Goal: Task Accomplishment & Management: Manage account settings

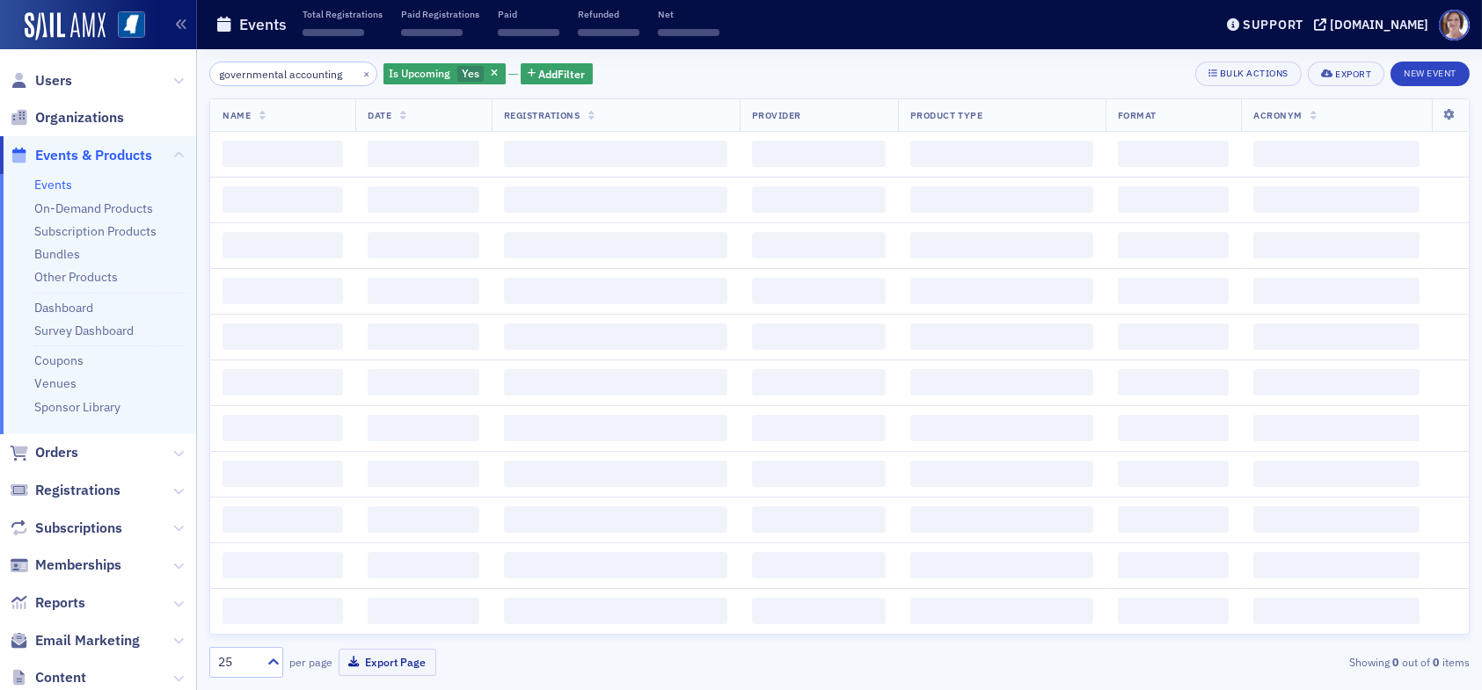
scroll to position [0, 2]
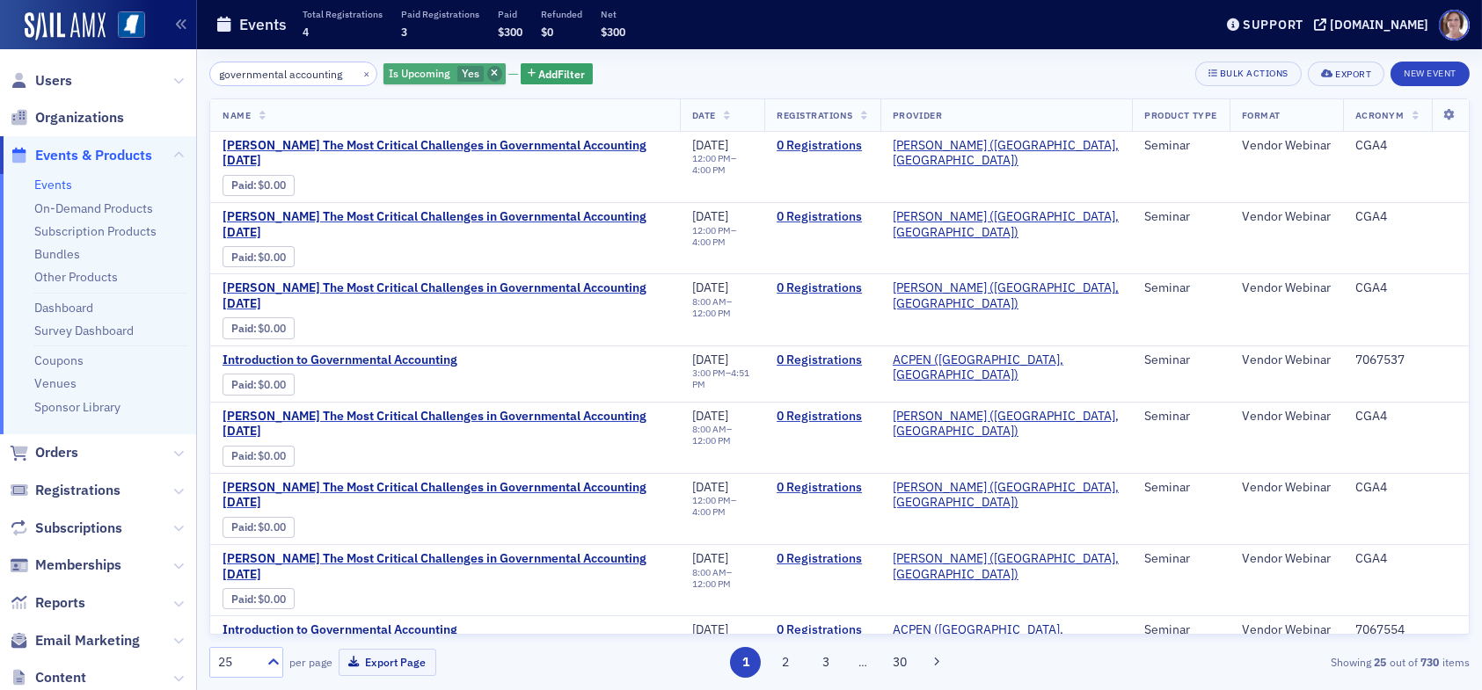
click at [491, 75] on icon "button" at bounding box center [494, 74] width 7 height 10
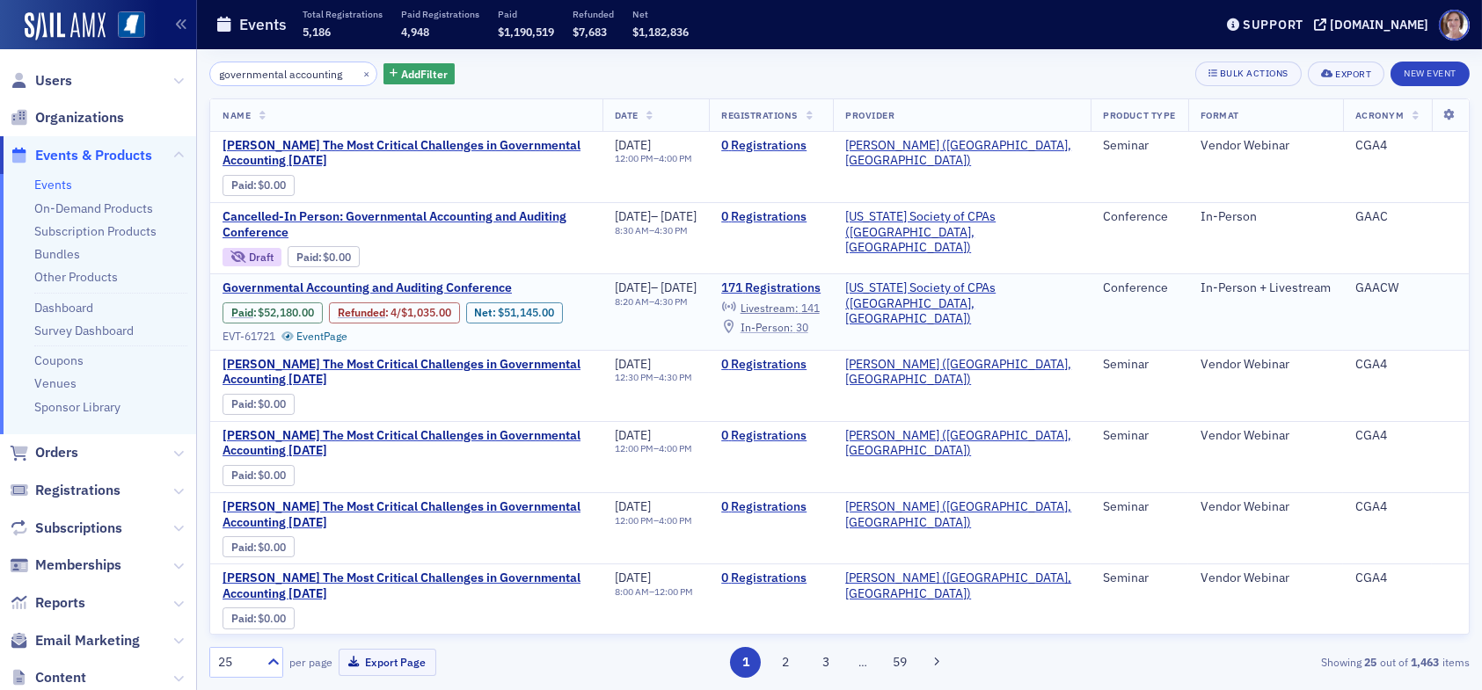
click at [793, 324] on span "In-Person :" at bounding box center [767, 327] width 53 height 14
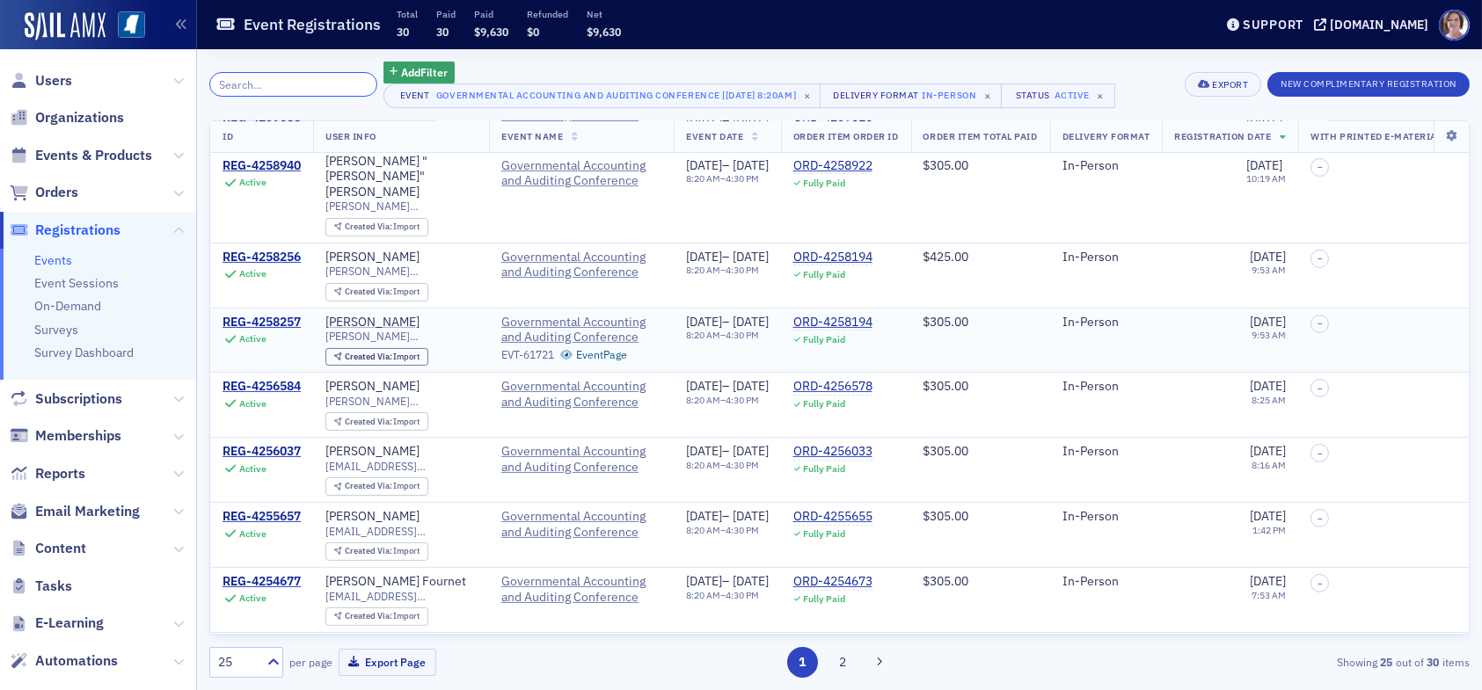
scroll to position [1145, 0]
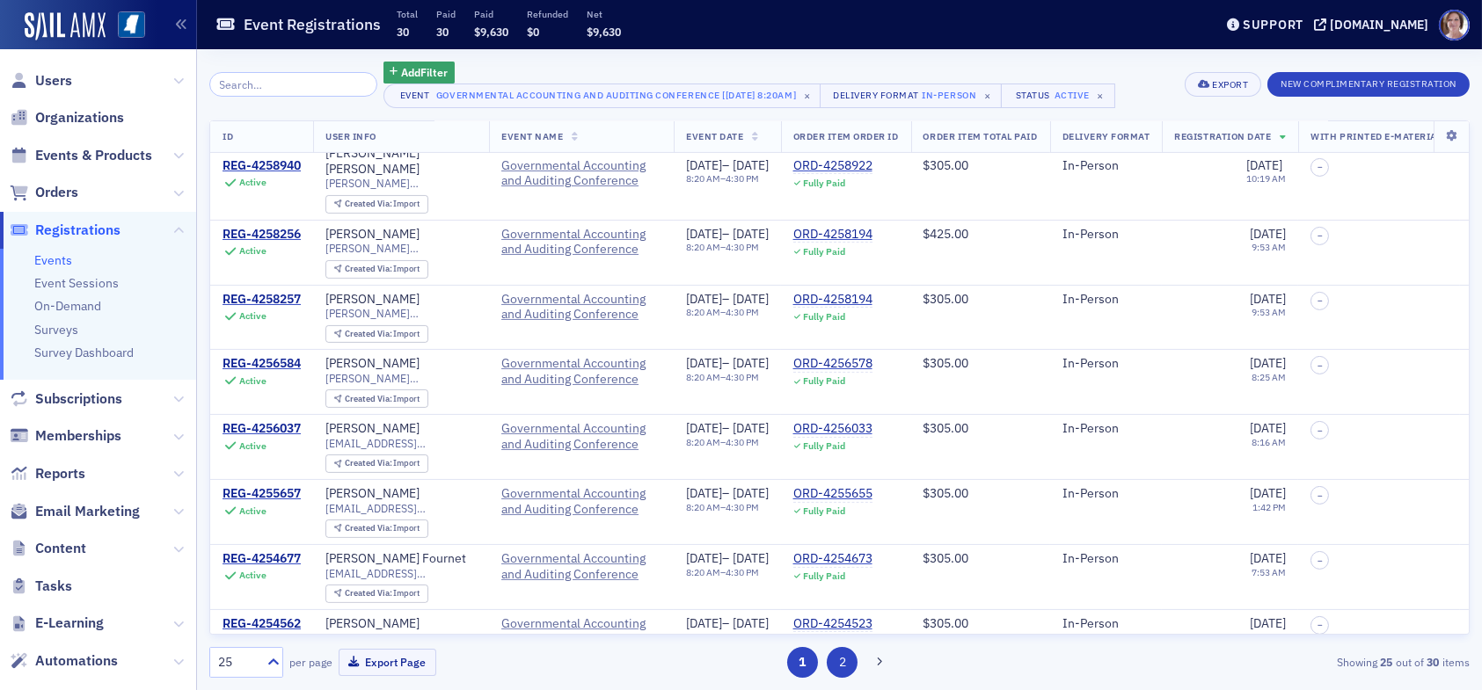
click at [838, 662] on button "2" at bounding box center [842, 662] width 31 height 31
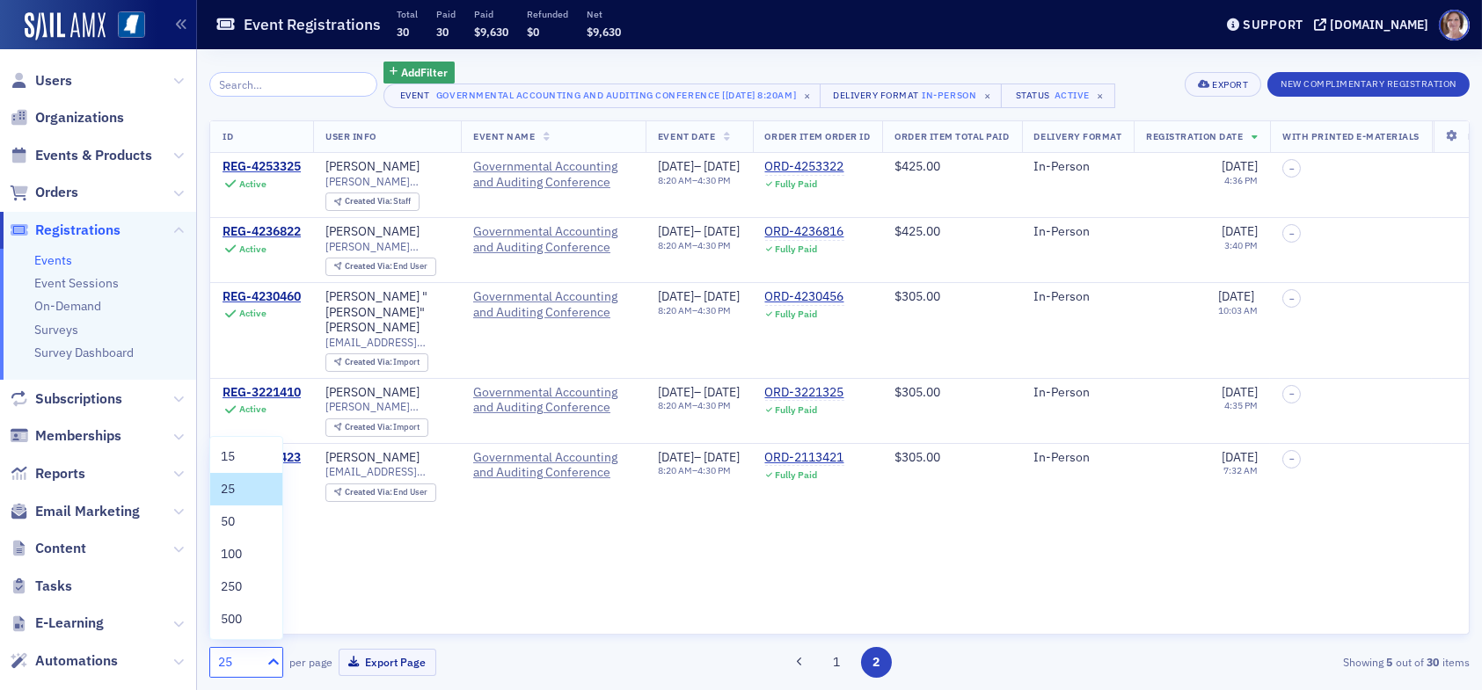
click at [276, 659] on icon at bounding box center [274, 663] width 18 height 18
click at [240, 519] on div "50" at bounding box center [246, 522] width 51 height 18
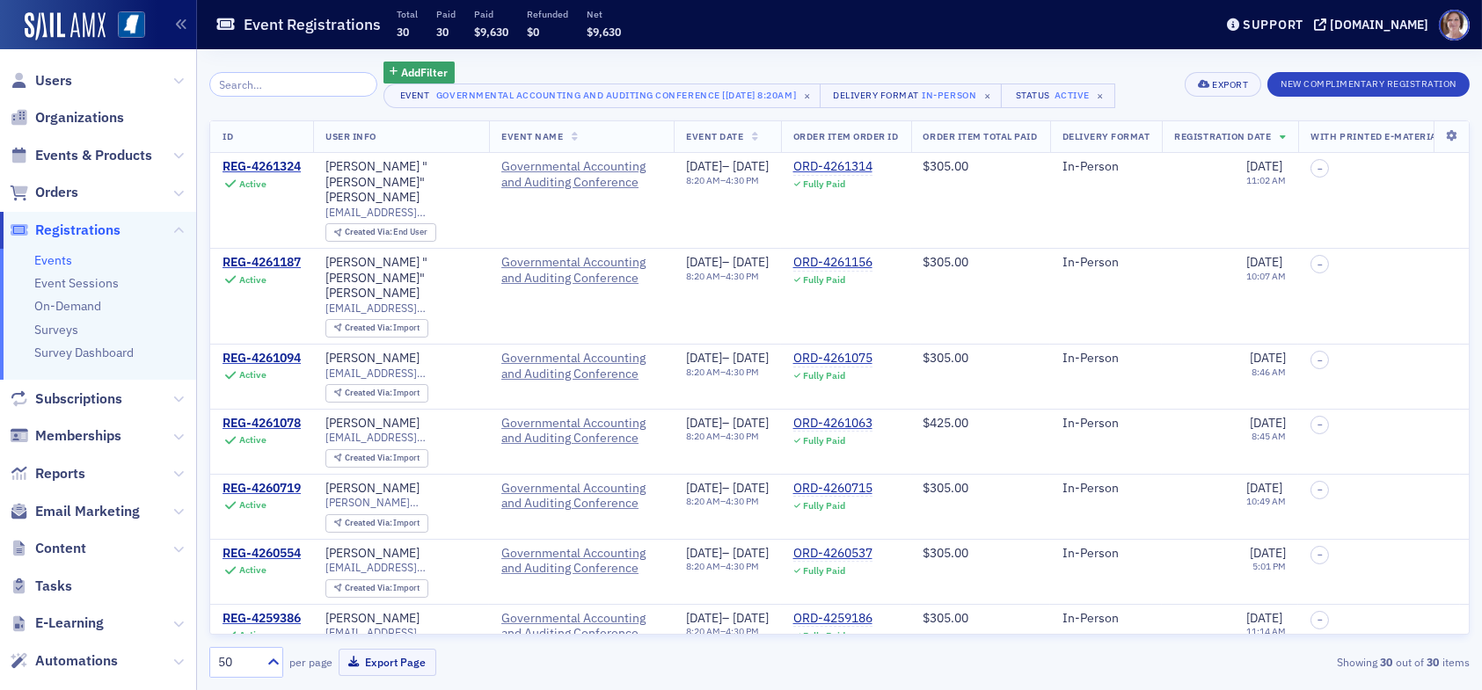
click at [364, 137] on span "User Info" at bounding box center [350, 136] width 51 height 12
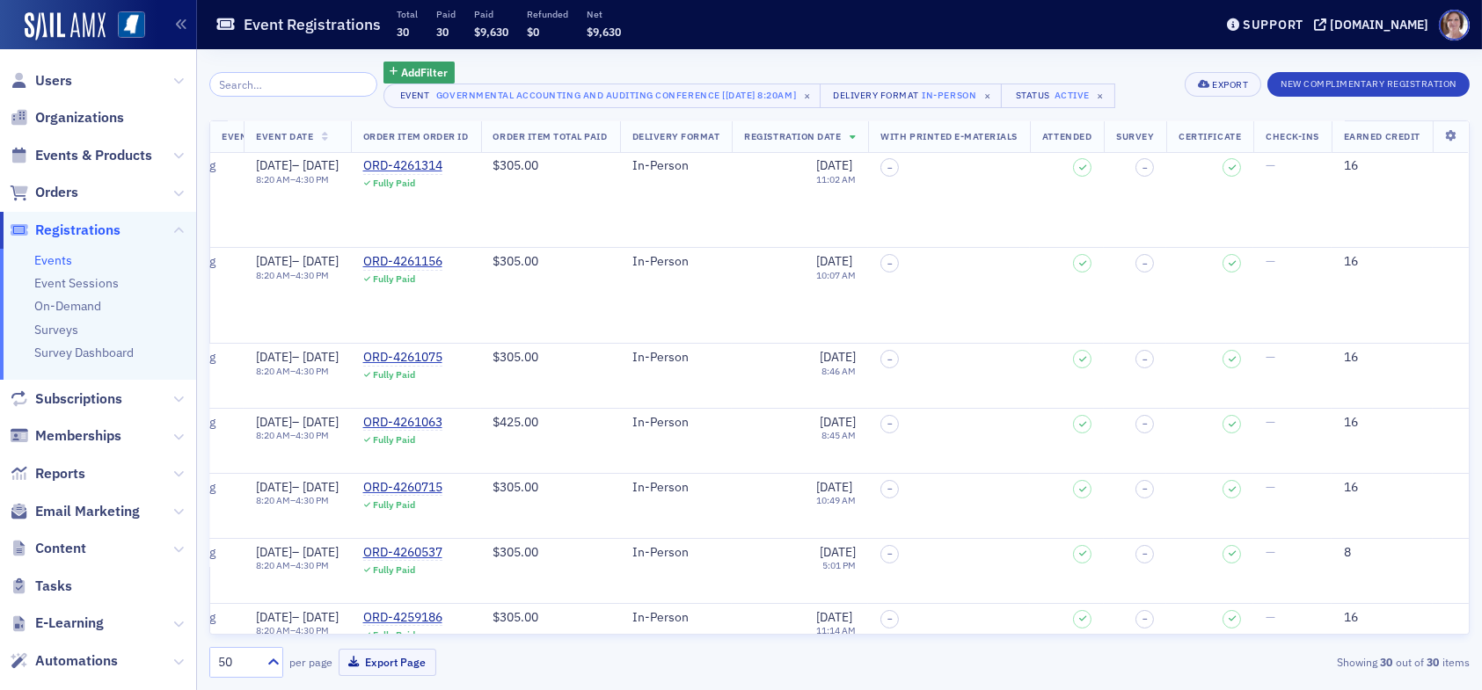
scroll to position [0, 516]
click at [1226, 77] on button "Export" at bounding box center [1223, 84] width 77 height 25
click at [1187, 144] on button "Export All ( 30 Event Registrations )" at bounding box center [1163, 144] width 190 height 28
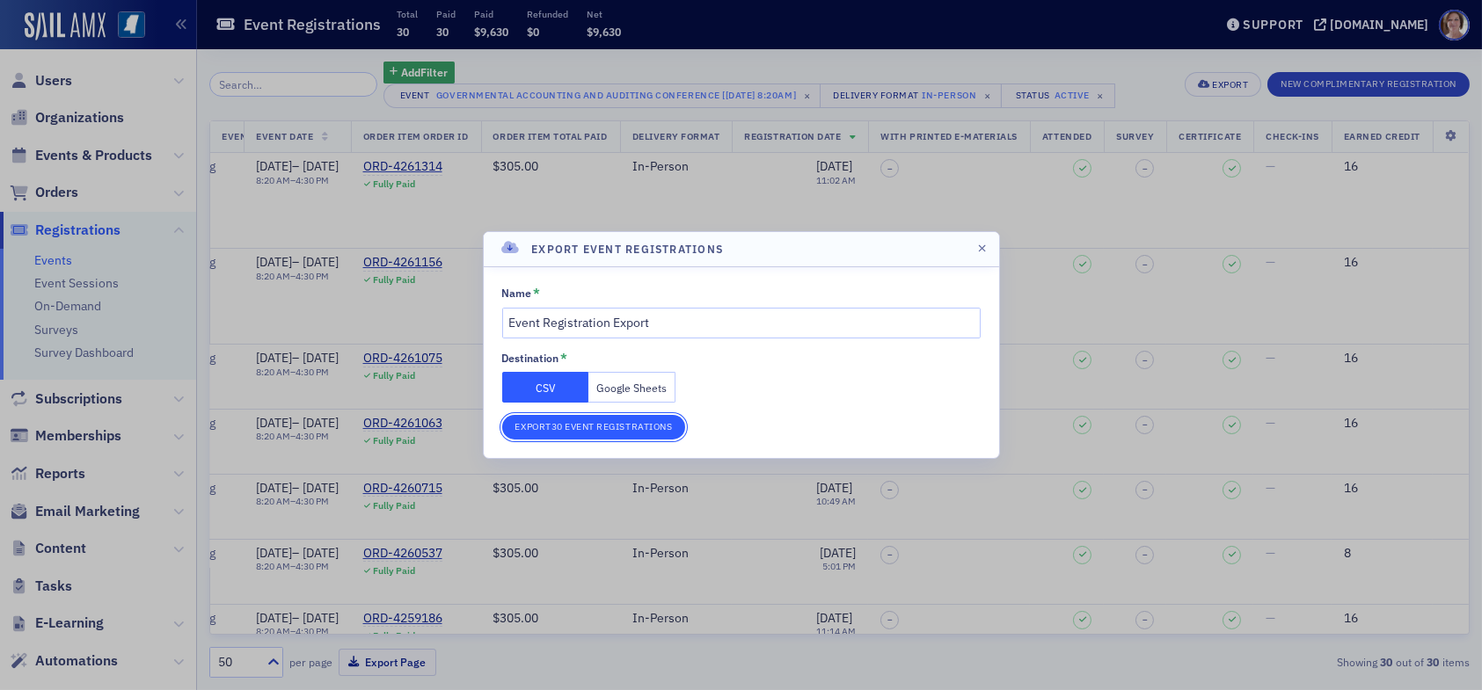
click at [603, 424] on button "Export 30 Event Registrations" at bounding box center [594, 427] width 184 height 25
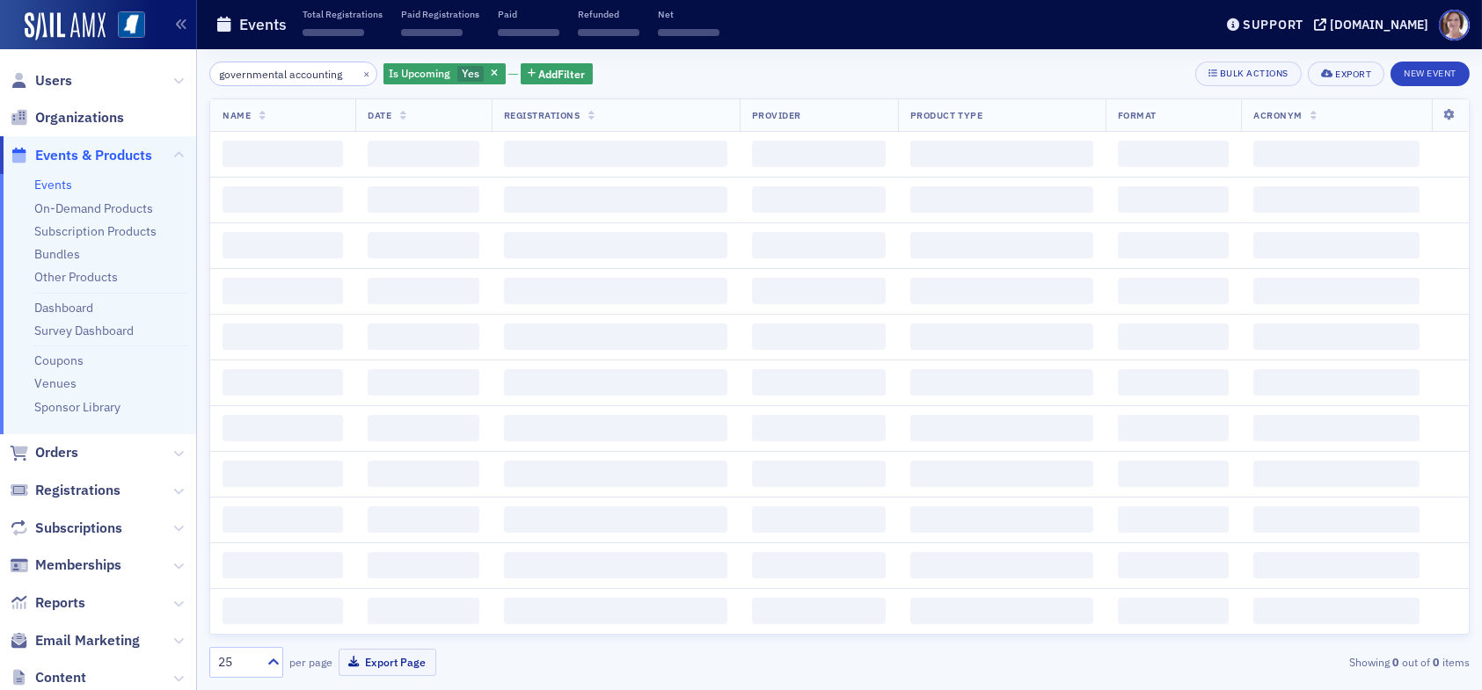
scroll to position [0, 2]
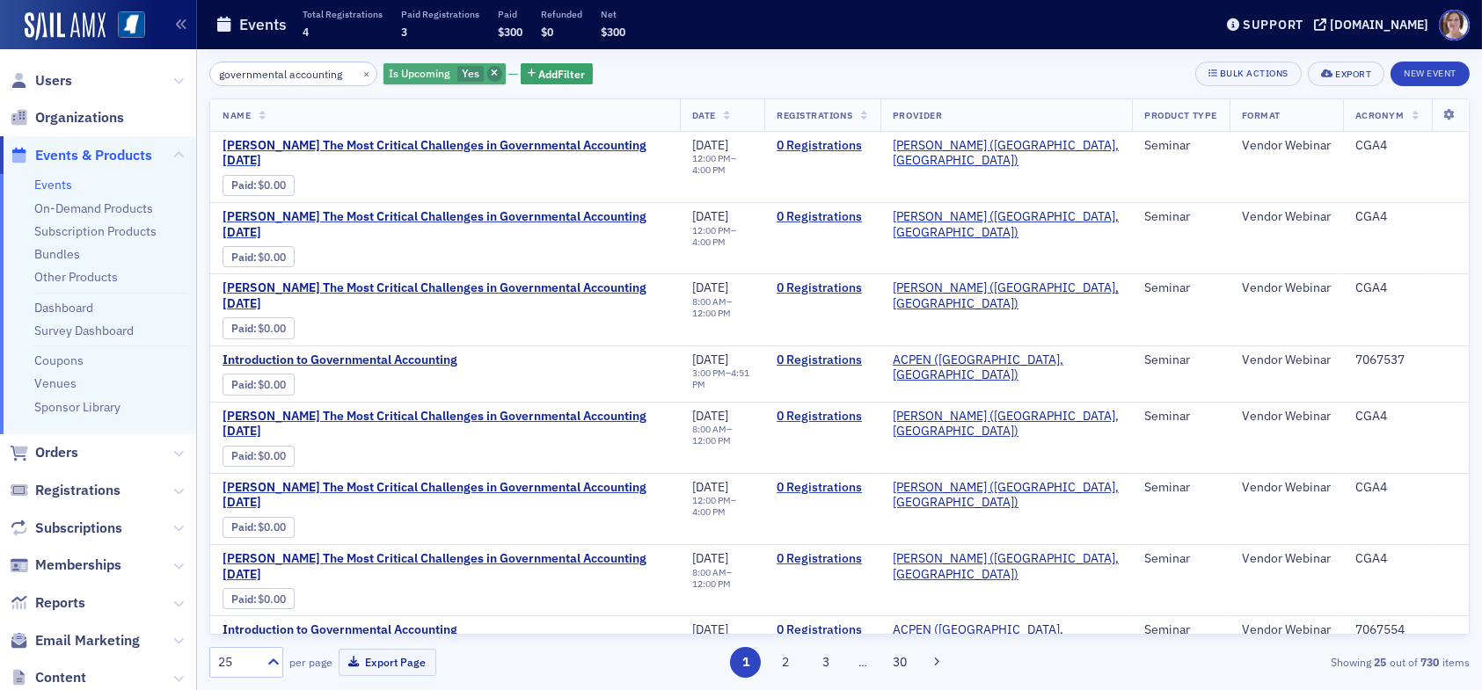
click at [491, 77] on icon "button" at bounding box center [494, 74] width 7 height 10
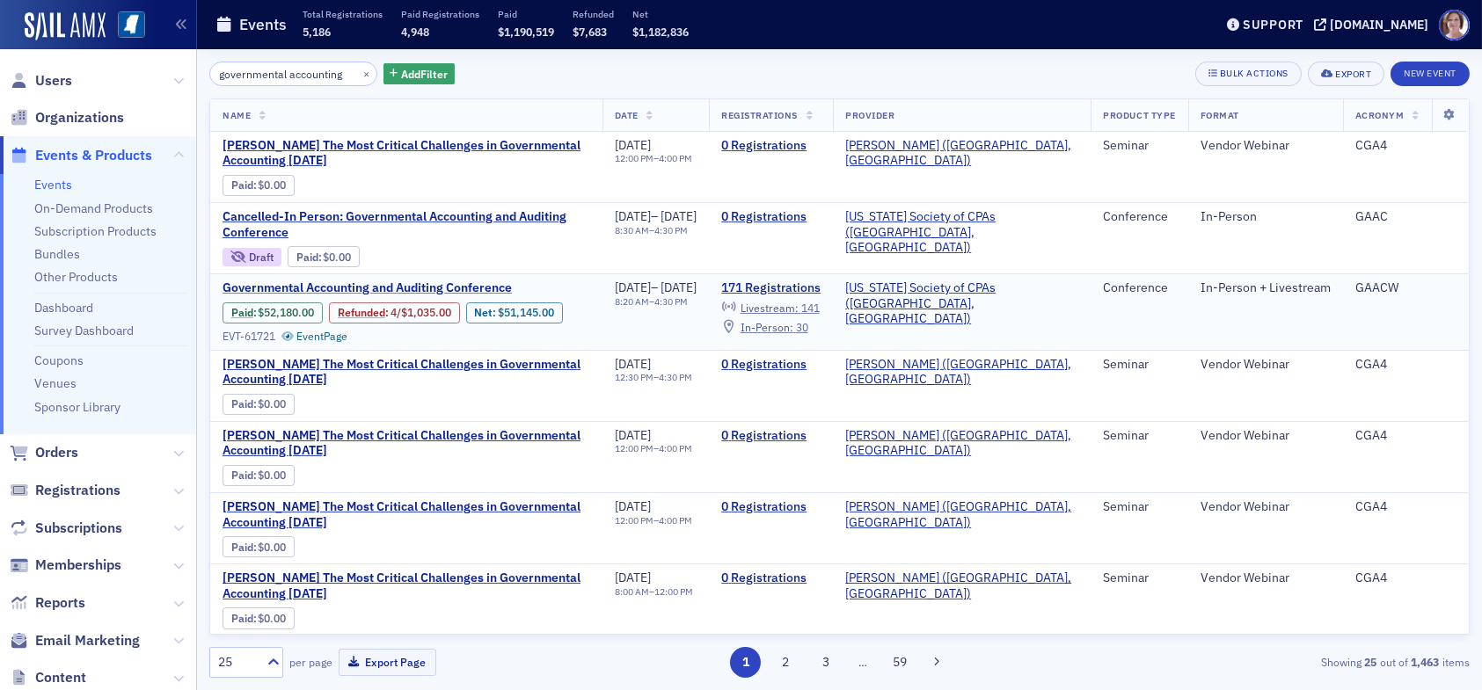
click at [372, 288] on span "Governmental Accounting and Auditing Conference" at bounding box center [371, 289] width 296 height 16
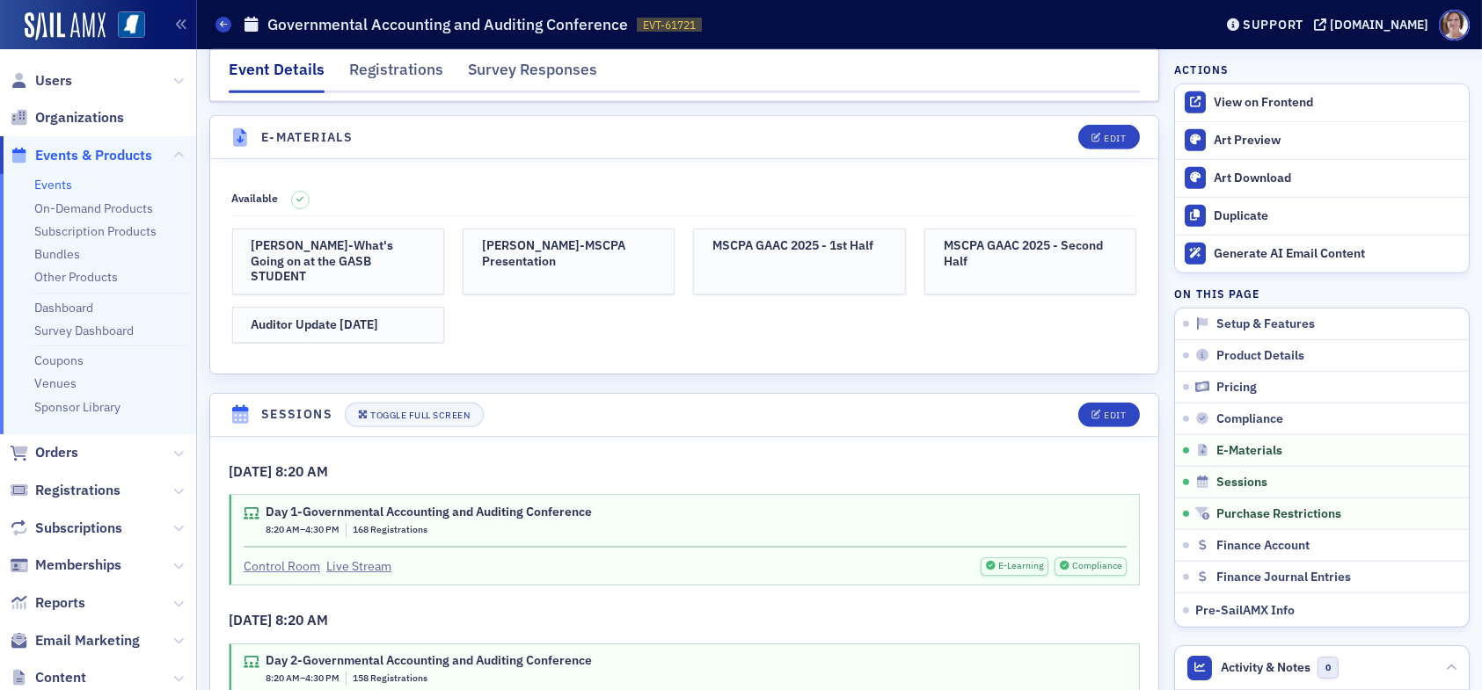
scroll to position [3606, 0]
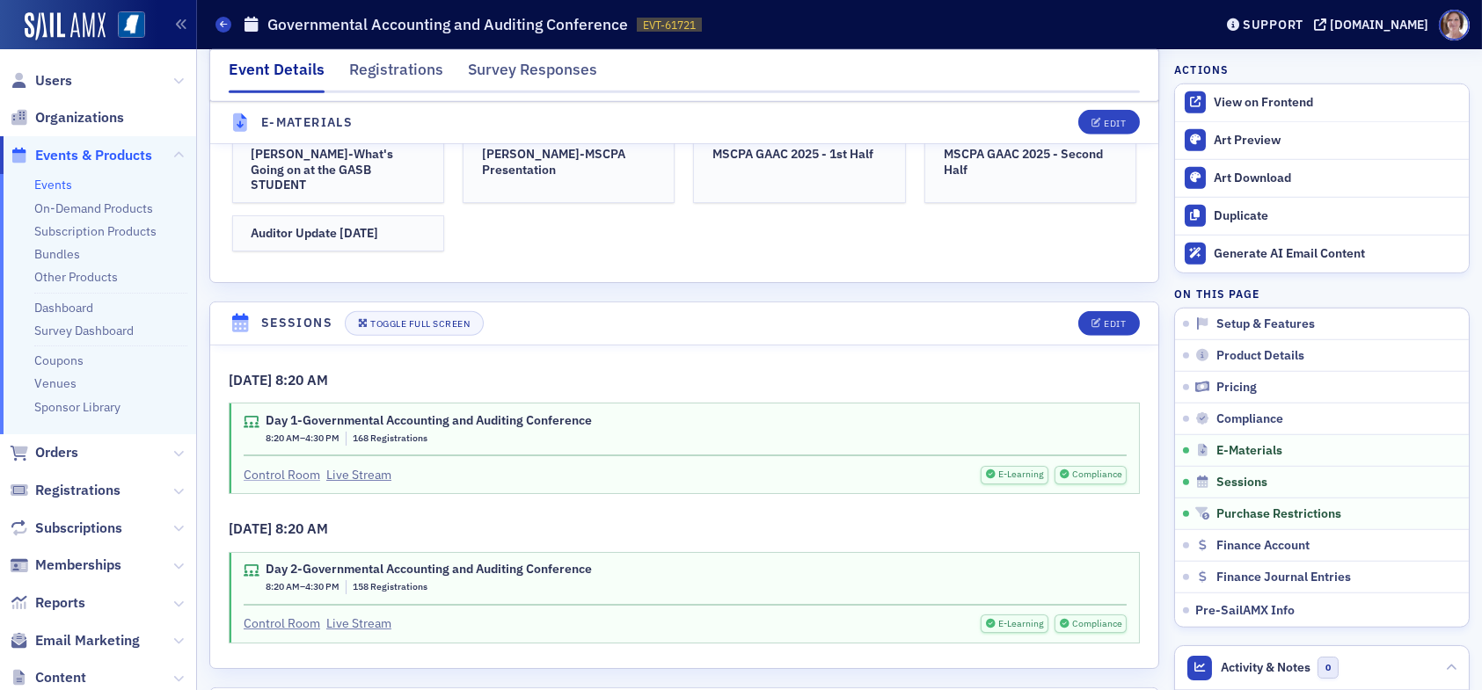
click at [287, 466] on link "Control Room" at bounding box center [282, 475] width 77 height 18
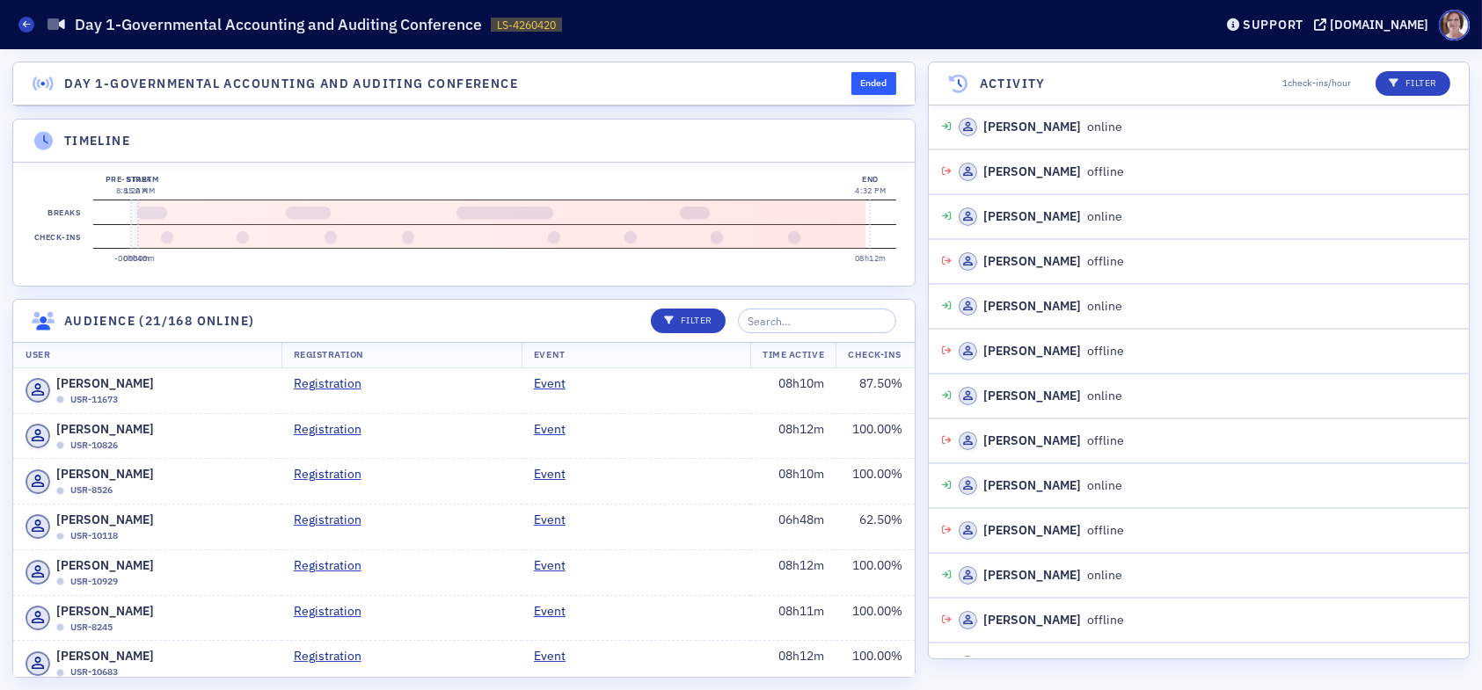
scroll to position [8500, 0]
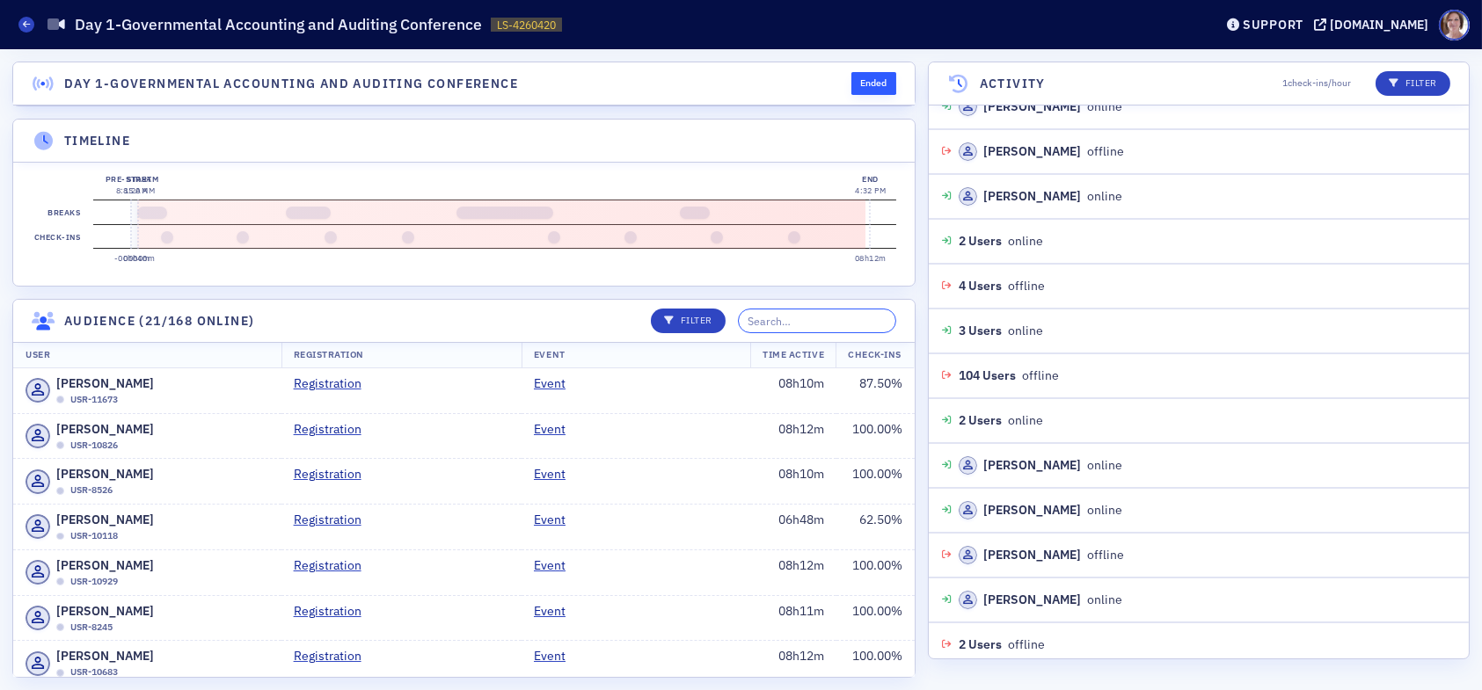
click at [828, 332] on input "search" at bounding box center [817, 321] width 158 height 25
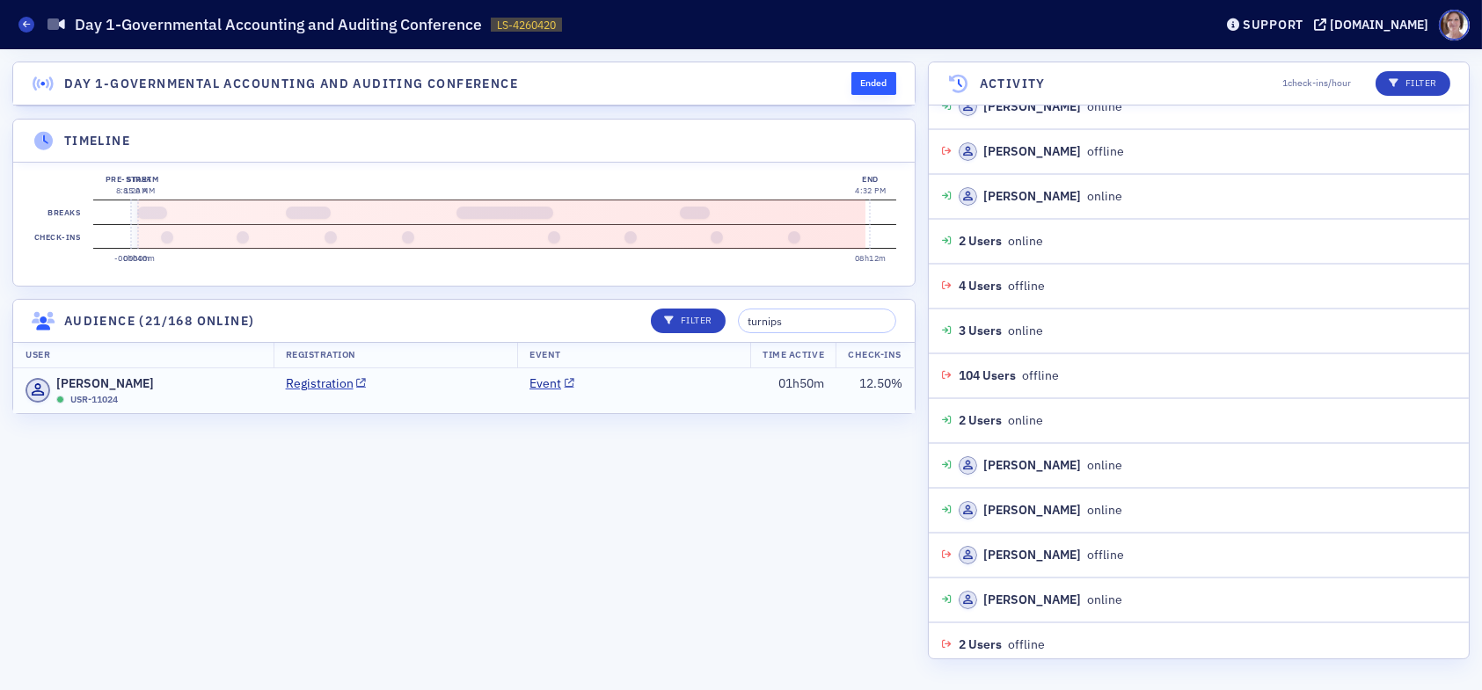
click at [747, 410] on td "Event" at bounding box center [633, 391] width 233 height 45
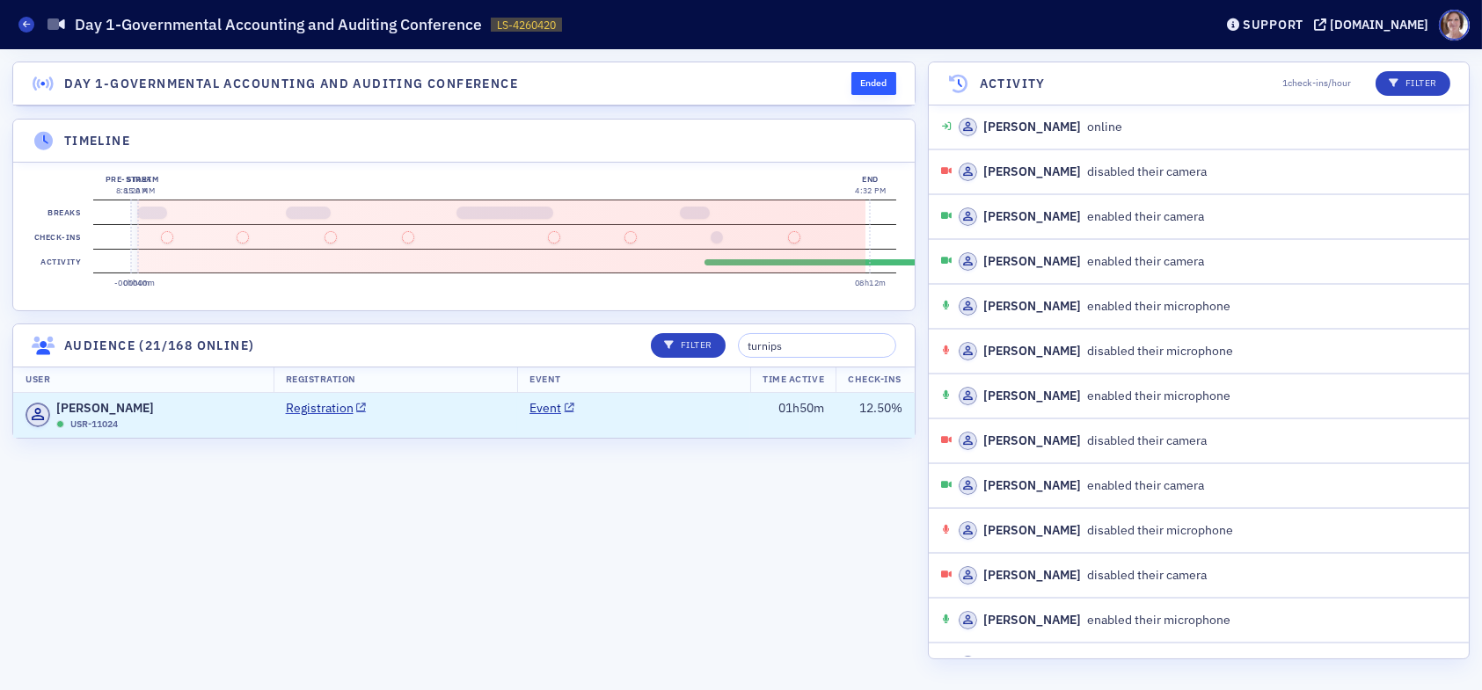
scroll to position [339, 0]
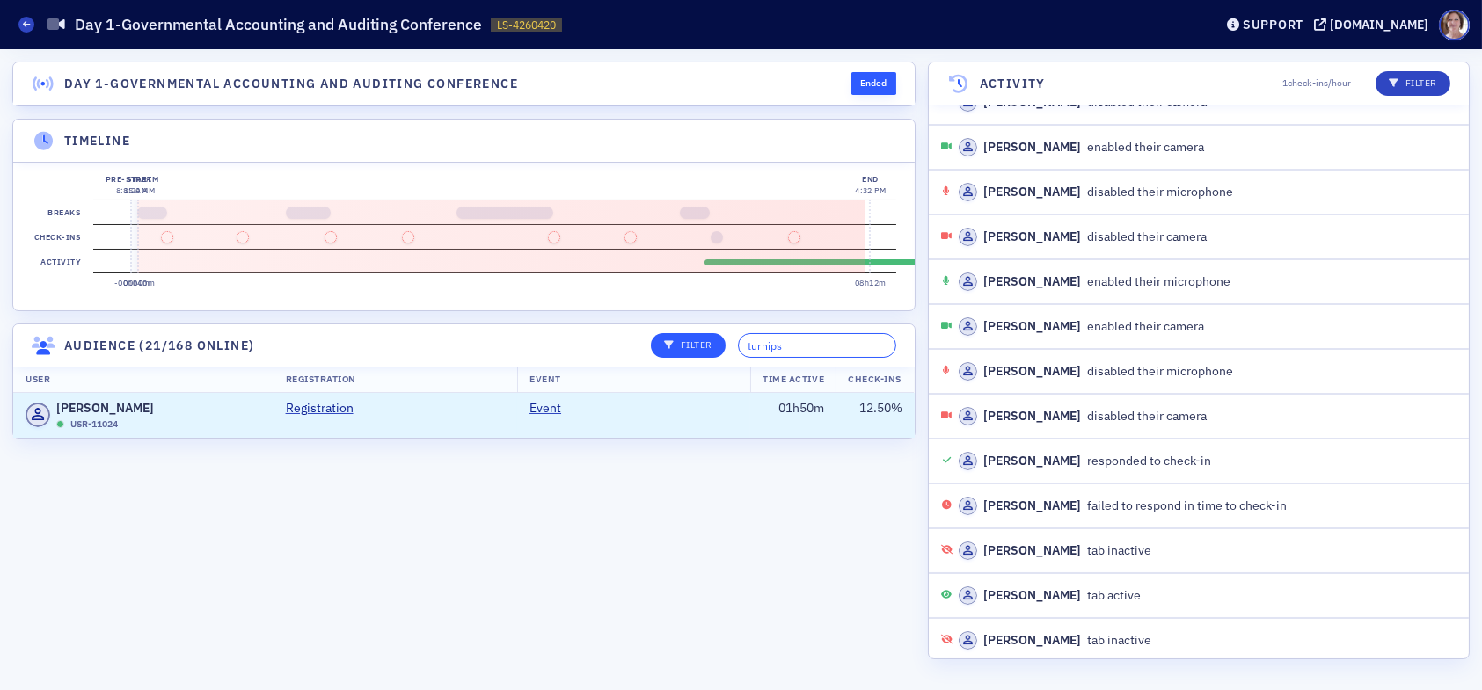
drag, startPoint x: 819, startPoint y: 362, endPoint x: 732, endPoint y: 359, distance: 87.1
click at [734, 358] on div "Filter turnips" at bounding box center [768, 345] width 258 height 25
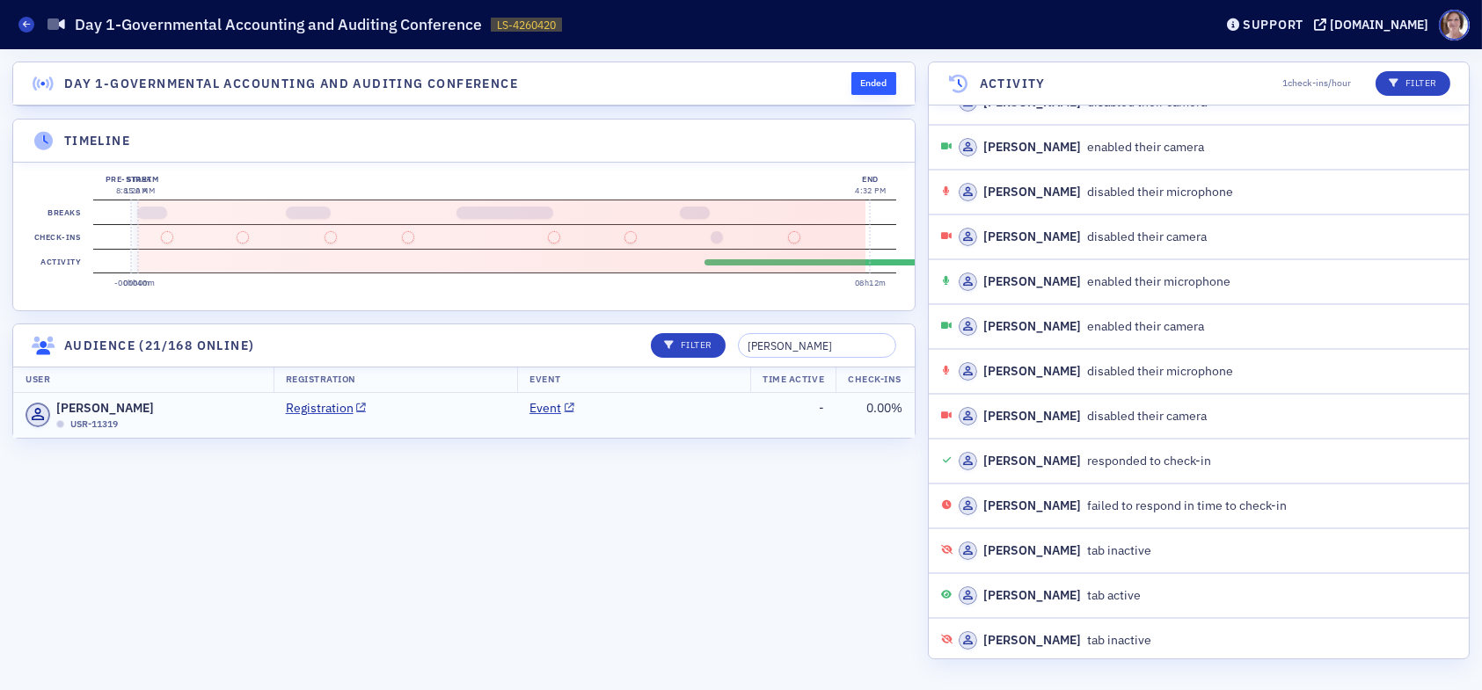
click at [642, 433] on td "Event" at bounding box center [633, 415] width 233 height 45
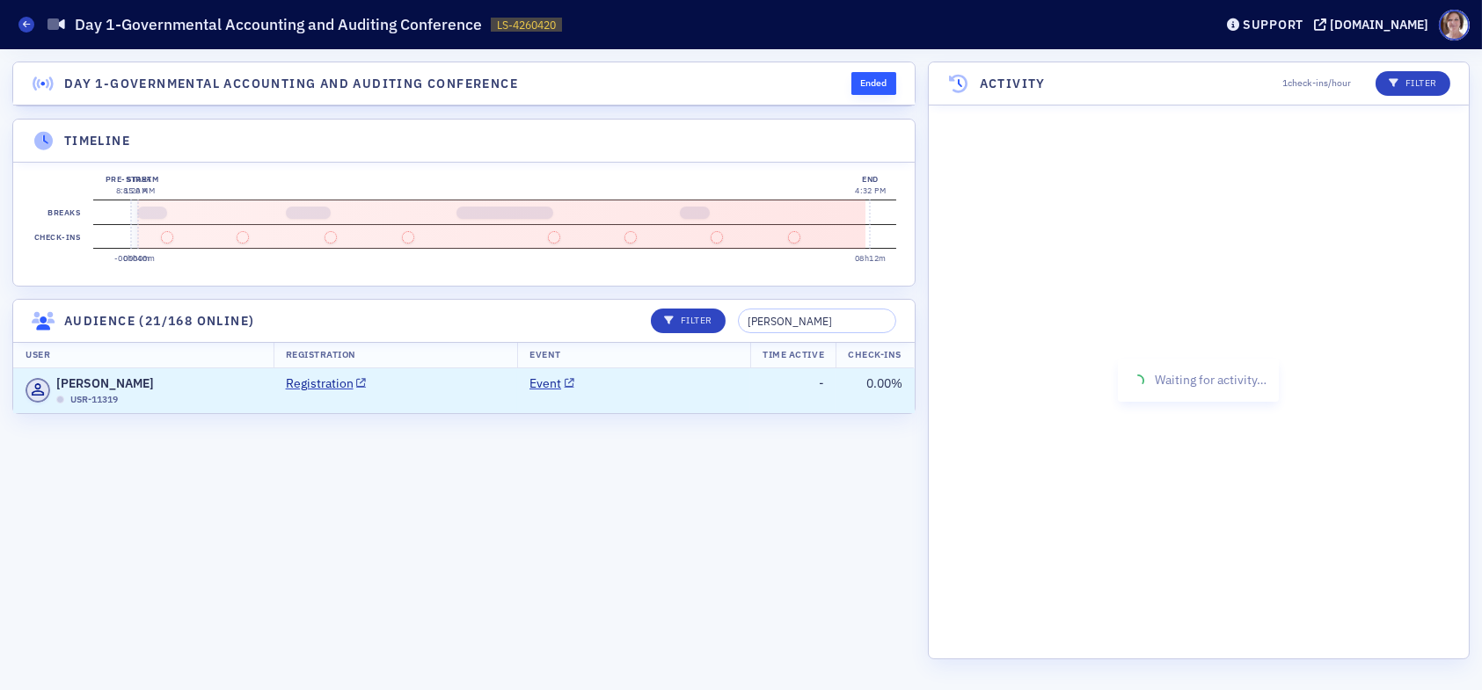
scroll to position [0, 0]
click at [648, 410] on td "Event" at bounding box center [633, 391] width 233 height 45
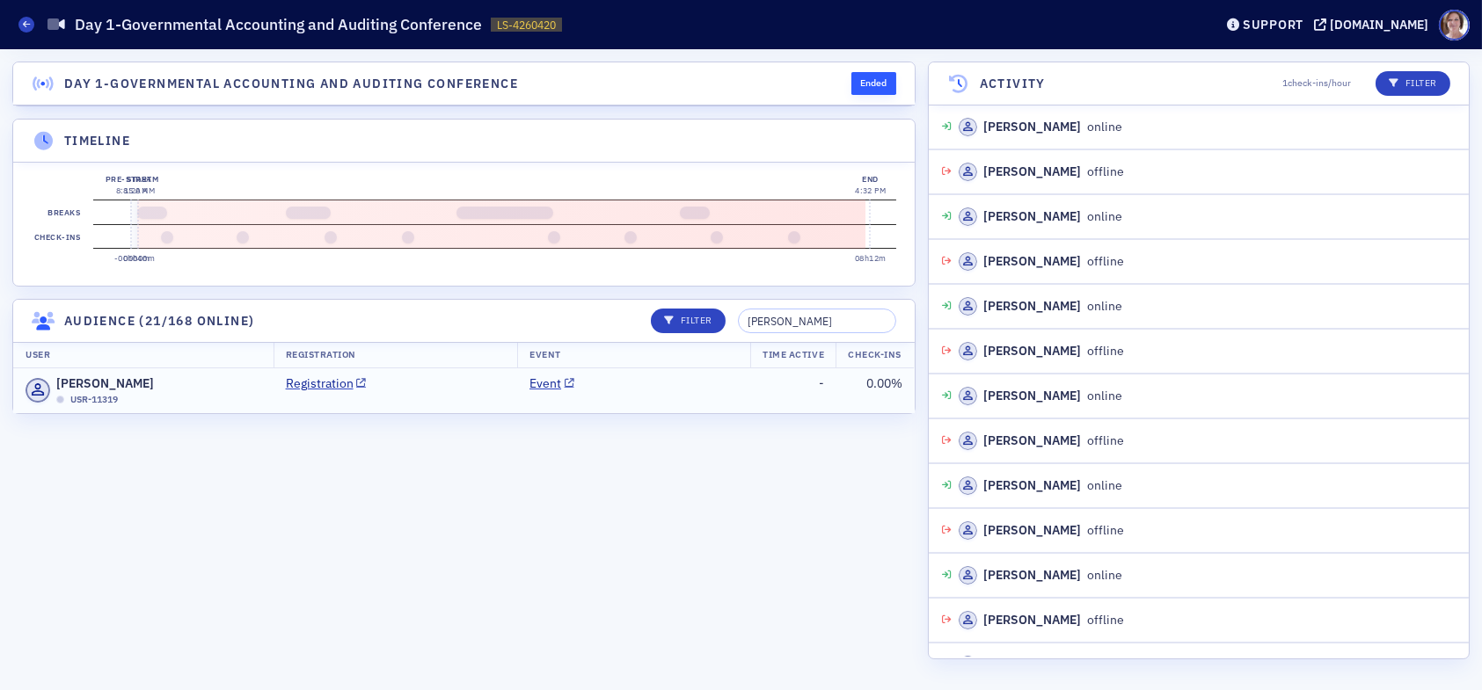
scroll to position [8500, 0]
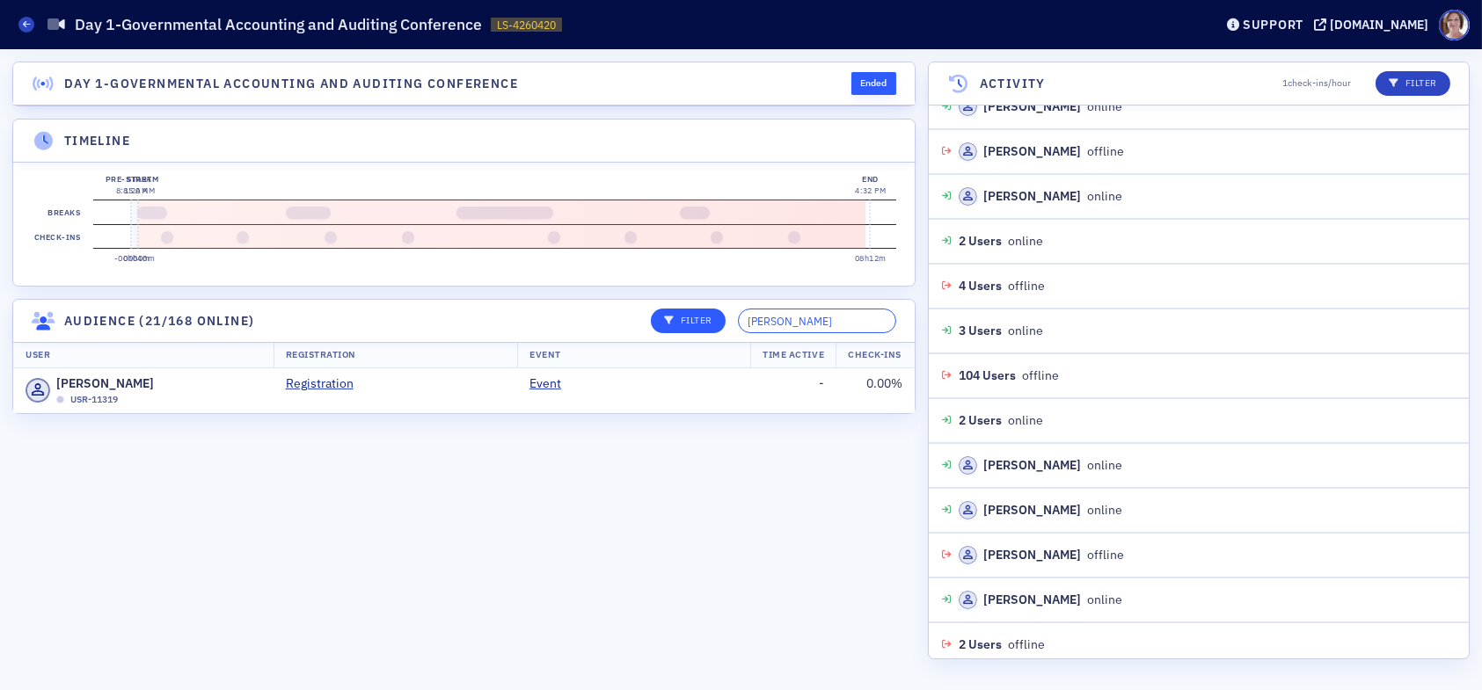
drag, startPoint x: 813, startPoint y: 334, endPoint x: 727, endPoint y: 340, distance: 86.4
click at [727, 333] on div "Filter lydia" at bounding box center [768, 321] width 258 height 25
click at [617, 412] on td "Event" at bounding box center [633, 391] width 233 height 45
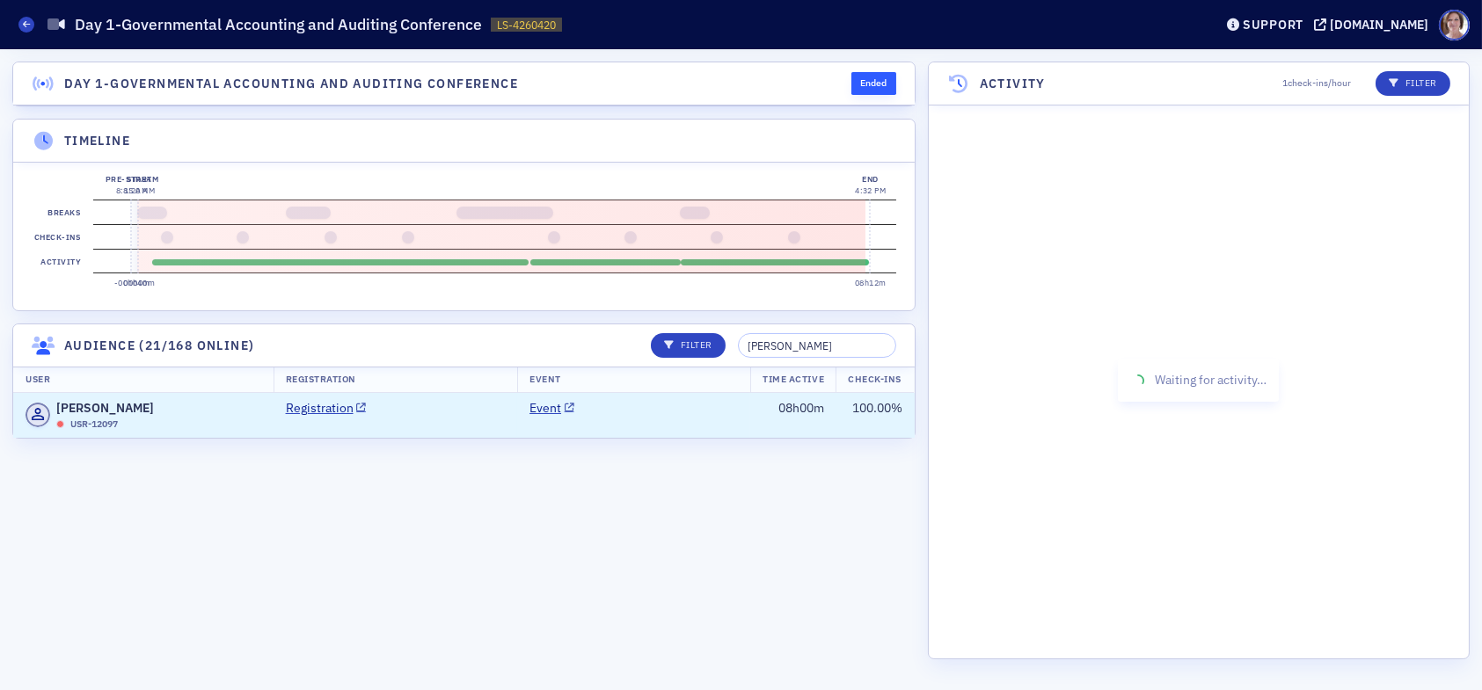
scroll to position [4642, 0]
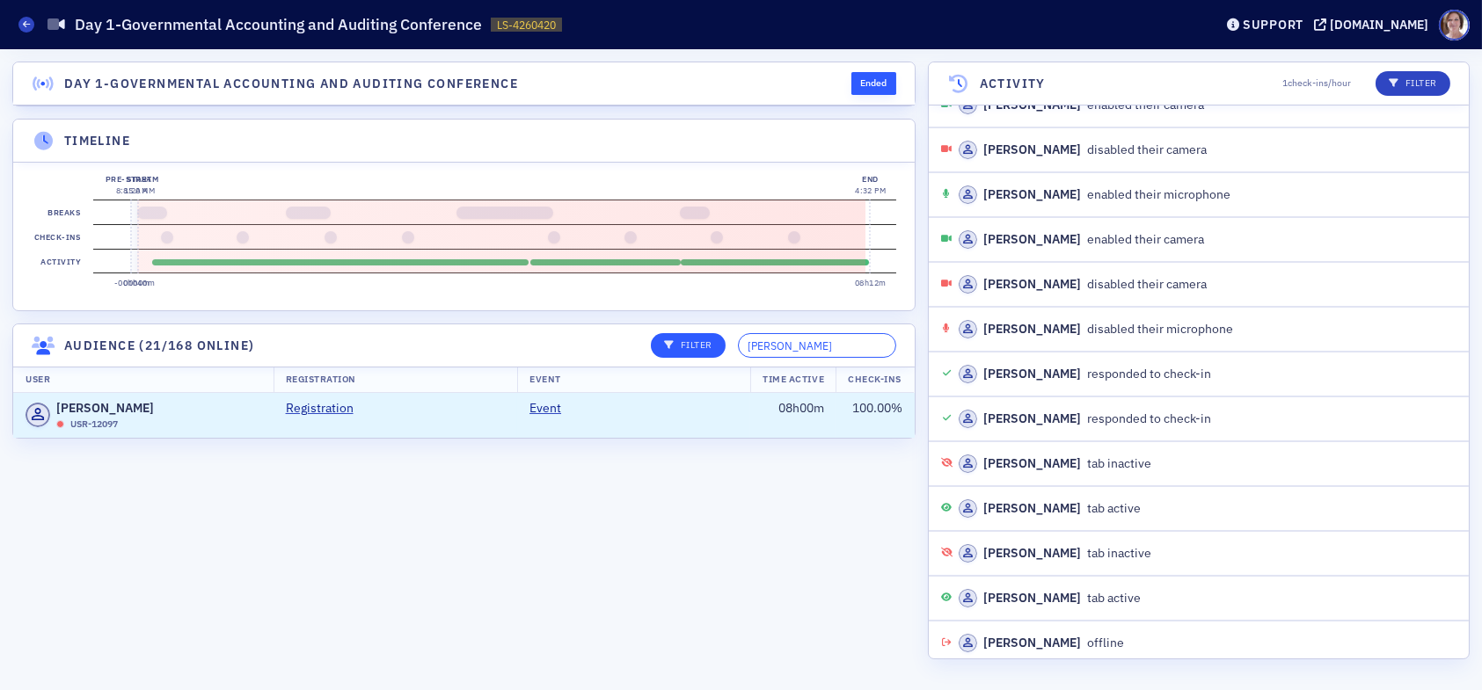
drag, startPoint x: 856, startPoint y: 360, endPoint x: 692, endPoint y: 364, distance: 163.7
click at [694, 358] on div "Filter caleb nicholson" at bounding box center [768, 345] width 258 height 25
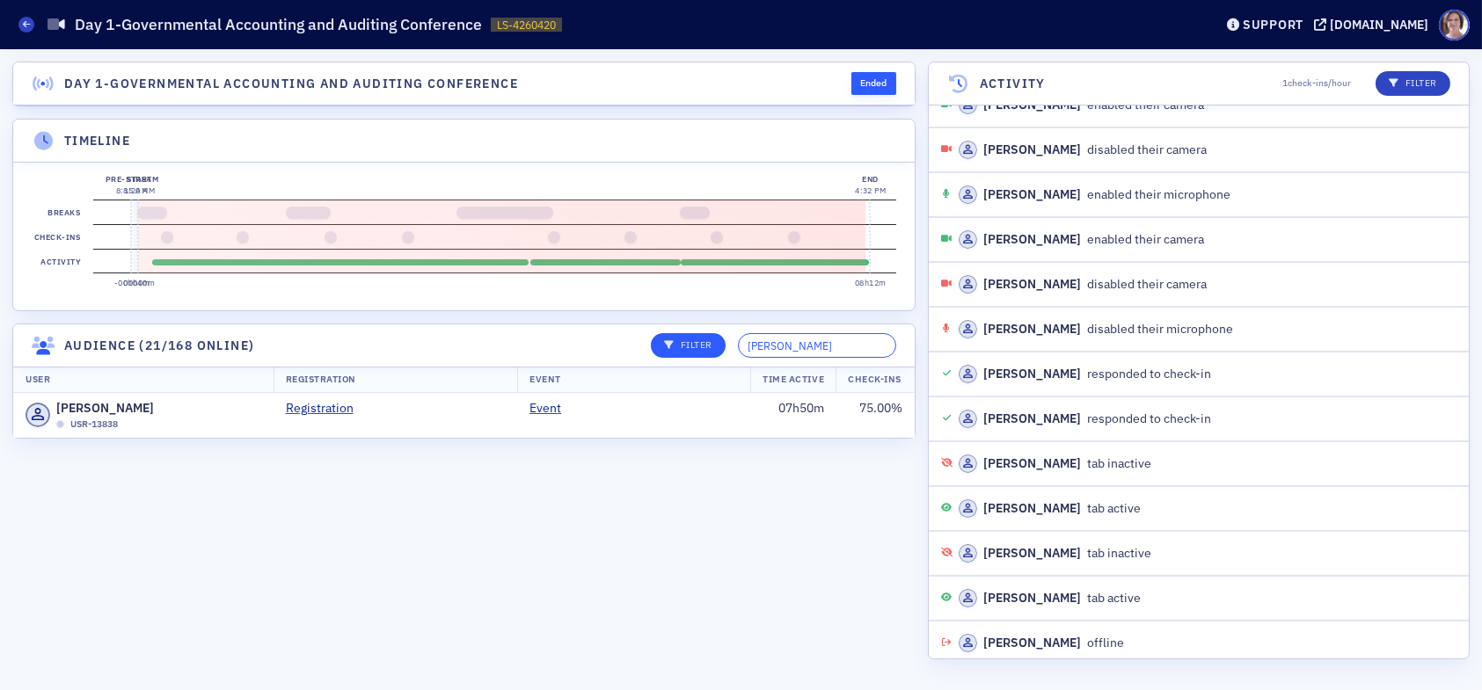
type input "brett davis"
drag, startPoint x: 835, startPoint y: 363, endPoint x: 640, endPoint y: 376, distance: 194.8
click at [640, 368] on header "Audience (21/168 online) Filter brett davis" at bounding box center [464, 346] width 902 height 43
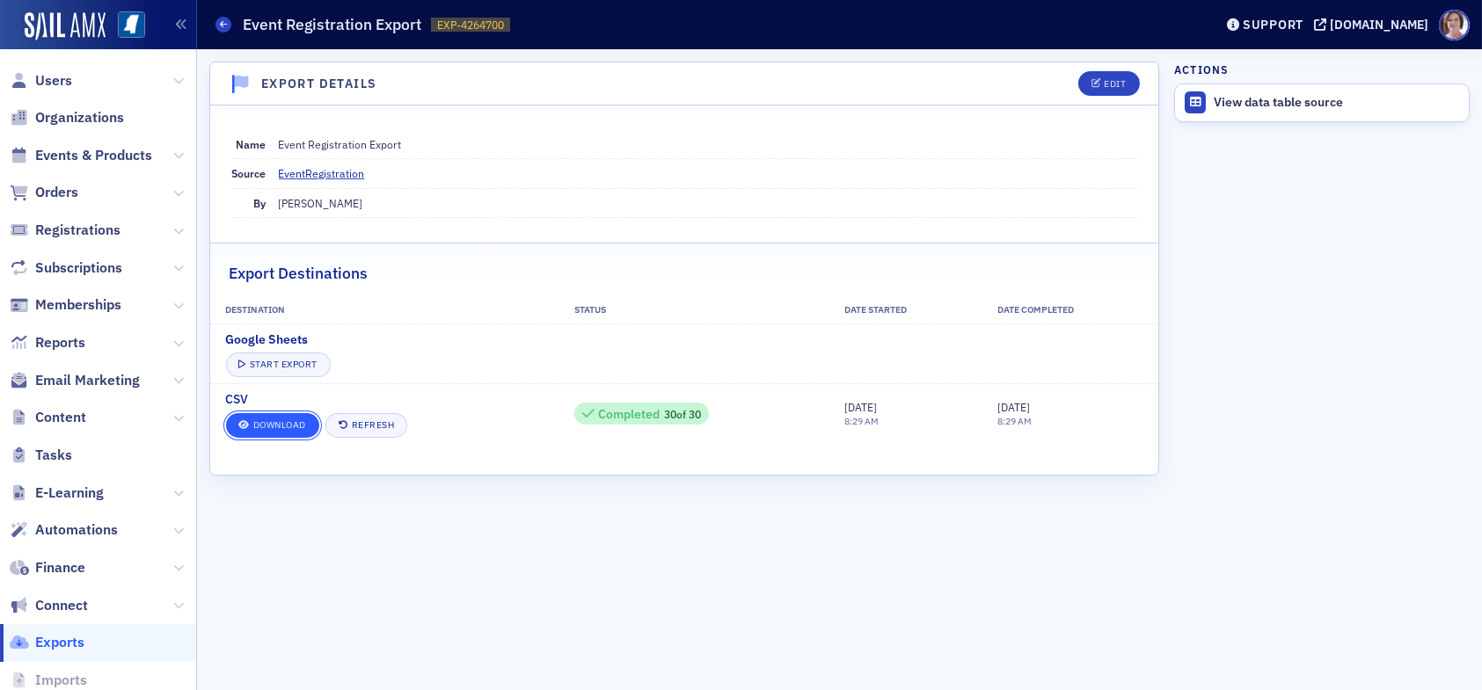
click at [288, 425] on link "Download" at bounding box center [272, 425] width 93 height 25
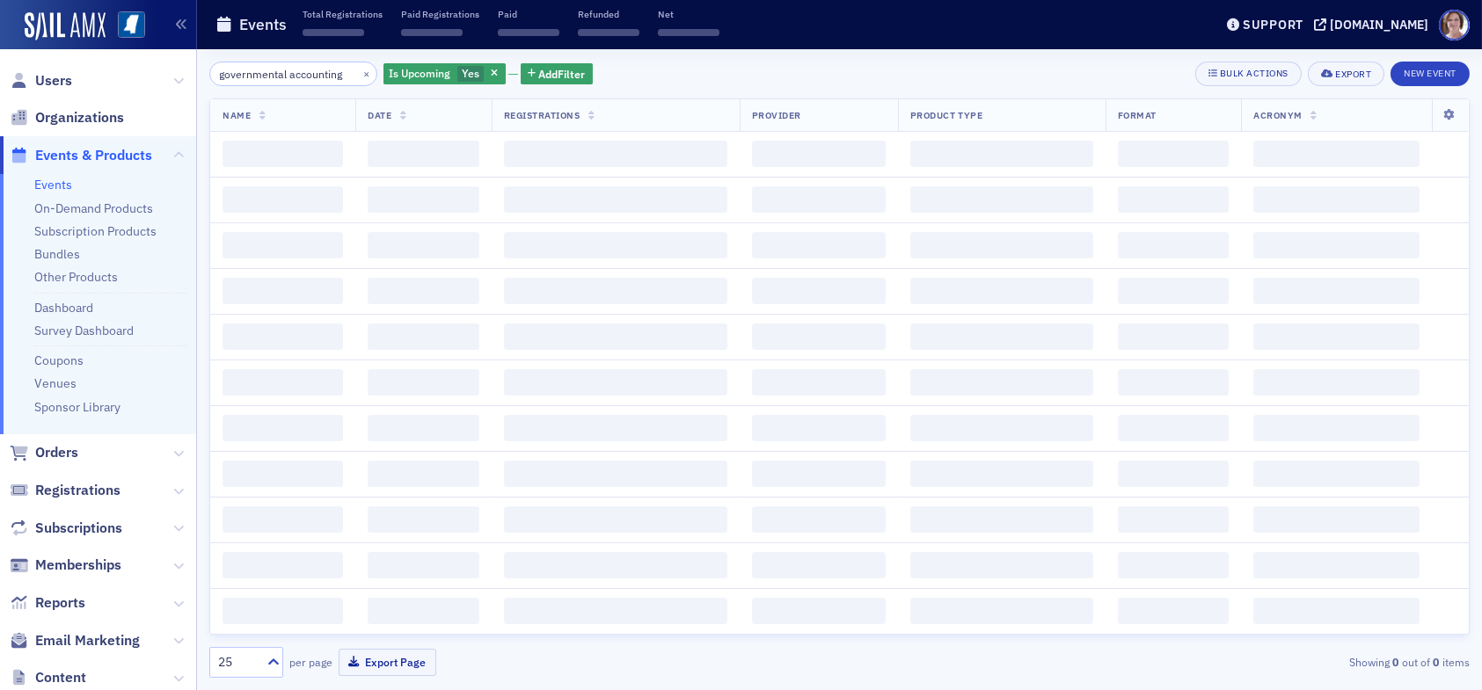
scroll to position [0, 7]
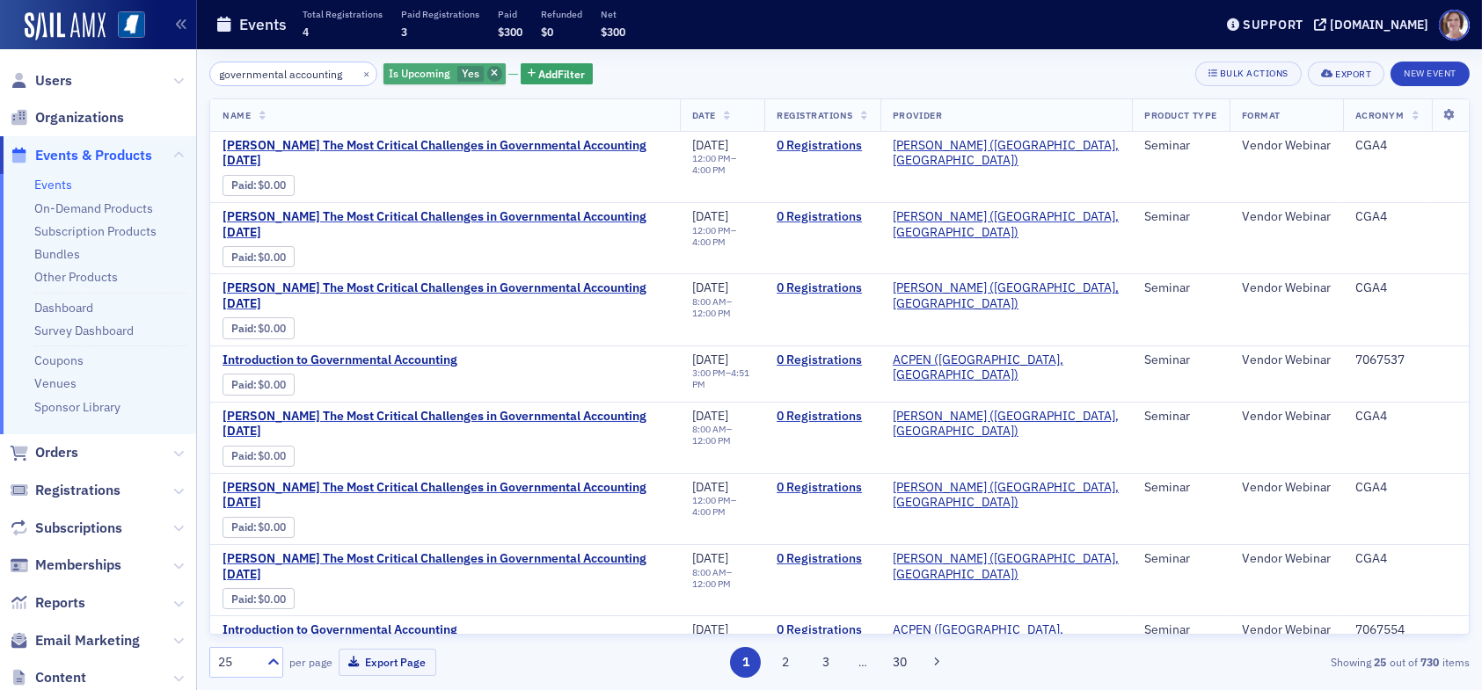
click at [491, 75] on icon "button" at bounding box center [494, 74] width 7 height 10
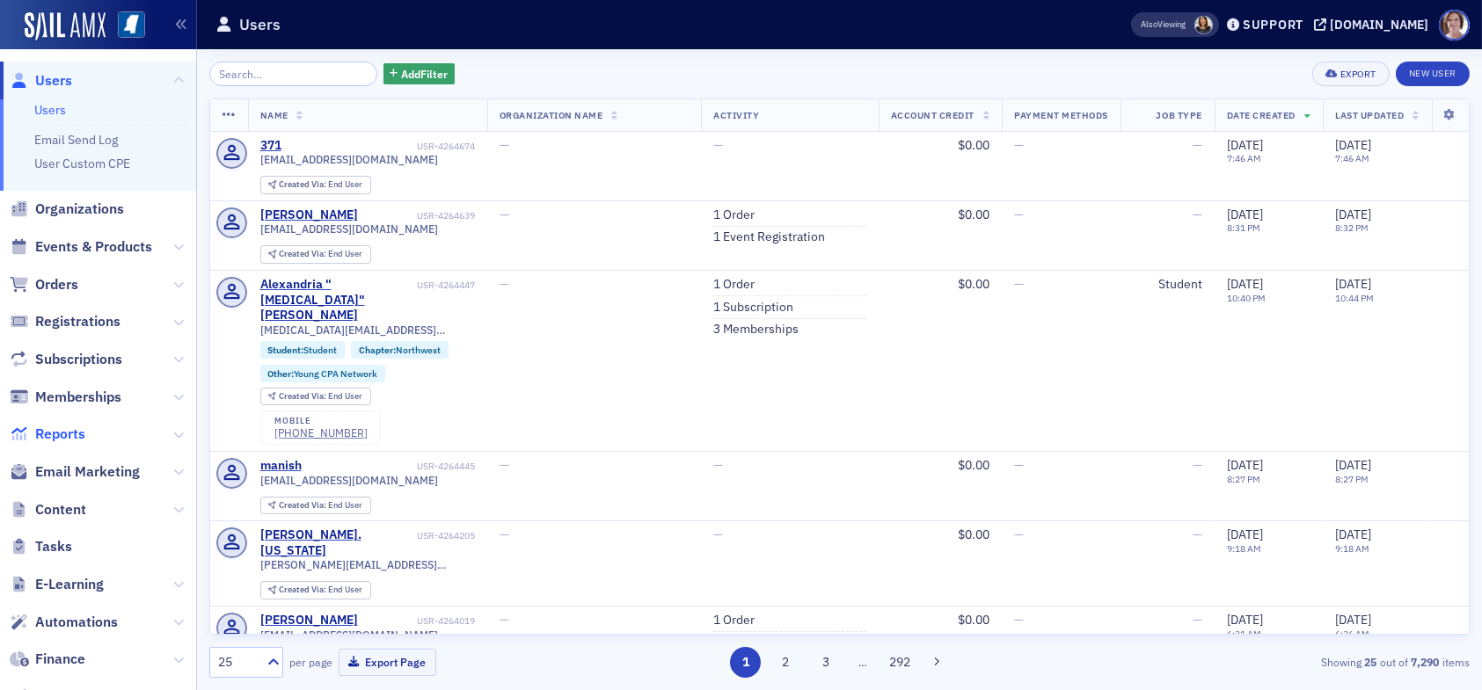
click at [62, 430] on span "Reports" at bounding box center [60, 434] width 50 height 19
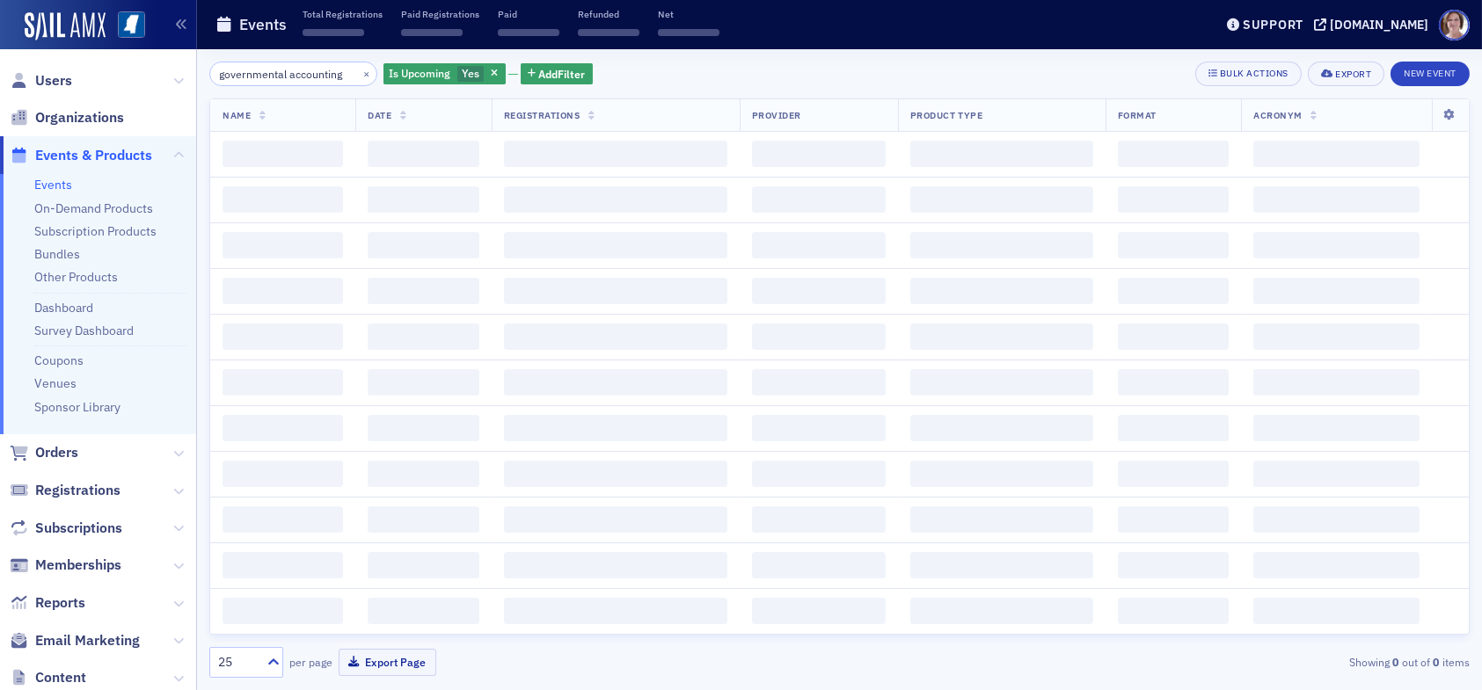
scroll to position [0, 7]
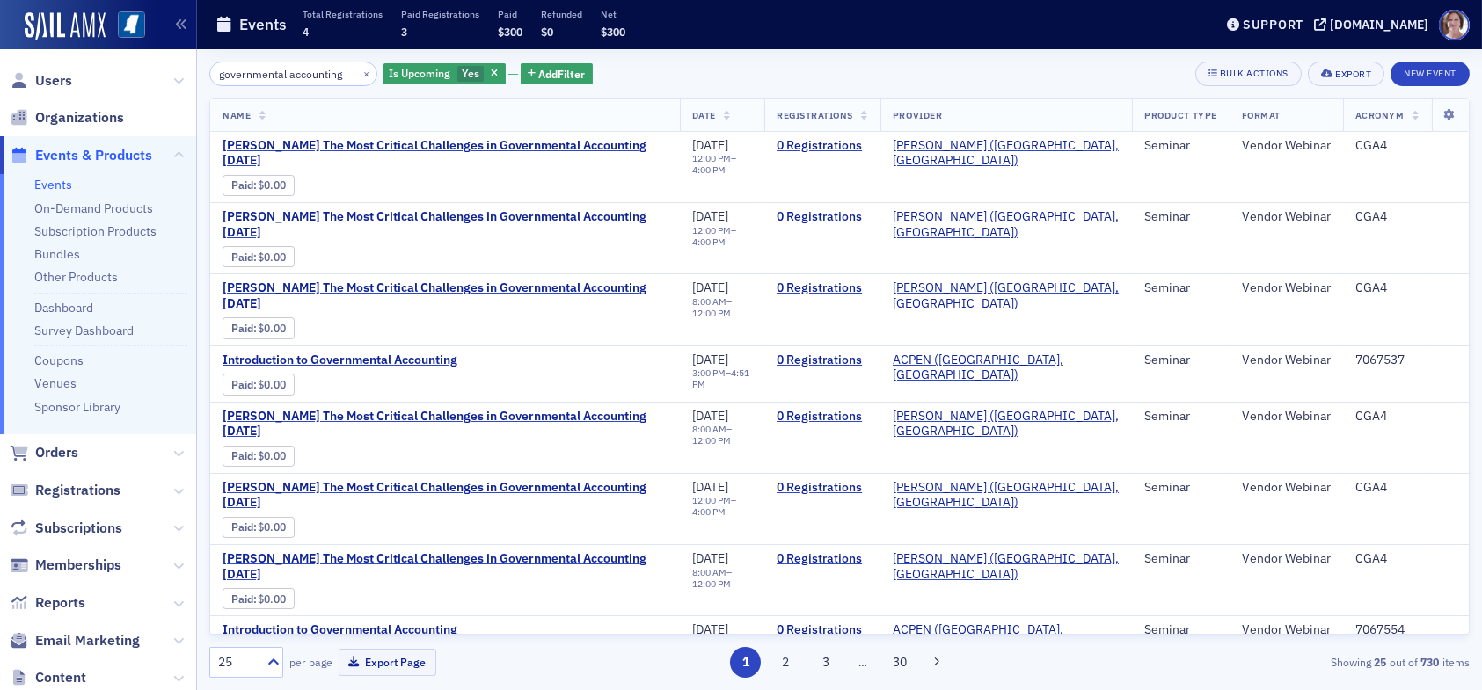
click at [491, 76] on icon "button" at bounding box center [494, 74] width 7 height 10
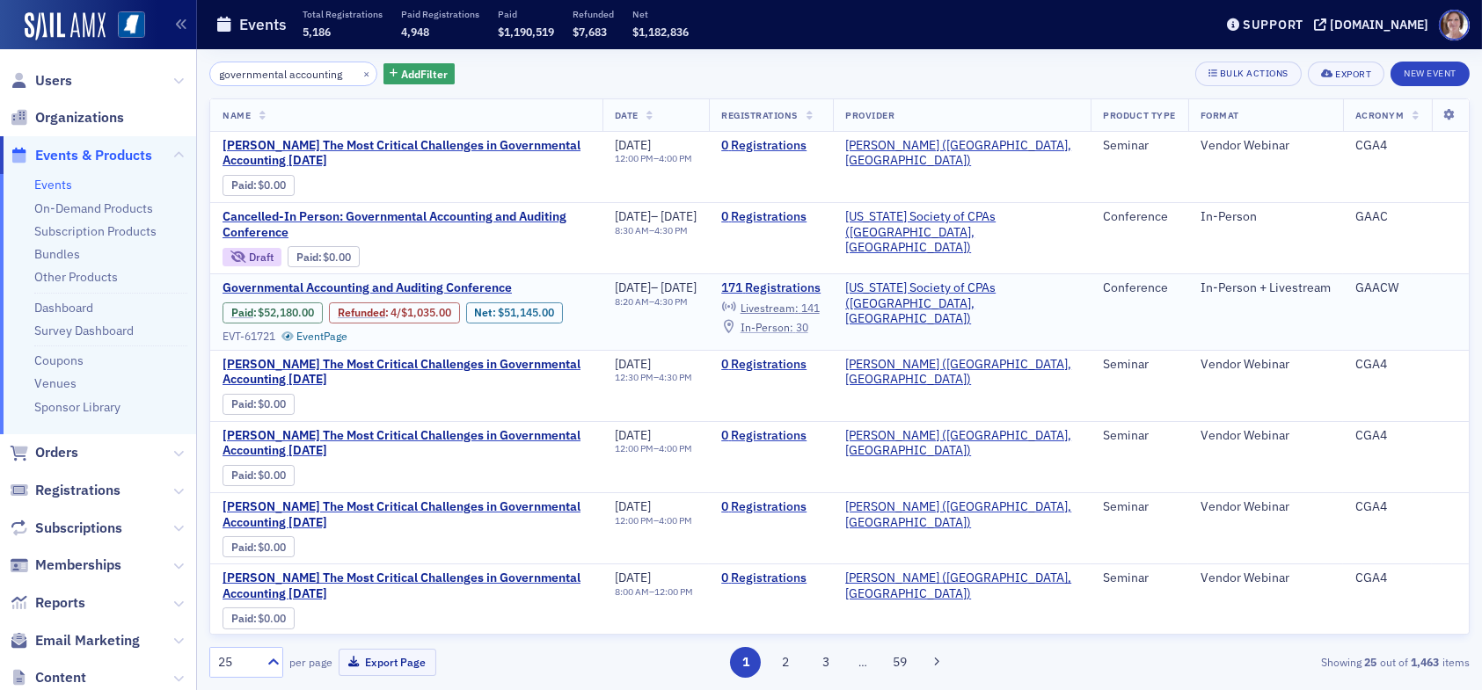
click at [793, 326] on span "In-Person :" at bounding box center [767, 327] width 53 height 14
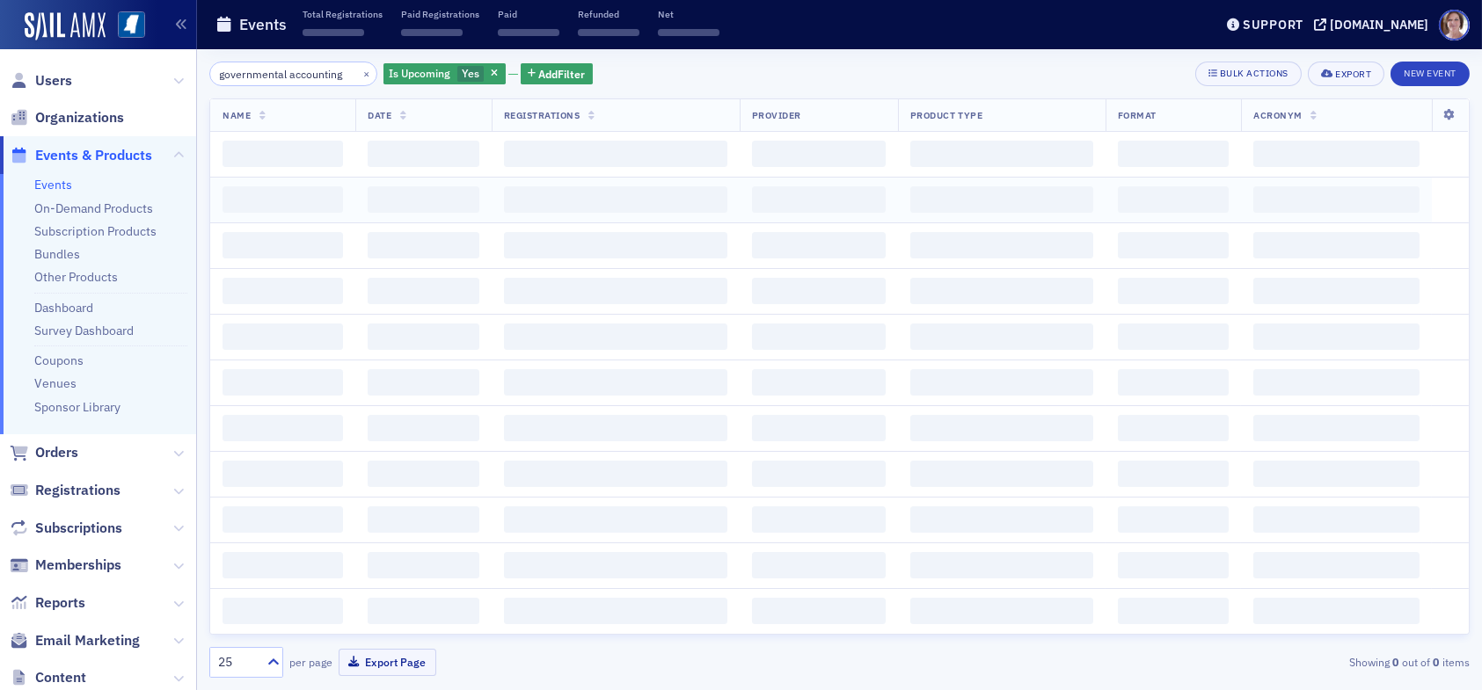
scroll to position [0, 7]
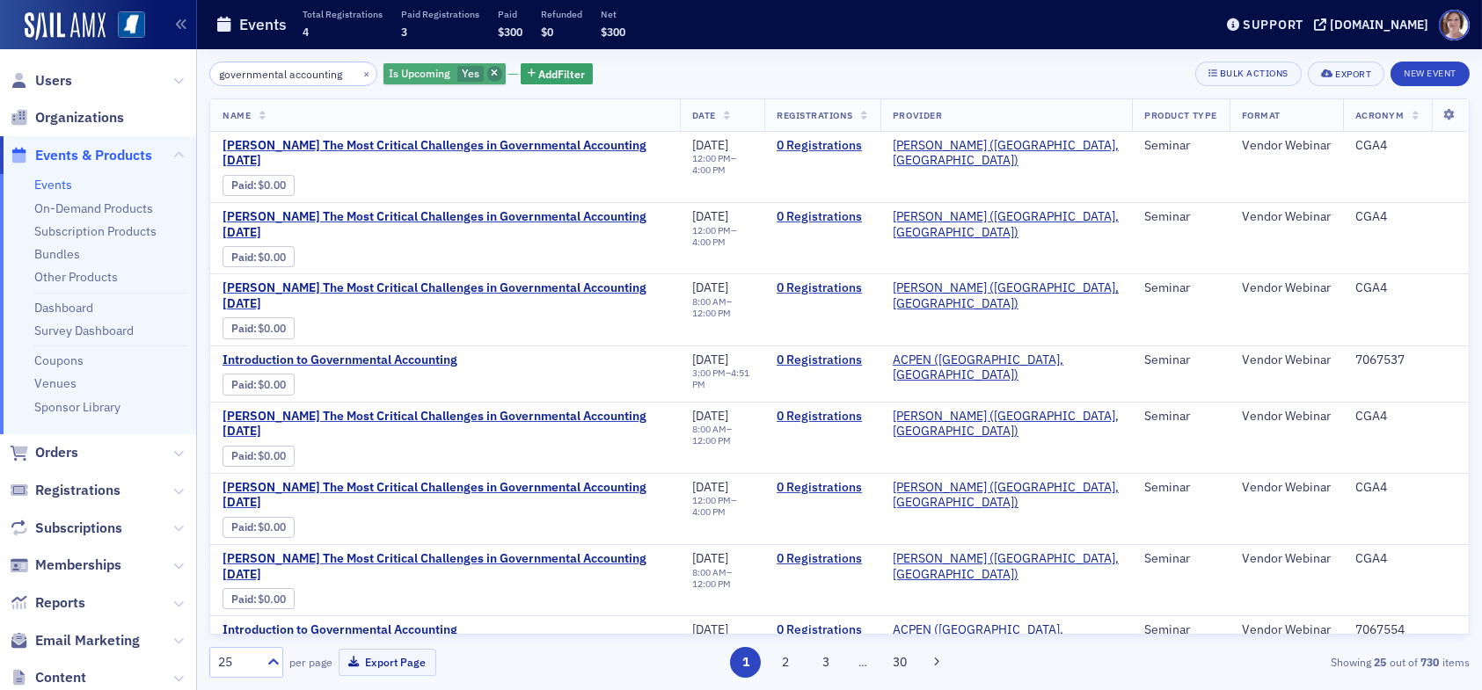
click at [487, 73] on span "button" at bounding box center [495, 74] width 16 height 16
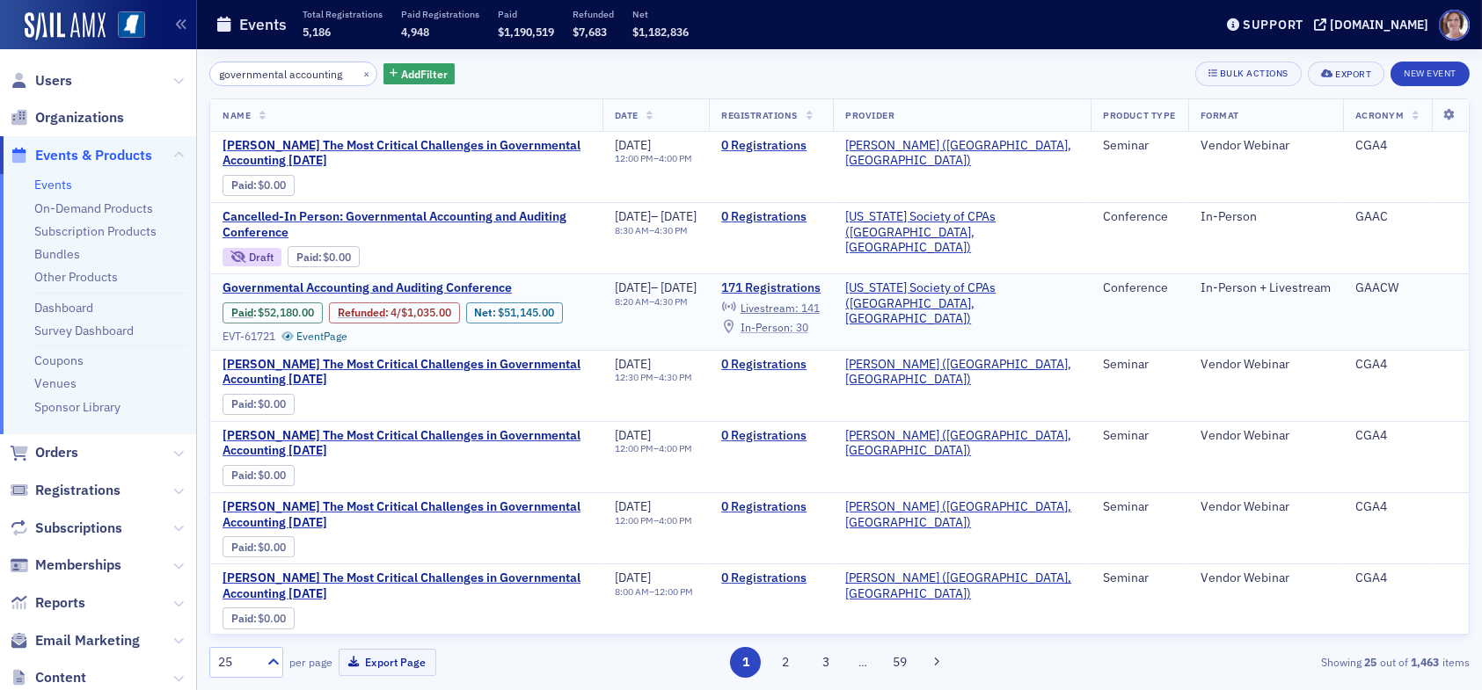
click at [793, 325] on span "In-Person :" at bounding box center [767, 327] width 53 height 14
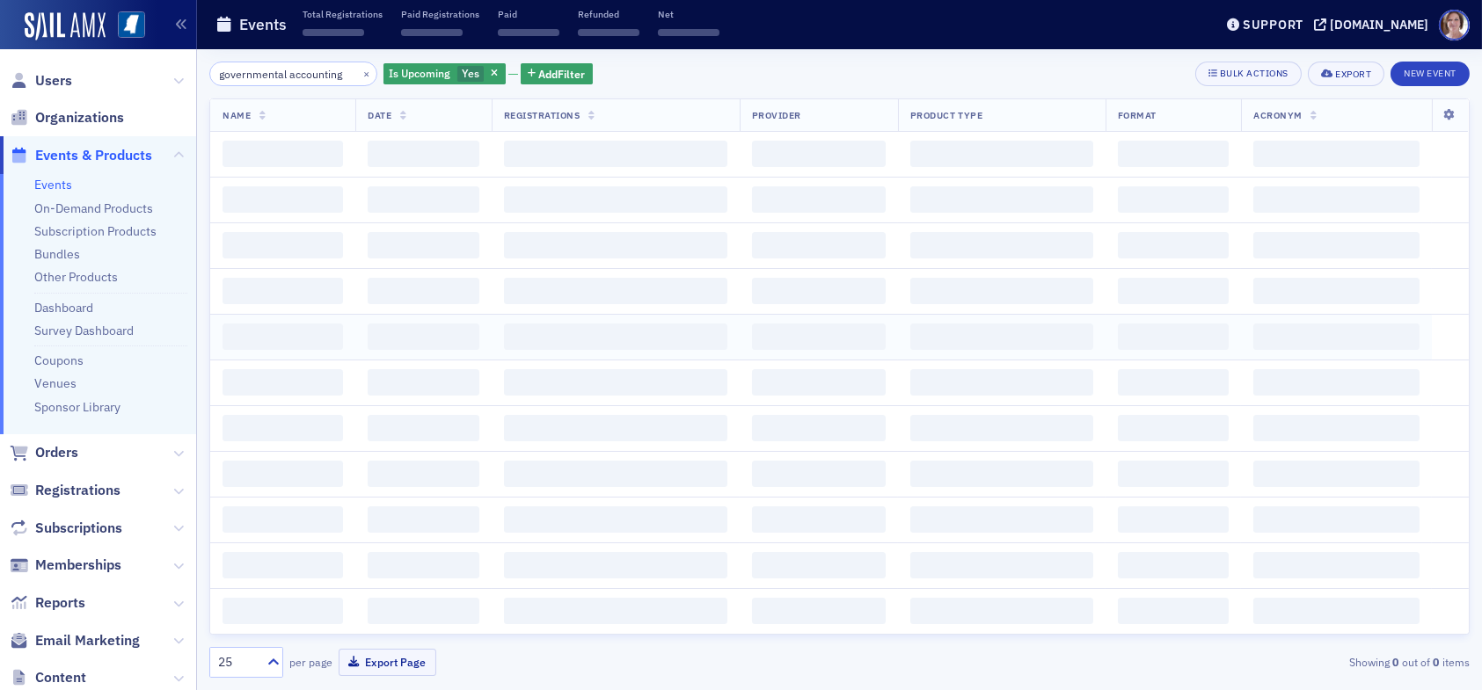
scroll to position [0, 7]
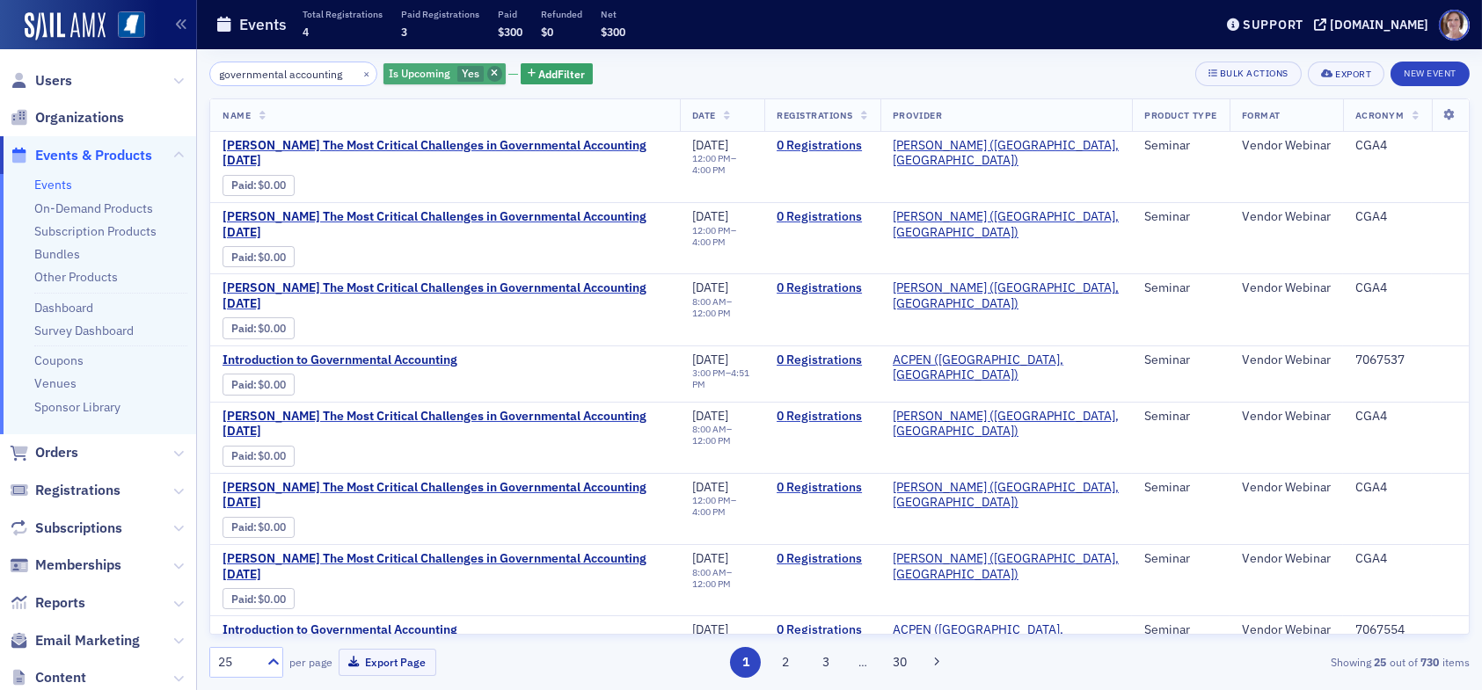
click at [491, 77] on icon "button" at bounding box center [494, 74] width 7 height 10
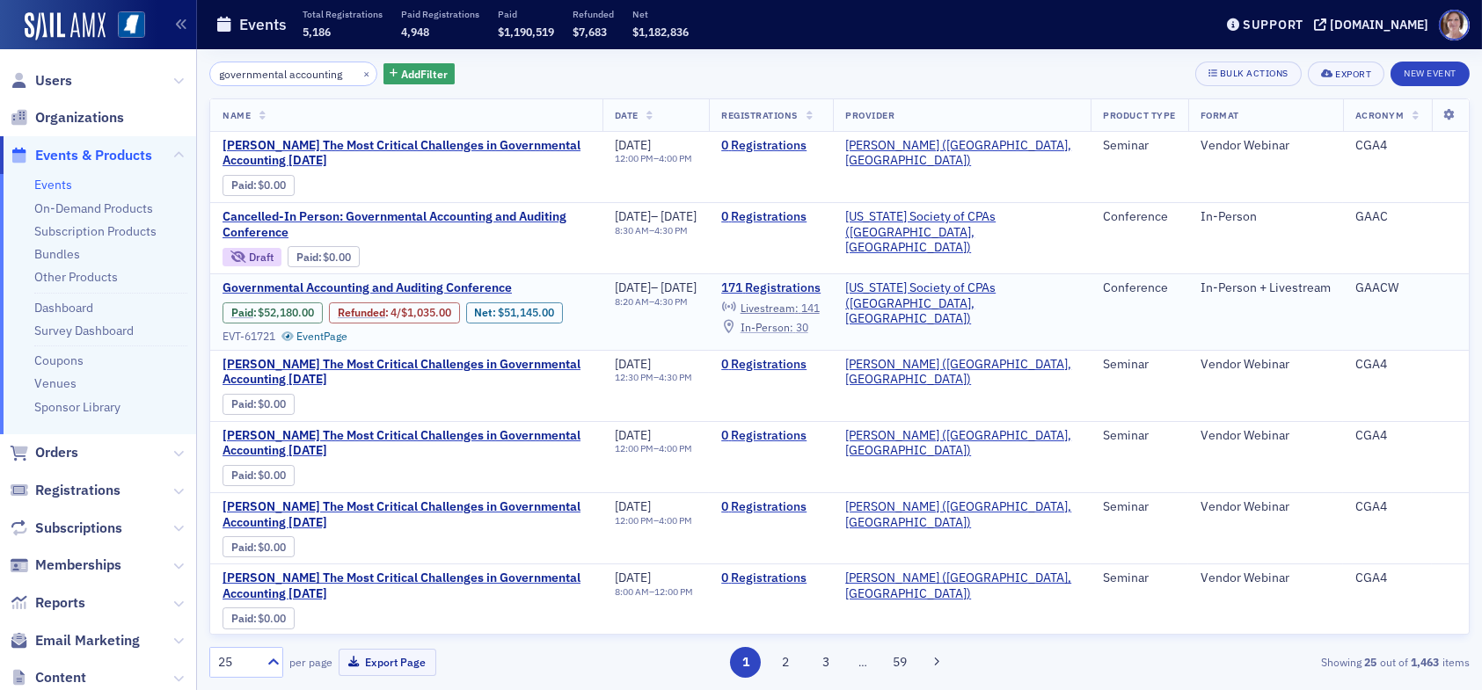
click at [793, 328] on span "In-Person :" at bounding box center [767, 327] width 53 height 14
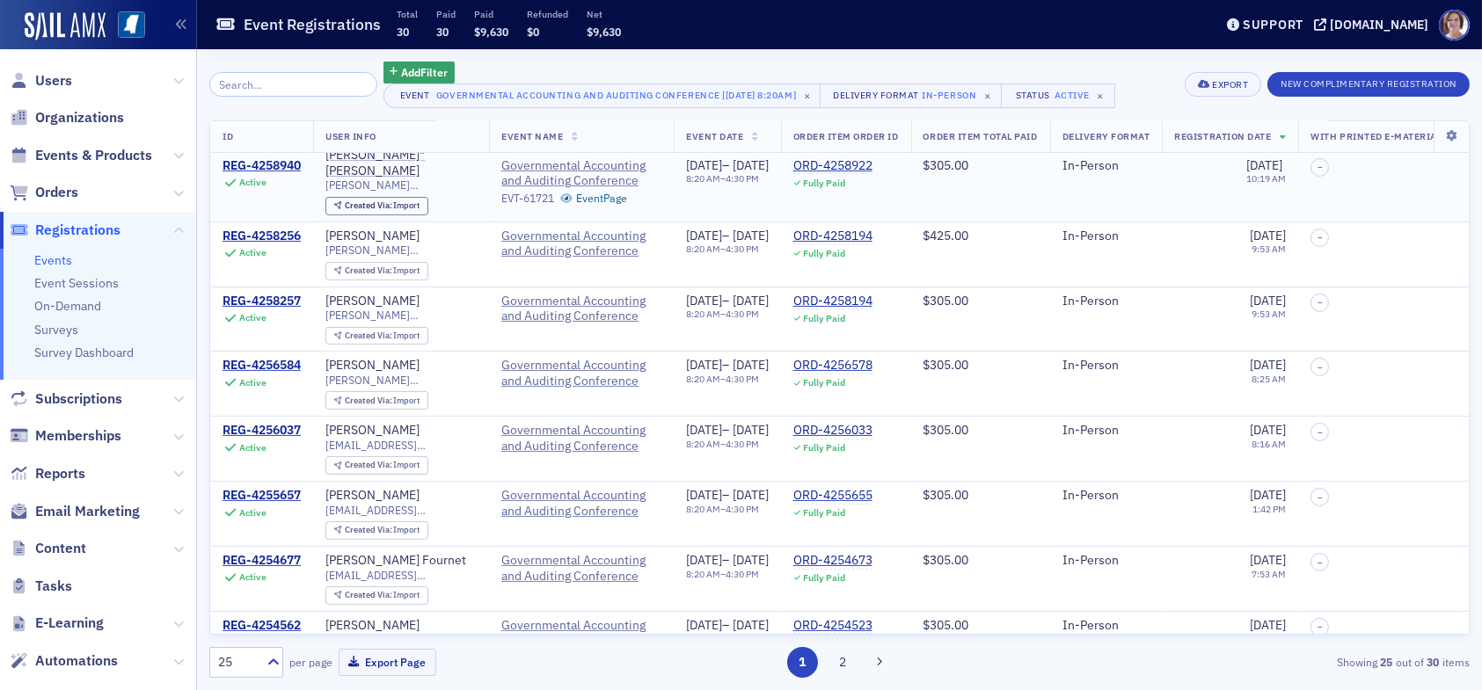
scroll to position [1145, 0]
click at [233, 660] on div "25" at bounding box center [237, 663] width 39 height 18
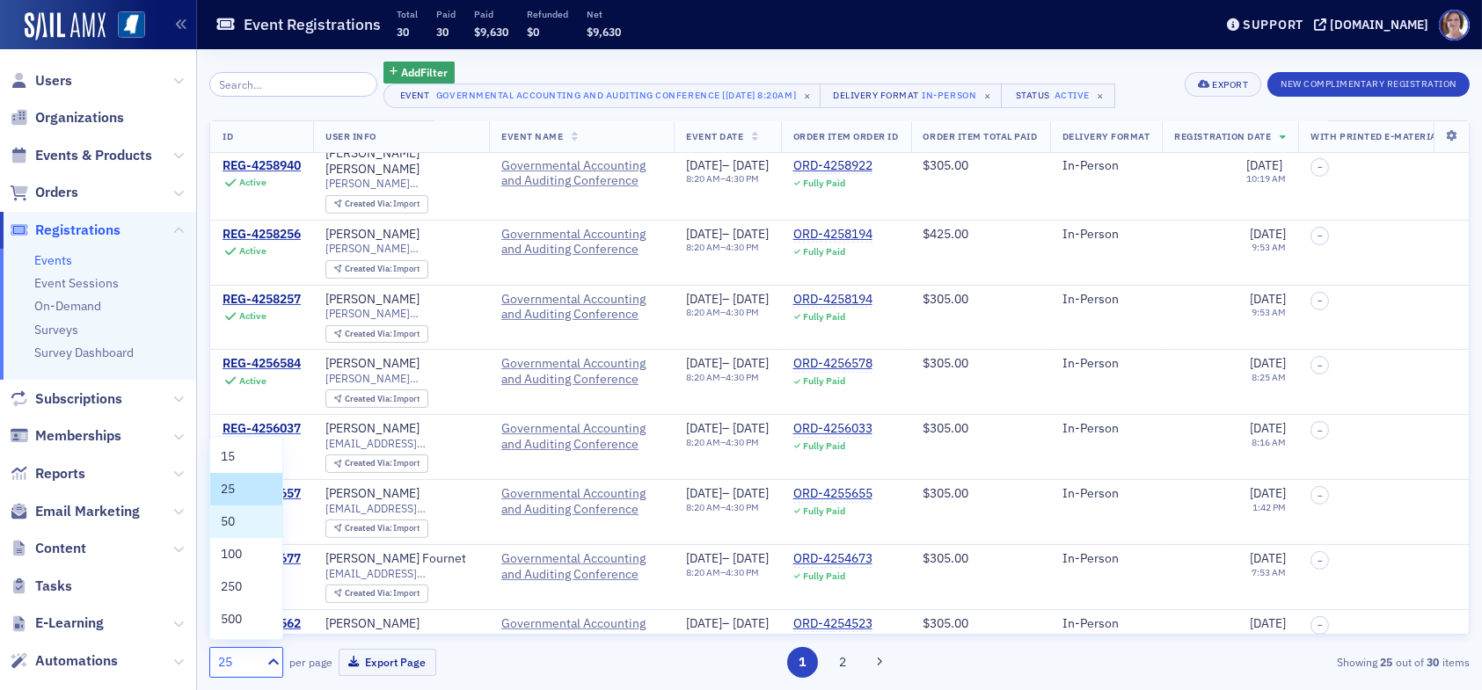
drag, startPoint x: 245, startPoint y: 516, endPoint x: 259, endPoint y: 519, distance: 15.2
click at [245, 515] on div "50" at bounding box center [246, 522] width 51 height 18
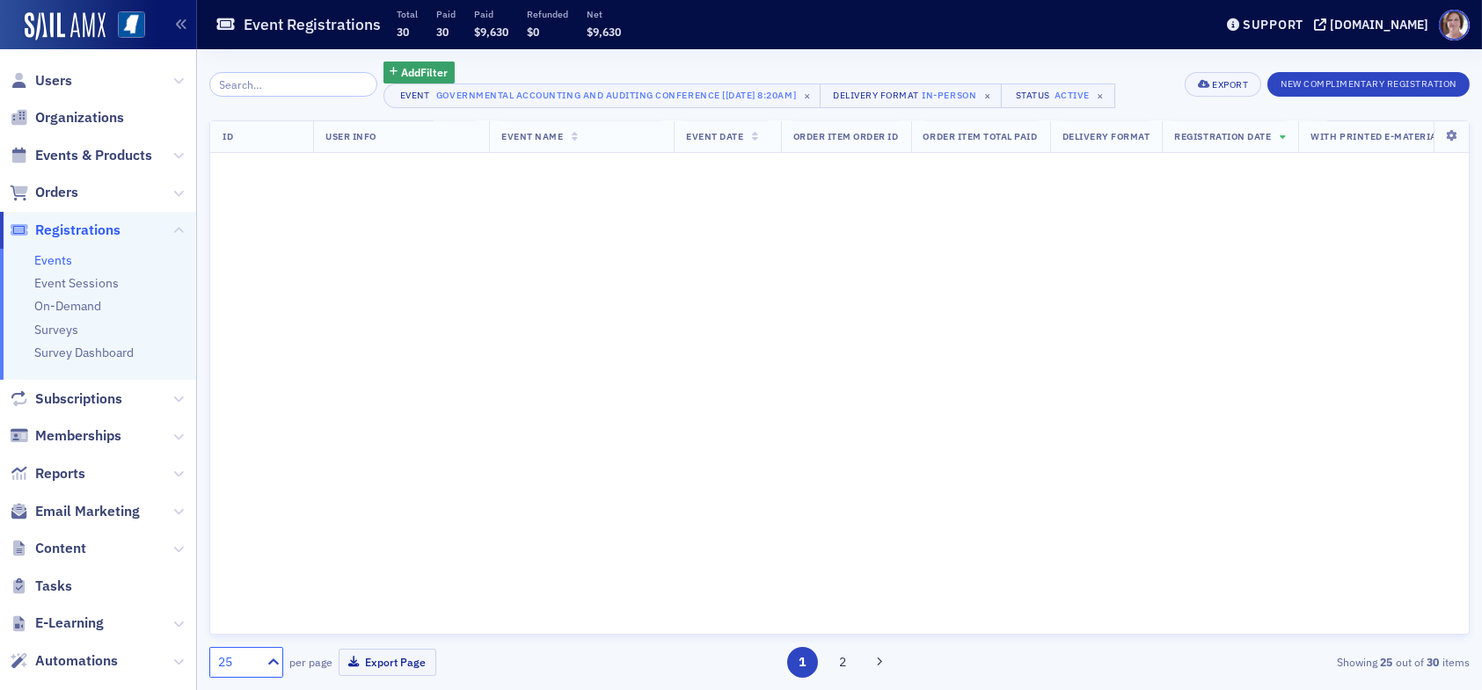
scroll to position [0, 0]
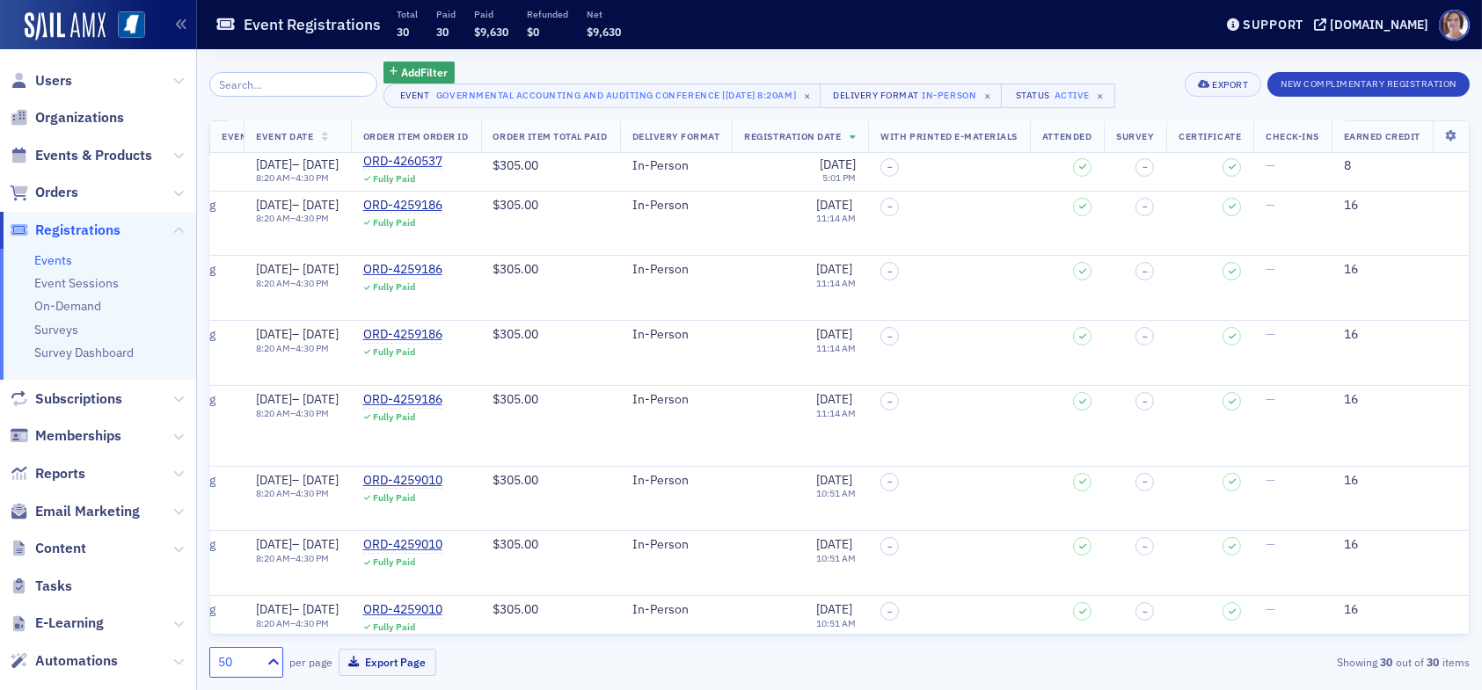
scroll to position [0, 516]
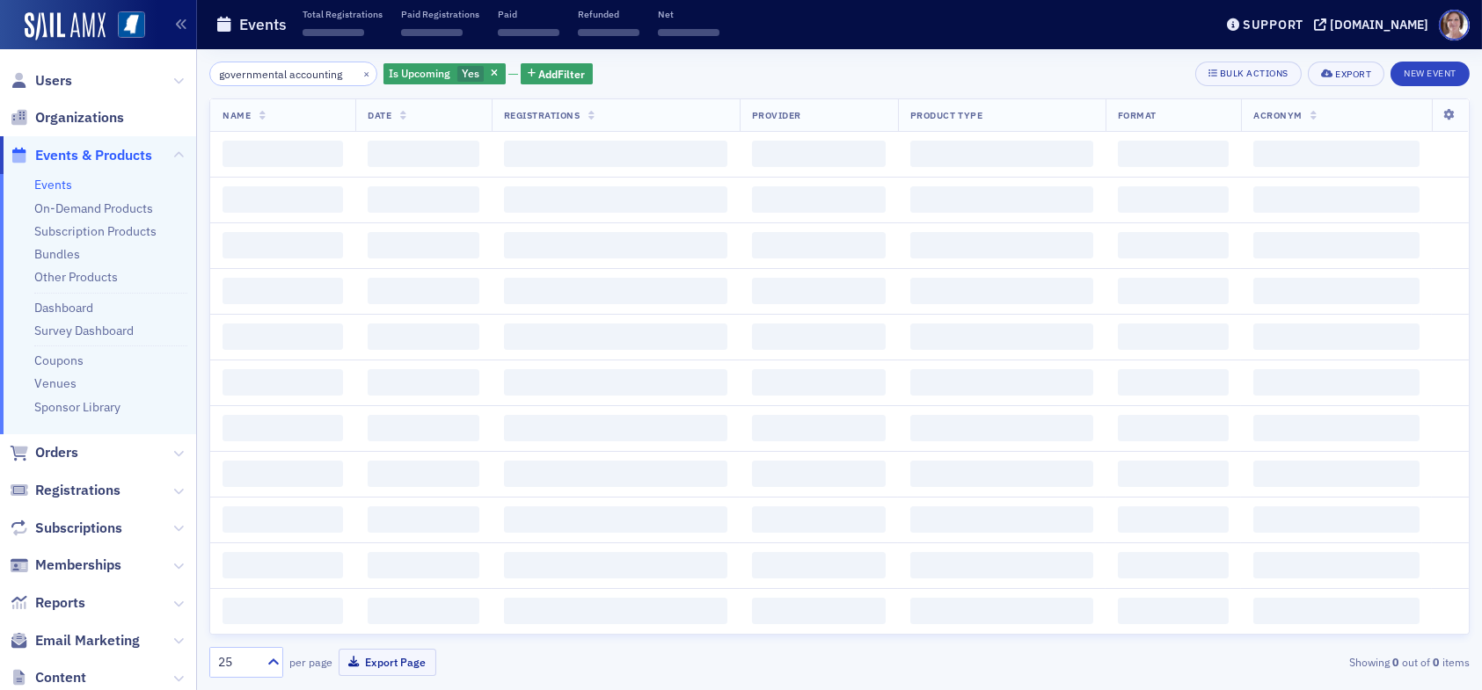
scroll to position [0, 7]
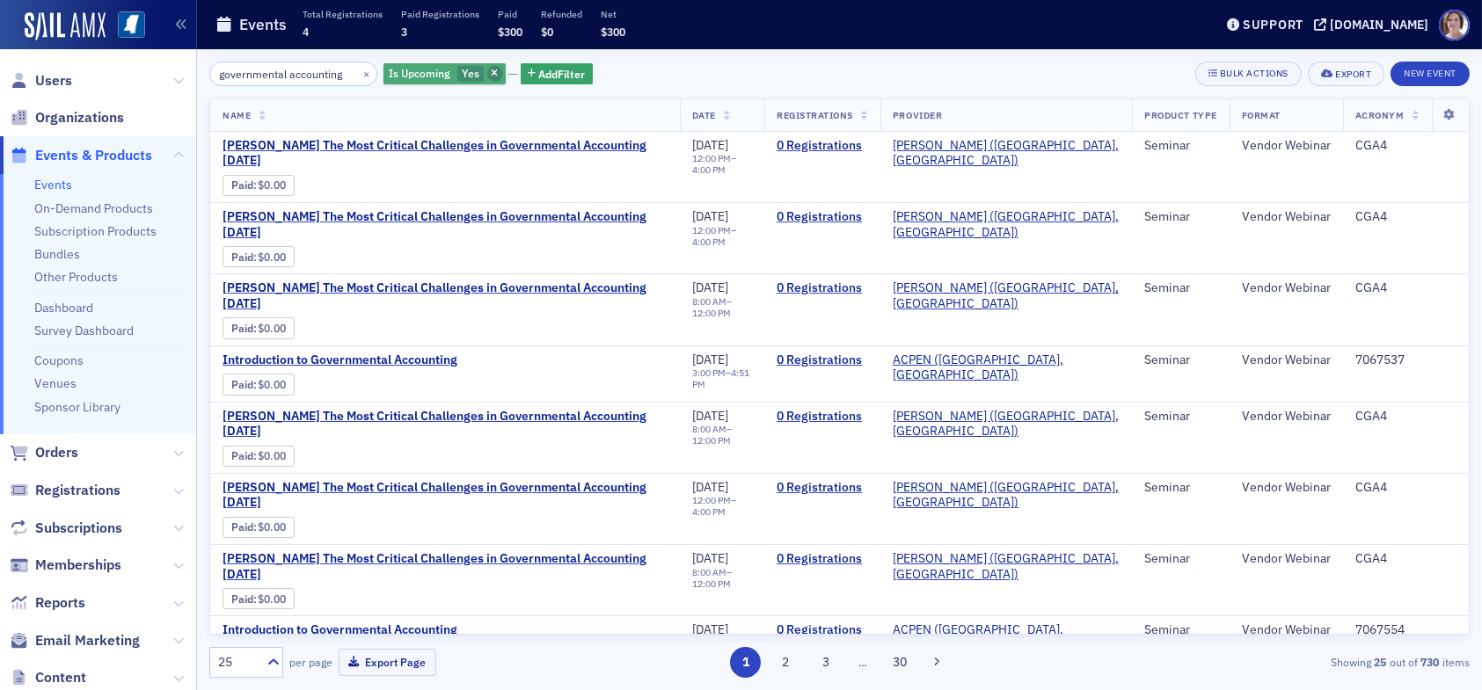
click at [491, 75] on icon "button" at bounding box center [494, 74] width 7 height 10
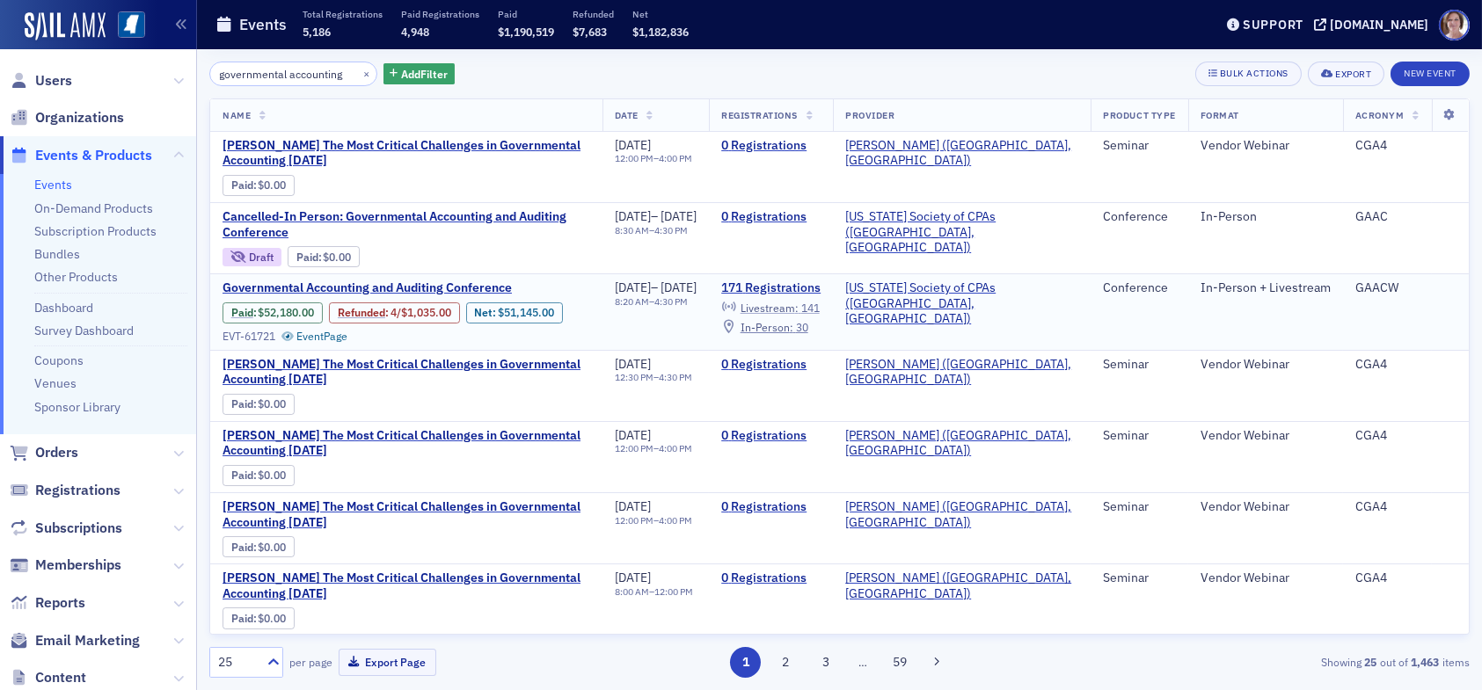
click at [799, 307] on span "Livestream :" at bounding box center [770, 308] width 58 height 14
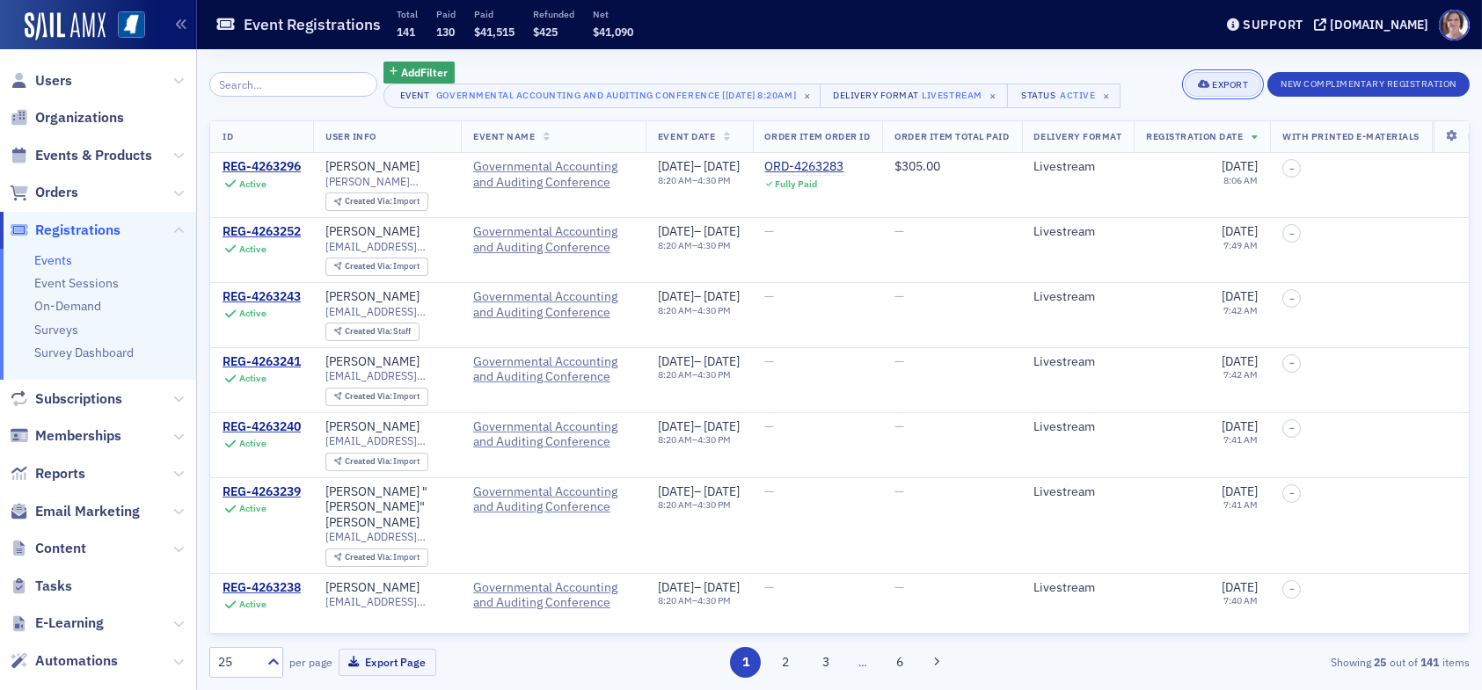
click at [1227, 82] on div "Export" at bounding box center [1230, 85] width 36 height 10
click at [1137, 145] on button "Export All ( 141 Event Registrations )" at bounding box center [1160, 144] width 196 height 28
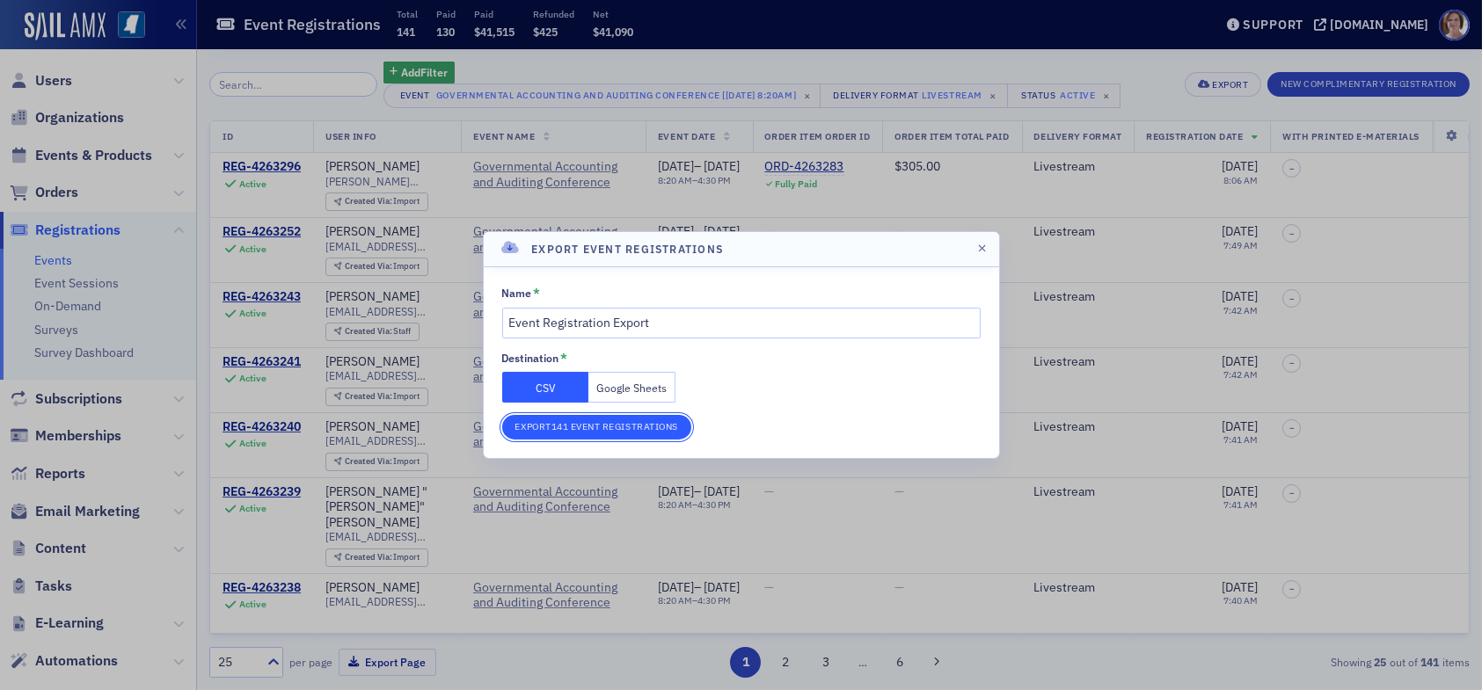
click at [571, 427] on button "Export 141 Event Registrations" at bounding box center [596, 427] width 189 height 25
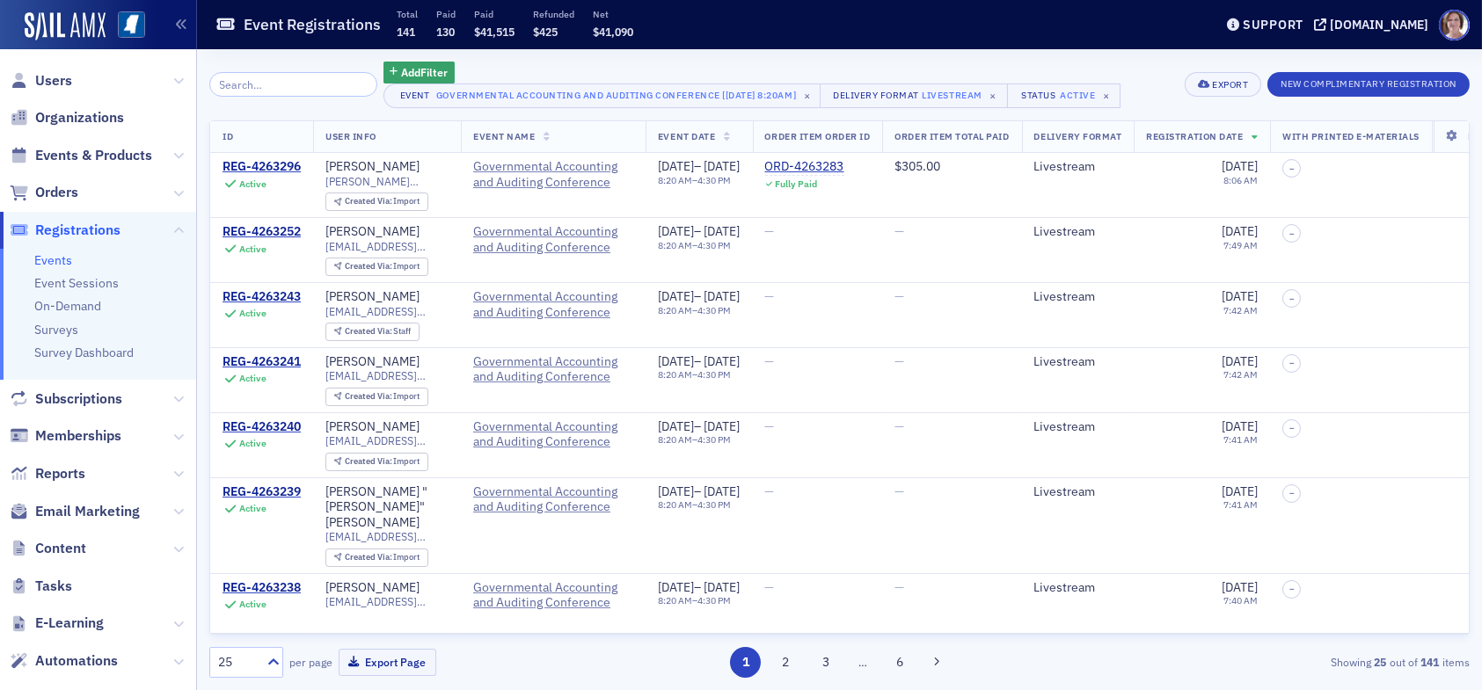
click at [290, 100] on div "Add Filter Event Governmental Accounting and Auditing Conference [9/11/2025 8:2…" at bounding box center [664, 85] width 911 height 47
click at [293, 84] on input "search" at bounding box center [293, 84] width 168 height 25
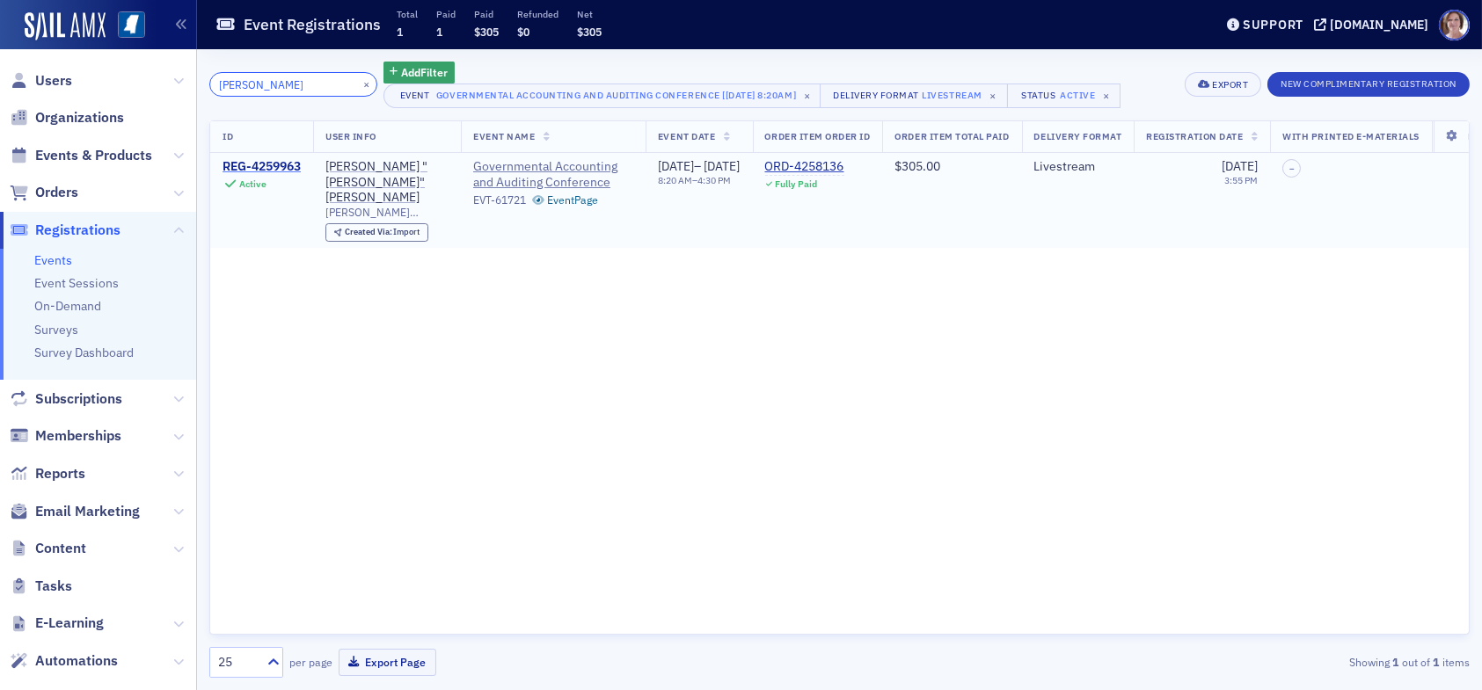
type input "ollie"
click at [288, 164] on div "REG-4259963" at bounding box center [262, 167] width 78 height 16
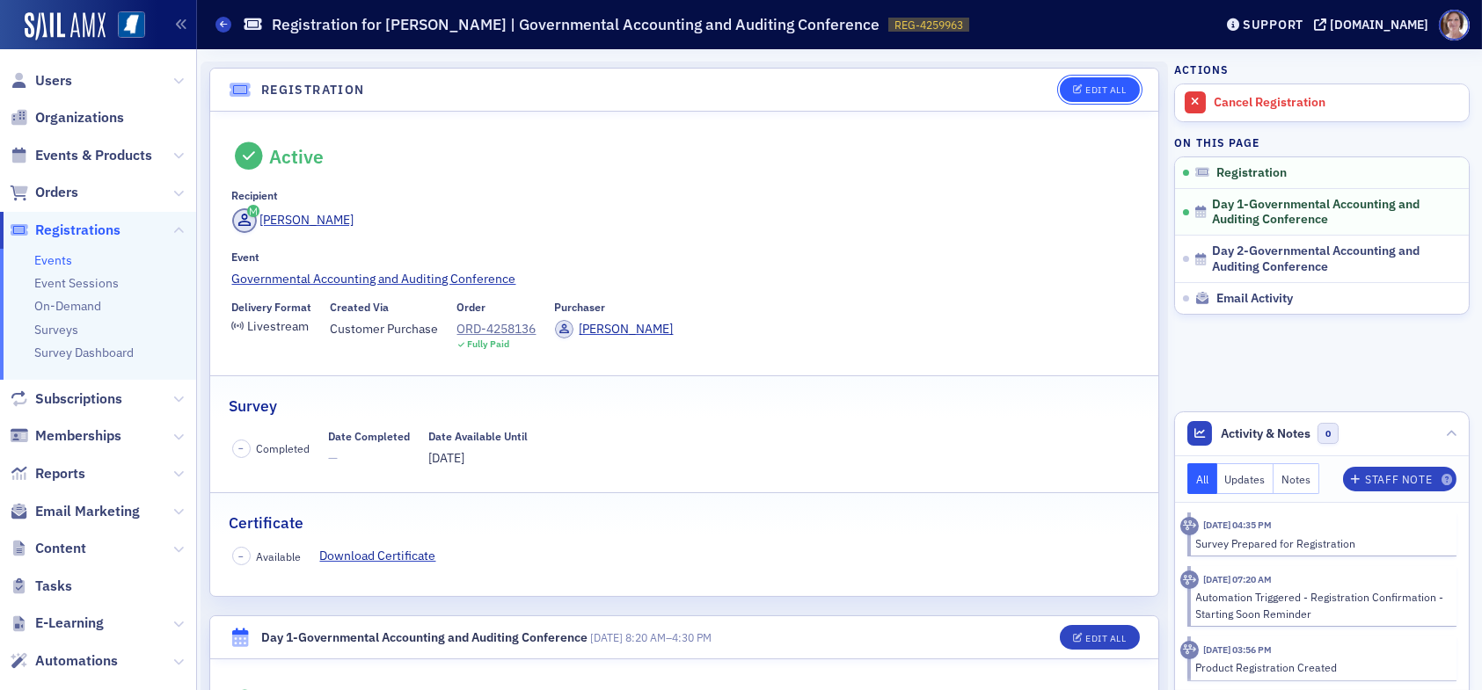
click at [1094, 91] on div "Edit All" at bounding box center [1105, 90] width 40 height 10
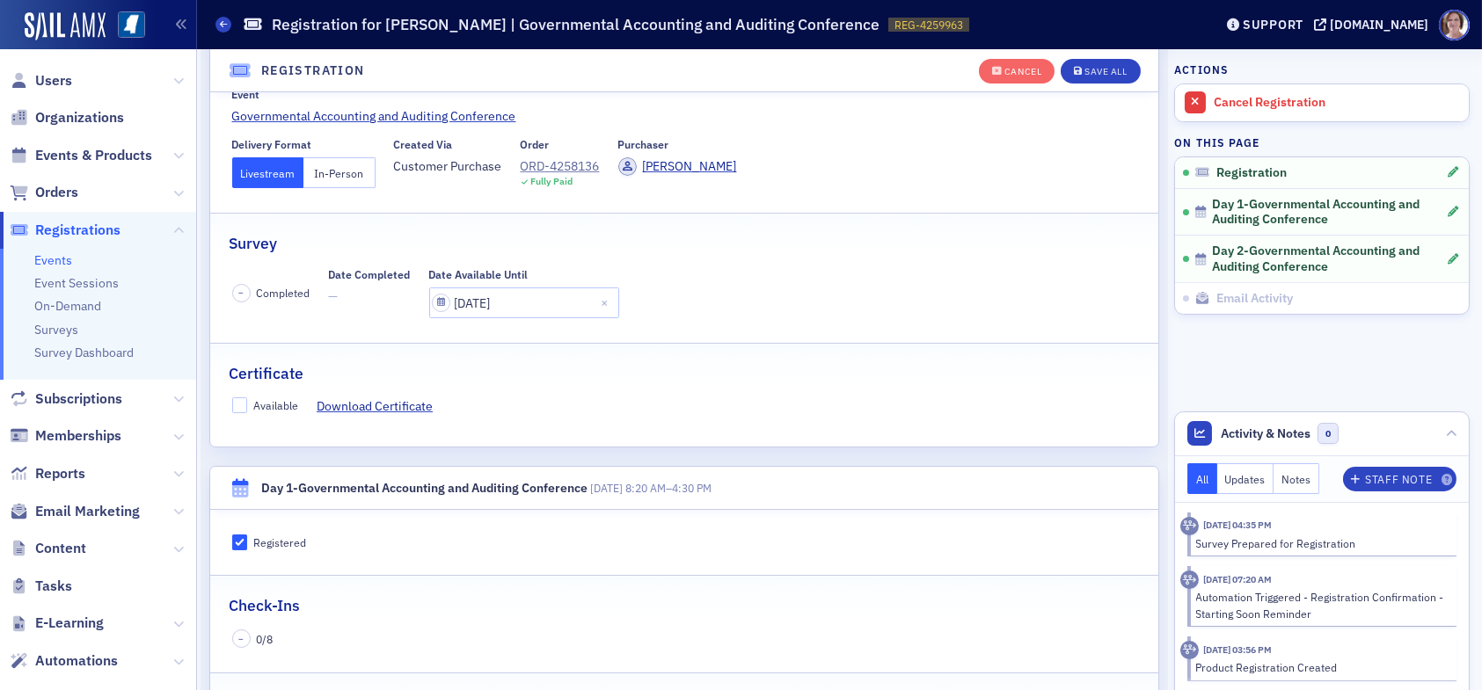
scroll to position [222, 0]
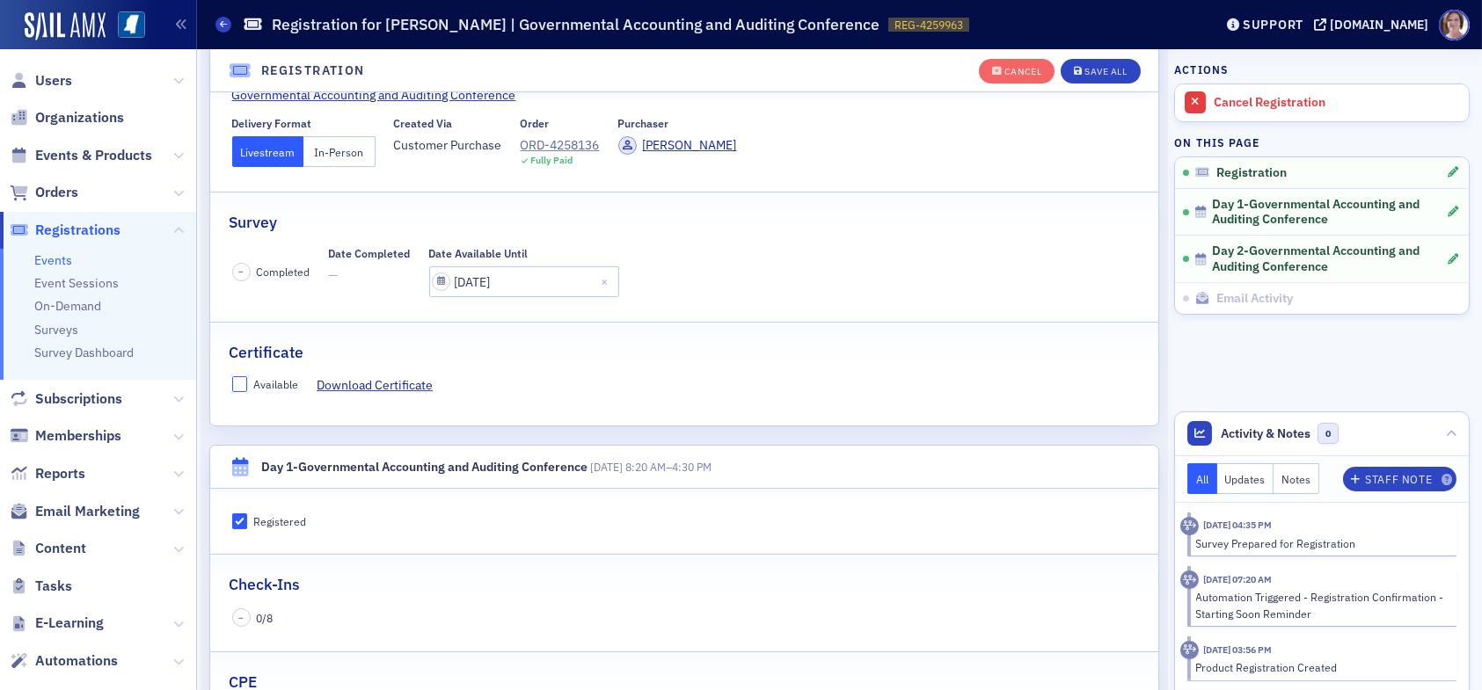
click at [238, 389] on input "Available" at bounding box center [240, 384] width 16 height 16
checkbox input "true"
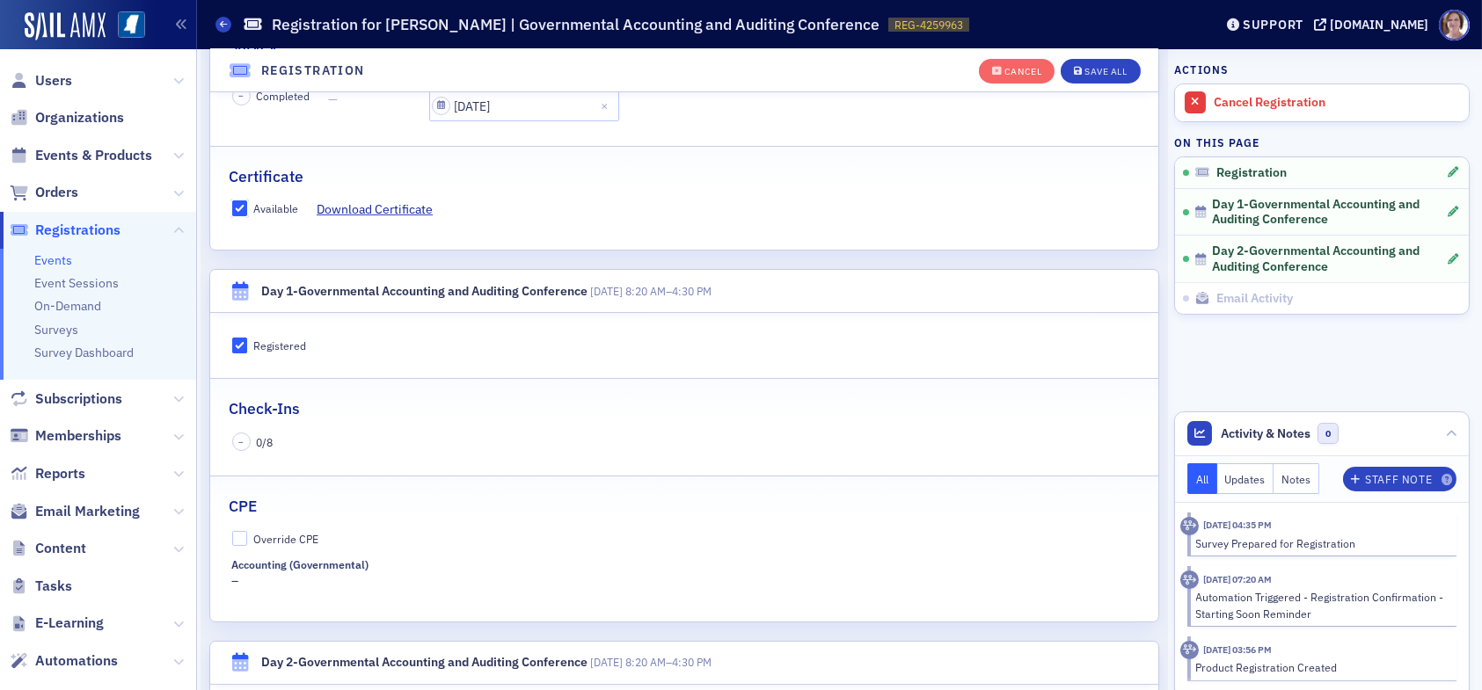
scroll to position [486, 0]
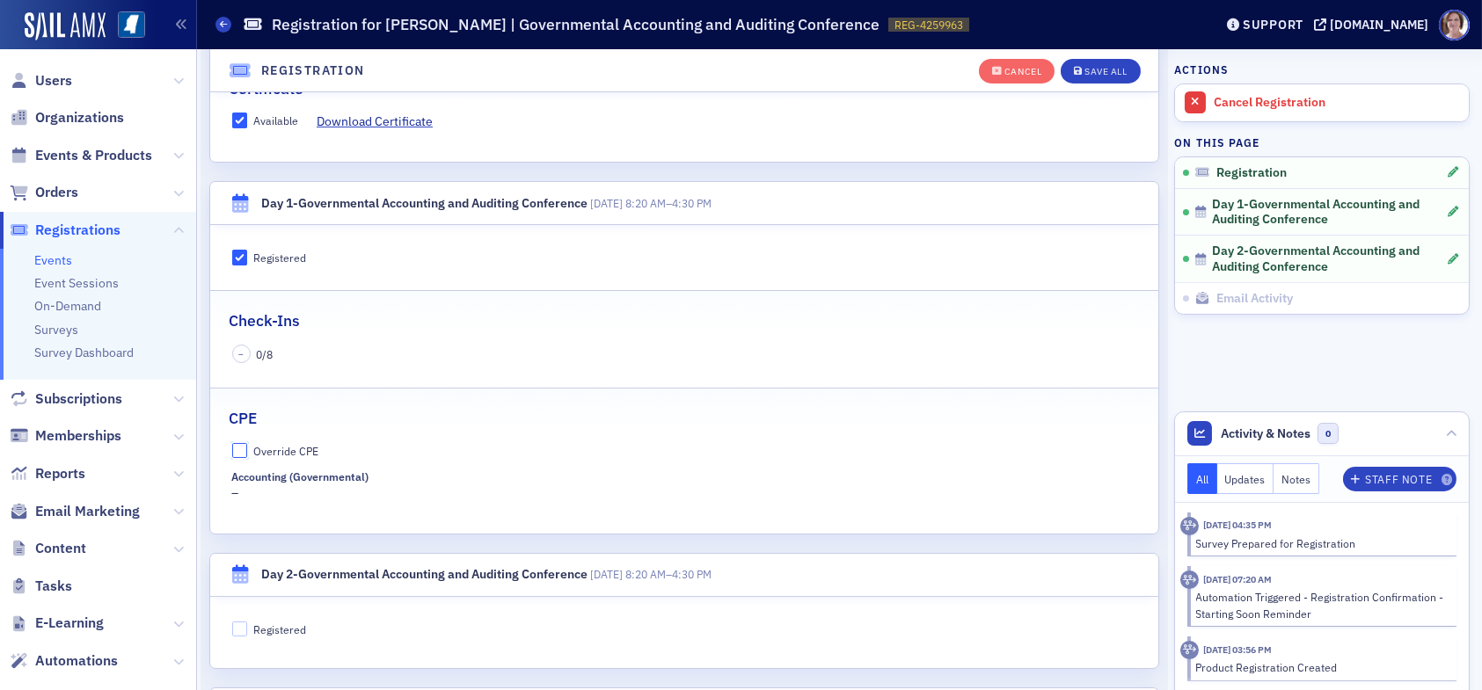
click at [240, 446] on input "Override CPE" at bounding box center [240, 451] width 16 height 16
checkbox input "true"
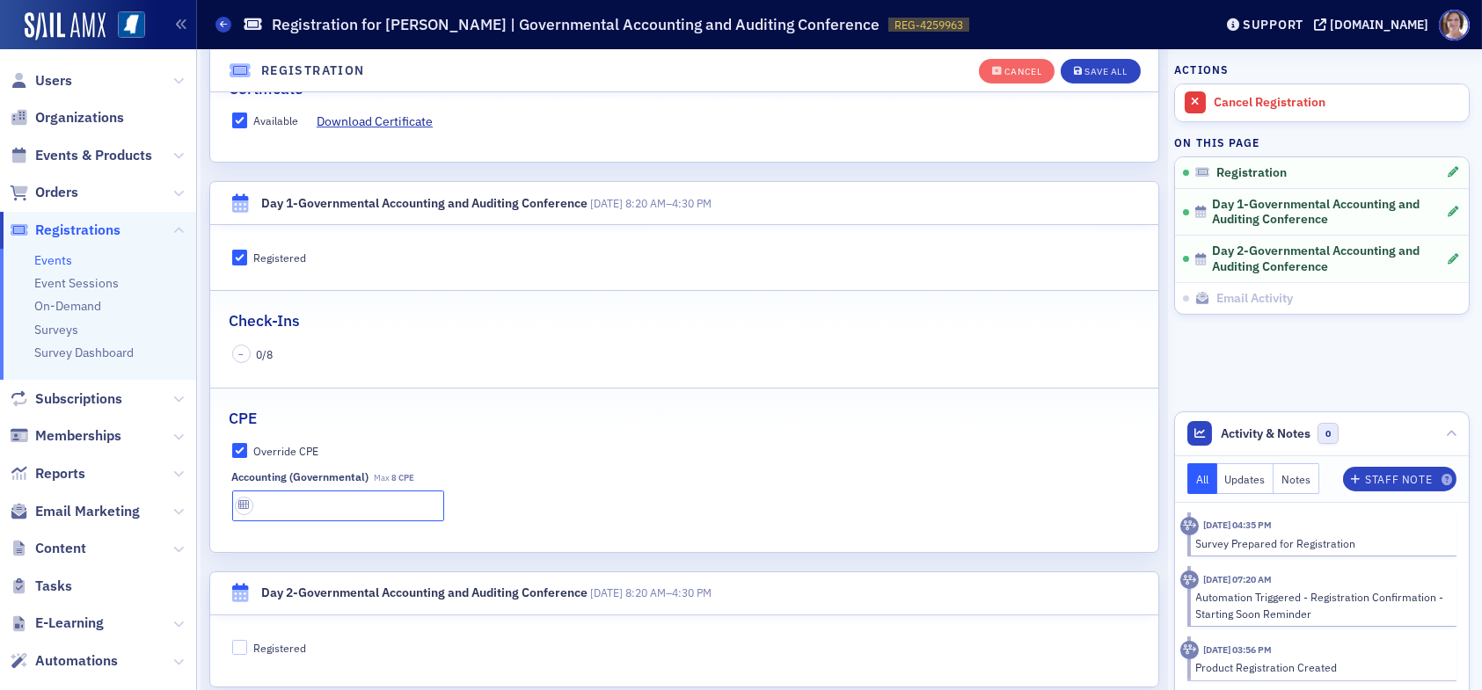
click at [308, 496] on input "text" at bounding box center [338, 506] width 212 height 31
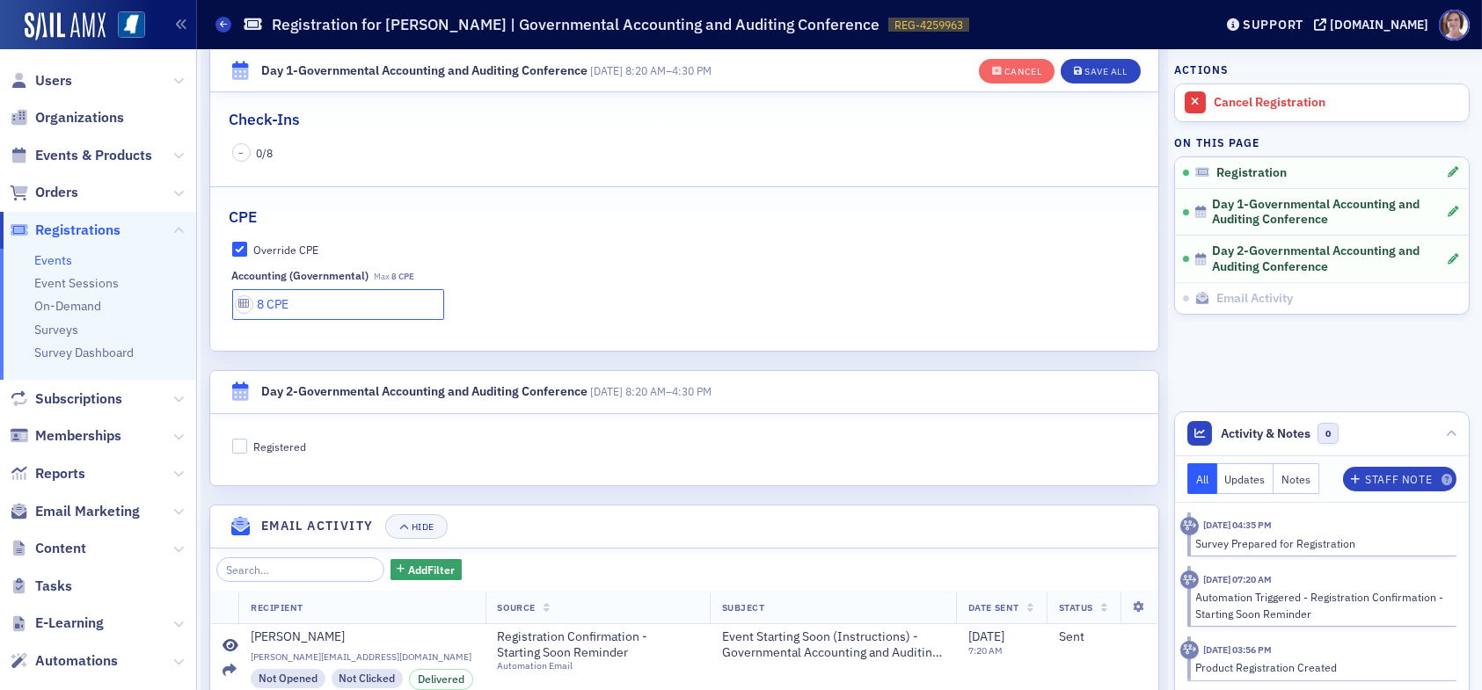
scroll to position [749, 0]
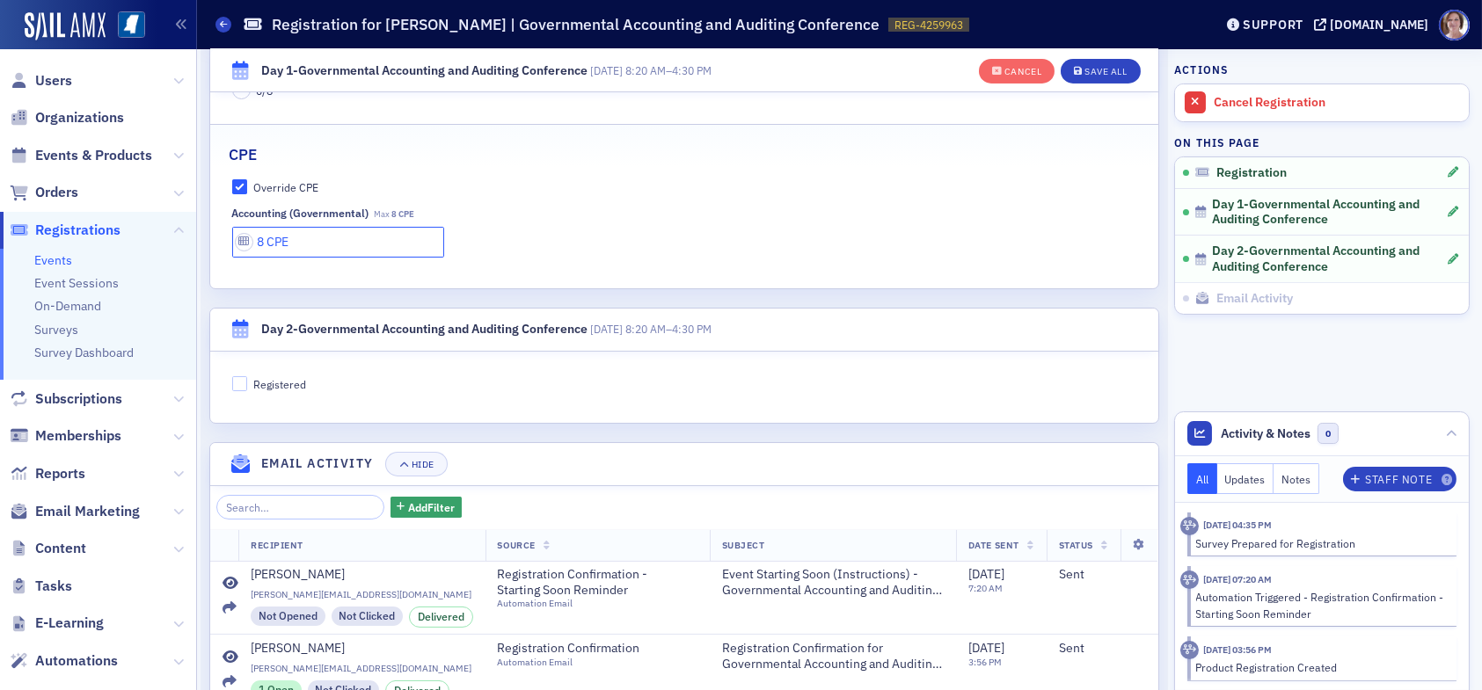
type input "8 CPE"
click at [238, 378] on input "Registered" at bounding box center [240, 384] width 16 height 16
checkbox input "true"
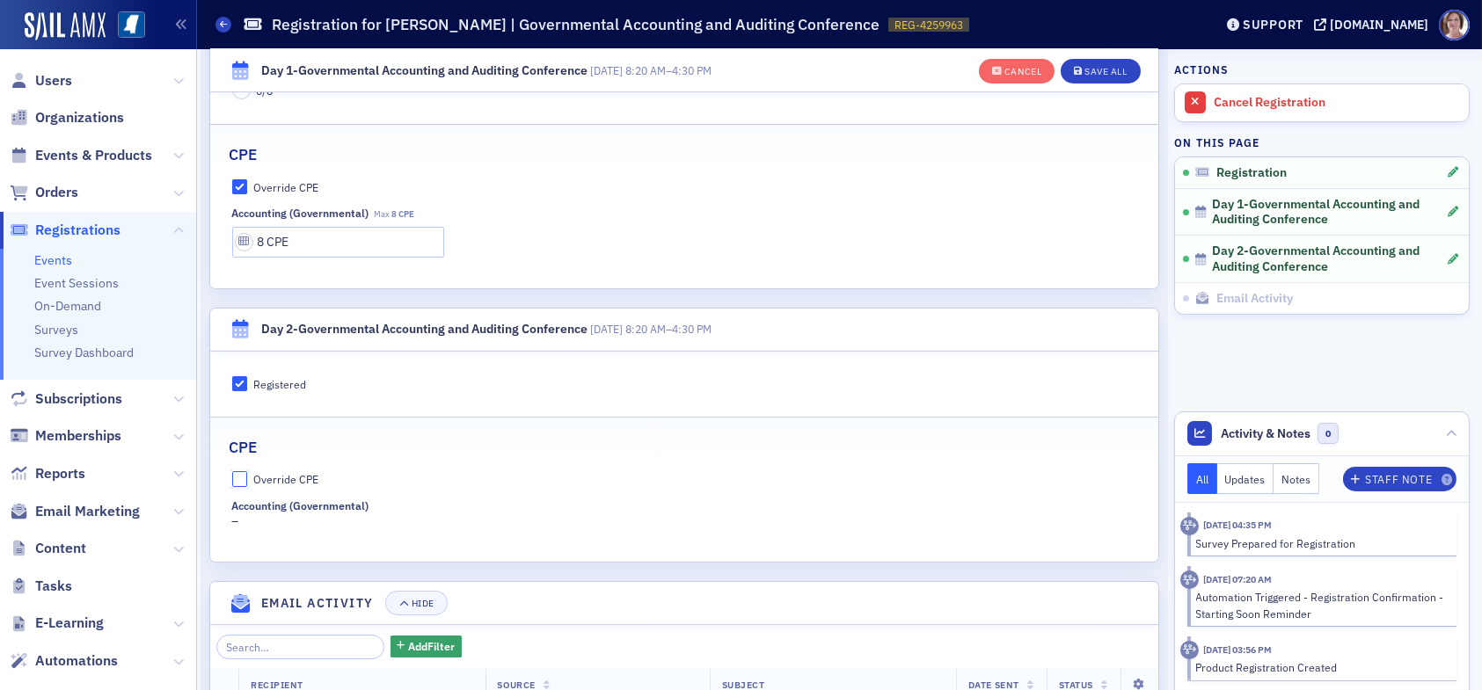
drag, startPoint x: 239, startPoint y: 480, endPoint x: 271, endPoint y: 492, distance: 33.7
click at [240, 480] on input "Override CPE" at bounding box center [240, 479] width 16 height 16
checkbox input "true"
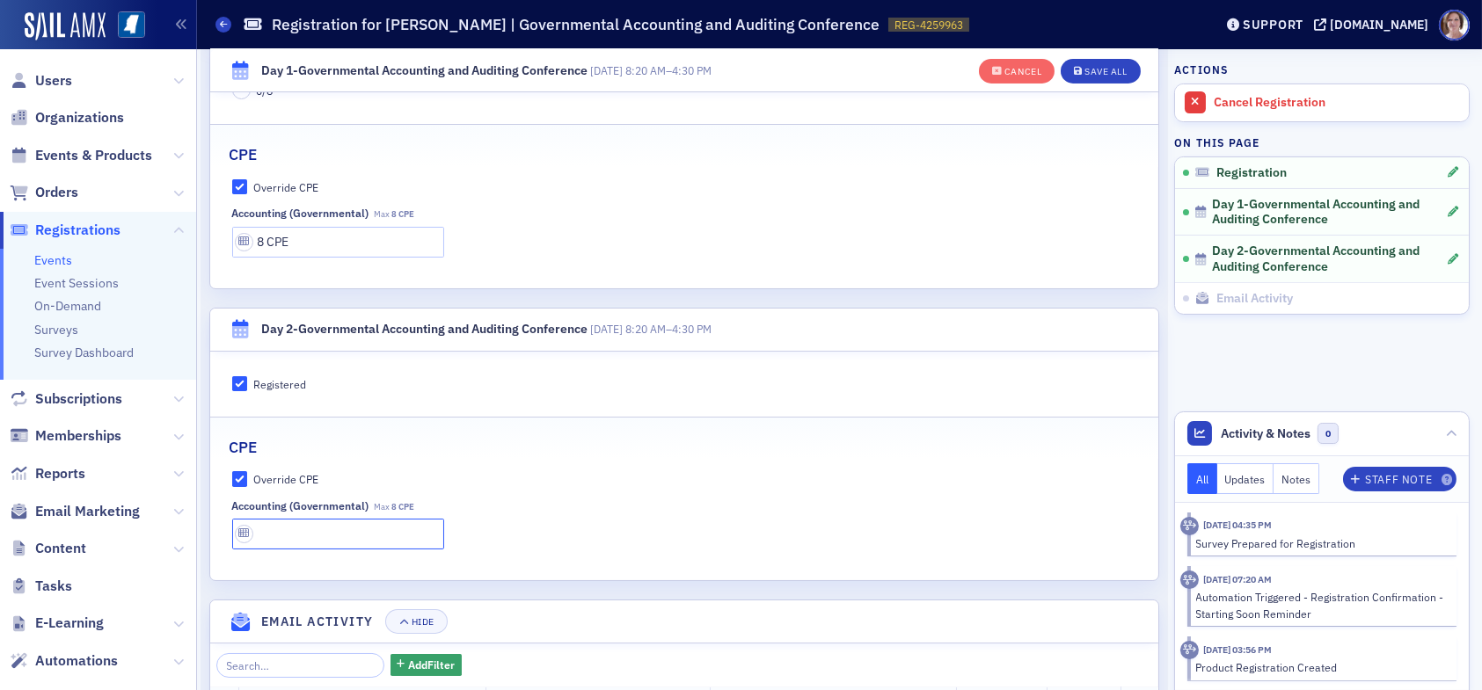
click at [308, 529] on input "text" at bounding box center [338, 534] width 212 height 31
type input "8 CPE"
click at [1092, 69] on div "Save All" at bounding box center [1106, 72] width 42 height 10
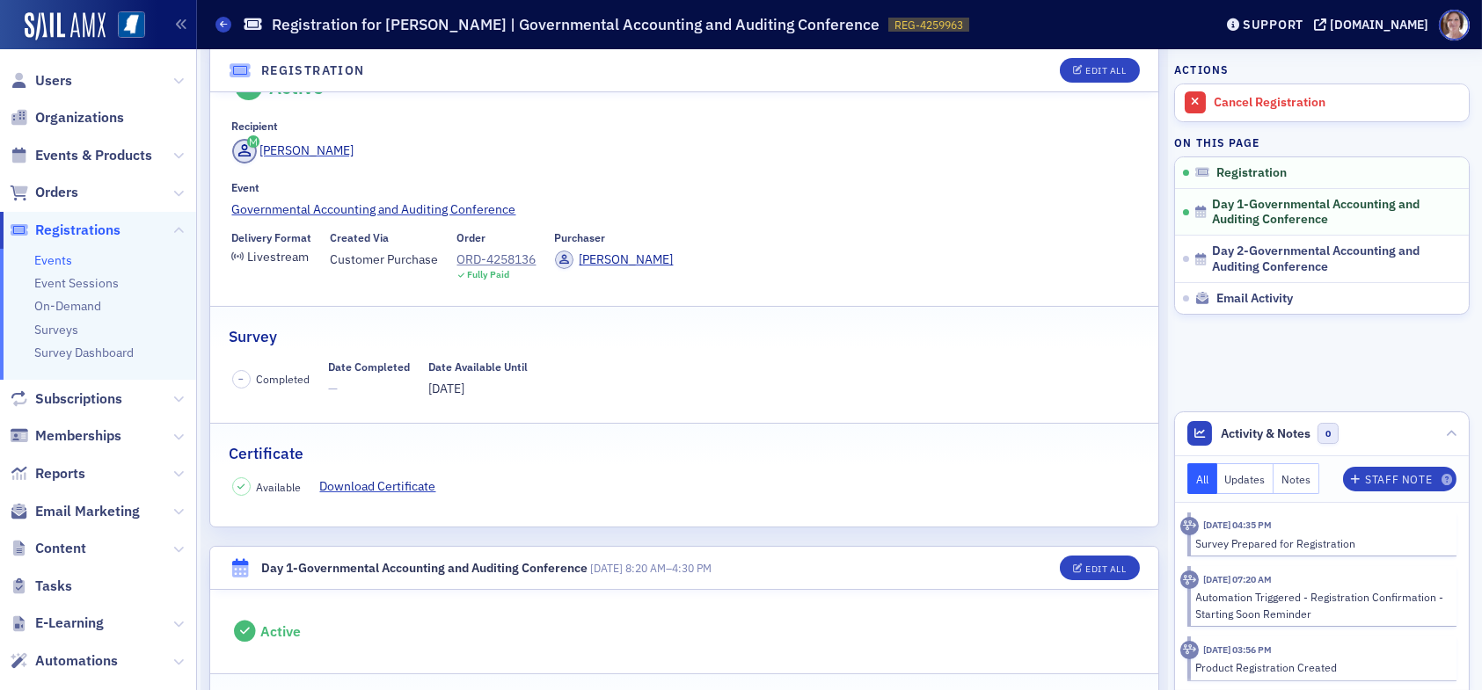
scroll to position [0, 0]
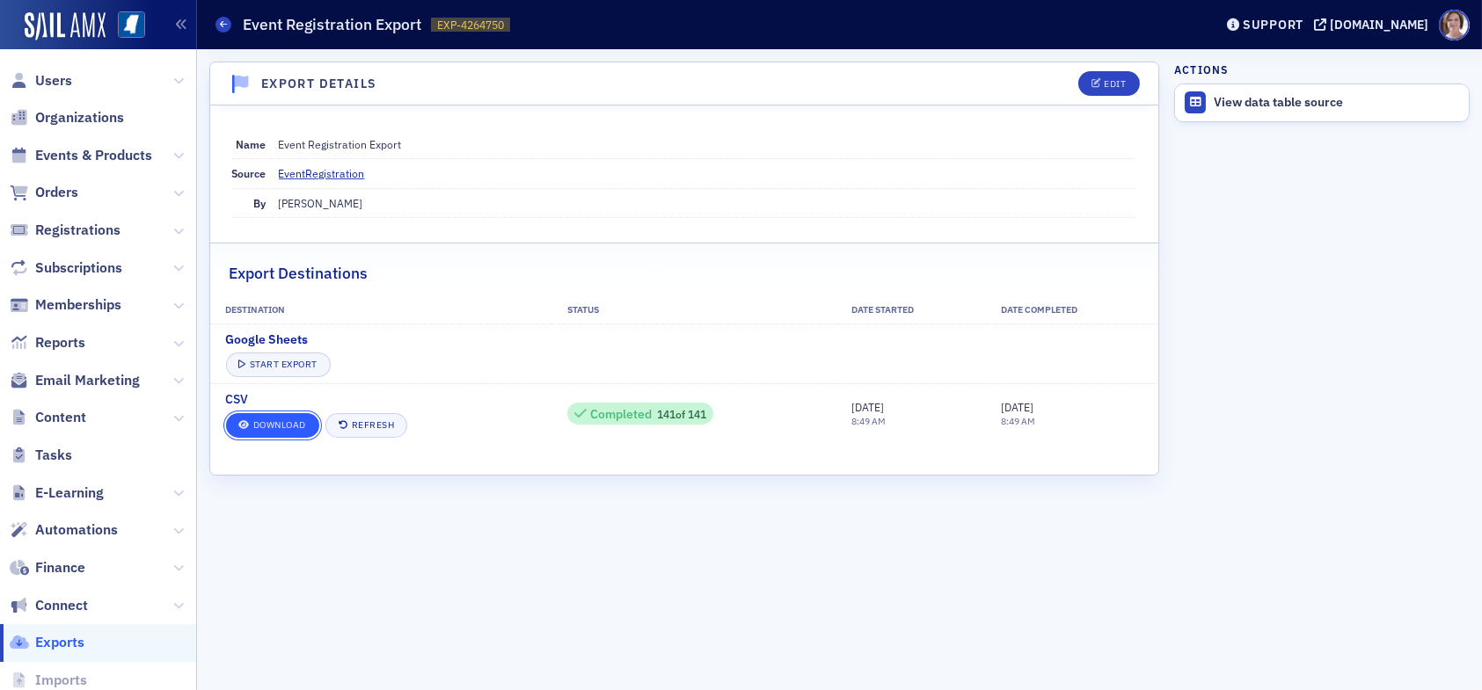
click at [276, 427] on link "Download" at bounding box center [272, 425] width 93 height 25
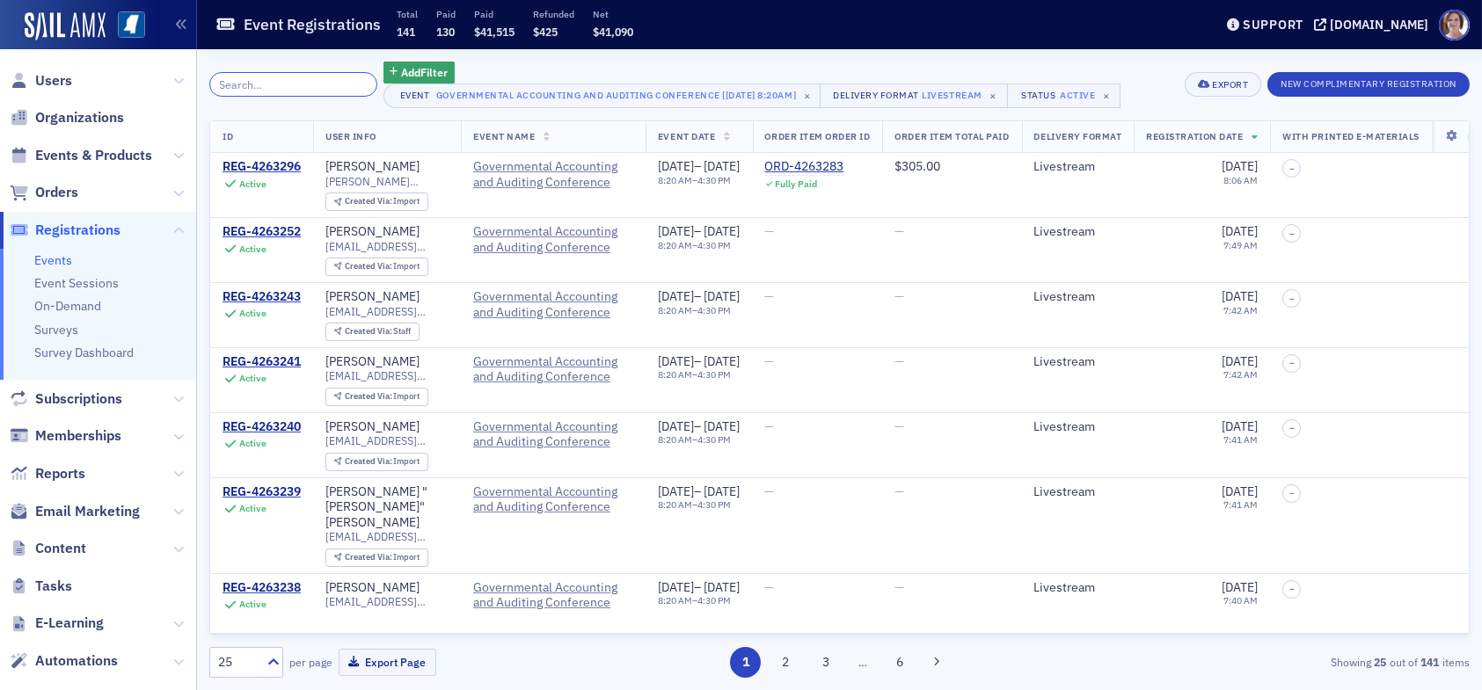
click at [281, 85] on input "search" at bounding box center [293, 84] width 168 height 25
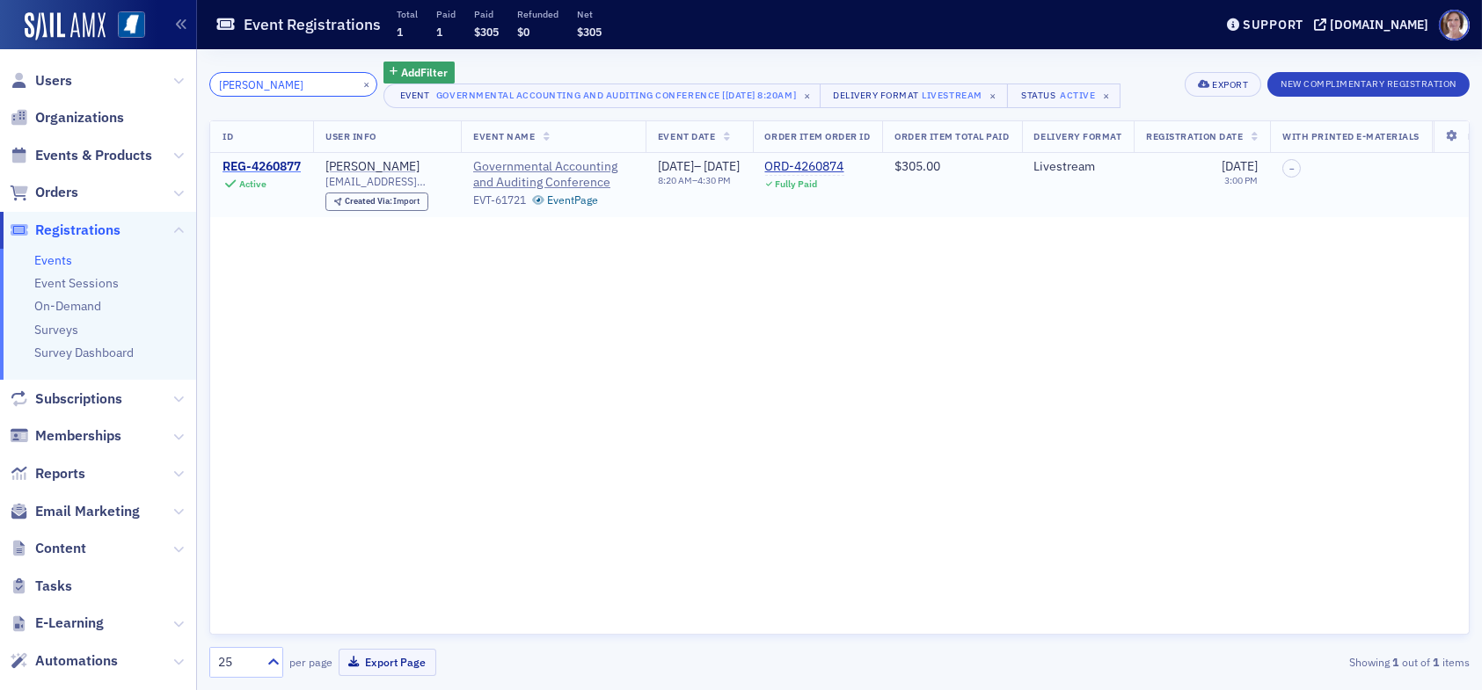
type input "[PERSON_NAME]"
click at [284, 164] on div "REG-4260877" at bounding box center [262, 167] width 78 height 16
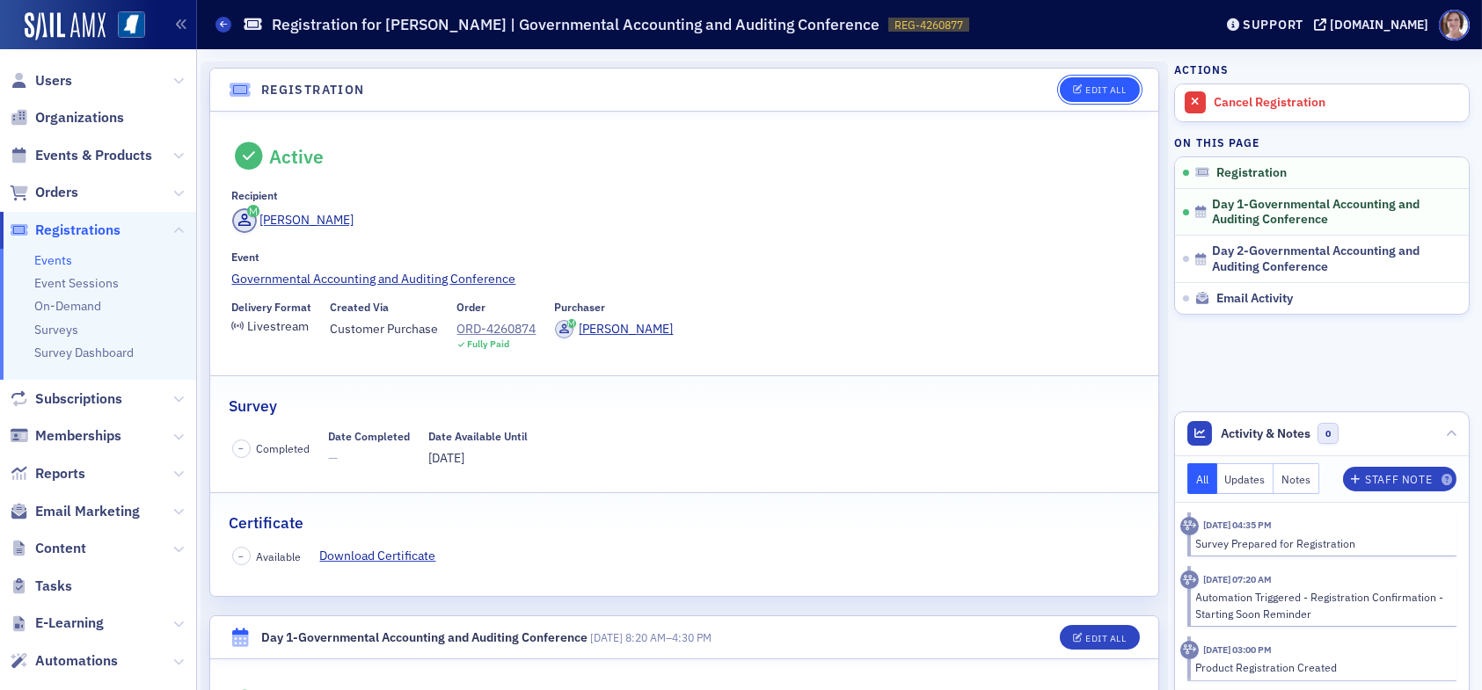
click at [1088, 90] on div "Edit All" at bounding box center [1105, 90] width 40 height 10
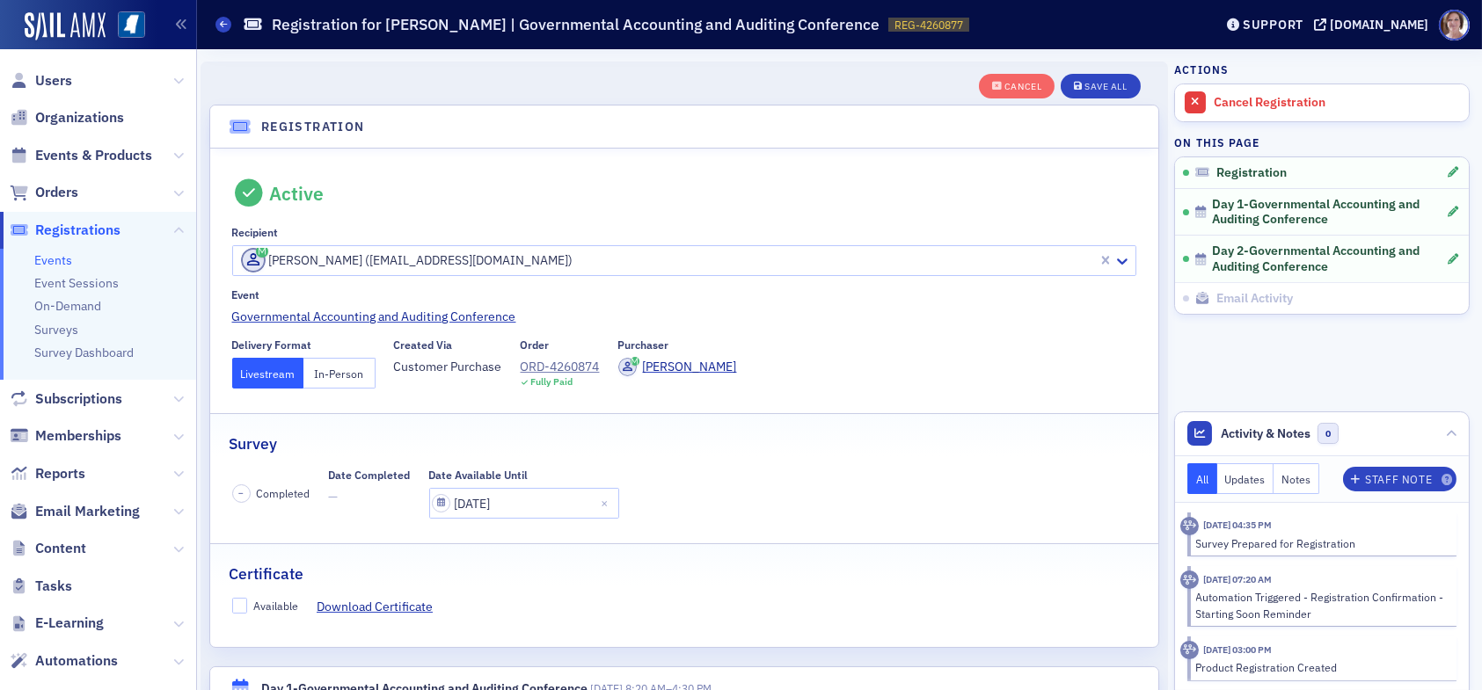
scroll to position [46, 0]
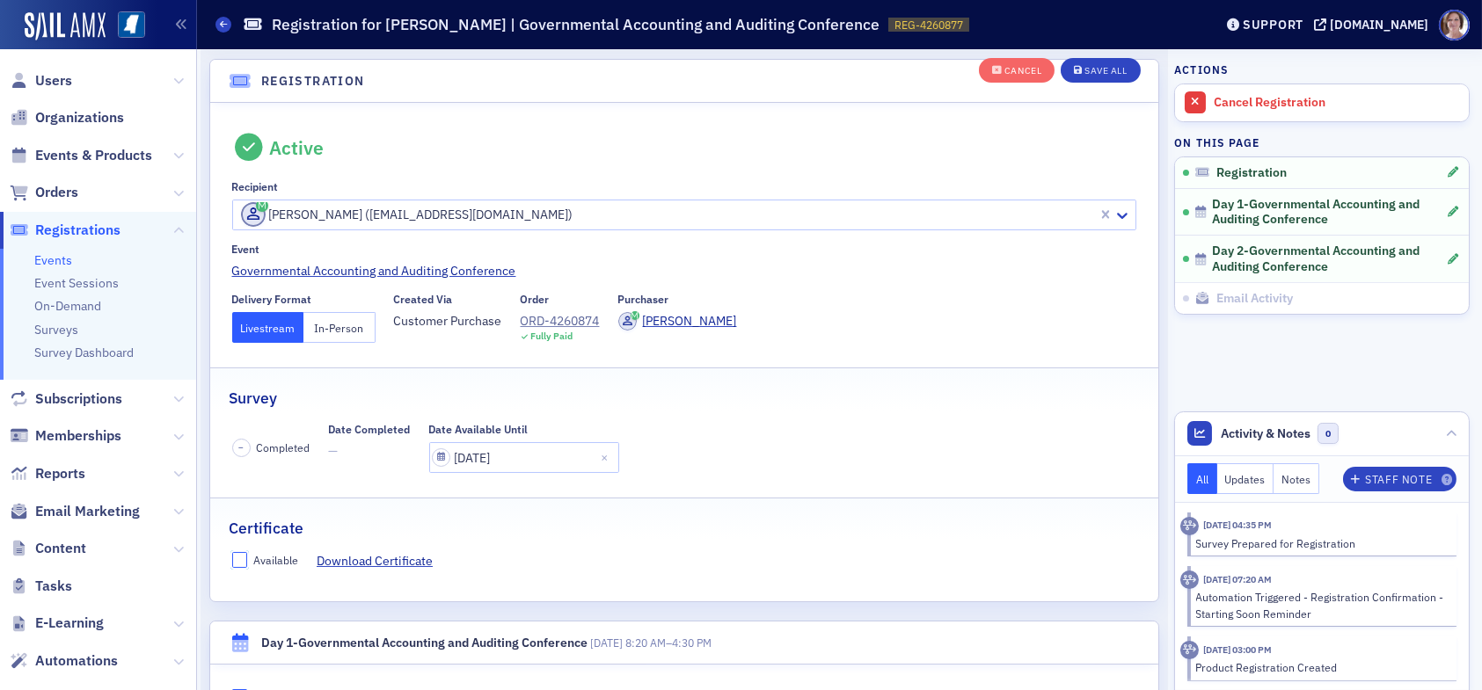
click at [239, 560] on input "Available" at bounding box center [240, 560] width 16 height 16
checkbox input "true"
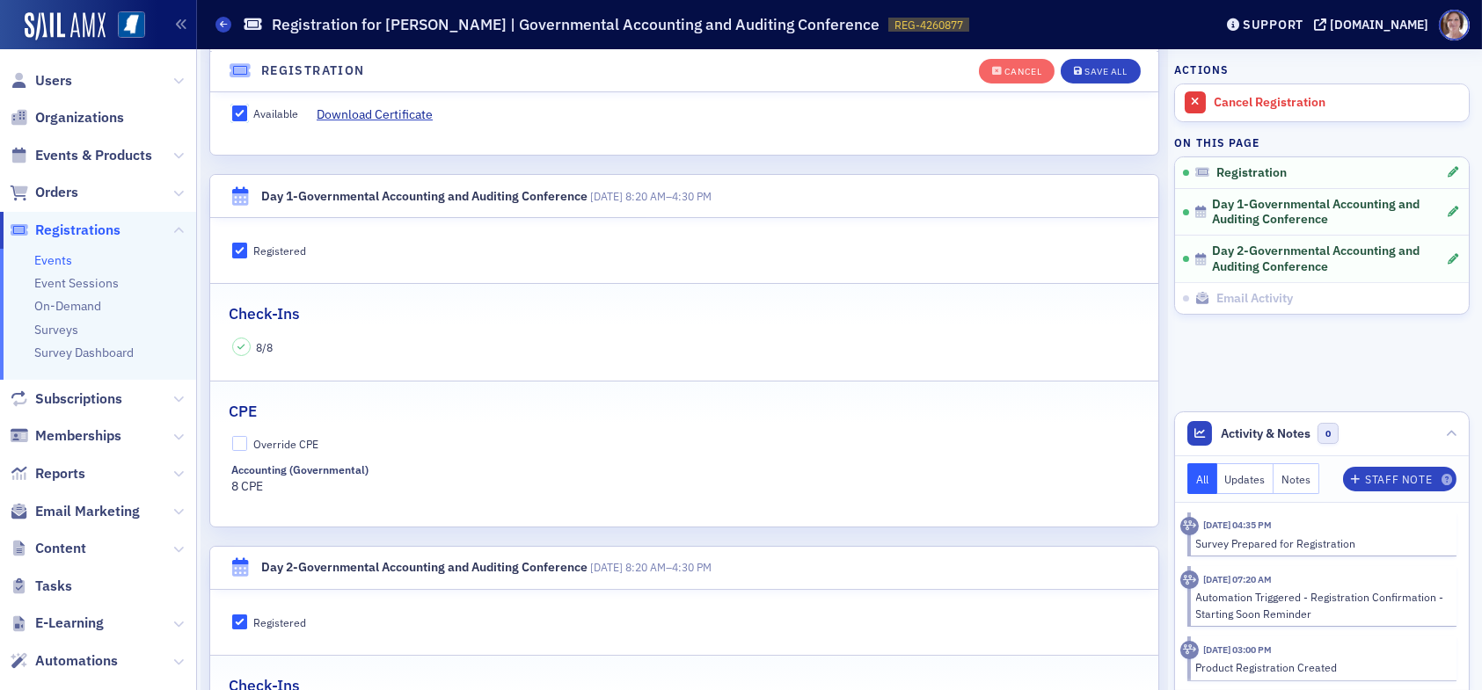
scroll to position [486, 0]
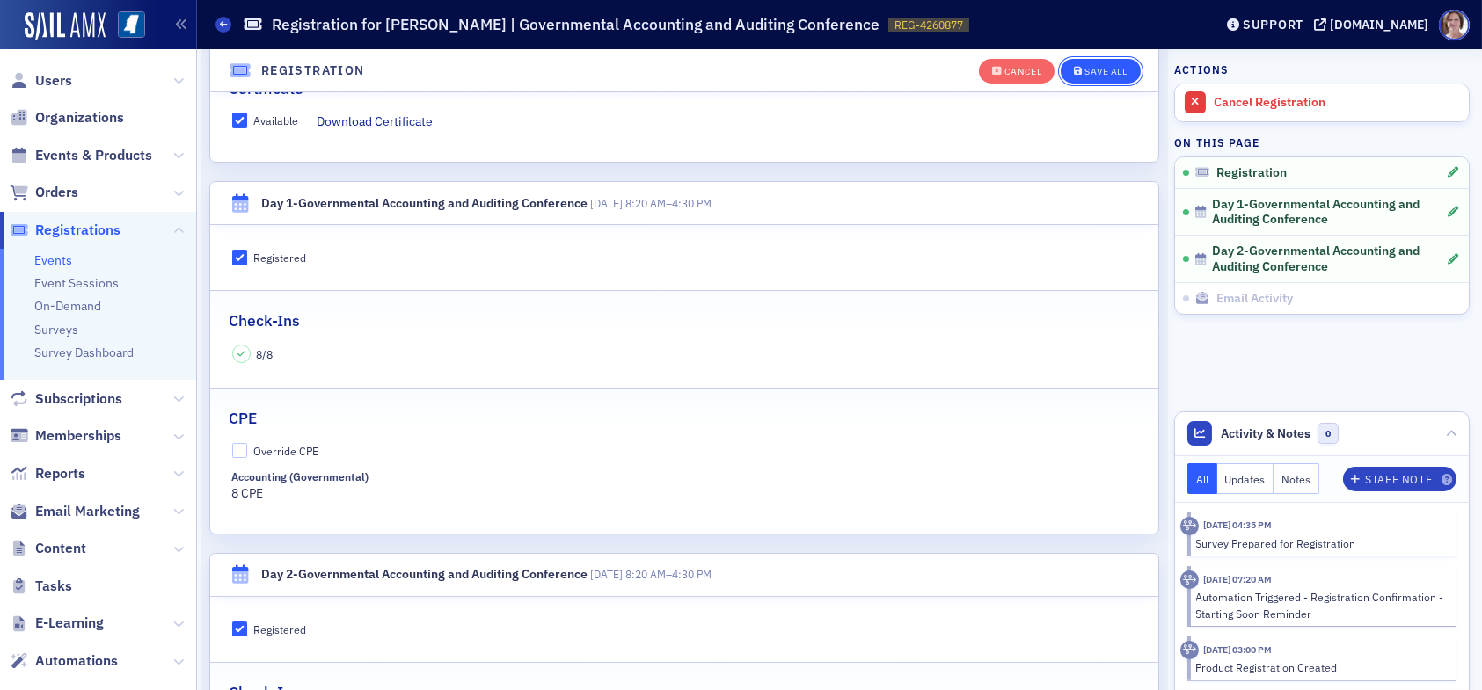
click at [1099, 68] on div "Save All" at bounding box center [1106, 72] width 42 height 10
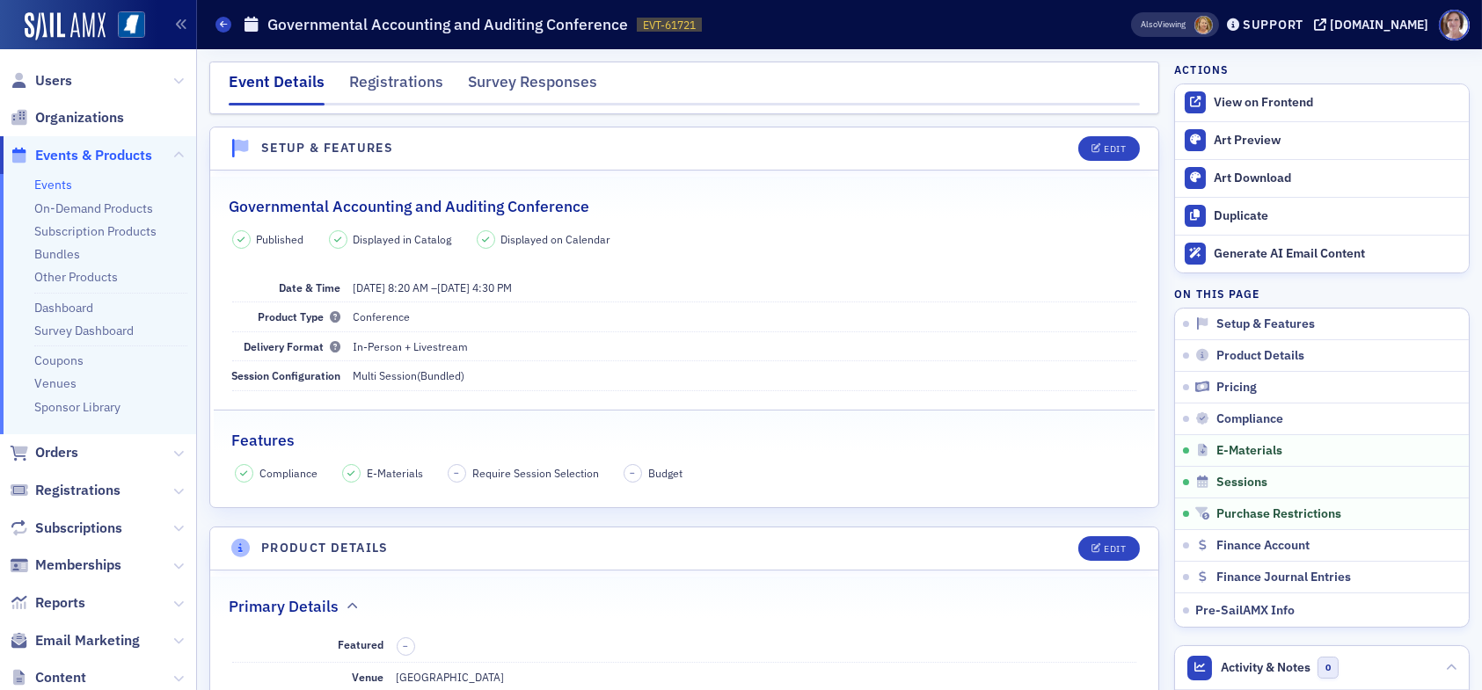
scroll to position [3606, 0]
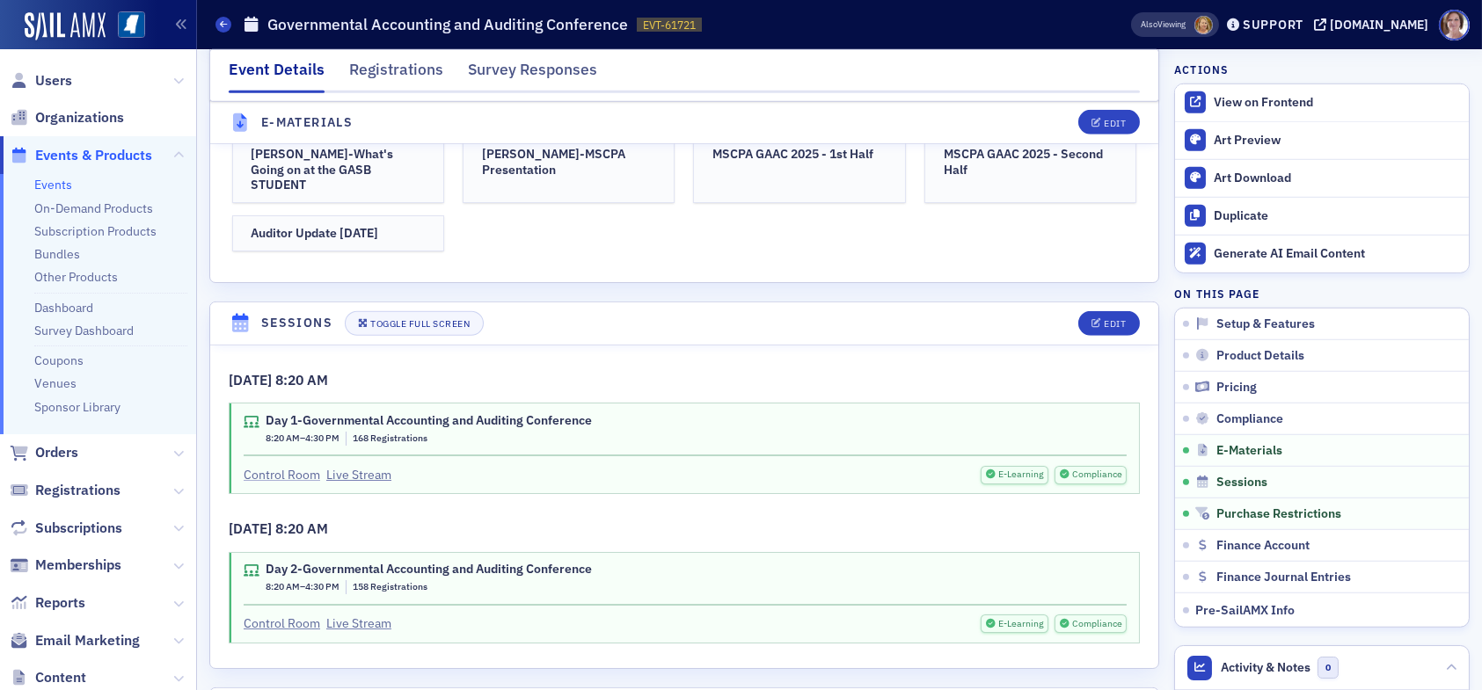
click at [281, 466] on link "Control Room" at bounding box center [282, 475] width 77 height 18
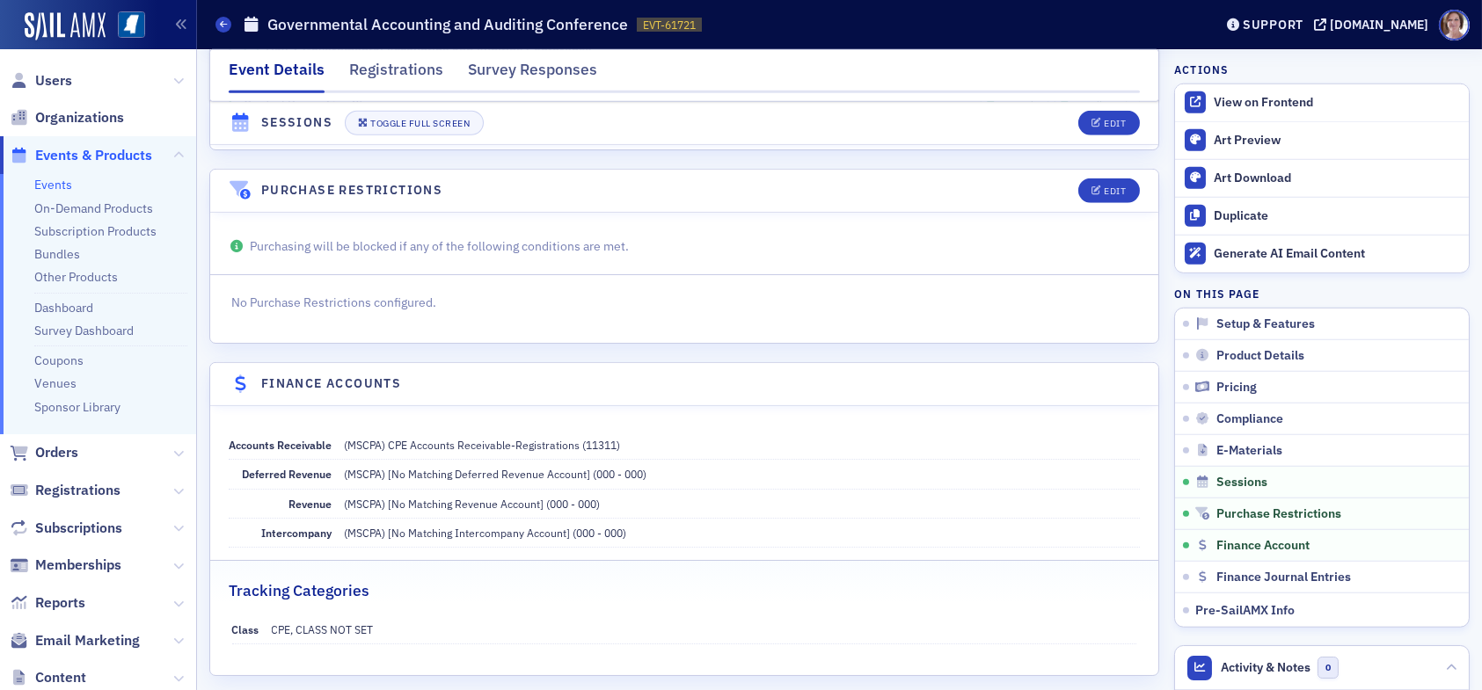
scroll to position [3958, 0]
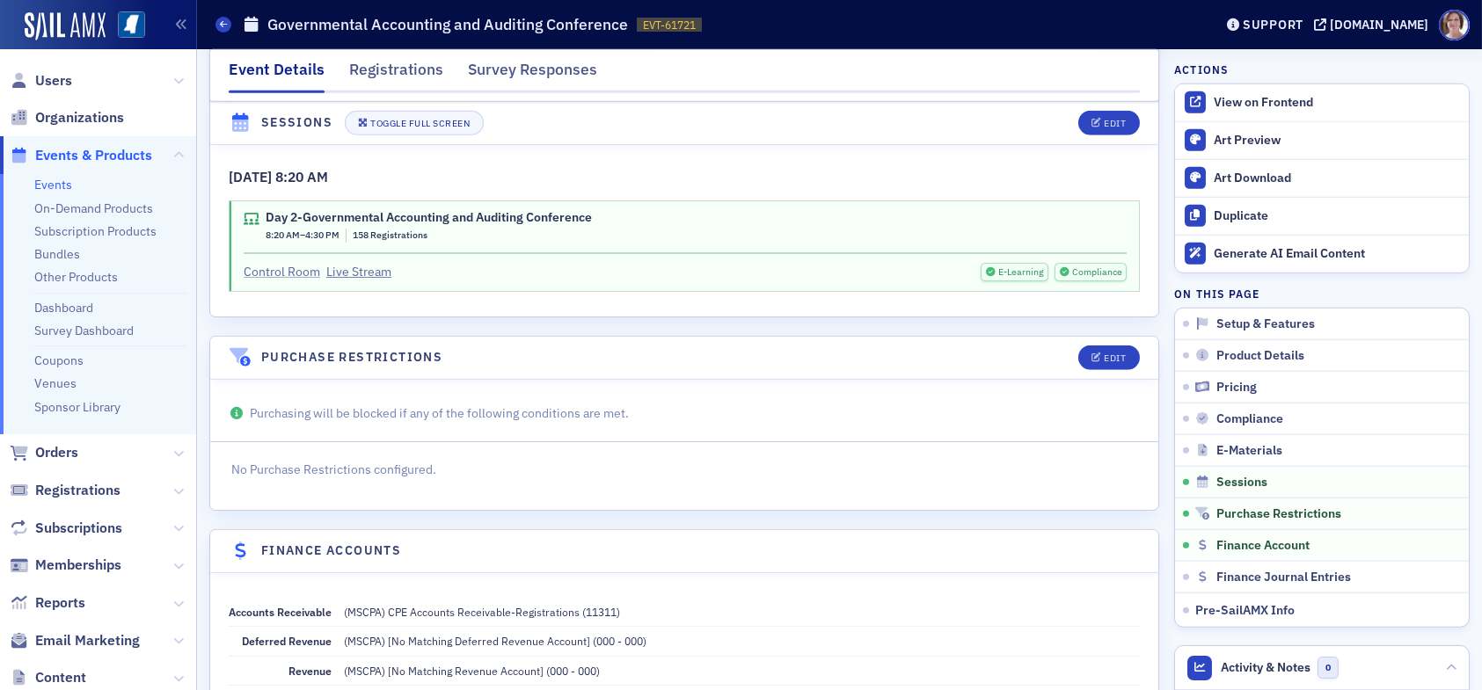
click at [292, 263] on link "Control Room" at bounding box center [282, 272] width 77 height 18
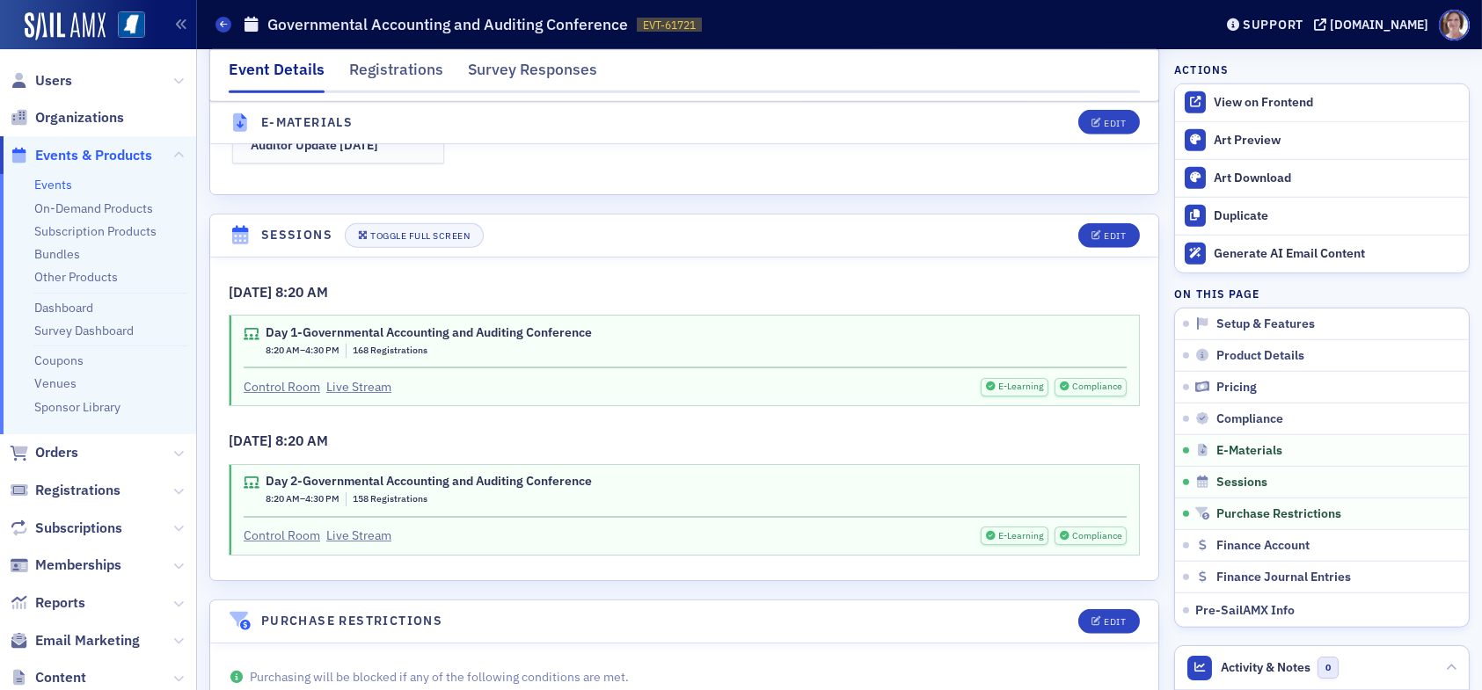
scroll to position [3694, 0]
click at [299, 378] on link "Control Room" at bounding box center [282, 387] width 77 height 18
click at [298, 527] on link "Control Room" at bounding box center [282, 536] width 77 height 18
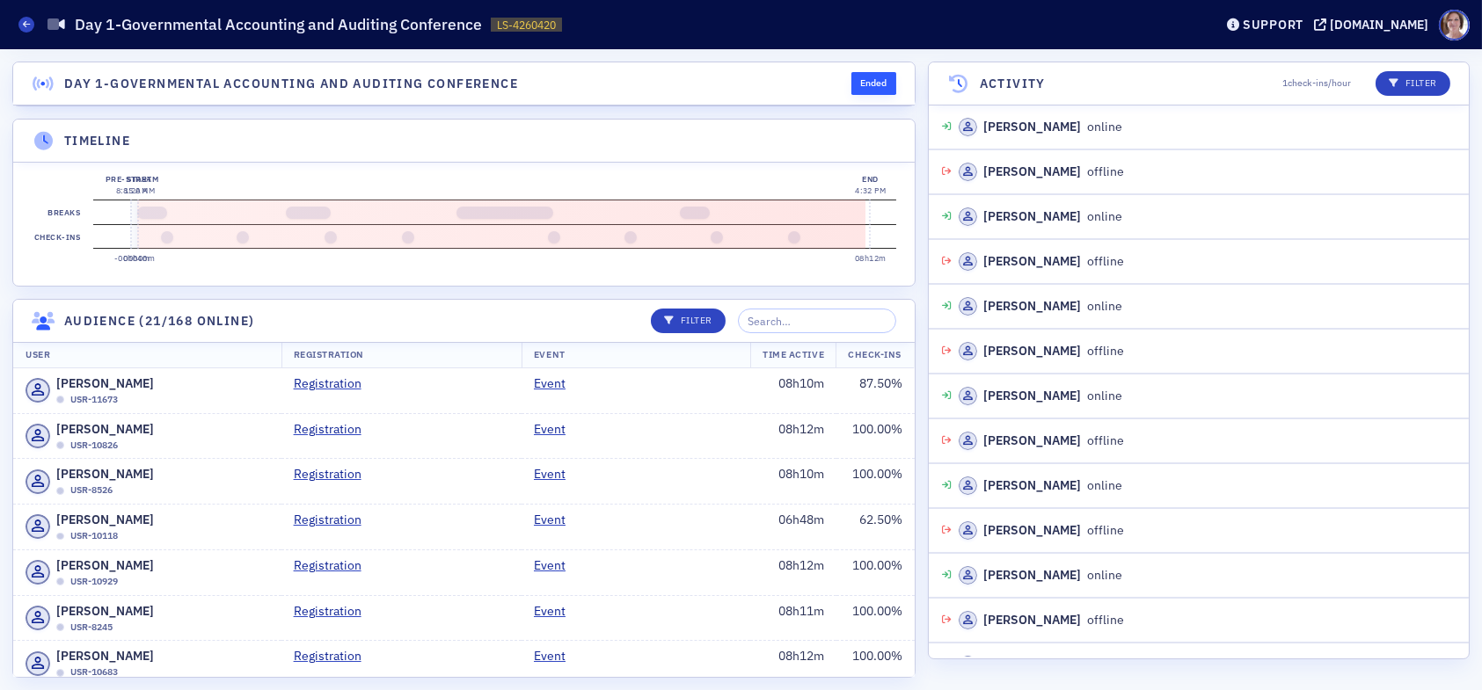
scroll to position [8500, 0]
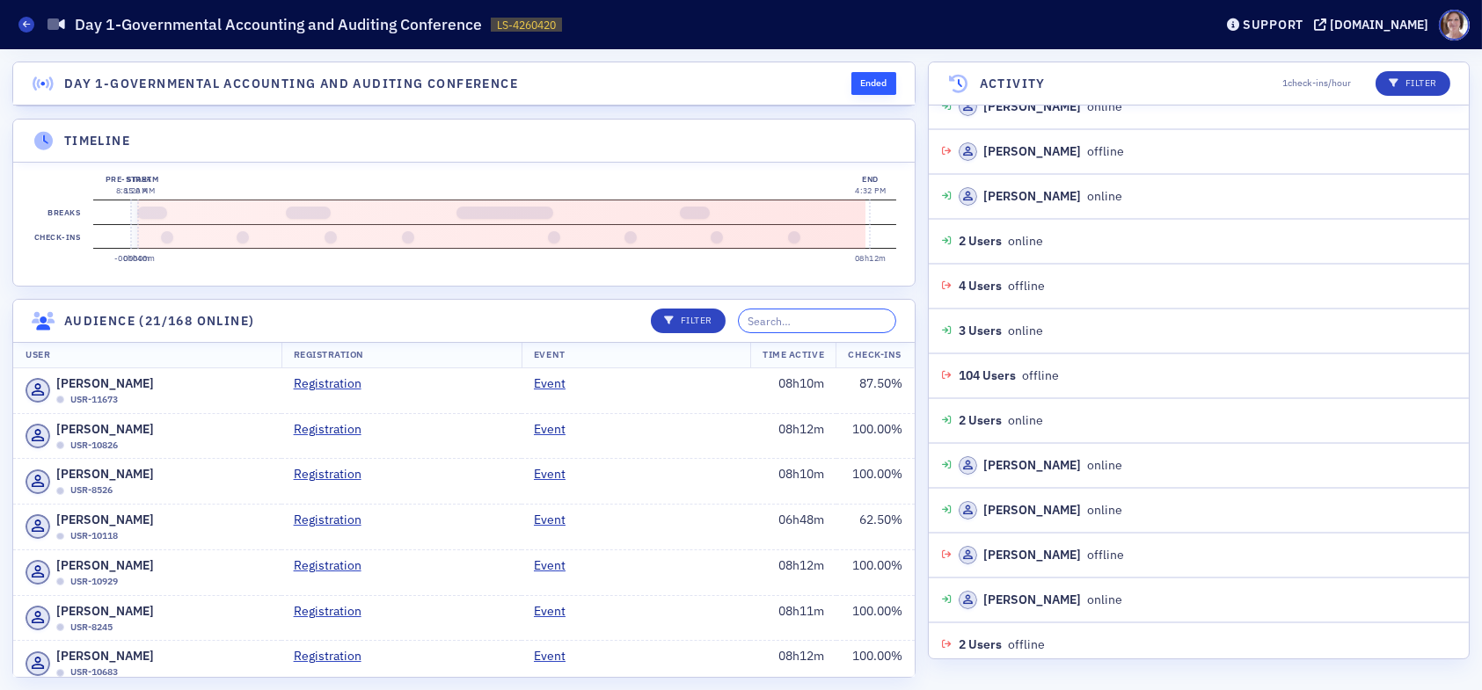
click at [838, 332] on input "search" at bounding box center [817, 321] width 158 height 25
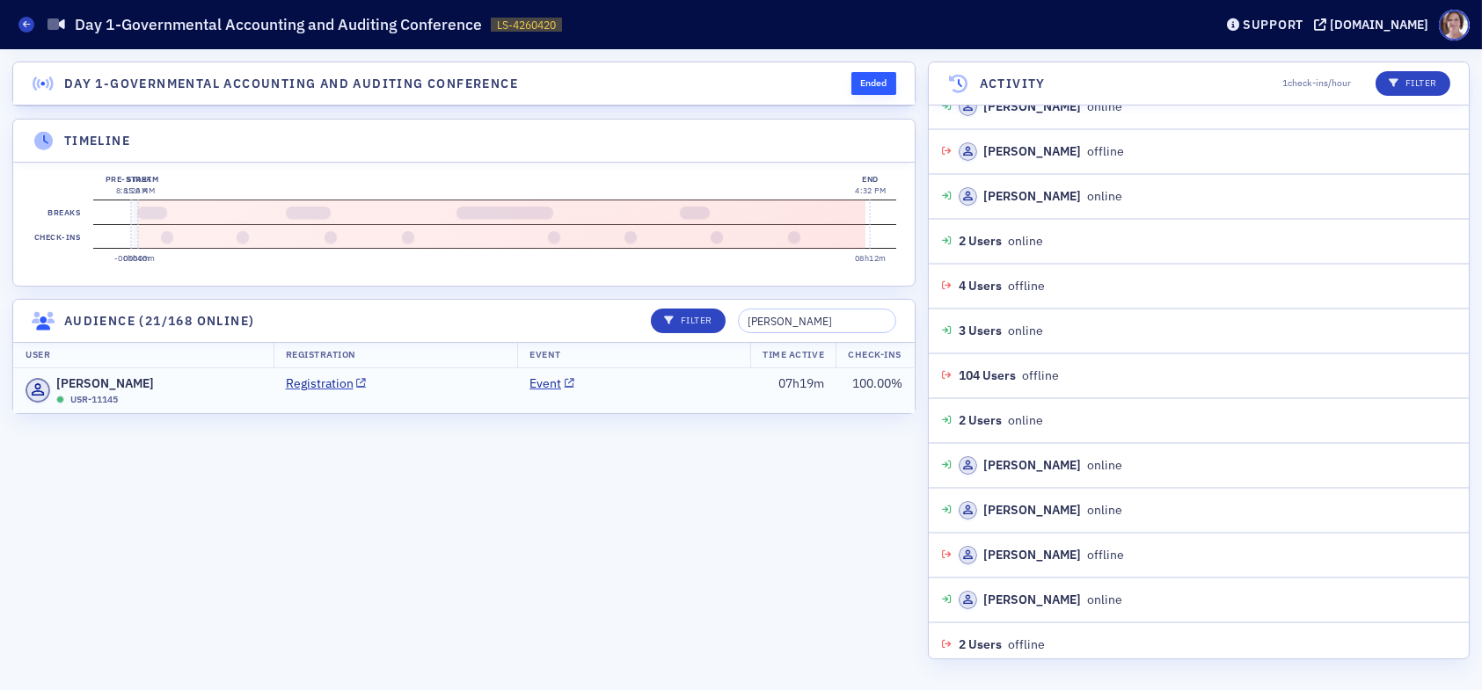
click at [719, 410] on td "Event" at bounding box center [633, 391] width 233 height 45
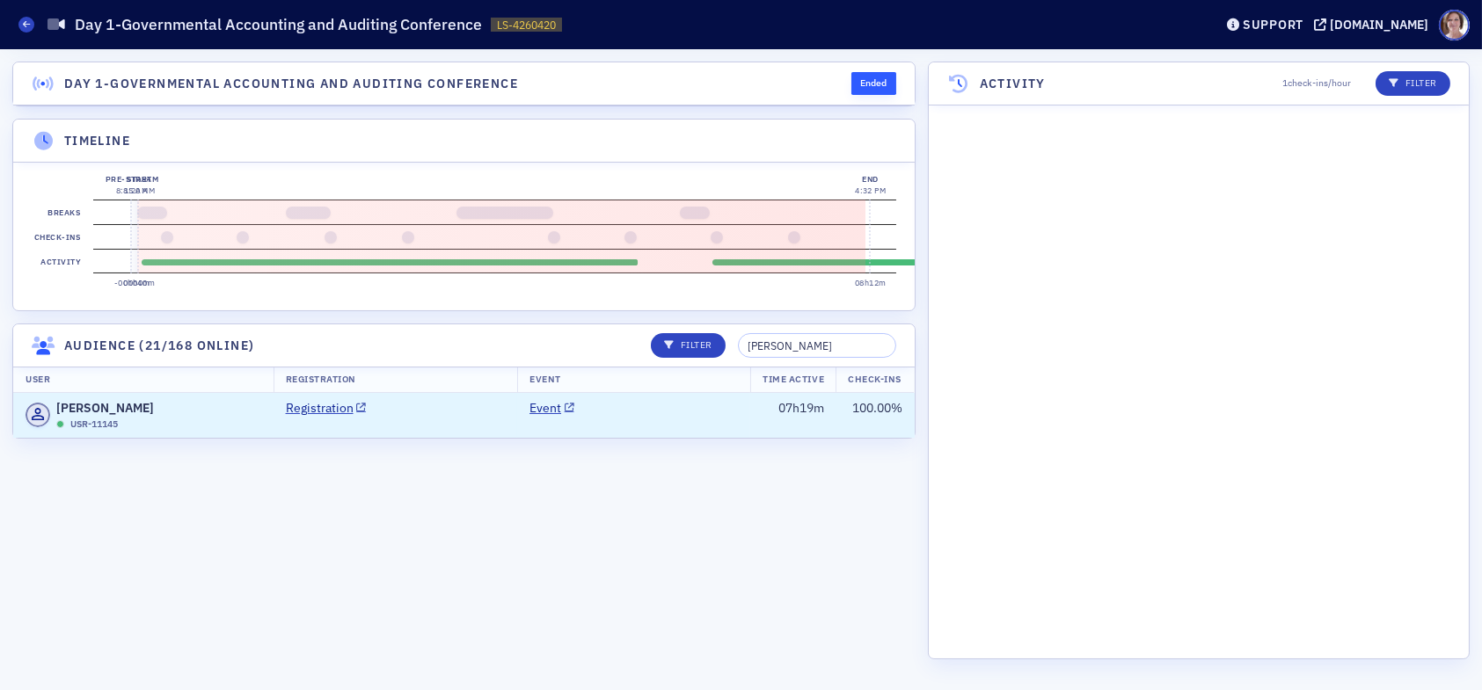
scroll to position [14152, 0]
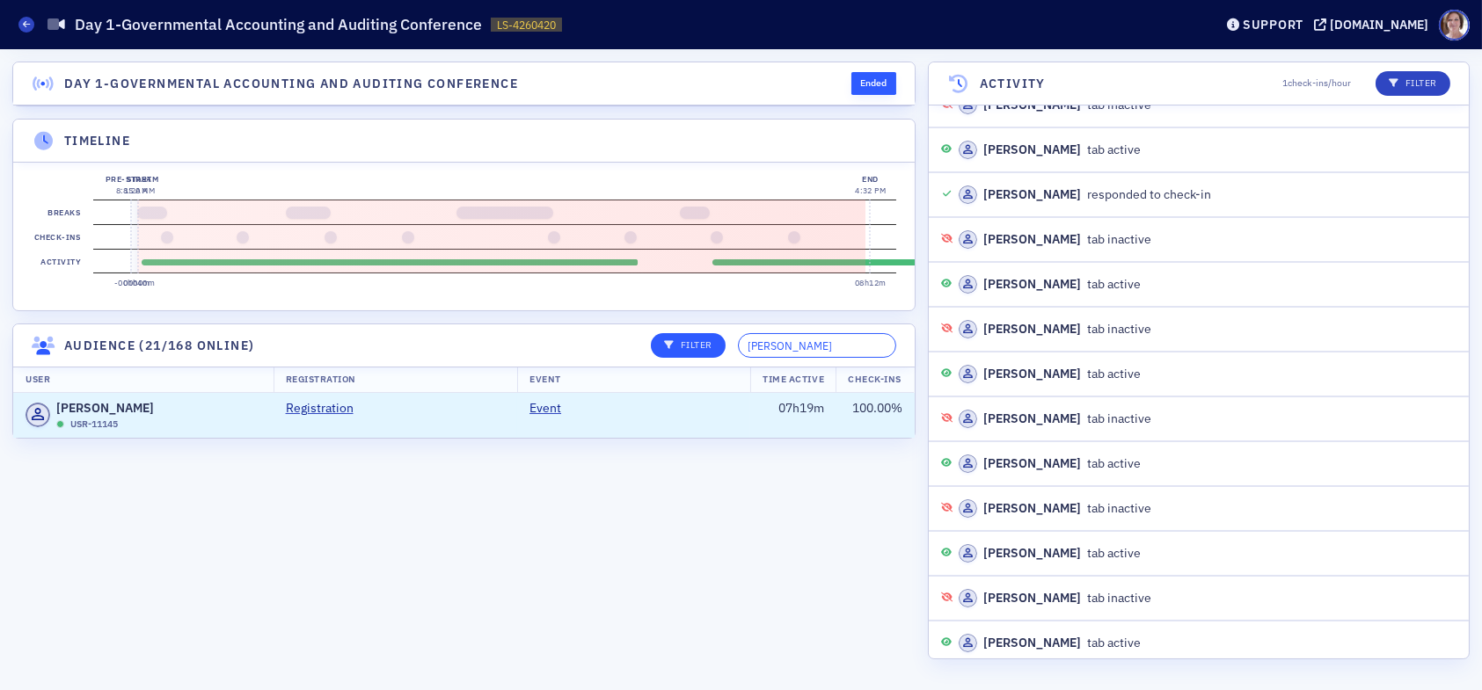
drag, startPoint x: 829, startPoint y: 358, endPoint x: 683, endPoint y: 358, distance: 146.0
click at [698, 358] on div "Filter brandye" at bounding box center [768, 345] width 258 height 25
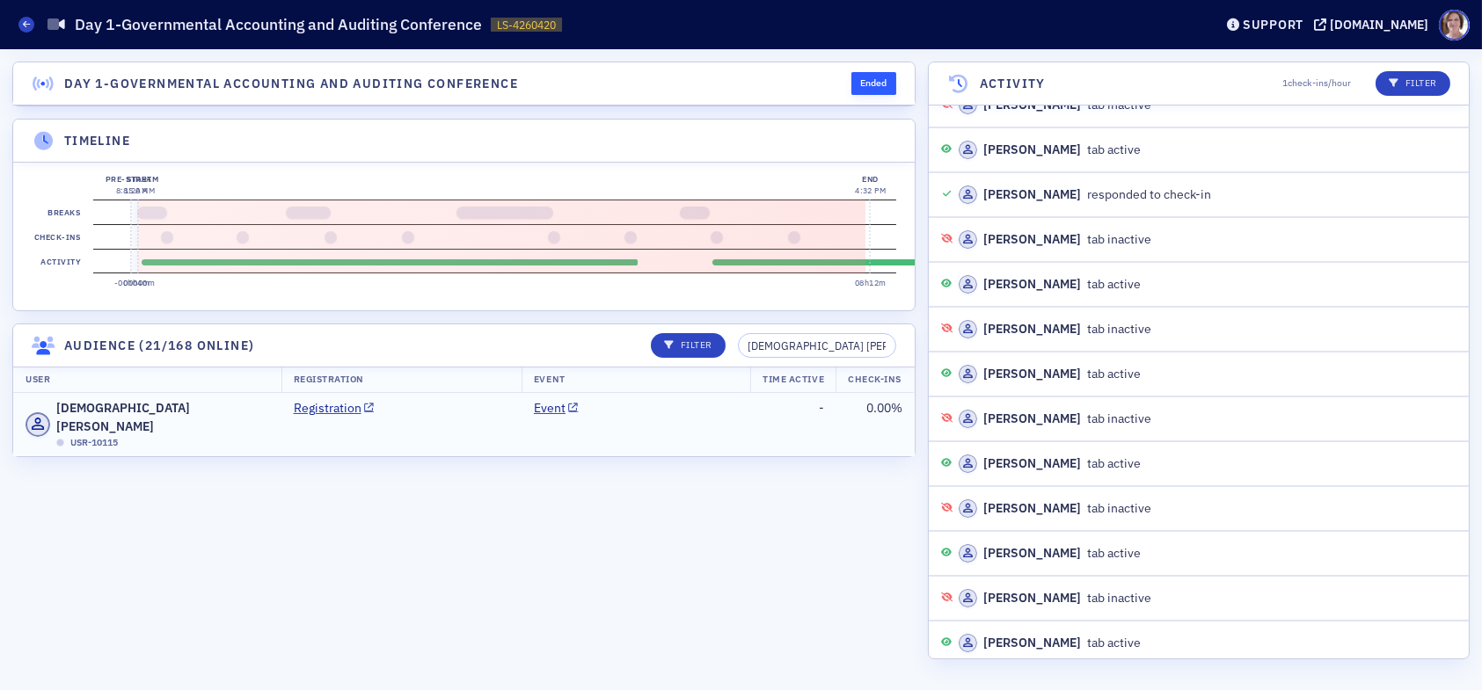
click at [694, 432] on td "Event" at bounding box center [636, 424] width 229 height 63
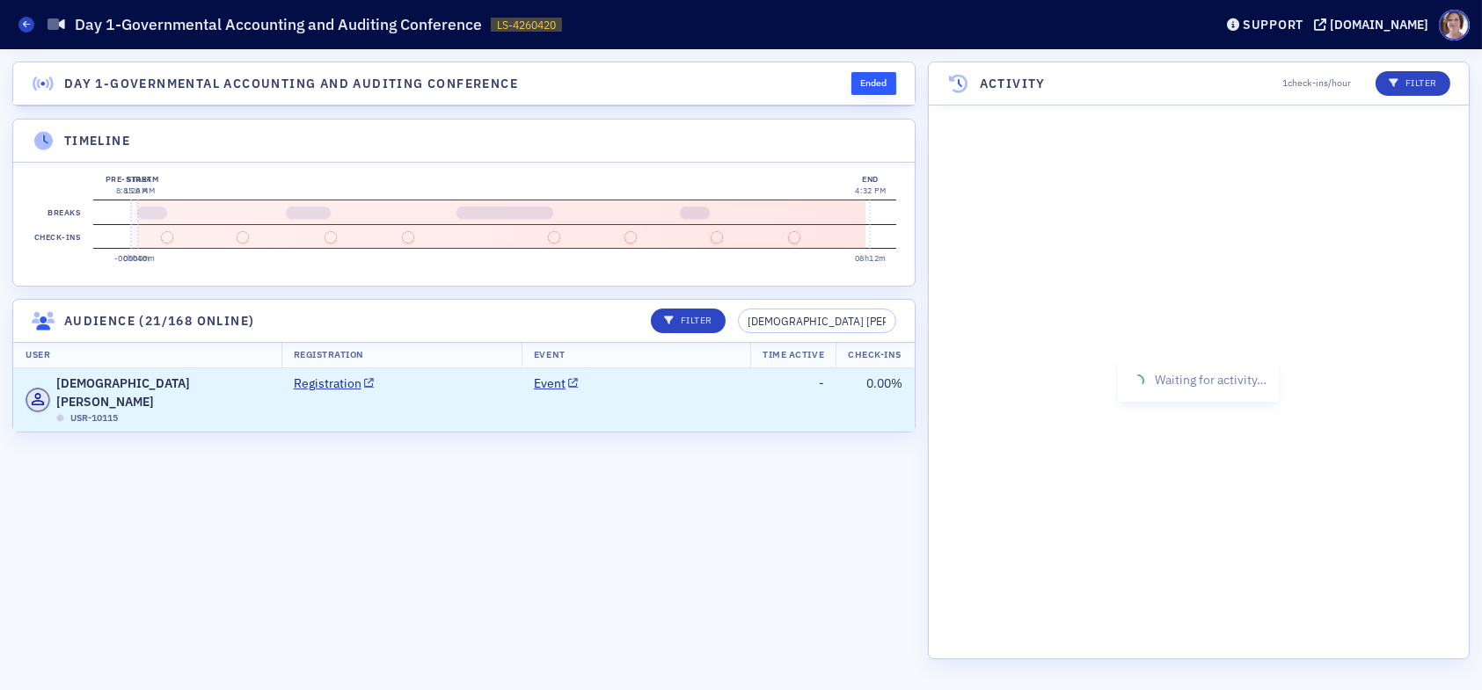
scroll to position [0, 0]
drag, startPoint x: 822, startPoint y: 335, endPoint x: 717, endPoint y: 333, distance: 104.7
click at [717, 333] on div "Filter gay moss" at bounding box center [768, 321] width 258 height 25
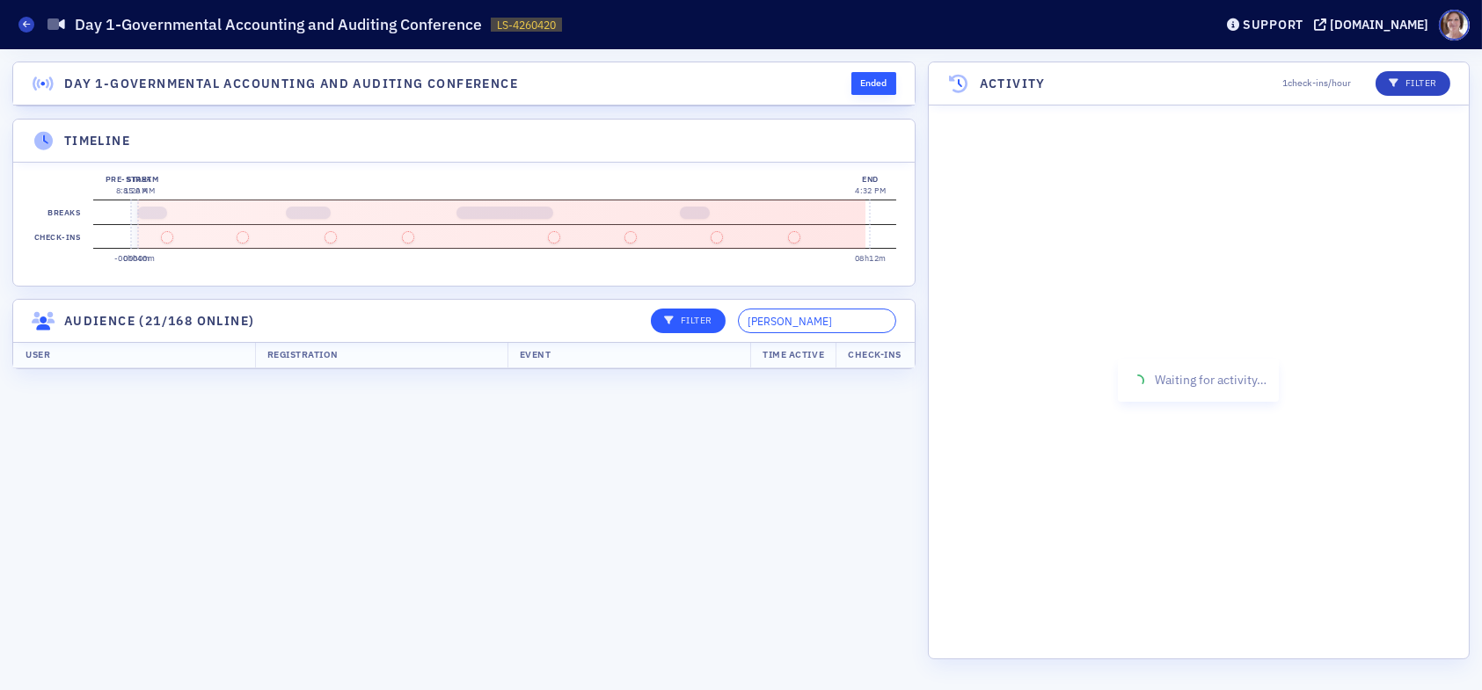
drag, startPoint x: 789, startPoint y: 334, endPoint x: 678, endPoint y: 337, distance: 110.9
click at [678, 333] on div "Filter ollie" at bounding box center [768, 321] width 258 height 25
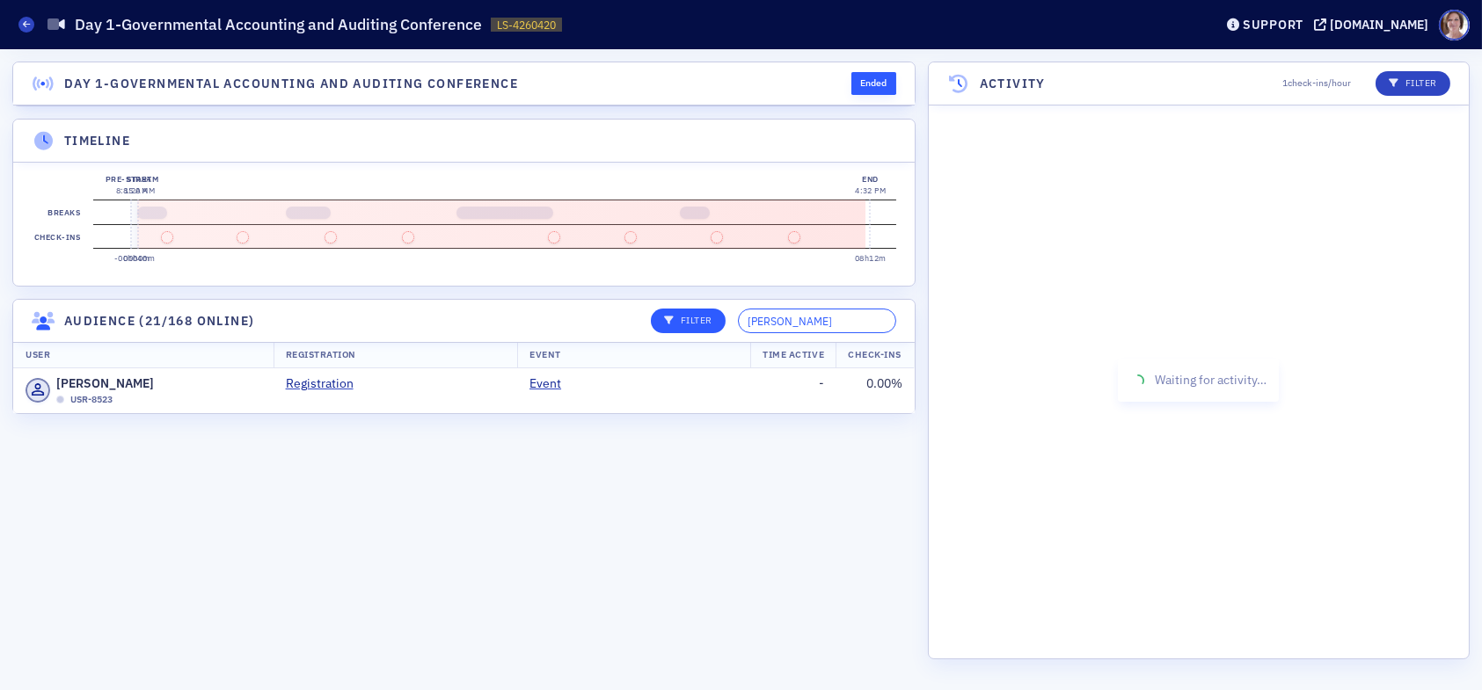
drag, startPoint x: 816, startPoint y: 333, endPoint x: 728, endPoint y: 334, distance: 88.0
click at [728, 333] on div "Filter stribling" at bounding box center [768, 321] width 258 height 25
click at [716, 406] on td "Event" at bounding box center [633, 391] width 233 height 45
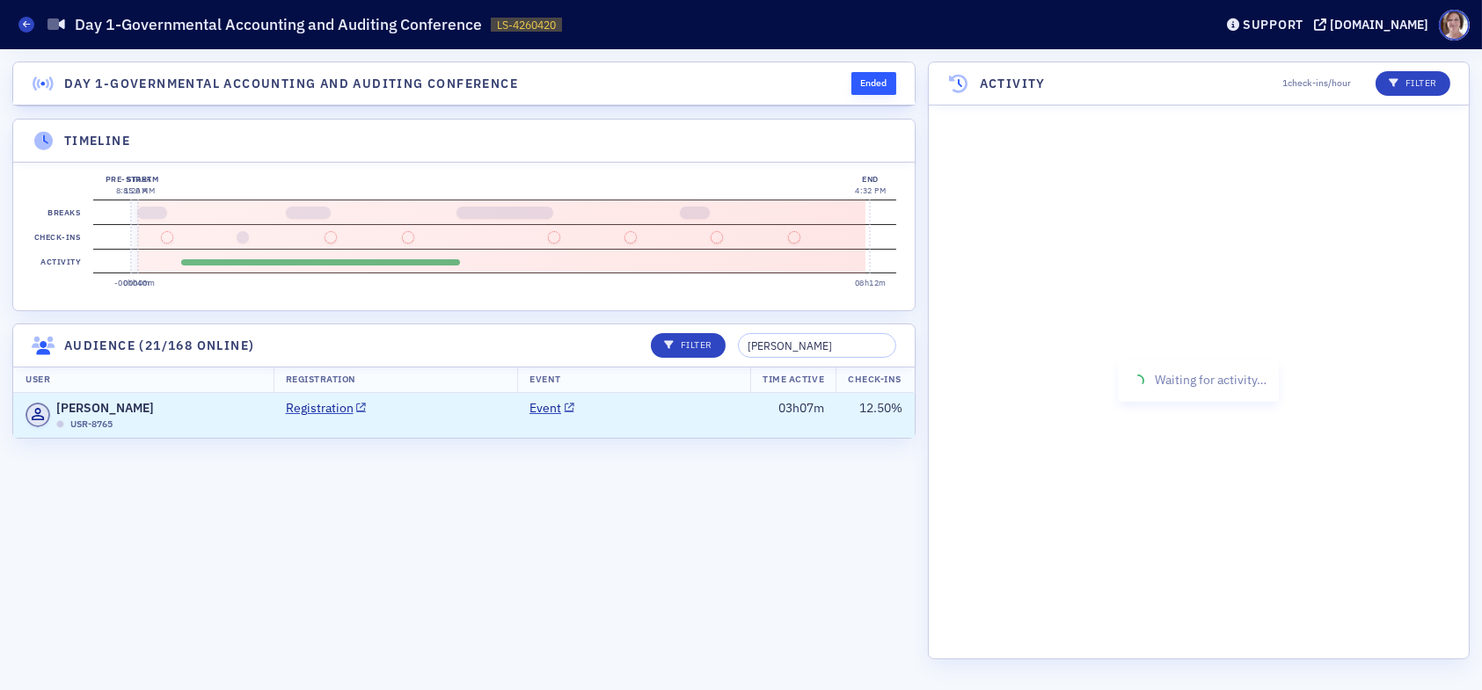
scroll to position [2983, 0]
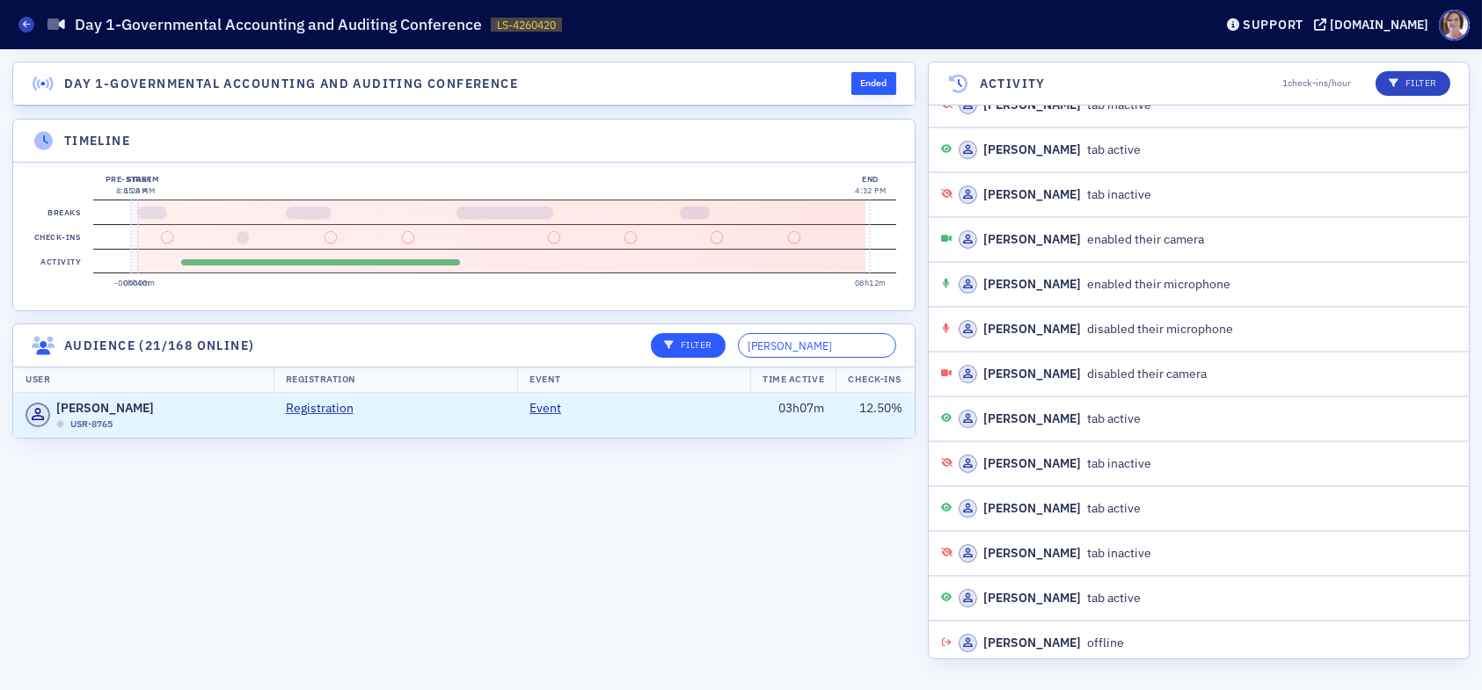
drag, startPoint x: 819, startPoint y: 354, endPoint x: 731, endPoint y: 365, distance: 88.7
click at [731, 358] on div "Filter vaugh" at bounding box center [768, 345] width 258 height 25
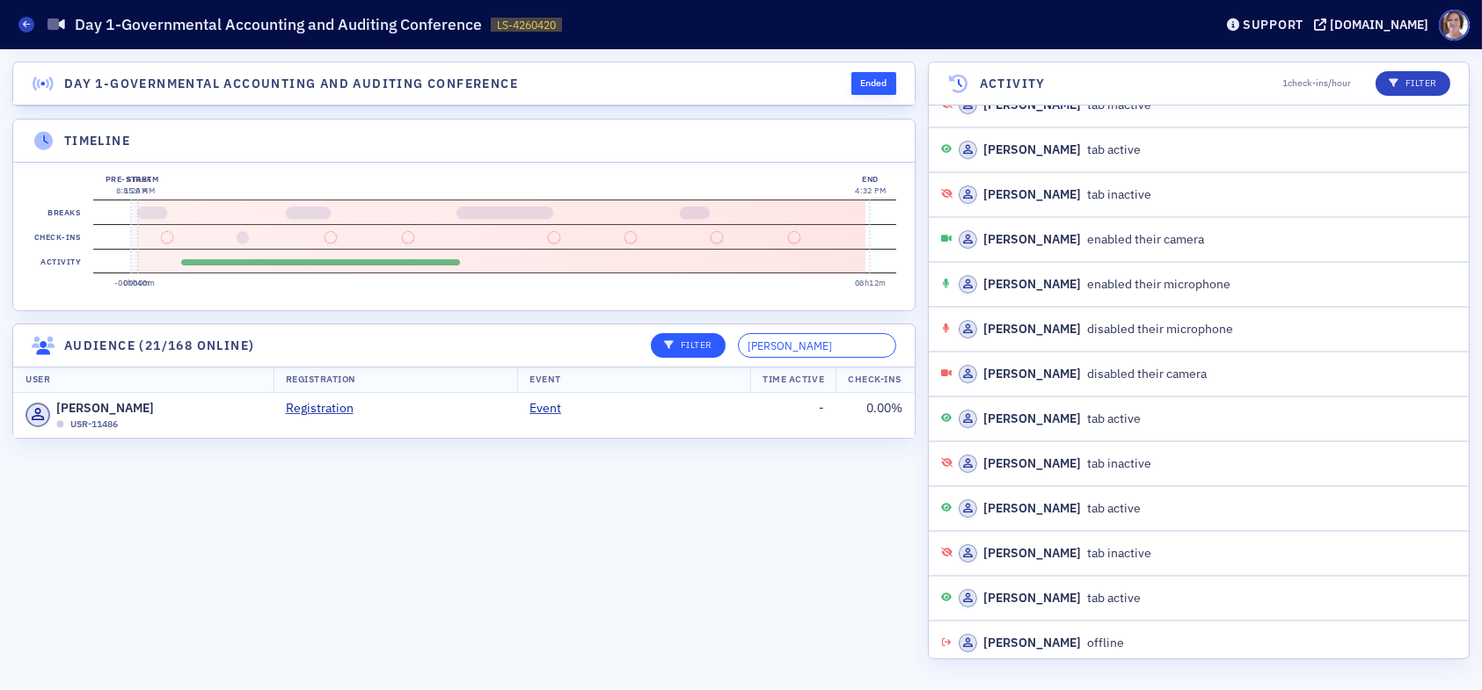
drag, startPoint x: 803, startPoint y: 354, endPoint x: 744, endPoint y: 363, distance: 59.7
click at [744, 358] on div "Filter mary" at bounding box center [768, 345] width 258 height 25
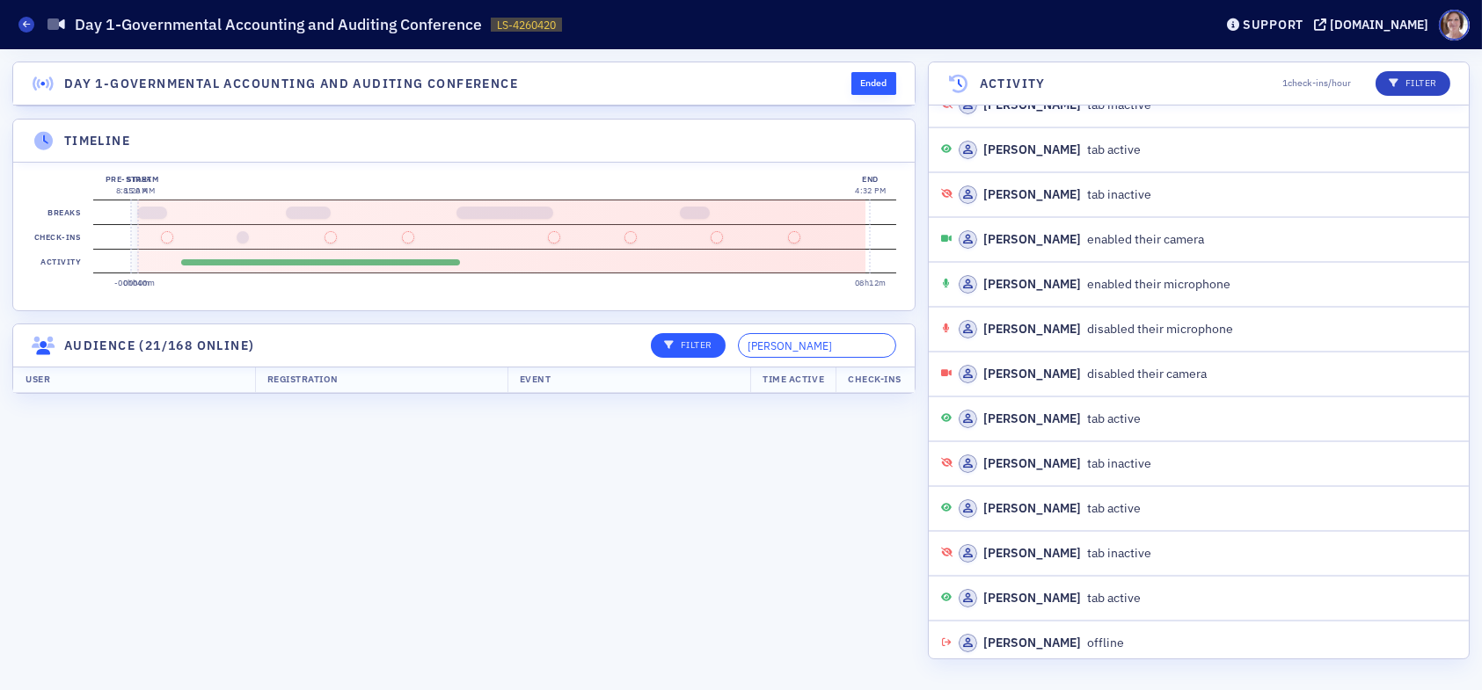
drag, startPoint x: 822, startPoint y: 358, endPoint x: 710, endPoint y: 359, distance: 112.6
click at [735, 358] on div "Filter robert van" at bounding box center [768, 345] width 258 height 25
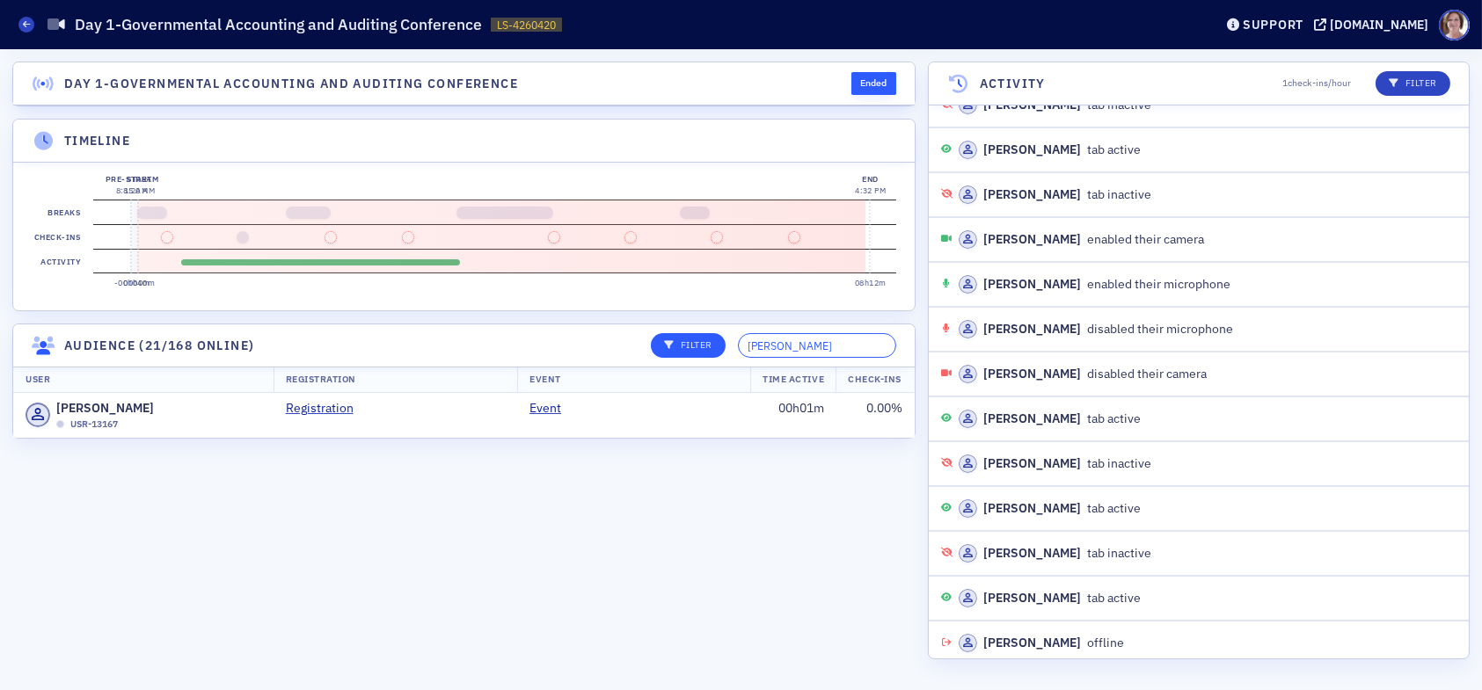
drag, startPoint x: 831, startPoint y: 355, endPoint x: 715, endPoint y: 361, distance: 116.2
click at [715, 358] on div "Filter madeline" at bounding box center [768, 345] width 258 height 25
type input "jessica"
click at [630, 427] on td "Event" at bounding box center [633, 415] width 233 height 45
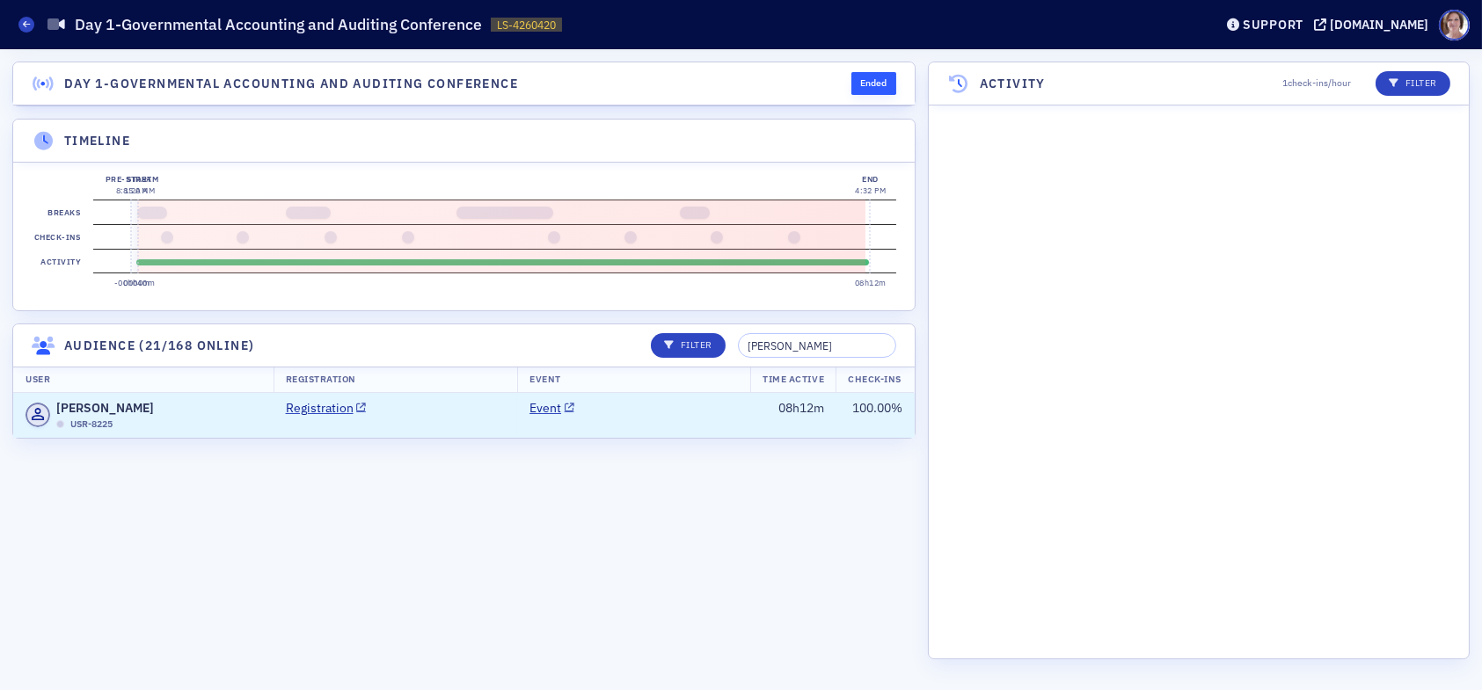
scroll to position [1951, 0]
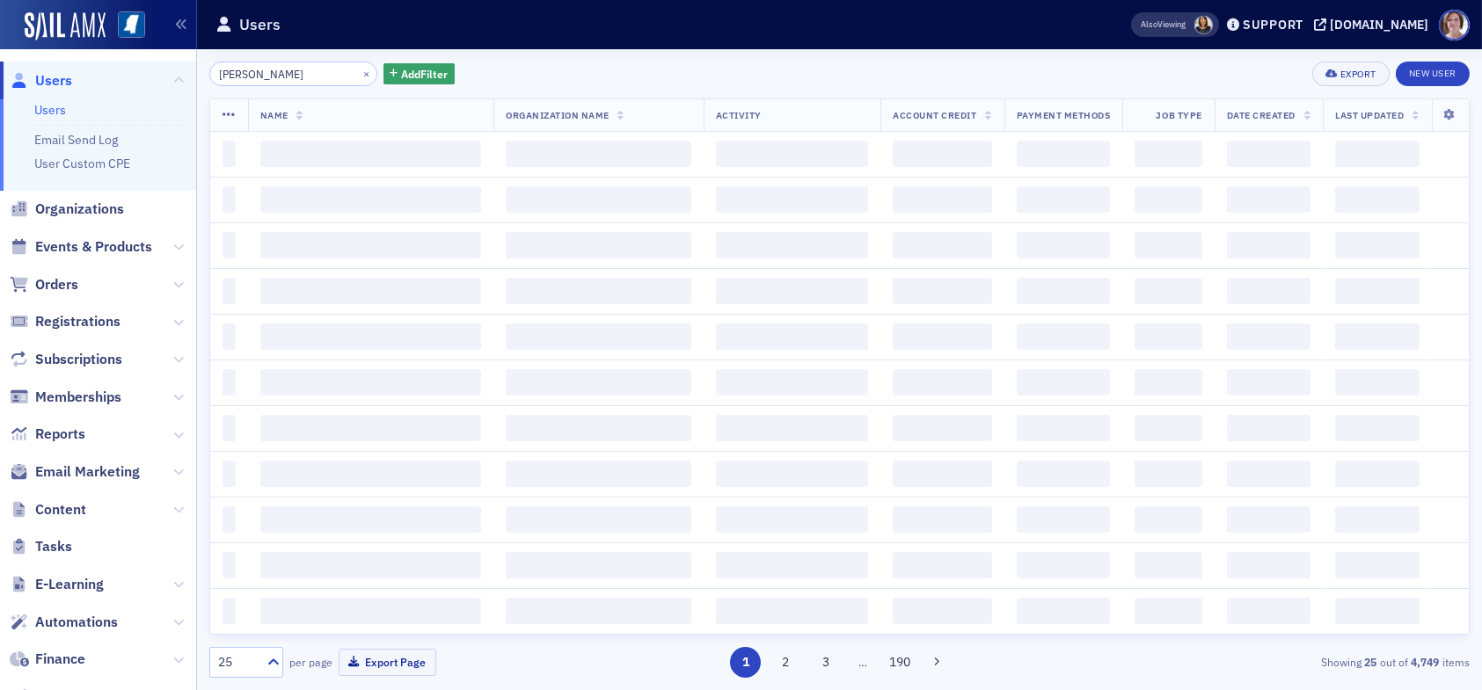
type input "derrick garner"
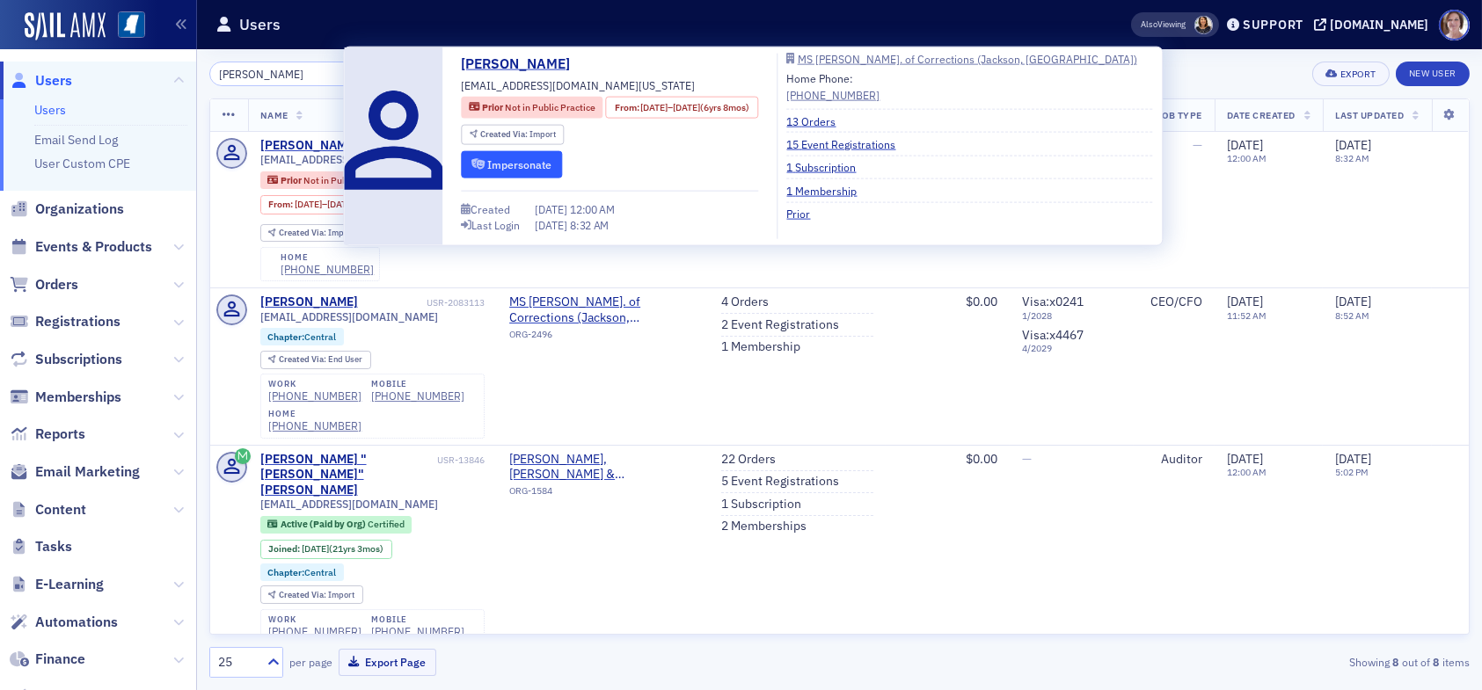
click at [501, 165] on button "Impersonate" at bounding box center [511, 164] width 101 height 27
click at [887, 146] on link "15 Event Registrations" at bounding box center [848, 144] width 122 height 16
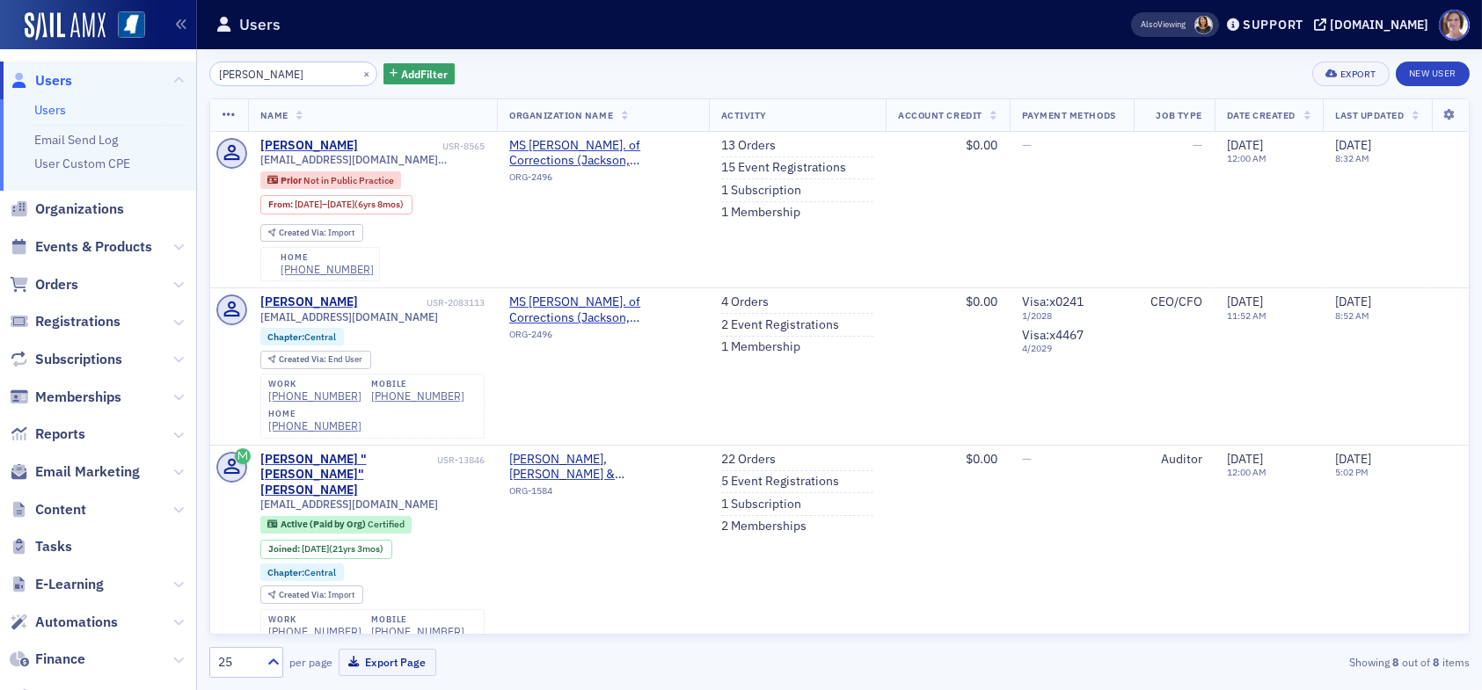
click at [48, 110] on link "Users" at bounding box center [50, 110] width 32 height 16
drag, startPoint x: 297, startPoint y: 72, endPoint x: 89, endPoint y: 67, distance: 208.5
click at [89, 67] on div "Users Users Email Send Log User Custom CPE Organizations Events & Products Orde…" at bounding box center [741, 345] width 1482 height 690
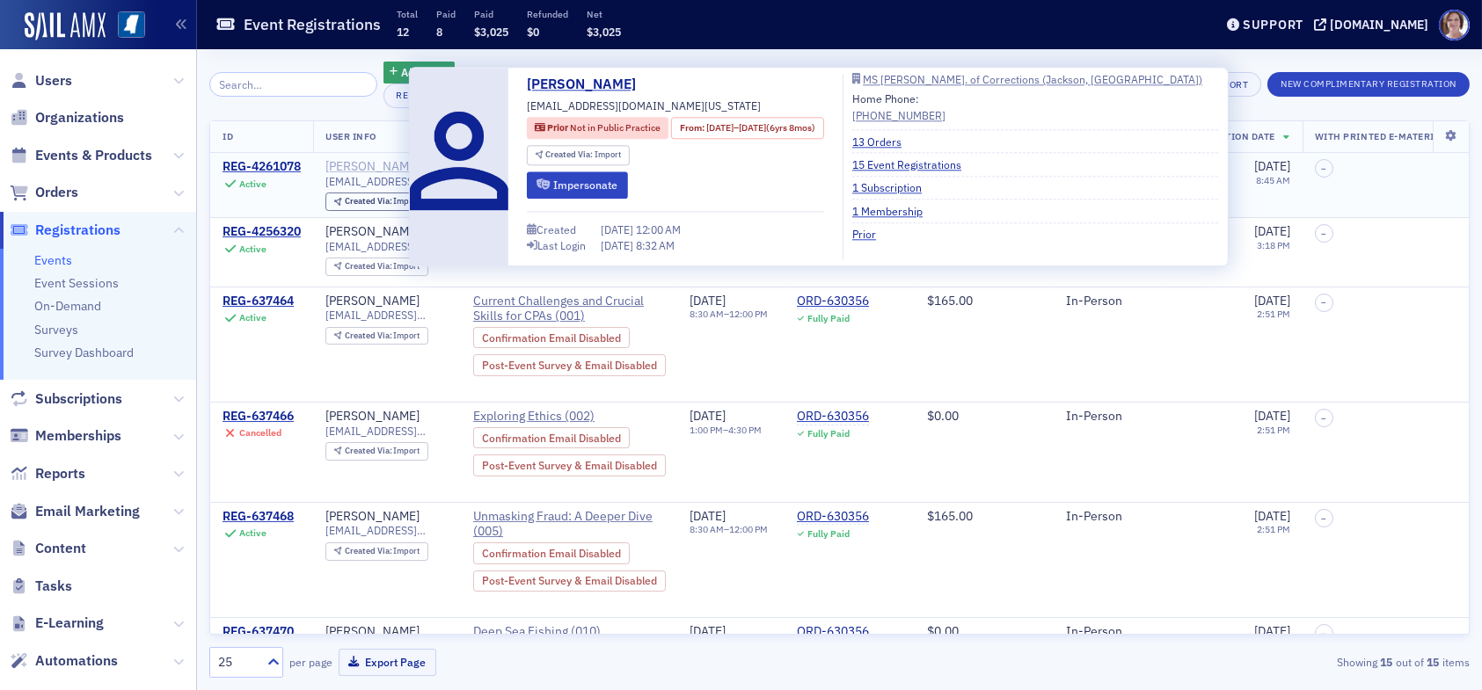
click at [368, 165] on div "[PERSON_NAME]" at bounding box center [372, 167] width 94 height 16
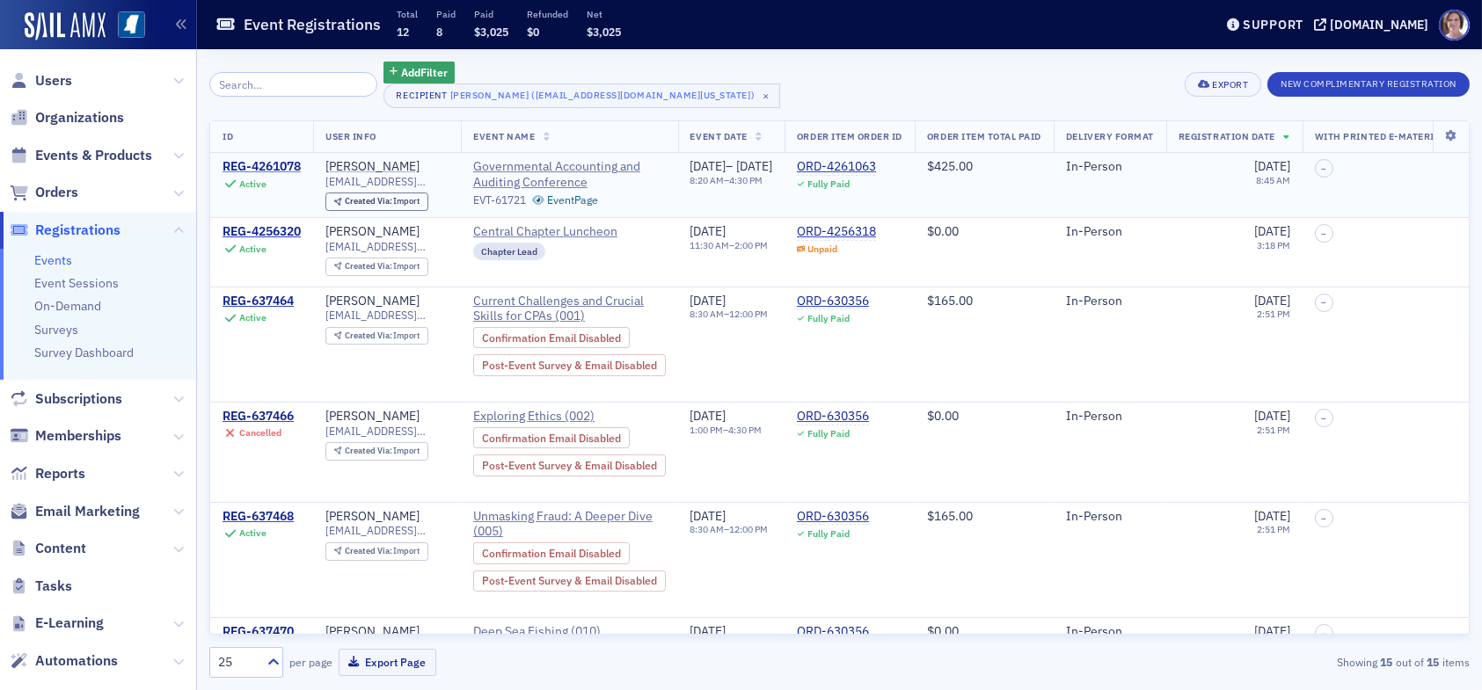
click at [281, 164] on div "REG-4261078" at bounding box center [262, 167] width 78 height 16
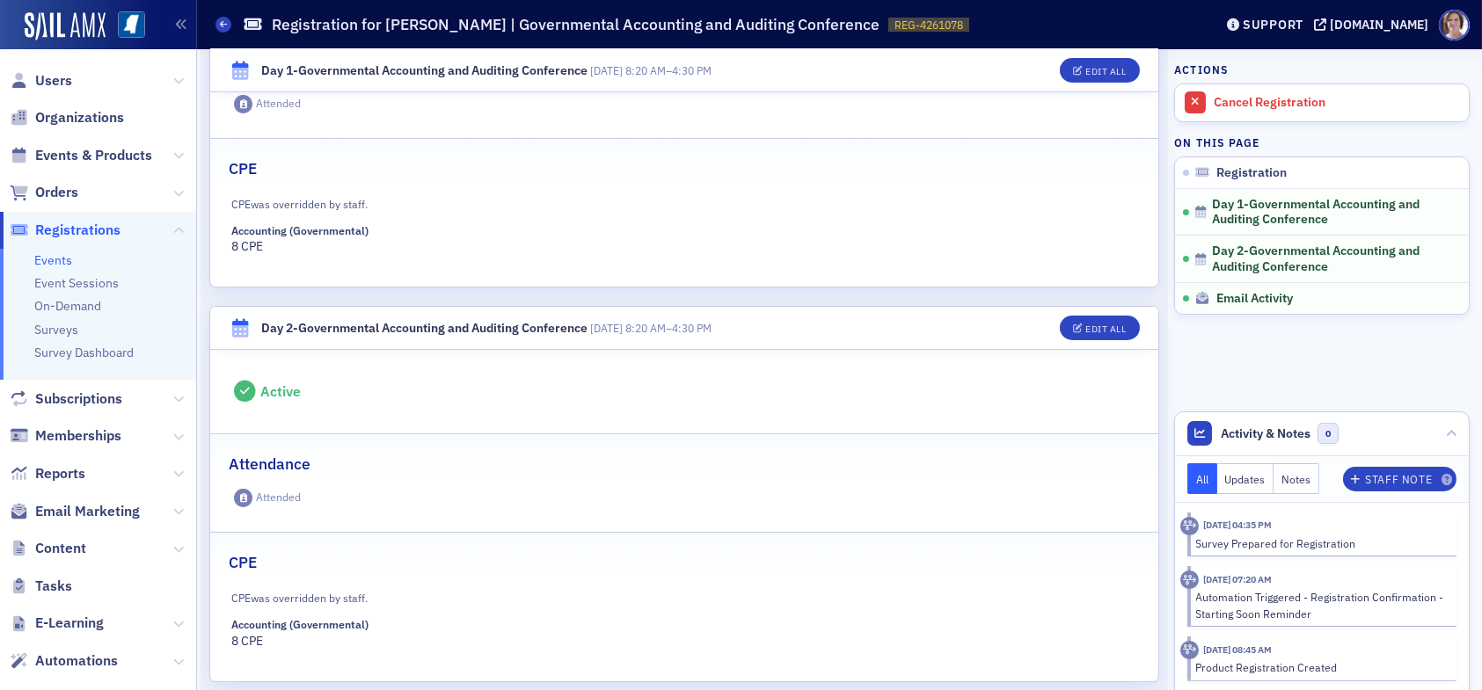
scroll to position [1062, 0]
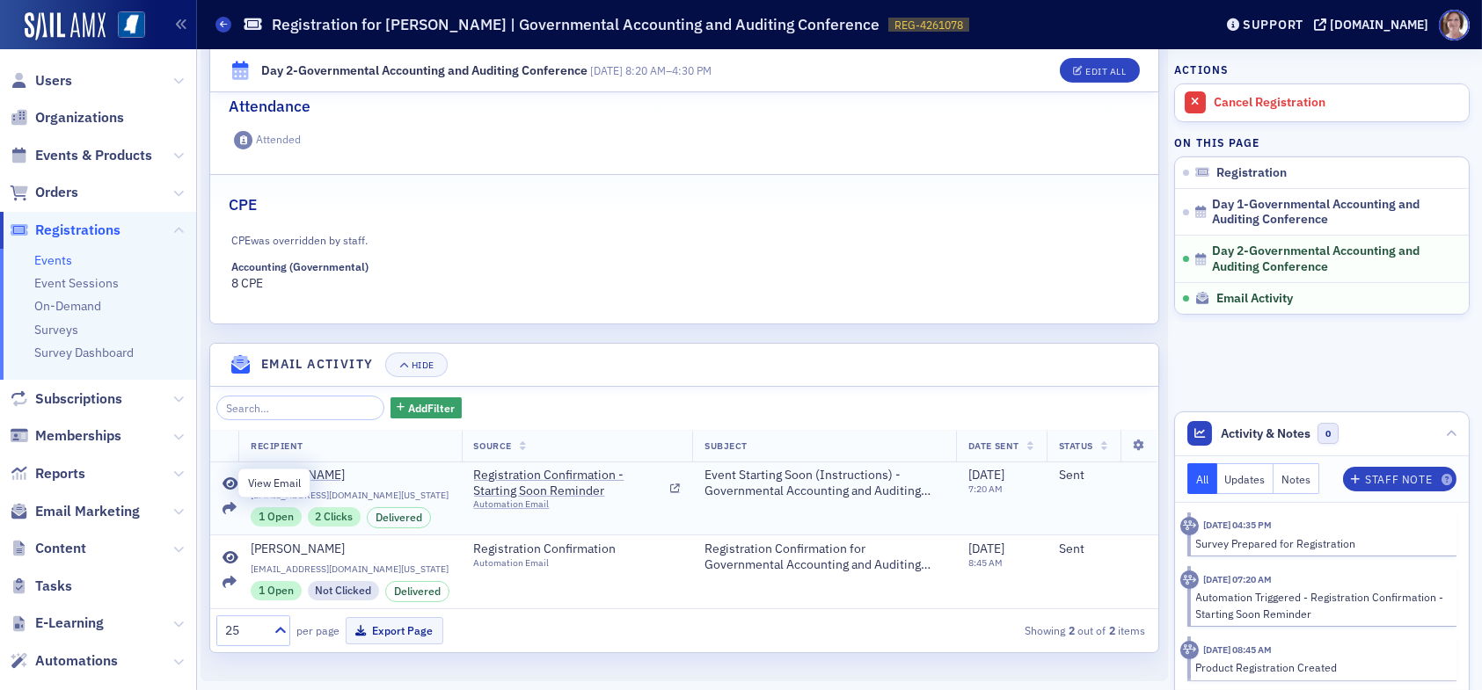
click at [230, 478] on icon at bounding box center [231, 485] width 16 height 14
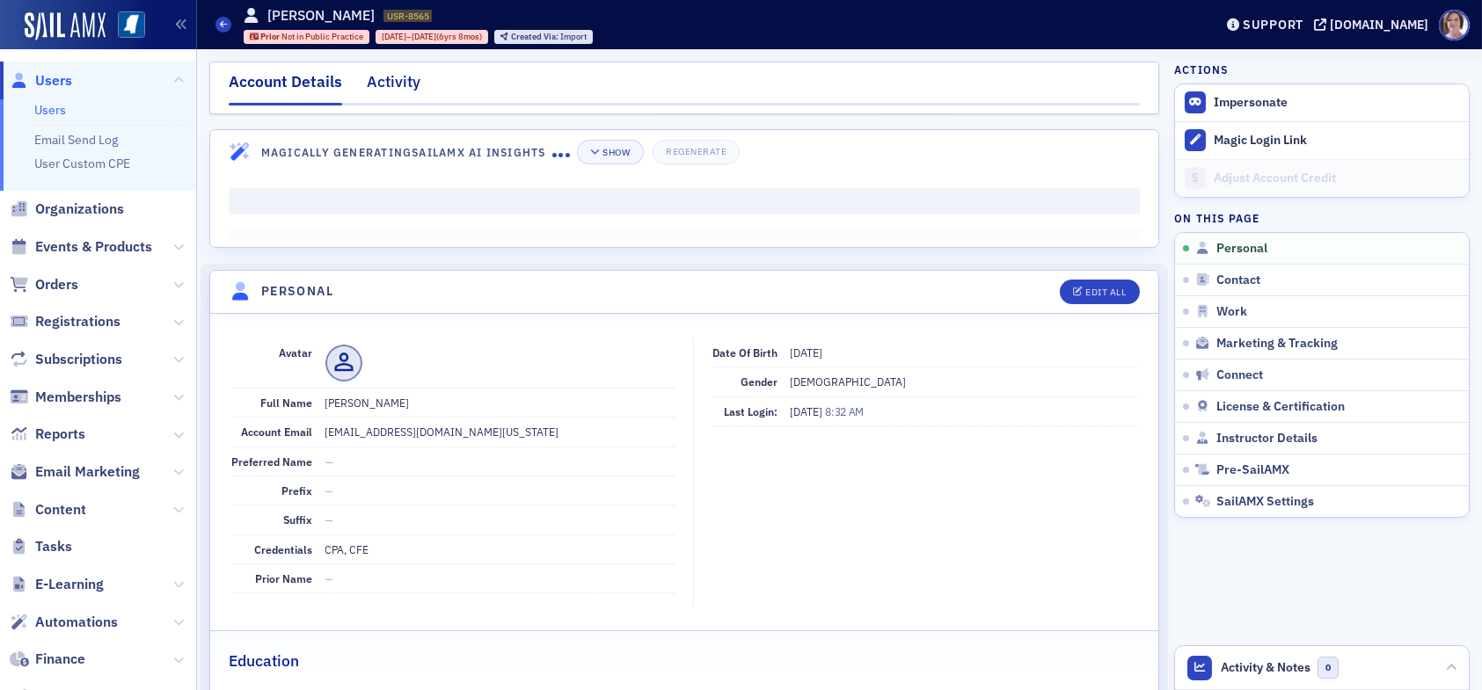
click at [390, 80] on div "Activity" at bounding box center [394, 86] width 54 height 33
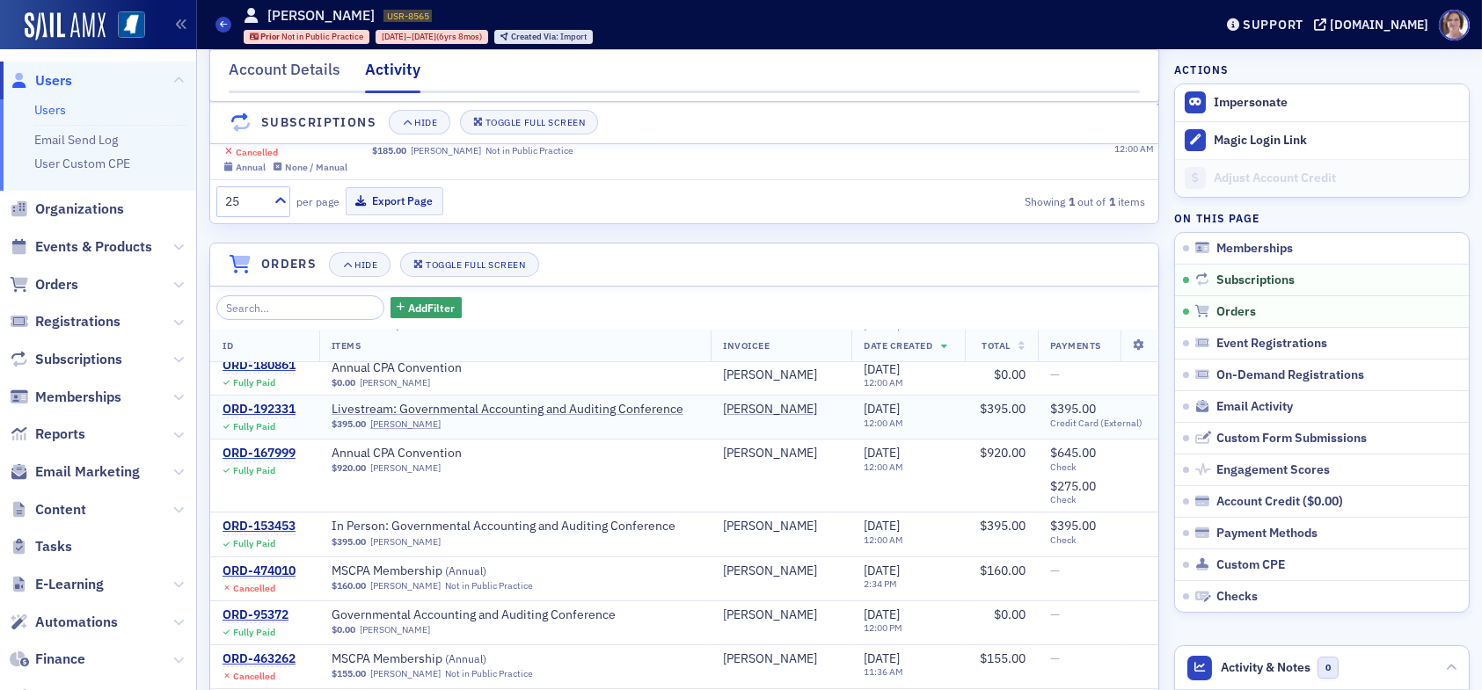
scroll to position [352, 0]
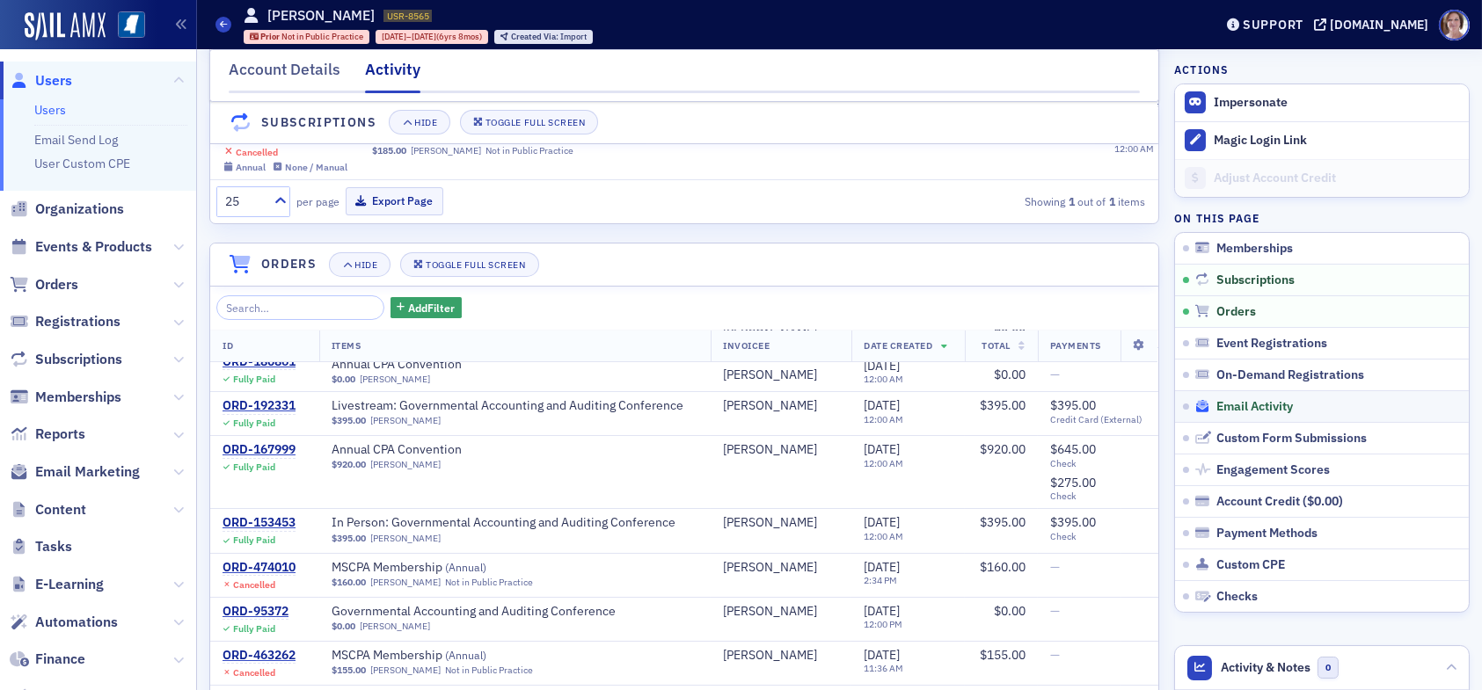
click at [1227, 409] on span "Email Activity" at bounding box center [1254, 407] width 77 height 16
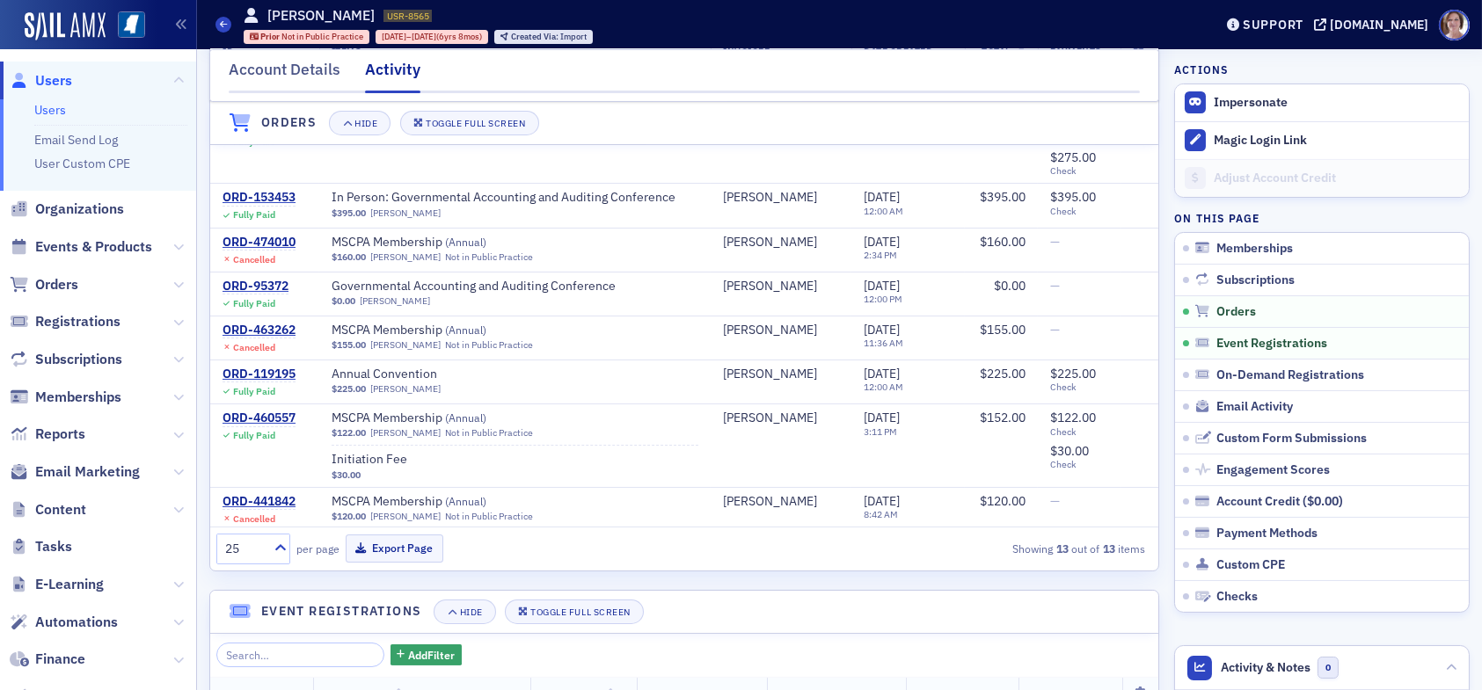
scroll to position [1174, 0]
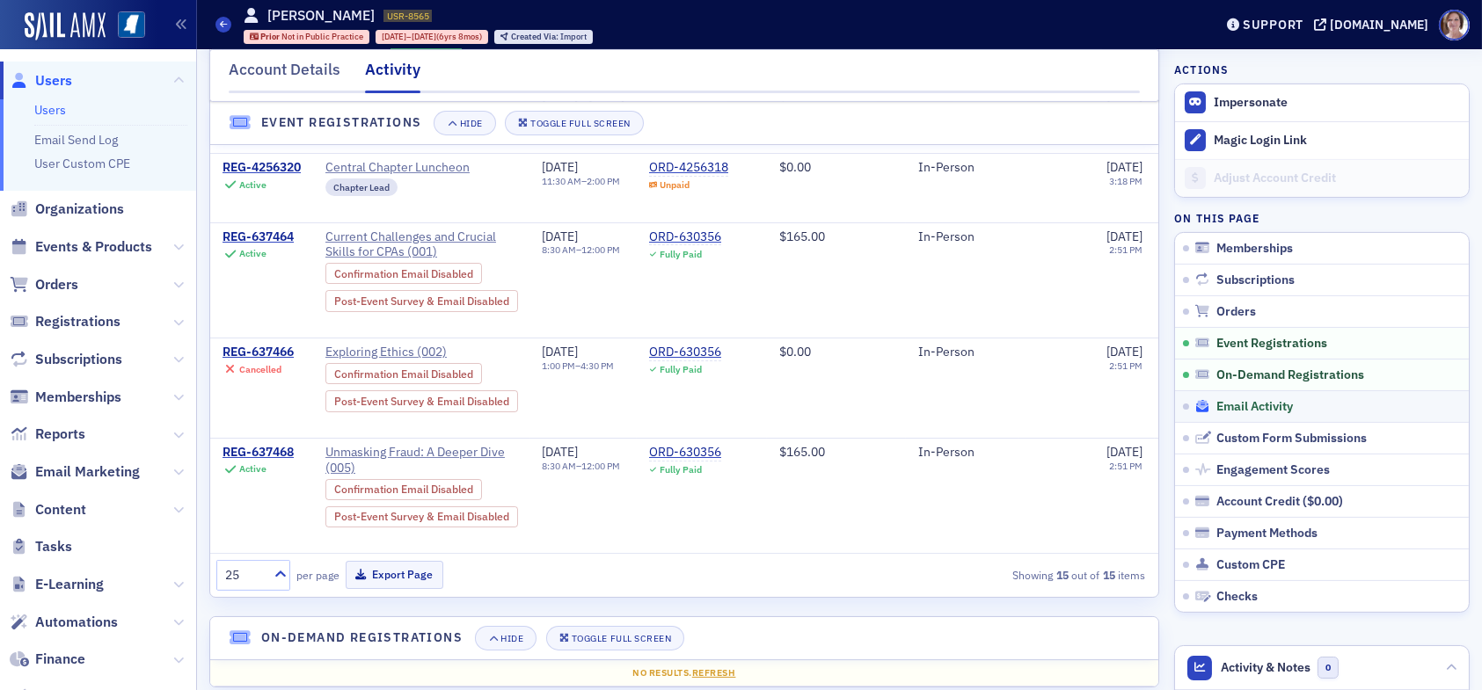
click at [1263, 405] on span "Email Activity" at bounding box center [1254, 407] width 77 height 16
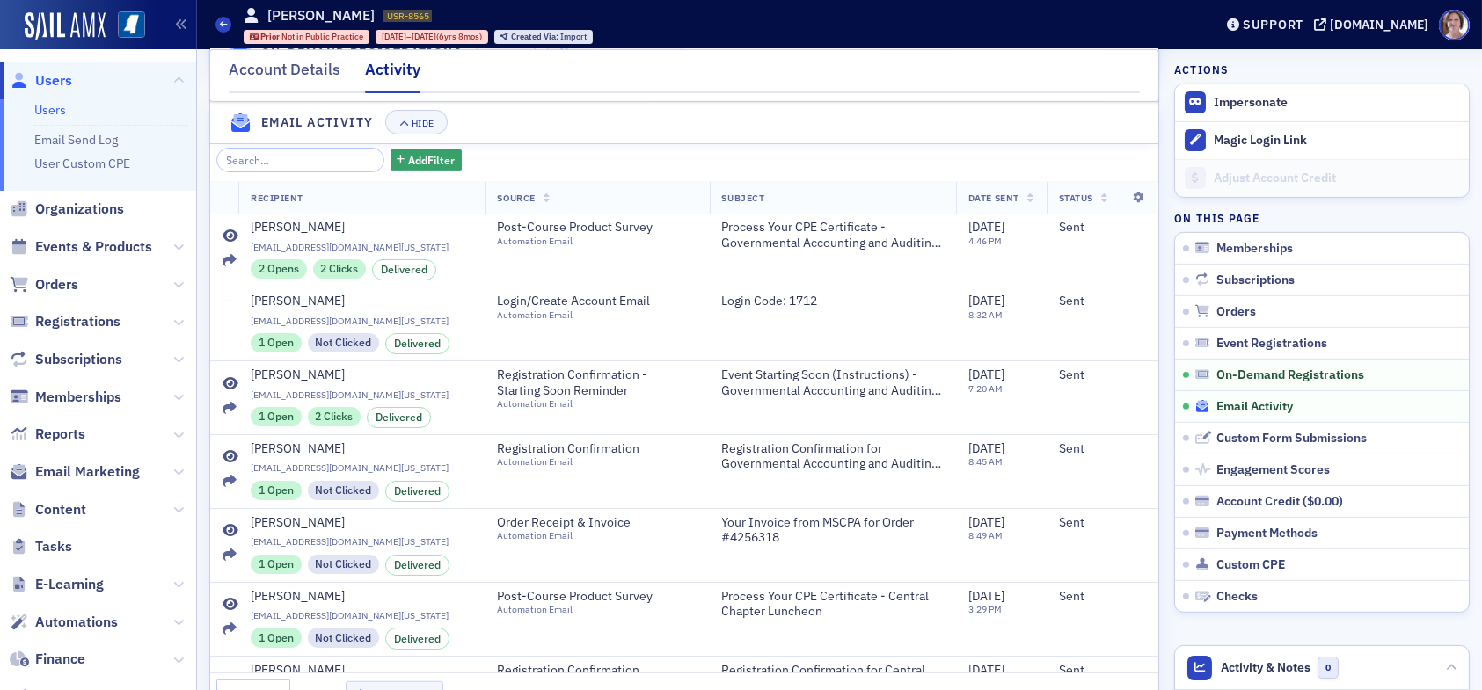
scroll to position [1790, 0]
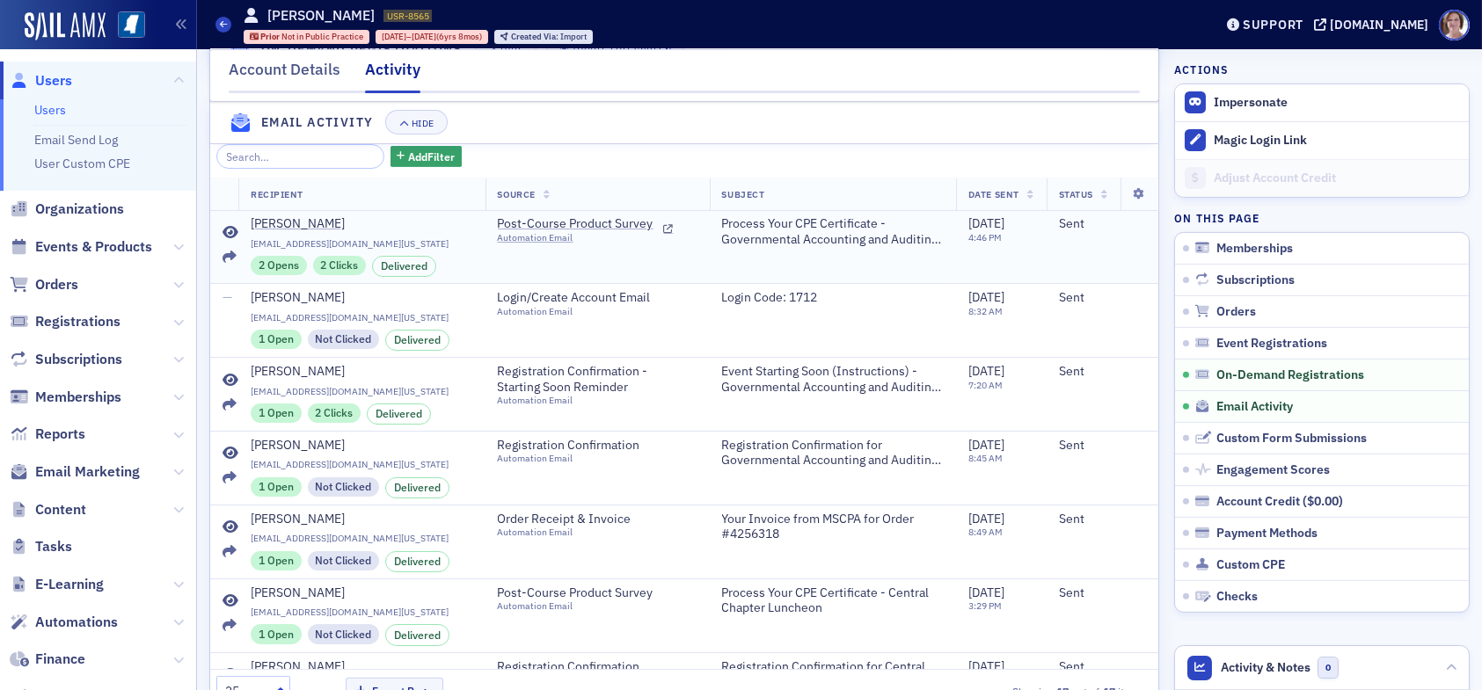
click at [232, 240] on icon at bounding box center [231, 233] width 16 height 14
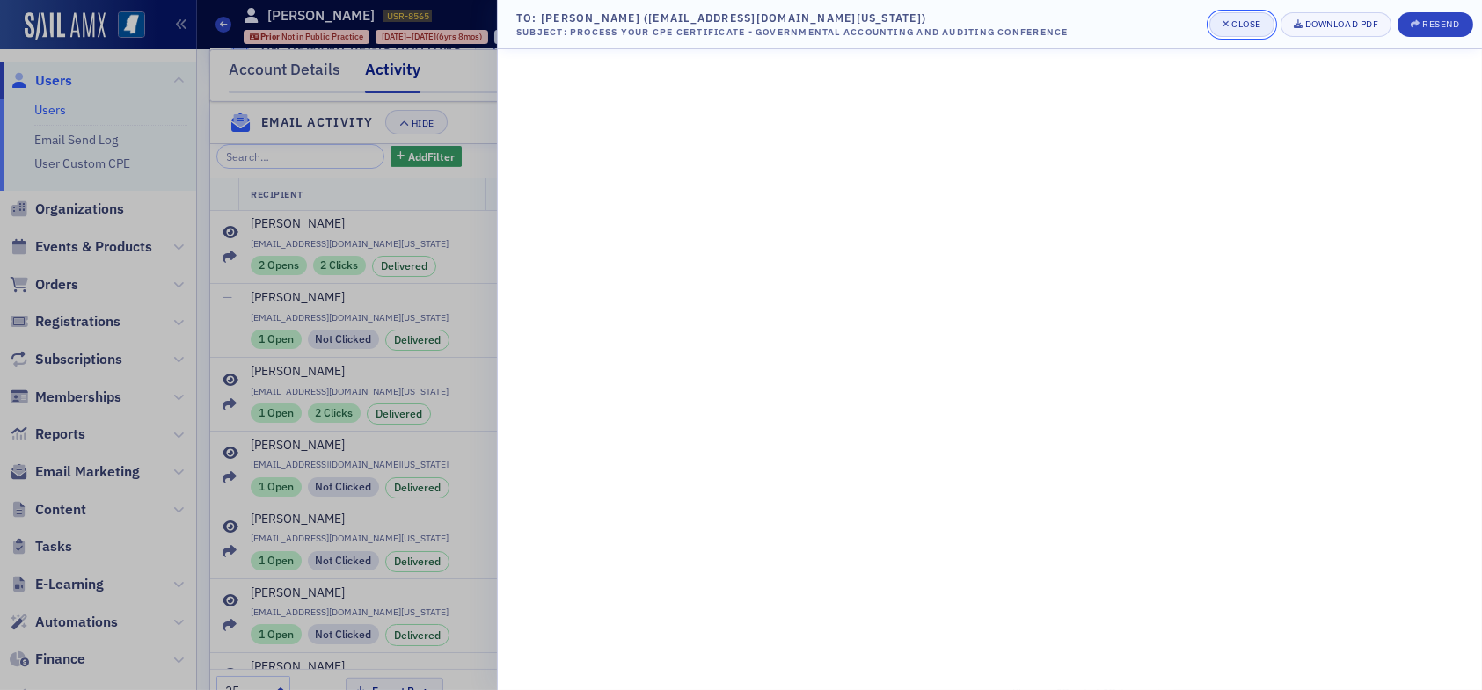
click at [1233, 20] on div "Close" at bounding box center [1246, 24] width 30 height 10
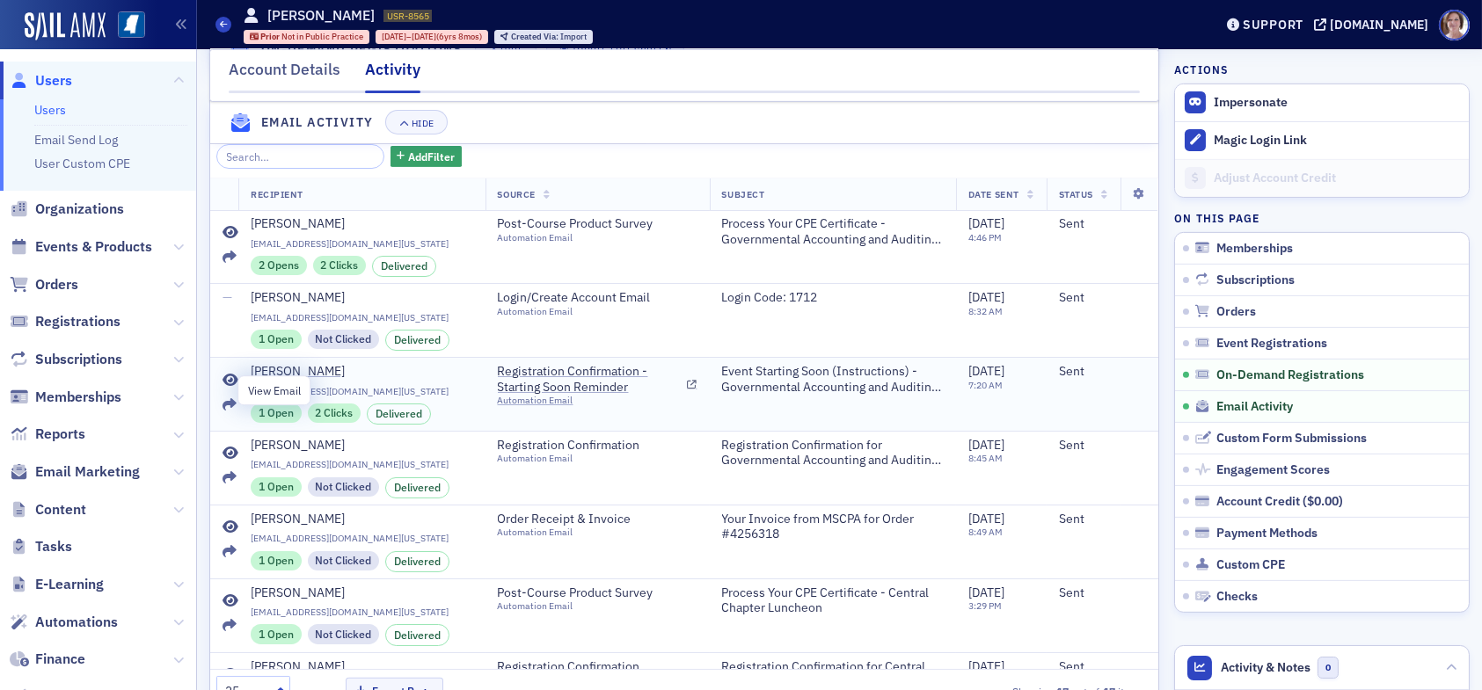
click at [230, 388] on icon at bounding box center [231, 381] width 16 height 14
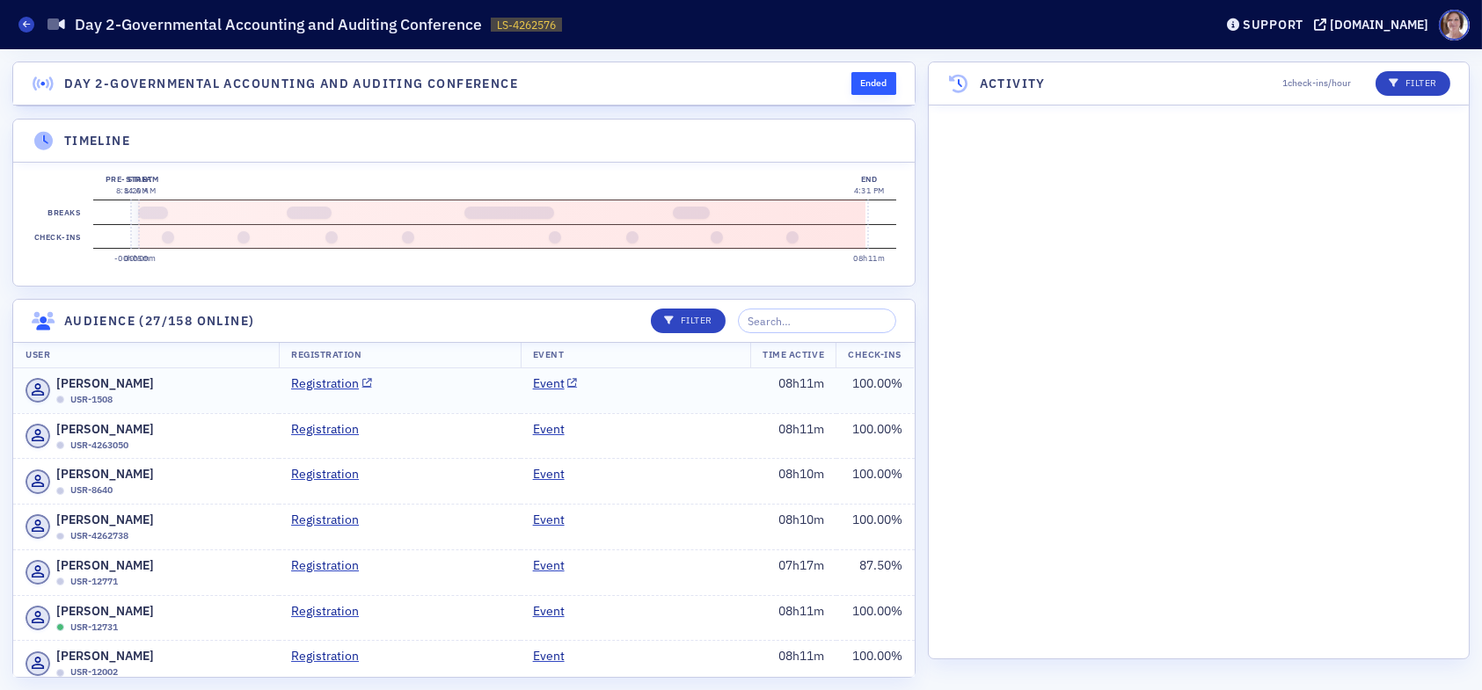
scroll to position [6438, 0]
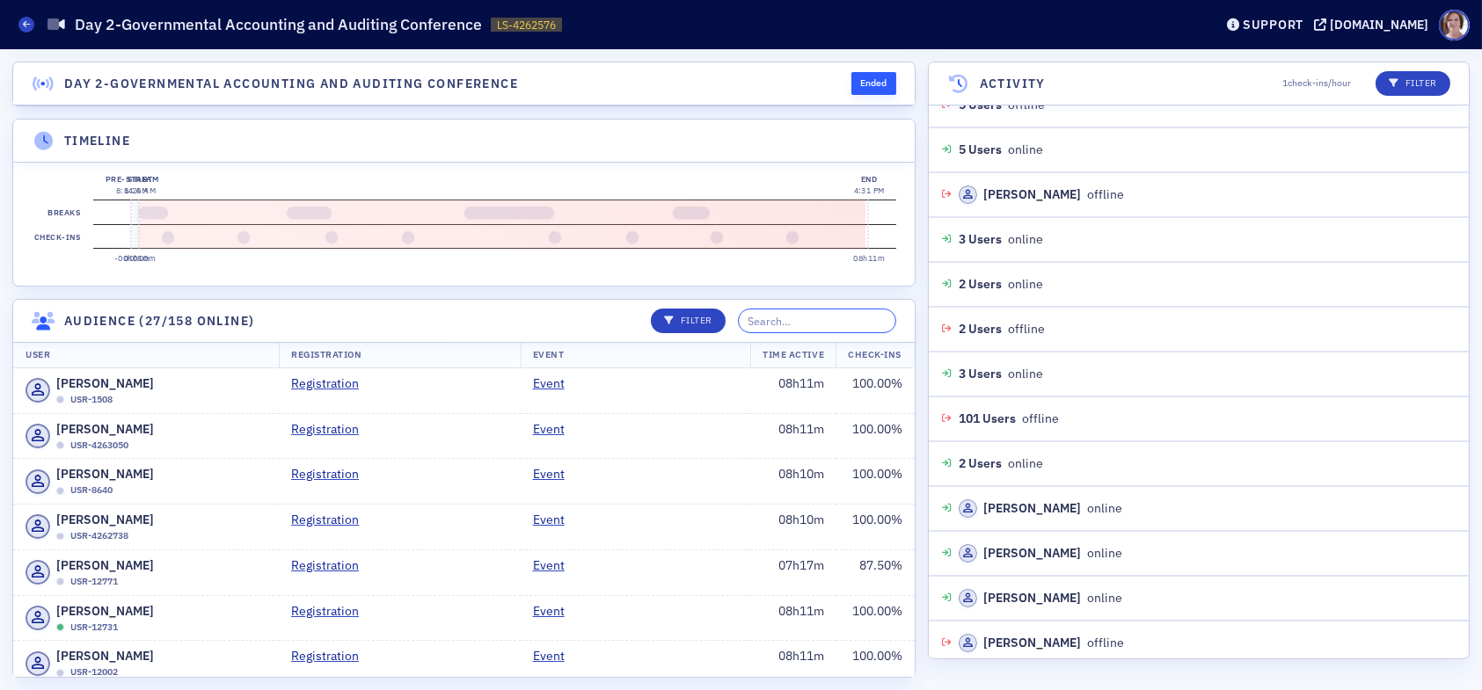
click at [829, 333] on input "search" at bounding box center [817, 321] width 158 height 25
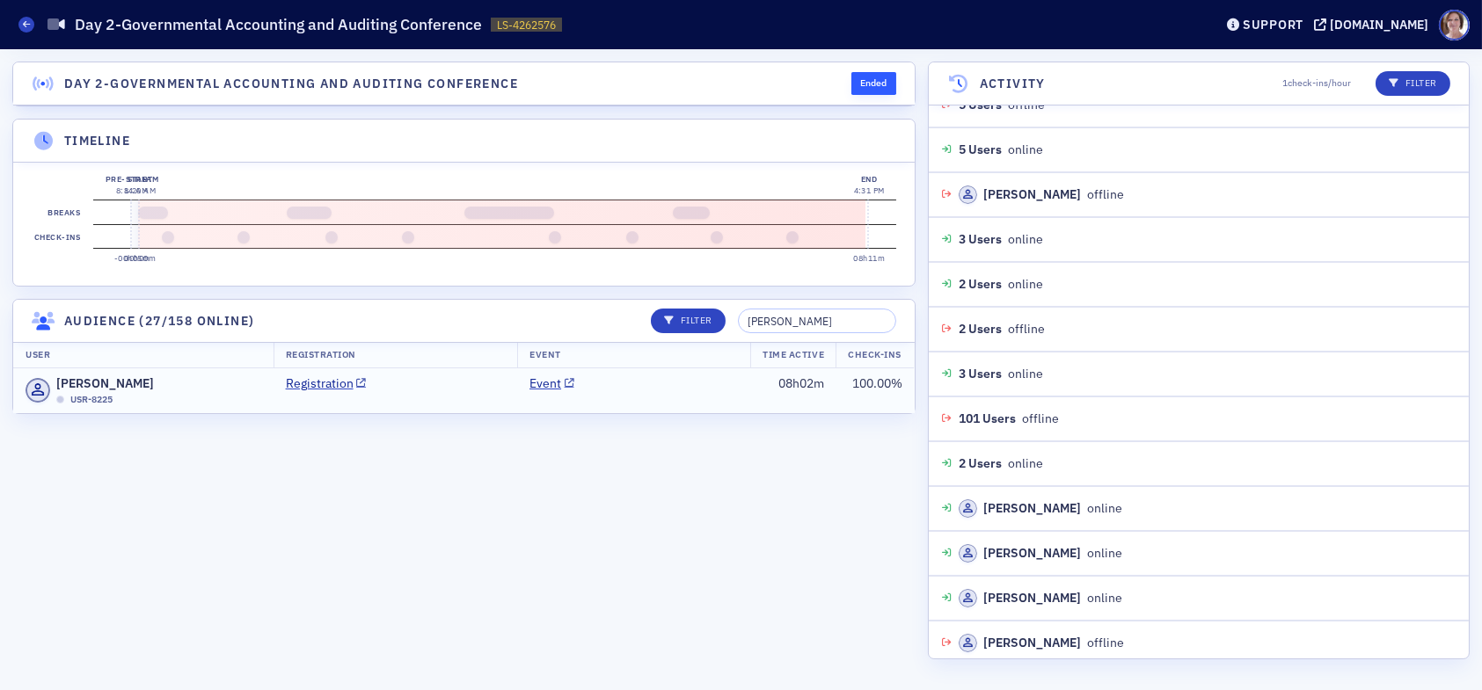
click at [716, 413] on td "Event" at bounding box center [633, 391] width 233 height 45
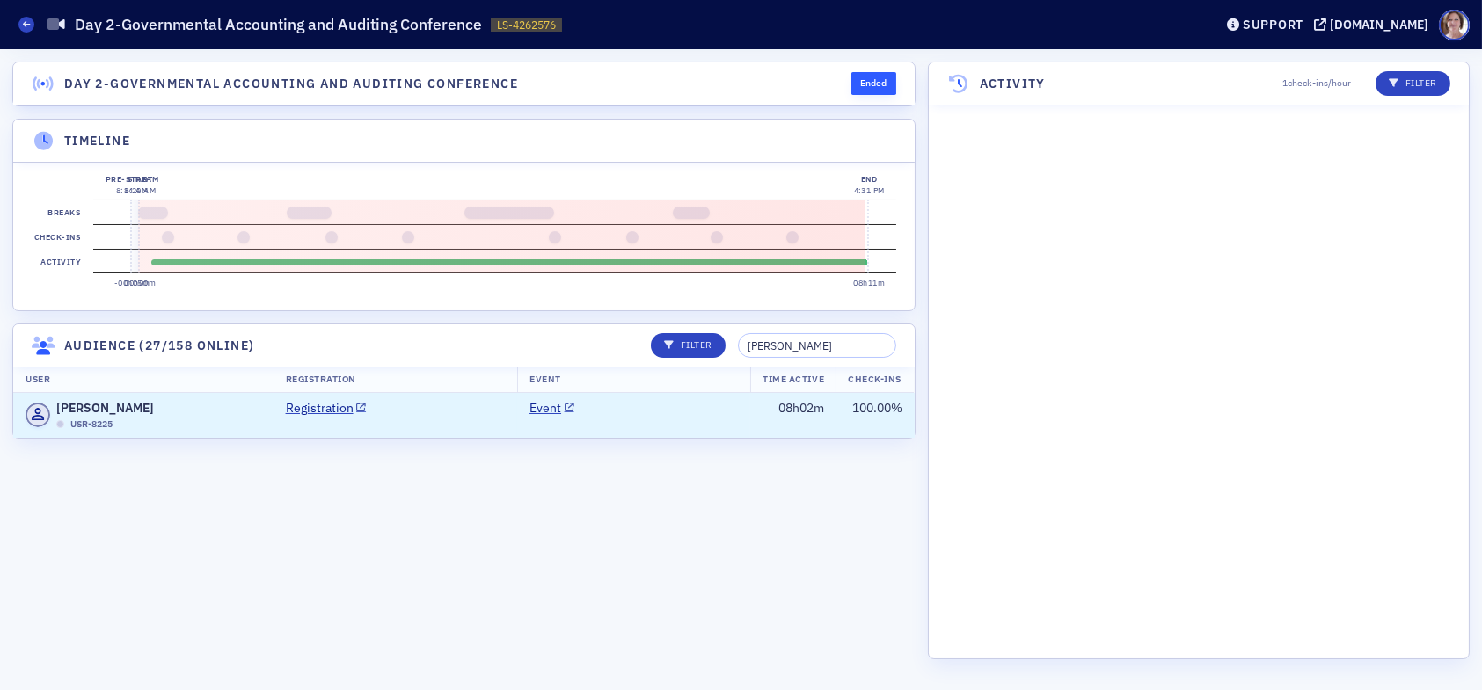
scroll to position [13031, 0]
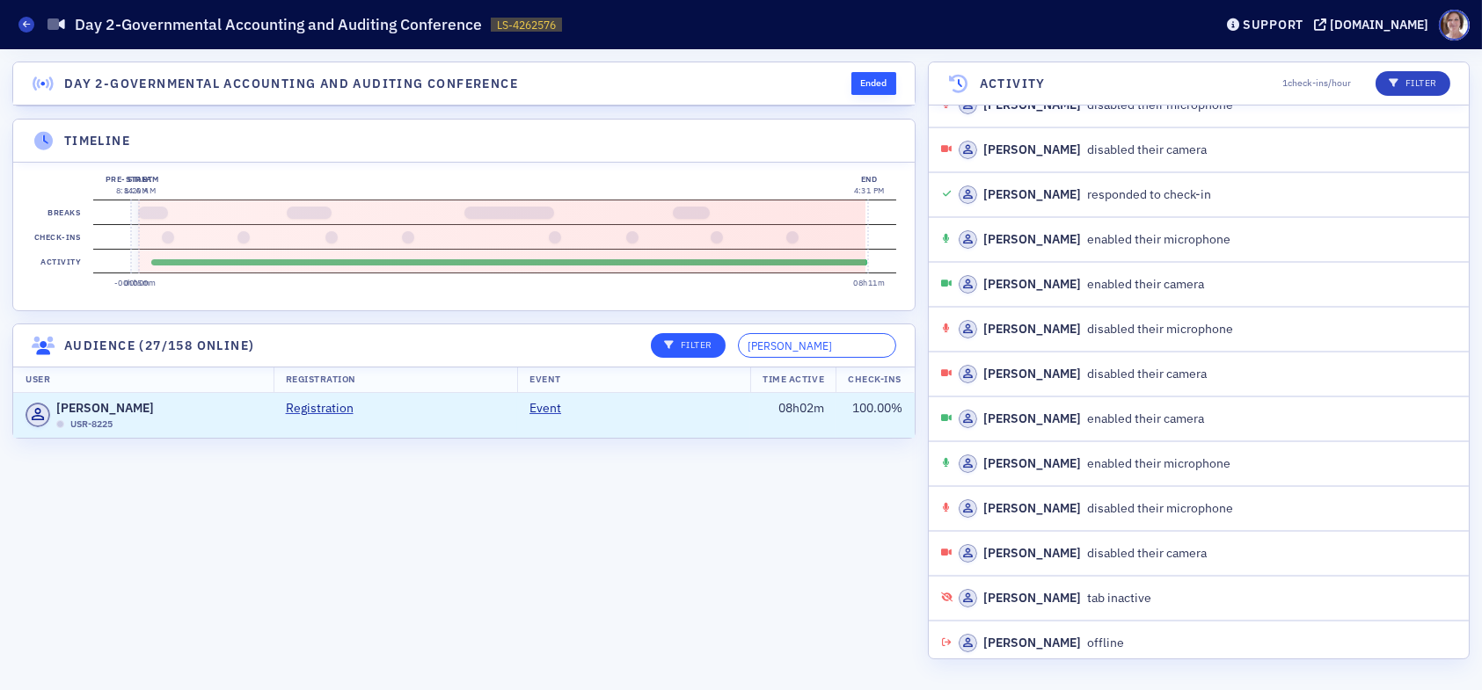
drag, startPoint x: 826, startPoint y: 355, endPoint x: 676, endPoint y: 354, distance: 149.5
click at [676, 354] on div "Filter jessica" at bounding box center [768, 345] width 258 height 25
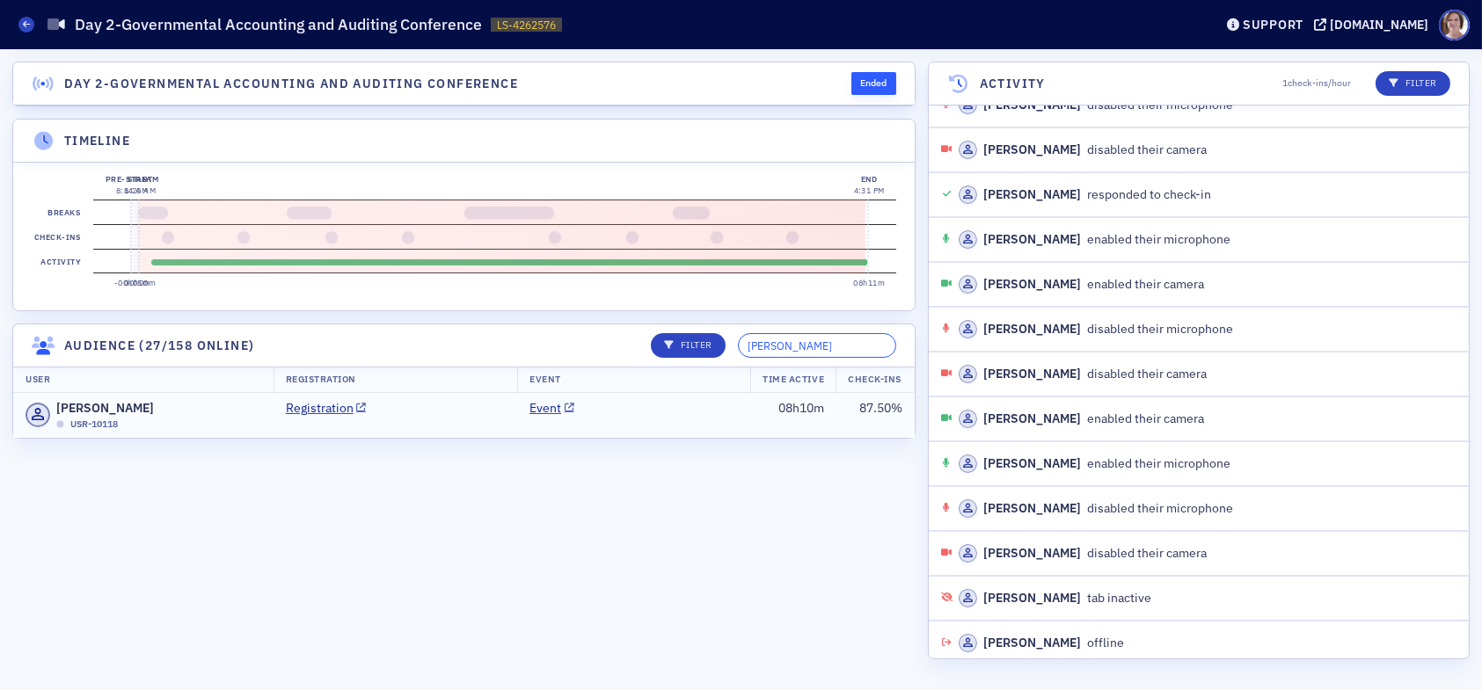
type input "joey hines"
click at [632, 429] on td "Event" at bounding box center [633, 415] width 233 height 45
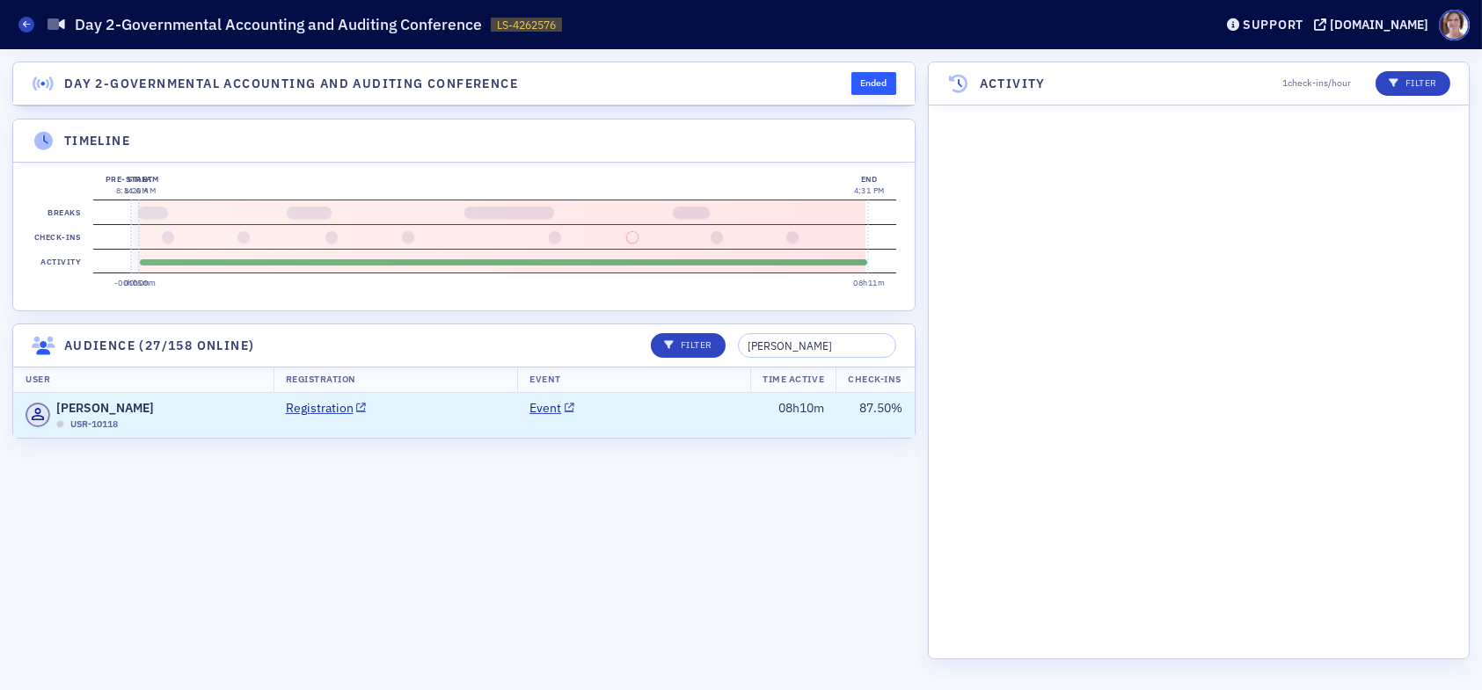
scroll to position [13345, 0]
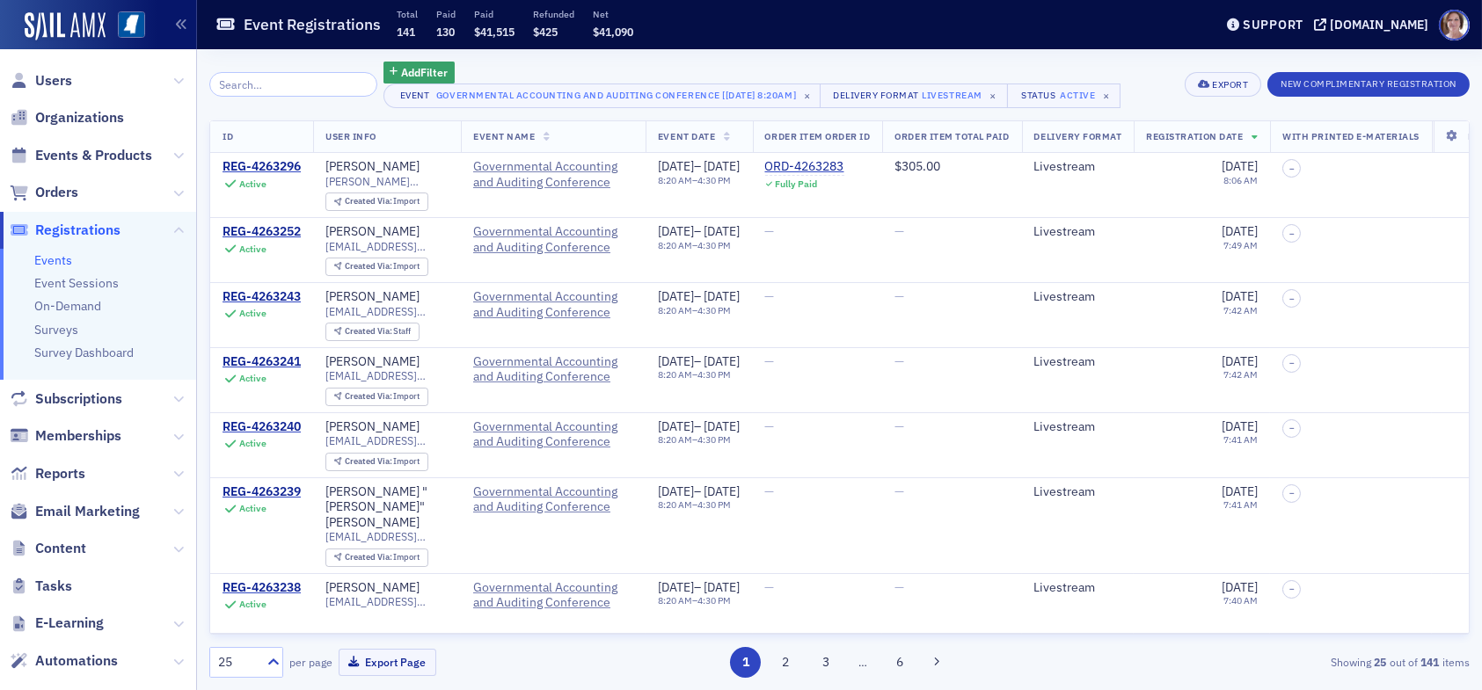
click at [322, 83] on input "search" at bounding box center [293, 84] width 168 height 25
click at [274, 82] on input "search" at bounding box center [293, 84] width 168 height 25
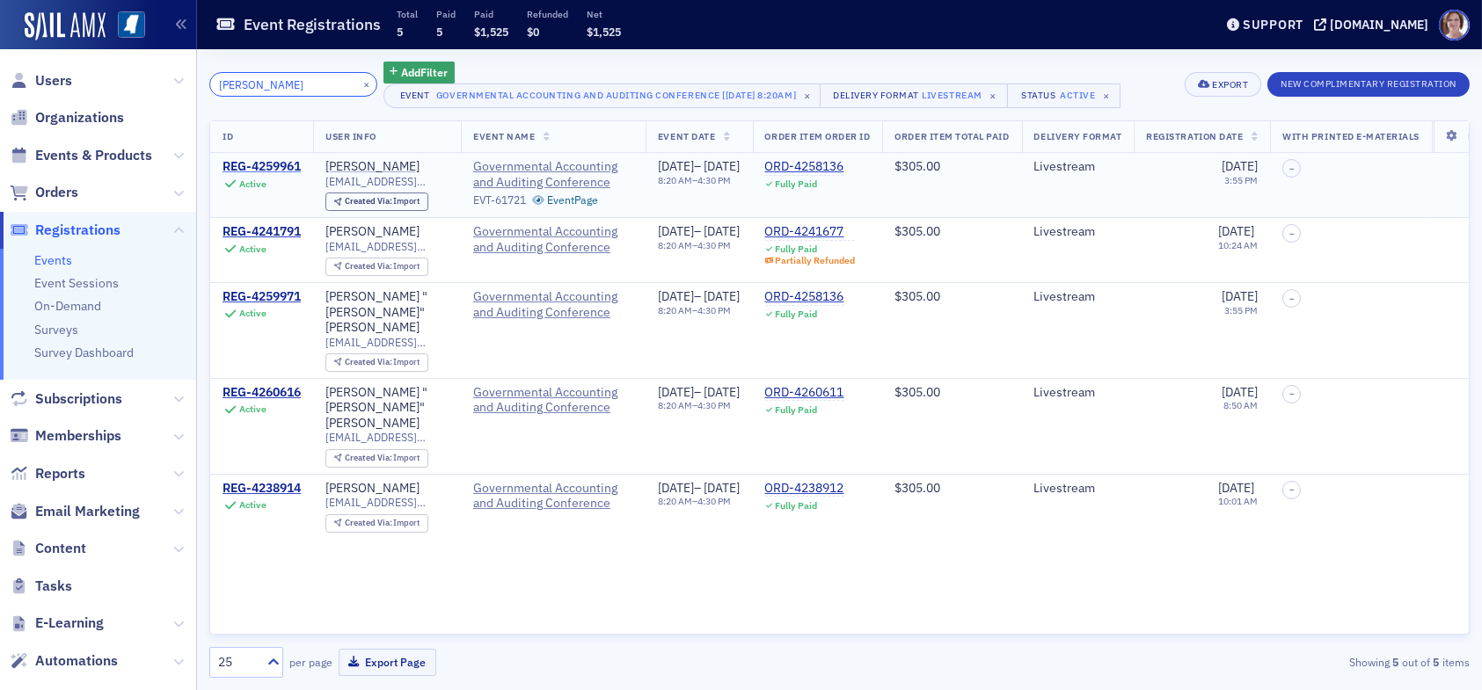
type input "[PERSON_NAME]"
click at [278, 164] on div "REG-4259961" at bounding box center [262, 167] width 78 height 16
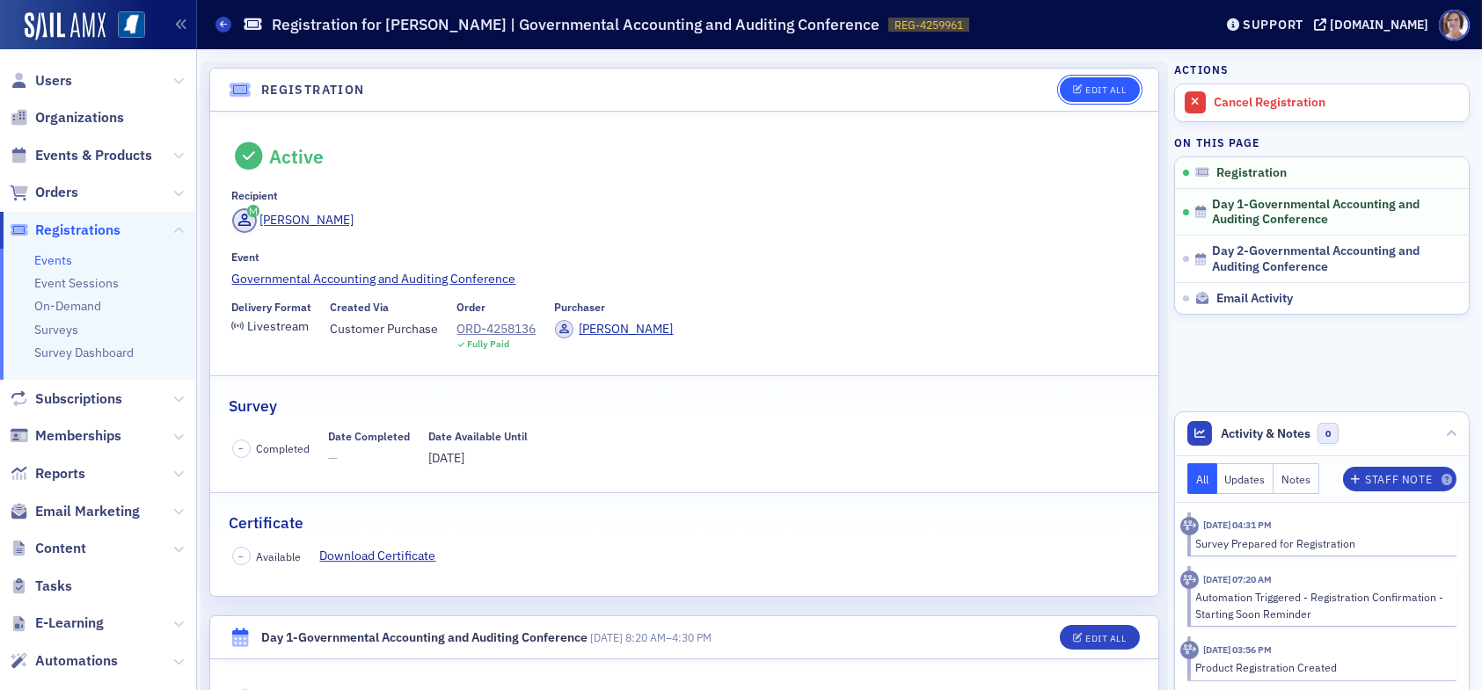
click at [1085, 85] on div "Edit All" at bounding box center [1105, 90] width 40 height 10
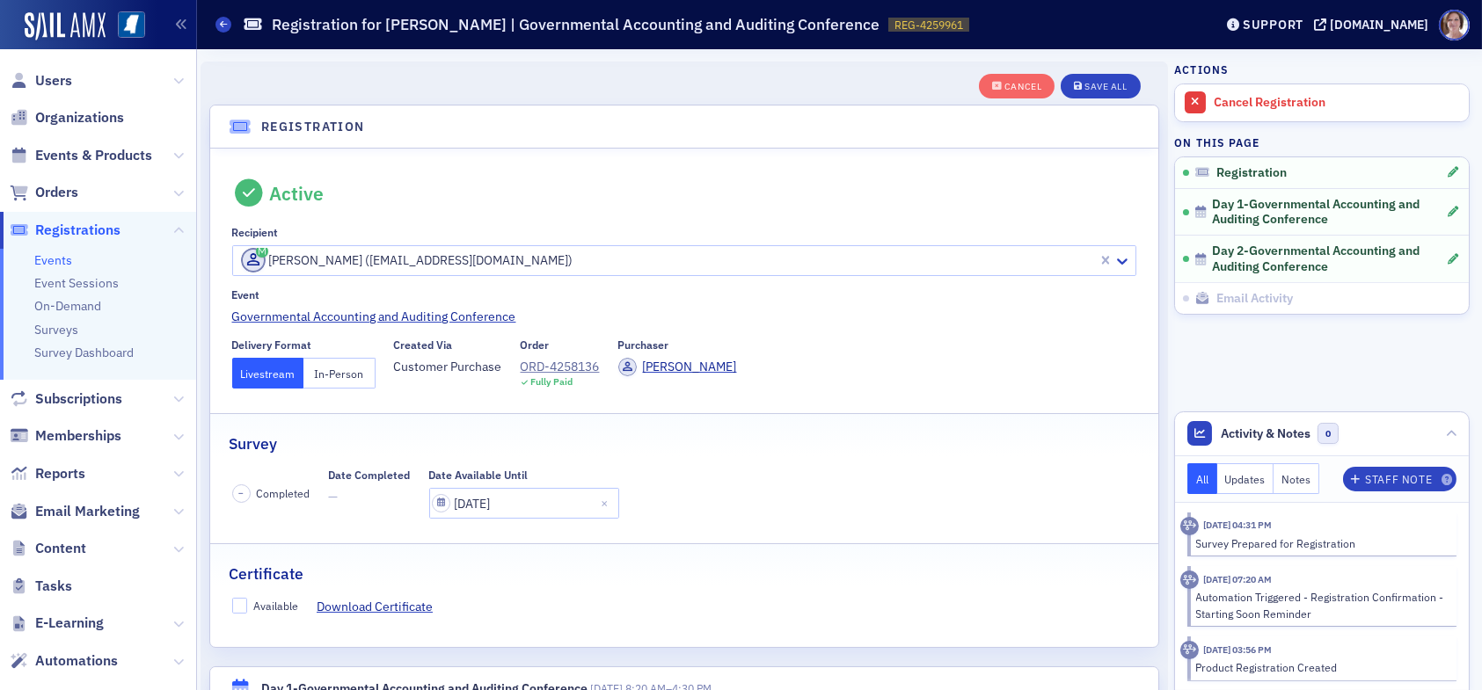
scroll to position [46, 0]
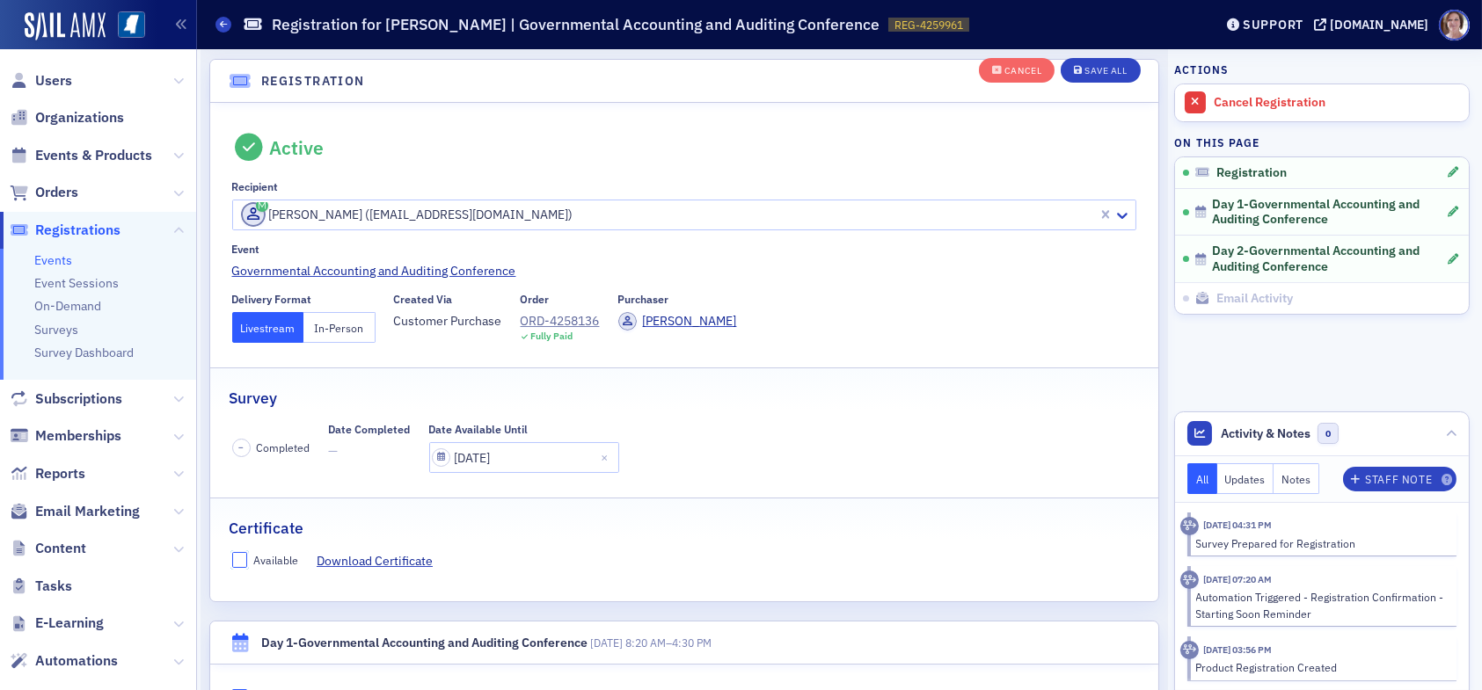
click at [234, 561] on input "Available" at bounding box center [240, 560] width 16 height 16
checkbox input "true"
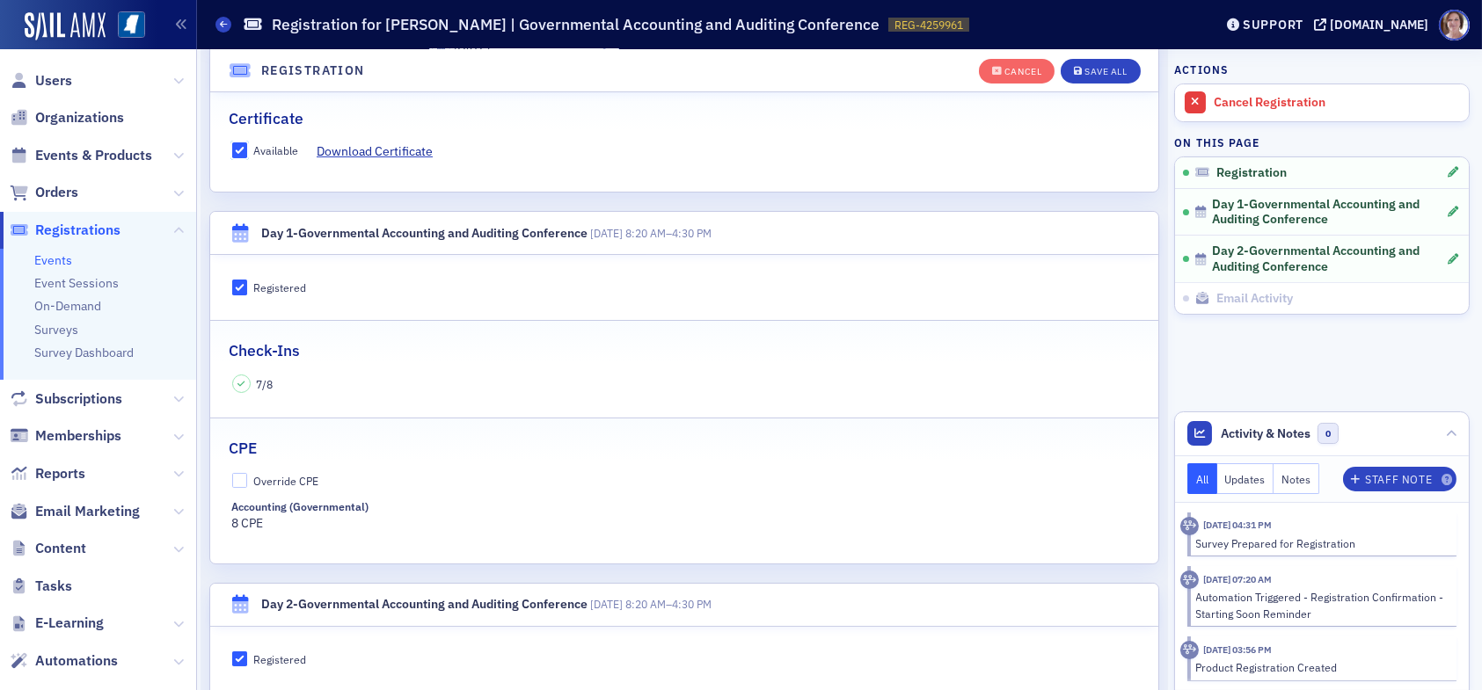
scroll to position [486, 0]
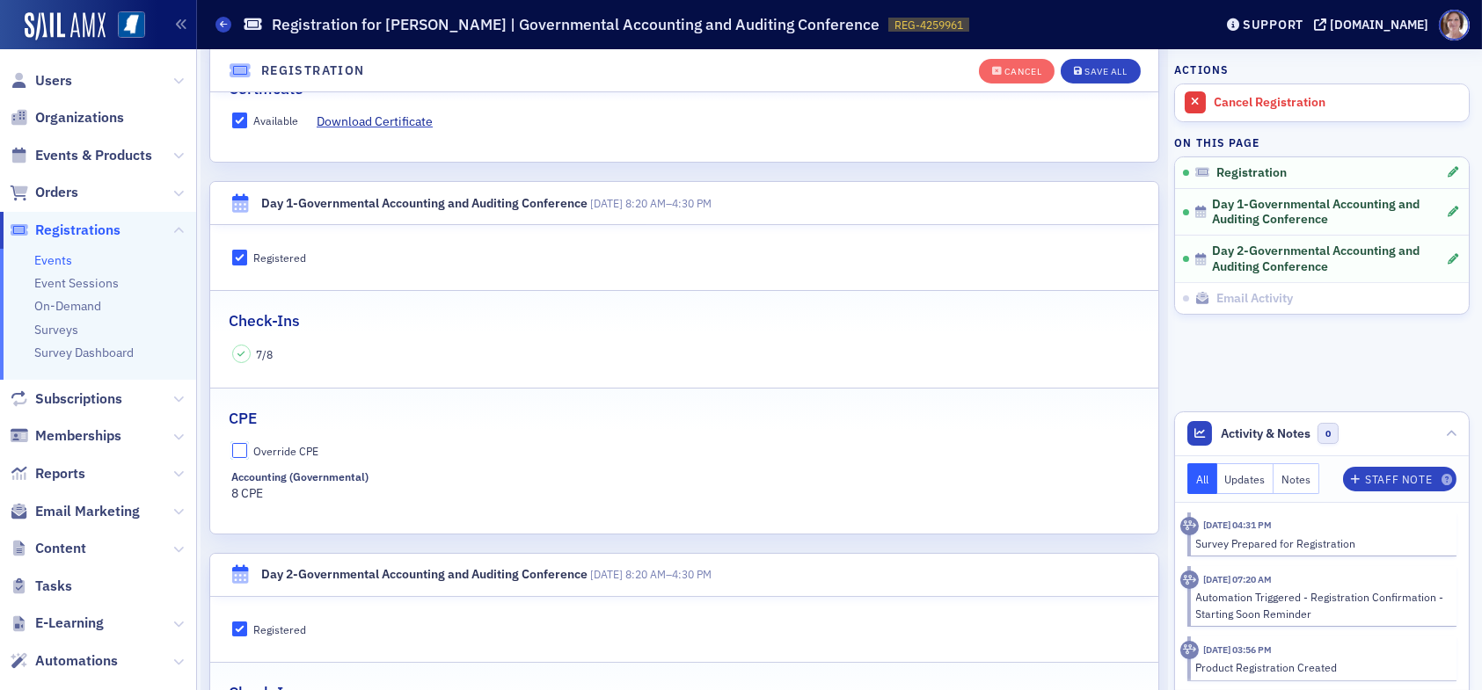
click at [239, 450] on input "Override CPE" at bounding box center [240, 451] width 16 height 16
checkbox input "true"
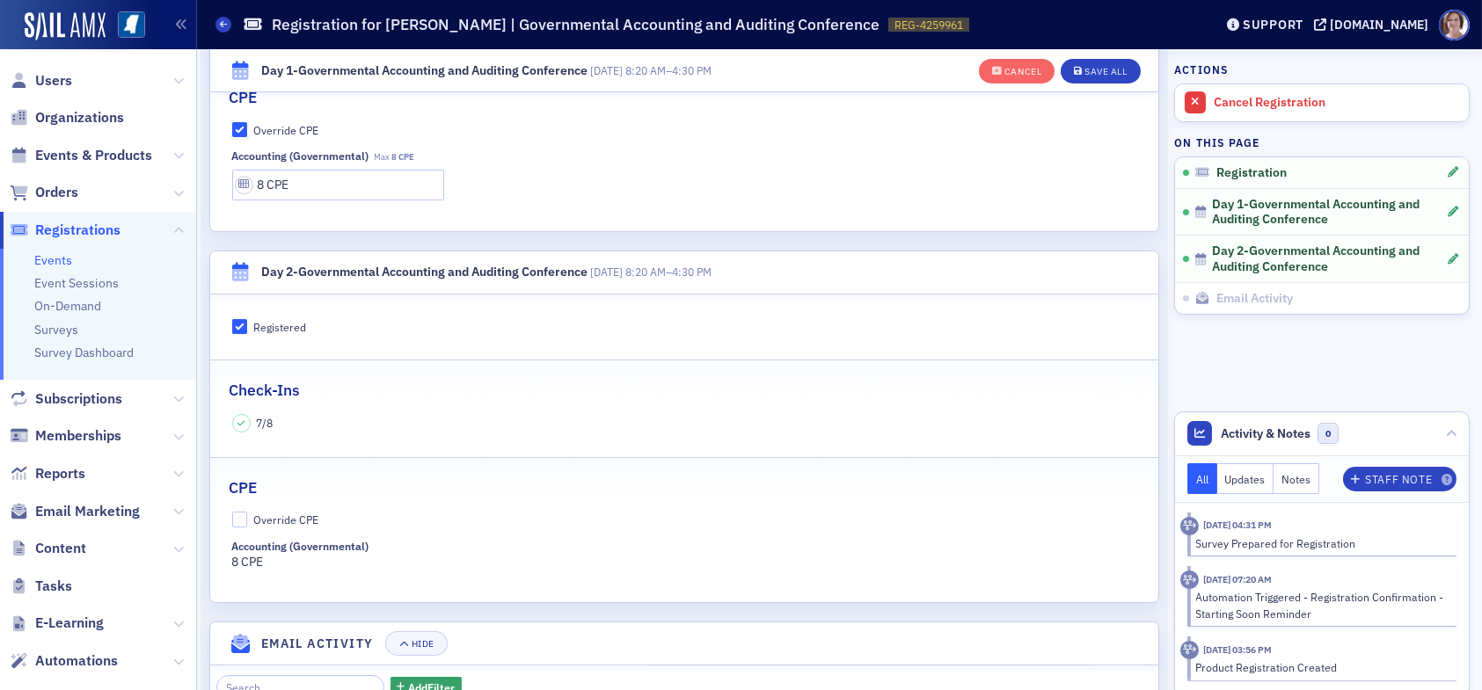
scroll to position [837, 0]
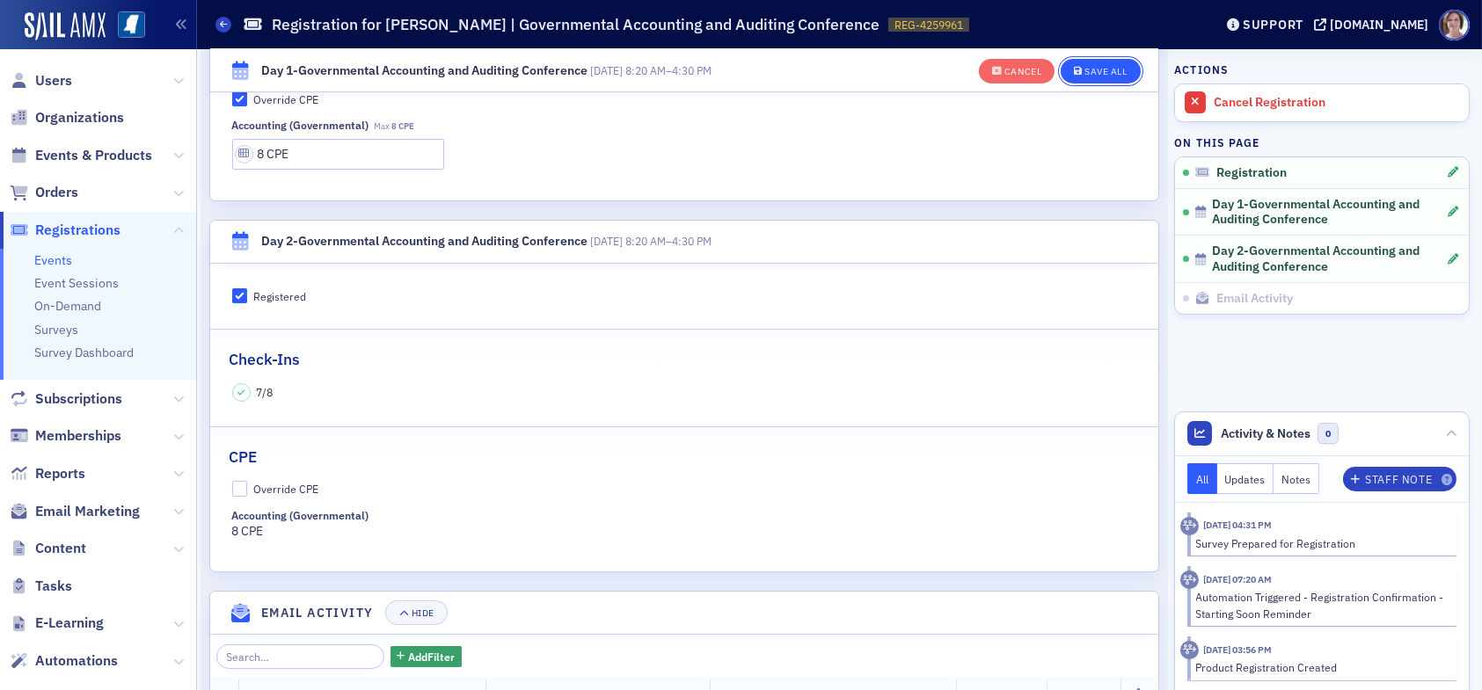
click at [1086, 72] on div "Save All" at bounding box center [1106, 72] width 42 height 10
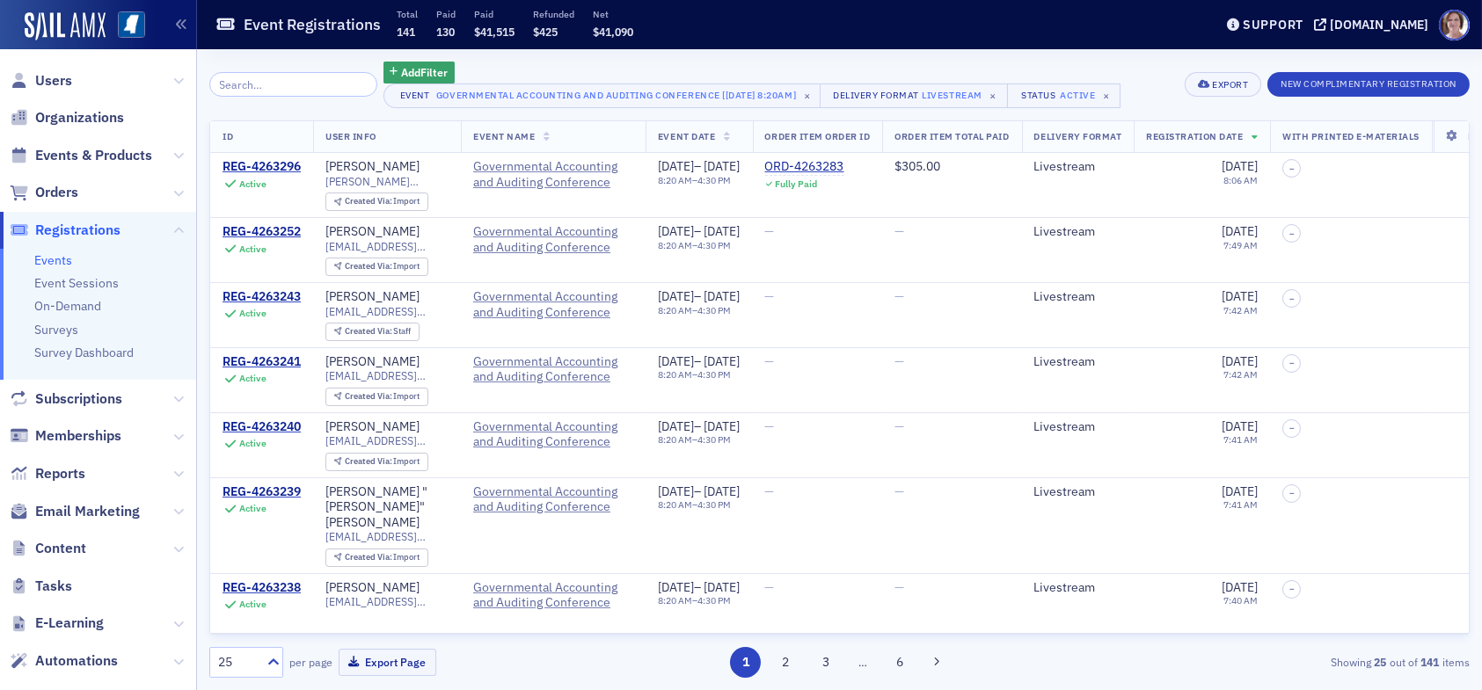
click at [282, 83] on input "search" at bounding box center [293, 84] width 168 height 25
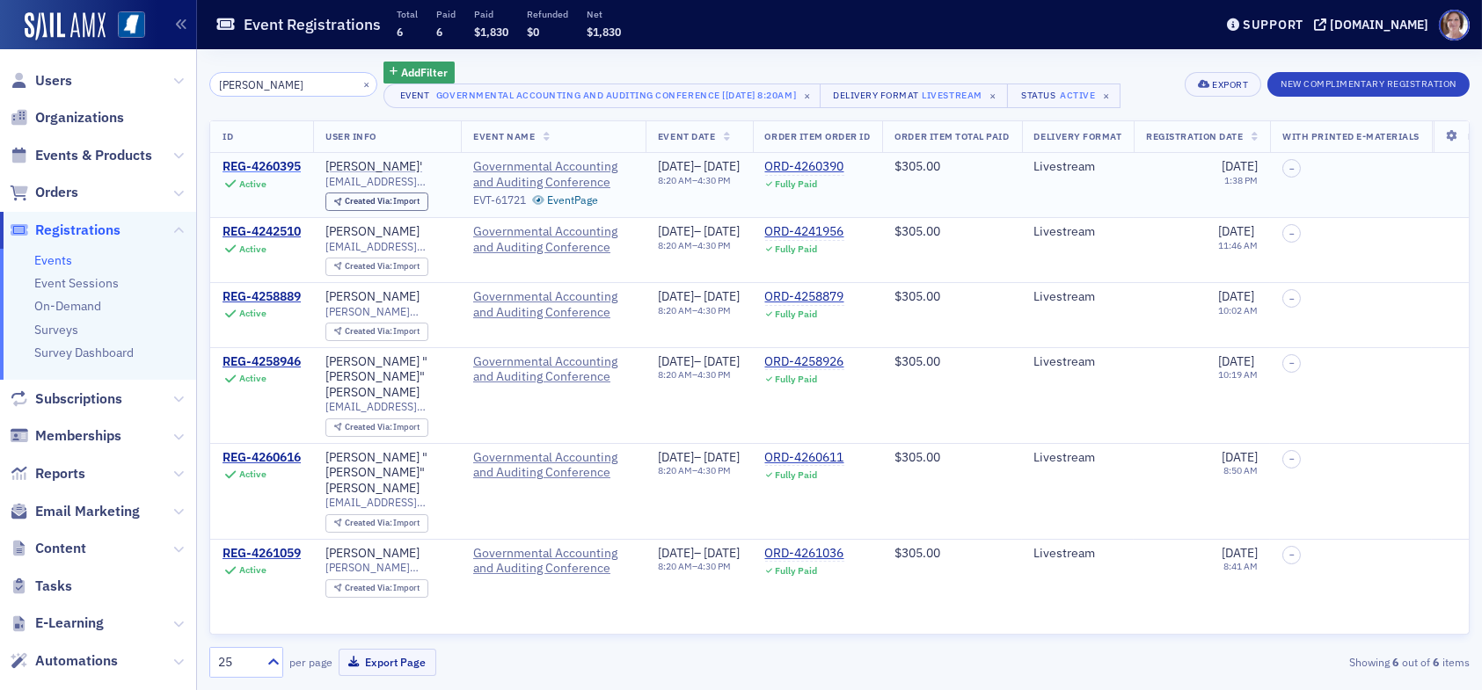
type input "[PERSON_NAME]"
click at [295, 164] on div "REG-4260395" at bounding box center [262, 167] width 78 height 16
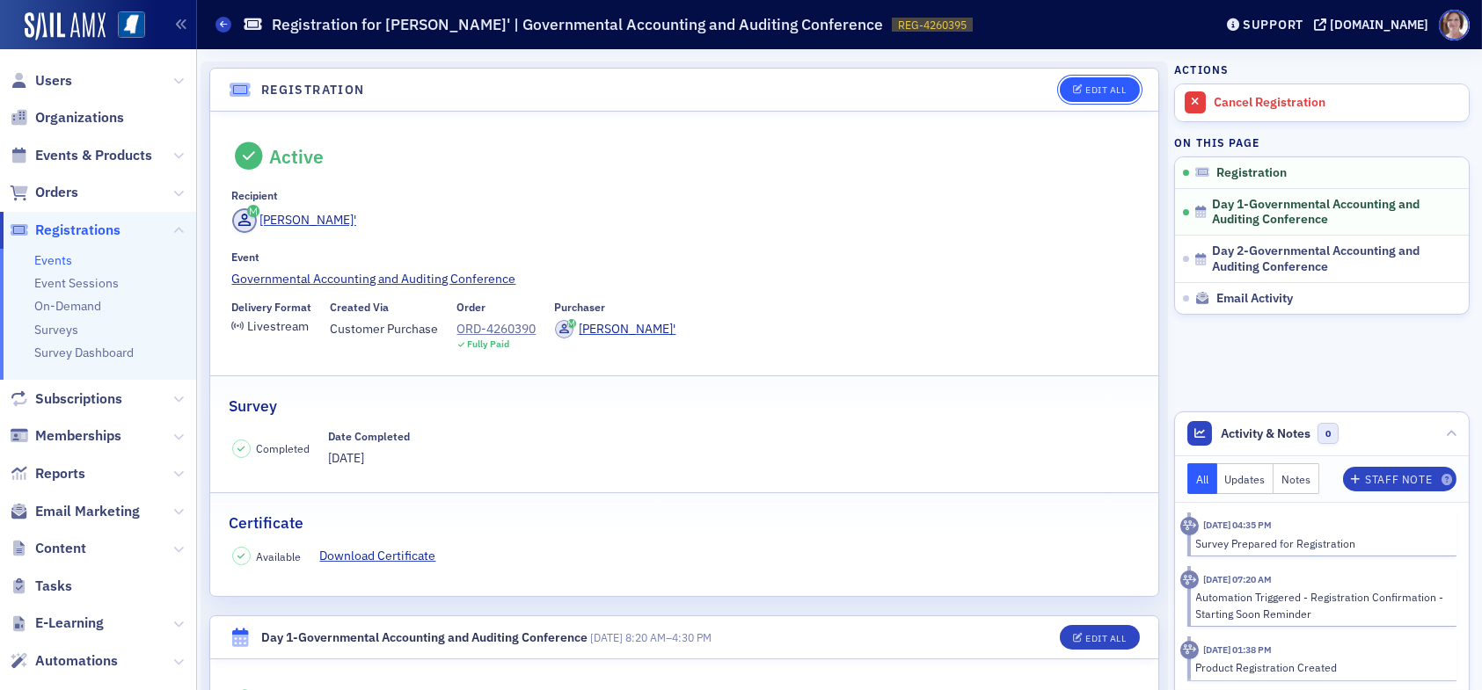
click at [1103, 82] on button "Edit All" at bounding box center [1099, 89] width 79 height 25
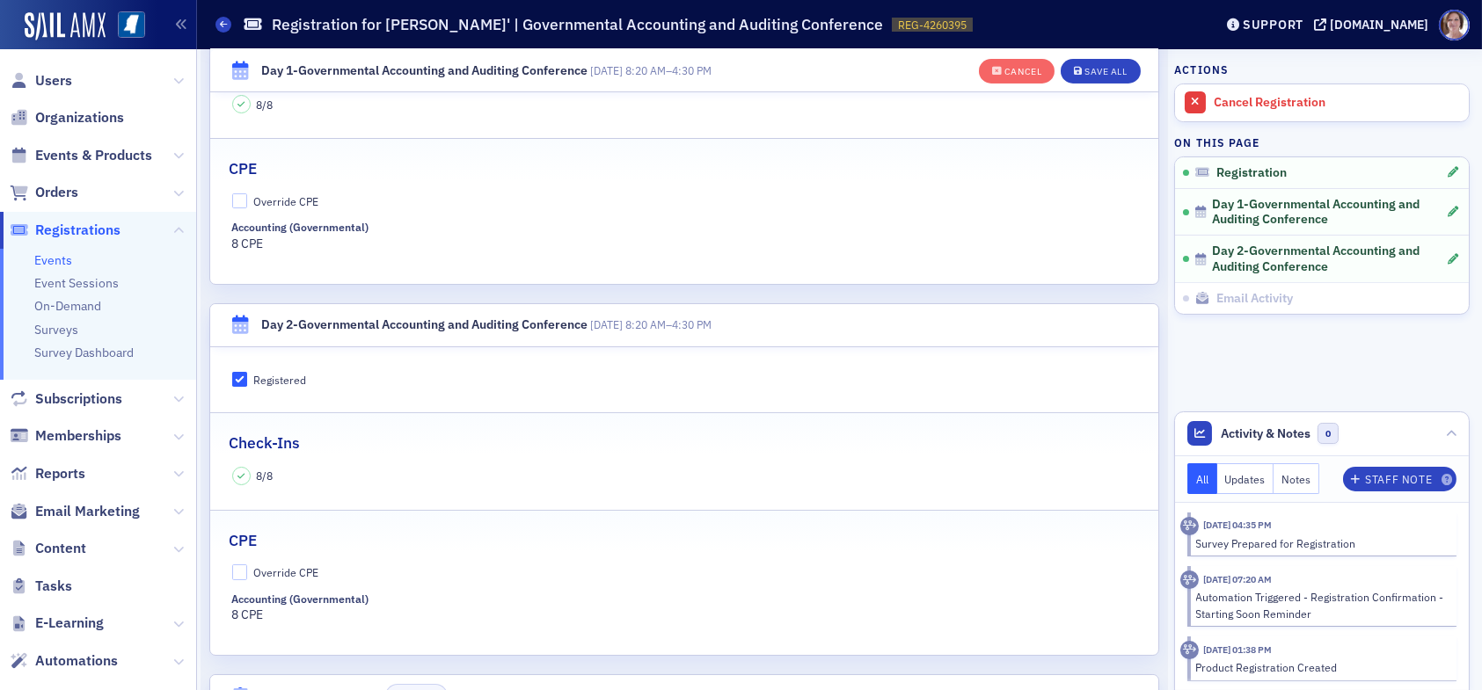
scroll to position [749, 0]
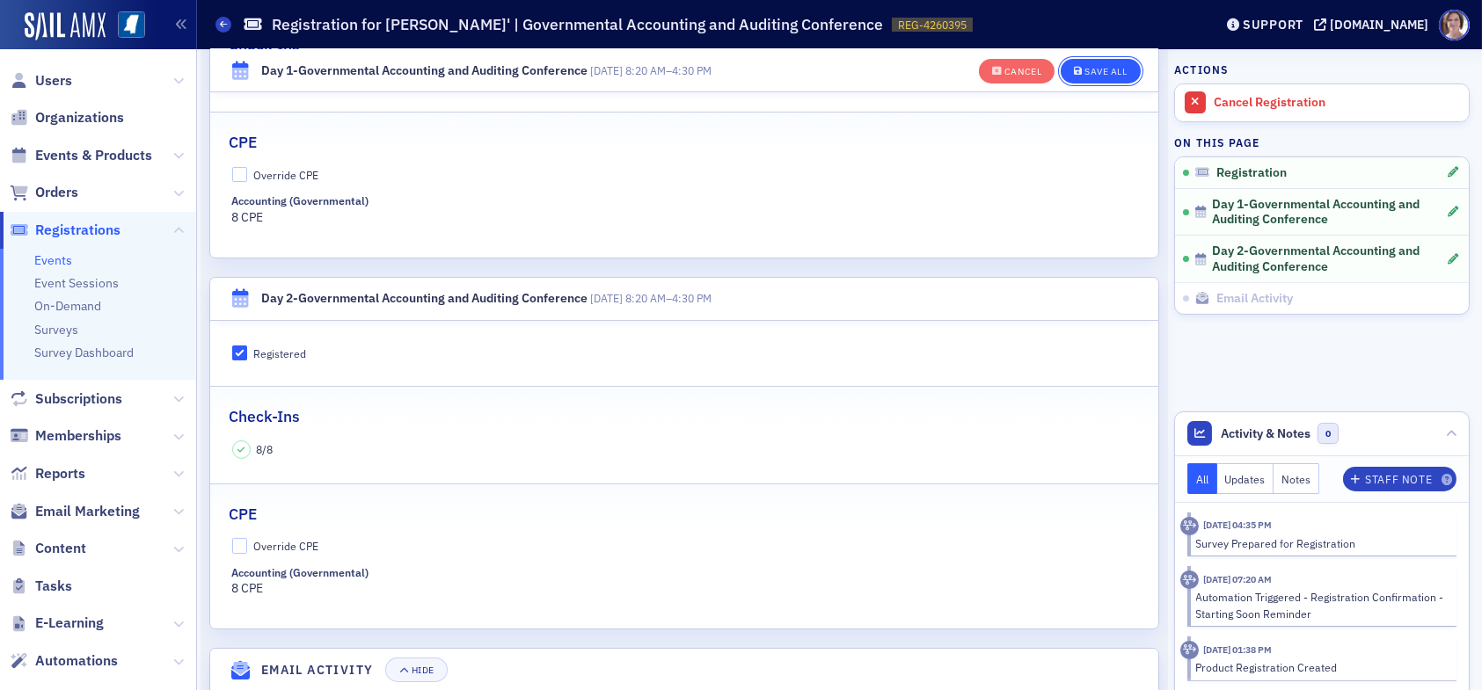
click at [1089, 67] on div "Save All" at bounding box center [1106, 72] width 42 height 10
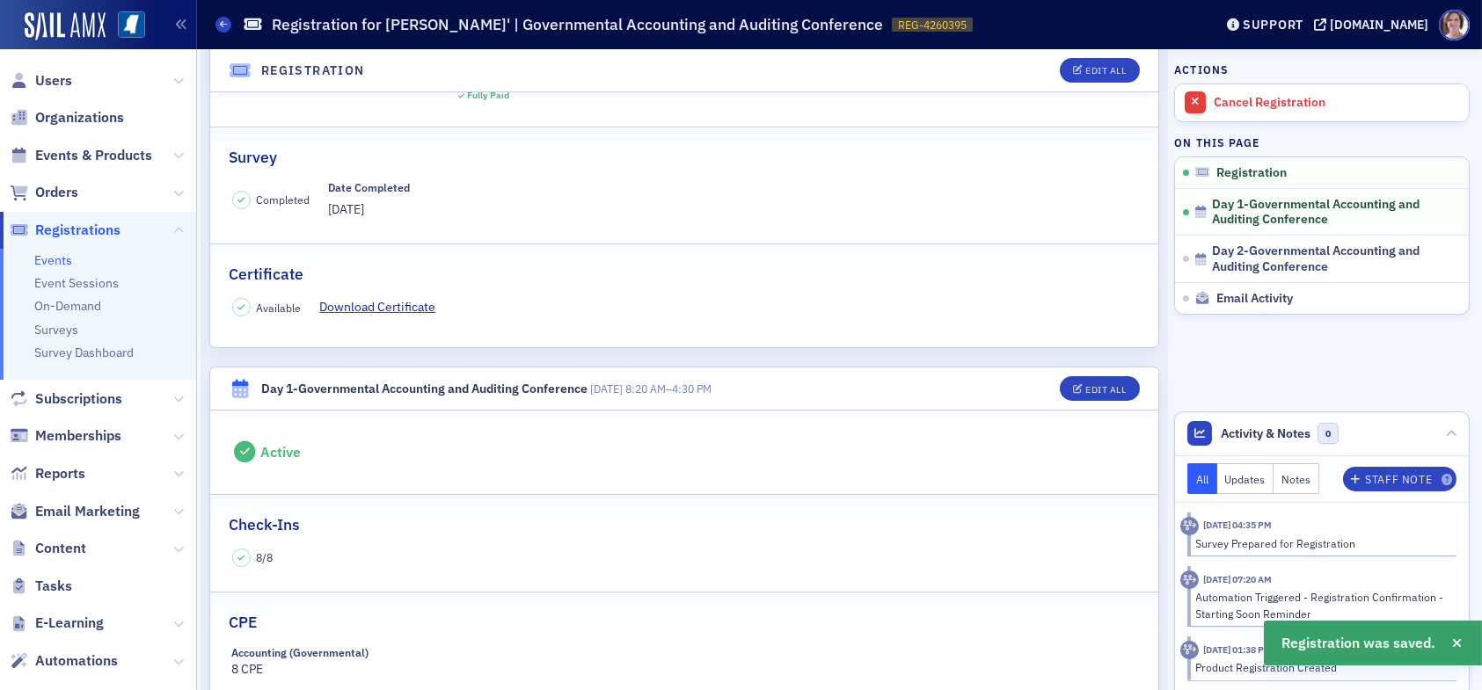
scroll to position [222, 0]
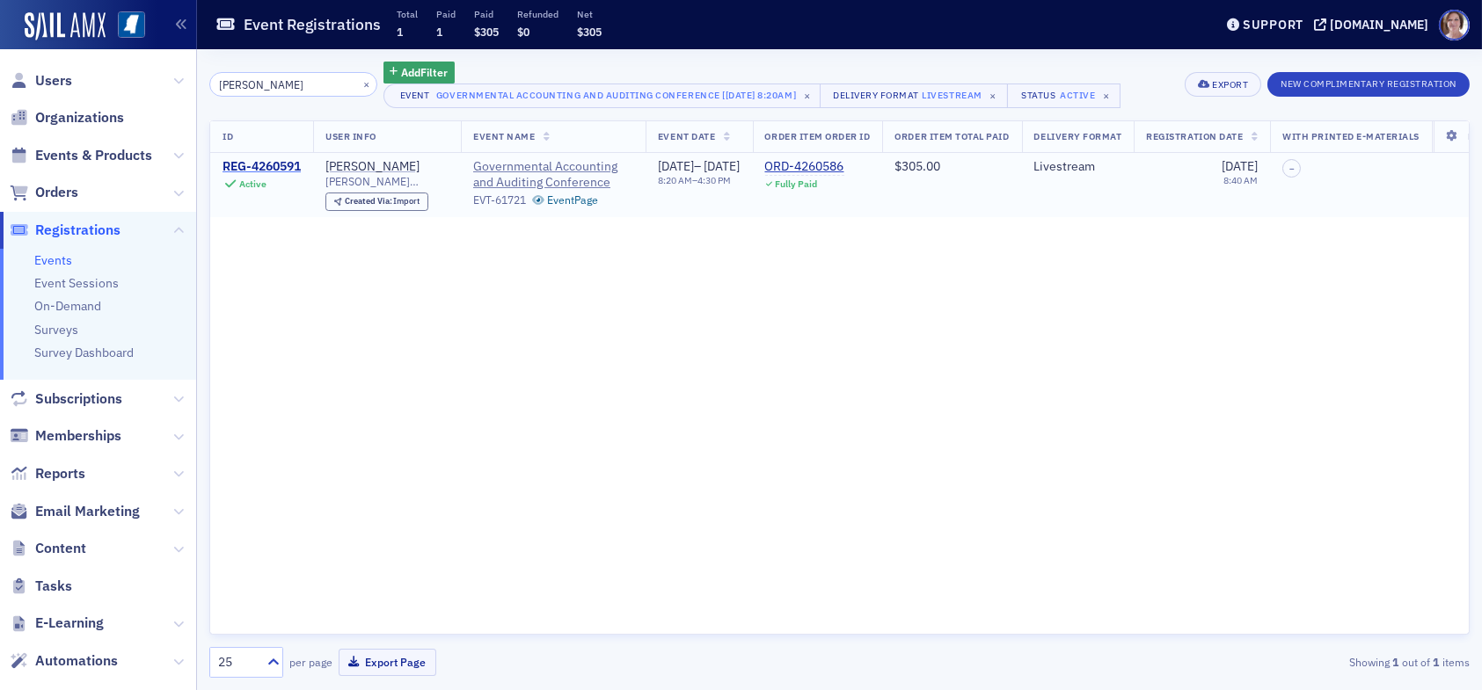
type input "[PERSON_NAME]"
click at [269, 172] on div "REG-4260591" at bounding box center [262, 167] width 78 height 16
click at [270, 172] on div "REG-4260591" at bounding box center [262, 167] width 78 height 16
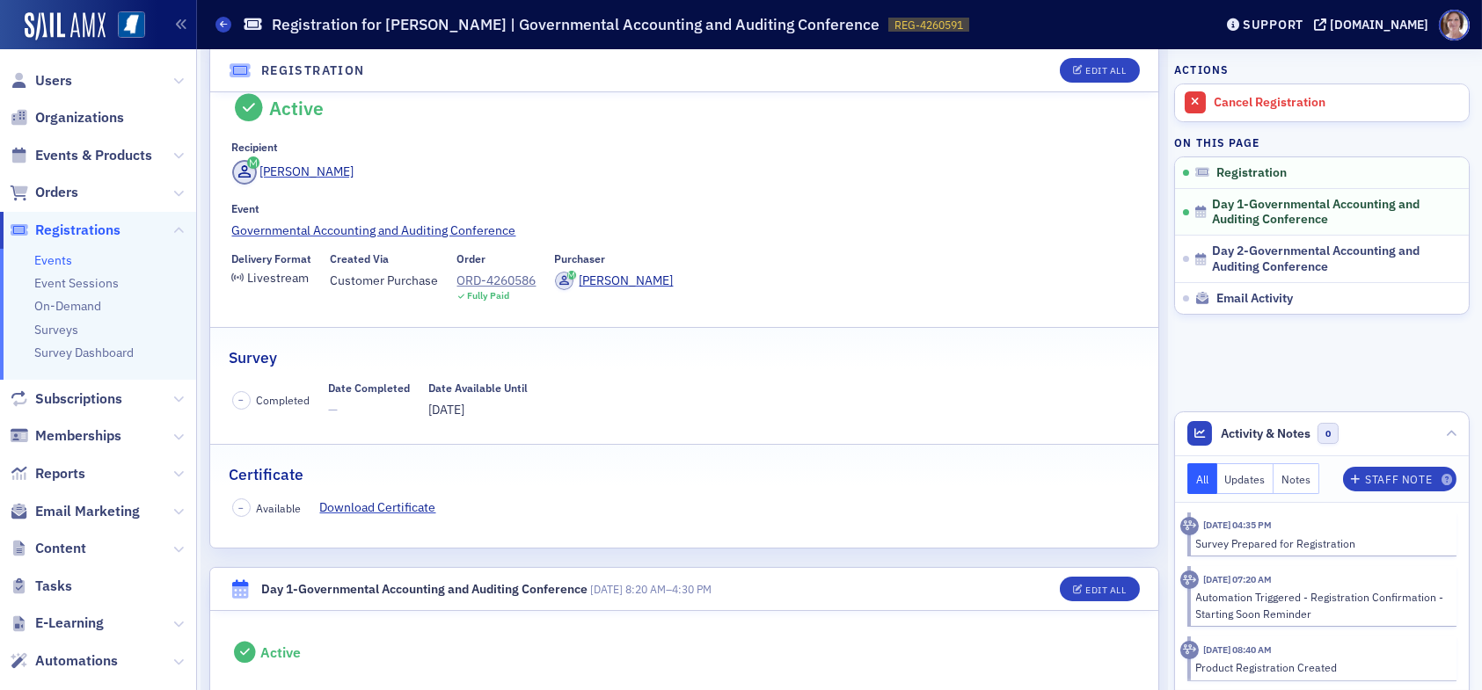
scroll to position [88, 0]
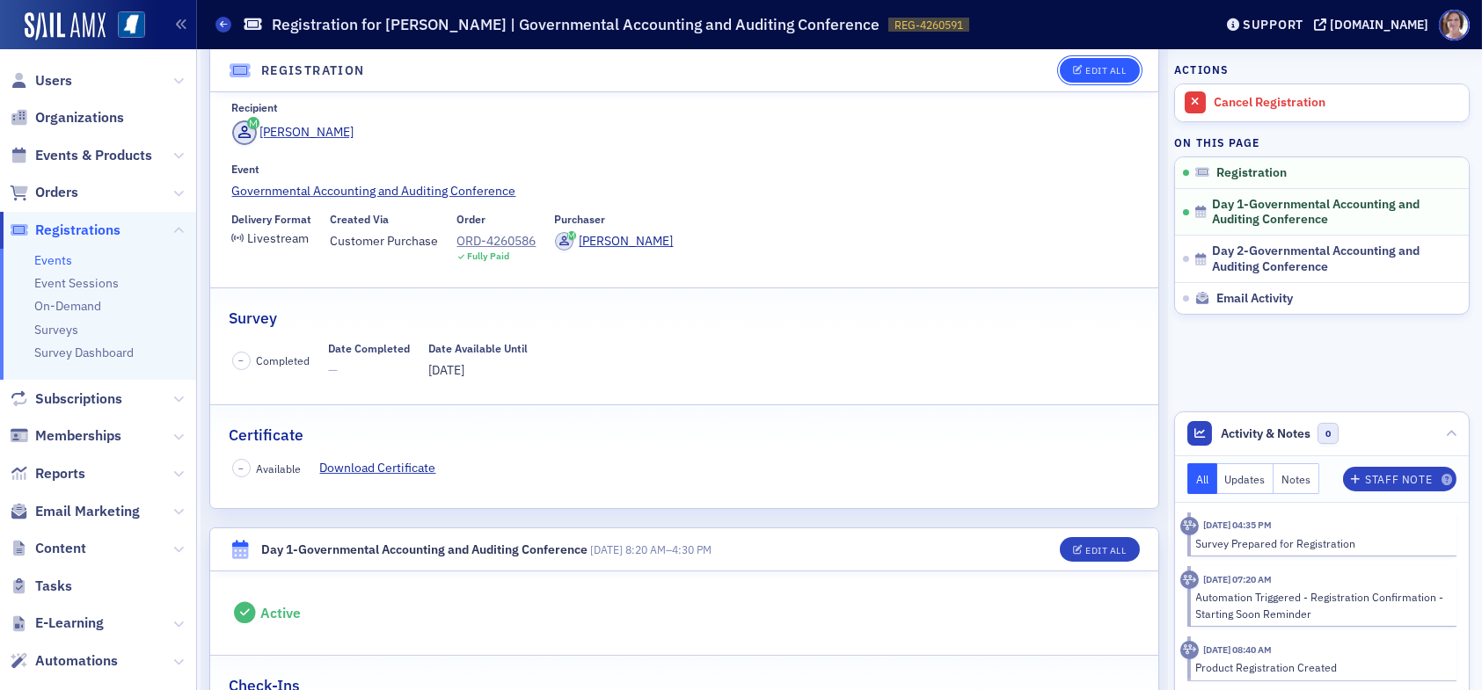
click at [1086, 66] on div "Edit All" at bounding box center [1105, 71] width 40 height 10
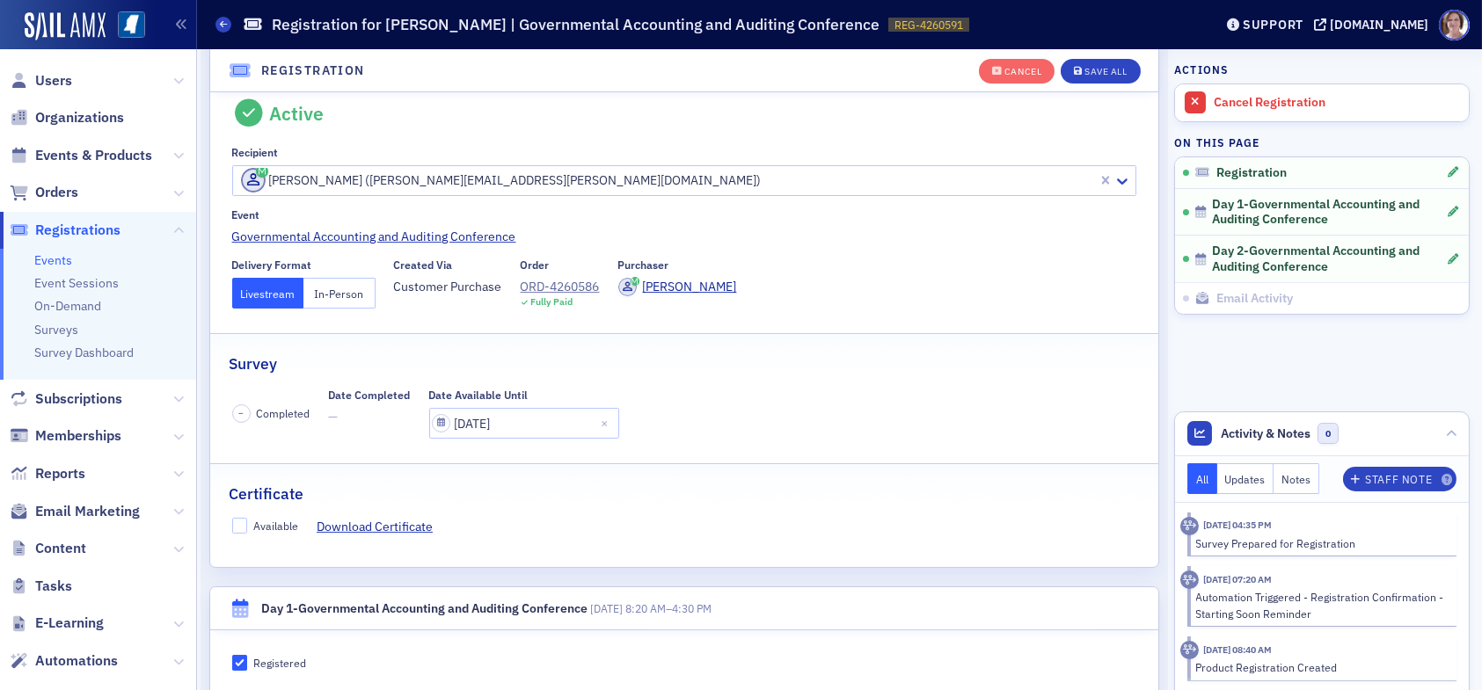
scroll to position [46, 0]
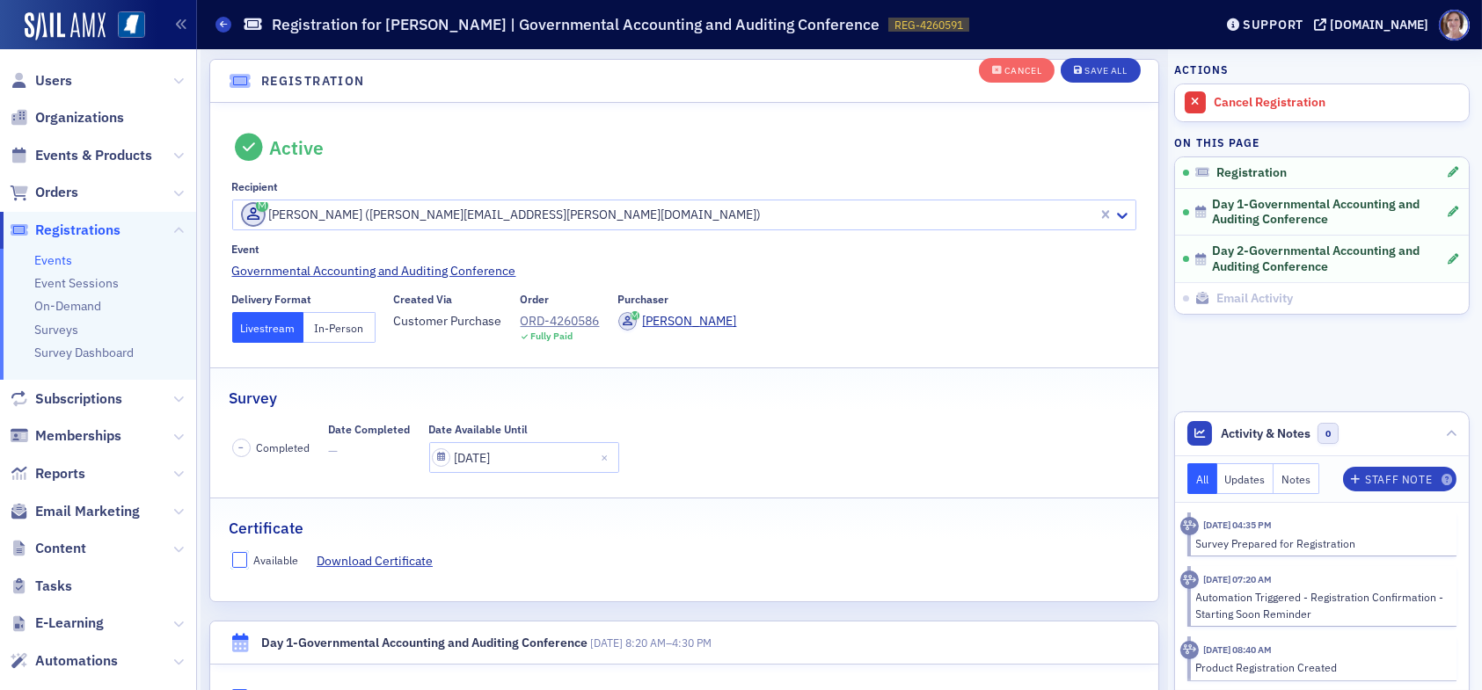
click at [239, 552] on input "Available" at bounding box center [240, 560] width 16 height 16
checkbox input "true"
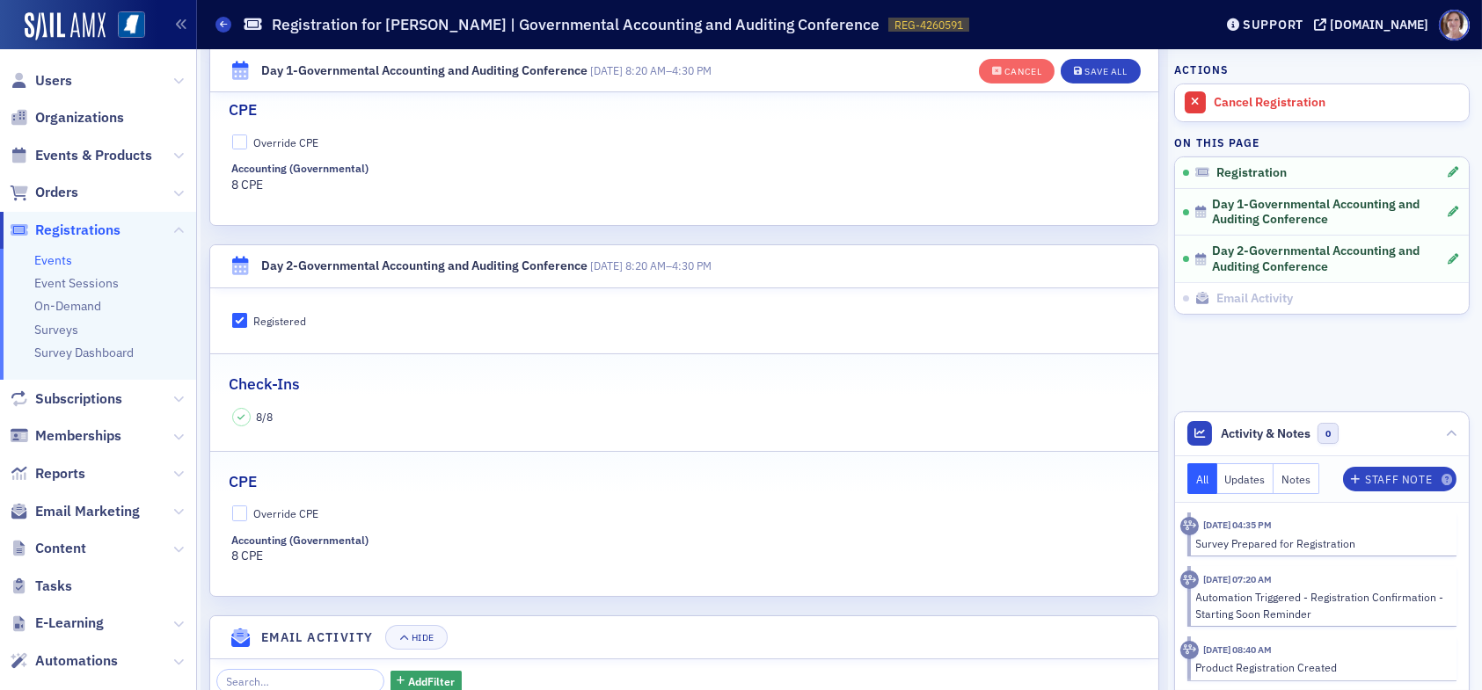
scroll to position [837, 0]
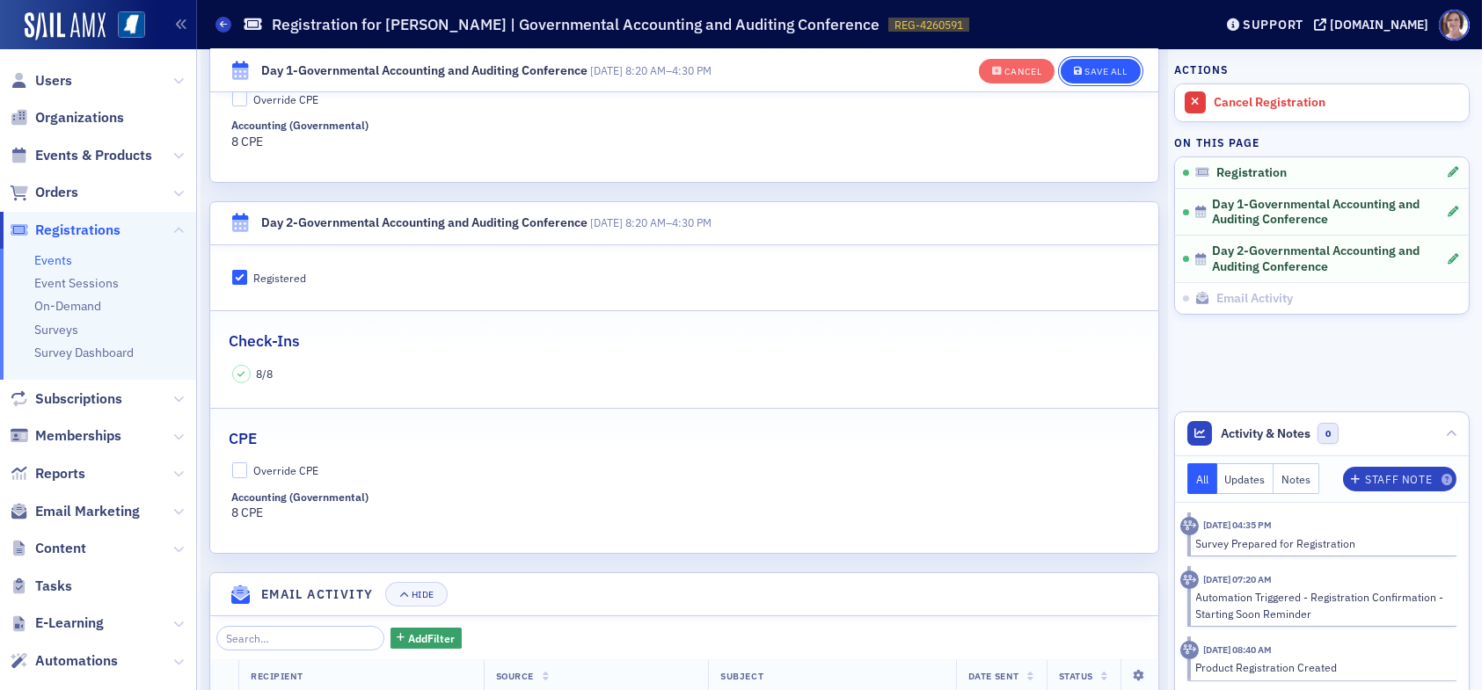
click at [1088, 67] on div "Save All" at bounding box center [1106, 72] width 42 height 10
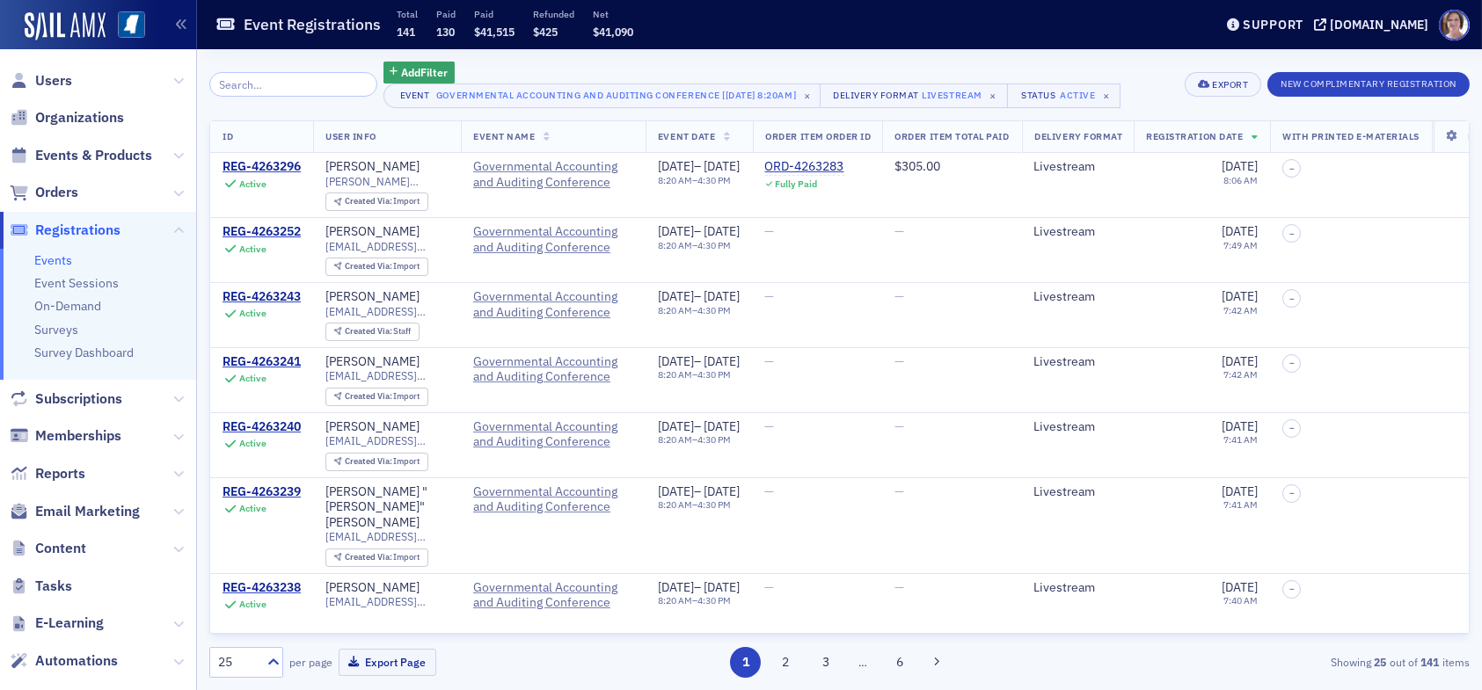
click at [300, 82] on input "search" at bounding box center [293, 84] width 168 height 25
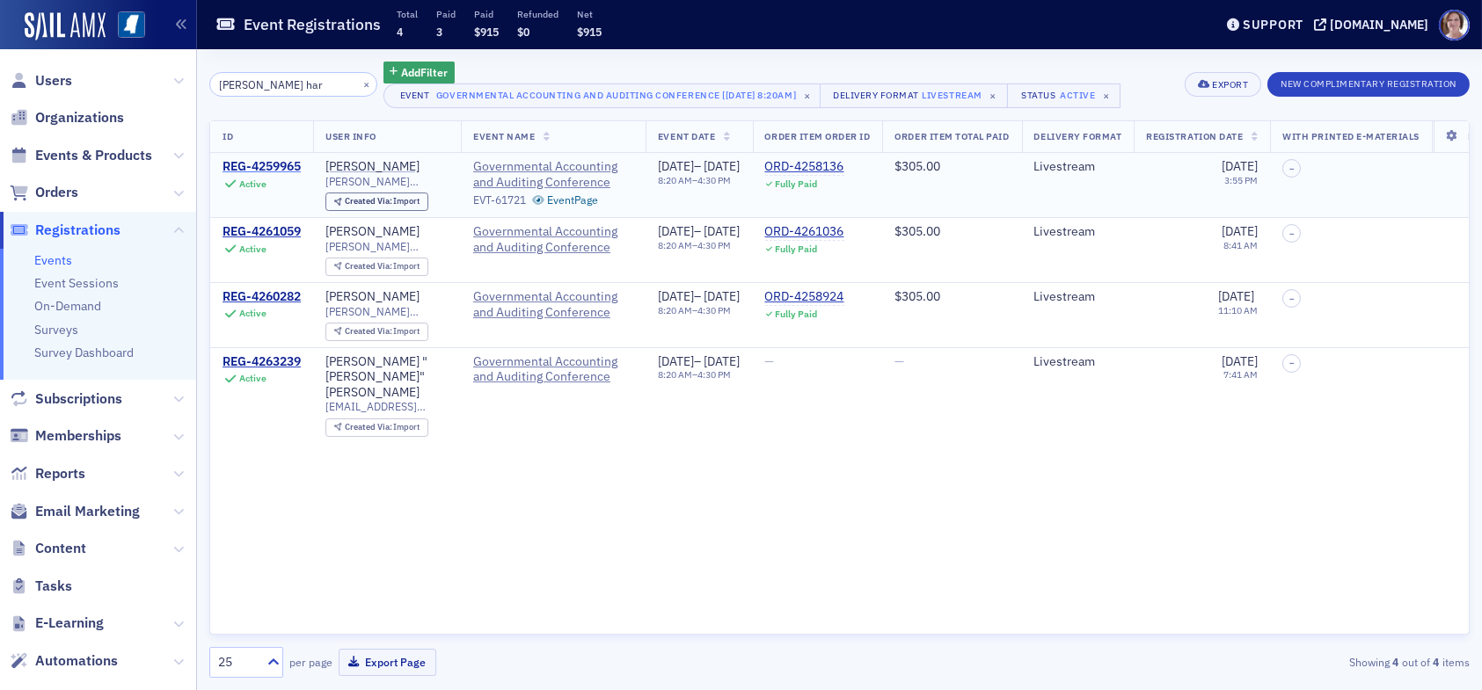
type input "stribling har"
click at [278, 163] on div "REG-4259965" at bounding box center [262, 167] width 78 height 16
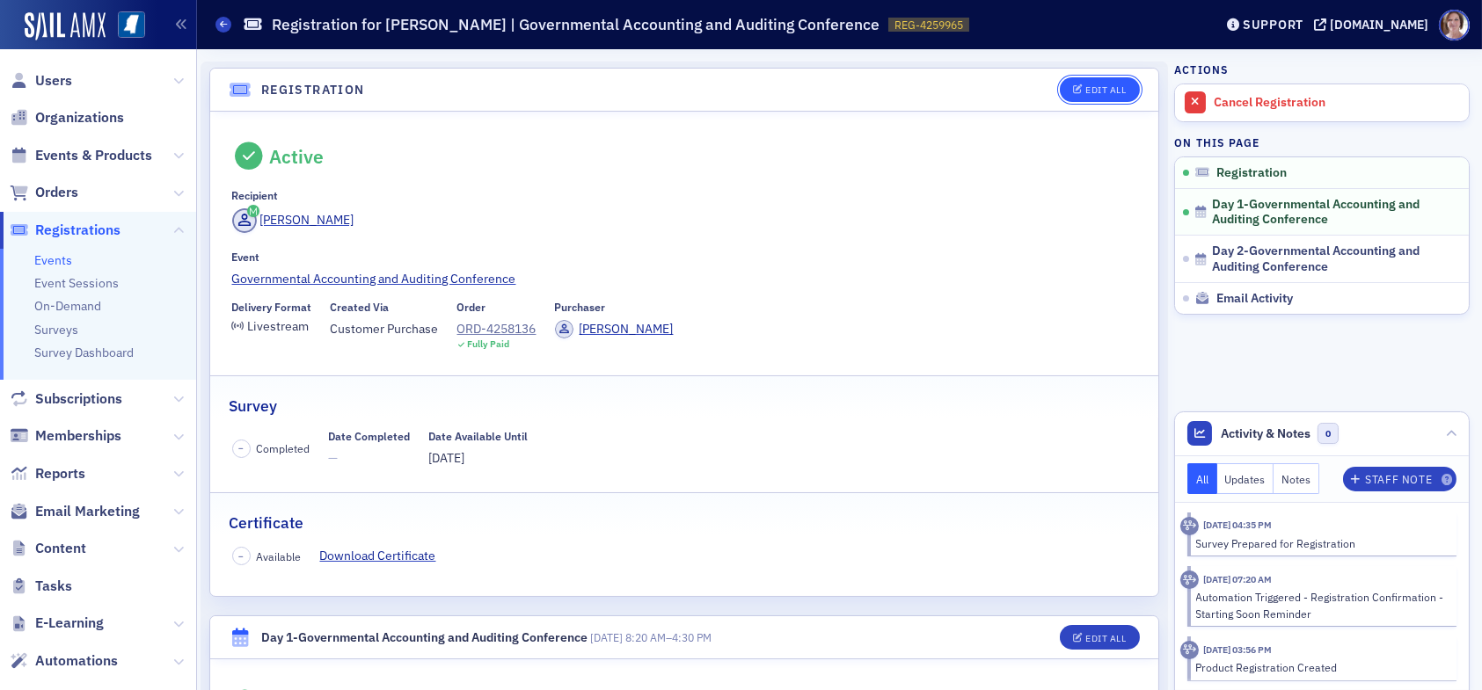
click at [1086, 87] on div "Edit All" at bounding box center [1105, 90] width 40 height 10
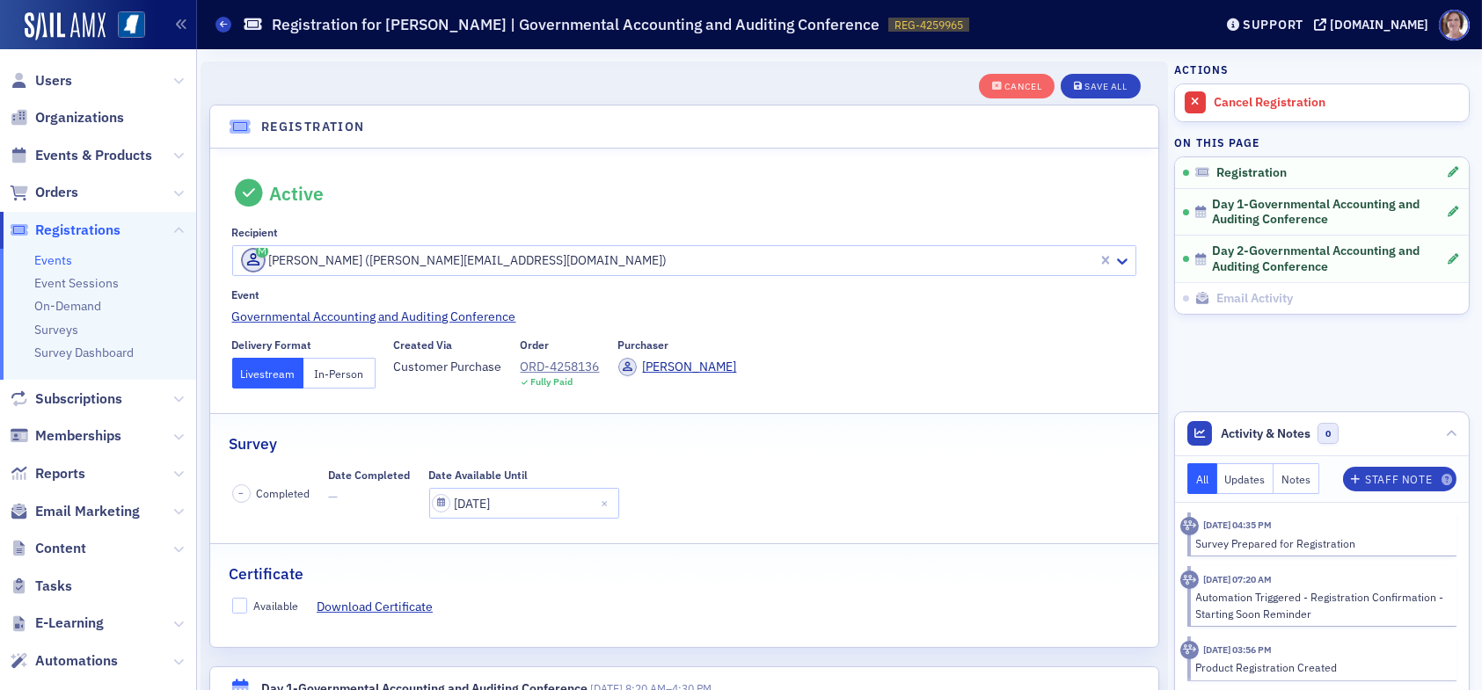
scroll to position [46, 0]
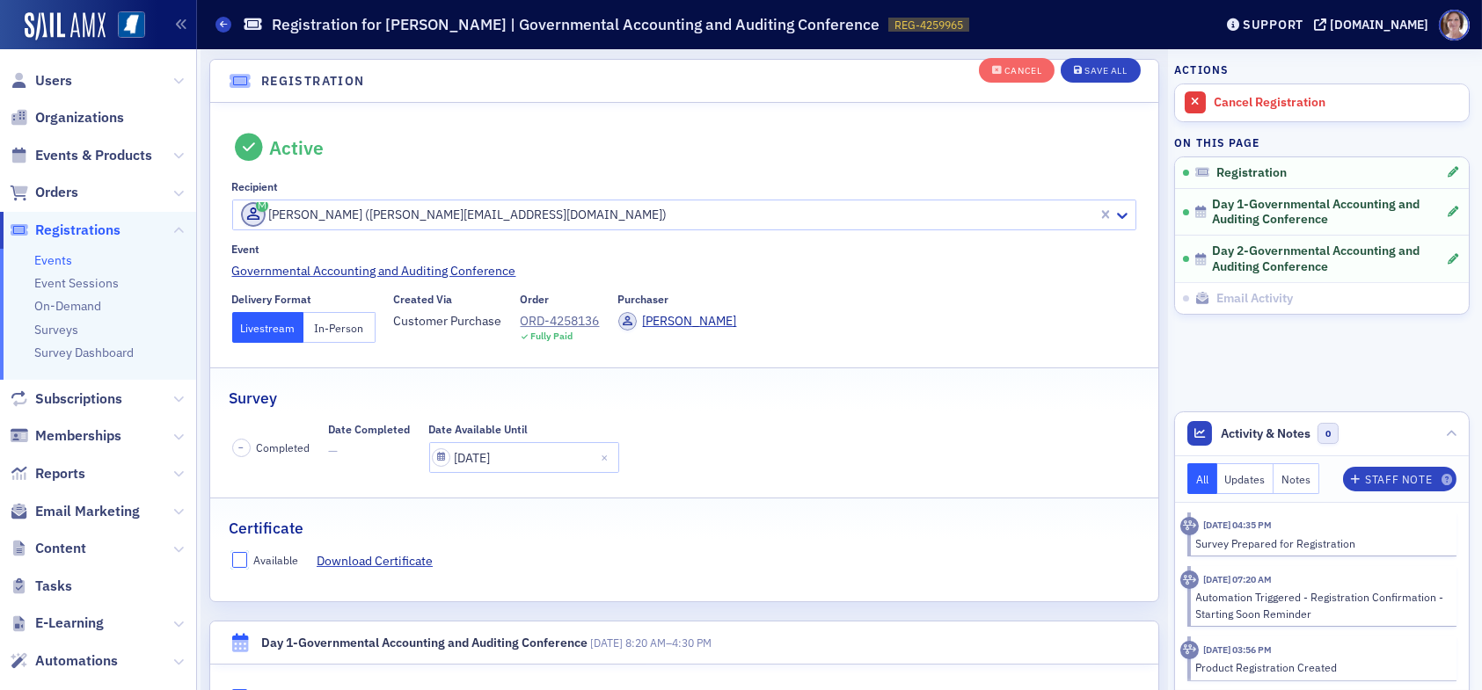
drag, startPoint x: 232, startPoint y: 554, endPoint x: 402, endPoint y: 546, distance: 169.9
click at [234, 554] on input "Available" at bounding box center [240, 560] width 16 height 16
checkbox input "true"
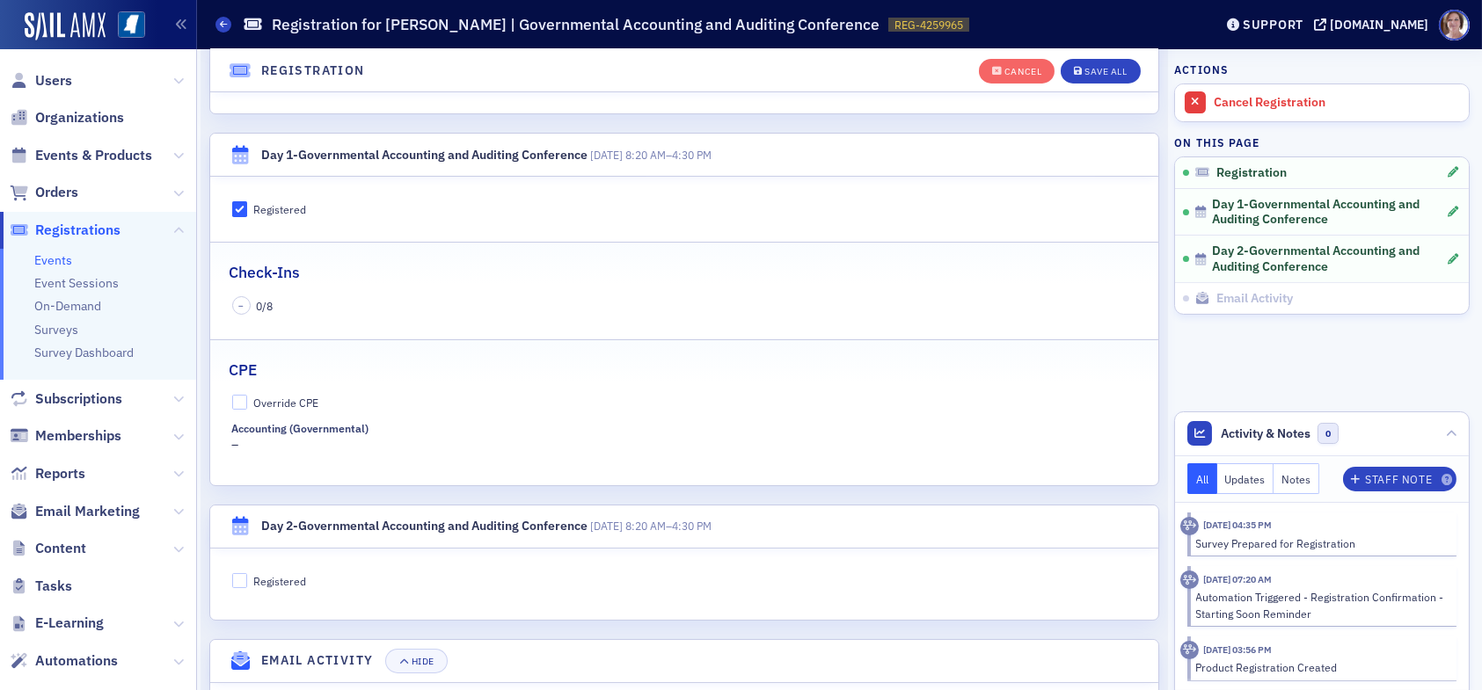
scroll to position [573, 0]
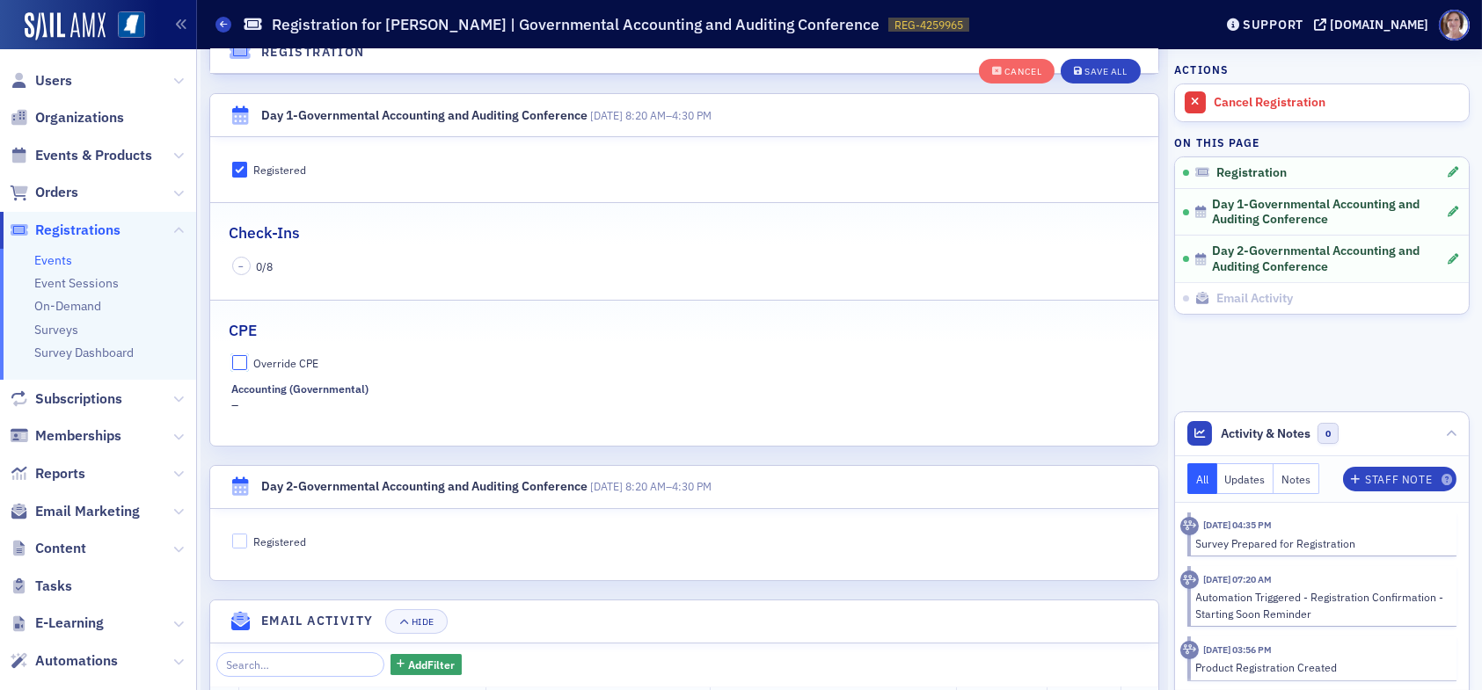
click at [244, 360] on input "Override CPE" at bounding box center [240, 363] width 16 height 16
checkbox input "true"
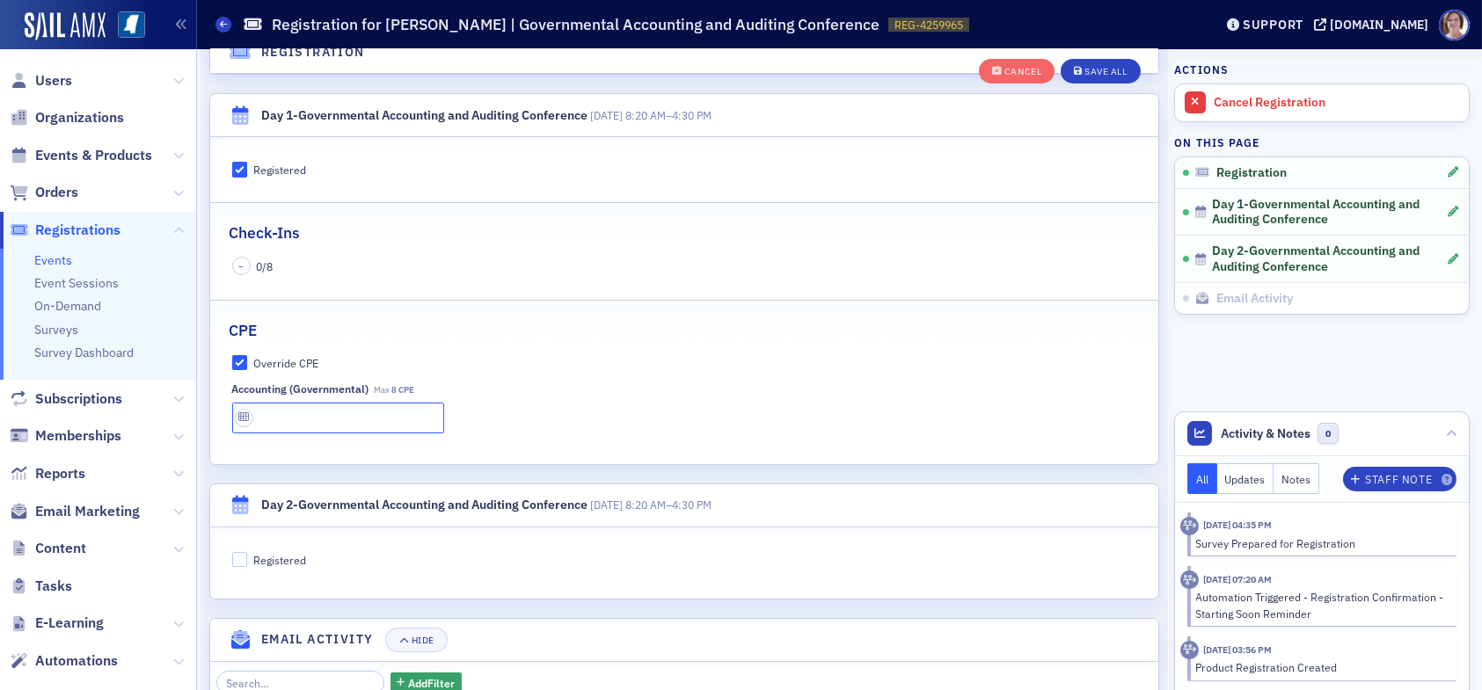
click at [294, 413] on input "text" at bounding box center [338, 418] width 212 height 31
type input "8 CPE"
click at [242, 557] on input "Registered" at bounding box center [240, 560] width 16 height 16
checkbox input "true"
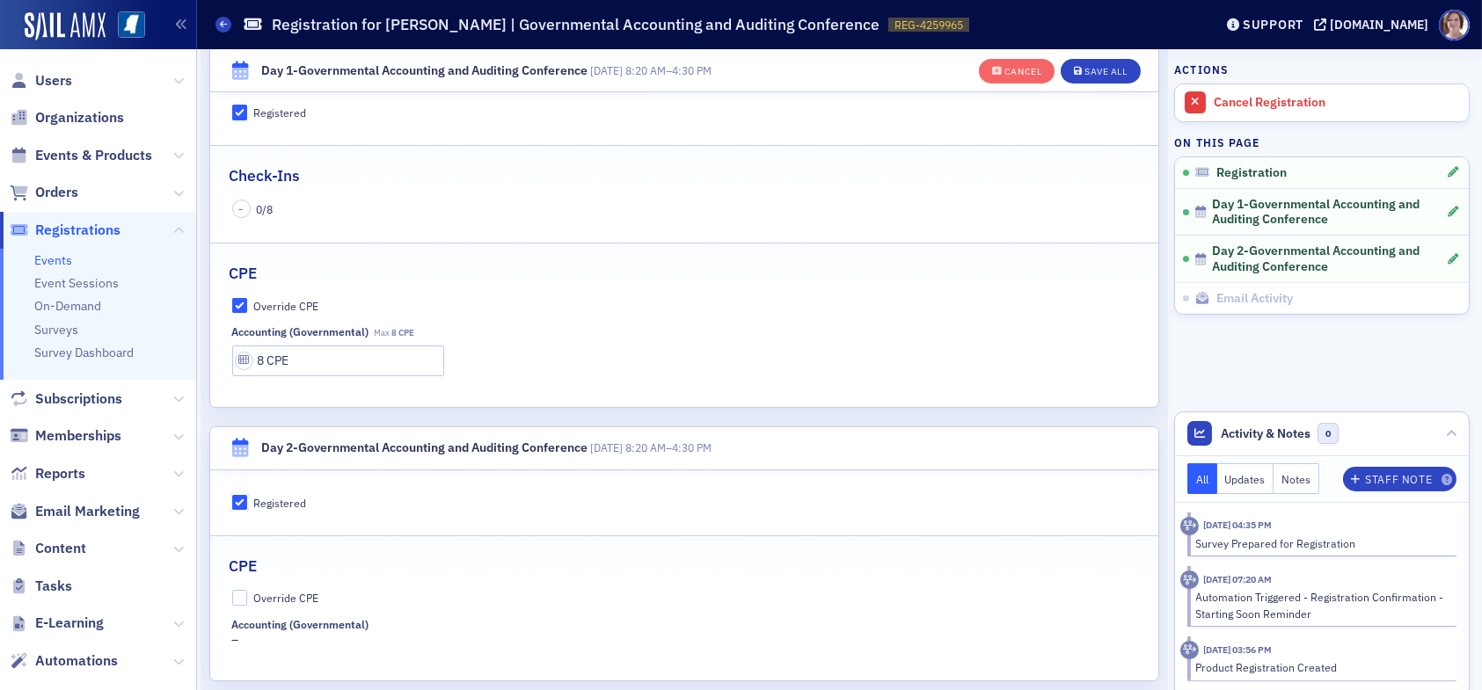
scroll to position [661, 0]
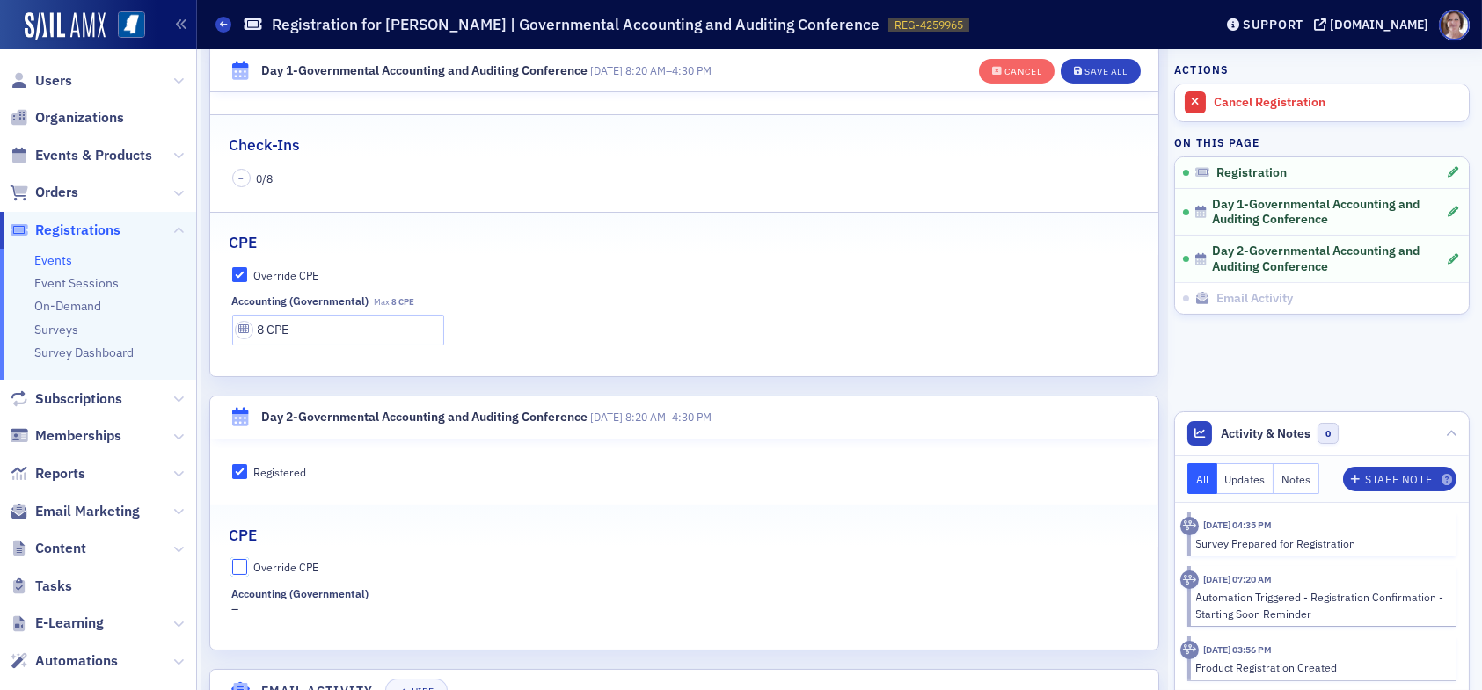
drag, startPoint x: 243, startPoint y: 565, endPoint x: 267, endPoint y: 579, distance: 27.6
click at [245, 565] on input "Override CPE" at bounding box center [240, 567] width 16 height 16
checkbox input "true"
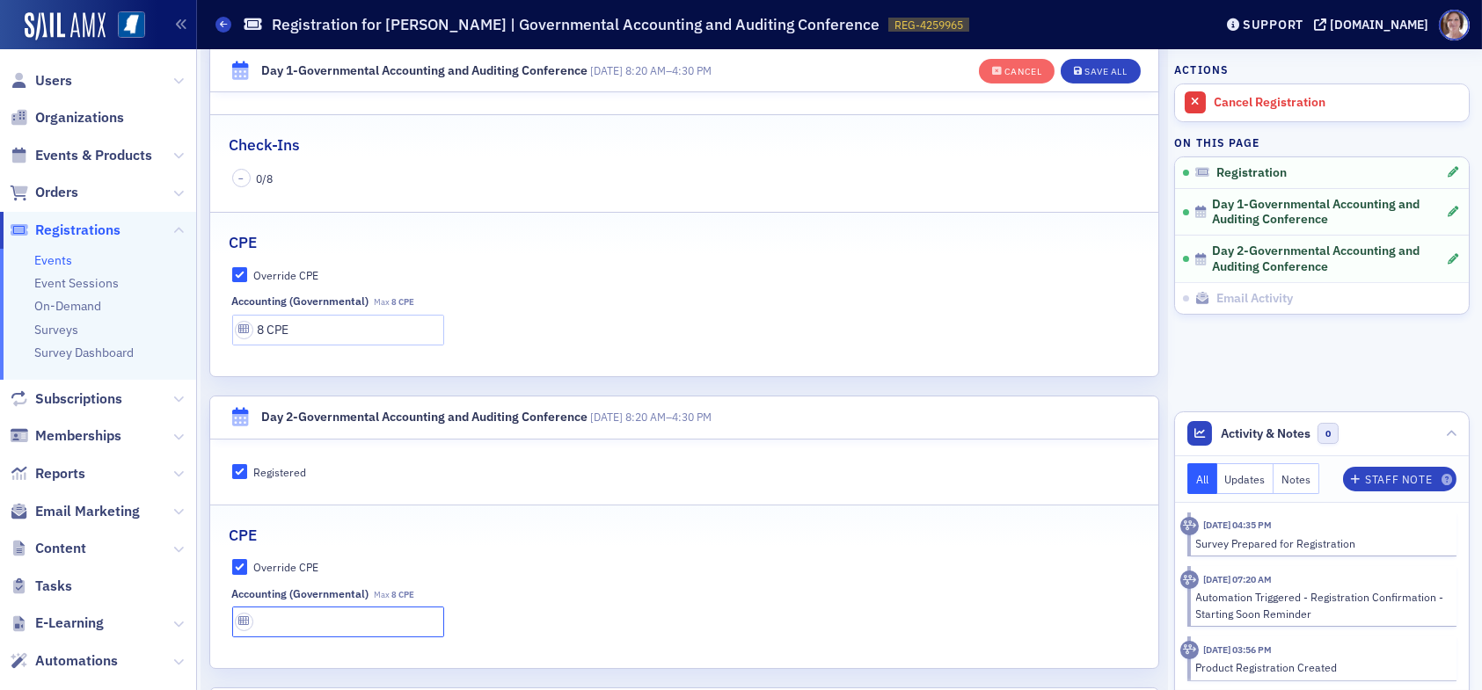
click at [297, 619] on input "text" at bounding box center [338, 622] width 212 height 31
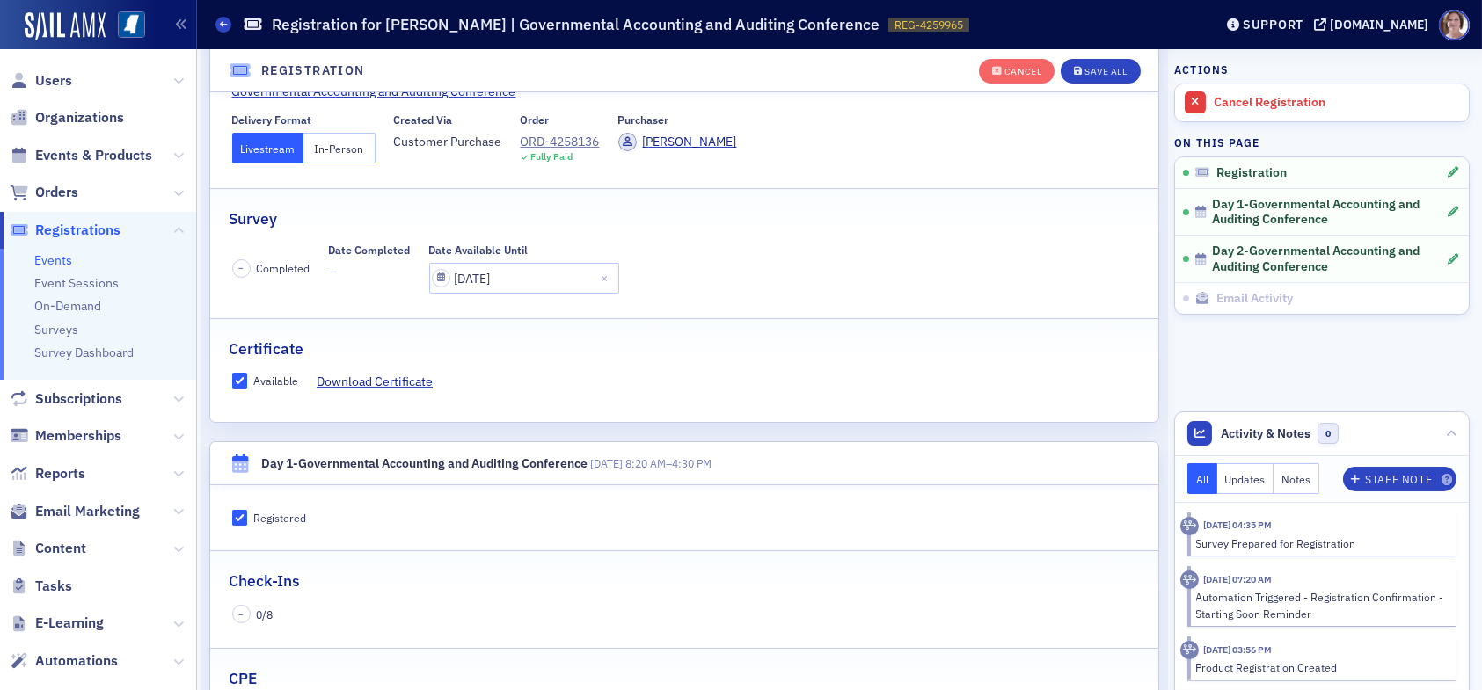
scroll to position [222, 0]
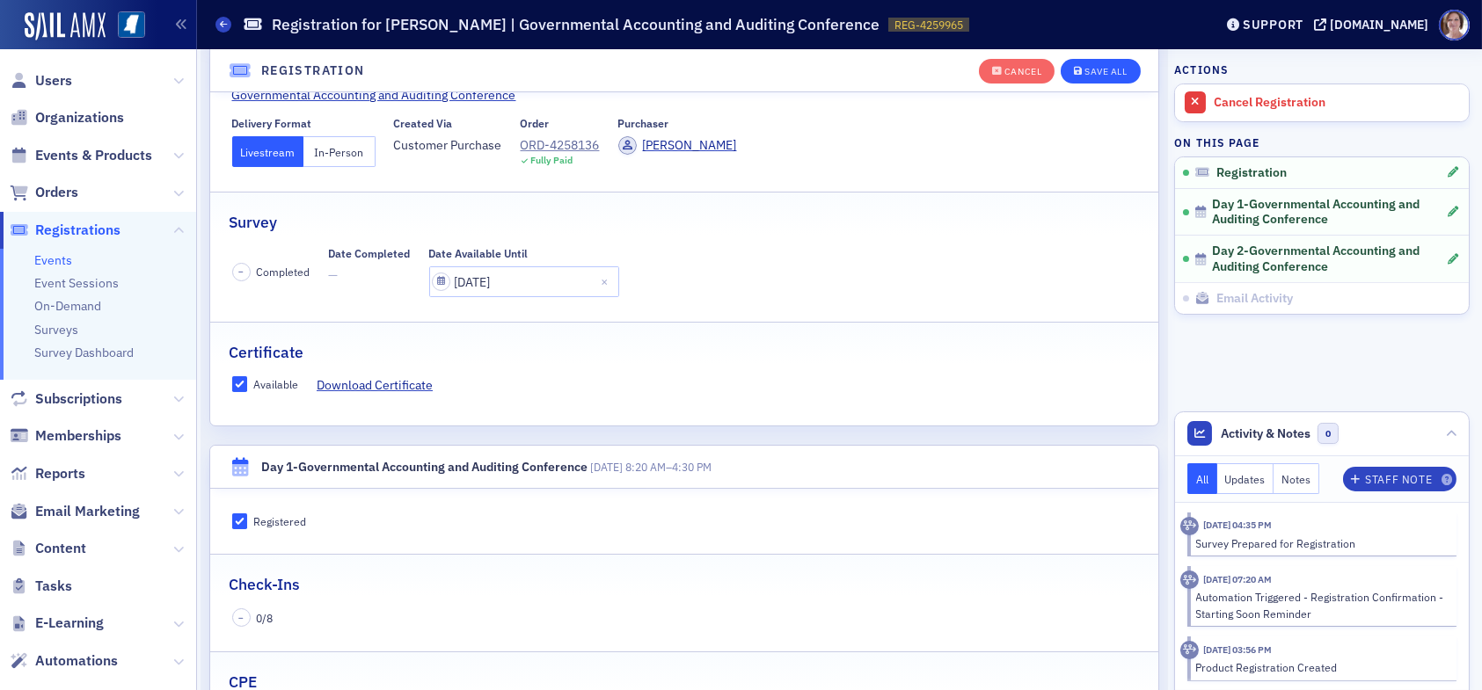
type input "8 CPE"
click at [1093, 69] on div "Save All" at bounding box center [1106, 72] width 42 height 10
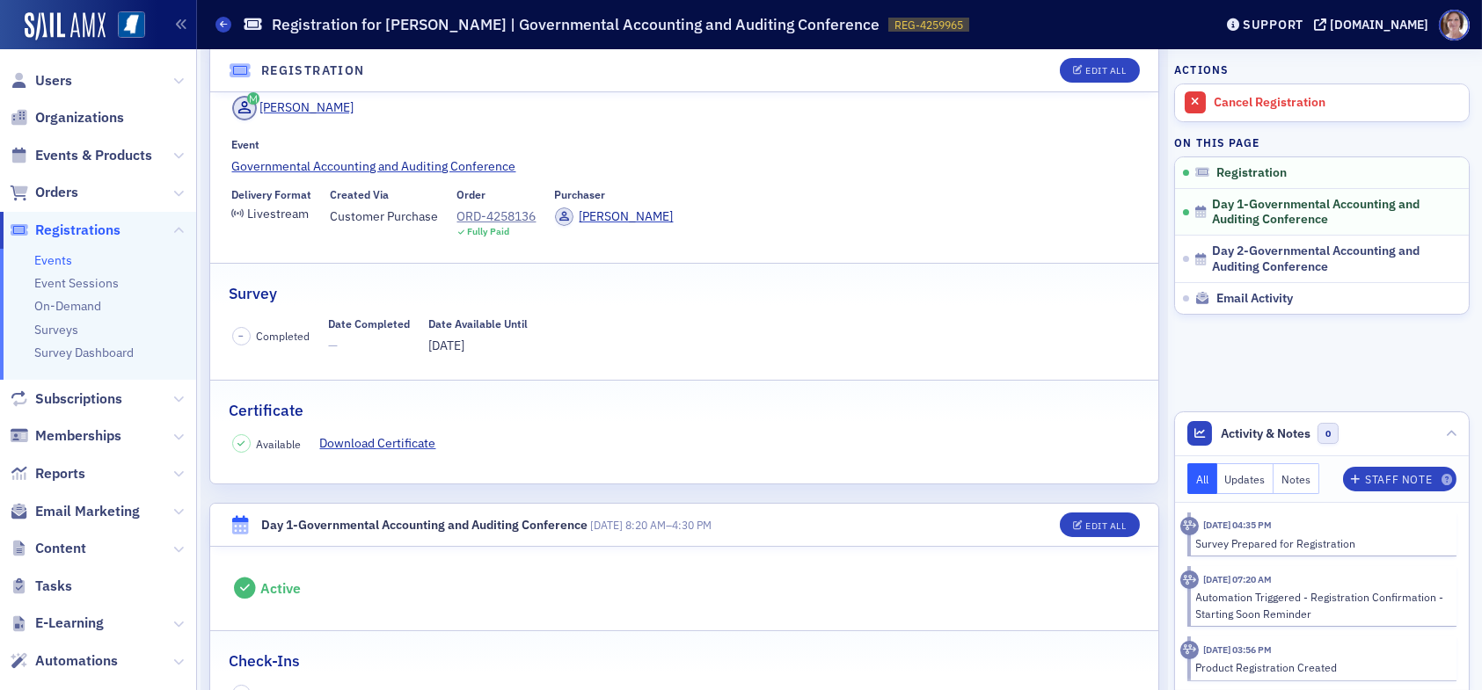
scroll to position [0, 0]
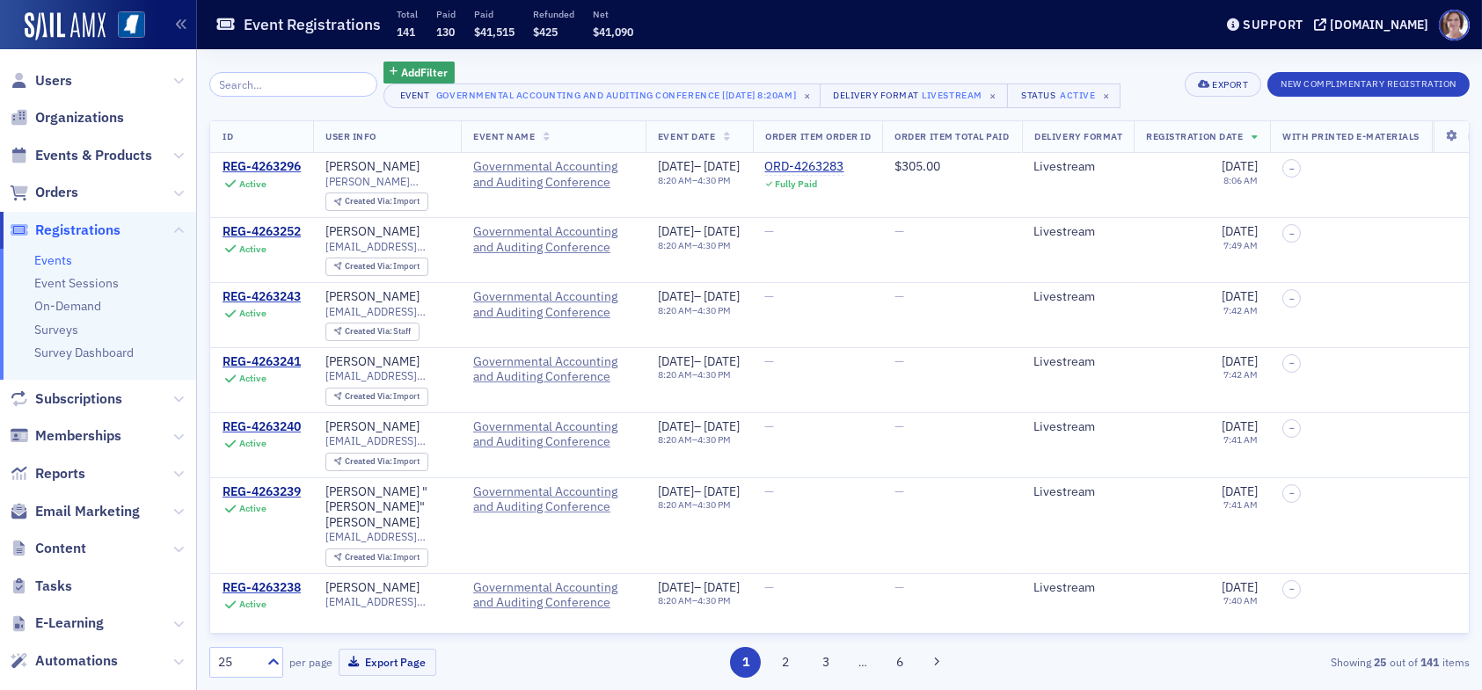
click at [288, 84] on input "search" at bounding box center [293, 84] width 168 height 25
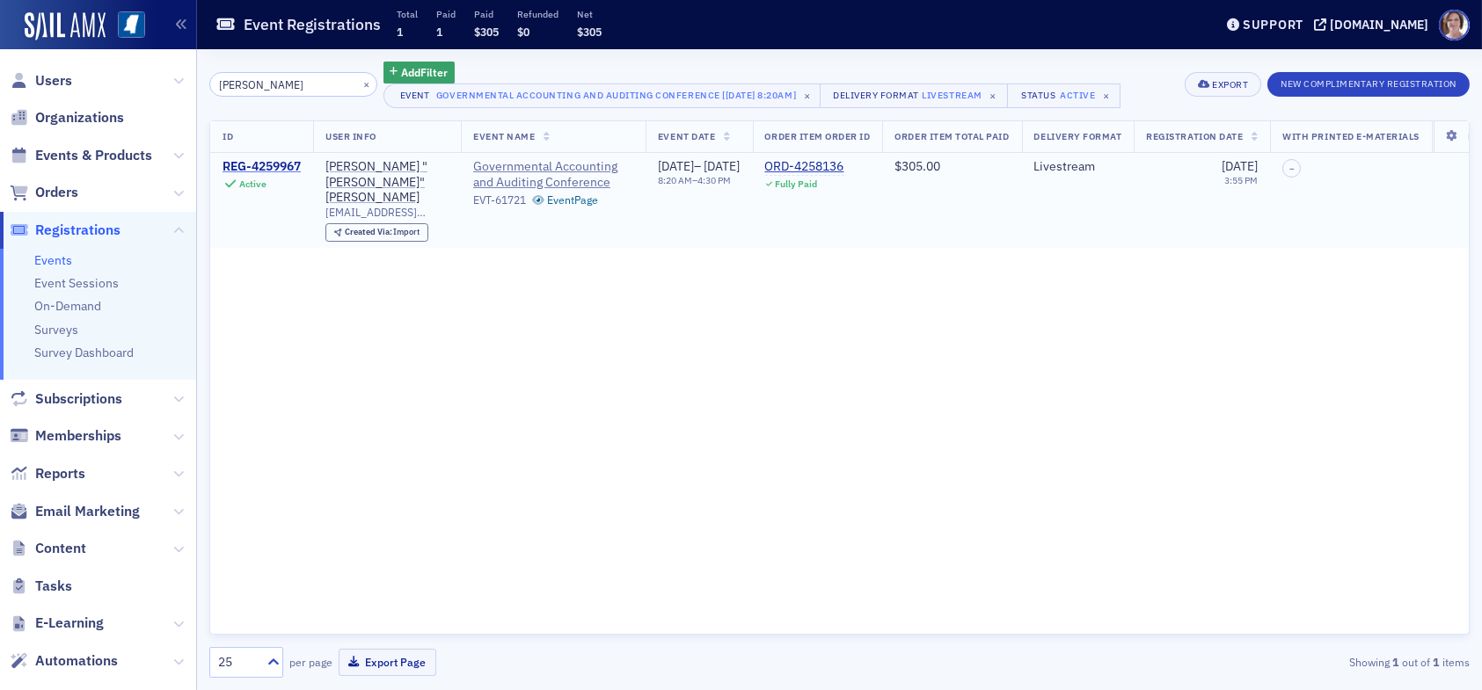
type input "vaughn dix"
click at [277, 165] on div "REG-4259967" at bounding box center [262, 167] width 78 height 16
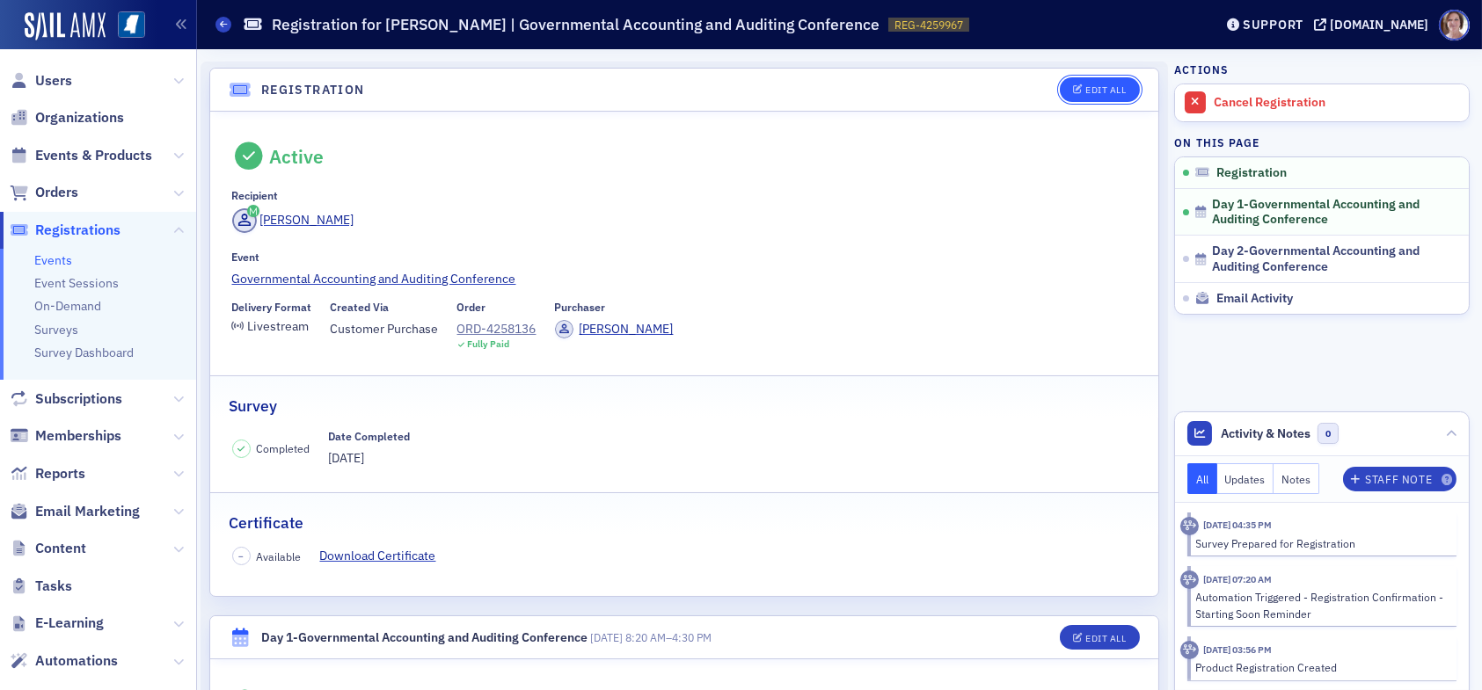
click at [1092, 90] on div "Edit All" at bounding box center [1105, 90] width 40 height 10
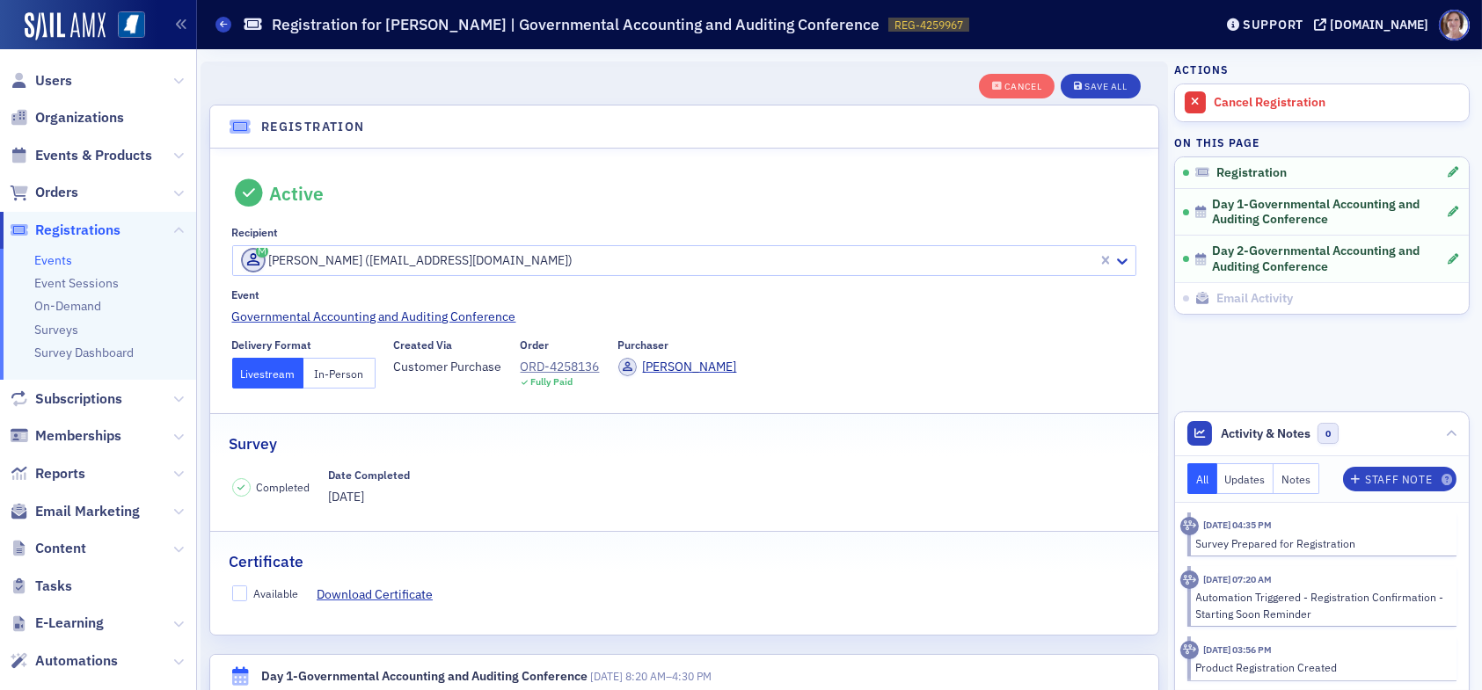
scroll to position [46, 0]
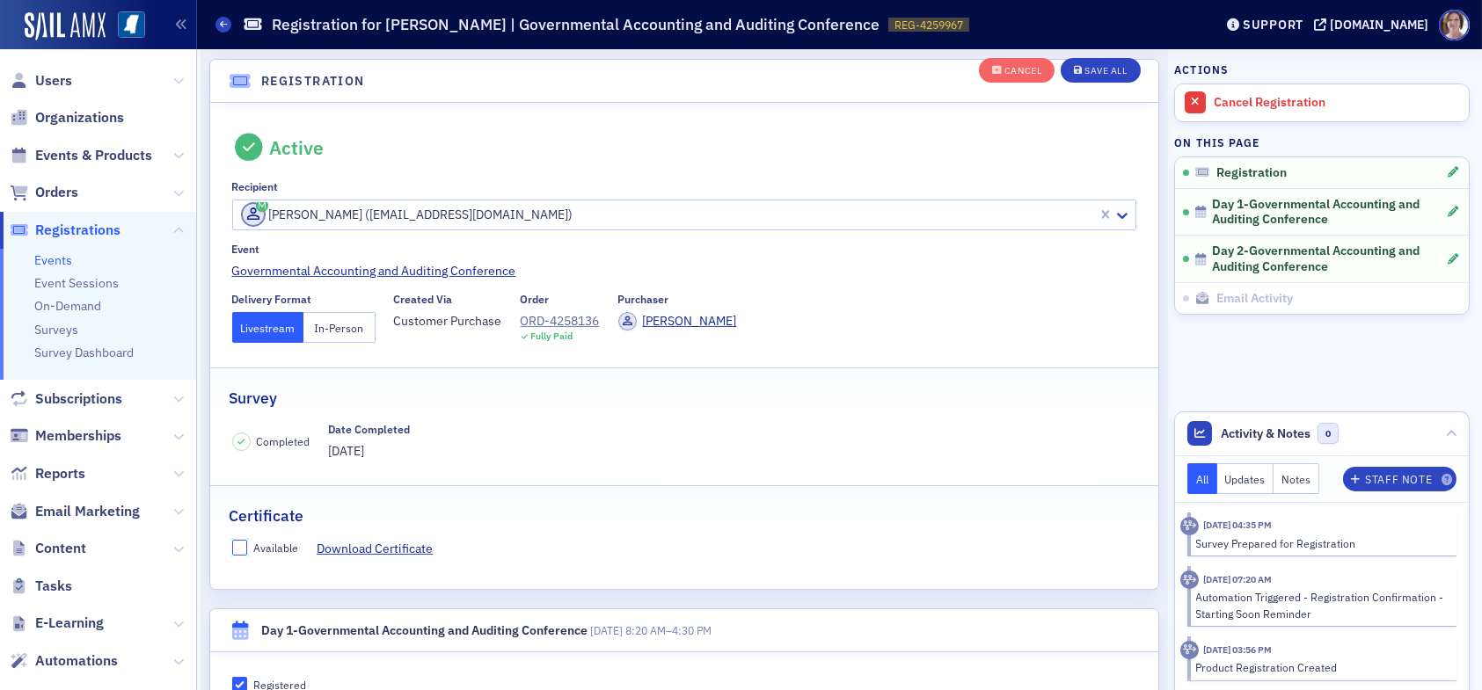
click at [243, 551] on input "Available" at bounding box center [240, 548] width 16 height 16
checkbox input "true"
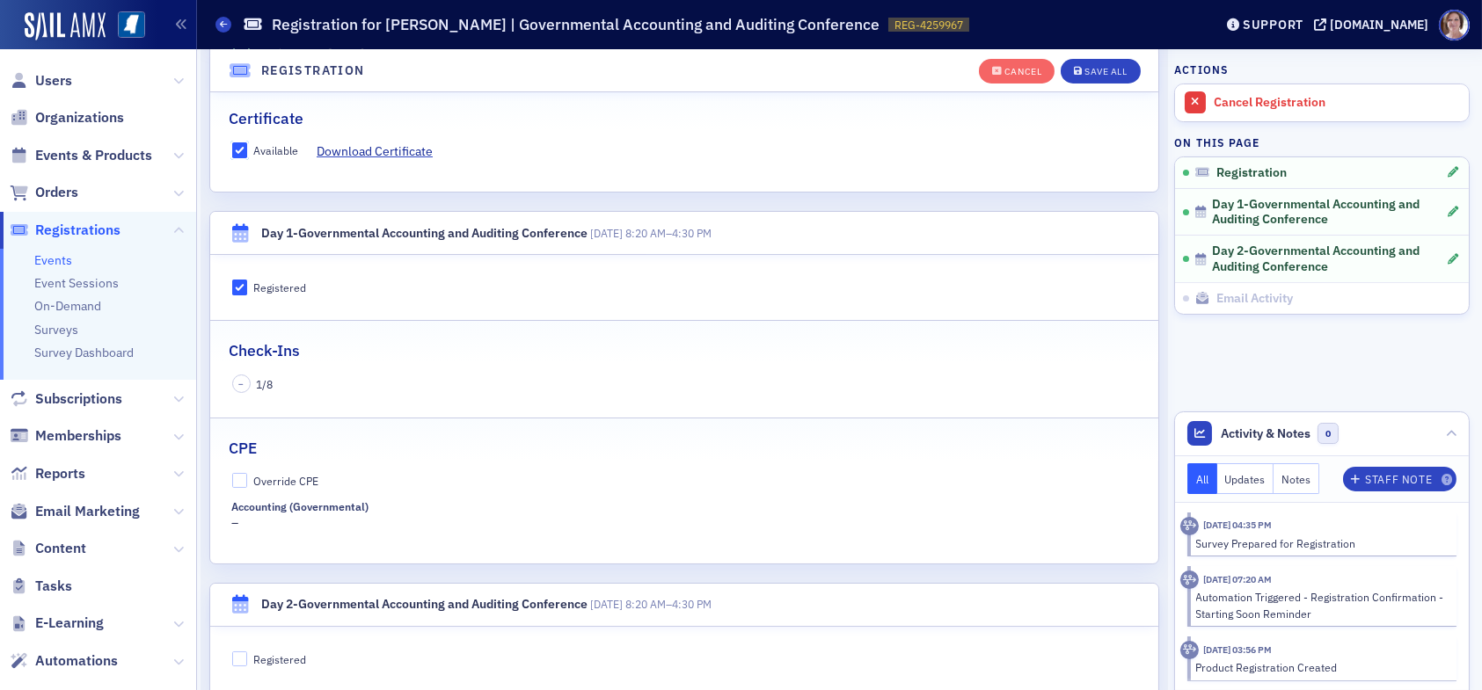
scroll to position [486, 0]
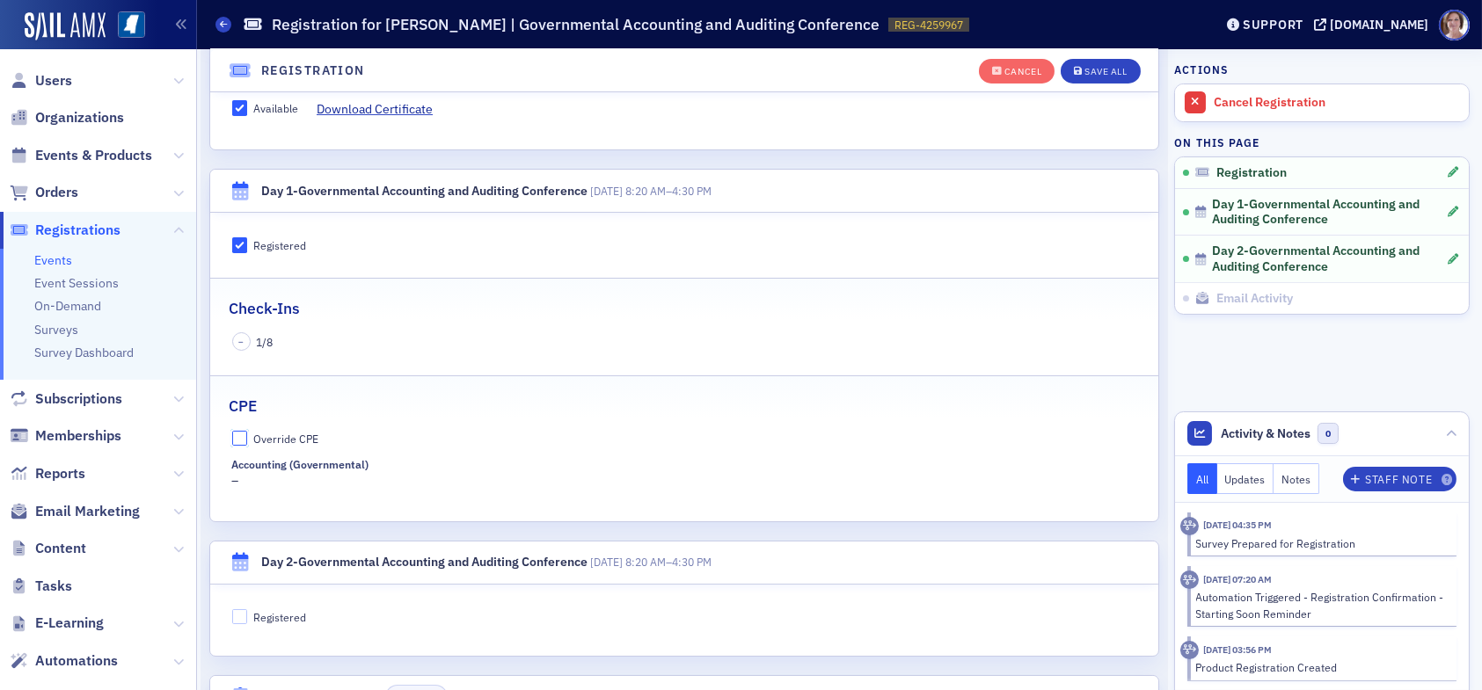
drag, startPoint x: 240, startPoint y: 439, endPoint x: 263, endPoint y: 454, distance: 27.3
click at [242, 439] on input "Override CPE" at bounding box center [240, 439] width 16 height 16
checkbox input "true"
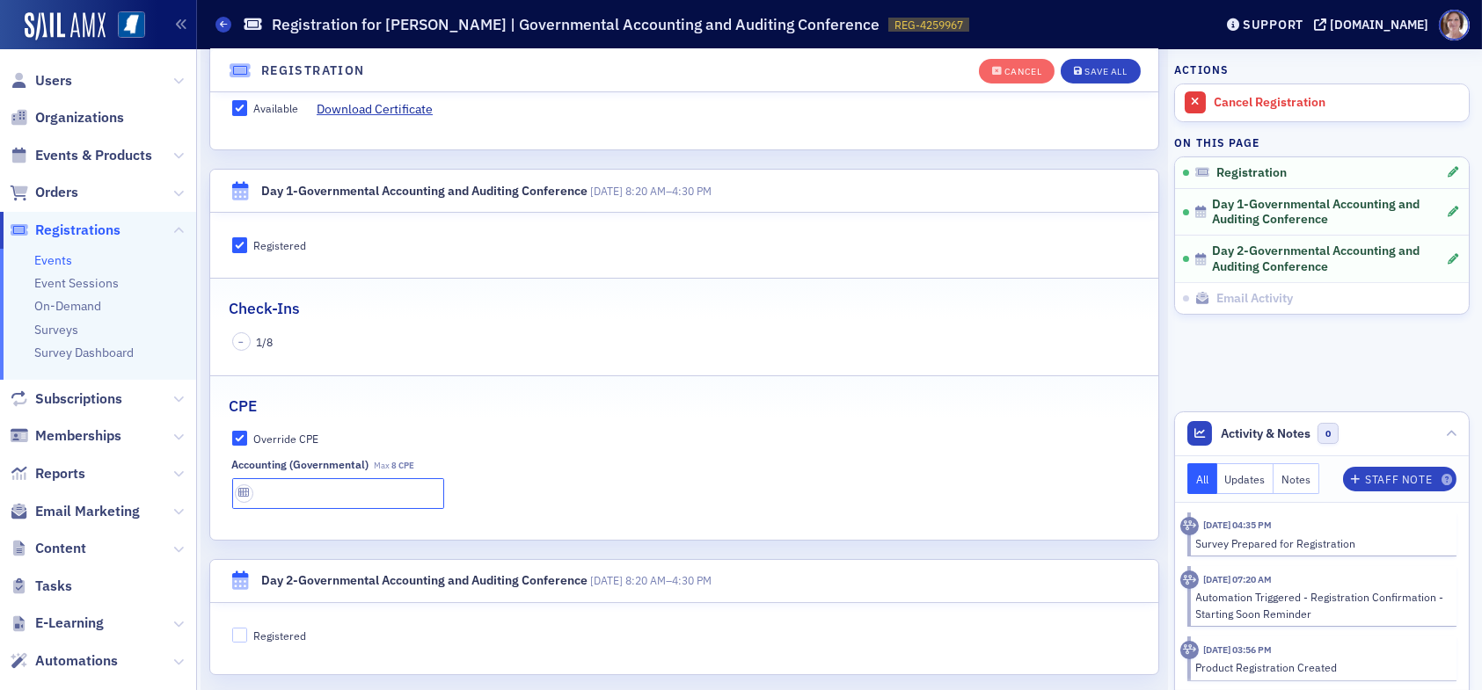
click at [288, 491] on input "text" at bounding box center [338, 493] width 212 height 31
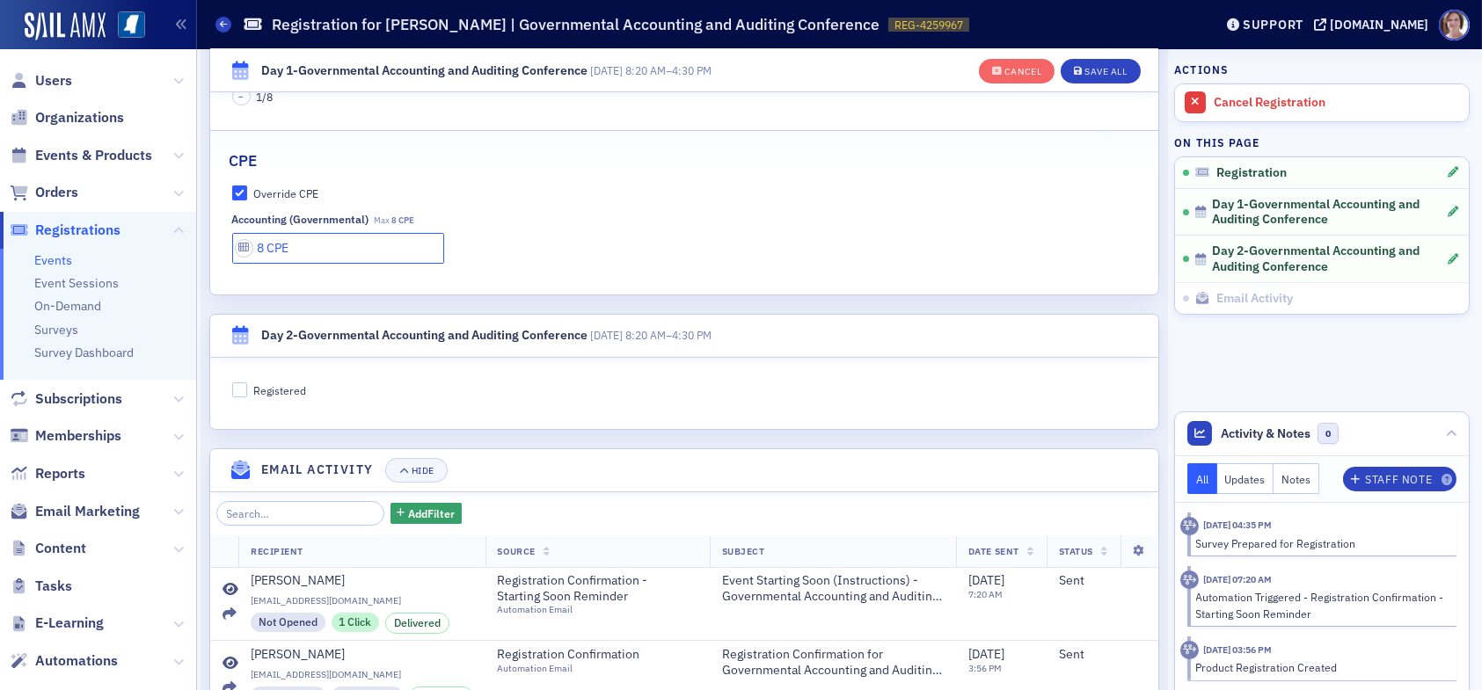
scroll to position [749, 0]
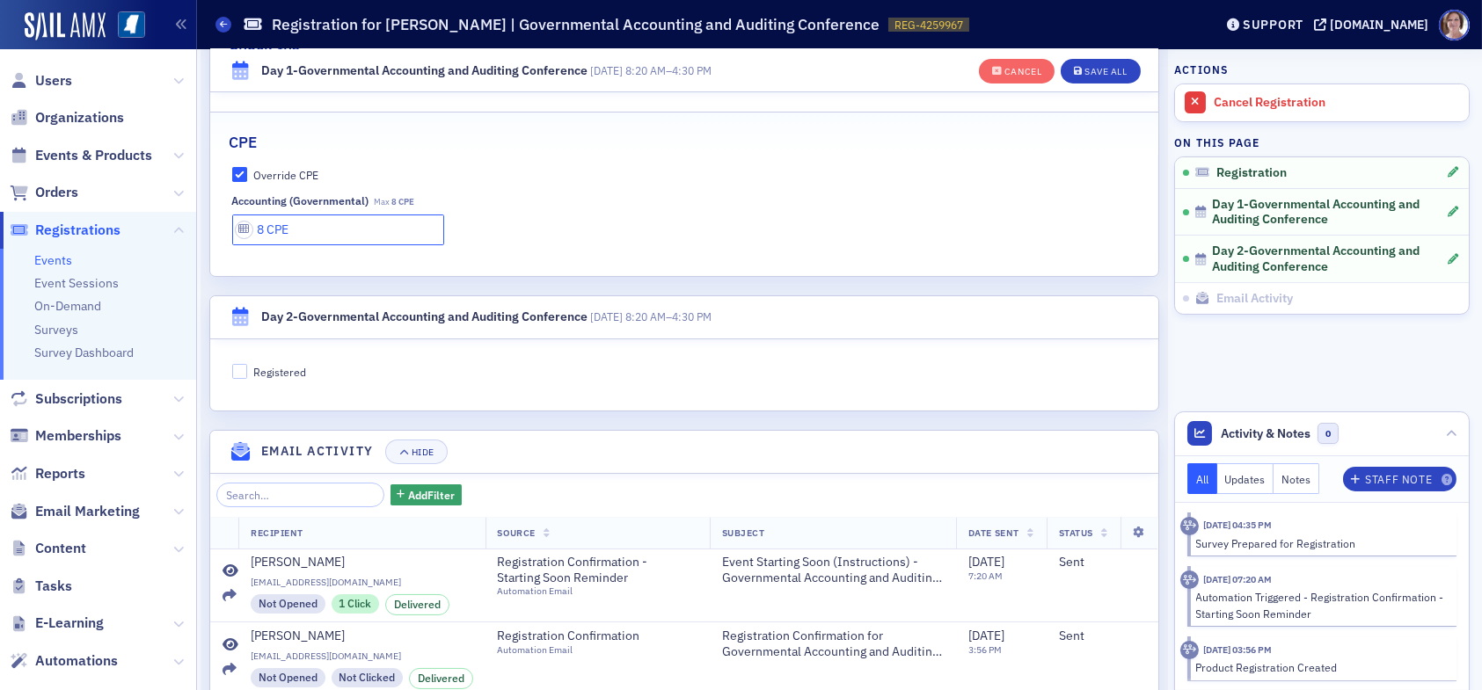
type input "8 CPE"
drag, startPoint x: 237, startPoint y: 368, endPoint x: 244, endPoint y: 375, distance: 10.0
click at [239, 369] on input "Registered" at bounding box center [240, 372] width 16 height 16
checkbox input "true"
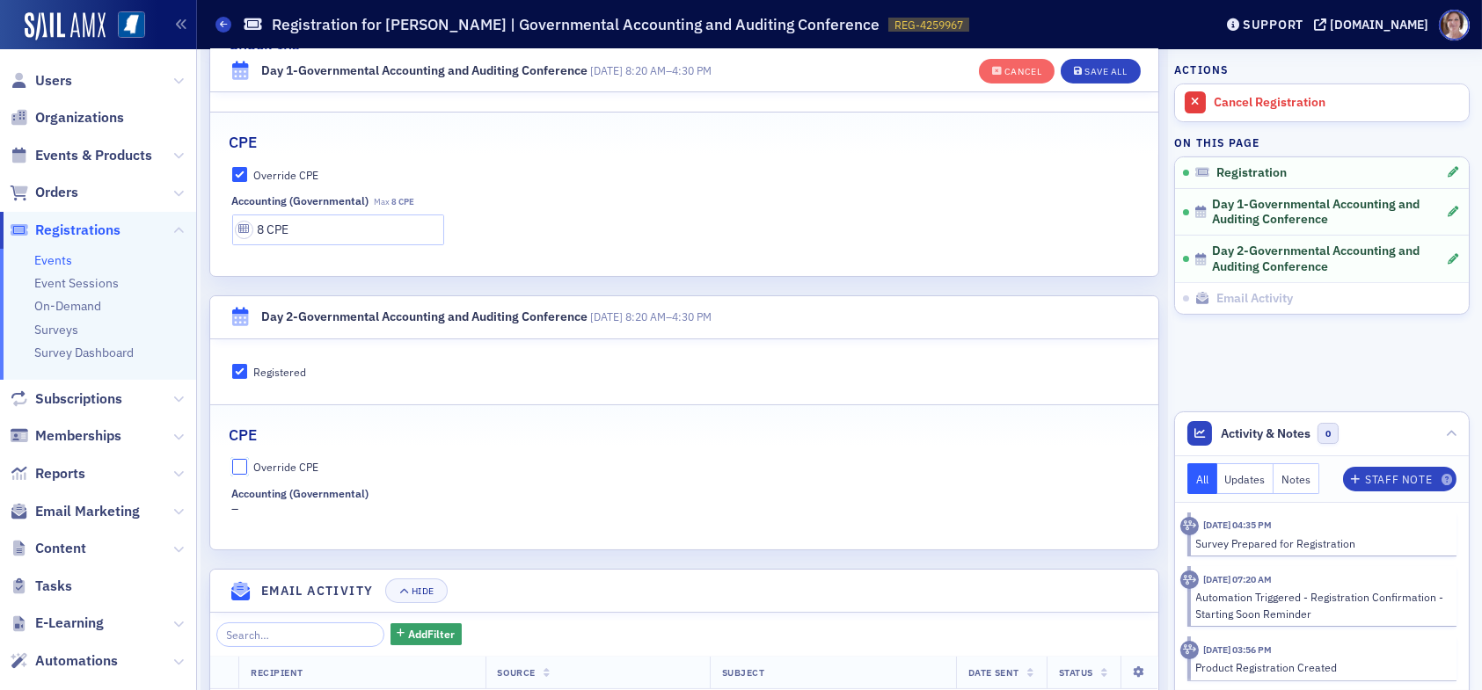
drag, startPoint x: 241, startPoint y: 463, endPoint x: 267, endPoint y: 479, distance: 31.2
click at [245, 464] on input "Override CPE" at bounding box center [240, 467] width 16 height 16
checkbox input "true"
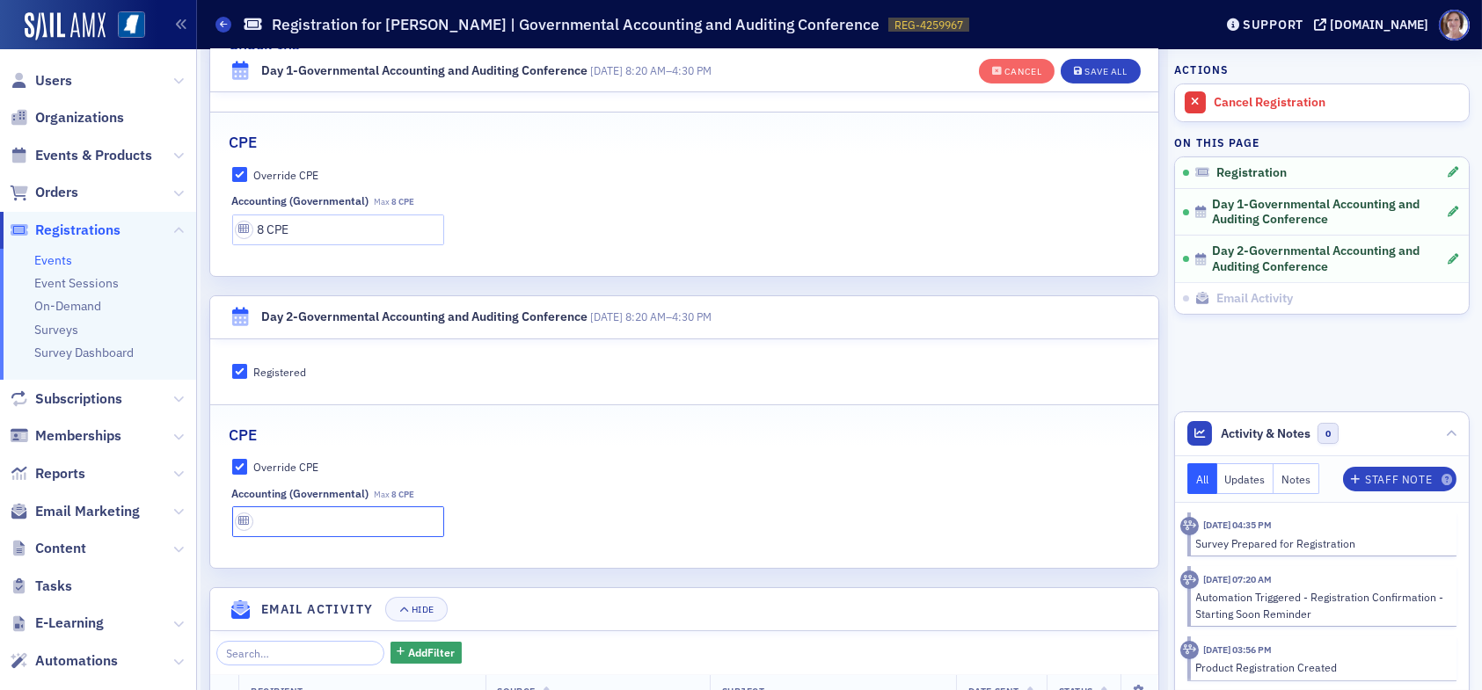
click at [304, 523] on input "text" at bounding box center [338, 522] width 212 height 31
type input "8 CPE"
click at [1106, 67] on div "Save All" at bounding box center [1106, 72] width 42 height 10
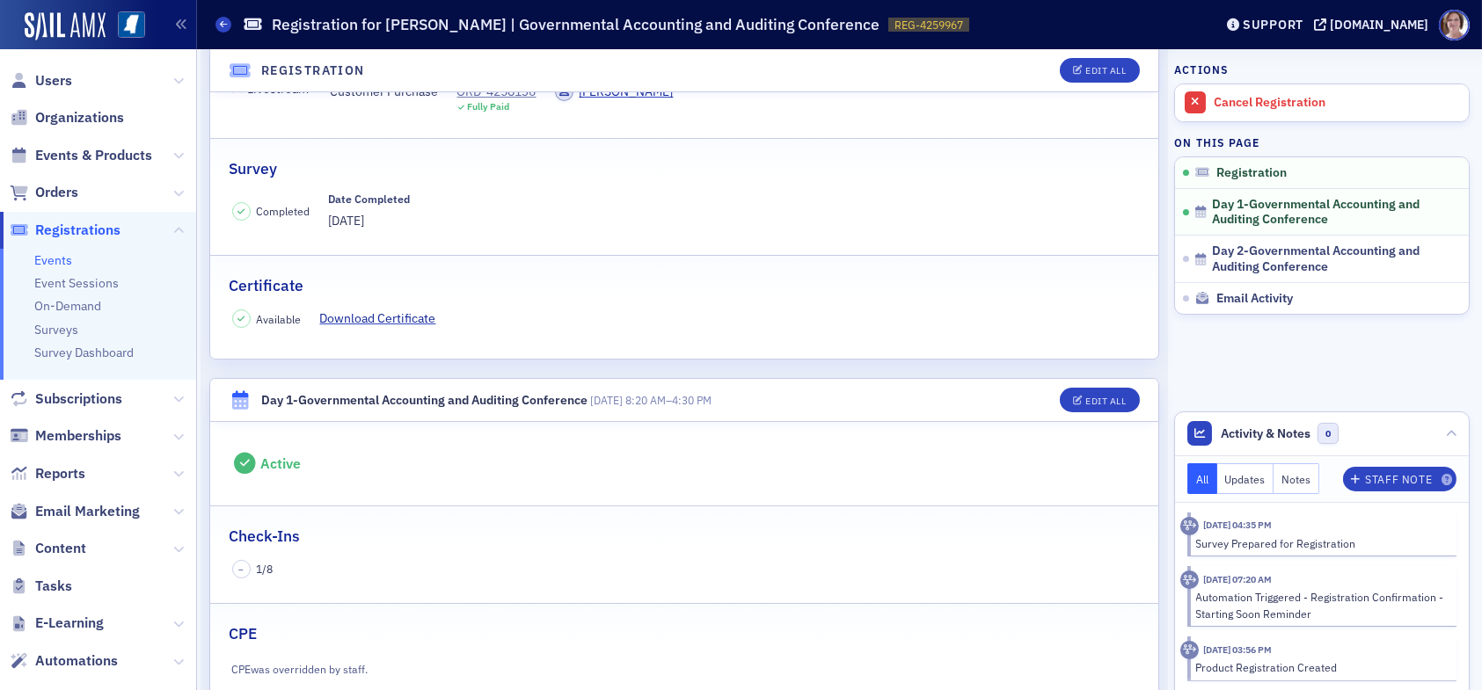
scroll to position [134, 0]
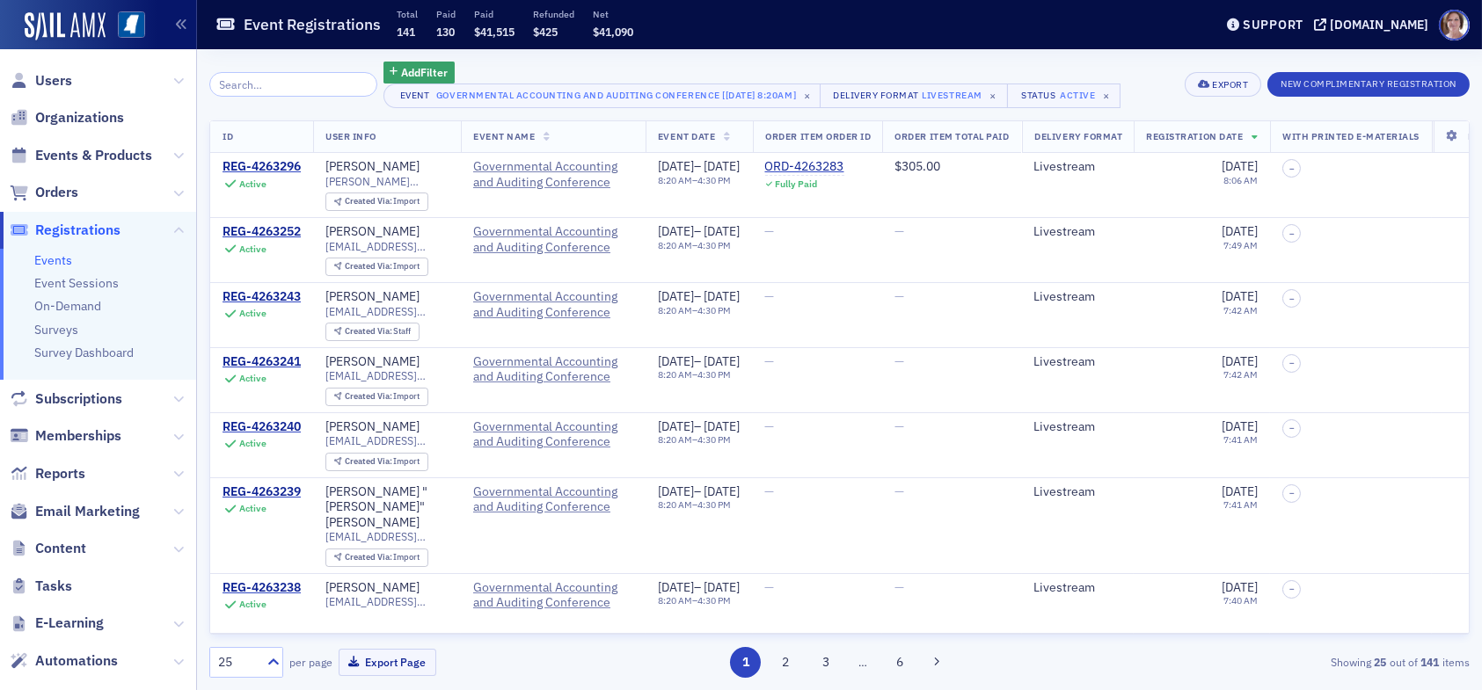
click at [278, 77] on input "search" at bounding box center [293, 84] width 168 height 25
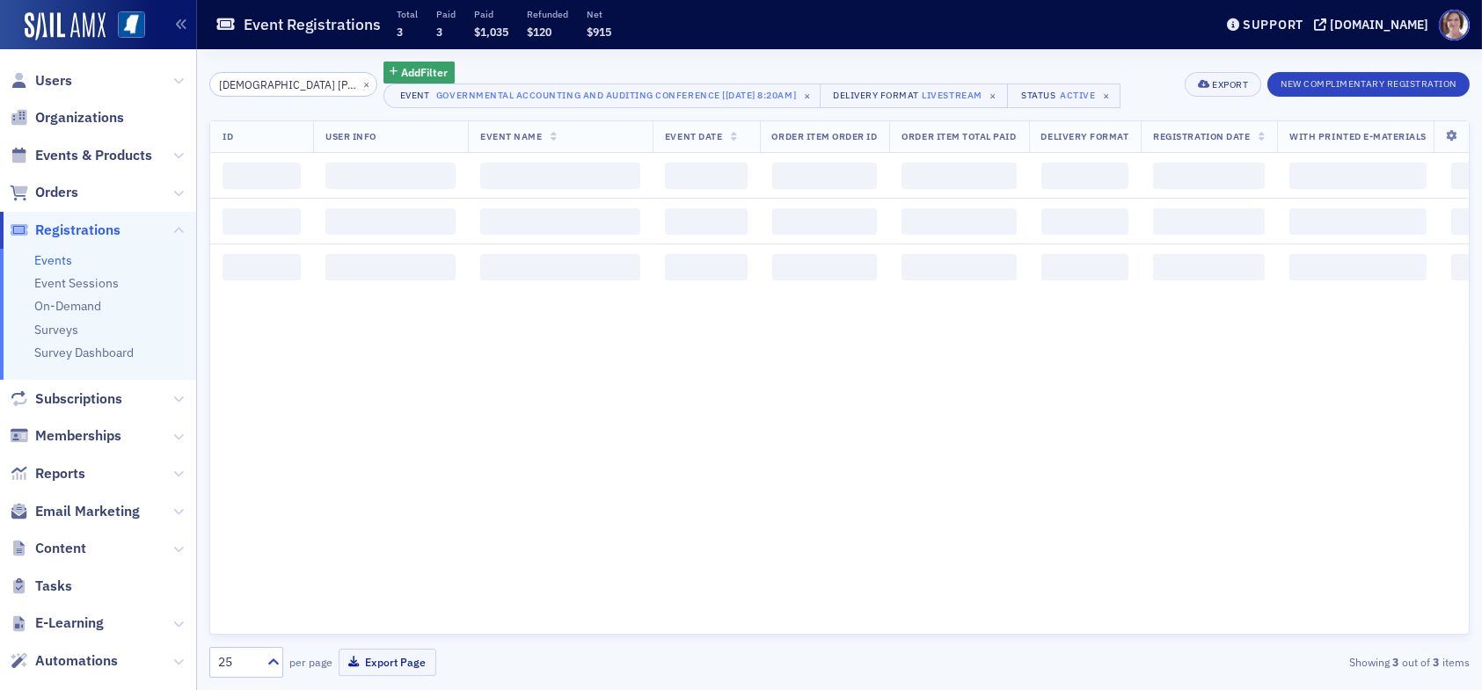
type input "Gay moss"
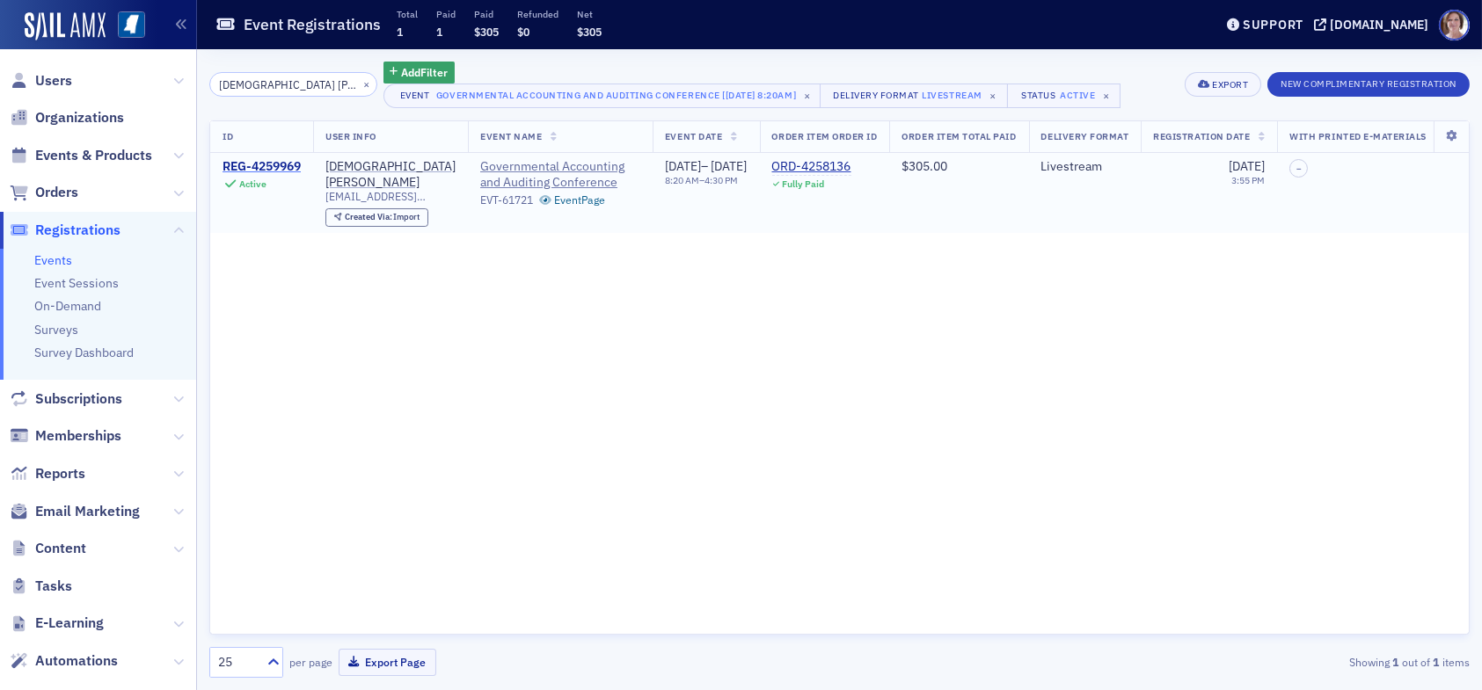
click at [271, 169] on div "REG-4259969" at bounding box center [262, 167] width 78 height 16
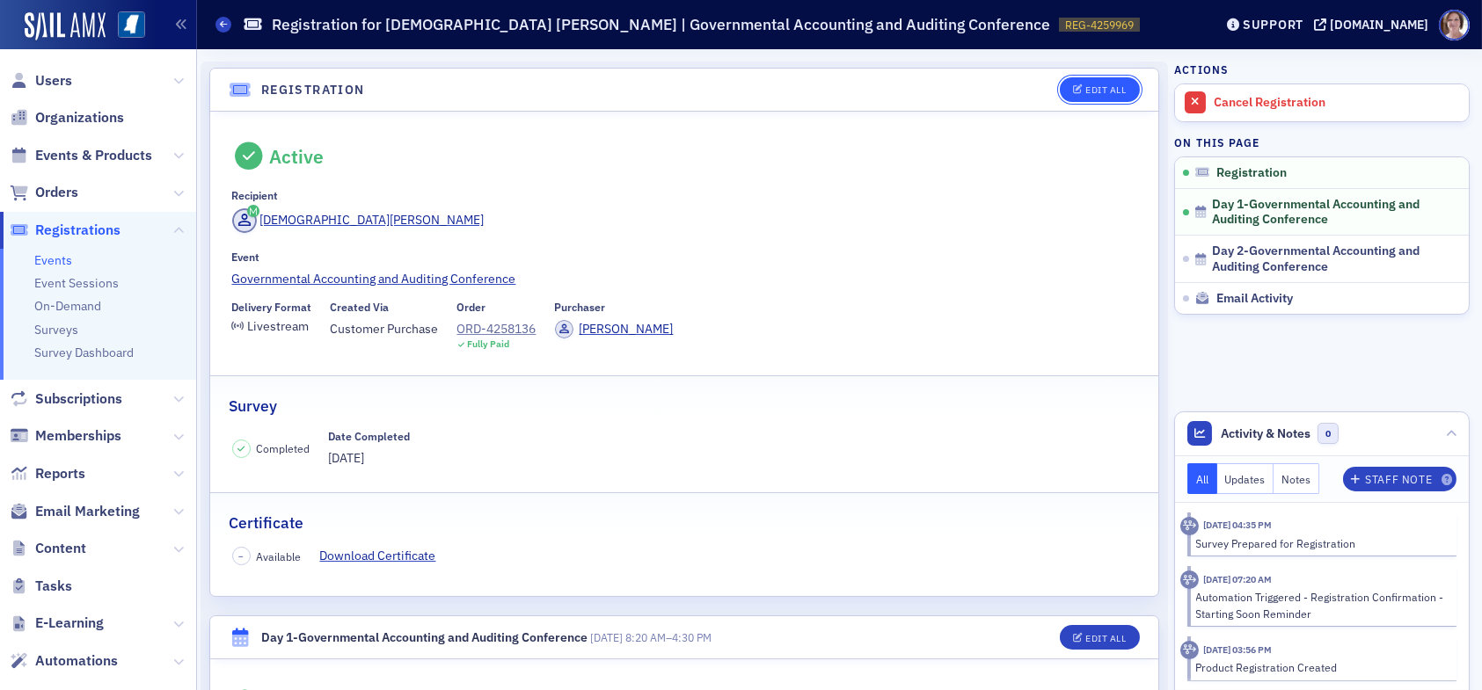
click at [1090, 85] on div "Edit All" at bounding box center [1105, 90] width 40 height 10
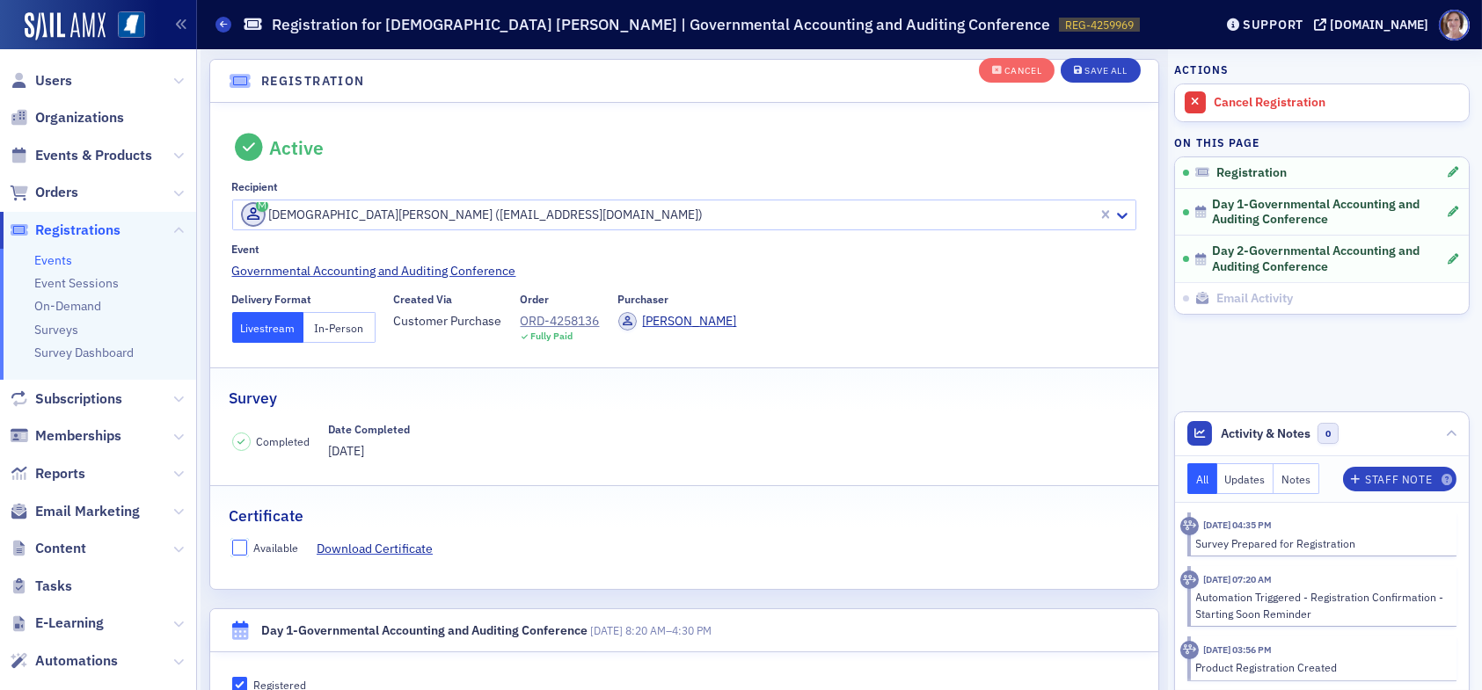
drag, startPoint x: 240, startPoint y: 547, endPoint x: 257, endPoint y: 543, distance: 17.3
click at [240, 546] on input "Available" at bounding box center [240, 548] width 16 height 16
checkbox input "true"
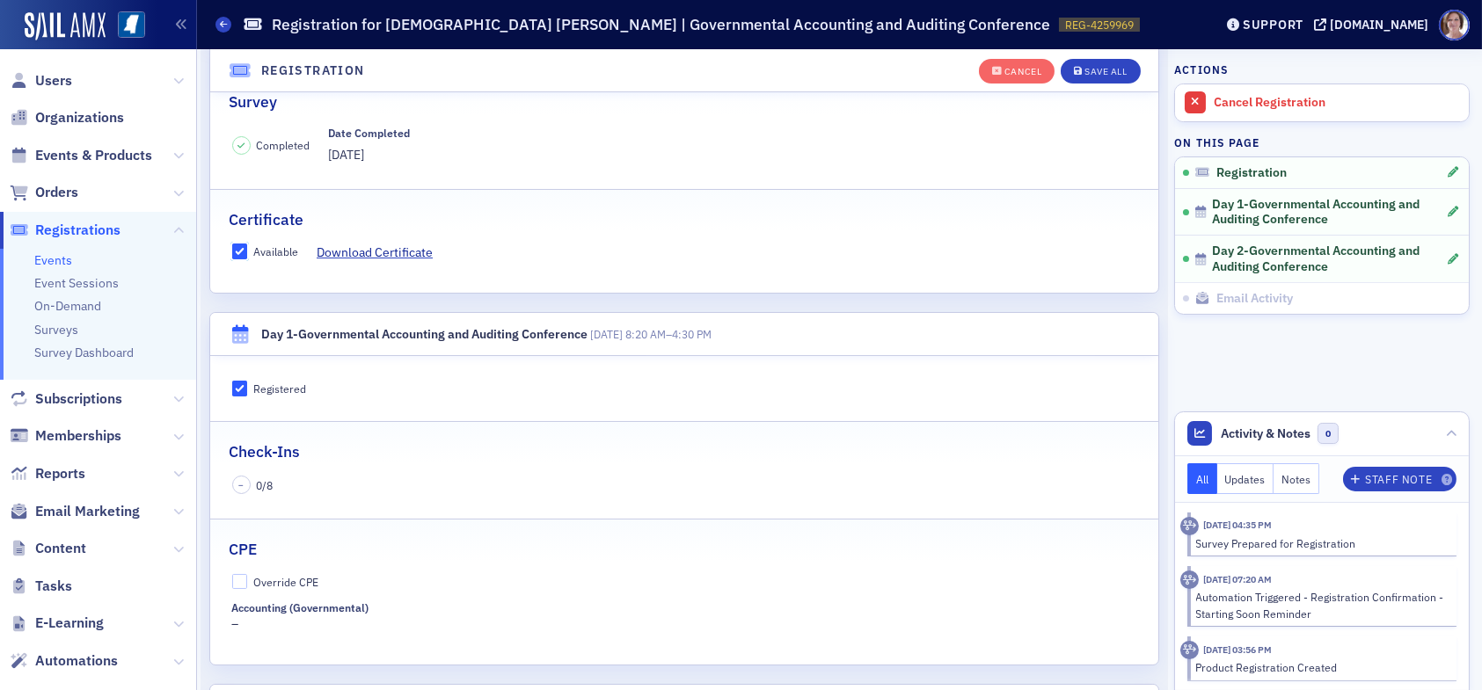
scroll to position [398, 0]
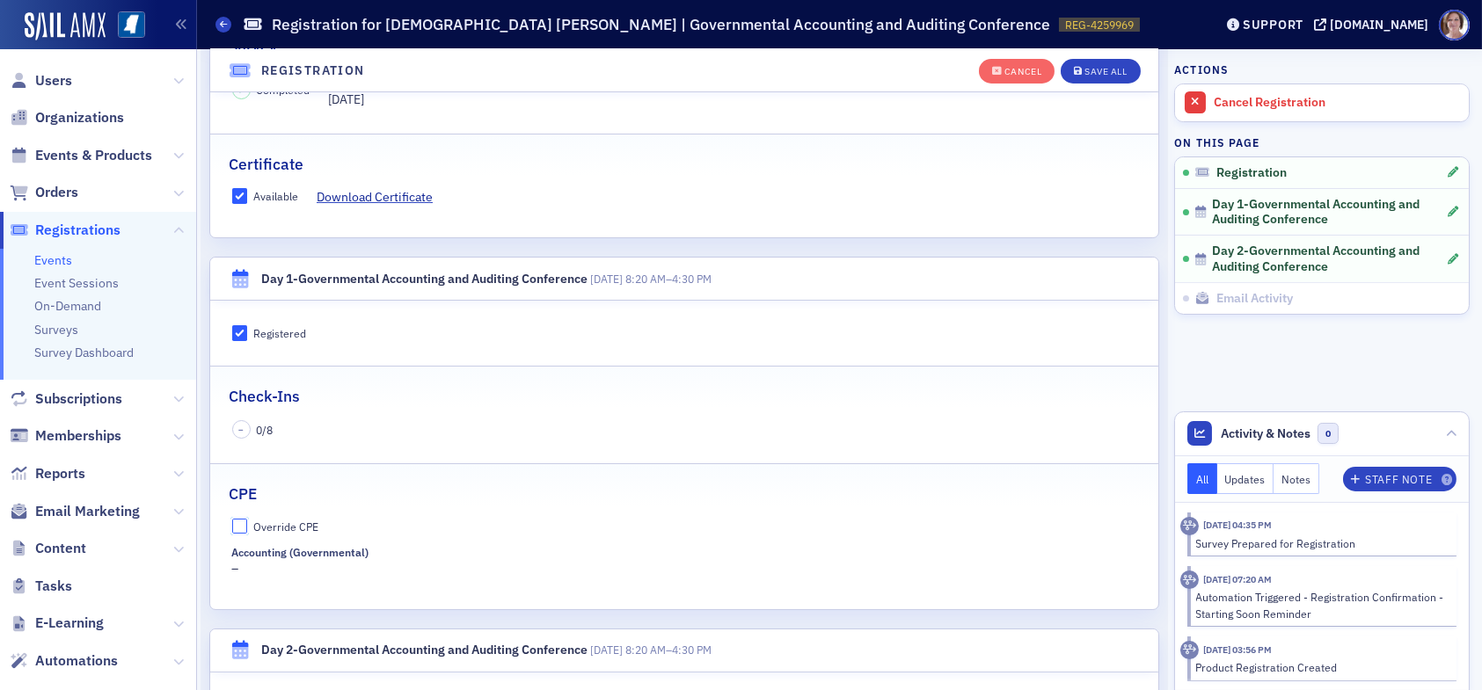
drag, startPoint x: 242, startPoint y: 528, endPoint x: 253, endPoint y: 537, distance: 15.0
click at [244, 528] on input "Override CPE" at bounding box center [240, 527] width 16 height 16
checkbox input "true"
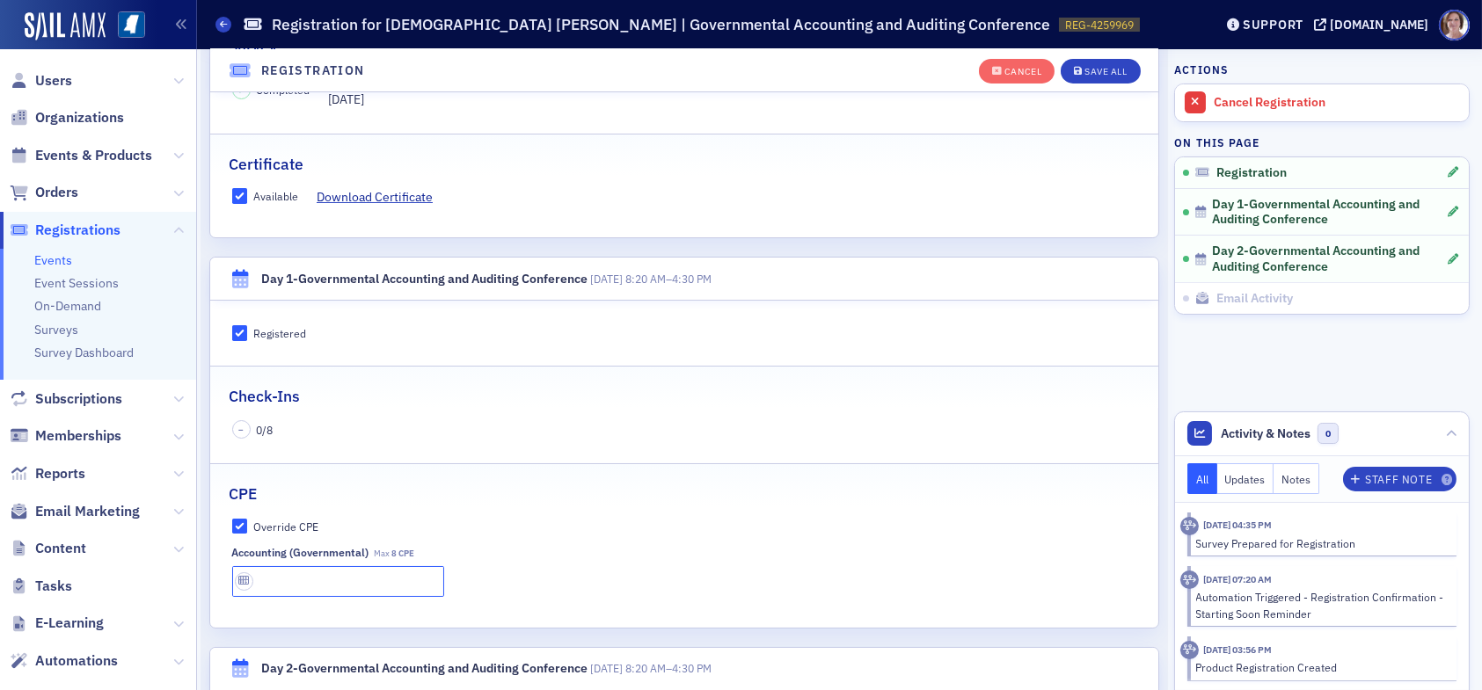
click at [306, 581] on input "text" at bounding box center [338, 581] width 212 height 31
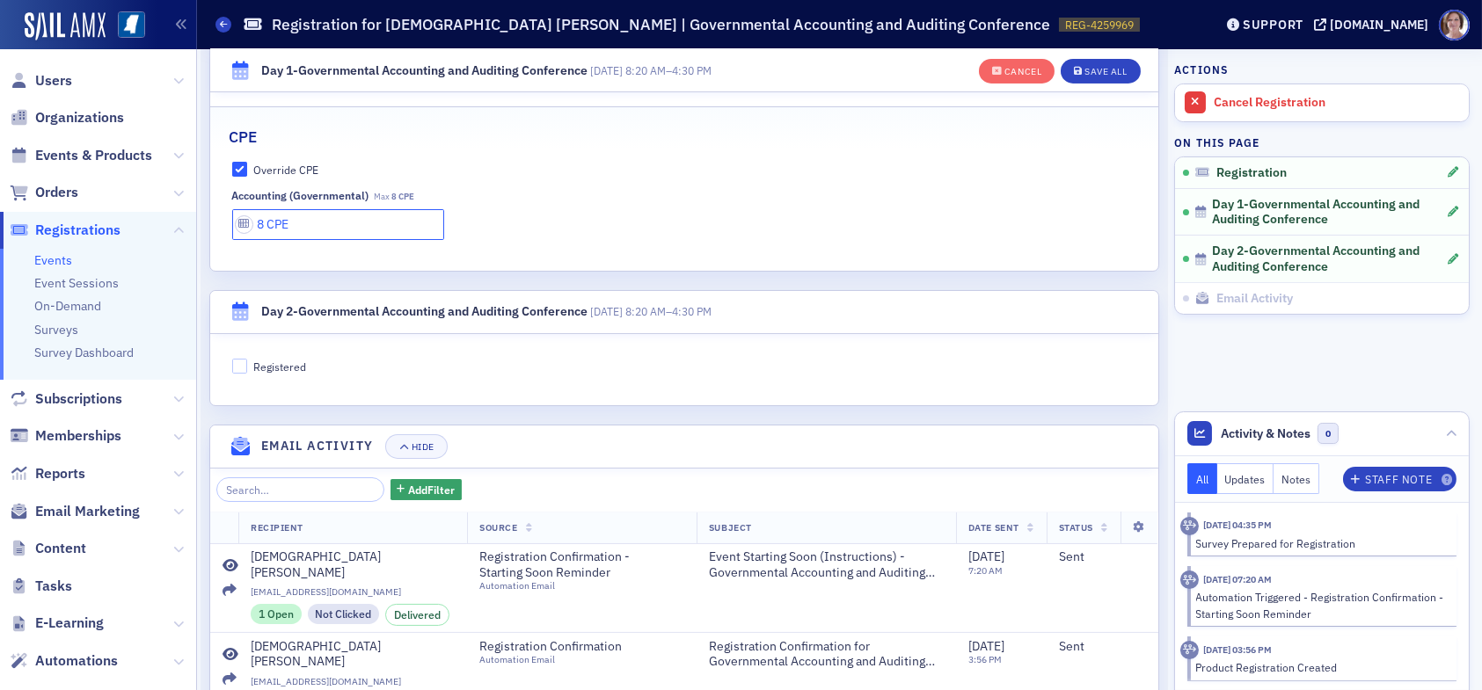
scroll to position [836, 0]
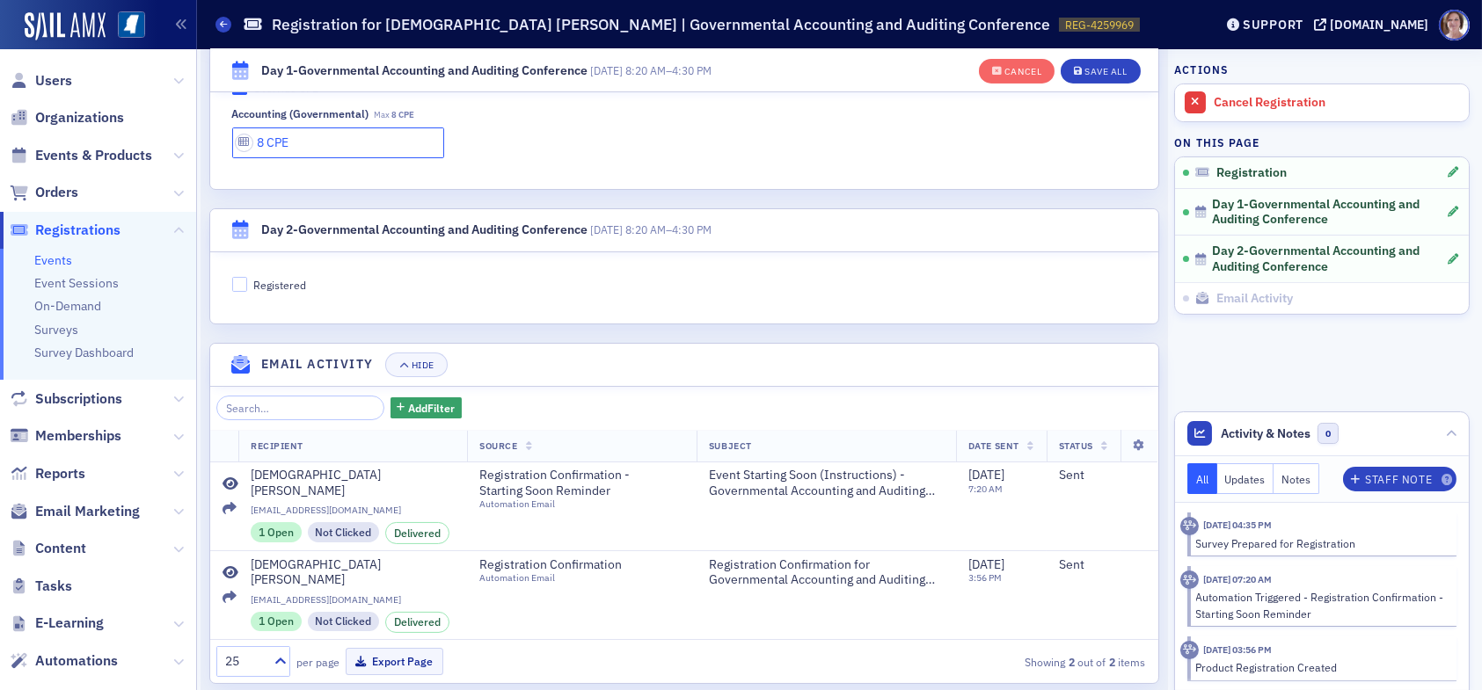
type input "8 CPE"
click at [245, 277] on input "Registered" at bounding box center [240, 285] width 16 height 16
checkbox input "true"
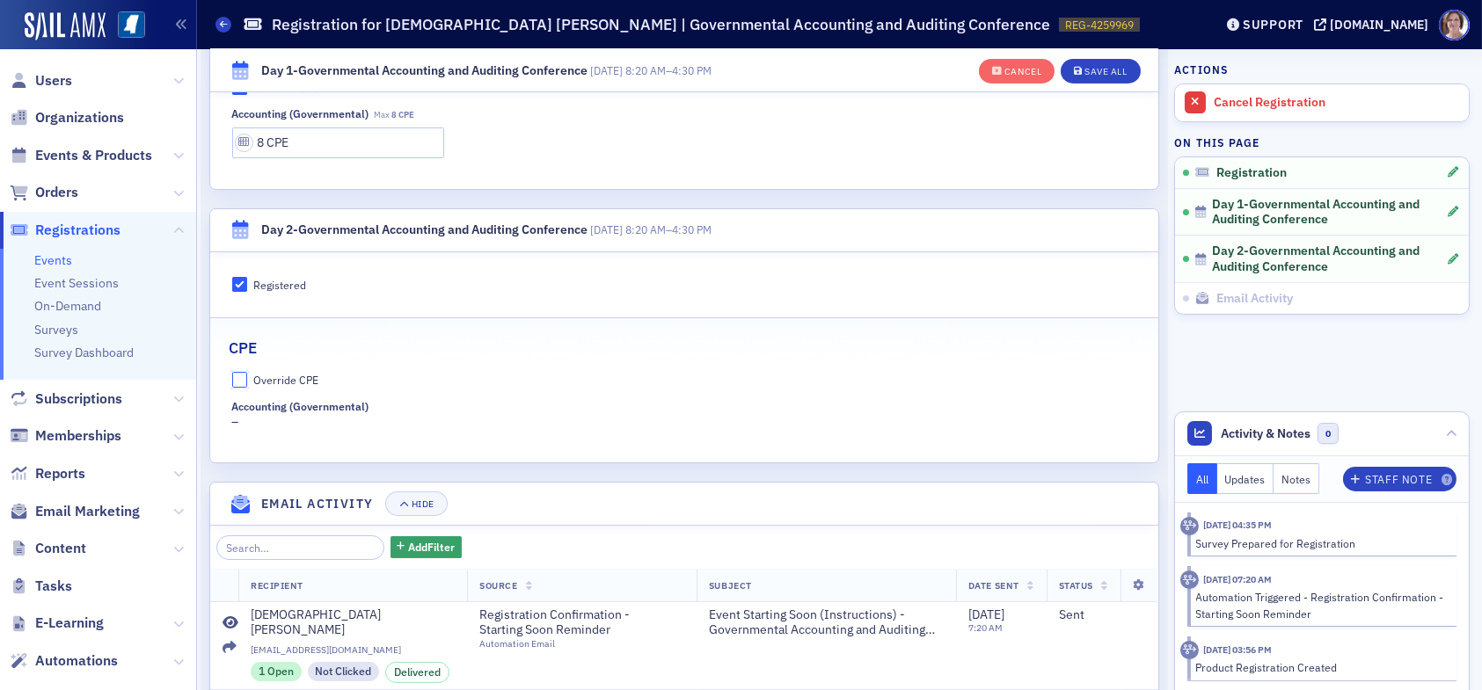
drag, startPoint x: 236, startPoint y: 372, endPoint x: 267, endPoint y: 391, distance: 37.1
click at [241, 375] on input "Override CPE" at bounding box center [240, 380] width 16 height 16
checkbox input "true"
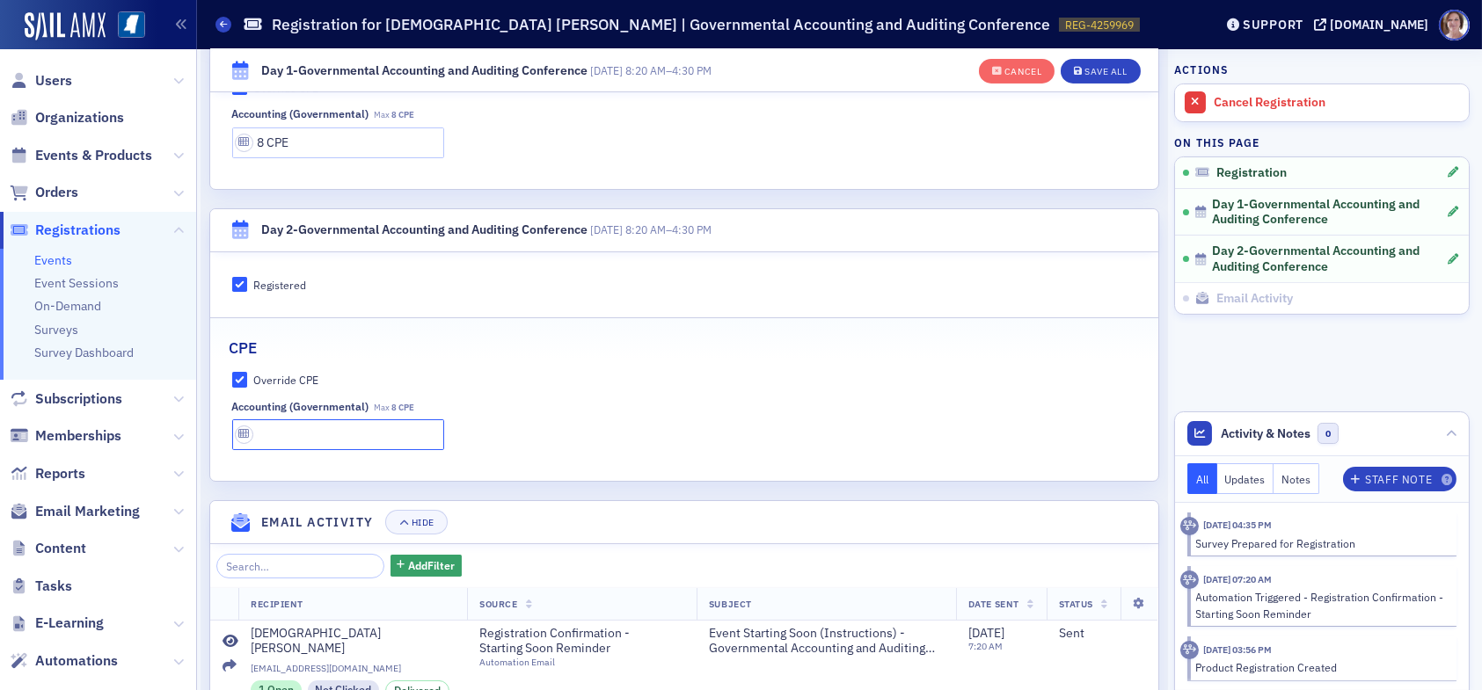
click at [295, 431] on input "text" at bounding box center [338, 435] width 212 height 31
type input "8 CPE"
click at [1086, 69] on div "Save All" at bounding box center [1106, 72] width 42 height 10
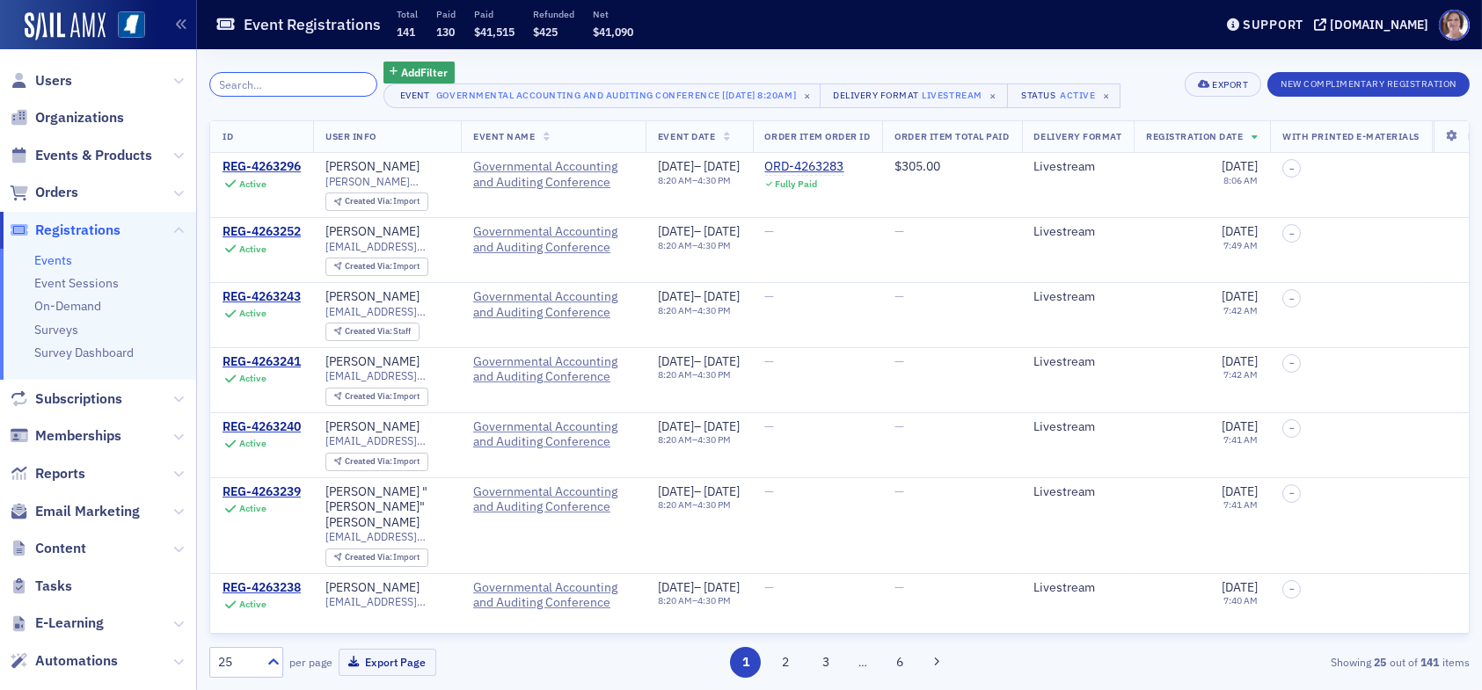
click at [293, 86] on input "search" at bounding box center [293, 84] width 168 height 25
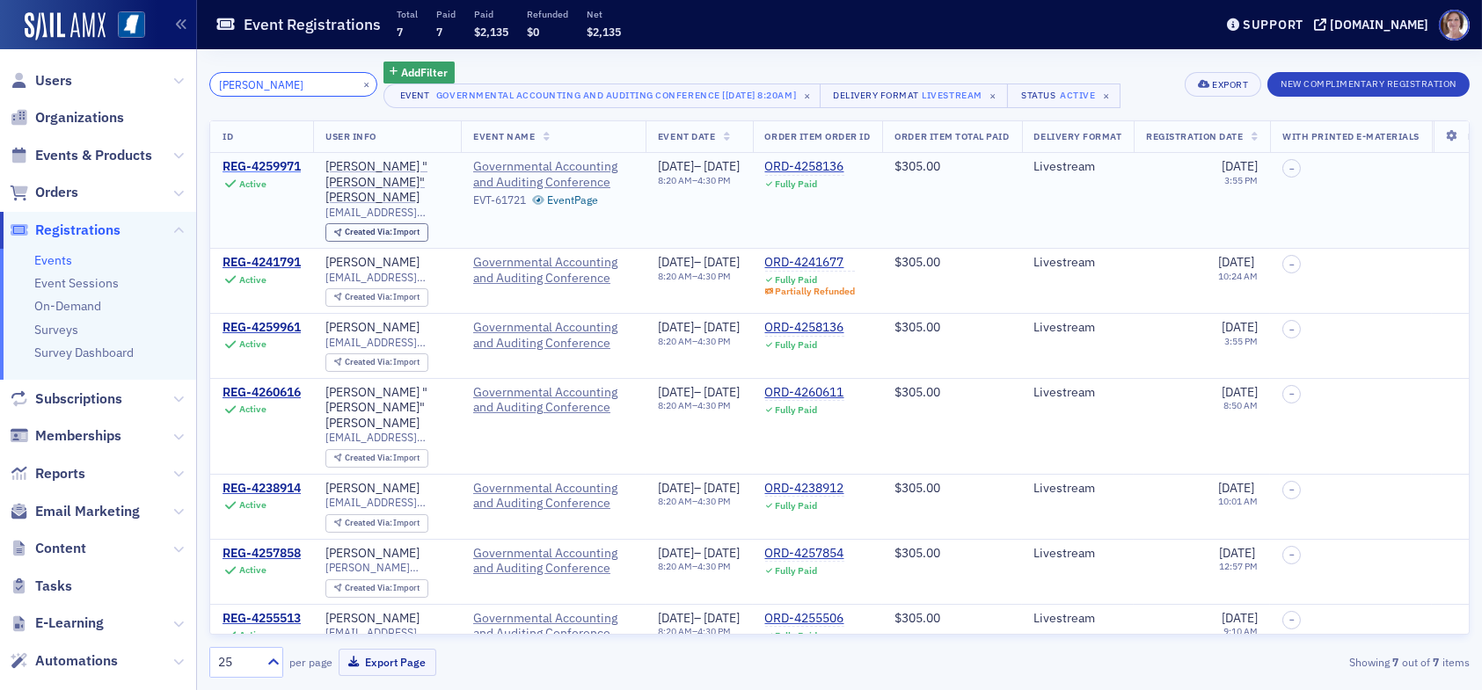
type input "Robert van"
click at [290, 166] on div "REG-4259971" at bounding box center [262, 167] width 78 height 16
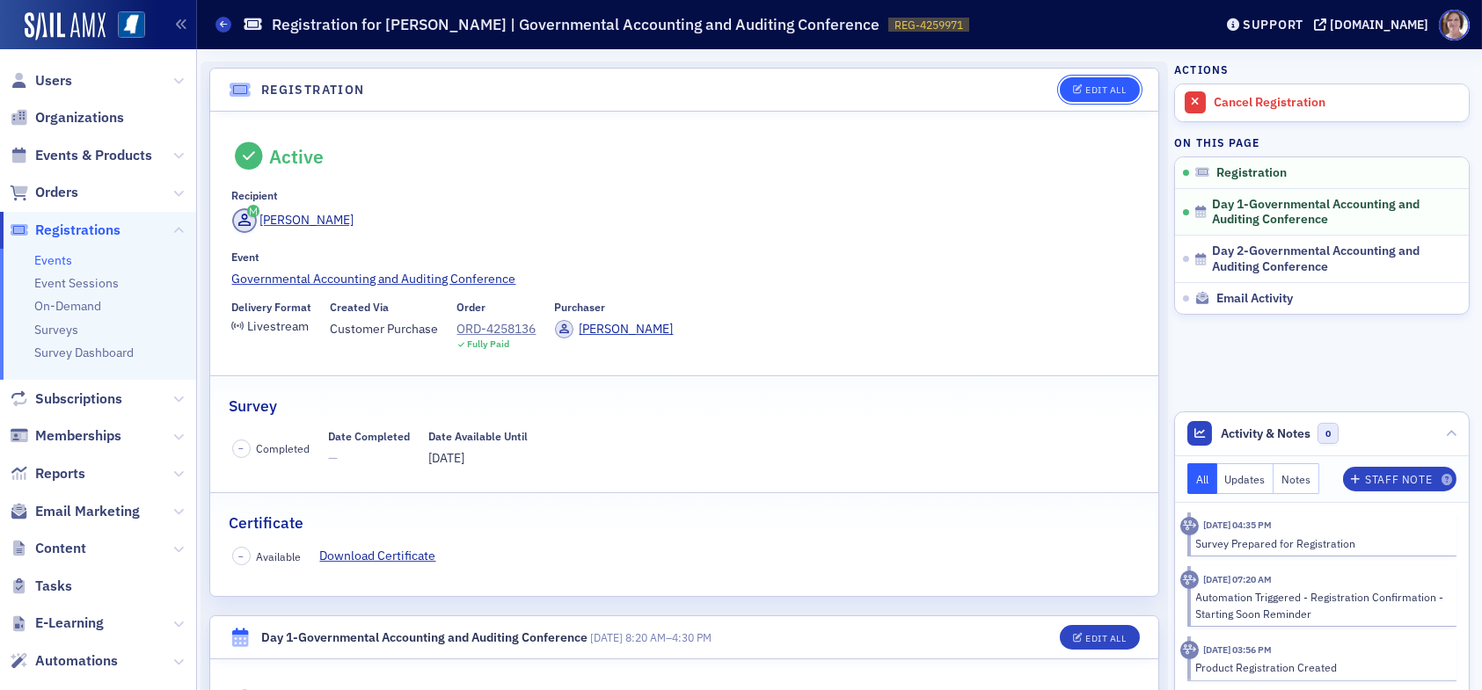
click at [1085, 85] on div "Edit All" at bounding box center [1105, 90] width 40 height 10
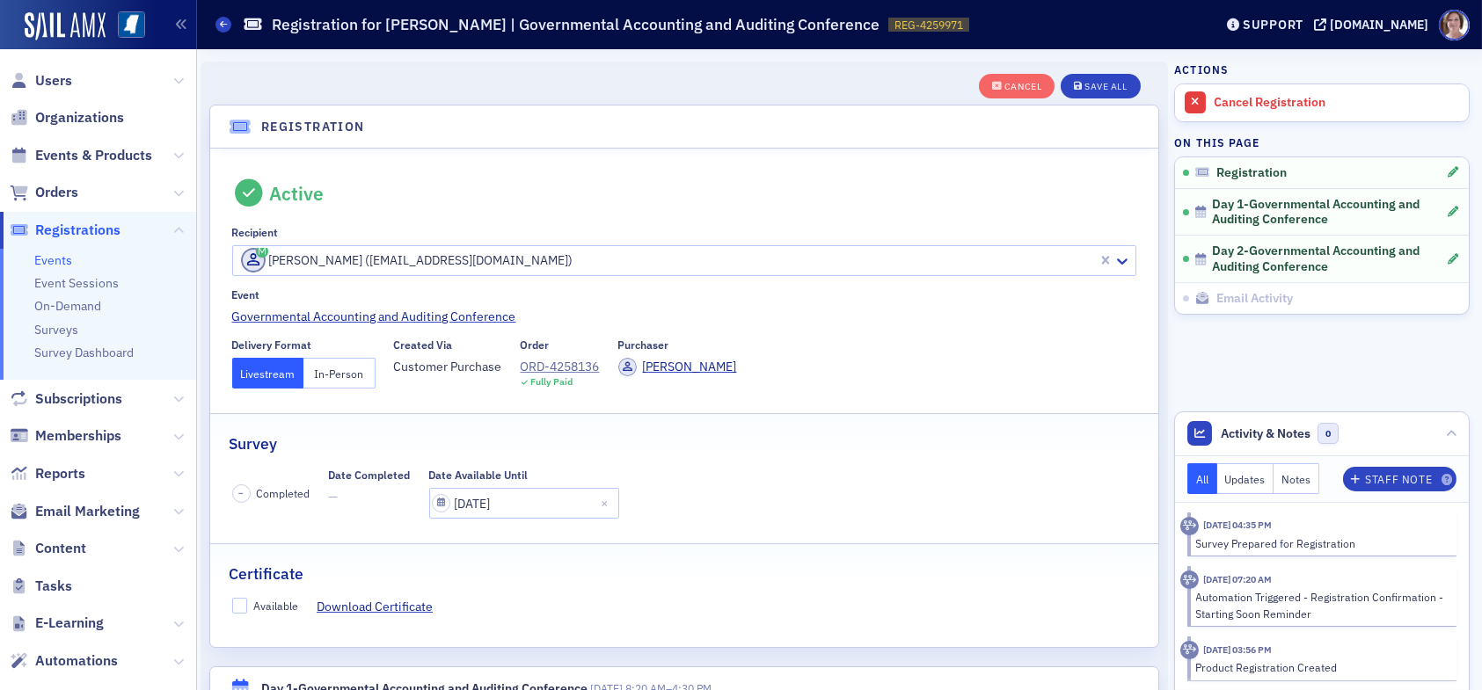
scroll to position [46, 0]
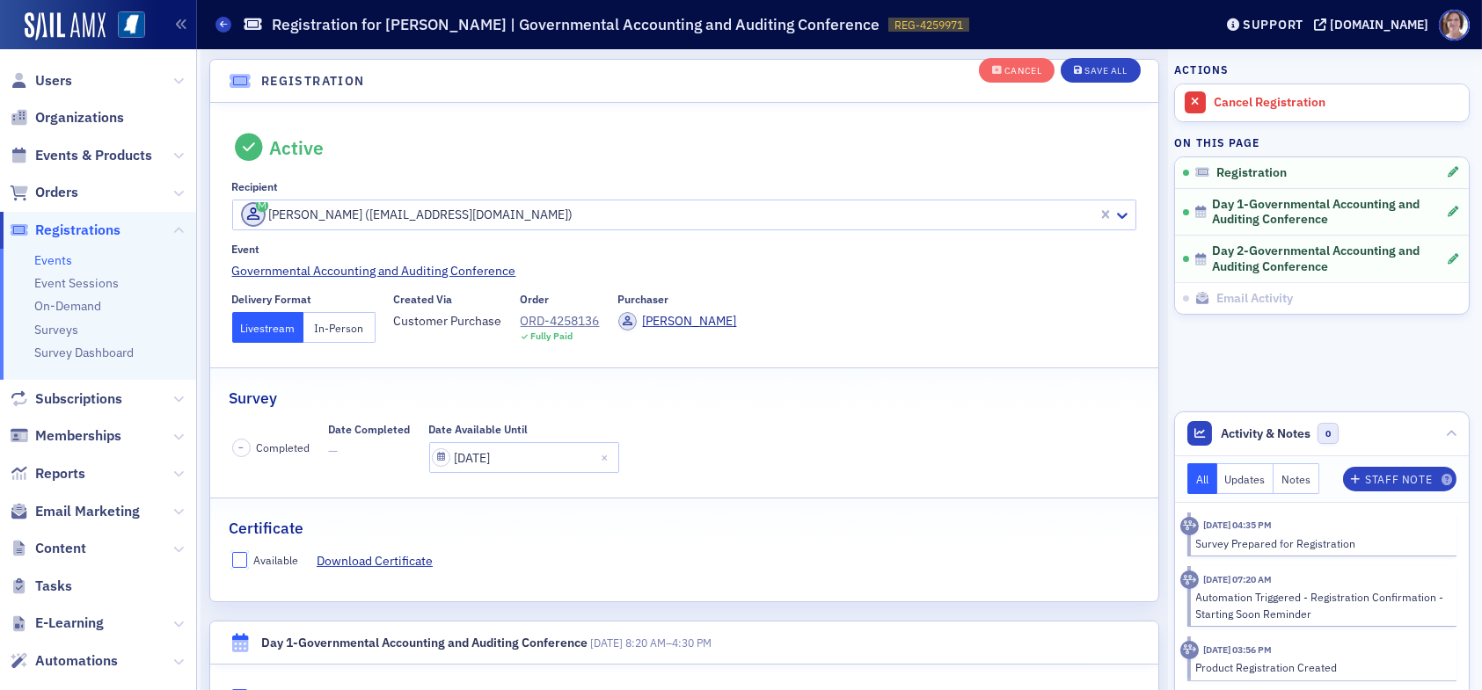
click at [237, 559] on input "Available" at bounding box center [240, 560] width 16 height 16
checkbox input "true"
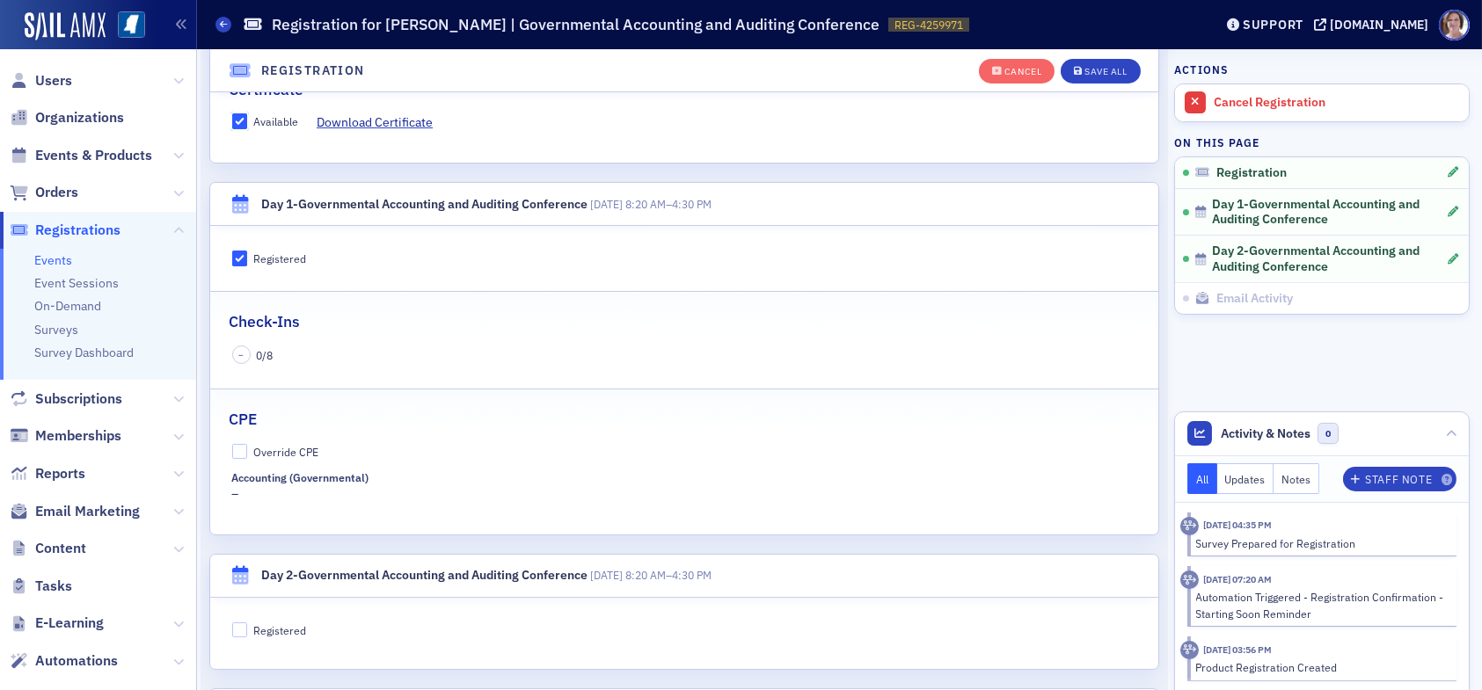
scroll to position [486, 0]
click at [239, 447] on input "Override CPE" at bounding box center [240, 451] width 16 height 16
checkbox input "true"
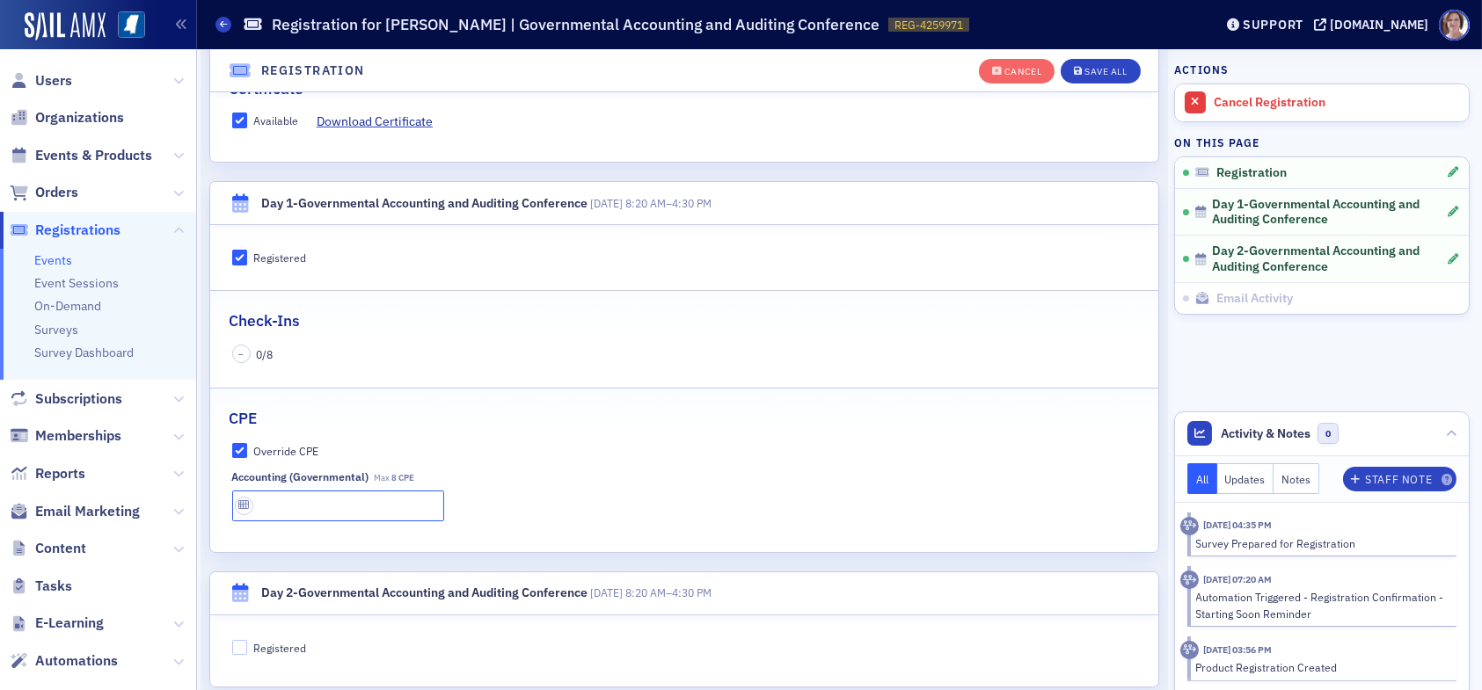
click at [284, 502] on input "text" at bounding box center [338, 506] width 212 height 31
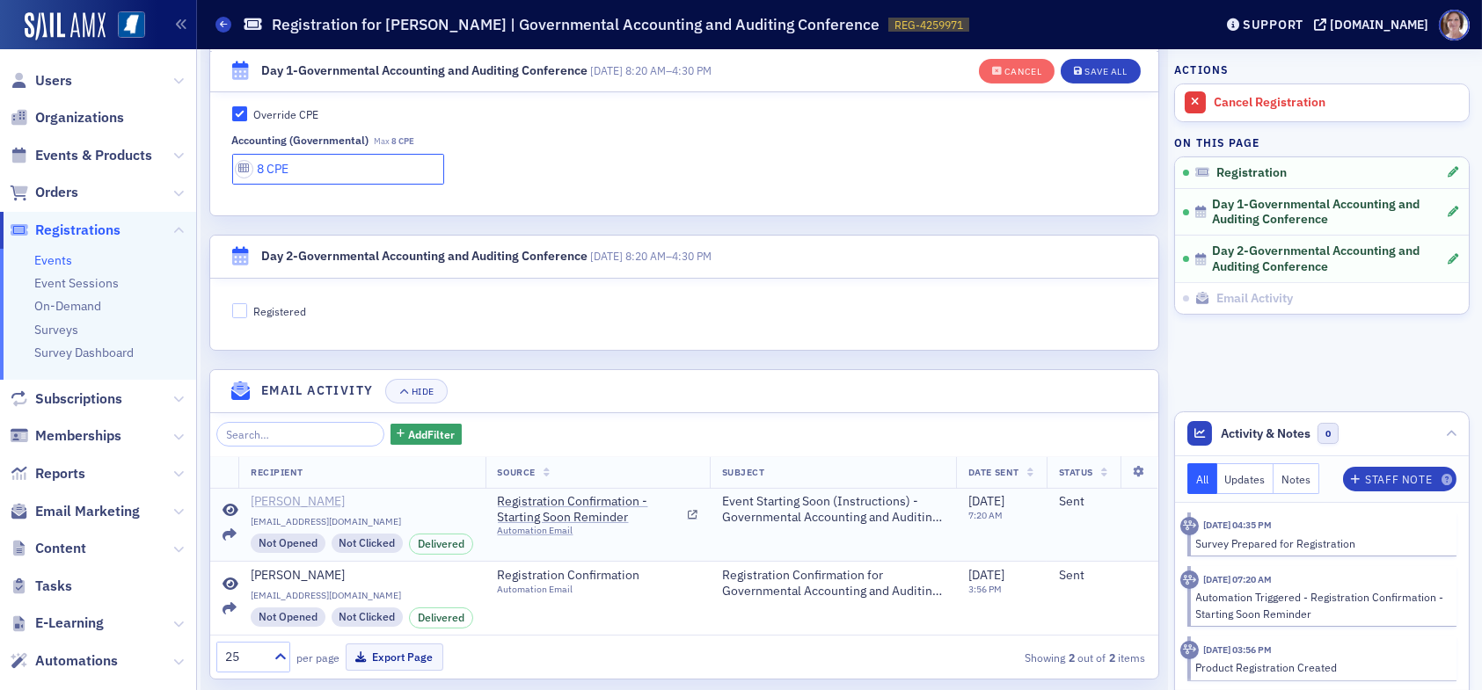
scroll to position [849, 0]
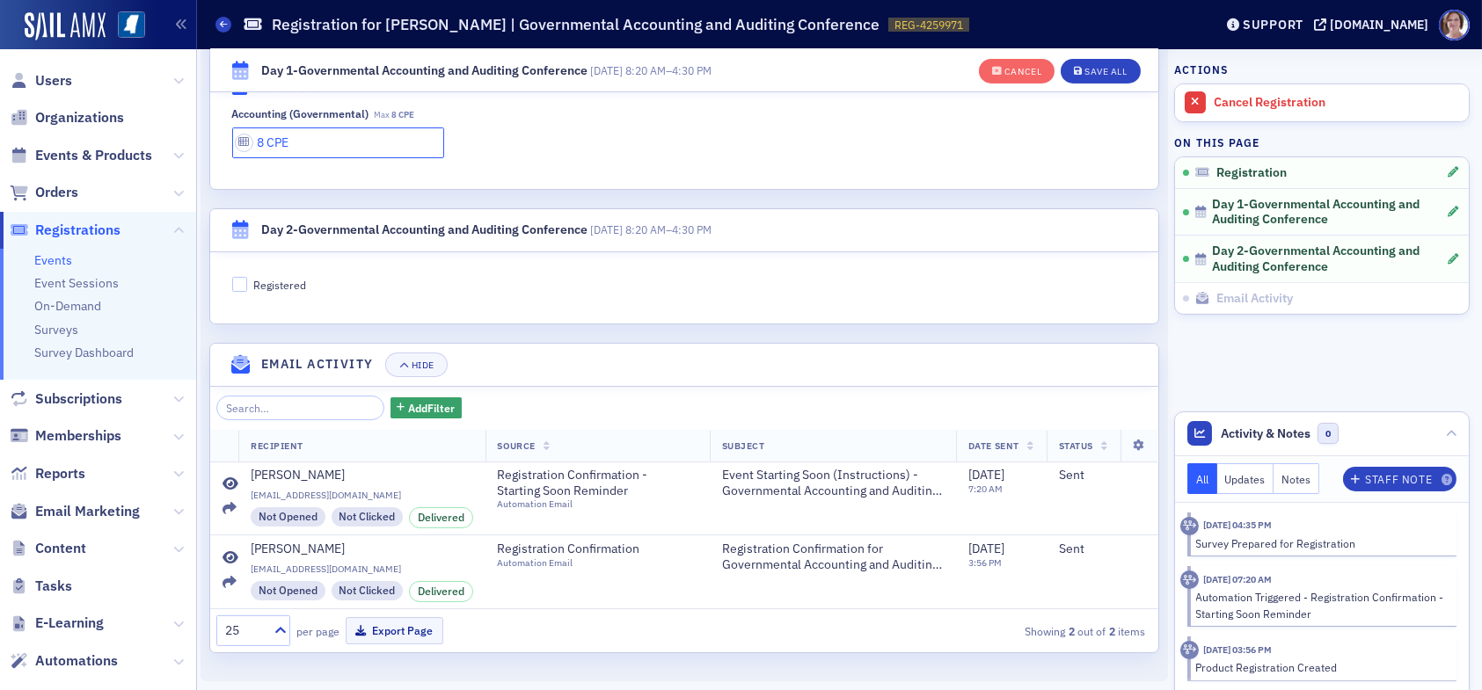
type input "8 CPE"
drag, startPoint x: 236, startPoint y: 278, endPoint x: 252, endPoint y: 285, distance: 18.1
click at [238, 278] on input "Registered" at bounding box center [240, 285] width 16 height 16
checkbox input "true"
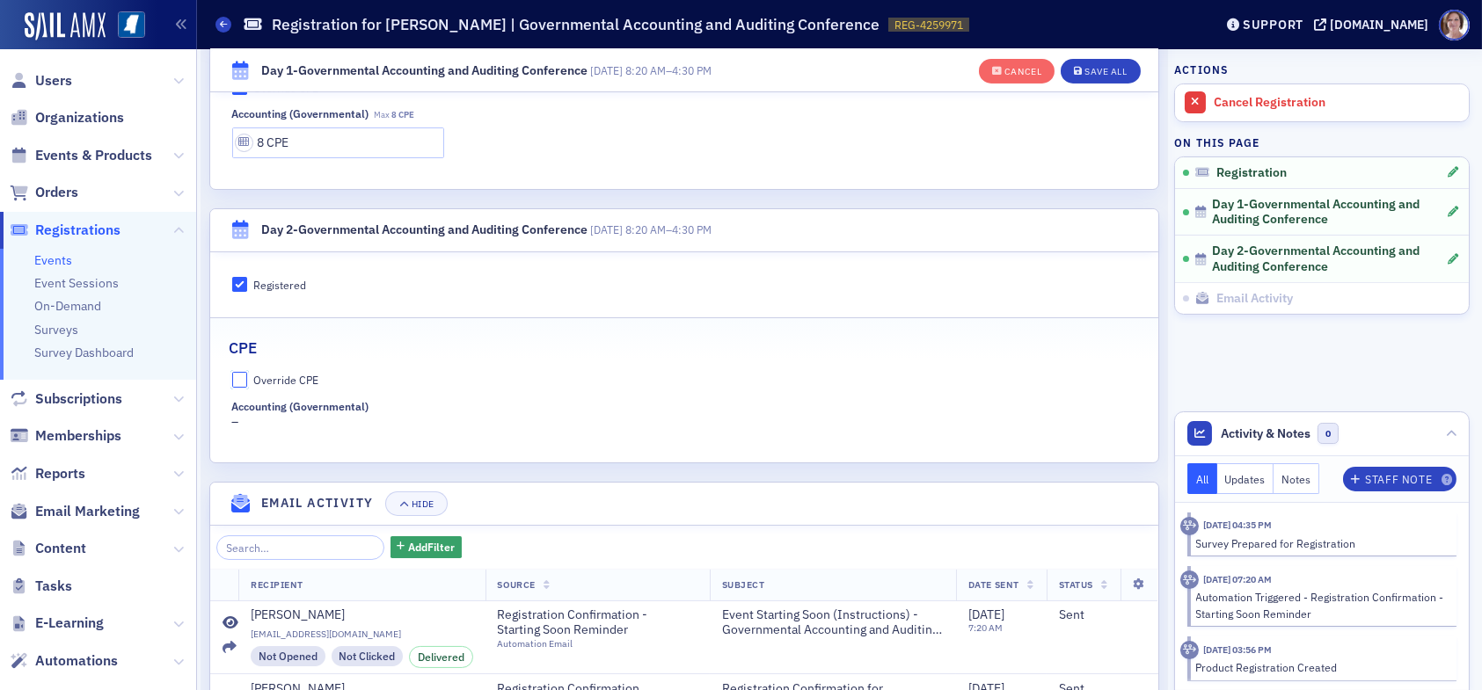
drag, startPoint x: 241, startPoint y: 373, endPoint x: 259, endPoint y: 390, distance: 24.9
click at [243, 375] on input "Override CPE" at bounding box center [240, 380] width 16 height 16
checkbox input "true"
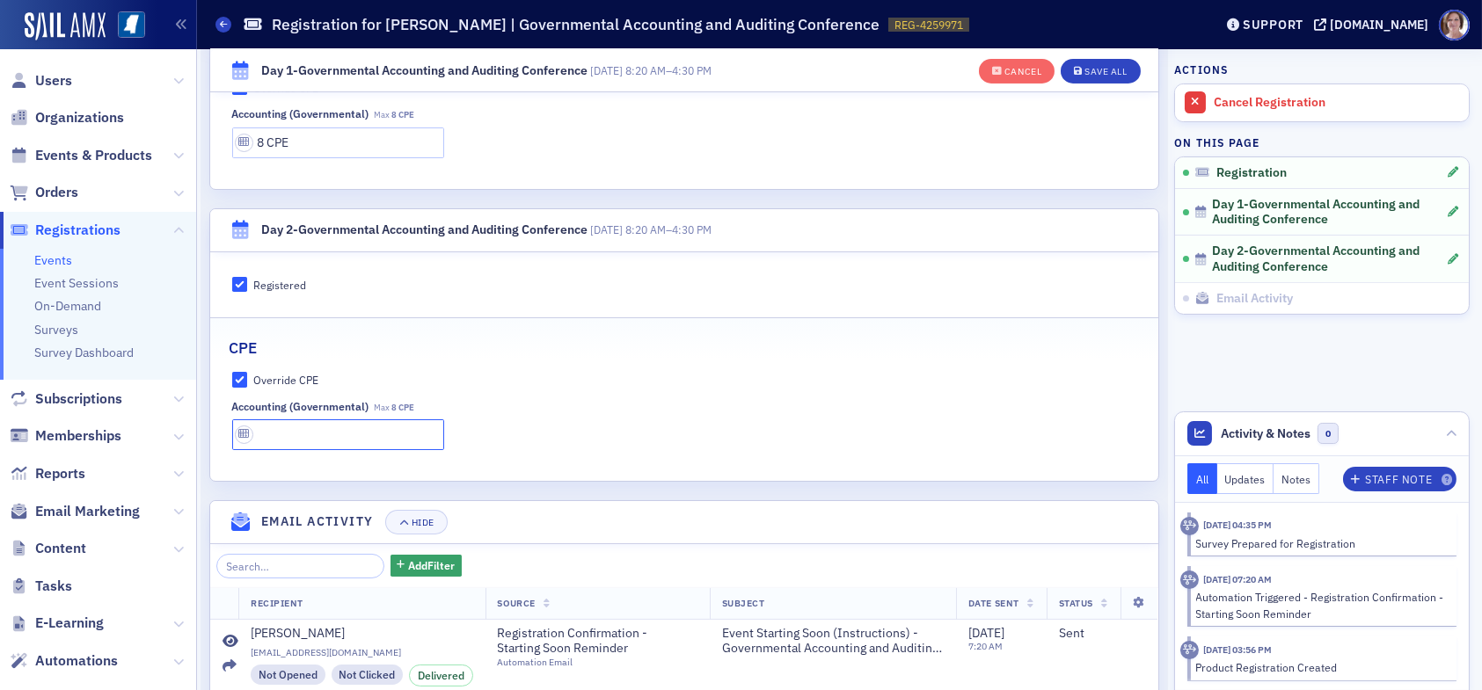
click at [314, 435] on input "text" at bounding box center [338, 435] width 212 height 31
type input "8 CPE"
click at [1085, 69] on div "Save All" at bounding box center [1106, 72] width 42 height 10
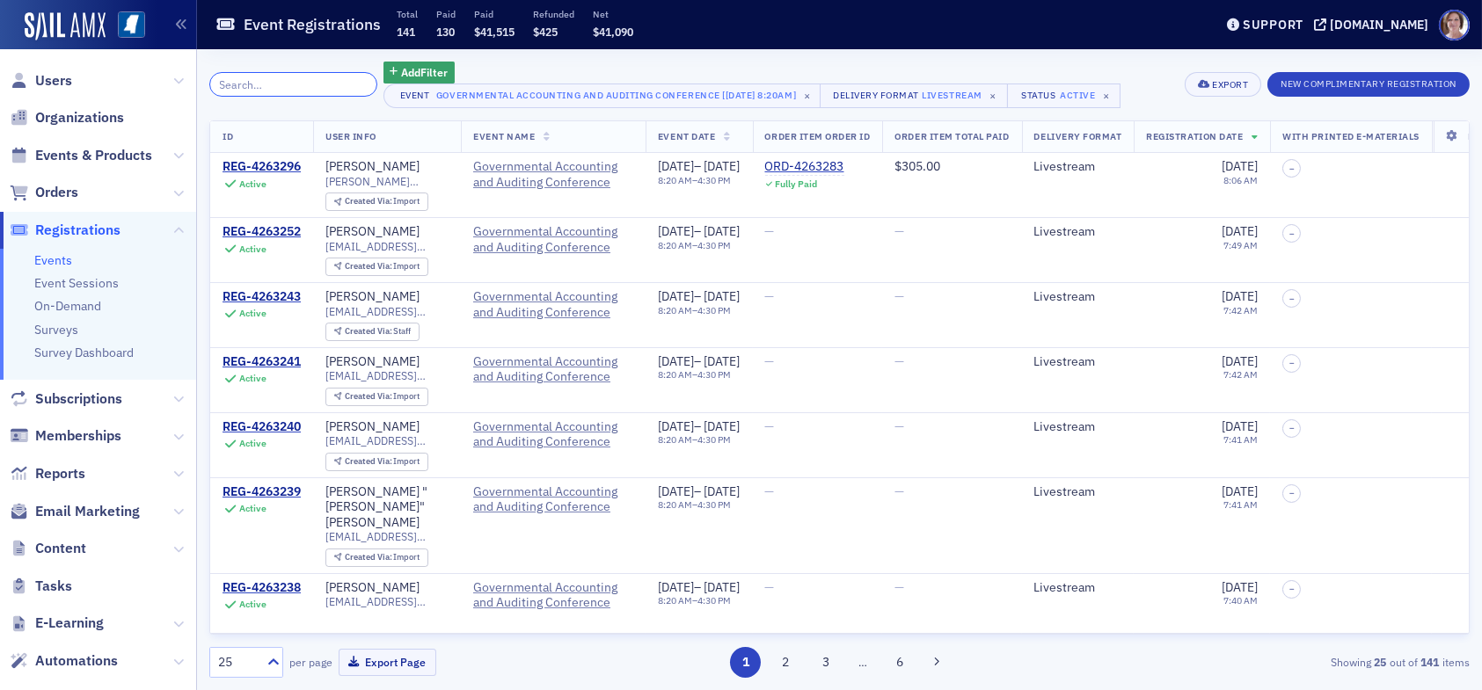
click at [298, 84] on input "search" at bounding box center [293, 84] width 168 height 25
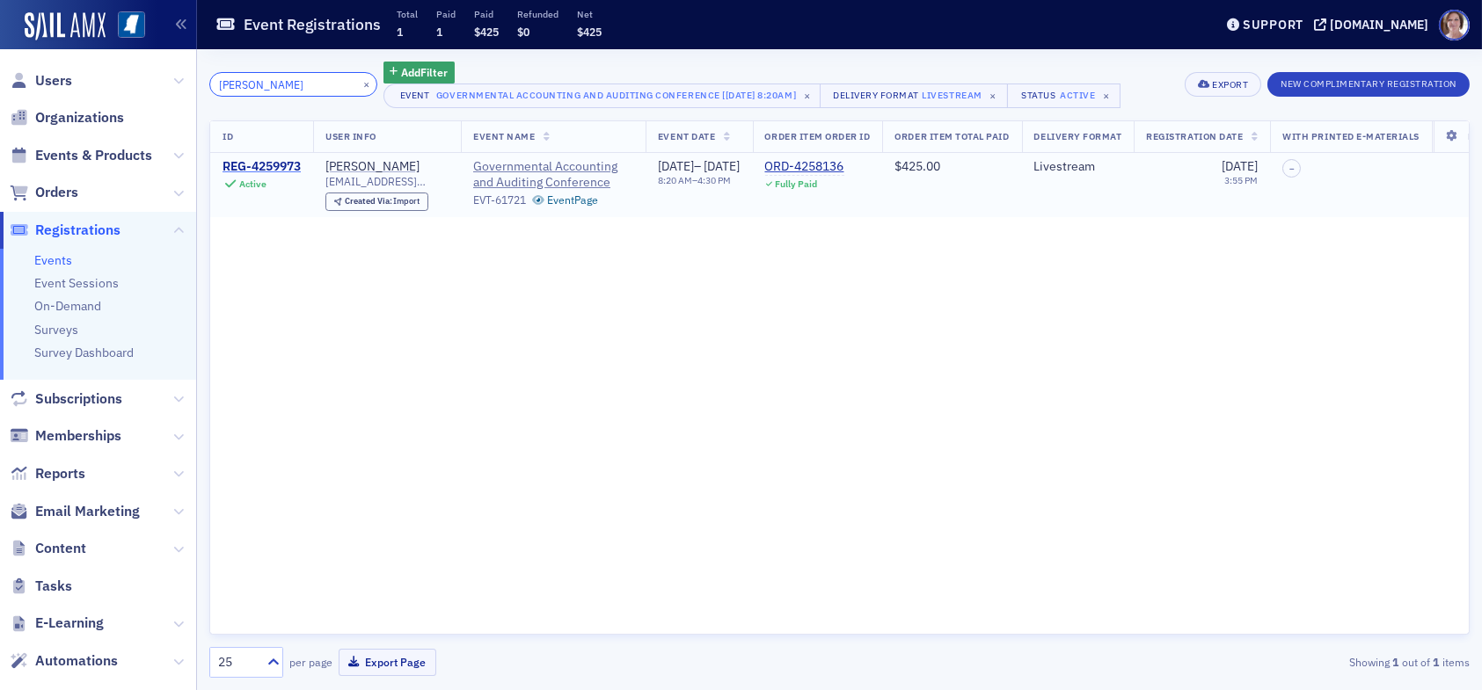
type input "mary porter"
click at [270, 159] on div "REG-4259973" at bounding box center [262, 167] width 78 height 16
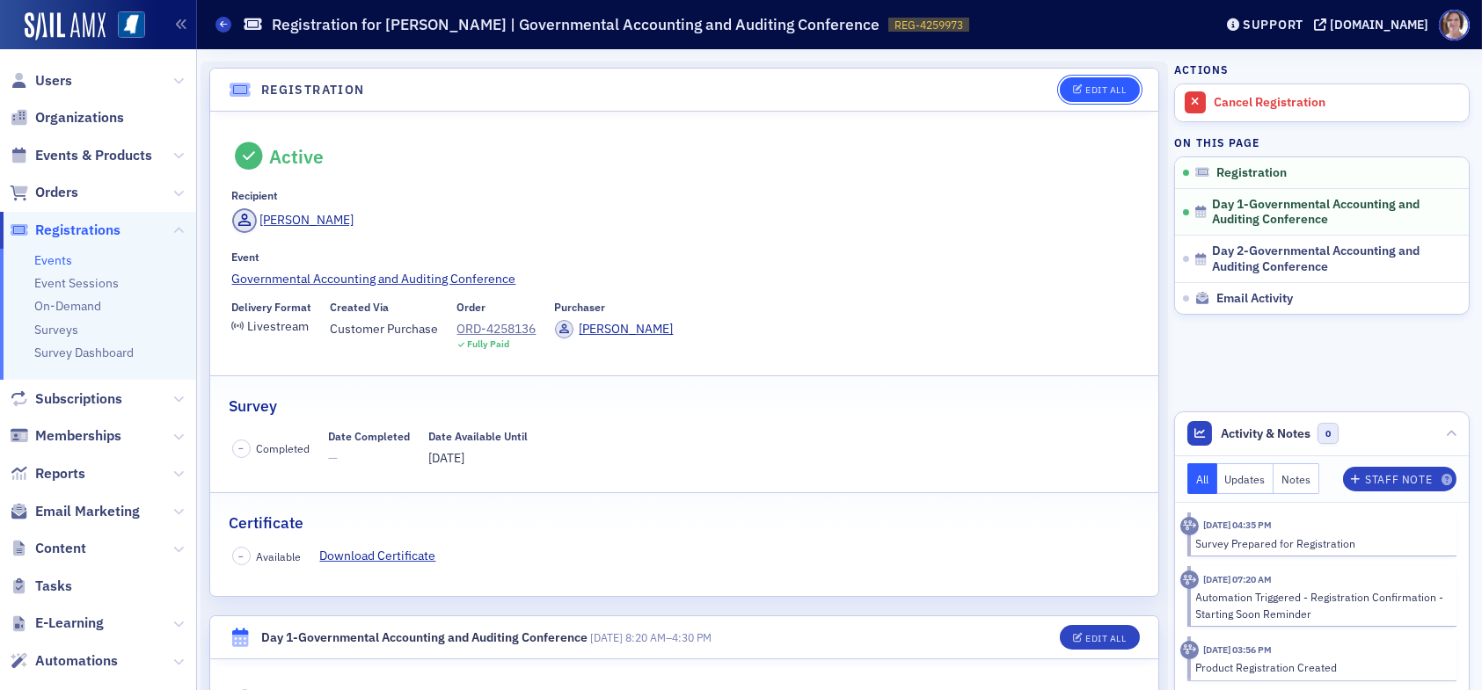
click at [1095, 91] on div "Edit All" at bounding box center [1105, 90] width 40 height 10
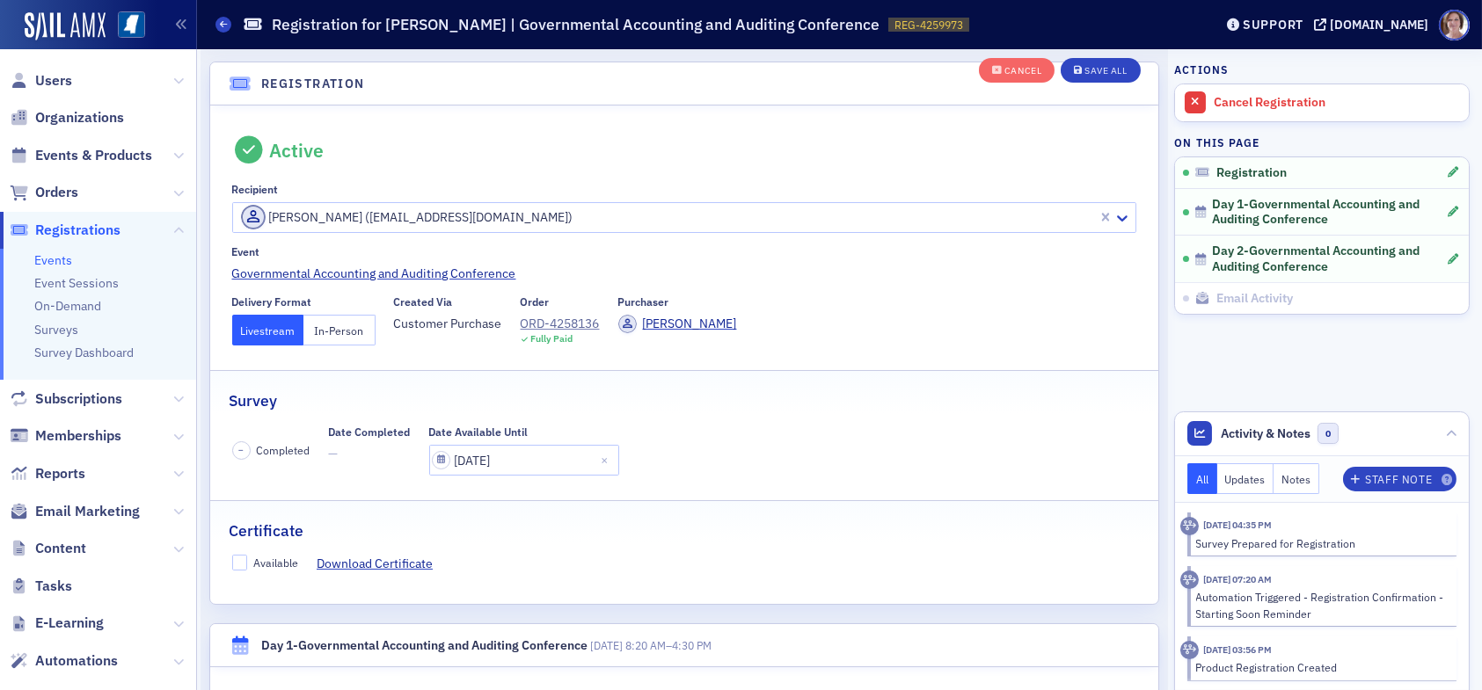
scroll to position [46, 0]
drag, startPoint x: 237, startPoint y: 563, endPoint x: 288, endPoint y: 553, distance: 52.8
click at [238, 561] on input "Available" at bounding box center [240, 560] width 16 height 16
checkbox input "true"
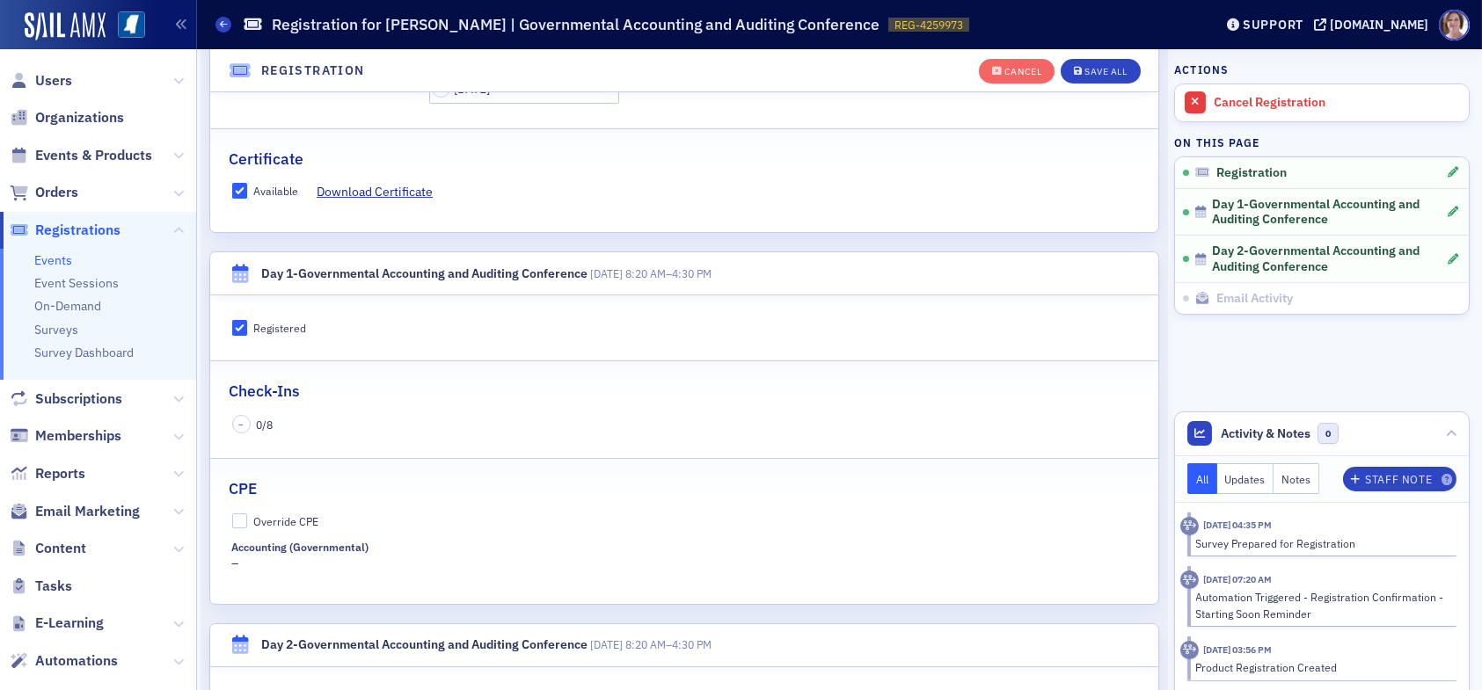
scroll to position [573, 0]
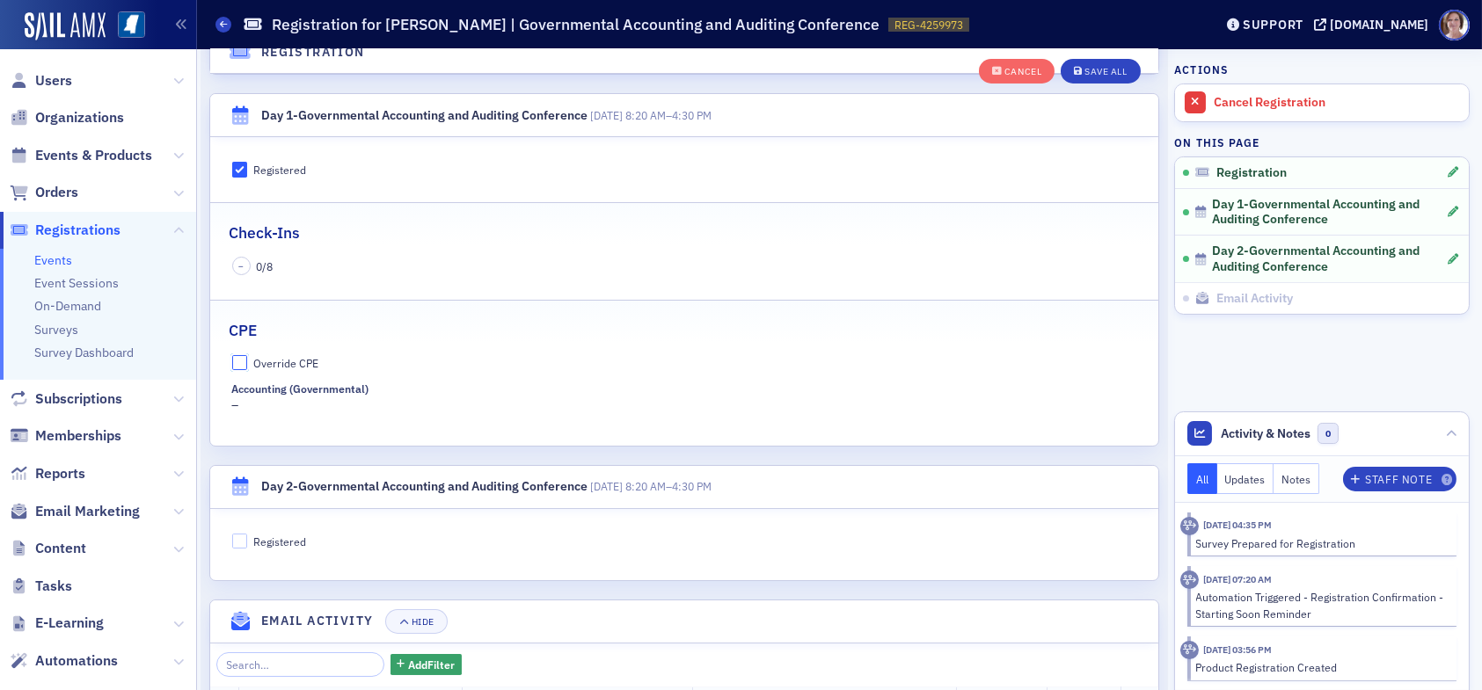
click at [245, 362] on input "Override CPE" at bounding box center [240, 363] width 16 height 16
checkbox input "true"
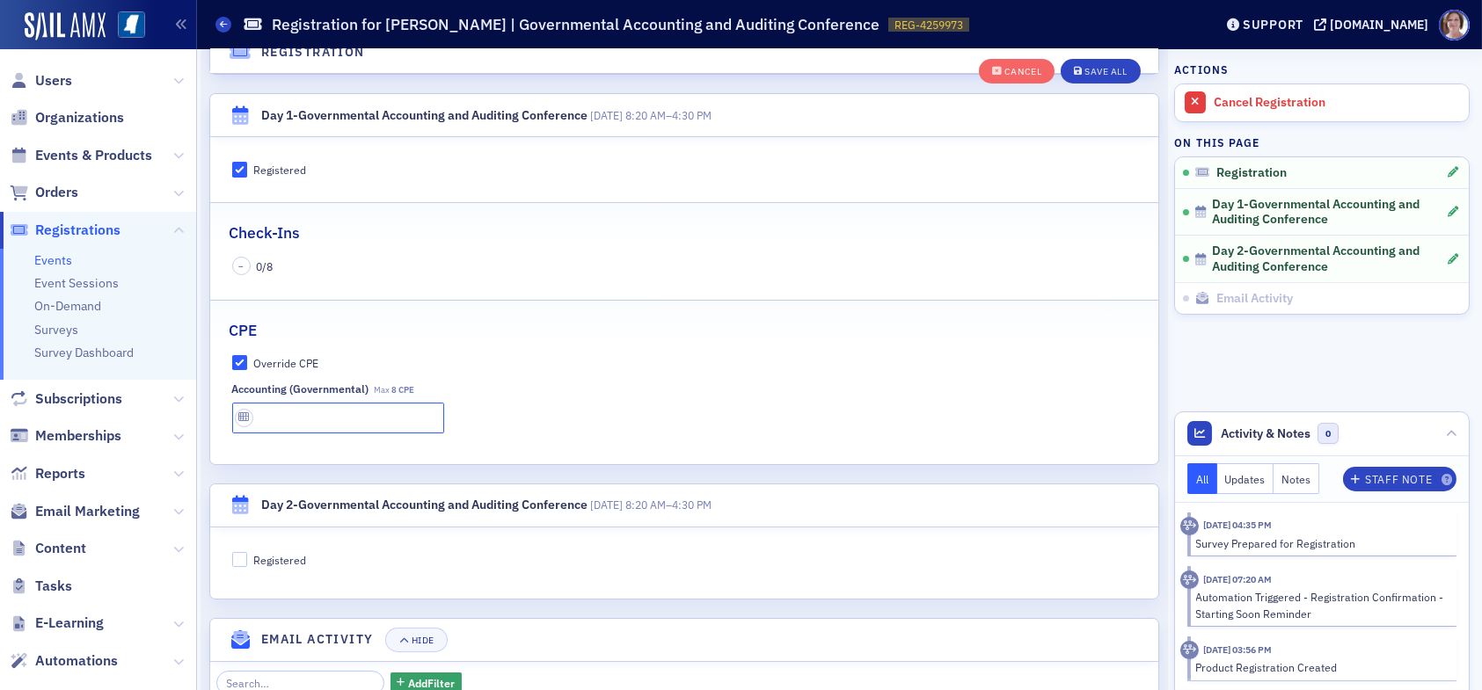
click at [285, 414] on input "text" at bounding box center [338, 418] width 212 height 31
type input "8 CPE"
drag, startPoint x: 238, startPoint y: 553, endPoint x: 281, endPoint y: 588, distance: 54.4
click at [239, 556] on input "Registered" at bounding box center [240, 560] width 16 height 16
checkbox input "true"
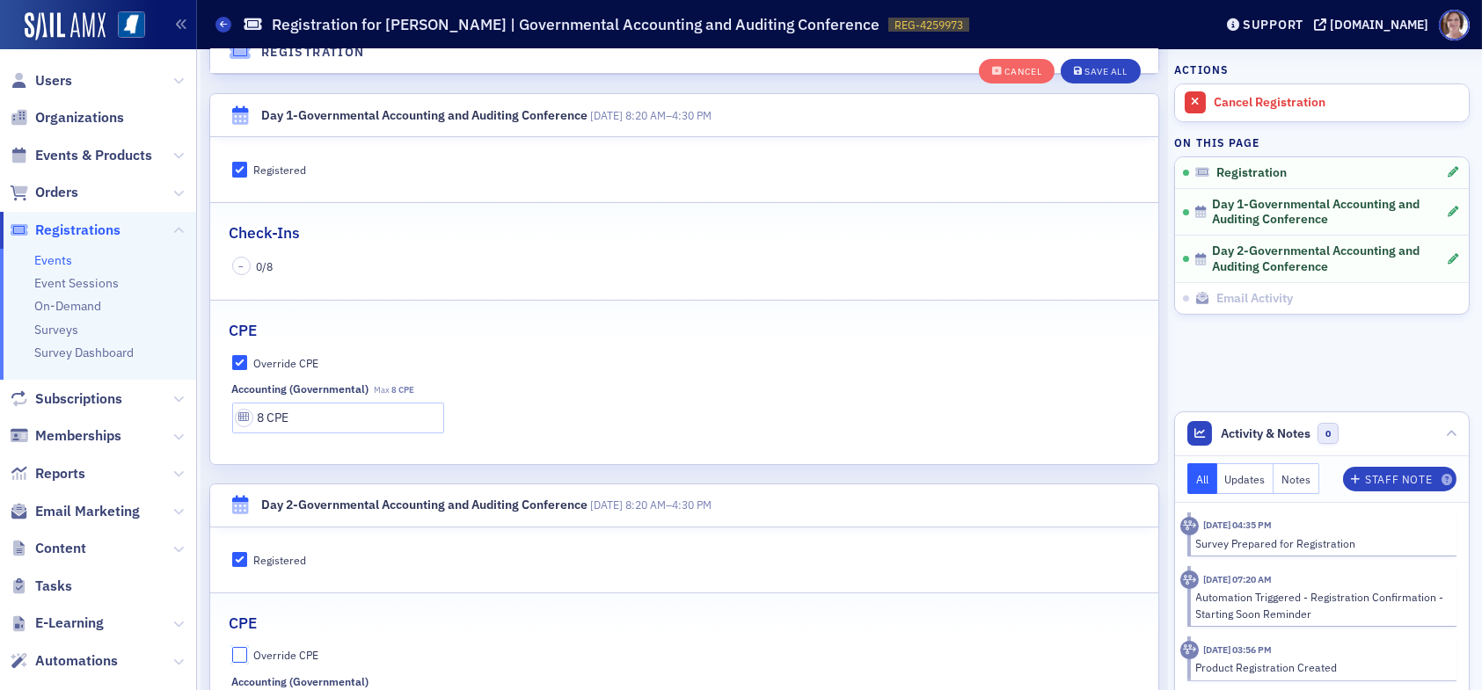
click at [244, 650] on input "Override CPE" at bounding box center [240, 655] width 16 height 16
checkbox input "true"
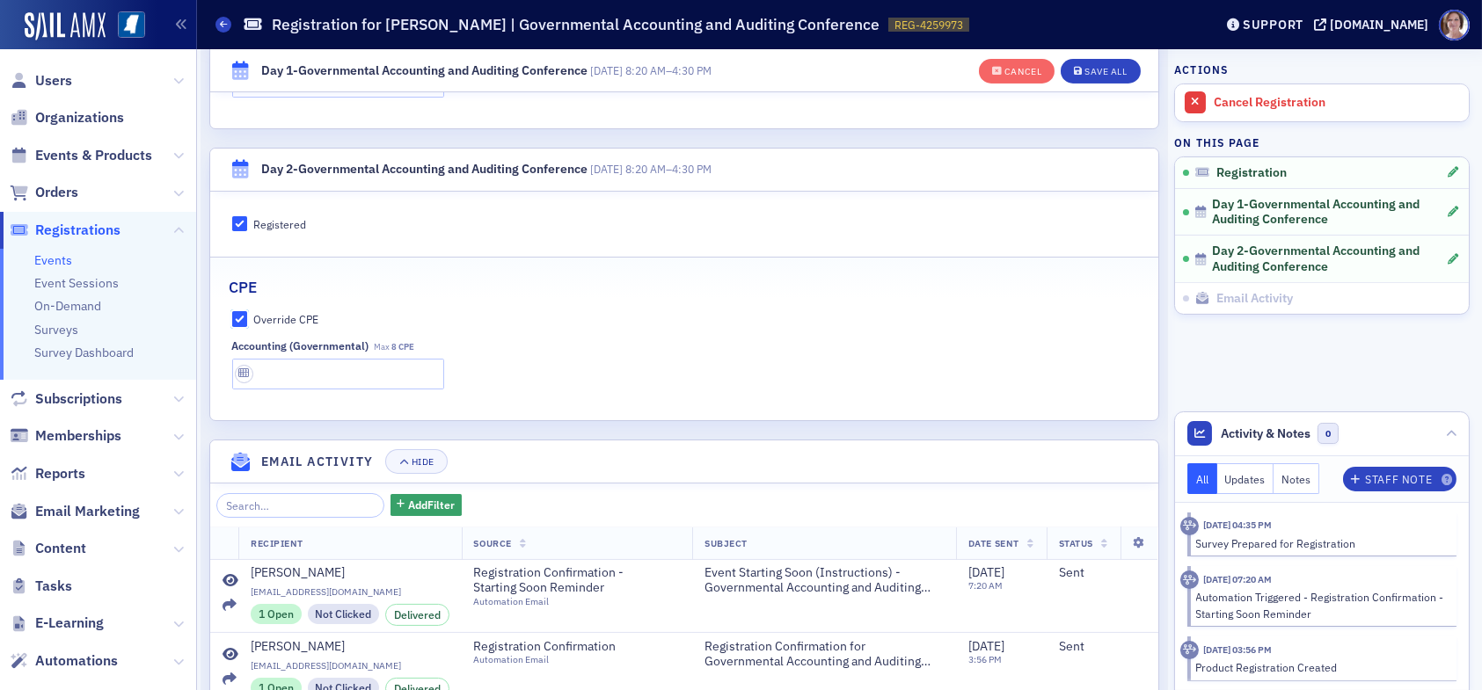
scroll to position [925, 0]
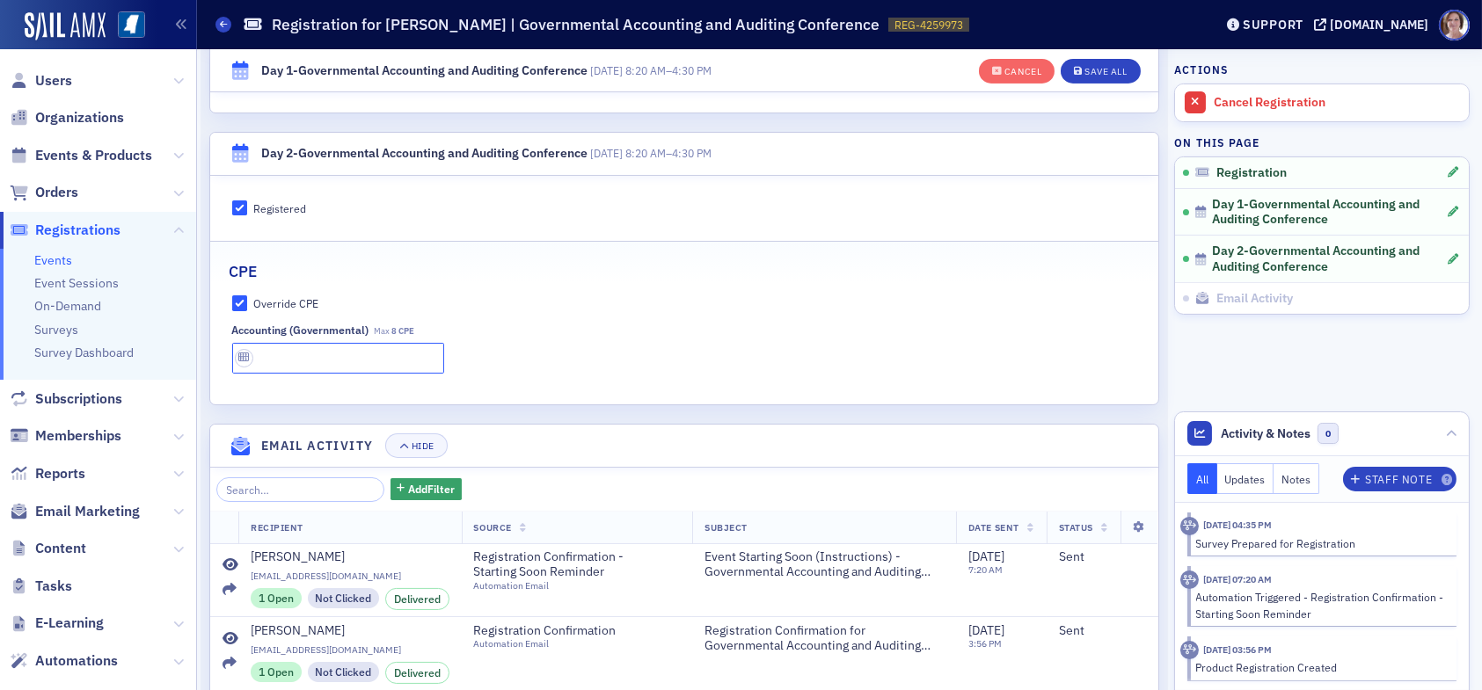
click at [296, 358] on input "text" at bounding box center [338, 358] width 212 height 31
type input "8 CPE"
click at [1086, 68] on div "Save All" at bounding box center [1106, 72] width 42 height 10
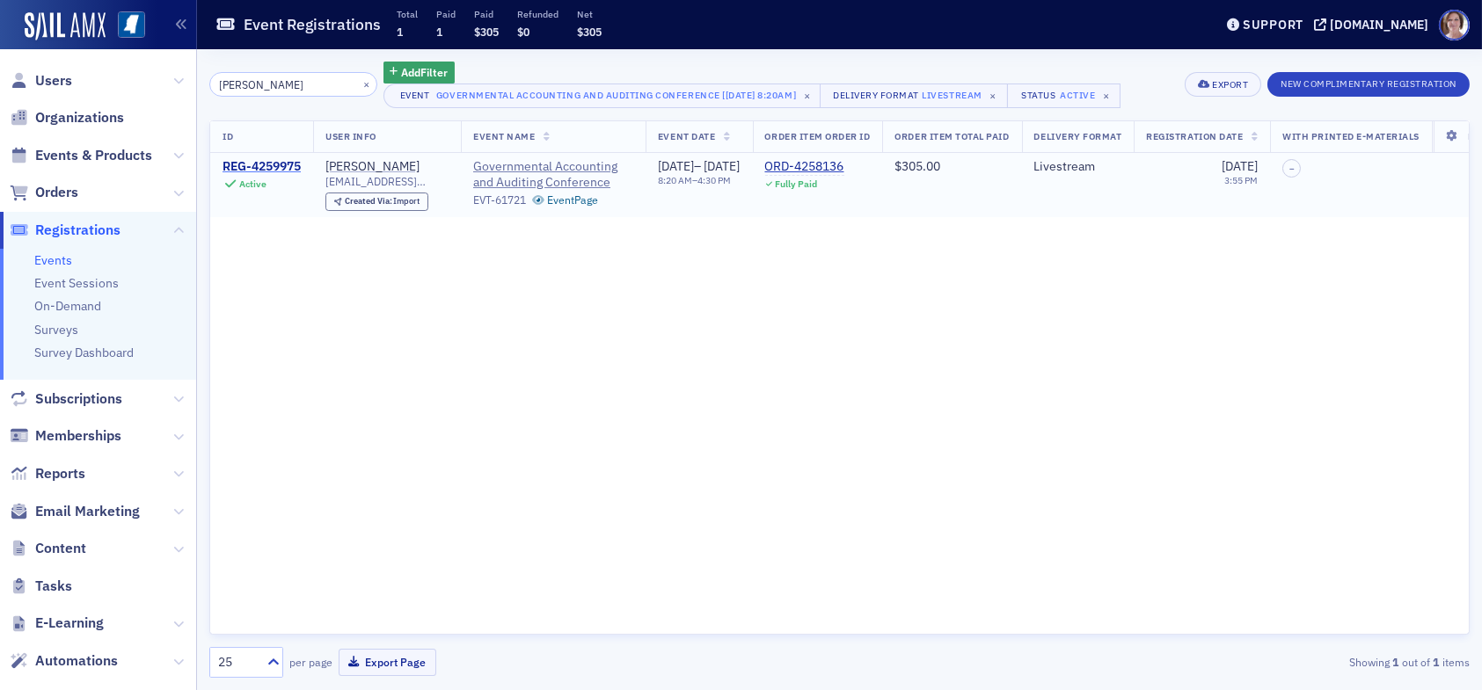
type input "madeline pieroni"
click at [288, 164] on div "REG-4259975" at bounding box center [262, 167] width 78 height 16
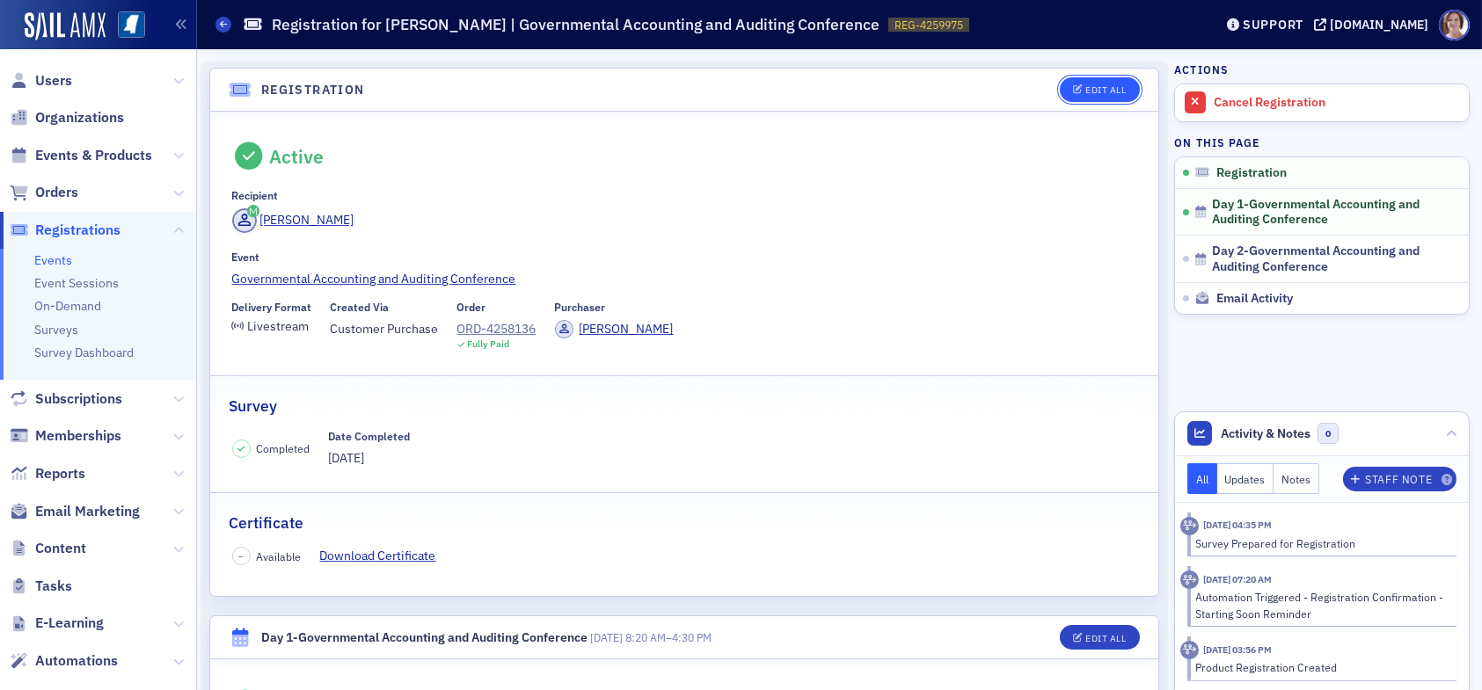
click at [1088, 86] on div "Edit All" at bounding box center [1105, 90] width 40 height 10
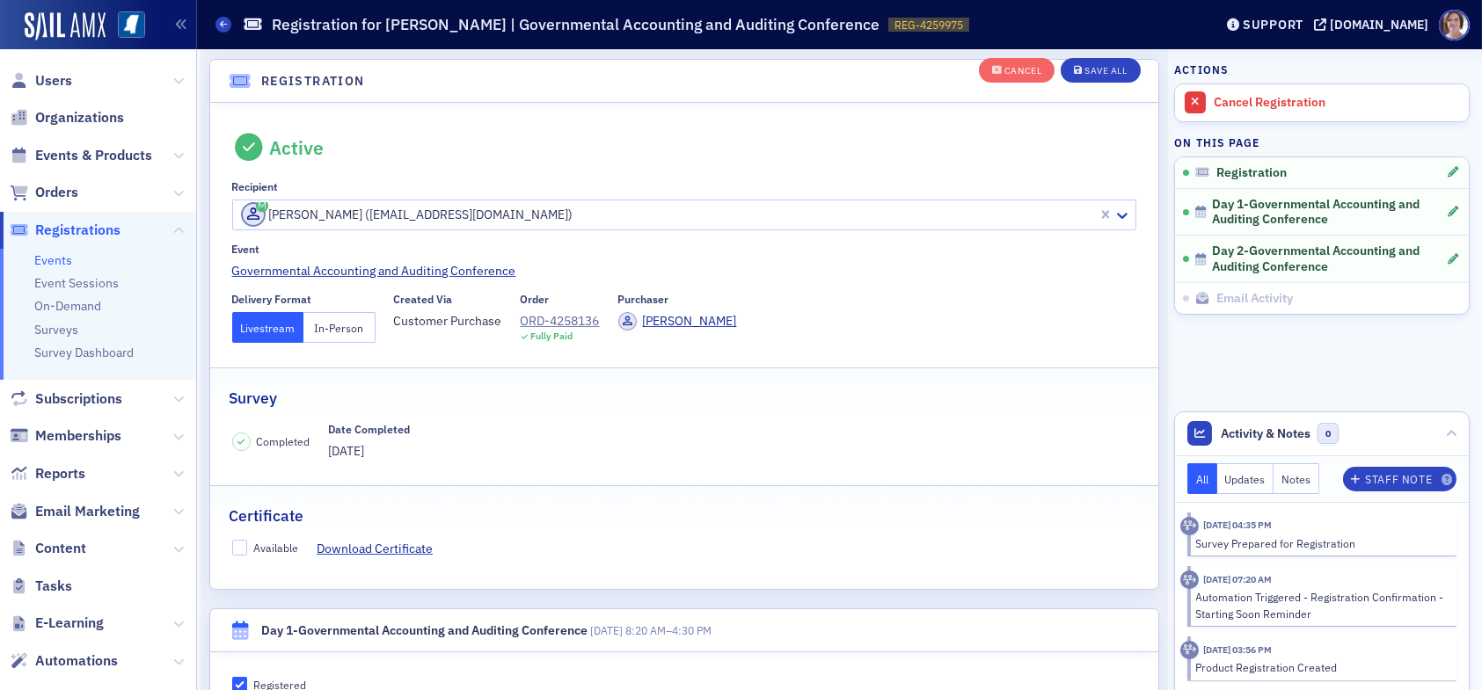
click at [248, 545] on label "Available" at bounding box center [265, 548] width 67 height 16
click at [248, 545] on input "Available" at bounding box center [240, 548] width 16 height 16
checkbox input "true"
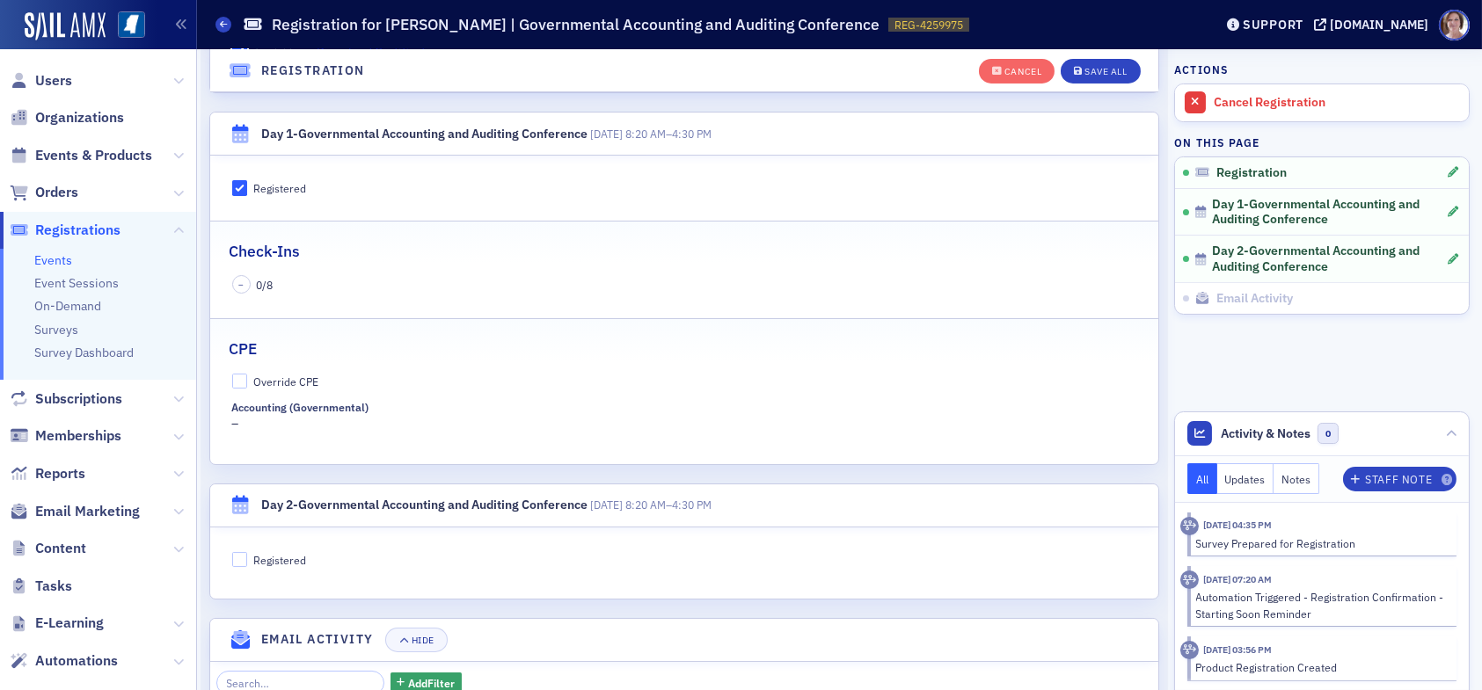
scroll to position [573, 0]
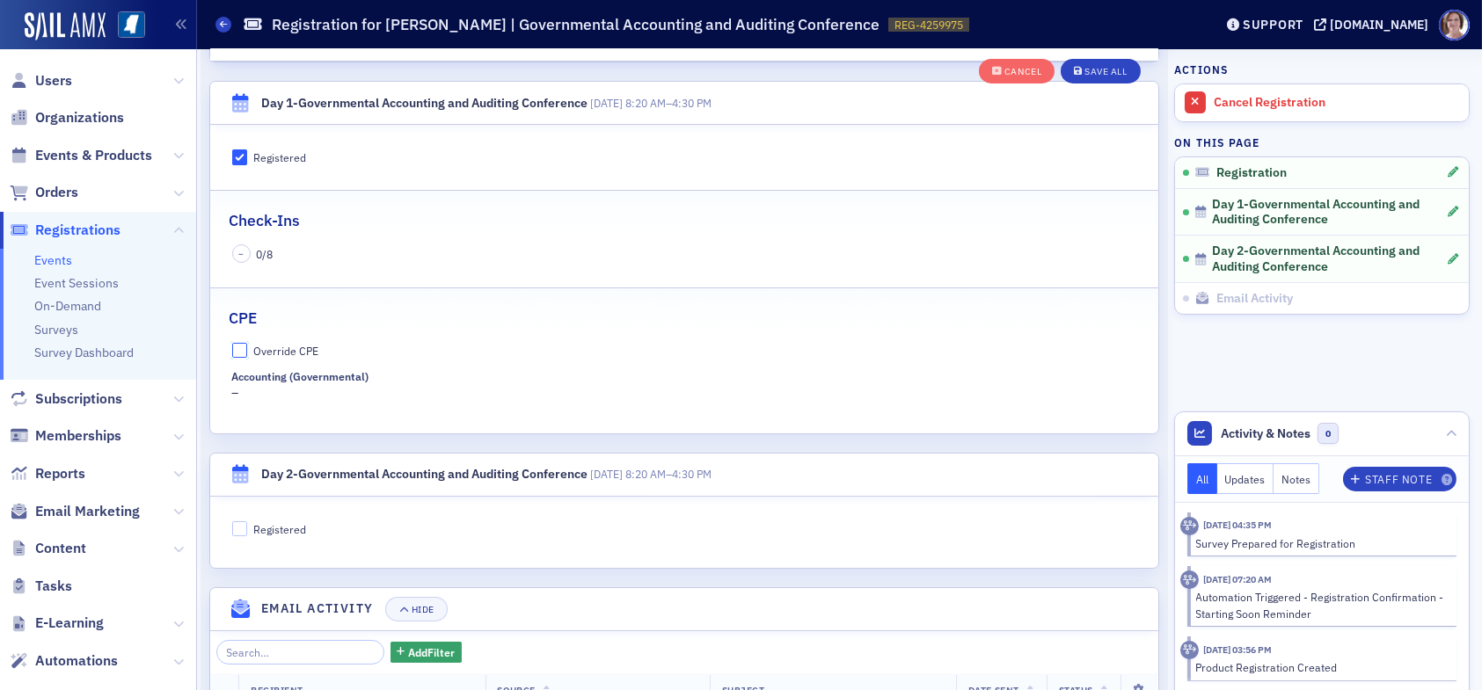
click at [239, 346] on input "Override CPE" at bounding box center [240, 351] width 16 height 16
checkbox input "true"
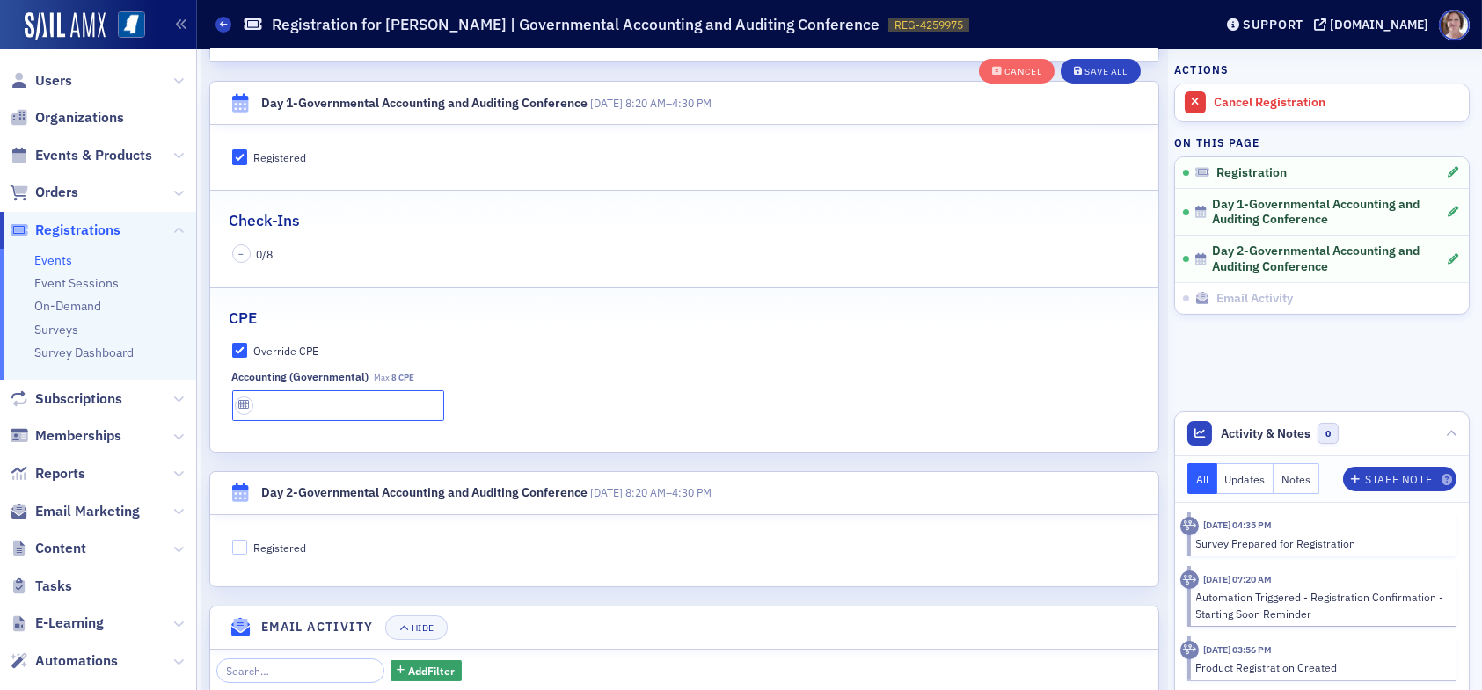
click at [306, 398] on input "text" at bounding box center [338, 406] width 212 height 31
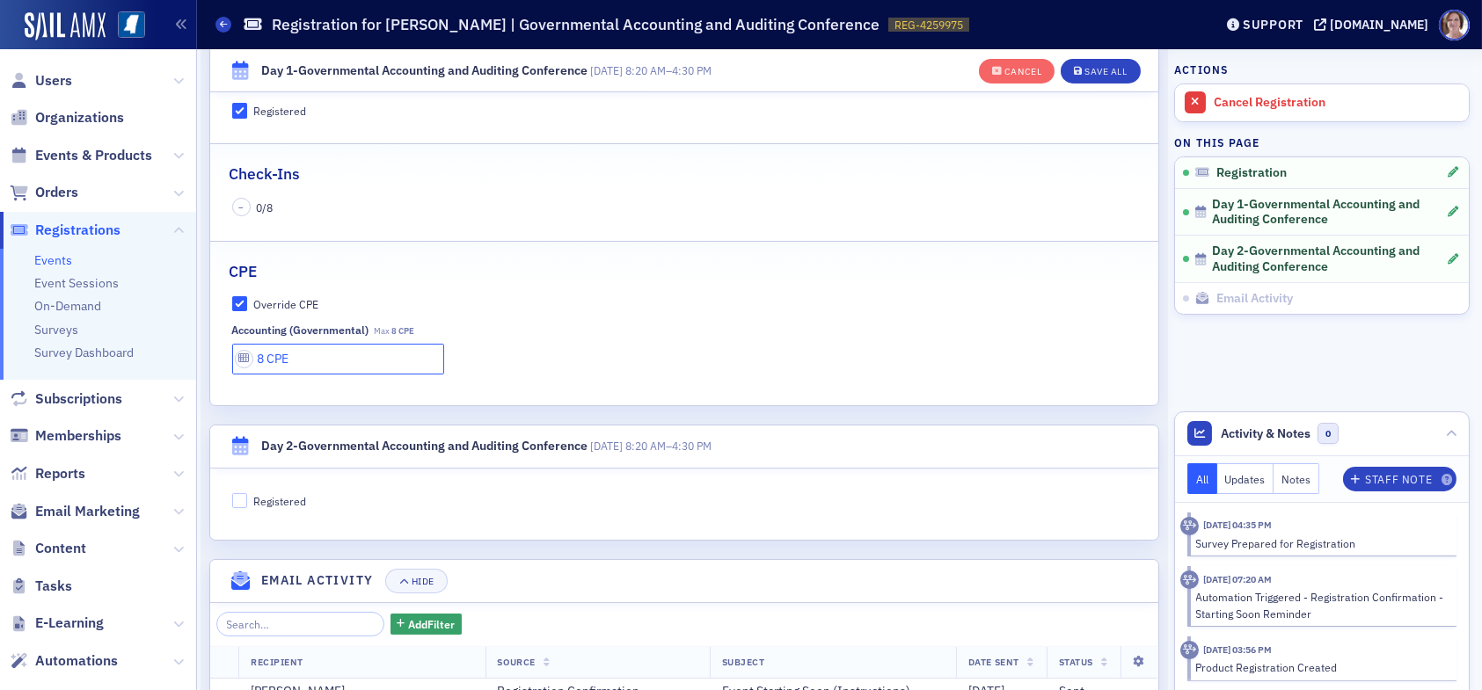
scroll to position [661, 0]
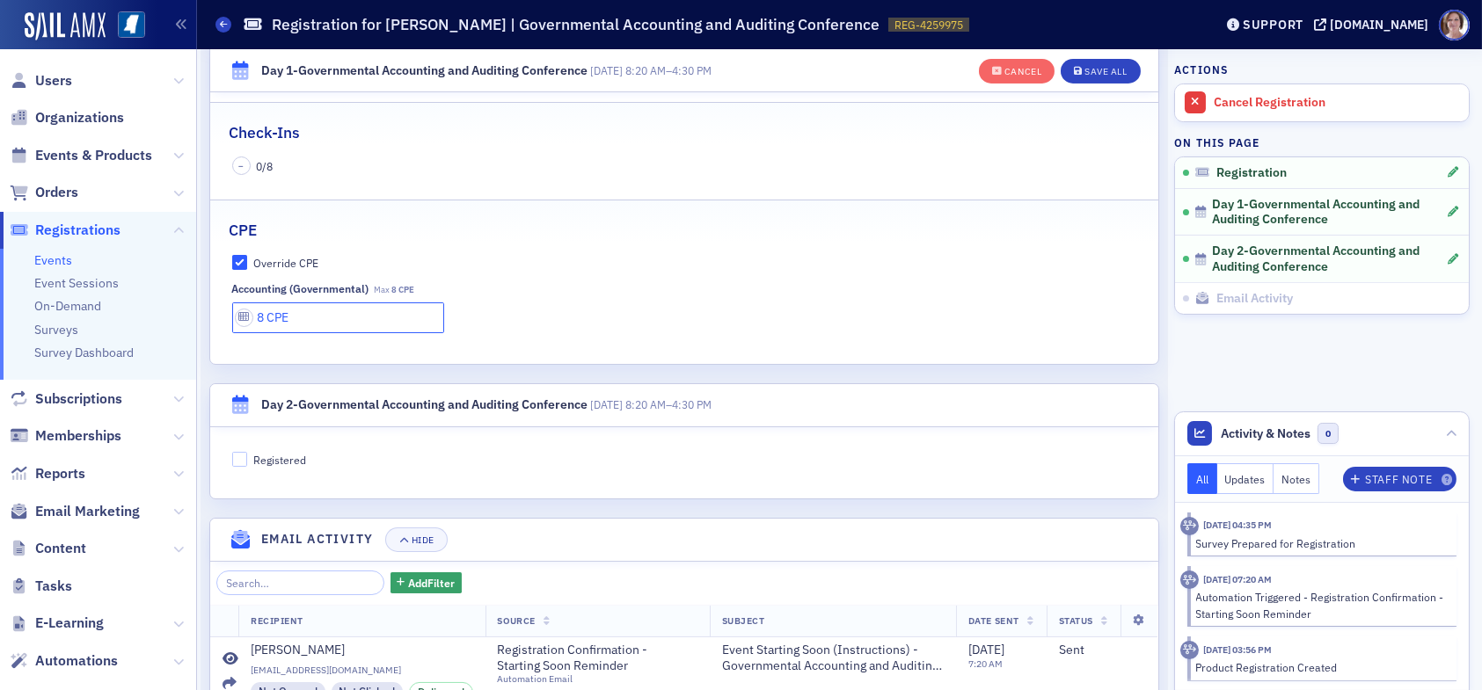
type input "8 CPE"
click at [245, 455] on input "Registered" at bounding box center [240, 460] width 16 height 16
checkbox input "true"
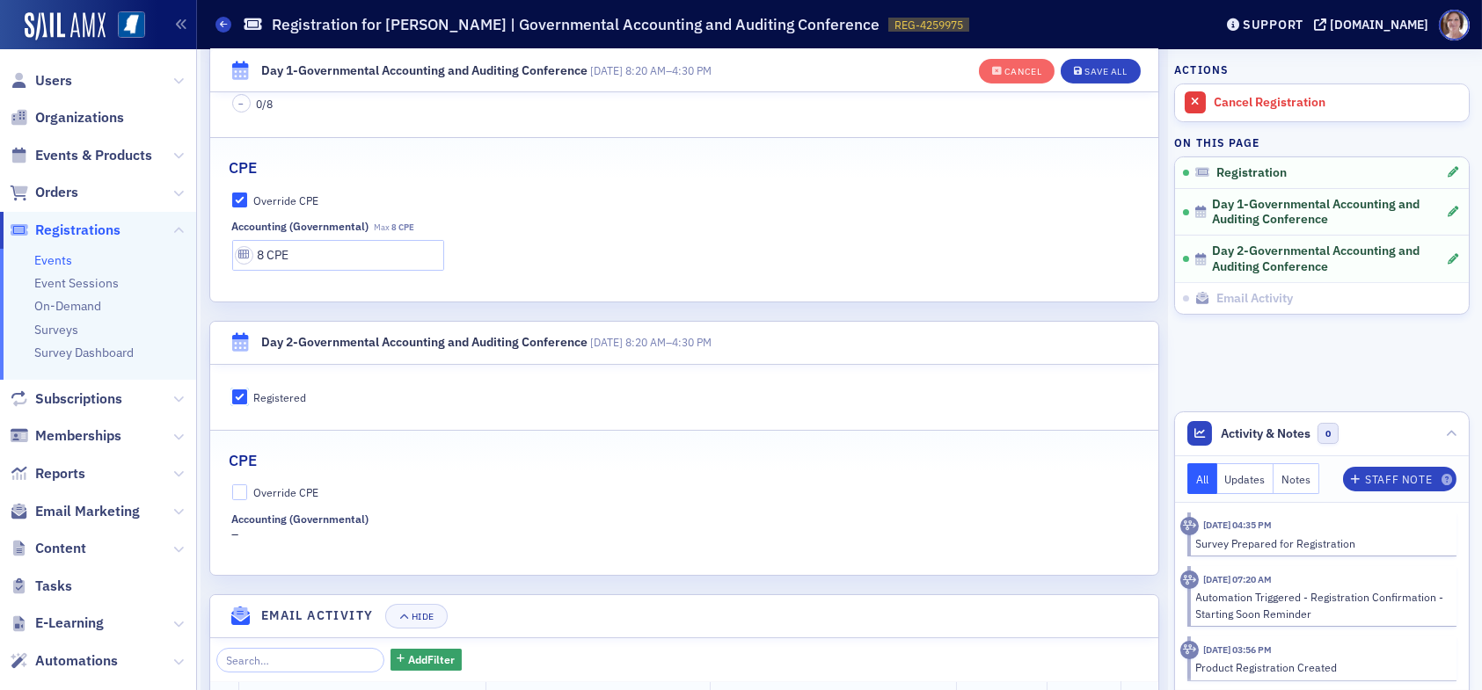
scroll to position [837, 0]
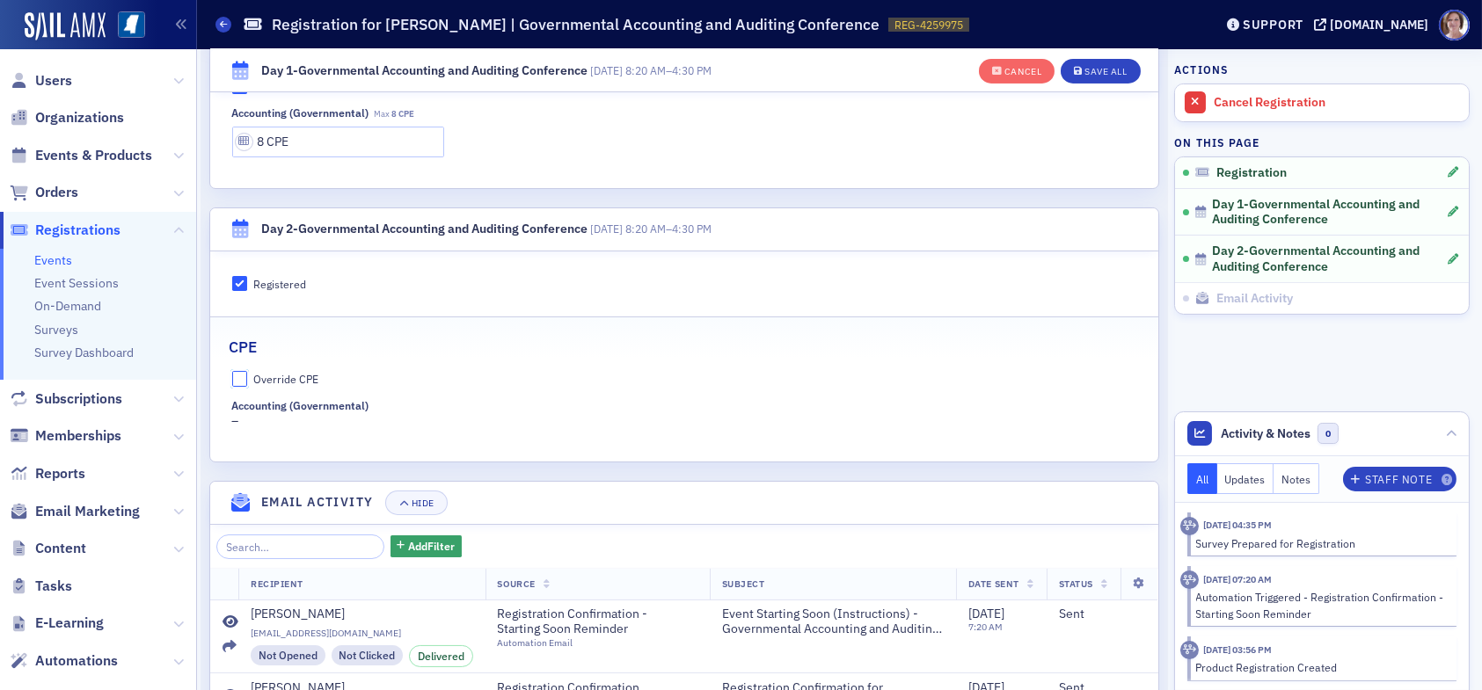
drag, startPoint x: 239, startPoint y: 376, endPoint x: 251, endPoint y: 391, distance: 18.8
click at [240, 377] on input "Override CPE" at bounding box center [240, 379] width 16 height 16
checkbox input "true"
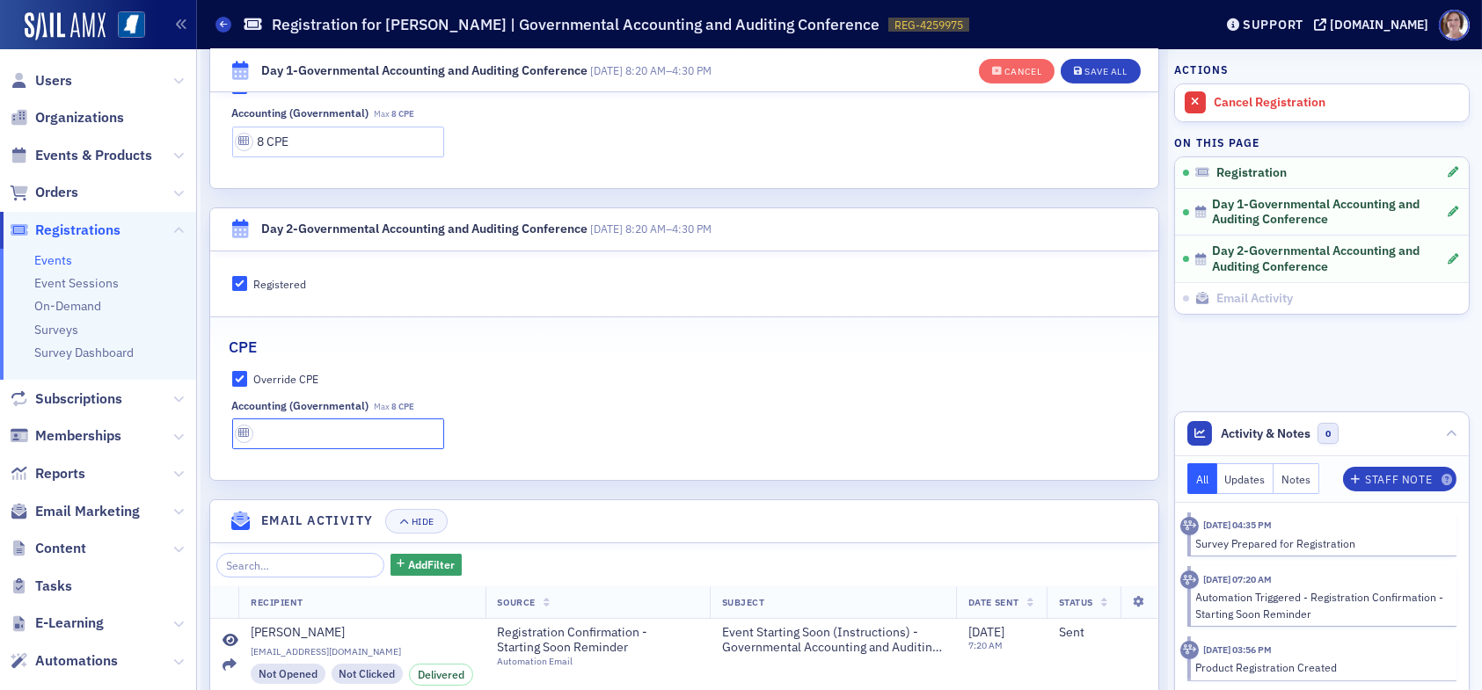
click at [279, 430] on input "text" at bounding box center [338, 434] width 212 height 31
type input "8 CPE"
click at [1104, 67] on div "Save All" at bounding box center [1106, 72] width 42 height 10
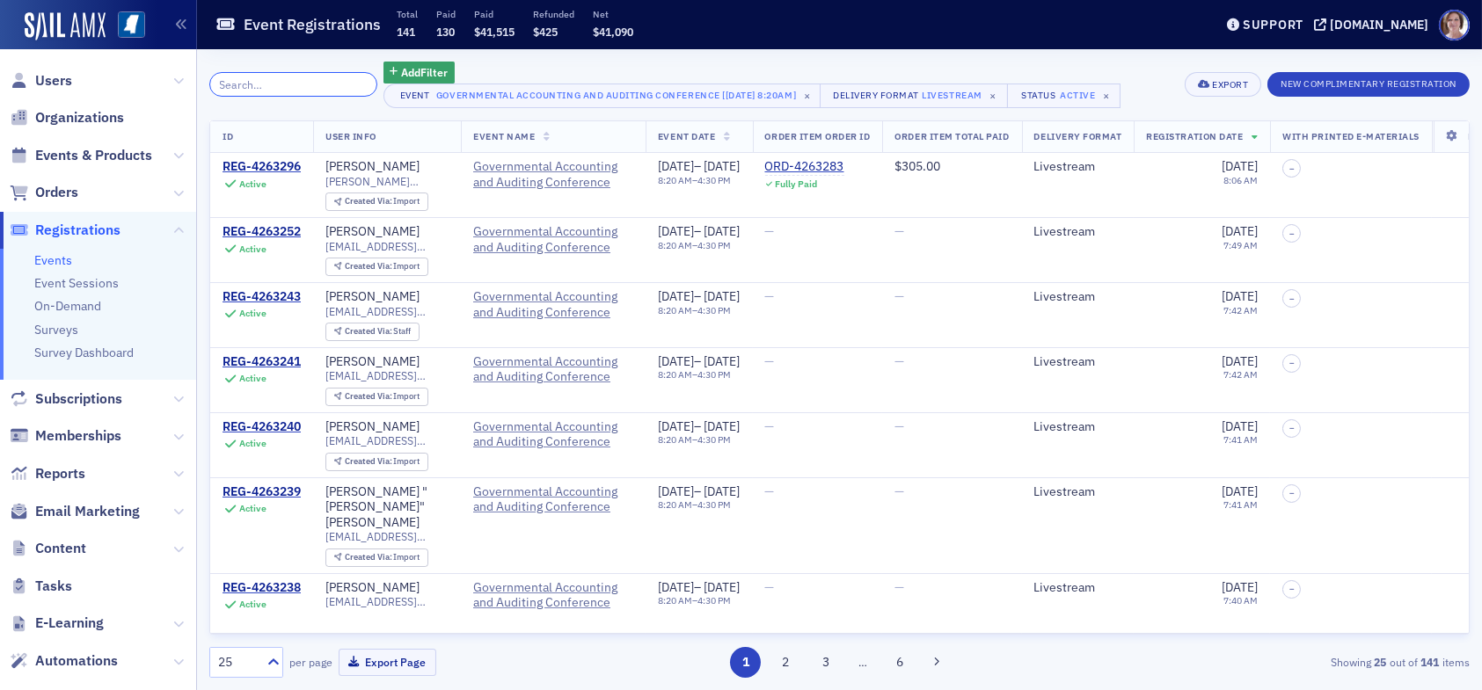
click at [296, 85] on input "search" at bounding box center [293, 84] width 168 height 25
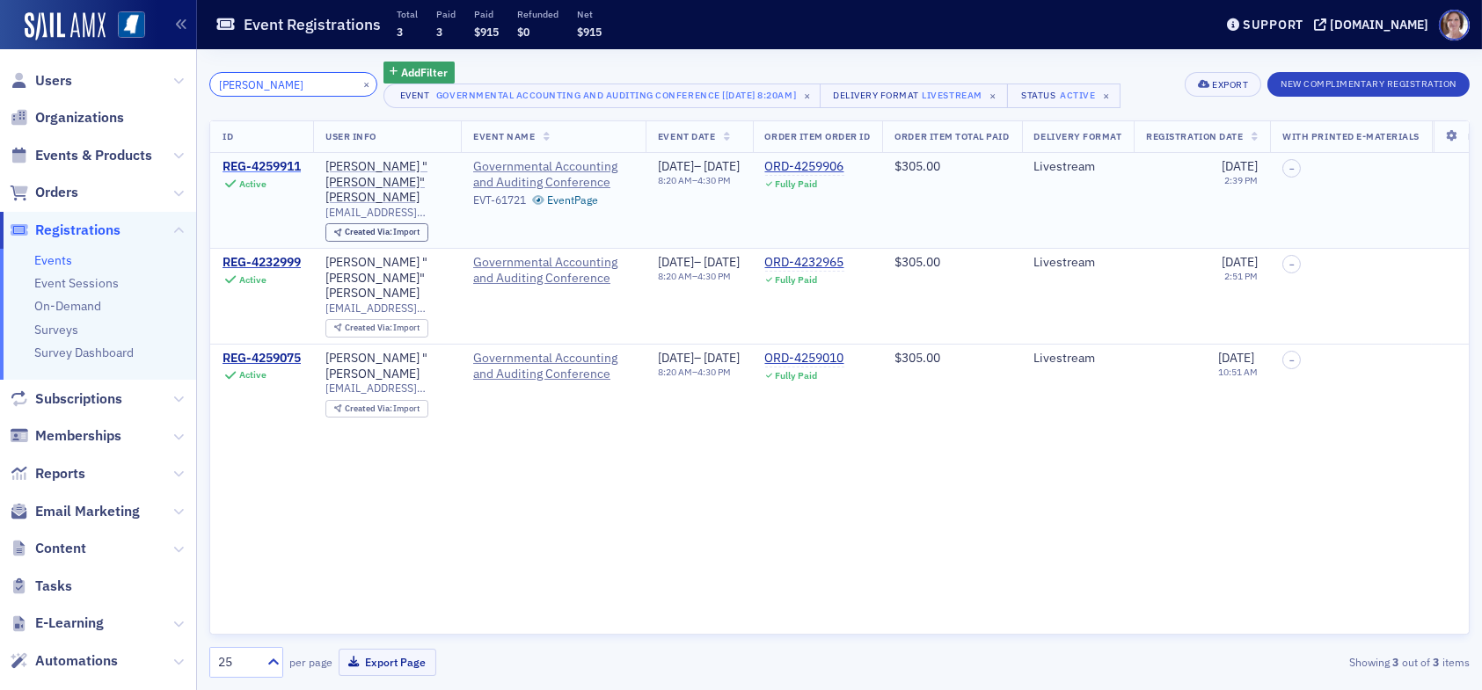
type input "kimberly mccurley"
click at [269, 164] on div "REG-4259911" at bounding box center [262, 167] width 78 height 16
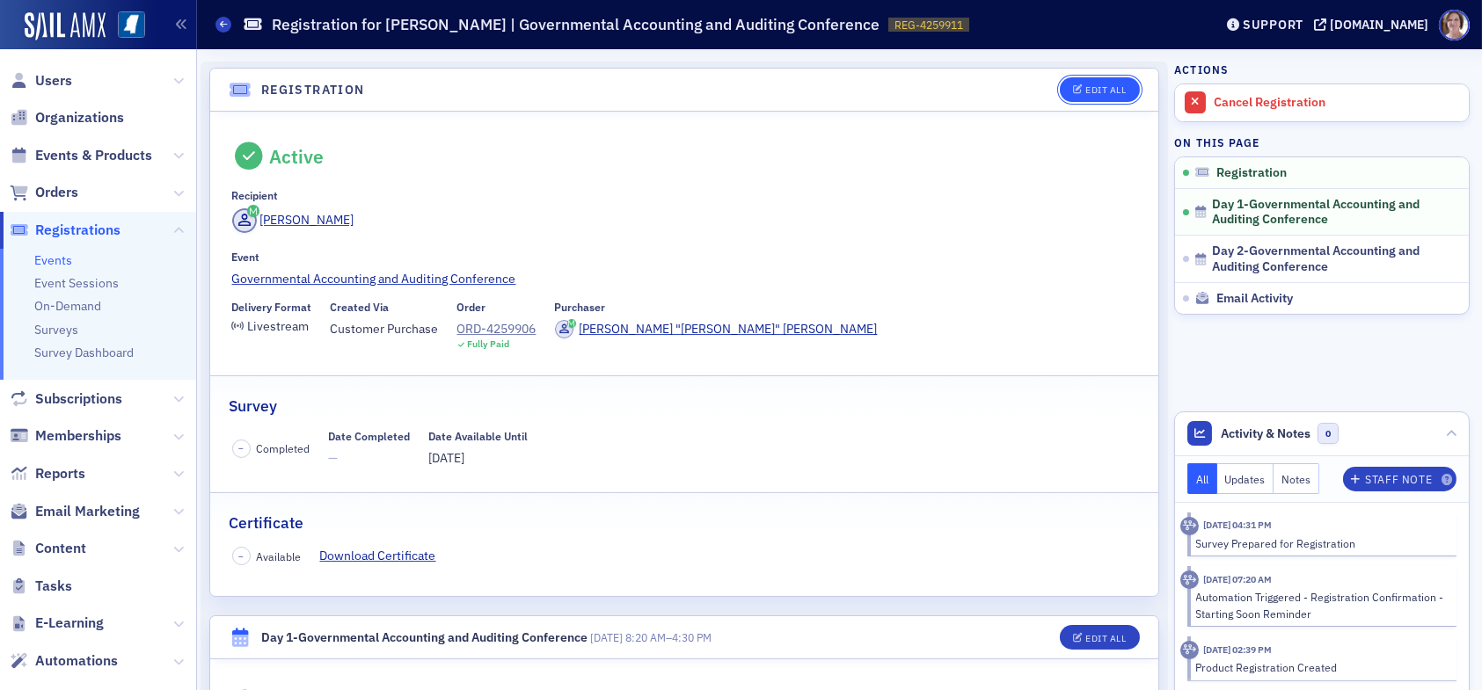
click at [1092, 85] on div "Edit All" at bounding box center [1105, 90] width 40 height 10
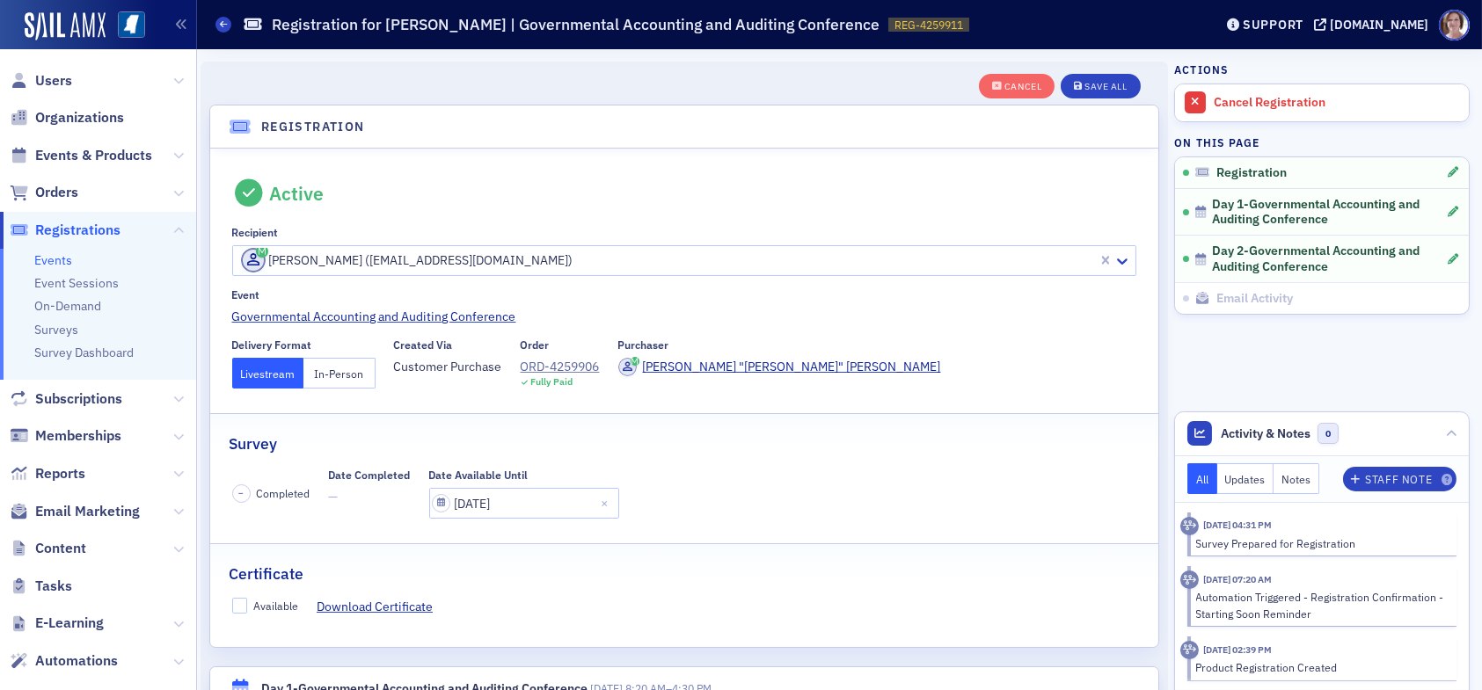
scroll to position [46, 0]
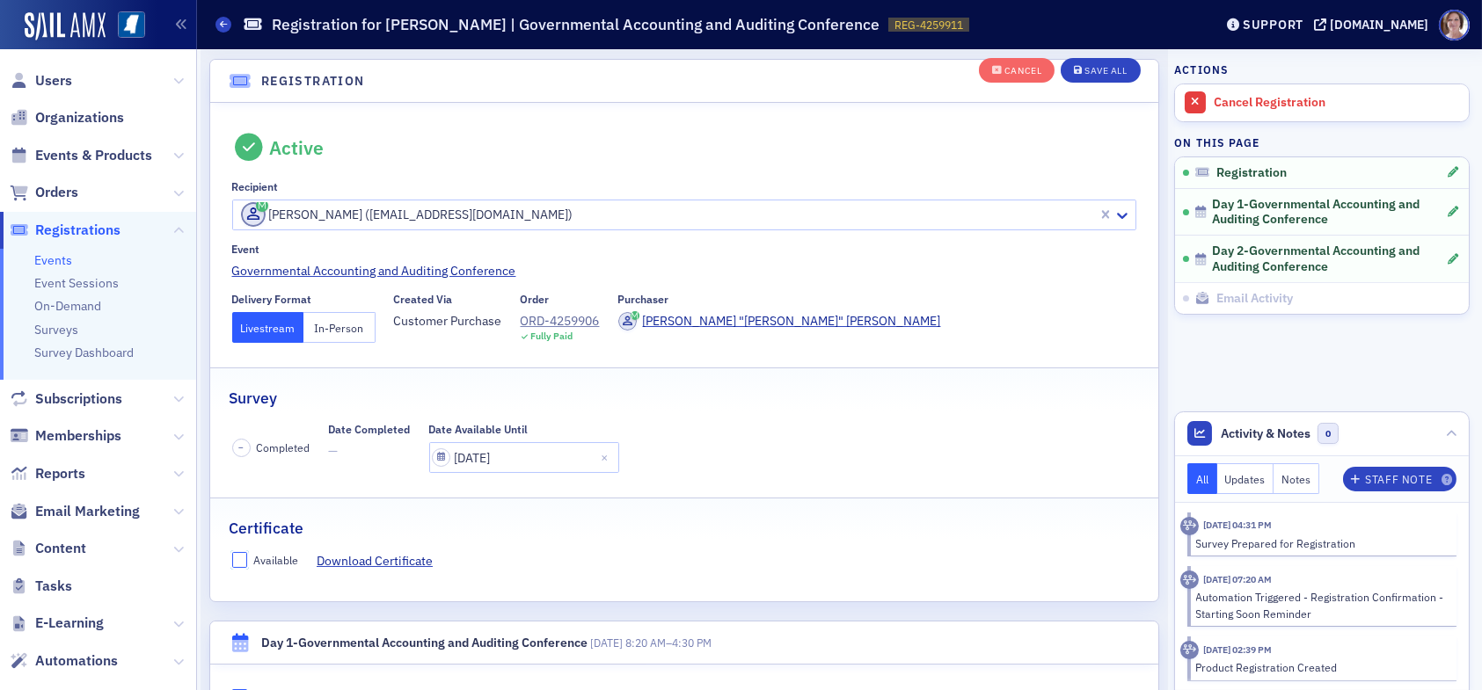
click at [236, 558] on input "Available" at bounding box center [240, 560] width 16 height 16
checkbox input "true"
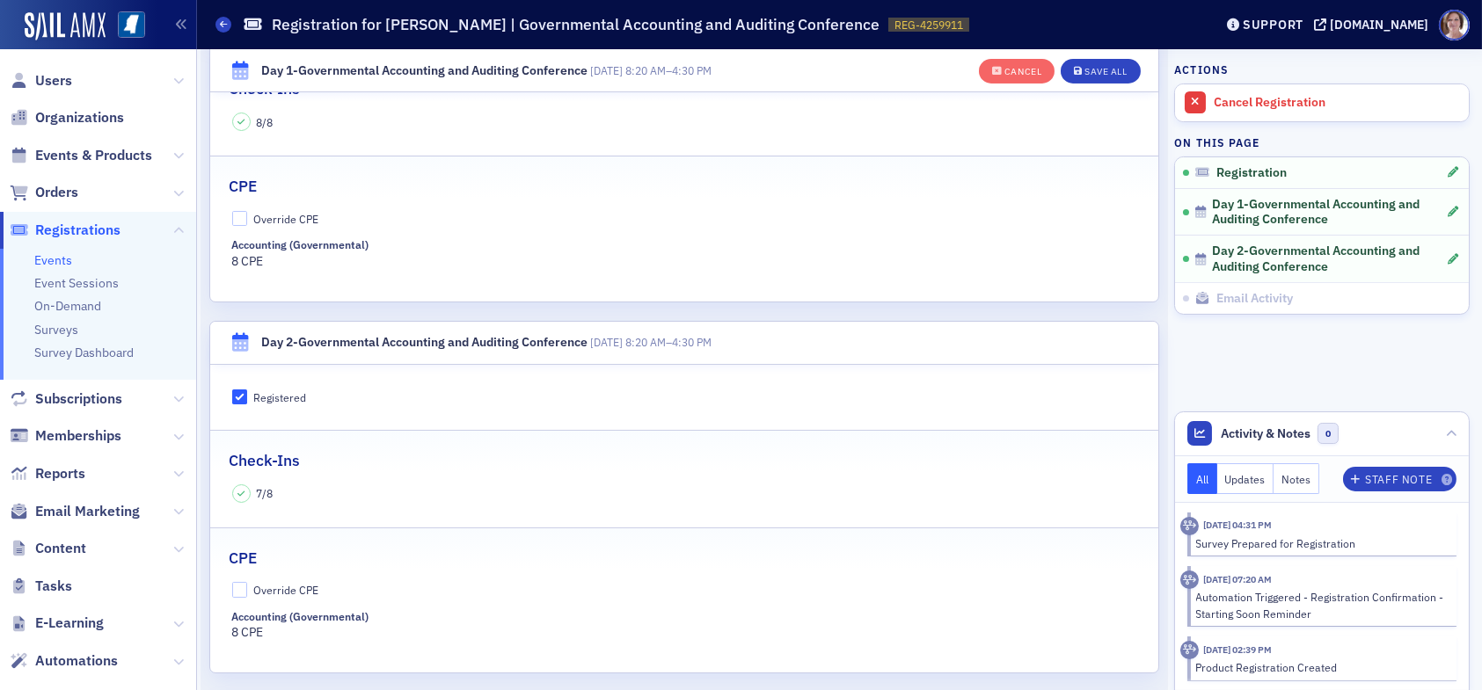
scroll to position [749, 0]
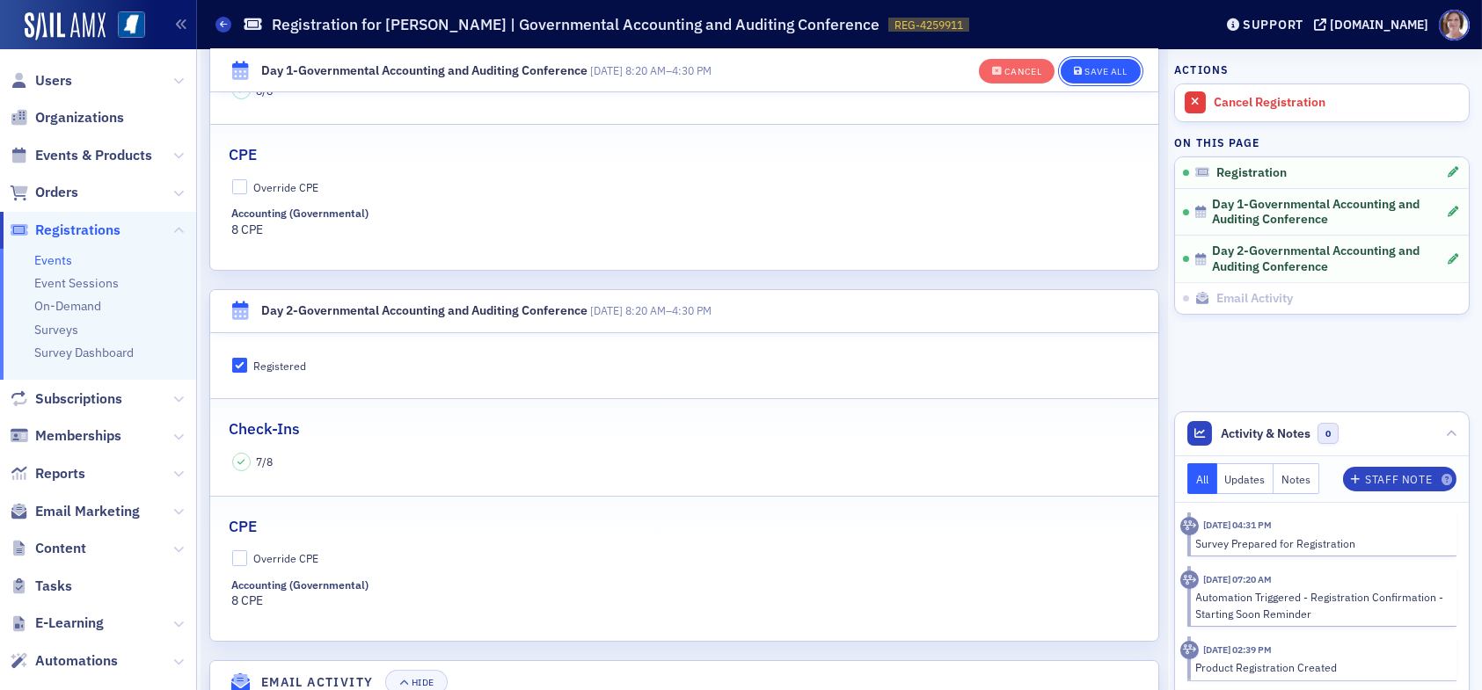
click at [1096, 69] on div "Save All" at bounding box center [1106, 72] width 42 height 10
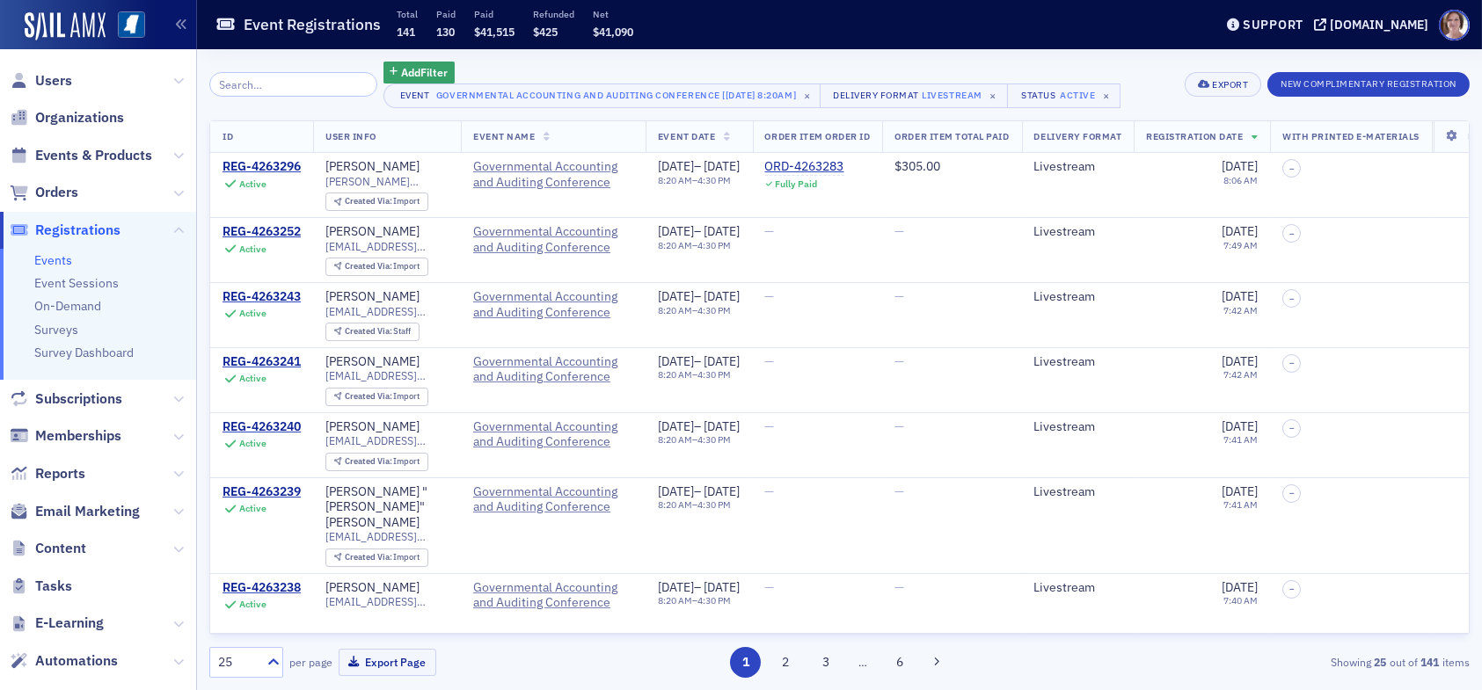
click at [294, 88] on input "search" at bounding box center [293, 84] width 168 height 25
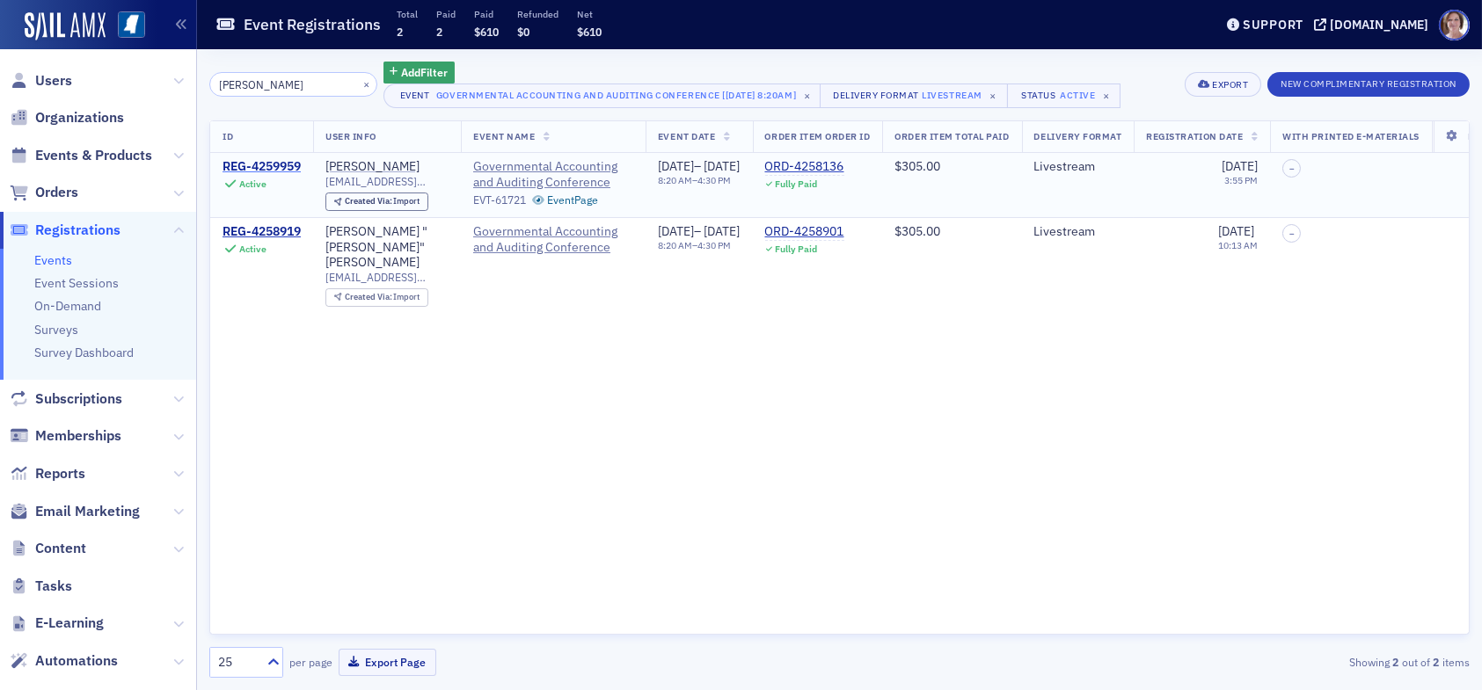
type input "jessica barnes"
click at [259, 164] on div "REG-4259959" at bounding box center [262, 167] width 78 height 16
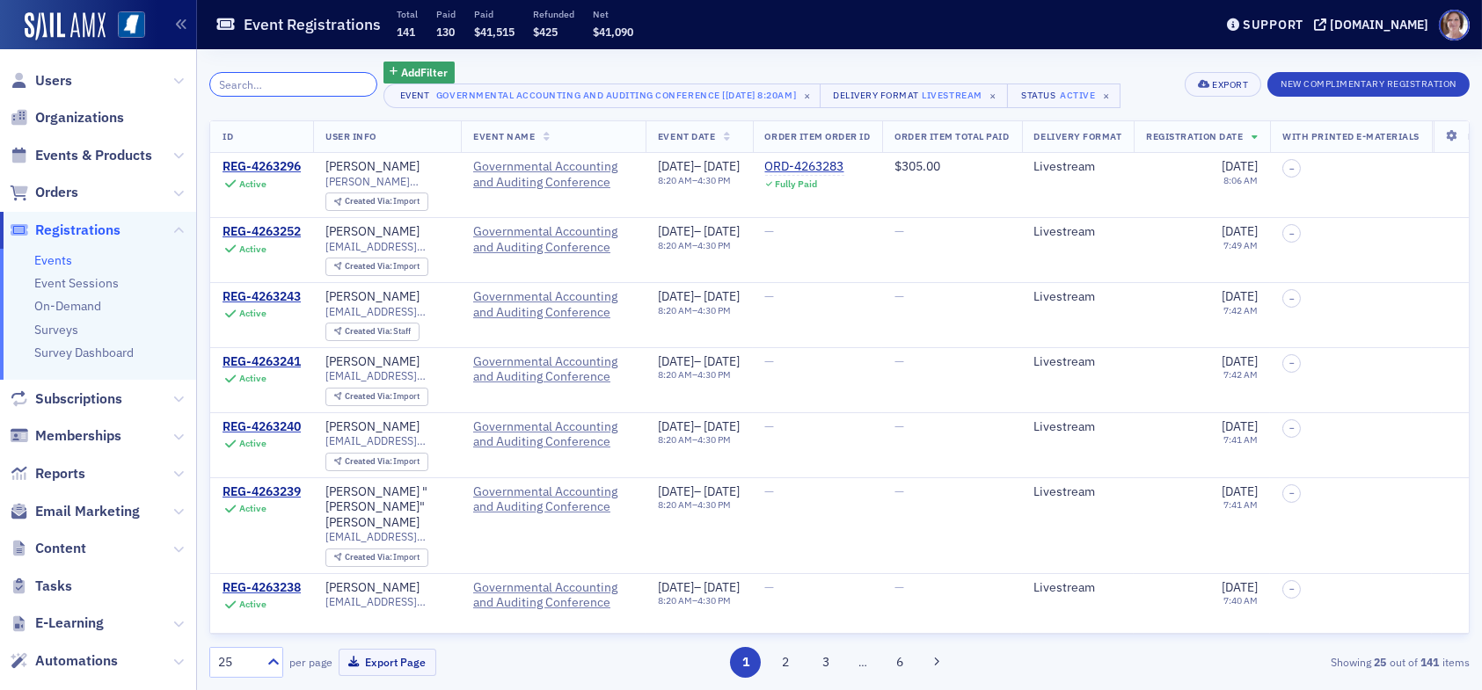
click at [267, 86] on input "search" at bounding box center [293, 84] width 168 height 25
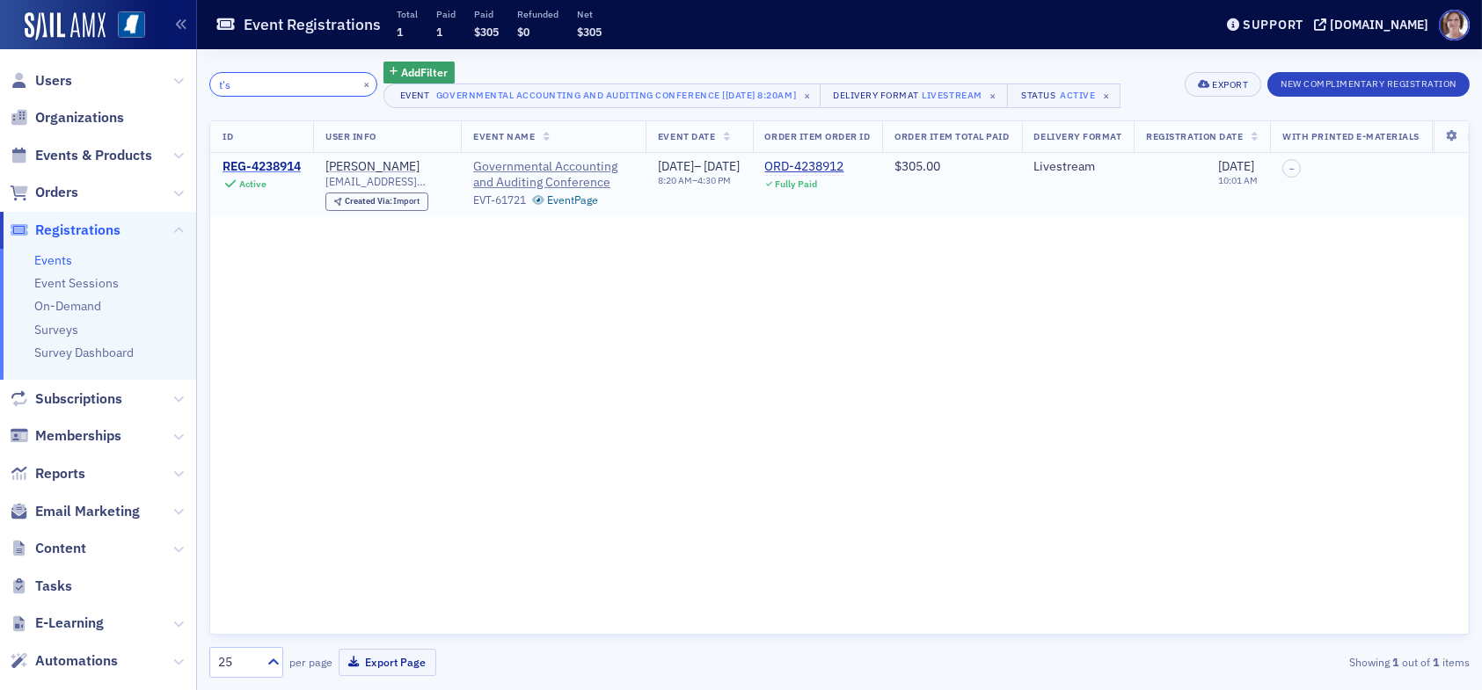
type input "t's"
click at [273, 162] on div "REG-4238914" at bounding box center [262, 167] width 78 height 16
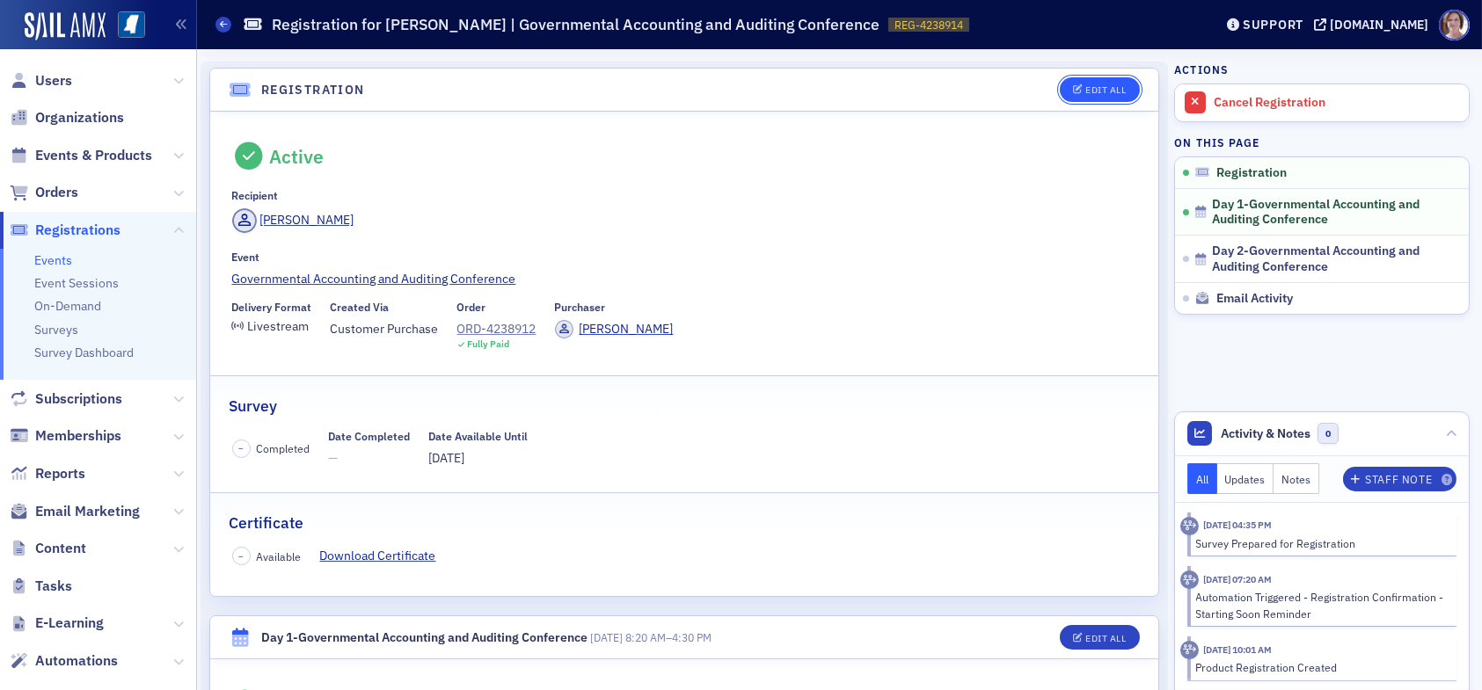
click at [1092, 85] on div "Edit All" at bounding box center [1105, 90] width 40 height 10
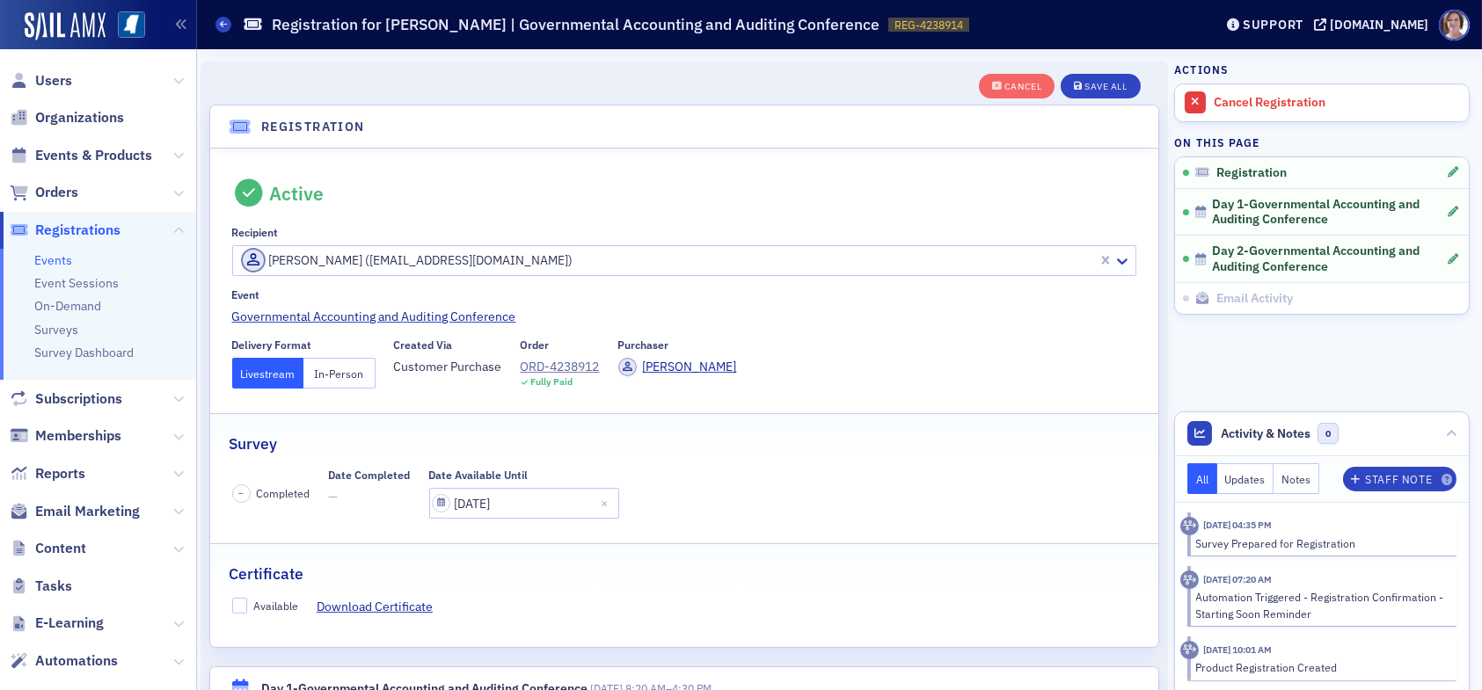
scroll to position [46, 0]
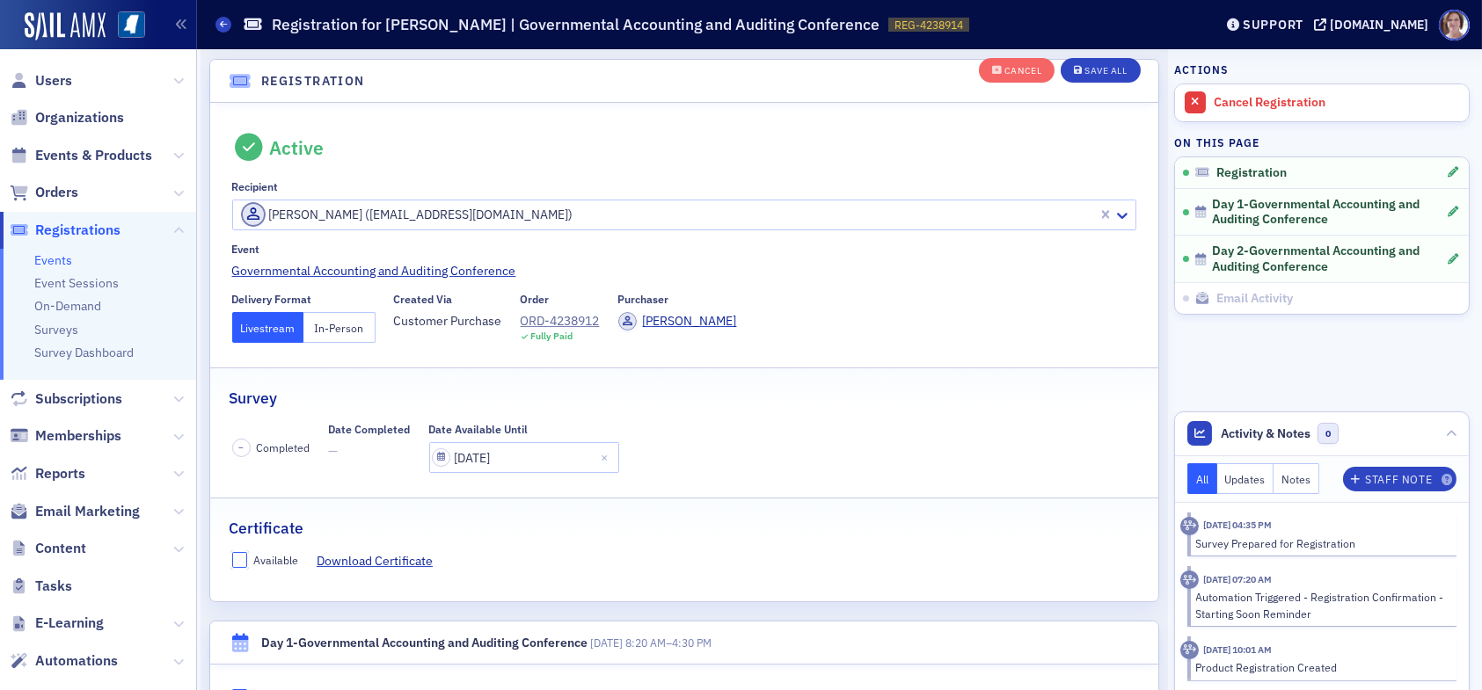
click at [239, 559] on input "Available" at bounding box center [240, 560] width 16 height 16
checkbox input "true"
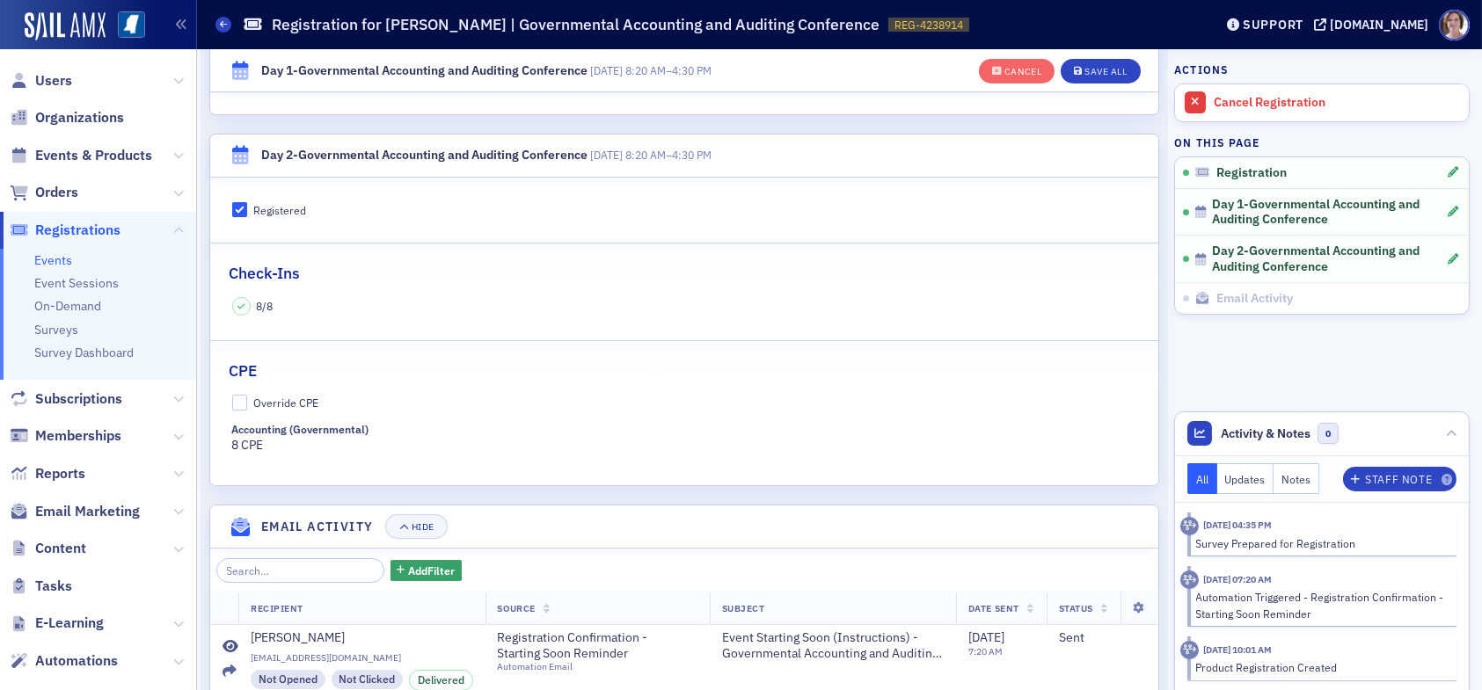
scroll to position [925, 0]
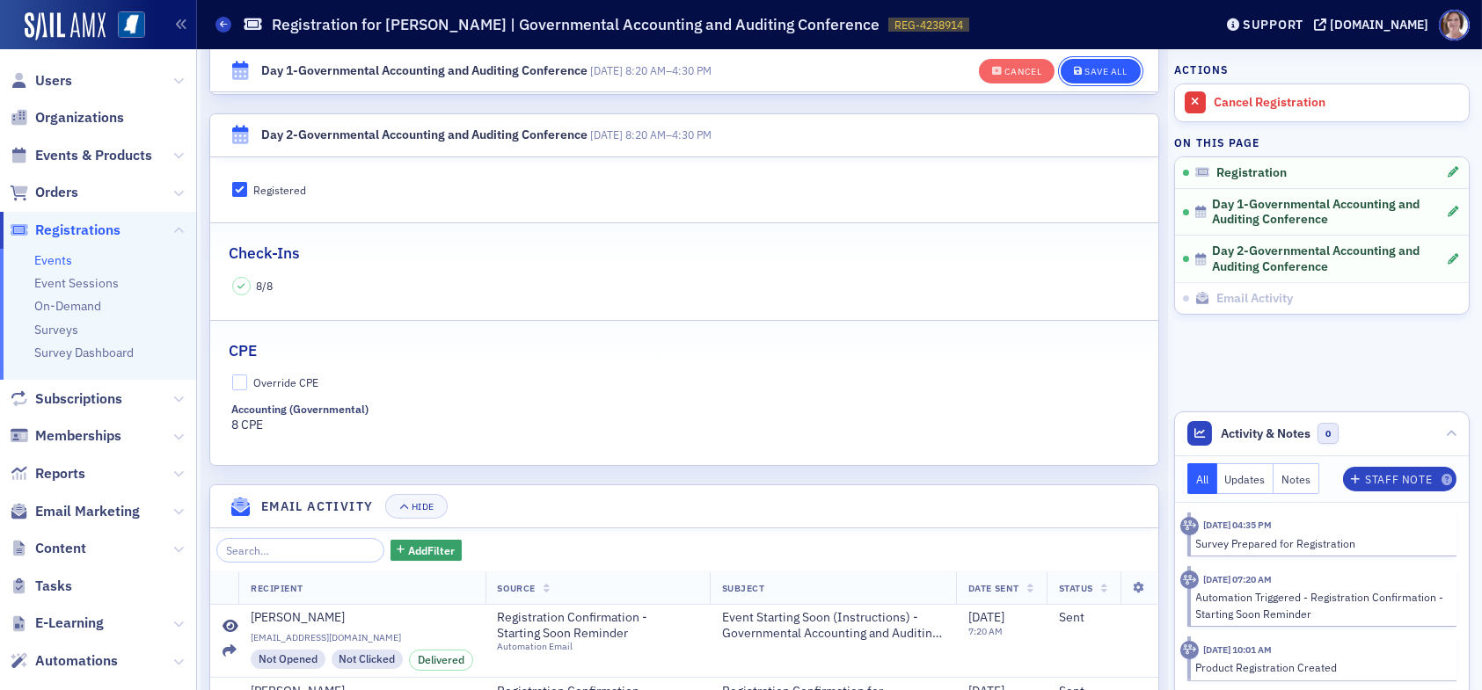
click at [1096, 69] on div "Save All" at bounding box center [1106, 72] width 42 height 10
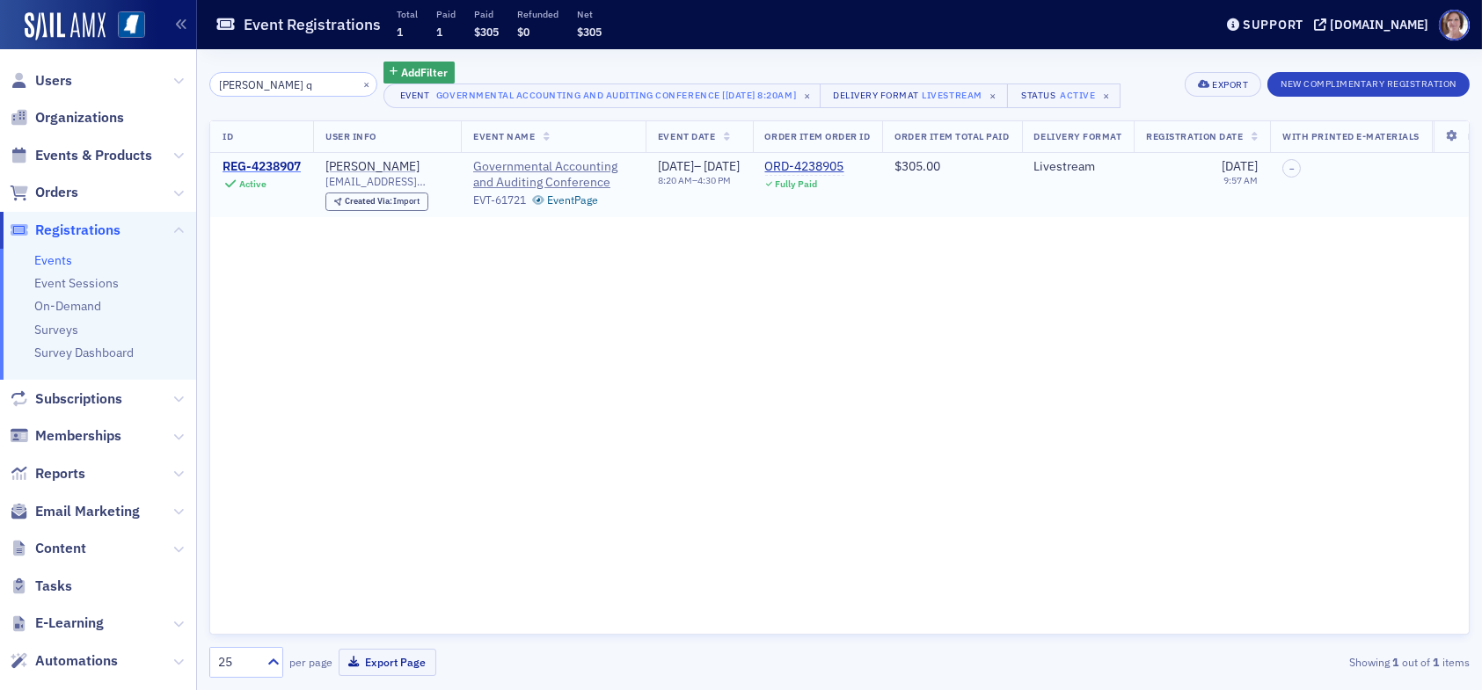
type input "shelbi q"
click at [263, 164] on div "REG-4238907" at bounding box center [262, 167] width 78 height 16
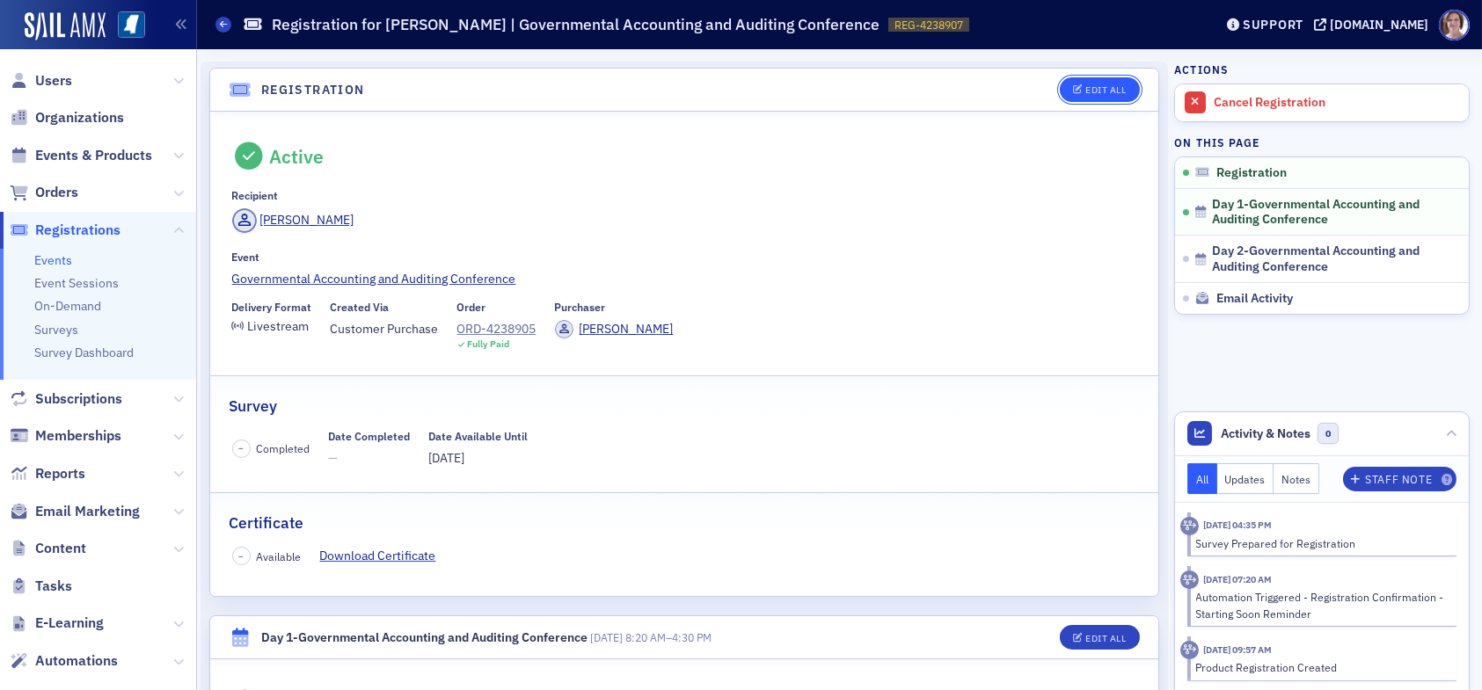
click at [1092, 88] on div "Edit All" at bounding box center [1105, 90] width 40 height 10
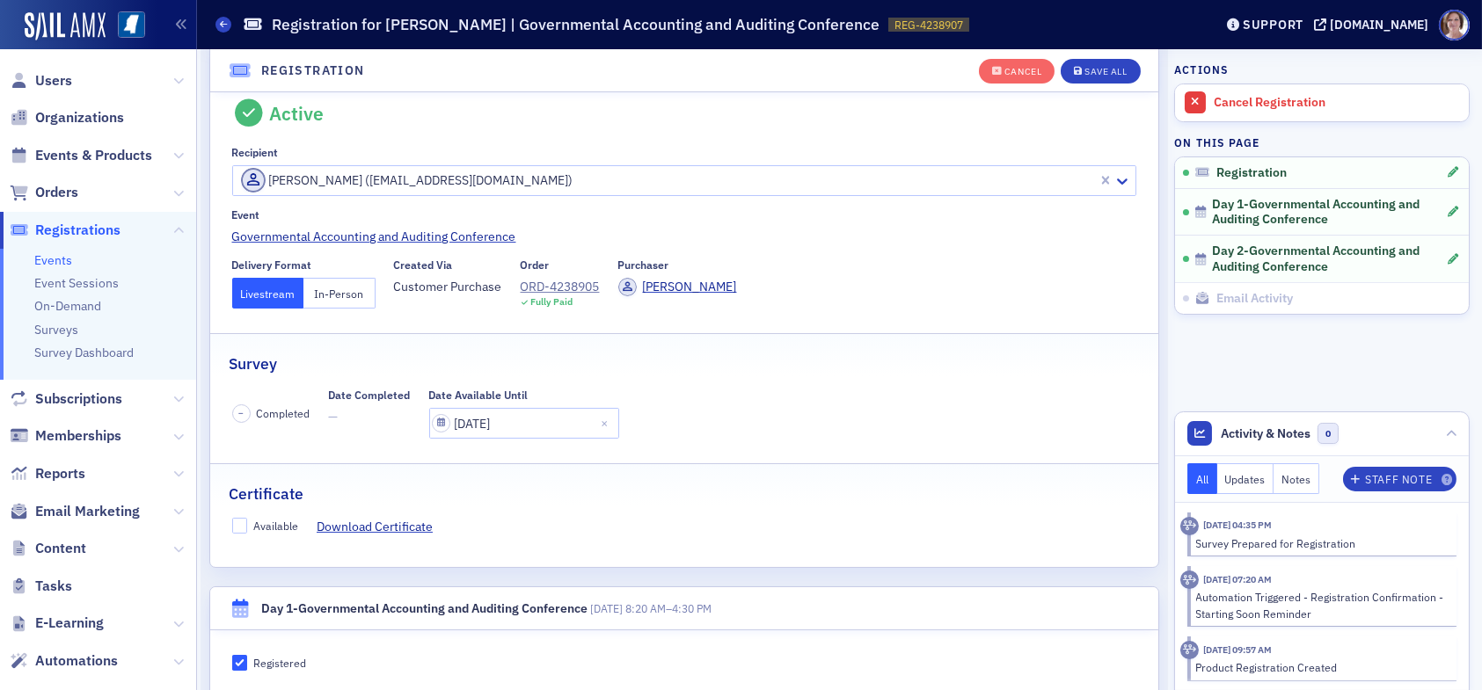
scroll to position [134, 0]
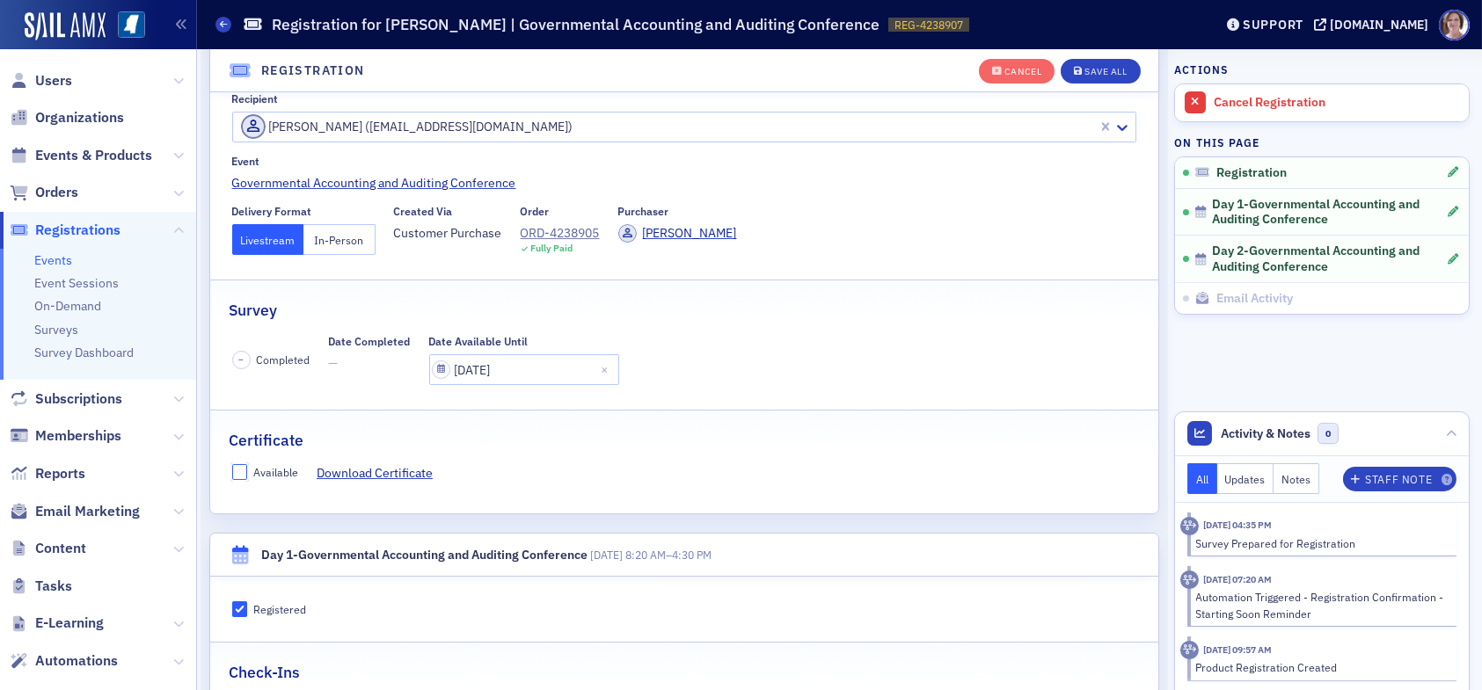
click at [238, 470] on input "Available" at bounding box center [240, 472] width 16 height 16
checkbox input "true"
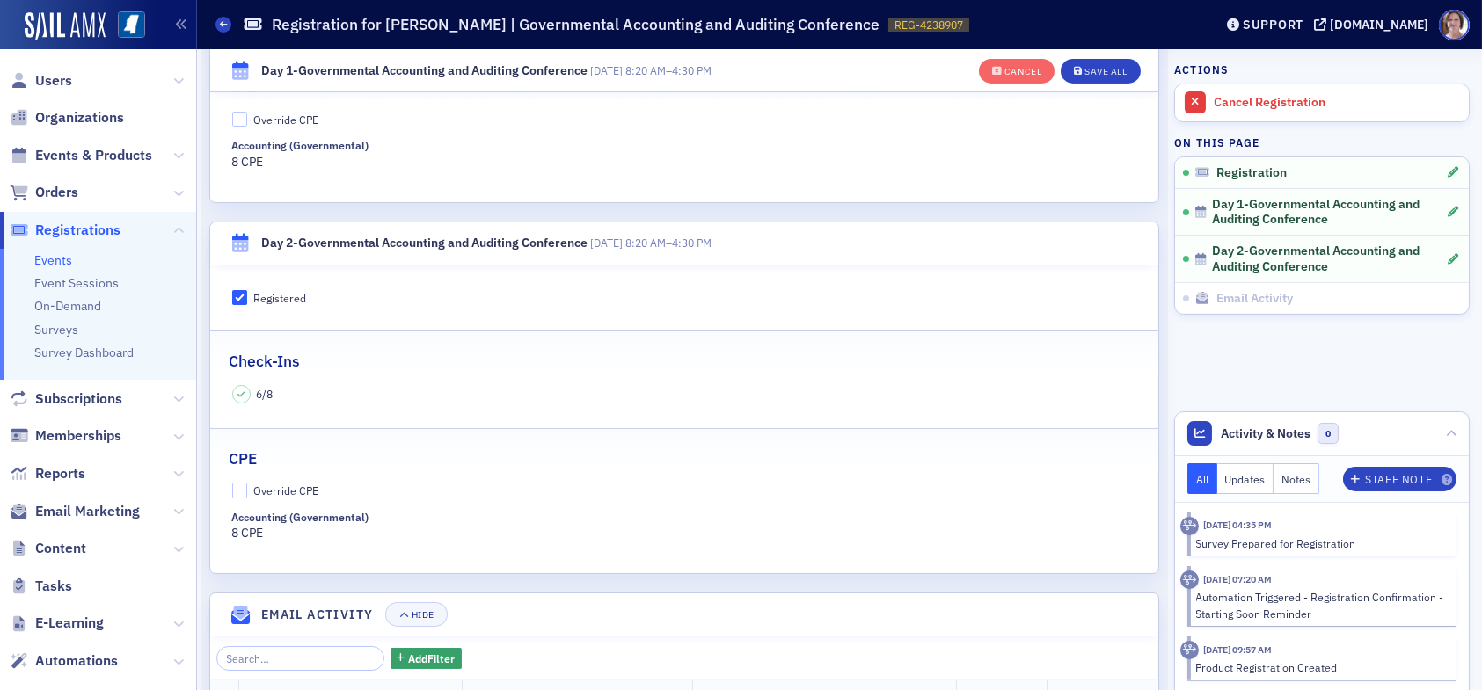
scroll to position [837, 0]
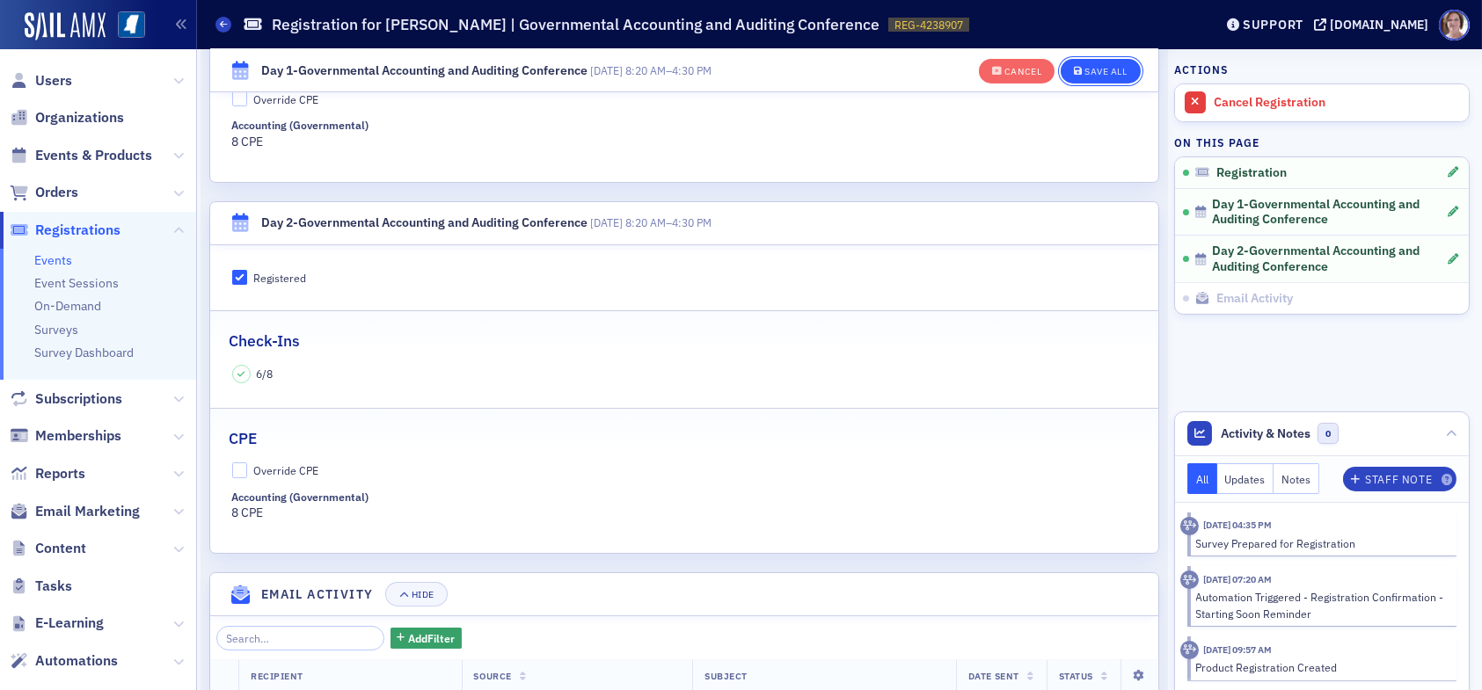
click at [1097, 69] on div "Save All" at bounding box center [1106, 72] width 42 height 10
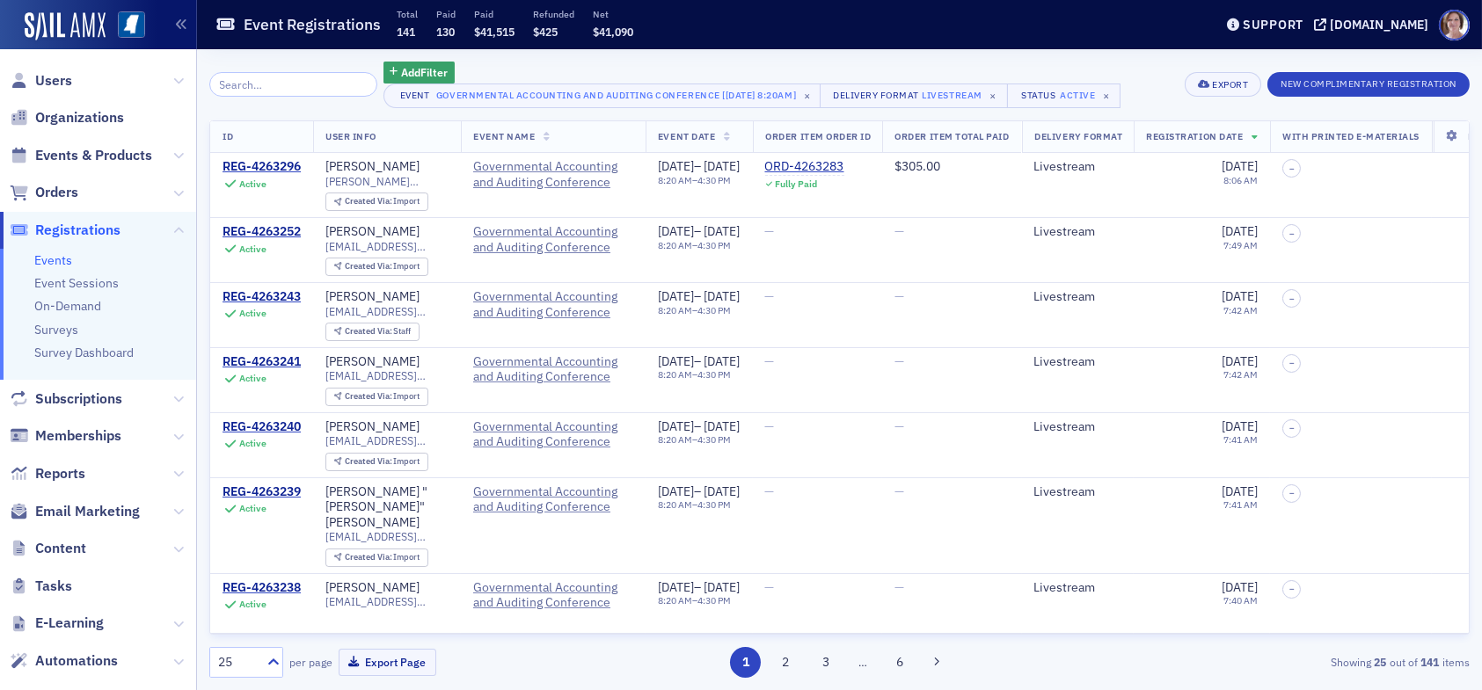
click at [268, 83] on input "search" at bounding box center [293, 84] width 168 height 25
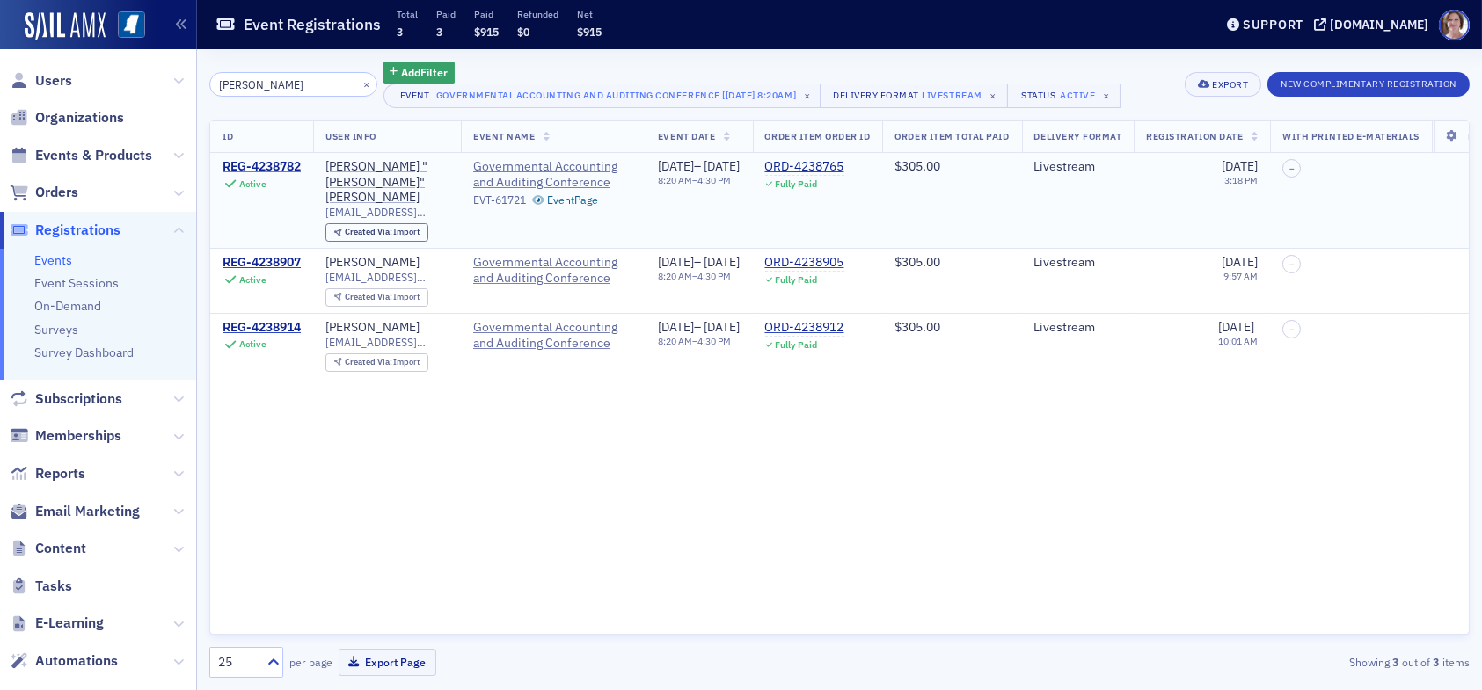
type input "doug king"
click at [288, 163] on div "REG-4238782" at bounding box center [262, 167] width 78 height 16
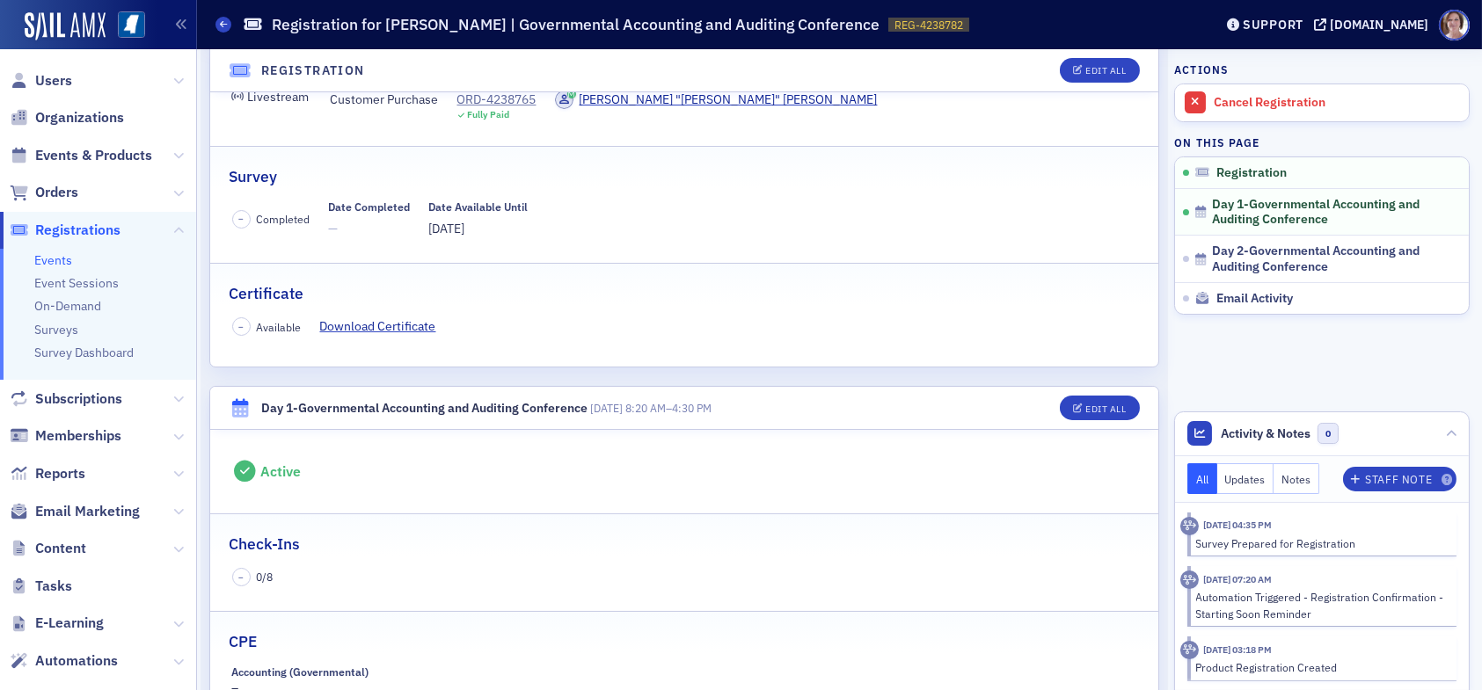
scroll to position [264, 0]
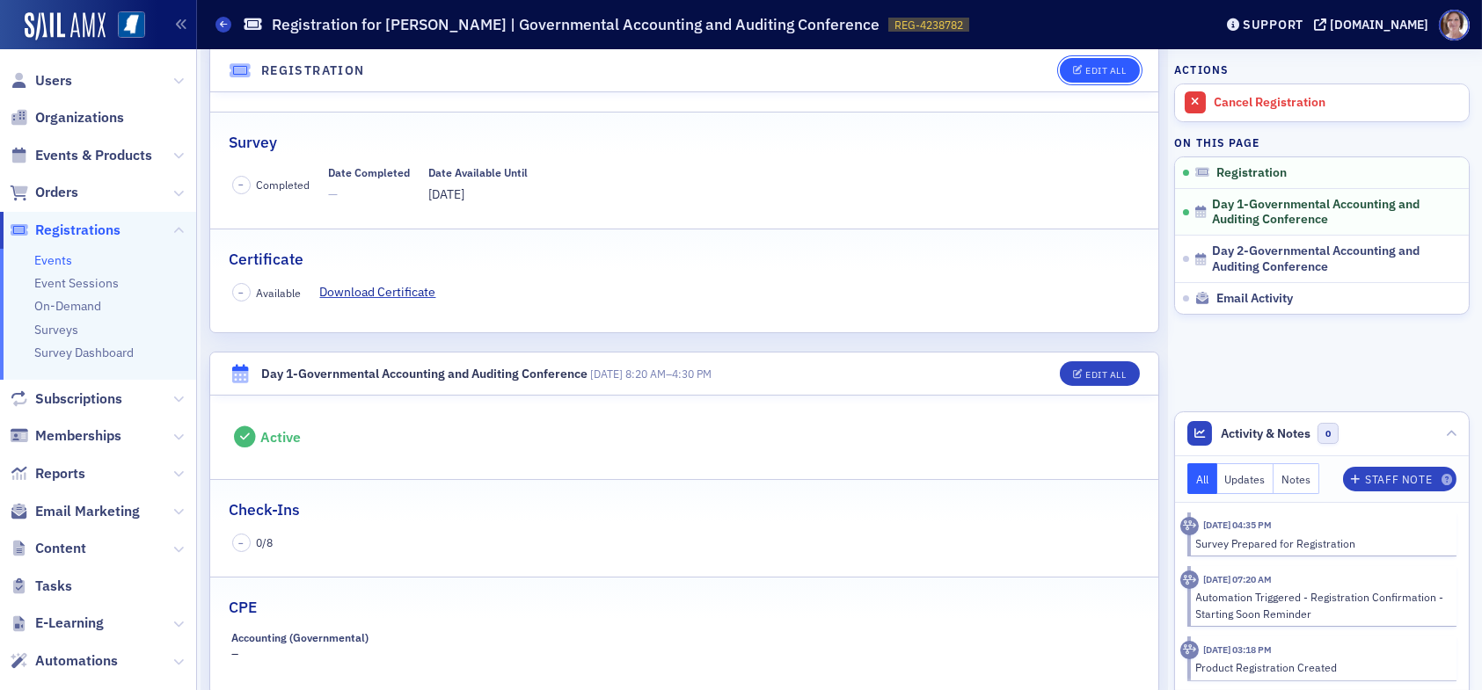
click at [1085, 67] on div "Edit All" at bounding box center [1105, 71] width 40 height 10
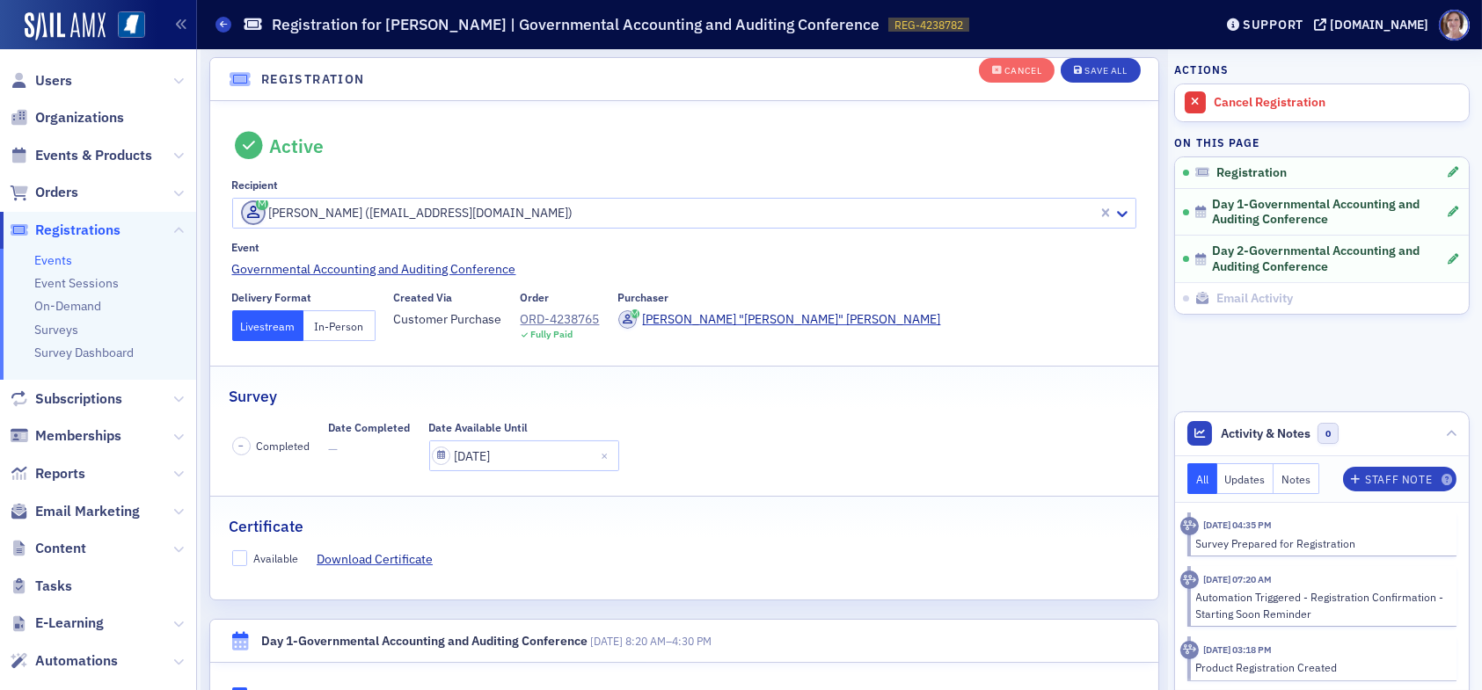
scroll to position [46, 0]
drag, startPoint x: 239, startPoint y: 559, endPoint x: 364, endPoint y: 541, distance: 126.1
click at [244, 559] on input "Available" at bounding box center [240, 560] width 16 height 16
checkbox input "true"
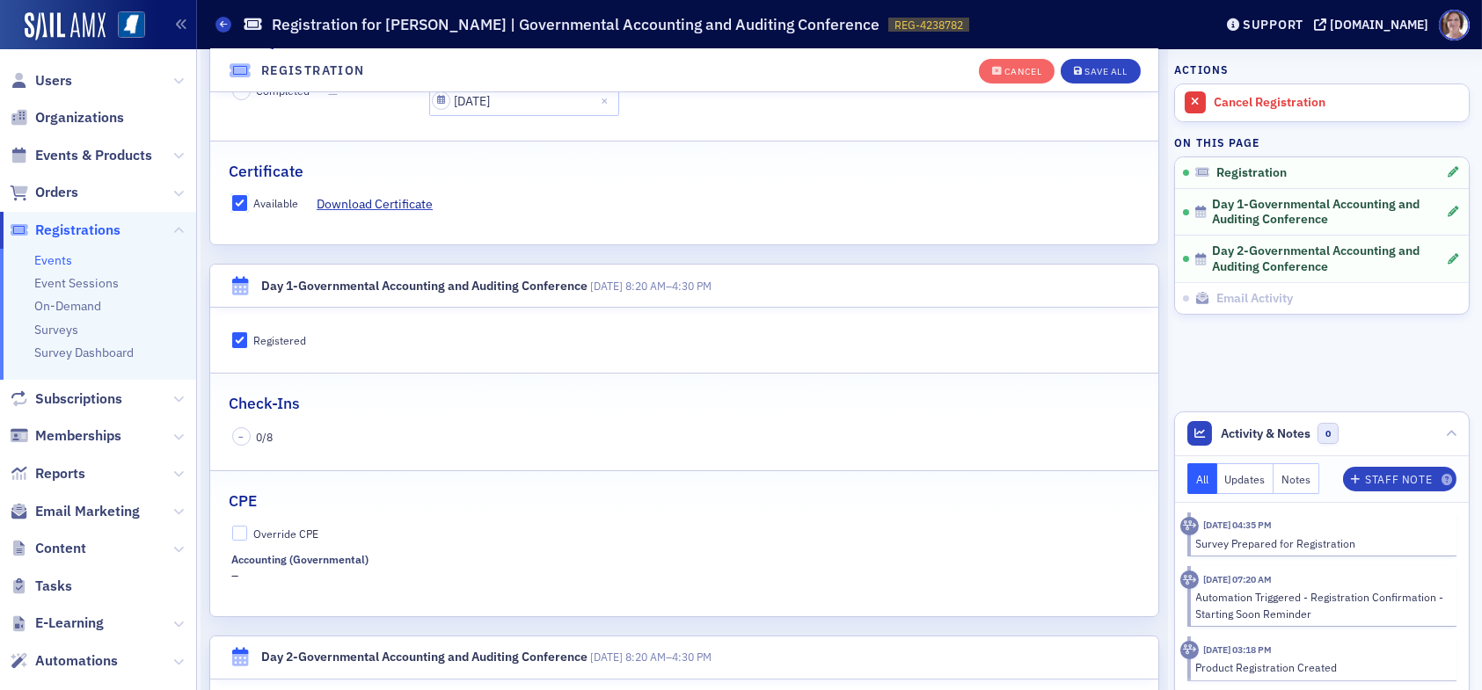
scroll to position [486, 0]
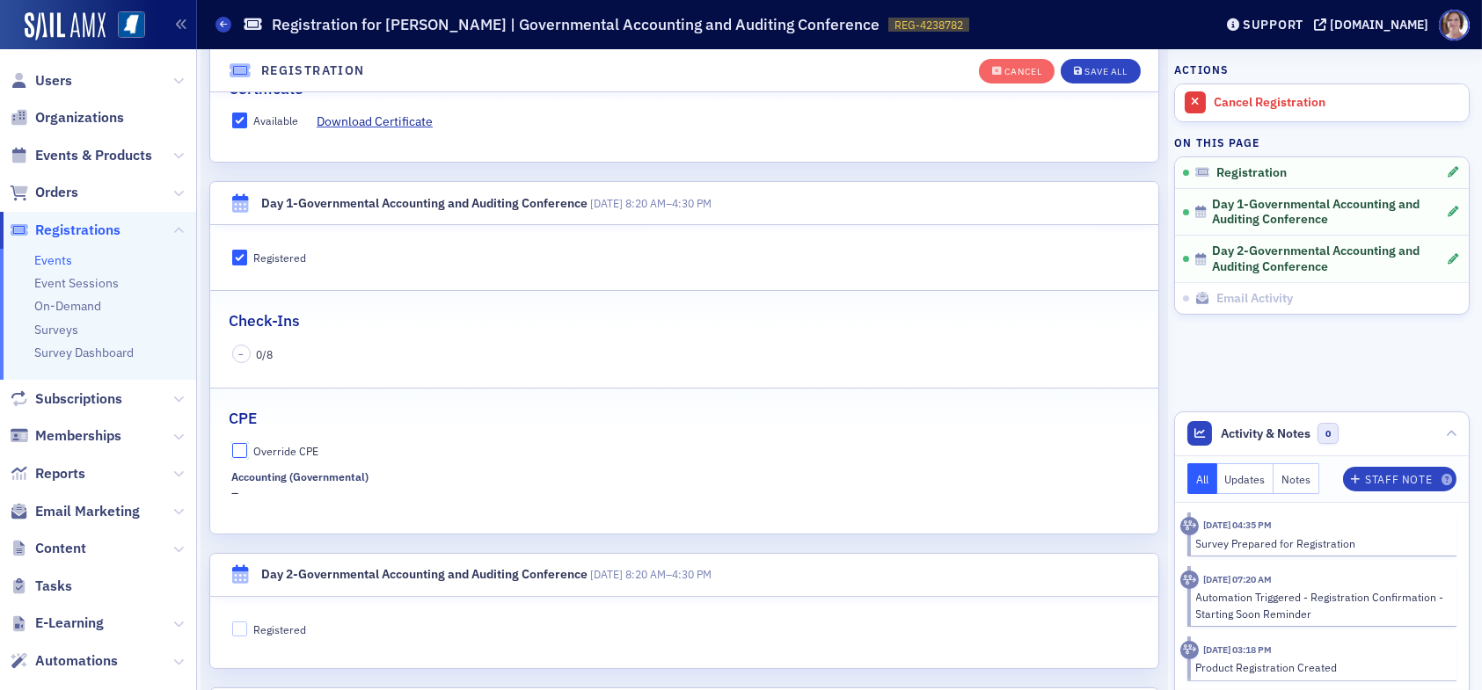
drag, startPoint x: 236, startPoint y: 450, endPoint x: 264, endPoint y: 465, distance: 31.9
click at [237, 450] on input "Override CPE" at bounding box center [240, 451] width 16 height 16
checkbox input "true"
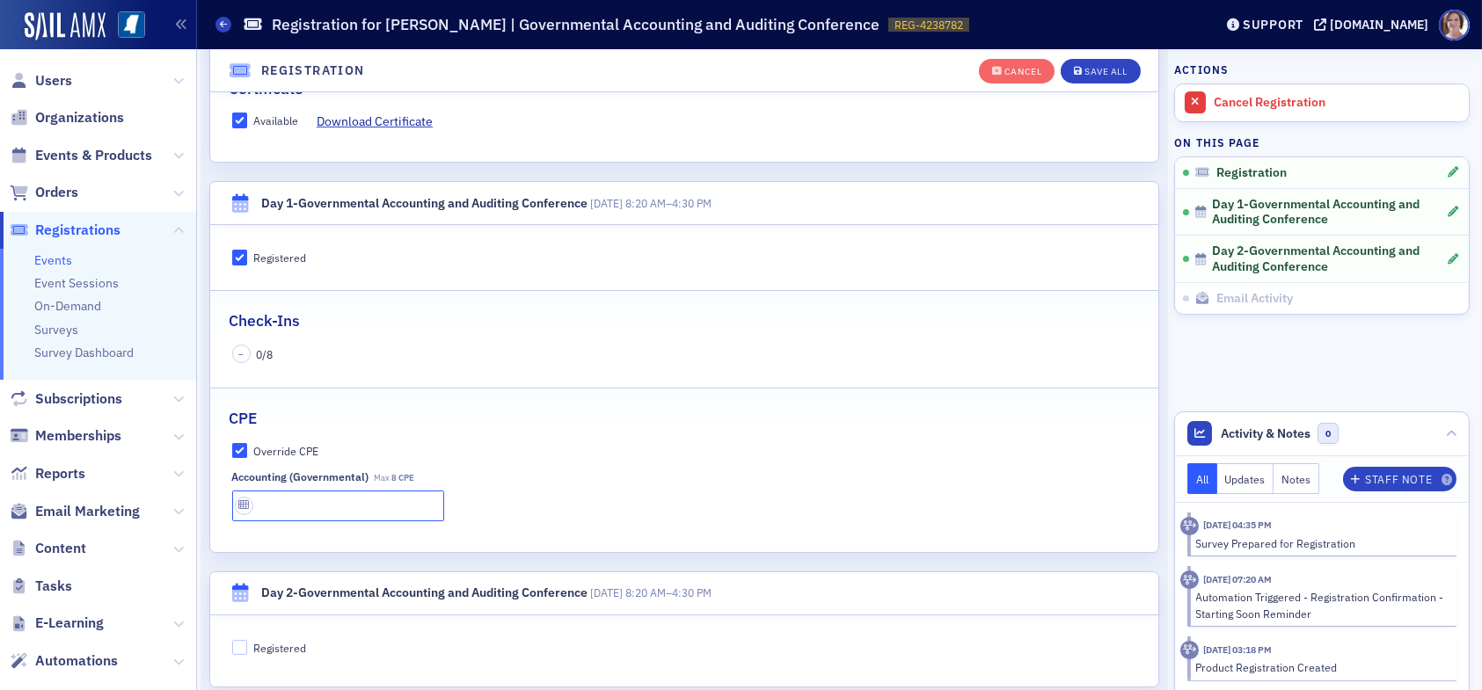
click at [304, 508] on input "text" at bounding box center [338, 506] width 212 height 31
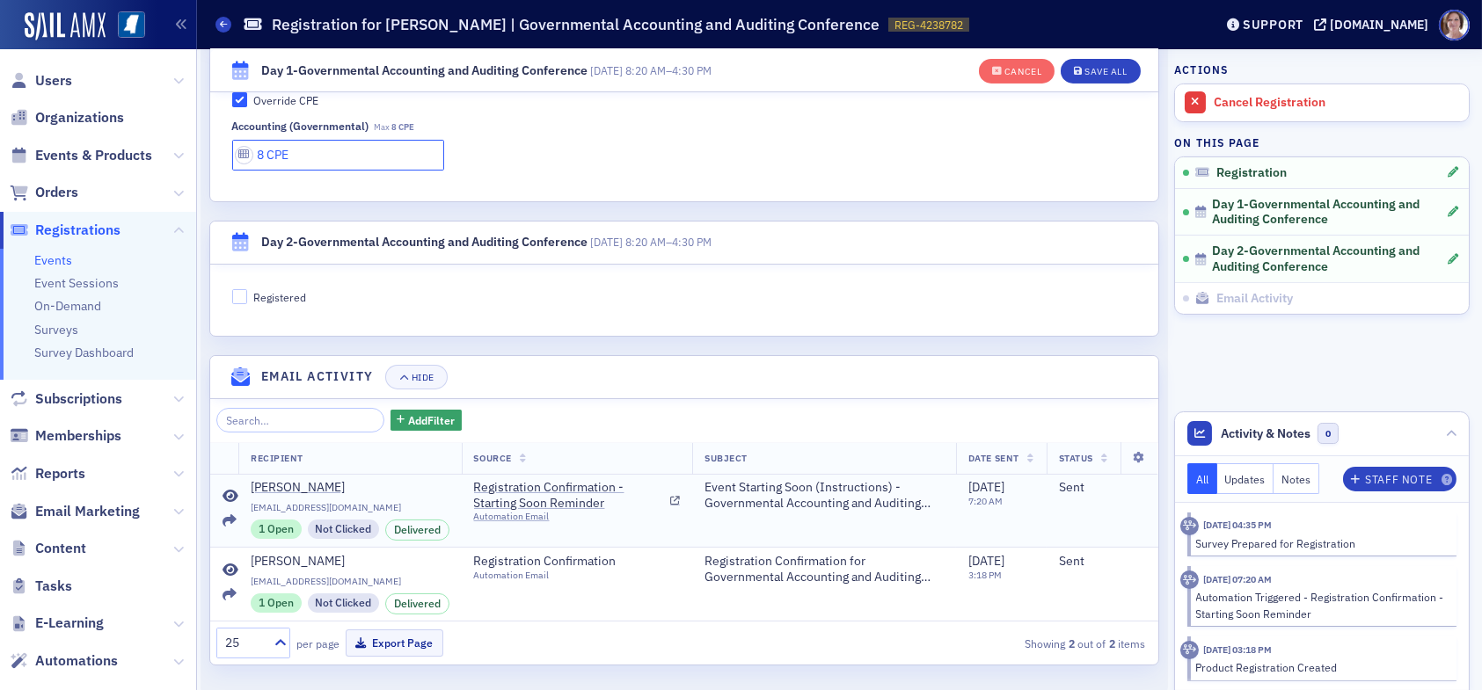
scroll to position [837, 0]
type input "8 CPE"
drag, startPoint x: 237, startPoint y: 289, endPoint x: 251, endPoint y: 296, distance: 15.4
click at [239, 289] on input "Registered" at bounding box center [240, 296] width 16 height 16
checkbox input "true"
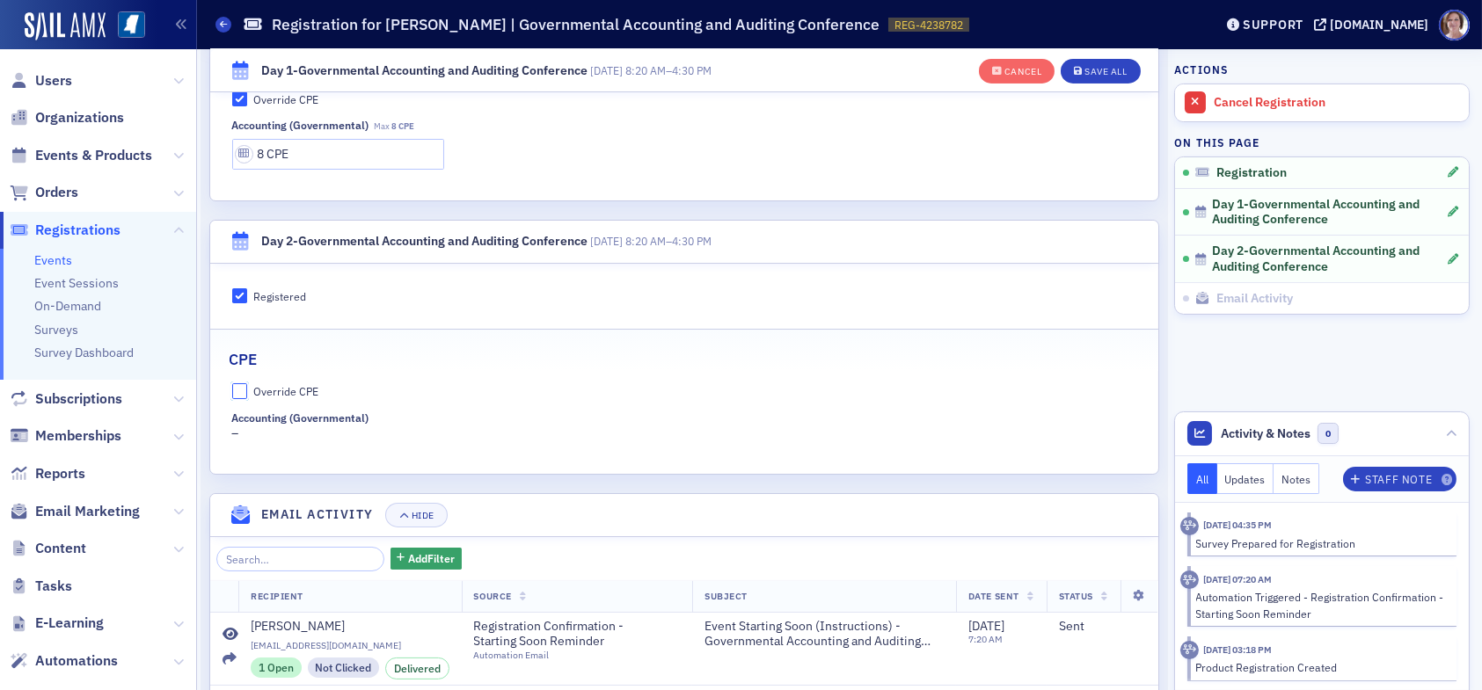
click at [242, 384] on input "Override CPE" at bounding box center [240, 391] width 16 height 16
checkbox input "true"
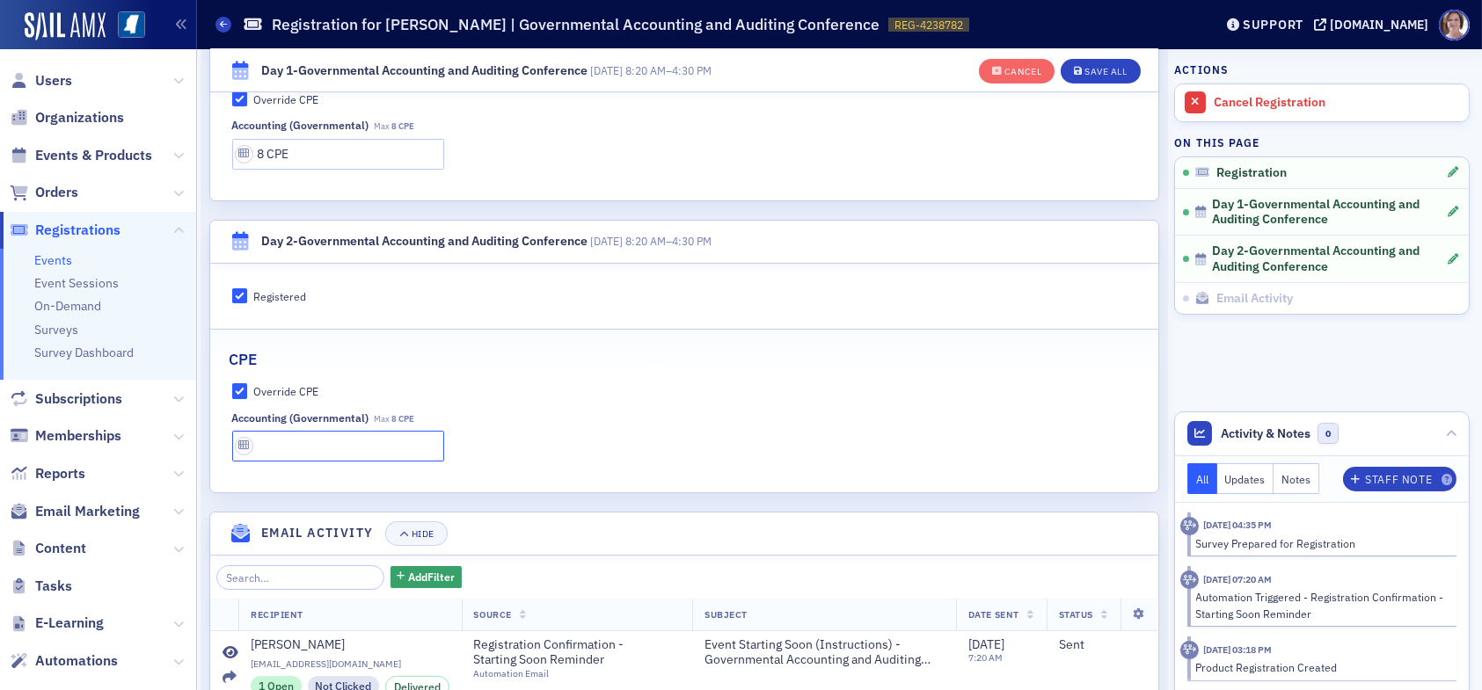
click at [290, 440] on input "text" at bounding box center [338, 446] width 212 height 31
type input "8 CPE"
click at [1086, 74] on div "Save All" at bounding box center [1106, 72] width 42 height 10
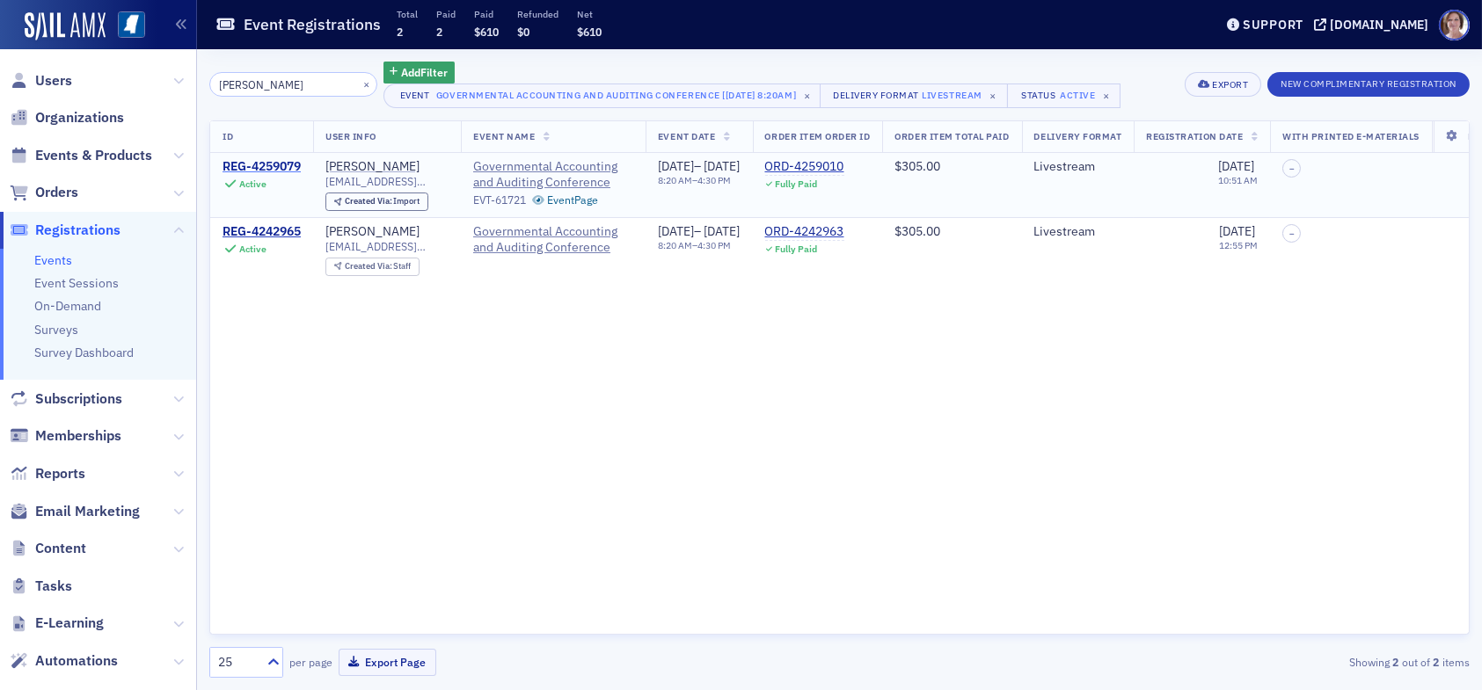
type input "aaron linc"
click at [278, 169] on div "REG-4259079" at bounding box center [262, 167] width 78 height 16
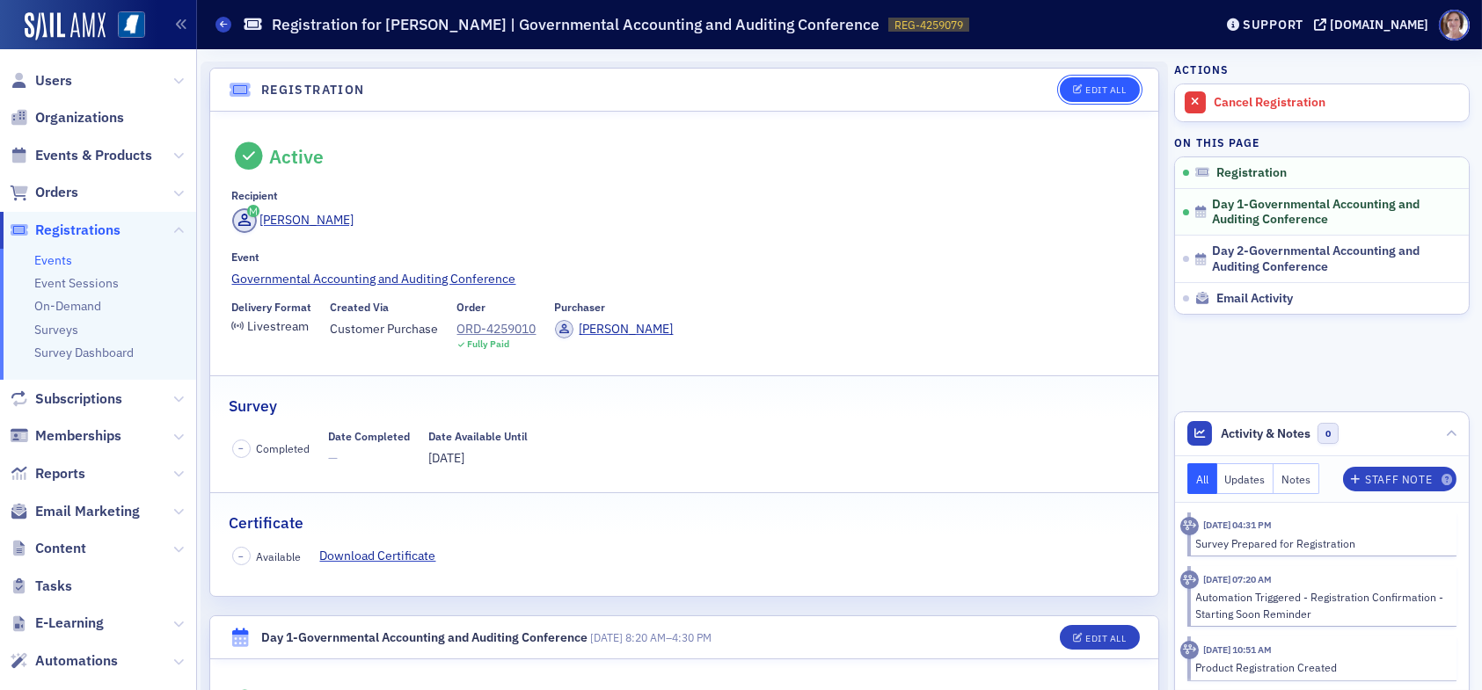
click at [1087, 92] on div "Edit All" at bounding box center [1105, 90] width 40 height 10
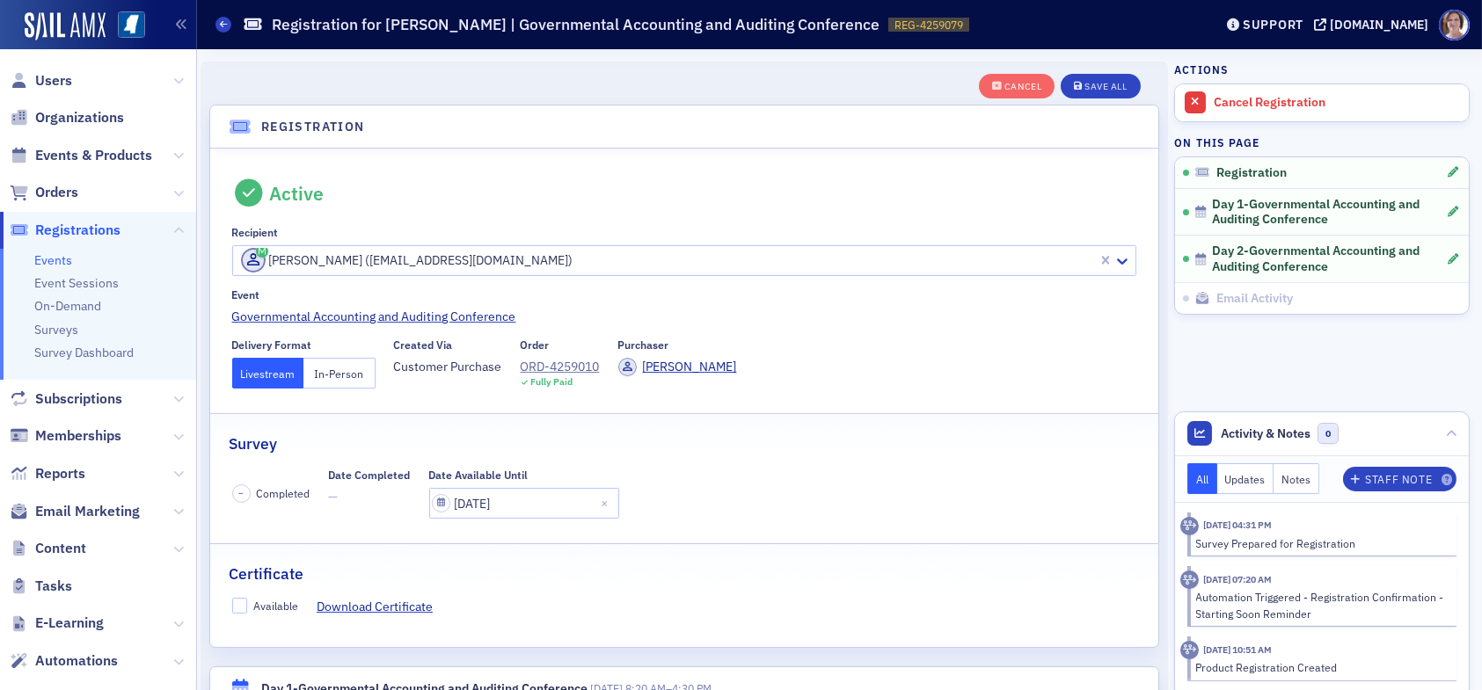
scroll to position [46, 0]
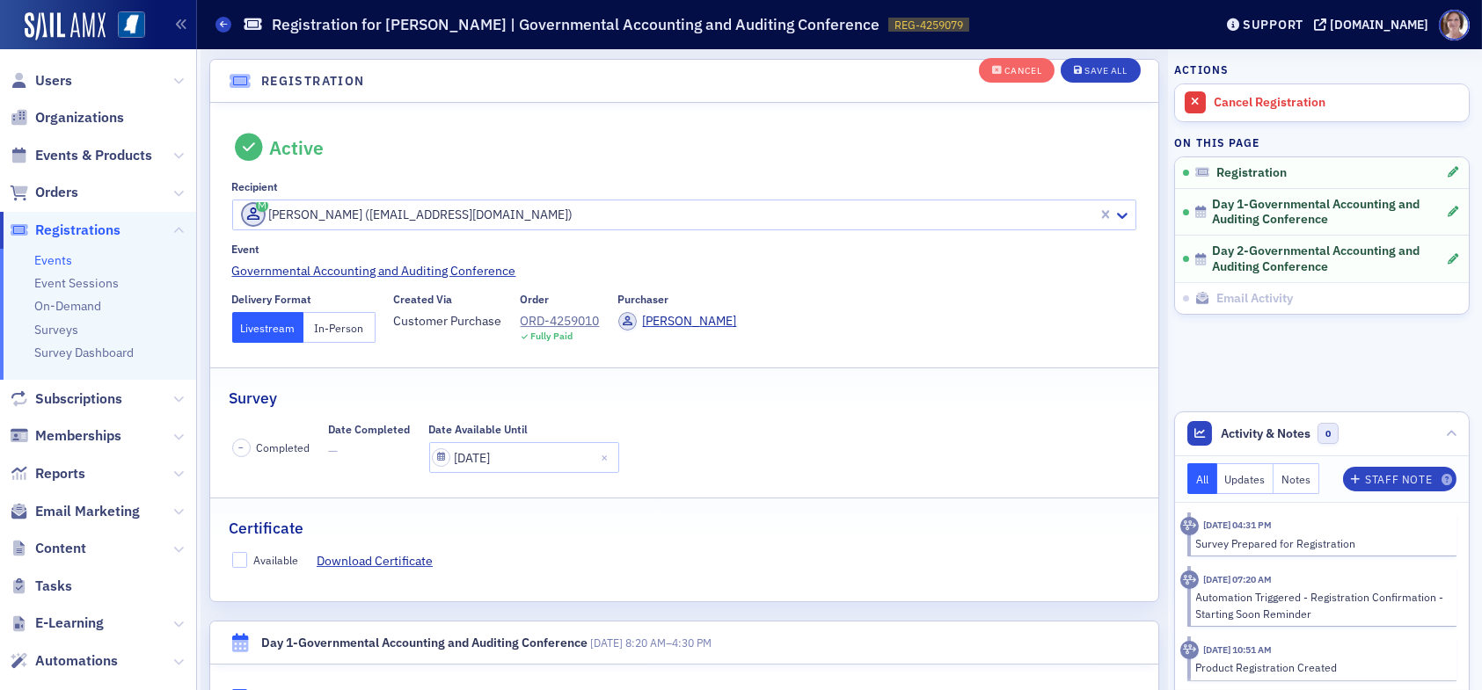
click at [238, 550] on fieldset "Certificate Available Download Certificate" at bounding box center [684, 537] width 948 height 79
click at [236, 559] on input "Available" at bounding box center [240, 560] width 16 height 16
checkbox input "true"
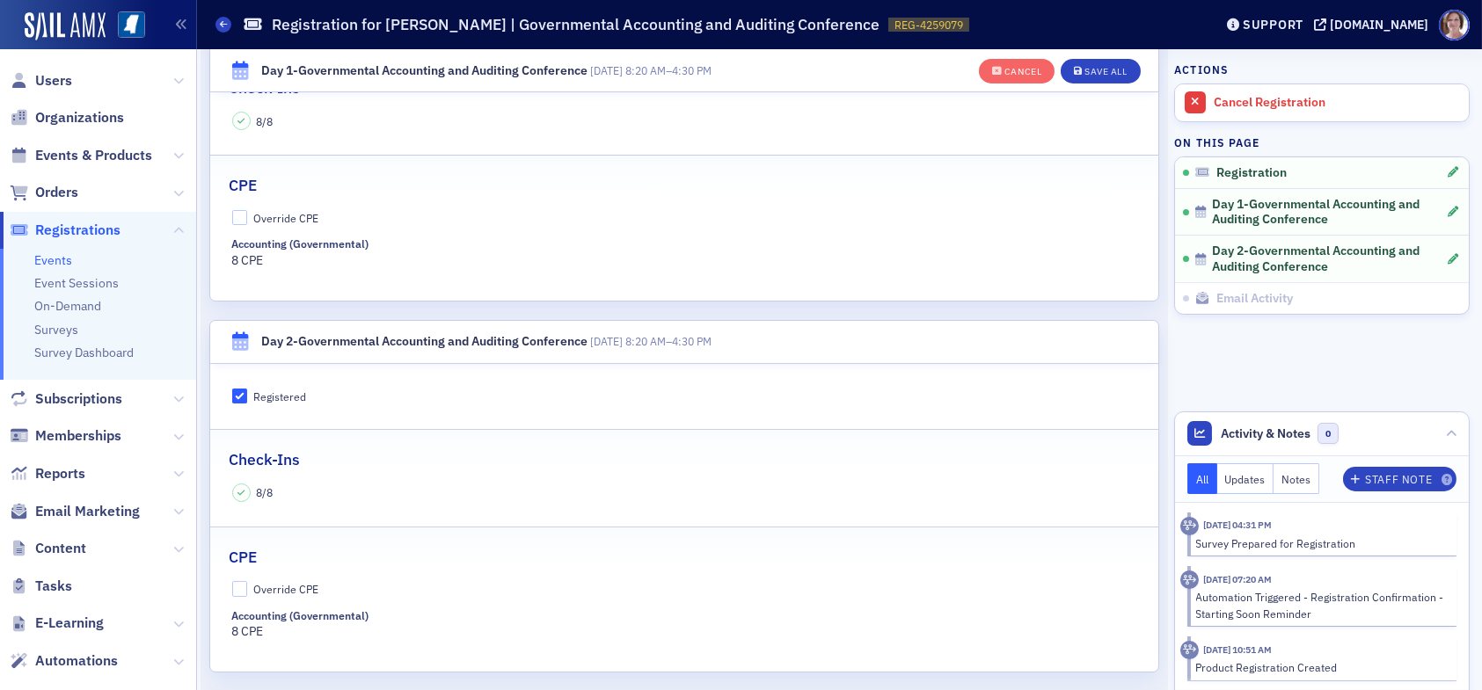
scroll to position [749, 0]
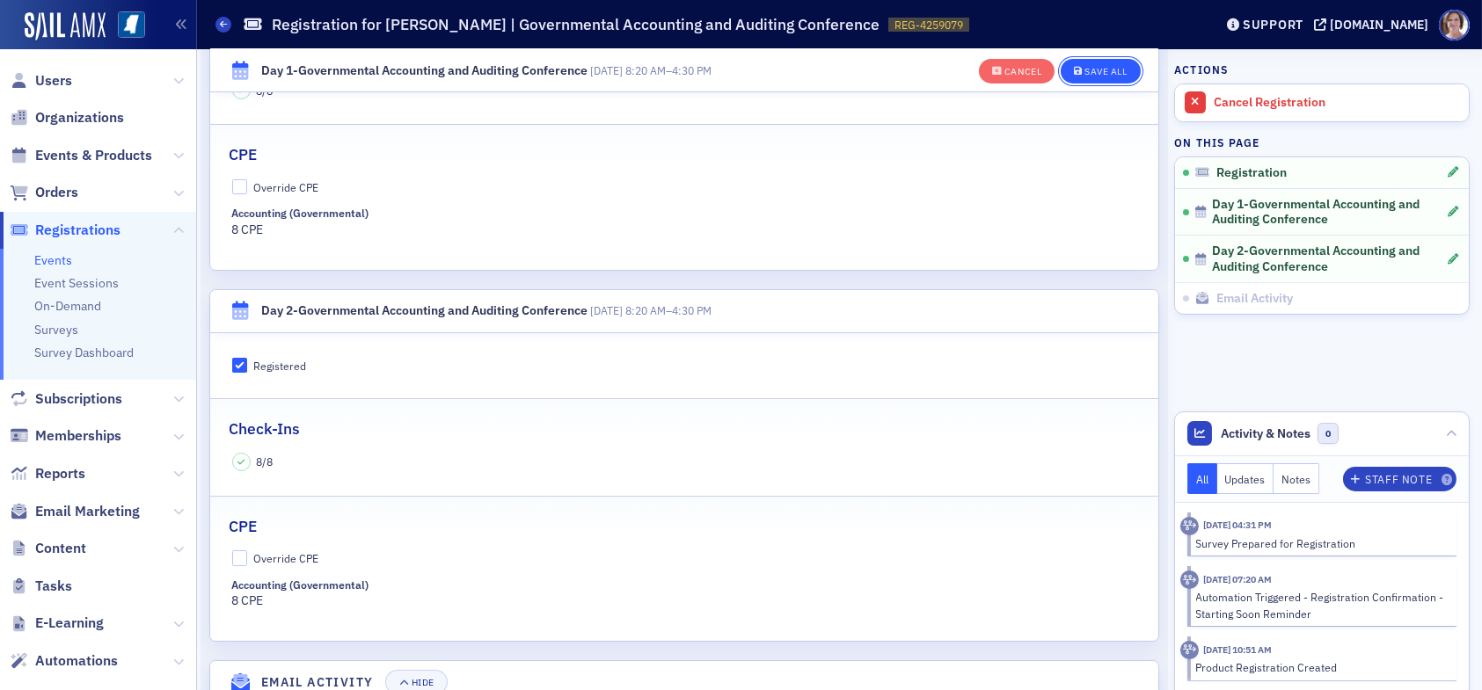
click at [1094, 68] on div "Save All" at bounding box center [1106, 72] width 42 height 10
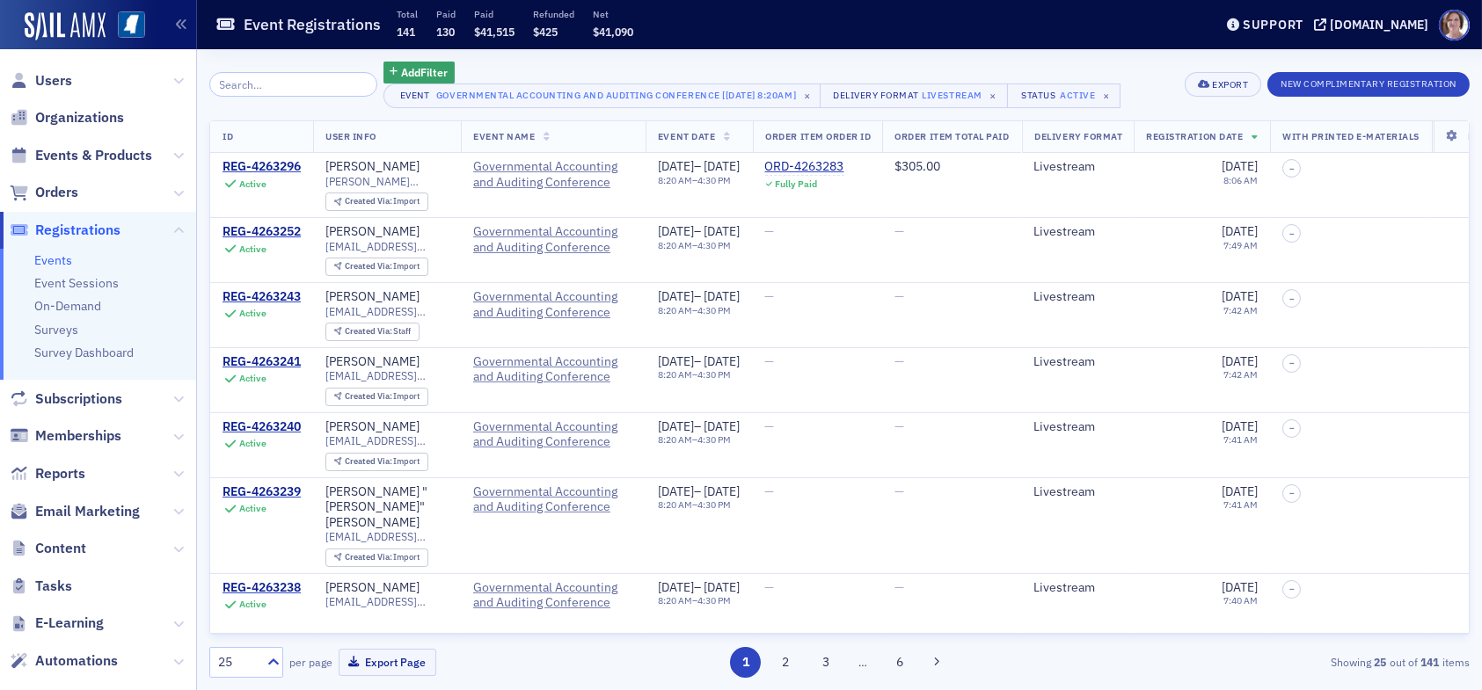
click at [308, 86] on input "search" at bounding box center [293, 84] width 168 height 25
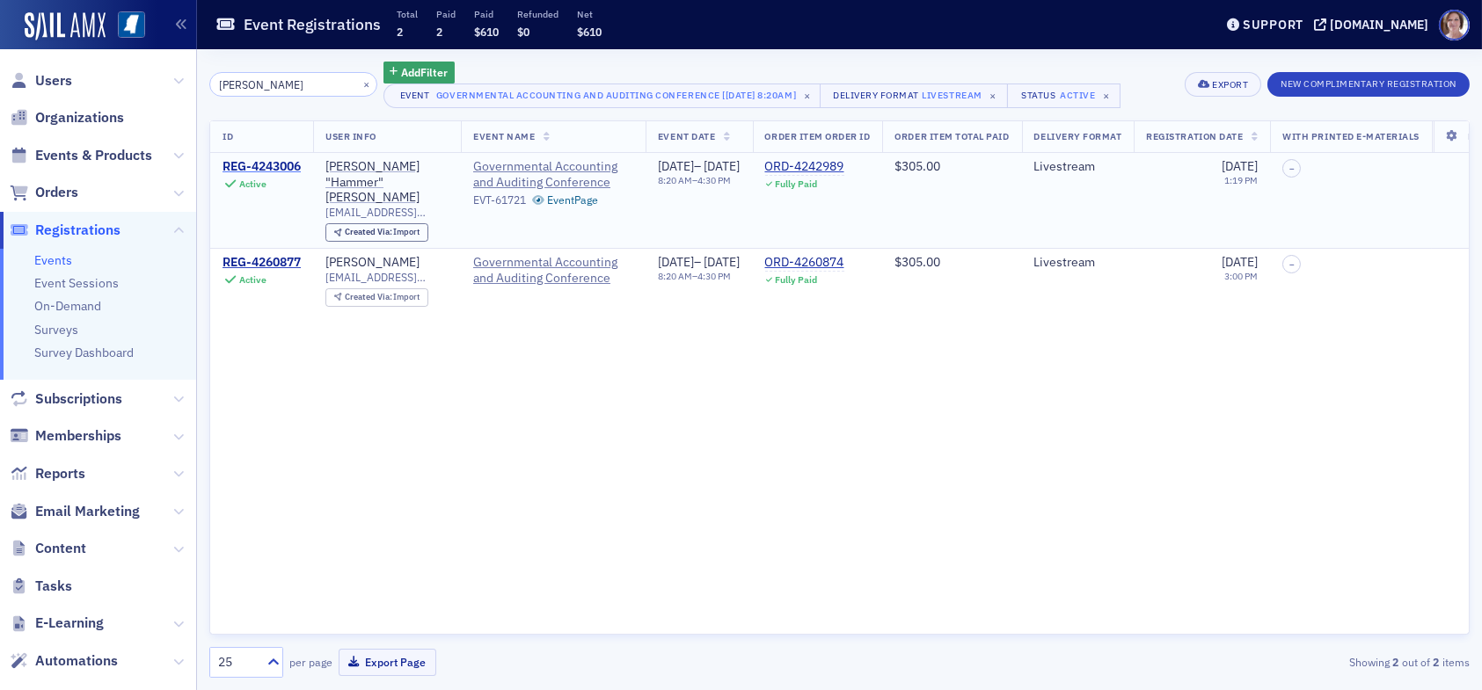
type input "andy franks"
click at [264, 161] on div "REG-4243006" at bounding box center [262, 167] width 78 height 16
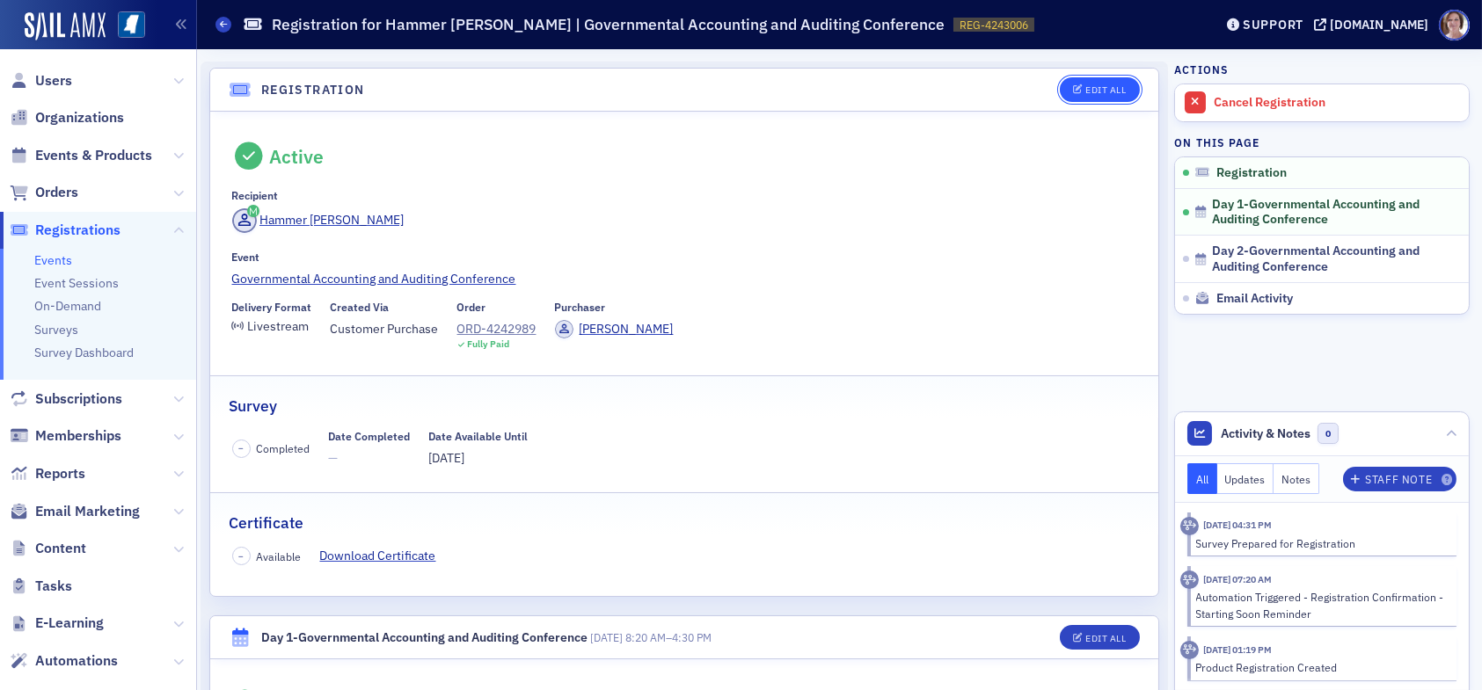
click at [1107, 92] on div "Edit All" at bounding box center [1105, 90] width 40 height 10
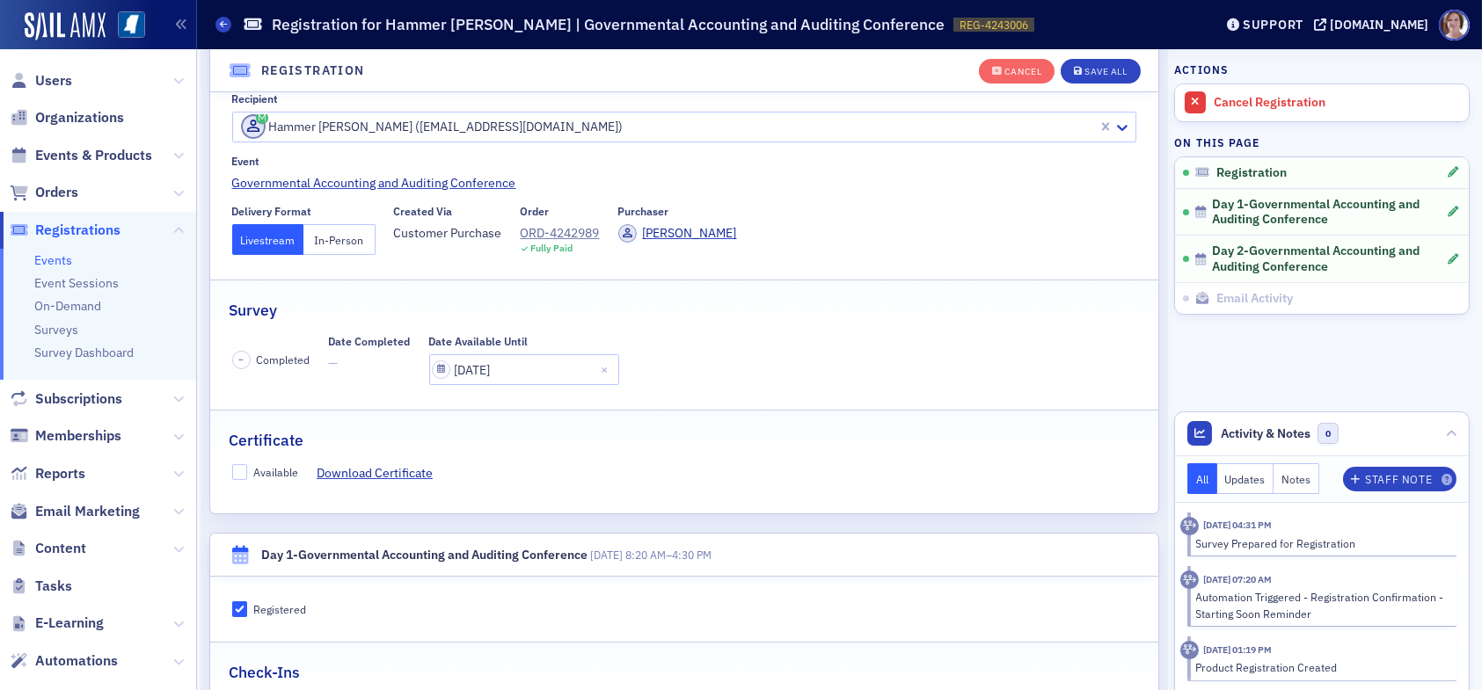
scroll to position [310, 0]
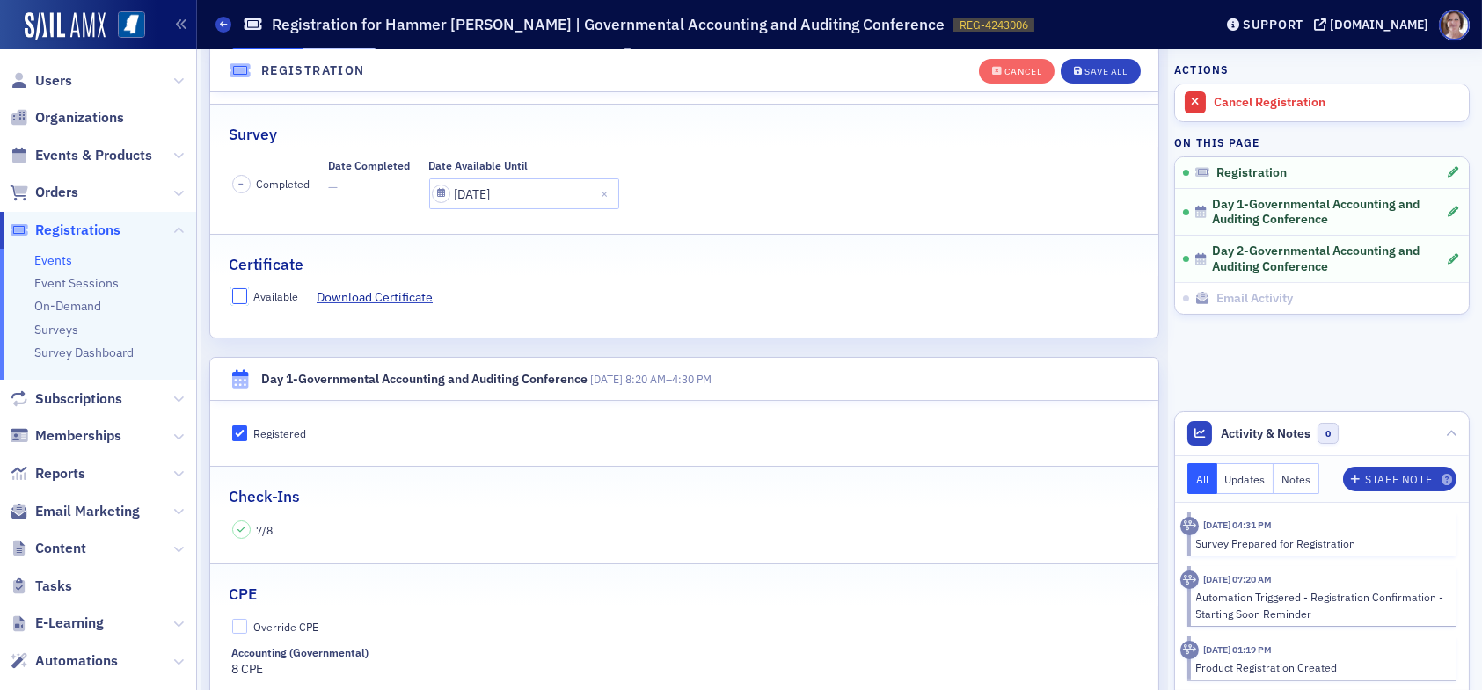
drag, startPoint x: 237, startPoint y: 291, endPoint x: 245, endPoint y: 301, distance: 12.5
click at [237, 291] on input "Available" at bounding box center [240, 296] width 16 height 16
checkbox input "true"
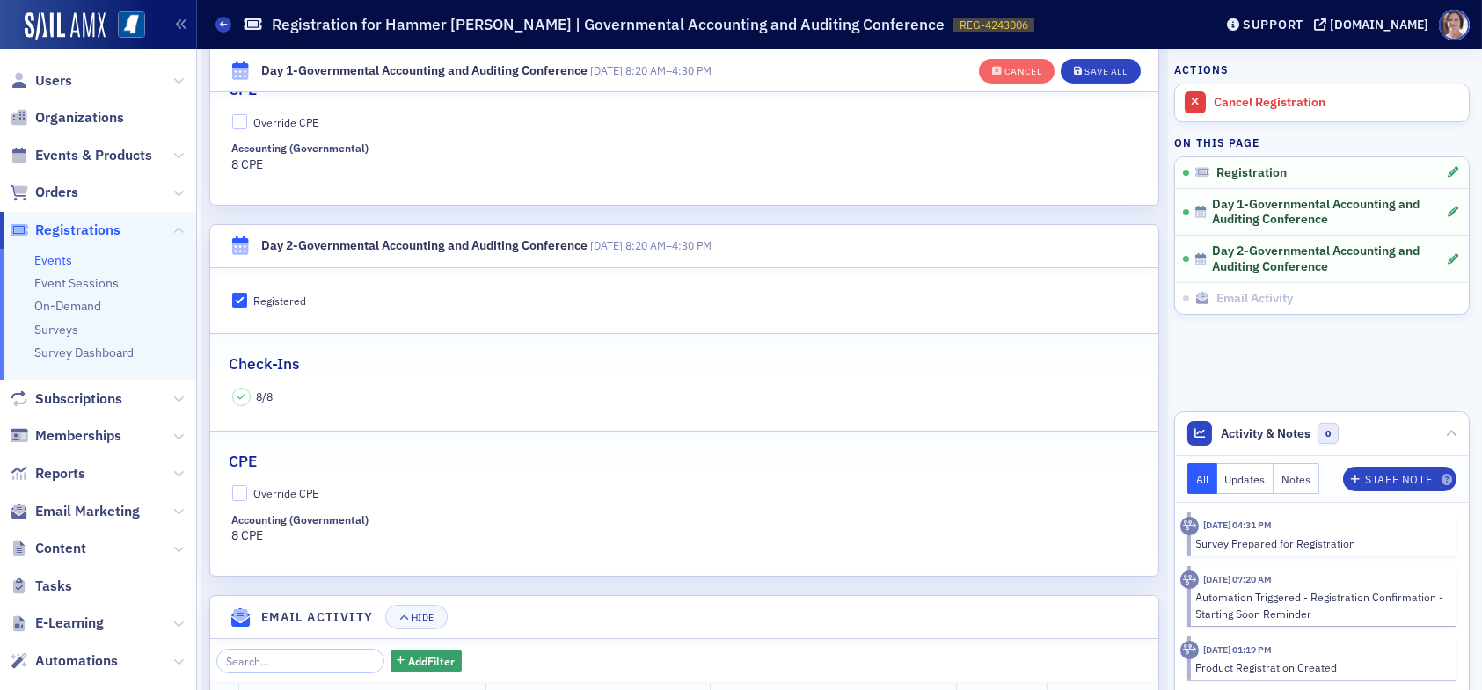
scroll to position [837, 0]
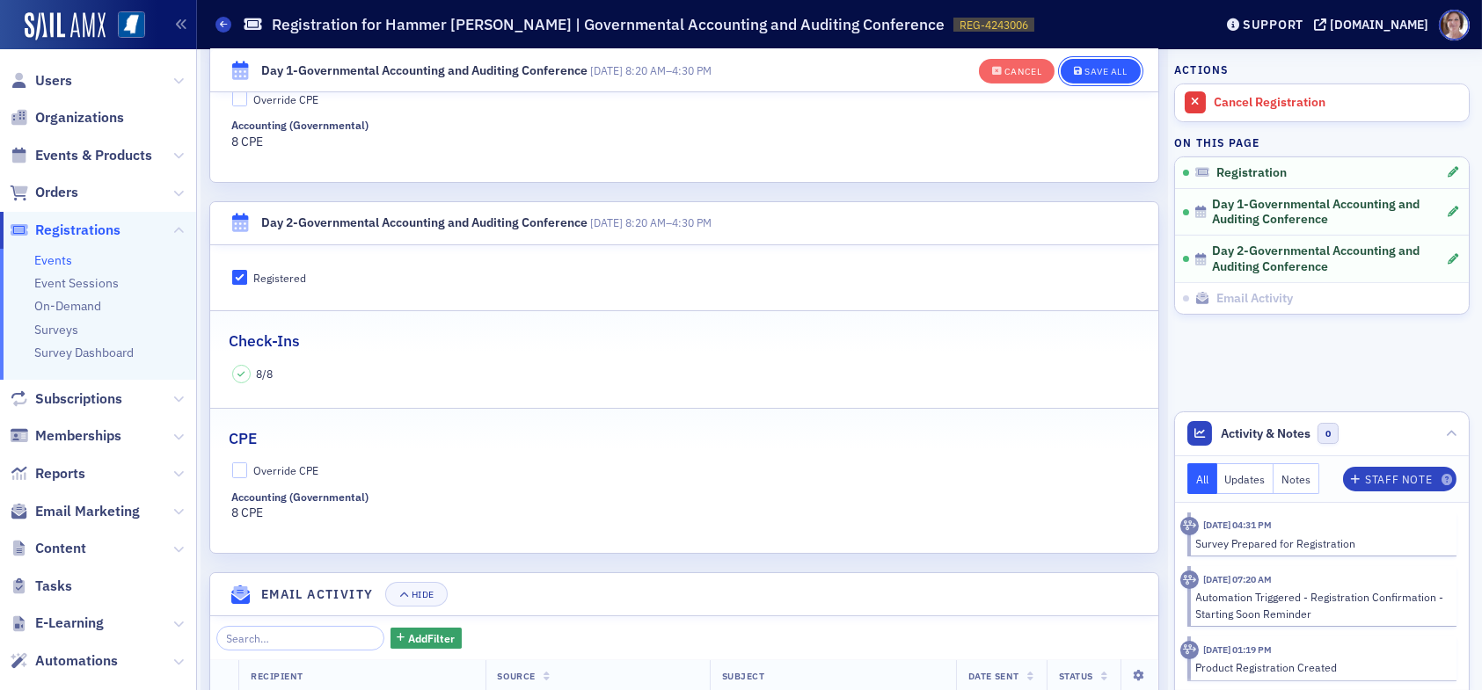
click at [1097, 70] on div "Save All" at bounding box center [1106, 72] width 42 height 10
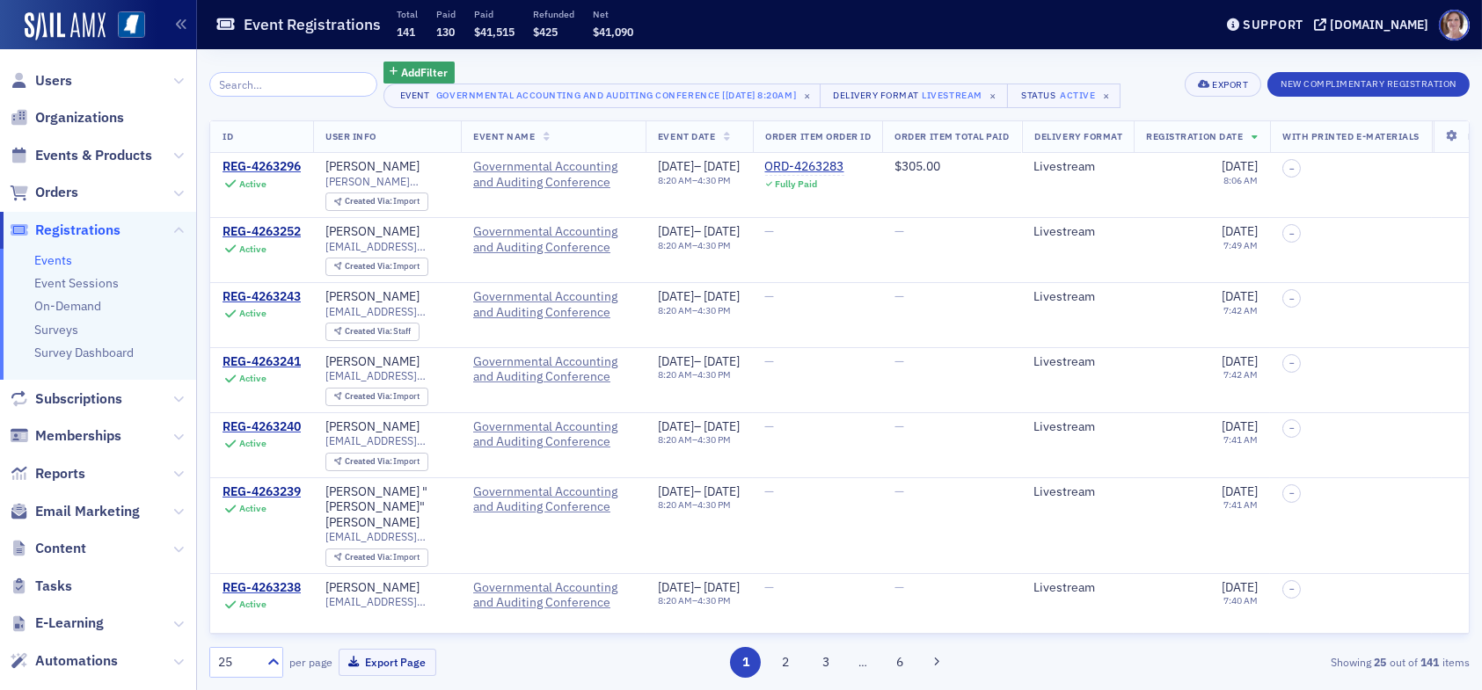
click at [294, 77] on input "search" at bounding box center [293, 84] width 168 height 25
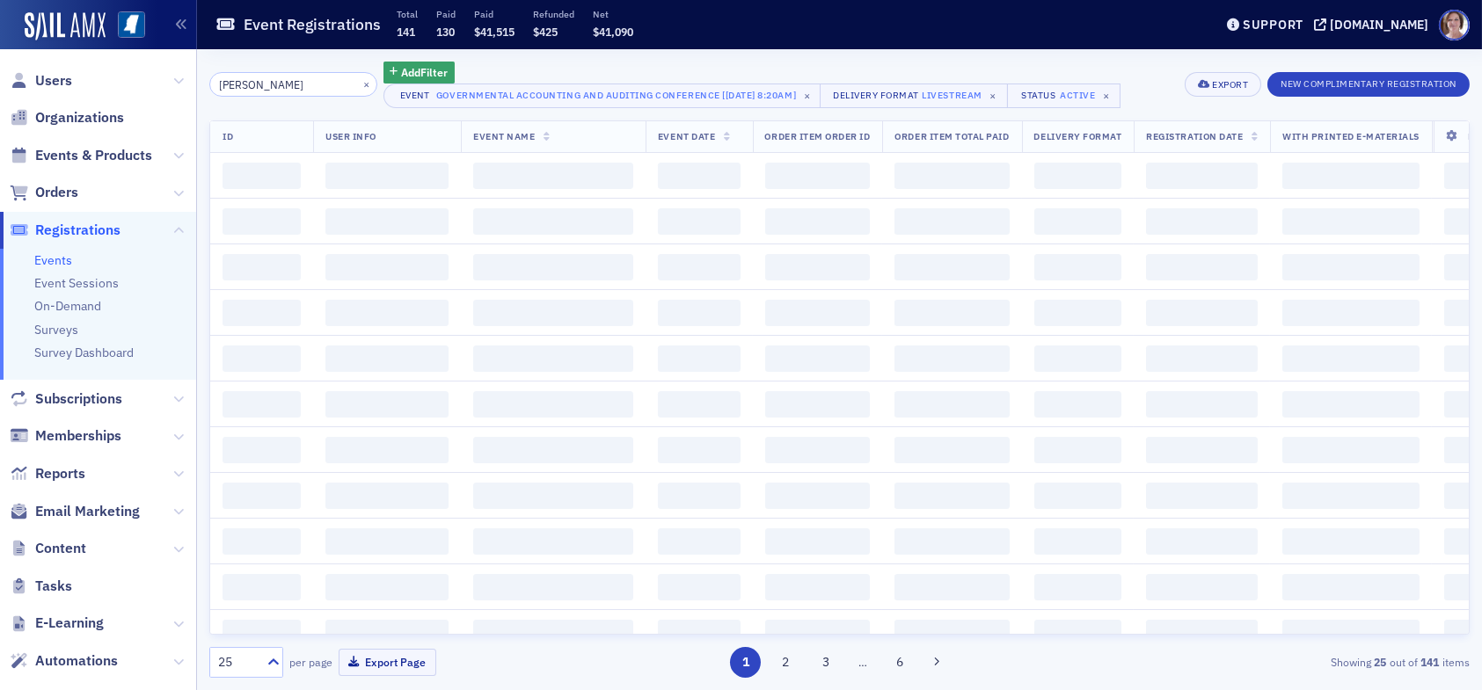
type input "angelia brunson"
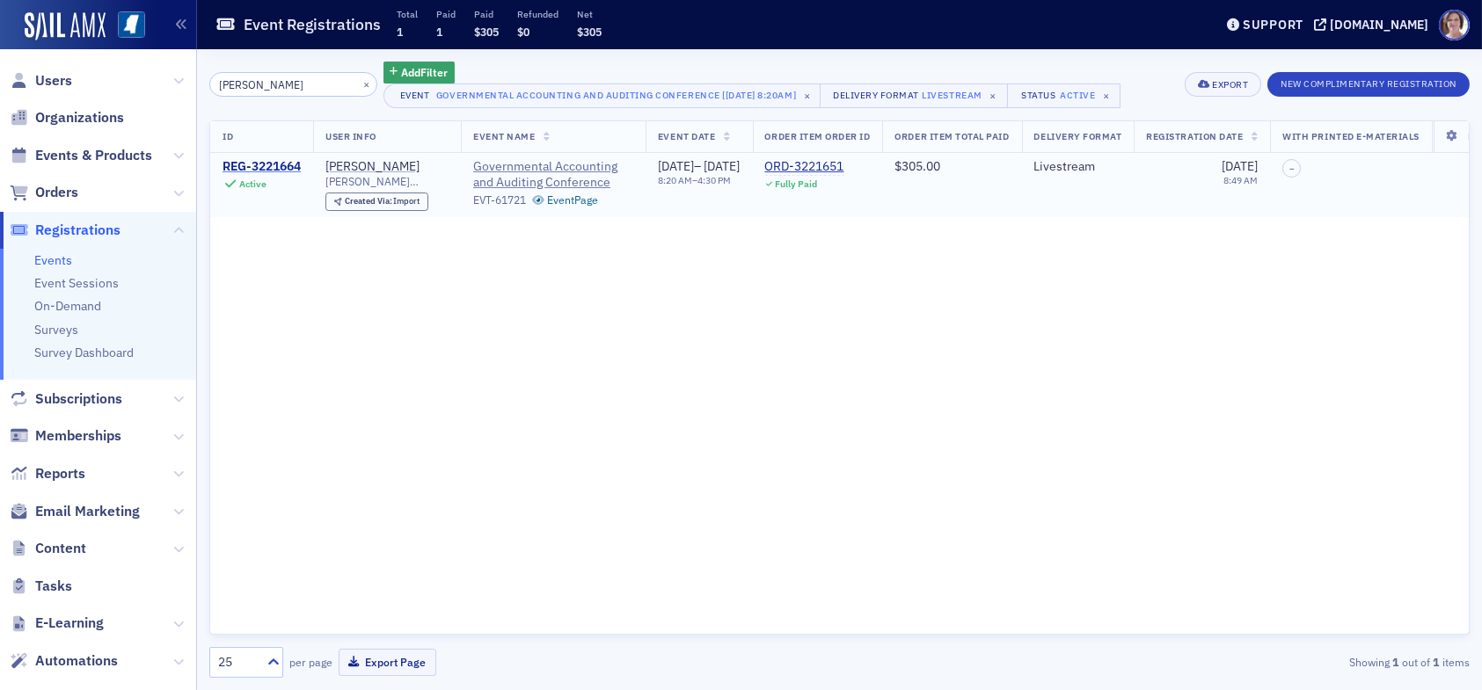
click at [282, 164] on div "REG-3221664" at bounding box center [262, 167] width 78 height 16
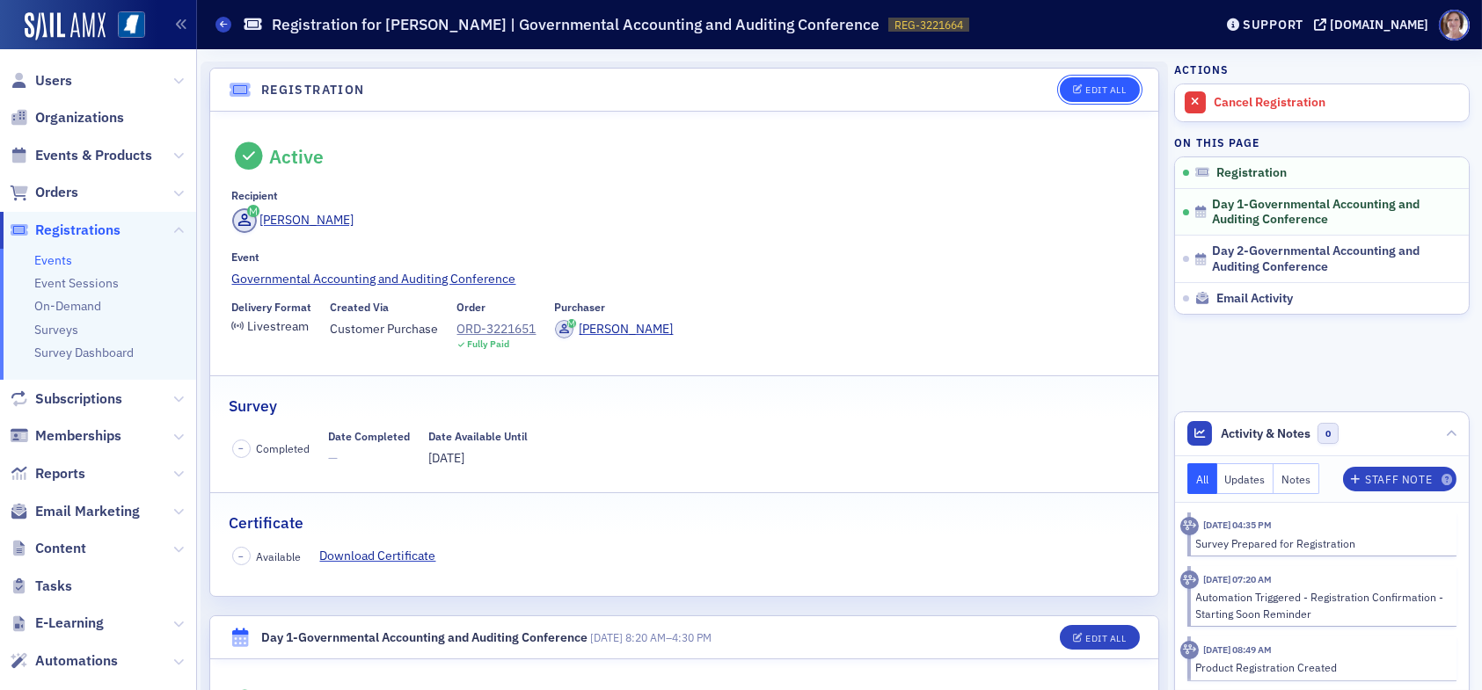
click at [1095, 82] on button "Edit All" at bounding box center [1099, 89] width 79 height 25
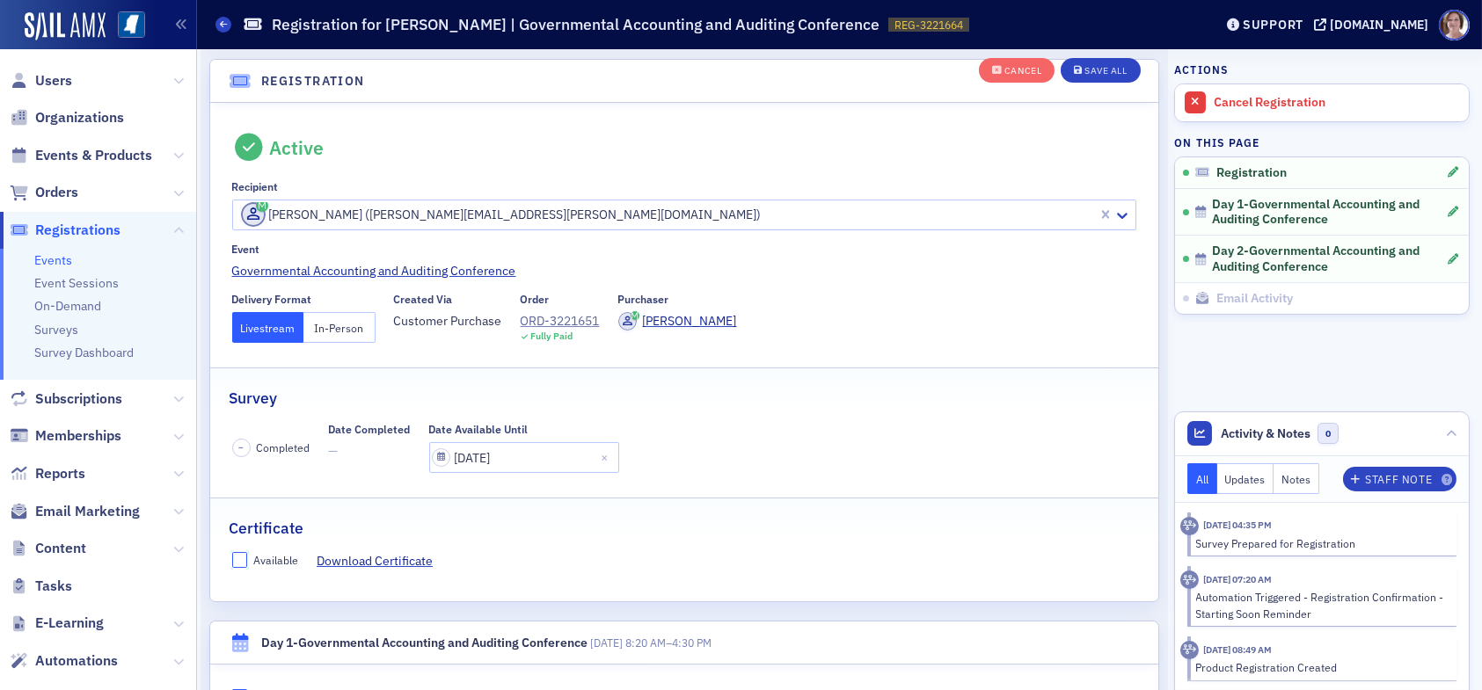
click at [240, 555] on input "Available" at bounding box center [240, 560] width 16 height 16
checkbox input "true"
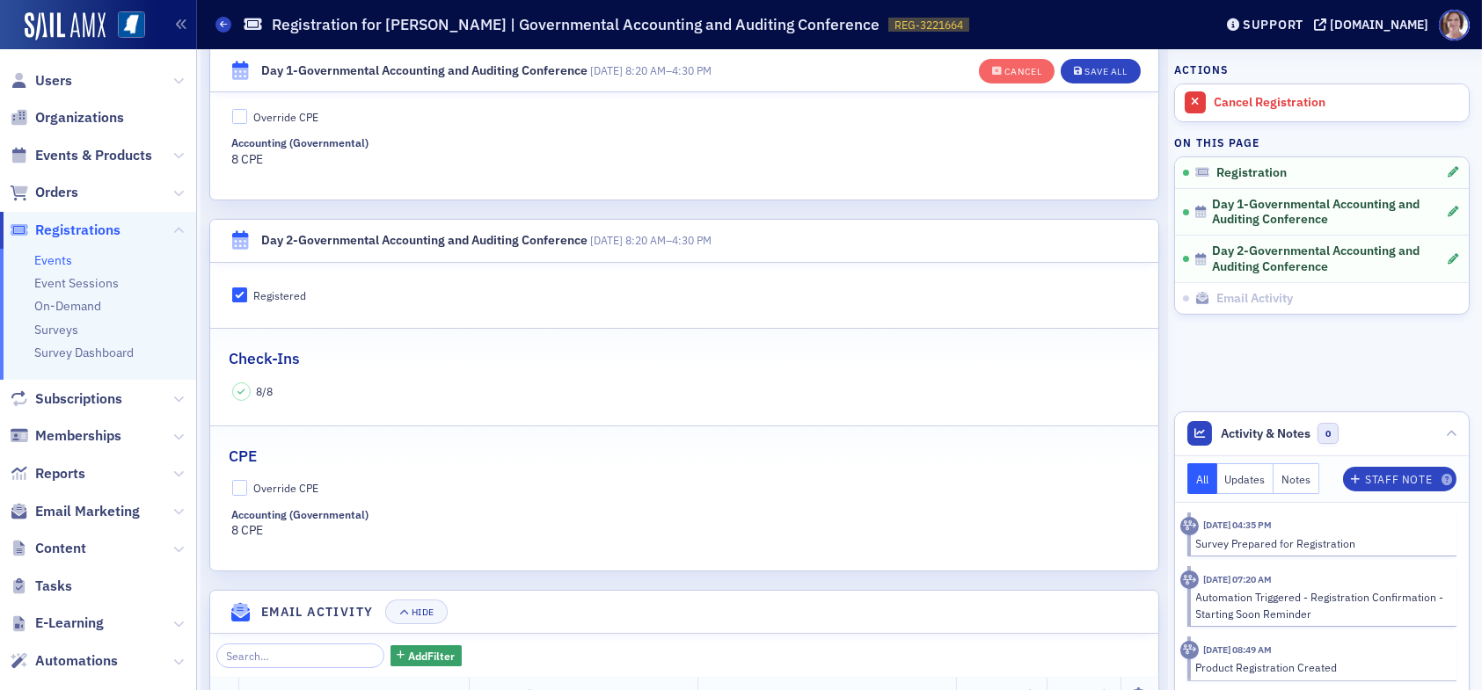
scroll to position [837, 0]
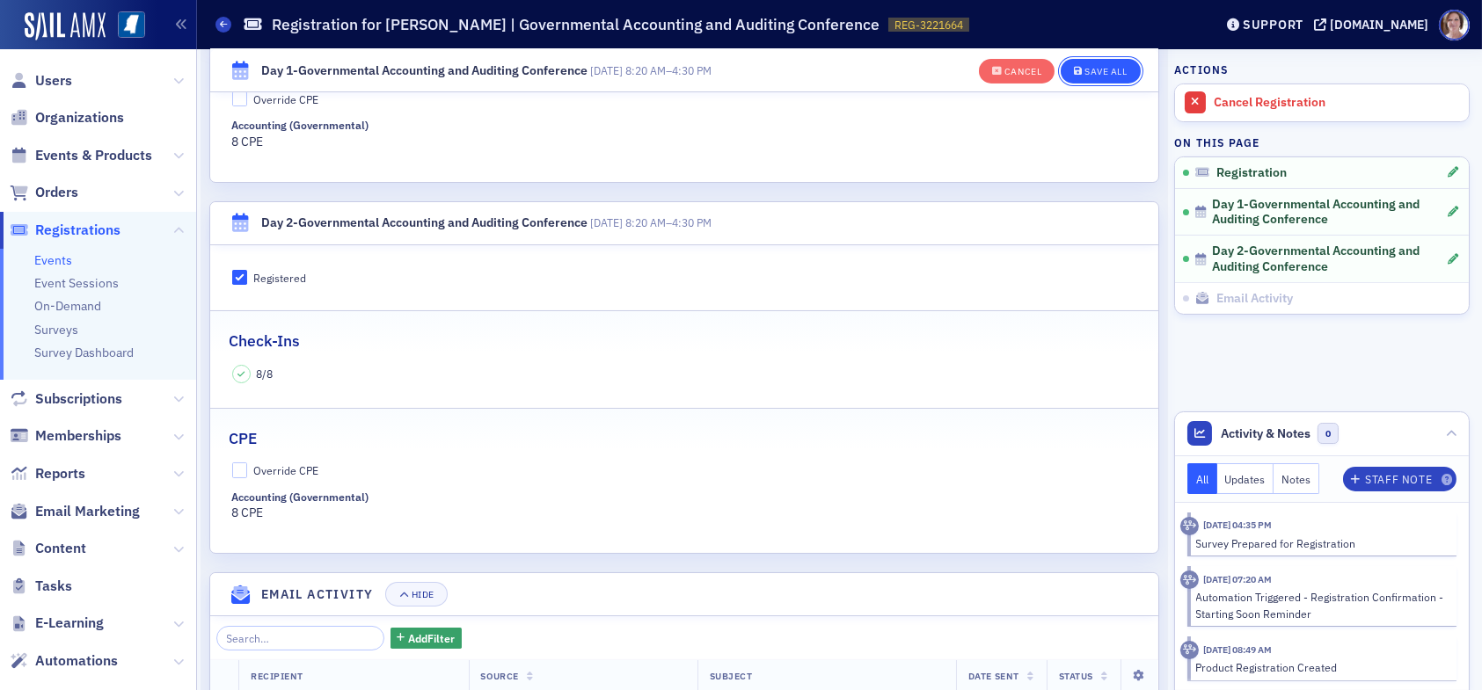
click at [1085, 64] on button "Save All" at bounding box center [1100, 71] width 79 height 25
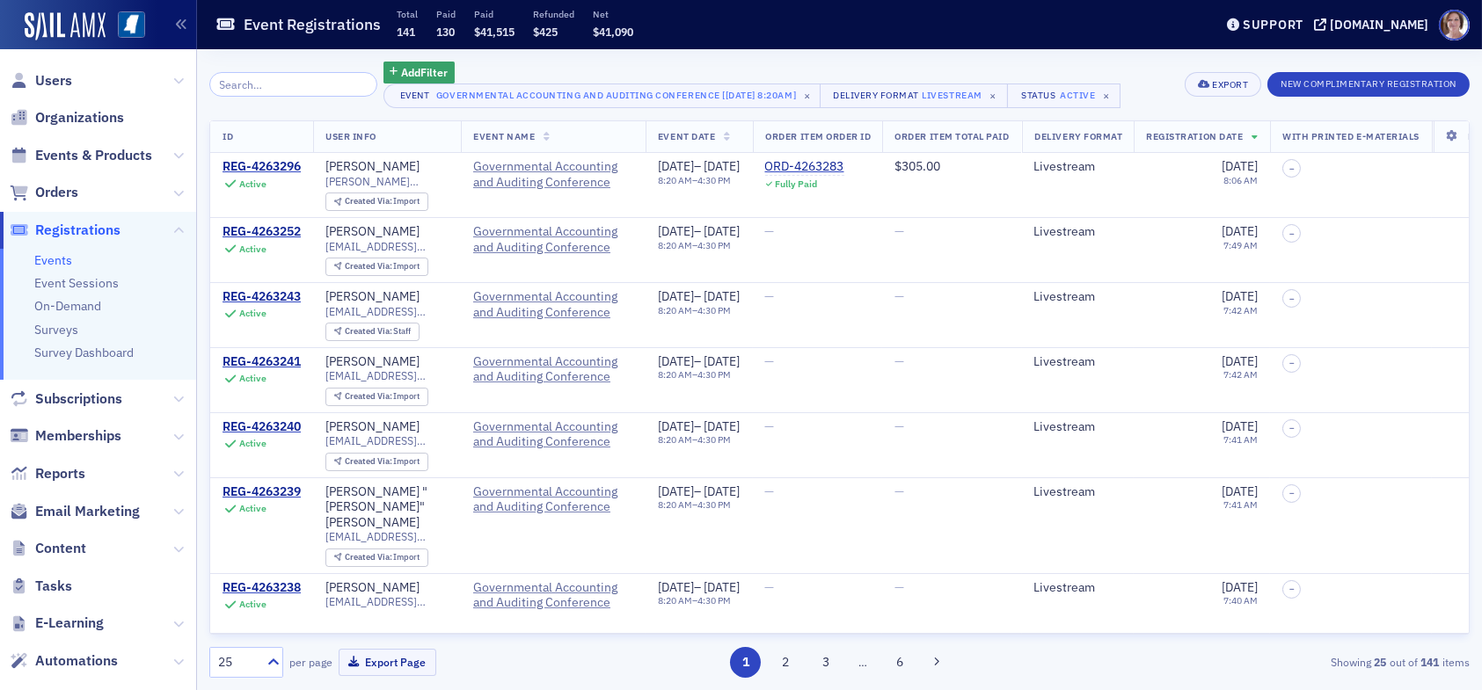
click at [296, 82] on input "search" at bounding box center [293, 84] width 168 height 25
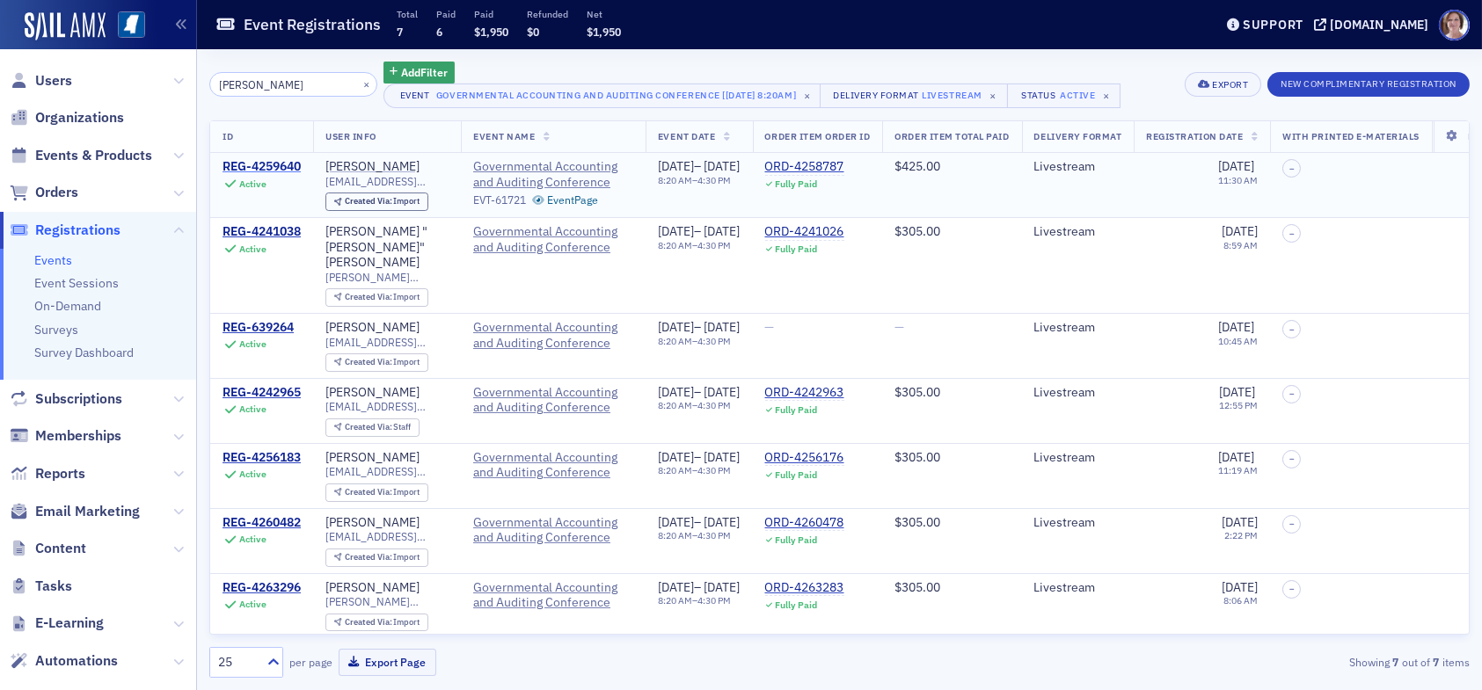
type input "ann rowland"
click at [274, 164] on div "REG-4259640" at bounding box center [262, 167] width 78 height 16
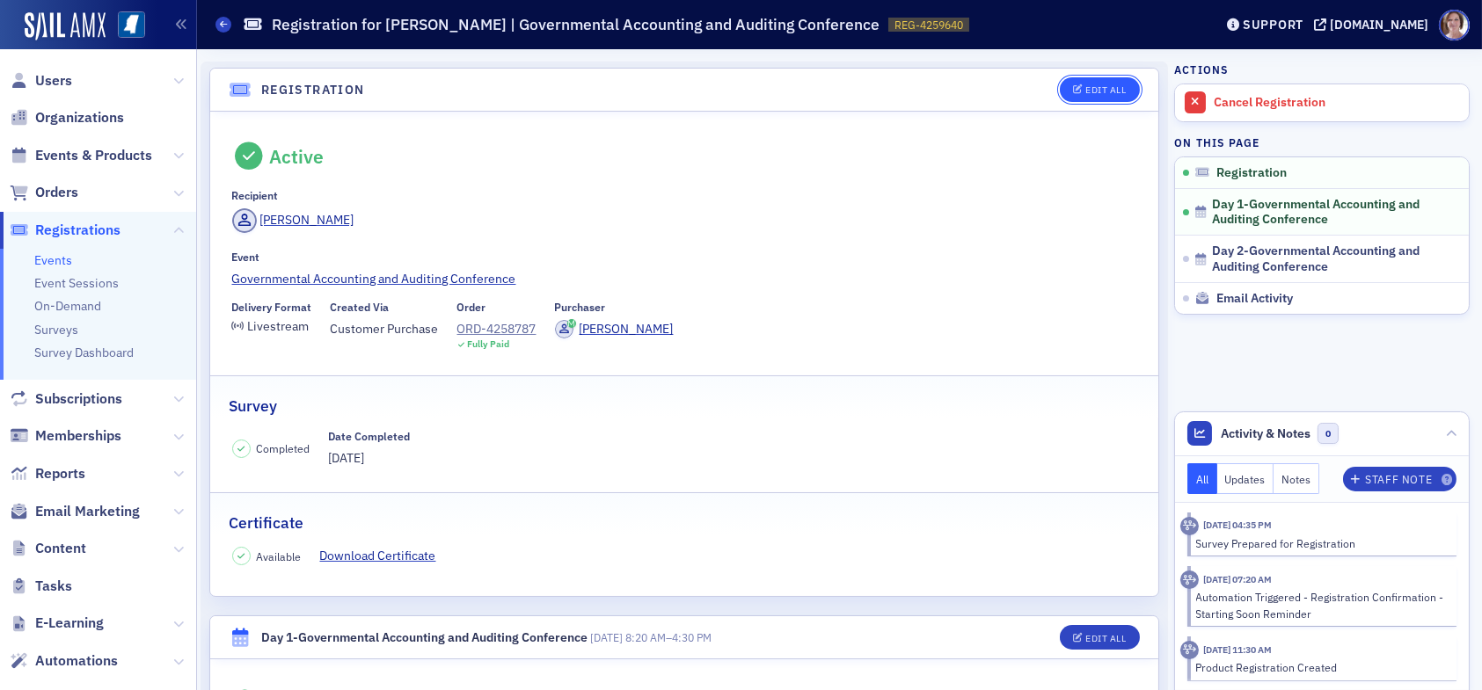
click at [1103, 85] on div "Edit All" at bounding box center [1105, 90] width 40 height 10
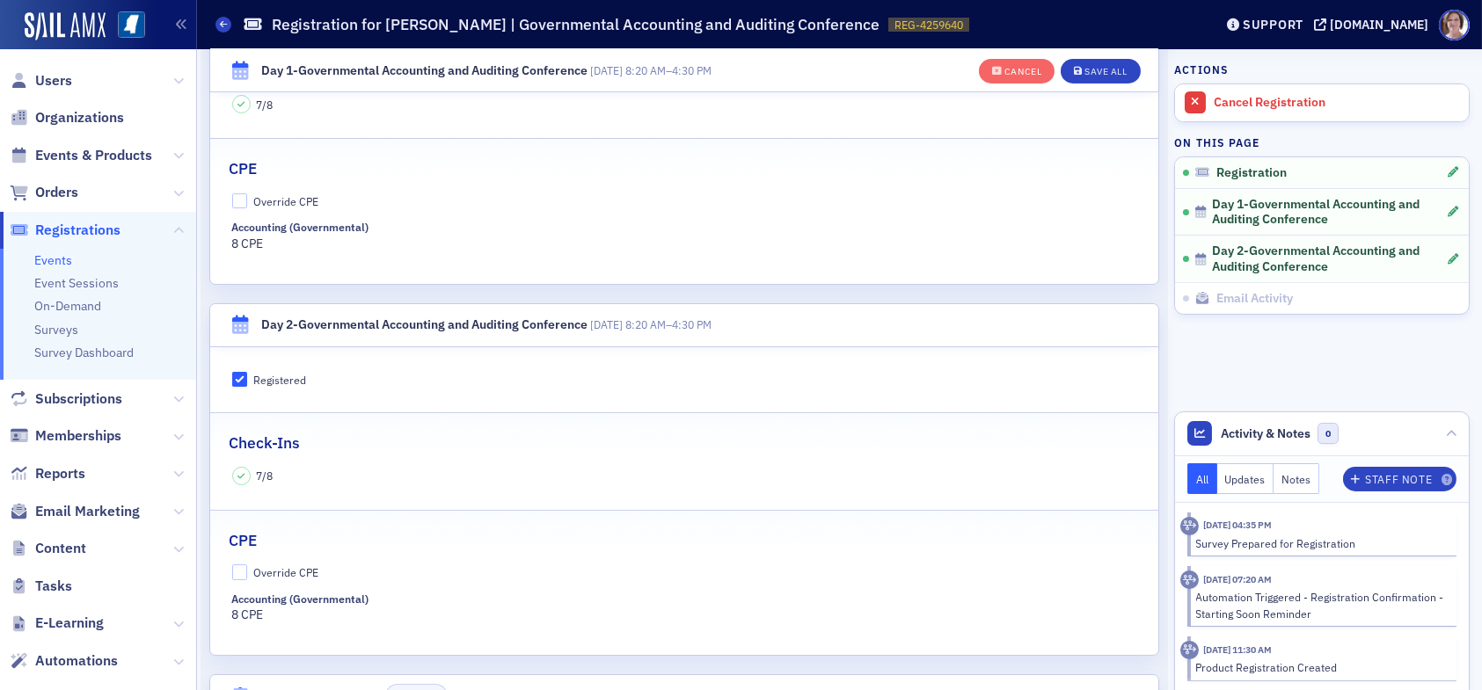
scroll to position [749, 0]
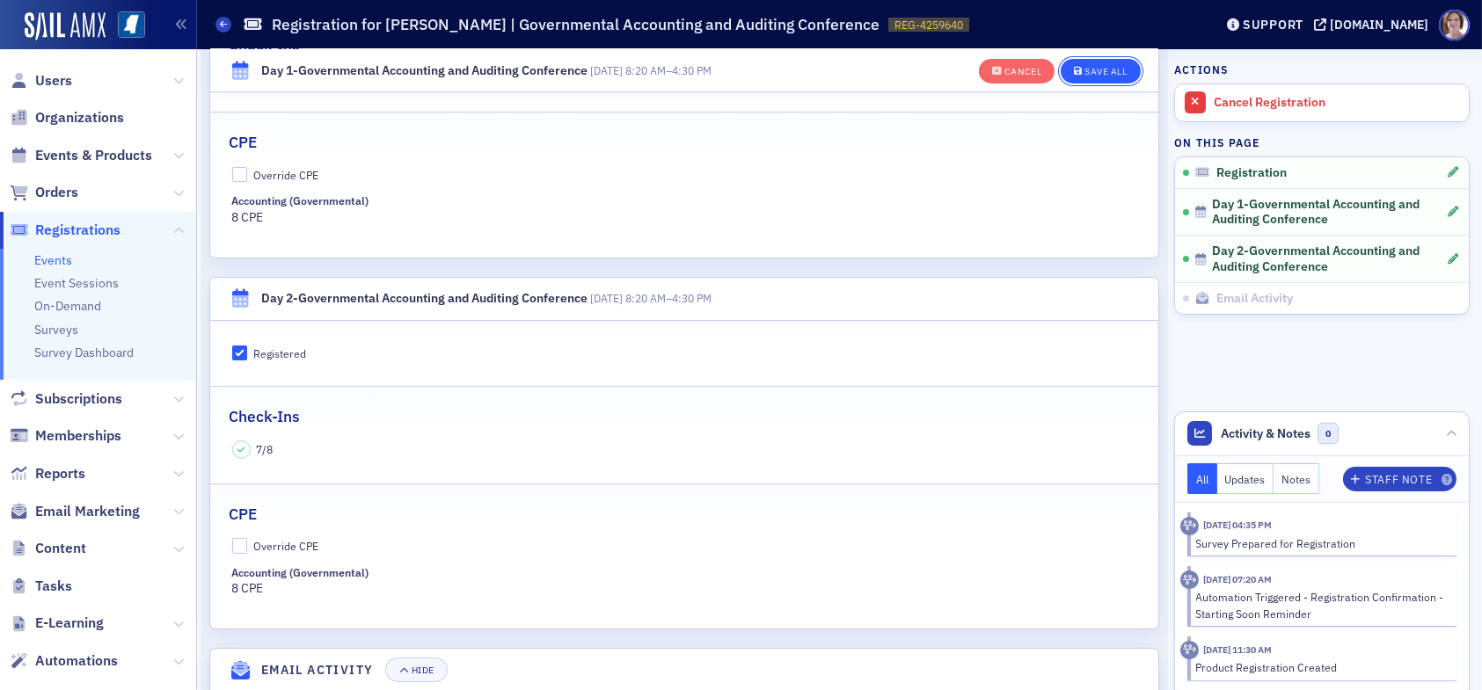
click at [1092, 69] on div "Save All" at bounding box center [1106, 72] width 42 height 10
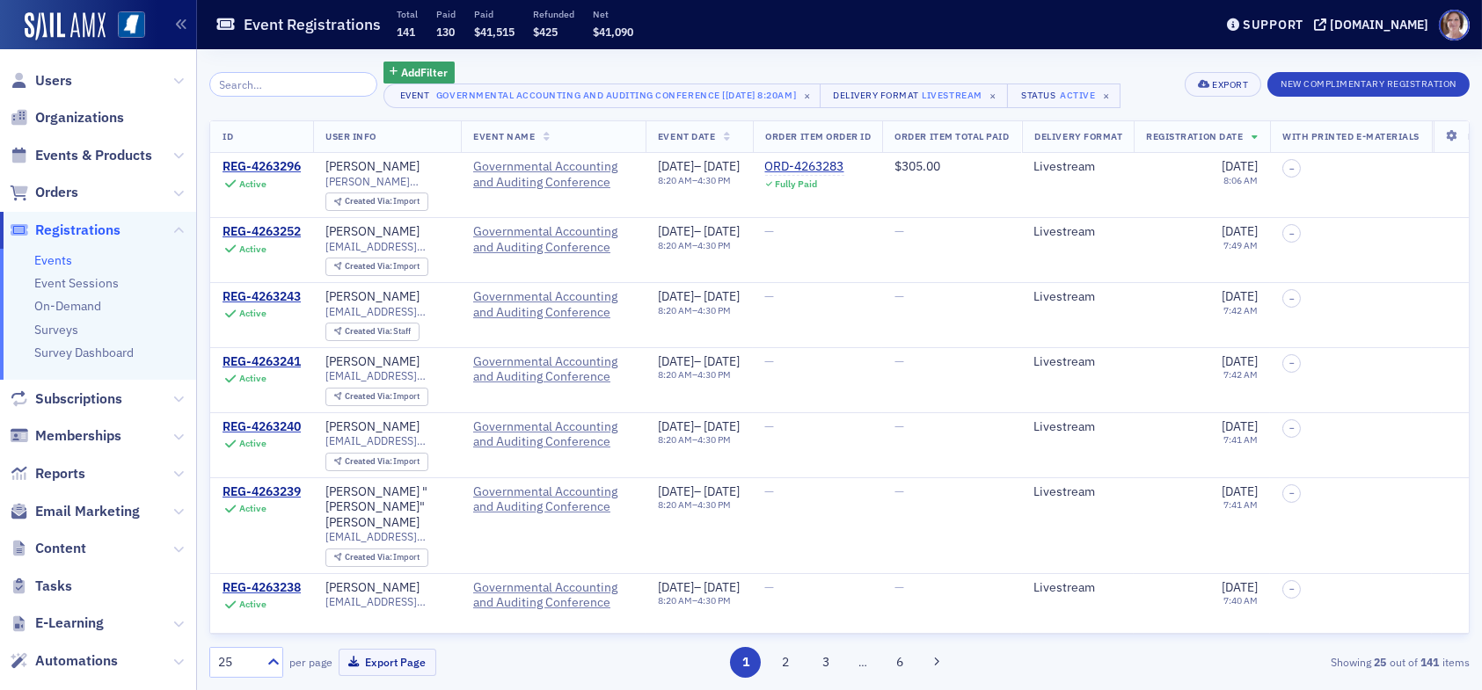
click at [292, 83] on input "search" at bounding box center [293, 84] width 168 height 25
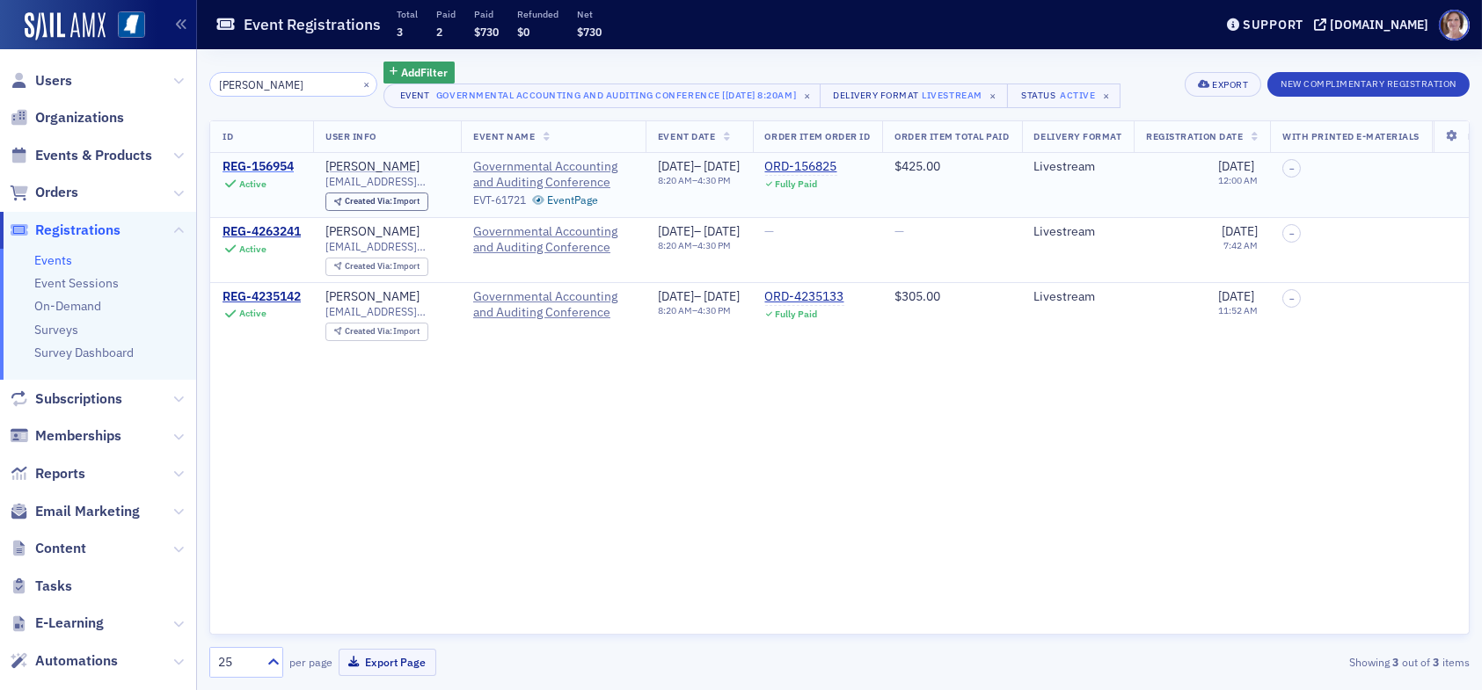
type input "brandon cren"
click at [287, 167] on div "REG-156954" at bounding box center [258, 167] width 71 height 16
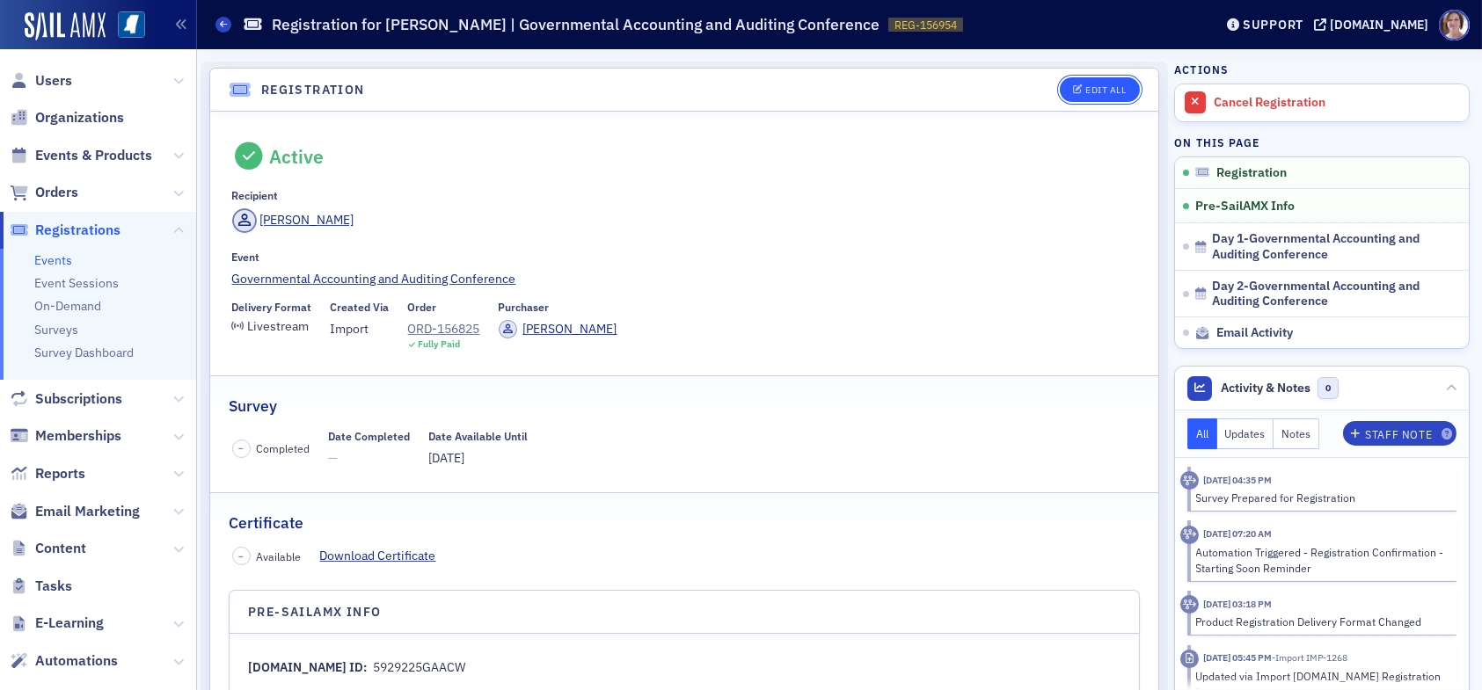
click at [1089, 88] on div "Edit All" at bounding box center [1105, 90] width 40 height 10
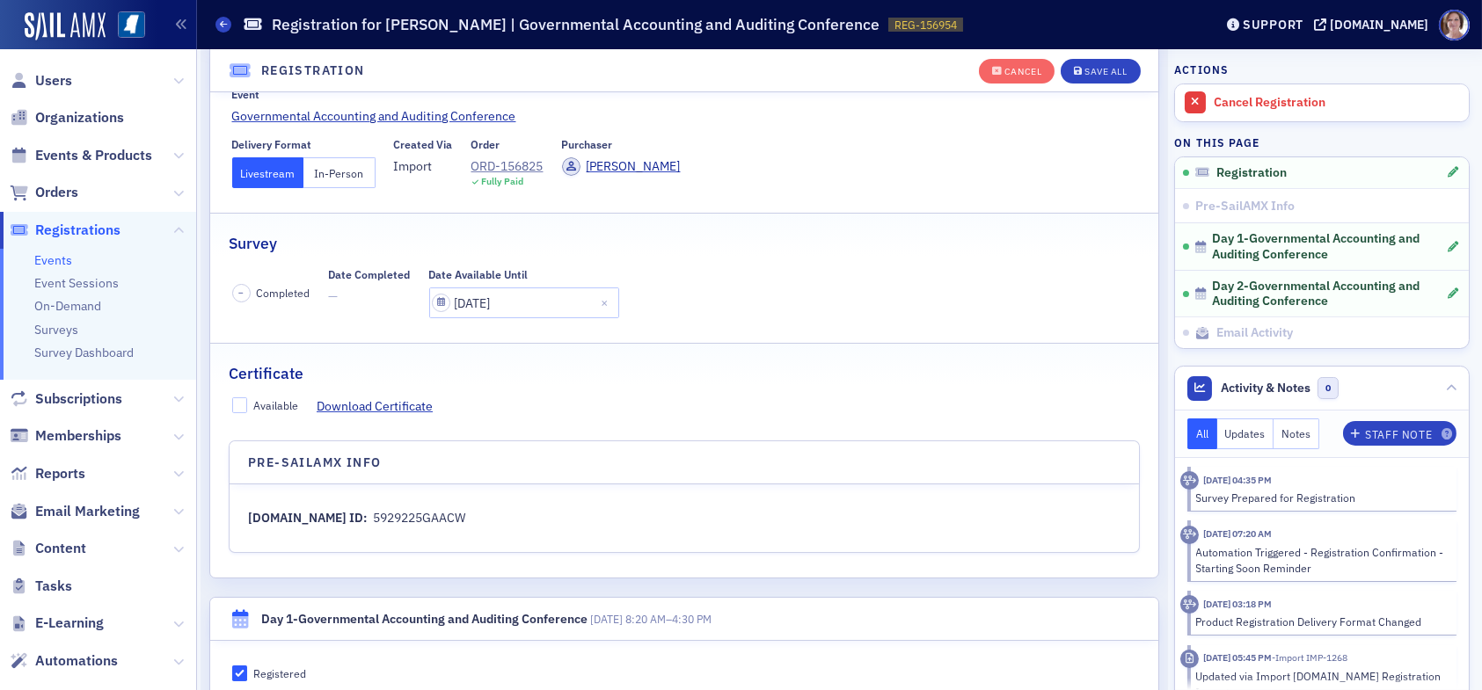
scroll to position [222, 0]
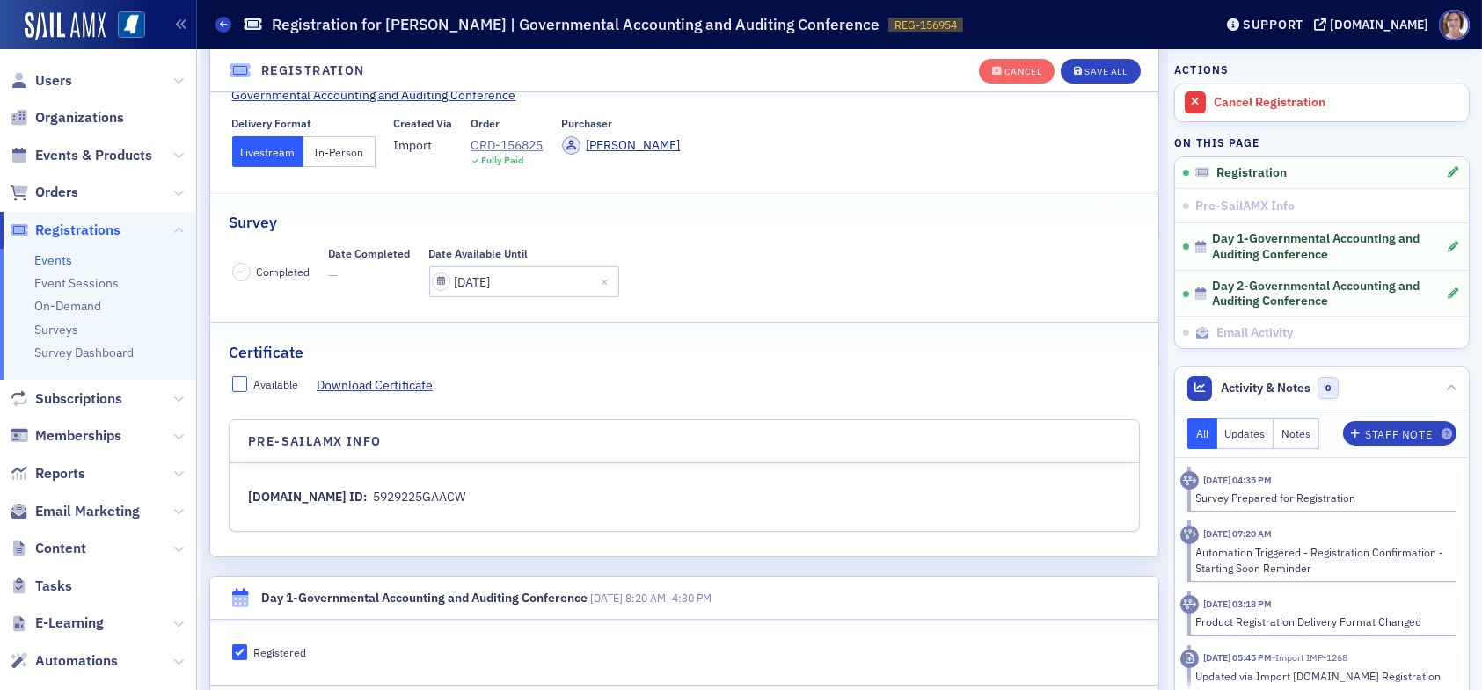
drag, startPoint x: 240, startPoint y: 387, endPoint x: 310, endPoint y: 386, distance: 69.5
click at [247, 386] on label "Available" at bounding box center [265, 384] width 67 height 16
click at [247, 386] on input "Available" at bounding box center [240, 384] width 16 height 16
checkbox input "true"
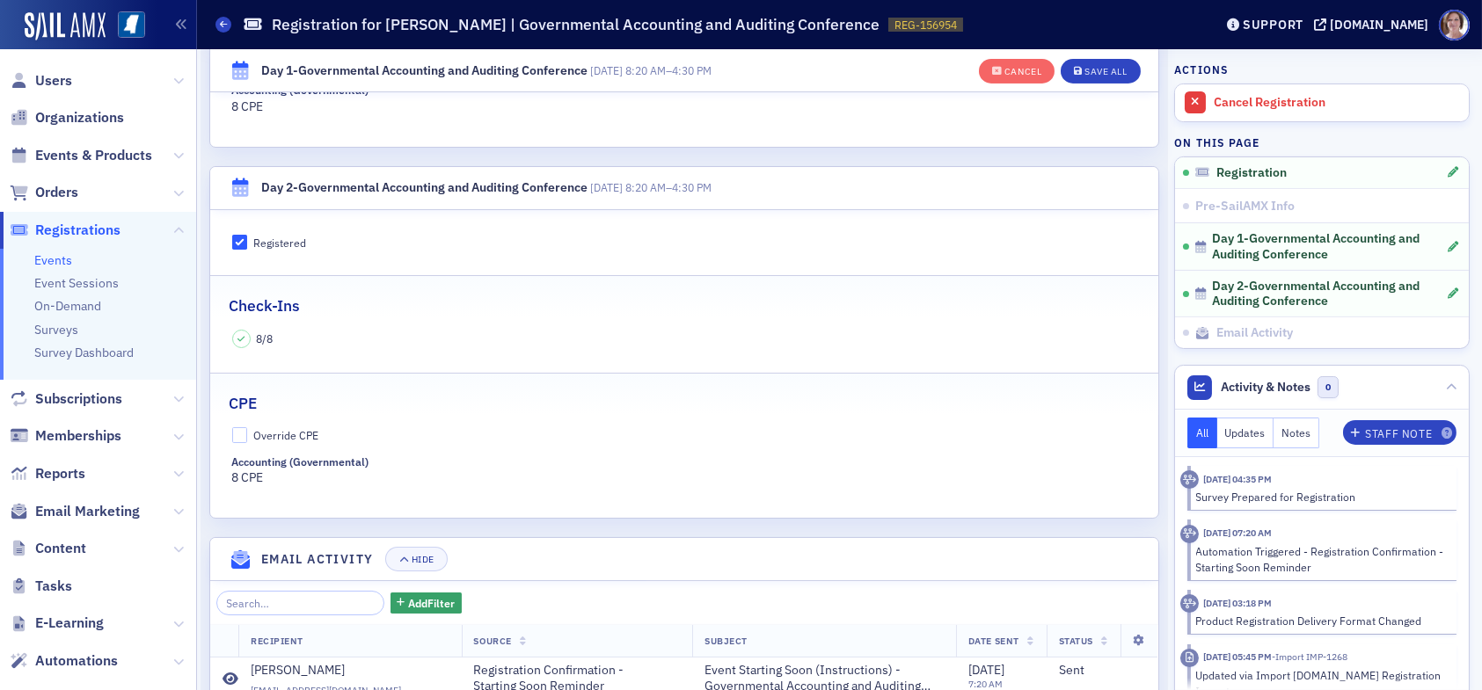
scroll to position [1013, 0]
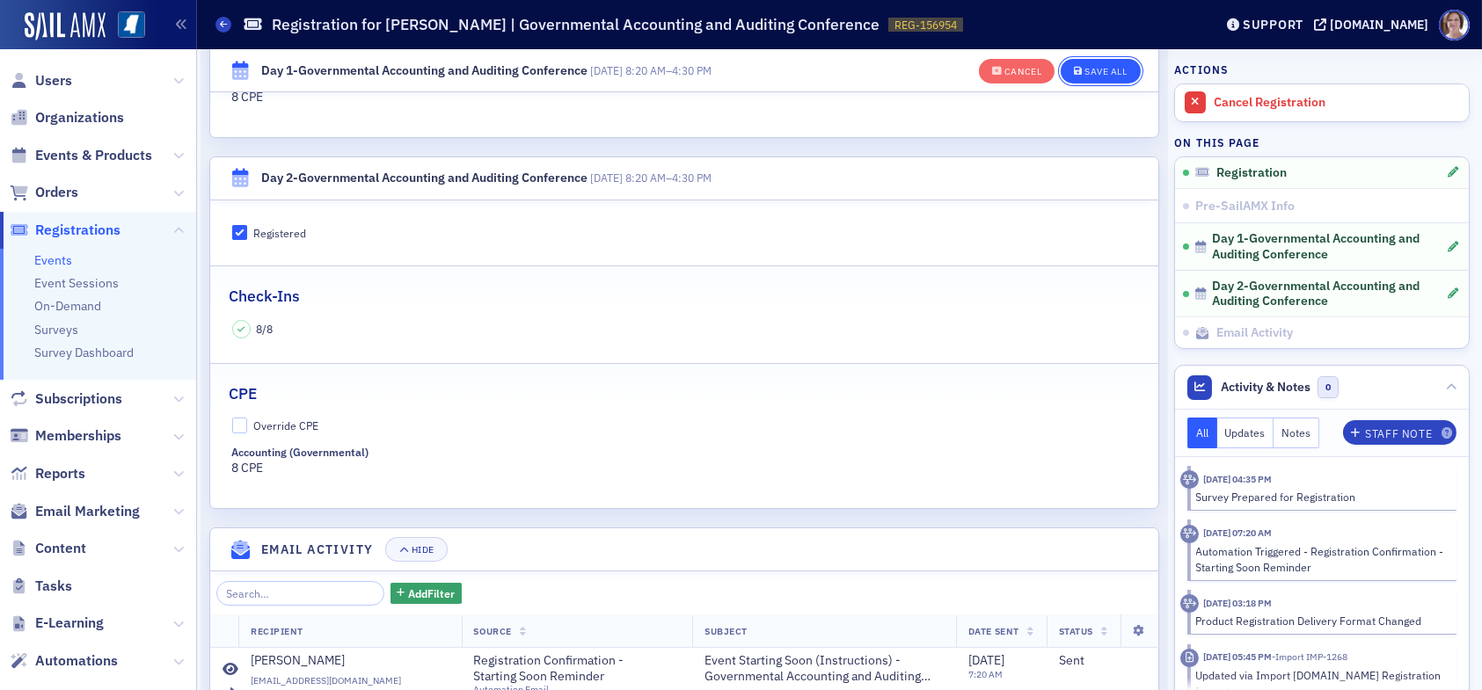
click at [1088, 67] on div "Save All" at bounding box center [1106, 72] width 42 height 10
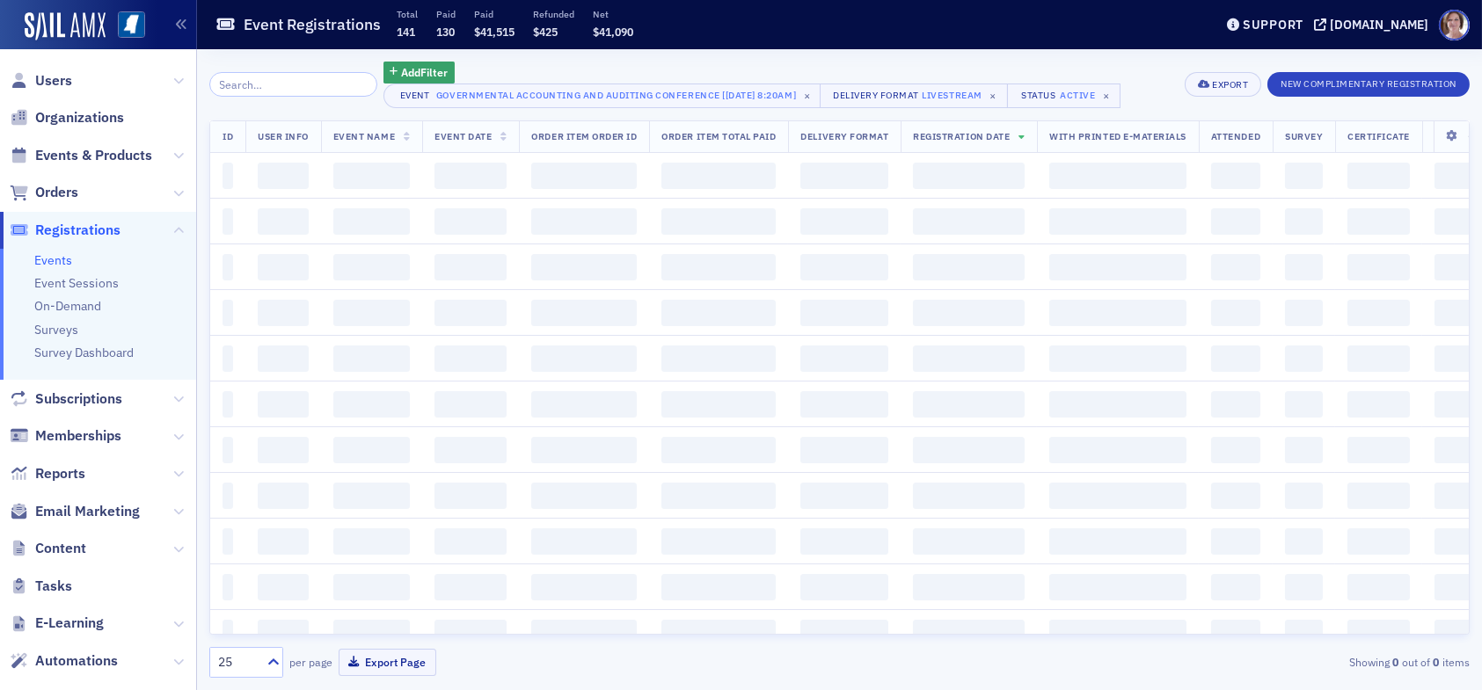
click at [283, 87] on input "search" at bounding box center [293, 84] width 168 height 25
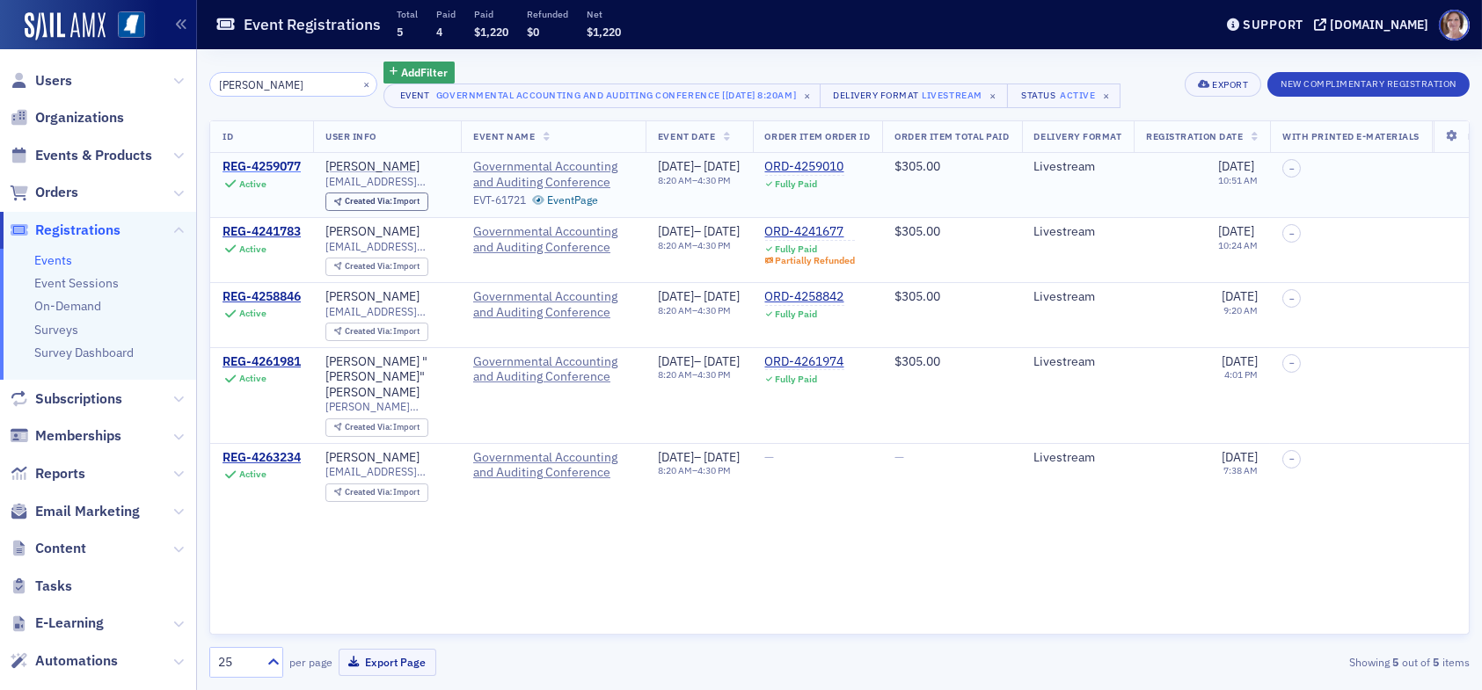
type input "eric mich"
click at [277, 164] on div "REG-4259077" at bounding box center [262, 167] width 78 height 16
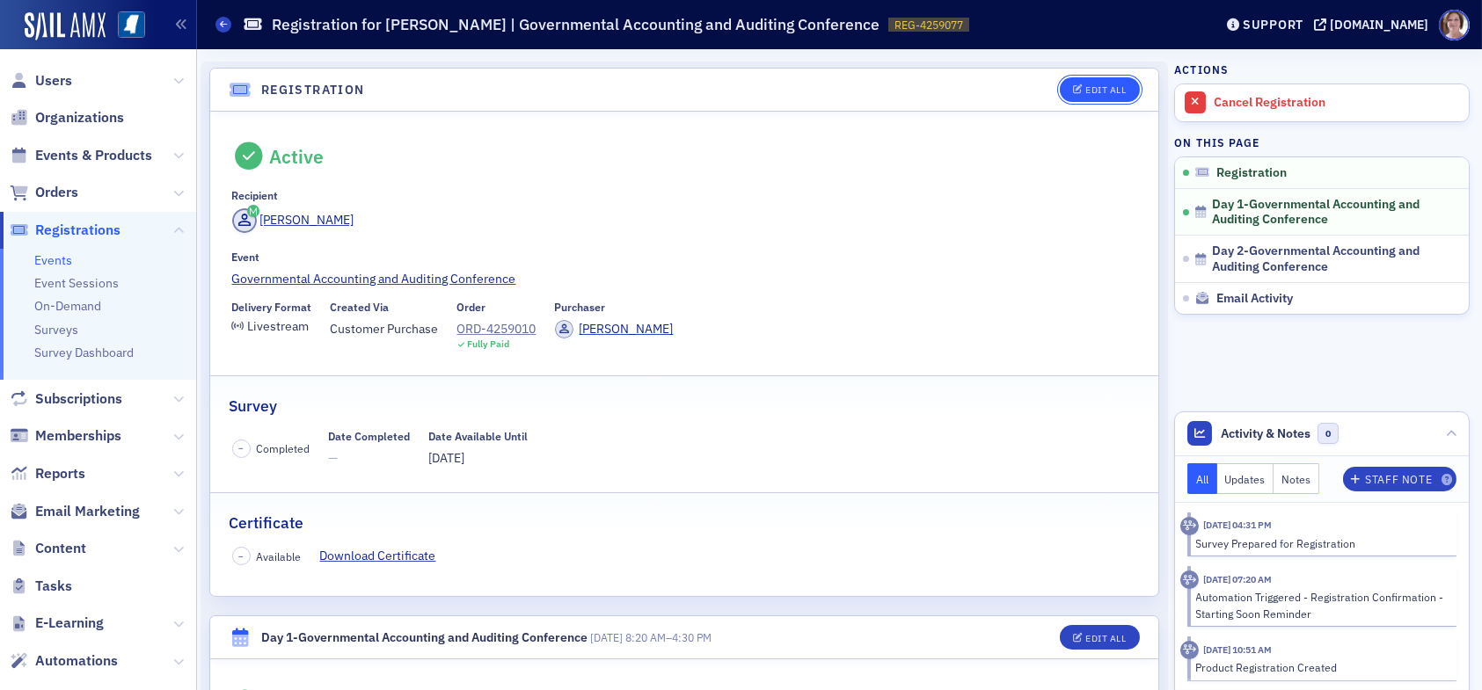
click at [1085, 85] on div "Edit All" at bounding box center [1105, 90] width 40 height 10
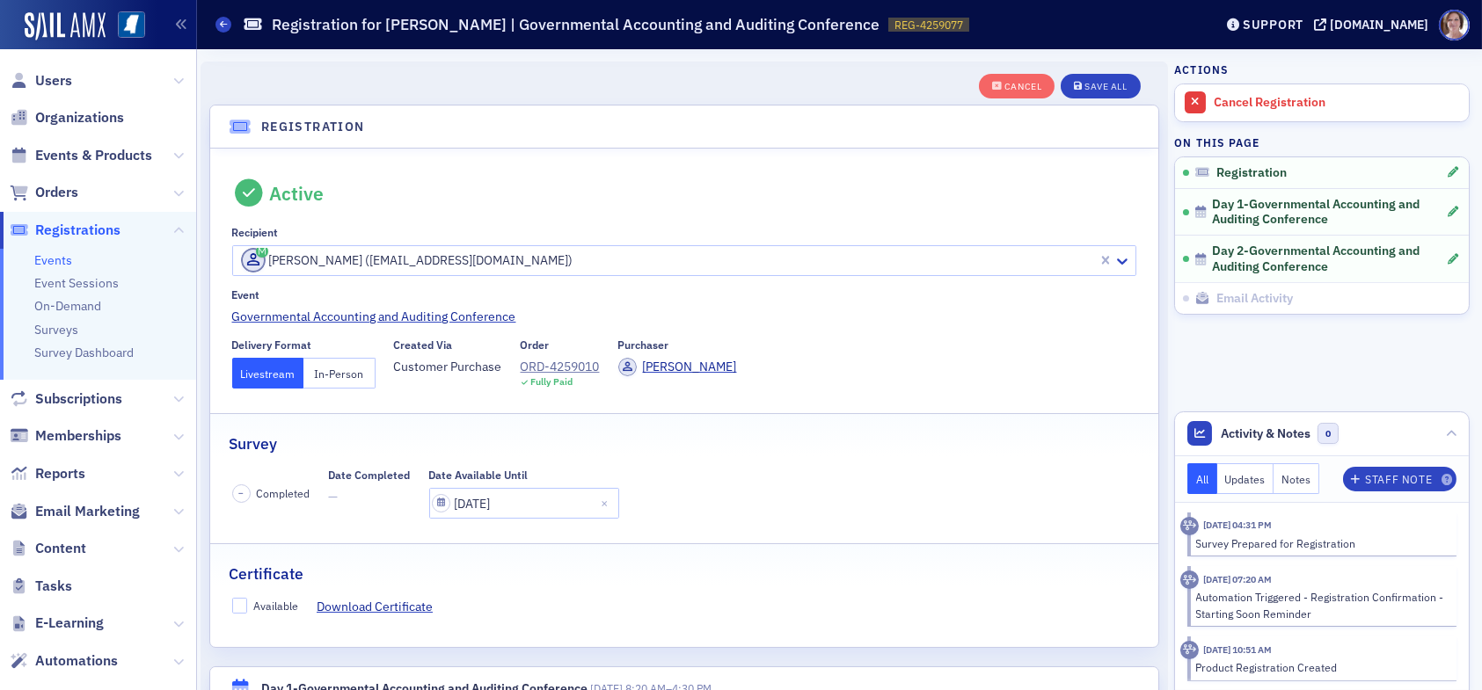
scroll to position [46, 0]
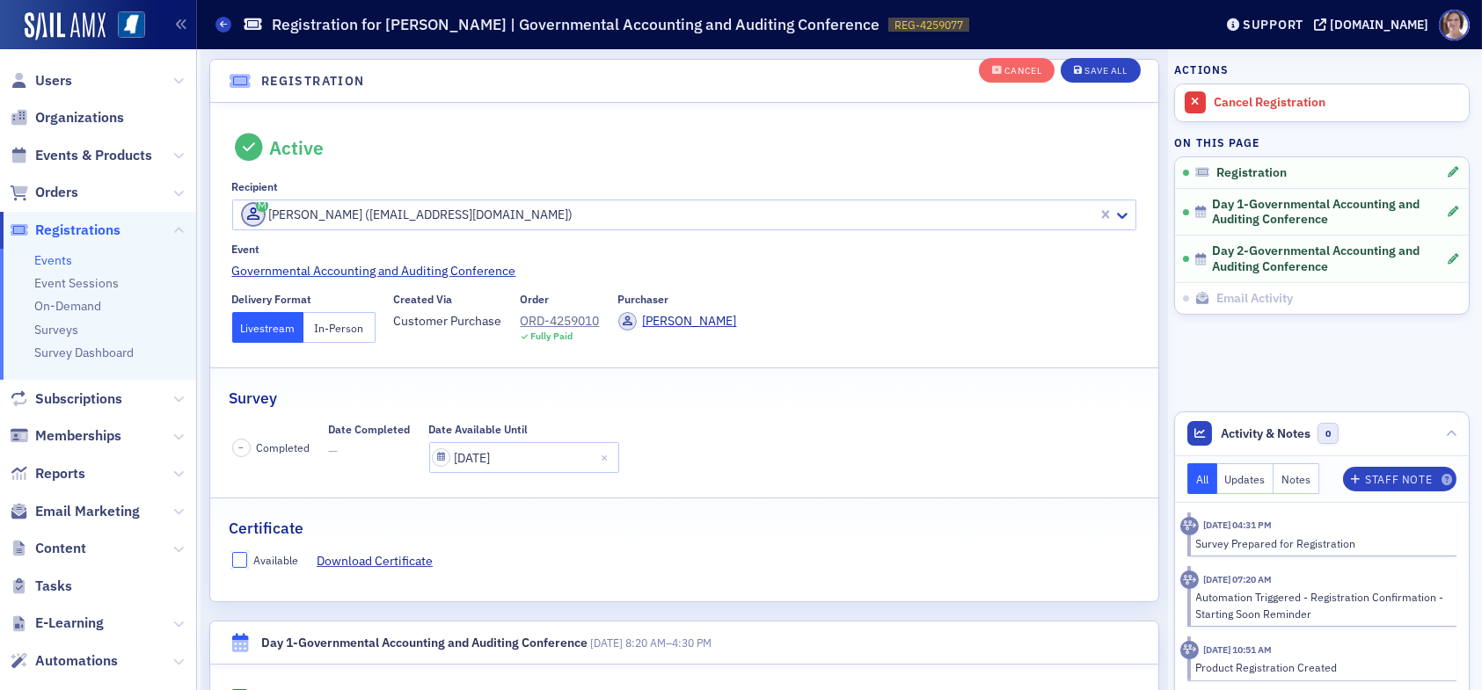
drag, startPoint x: 238, startPoint y: 555, endPoint x: 385, endPoint y: 530, distance: 148.9
click at [239, 555] on input "Available" at bounding box center [240, 560] width 16 height 16
checkbox input "true"
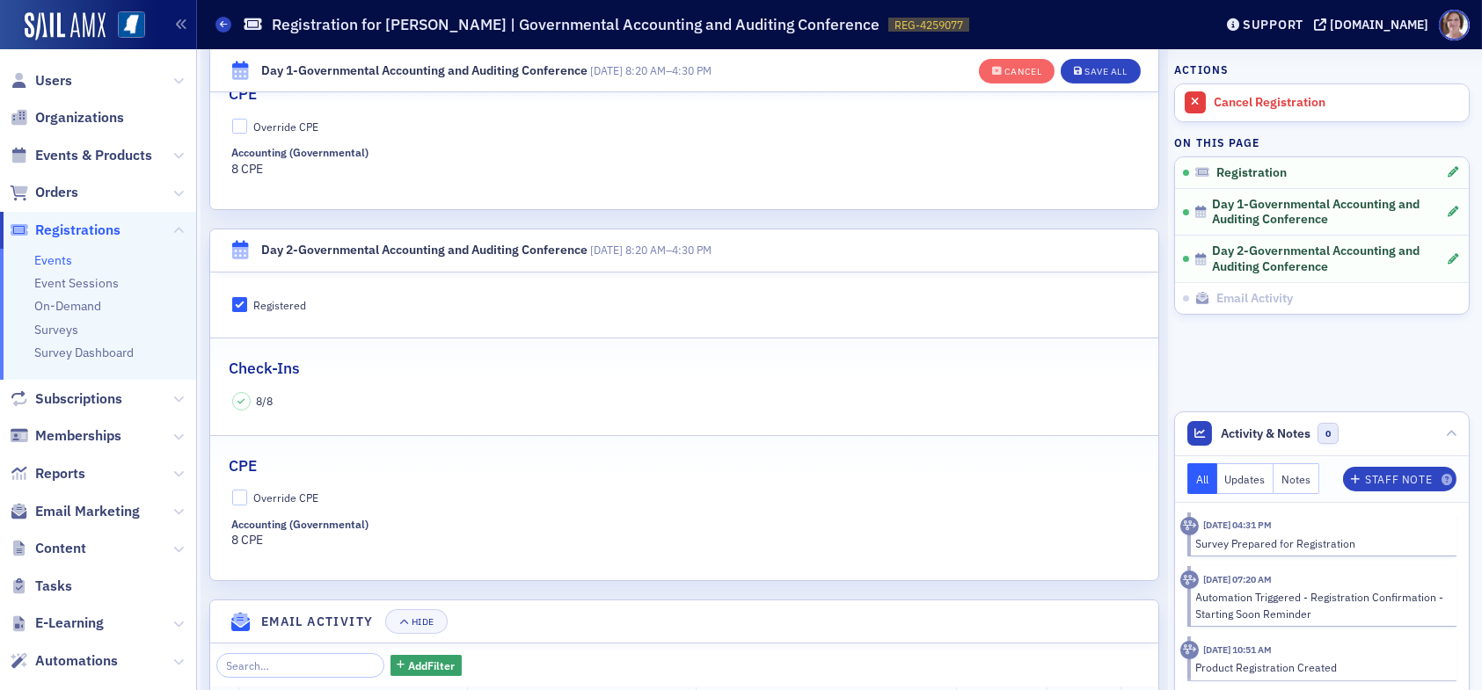
scroll to position [837, 0]
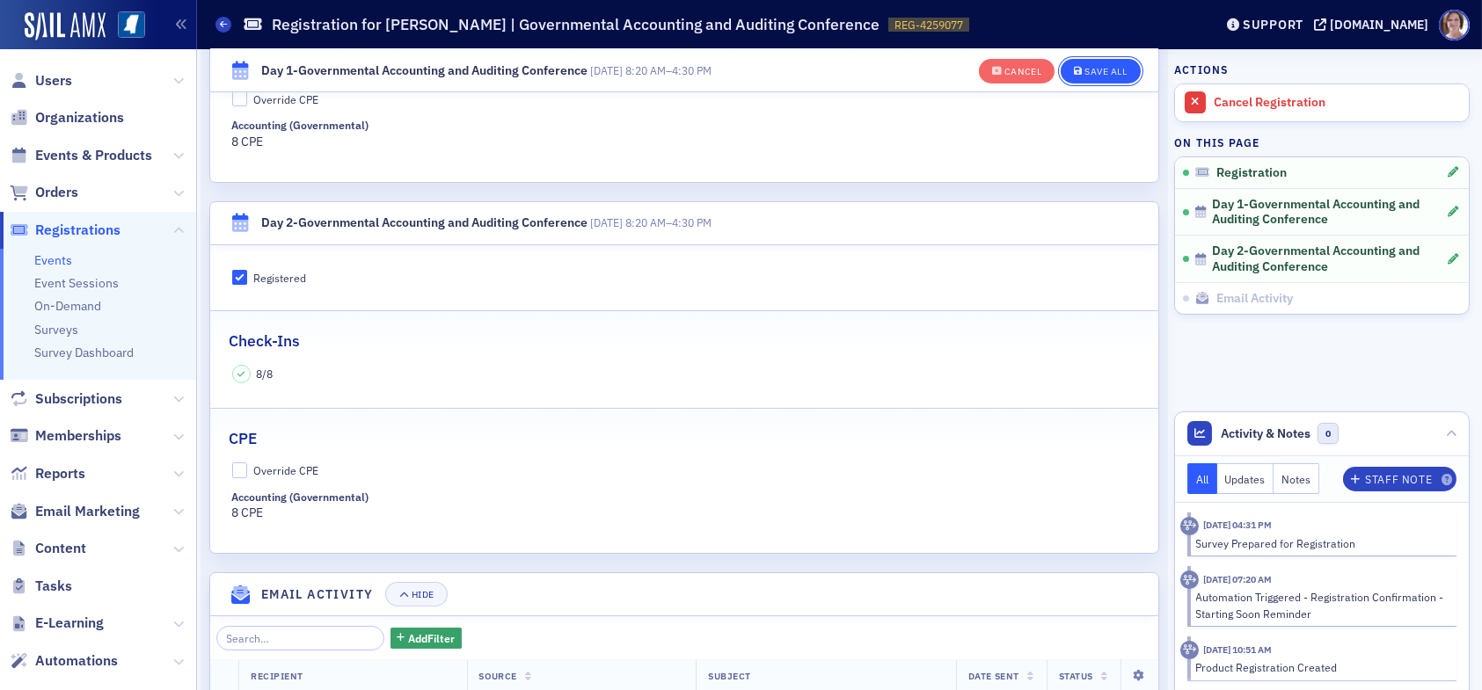
click at [1091, 67] on div "Save All" at bounding box center [1106, 72] width 42 height 10
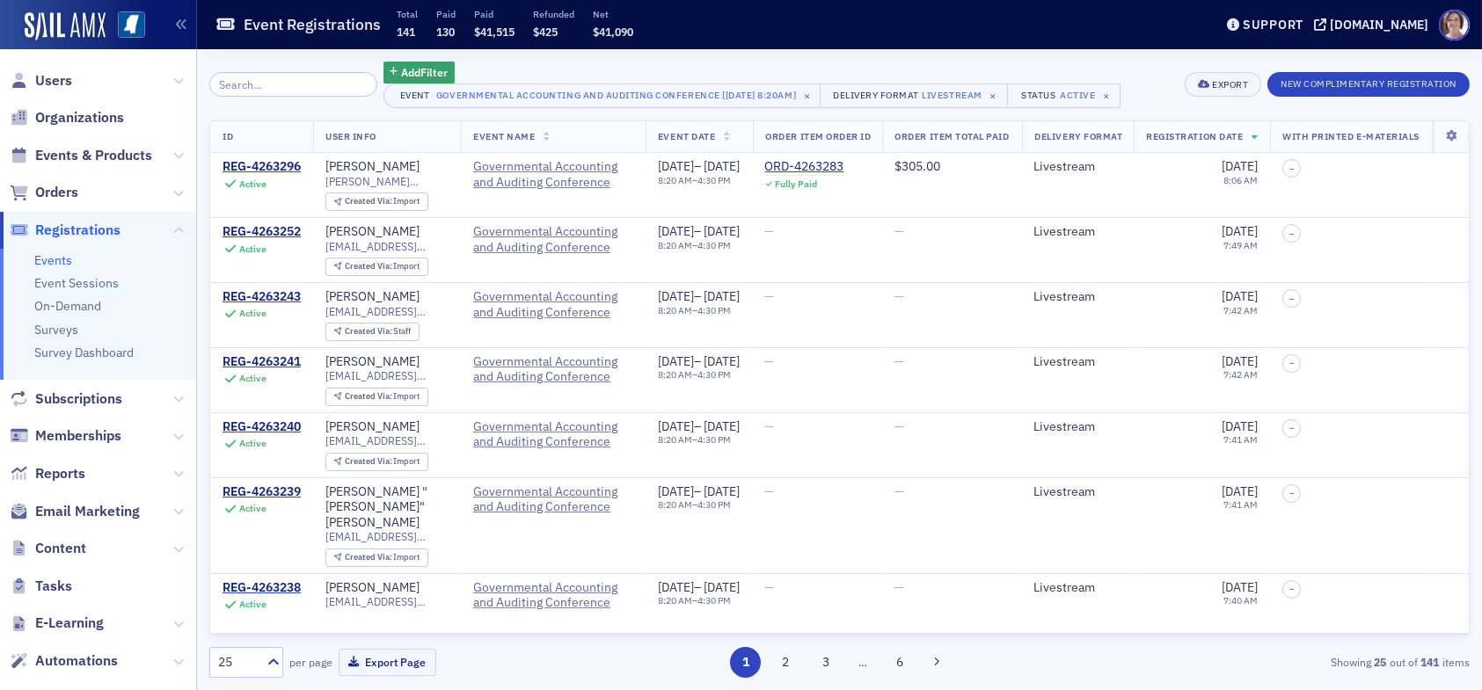
click at [290, 81] on input "search" at bounding box center [293, 84] width 168 height 25
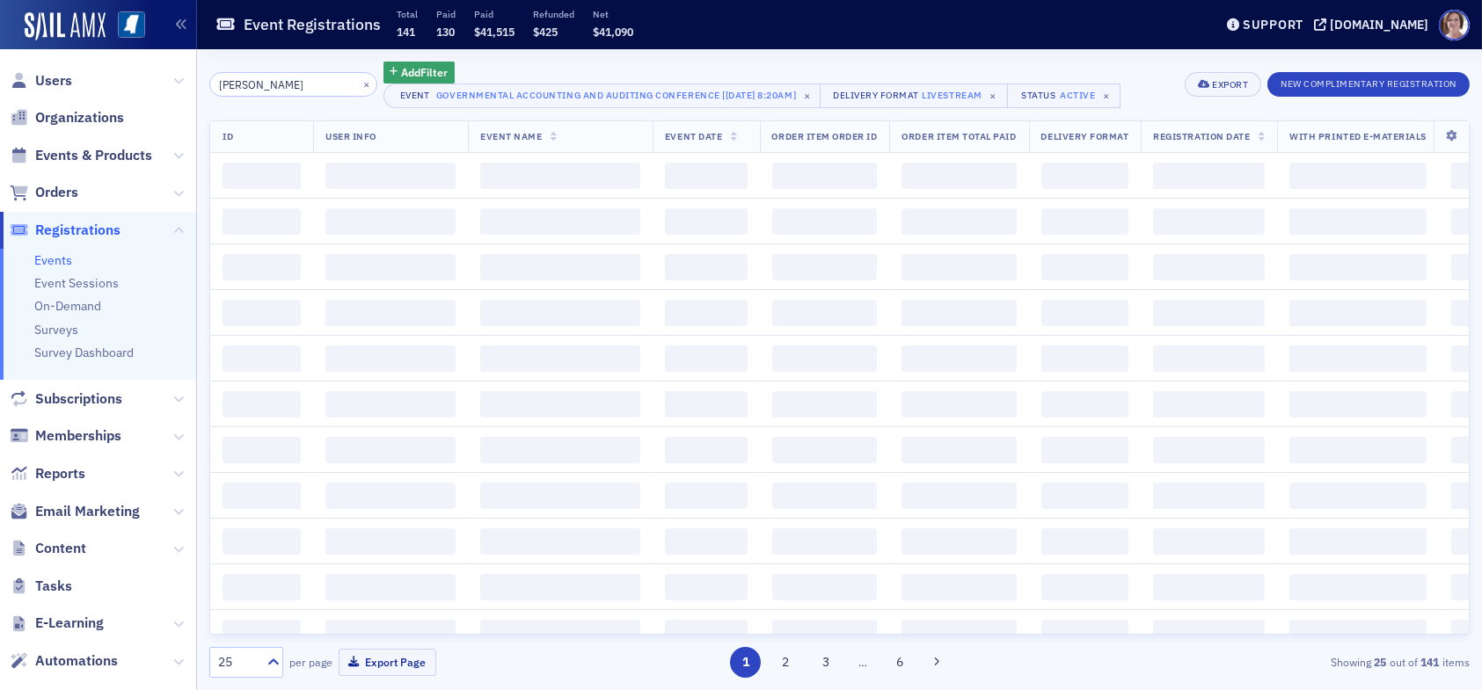
type input "grant eason"
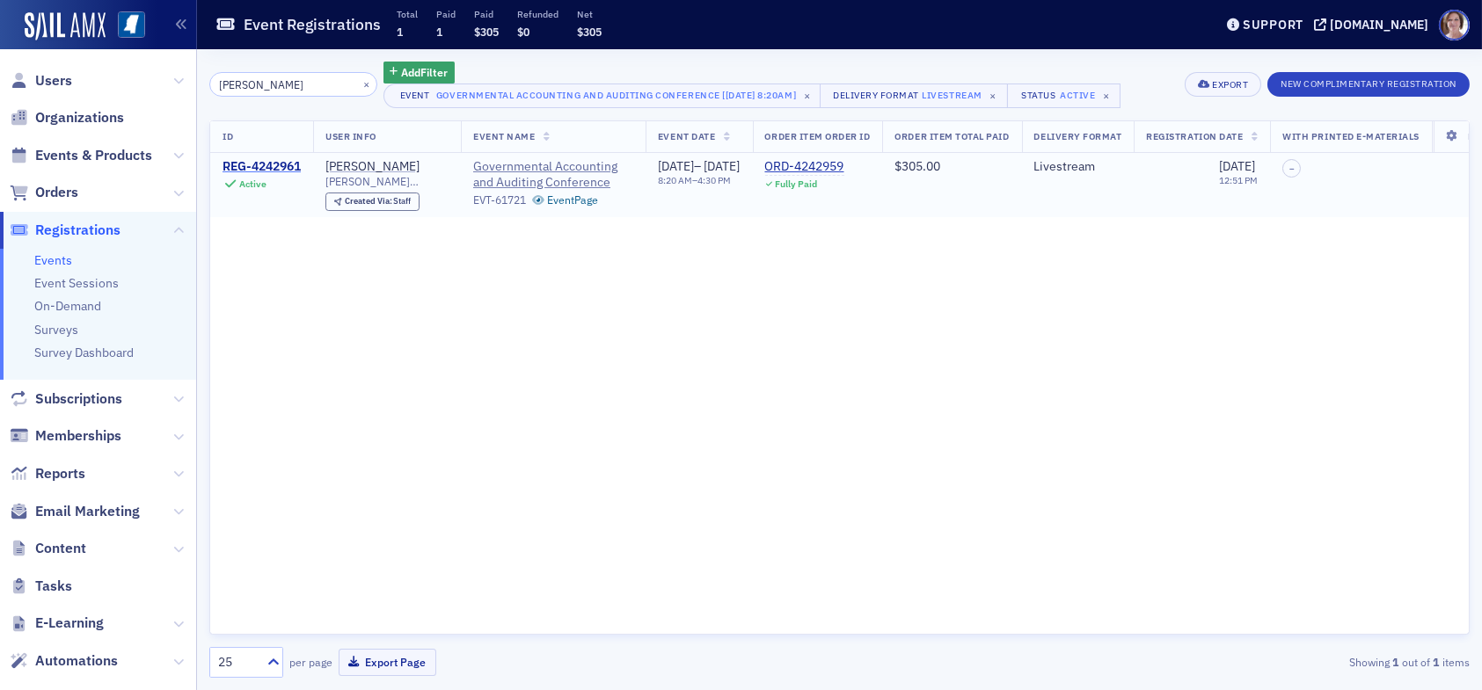
click at [262, 164] on div "REG-4242961" at bounding box center [262, 167] width 78 height 16
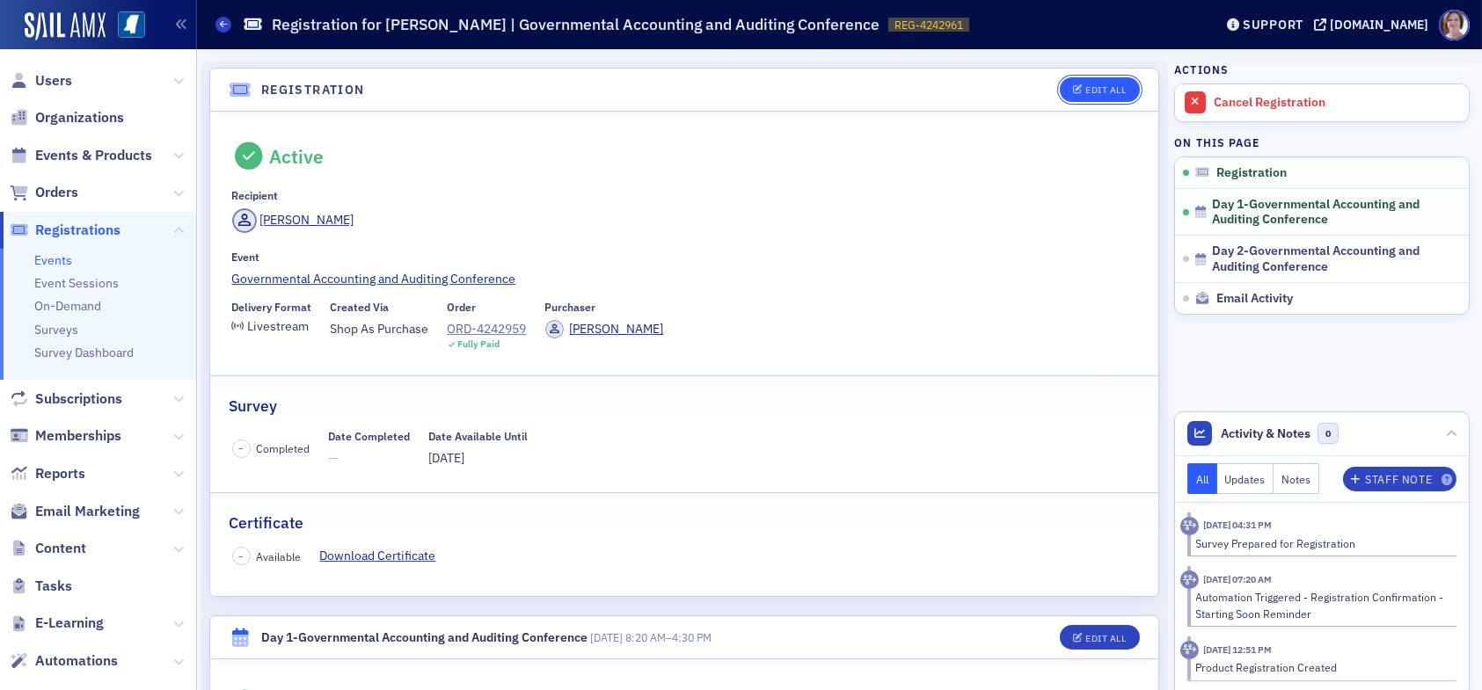
click at [1096, 82] on button "Edit All" at bounding box center [1099, 89] width 79 height 25
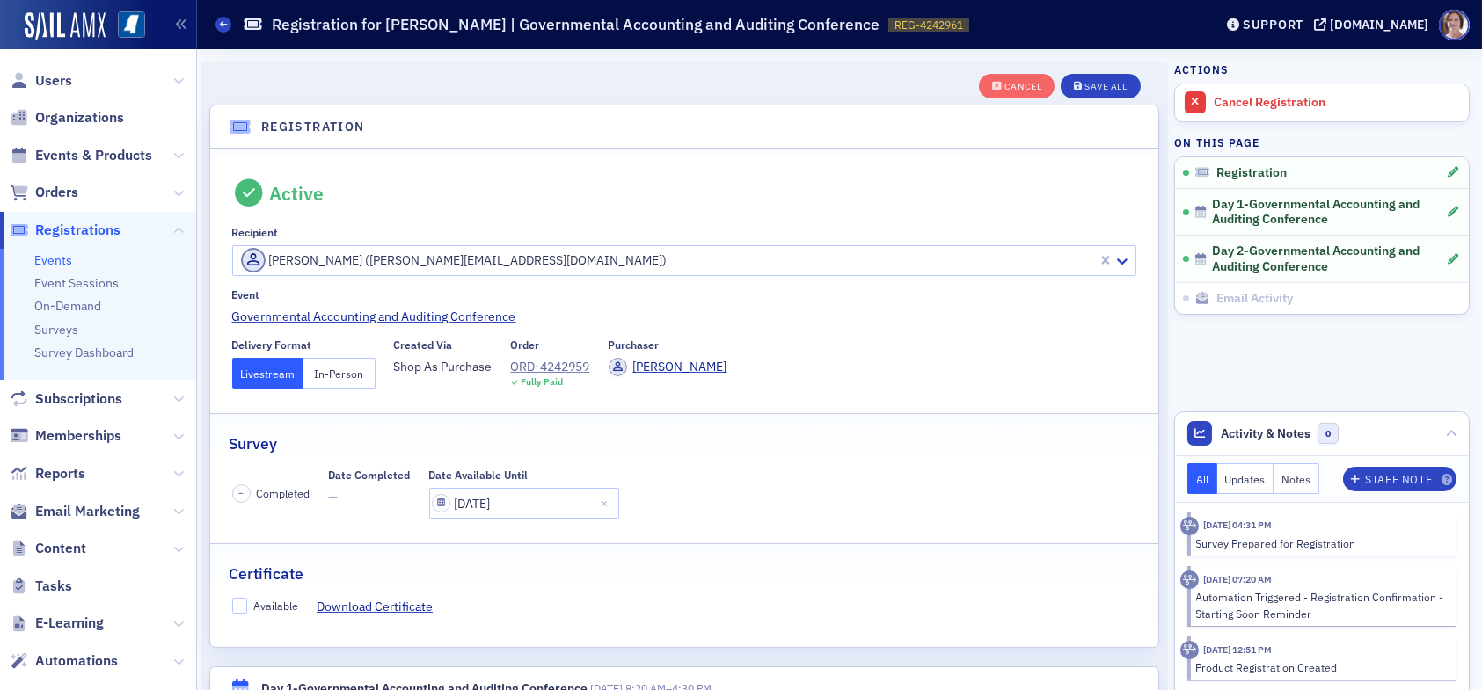
scroll to position [46, 0]
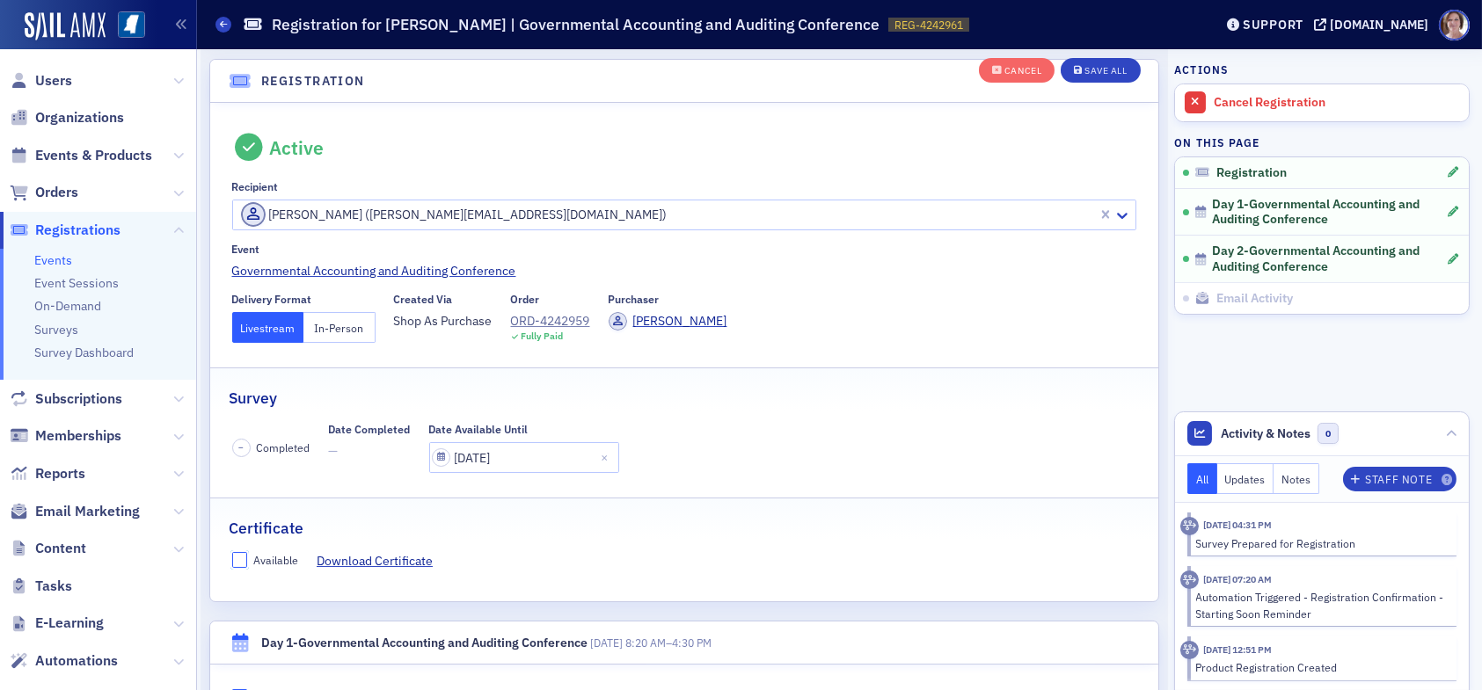
click at [238, 559] on input "Available" at bounding box center [240, 560] width 16 height 16
checkbox input "true"
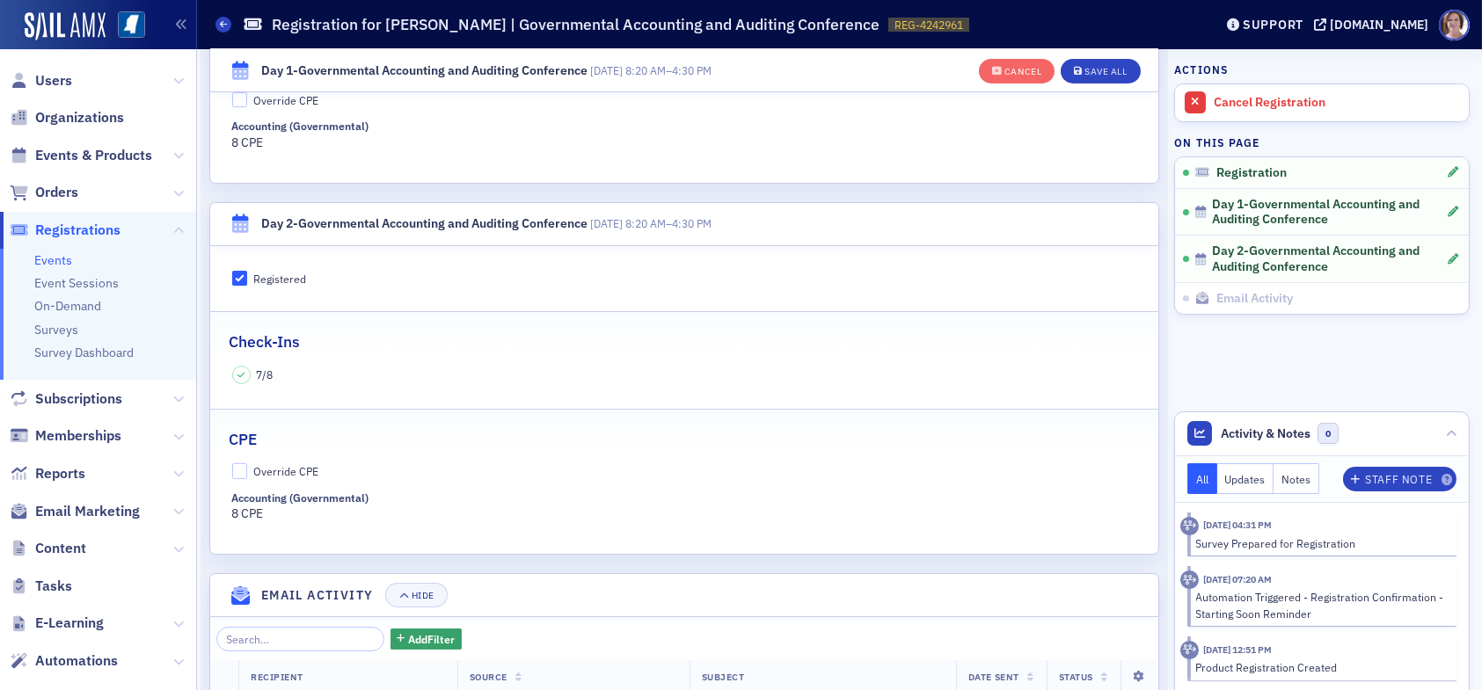
scroll to position [837, 0]
click at [1102, 63] on button "Save All" at bounding box center [1100, 71] width 79 height 25
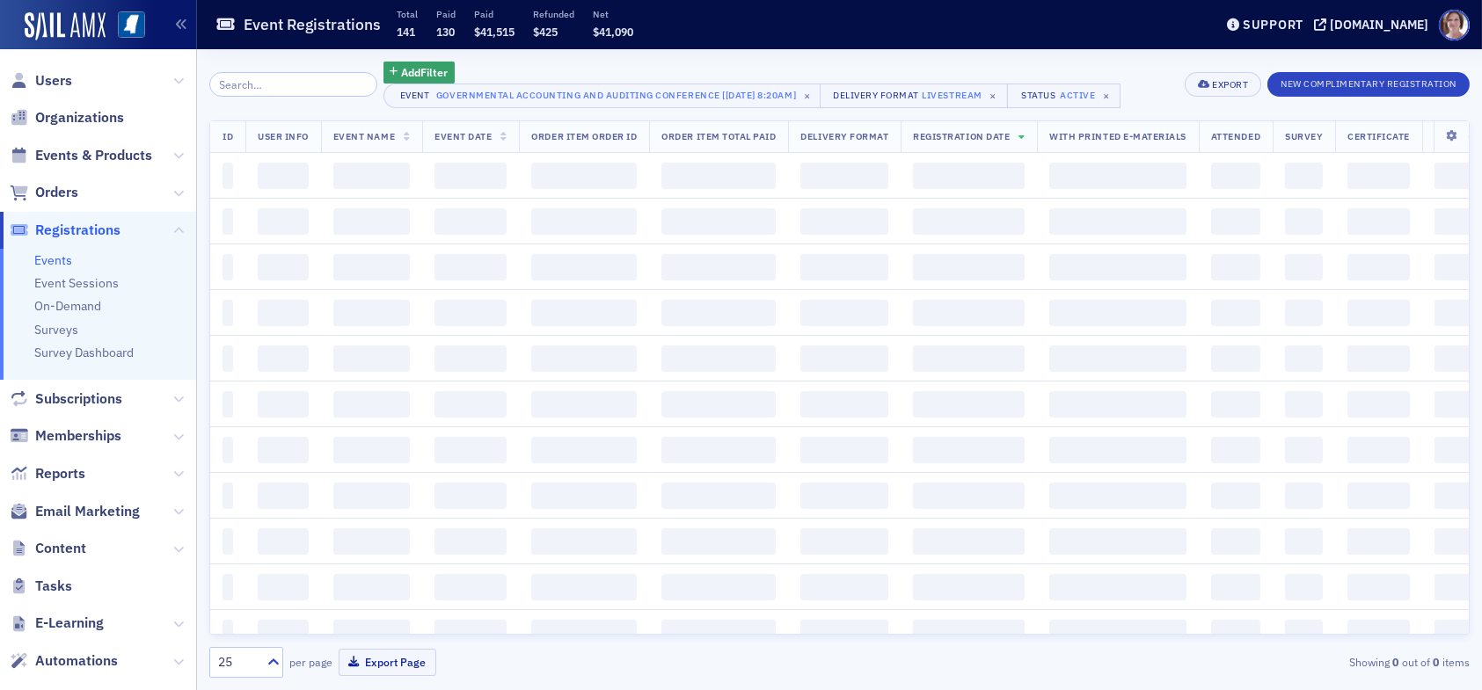
click at [298, 83] on input "search" at bounding box center [293, 84] width 168 height 25
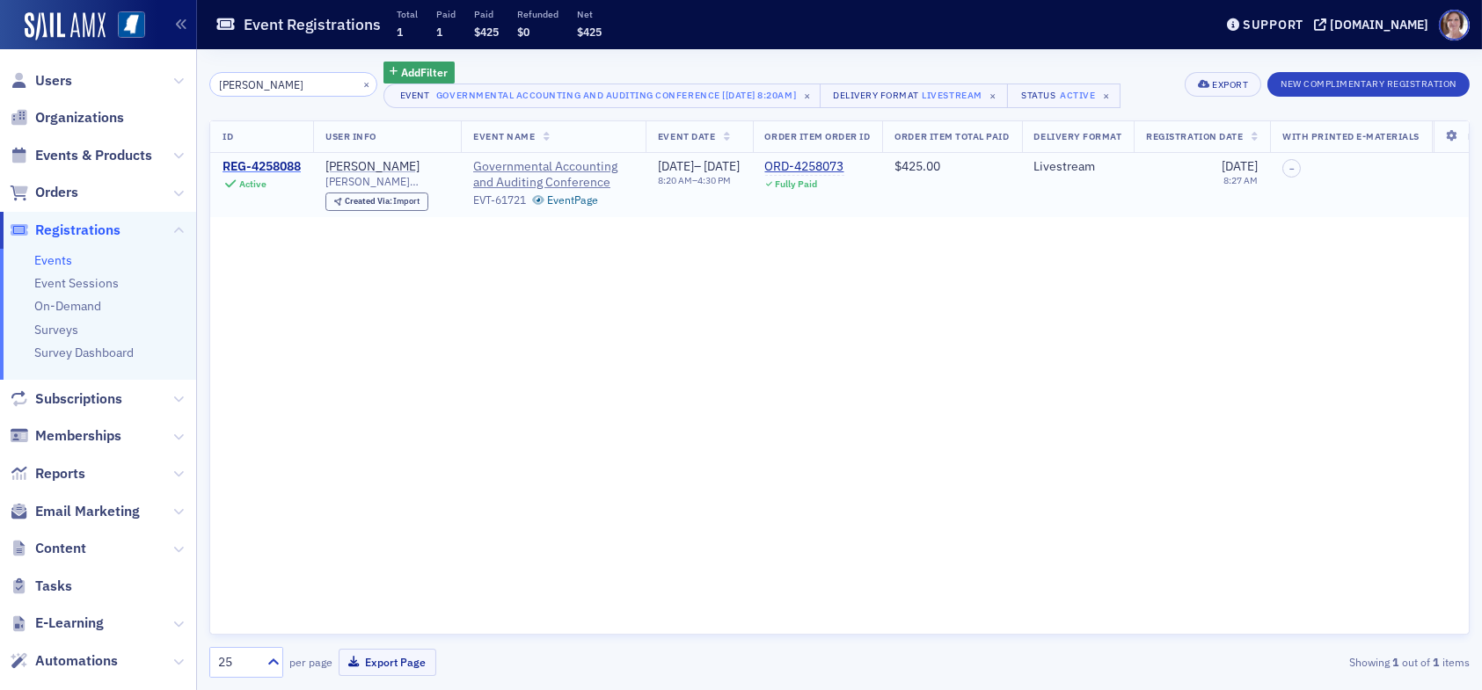
type input "holly foster"
click at [275, 164] on div "REG-4258088" at bounding box center [262, 167] width 78 height 16
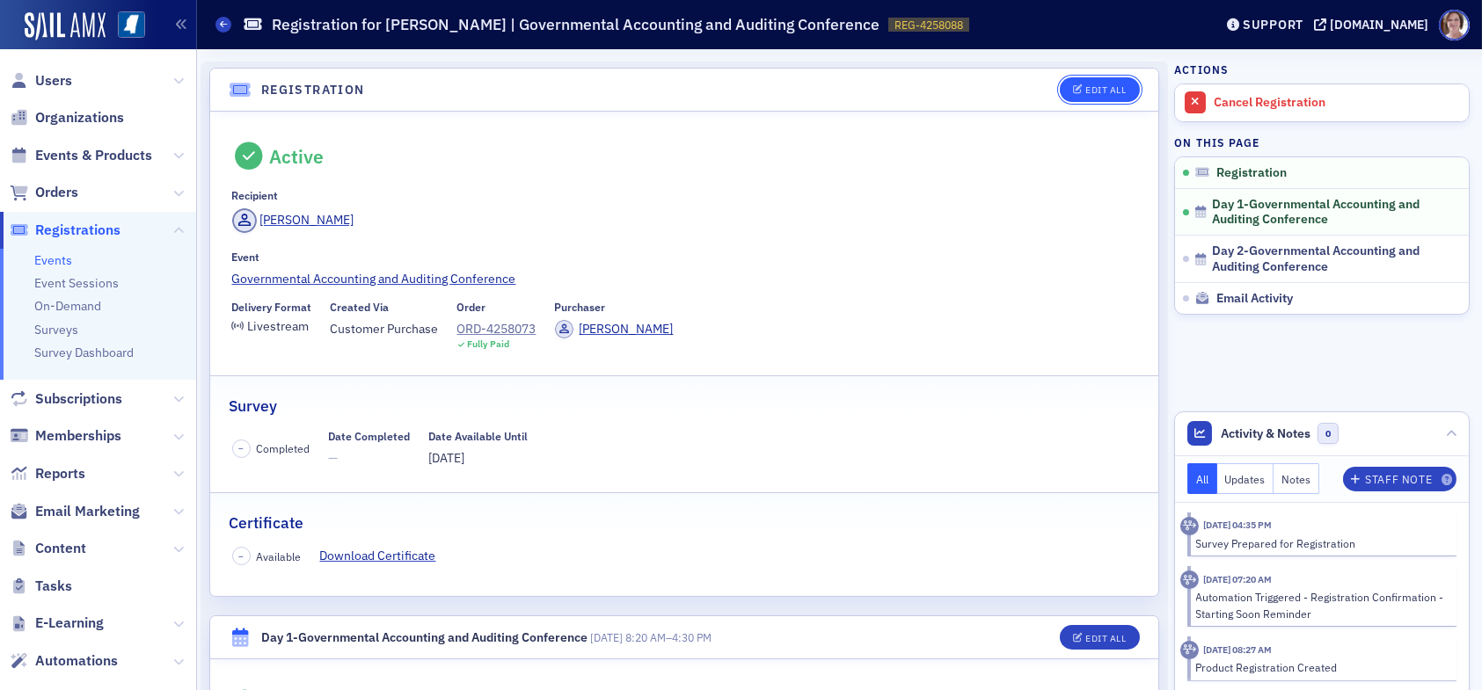
click at [1106, 85] on div "Edit All" at bounding box center [1105, 90] width 40 height 10
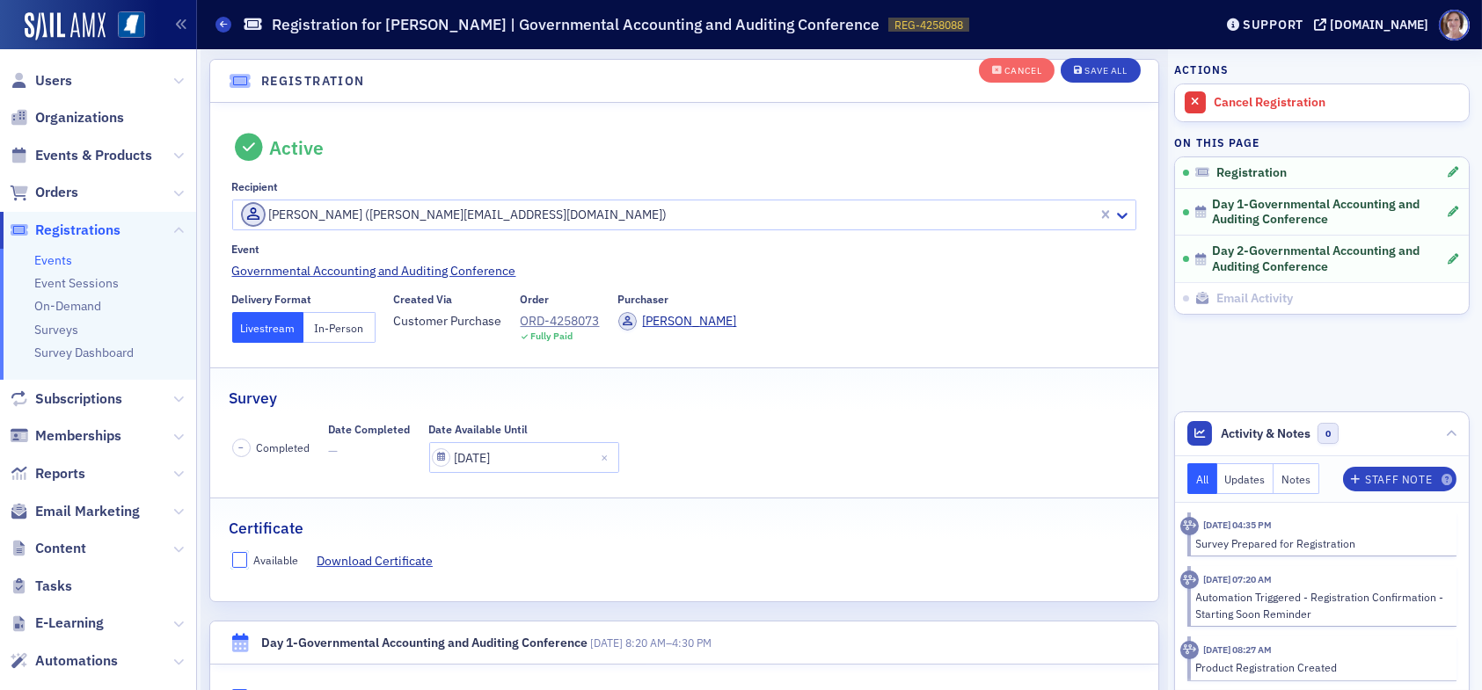
click at [238, 559] on input "Available" at bounding box center [240, 560] width 16 height 16
checkbox input "true"
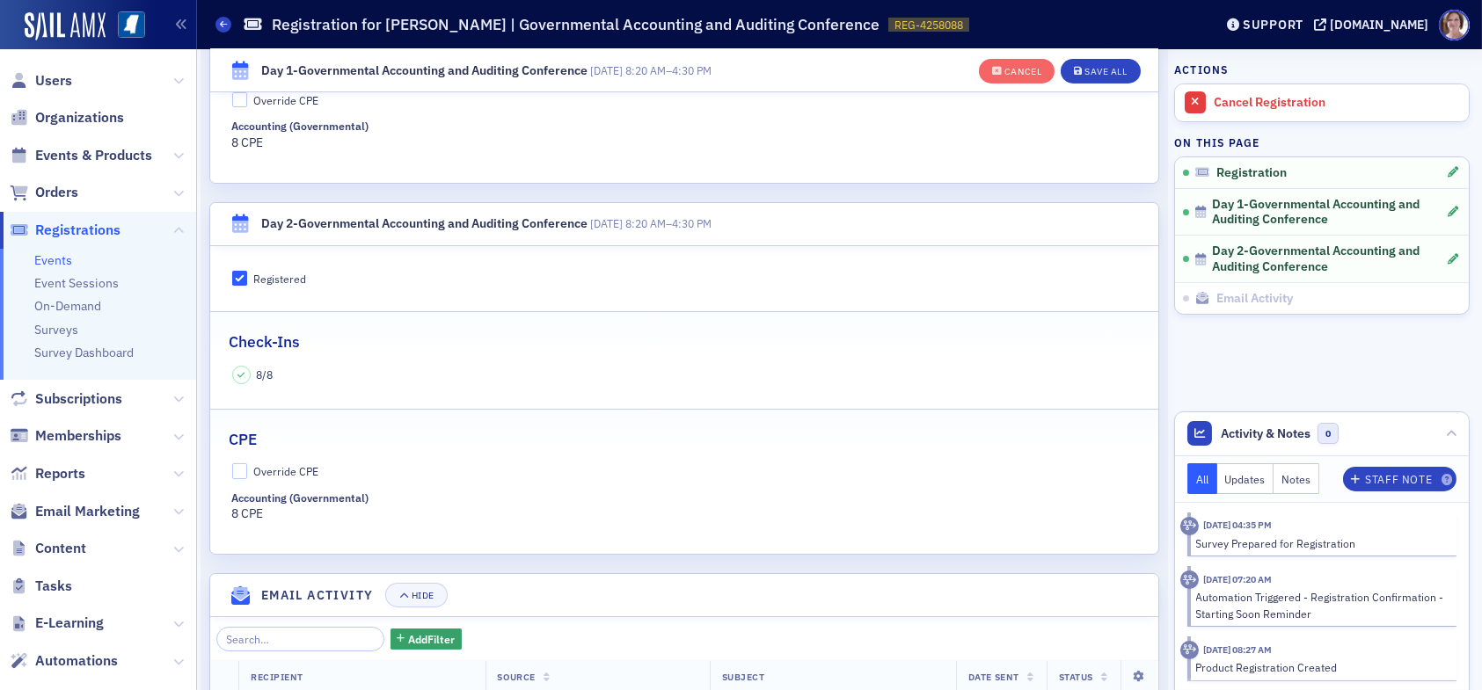
scroll to position [837, 0]
click at [1101, 69] on div "Save All" at bounding box center [1106, 72] width 42 height 10
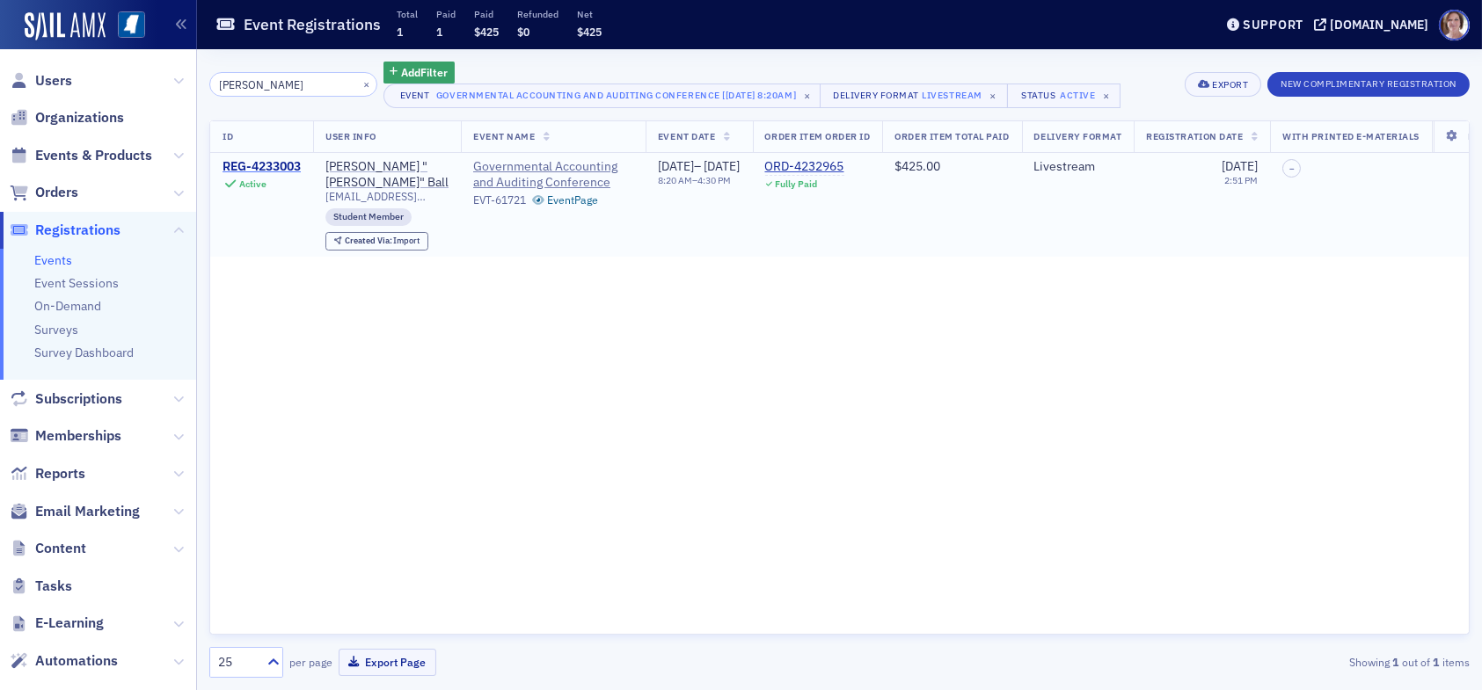
type input "jeffrey ball"
click at [267, 163] on div "REG-4233003" at bounding box center [262, 167] width 78 height 16
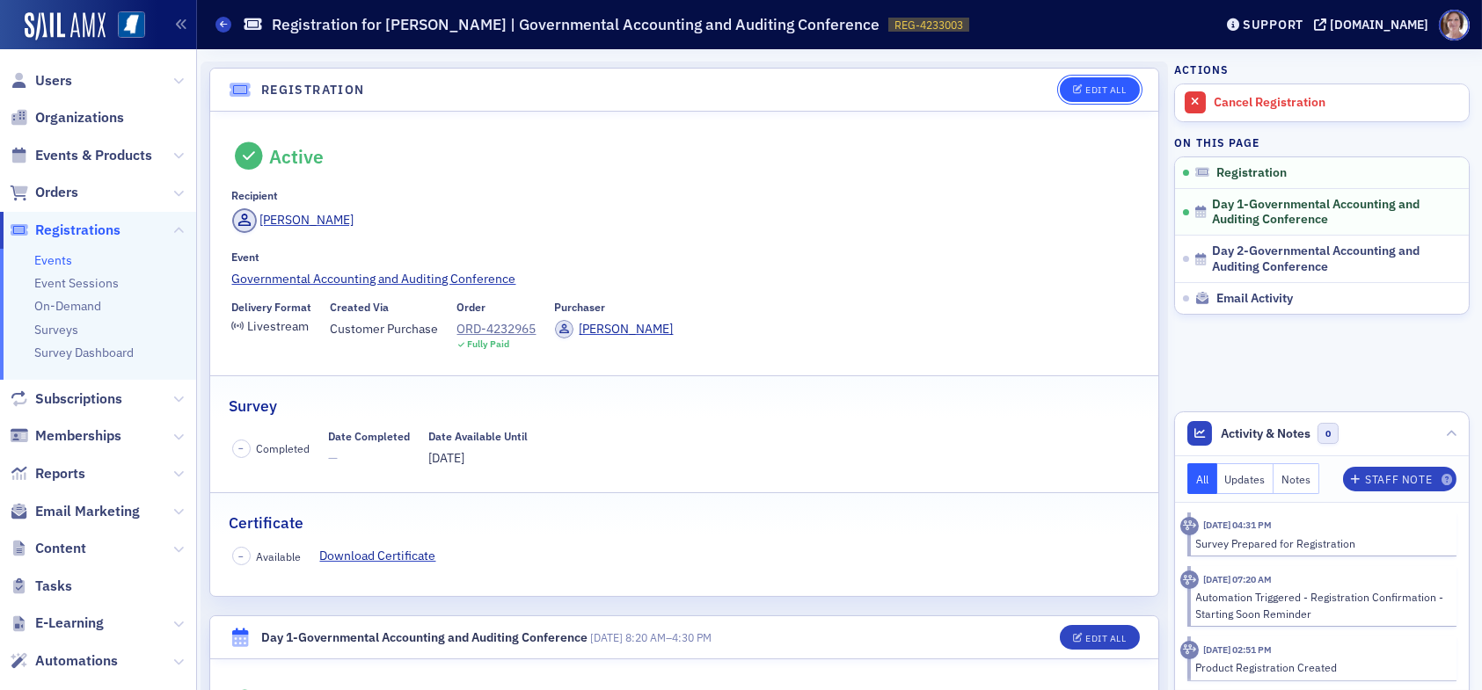
click at [1095, 91] on div "Edit All" at bounding box center [1105, 90] width 40 height 10
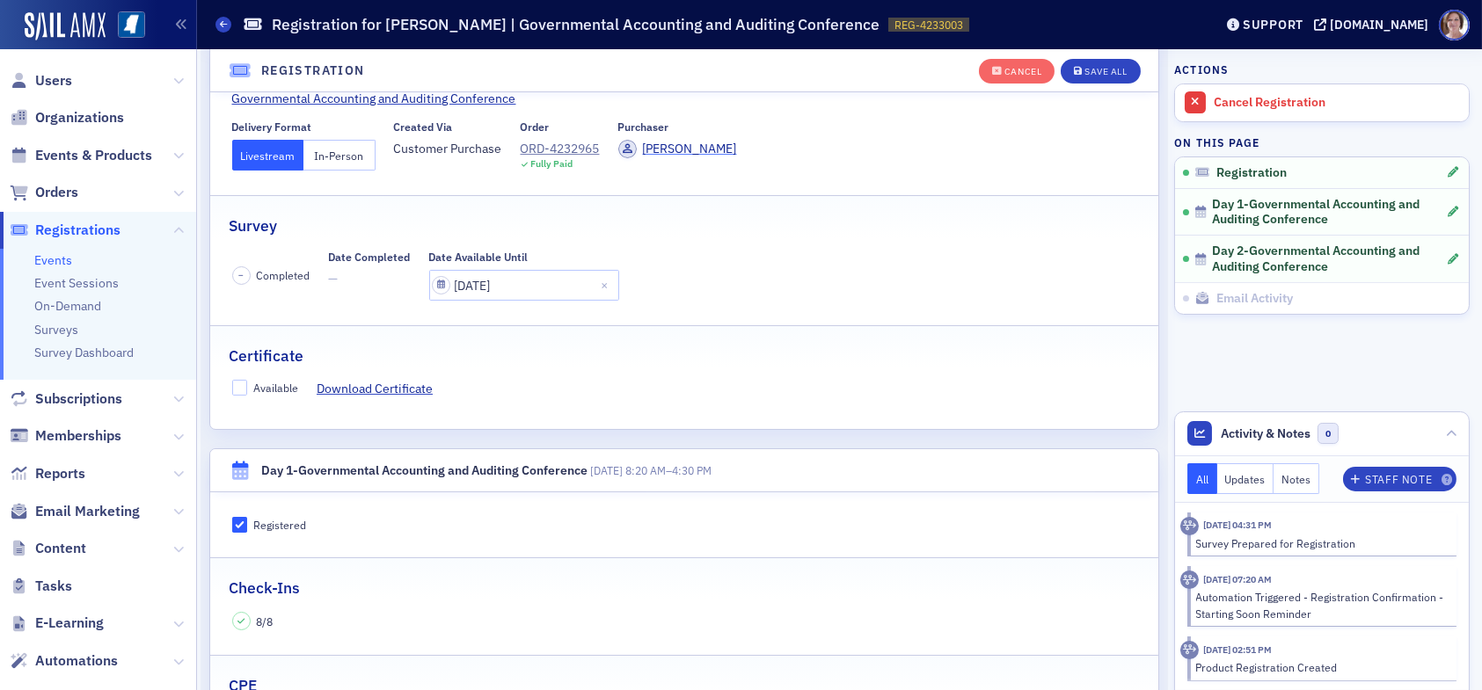
scroll to position [222, 0]
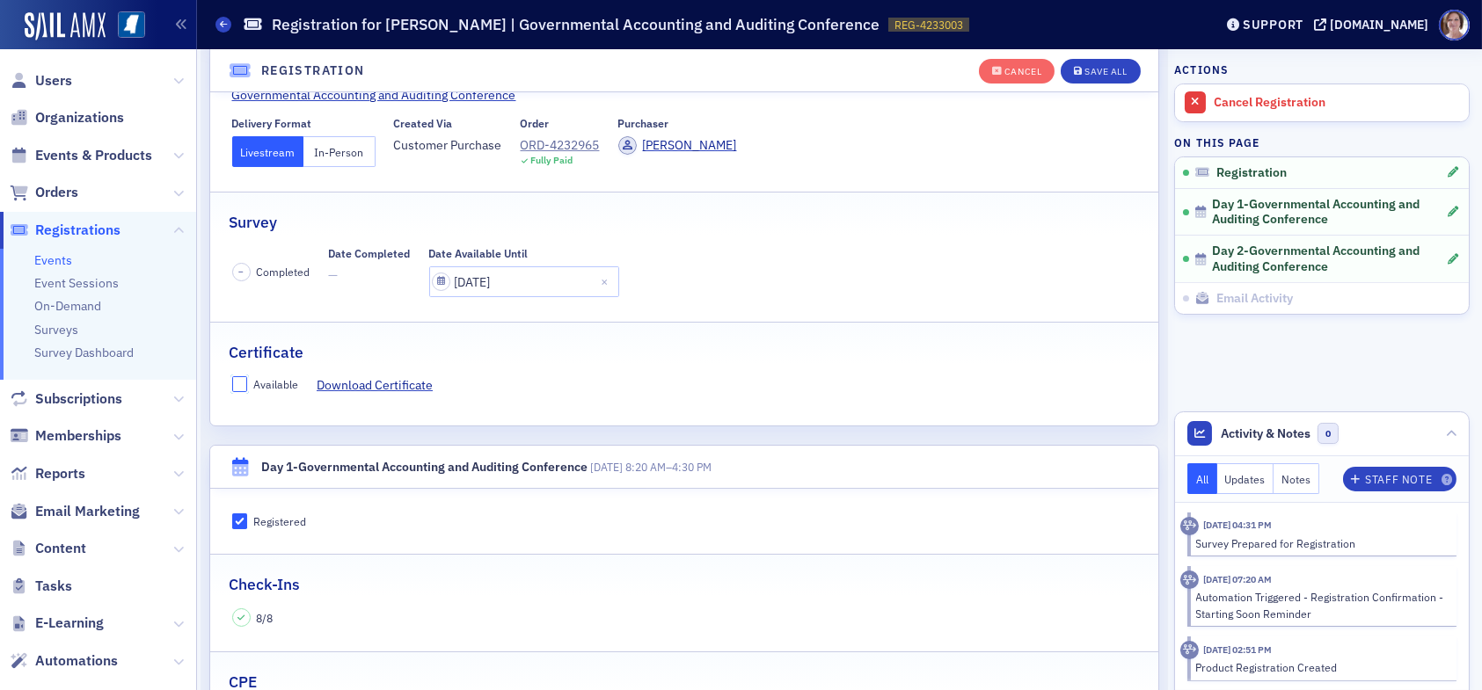
click at [240, 383] on input "Available" at bounding box center [240, 384] width 16 height 16
checkbox input "true"
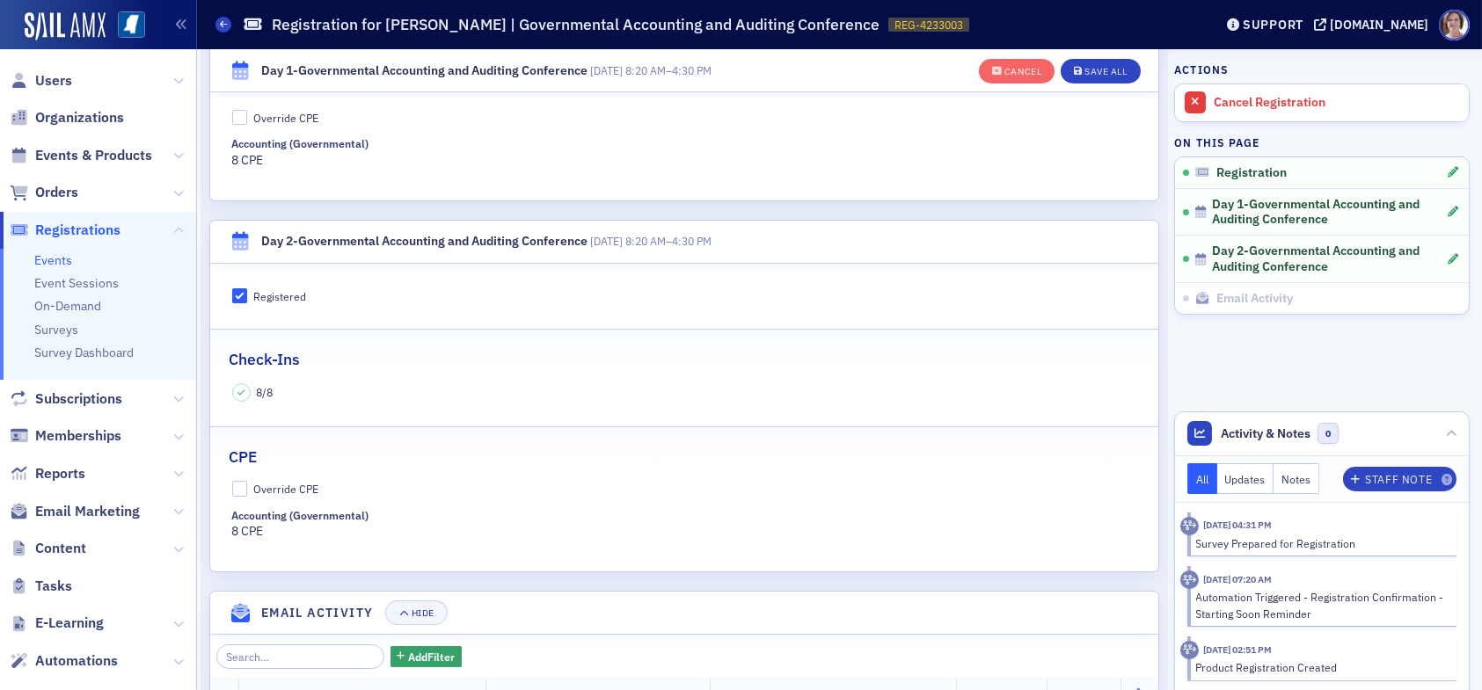
scroll to position [837, 0]
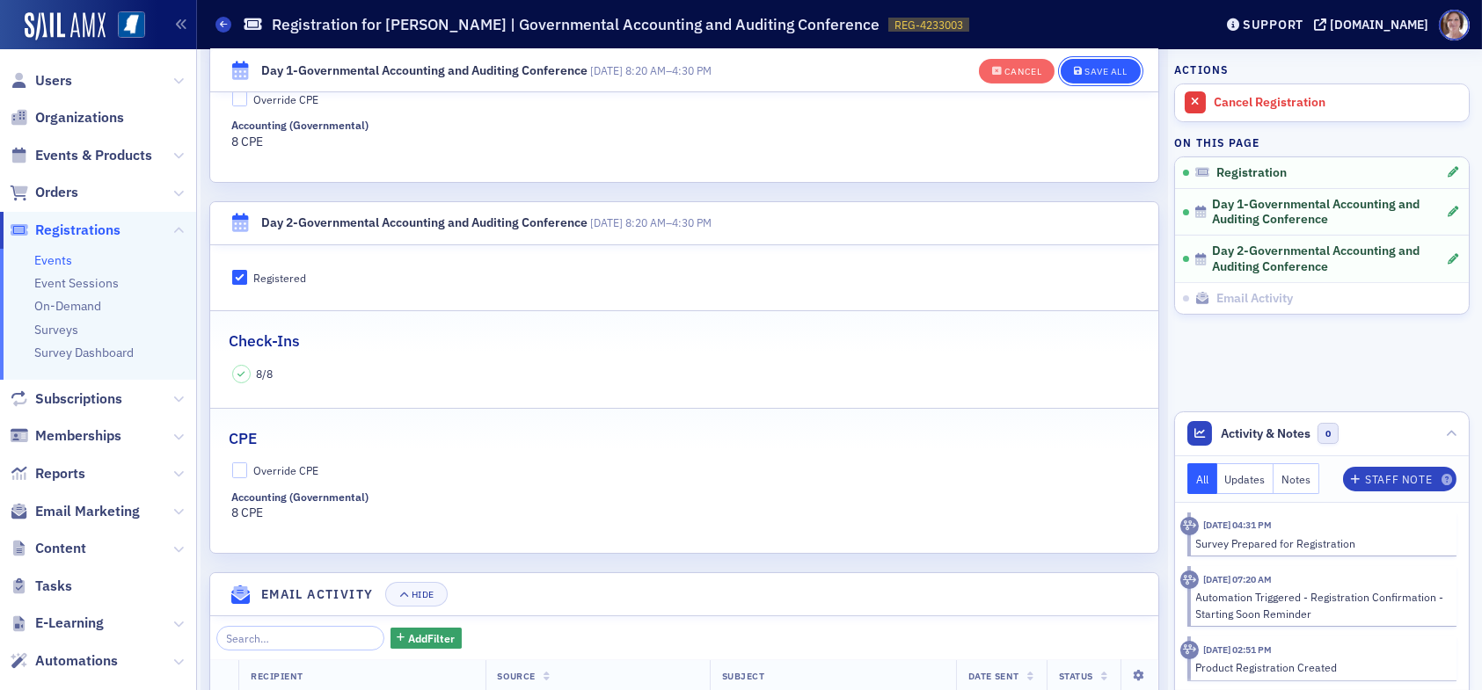
click at [1106, 67] on div "Save All" at bounding box center [1106, 72] width 42 height 10
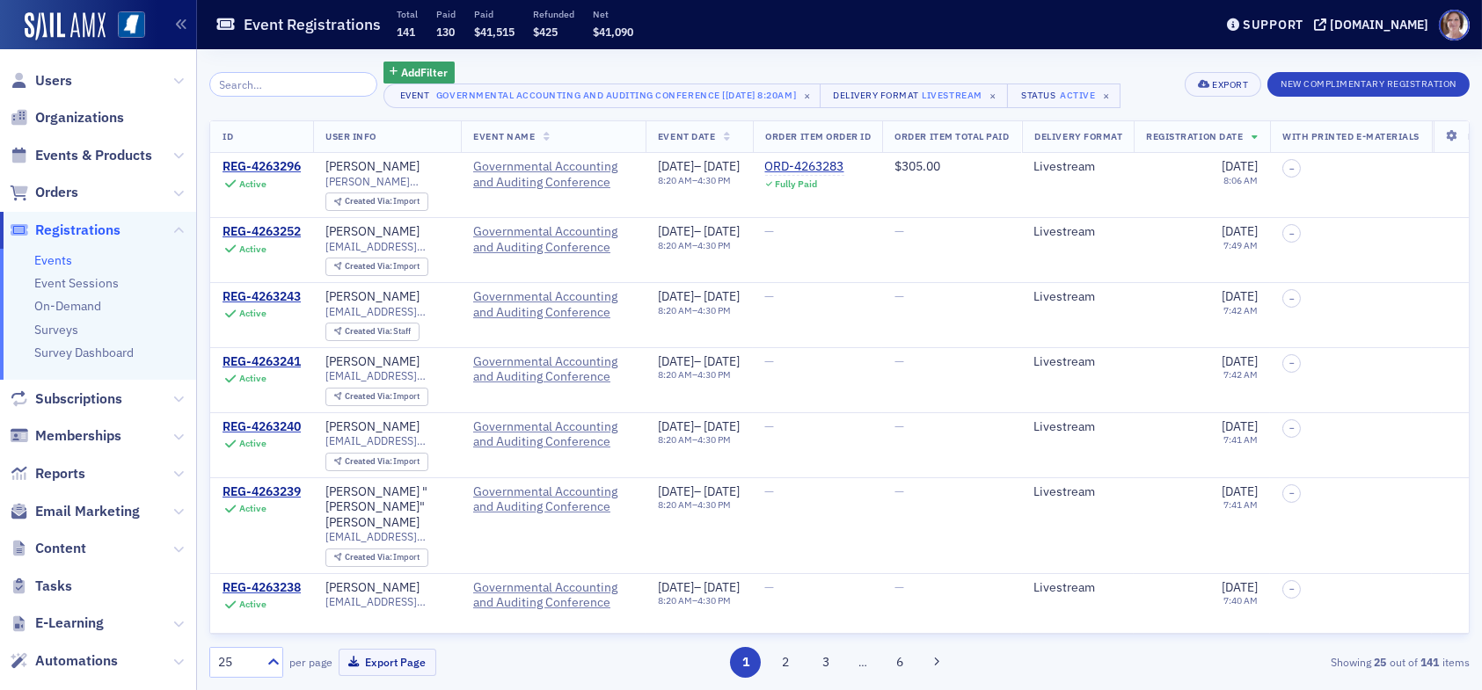
click at [279, 83] on input "search" at bounding box center [293, 84] width 168 height 25
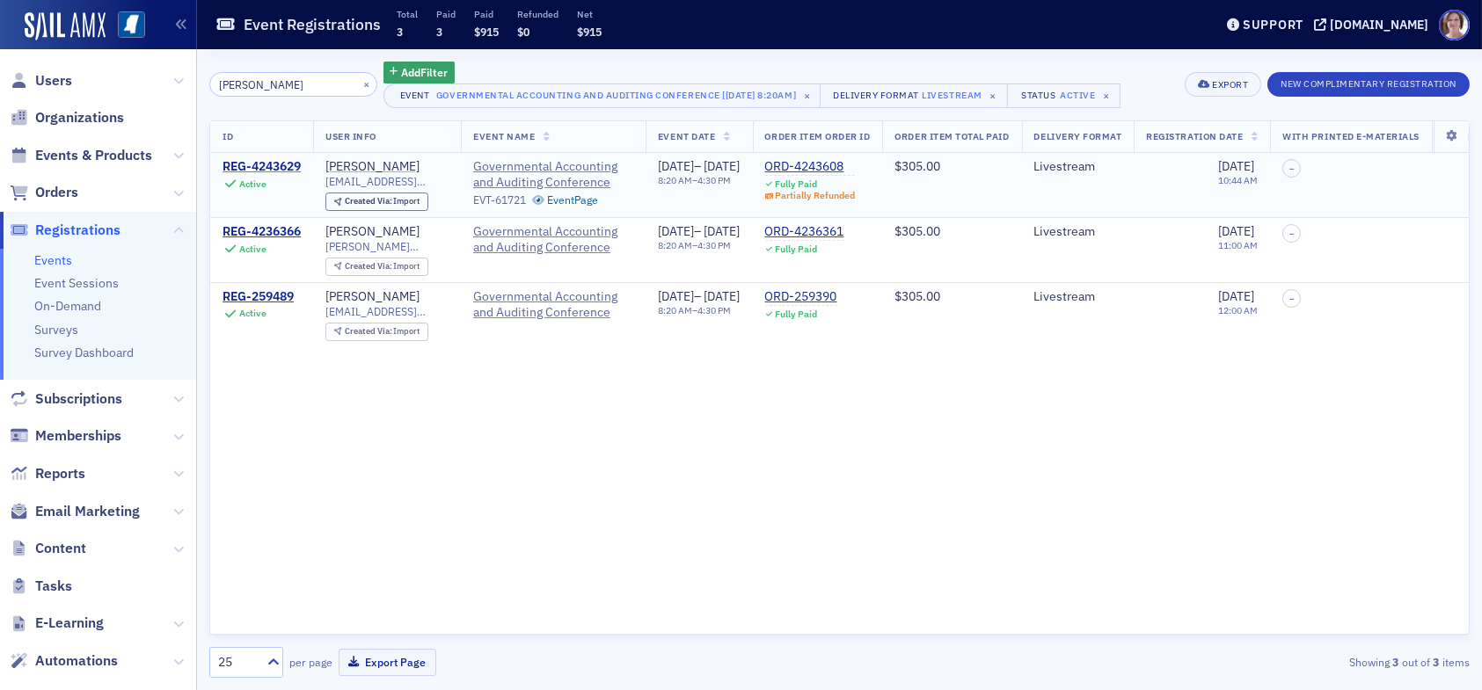
type input "jennifer chance"
click at [287, 164] on div "REG-4243629" at bounding box center [262, 167] width 78 height 16
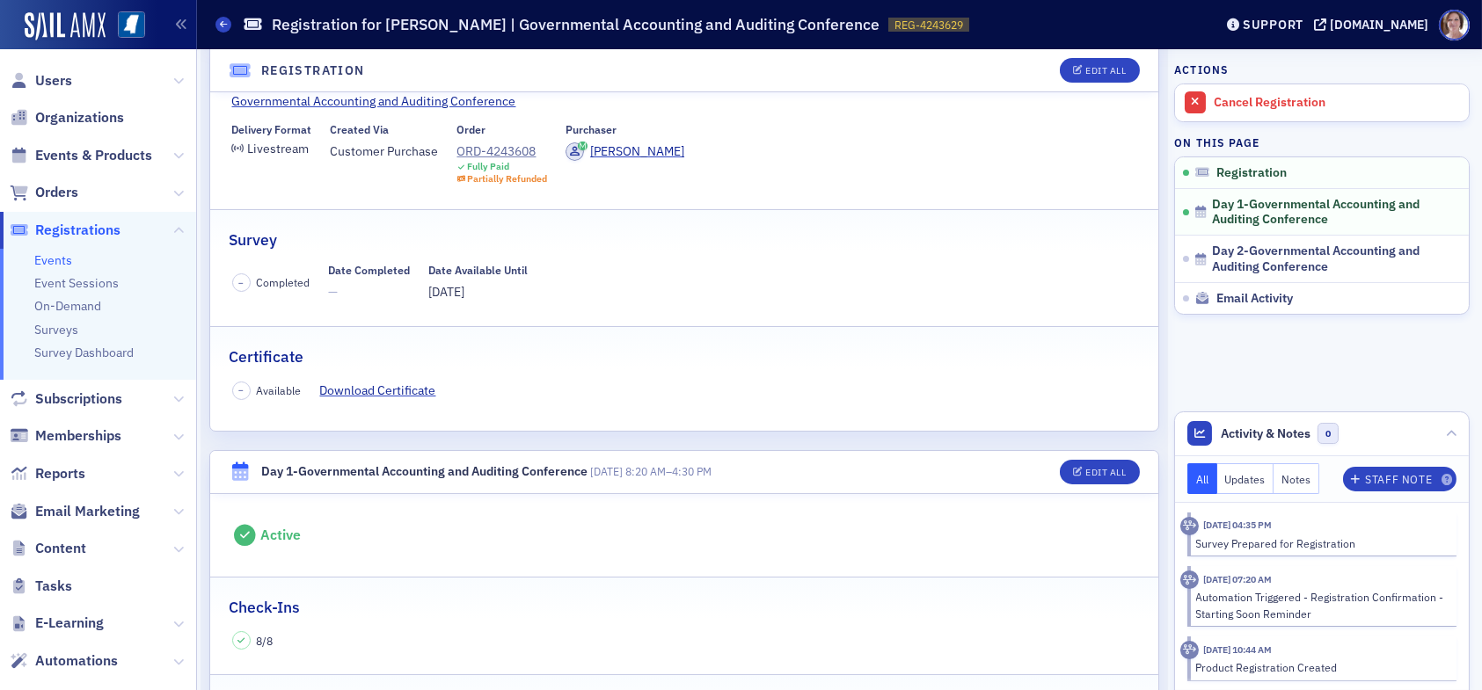
scroll to position [176, 0]
click at [1105, 62] on button "Edit All" at bounding box center [1099, 70] width 79 height 25
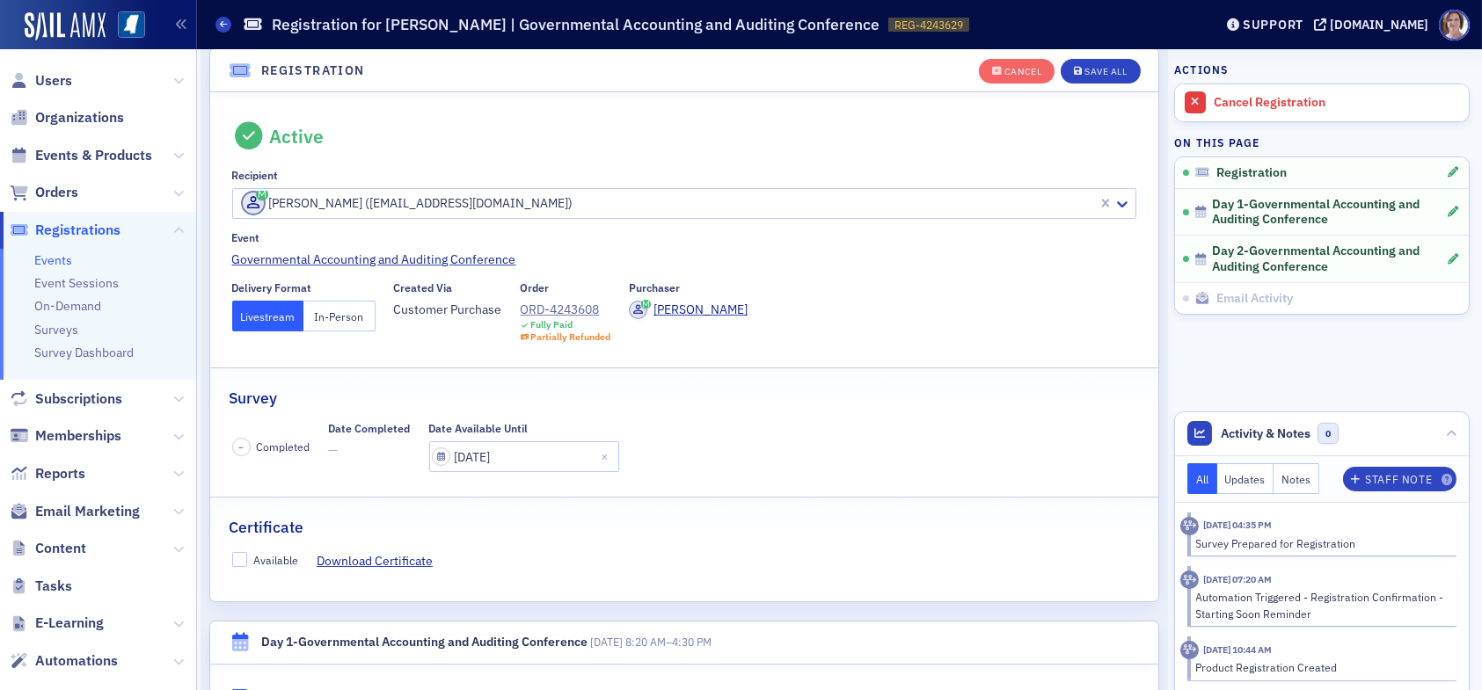
scroll to position [46, 0]
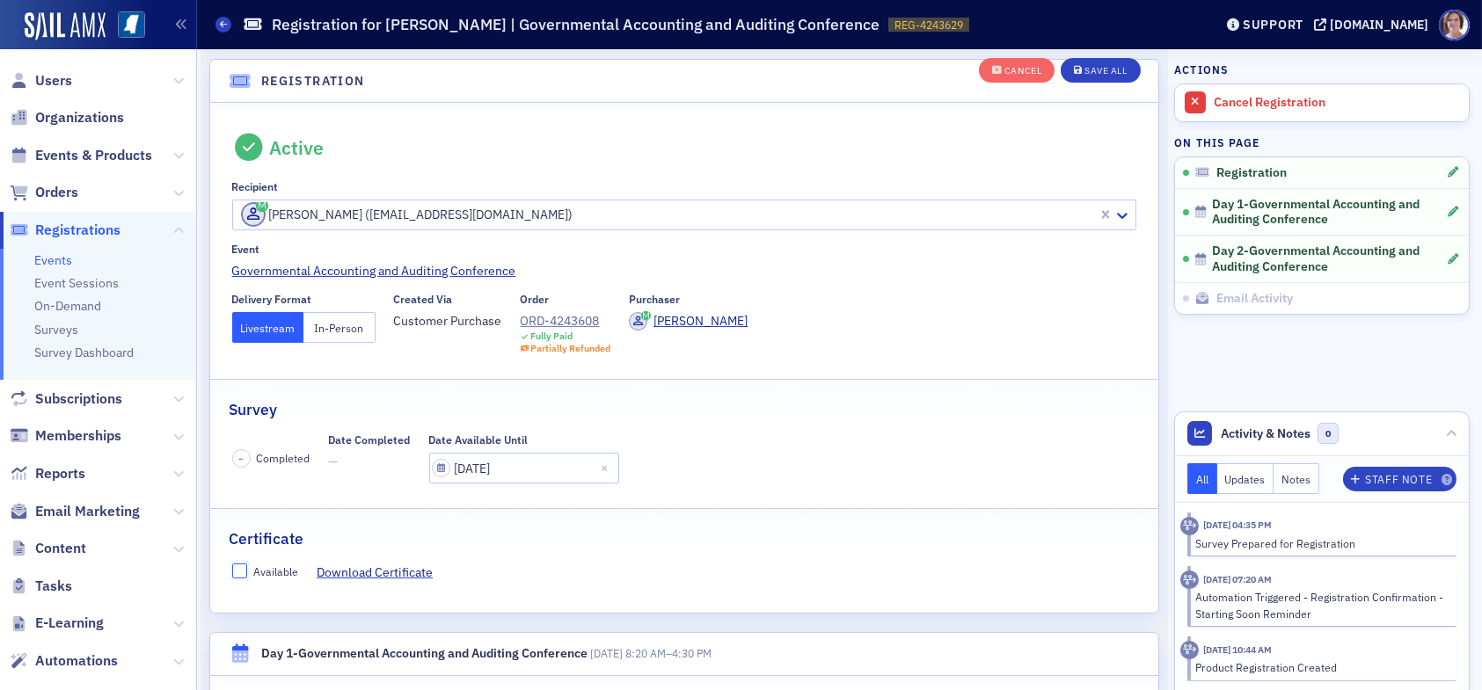
click at [242, 572] on input "Available" at bounding box center [240, 572] width 16 height 16
checkbox input "true"
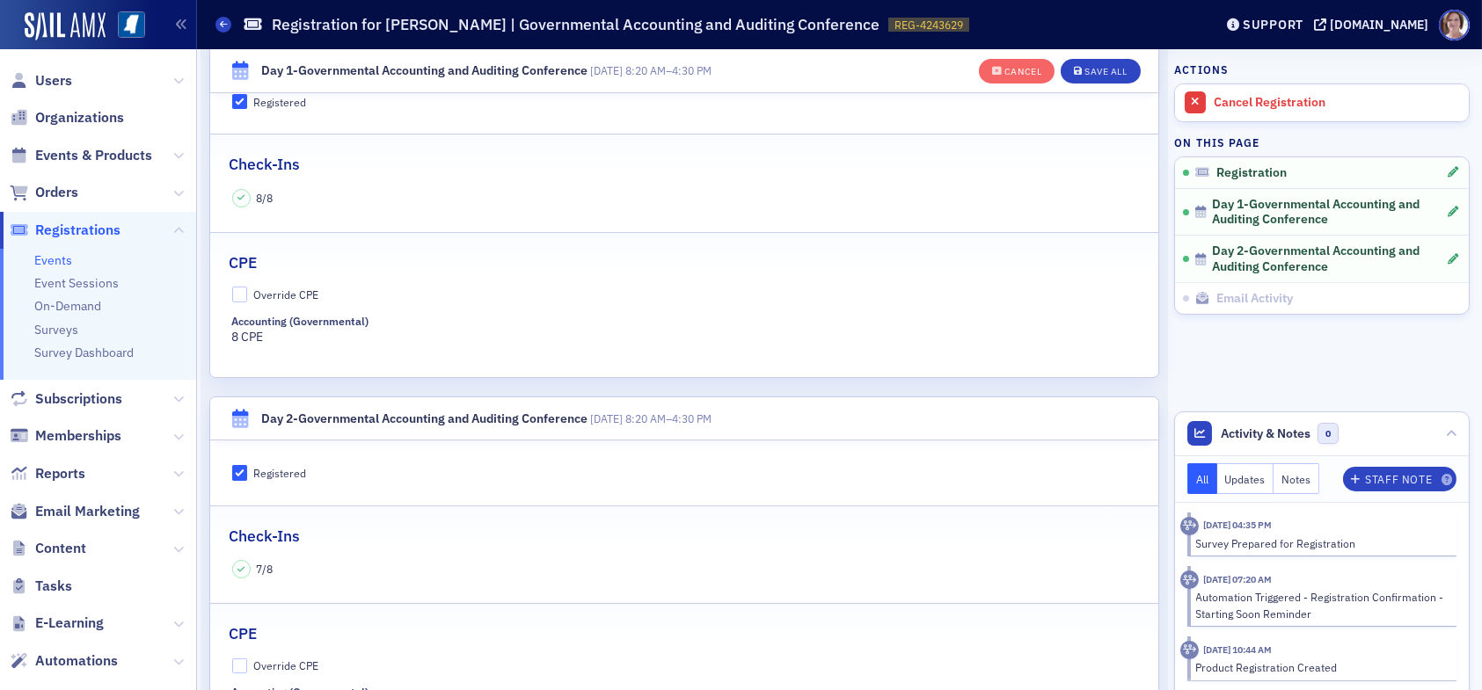
scroll to position [661, 0]
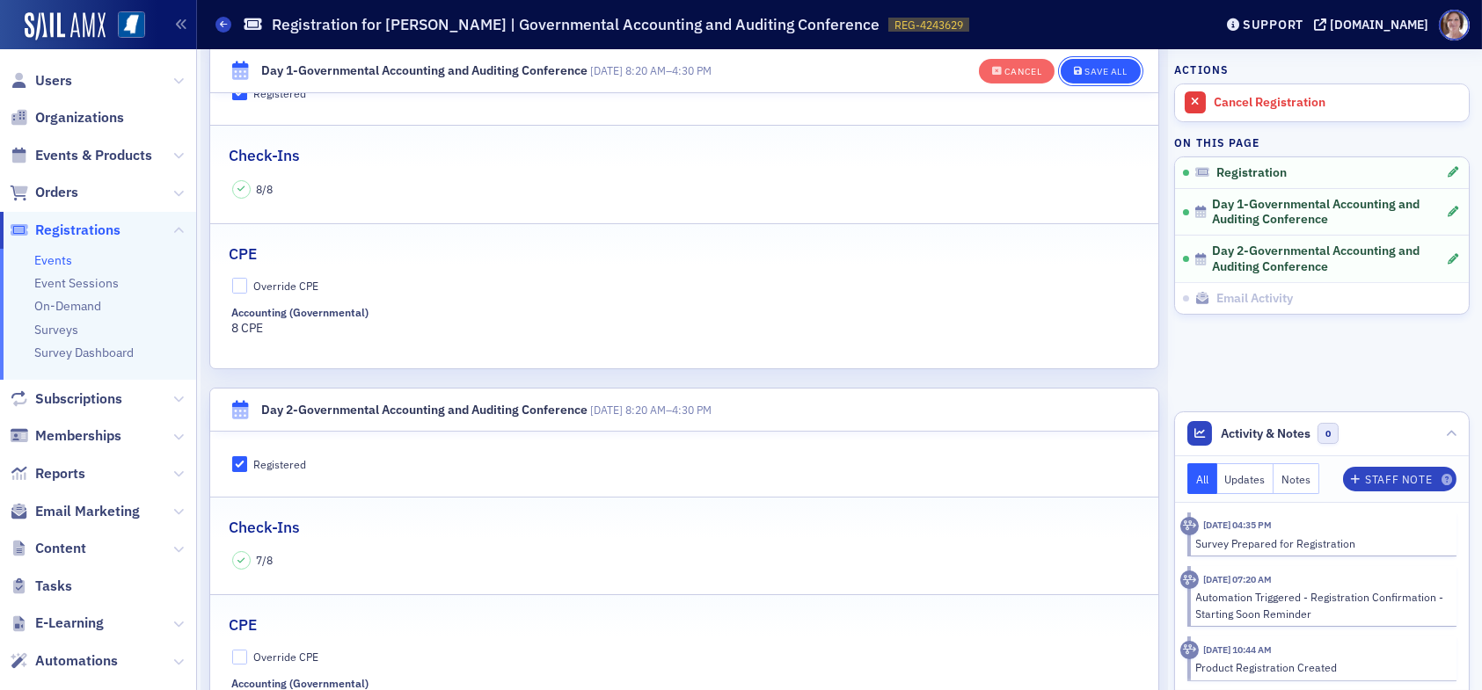
click at [1086, 62] on button "Save All" at bounding box center [1100, 71] width 79 height 25
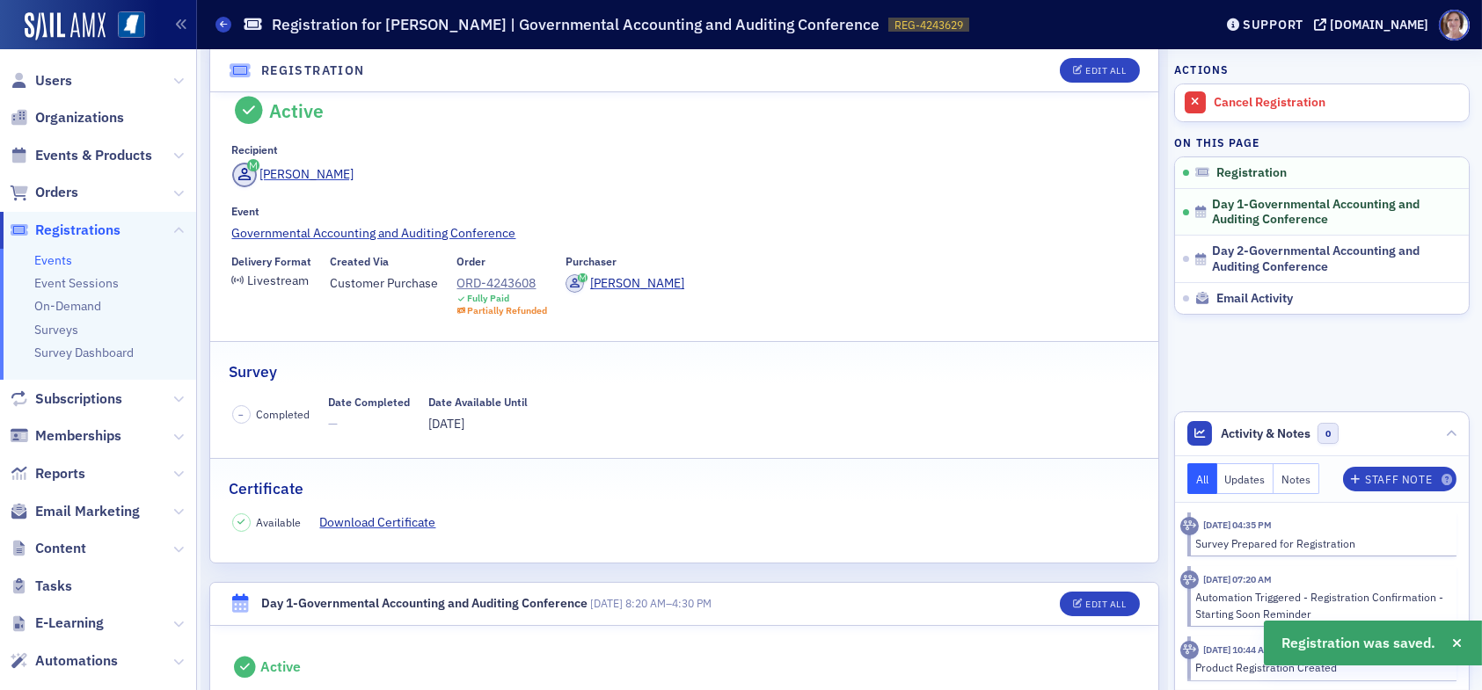
scroll to position [0, 0]
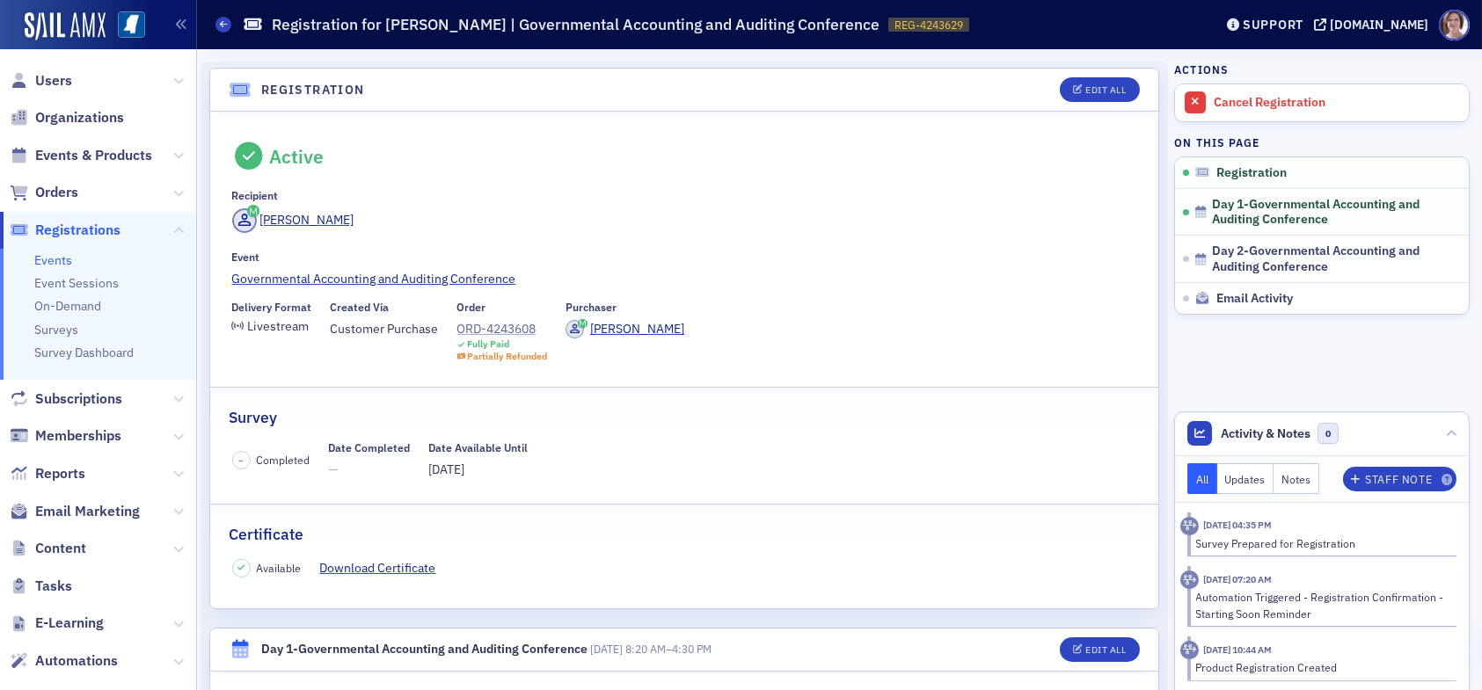
click at [491, 326] on div "ORD-4243608" at bounding box center [502, 329] width 91 height 18
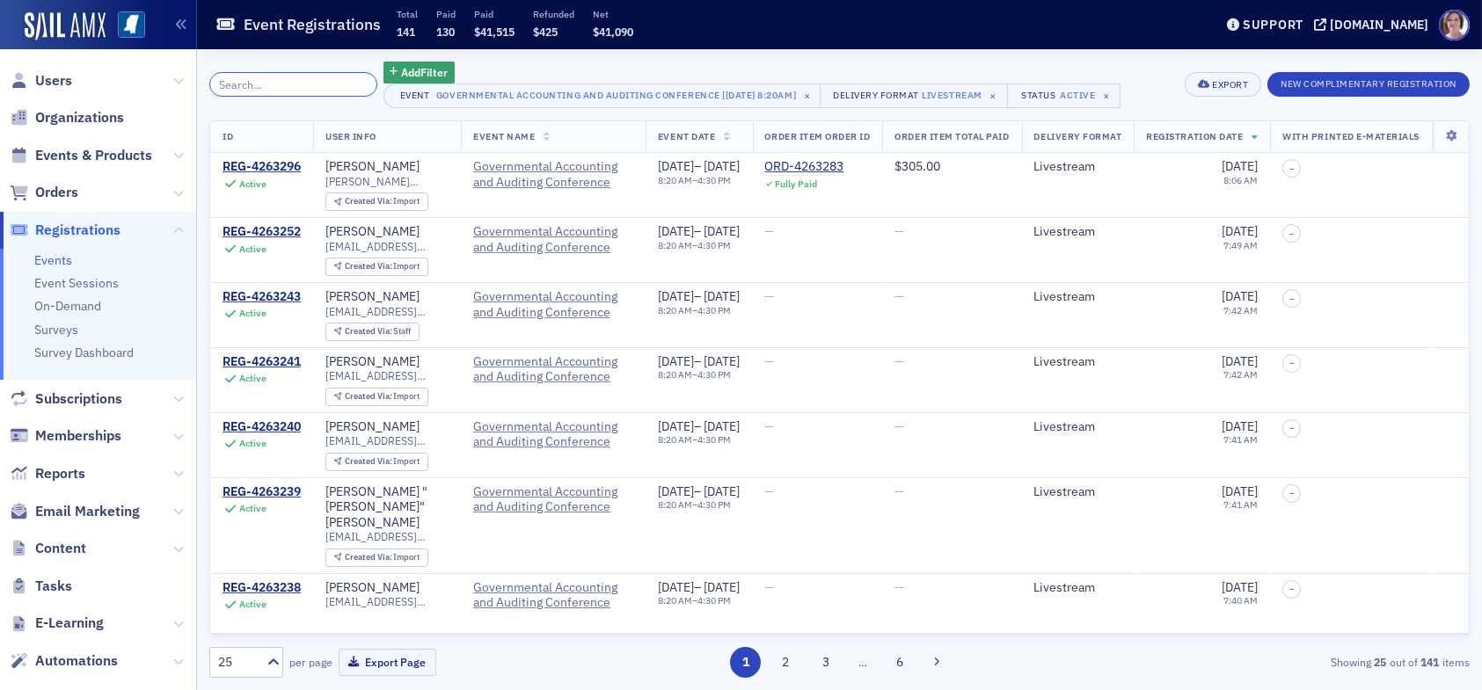
click at [246, 89] on input "search" at bounding box center [293, 84] width 168 height 25
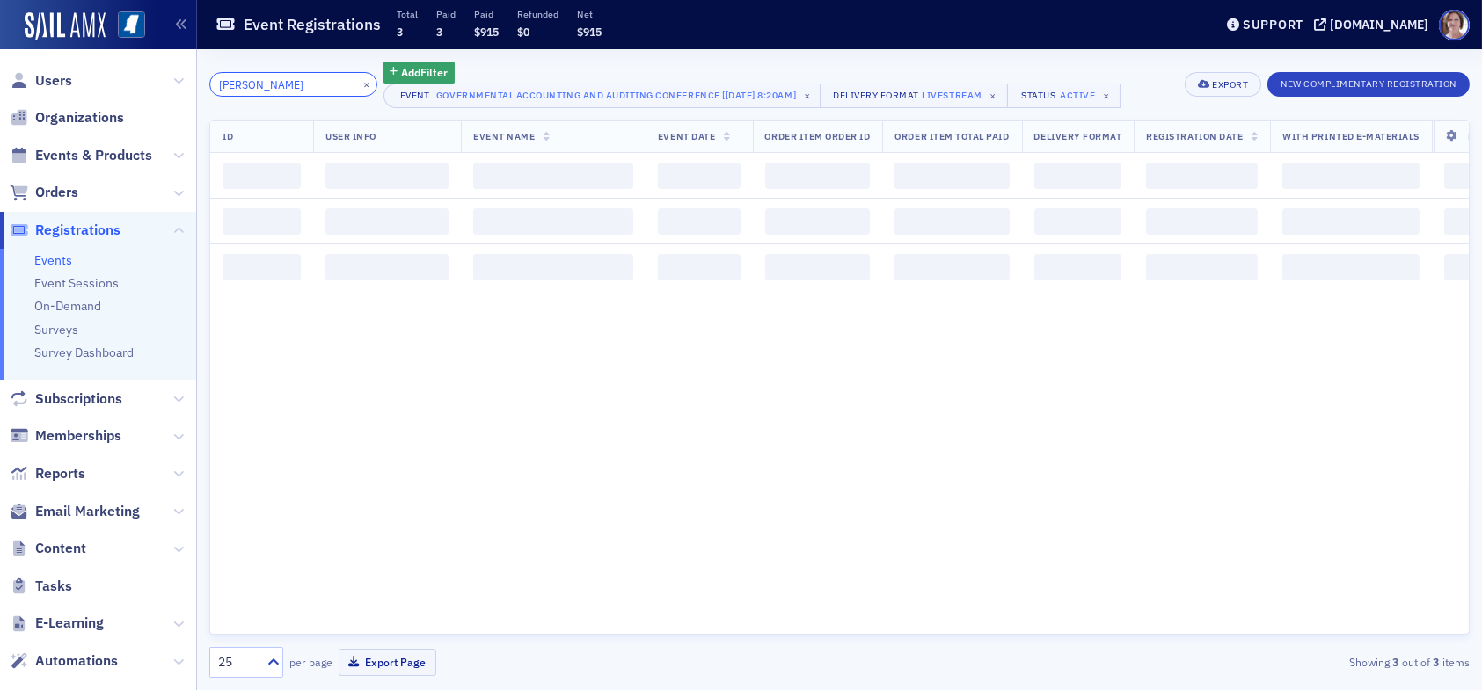
type input "jennifer gibson"
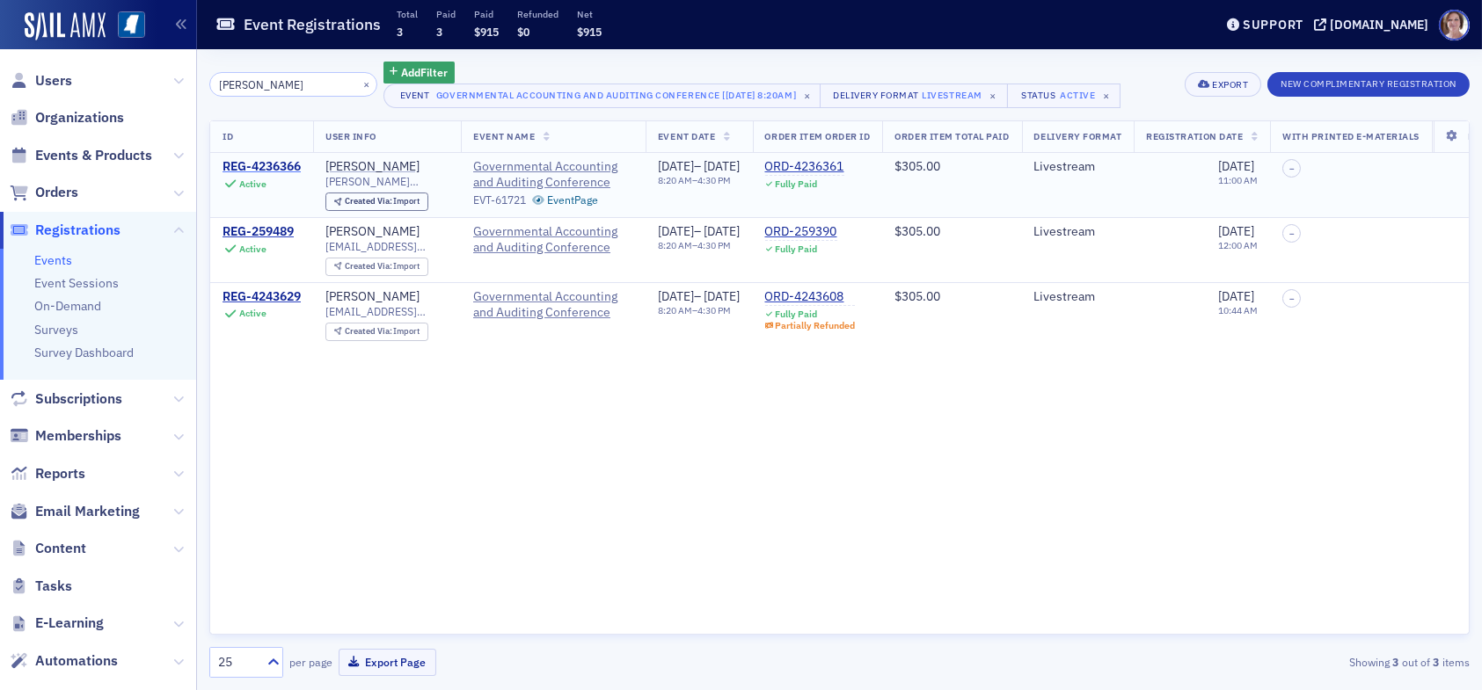
click at [261, 164] on div "REG-4236366" at bounding box center [262, 167] width 78 height 16
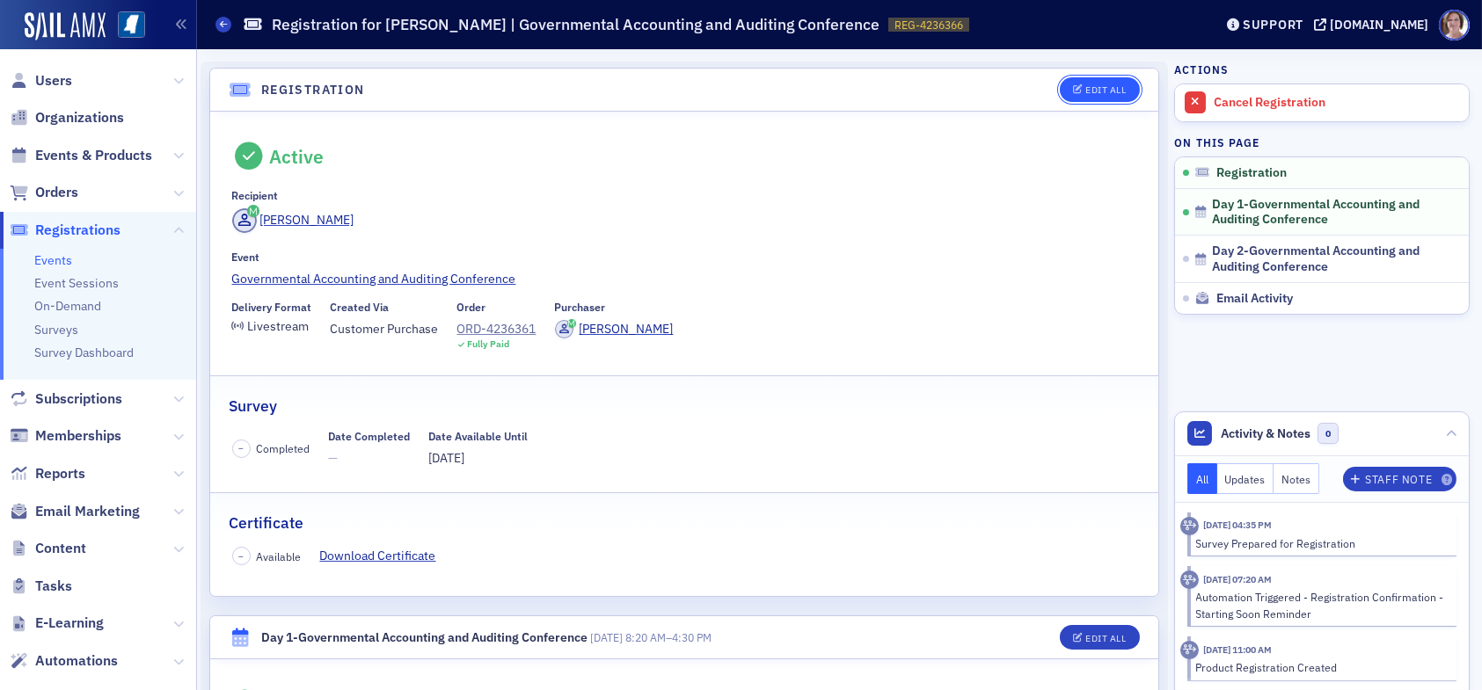
click at [1094, 91] on div "Edit All" at bounding box center [1105, 90] width 40 height 10
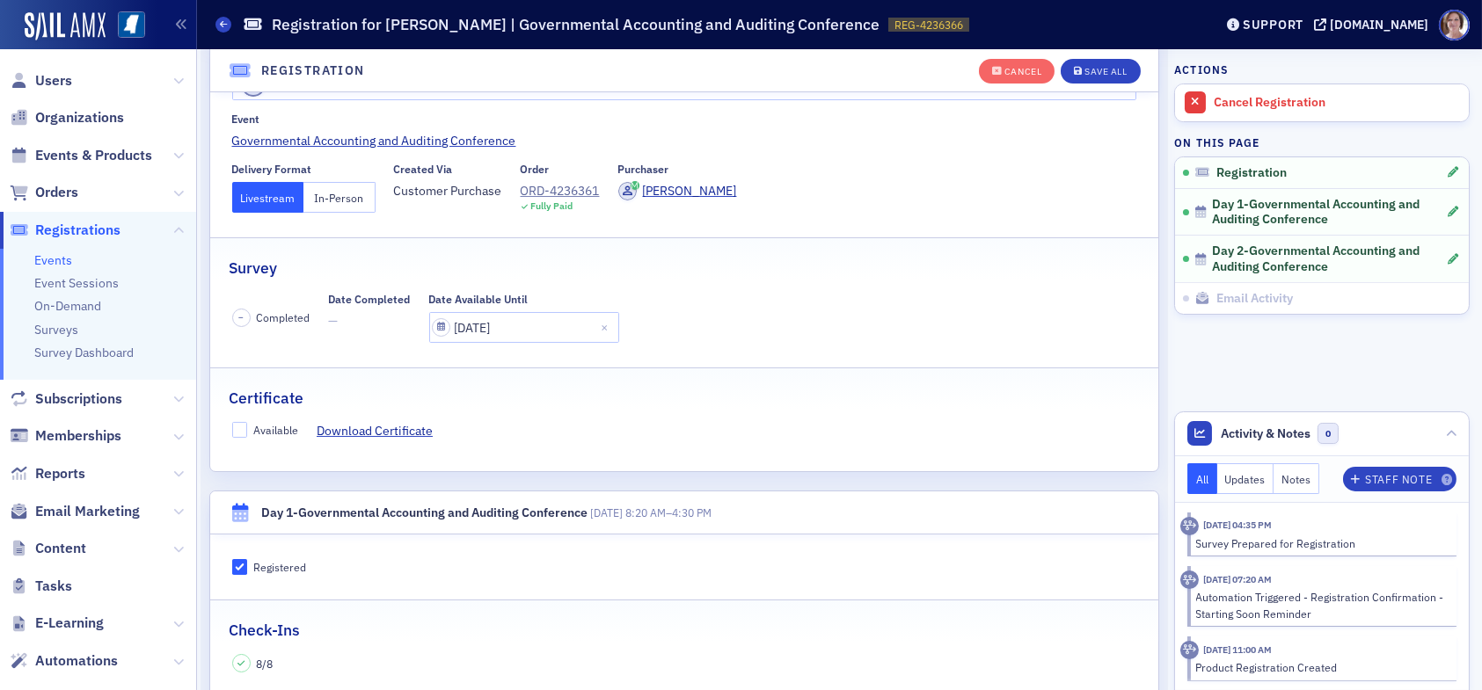
scroll to position [222, 0]
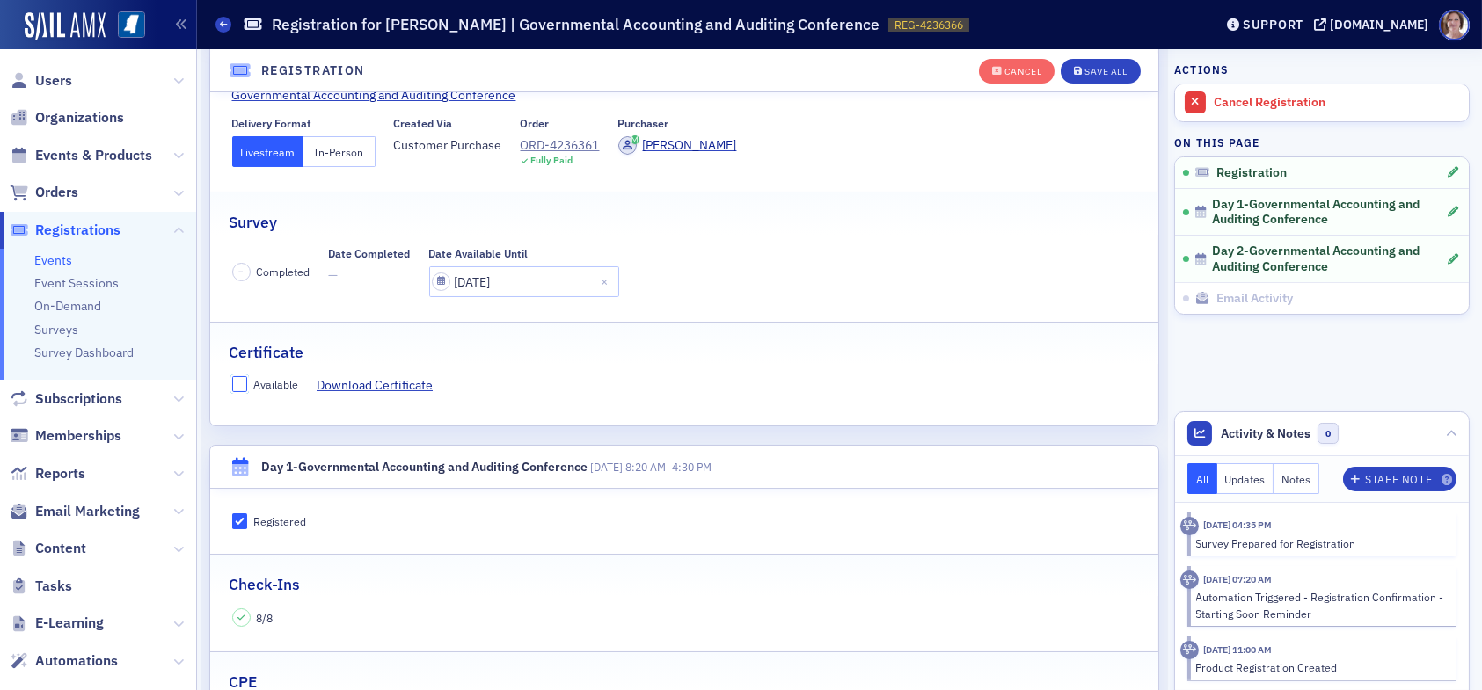
click at [237, 383] on input "Available" at bounding box center [240, 384] width 16 height 16
checkbox input "true"
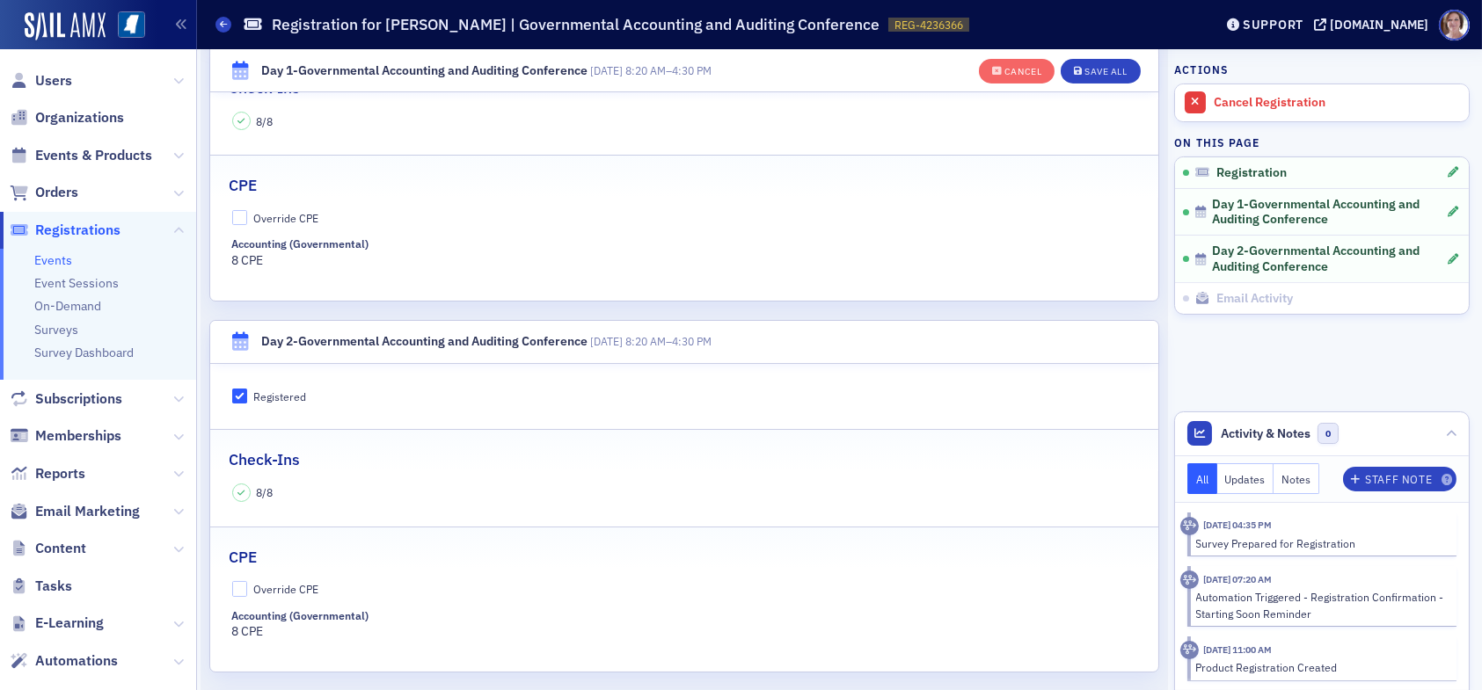
scroll to position [749, 0]
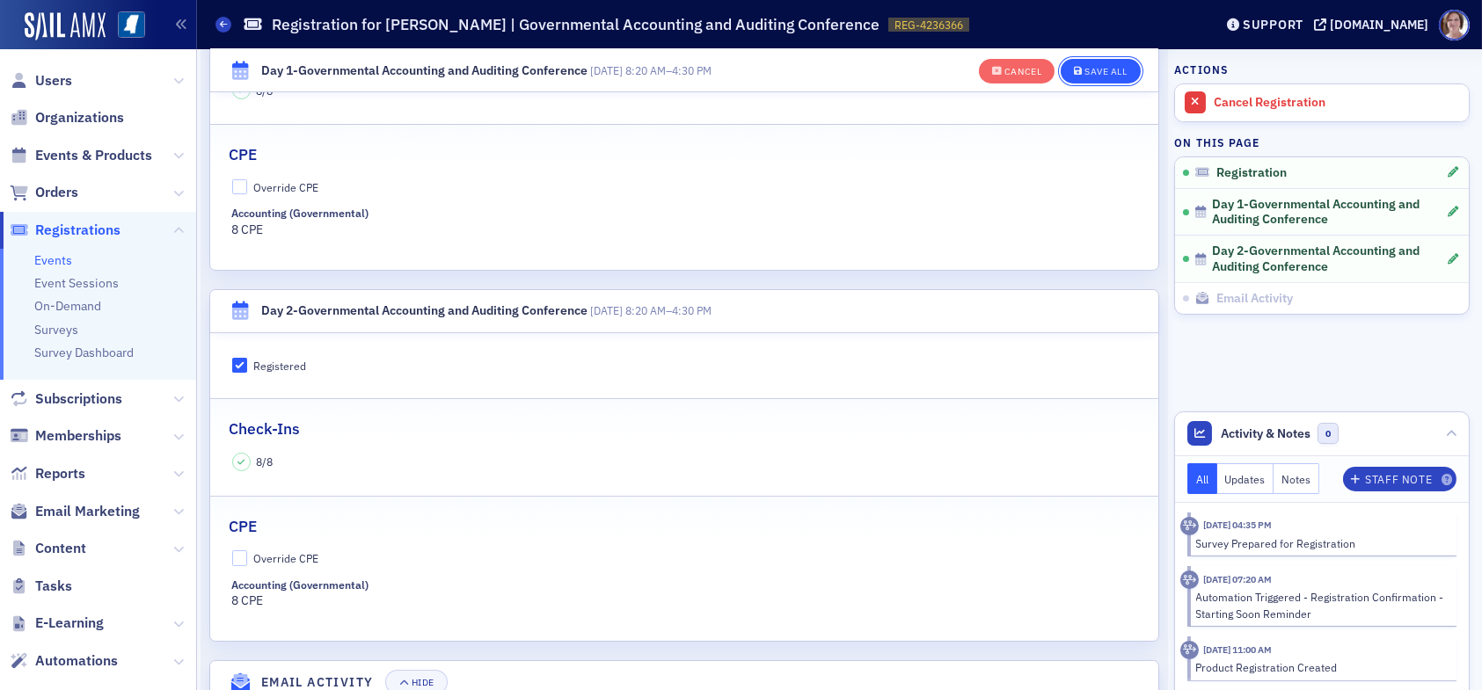
click at [1105, 69] on div "Save All" at bounding box center [1106, 72] width 42 height 10
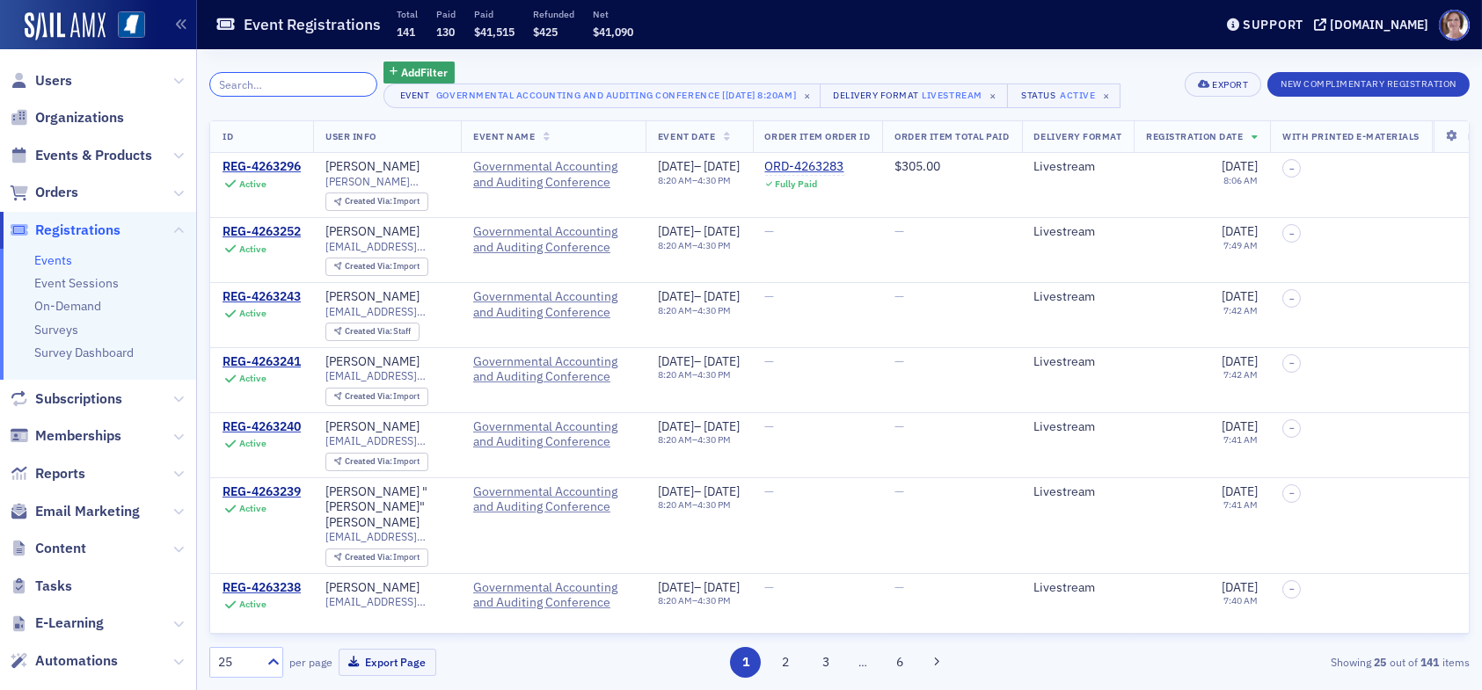
click at [267, 83] on input "search" at bounding box center [293, 84] width 168 height 25
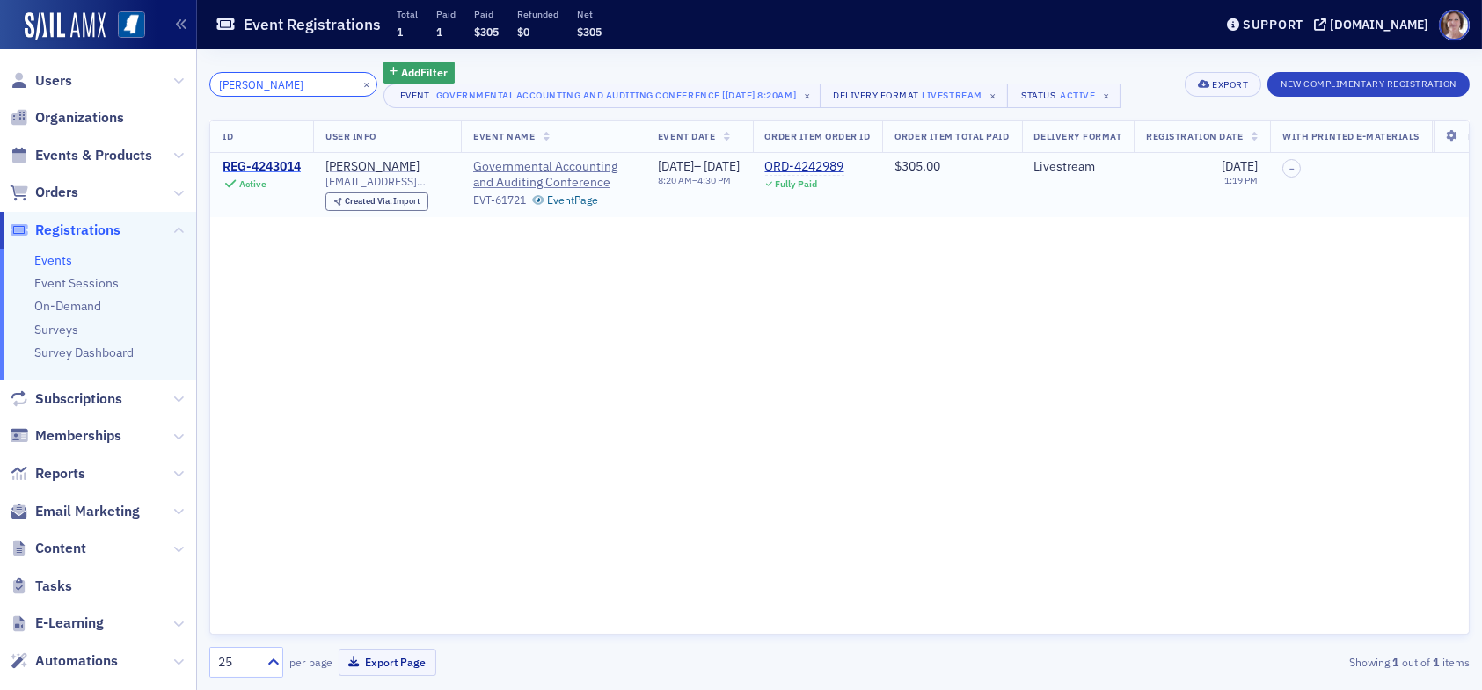
type input "jerry childs"
click at [280, 165] on div "REG-4243014" at bounding box center [262, 167] width 78 height 16
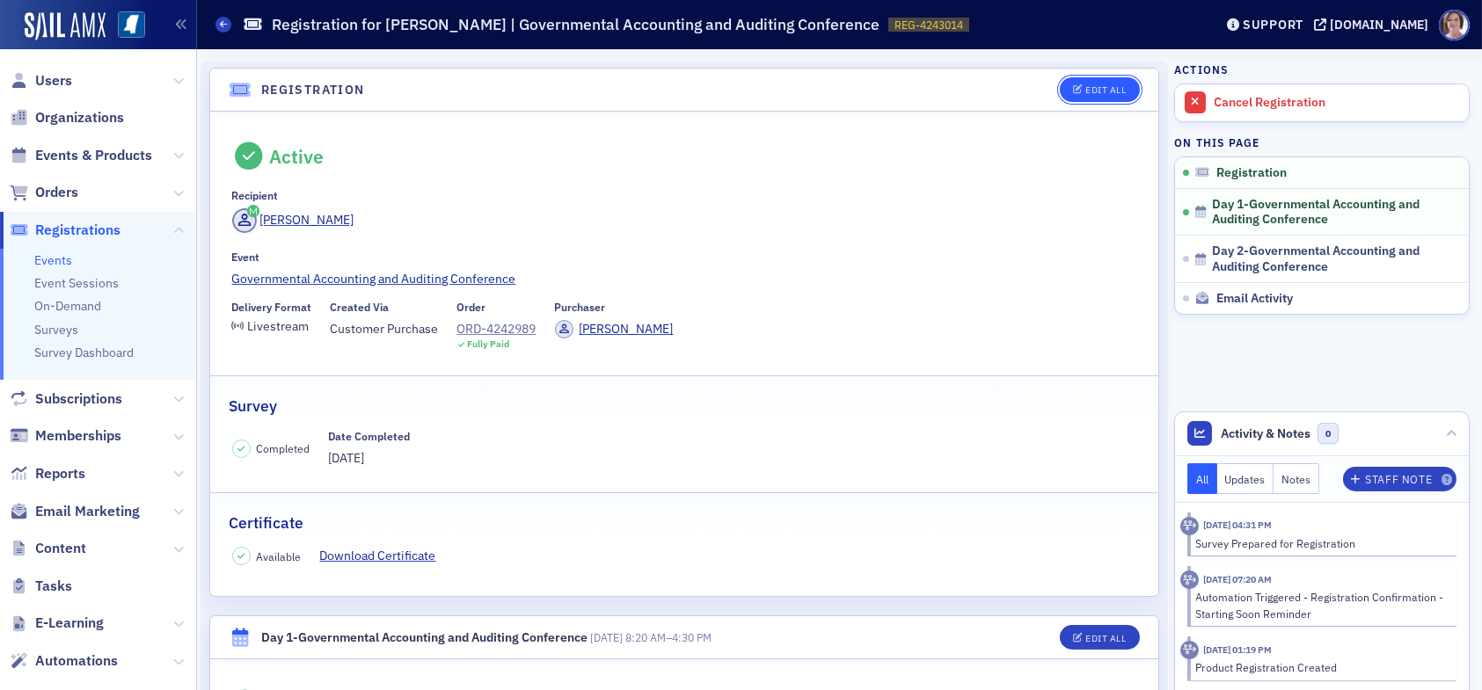
click at [1086, 86] on div "Edit All" at bounding box center [1105, 90] width 40 height 10
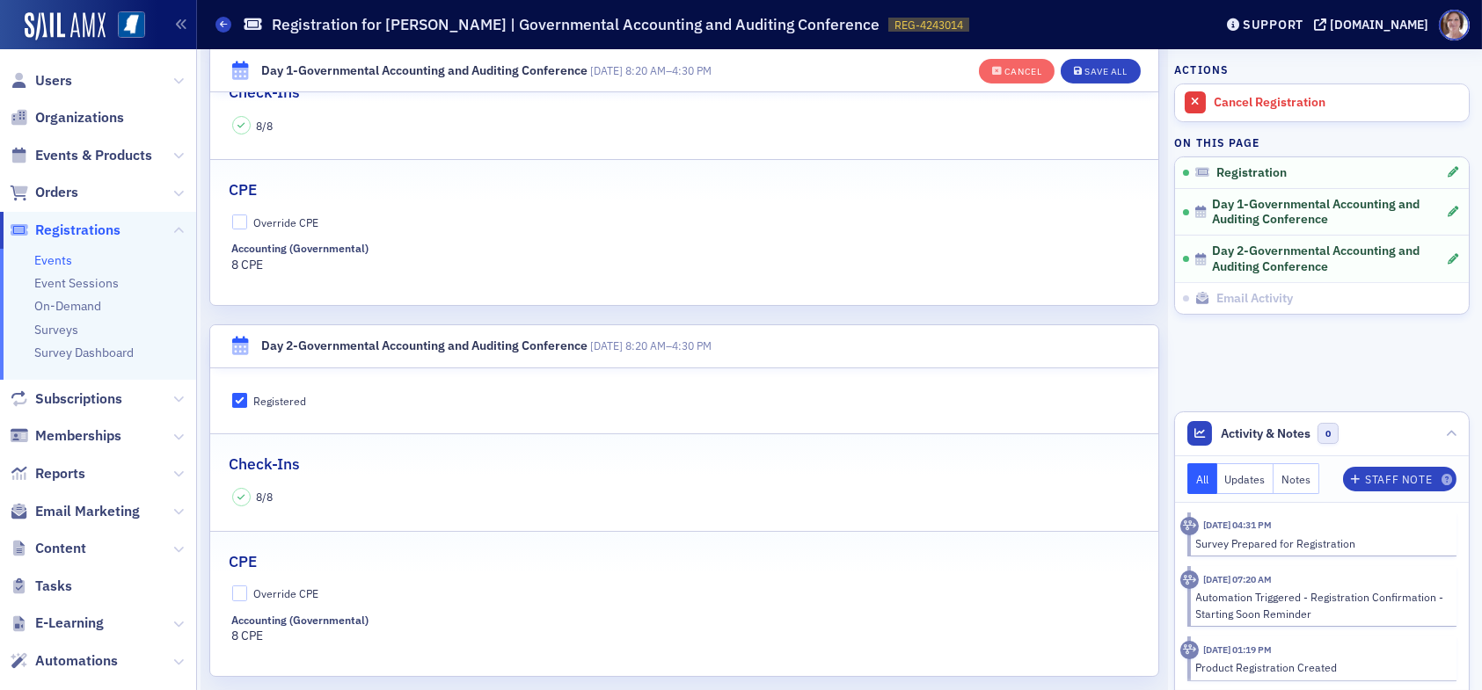
scroll to position [749, 0]
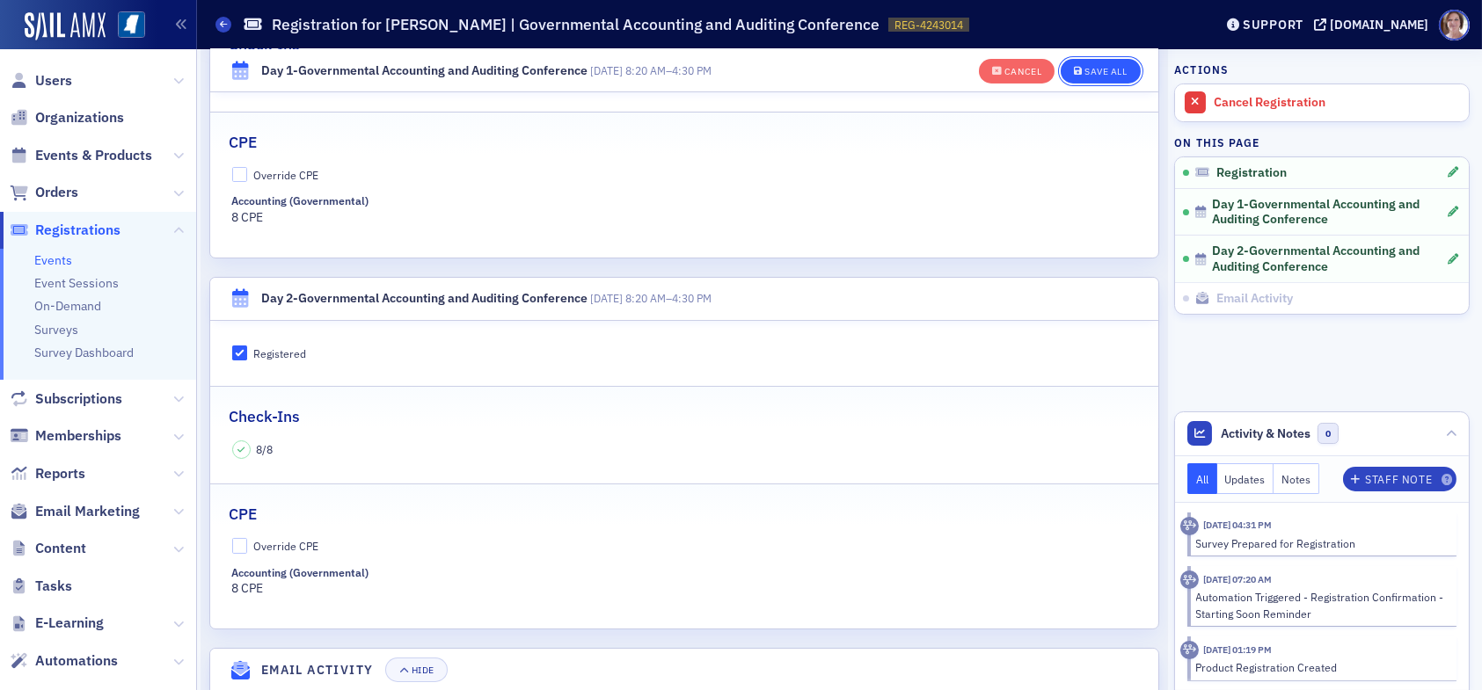
click at [1100, 63] on button "Save All" at bounding box center [1100, 71] width 79 height 25
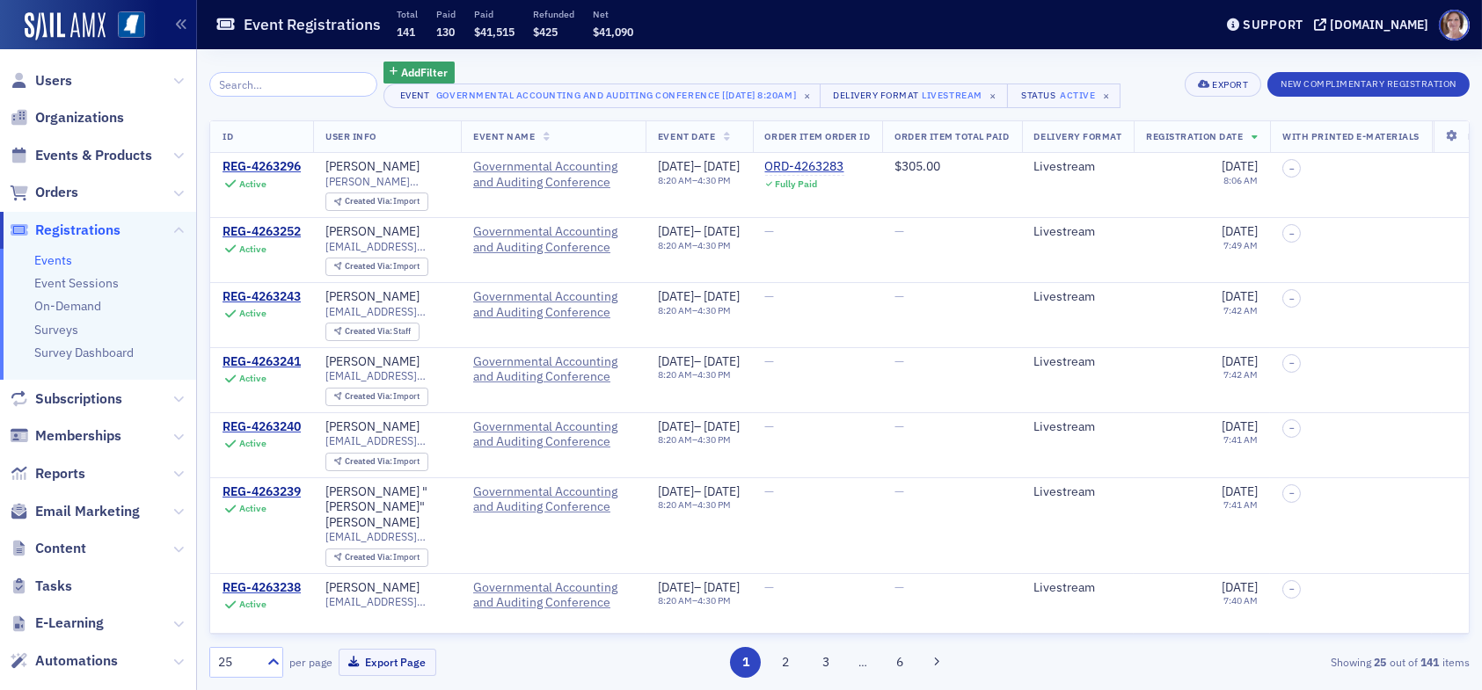
click at [294, 88] on input "search" at bounding box center [293, 84] width 168 height 25
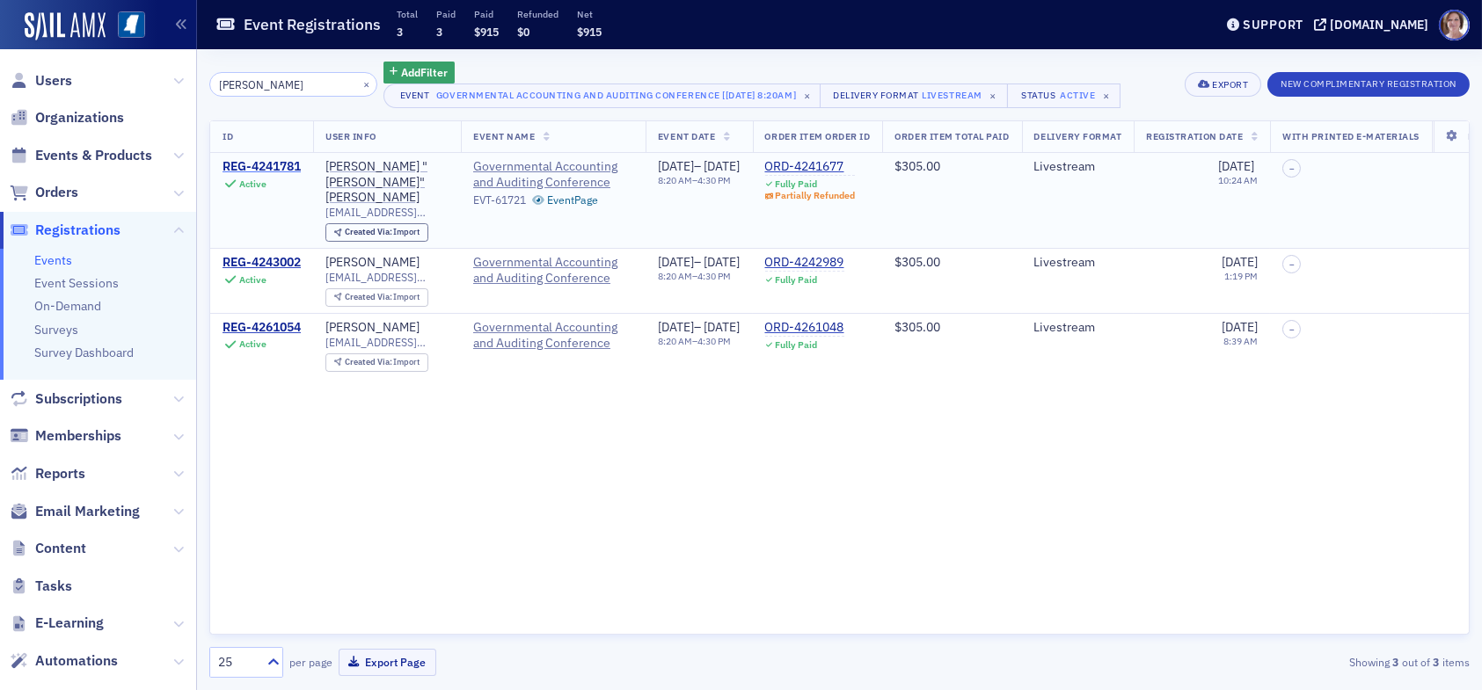
type input "jonathan ward"
click at [263, 168] on div "REG-4241781" at bounding box center [262, 167] width 78 height 16
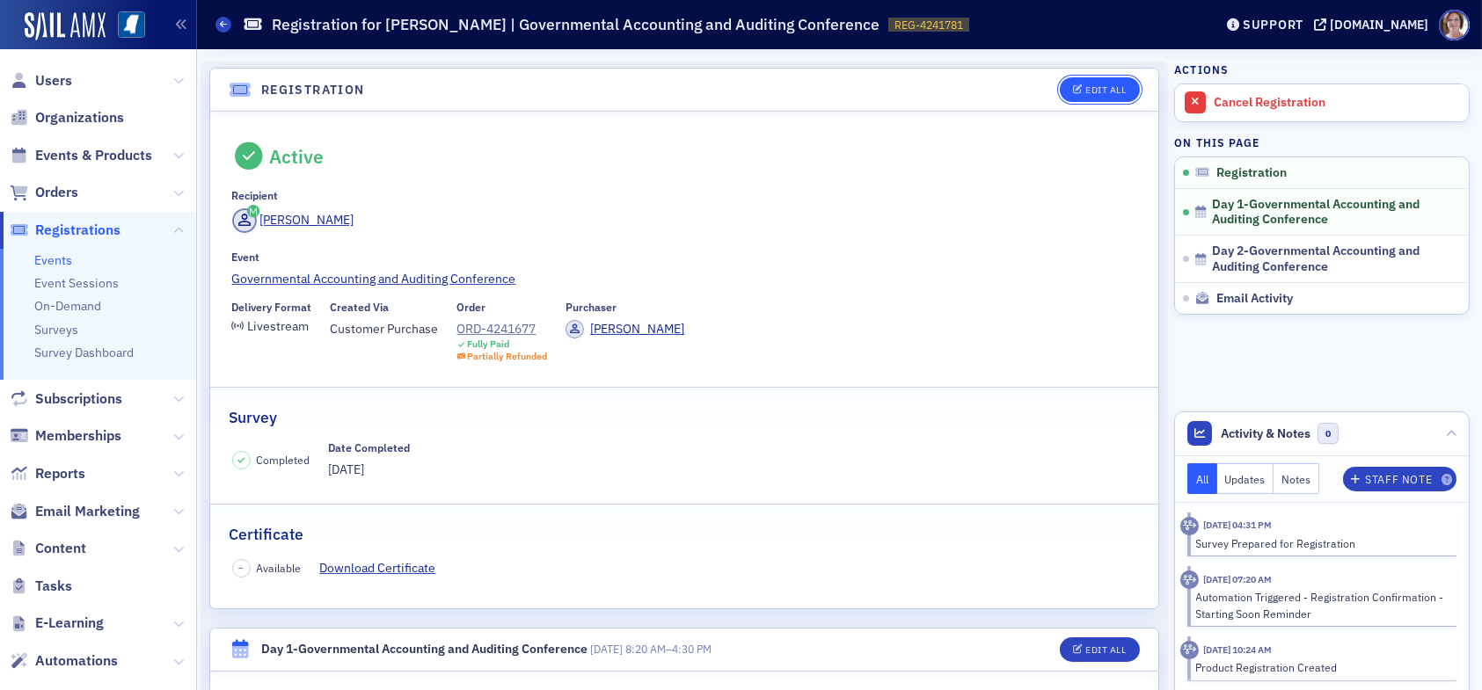
click at [1100, 86] on div "Edit All" at bounding box center [1105, 90] width 40 height 10
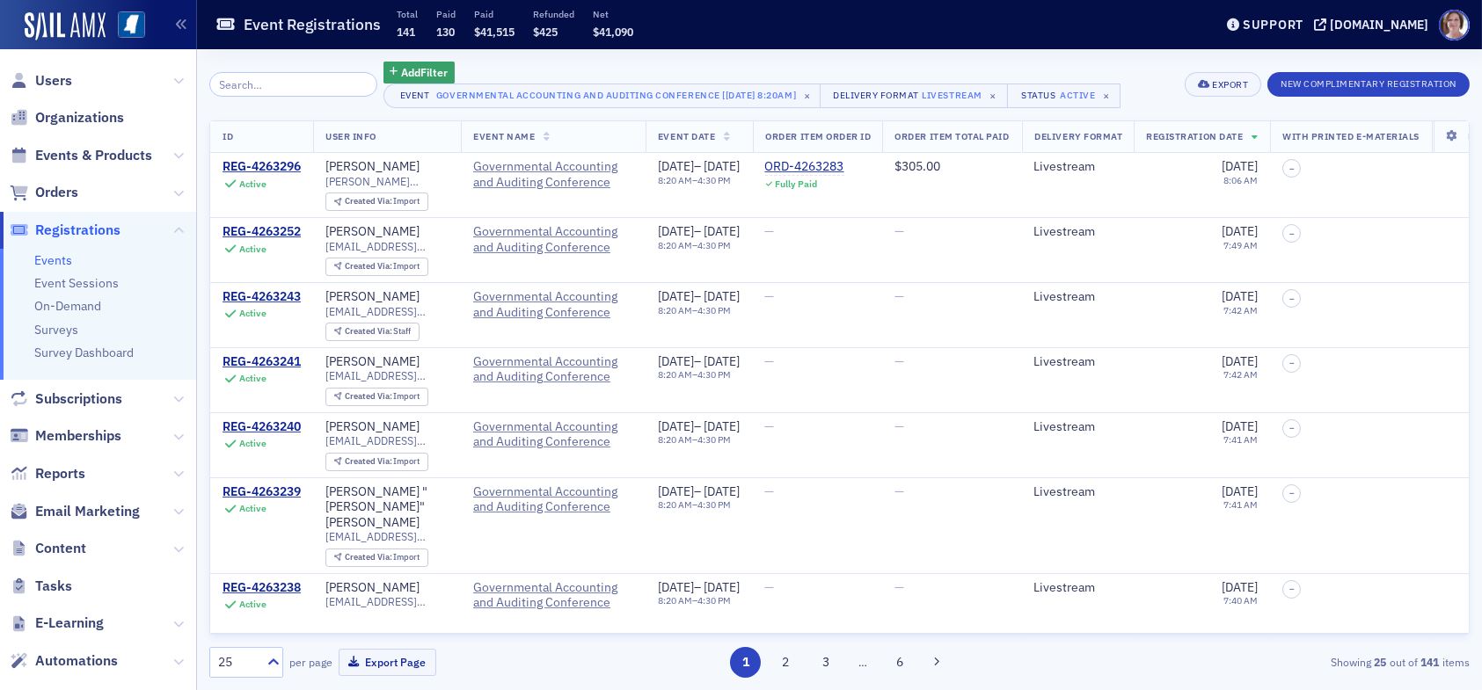
click at [299, 82] on input "search" at bounding box center [293, 84] width 168 height 25
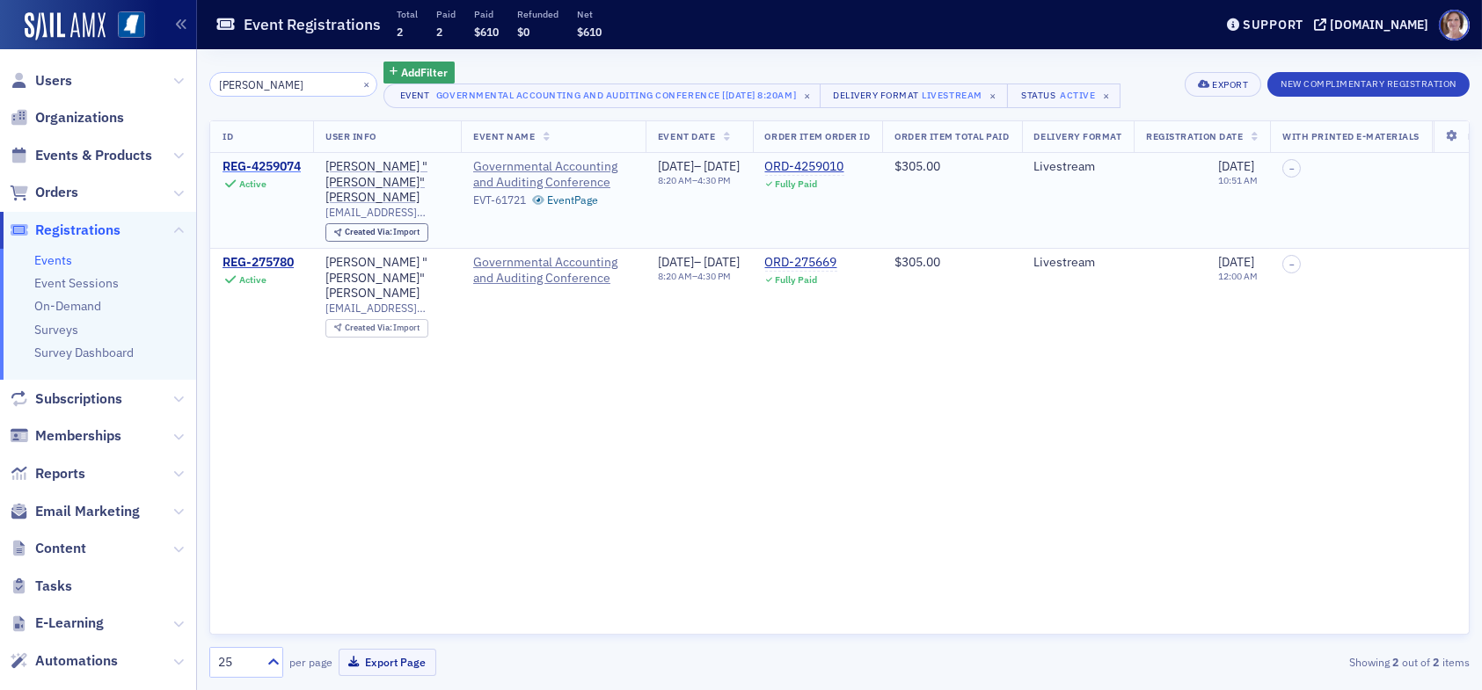
type input "joseph fletcher"
click at [281, 164] on div "REG-4259074" at bounding box center [262, 167] width 78 height 16
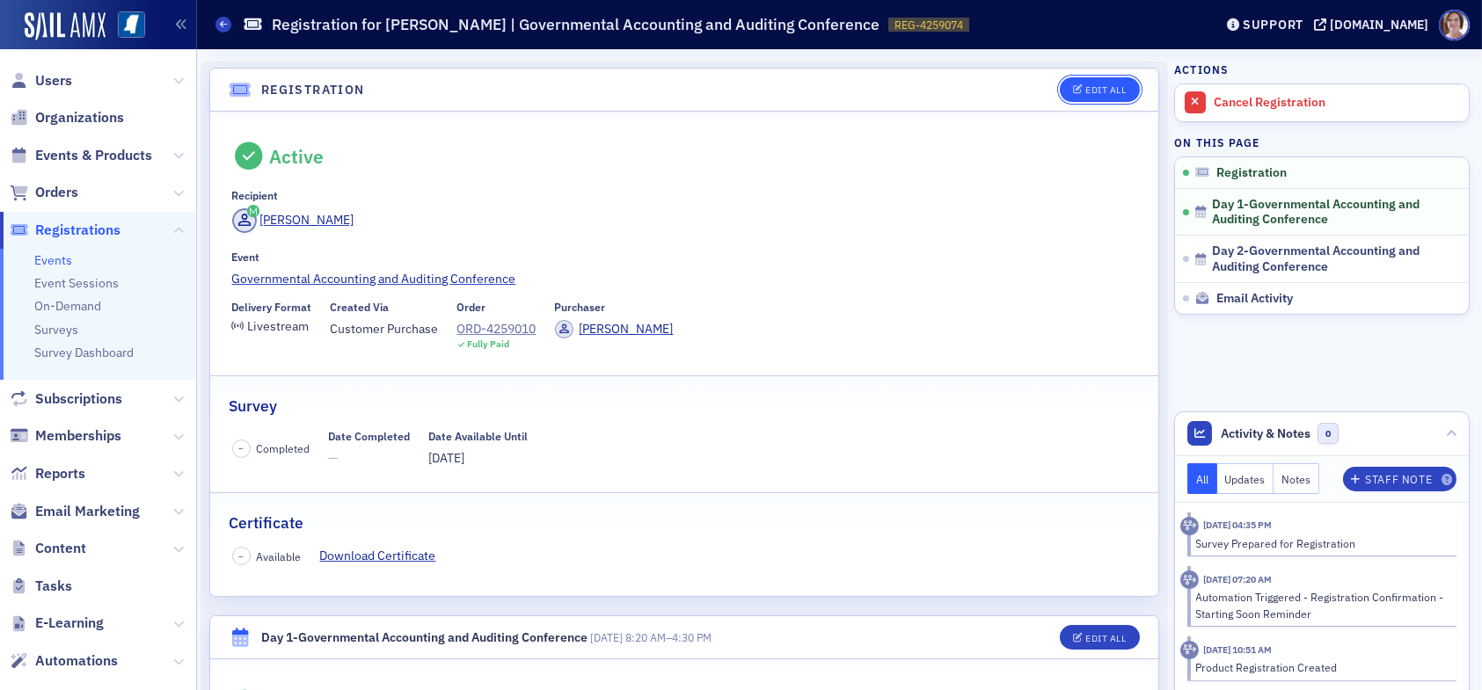
click at [1085, 85] on div "Edit All" at bounding box center [1105, 90] width 40 height 10
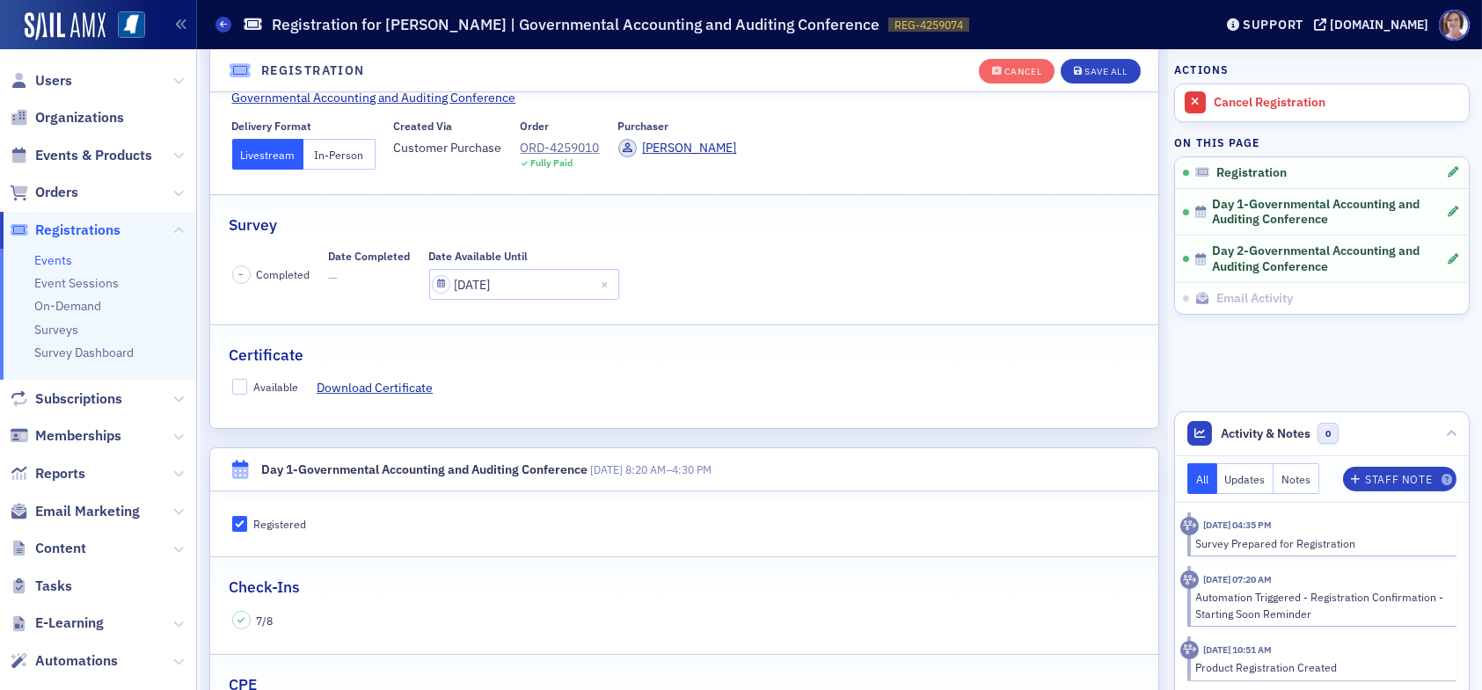
scroll to position [222, 0]
click at [241, 383] on input "Available" at bounding box center [240, 384] width 16 height 16
checkbox input "true"
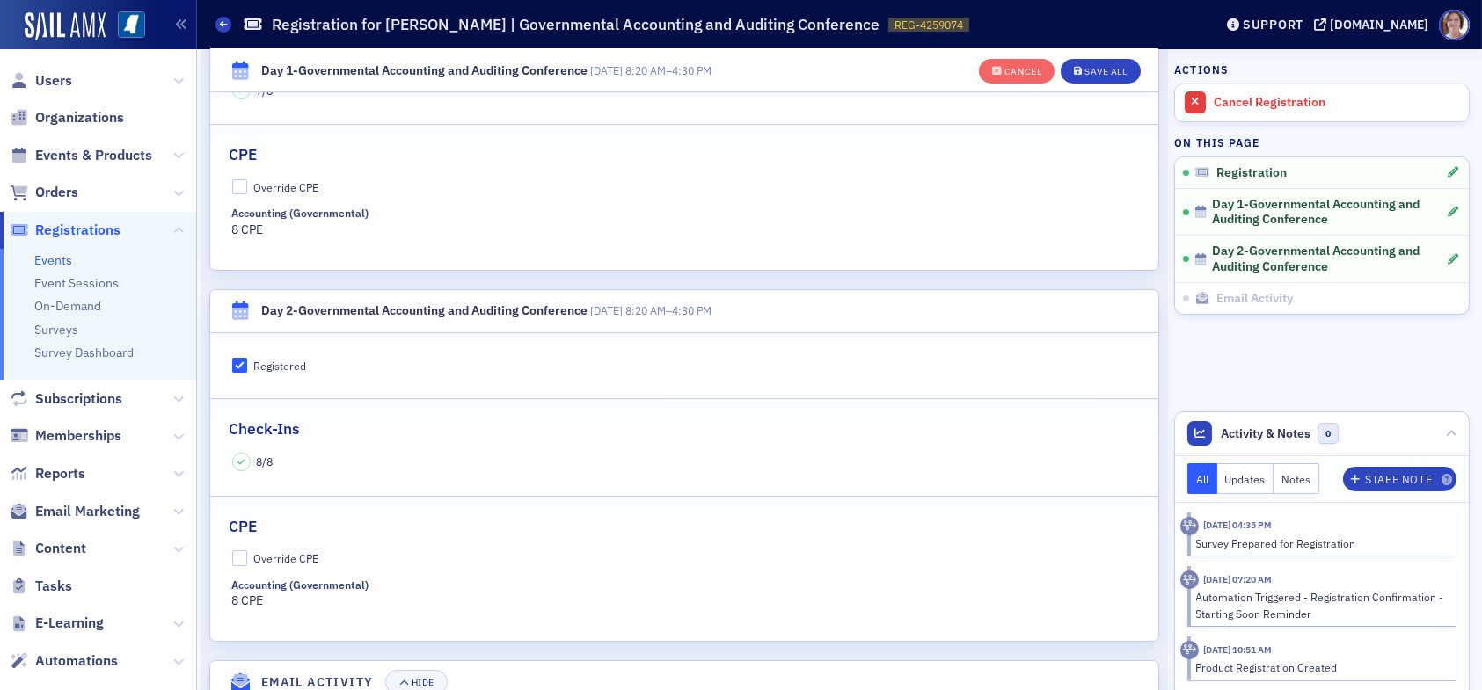
scroll to position [837, 0]
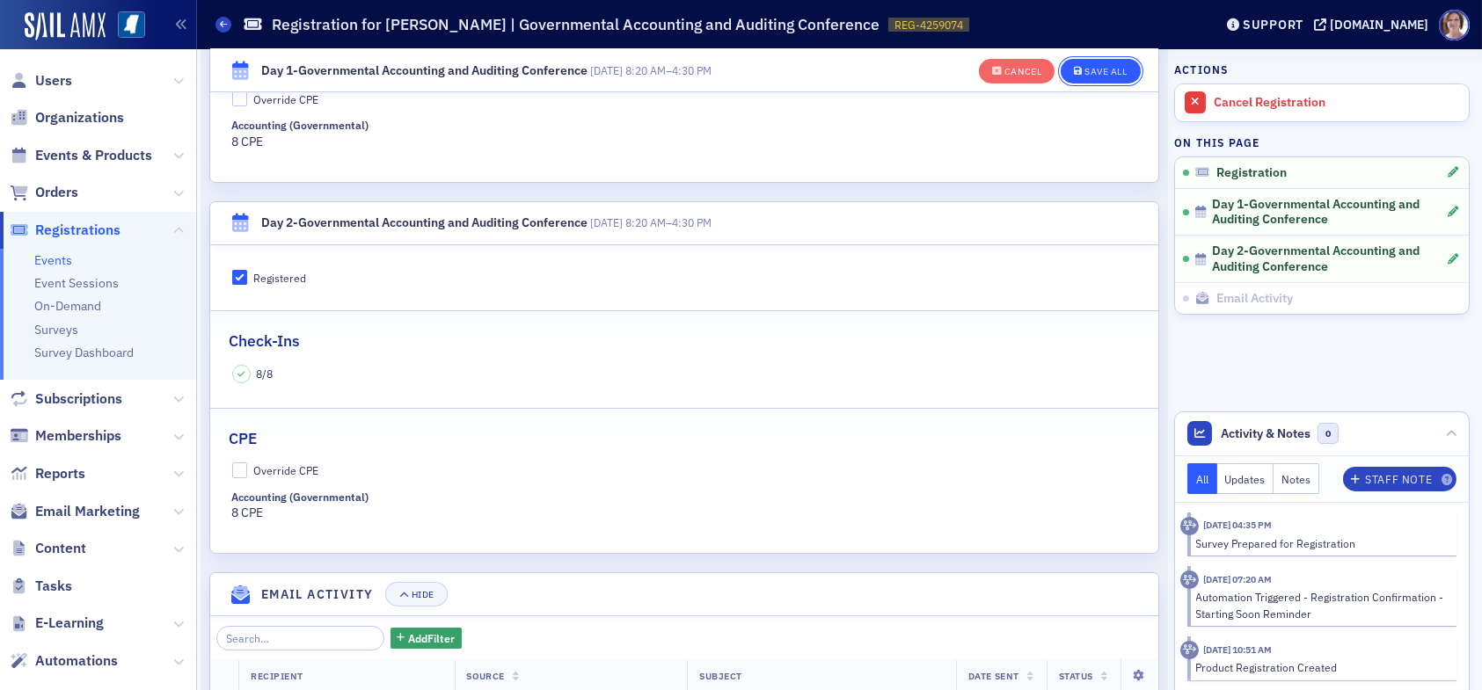
click at [1083, 64] on button "Save All" at bounding box center [1100, 71] width 79 height 25
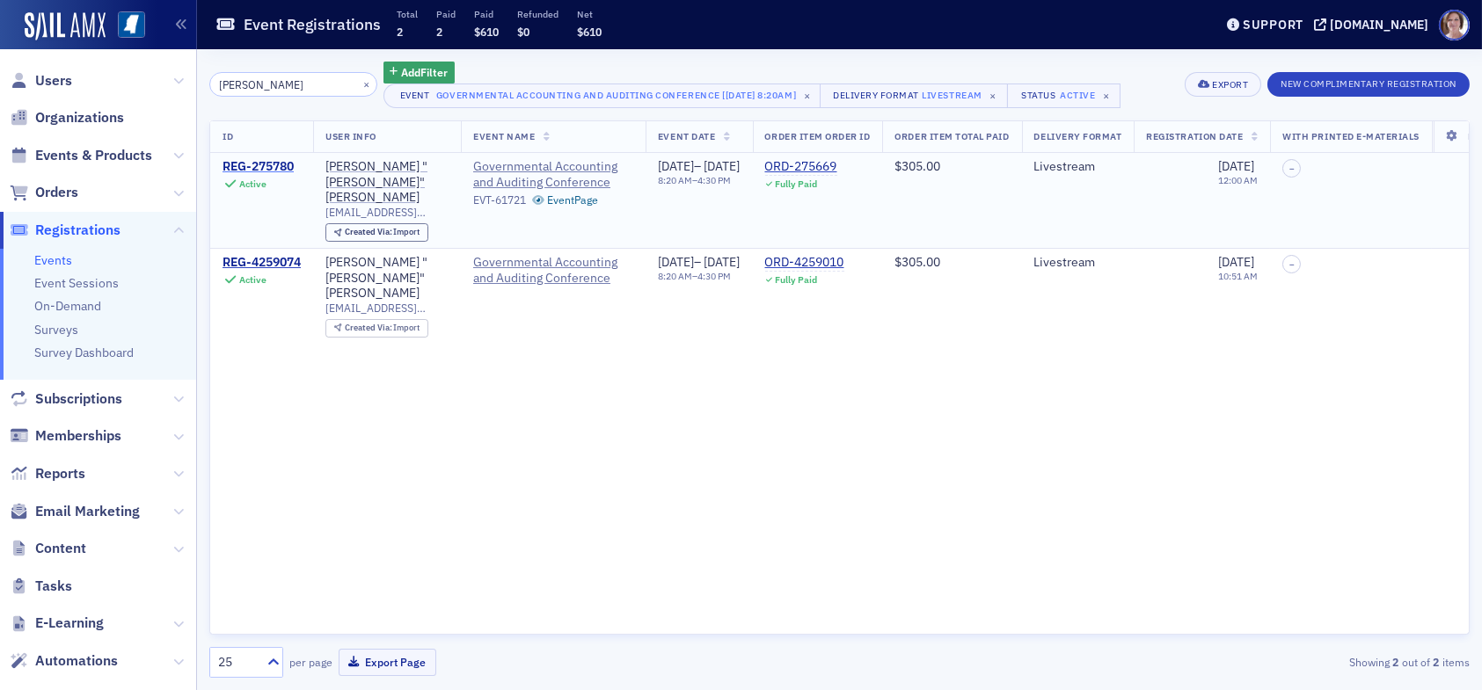
type input "joseph hines"
click at [253, 164] on div "REG-275780" at bounding box center [258, 167] width 71 height 16
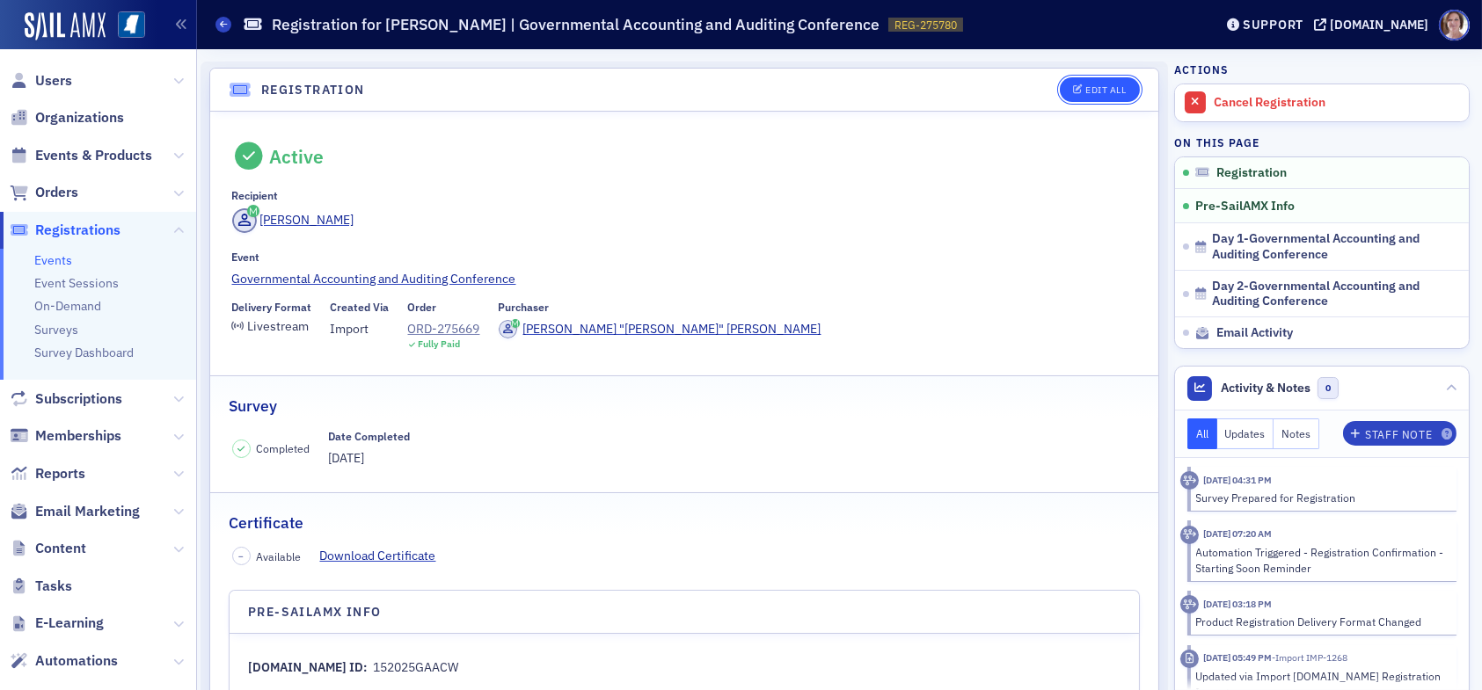
click at [1093, 88] on div "Edit All" at bounding box center [1105, 90] width 40 height 10
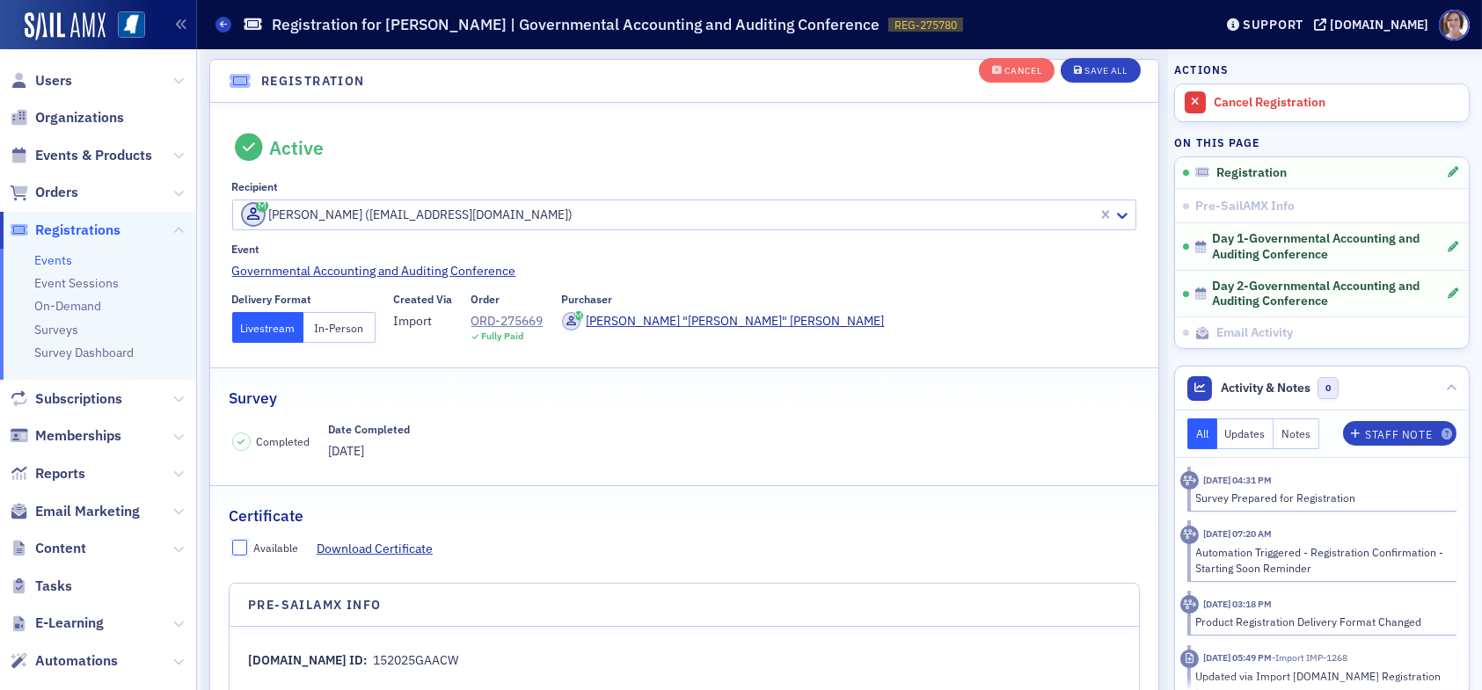
drag, startPoint x: 241, startPoint y: 545, endPoint x: 402, endPoint y: 534, distance: 161.4
click at [242, 545] on input "Available" at bounding box center [240, 548] width 16 height 16
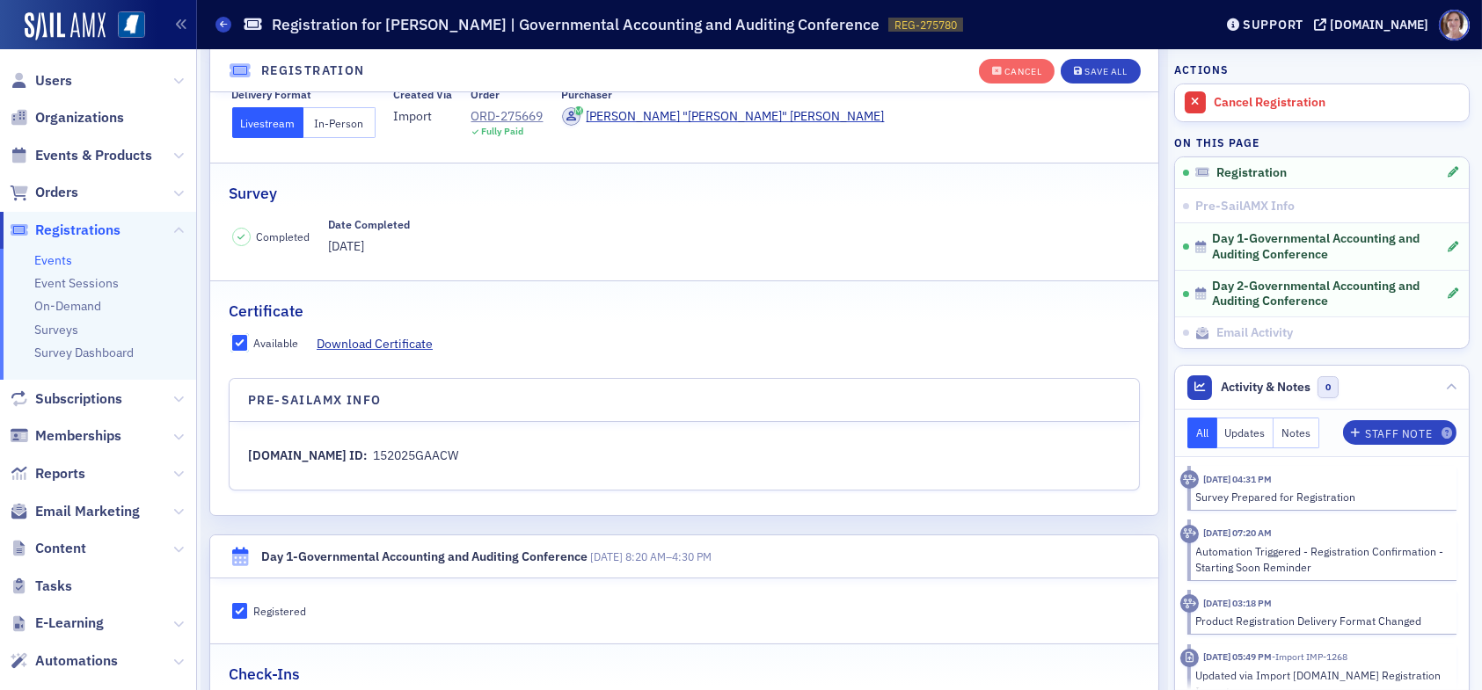
scroll to position [310, 0]
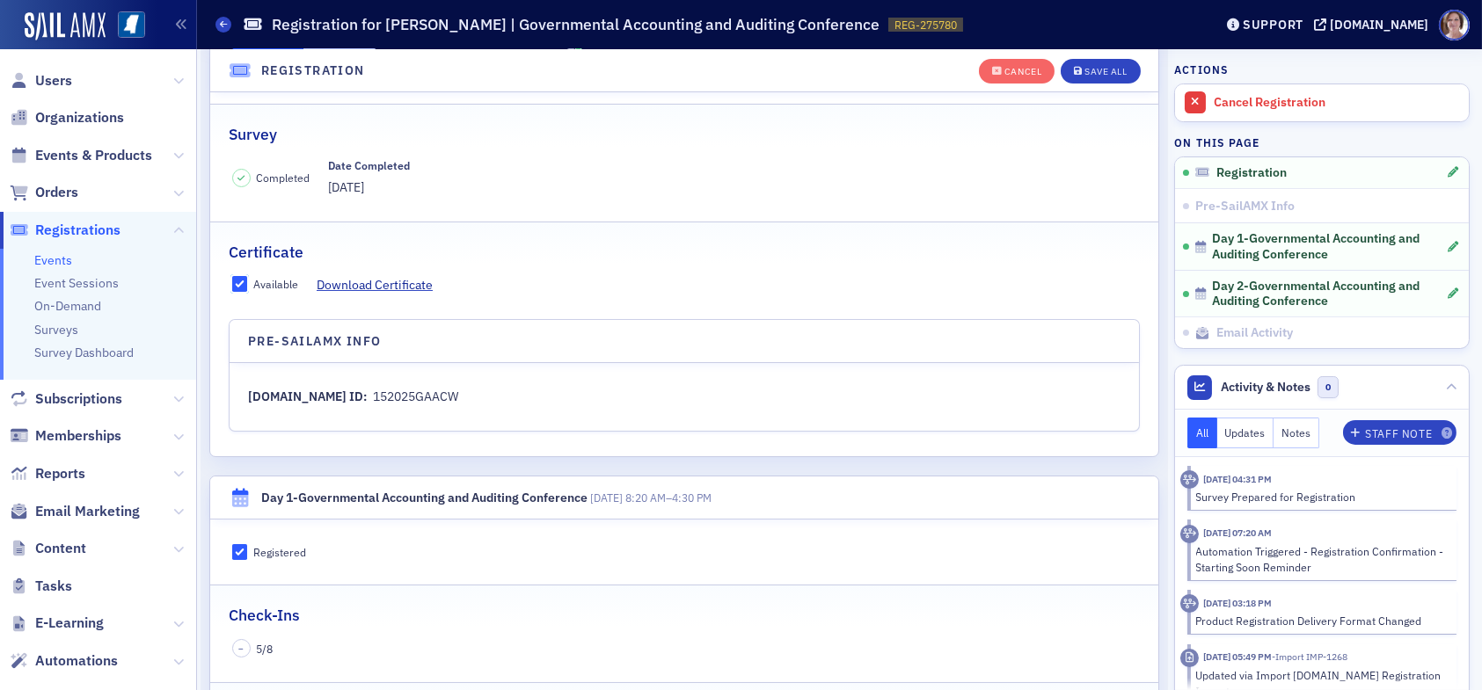
drag, startPoint x: 237, startPoint y: 283, endPoint x: 270, endPoint y: 292, distance: 34.6
click at [239, 284] on input "Available" at bounding box center [240, 284] width 16 height 16
checkbox input "false"
click at [1094, 62] on button "Save All" at bounding box center [1100, 71] width 79 height 25
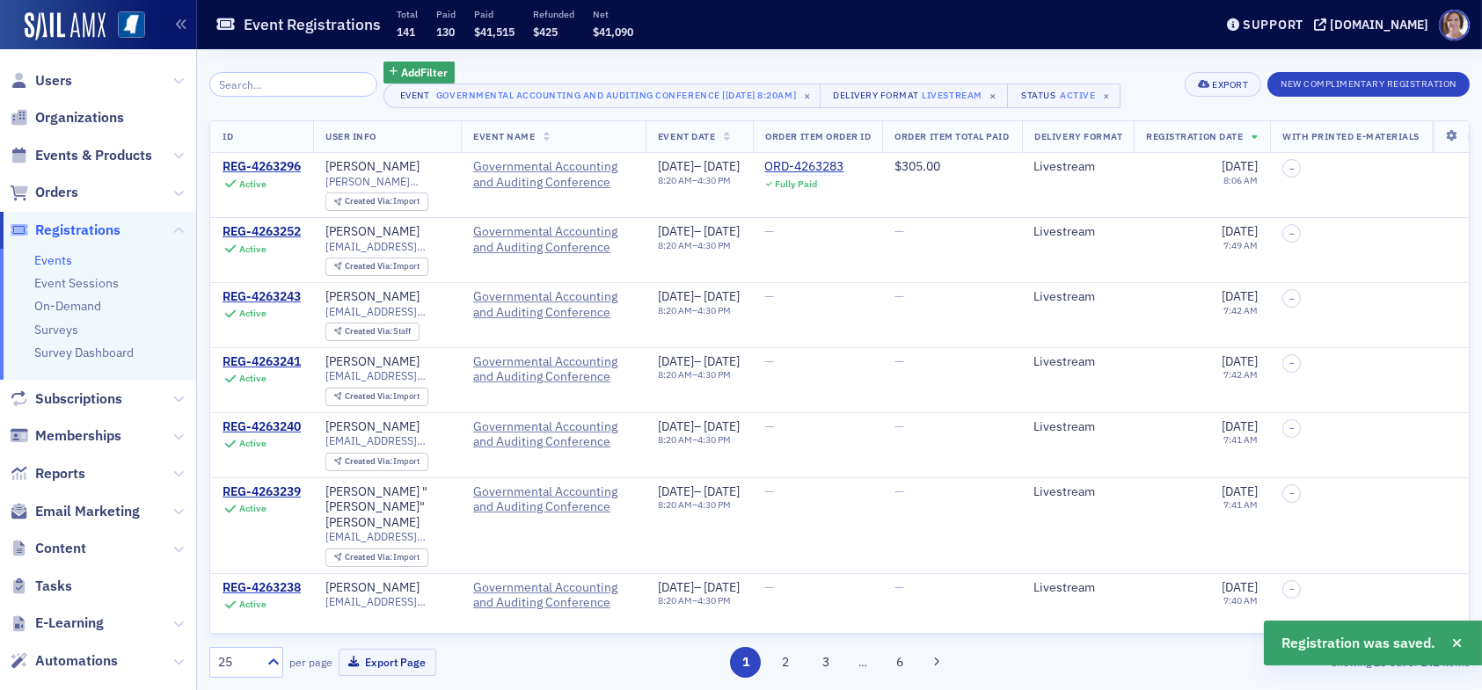
click at [296, 79] on input "search" at bounding box center [293, 84] width 168 height 25
click at [273, 88] on input "search" at bounding box center [293, 84] width 168 height 25
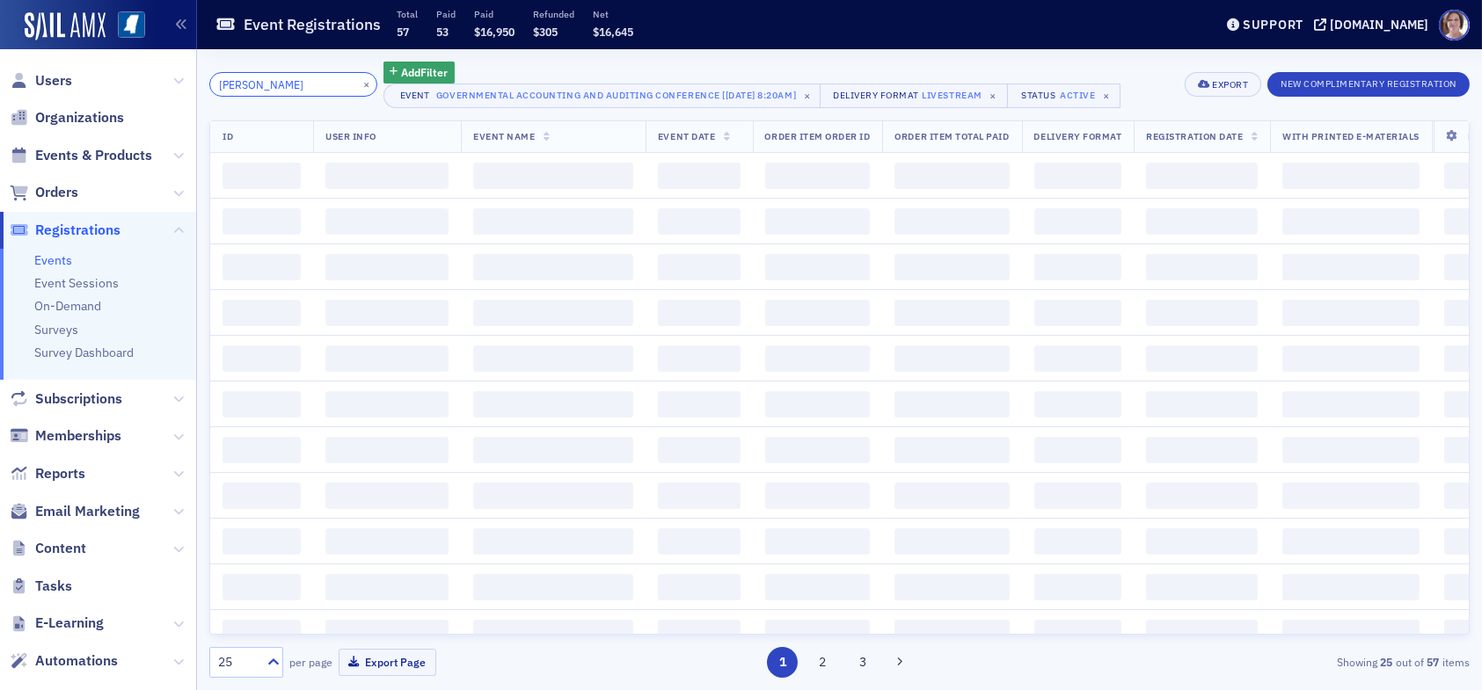
type input "kara smith"
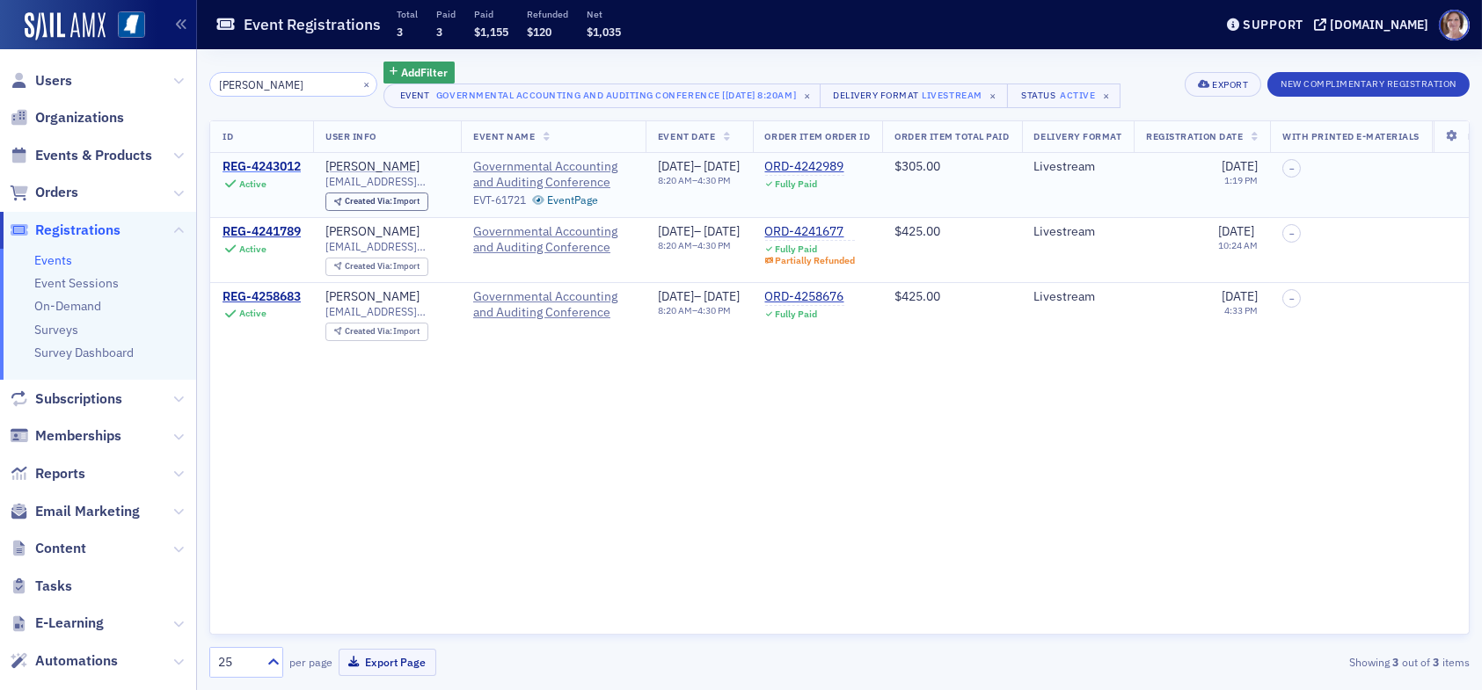
click at [286, 163] on div "REG-4243012" at bounding box center [262, 167] width 78 height 16
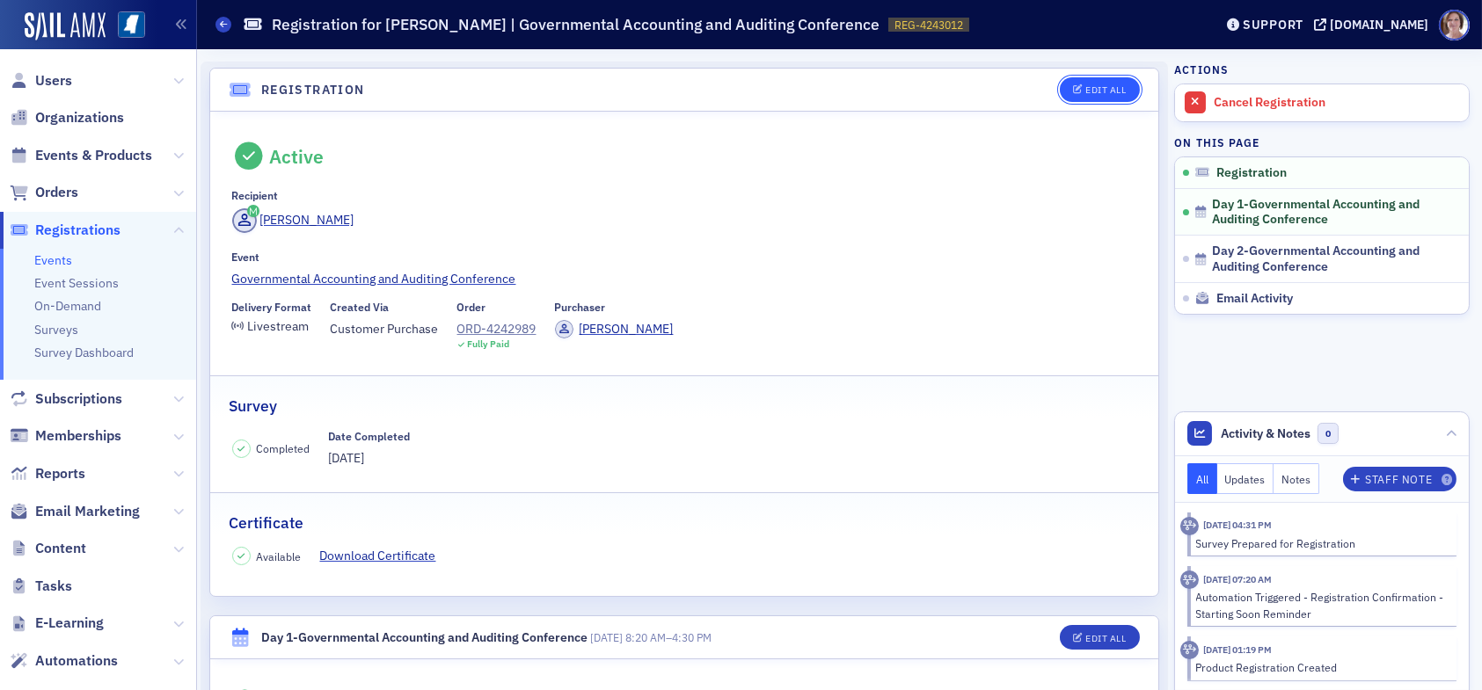
click at [1095, 91] on div "Edit All" at bounding box center [1105, 90] width 40 height 10
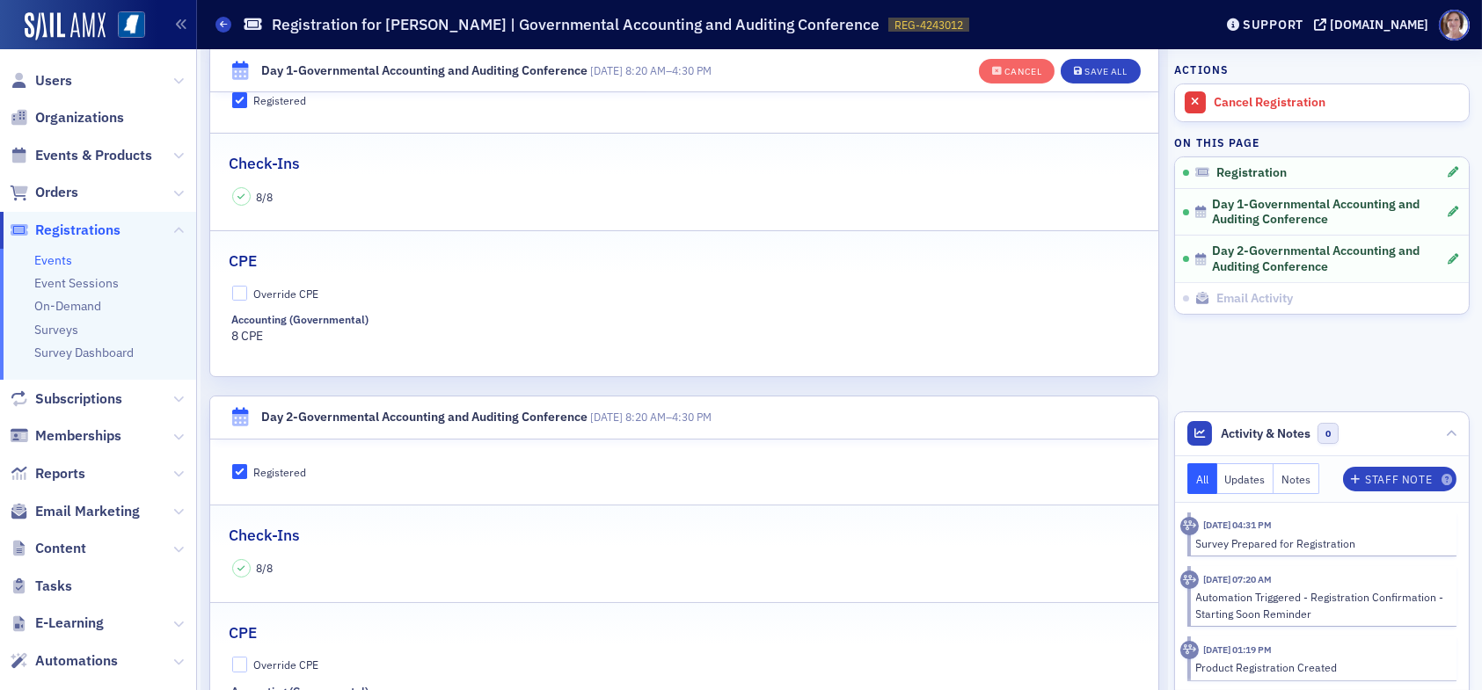
scroll to position [661, 0]
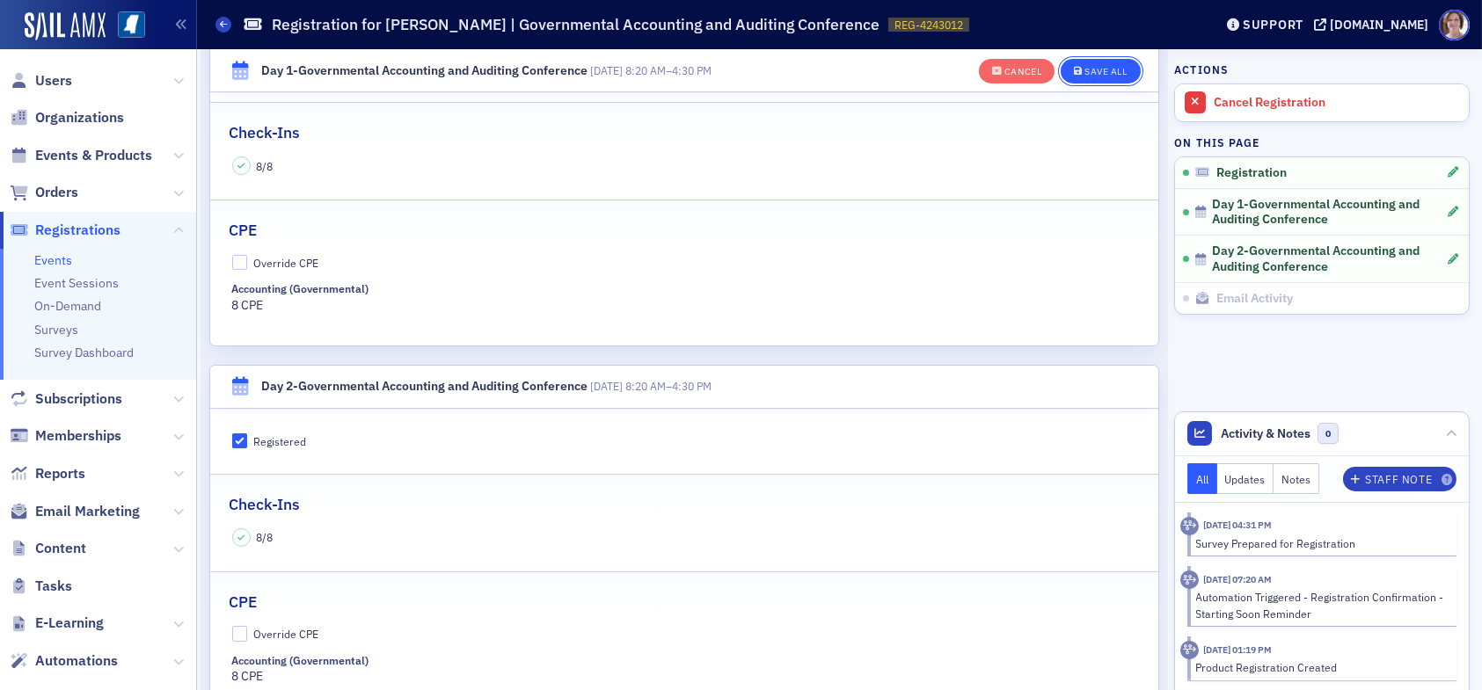
click at [1105, 72] on div "Save All" at bounding box center [1106, 72] width 42 height 10
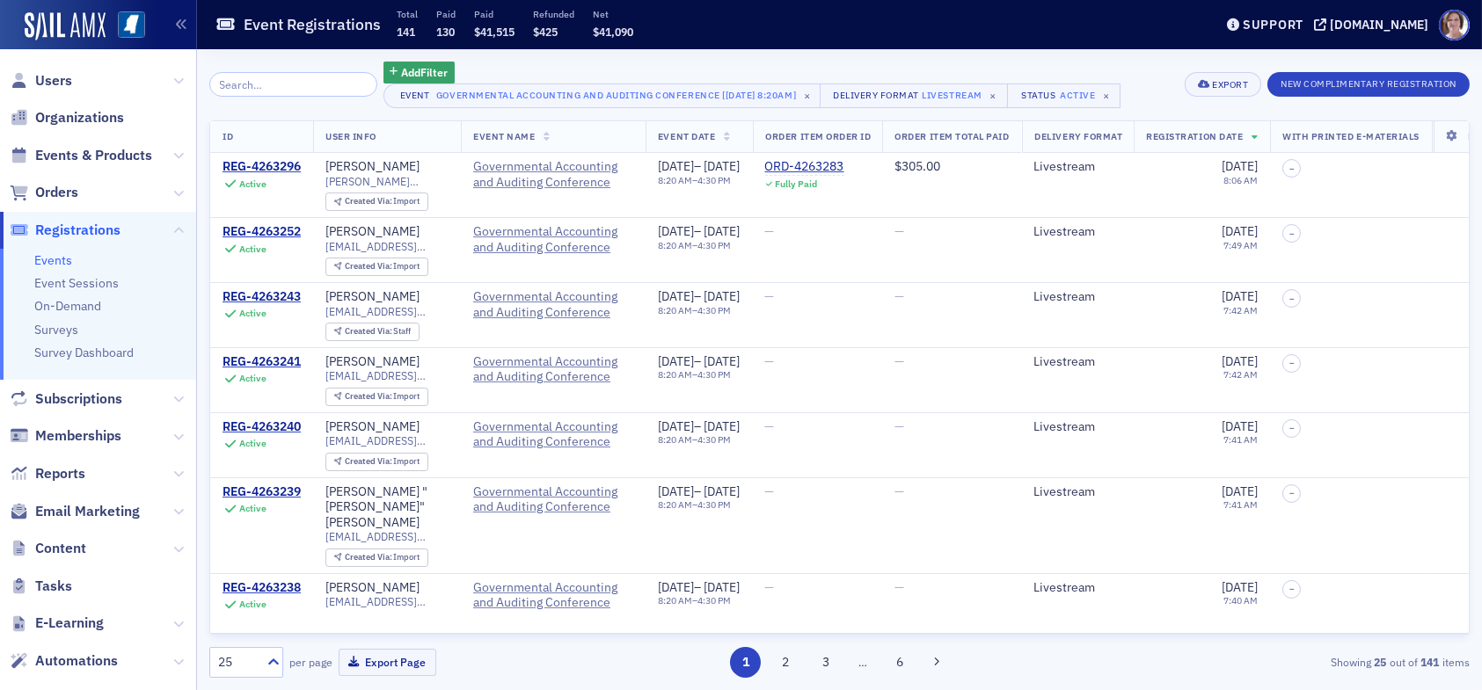
click at [314, 84] on input "search" at bounding box center [293, 84] width 168 height 25
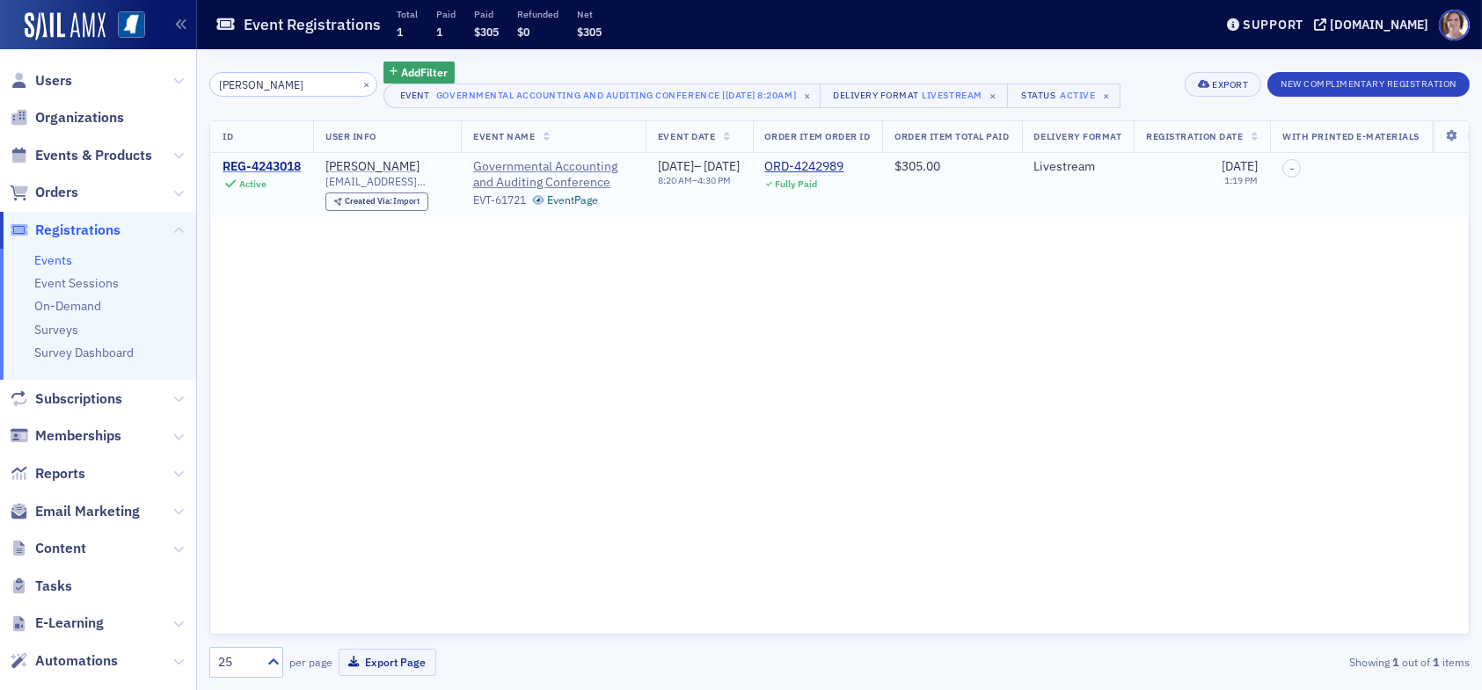
type input "katie hays"
click at [283, 160] on div "REG-4243018" at bounding box center [262, 167] width 78 height 16
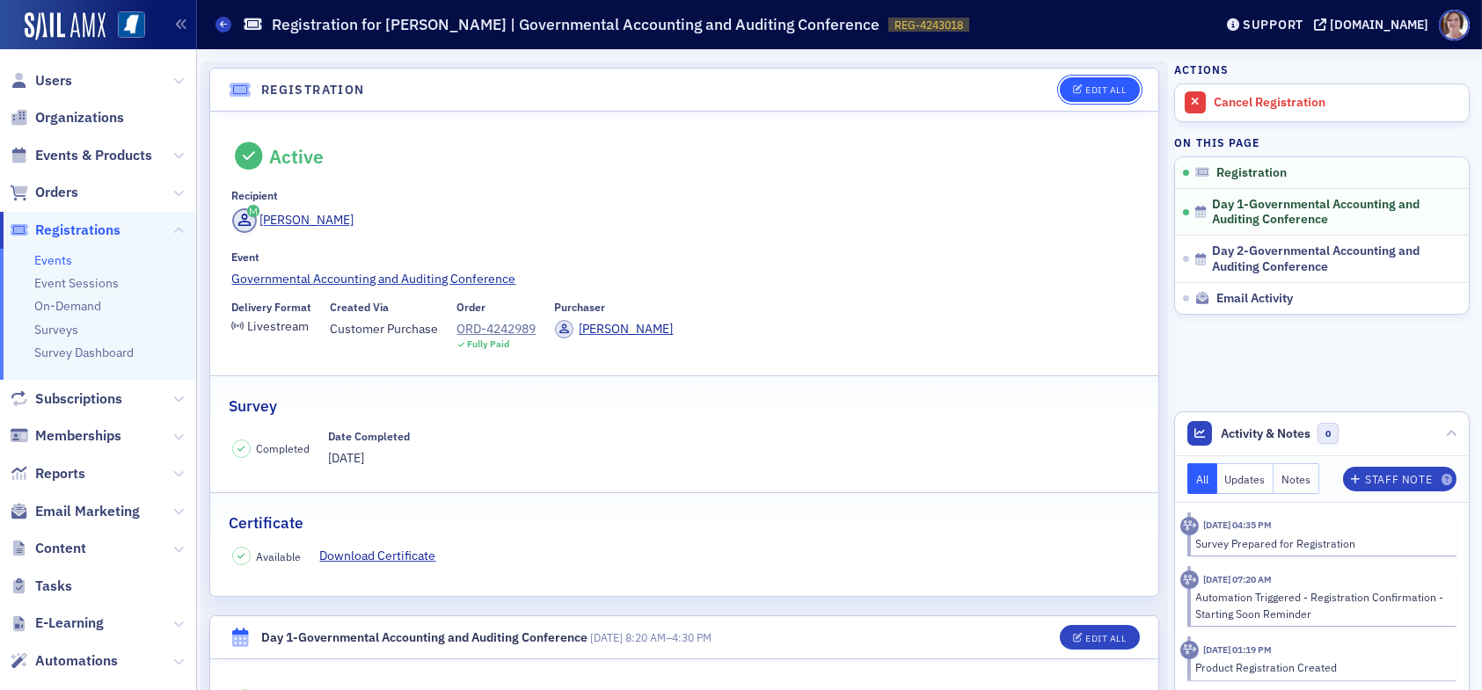
click at [1085, 82] on button "Edit All" at bounding box center [1099, 89] width 79 height 25
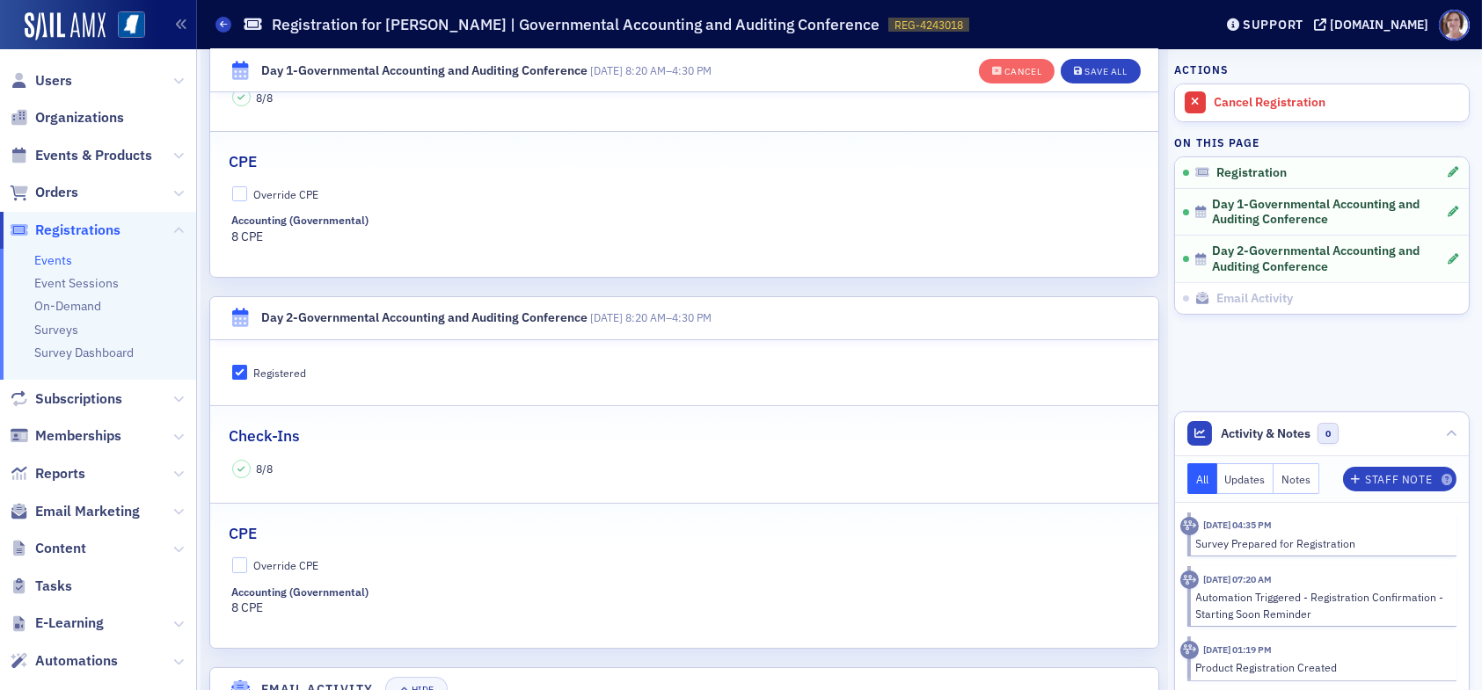
scroll to position [749, 0]
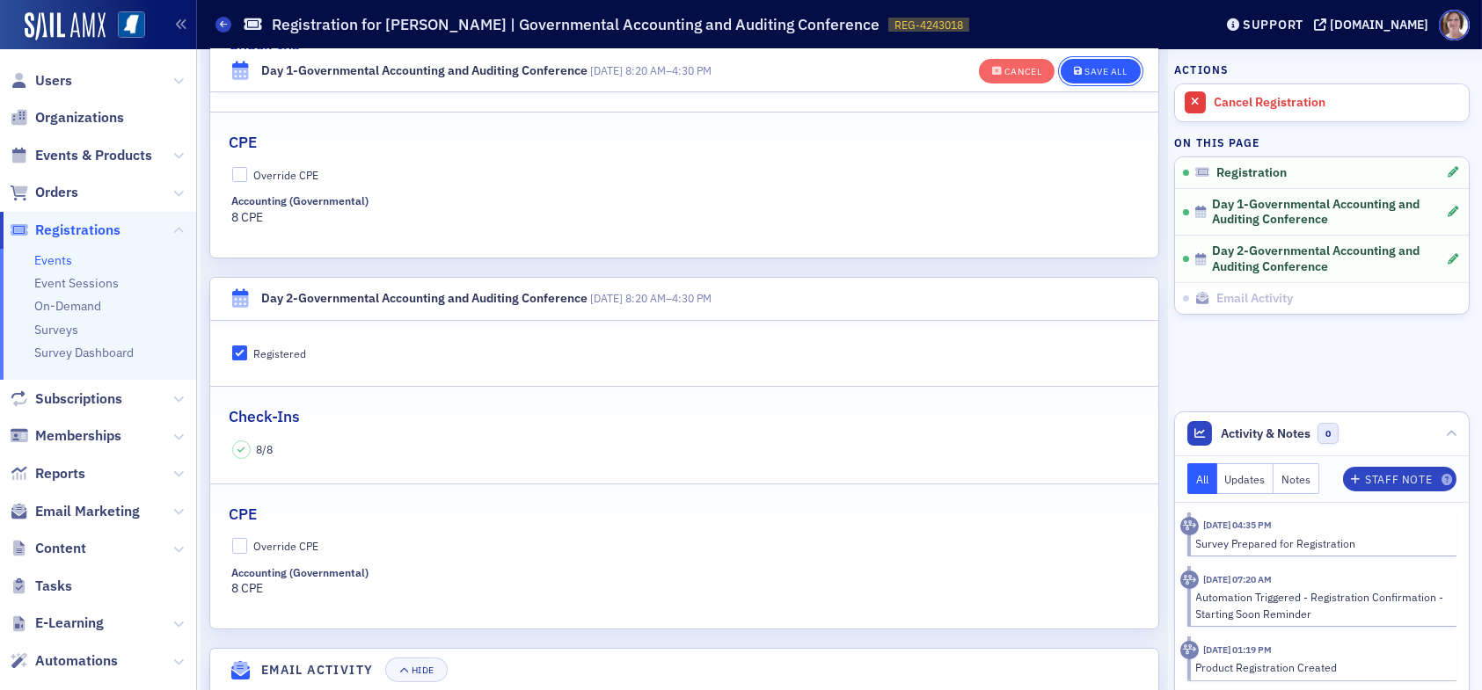
click at [1095, 67] on div "Save All" at bounding box center [1106, 72] width 42 height 10
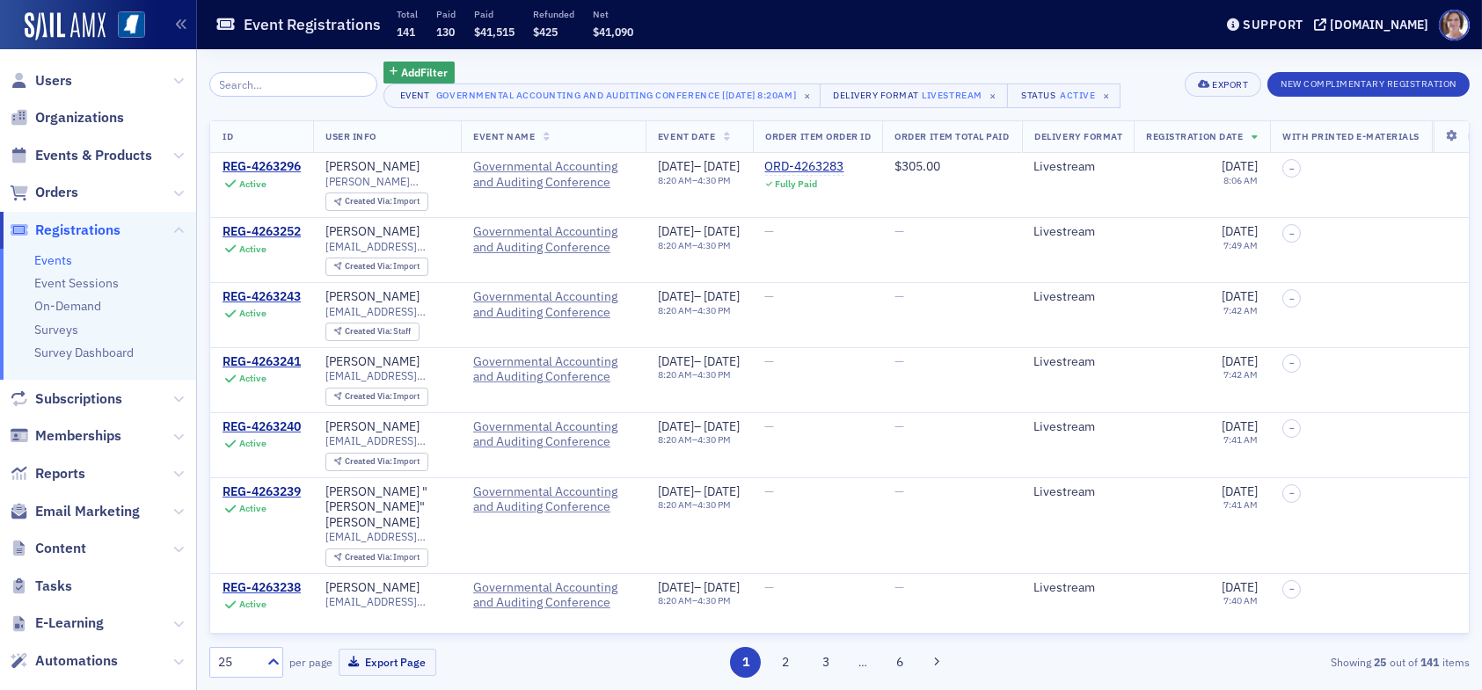
click at [334, 83] on input "search" at bounding box center [293, 84] width 168 height 25
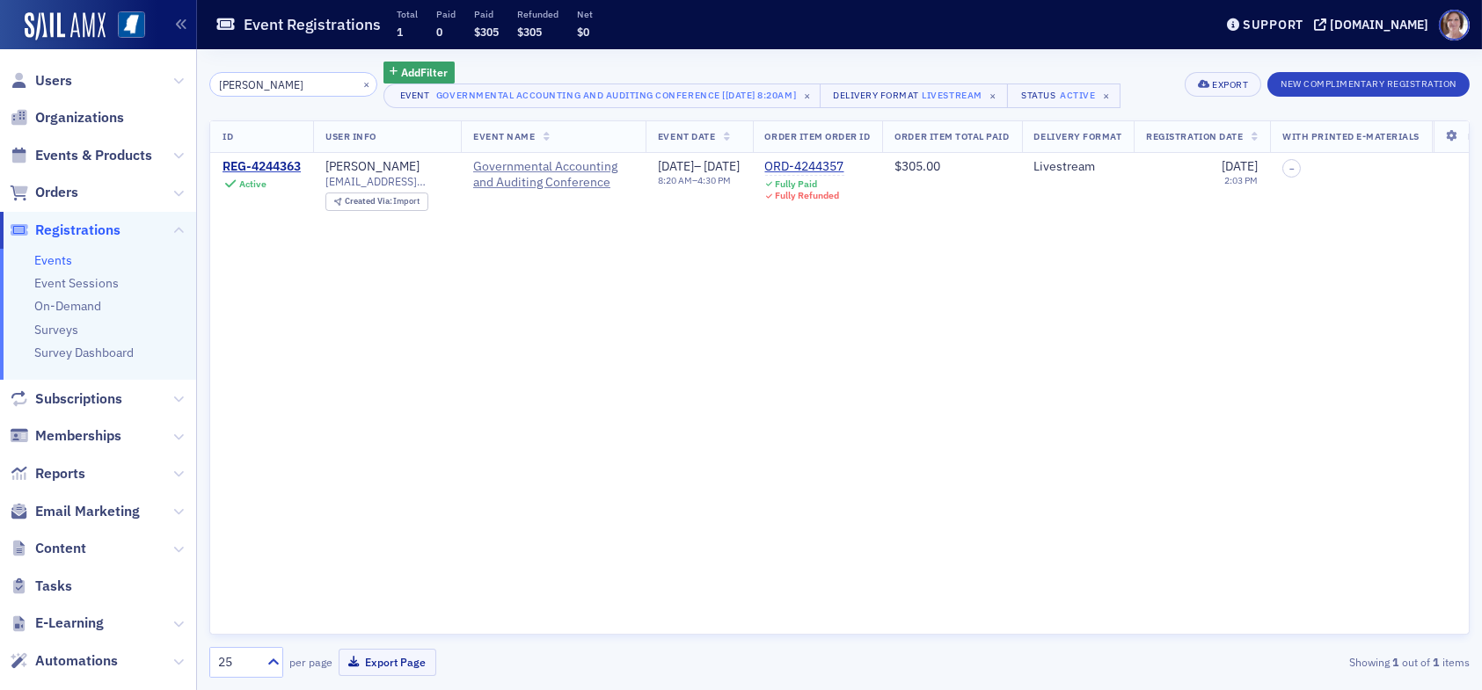
type input "kevin wolfe"
click at [270, 164] on div "REG-4244363" at bounding box center [262, 167] width 78 height 16
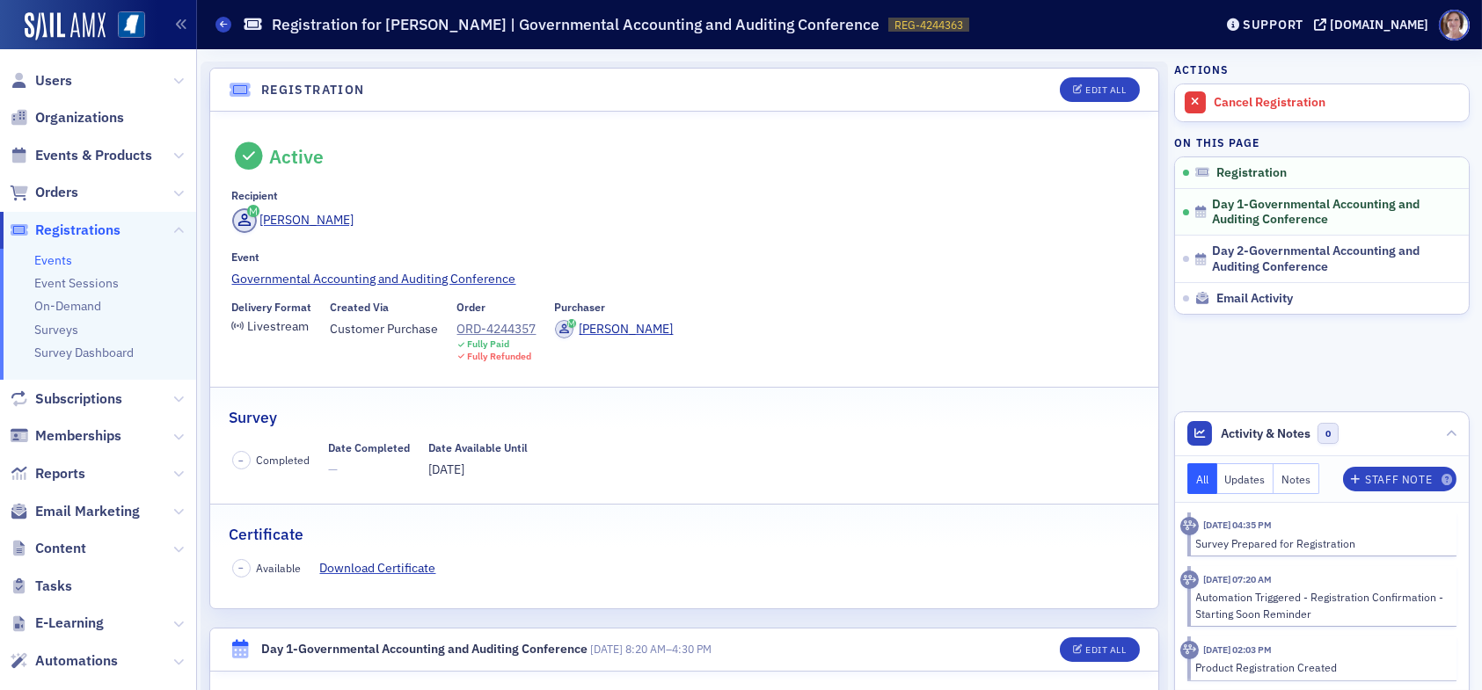
click at [454, 308] on div "Delivery Format Livestream Created Via Customer Purchase Order ORD-4244357 Full…" at bounding box center [684, 332] width 905 height 62
click at [492, 333] on div "ORD-4244357" at bounding box center [496, 329] width 79 height 18
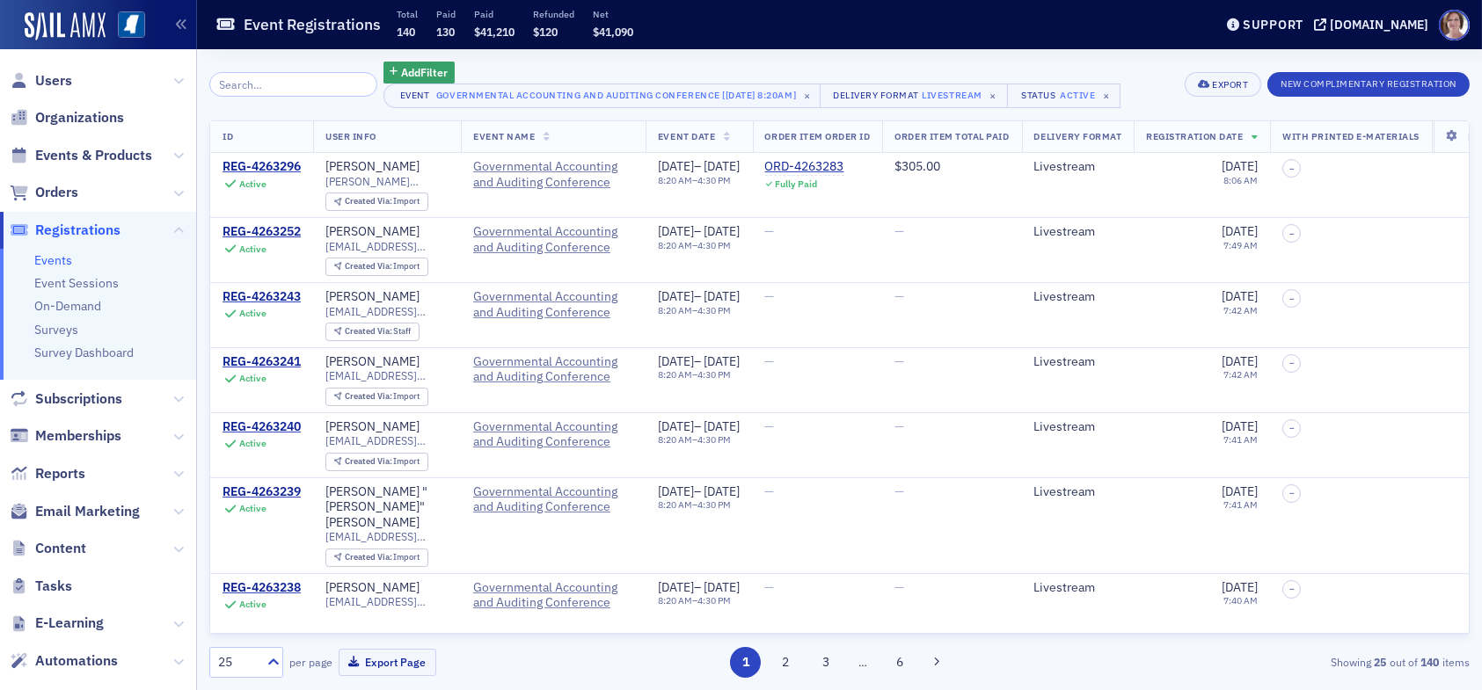
click at [271, 87] on input "search" at bounding box center [293, 84] width 168 height 25
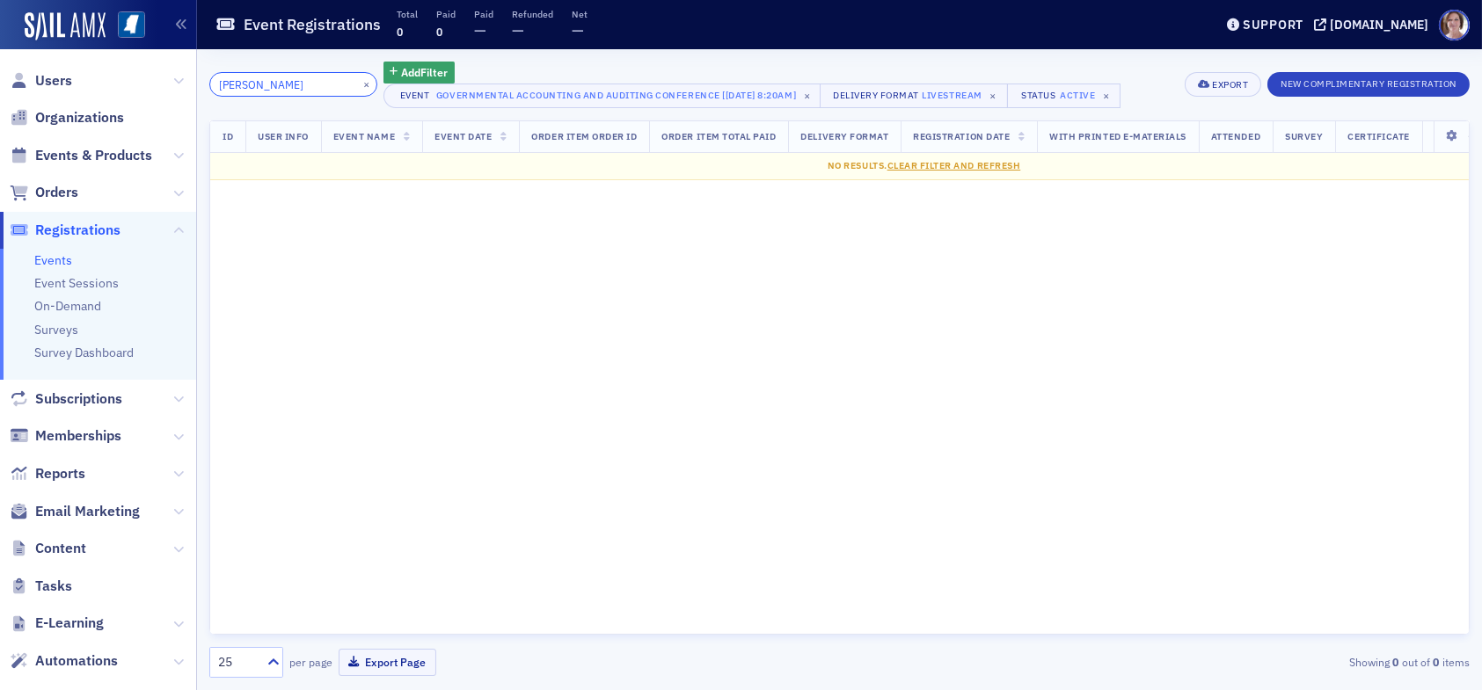
drag, startPoint x: 285, startPoint y: 82, endPoint x: 132, endPoint y: 70, distance: 153.5
click at [133, 70] on div "Users Organizations Events & Products Orders Registrations Events Event Session…" at bounding box center [741, 345] width 1482 height 690
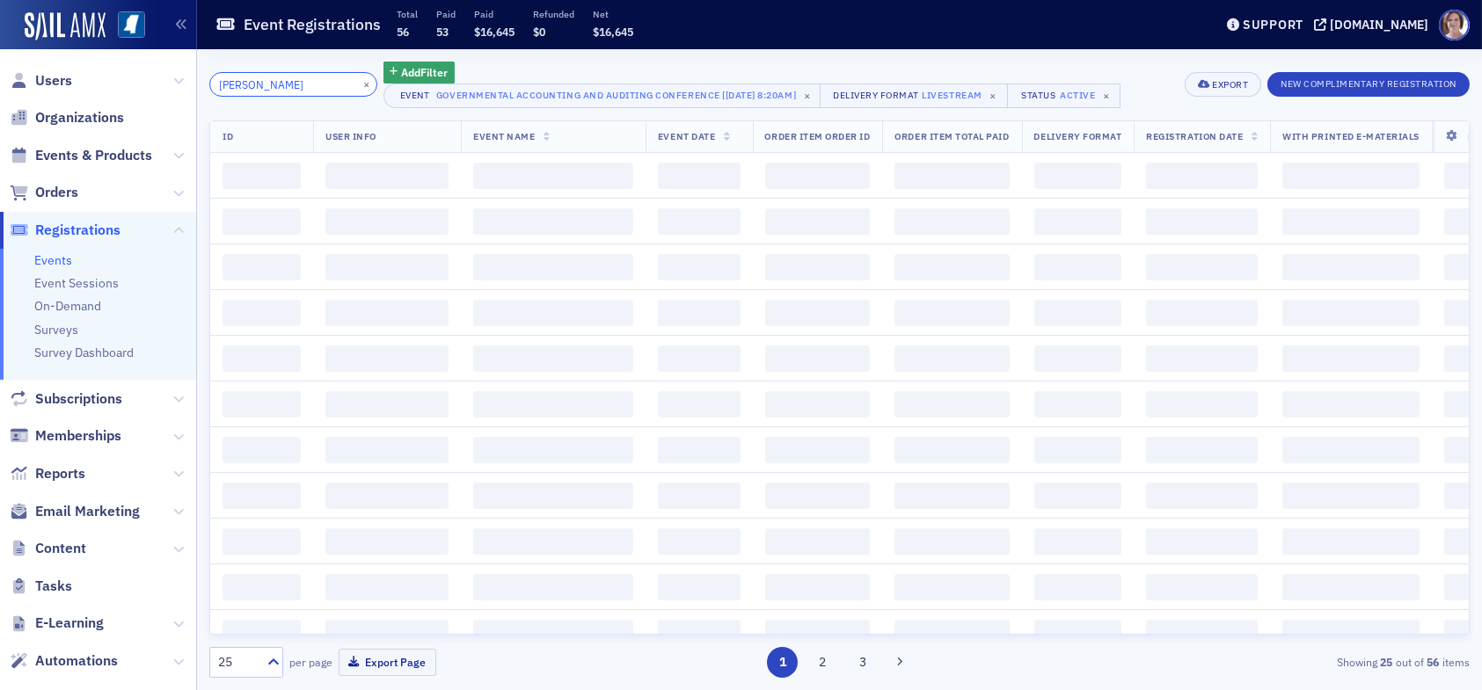
type input "kimberly strong"
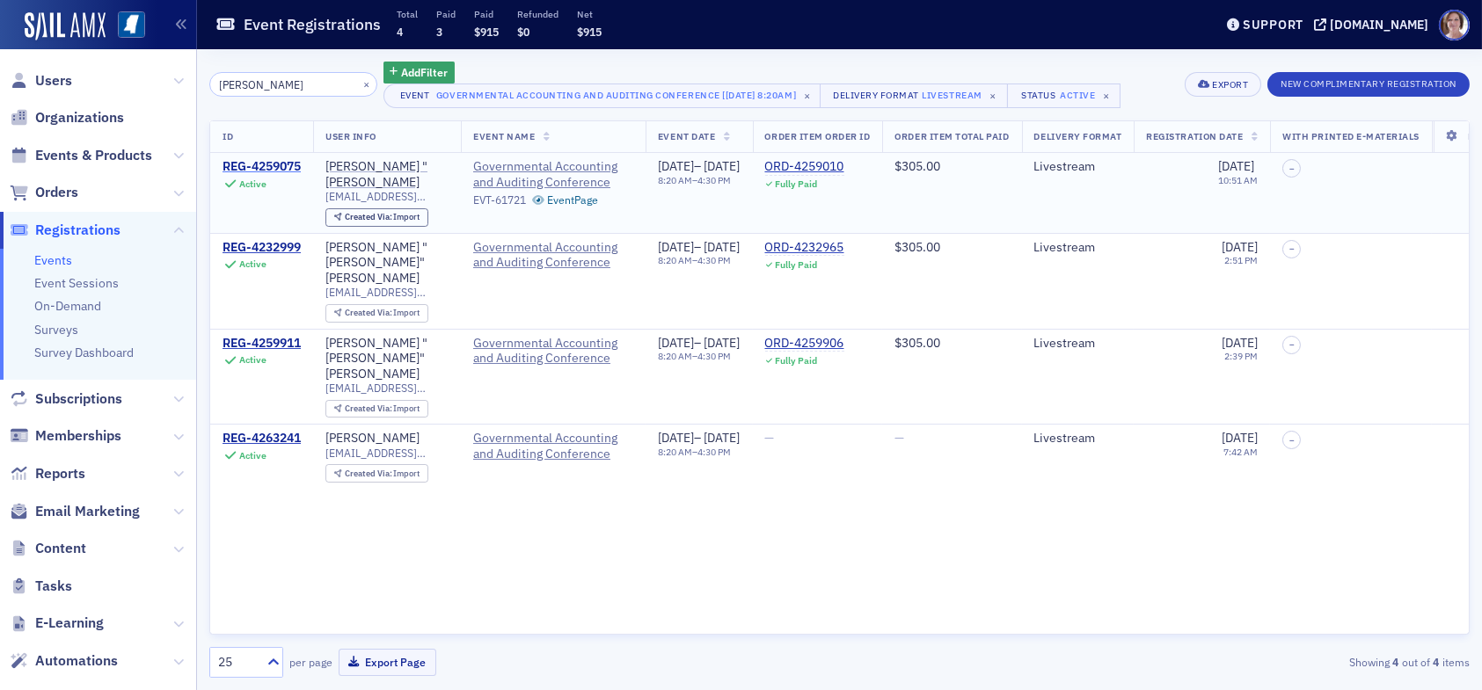
click at [291, 165] on div "REG-4259075" at bounding box center [262, 167] width 78 height 16
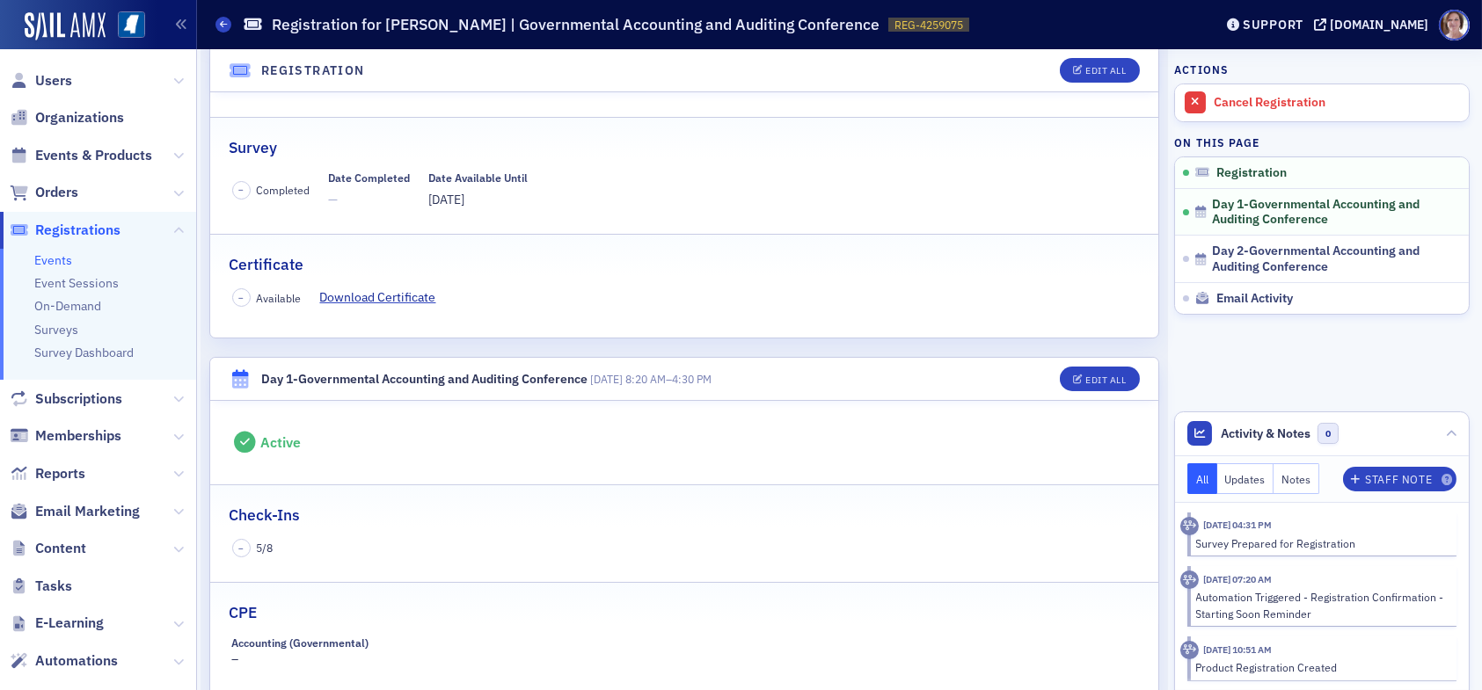
scroll to position [264, 0]
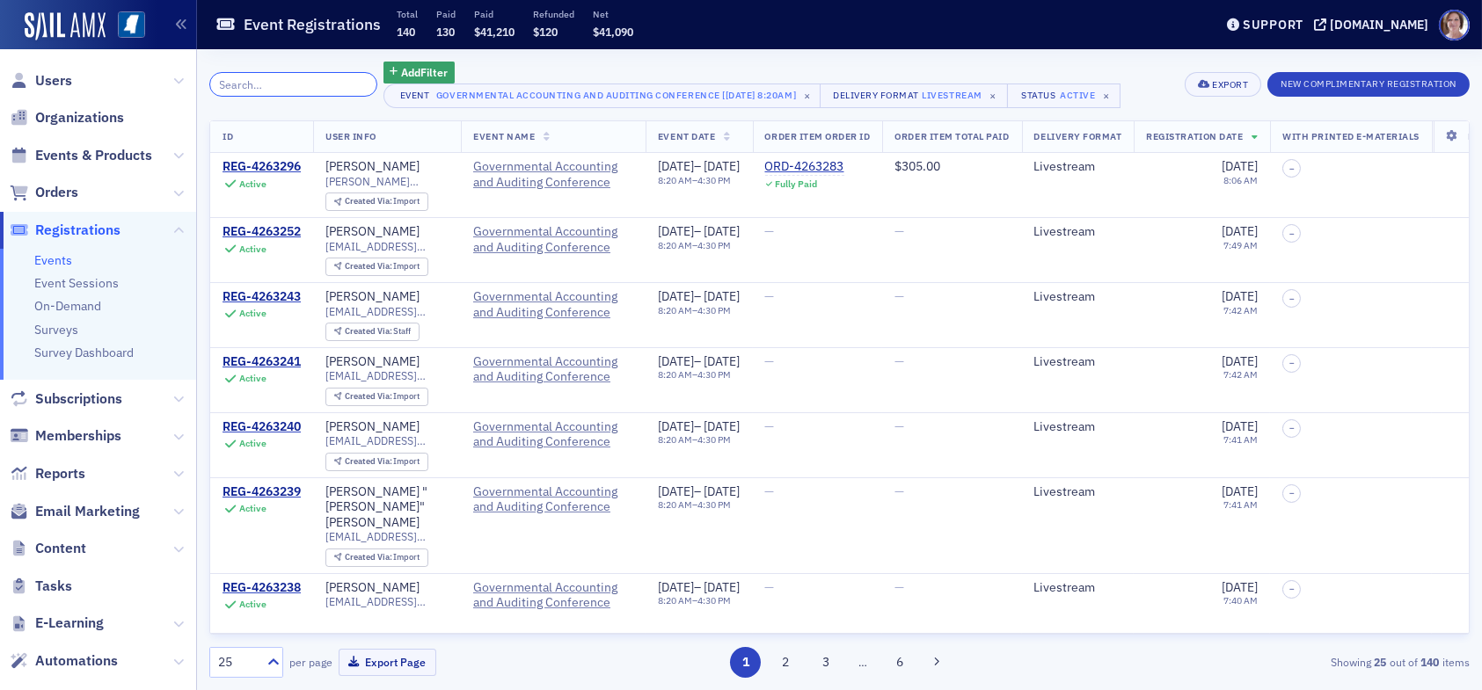
click at [271, 90] on input "search" at bounding box center [293, 84] width 168 height 25
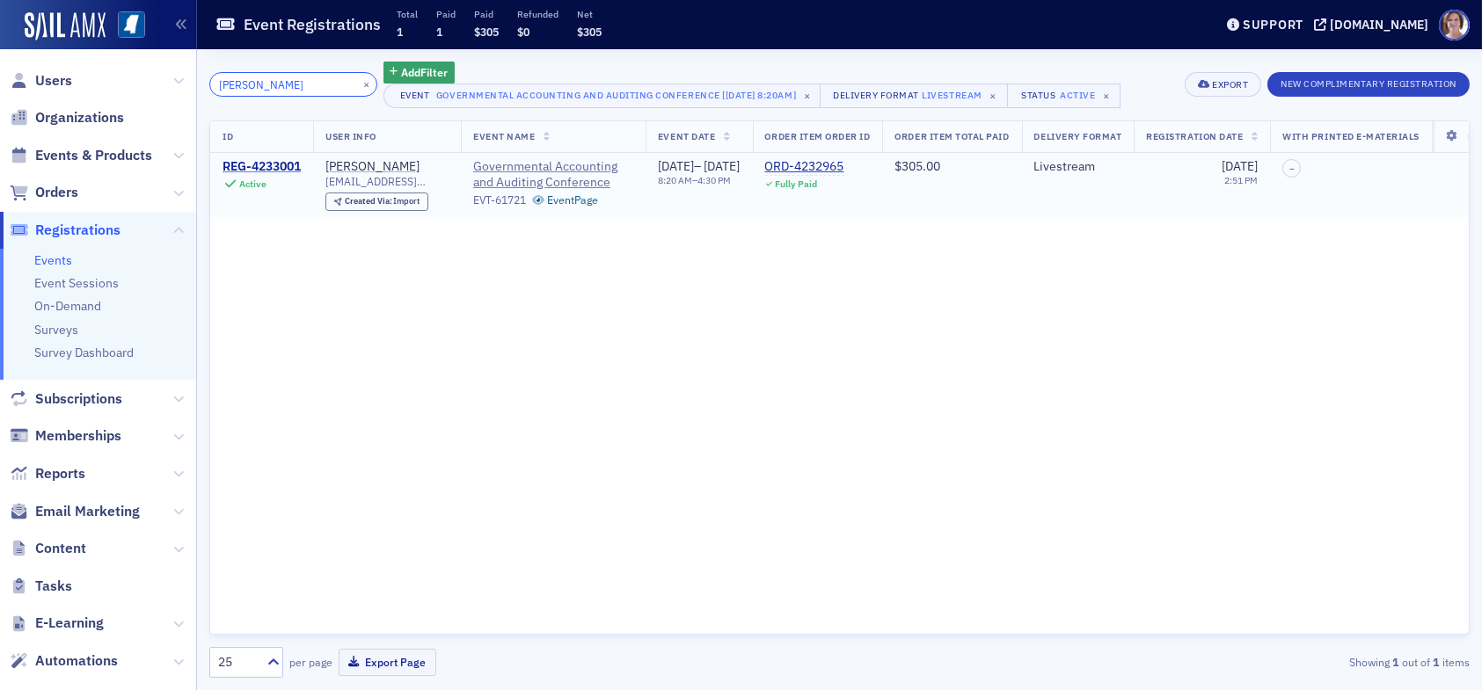
type input "maria saylor"
click at [278, 161] on div "REG-4233001" at bounding box center [262, 167] width 78 height 16
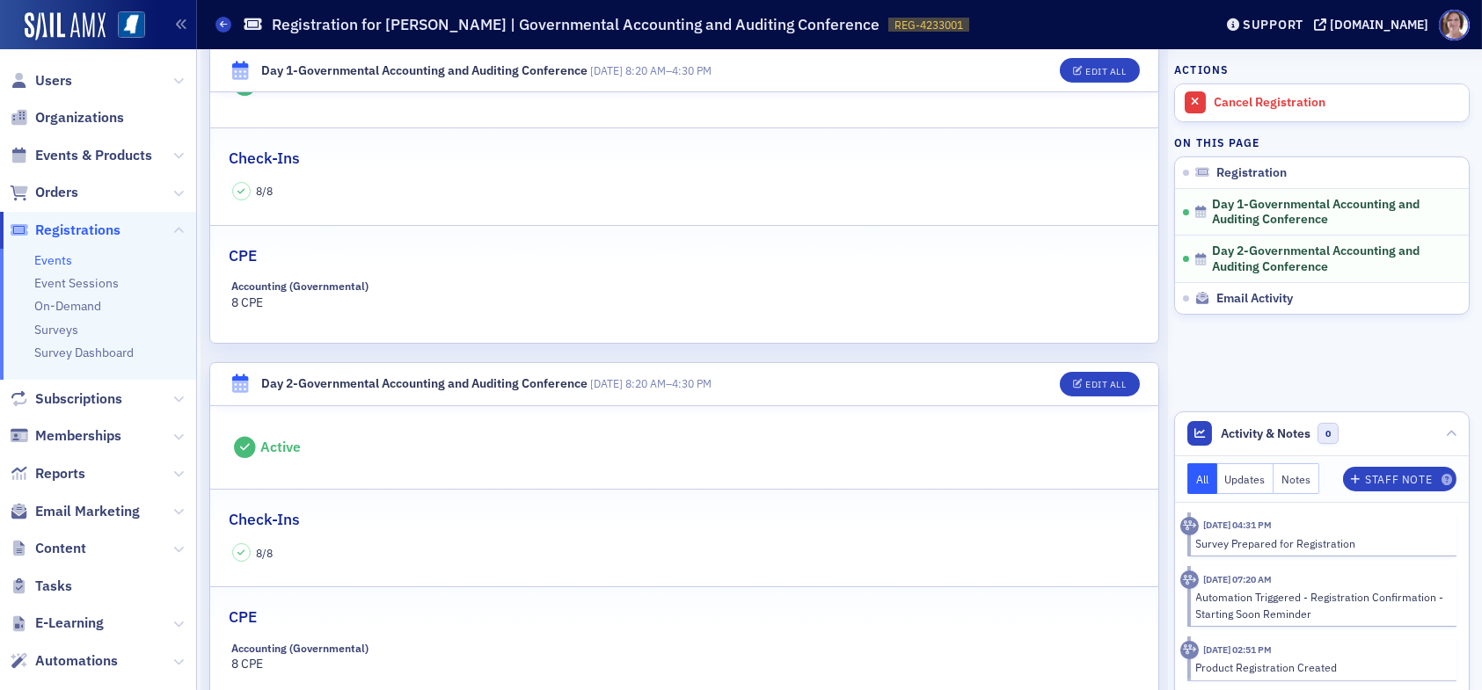
scroll to position [616, 0]
click at [1086, 74] on div "Edit All" at bounding box center [1105, 71] width 40 height 10
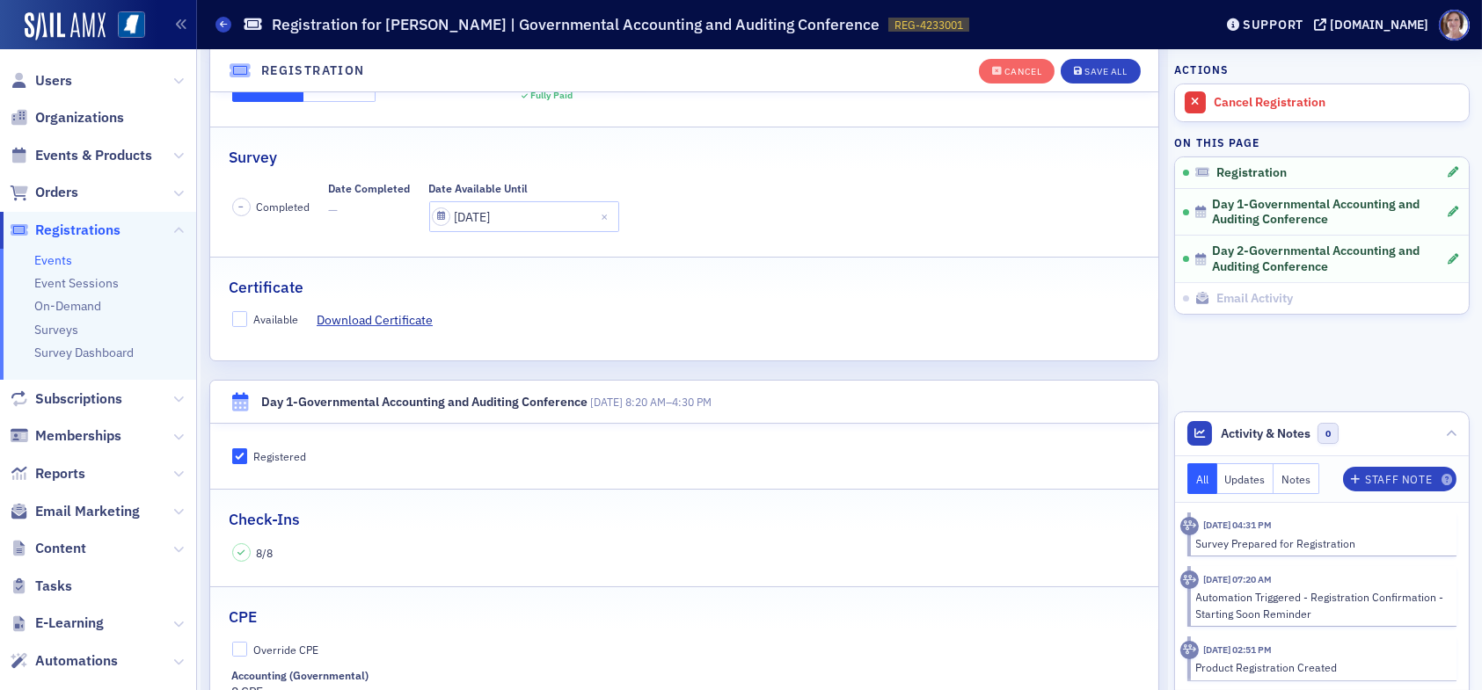
scroll to position [256, 0]
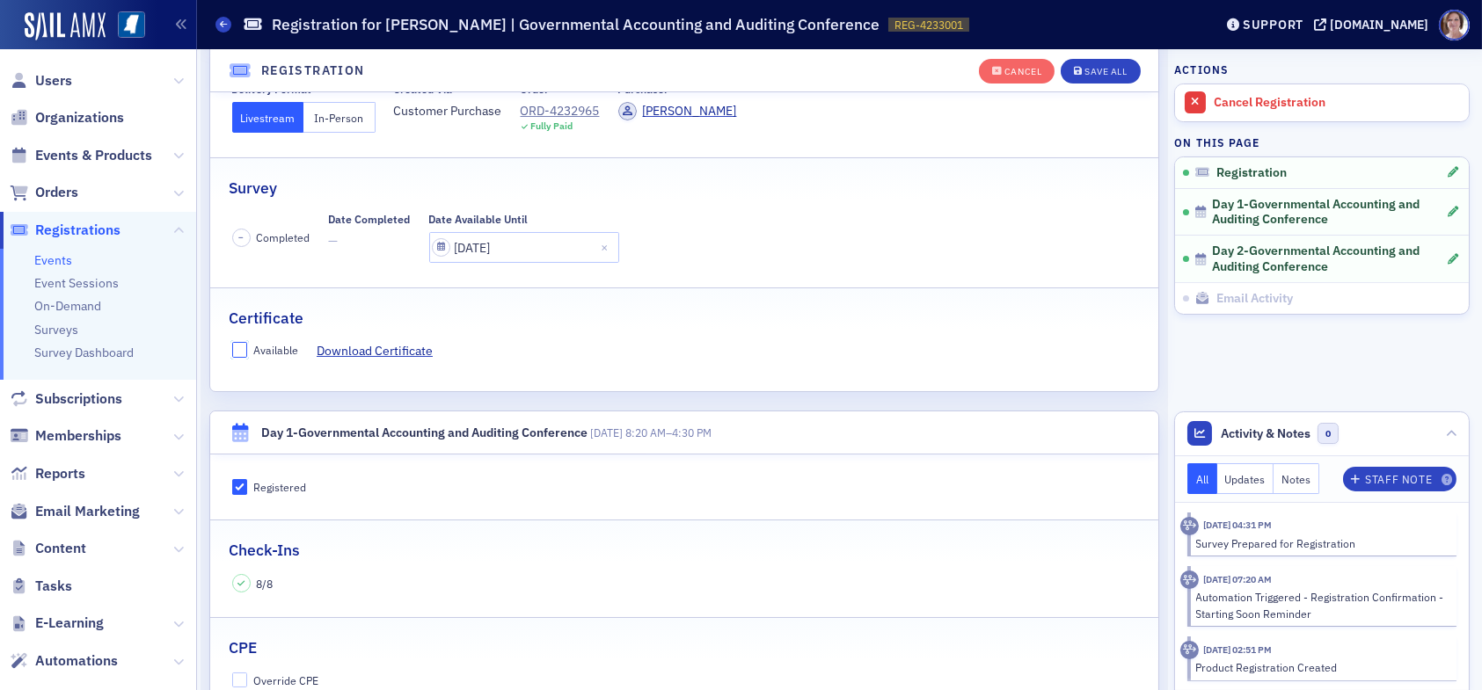
drag, startPoint x: 233, startPoint y: 351, endPoint x: 364, endPoint y: 329, distance: 132.9
click at [235, 350] on input "Available" at bounding box center [240, 350] width 16 height 16
checkbox input "true"
click at [1099, 72] on div "Save All" at bounding box center [1106, 72] width 42 height 10
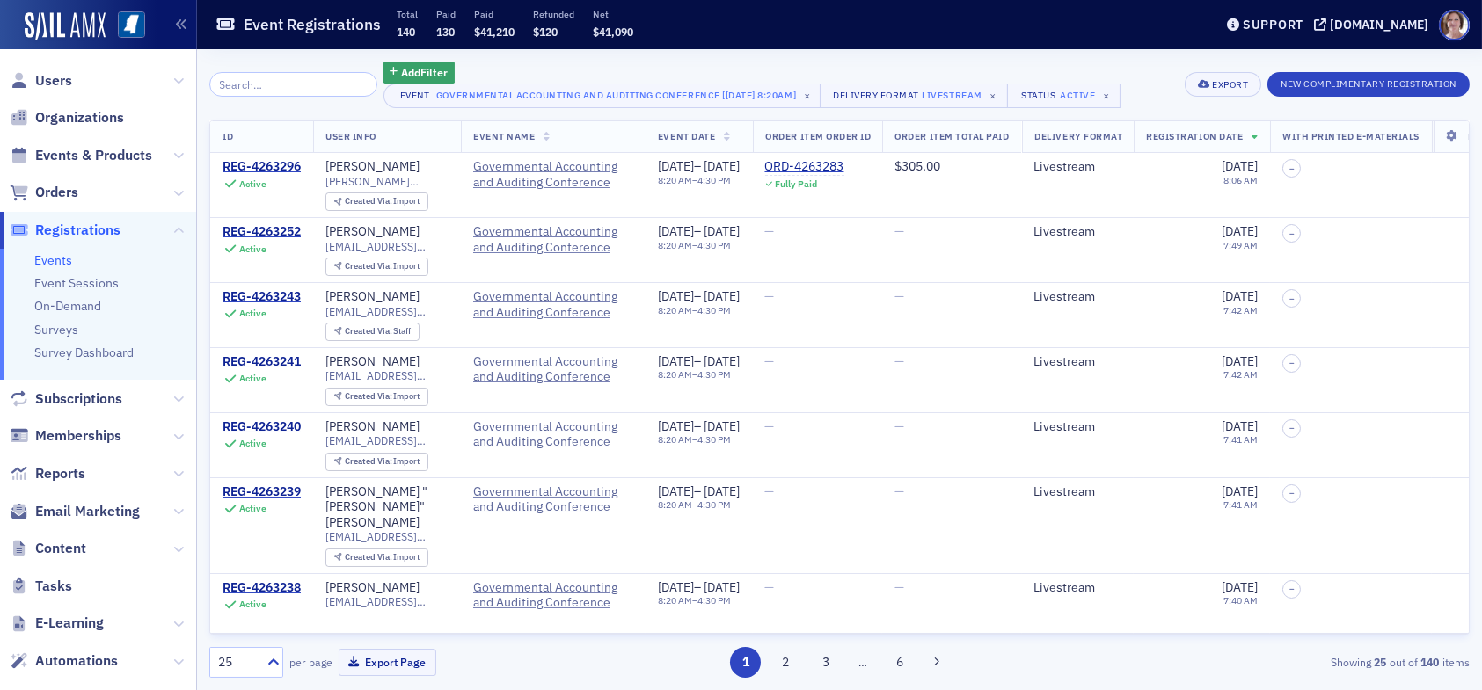
click at [296, 82] on input "search" at bounding box center [293, 84] width 168 height 25
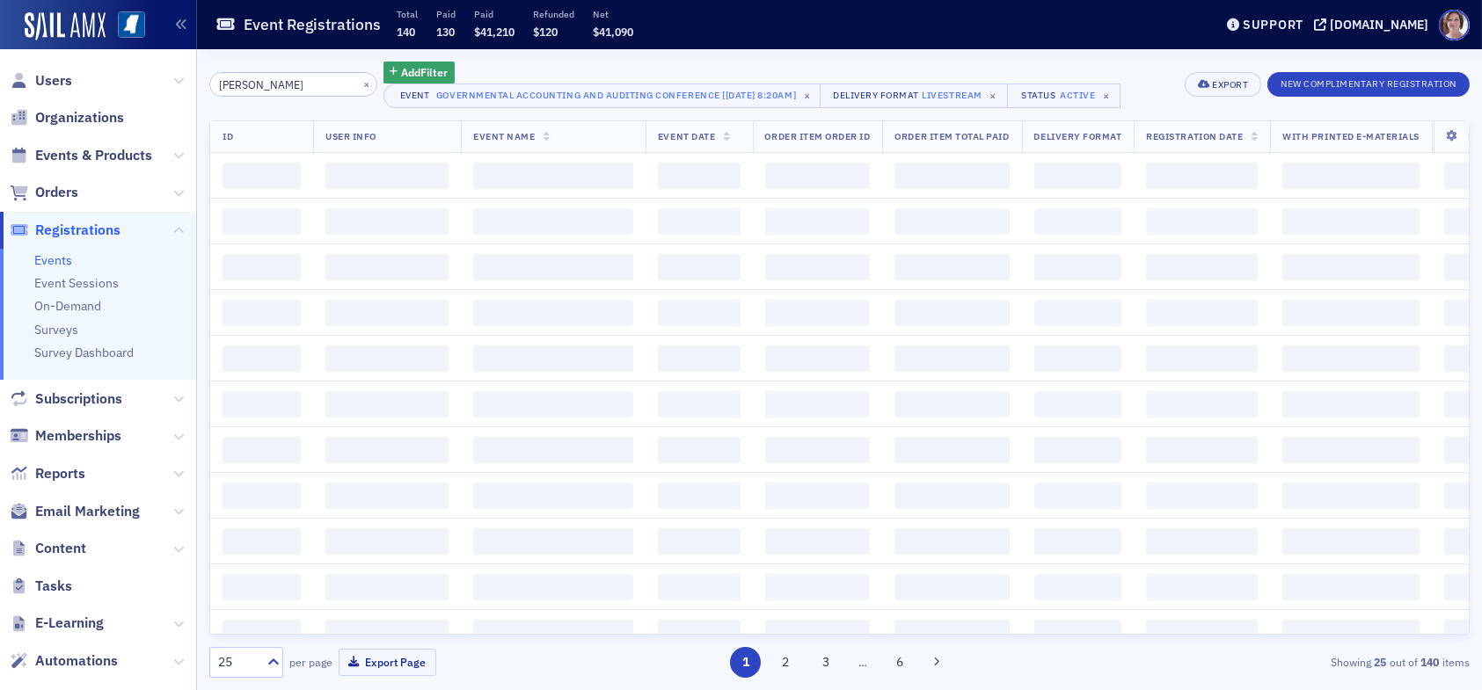
type input "michael watkins"
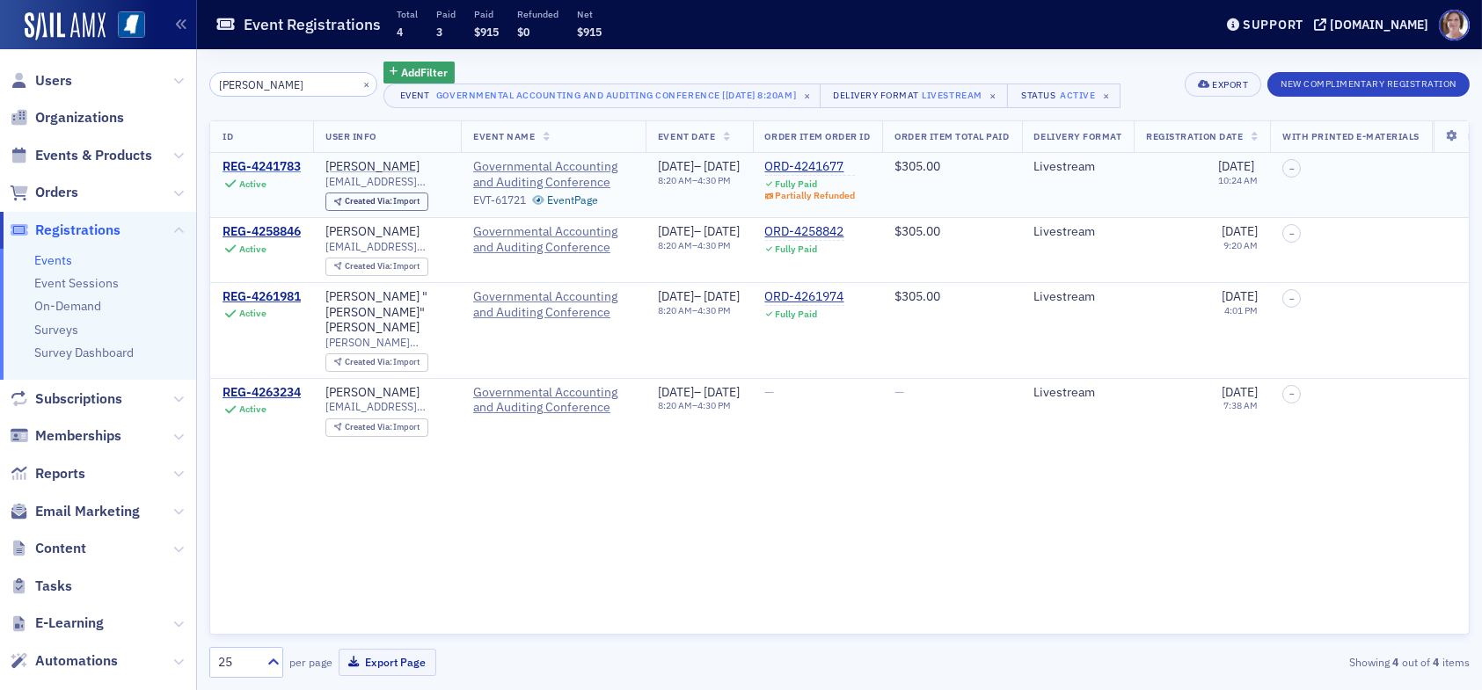
click at [272, 163] on div "REG-4241783" at bounding box center [262, 167] width 78 height 16
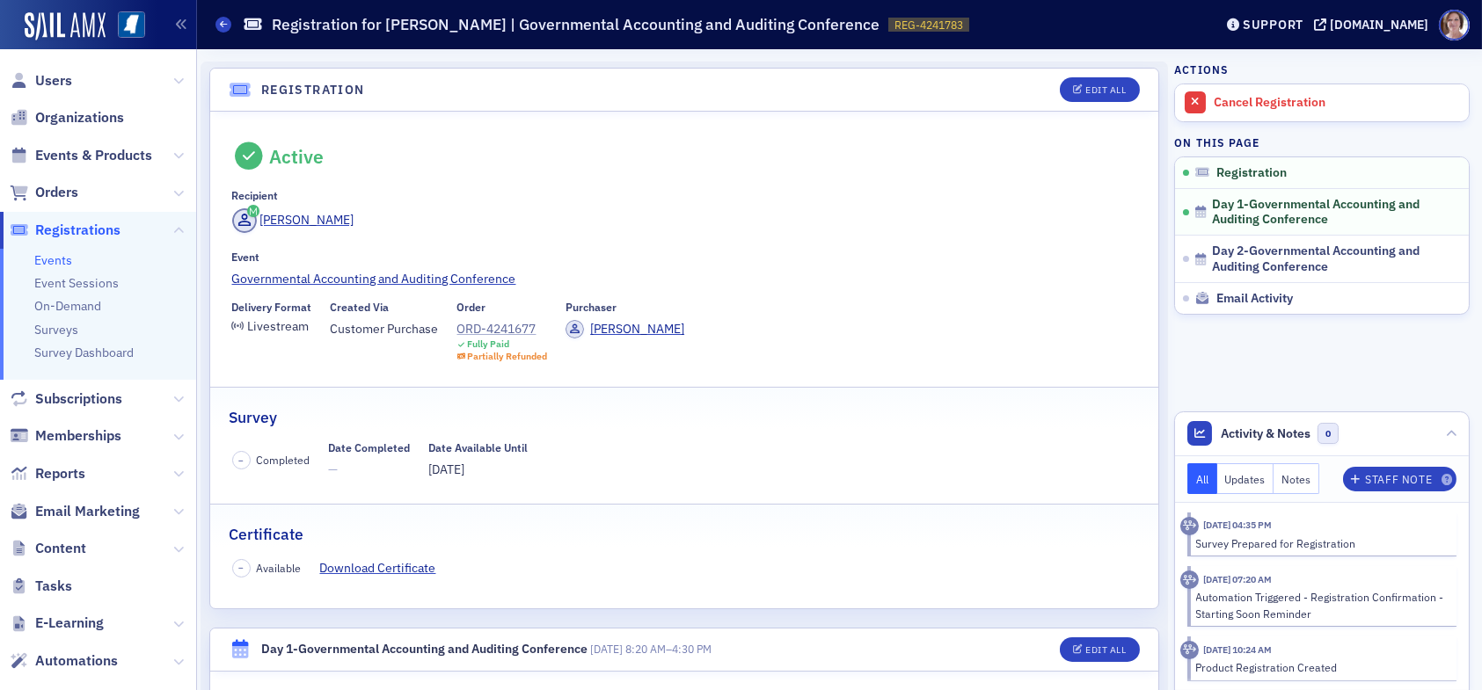
click at [495, 331] on div "ORD-4241677" at bounding box center [502, 329] width 91 height 18
click at [1098, 91] on div "Edit All" at bounding box center [1105, 90] width 40 height 10
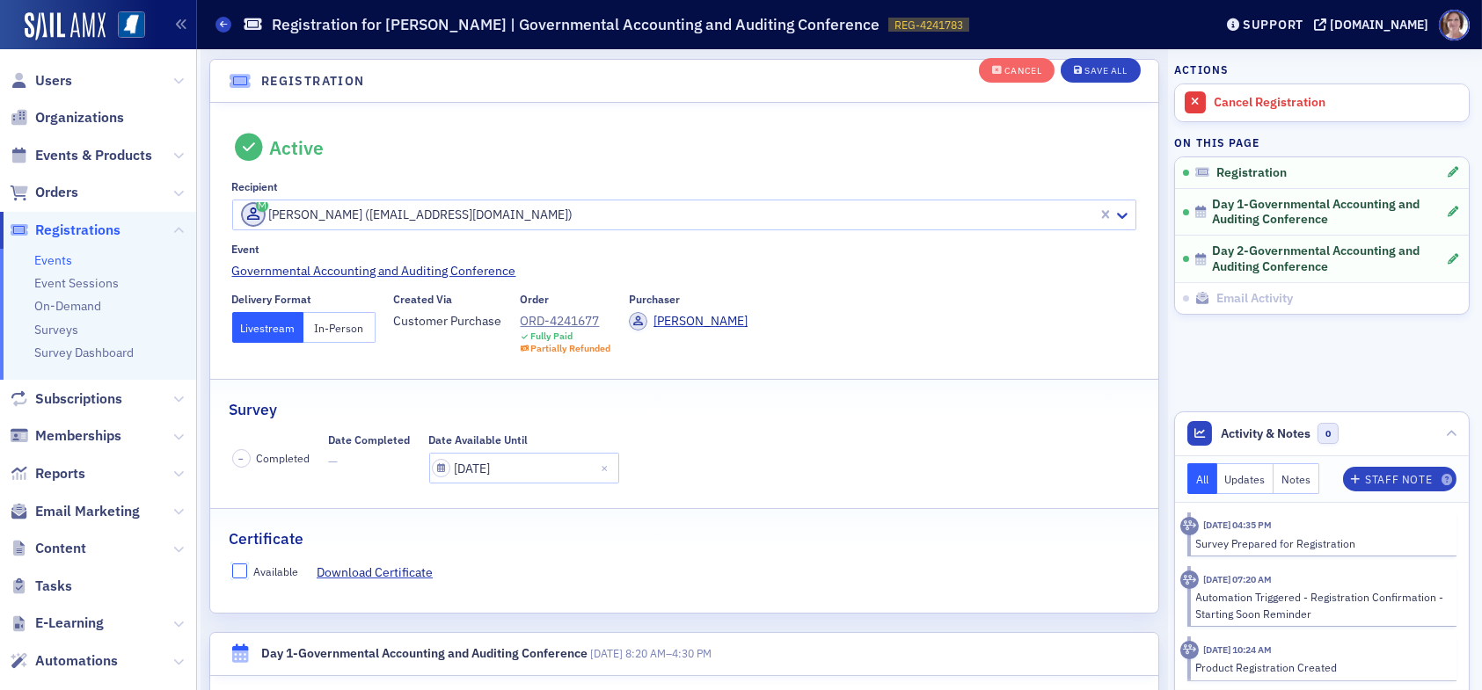
drag, startPoint x: 239, startPoint y: 566, endPoint x: 267, endPoint y: 566, distance: 27.3
click at [242, 566] on input "Available" at bounding box center [240, 572] width 16 height 16
checkbox input "true"
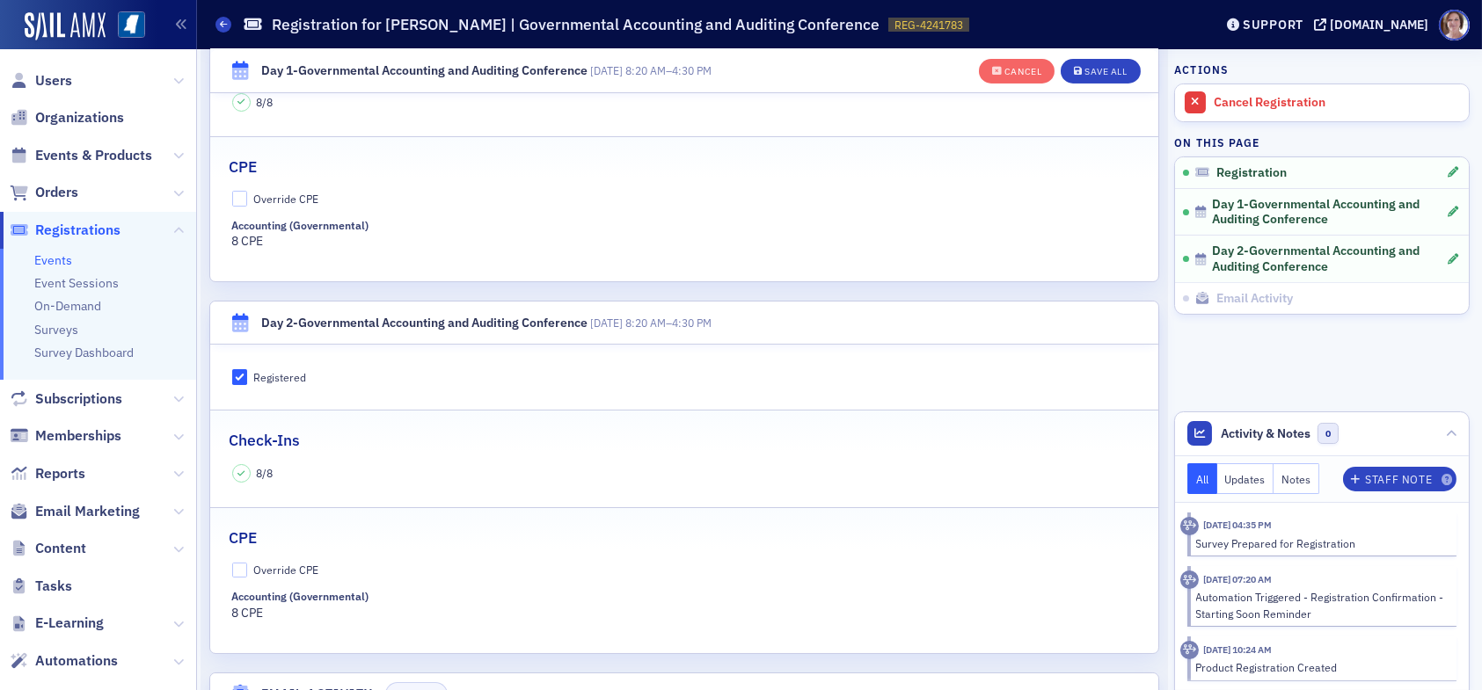
scroll to position [749, 0]
click at [1098, 69] on div "Save All" at bounding box center [1106, 72] width 42 height 10
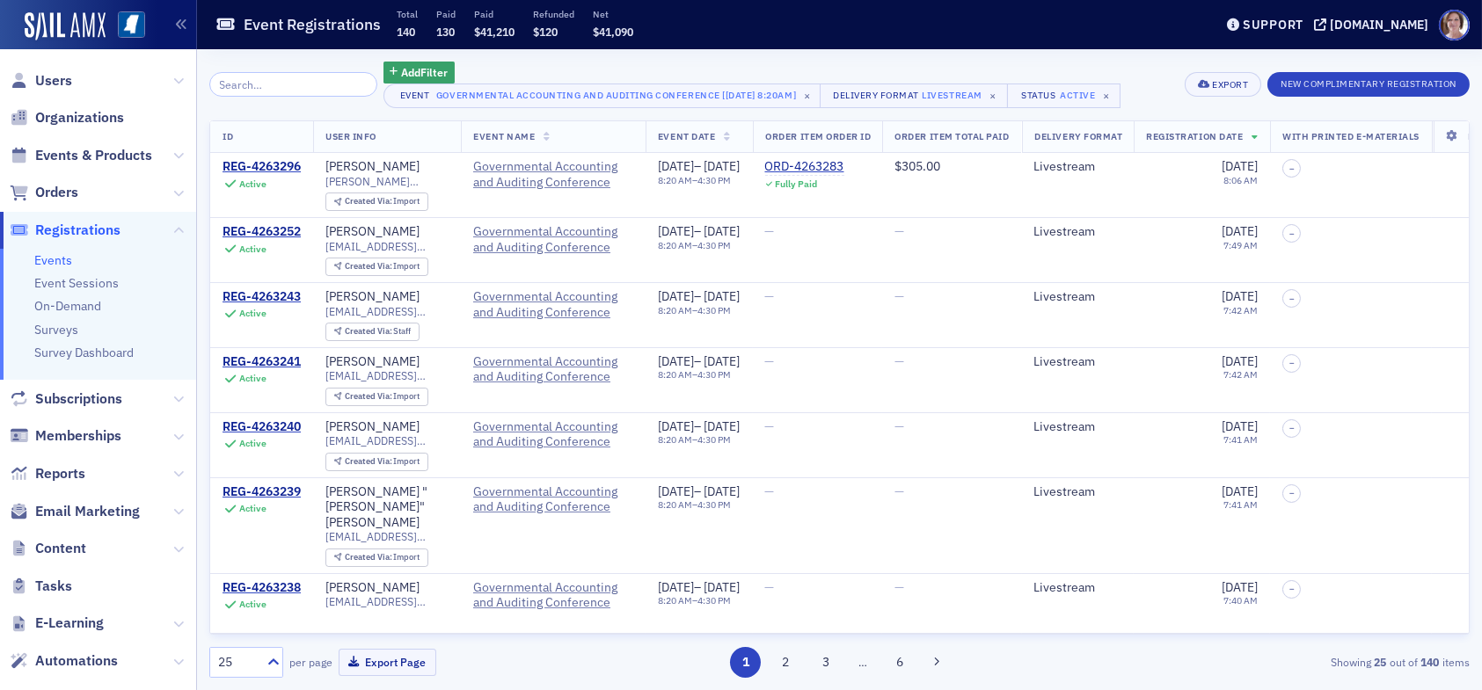
click at [308, 85] on input "search" at bounding box center [293, 84] width 168 height 25
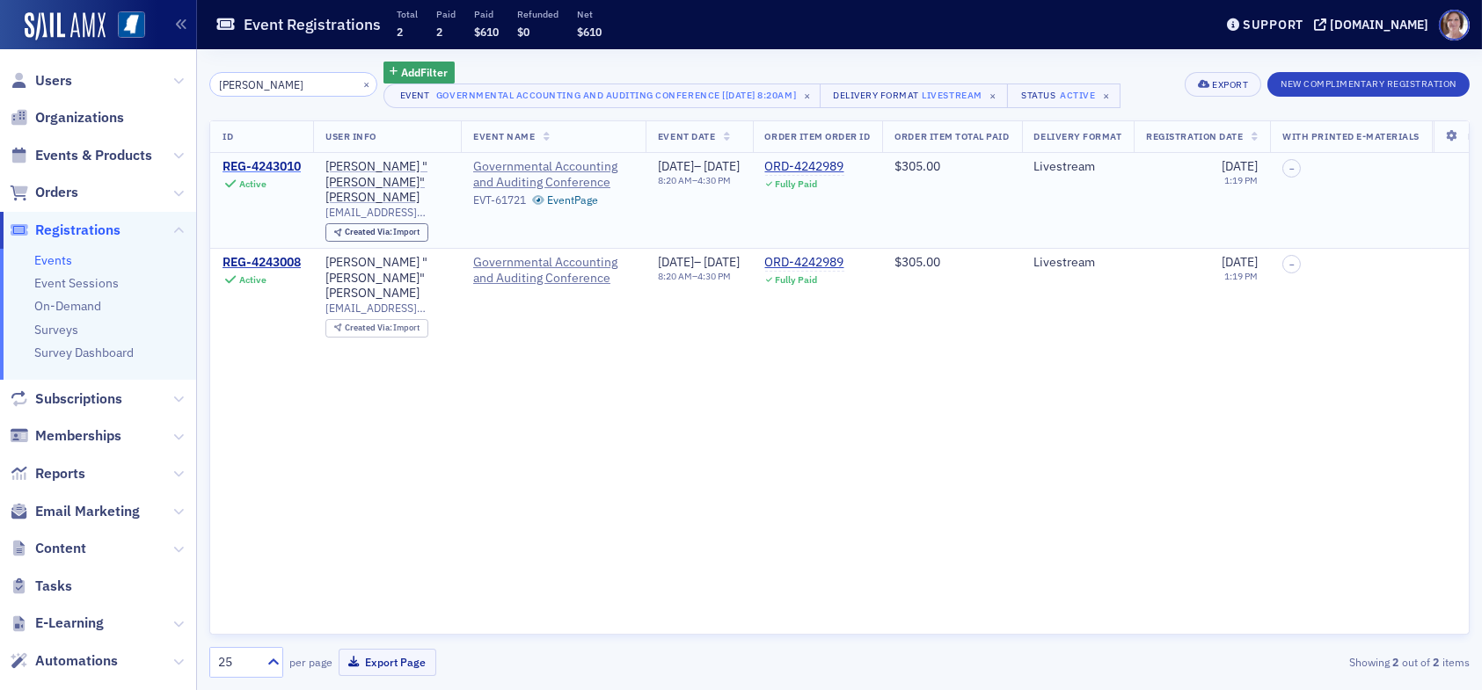
type input "nathaniel wilem"
click at [253, 164] on div "REG-4243010" at bounding box center [262, 167] width 78 height 16
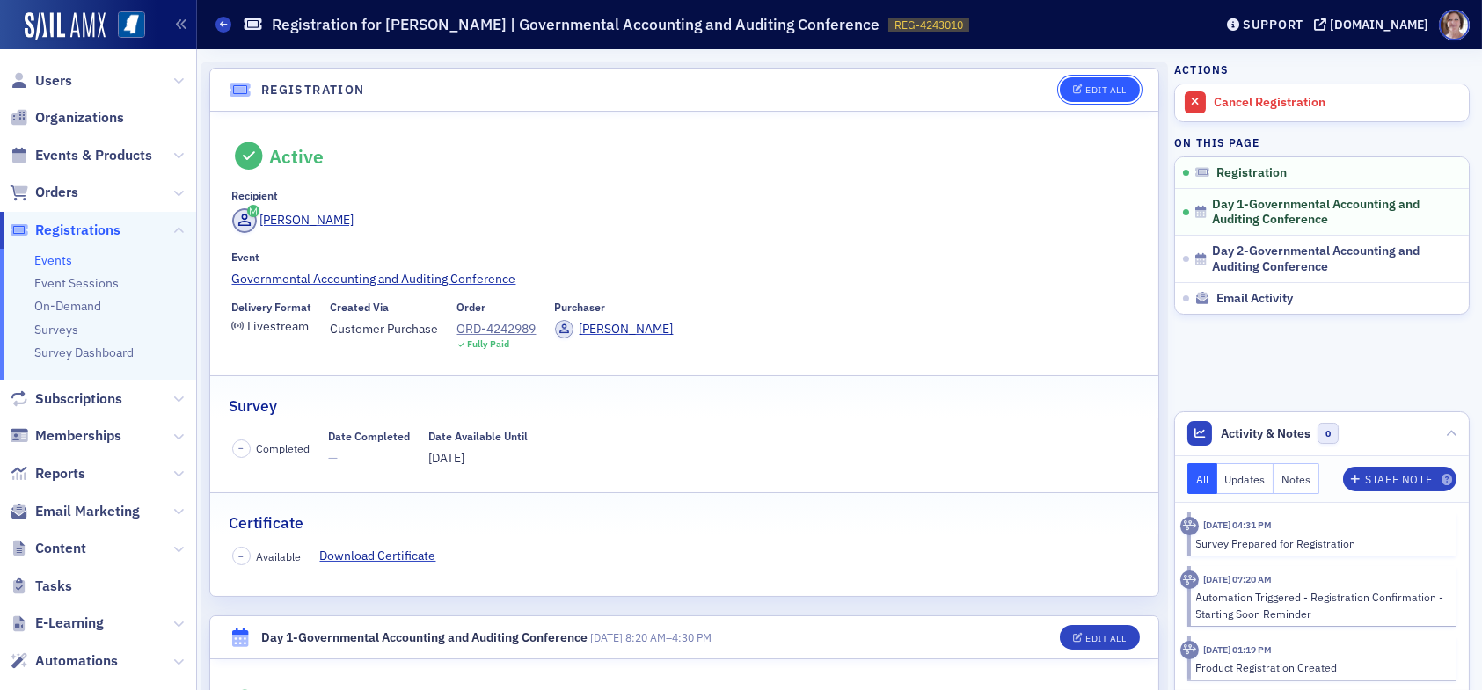
click at [1085, 88] on div "Edit All" at bounding box center [1105, 90] width 40 height 10
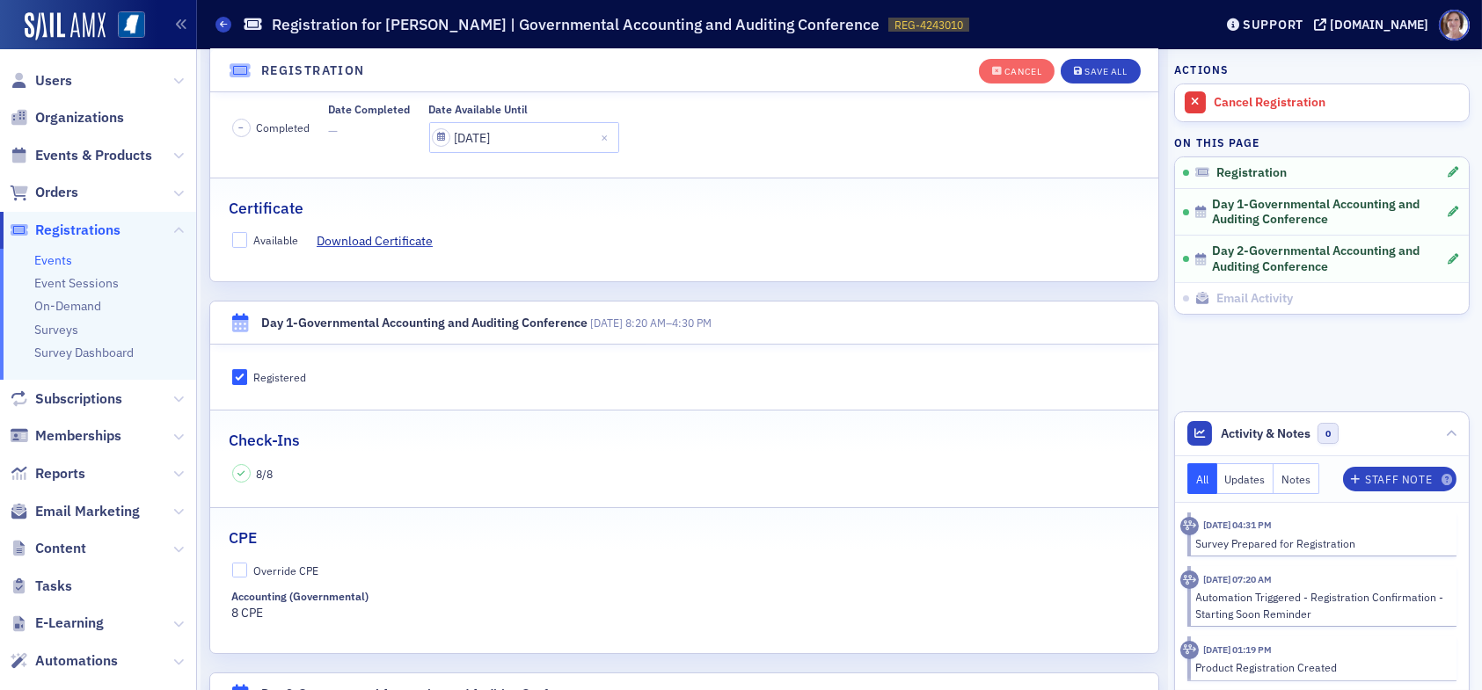
scroll to position [398, 0]
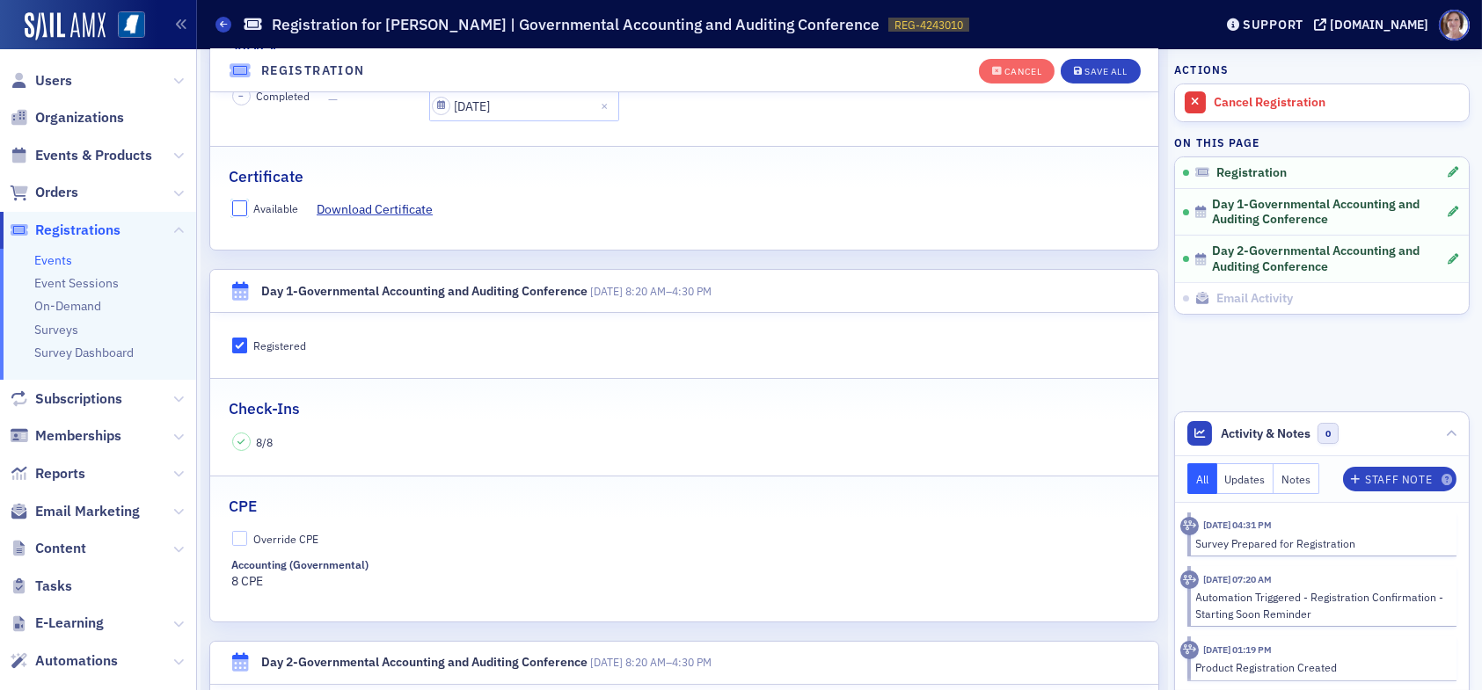
click at [242, 202] on input "Available" at bounding box center [240, 209] width 16 height 16
checkbox input "true"
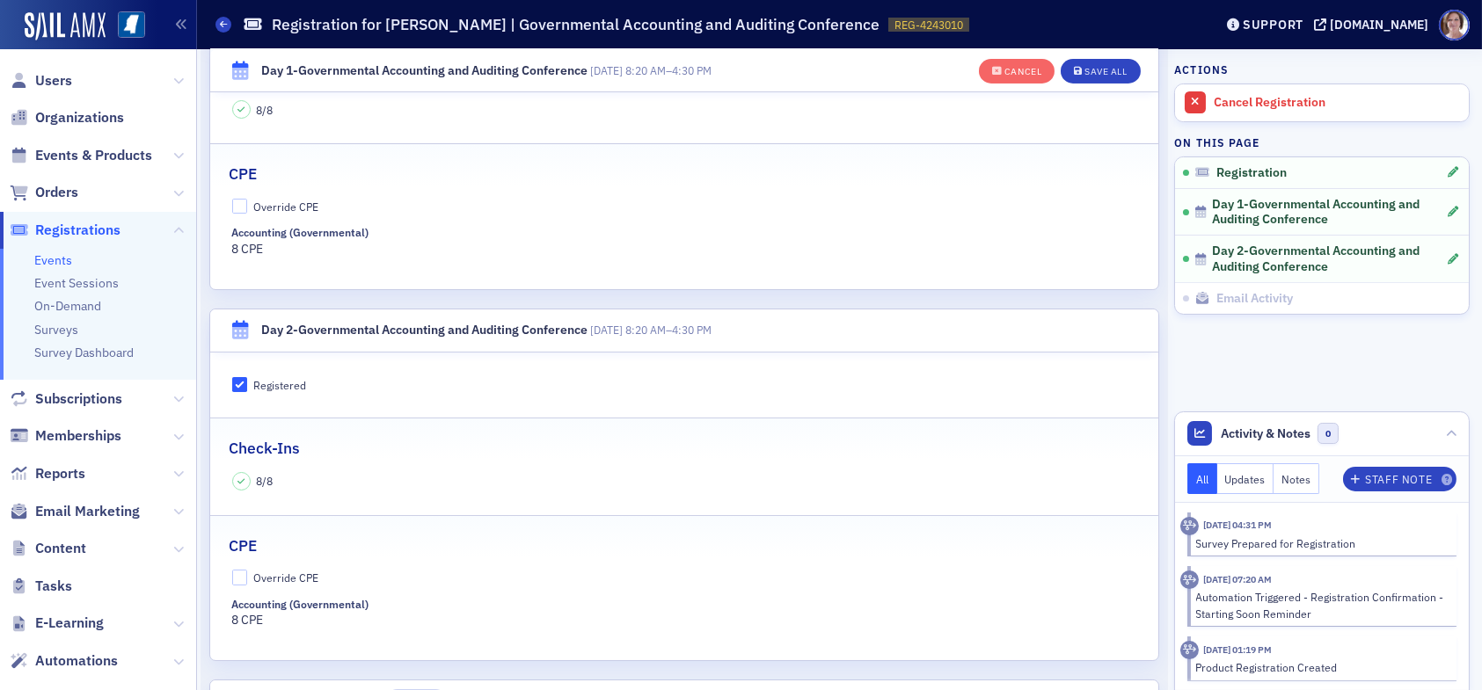
scroll to position [749, 0]
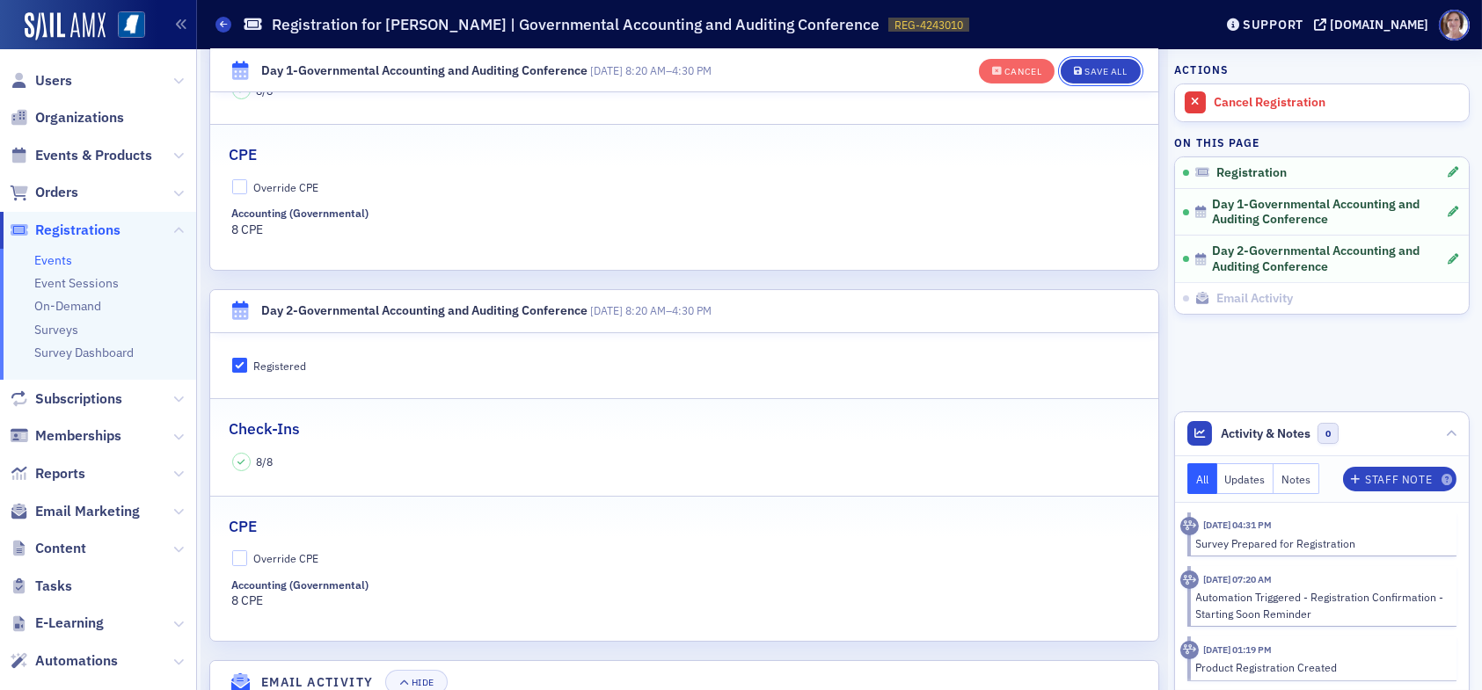
drag, startPoint x: 1079, startPoint y: 70, endPoint x: 1152, endPoint y: 106, distance: 81.0
click at [1085, 75] on div "Save All" at bounding box center [1106, 72] width 42 height 10
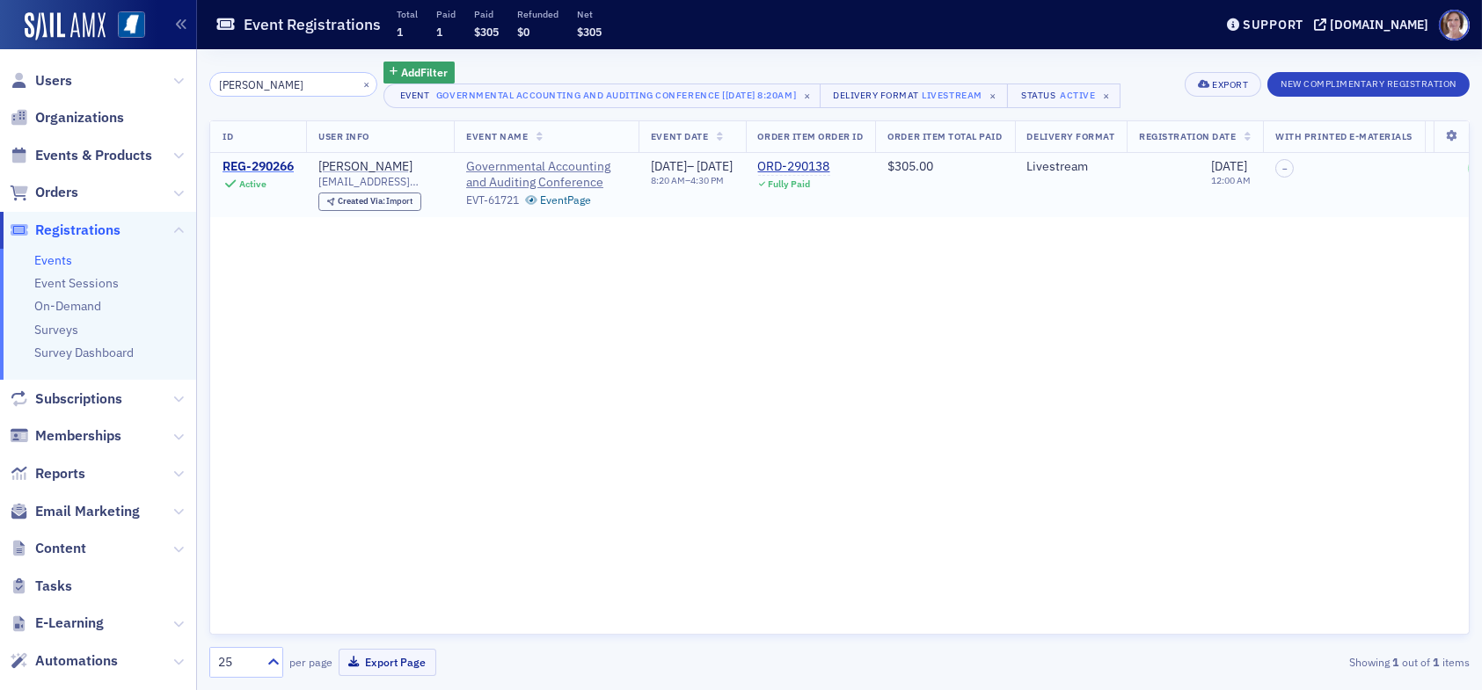
type input "patty clark"
click at [282, 167] on div "REG-290266" at bounding box center [258, 167] width 71 height 16
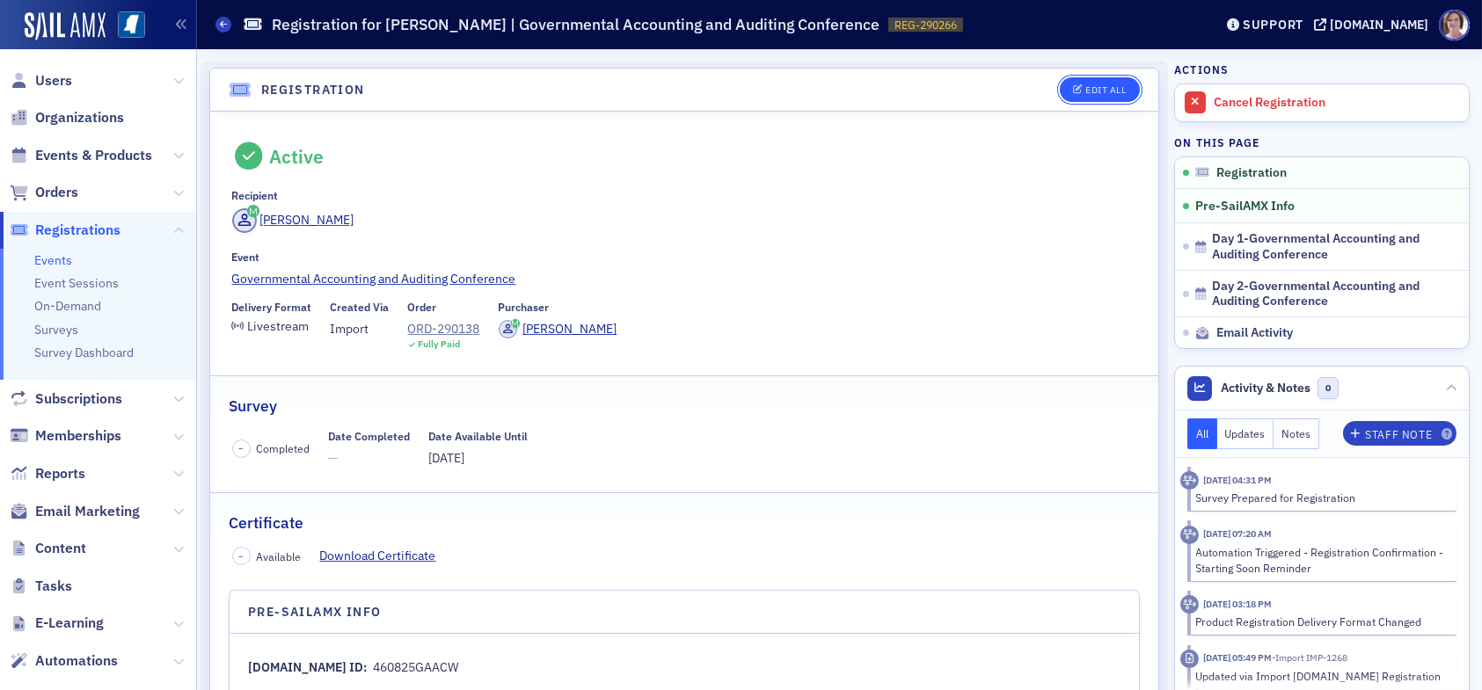
click at [1085, 91] on div "Edit All" at bounding box center [1105, 90] width 40 height 10
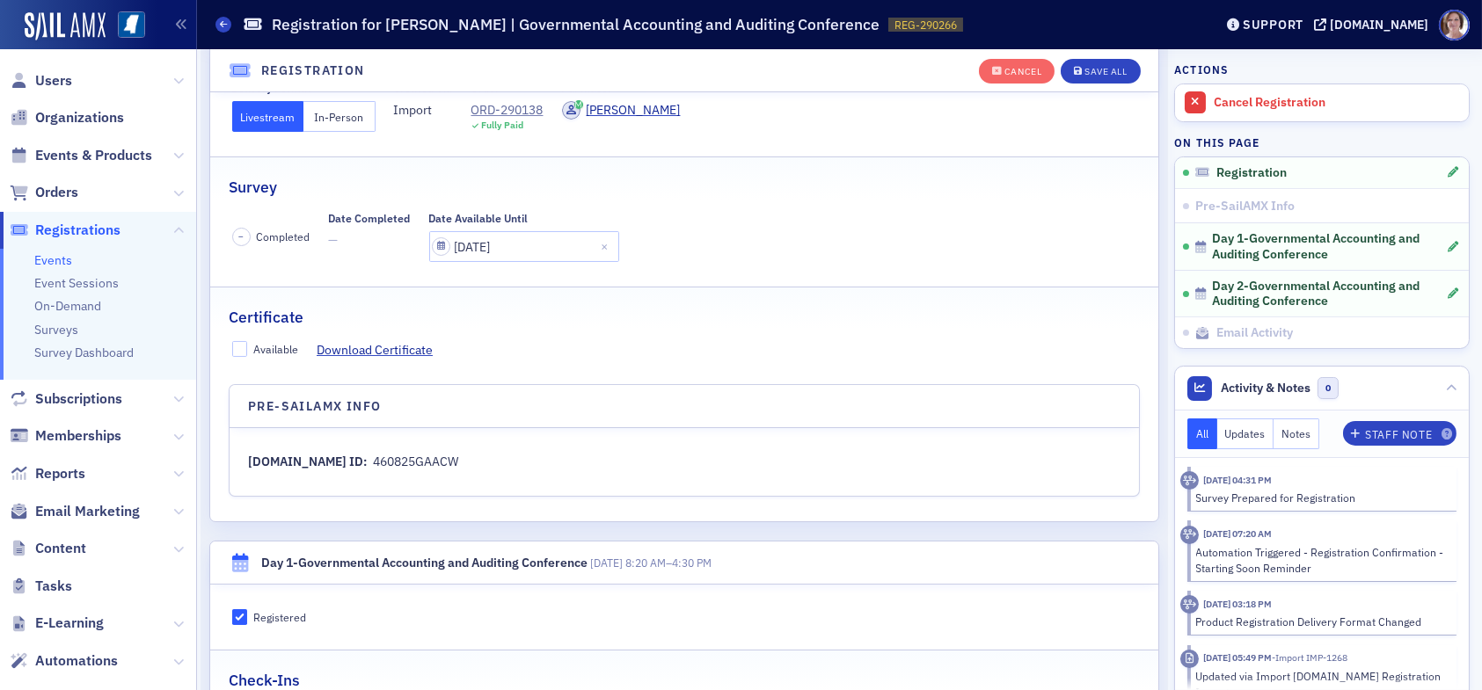
scroll to position [310, 0]
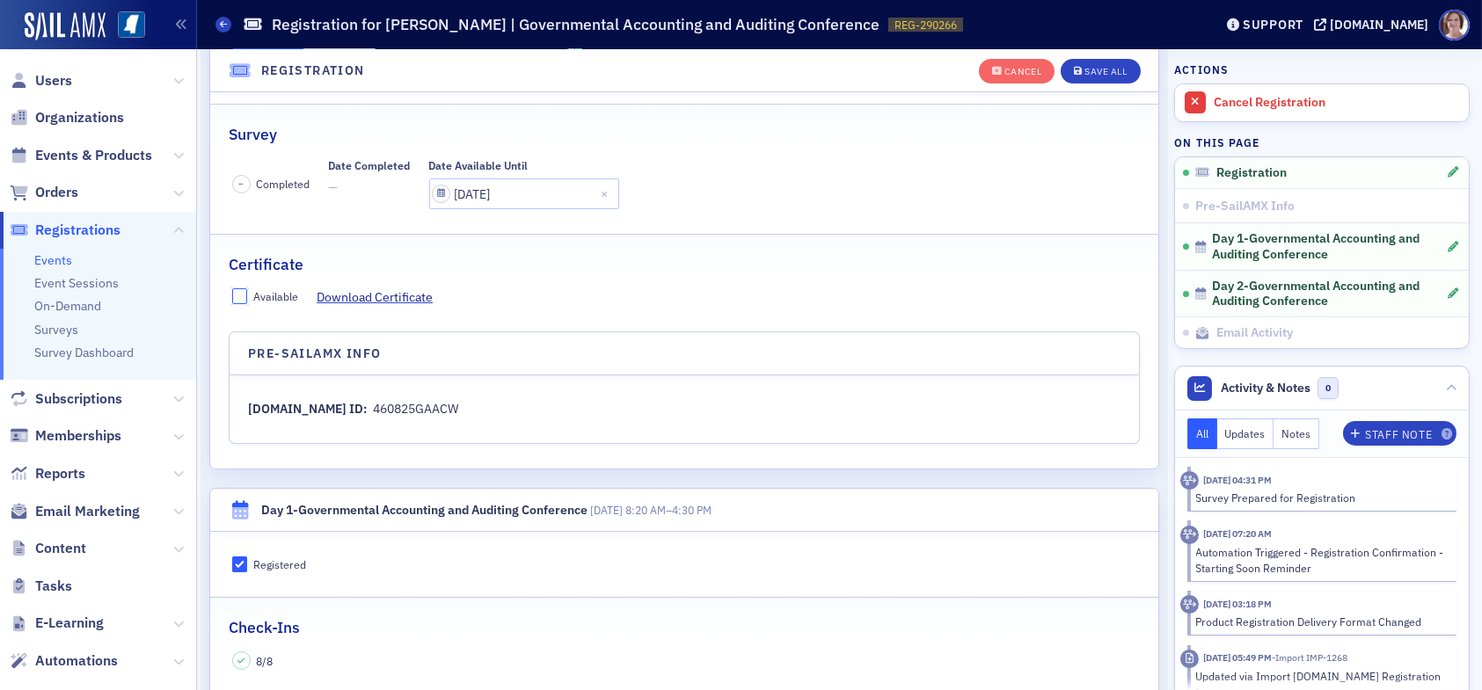
click at [245, 291] on input "Available" at bounding box center [240, 296] width 16 height 16
checkbox input "true"
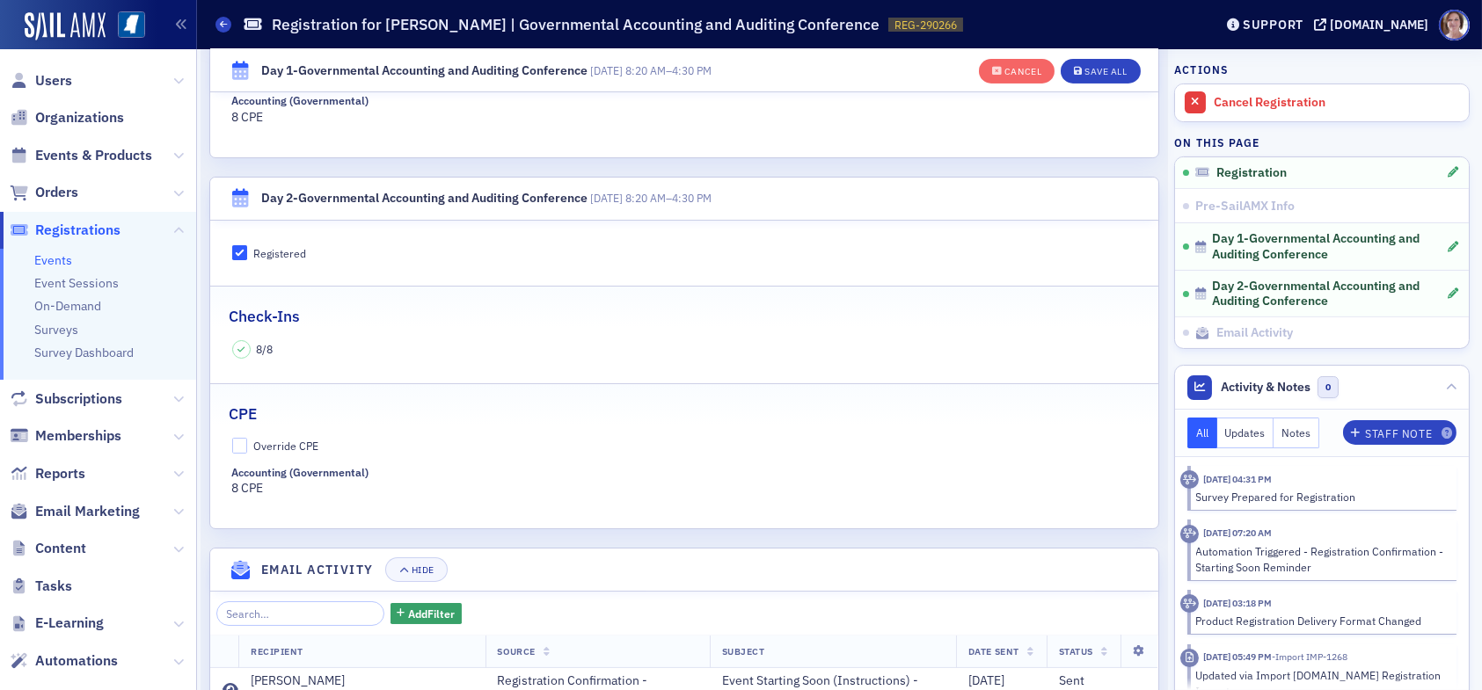
scroll to position [1013, 0]
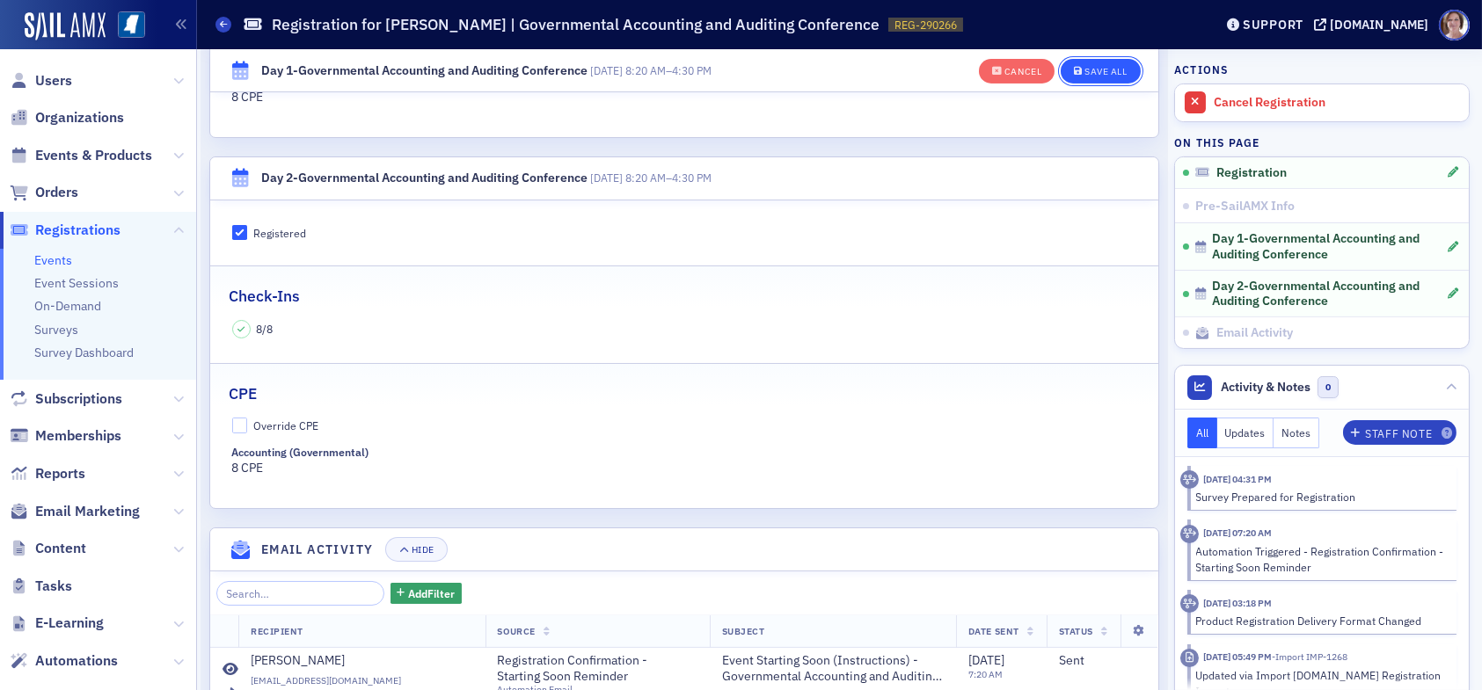
click at [1098, 69] on div "Save All" at bounding box center [1106, 72] width 42 height 10
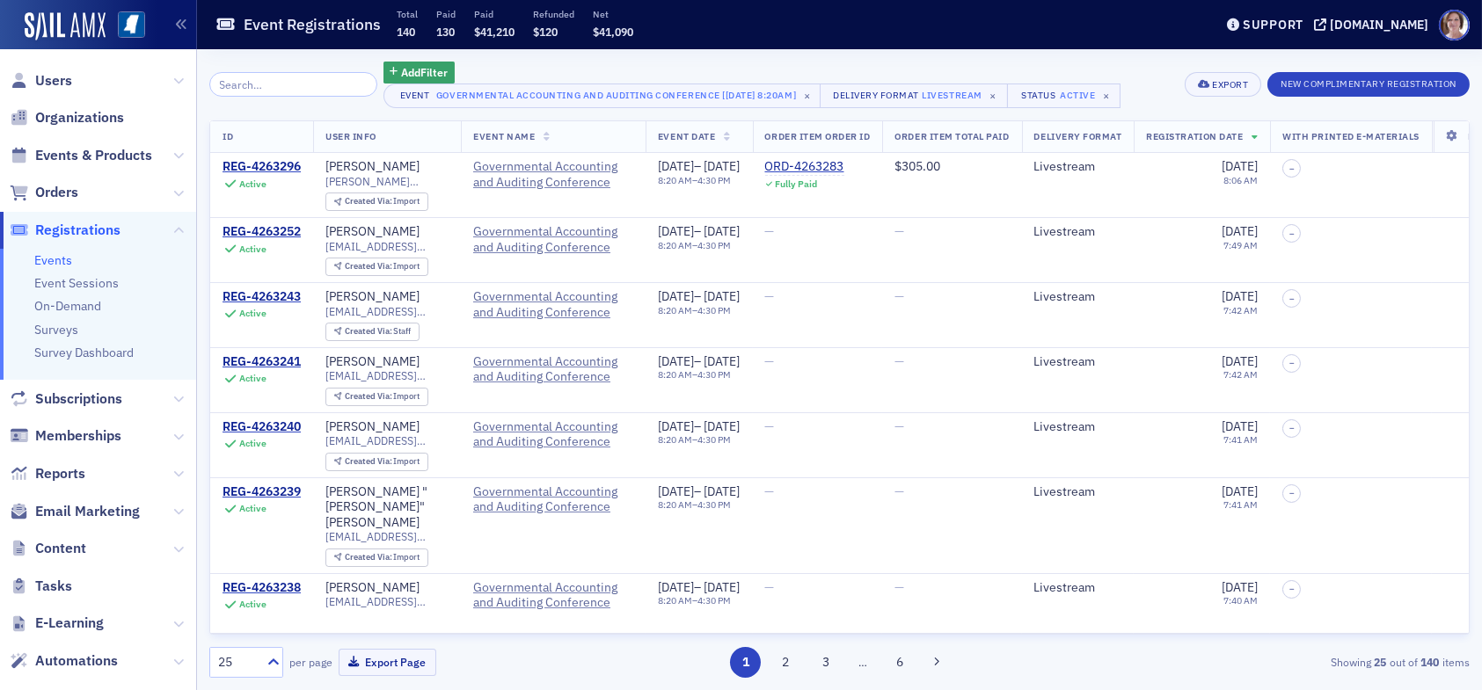
click at [279, 79] on input "search" at bounding box center [293, 84] width 168 height 25
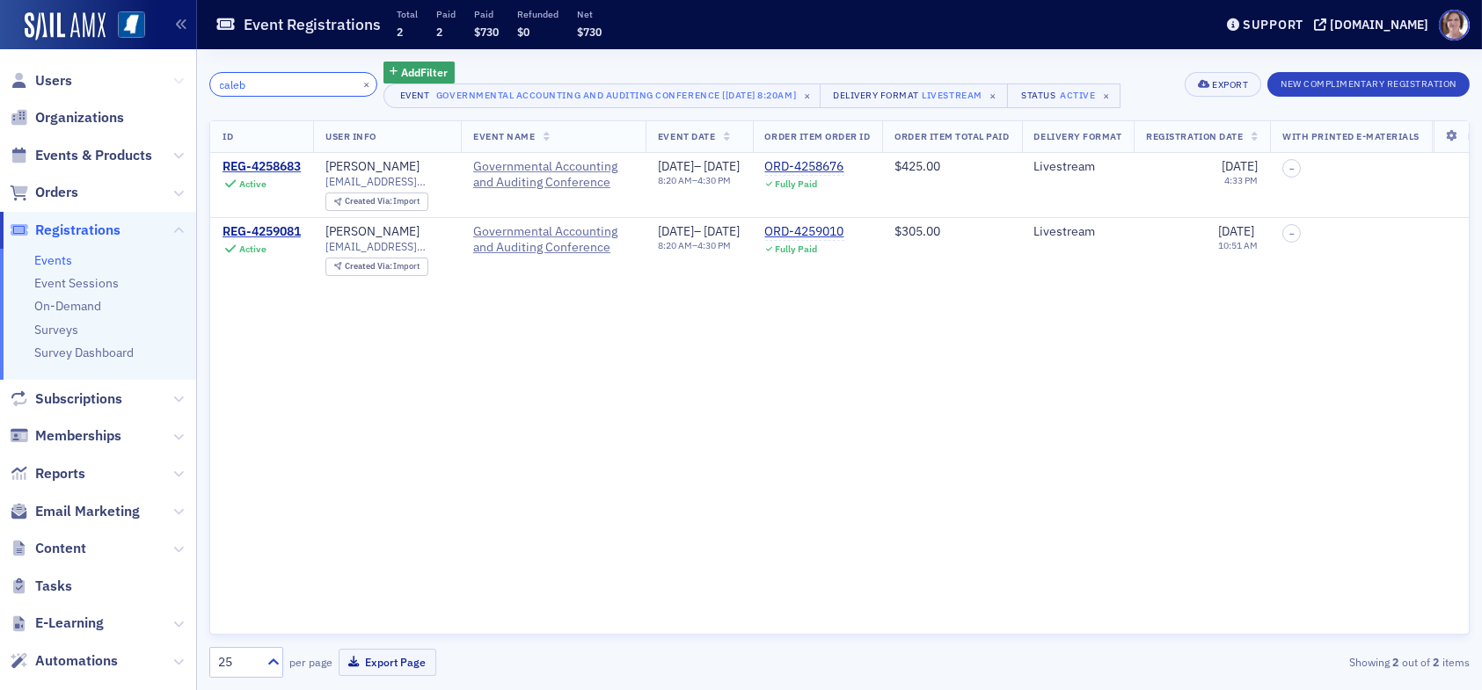
drag, startPoint x: 263, startPoint y: 75, endPoint x: 167, endPoint y: 77, distance: 95.9
click at [168, 77] on div "Users Organizations Events & Products Orders Registrations Events Event Session…" at bounding box center [741, 345] width 1482 height 690
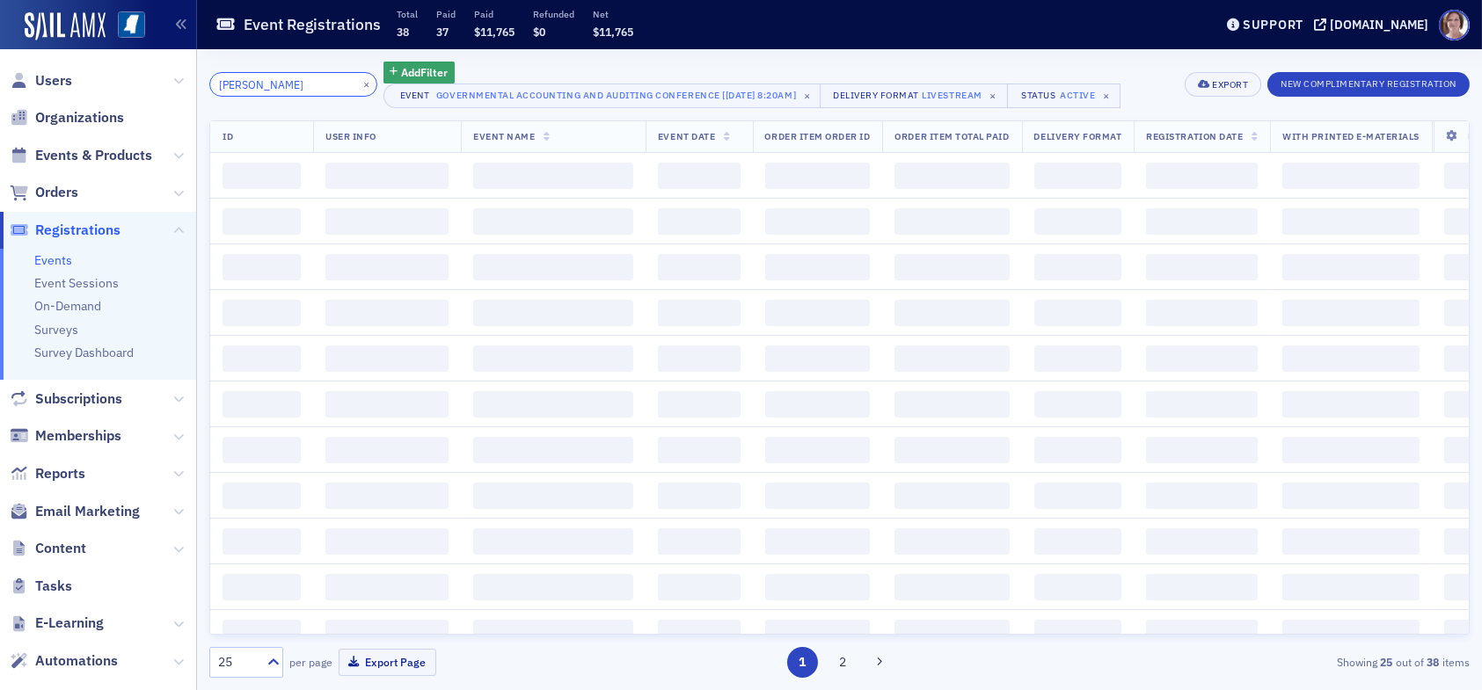
type input "robert whitaker"
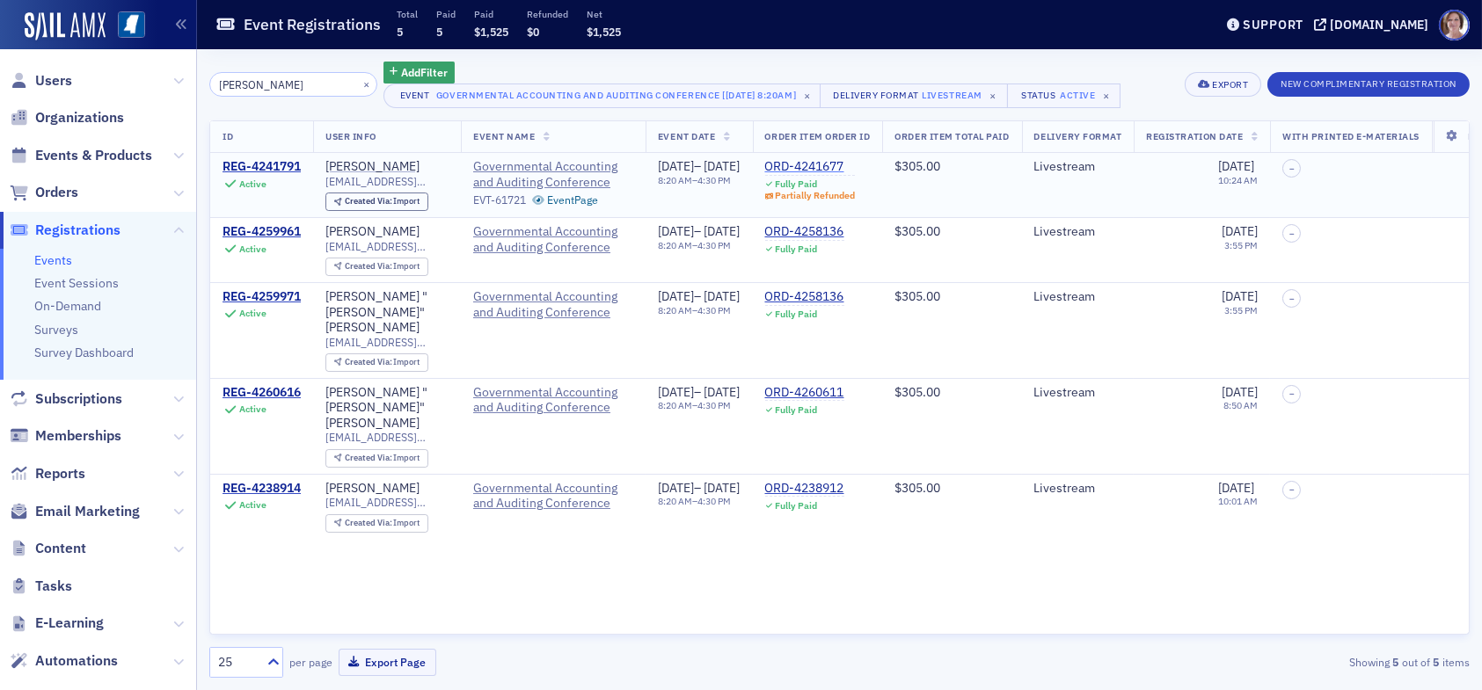
click at [846, 169] on div "ORD-4241677" at bounding box center [810, 167] width 91 height 16
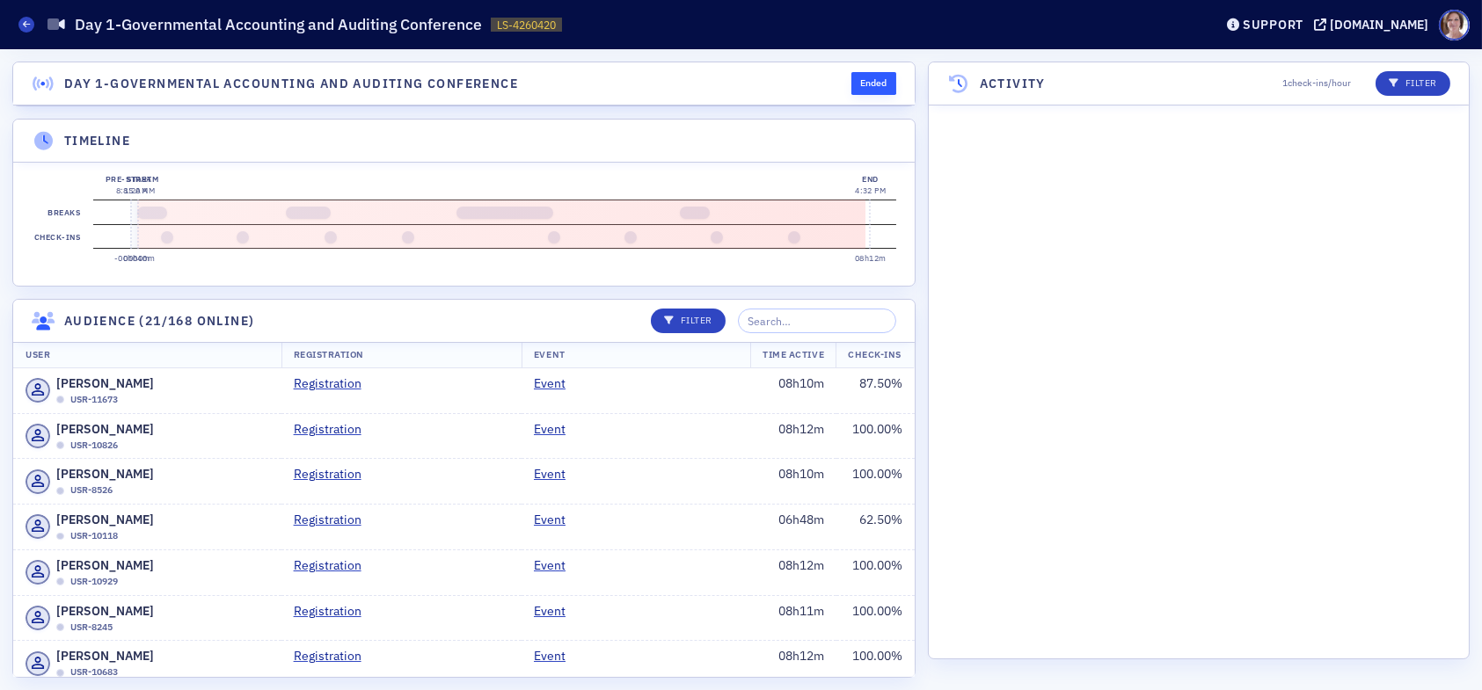
scroll to position [8500, 0]
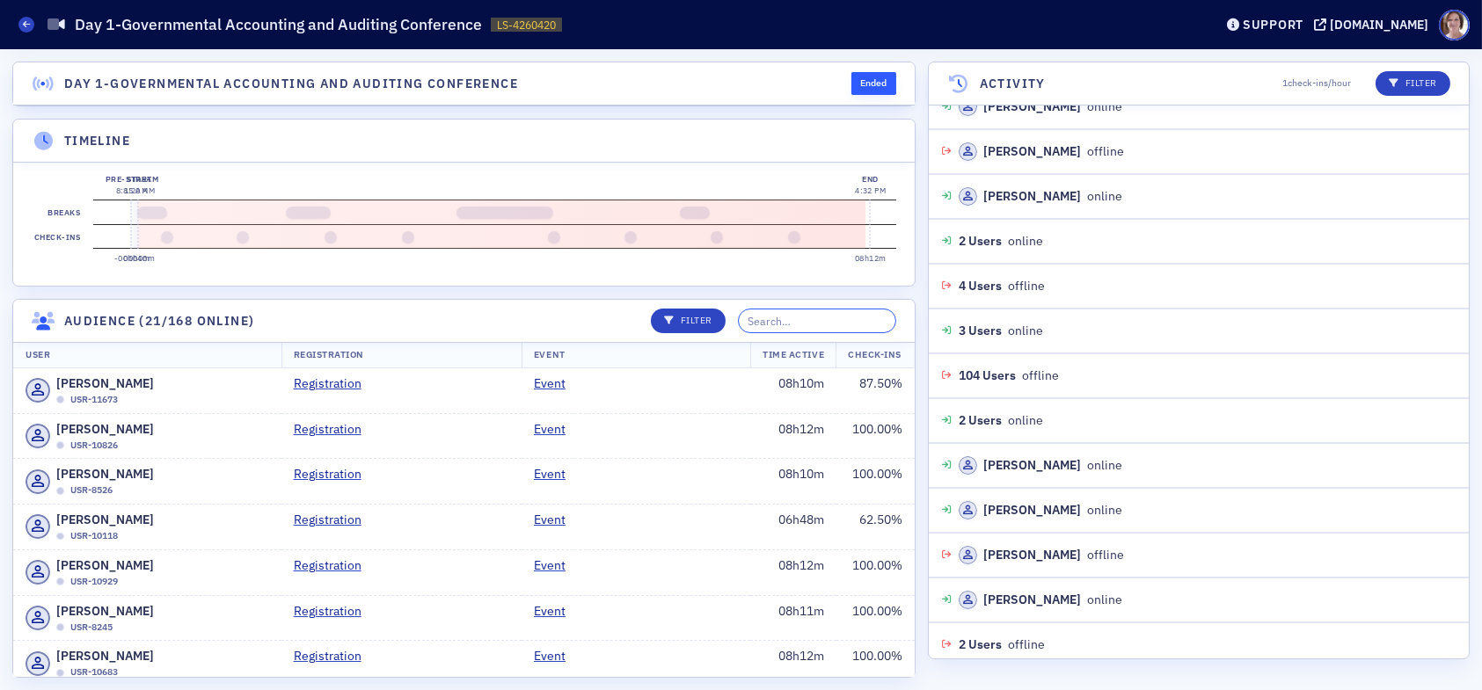
click at [846, 333] on input "search" at bounding box center [817, 321] width 158 height 25
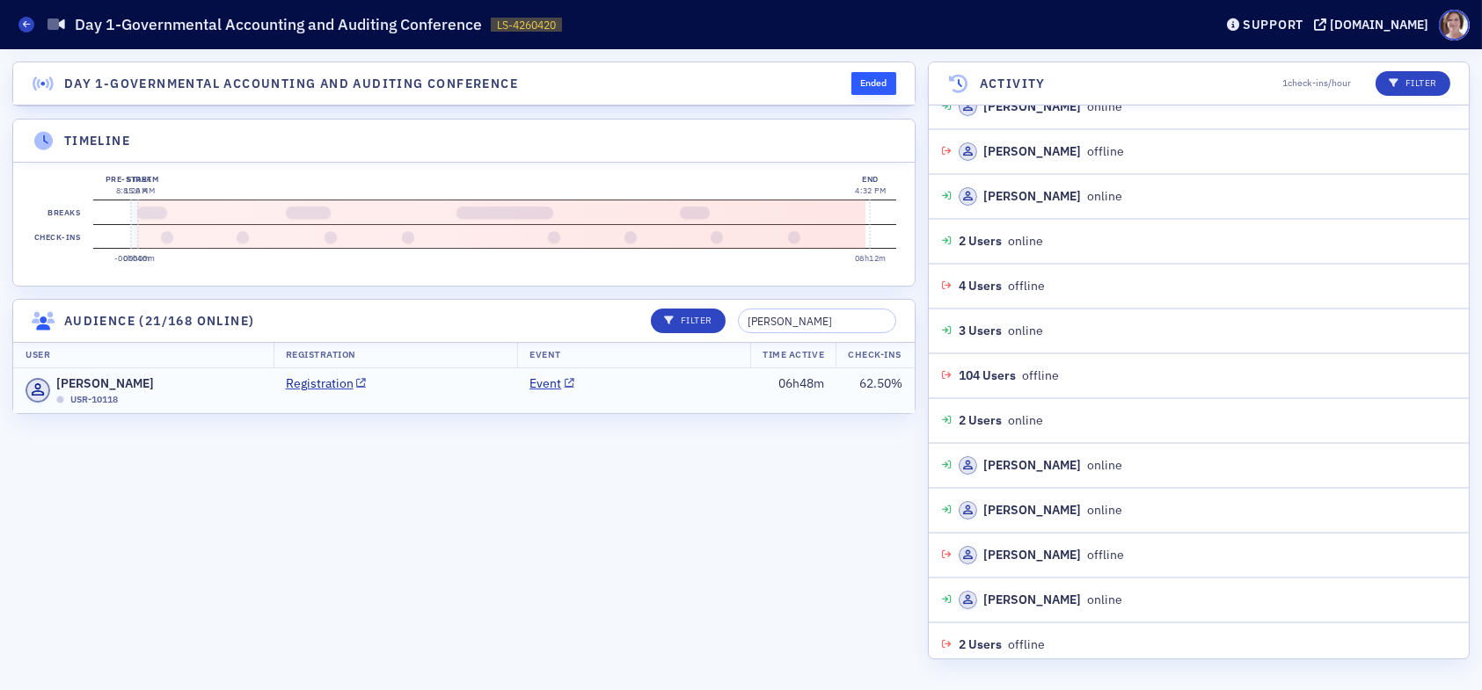
click at [718, 404] on td "Event" at bounding box center [633, 391] width 233 height 45
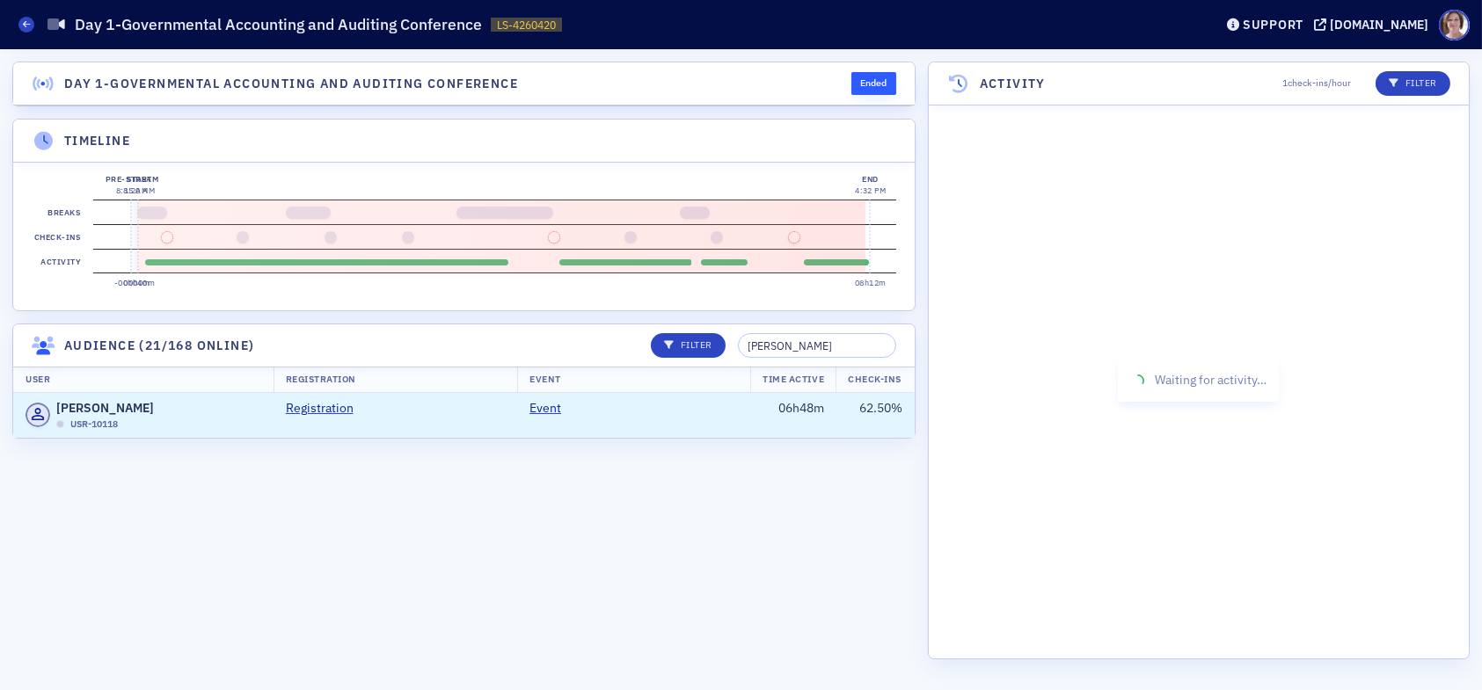
scroll to position [5495, 0]
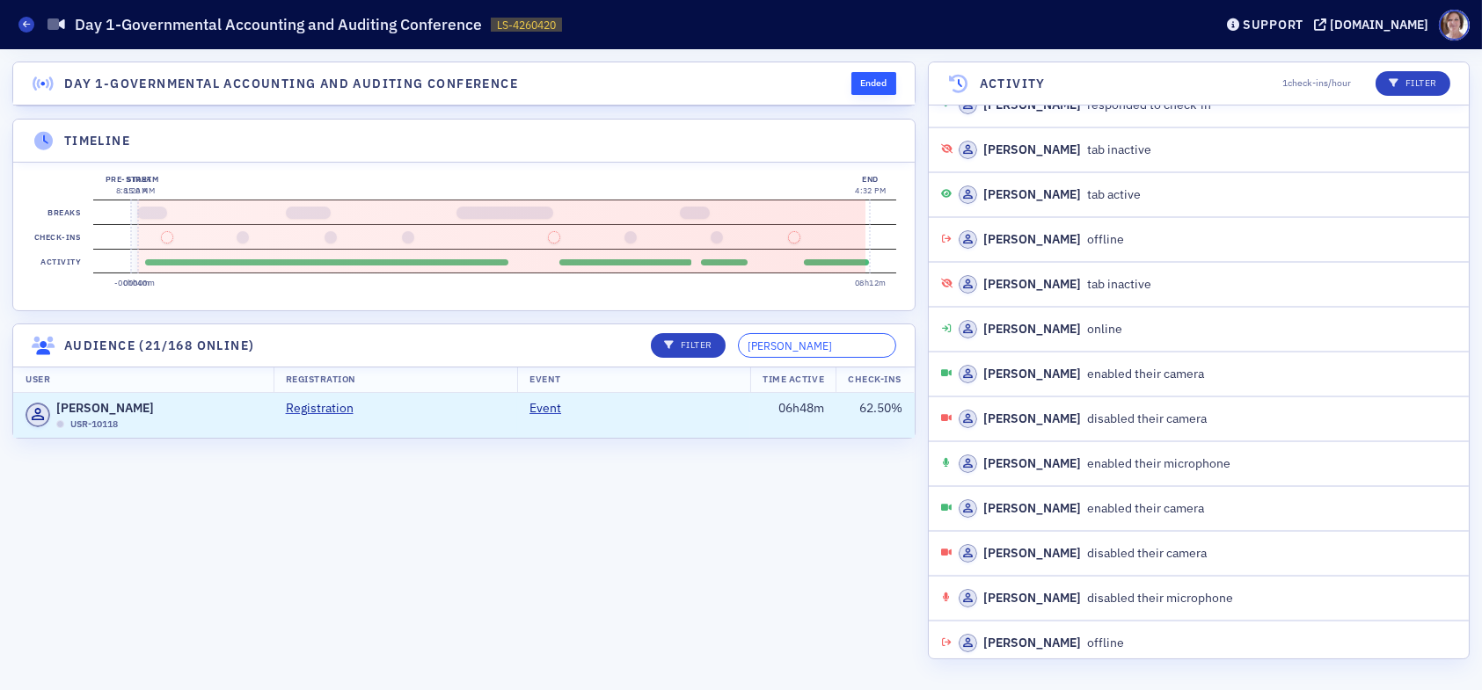
drag, startPoint x: 828, startPoint y: 358, endPoint x: 629, endPoint y: 359, distance: 198.8
click at [669, 358] on div "Filter [PERSON_NAME]" at bounding box center [768, 345] width 258 height 25
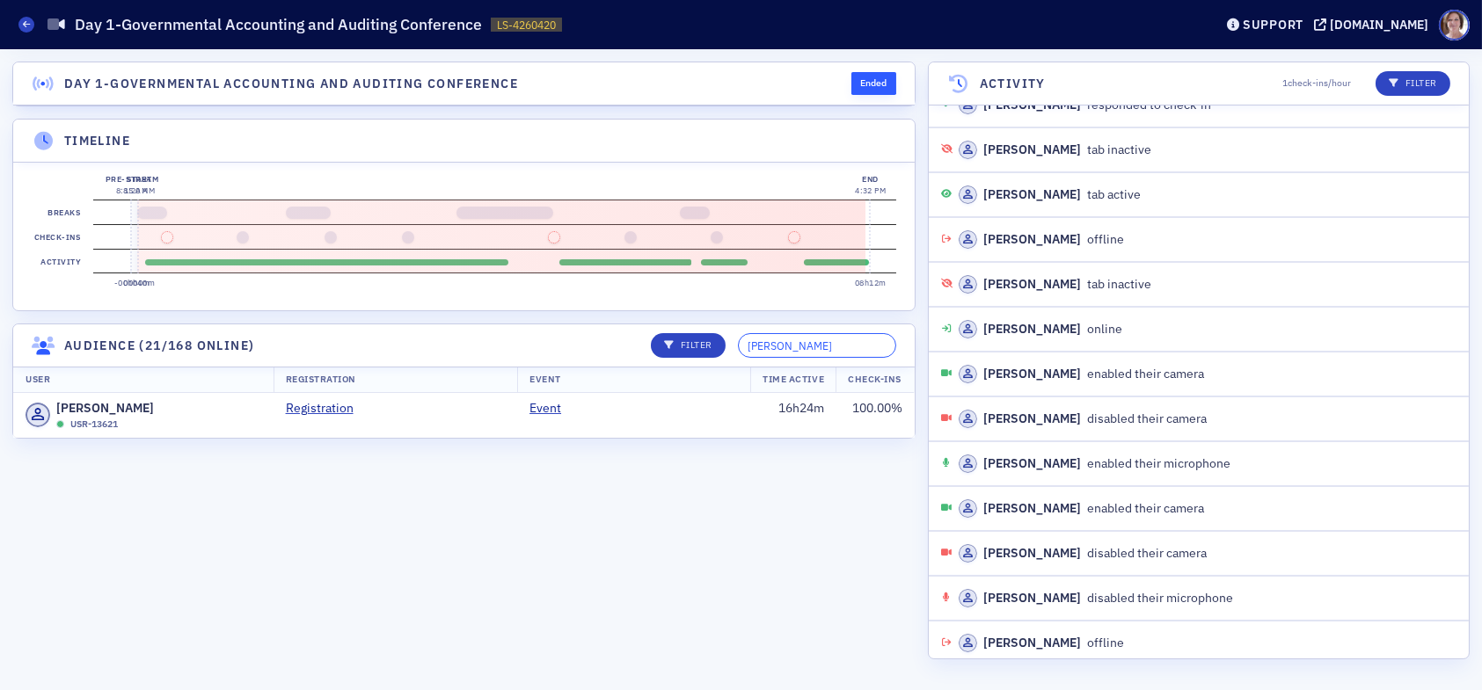
drag, startPoint x: 857, startPoint y: 354, endPoint x: 690, endPoint y: 341, distance: 166.8
click at [693, 347] on div "Filter [PERSON_NAME]" at bounding box center [768, 345] width 258 height 25
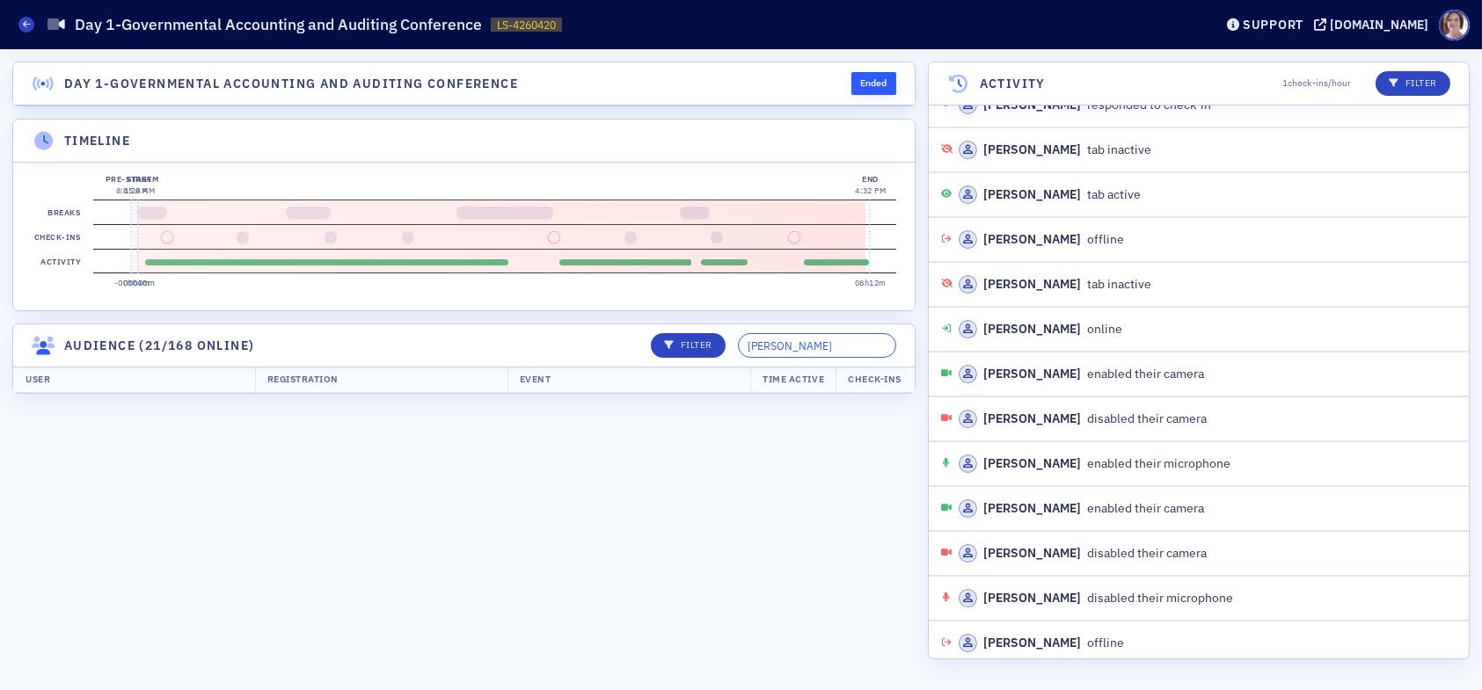
type input "[PERSON_NAME]"
click at [857, 356] on input "[PERSON_NAME]" at bounding box center [817, 345] width 158 height 25
click at [683, 393] on th "Event" at bounding box center [630, 380] width 244 height 26
click at [856, 357] on input "[PERSON_NAME]" at bounding box center [817, 345] width 158 height 25
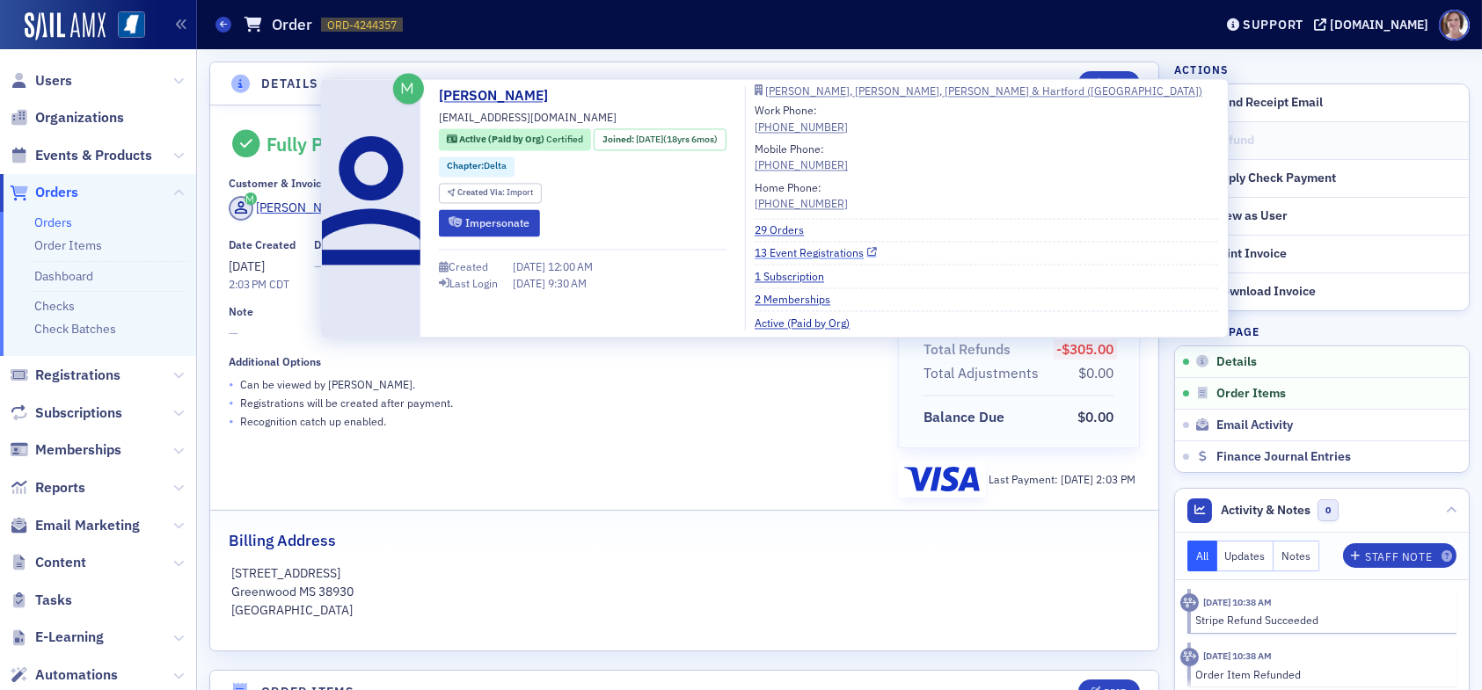
click at [814, 251] on link "13 Event Registrations" at bounding box center [816, 253] width 122 height 16
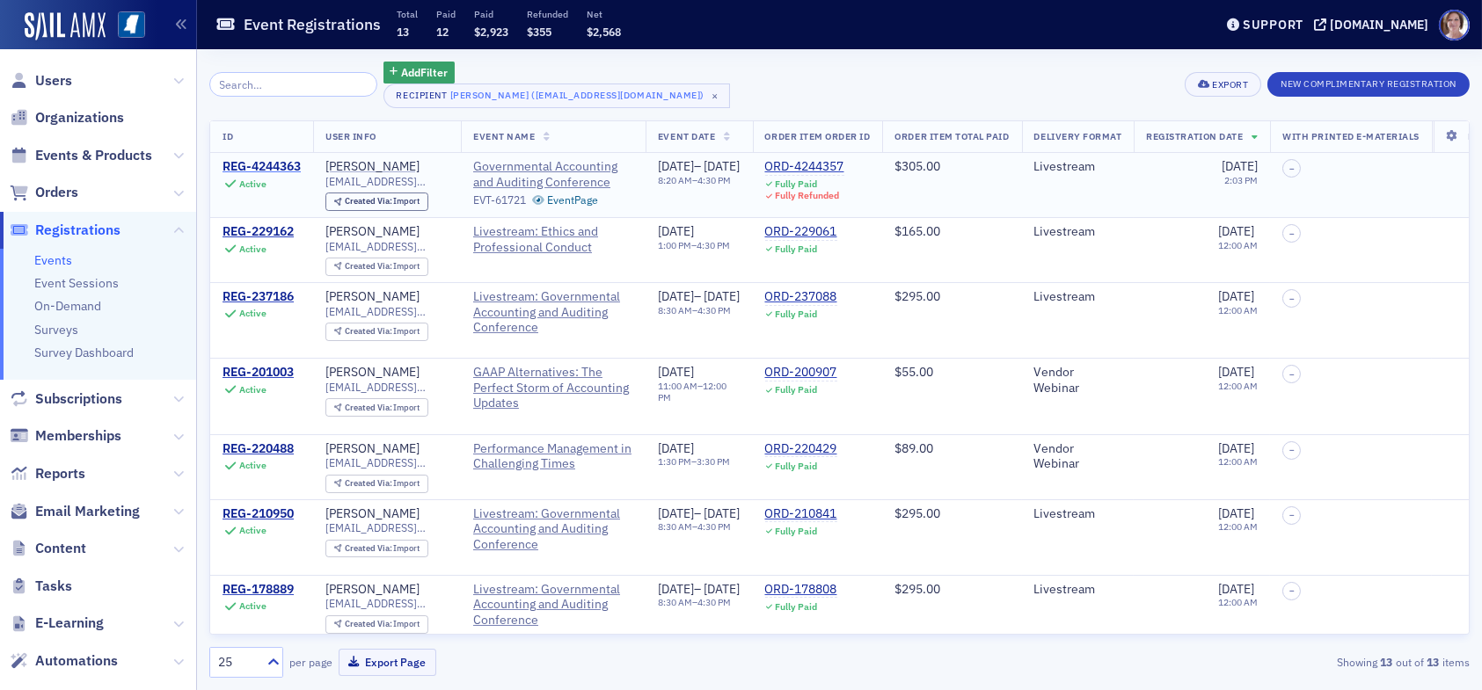
click at [254, 170] on div "REG-4244363" at bounding box center [262, 167] width 78 height 16
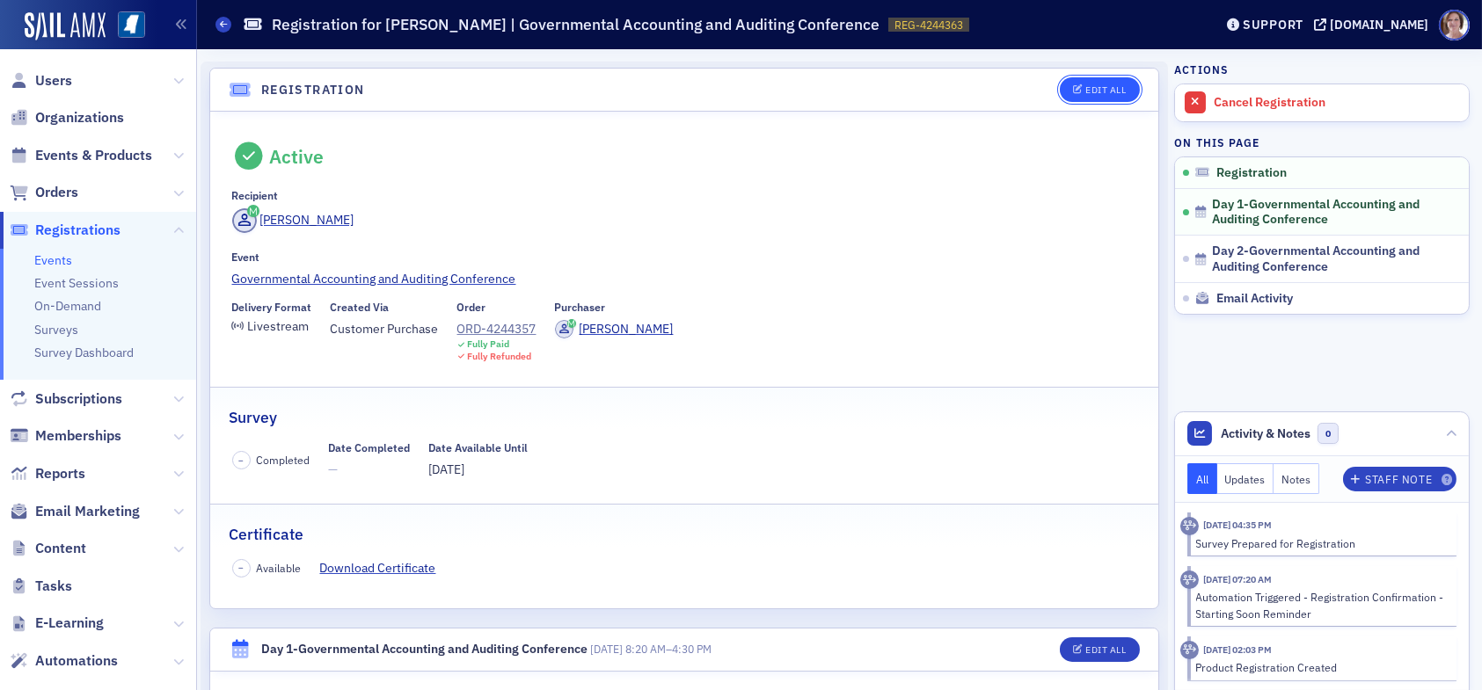
click at [1088, 85] on div "Edit All" at bounding box center [1105, 90] width 40 height 10
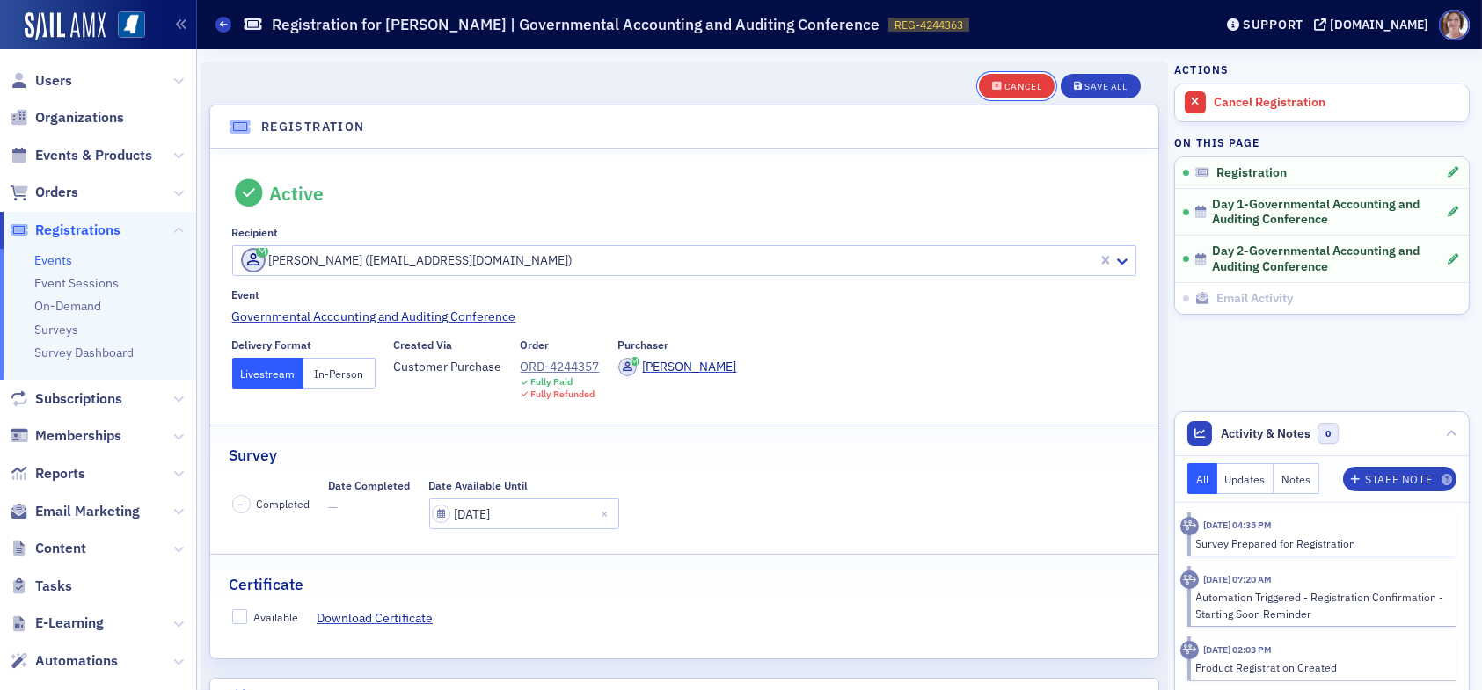
click at [1015, 85] on div "Cancel" at bounding box center [1022, 87] width 37 height 10
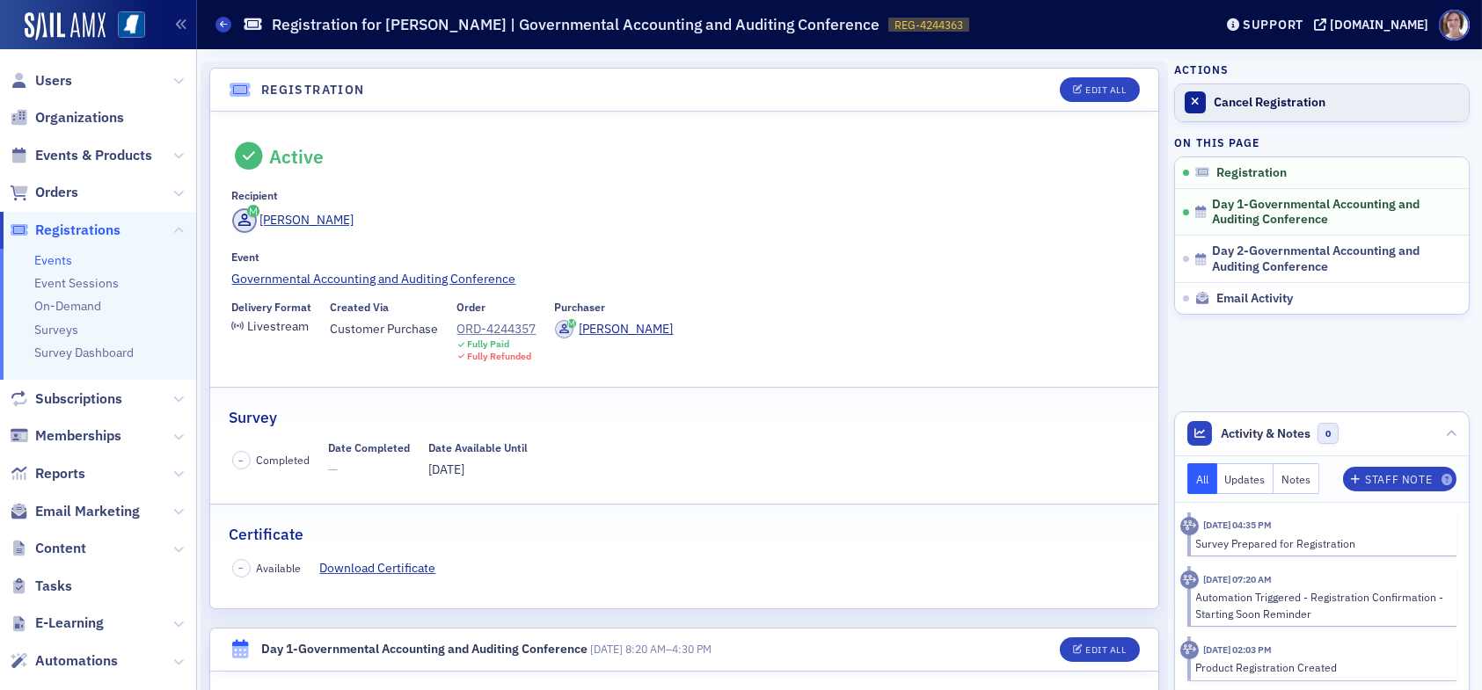
click at [1260, 101] on div "Cancel Registration" at bounding box center [1337, 103] width 246 height 16
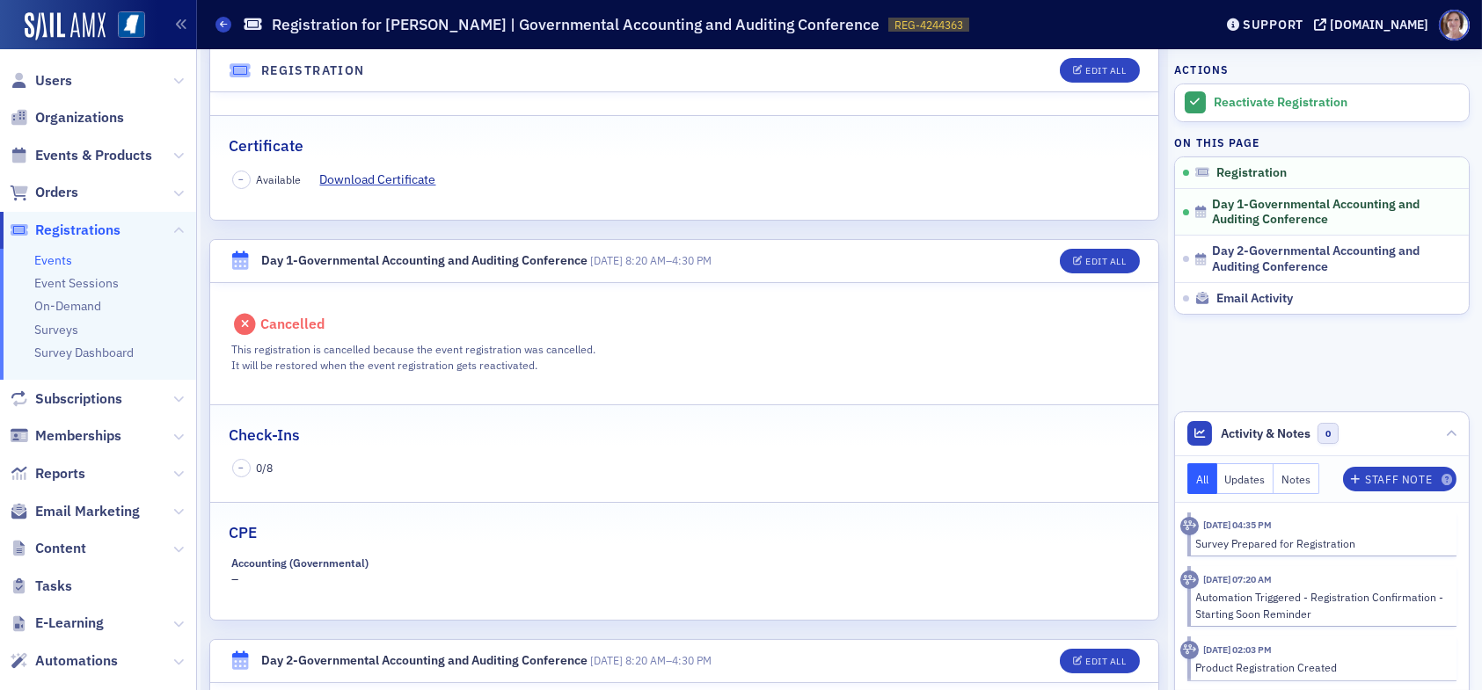
scroll to position [440, 0]
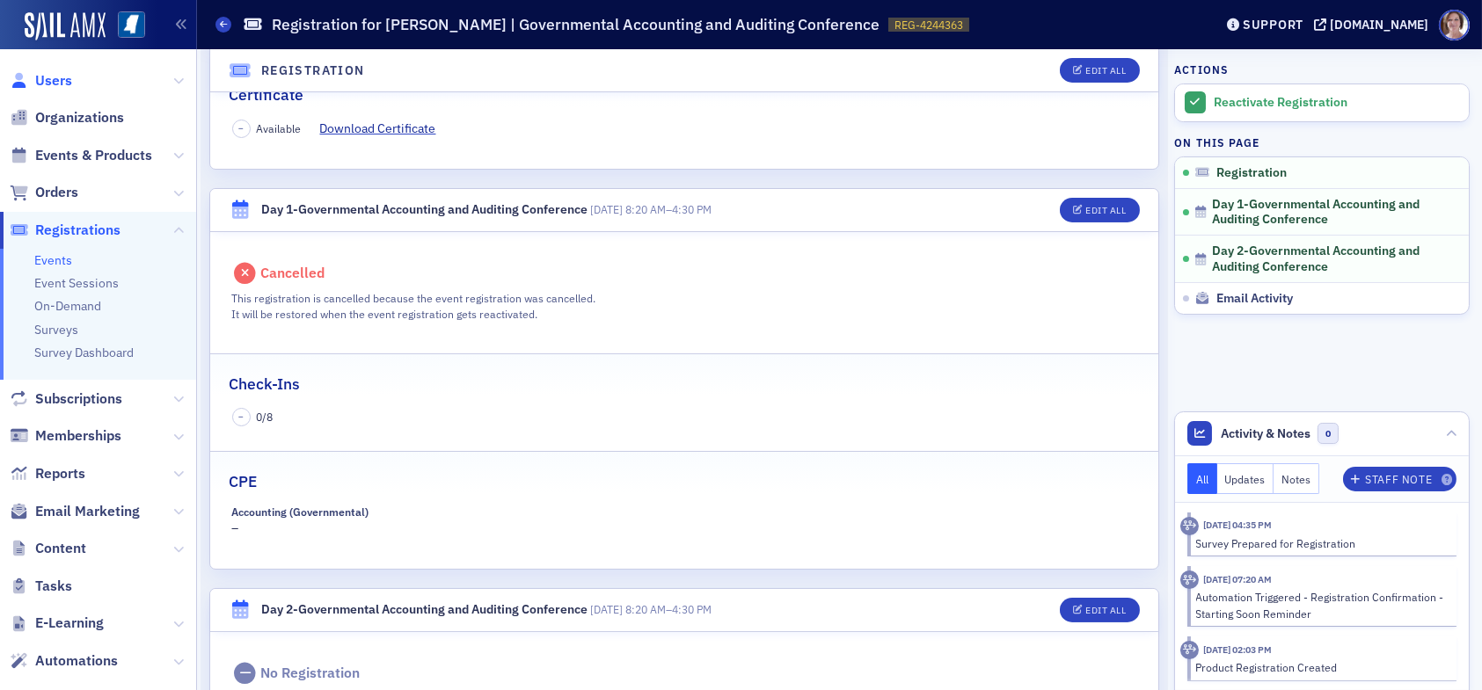
click at [54, 86] on span "Users" at bounding box center [53, 80] width 37 height 19
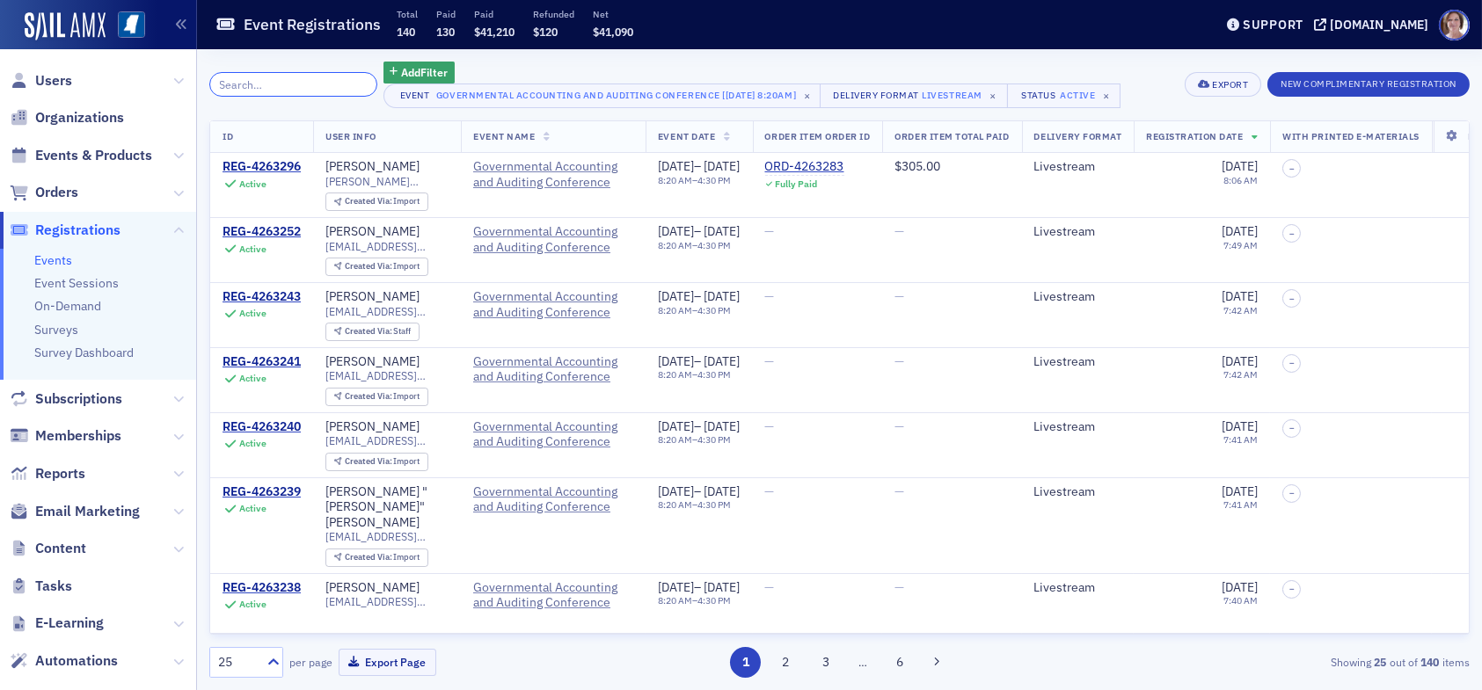
click at [272, 82] on input "search" at bounding box center [293, 84] width 168 height 25
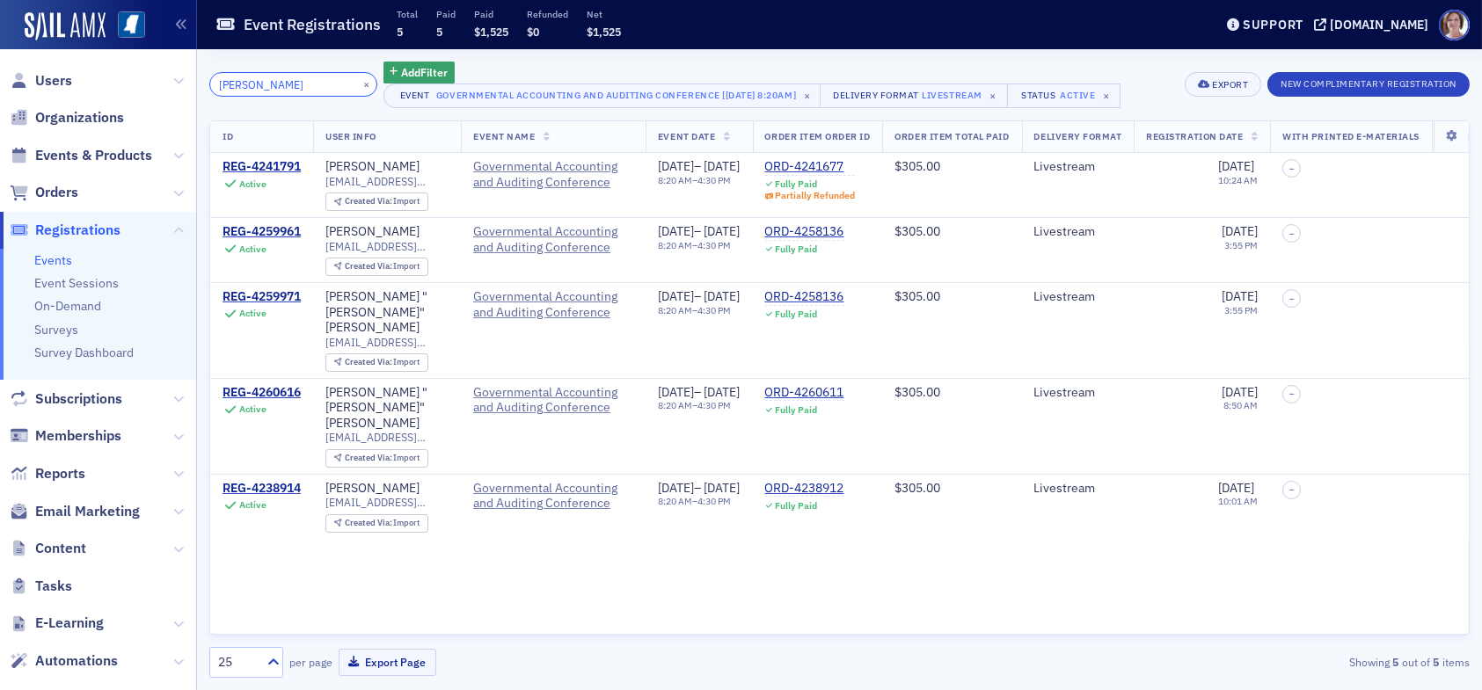
drag, startPoint x: 301, startPoint y: 84, endPoint x: 122, endPoint y: 59, distance: 180.4
click at [122, 59] on div "Users Organizations Events & Products Orders Registrations Events Event Session…" at bounding box center [741, 345] width 1482 height 690
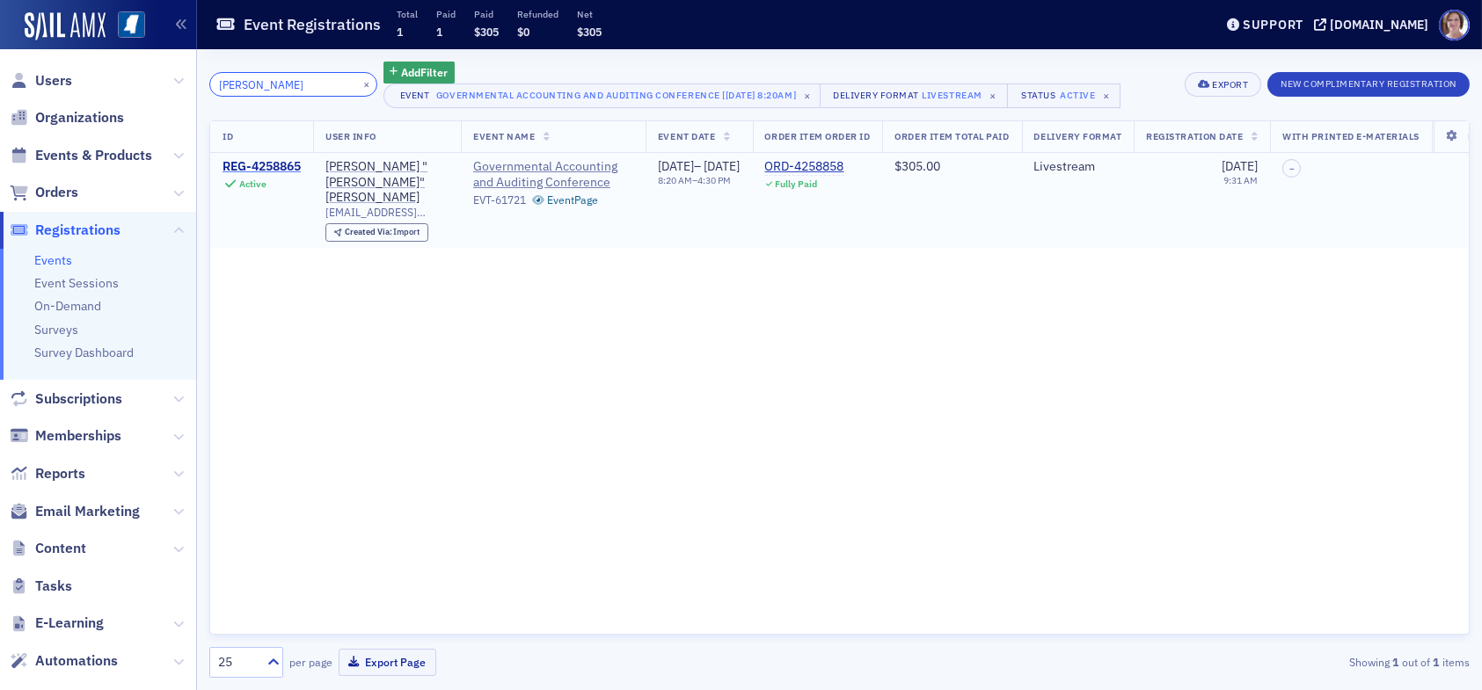
type input "ronnie windham"
click at [288, 164] on div "REG-4258865" at bounding box center [262, 167] width 78 height 16
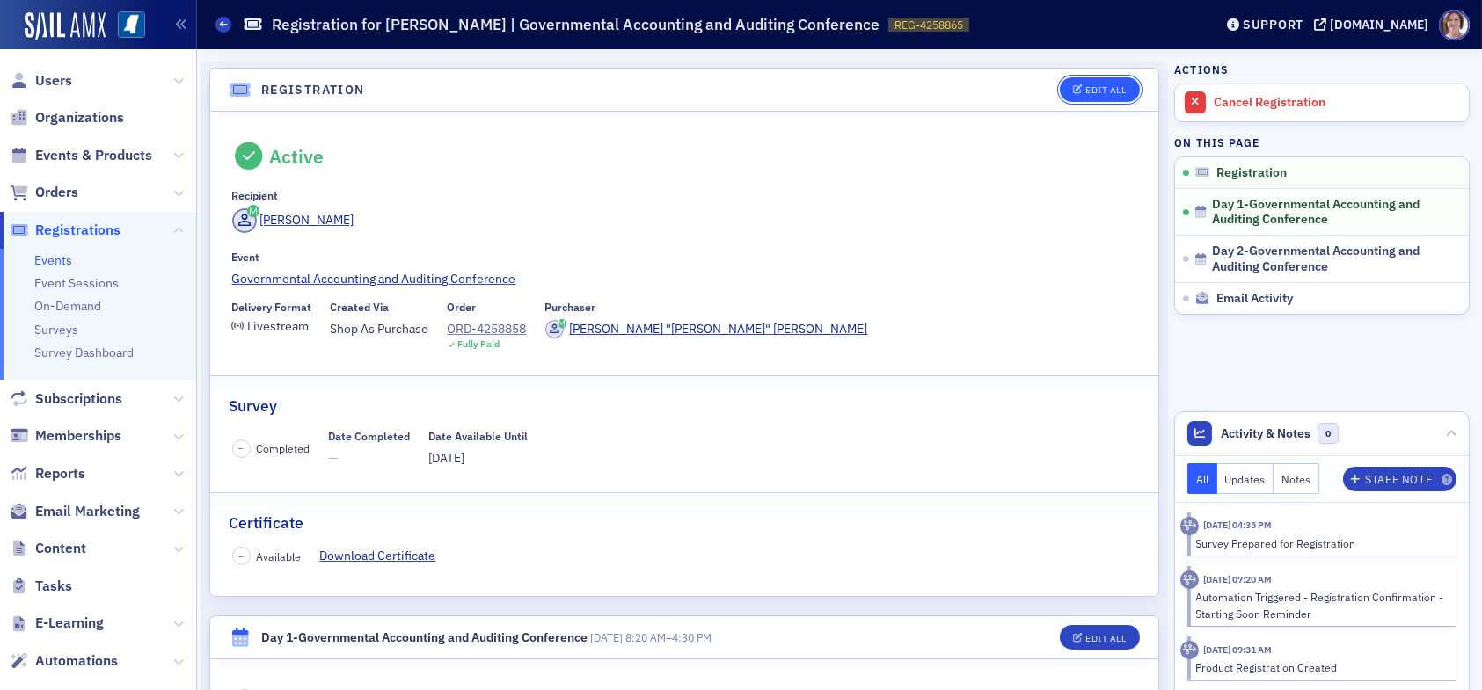
click at [1086, 82] on button "Edit All" at bounding box center [1099, 89] width 79 height 25
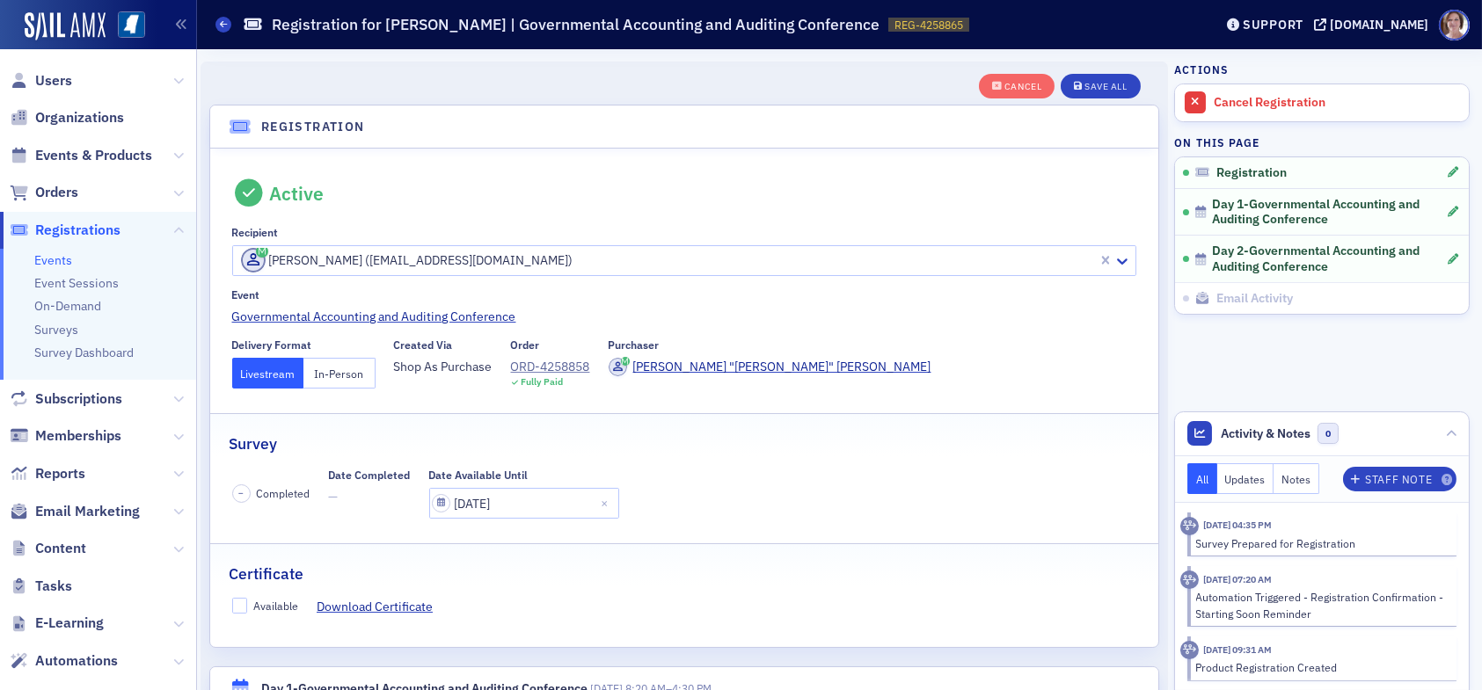
scroll to position [46, 0]
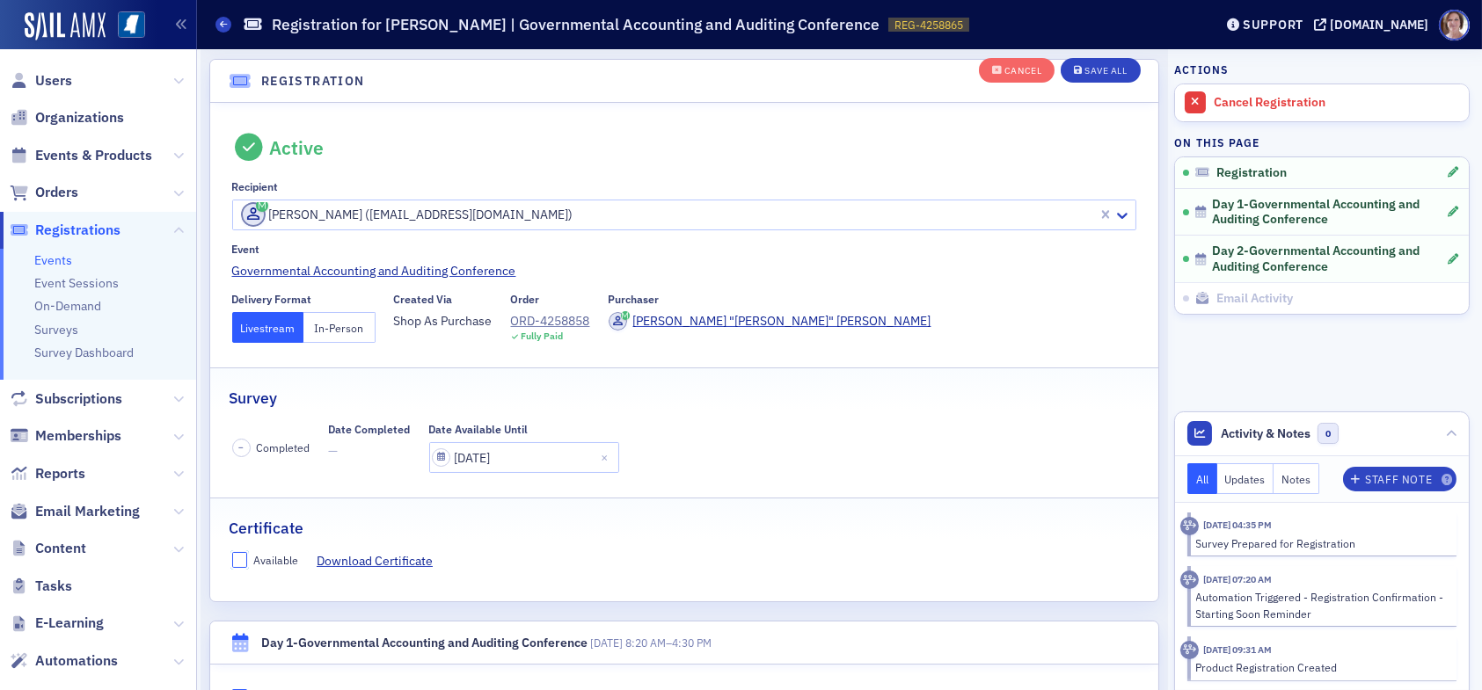
click at [238, 559] on input "Available" at bounding box center [240, 560] width 16 height 16
checkbox input "true"
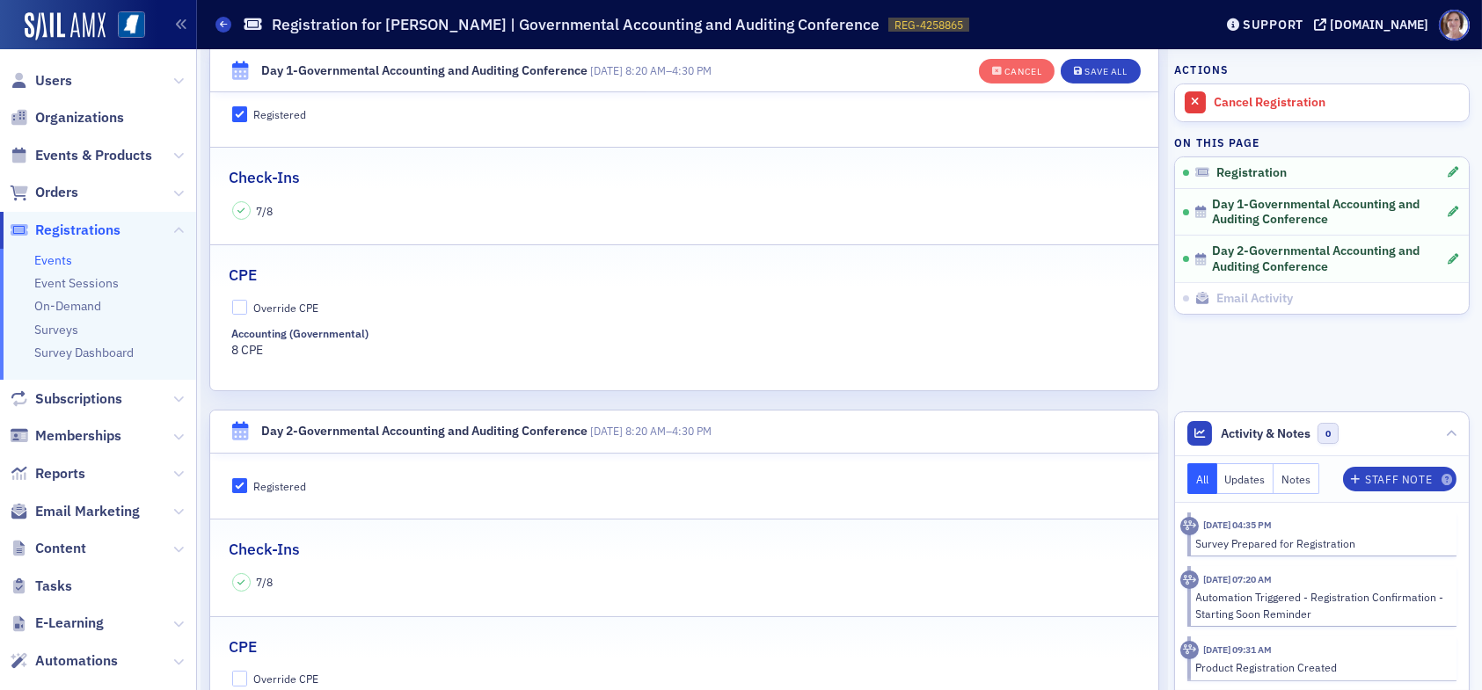
scroll to position [661, 0]
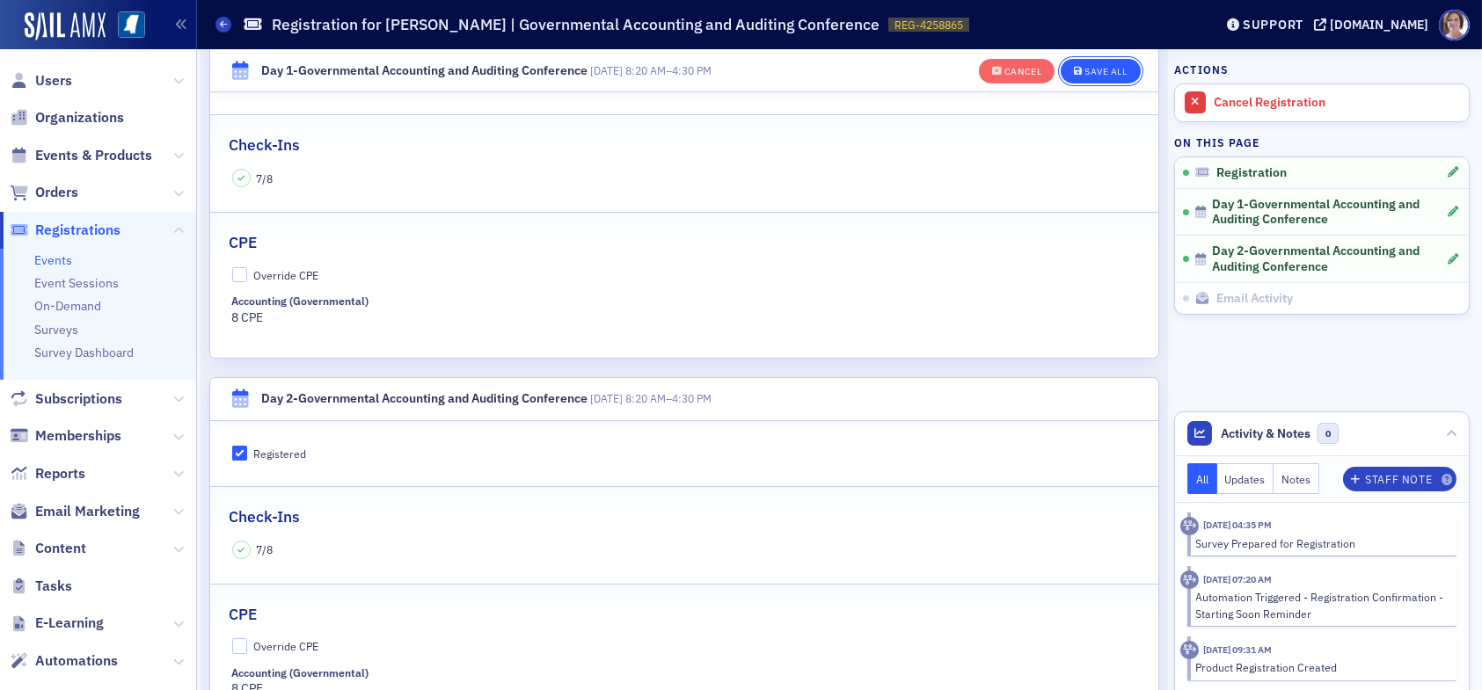
click at [1098, 70] on div "Save All" at bounding box center [1106, 72] width 42 height 10
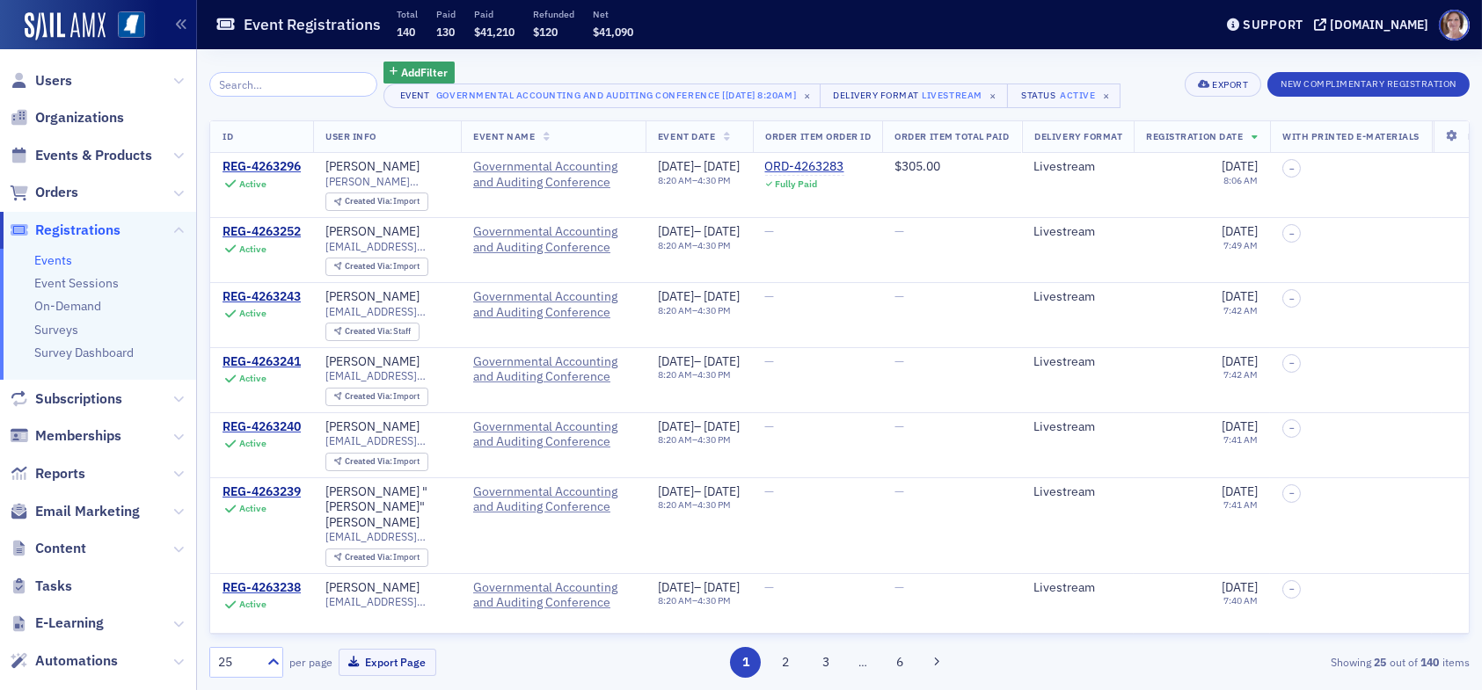
click at [273, 82] on input "search" at bounding box center [293, 84] width 168 height 25
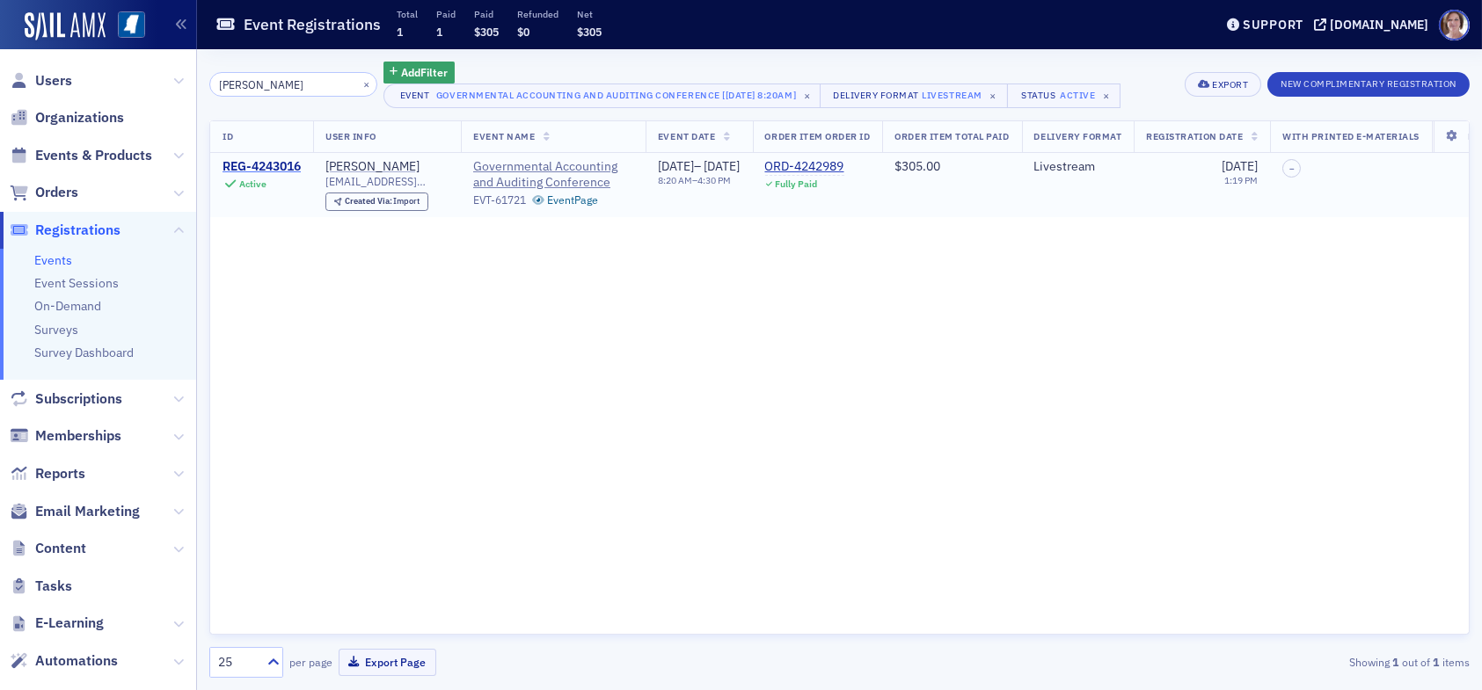
type input "russell bunch"
click at [284, 164] on div "REG-4243016" at bounding box center [262, 167] width 78 height 16
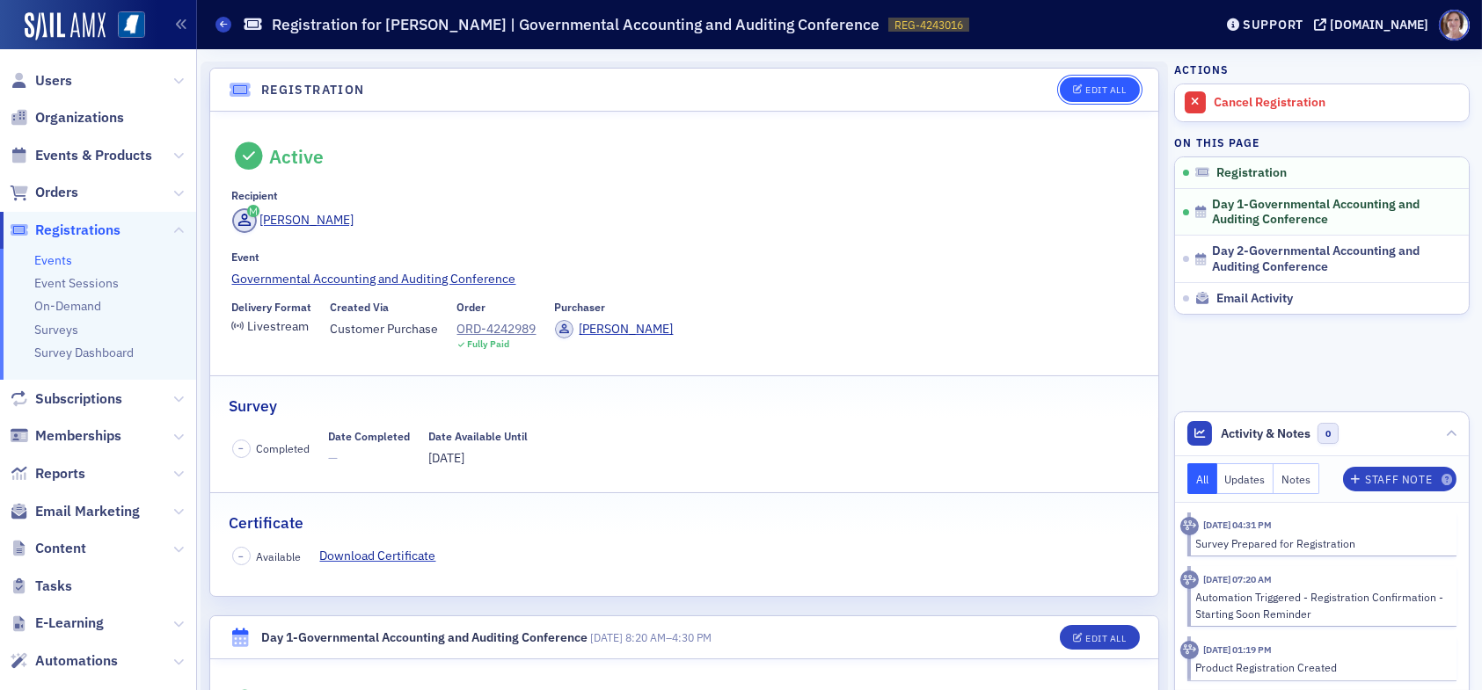
click at [1099, 90] on div "Edit All" at bounding box center [1105, 90] width 40 height 10
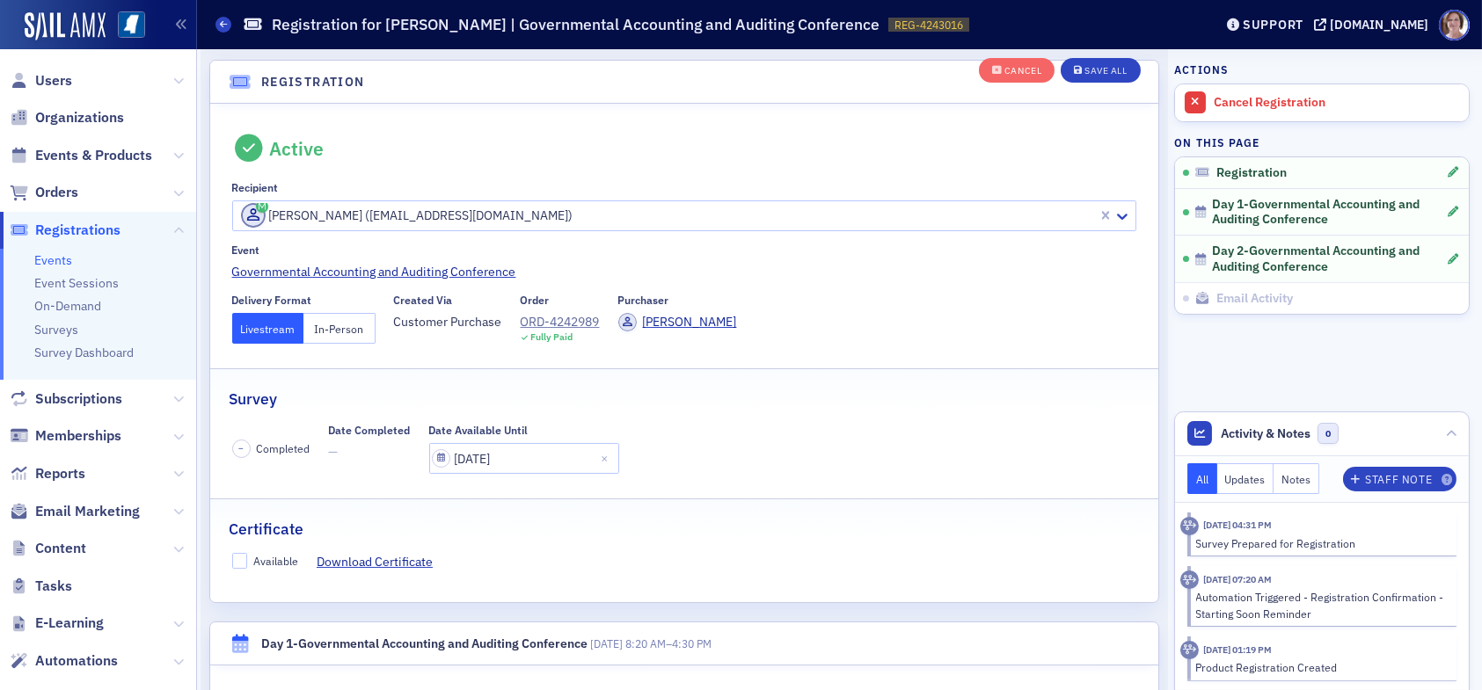
scroll to position [46, 0]
drag, startPoint x: 238, startPoint y: 555, endPoint x: 374, endPoint y: 541, distance: 136.2
click at [239, 554] on input "Available" at bounding box center [240, 560] width 16 height 16
checkbox input "true"
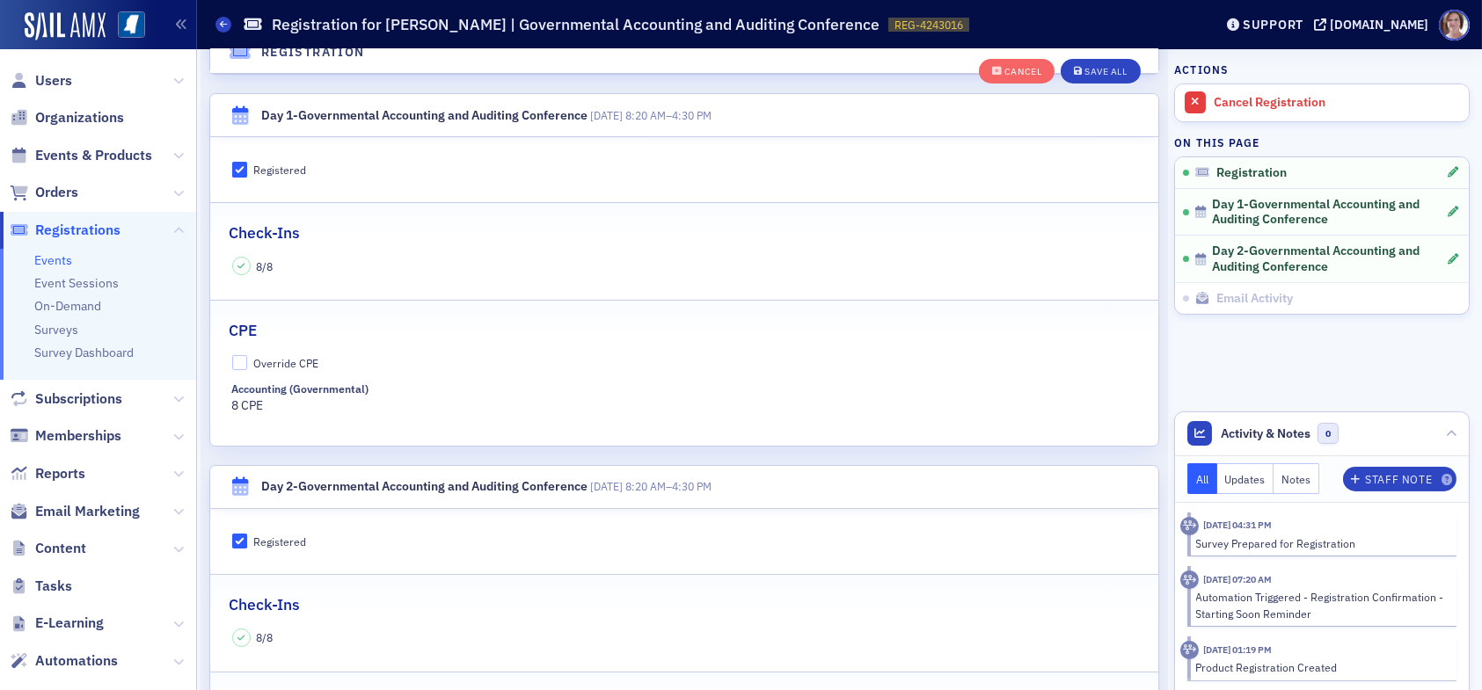
scroll to position [661, 0]
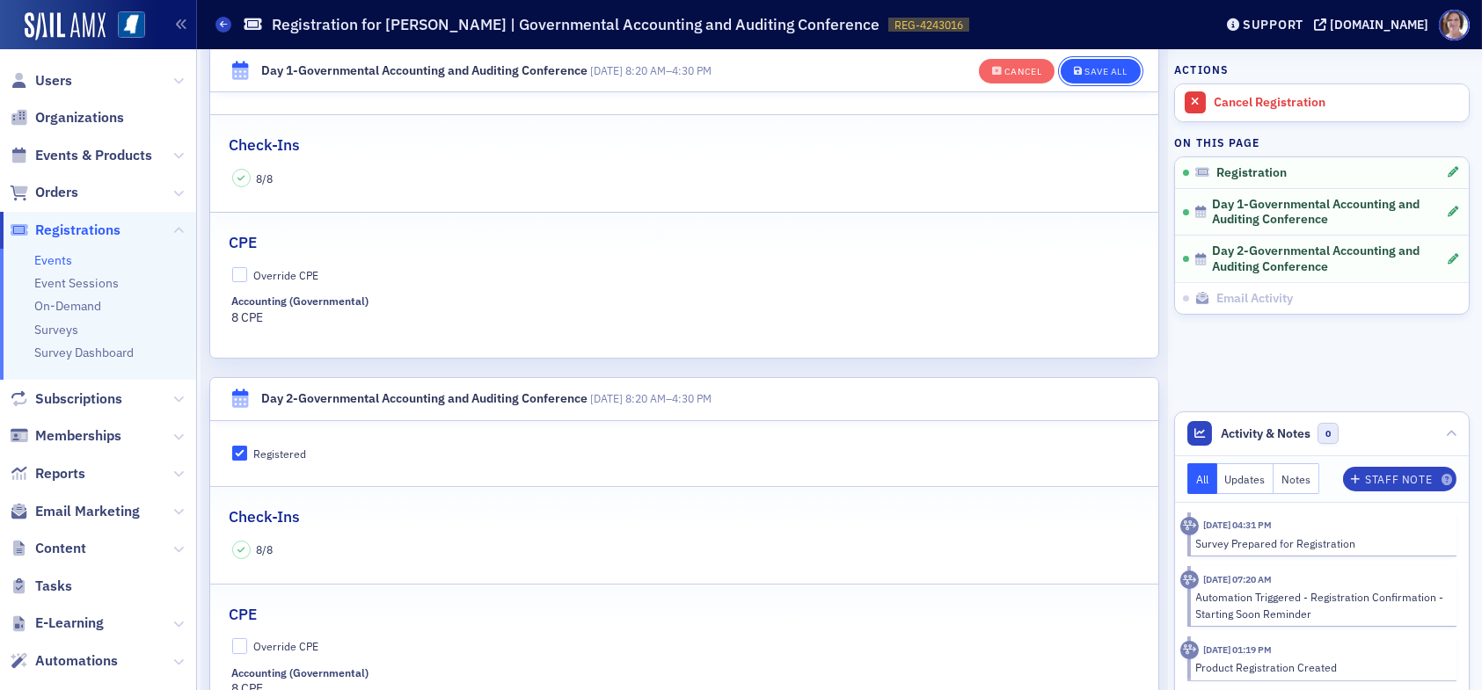
click at [1085, 67] on div "Save All" at bounding box center [1106, 72] width 42 height 10
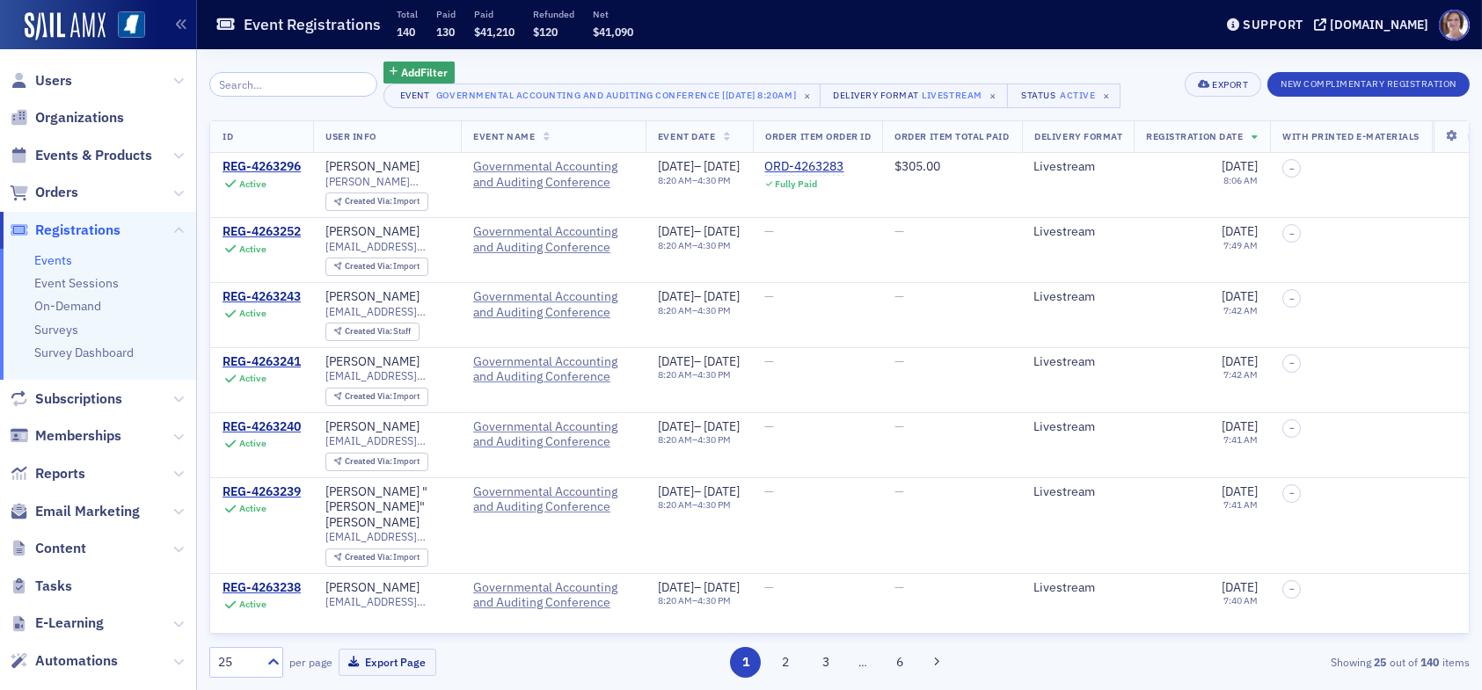
click at [288, 82] on input "search" at bounding box center [293, 84] width 168 height 25
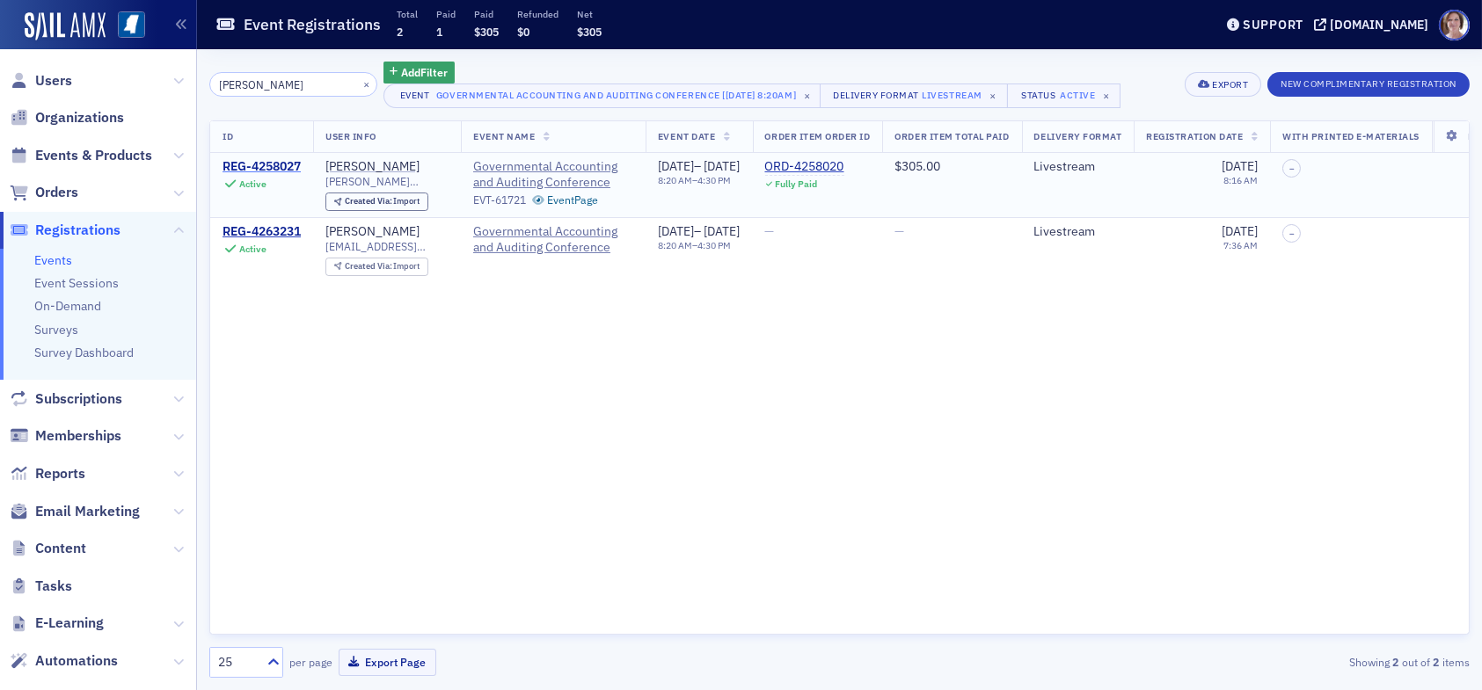
type input "stephanie clifton"
click at [260, 164] on div "REG-4258027" at bounding box center [262, 167] width 78 height 16
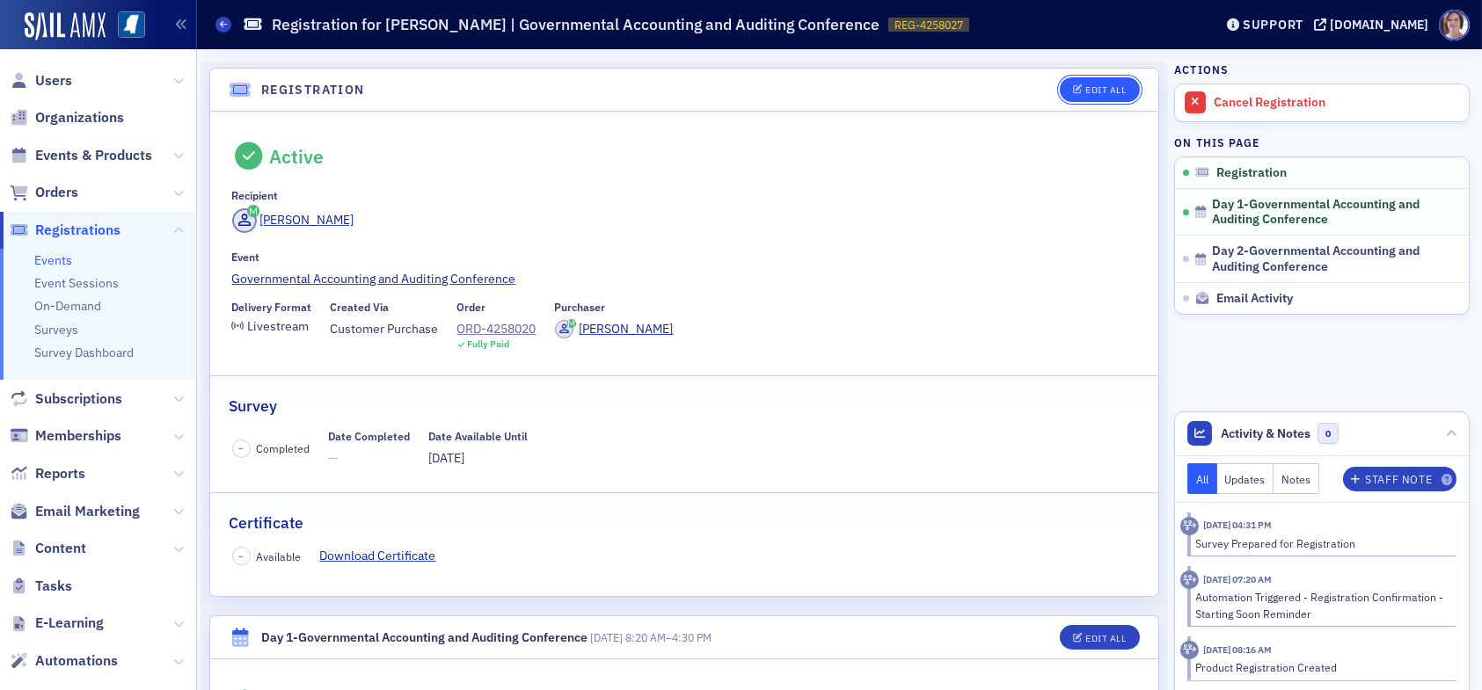
click at [1102, 88] on div "Edit All" at bounding box center [1105, 90] width 40 height 10
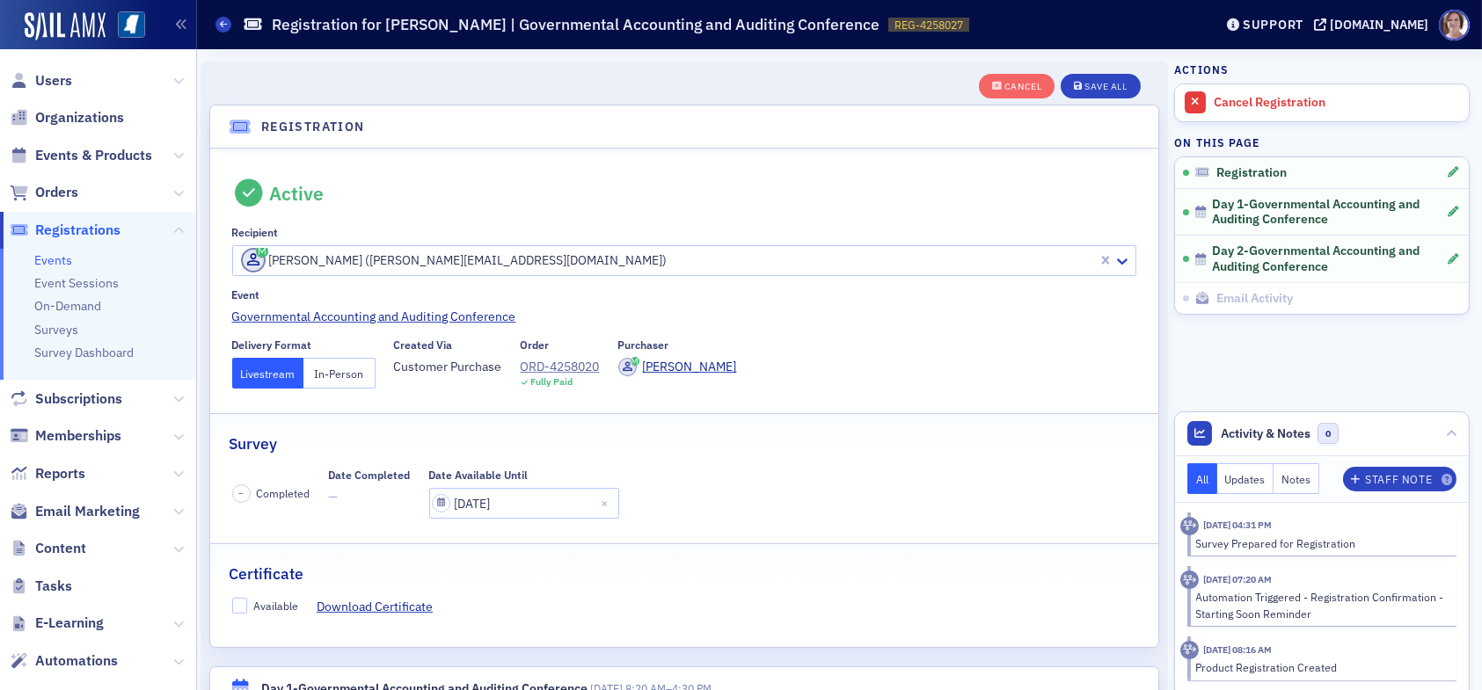
scroll to position [46, 0]
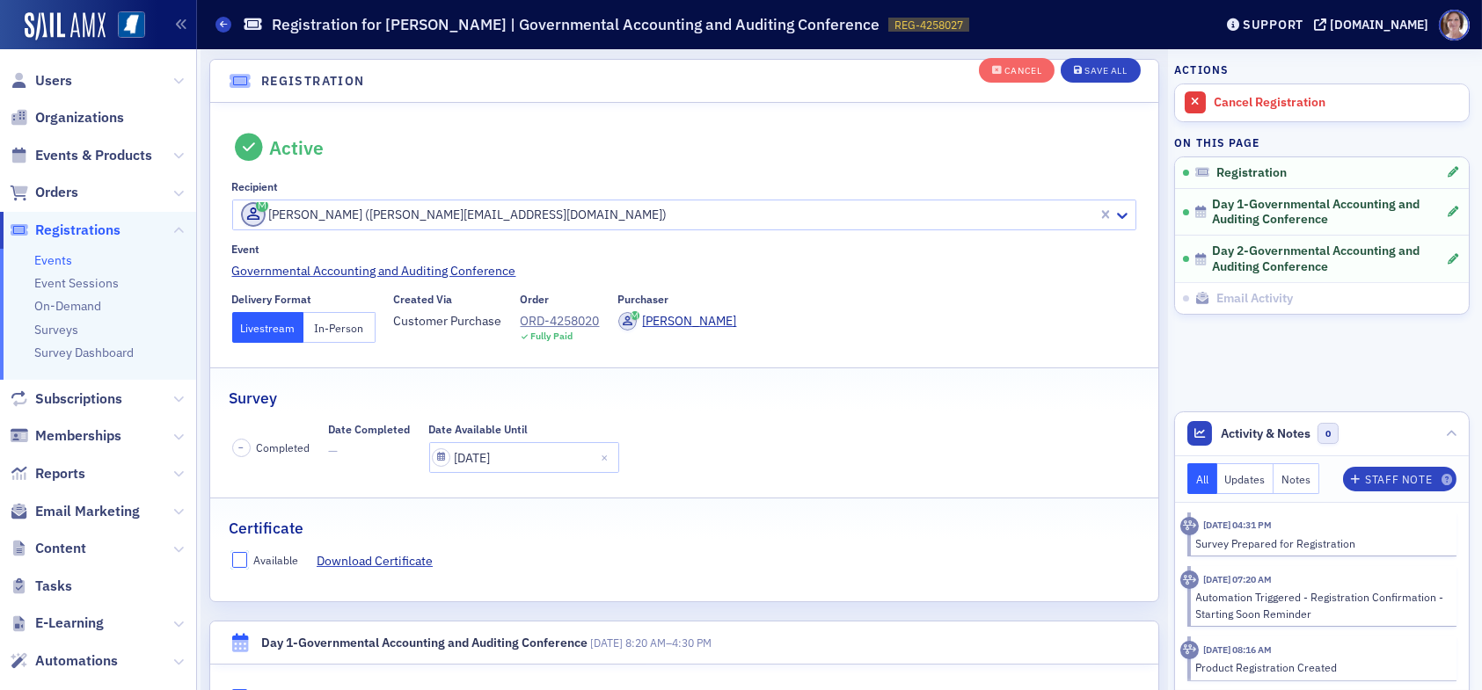
click at [234, 560] on input "Available" at bounding box center [240, 560] width 16 height 16
checkbox input "true"
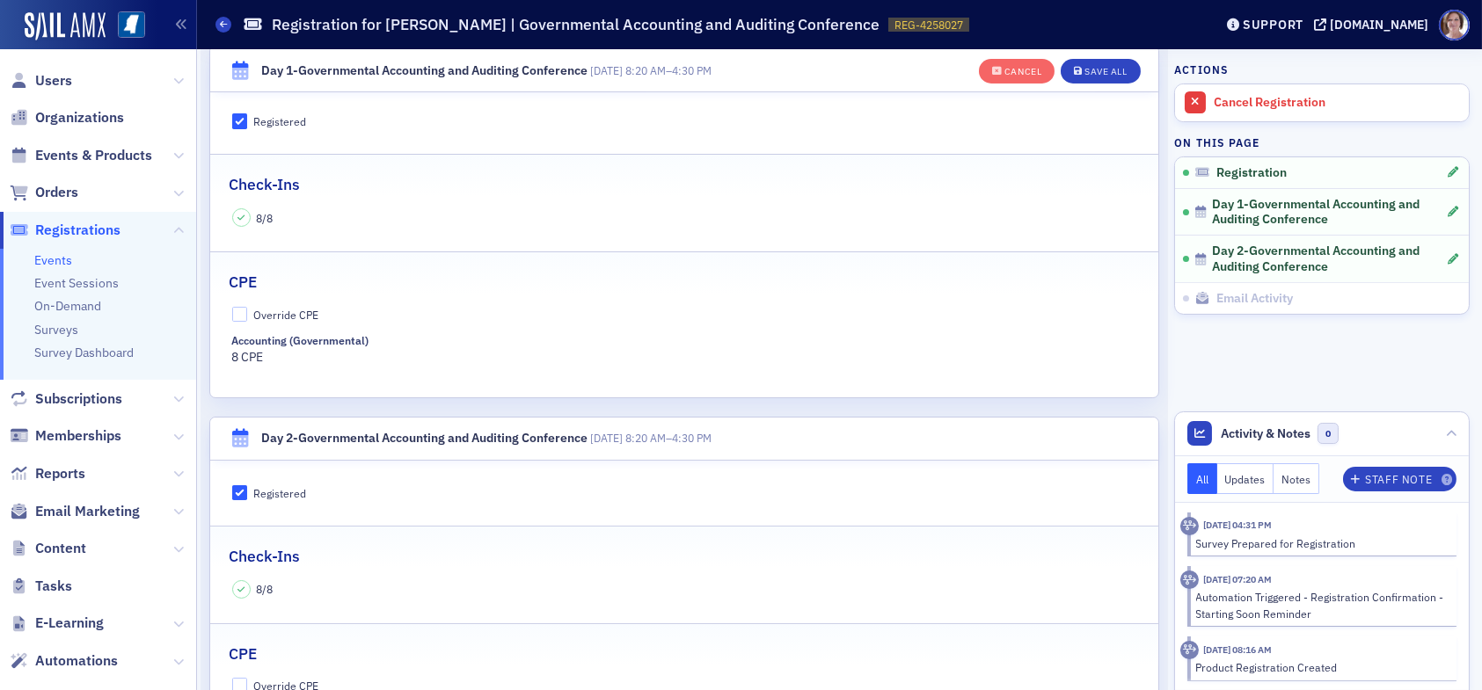
scroll to position [661, 0]
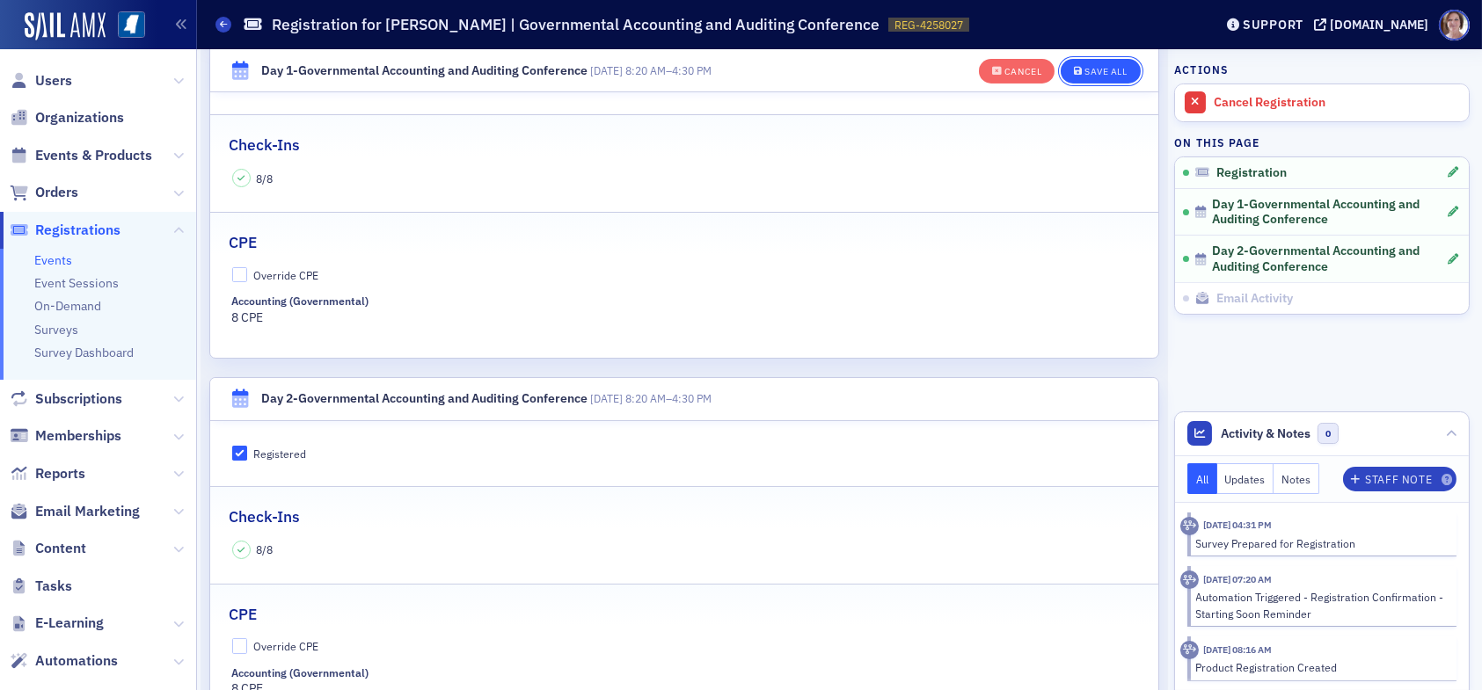
click at [1092, 67] on div "Save All" at bounding box center [1106, 72] width 42 height 10
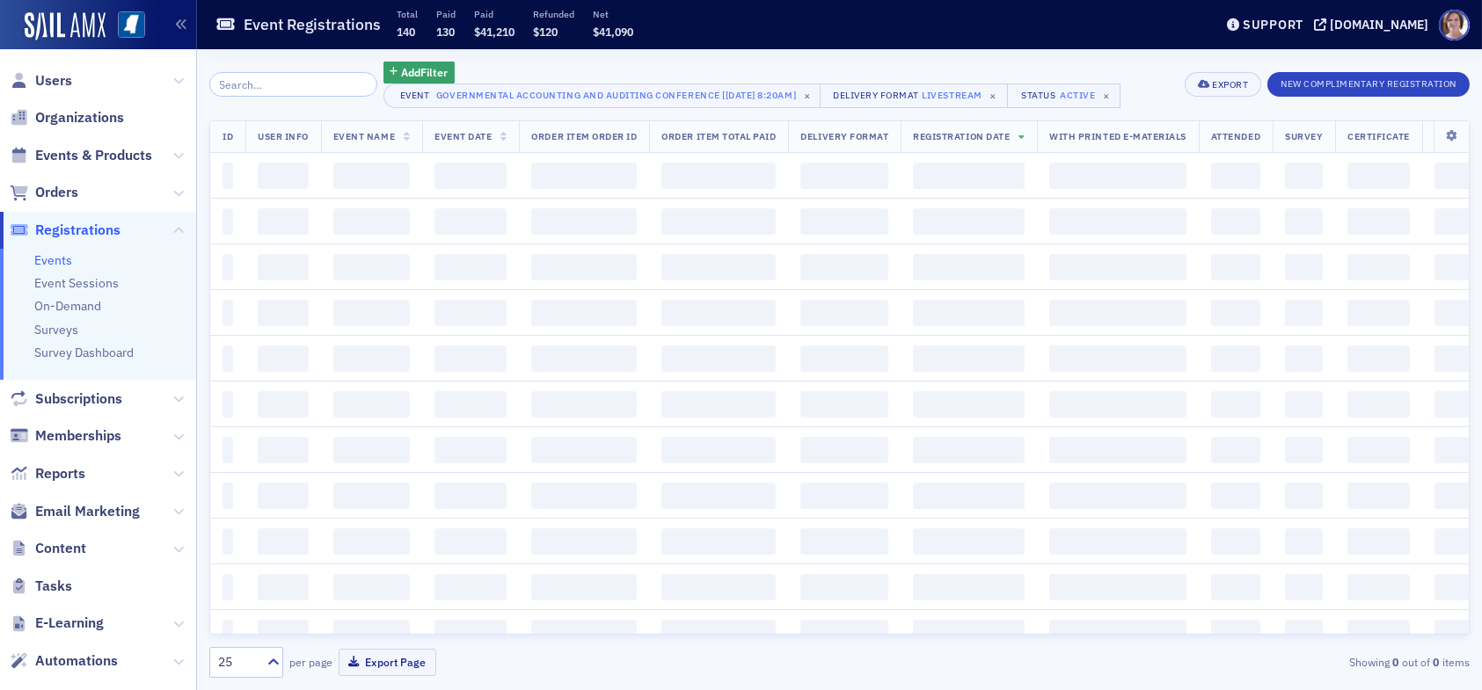
click at [281, 76] on input "search" at bounding box center [293, 84] width 168 height 25
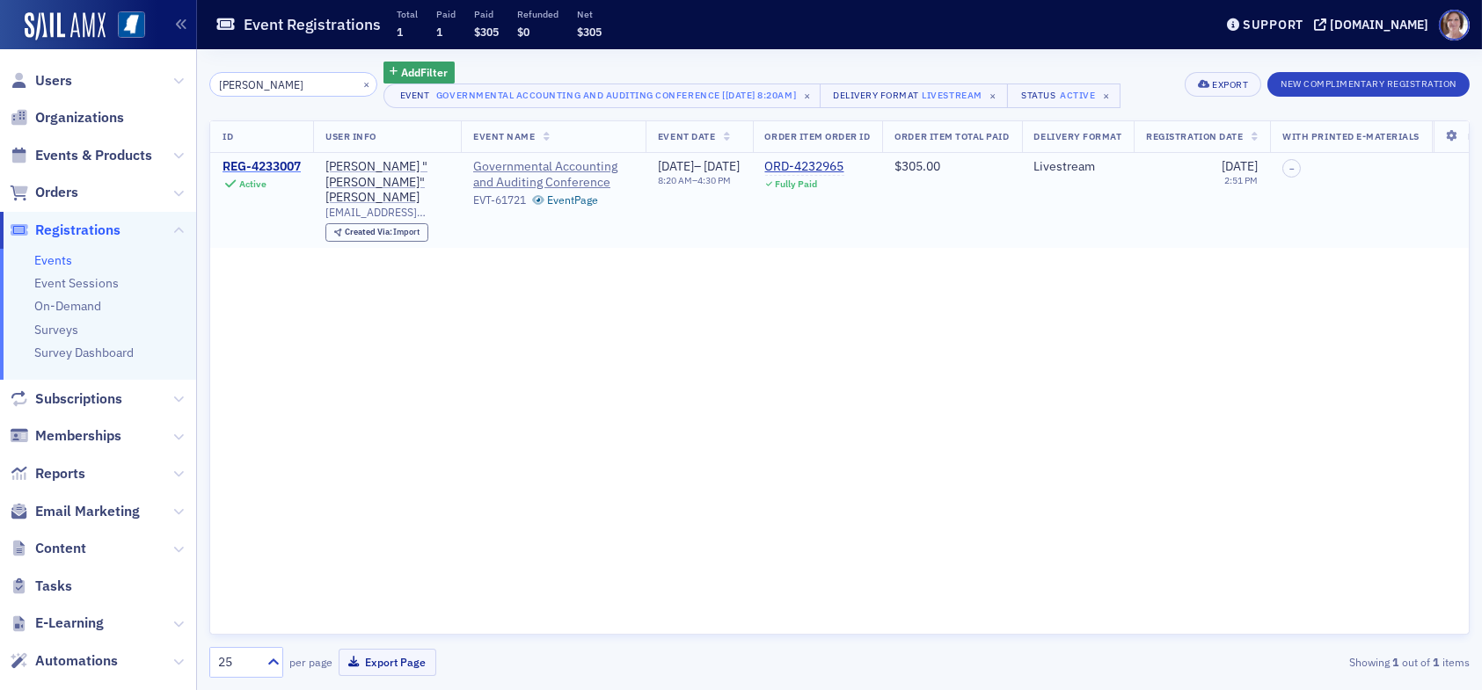
type input "steven dockens"
click at [276, 161] on div "REG-4233007" at bounding box center [262, 167] width 78 height 16
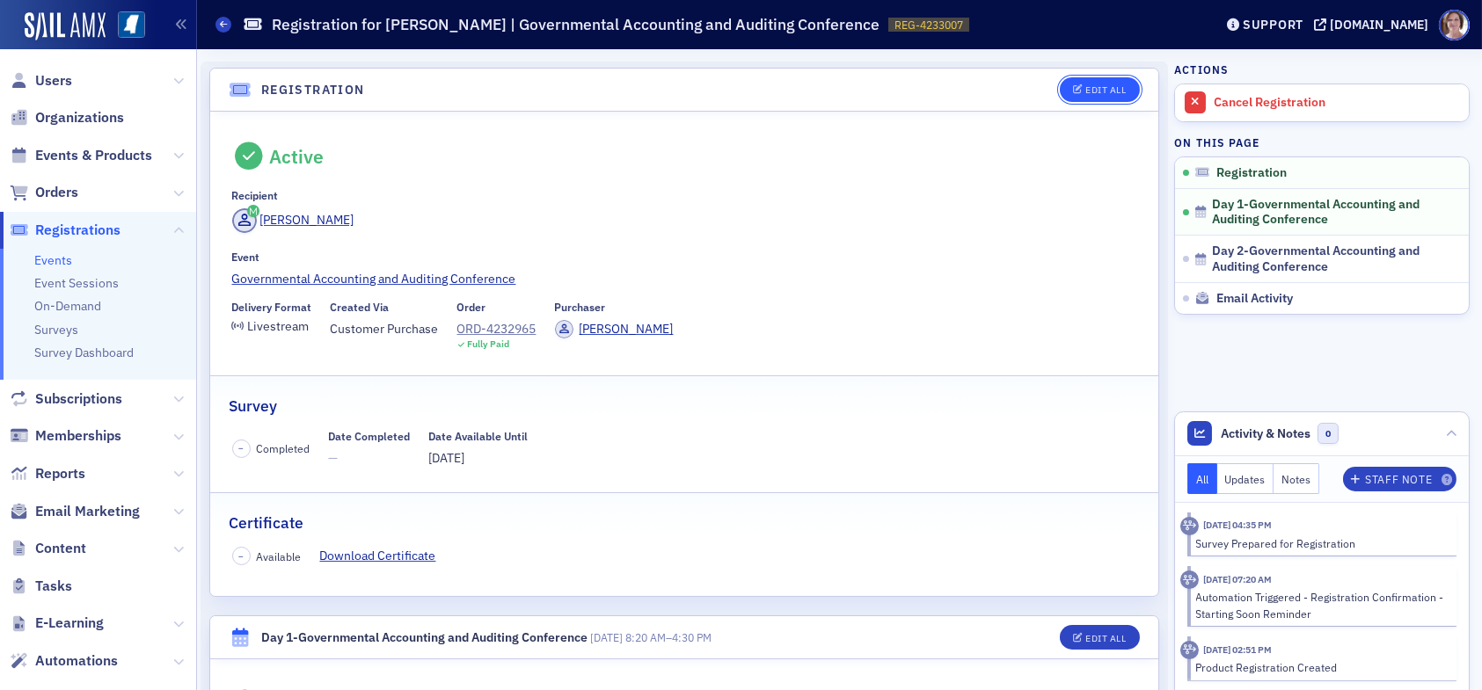
click at [1090, 82] on button "Edit All" at bounding box center [1099, 89] width 79 height 25
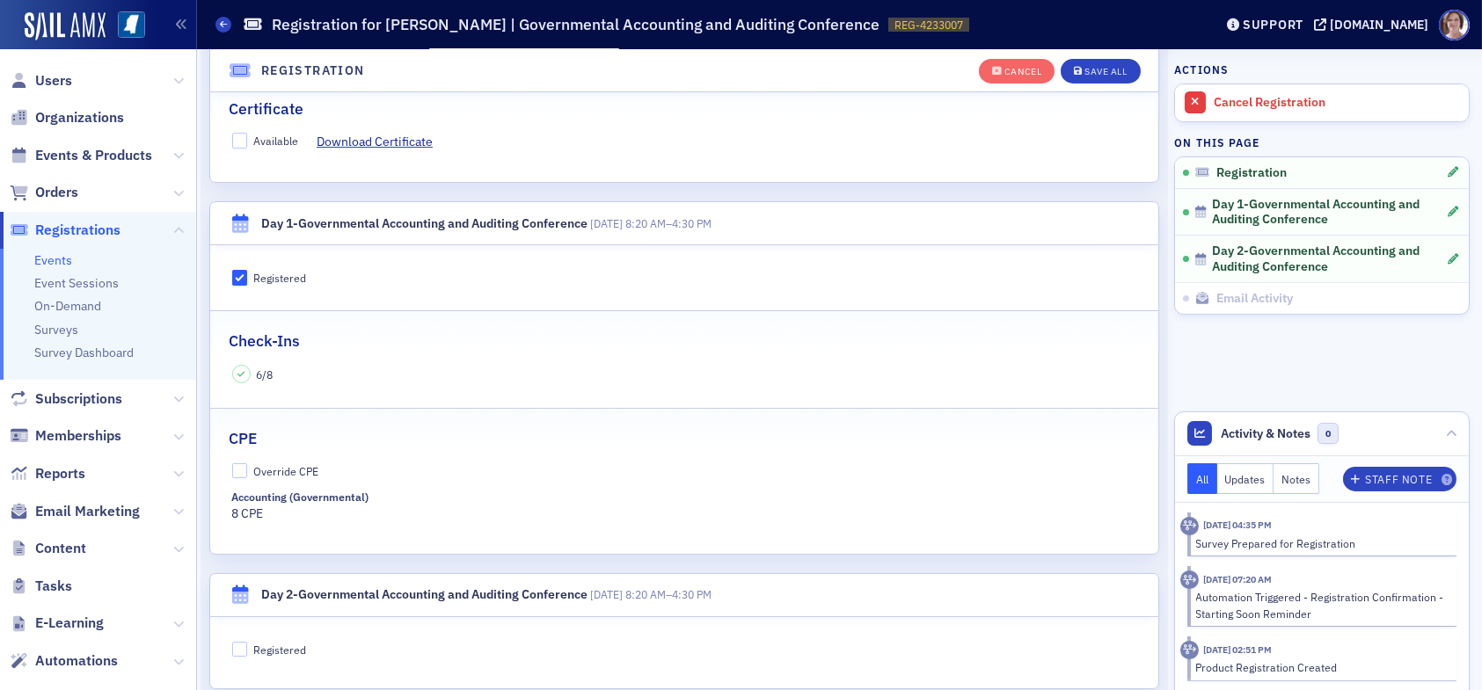
scroll to position [486, 0]
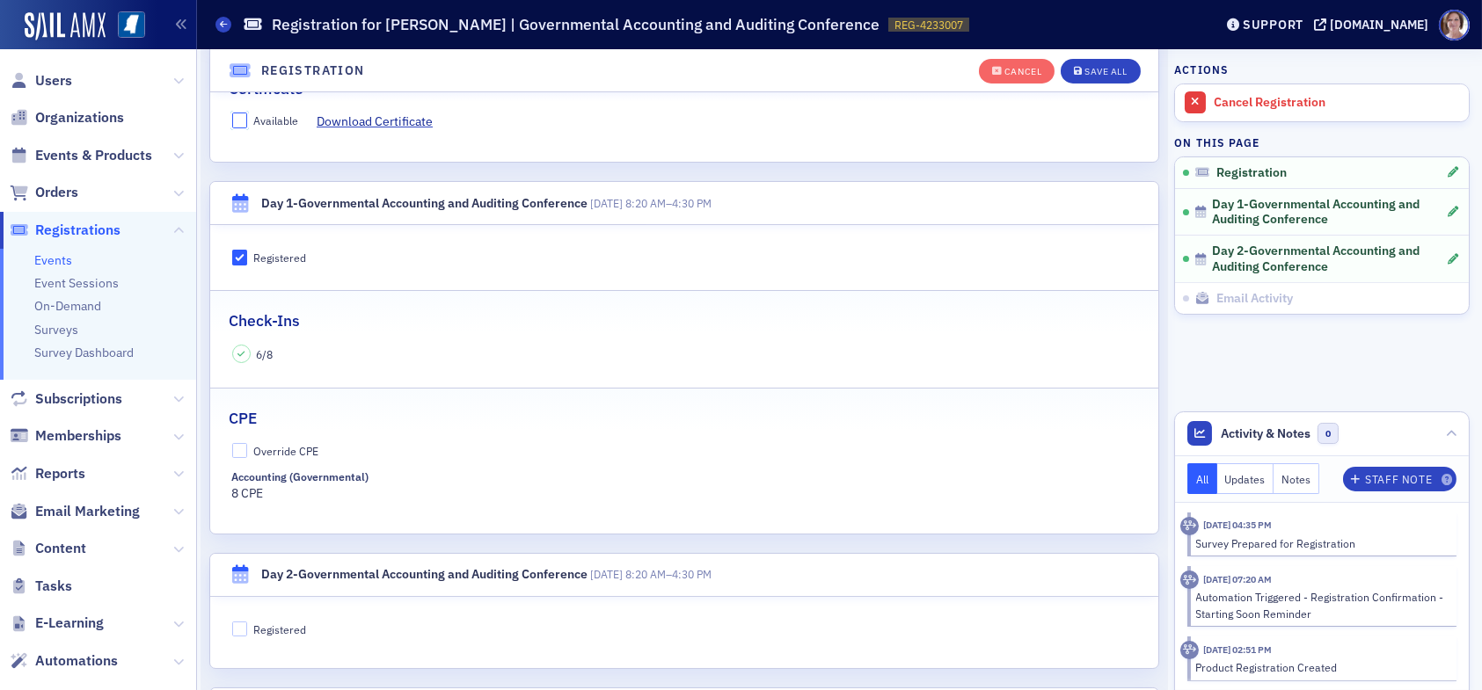
click at [245, 117] on input "Available" at bounding box center [240, 121] width 16 height 16
checkbox input "true"
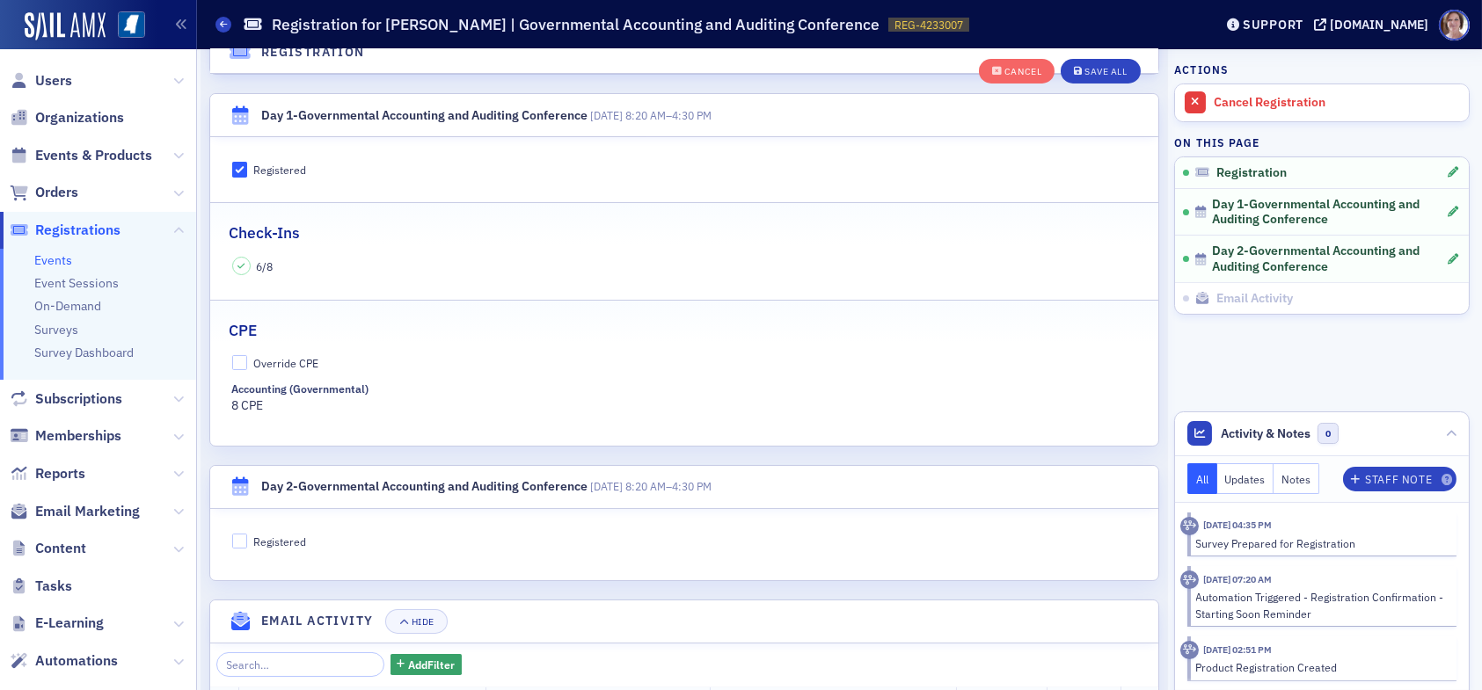
scroll to position [661, 0]
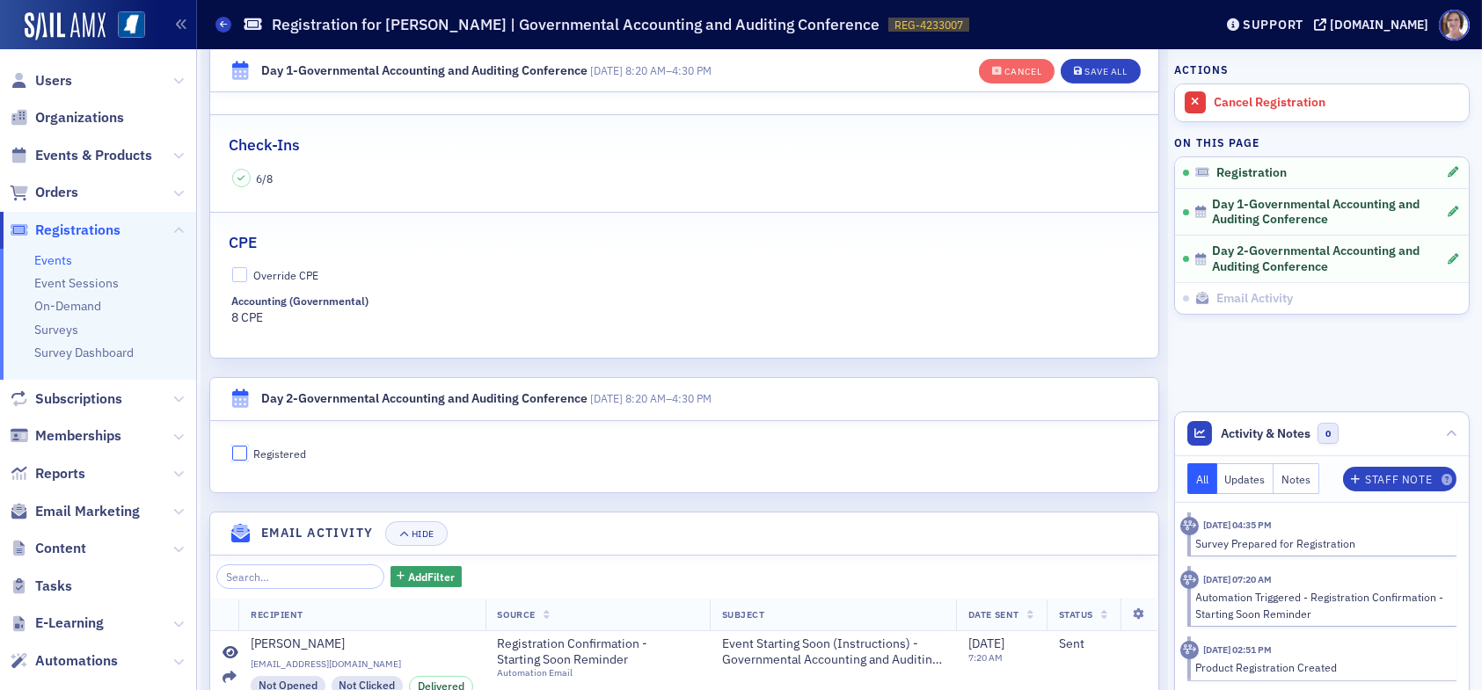
click at [239, 450] on input "Registered" at bounding box center [240, 454] width 16 height 16
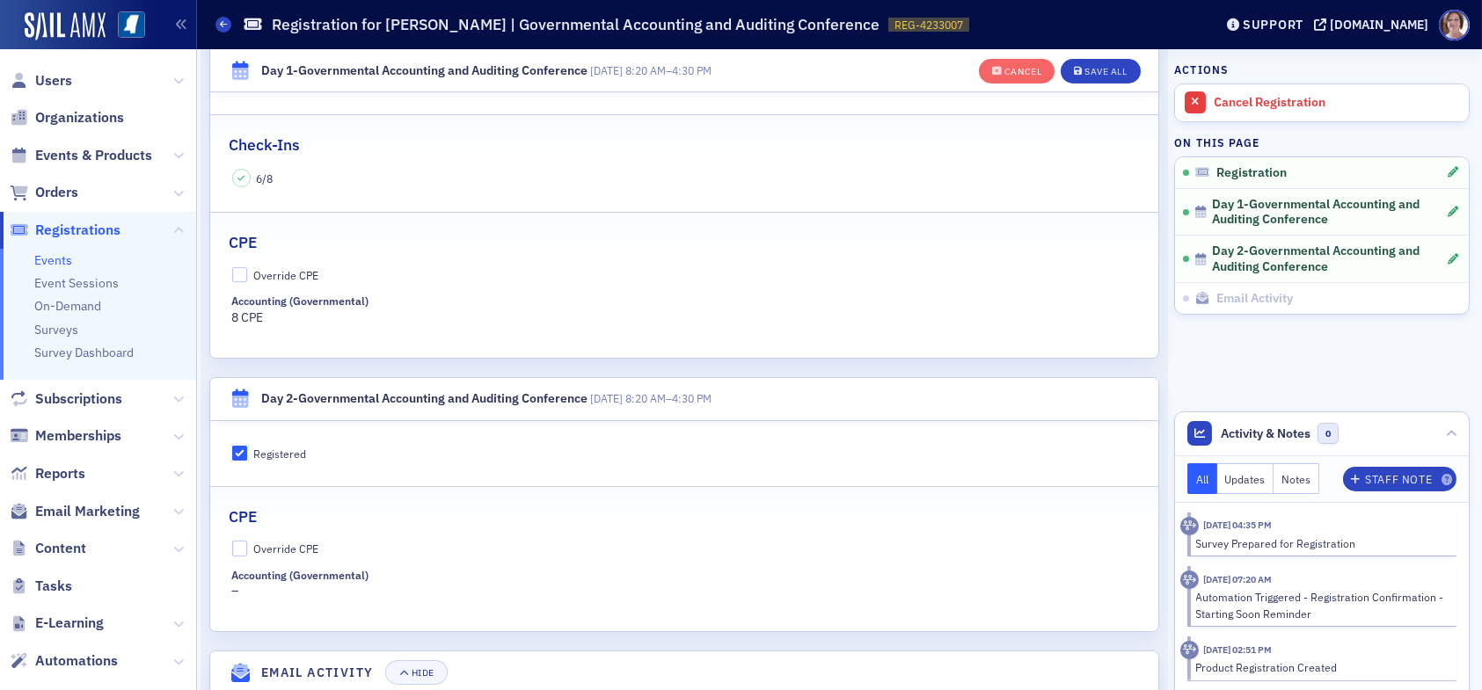
scroll to position [704, 0]
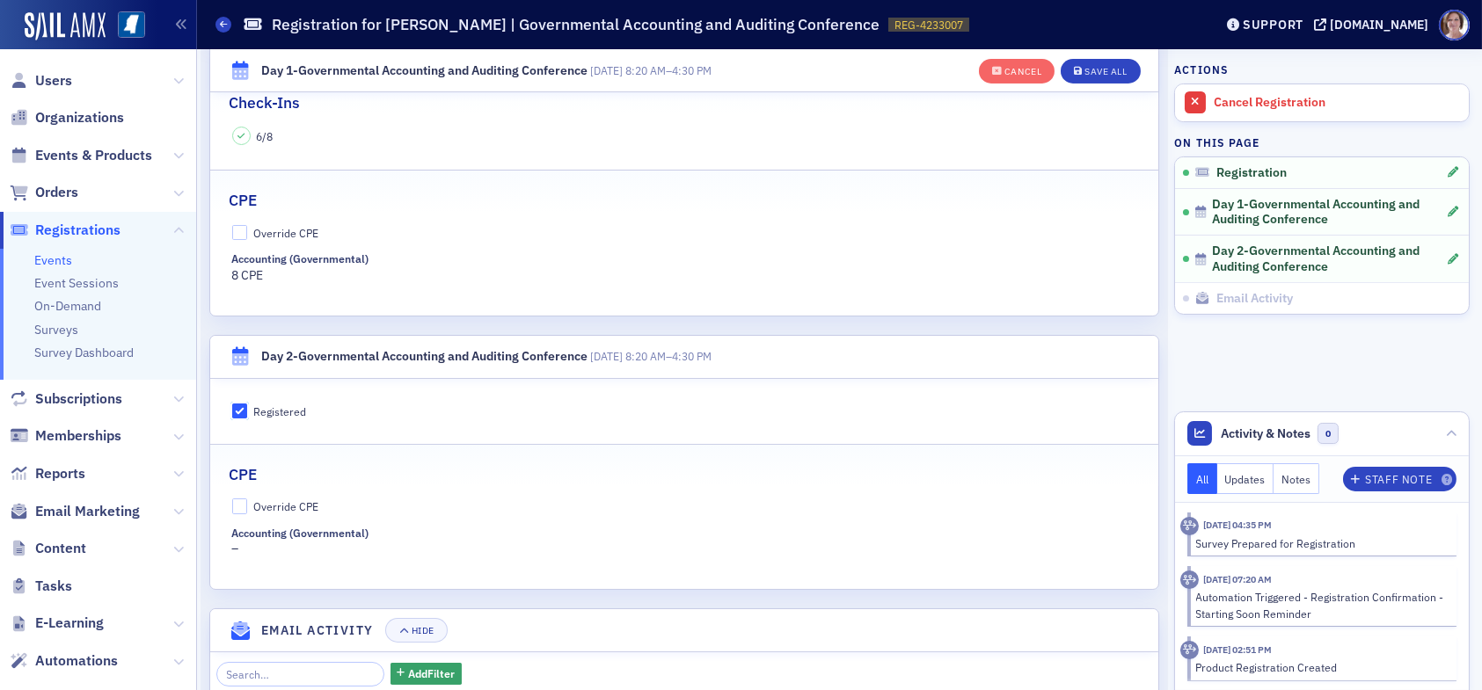
click at [245, 410] on input "Registered" at bounding box center [240, 412] width 16 height 16
checkbox input "false"
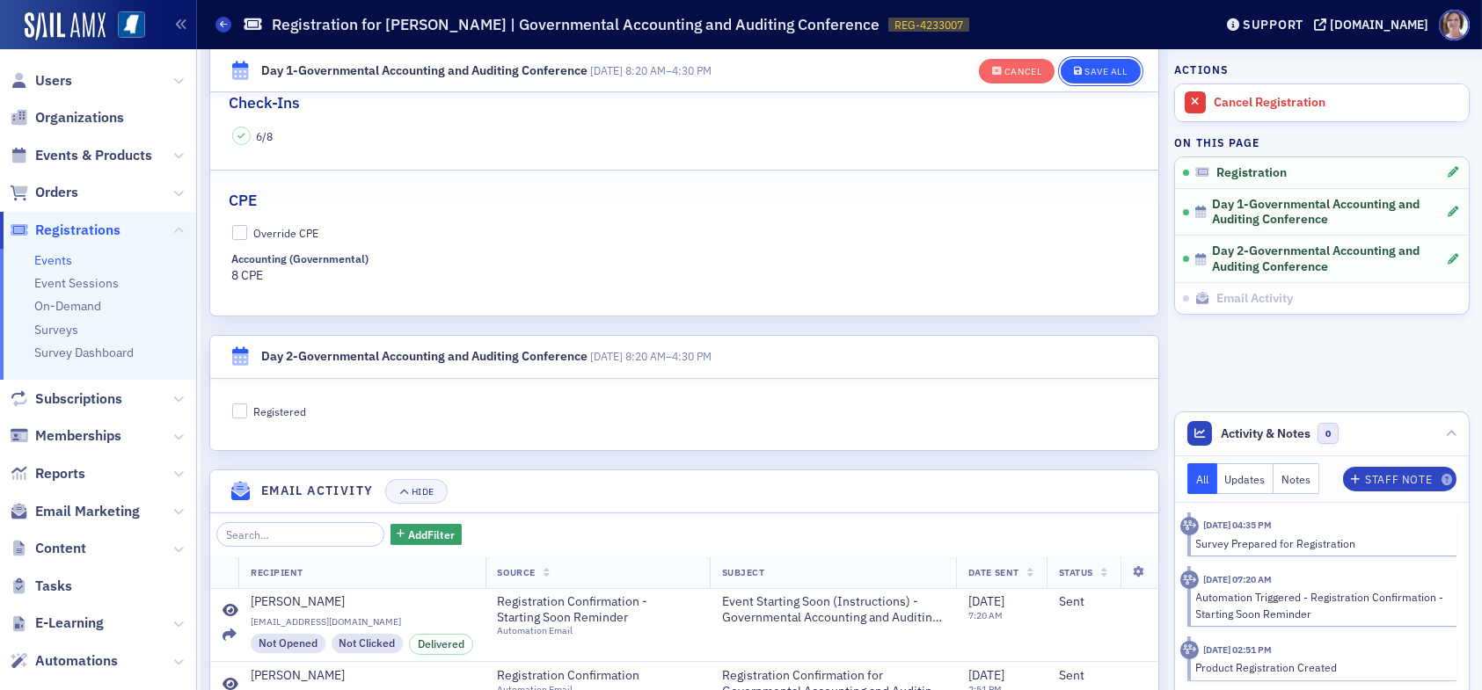
click at [1087, 68] on div "Save All" at bounding box center [1106, 72] width 42 height 10
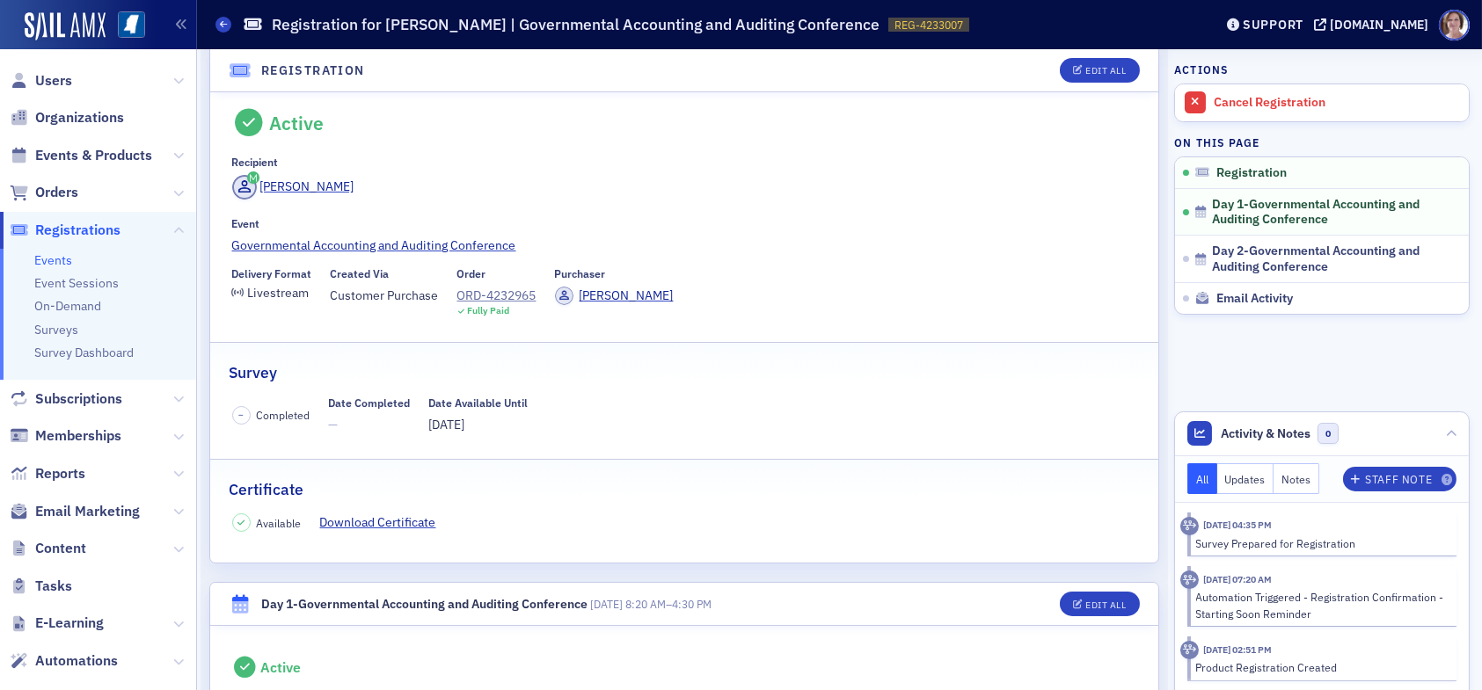
scroll to position [0, 0]
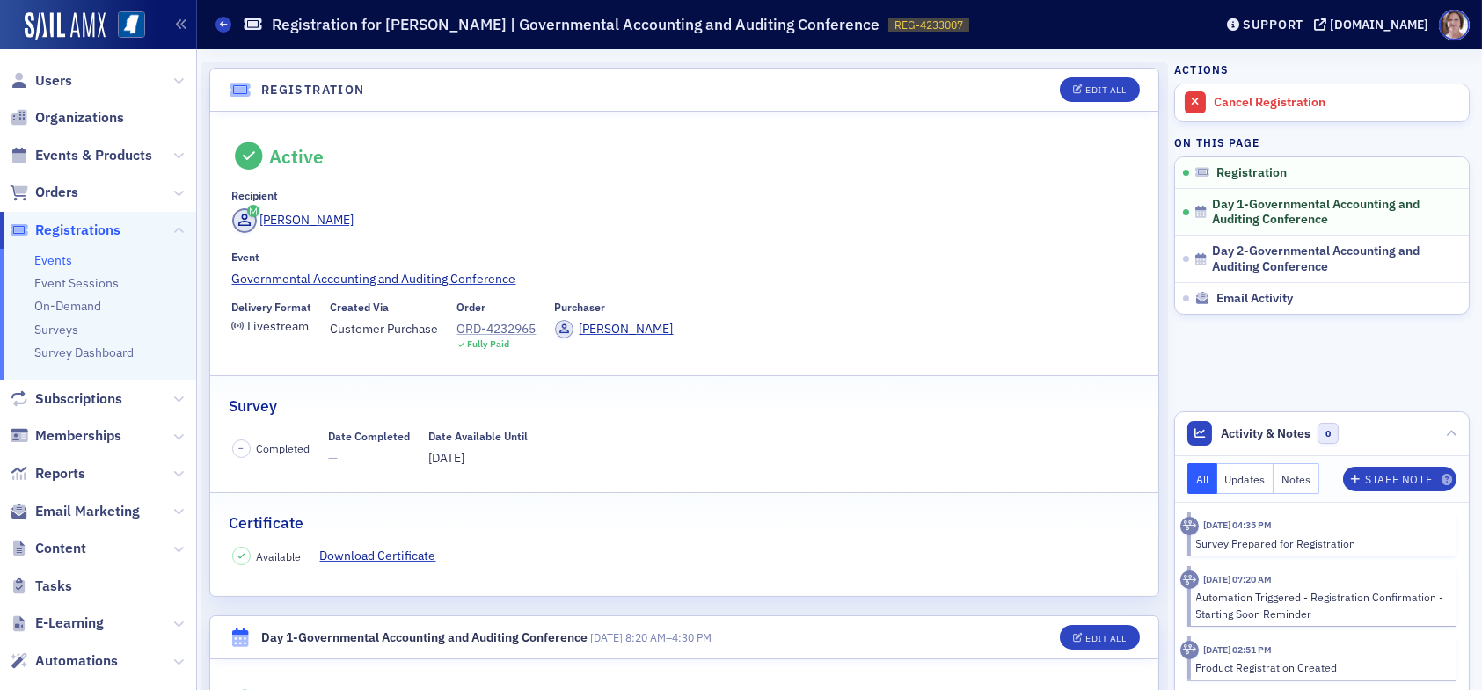
click at [506, 329] on div "ORD-4232965" at bounding box center [496, 329] width 79 height 18
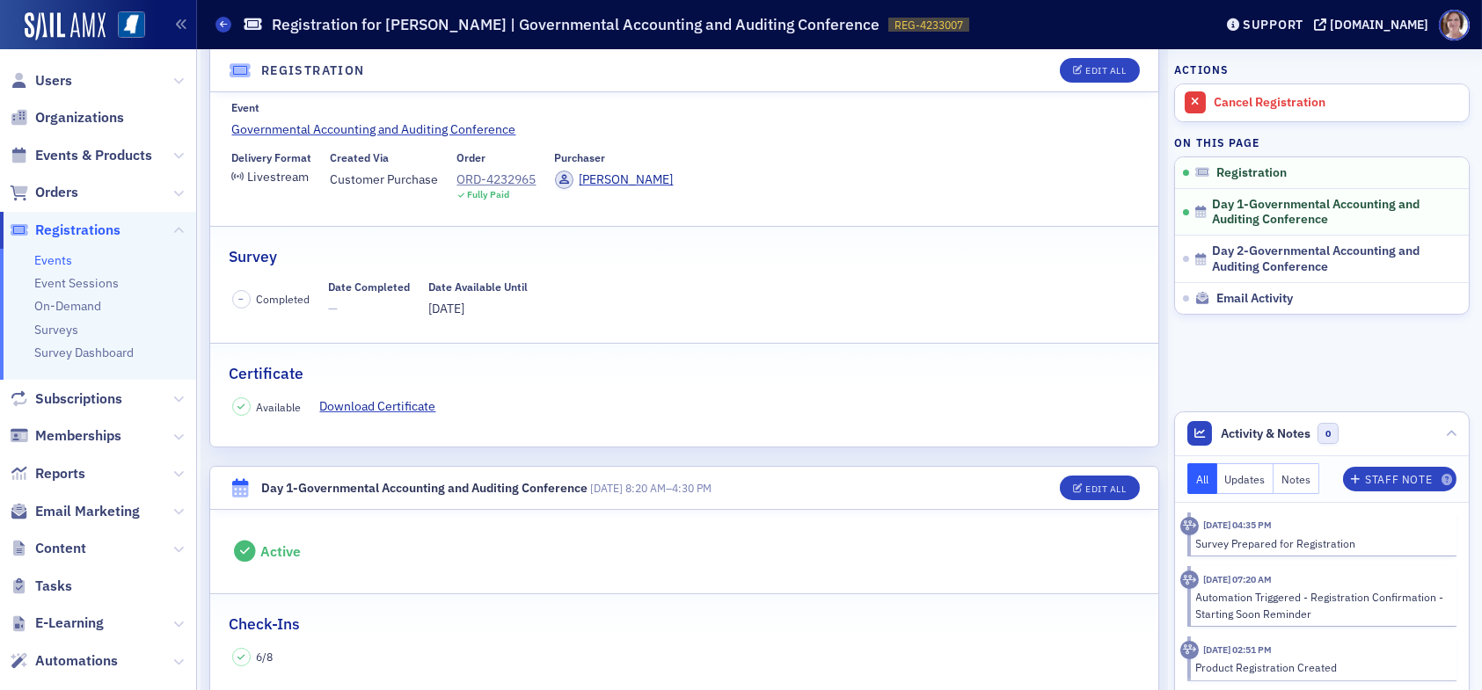
scroll to position [176, 0]
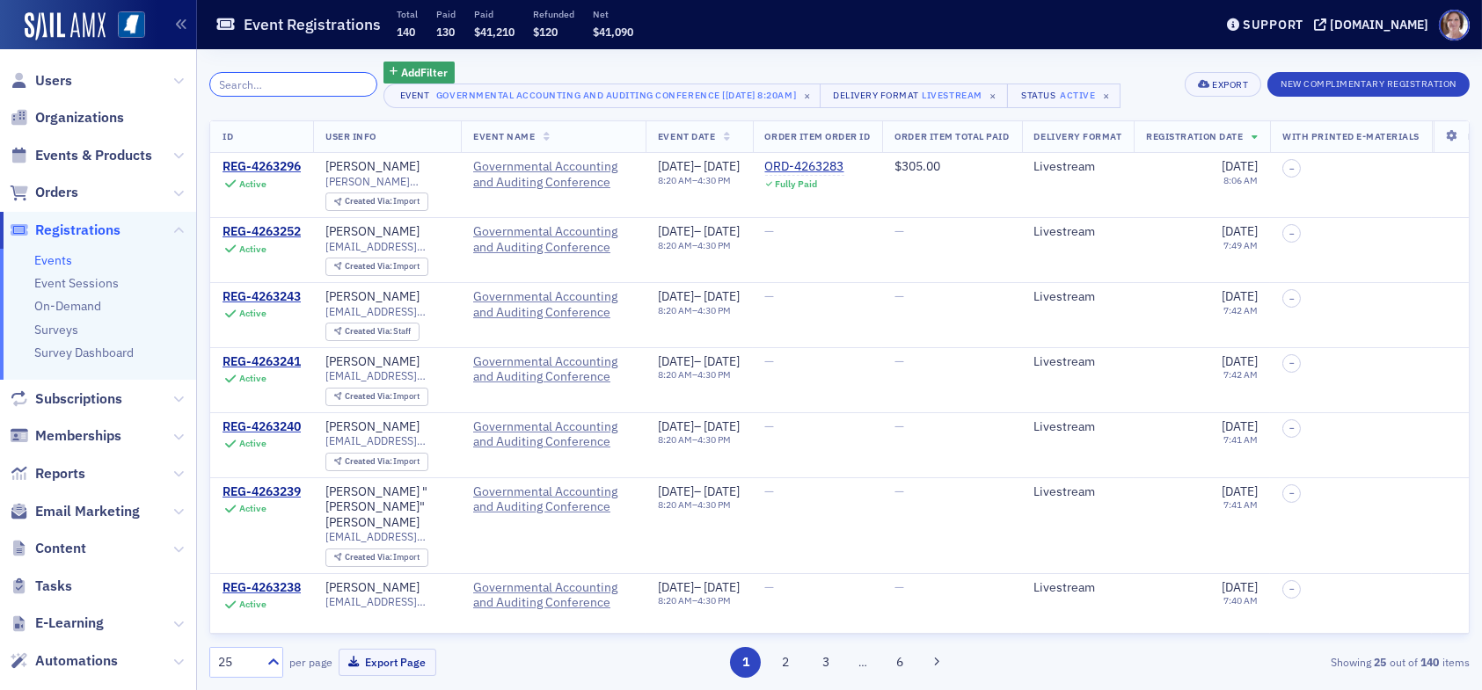
click at [291, 92] on input "search" at bounding box center [293, 84] width 168 height 25
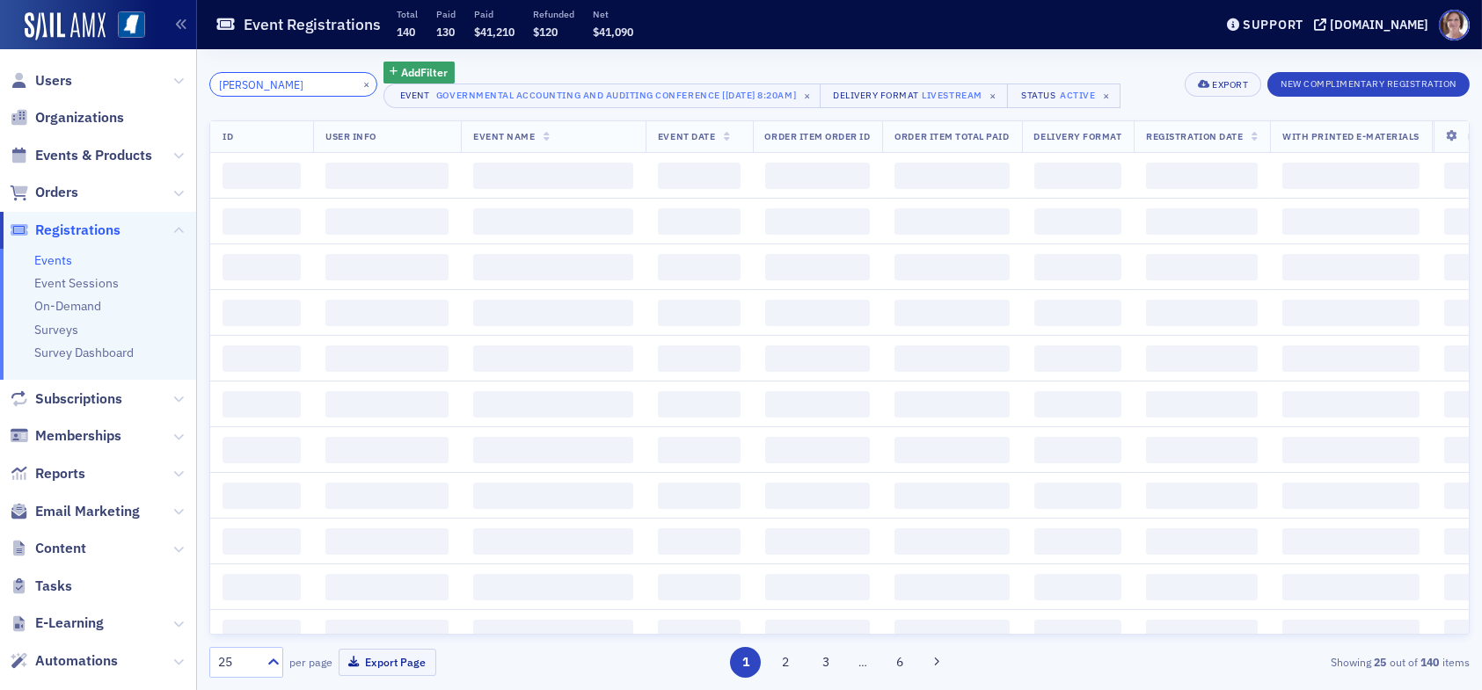
type input "tony wilemon"
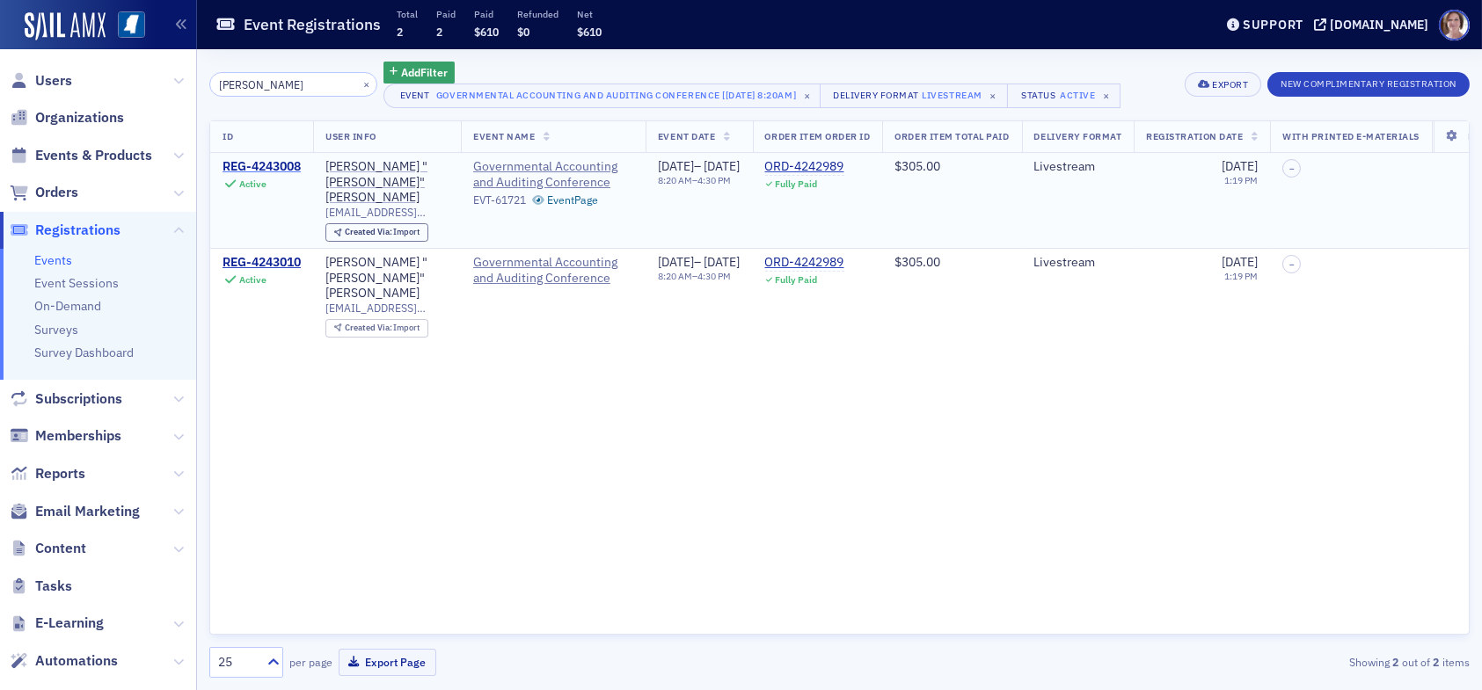
click at [267, 165] on div "REG-4243008" at bounding box center [262, 167] width 78 height 16
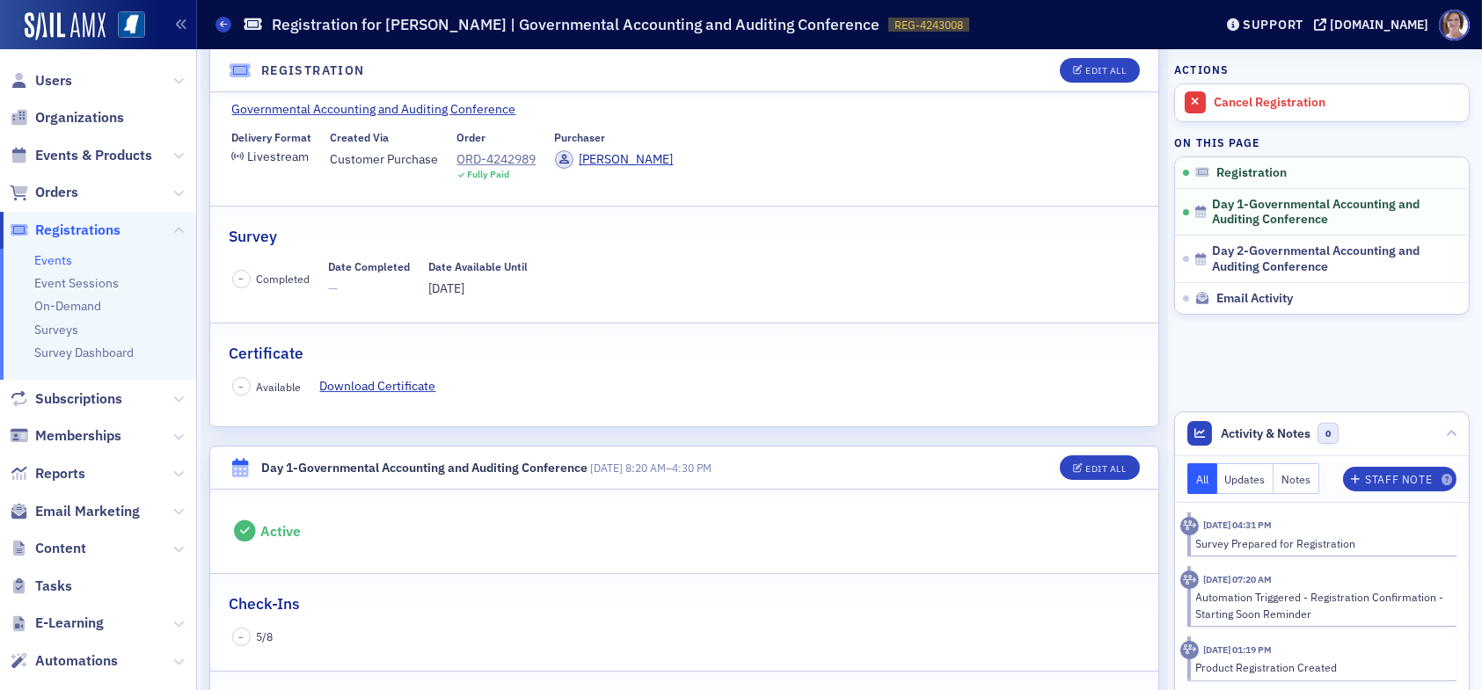
scroll to position [88, 0]
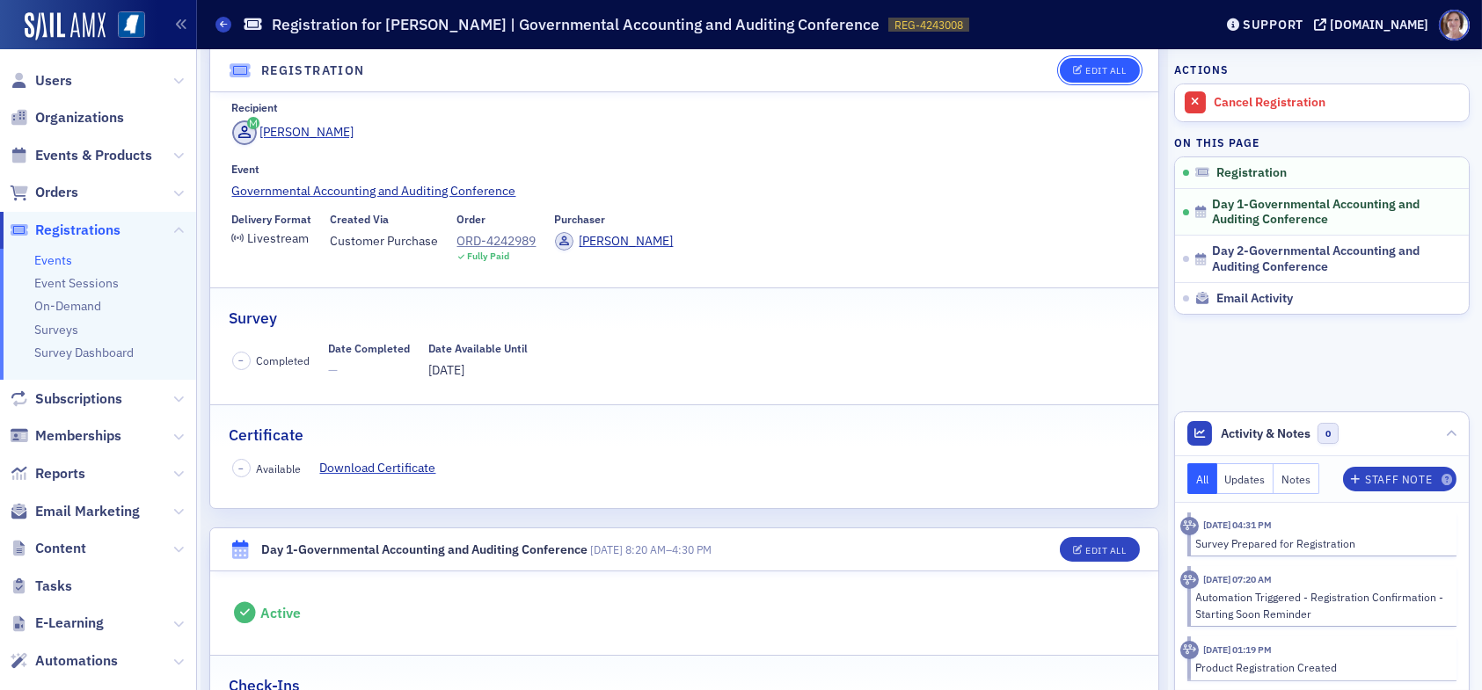
click at [1101, 68] on div "Edit All" at bounding box center [1105, 71] width 40 height 10
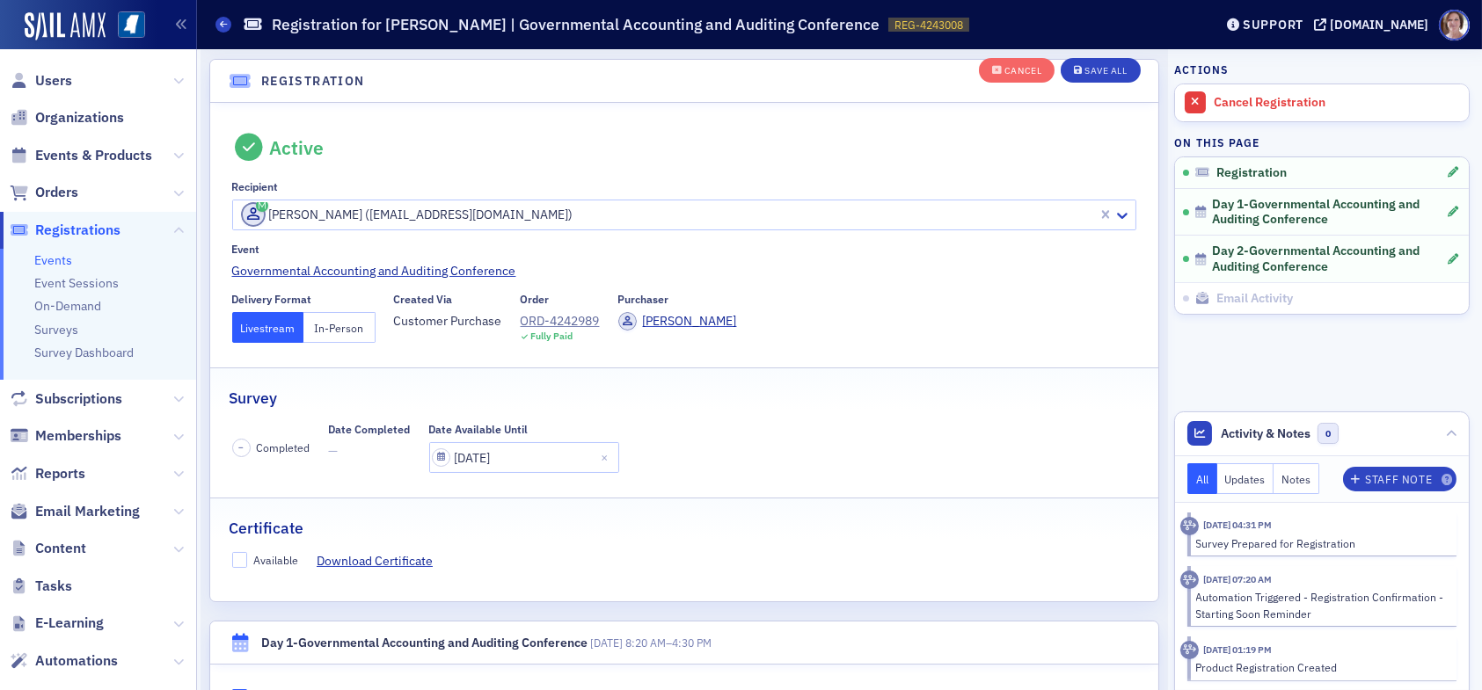
scroll to position [0, 0]
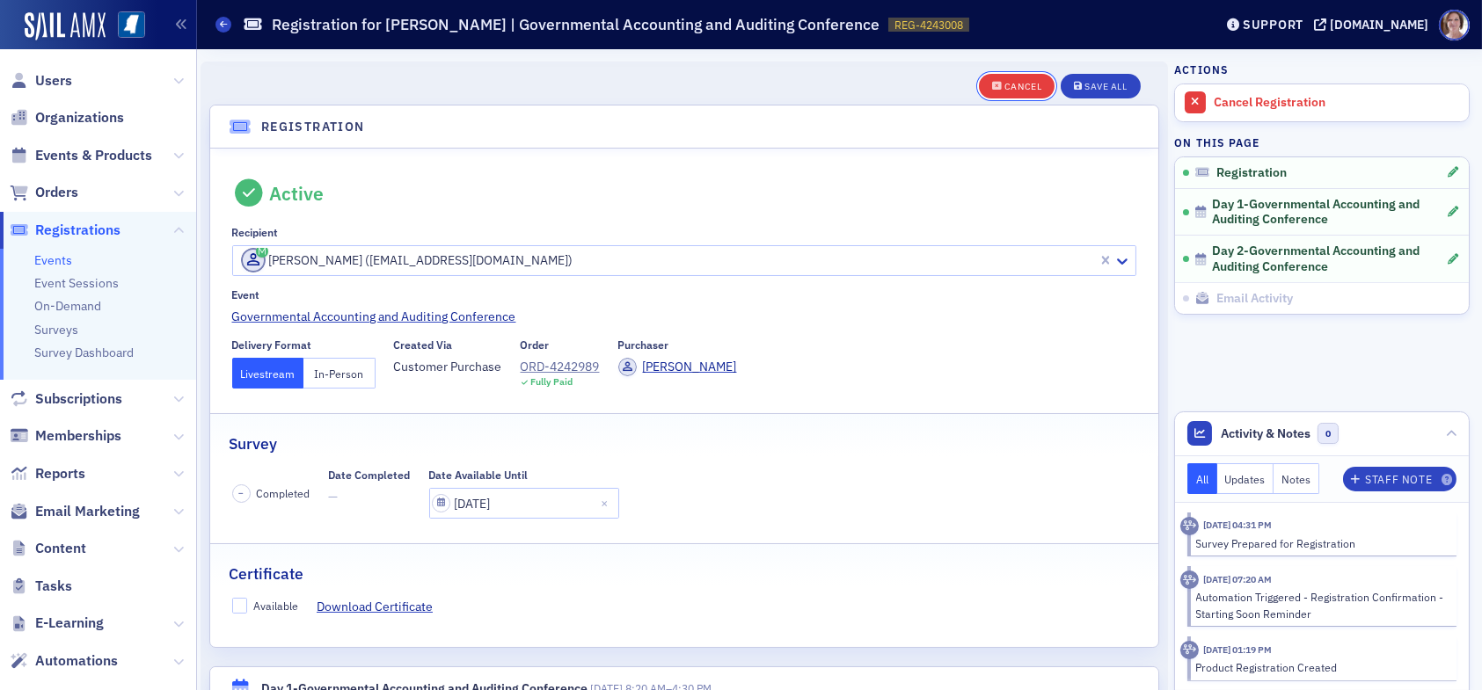
click at [1004, 86] on div "Cancel" at bounding box center [1022, 87] width 37 height 10
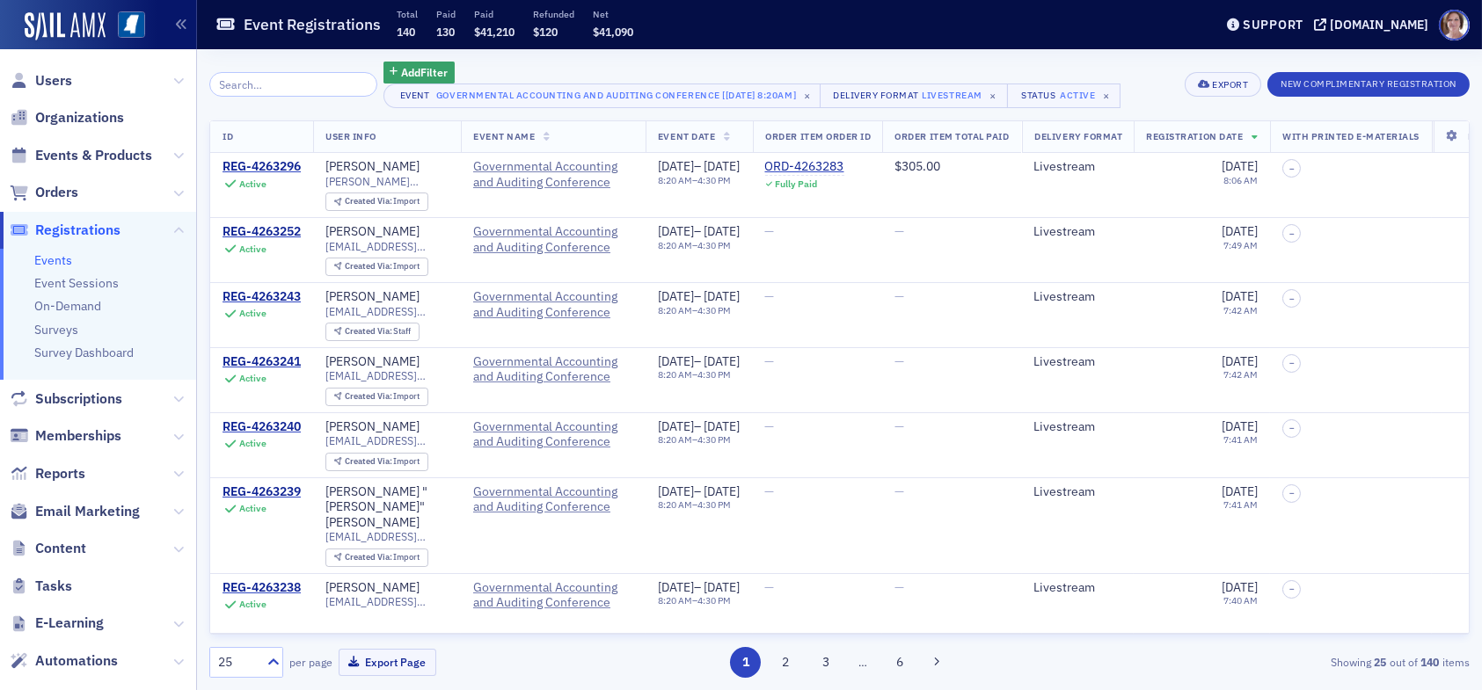
click at [320, 77] on input "search" at bounding box center [293, 84] width 168 height 25
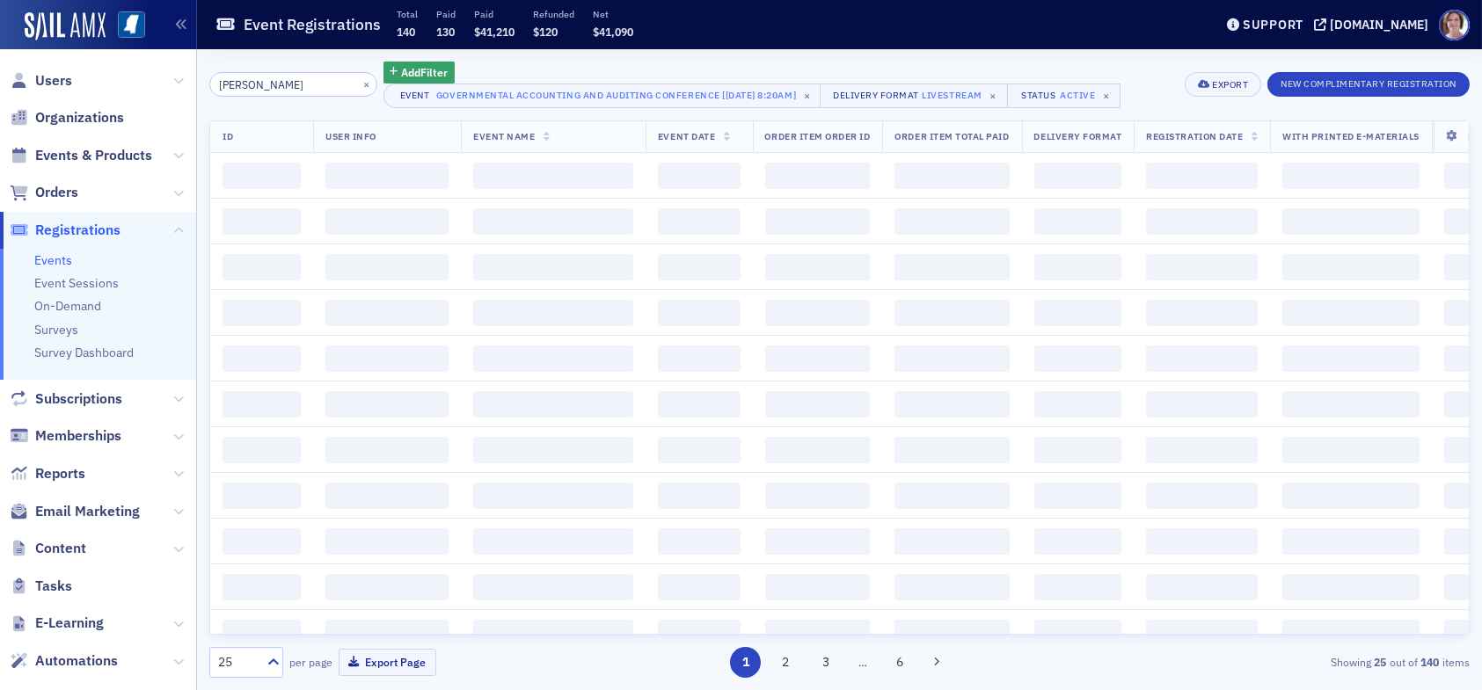
type input "tracie riggin"
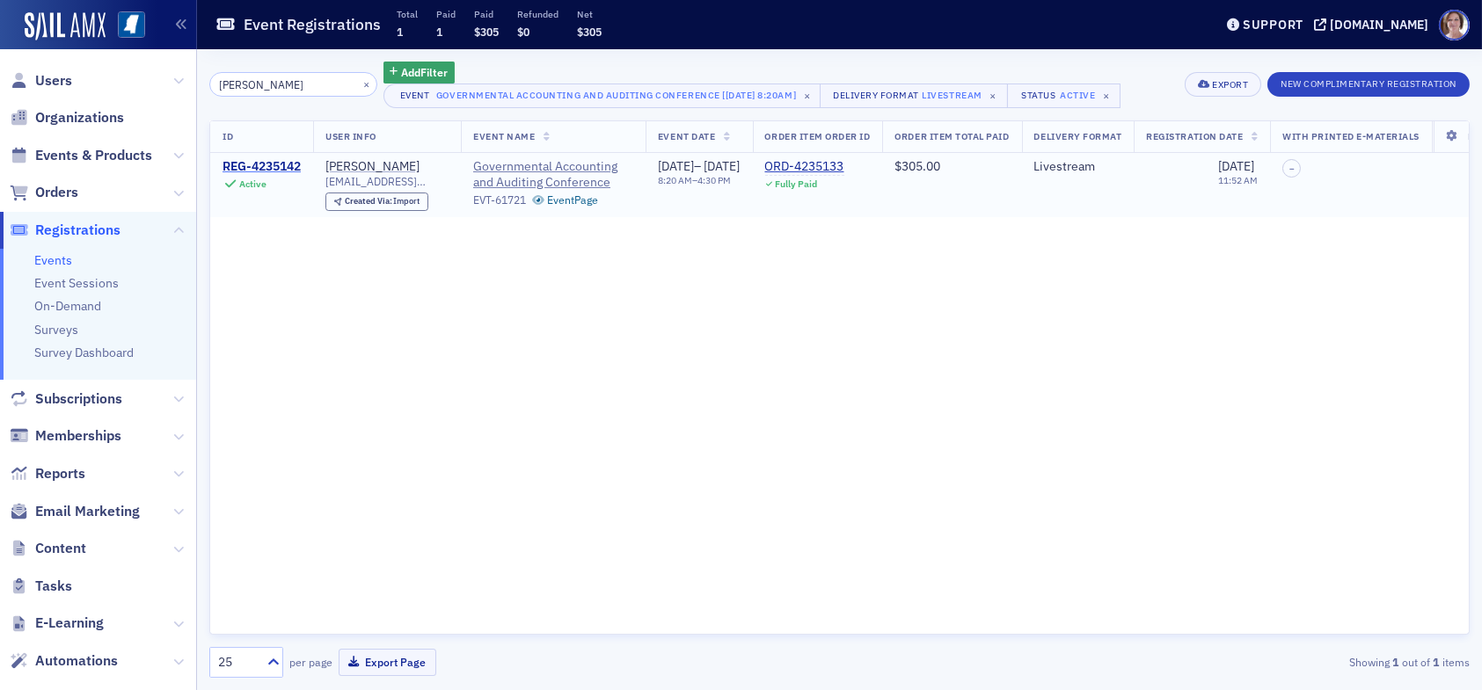
click at [250, 161] on div "REG-4235142" at bounding box center [262, 167] width 78 height 16
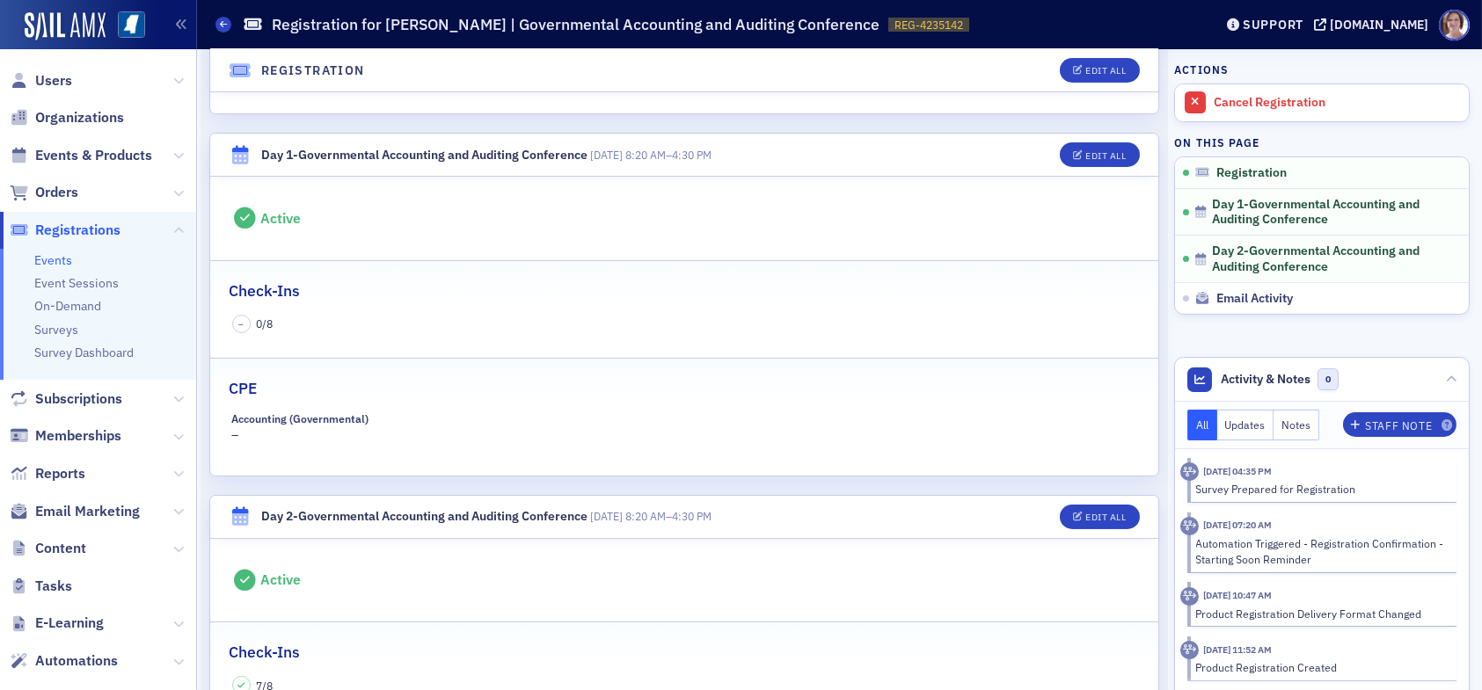
scroll to position [440, 0]
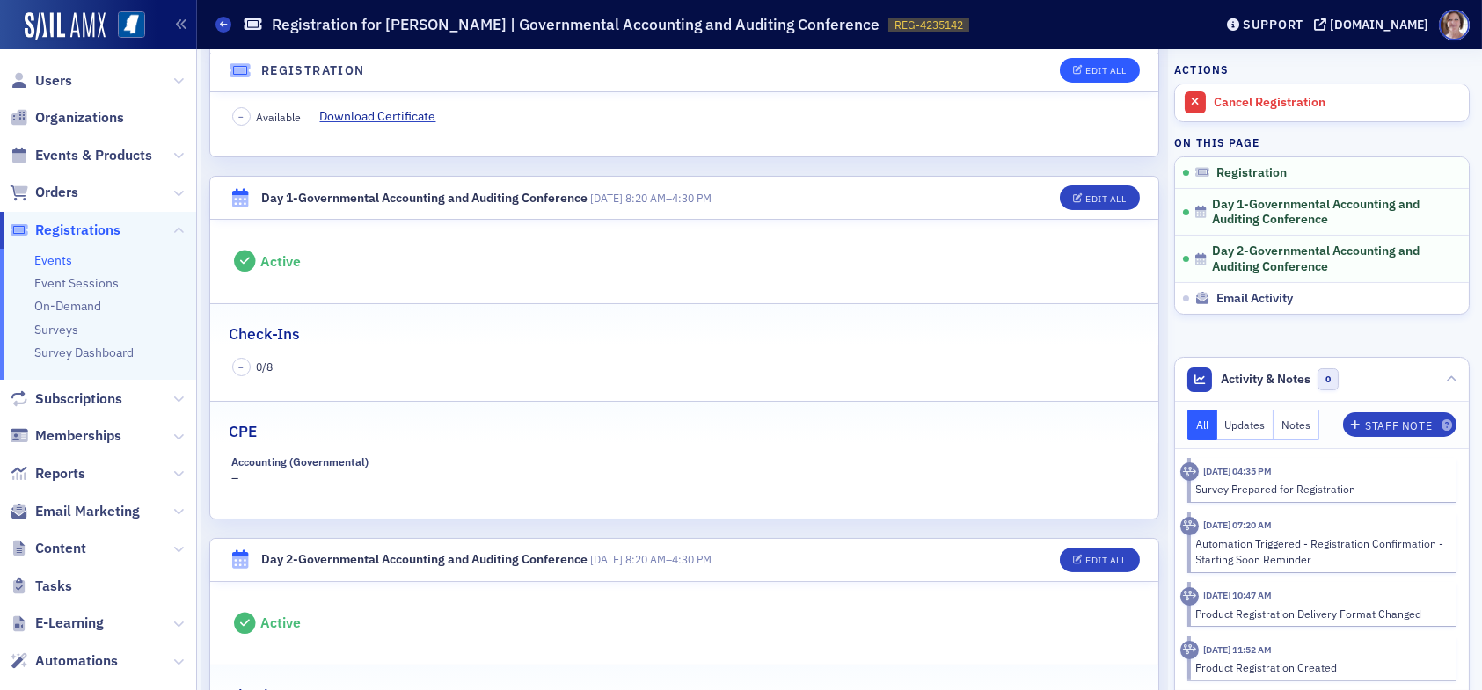
click at [1087, 56] on header "Registration Edit All" at bounding box center [684, 70] width 948 height 43
click at [1085, 72] on div "Edit All" at bounding box center [1105, 71] width 40 height 10
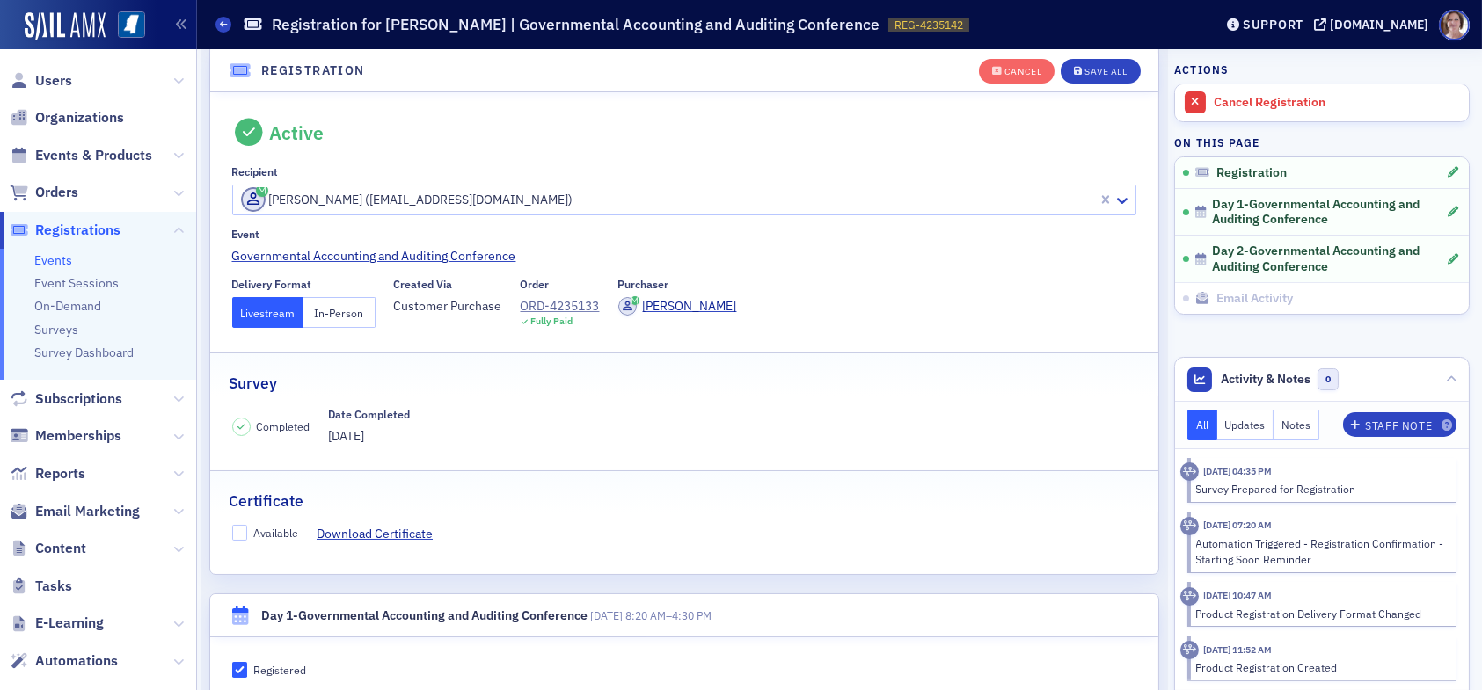
scroll to position [46, 0]
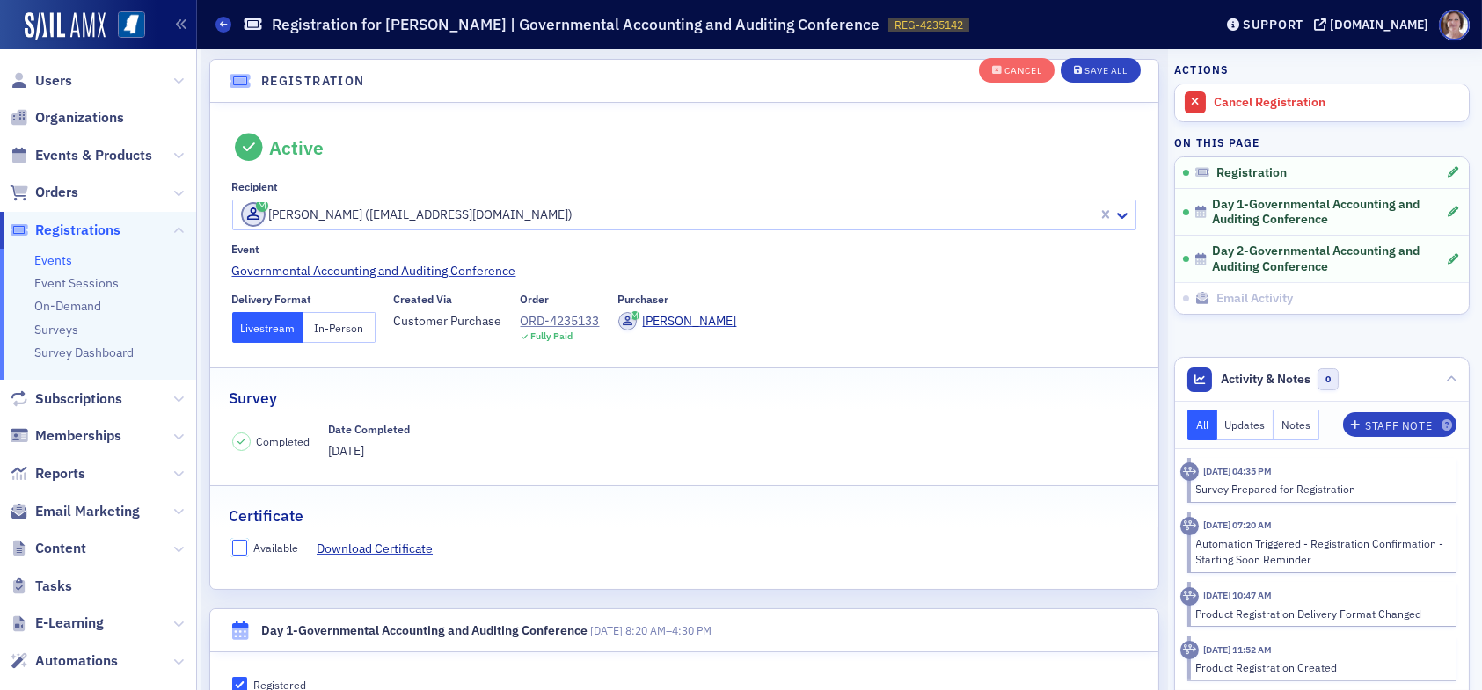
click at [239, 545] on input "Available" at bounding box center [240, 548] width 16 height 16
checkbox input "true"
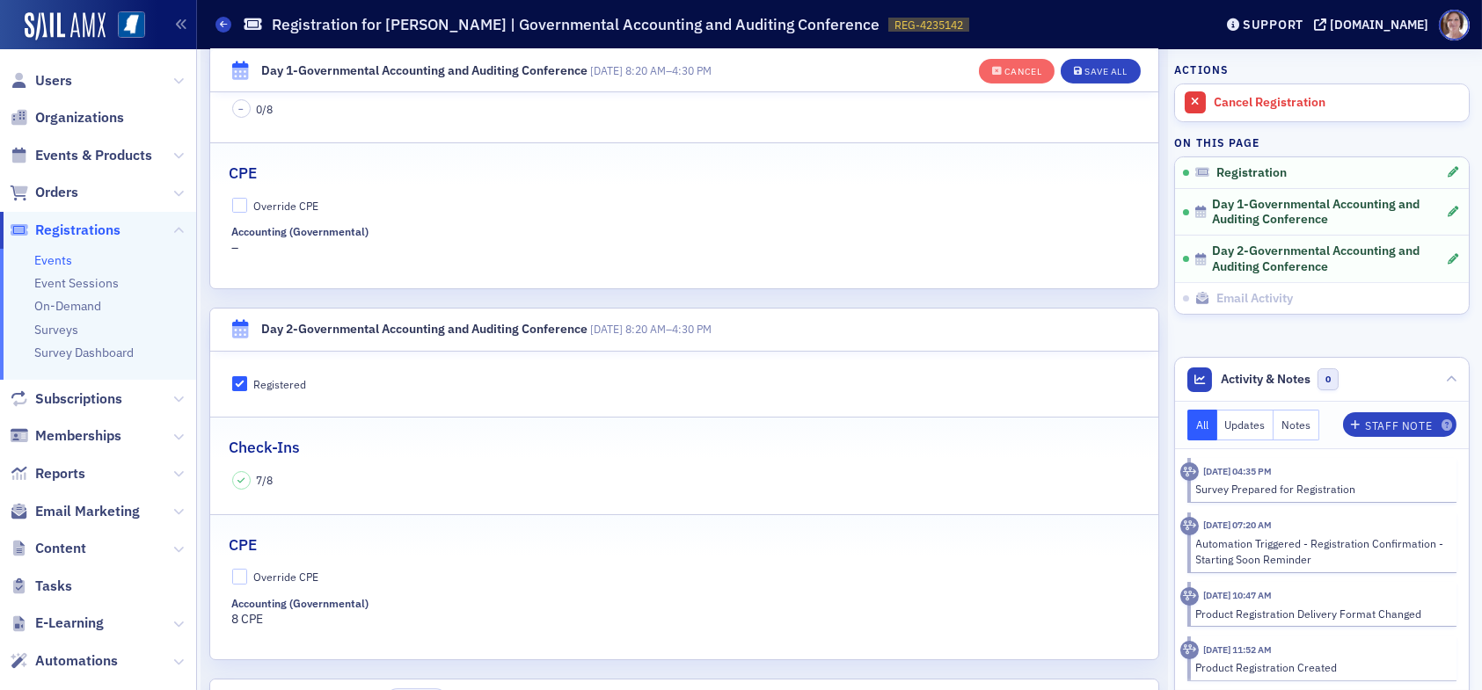
scroll to position [749, 0]
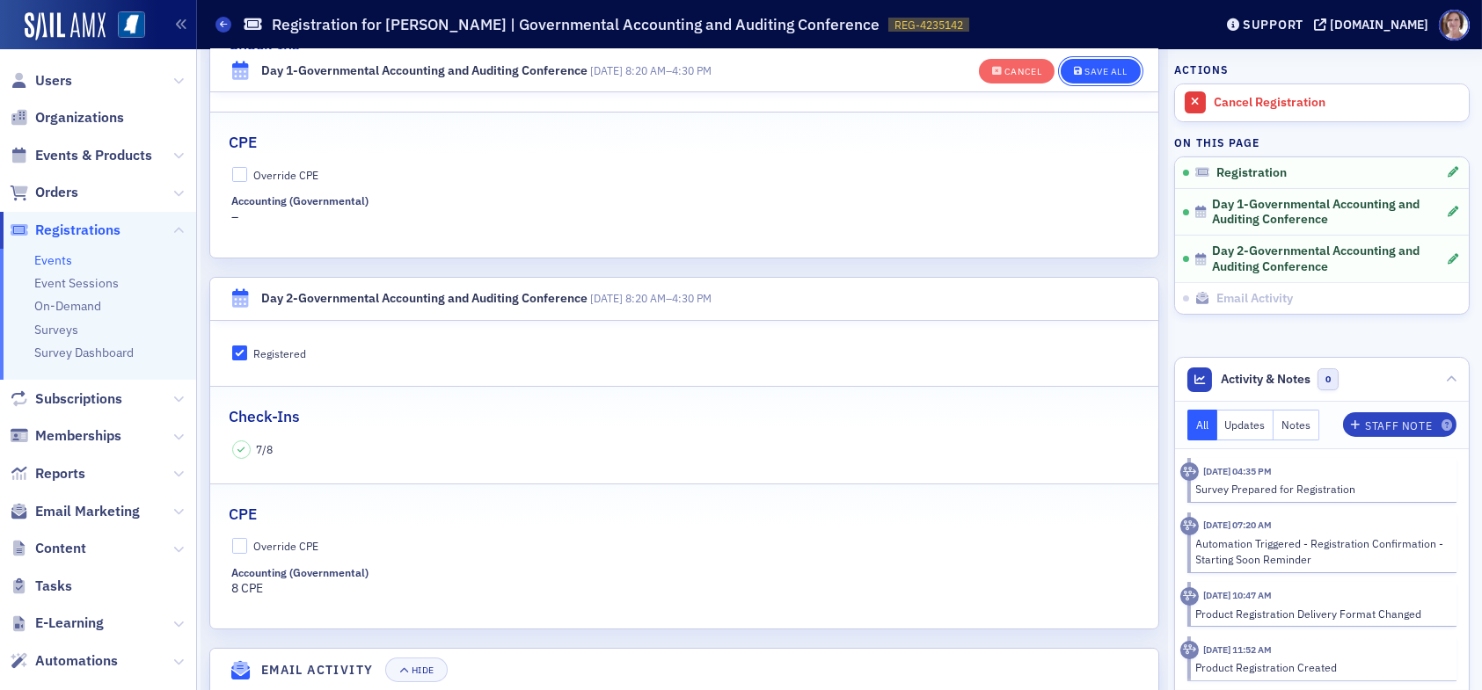
click at [1092, 71] on div "Save All" at bounding box center [1106, 72] width 42 height 10
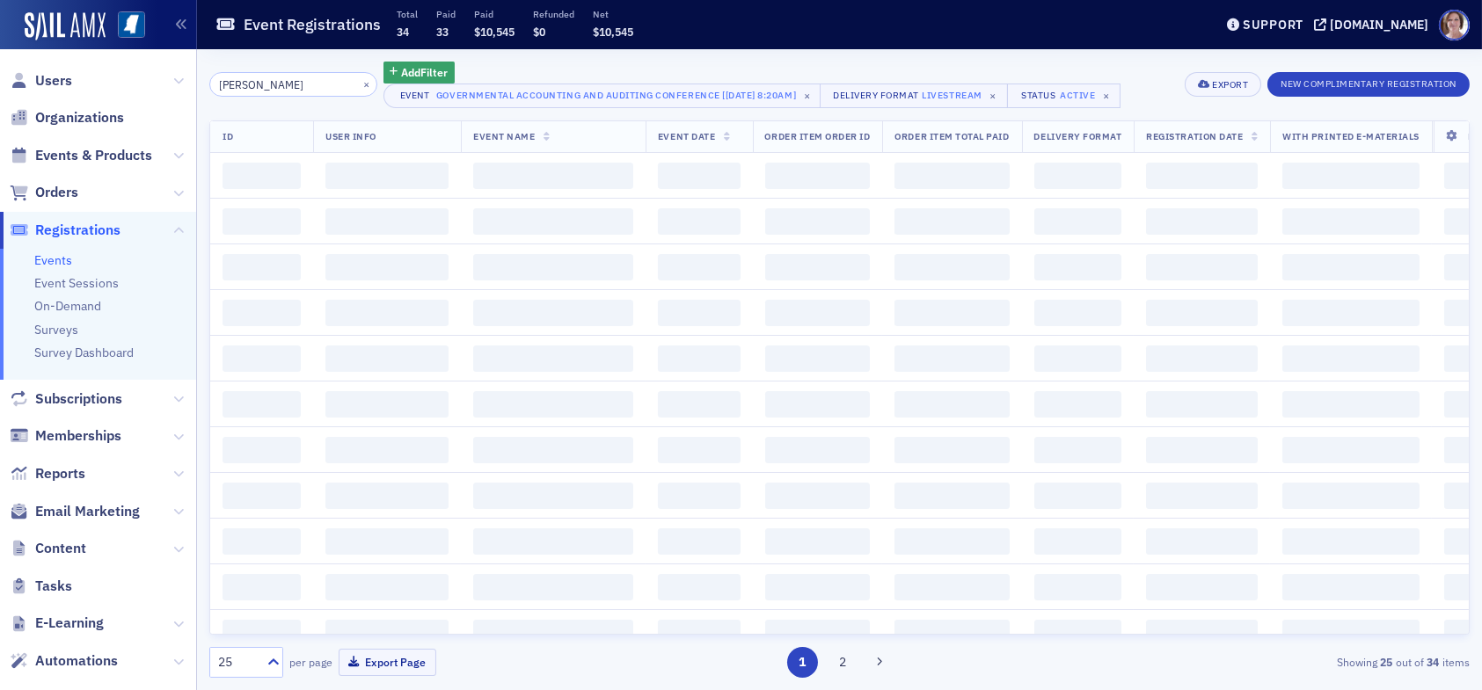
type input "william hanna"
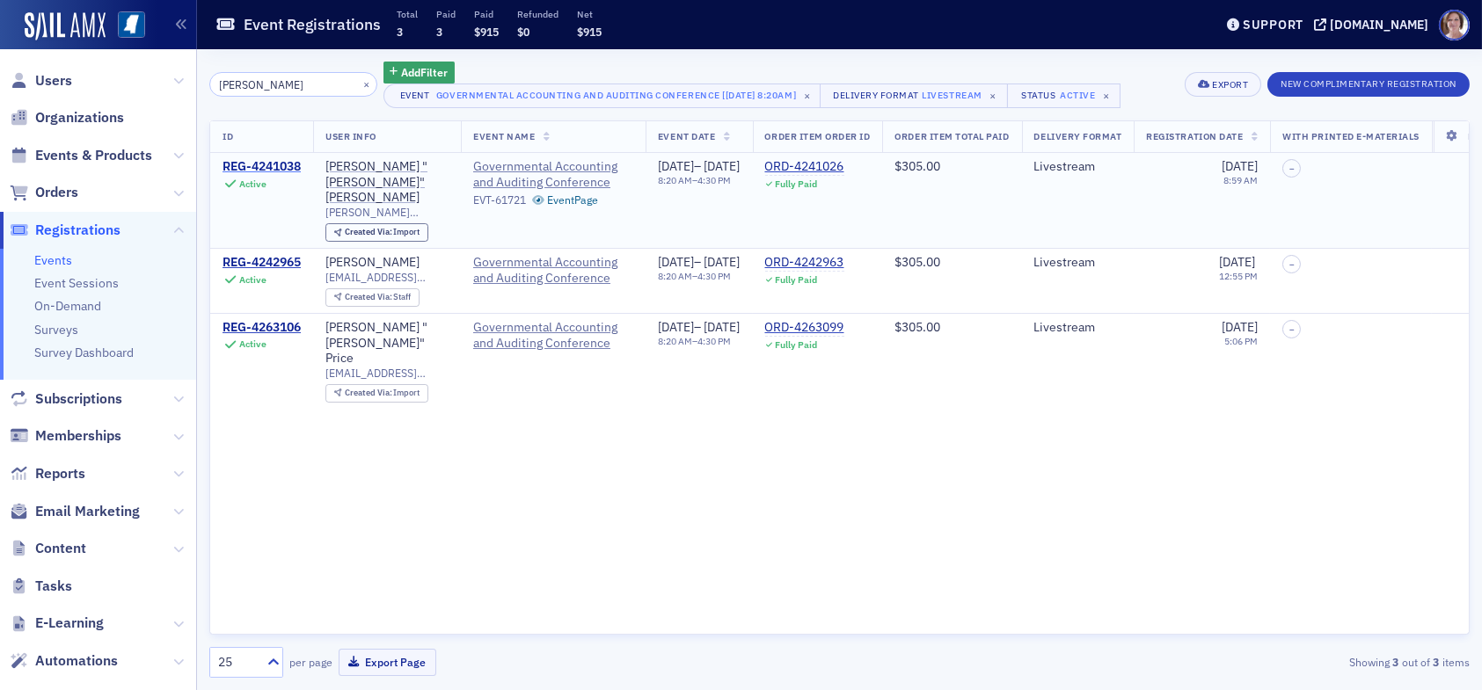
click at [283, 163] on div "REG-4241038" at bounding box center [262, 167] width 78 height 16
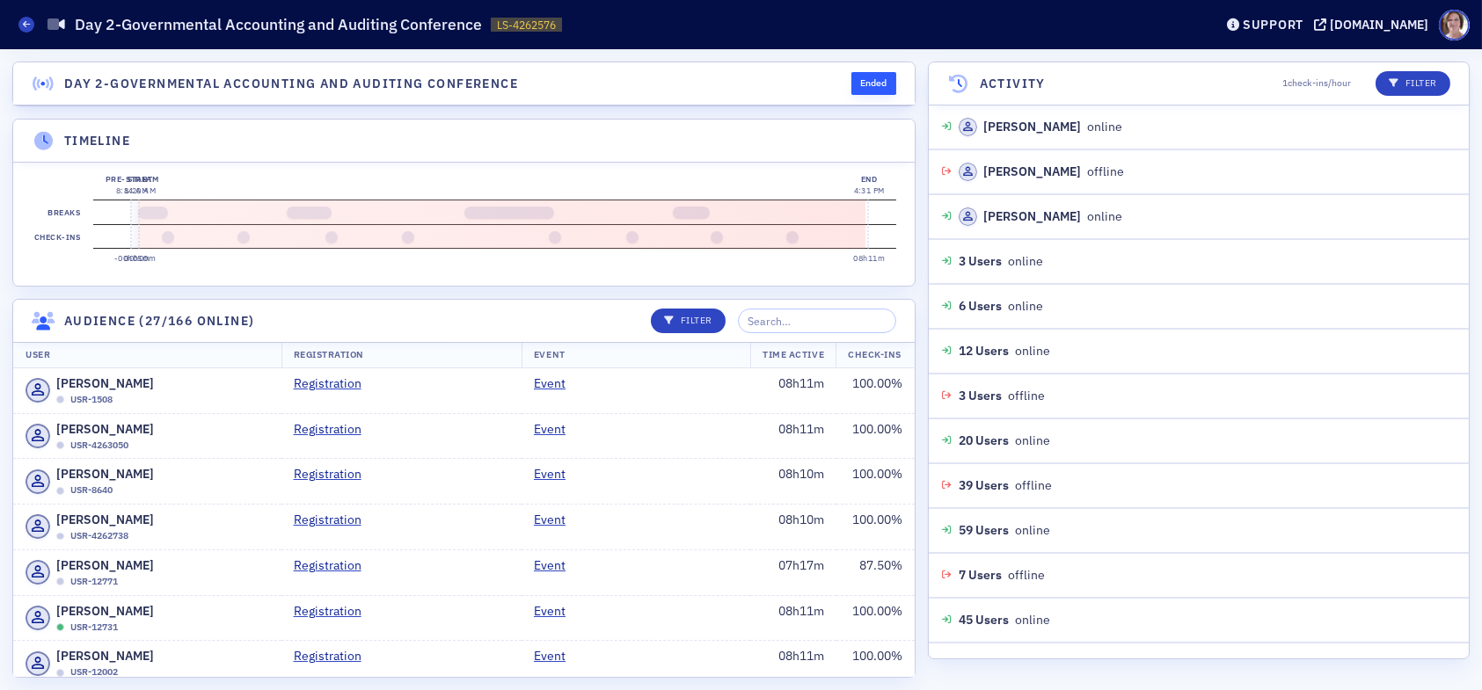
scroll to position [6438, 0]
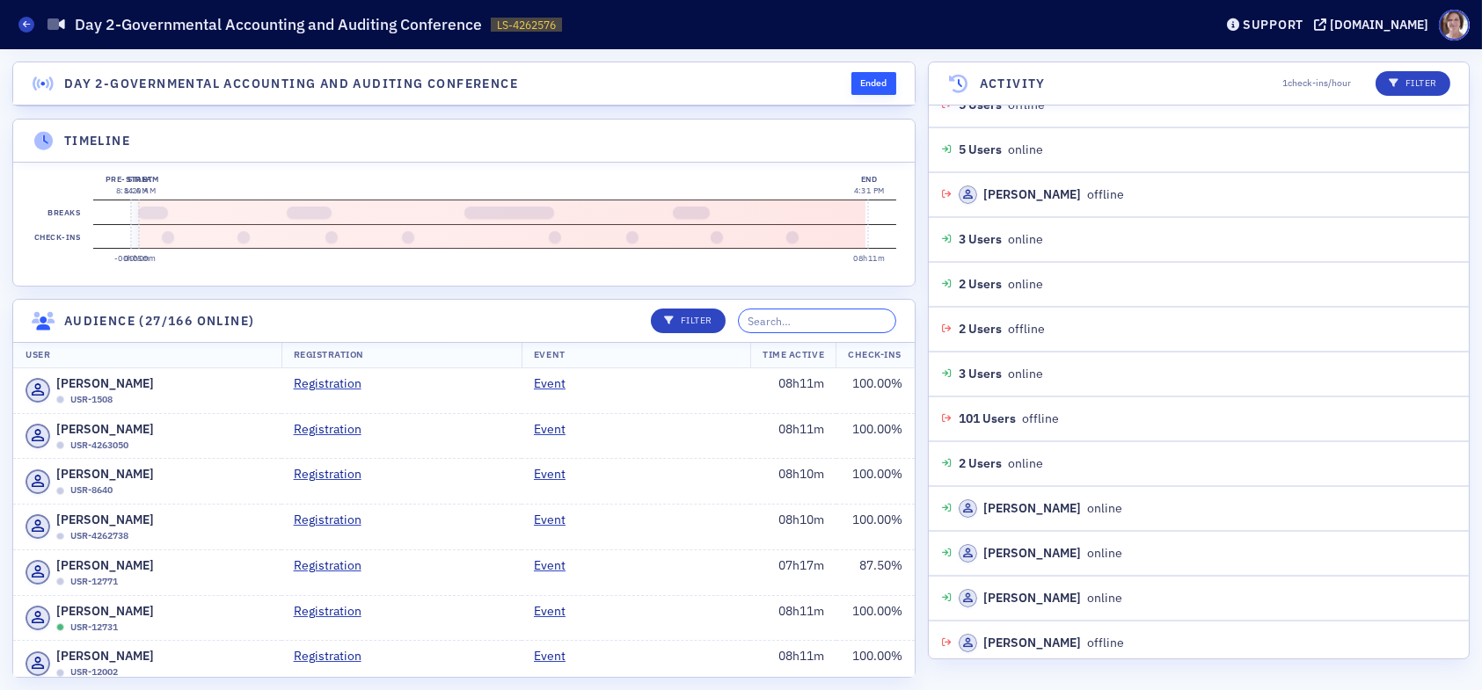
click at [842, 333] on input "search" at bounding box center [817, 321] width 158 height 25
click at [832, 333] on input "search" at bounding box center [817, 321] width 158 height 25
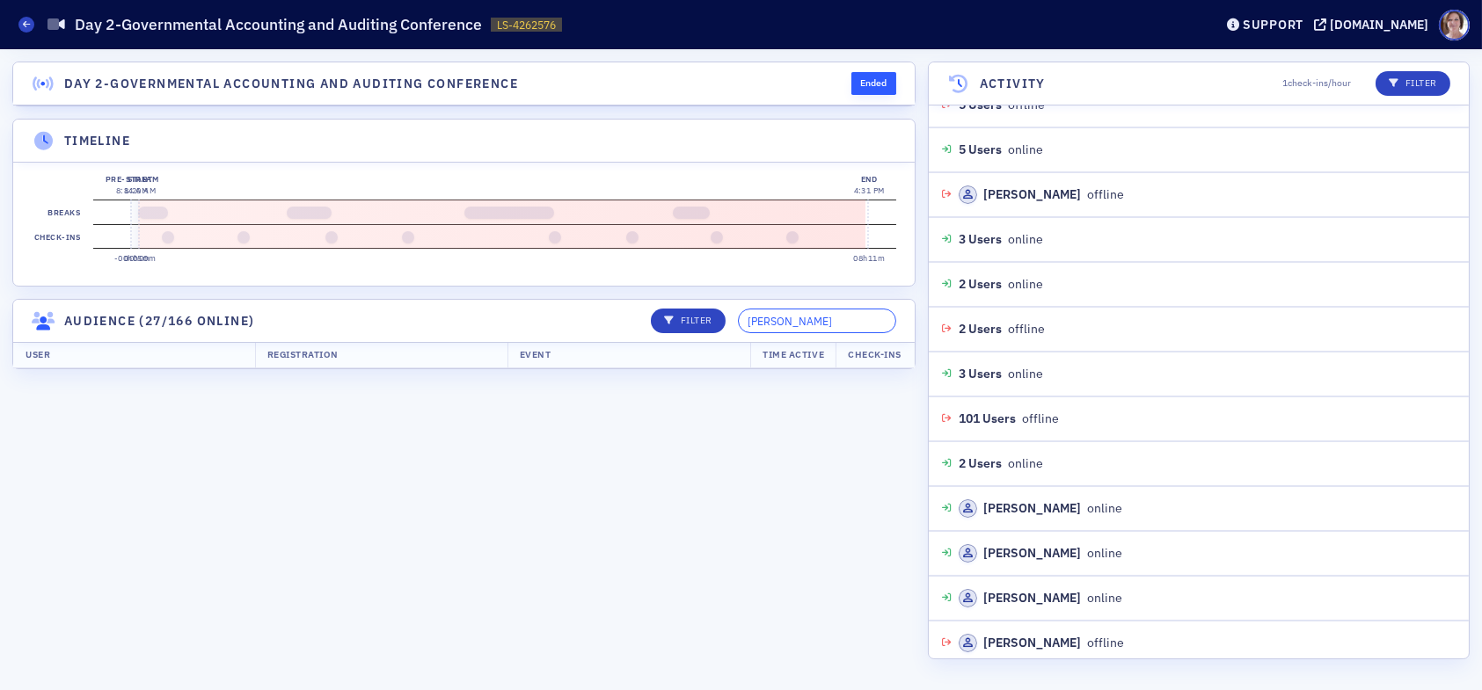
type input "[PERSON_NAME]"
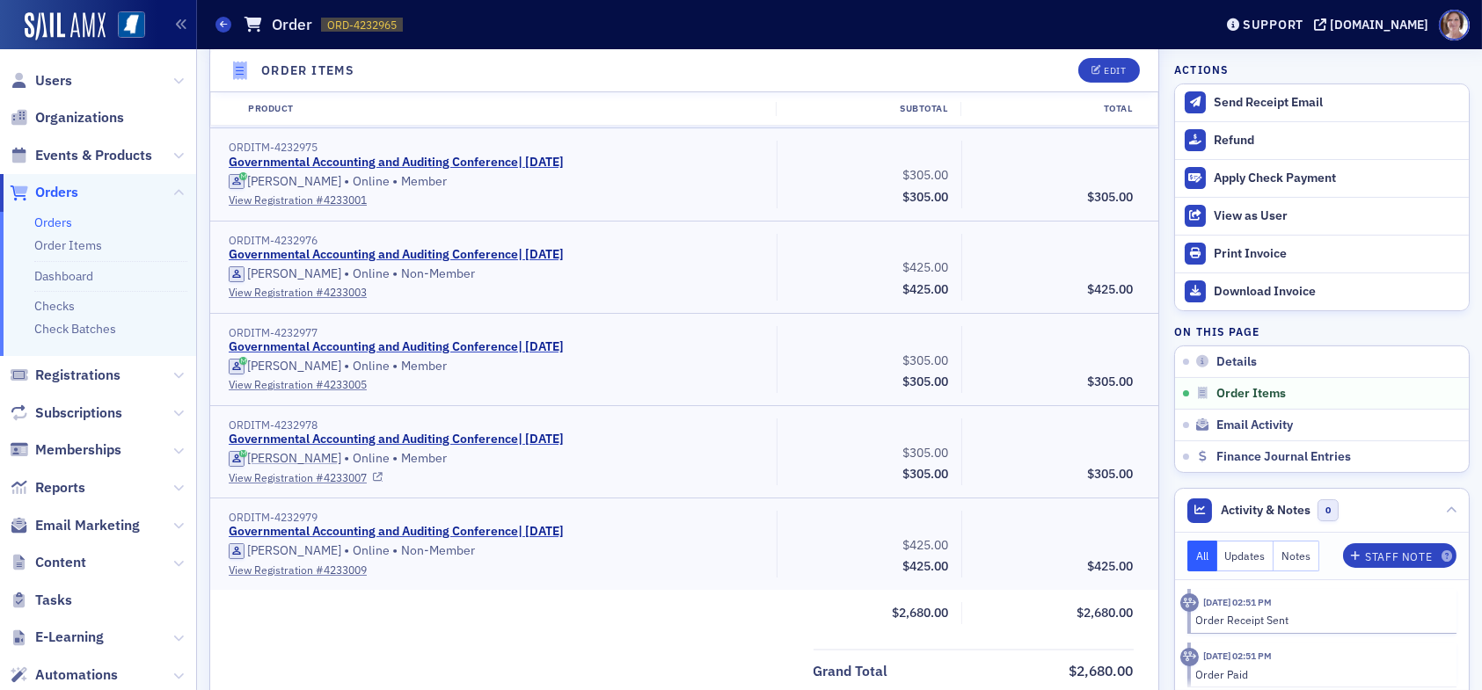
scroll to position [968, 0]
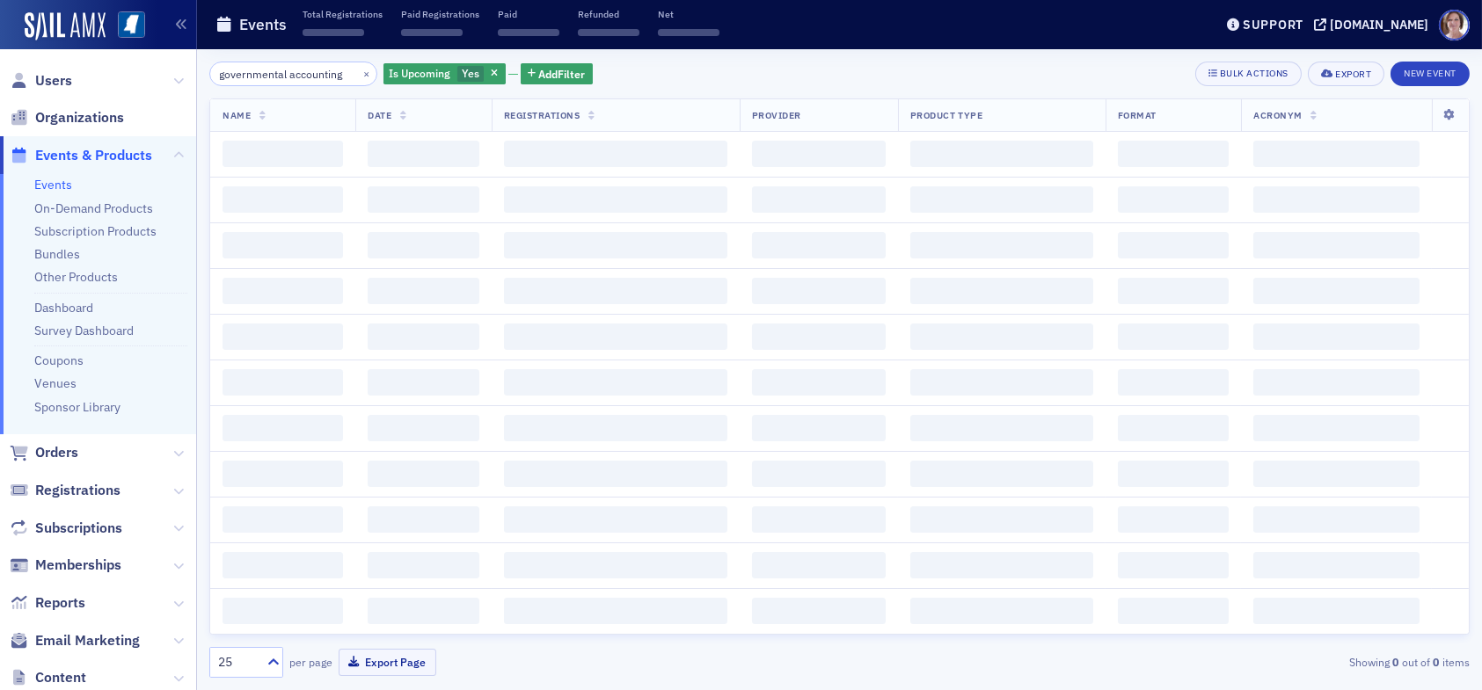
scroll to position [0, 7]
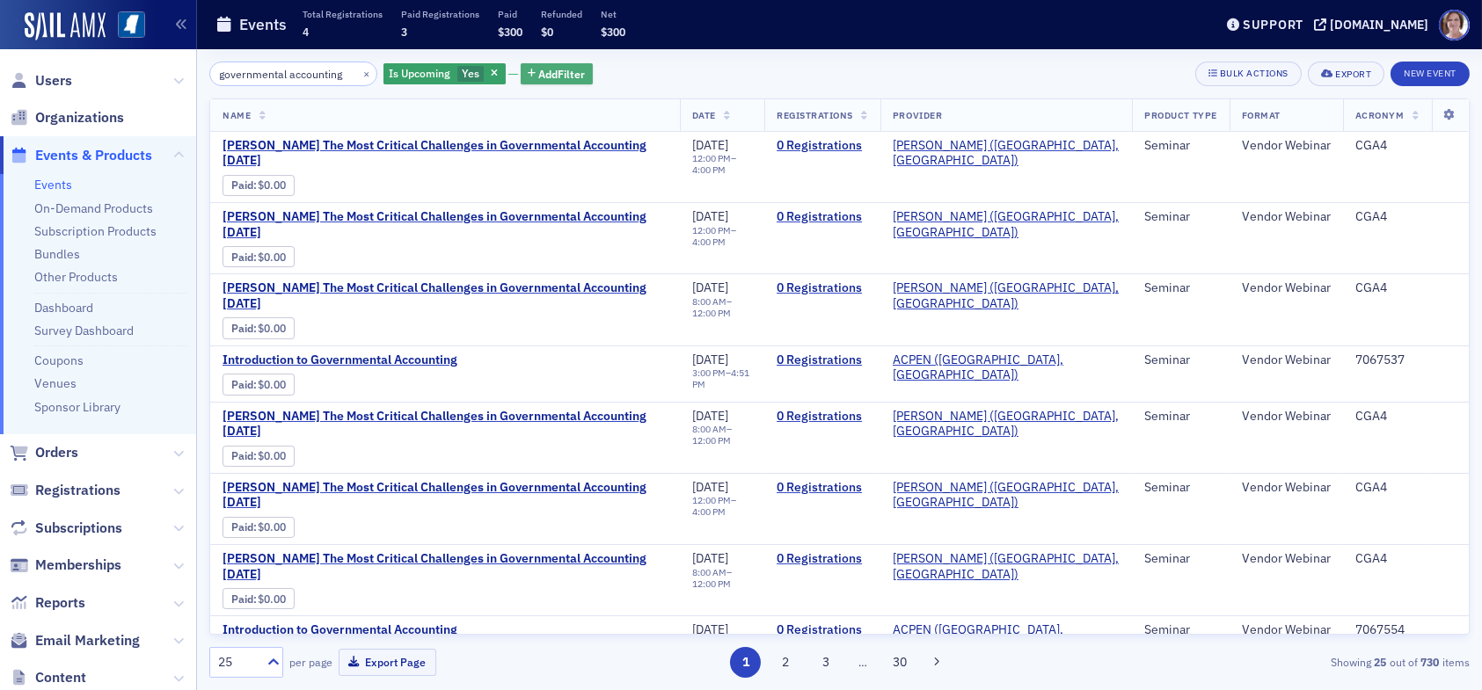
click at [552, 72] on span "Add Filter" at bounding box center [562, 74] width 47 height 16
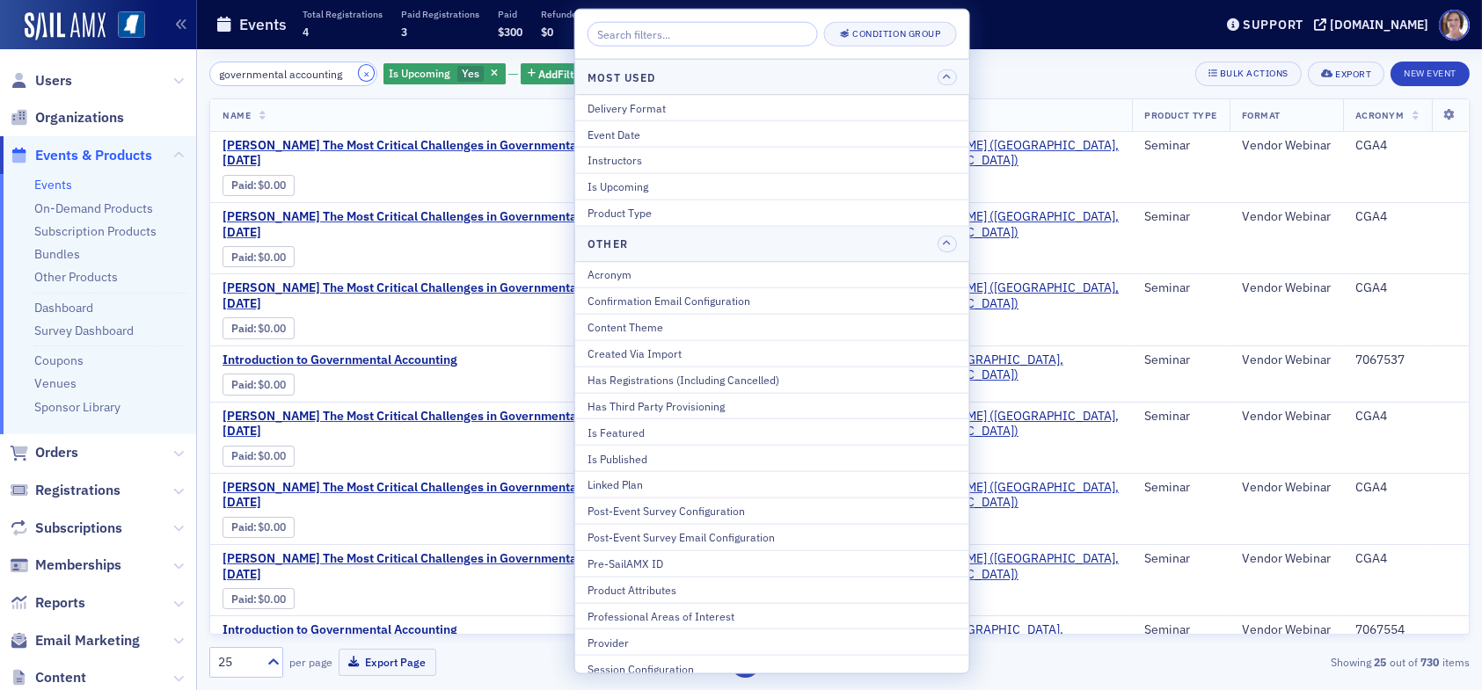
click at [359, 70] on button "×" at bounding box center [367, 73] width 16 height 16
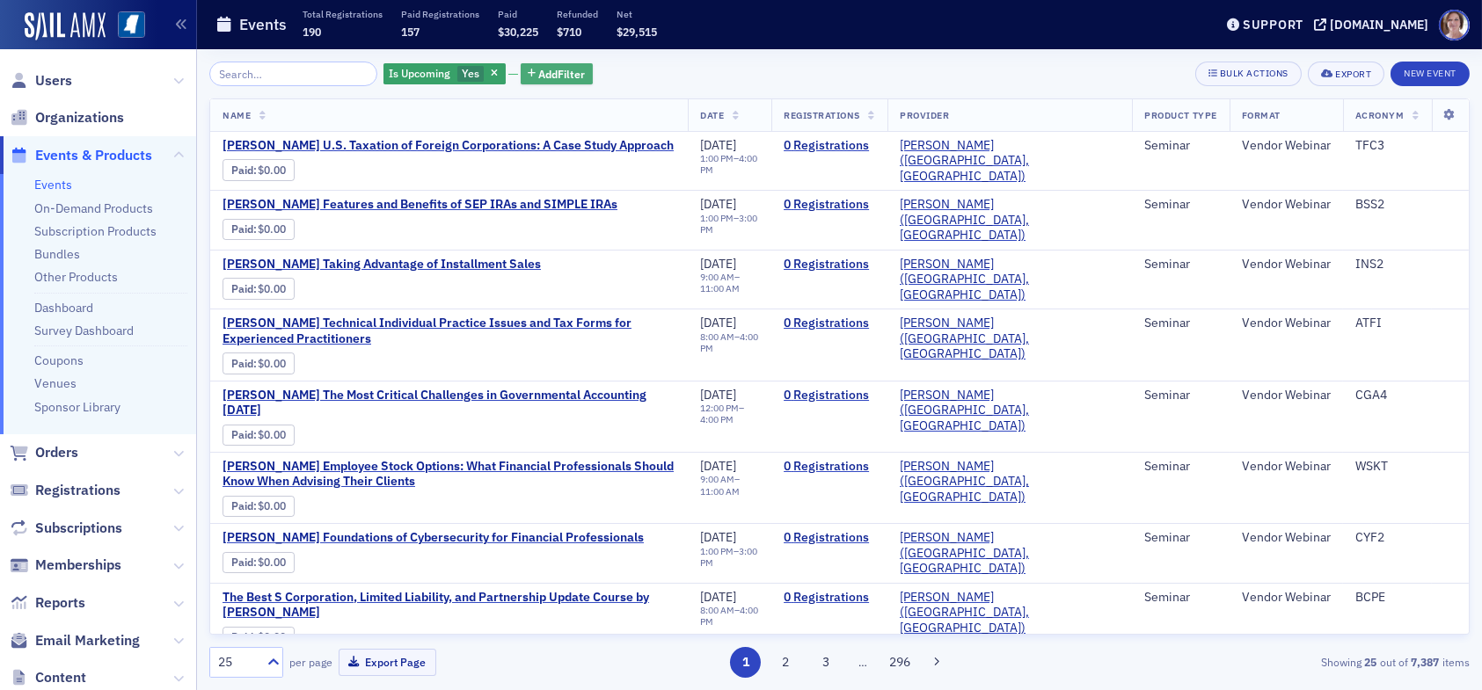
click at [559, 73] on span "Add Filter" at bounding box center [562, 74] width 47 height 16
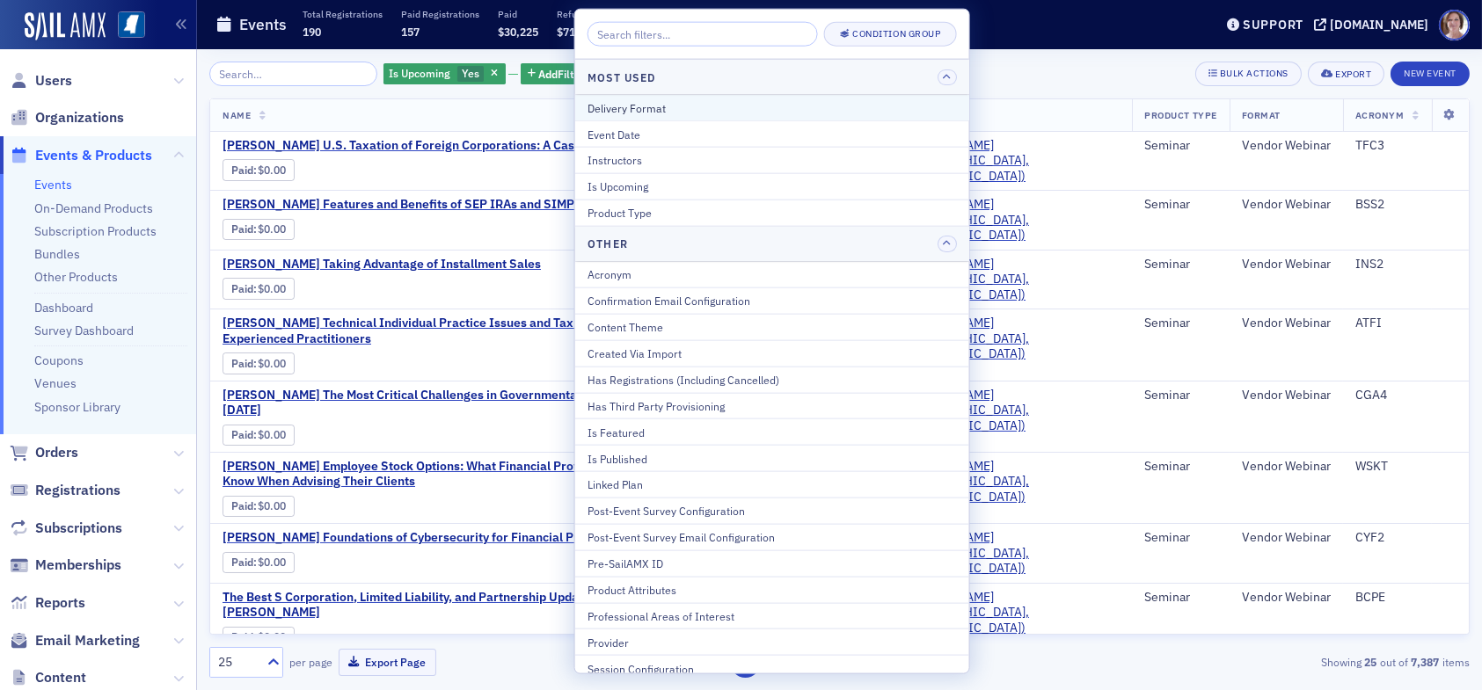
click at [672, 112] on div "Delivery Format" at bounding box center [772, 107] width 369 height 16
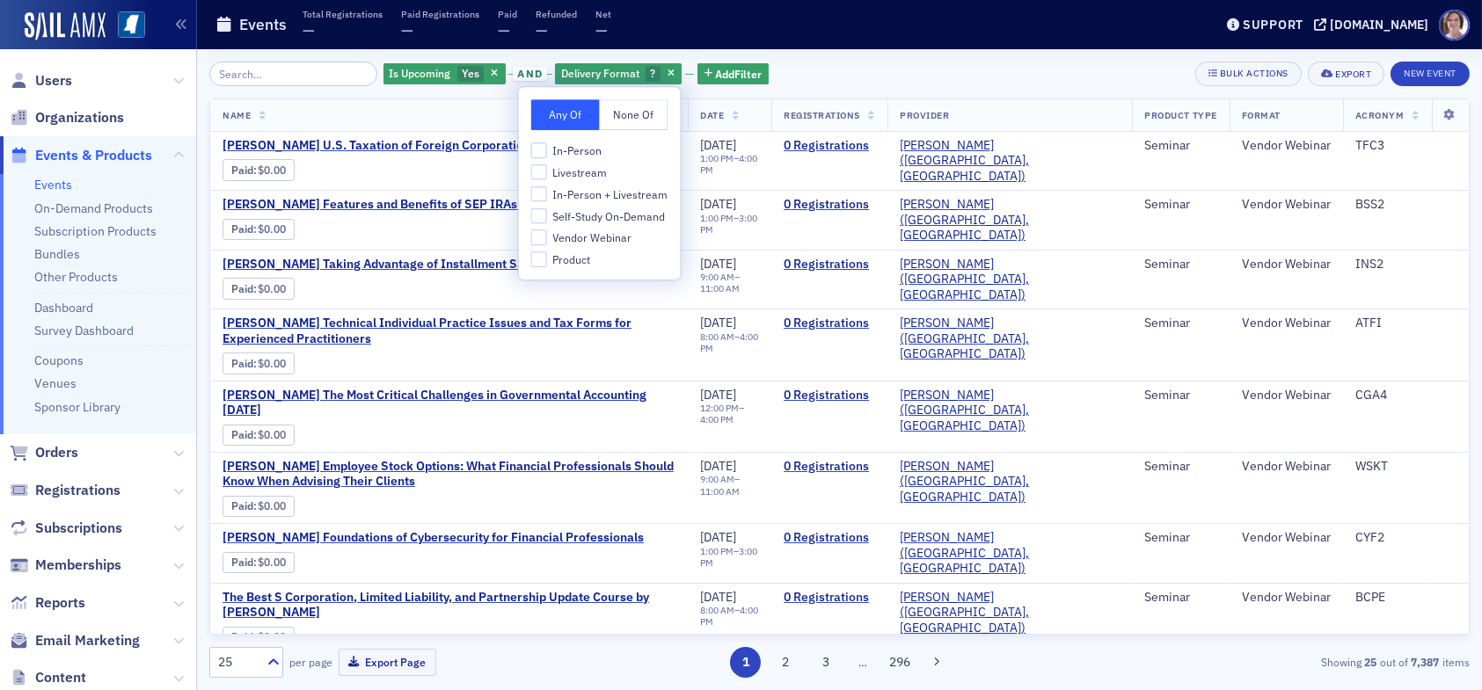
click at [584, 195] on span "In-Person + Livestream" at bounding box center [609, 194] width 115 height 15
click at [547, 195] on input "In-Person + Livestream" at bounding box center [539, 194] width 16 height 16
checkbox input "true"
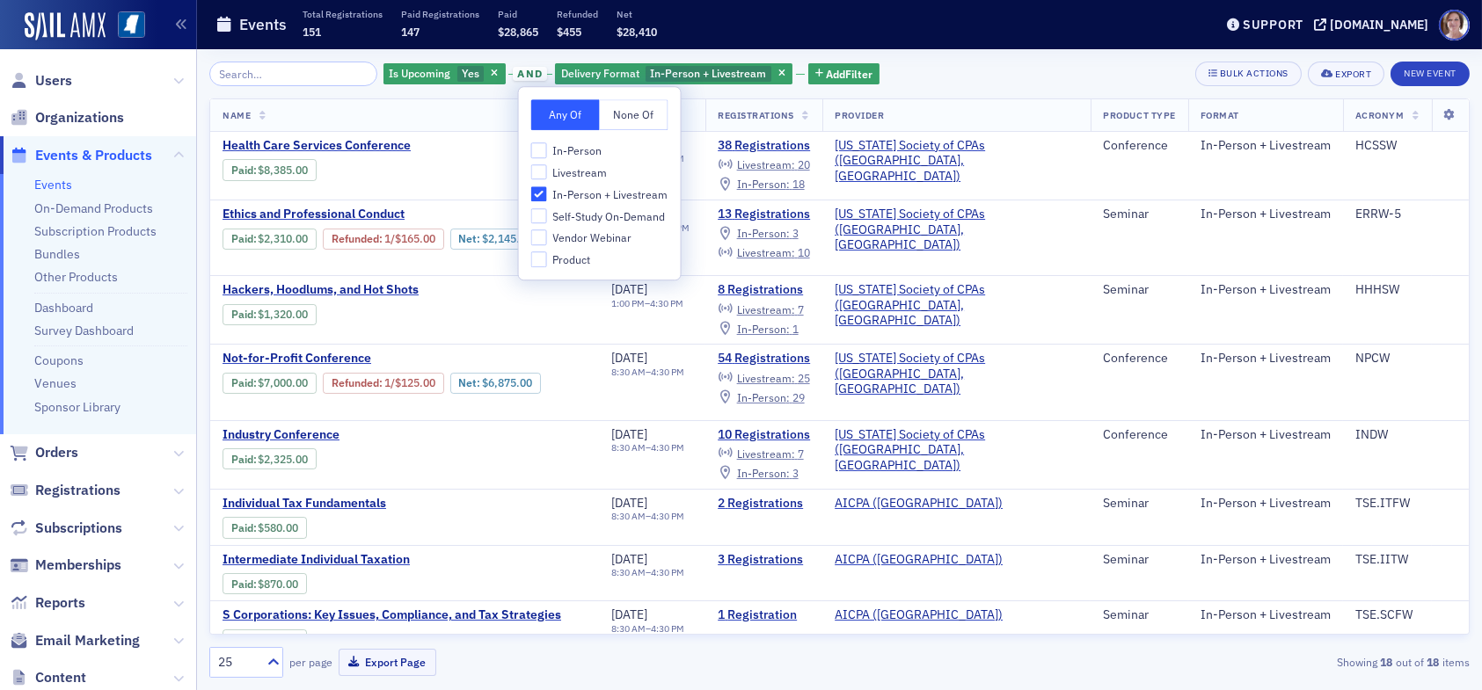
click at [546, 170] on label "Livestream" at bounding box center [599, 172] width 137 height 16
click at [546, 170] on input "Livestream" at bounding box center [539, 172] width 16 height 16
checkbox input "true"
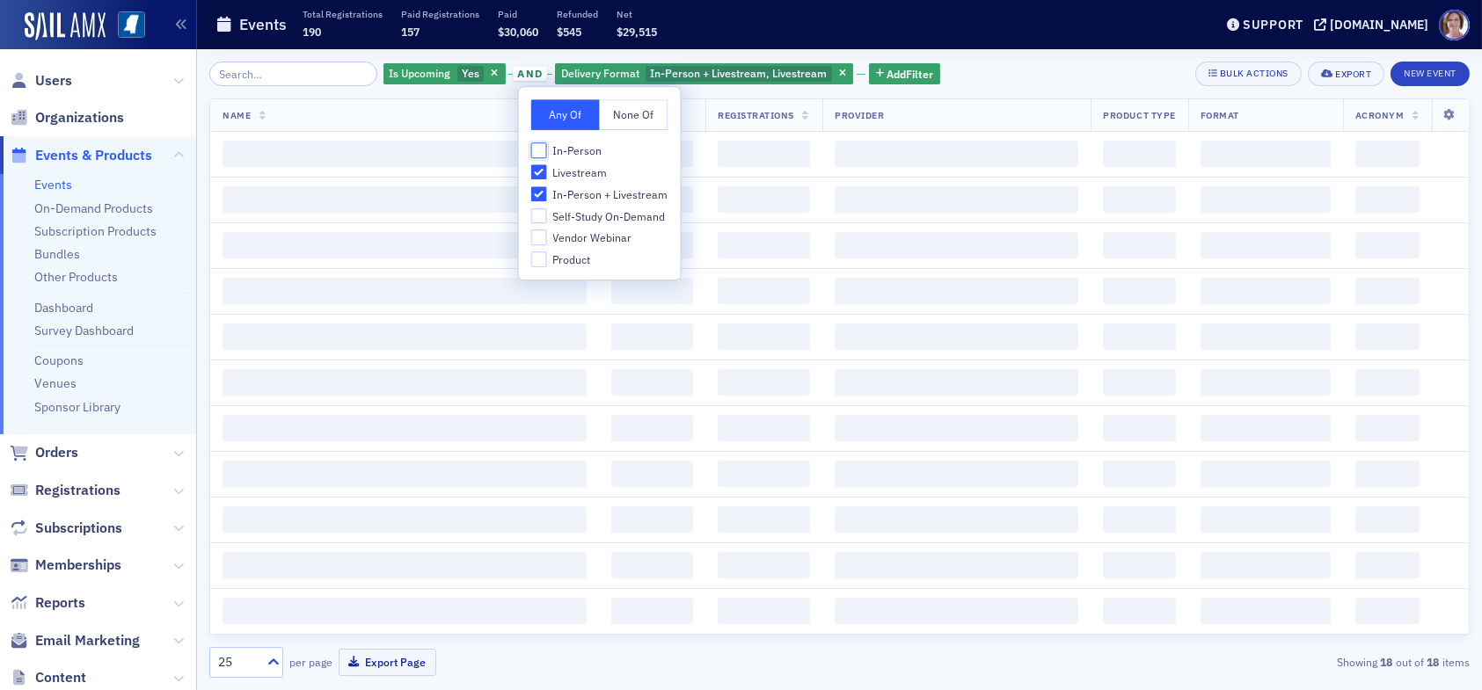
drag, startPoint x: 542, startPoint y: 150, endPoint x: 622, endPoint y: 141, distance: 80.6
click at [547, 150] on label "In-Person" at bounding box center [599, 150] width 137 height 16
click at [547, 150] on input "In-Person" at bounding box center [539, 150] width 16 height 16
checkbox input "true"
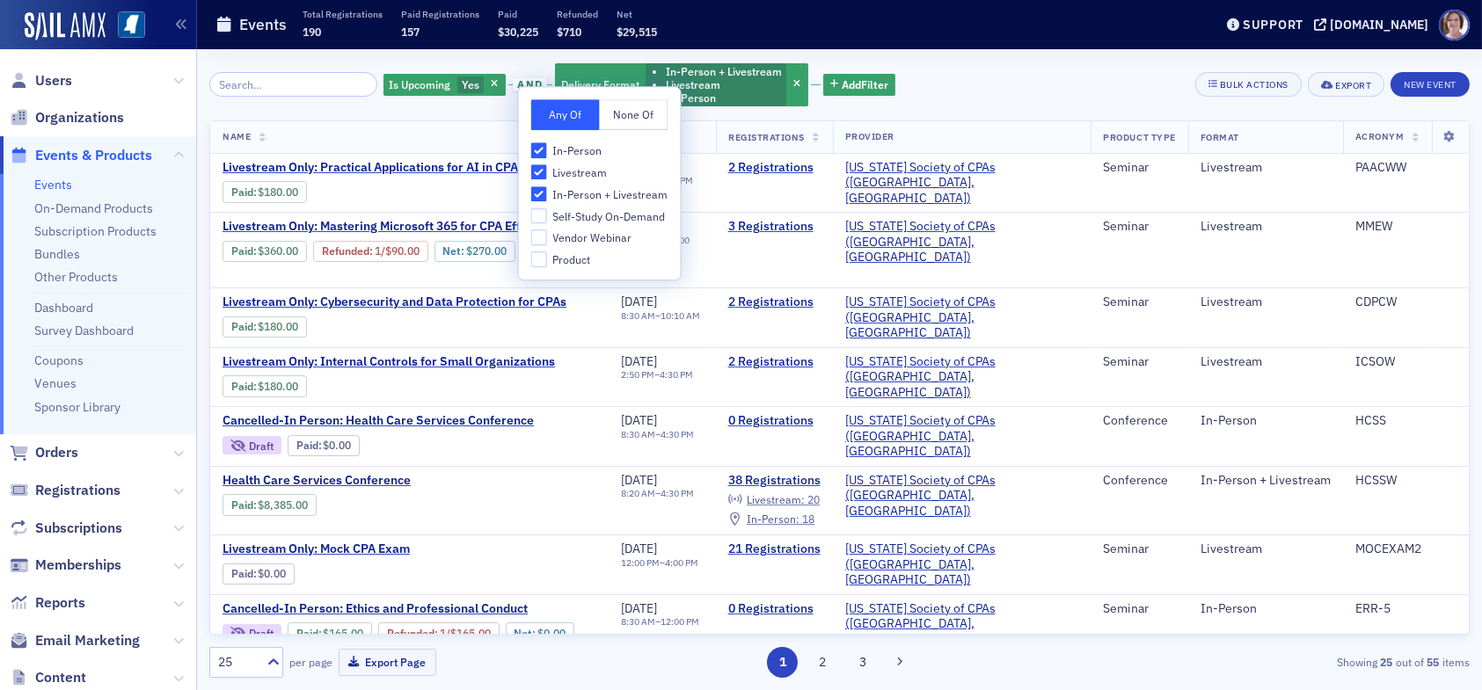
click at [940, 86] on div "Is Upcoming Yes and Delivery Format In-Person + Livestream Livestream In-Person…" at bounding box center [839, 85] width 1260 height 47
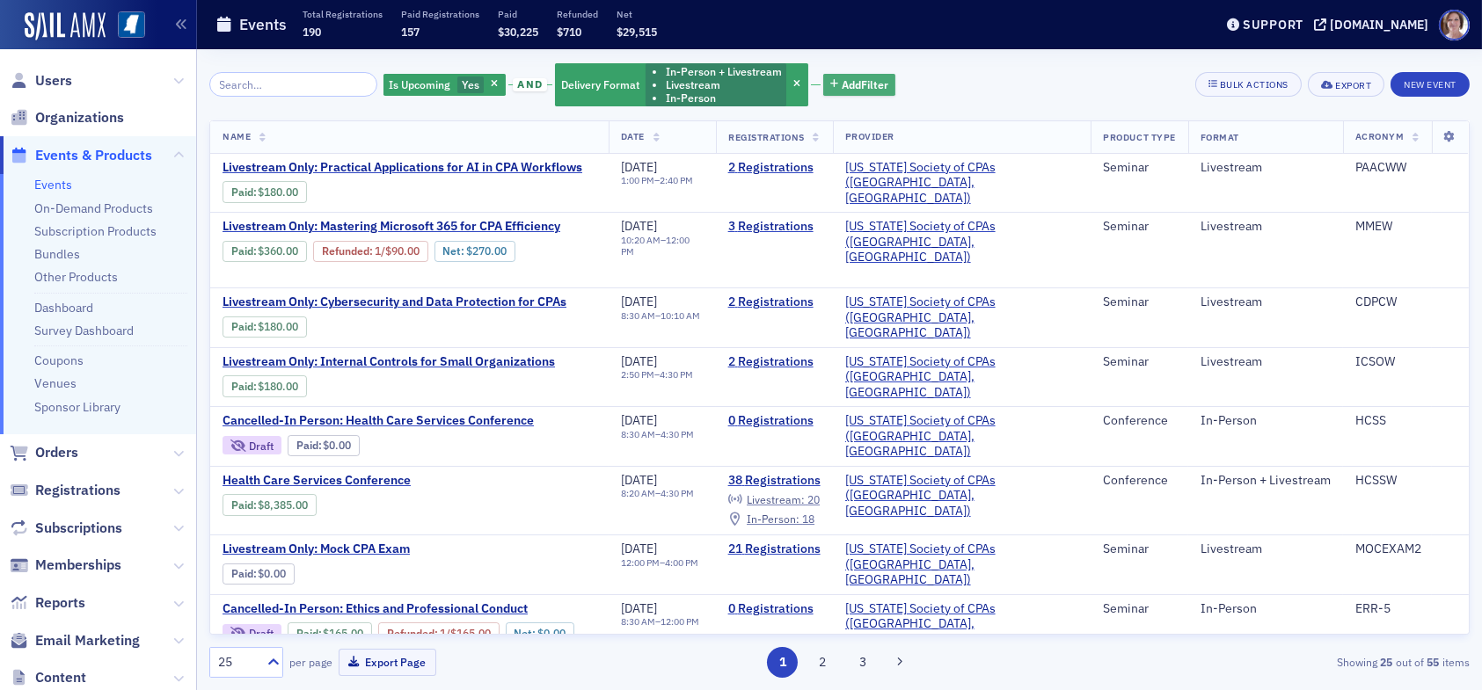
click at [849, 82] on span "Add Filter" at bounding box center [865, 85] width 47 height 16
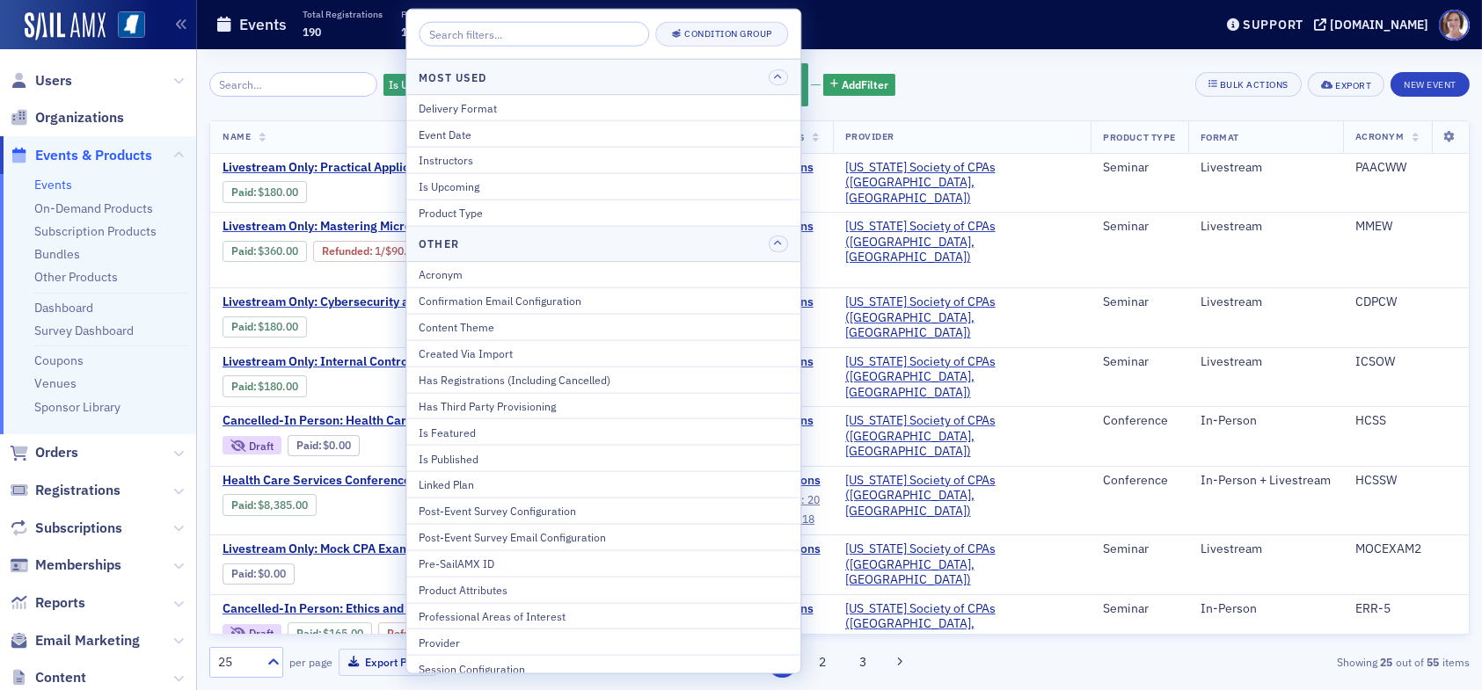
click at [937, 79] on div "Is Upcoming Yes and Delivery Format In-Person + Livestream Livestream In-Person…" at bounding box center [839, 85] width 1260 height 47
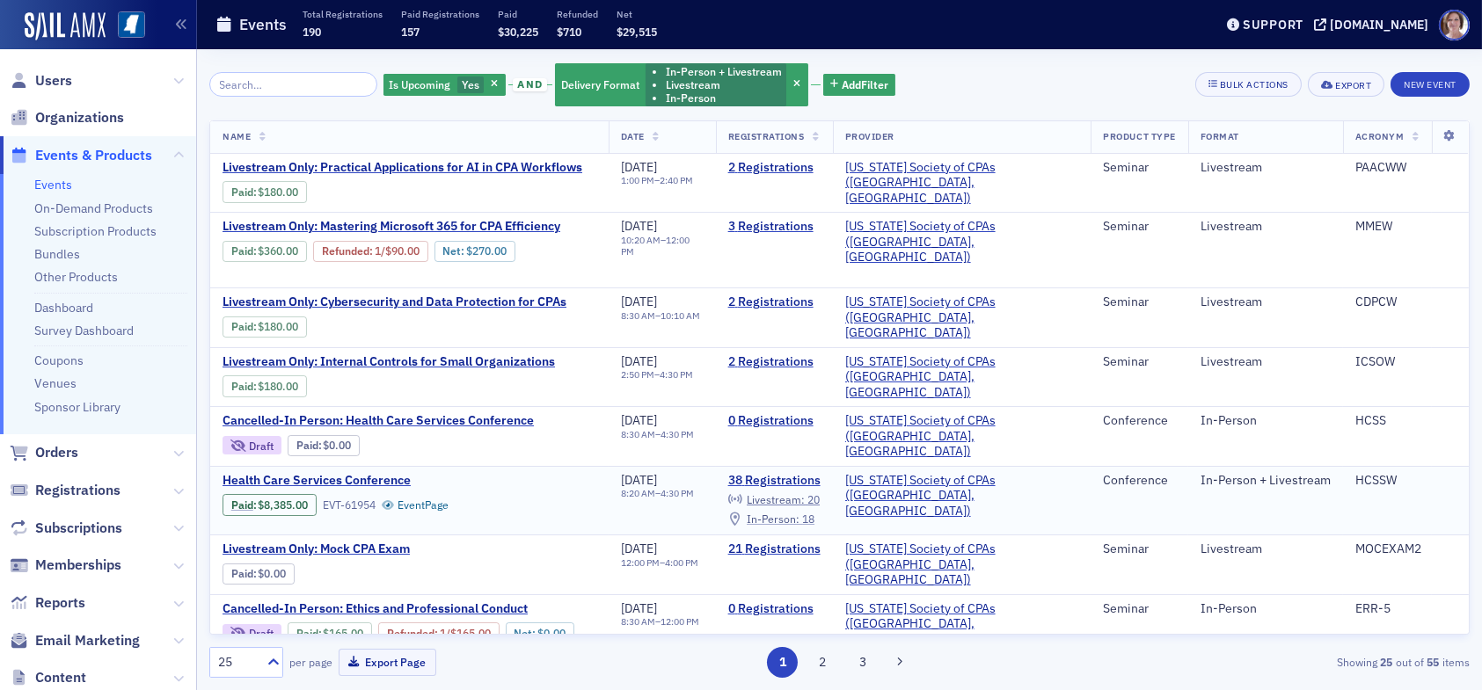
click at [800, 512] on span "In-Person :" at bounding box center [773, 519] width 53 height 14
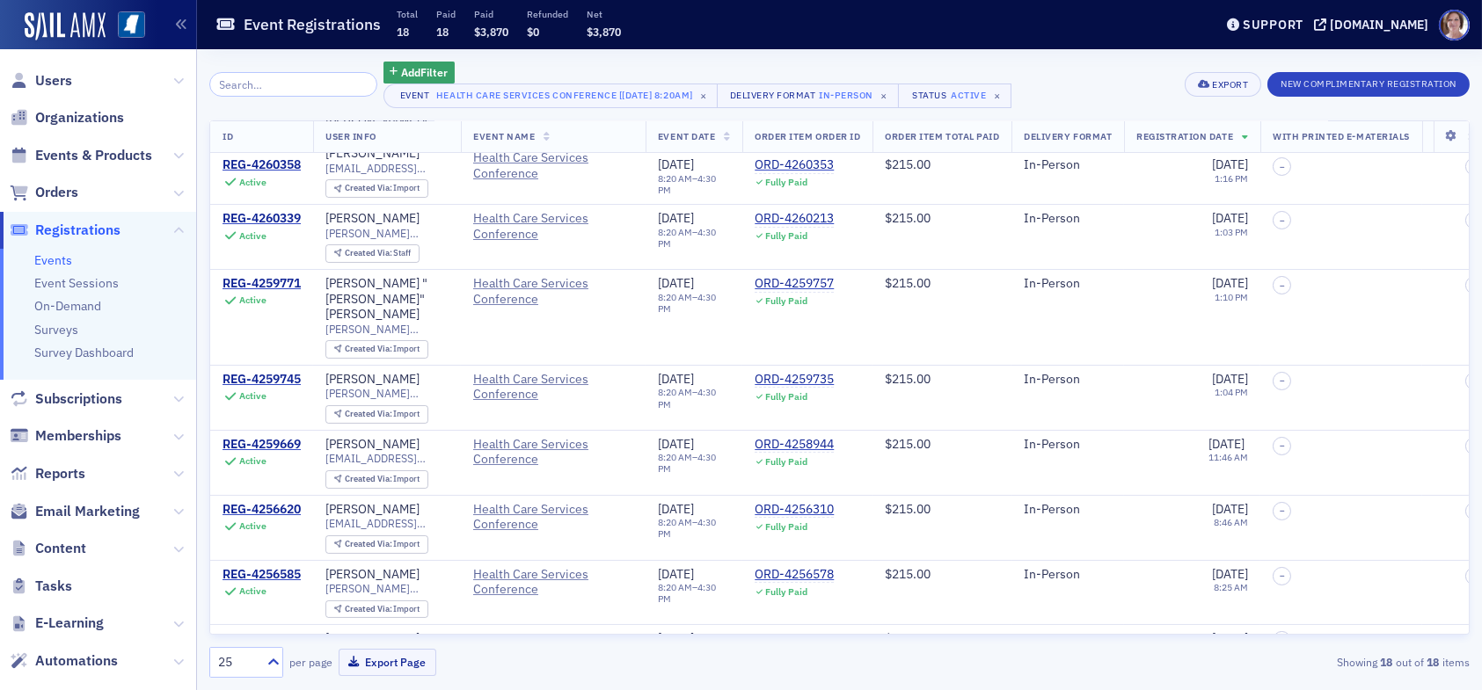
scroll to position [315, 0]
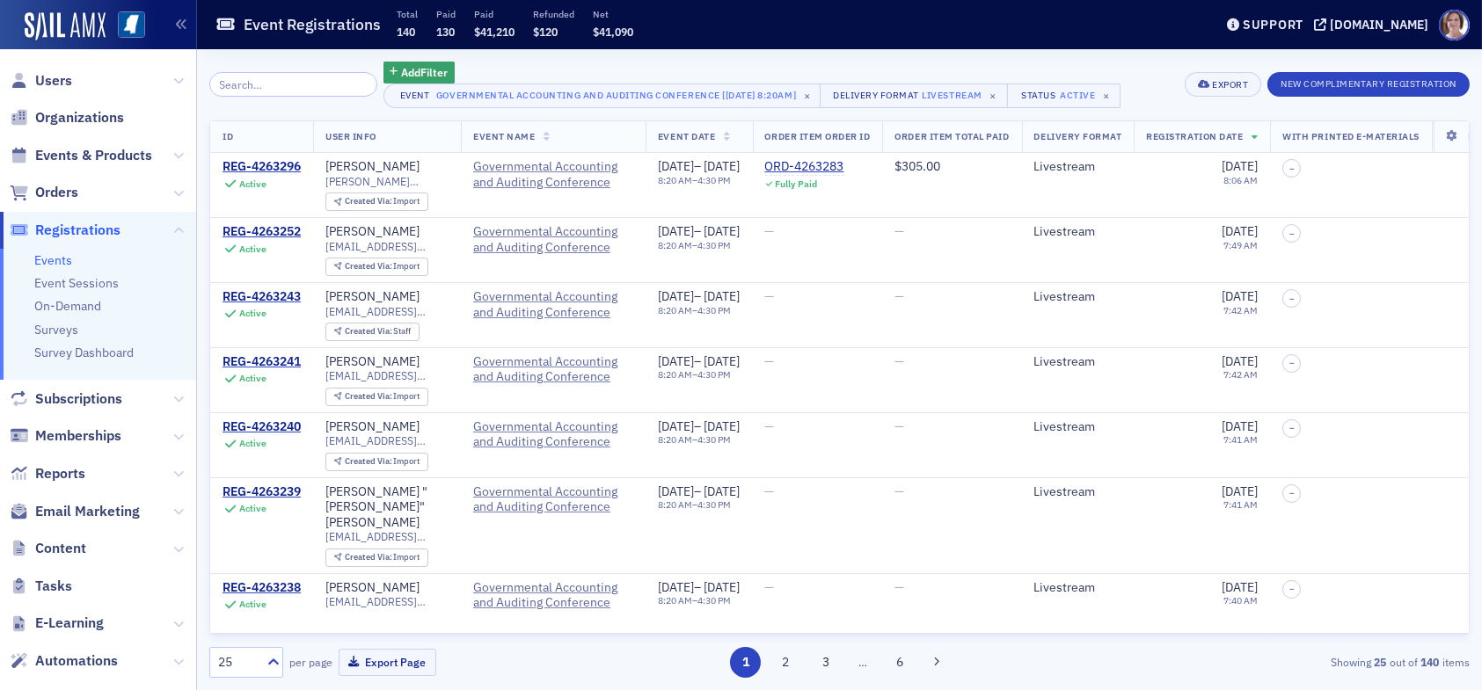
click at [281, 93] on input "search" at bounding box center [293, 84] width 168 height 25
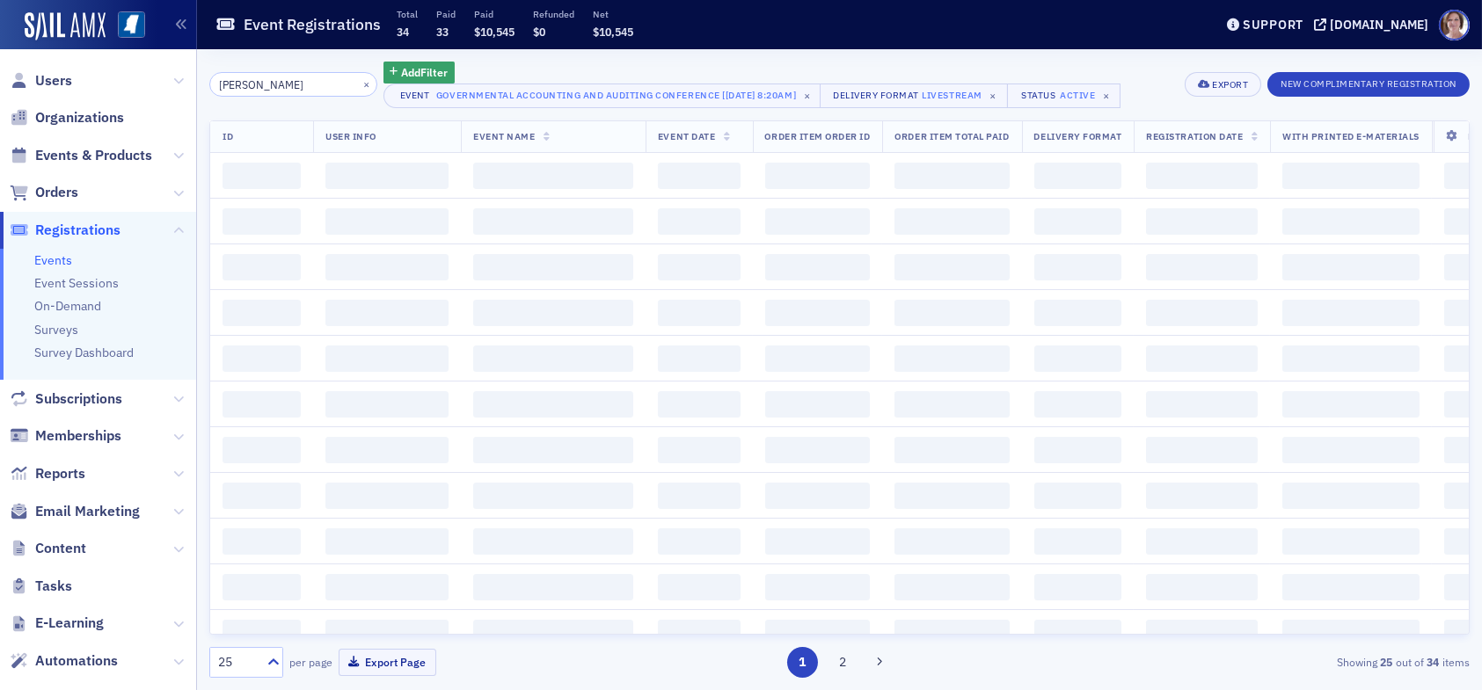
type input "[PERSON_NAME]"
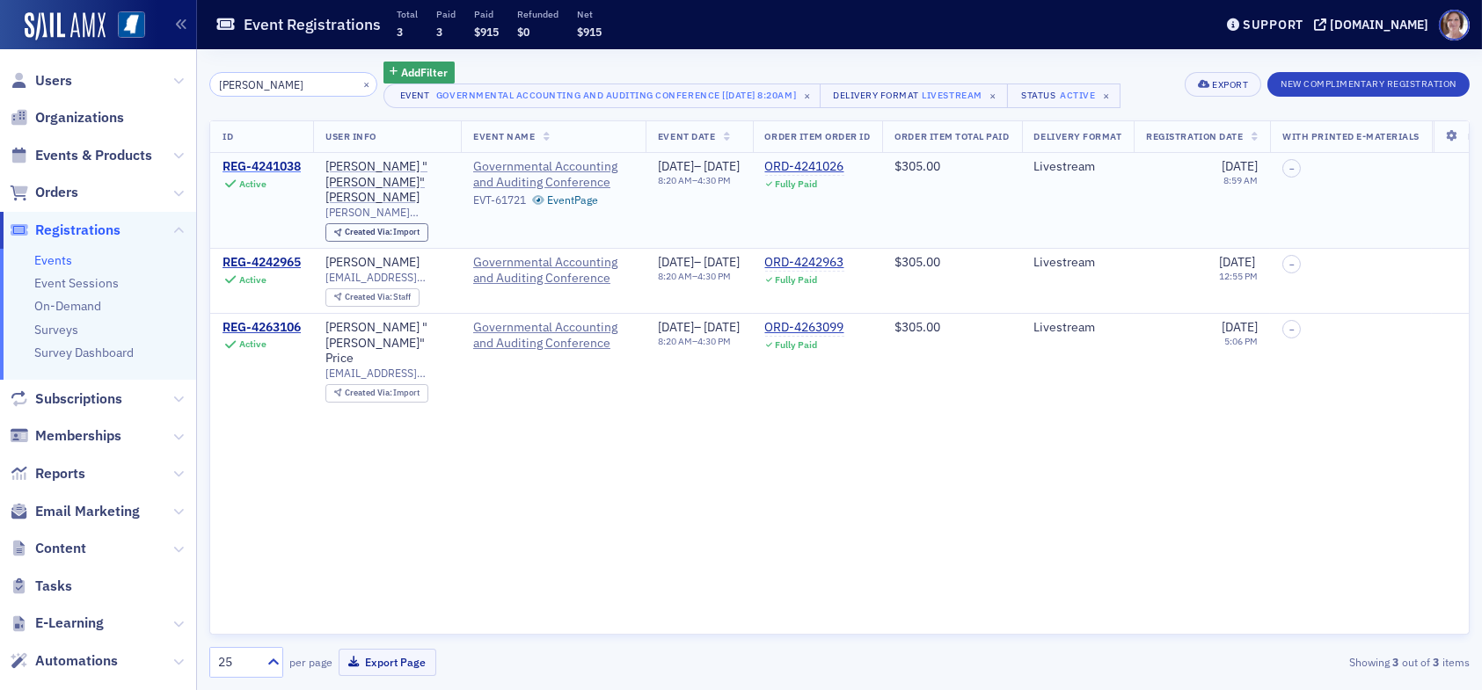
click at [278, 160] on div "REG-4241038" at bounding box center [262, 167] width 78 height 16
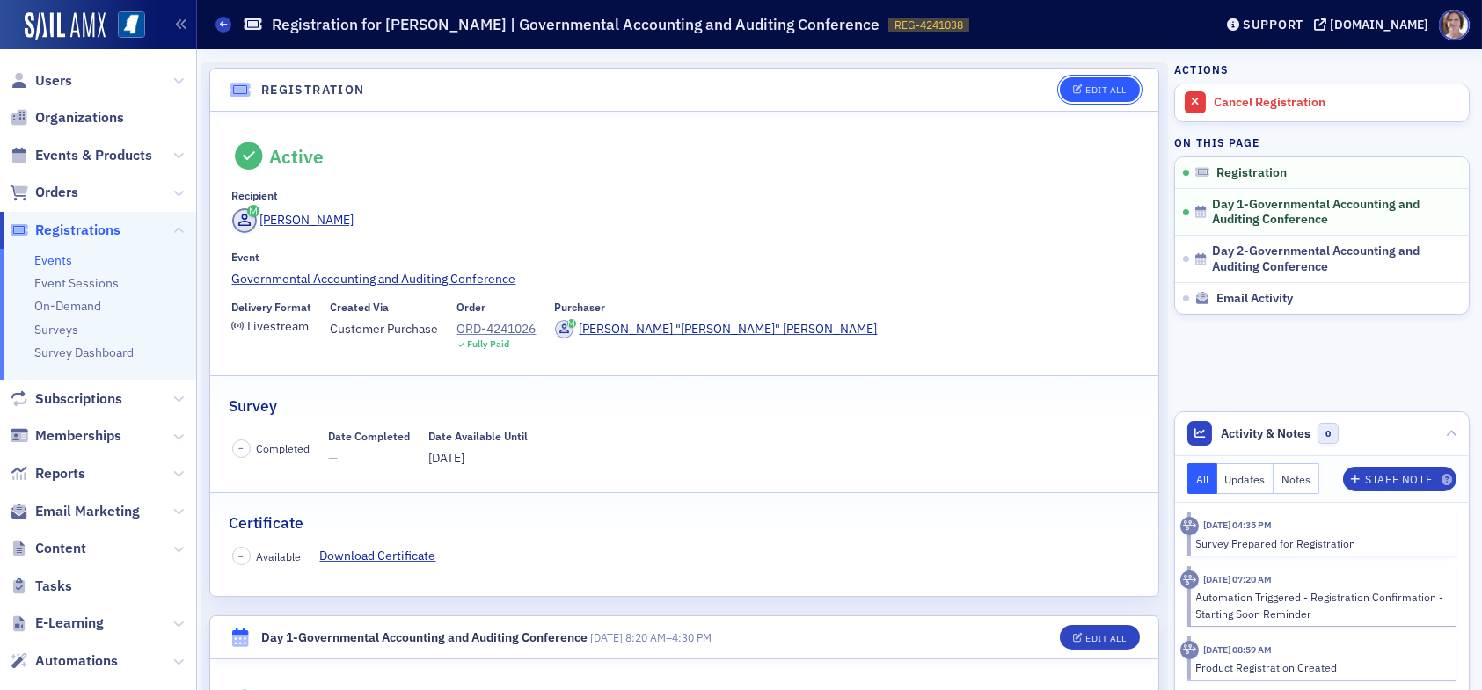
click at [1092, 91] on div "Edit All" at bounding box center [1105, 90] width 40 height 10
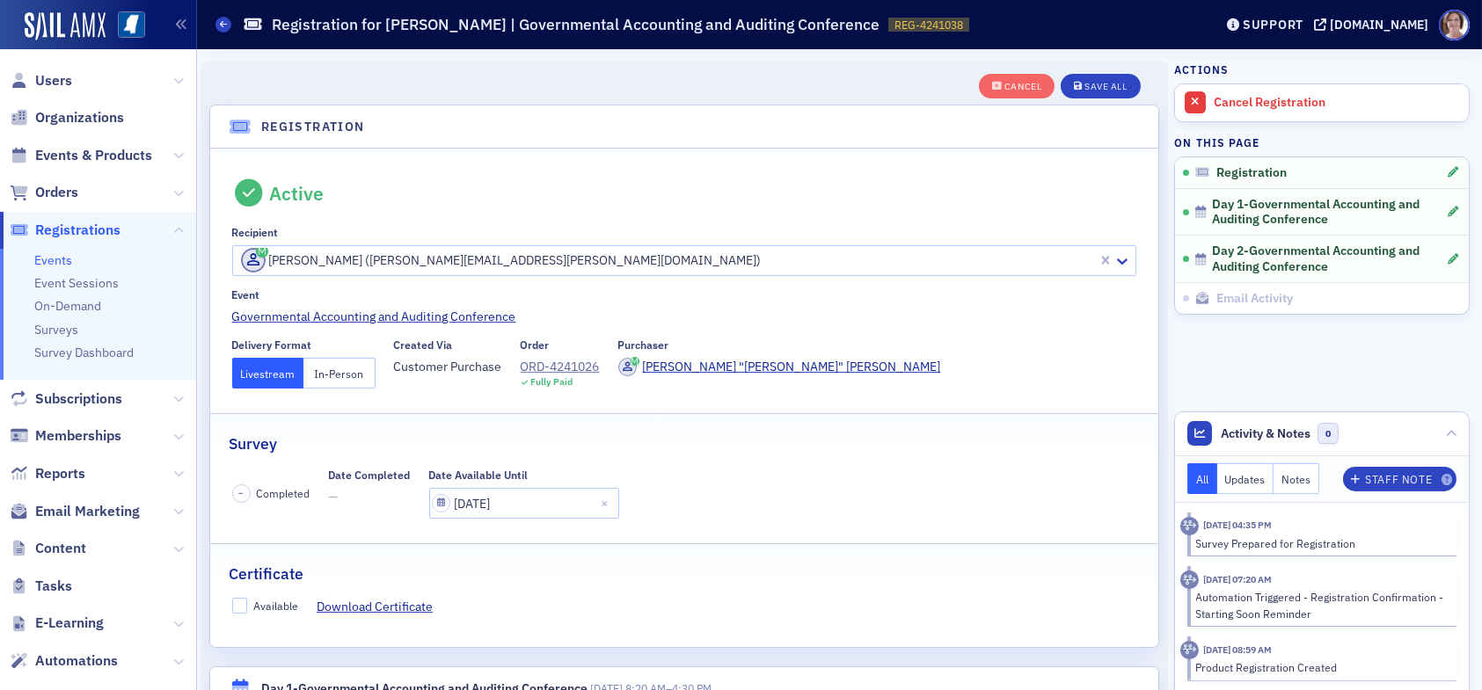
scroll to position [46, 0]
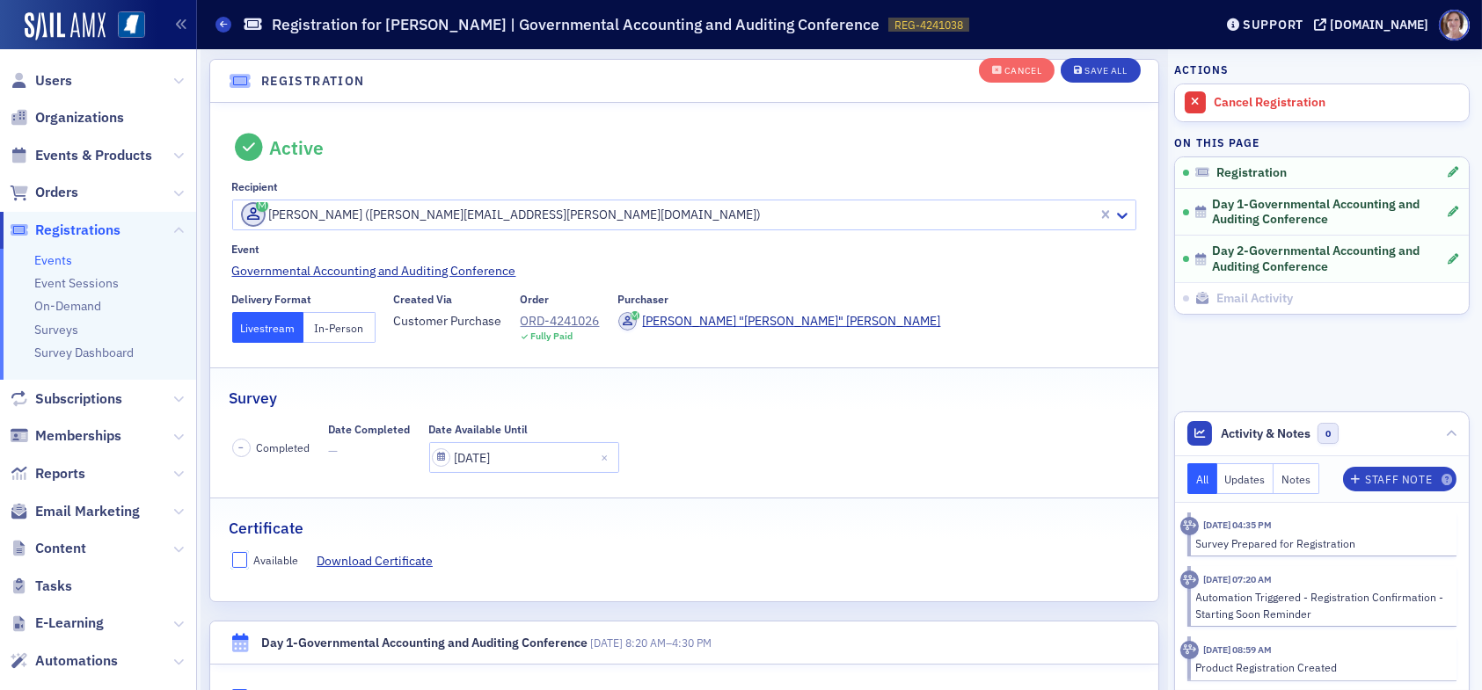
click at [241, 562] on input "Available" at bounding box center [240, 560] width 16 height 16
checkbox input "true"
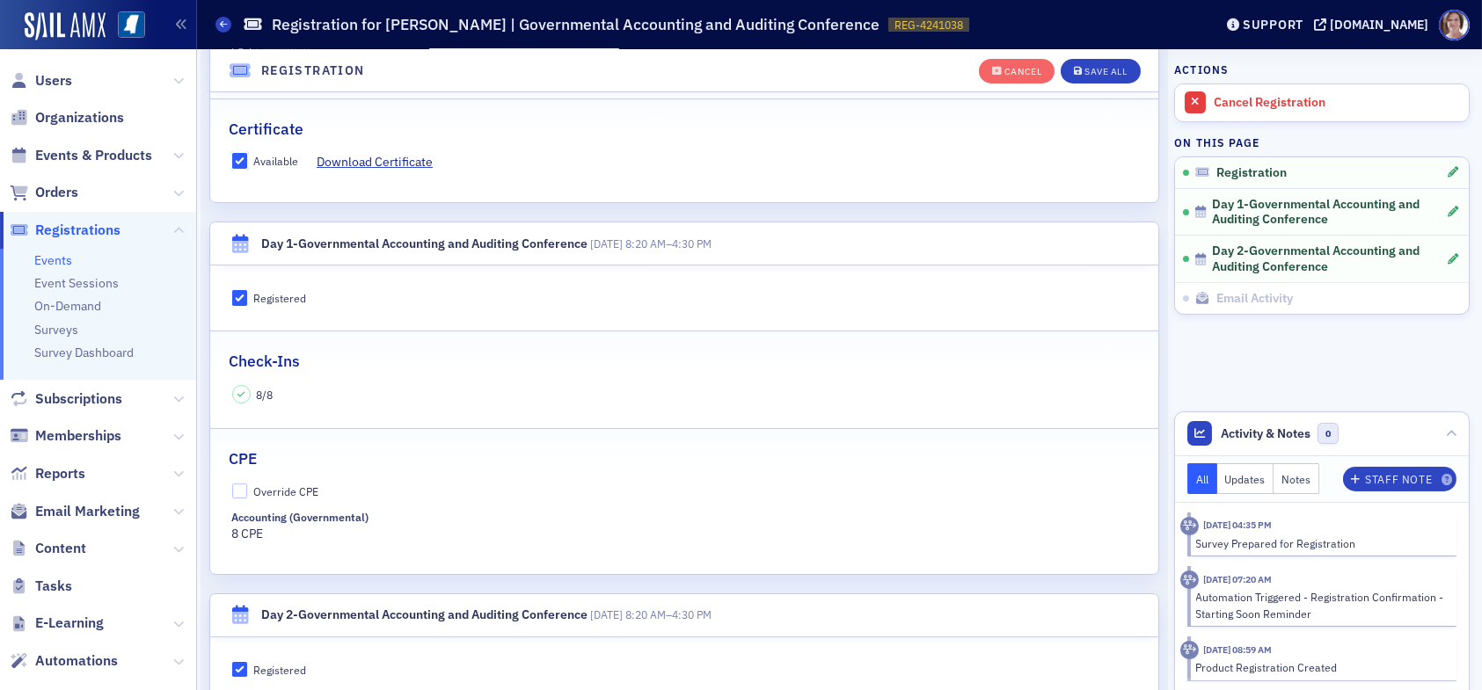
scroll to position [486, 0]
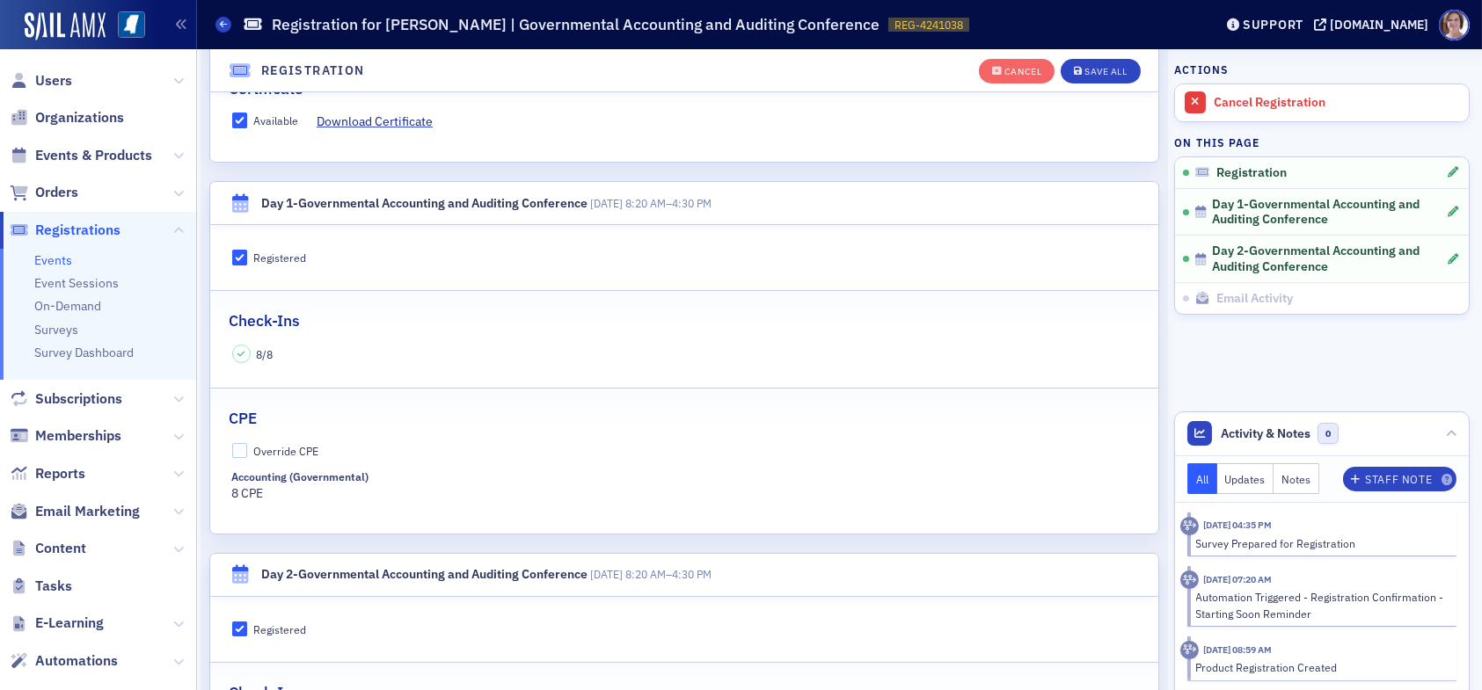
click at [867, 421] on div "CPE" at bounding box center [684, 409] width 911 height 41
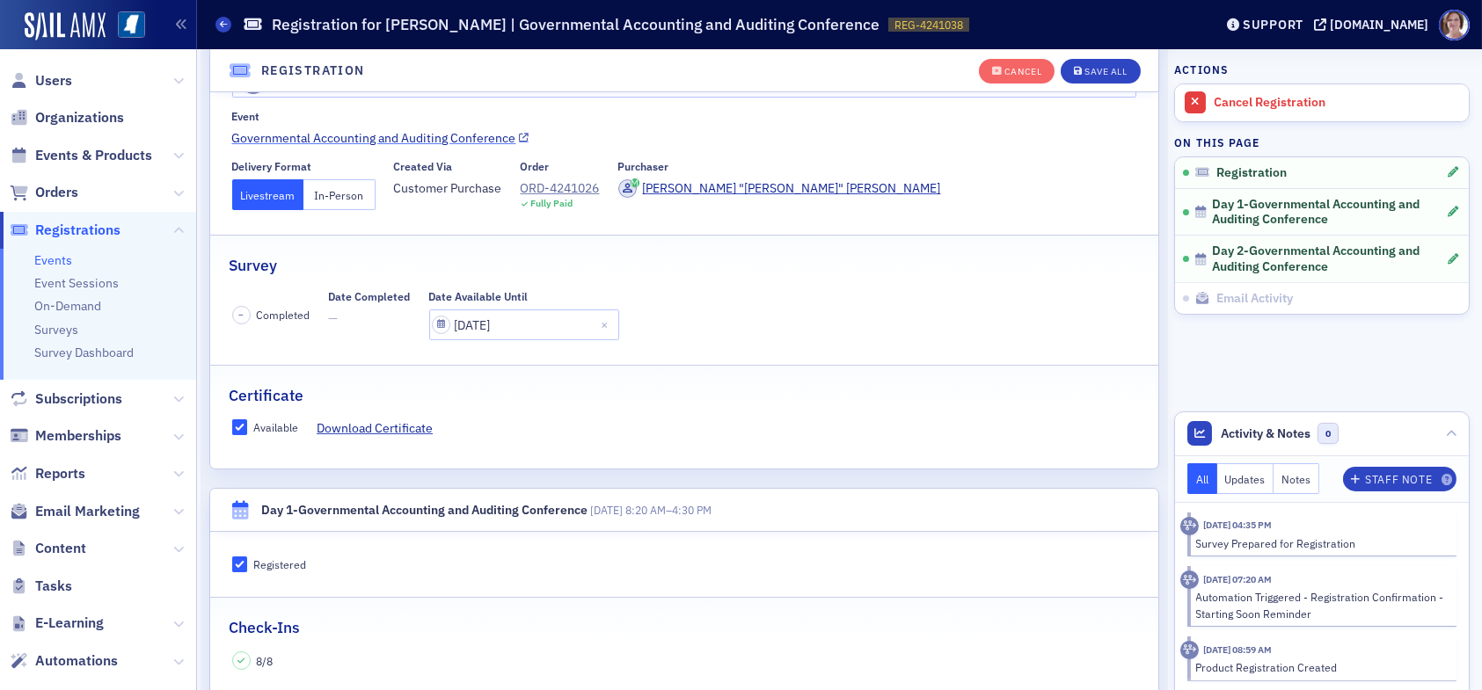
scroll to position [0, 0]
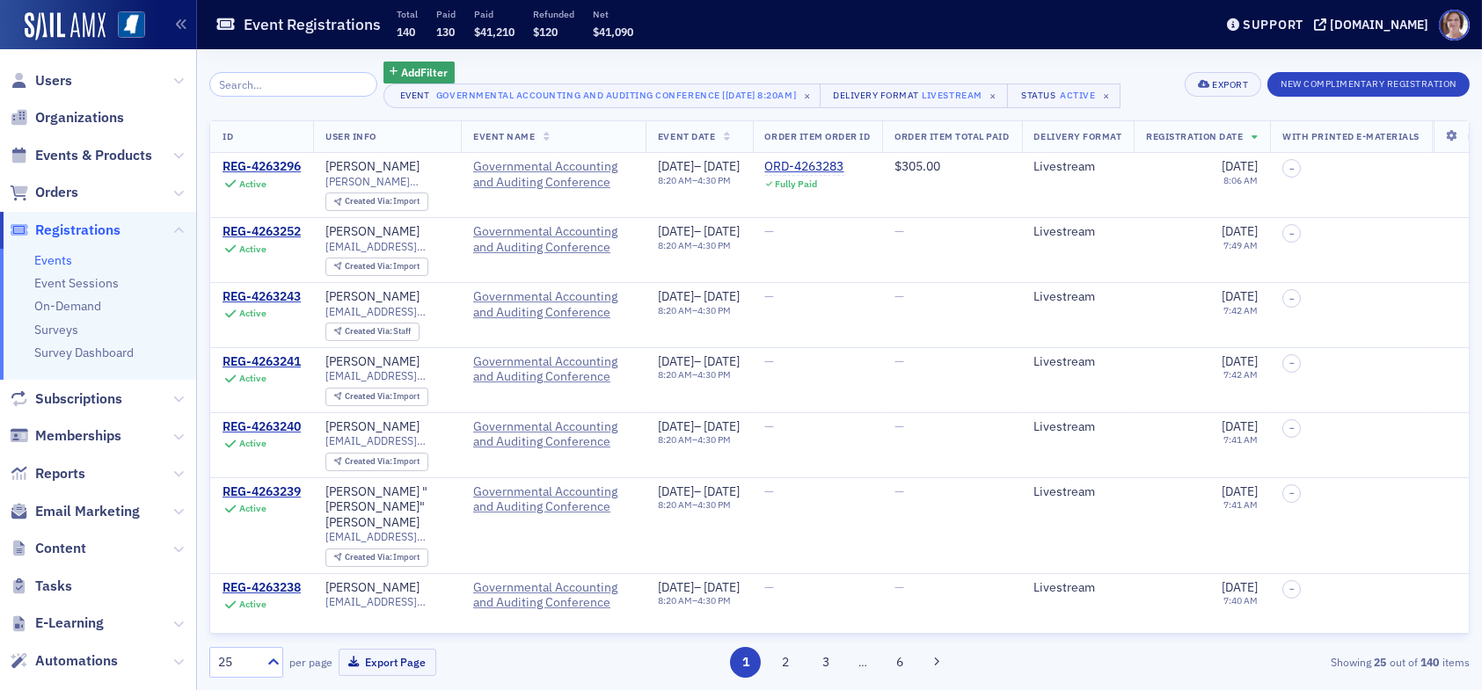
click at [294, 78] on input "search" at bounding box center [293, 84] width 168 height 25
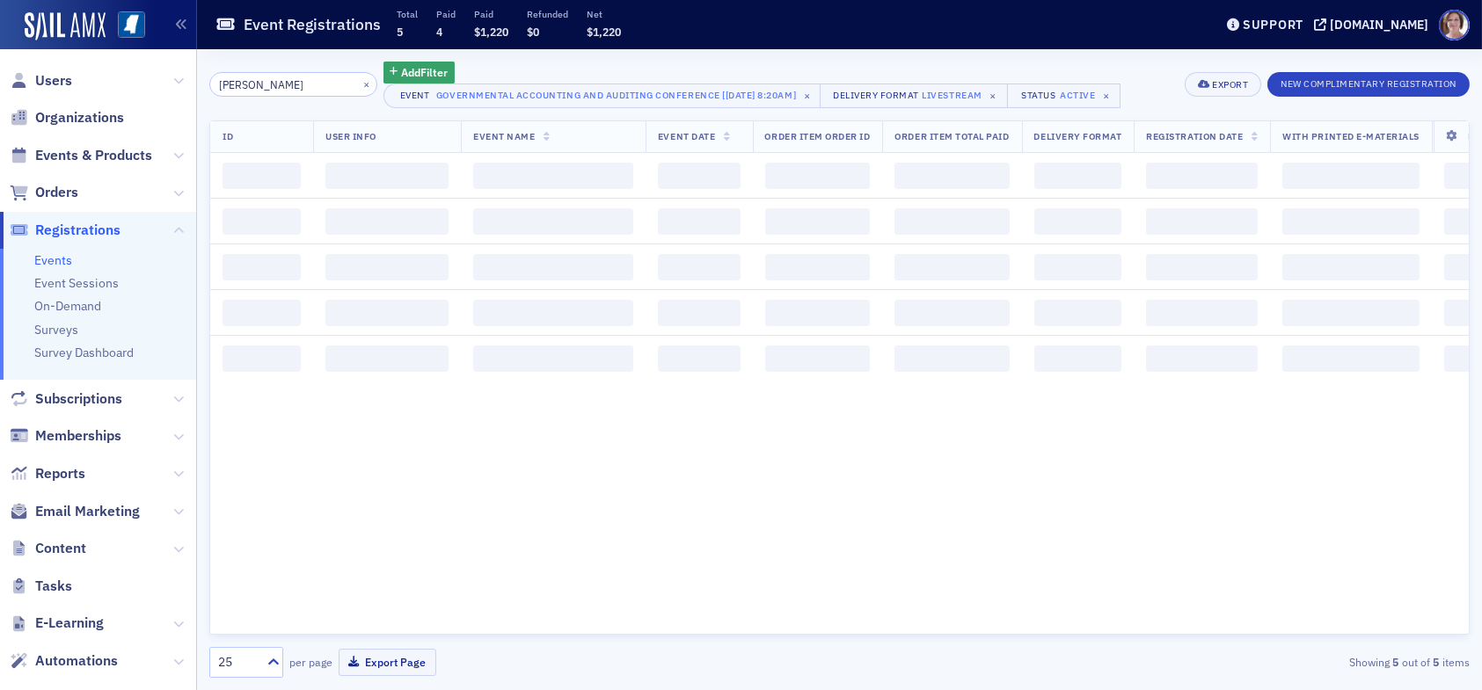
type input "[PERSON_NAME]"
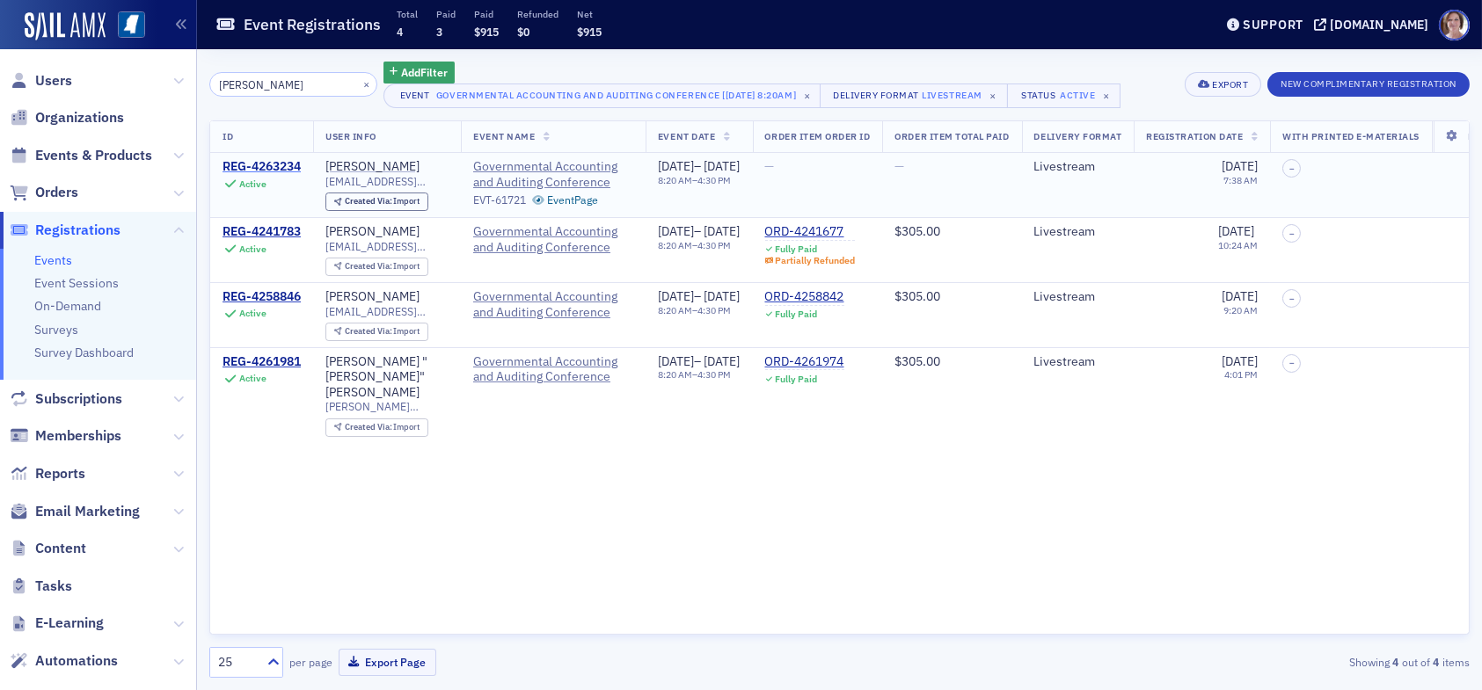
click at [281, 168] on div "REG-4263234" at bounding box center [262, 167] width 78 height 16
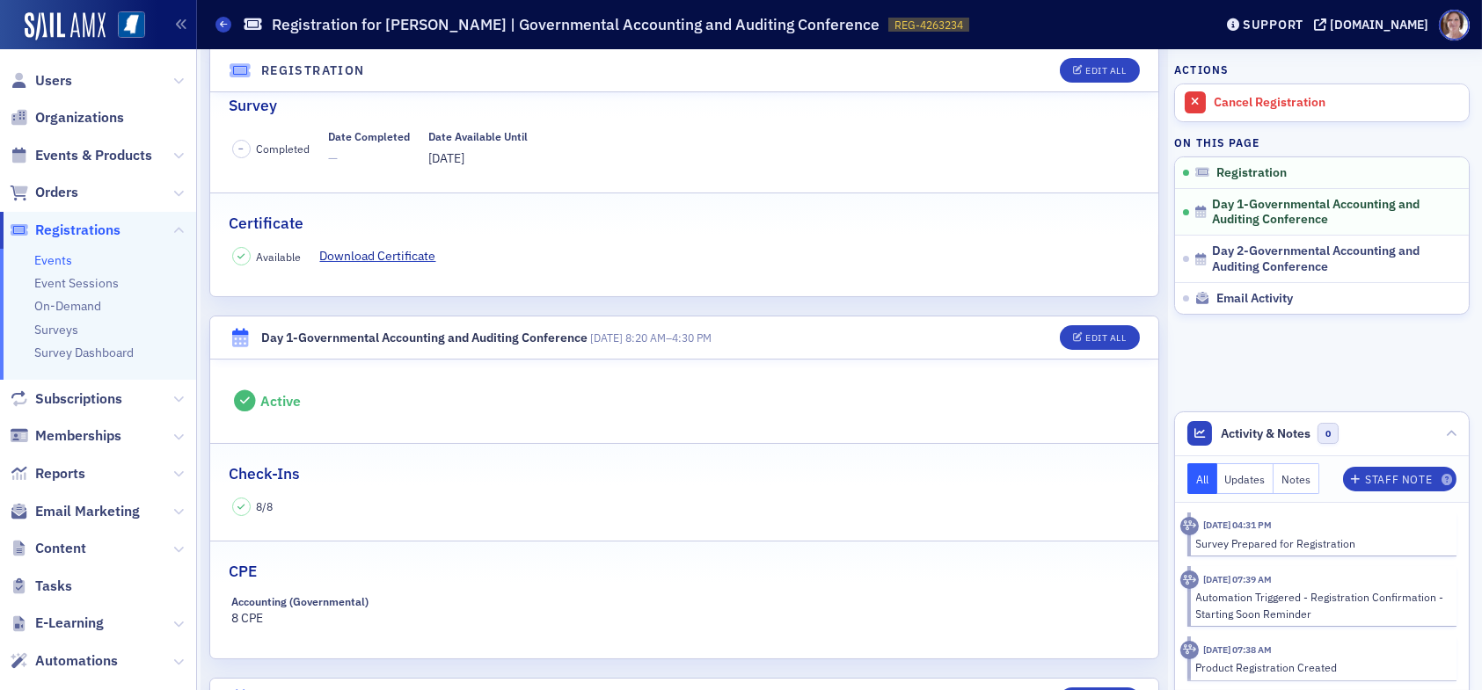
scroll to position [264, 0]
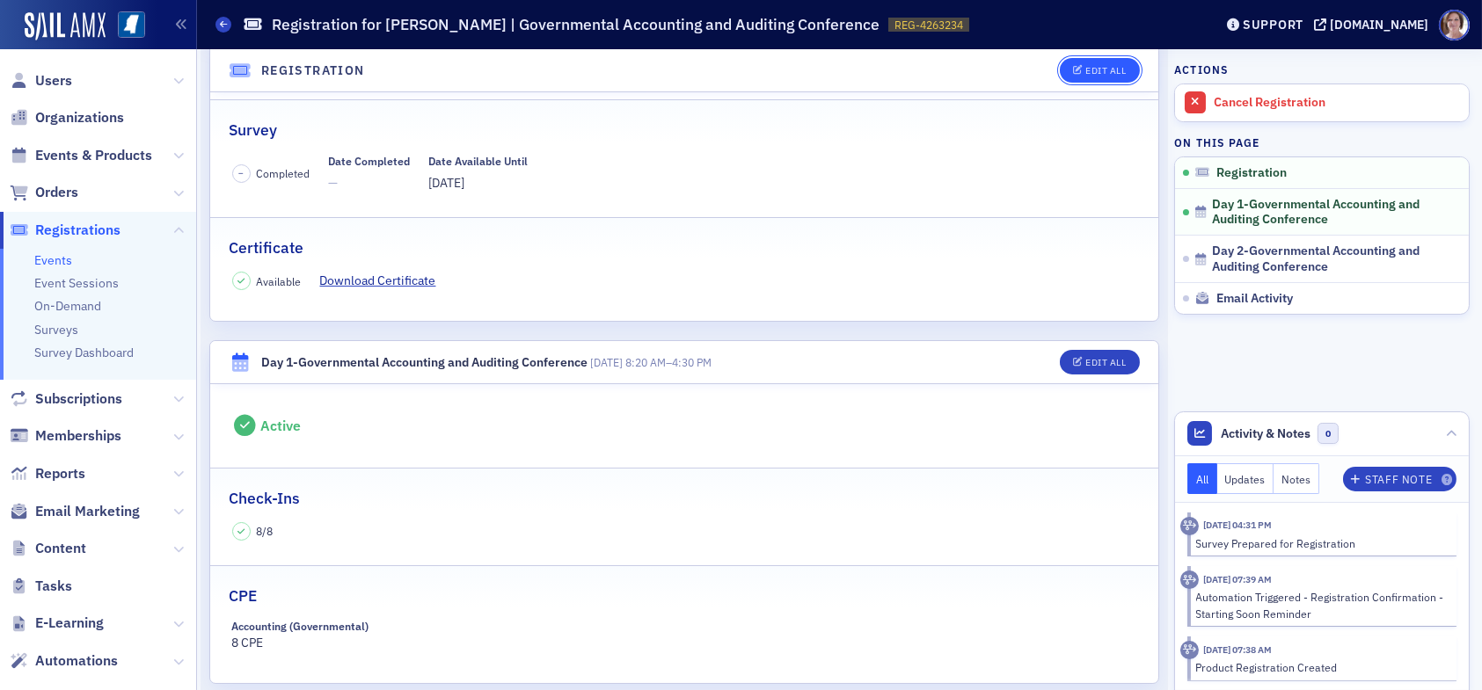
click at [1092, 68] on div "Edit All" at bounding box center [1105, 71] width 40 height 10
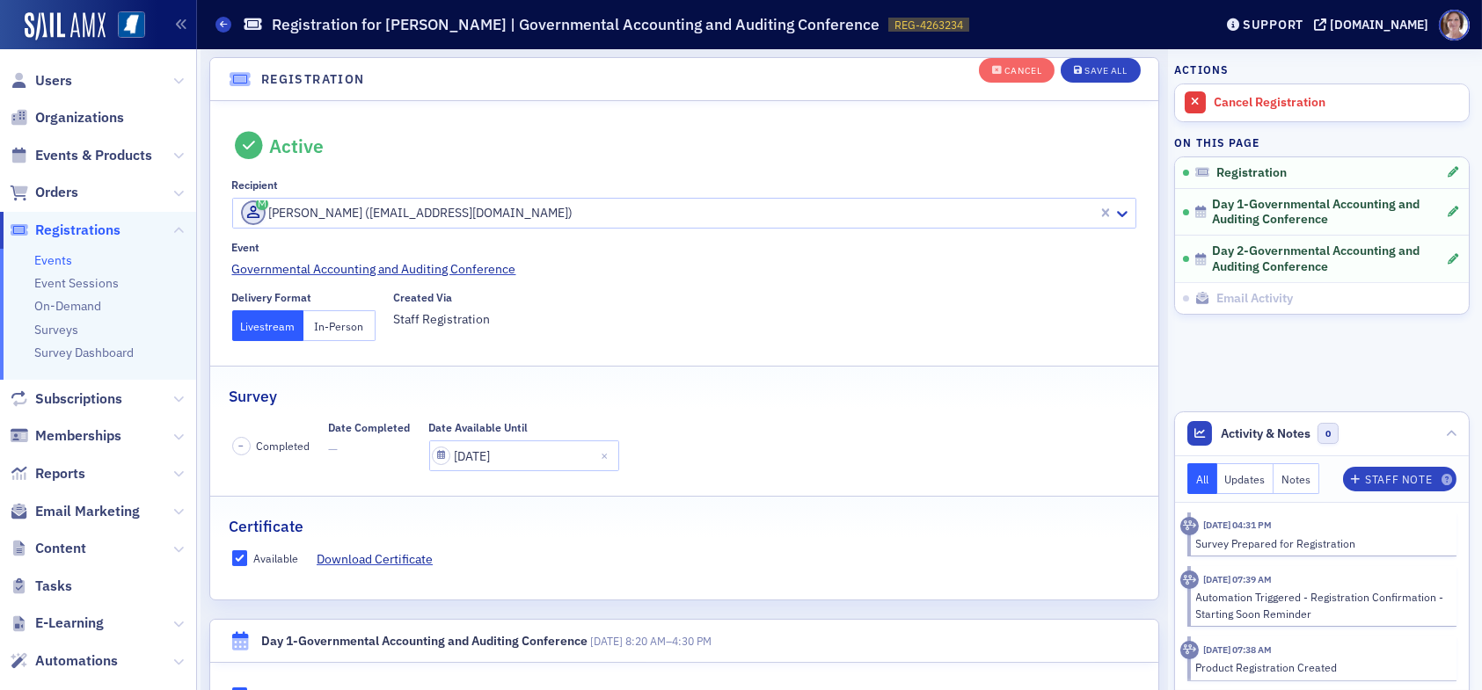
scroll to position [46, 0]
click at [1093, 70] on div "Save All" at bounding box center [1106, 72] width 42 height 10
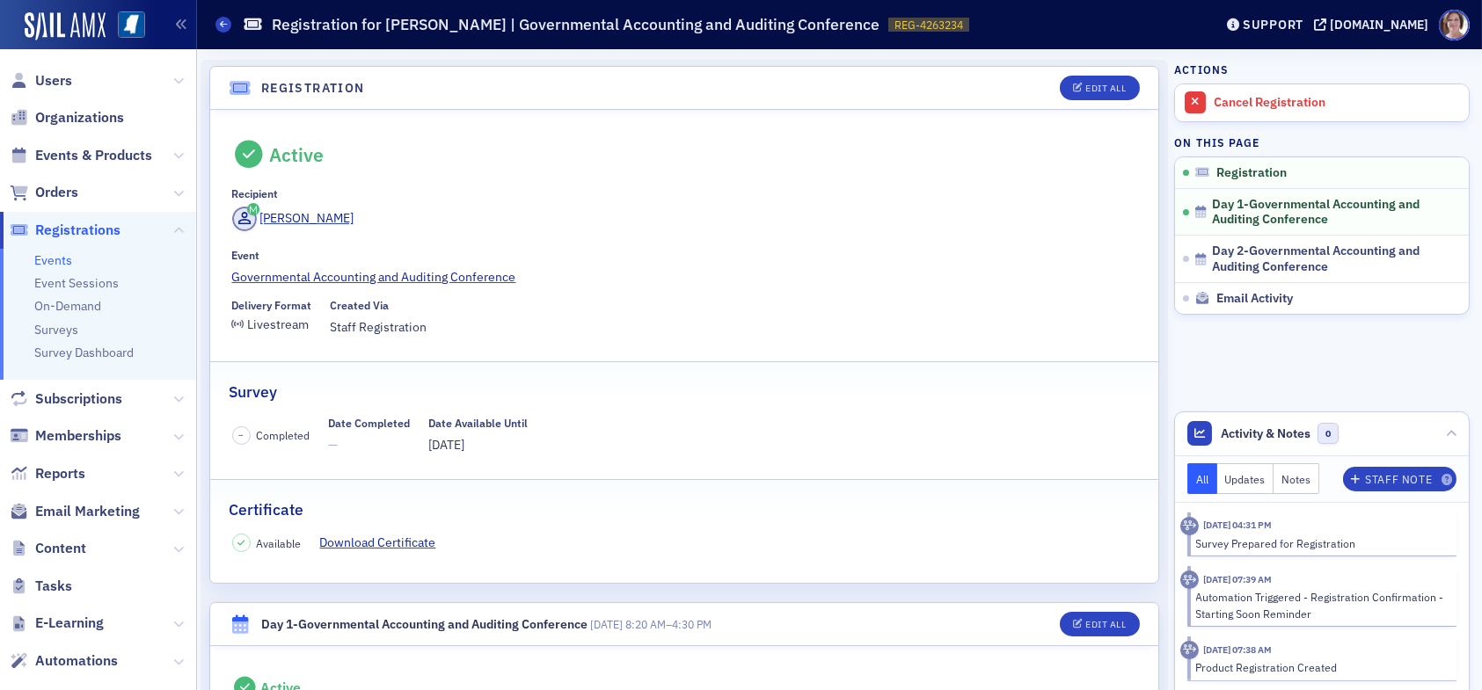
scroll to position [0, 0]
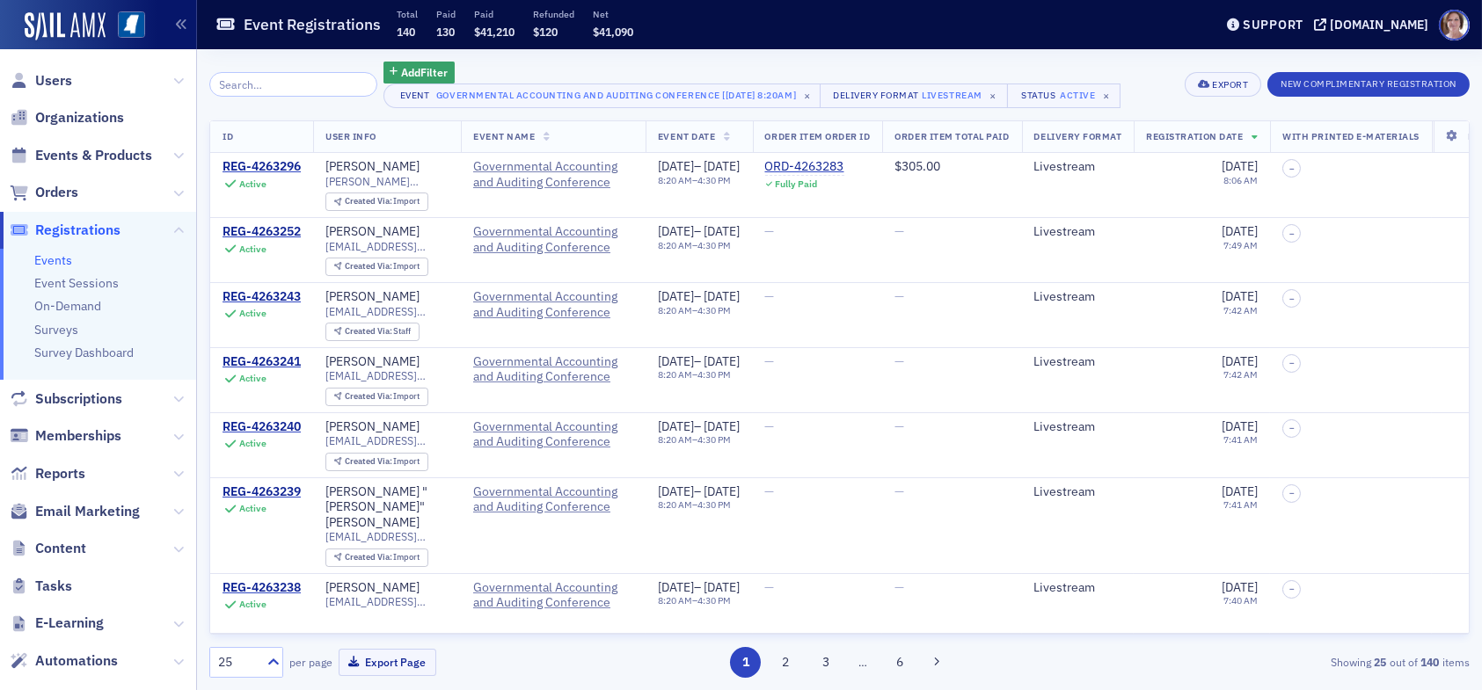
click at [282, 86] on input "search" at bounding box center [293, 84] width 168 height 25
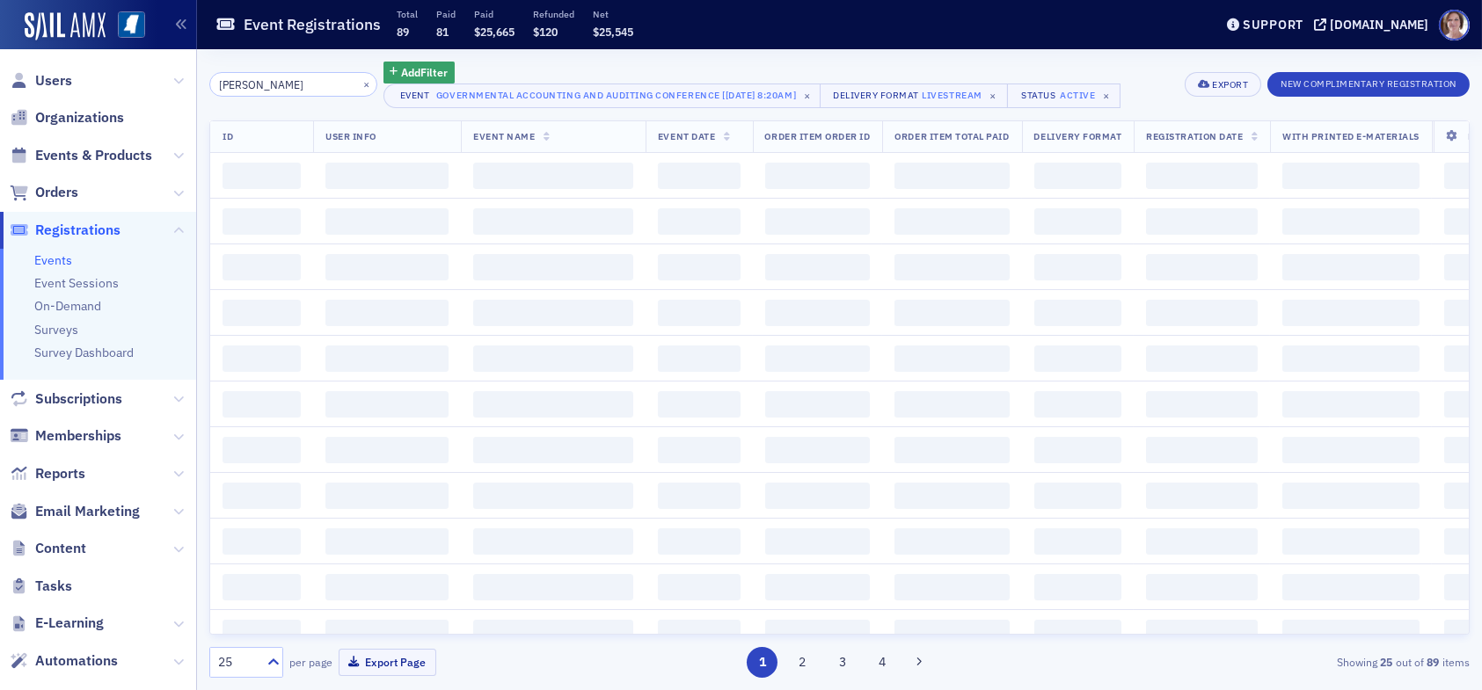
type input "stephanie palmertree"
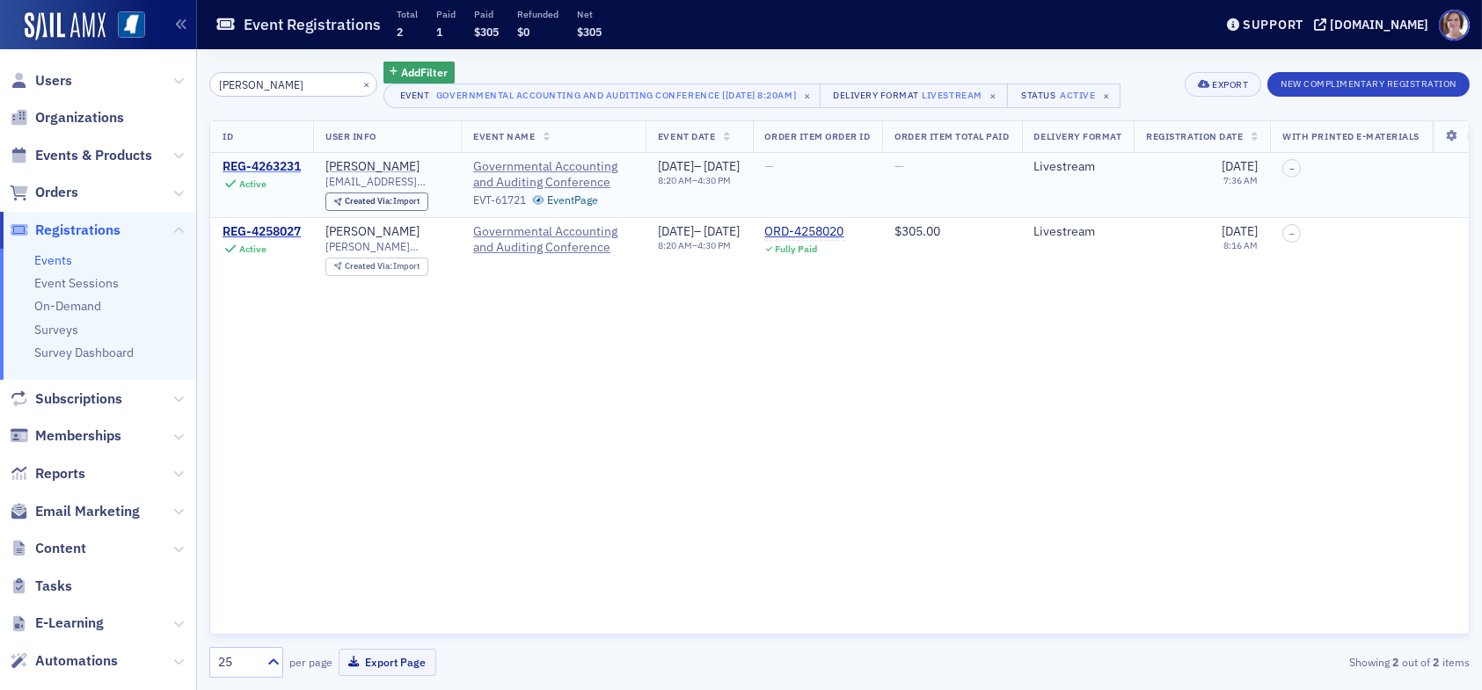
click at [289, 169] on div "REG-4263231" at bounding box center [262, 167] width 78 height 16
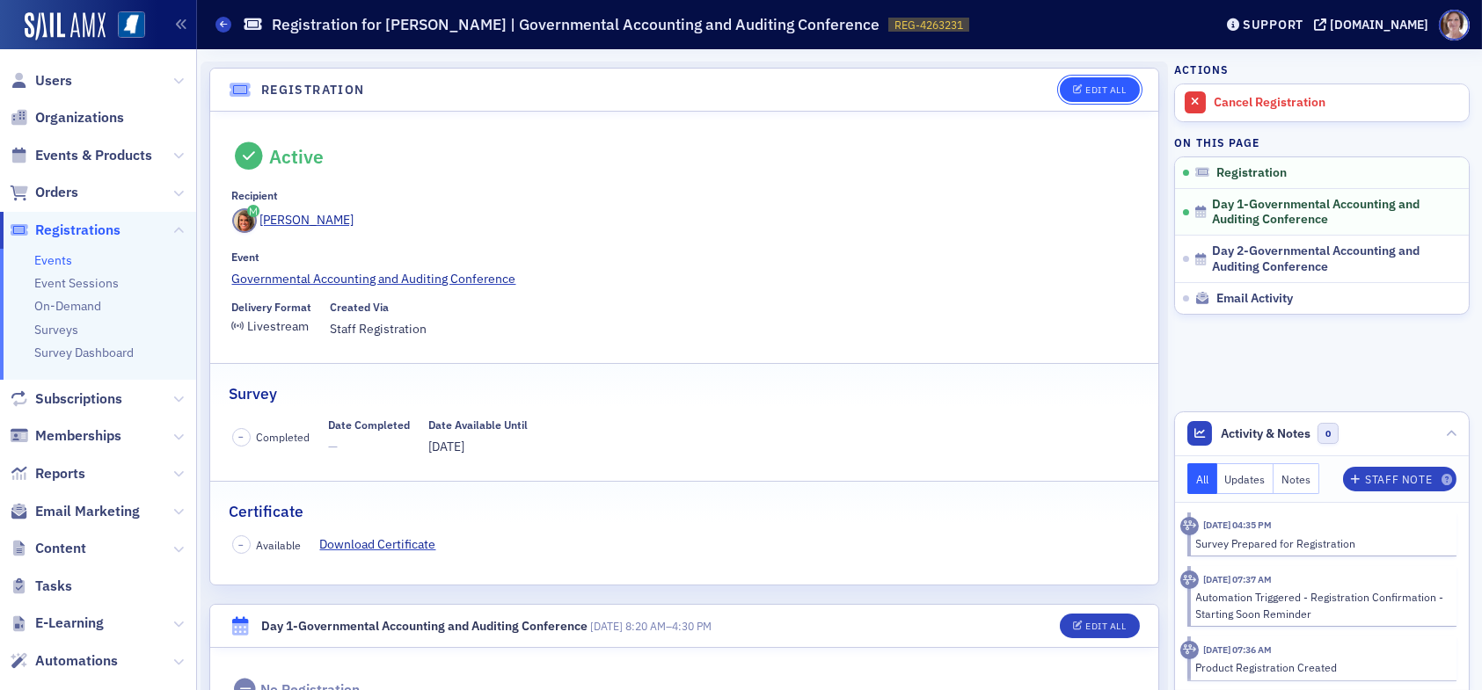
click at [1100, 82] on button "Edit All" at bounding box center [1099, 89] width 79 height 25
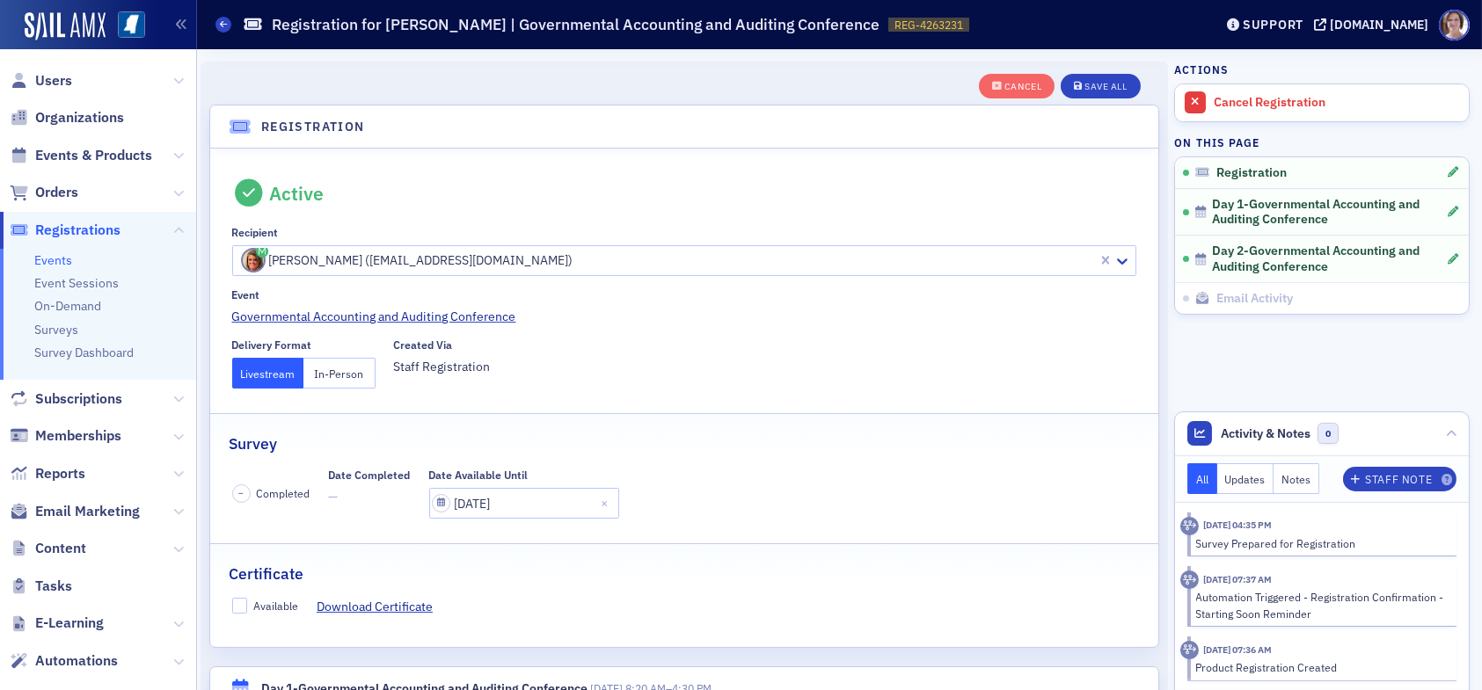
scroll to position [46, 0]
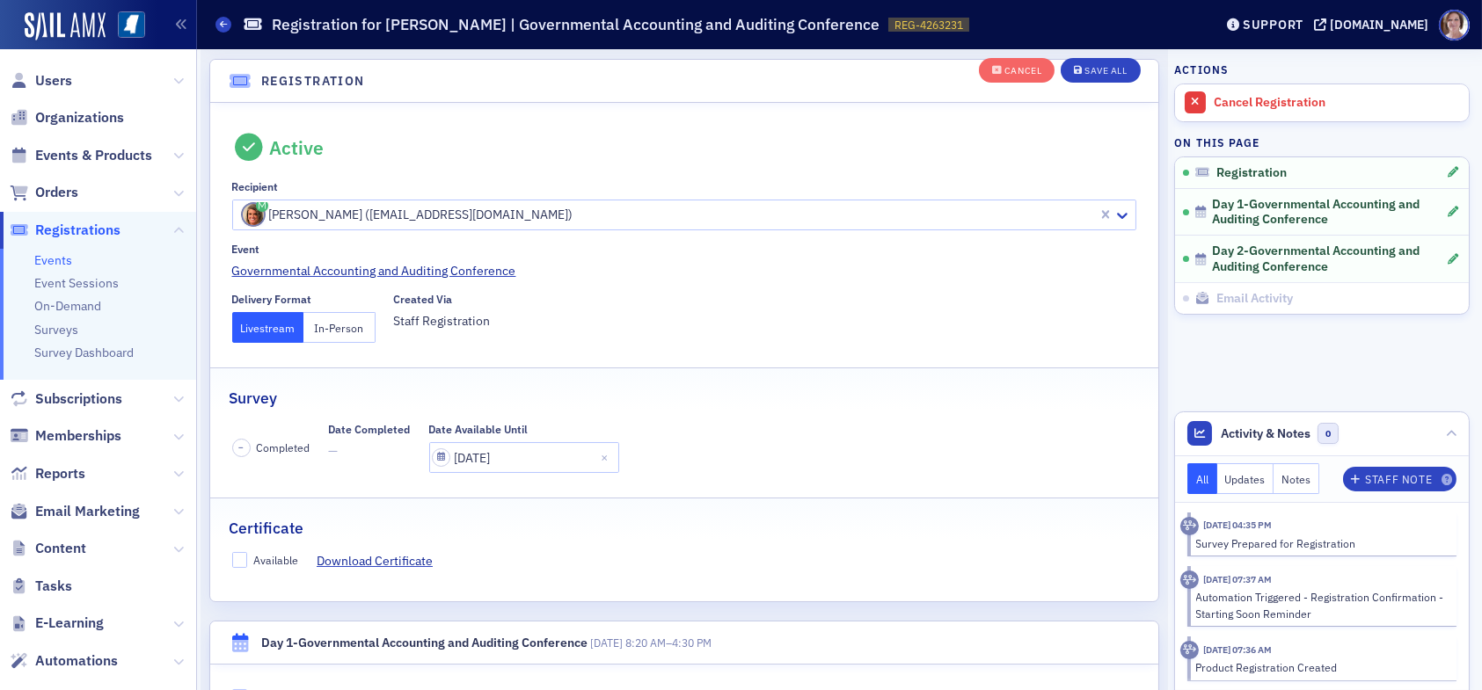
click at [238, 567] on div "Available" at bounding box center [265, 561] width 67 height 18
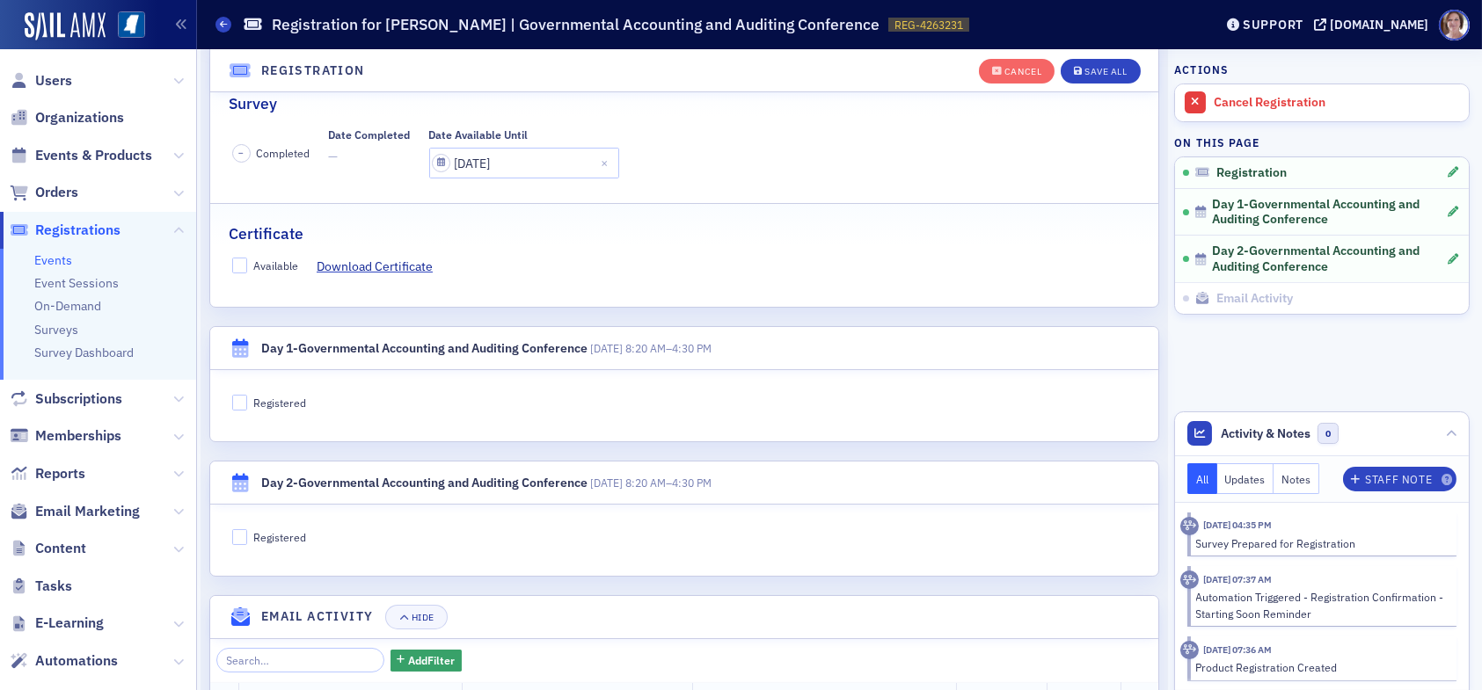
scroll to position [398, 0]
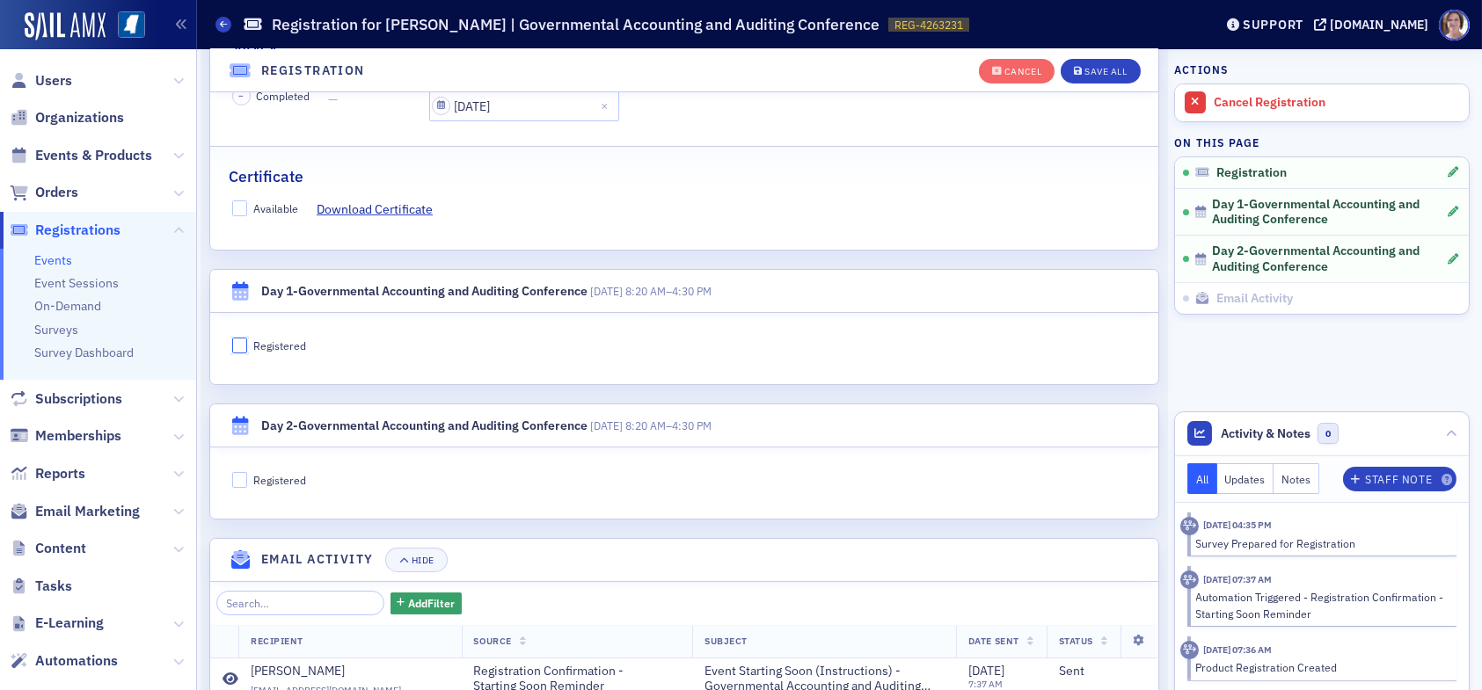
click at [240, 345] on input "Registered" at bounding box center [240, 346] width 16 height 16
checkbox input "true"
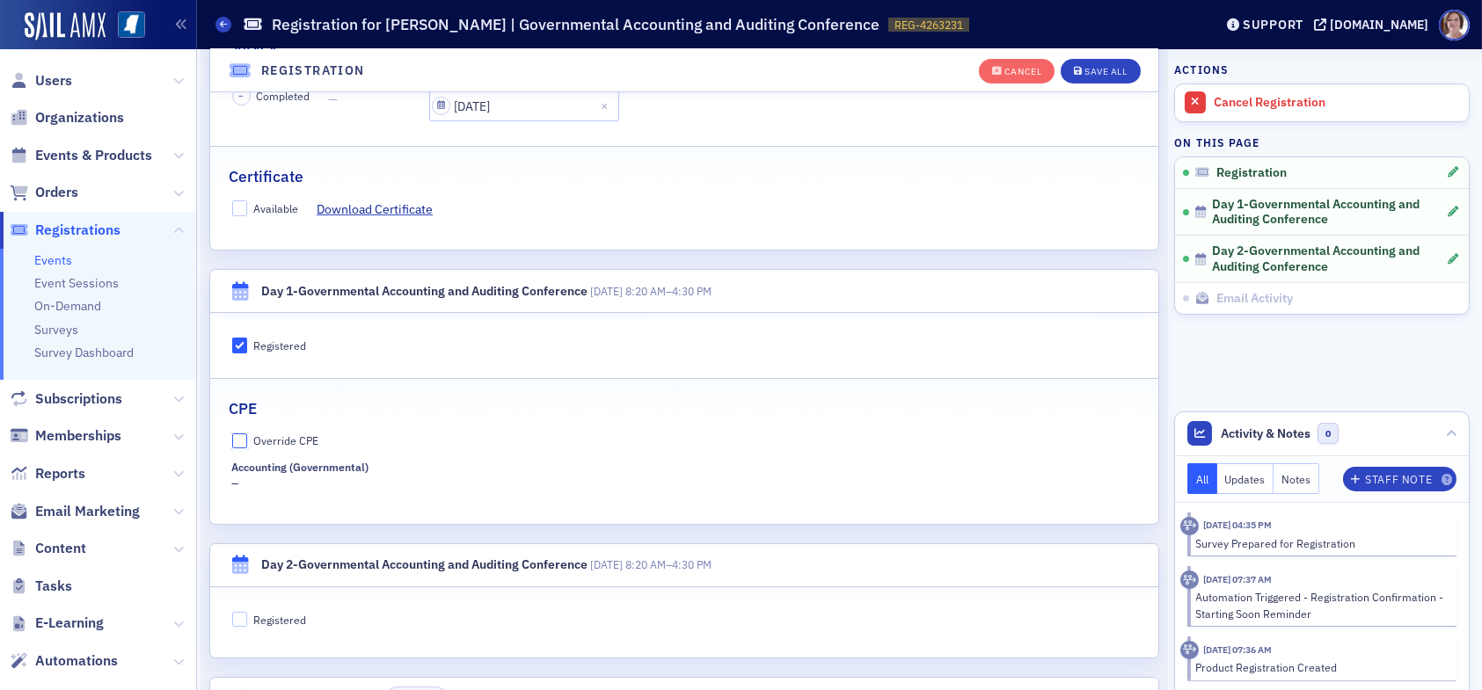
click at [245, 442] on input "Override CPE" at bounding box center [240, 442] width 16 height 16
checkbox input "true"
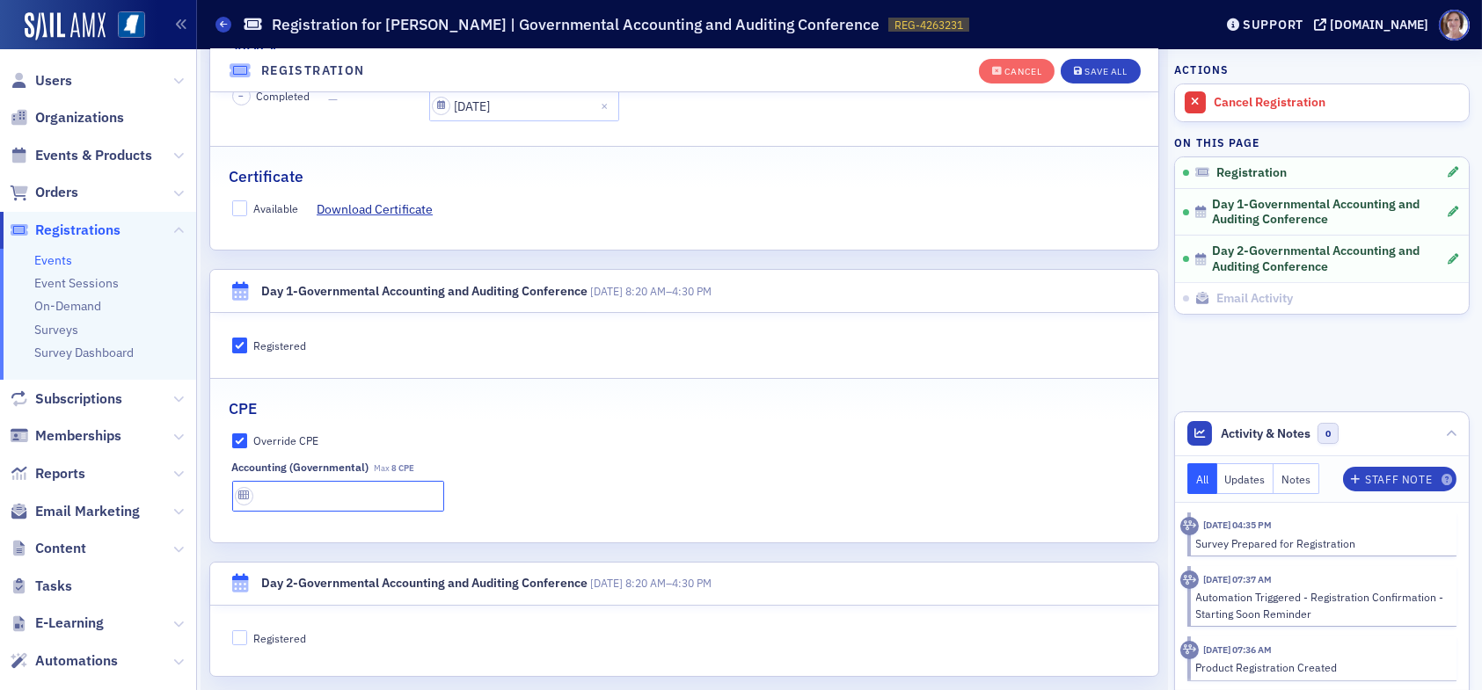
click at [296, 496] on input "text" at bounding box center [338, 496] width 212 height 31
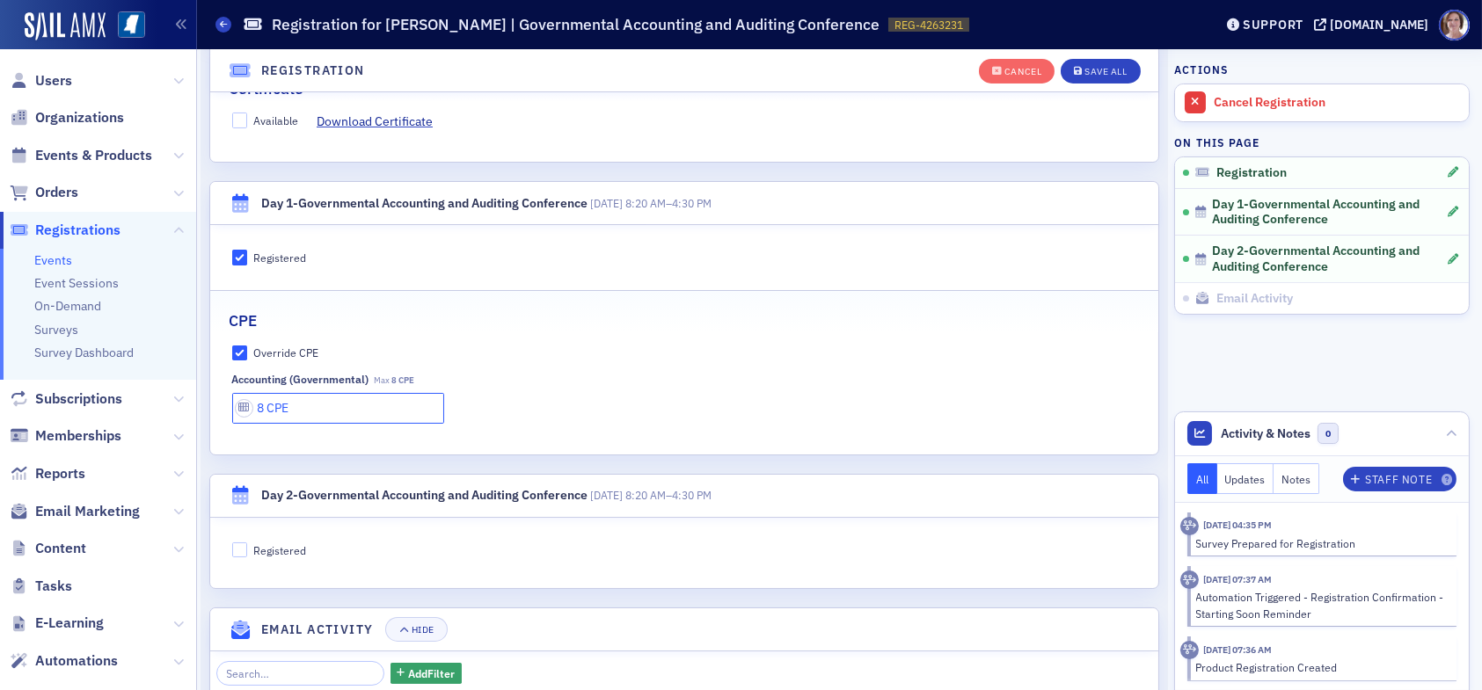
type input "8 CPE"
click at [236, 544] on input "Registered" at bounding box center [240, 551] width 16 height 16
checkbox input "true"
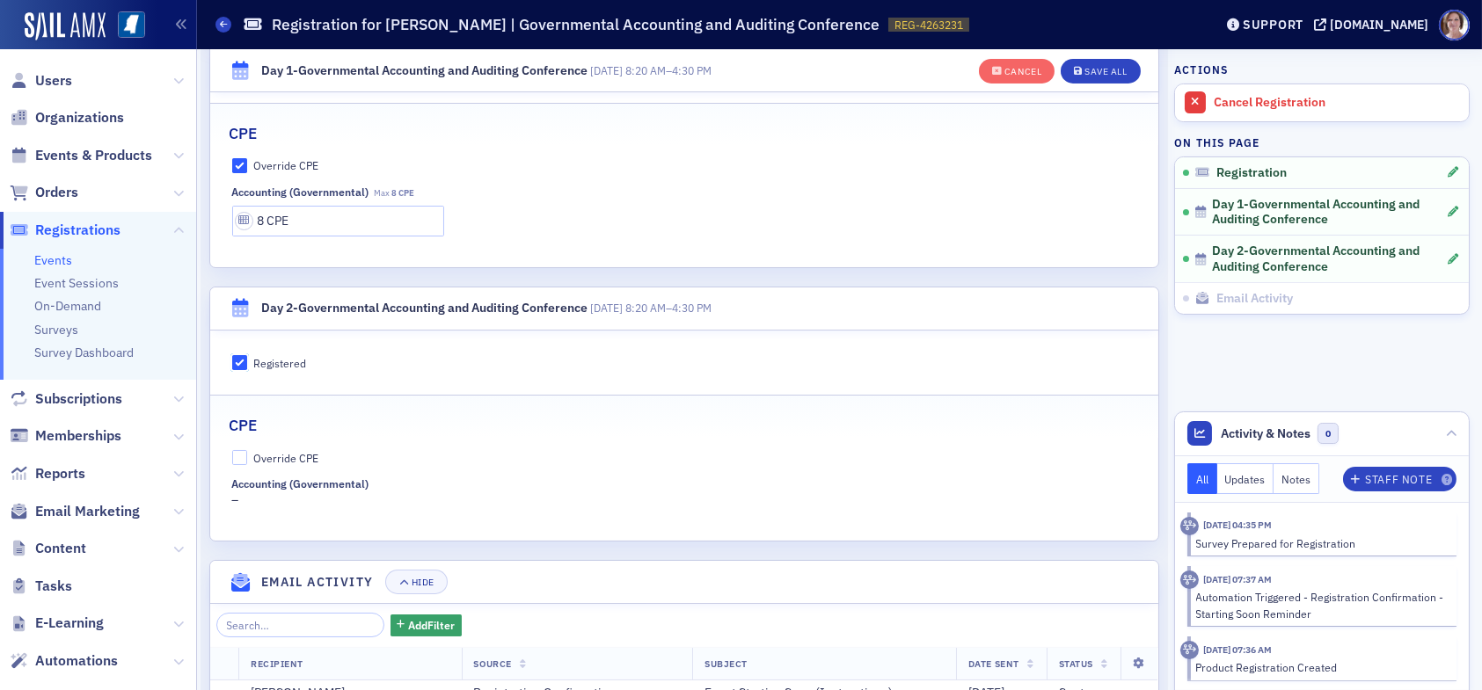
scroll to position [749, 0]
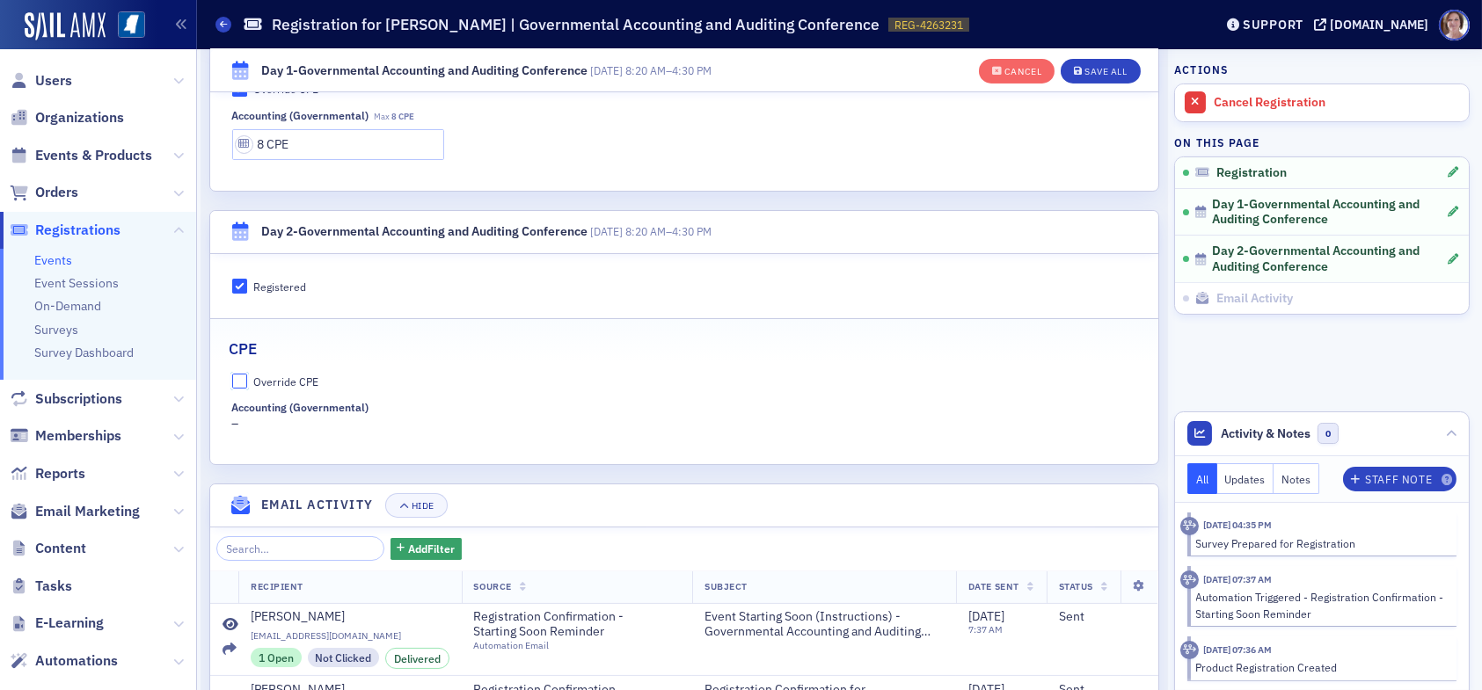
drag, startPoint x: 239, startPoint y: 381, endPoint x: 252, endPoint y: 389, distance: 14.6
click at [241, 381] on input "Override CPE" at bounding box center [240, 382] width 16 height 16
checkbox input "true"
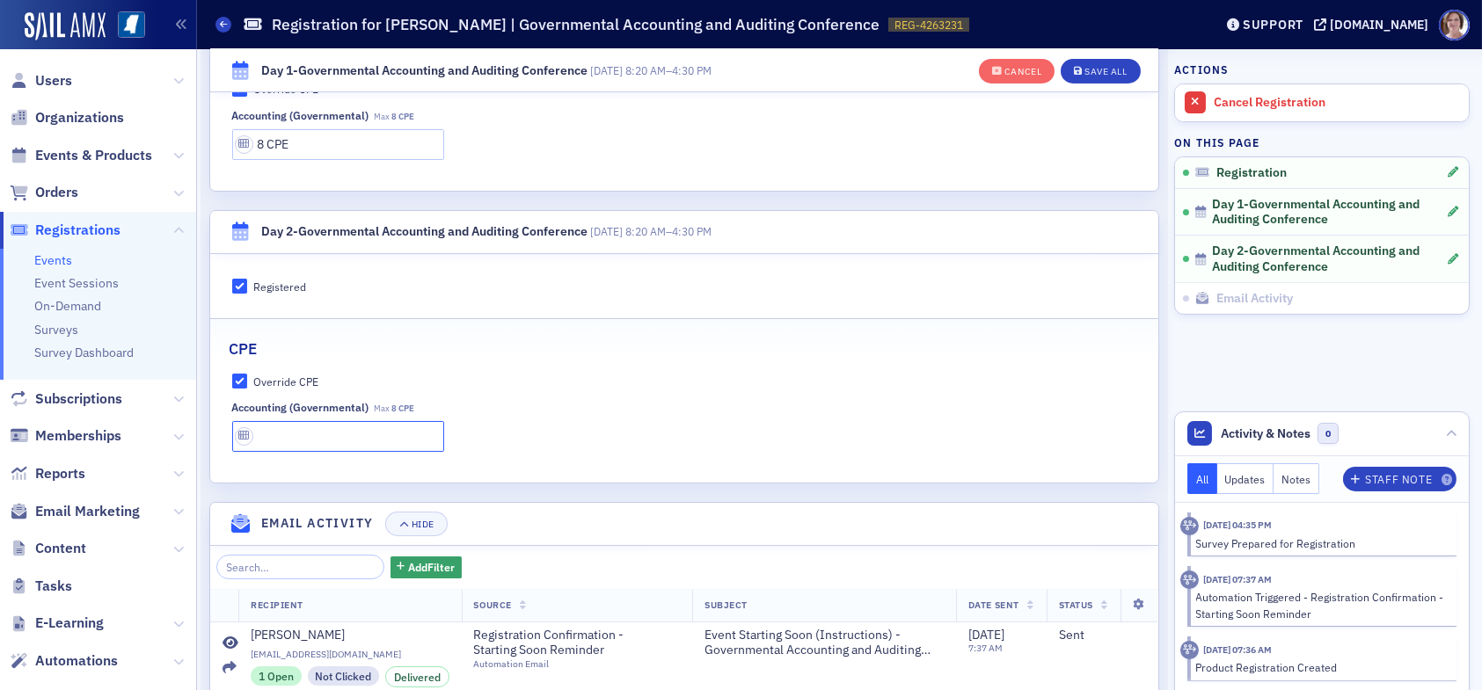
click at [340, 438] on input "text" at bounding box center [338, 436] width 212 height 31
type input "14 CPE"
click at [1097, 62] on button "Save All" at bounding box center [1100, 71] width 79 height 25
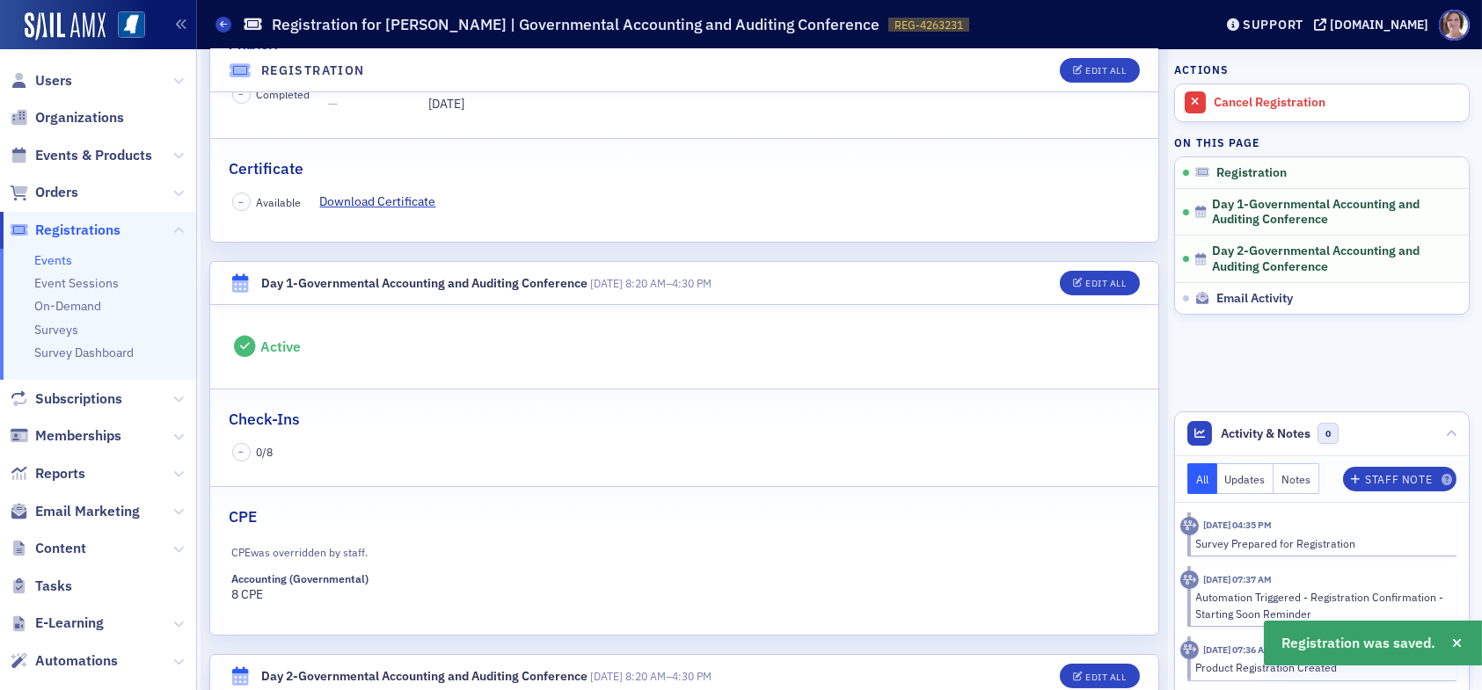
scroll to position [310, 0]
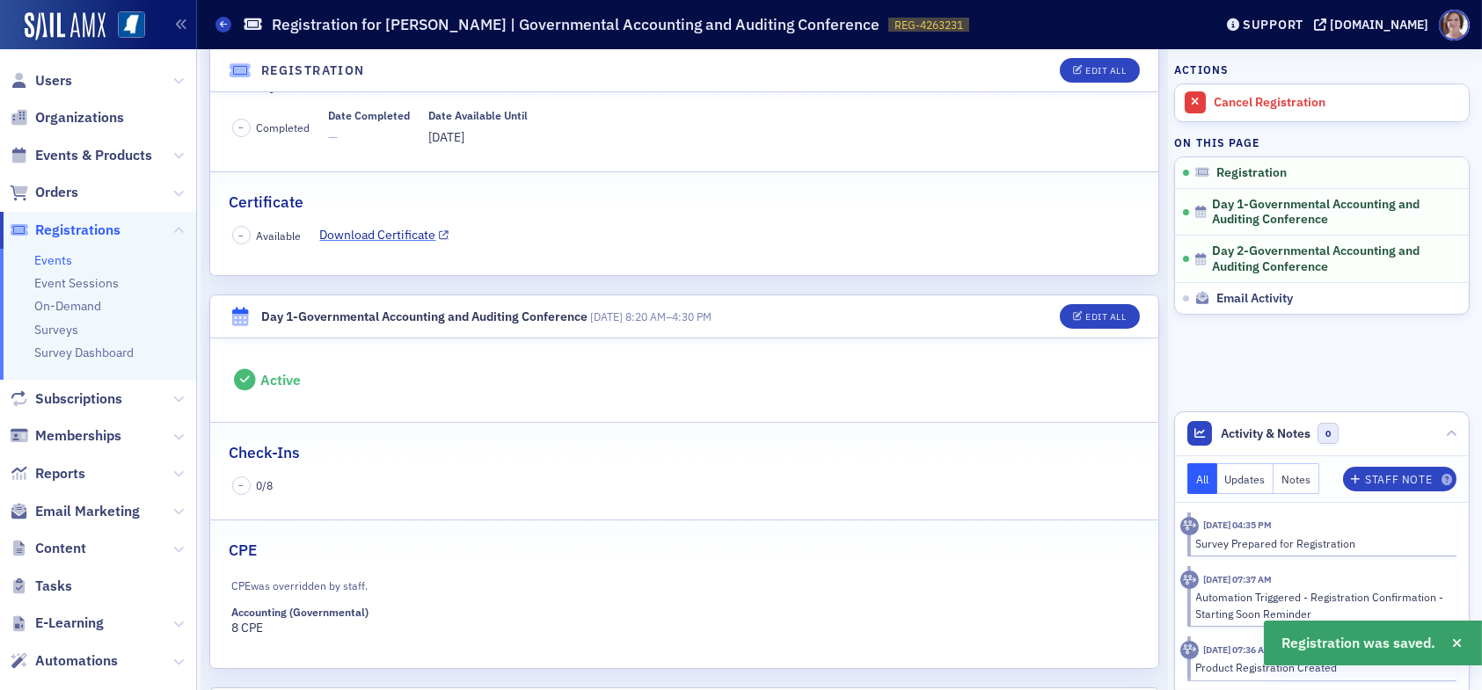
click at [410, 235] on link "Download Certificate" at bounding box center [384, 235] width 129 height 18
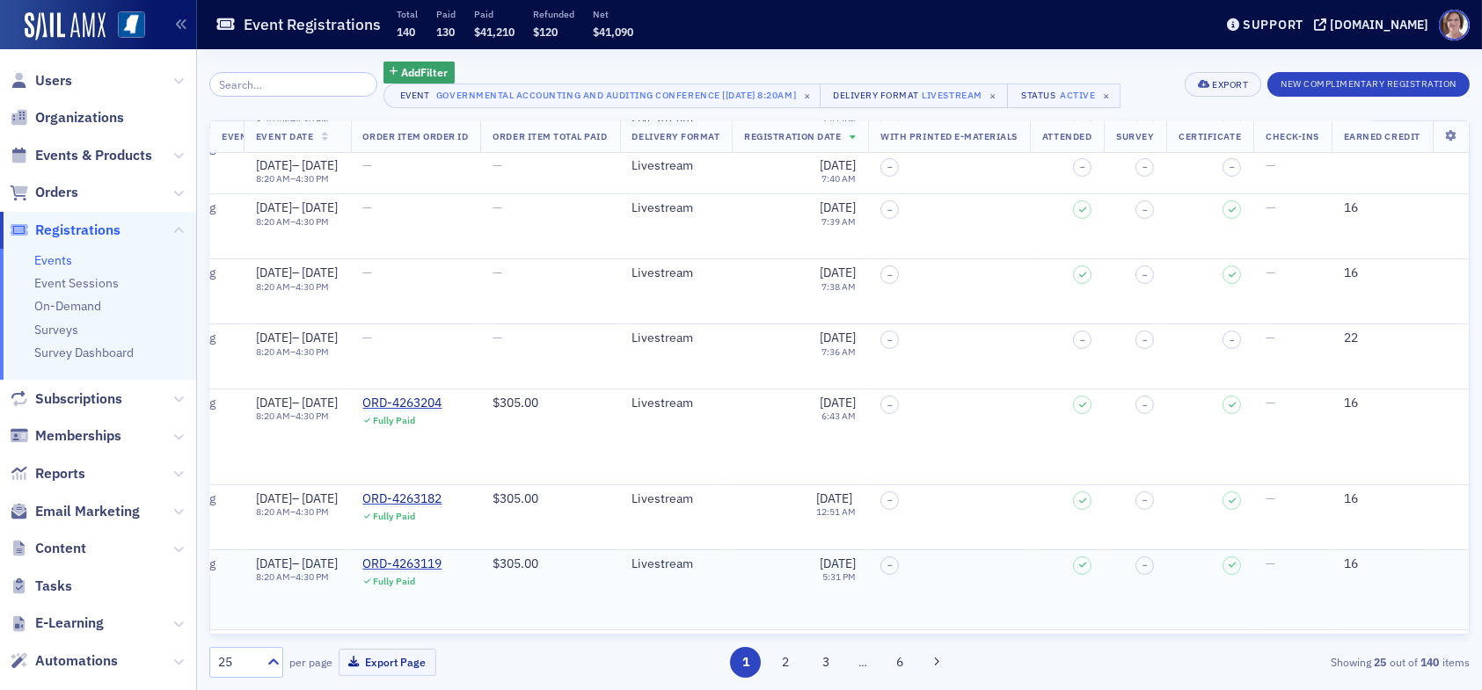
scroll to position [528, 486]
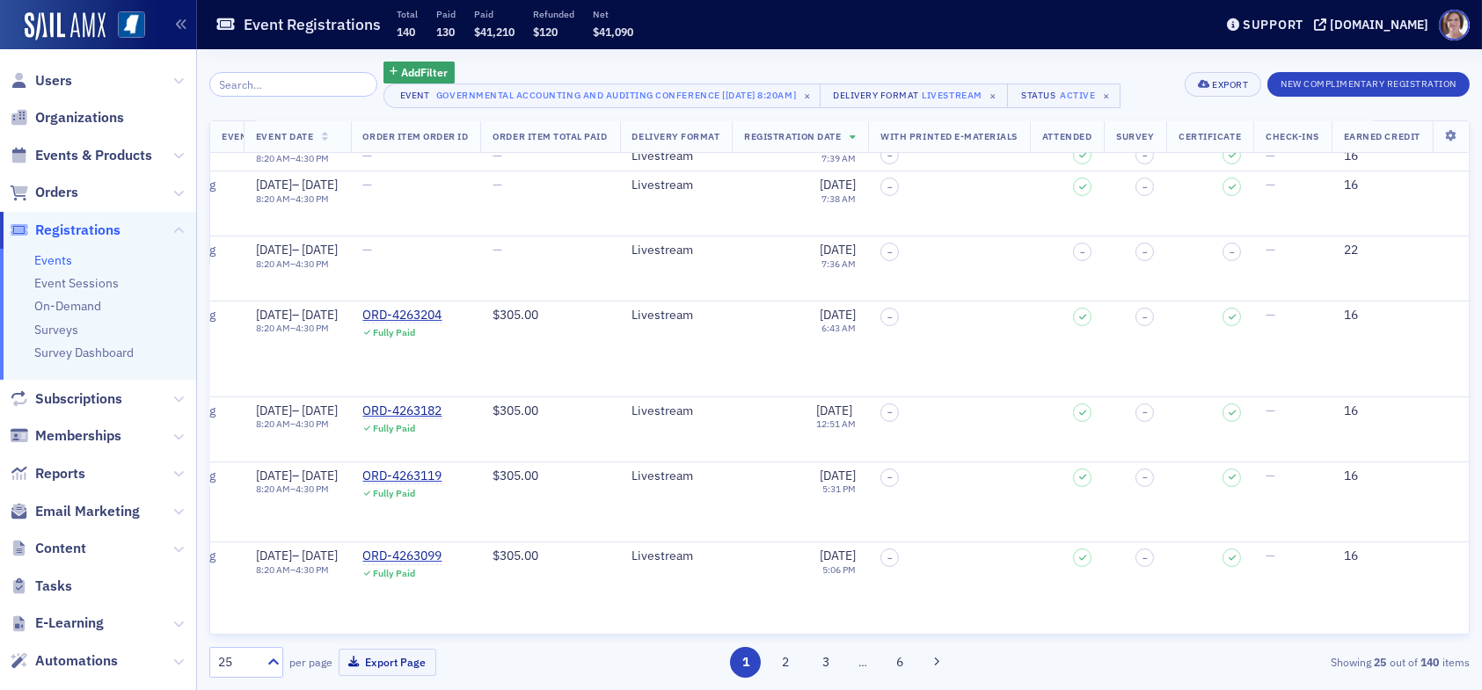
click at [245, 661] on div "25" at bounding box center [237, 663] width 39 height 18
click at [253, 586] on div "250" at bounding box center [246, 587] width 51 height 18
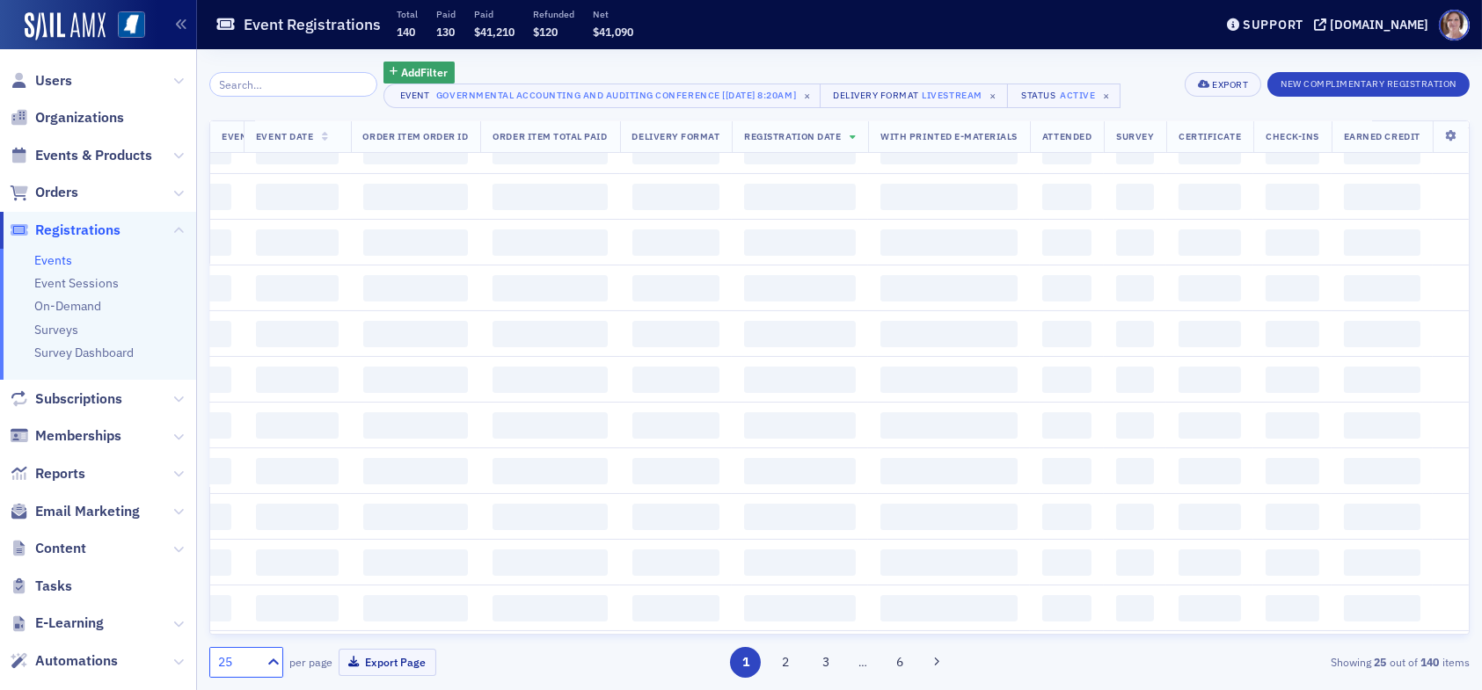
scroll to position [0, 486]
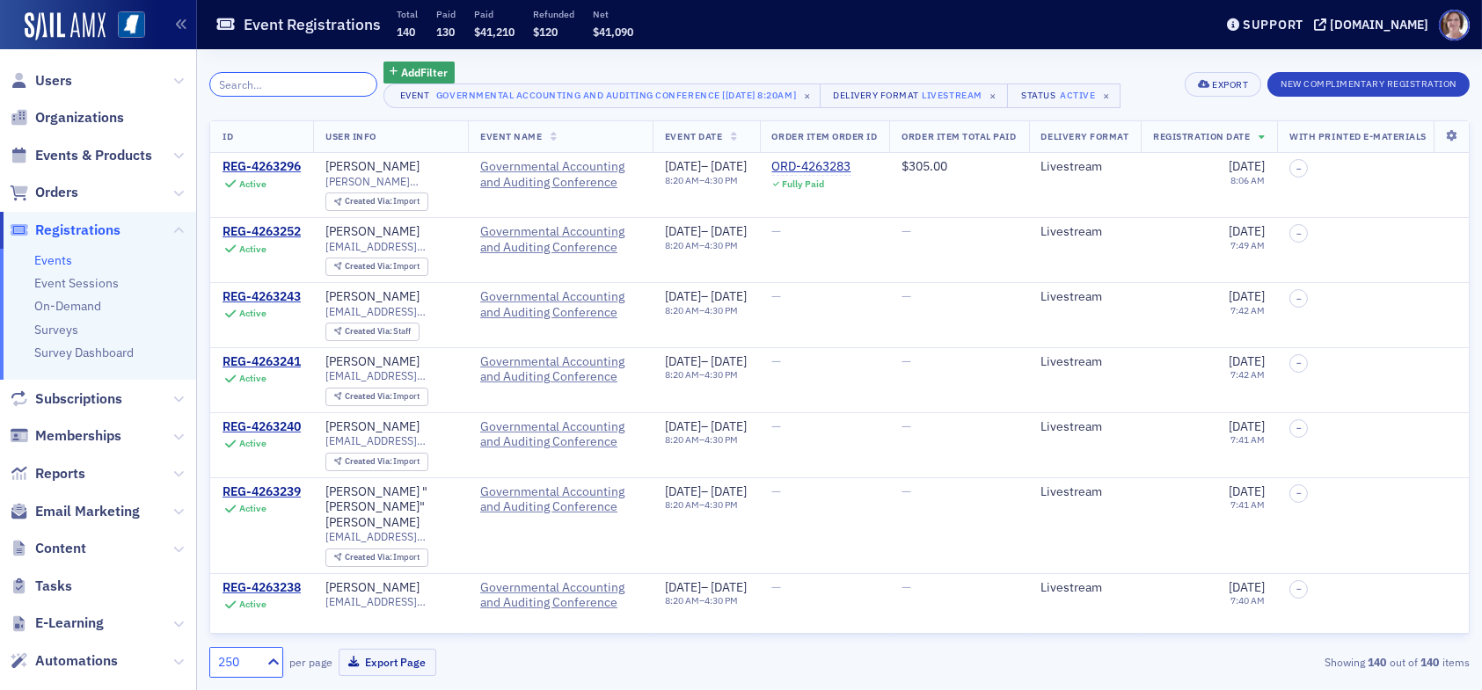
click at [302, 88] on input "search" at bounding box center [293, 84] width 168 height 25
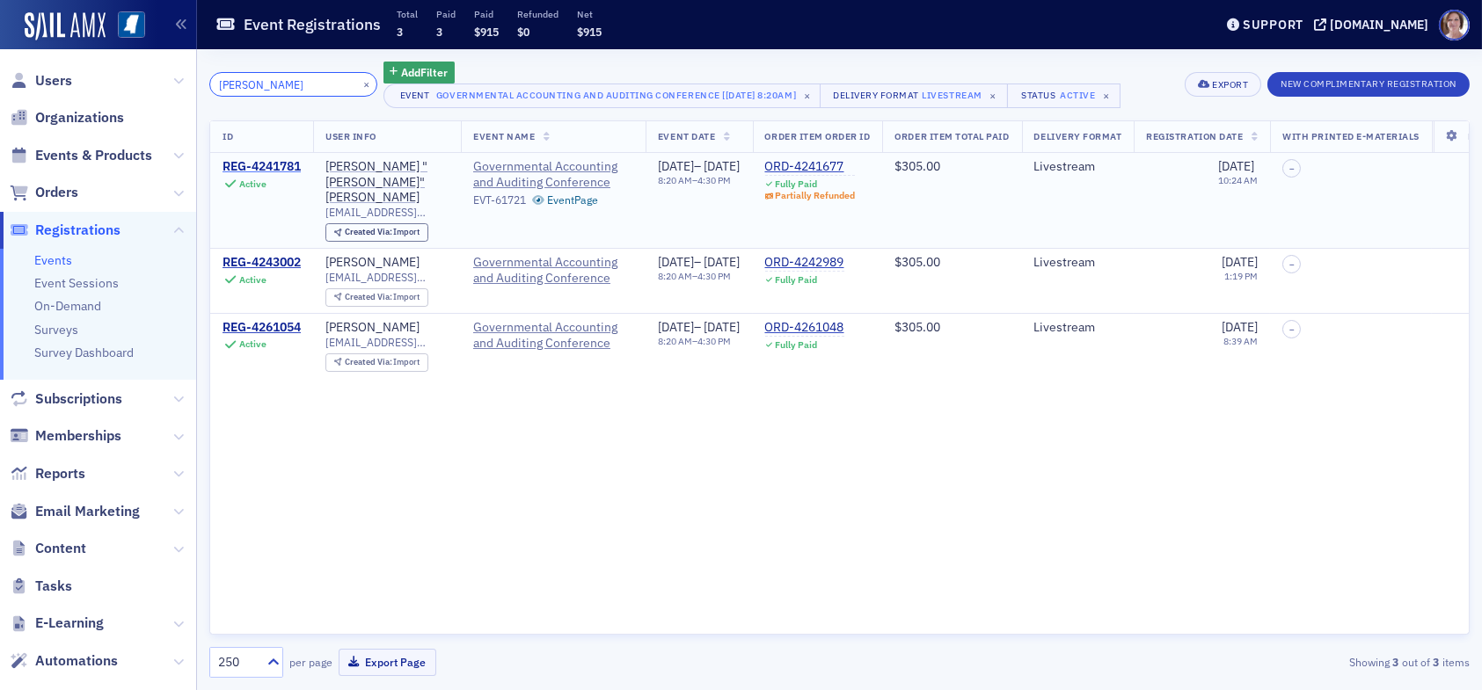
type input "jonathan ward"
click at [279, 164] on div "REG-4241781" at bounding box center [262, 167] width 78 height 16
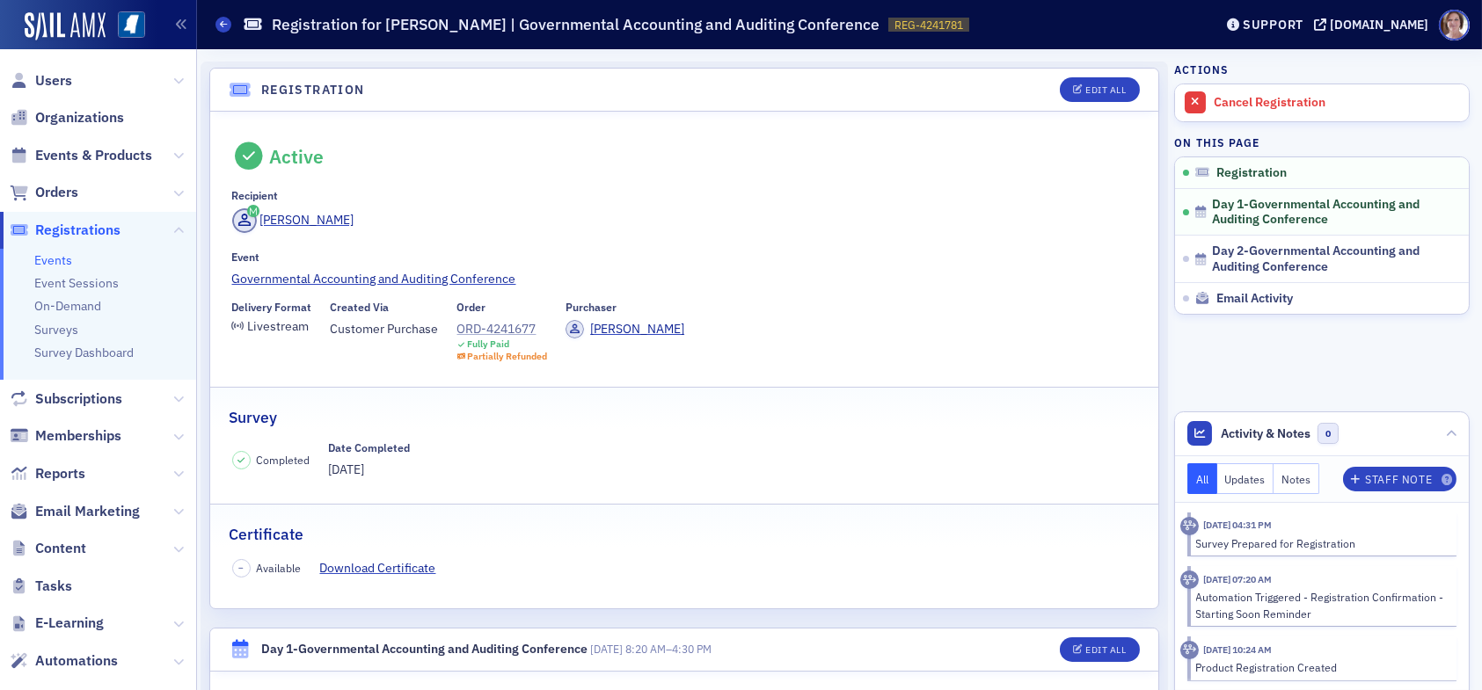
click at [505, 325] on div "ORD-4241677" at bounding box center [502, 329] width 91 height 18
click at [521, 327] on div "ORD-4241677" at bounding box center [502, 329] width 91 height 18
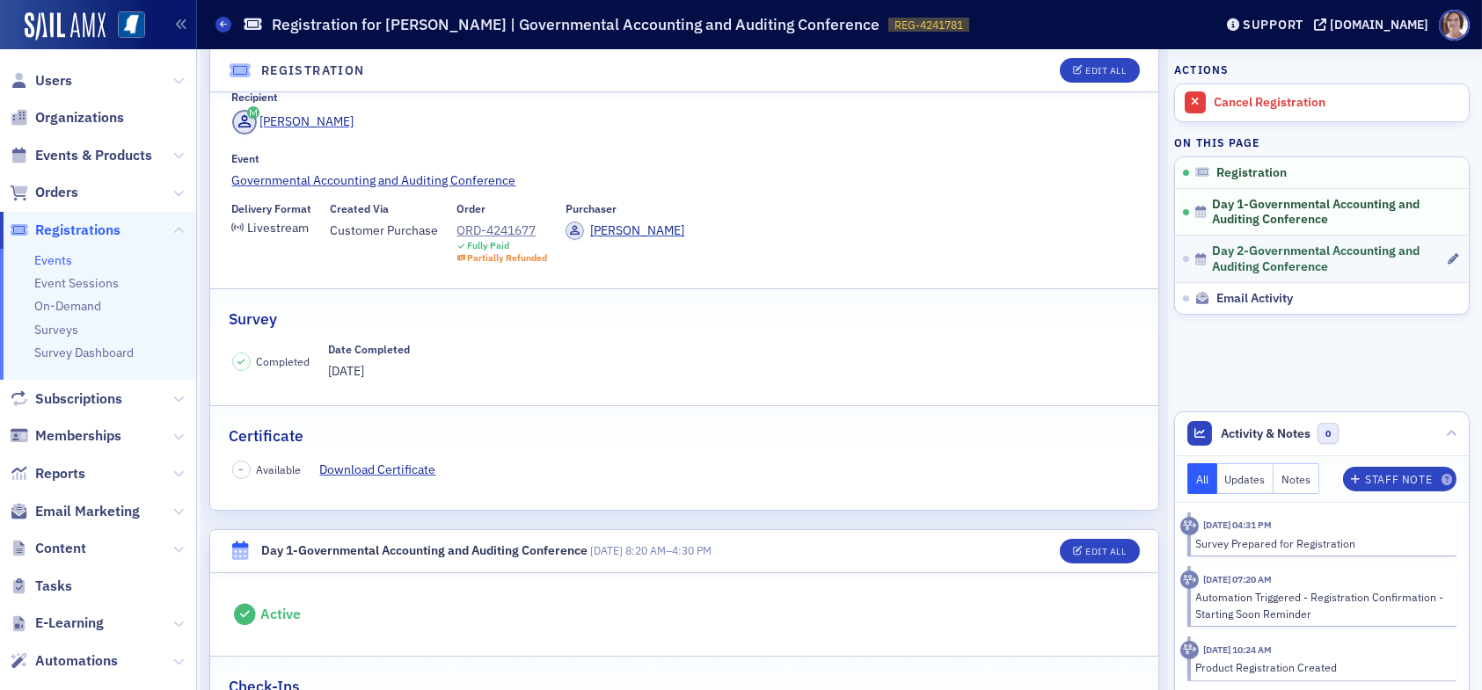
scroll to position [88, 0]
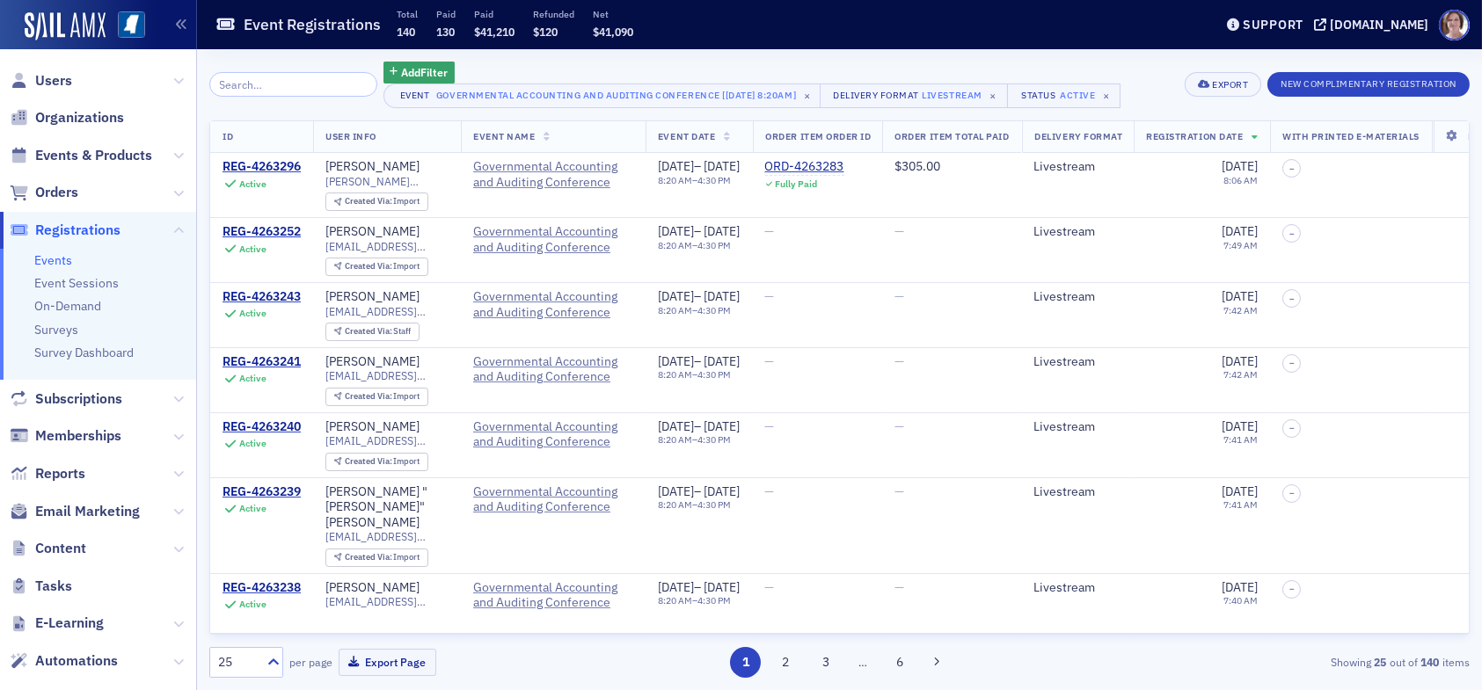
click at [307, 82] on input "search" at bounding box center [293, 84] width 168 height 25
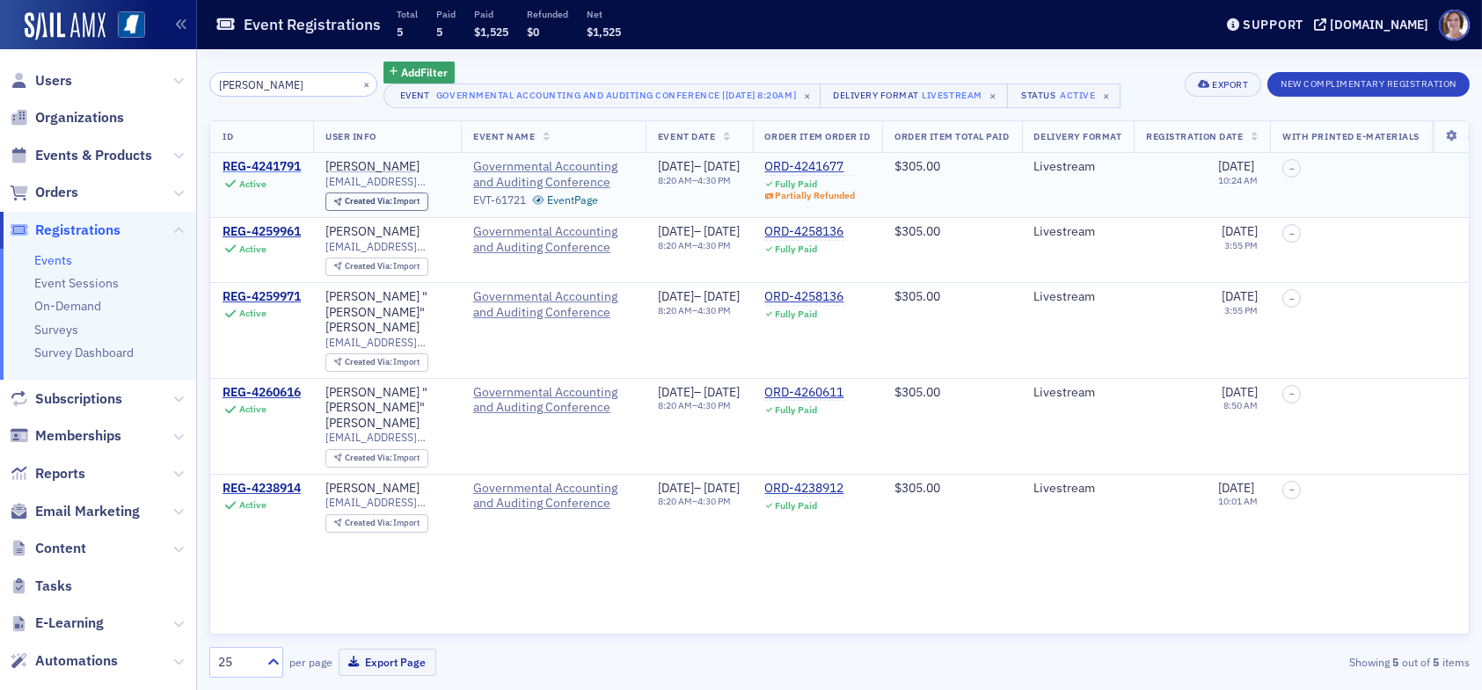
type input "robert whitaker"
click at [257, 164] on div "REG-4241791" at bounding box center [262, 167] width 78 height 16
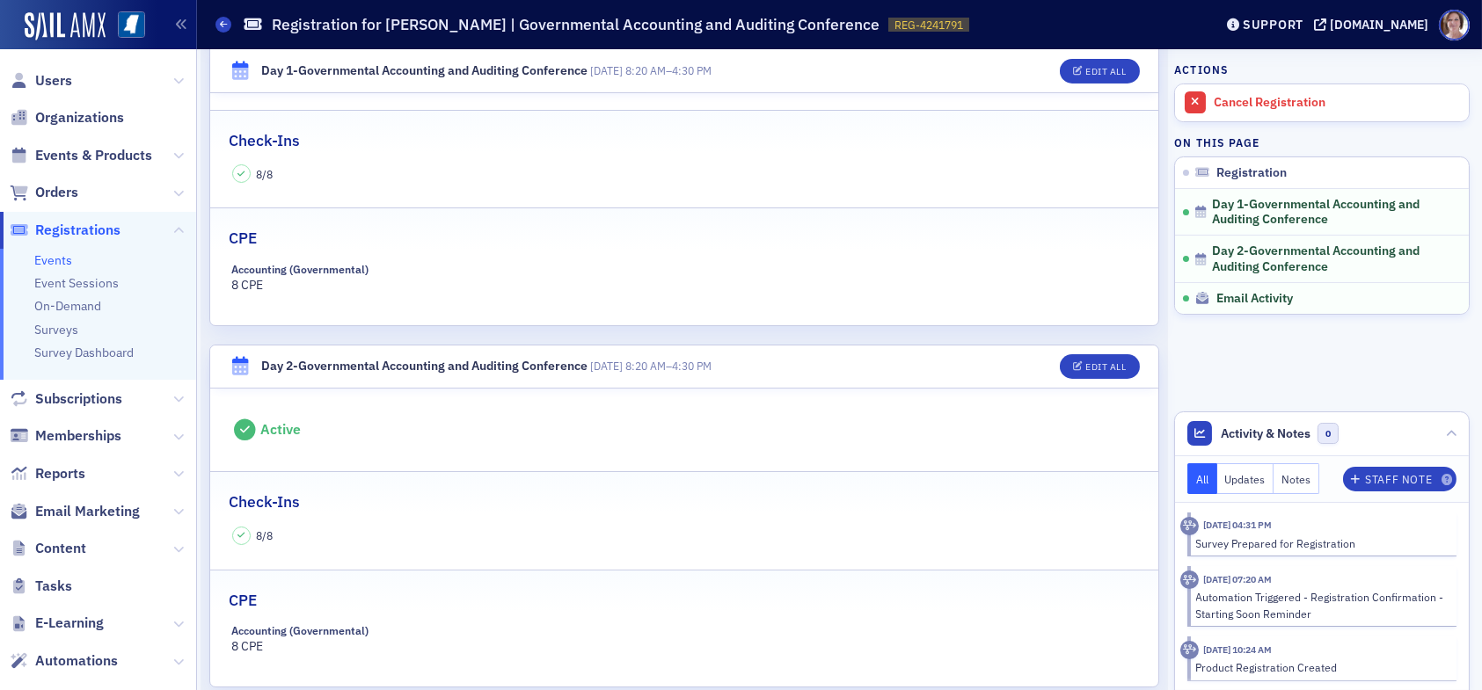
scroll to position [440, 0]
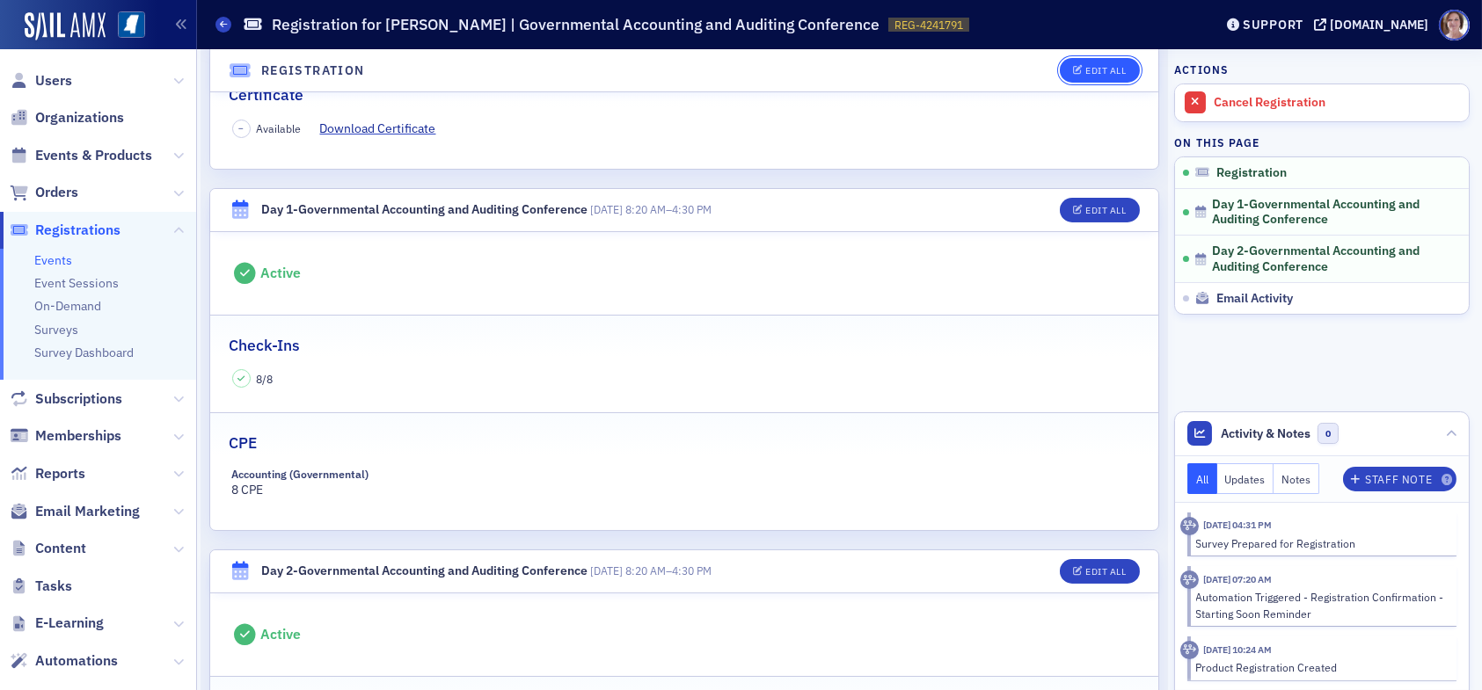
click at [1092, 69] on div "Edit All" at bounding box center [1105, 71] width 40 height 10
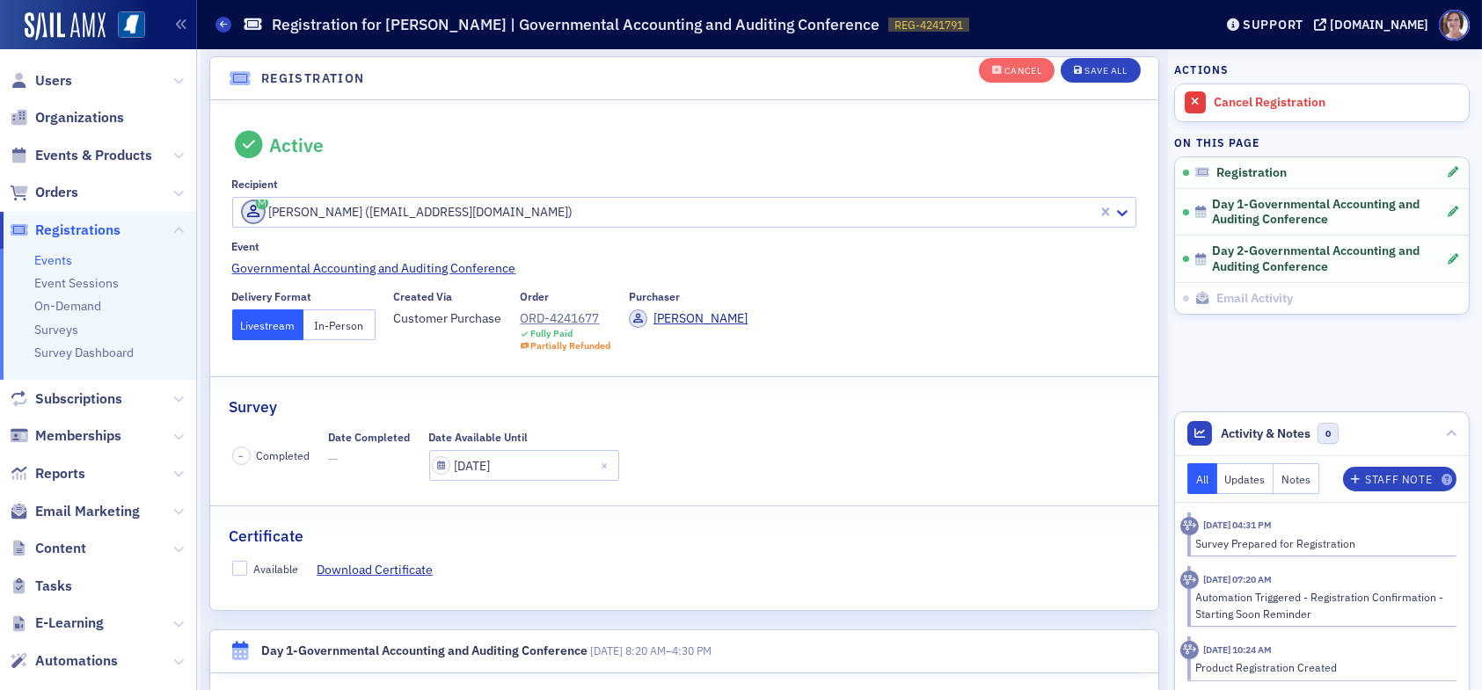
scroll to position [46, 0]
click at [257, 567] on div "Available" at bounding box center [275, 572] width 45 height 15
click at [248, 567] on input "Available" at bounding box center [240, 572] width 16 height 16
checkbox input "true"
click at [1091, 67] on div "Save All" at bounding box center [1106, 72] width 42 height 10
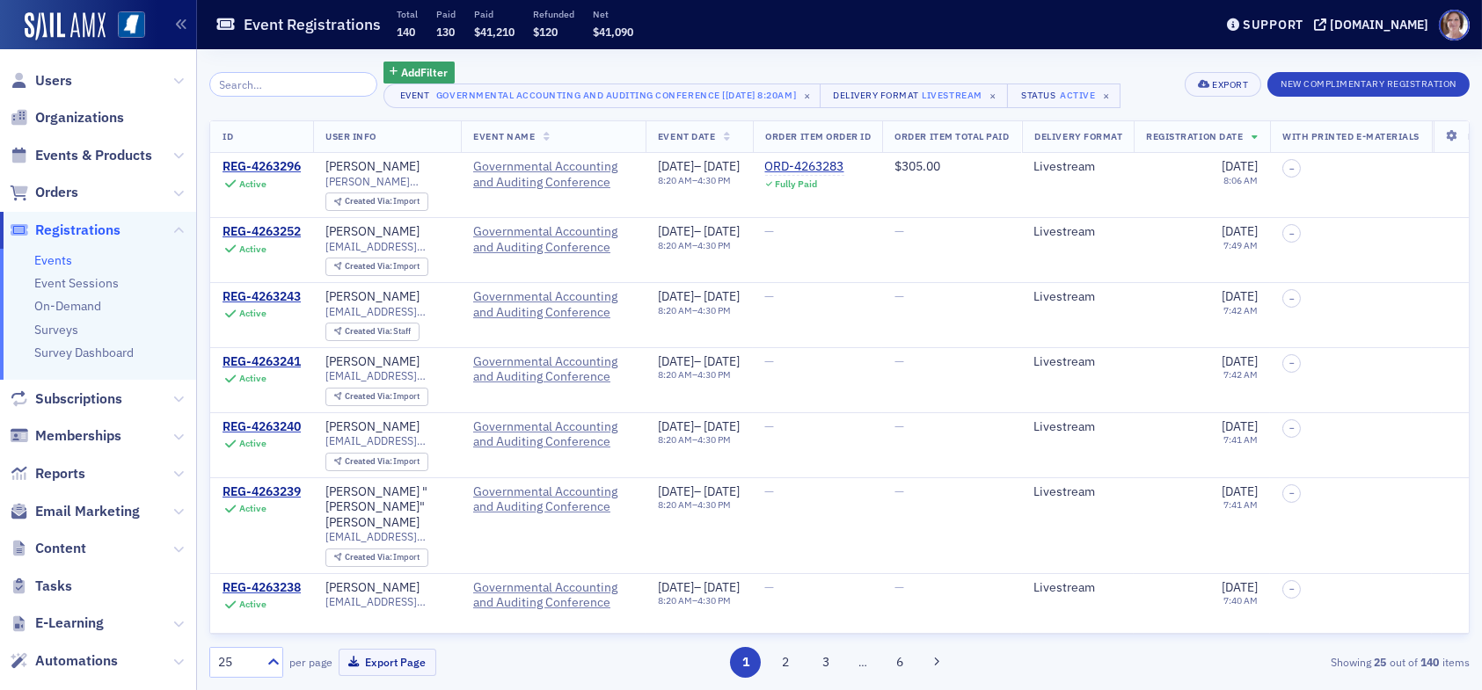
click at [296, 83] on input "search" at bounding box center [293, 84] width 168 height 25
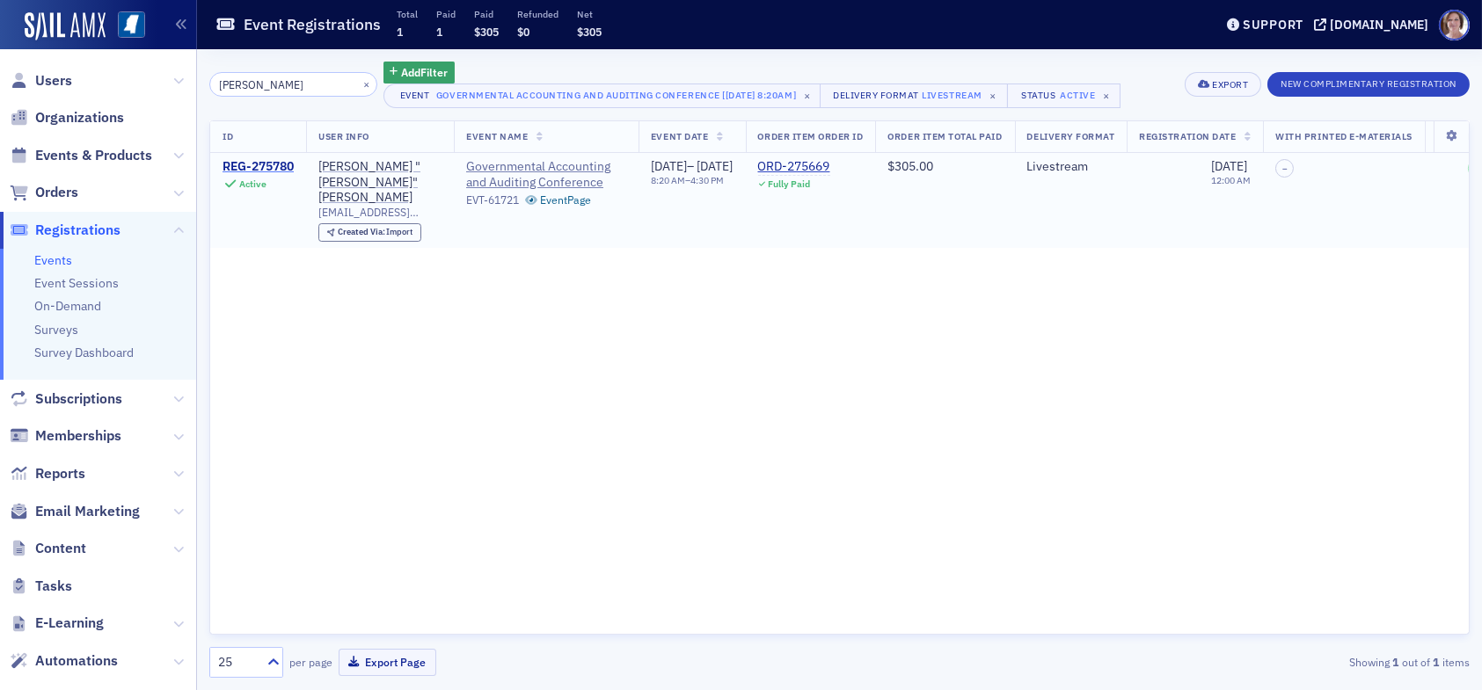
type input "joey hines"
click at [279, 164] on div "REG-275780" at bounding box center [258, 167] width 71 height 16
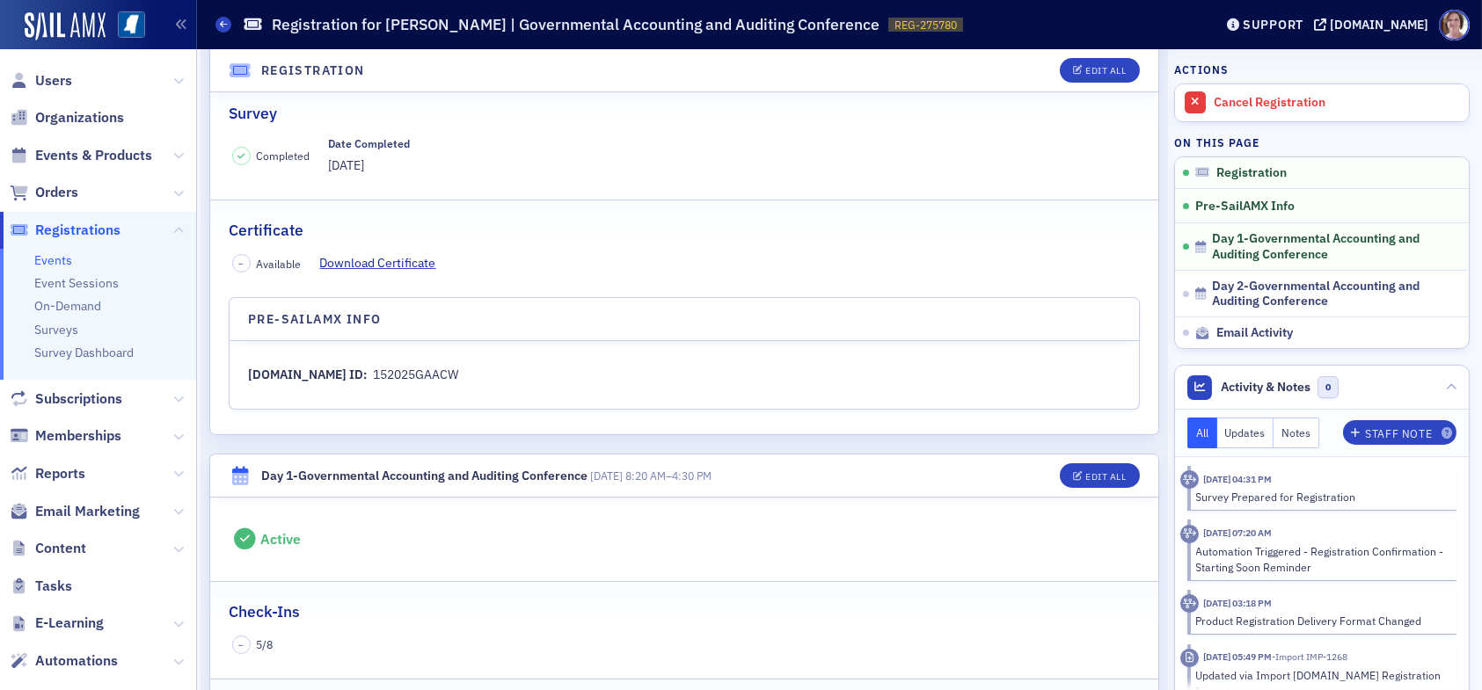
scroll to position [264, 0]
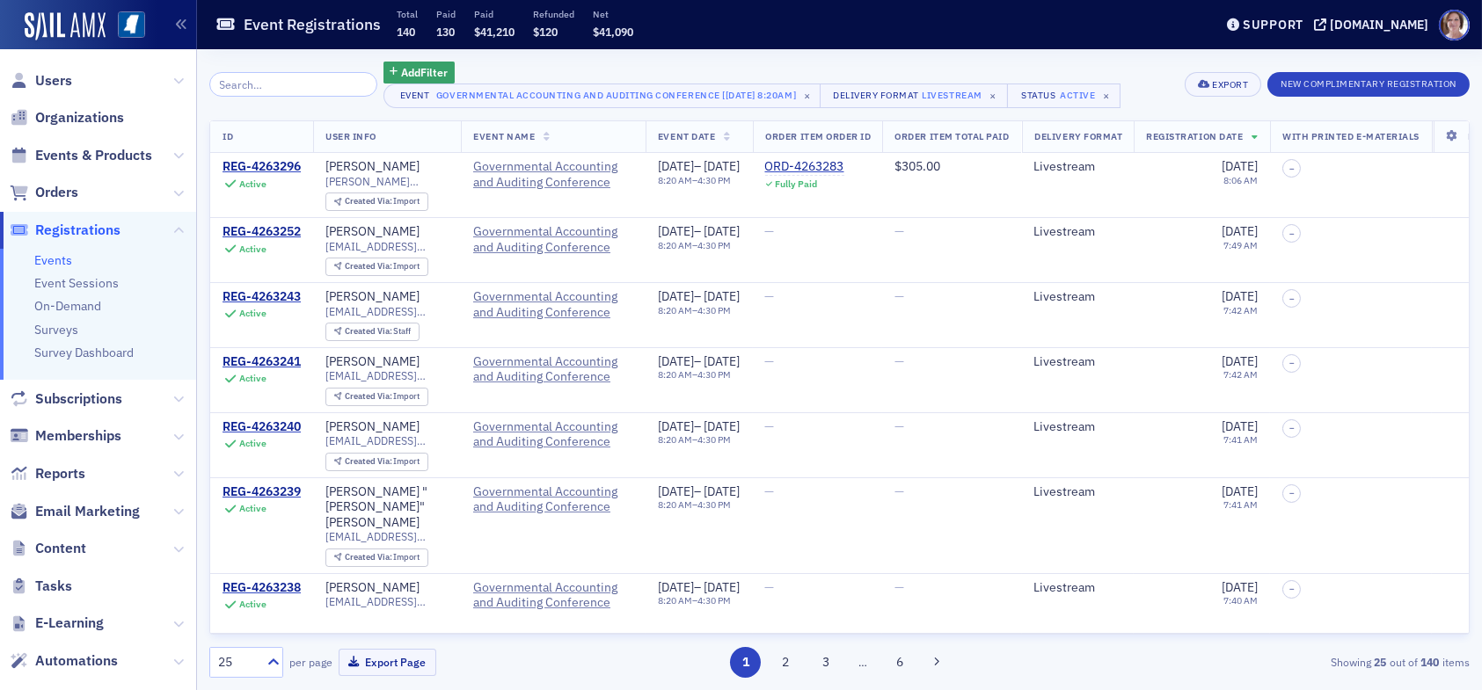
click at [285, 82] on input "search" at bounding box center [293, 84] width 168 height 25
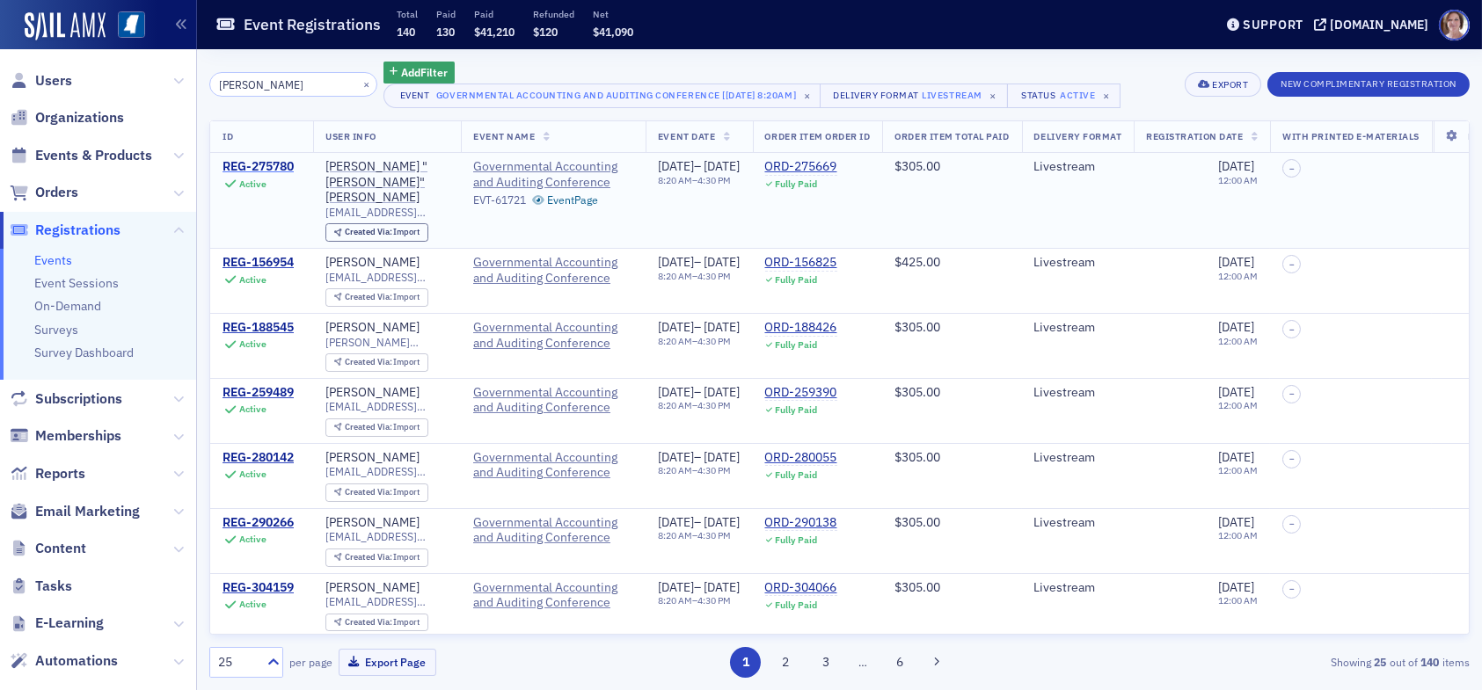
type input "joey hines"
click at [269, 166] on div "REG-275780" at bounding box center [258, 167] width 71 height 16
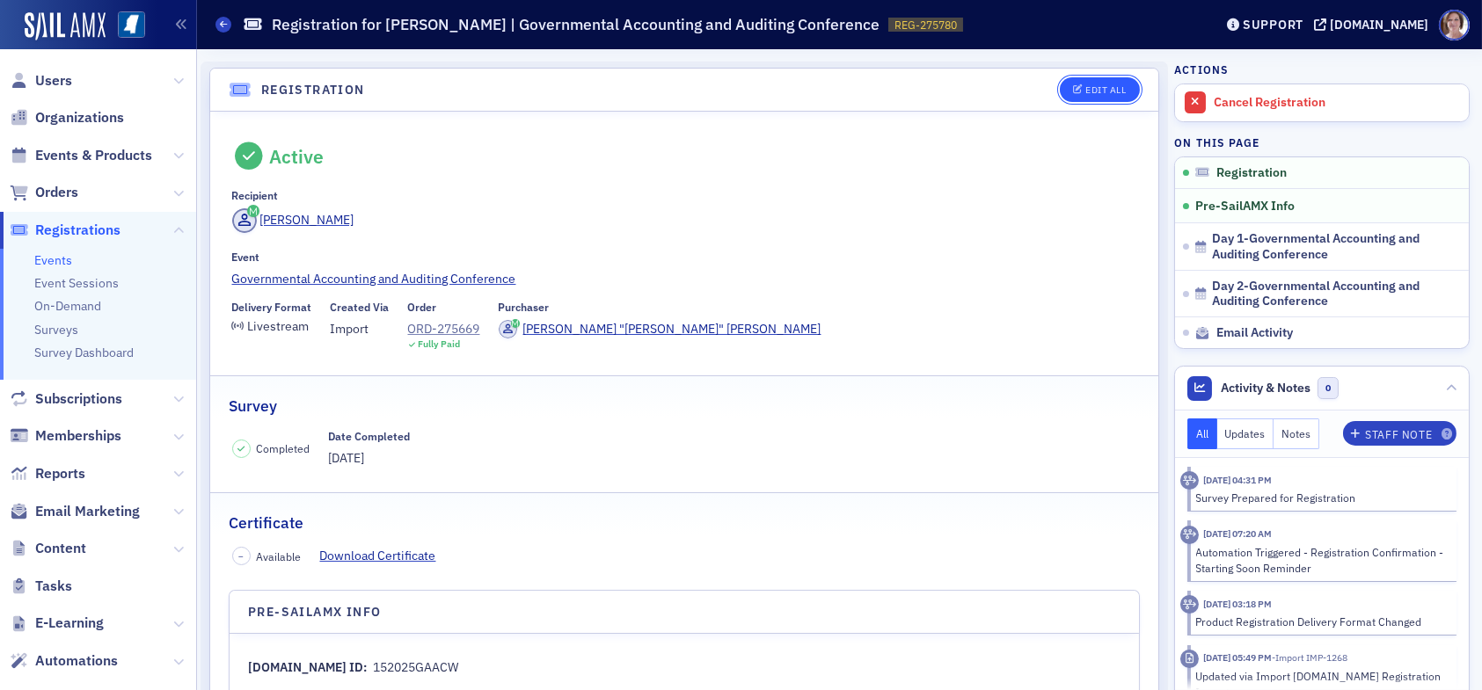
click at [1110, 87] on div "Edit All" at bounding box center [1105, 90] width 40 height 10
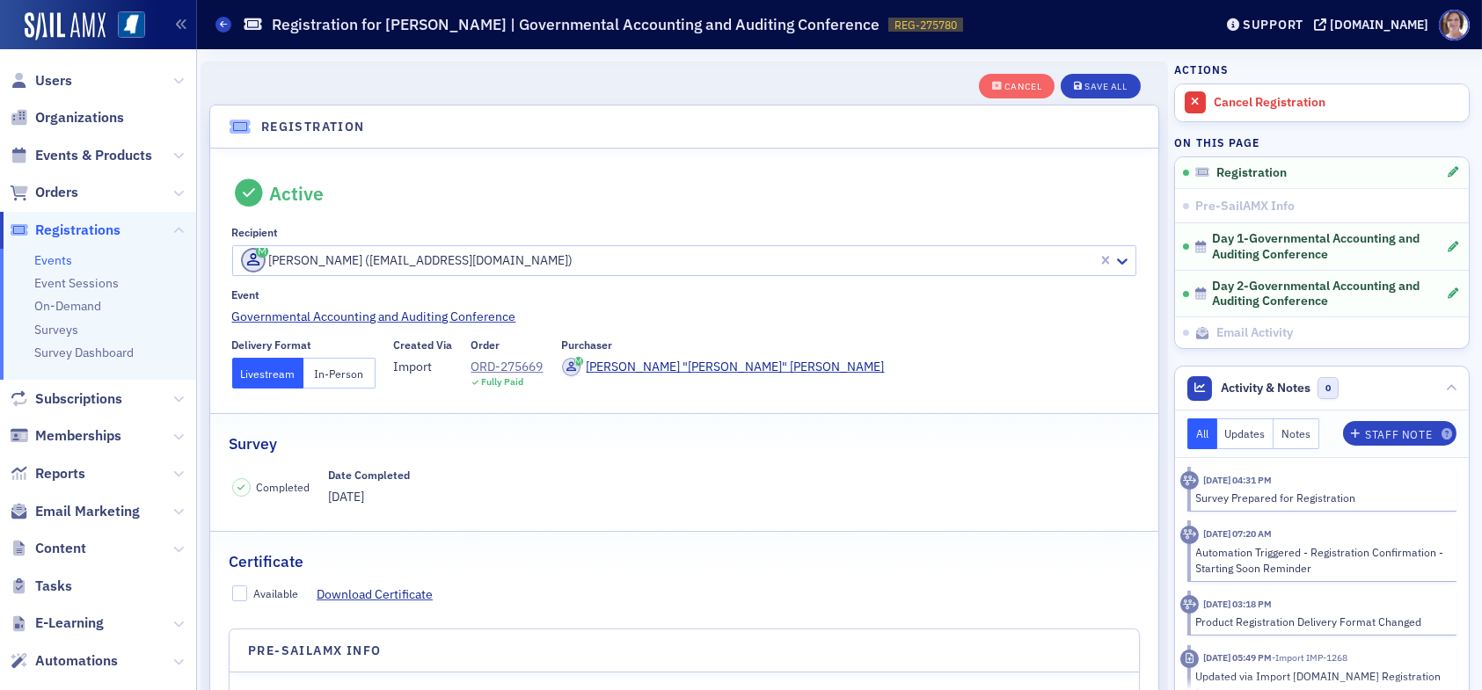
scroll to position [46, 0]
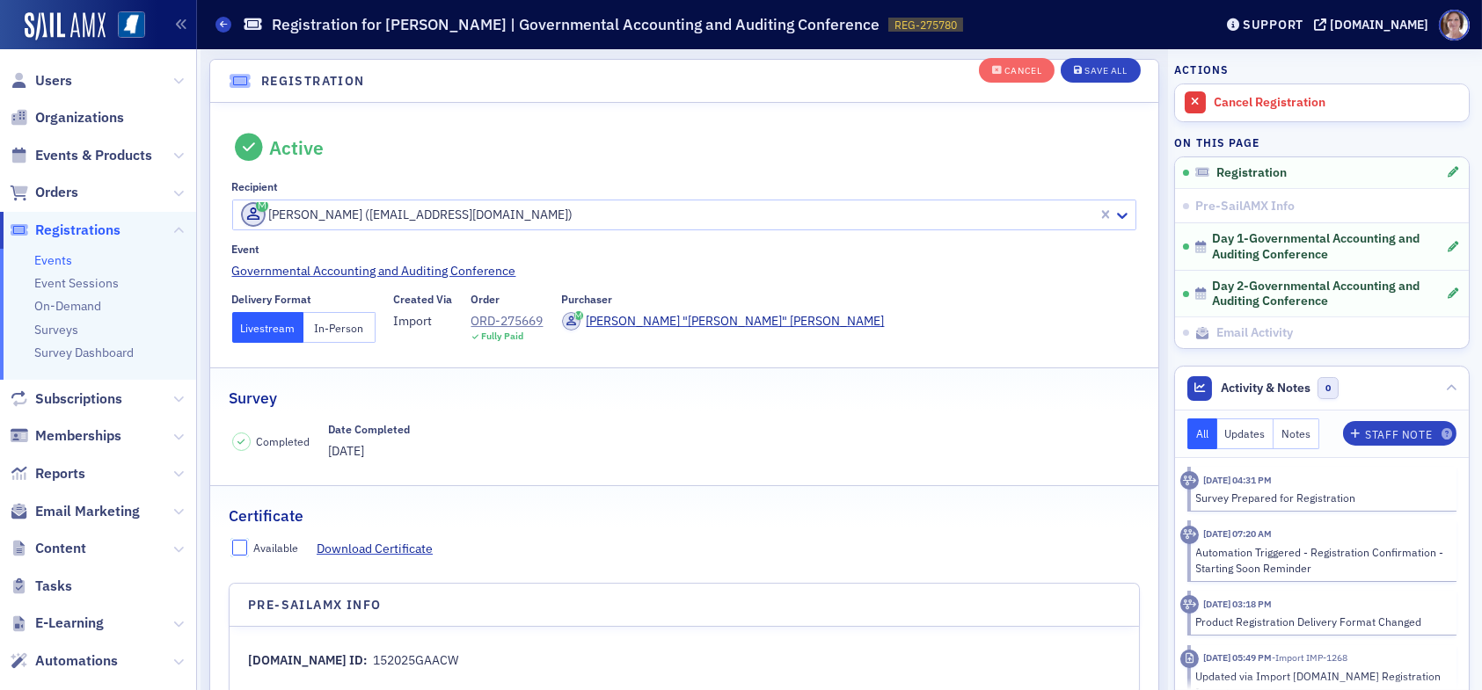
click at [241, 546] on input "Available" at bounding box center [240, 548] width 16 height 16
checkbox input "true"
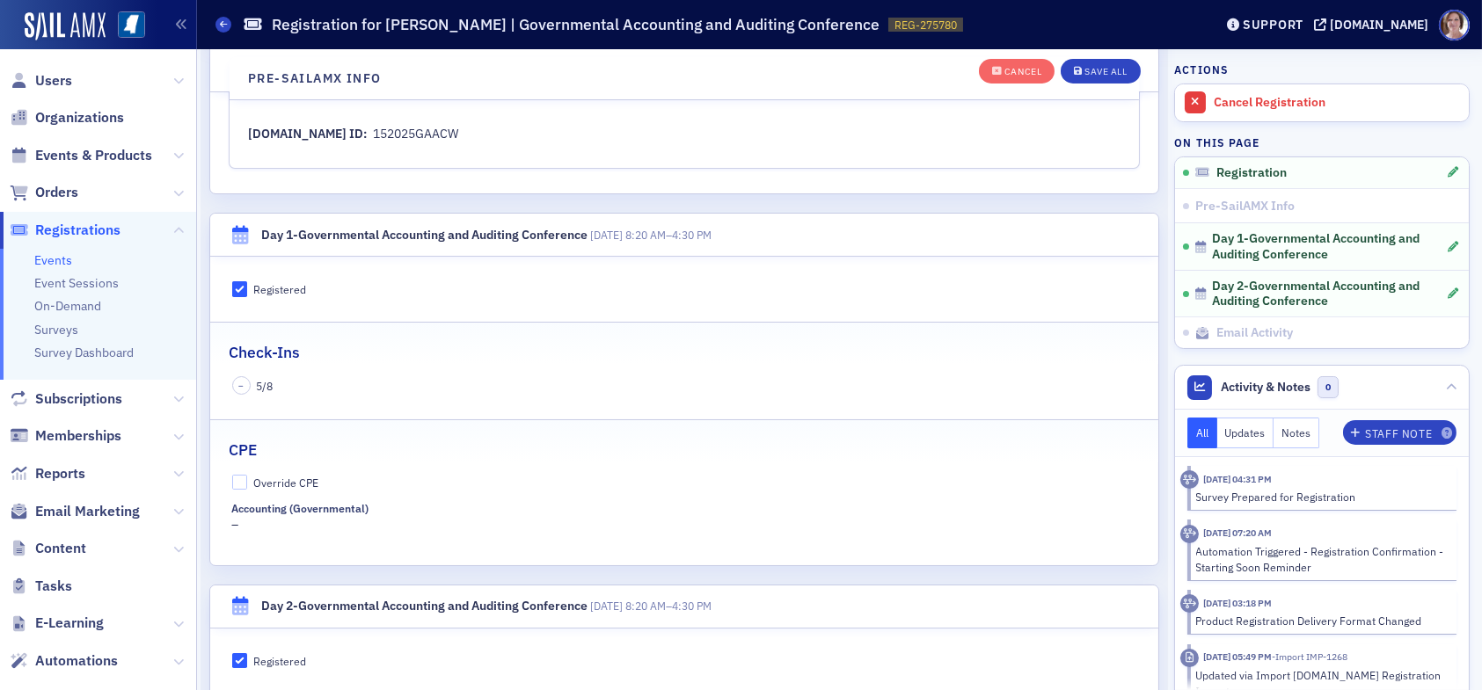
scroll to position [573, 0]
drag, startPoint x: 240, startPoint y: 478, endPoint x: 270, endPoint y: 491, distance: 32.3
click at [242, 479] on input "Override CPE" at bounding box center [240, 482] width 16 height 16
checkbox input "true"
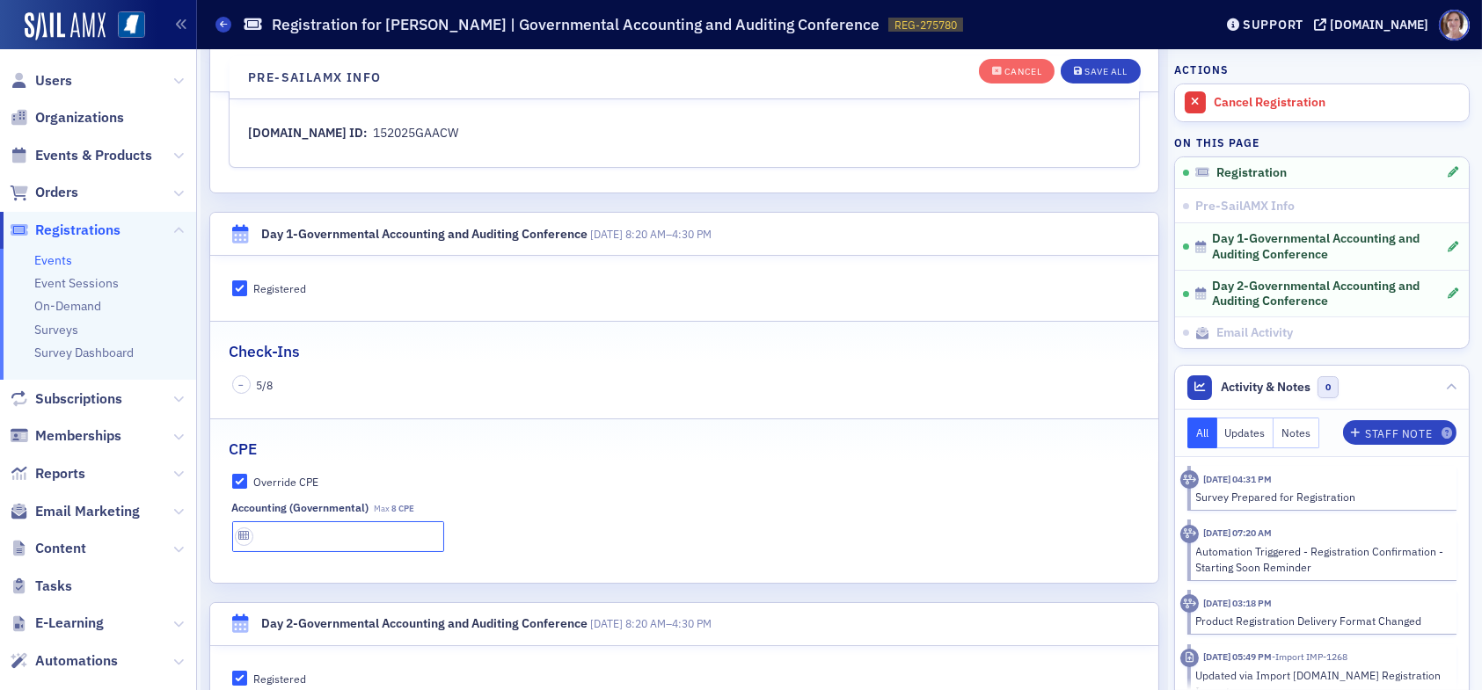
click at [311, 531] on input "text" at bounding box center [338, 537] width 212 height 31
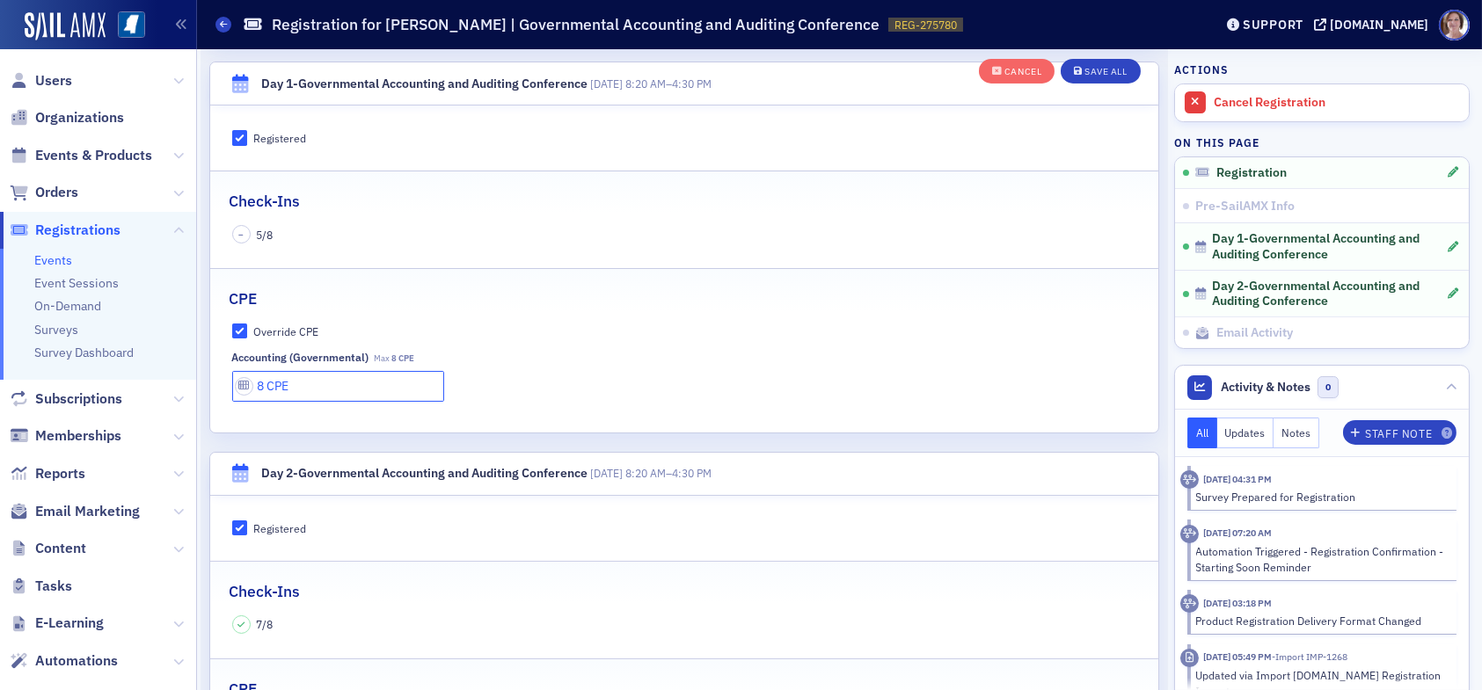
scroll to position [661, 0]
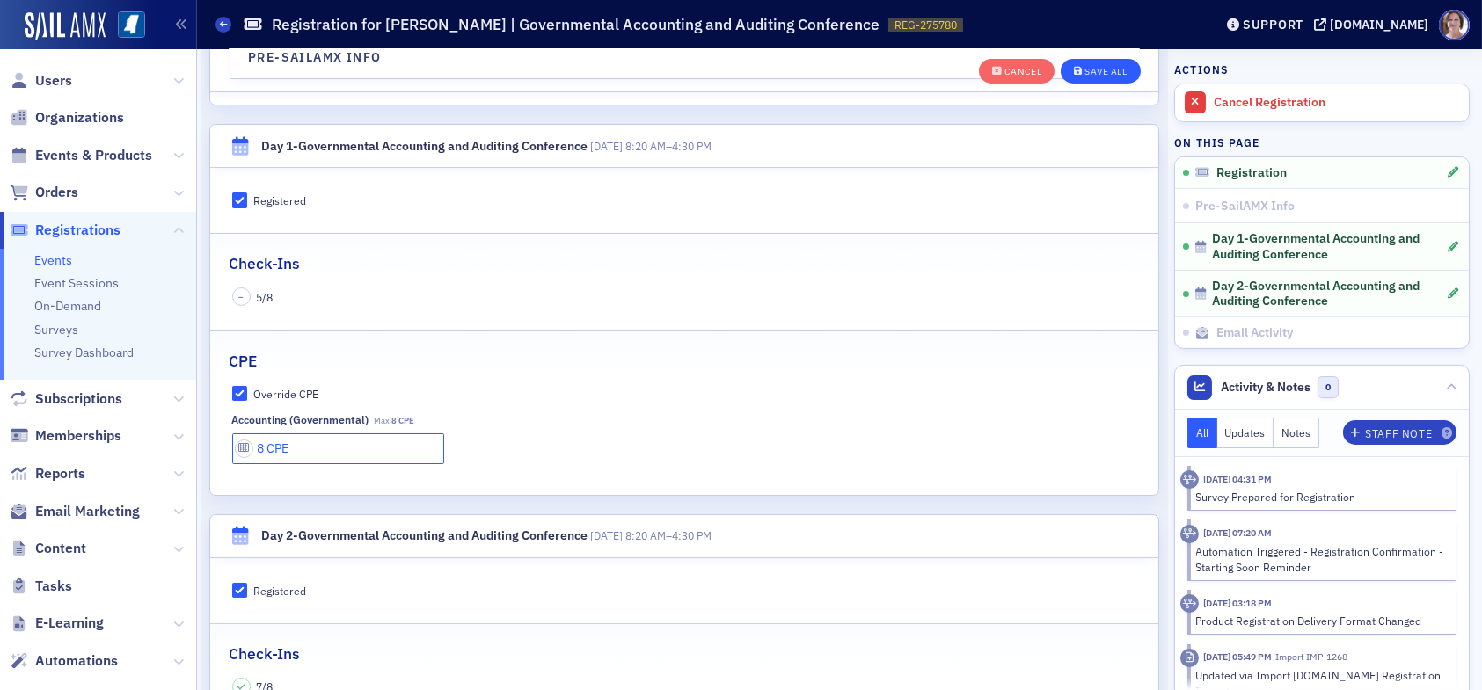
type input "8 CPE"
click at [1097, 61] on button "Save All" at bounding box center [1100, 71] width 79 height 25
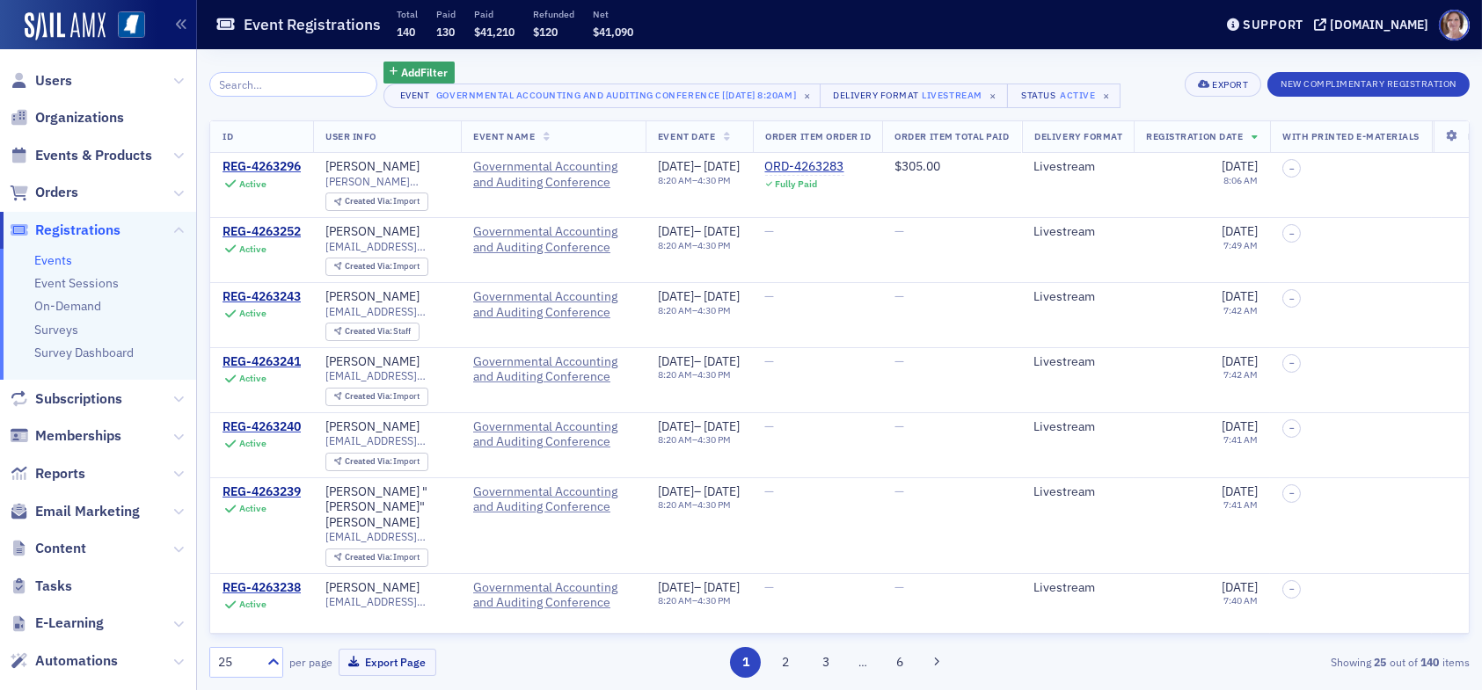
click at [295, 84] on input "search" at bounding box center [293, 84] width 168 height 25
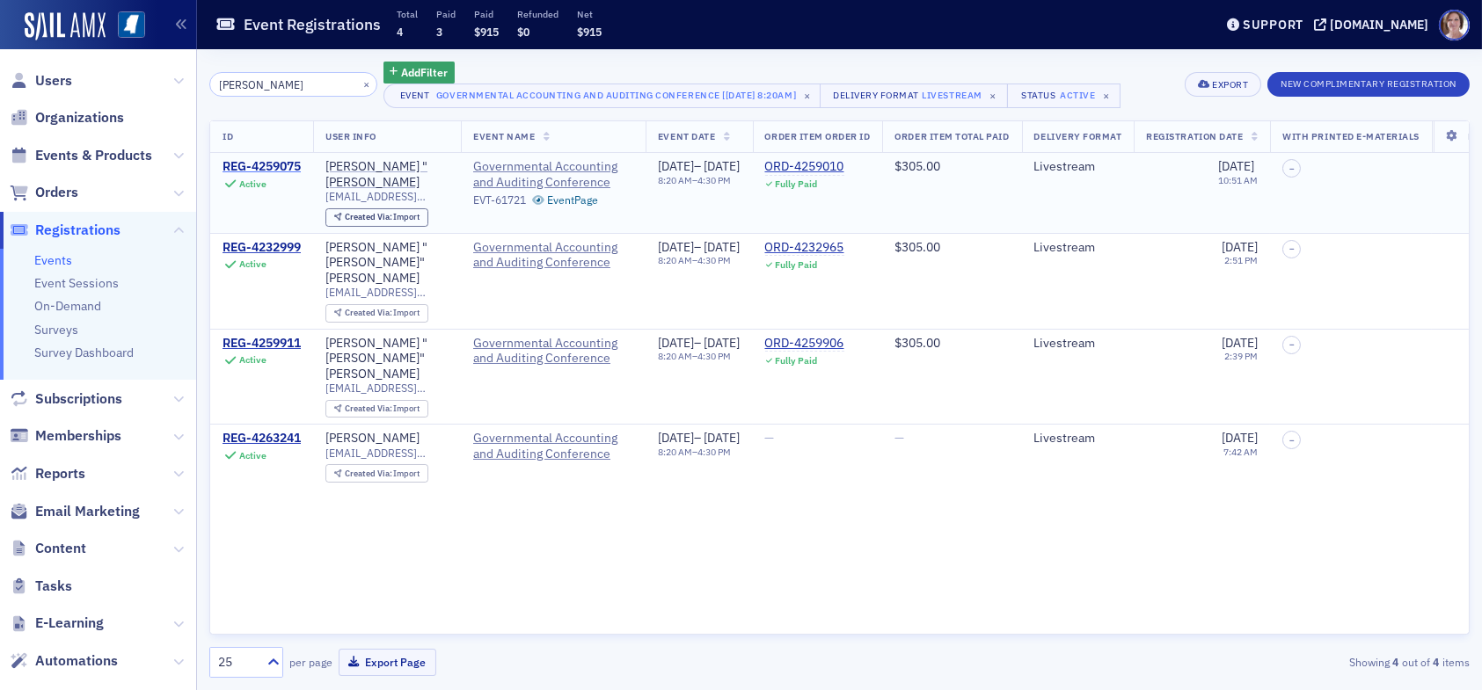
type input "kimberly strong"
click at [274, 162] on div "REG-4259075" at bounding box center [262, 167] width 78 height 16
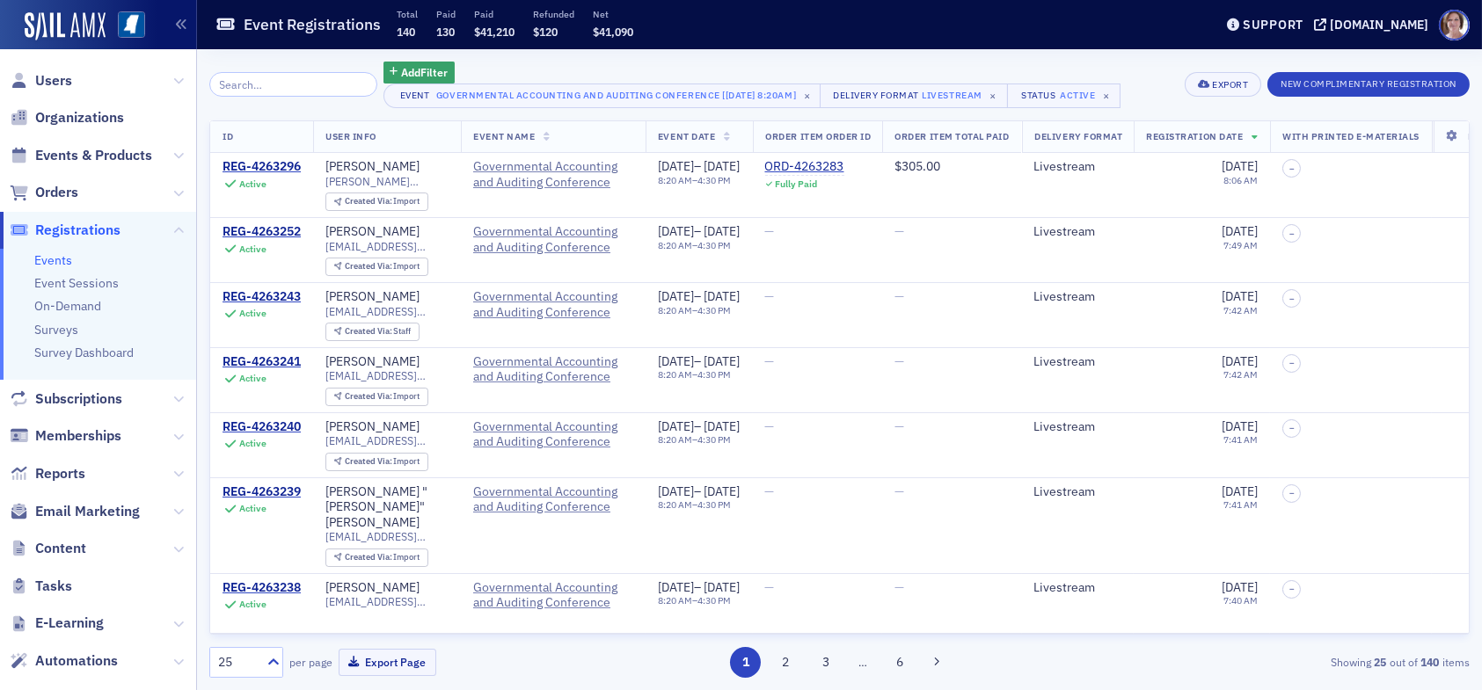
click at [282, 83] on input "search" at bounding box center [293, 84] width 168 height 25
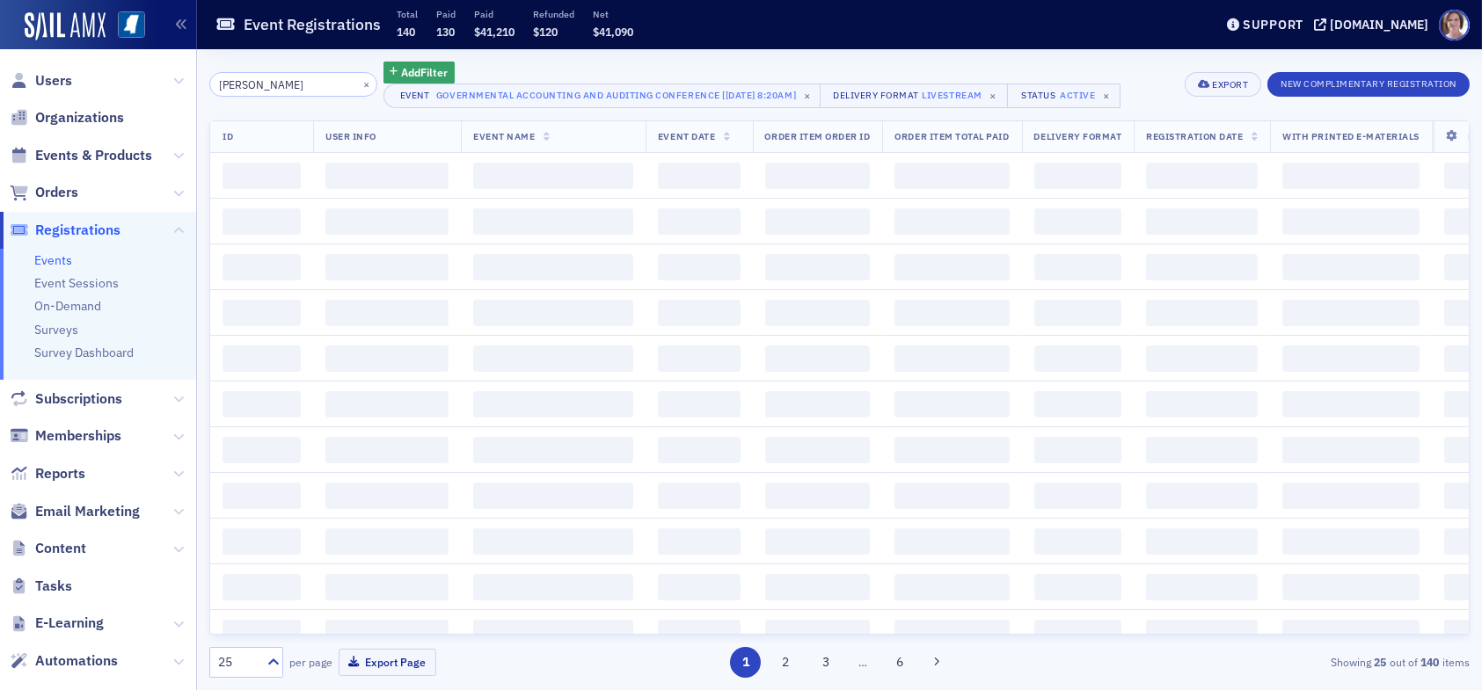
type input "mark ward"
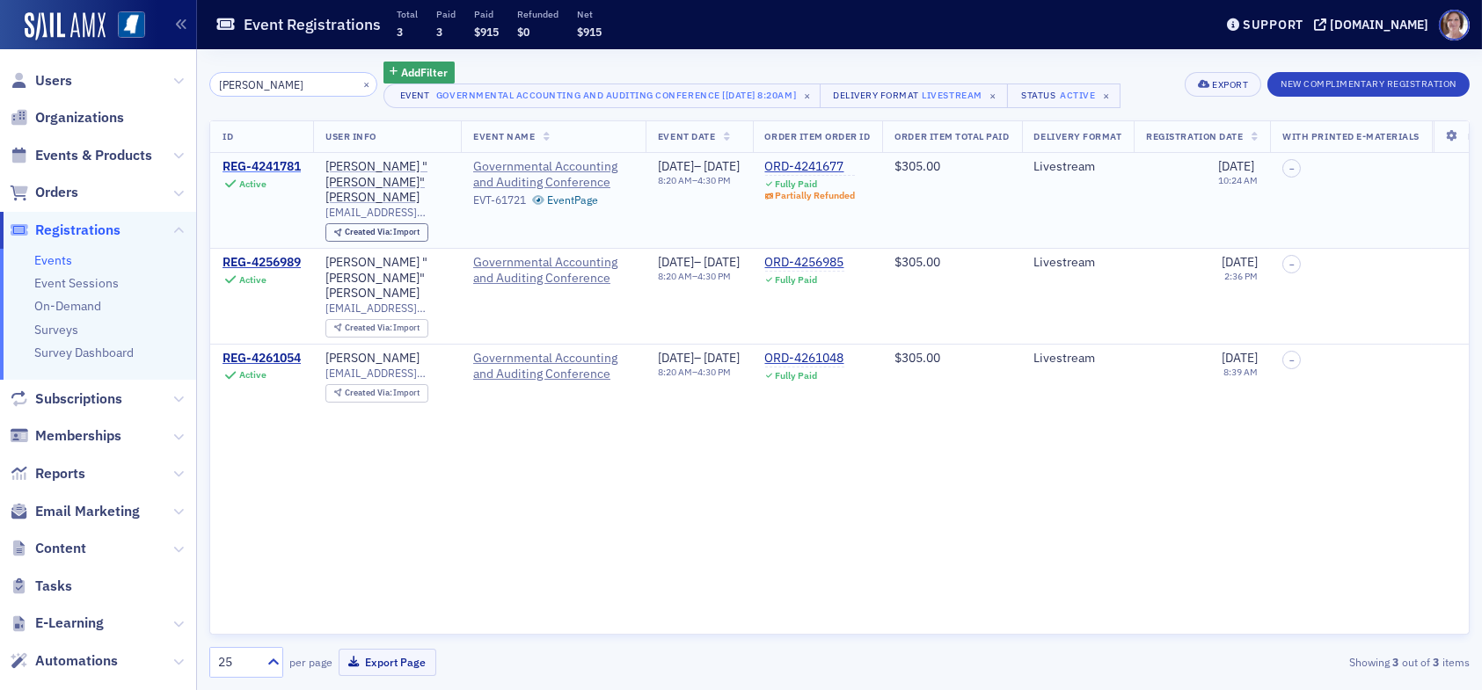
click at [284, 161] on div "REG-4241781" at bounding box center [262, 167] width 78 height 16
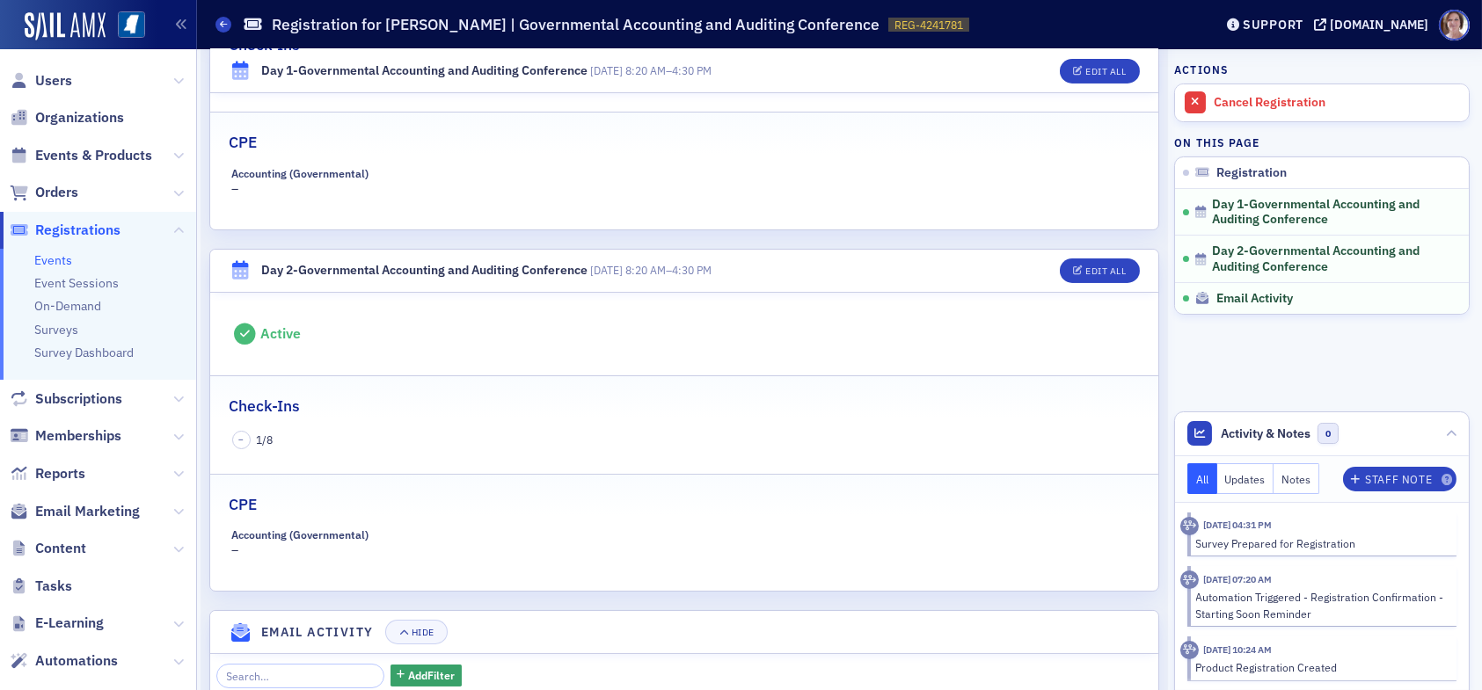
scroll to position [792, 0]
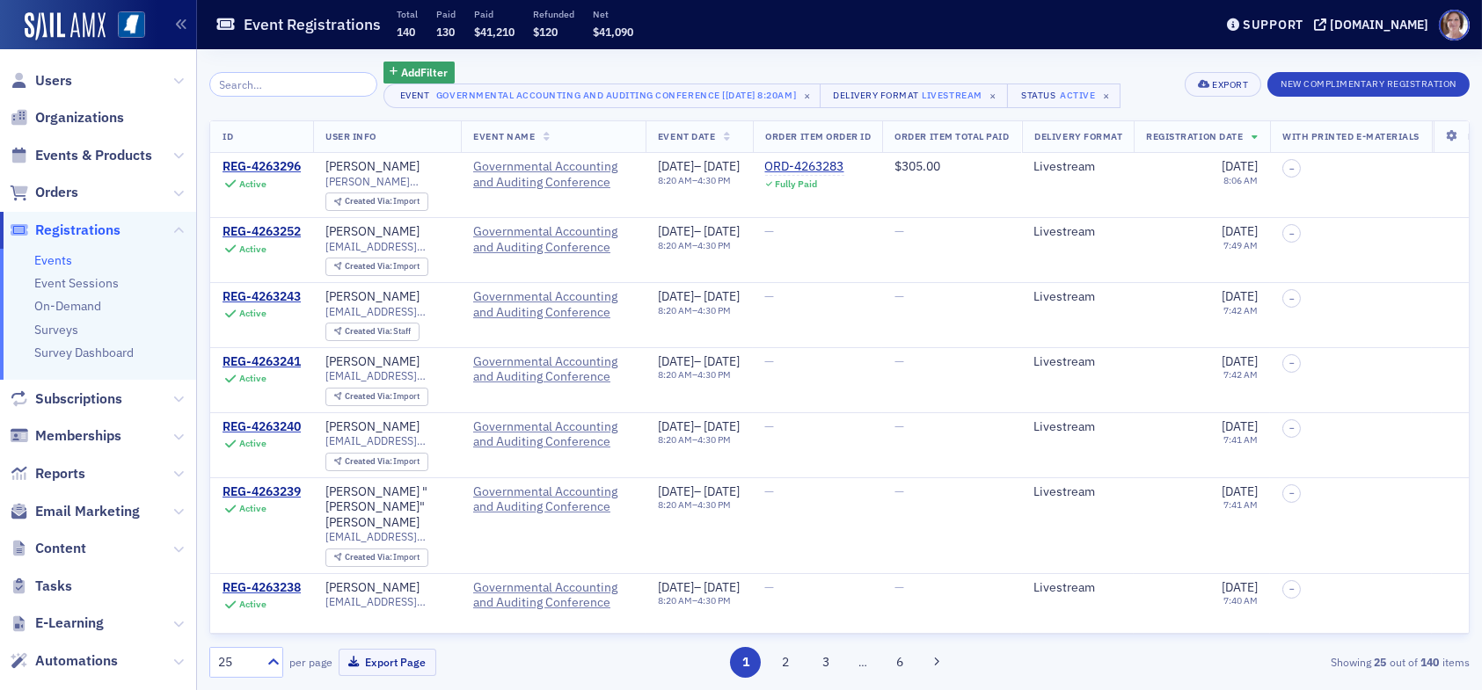
drag, startPoint x: 301, startPoint y: 81, endPoint x: 309, endPoint y: 73, distance: 11.2
click at [306, 78] on input "search" at bounding box center [293, 84] width 168 height 25
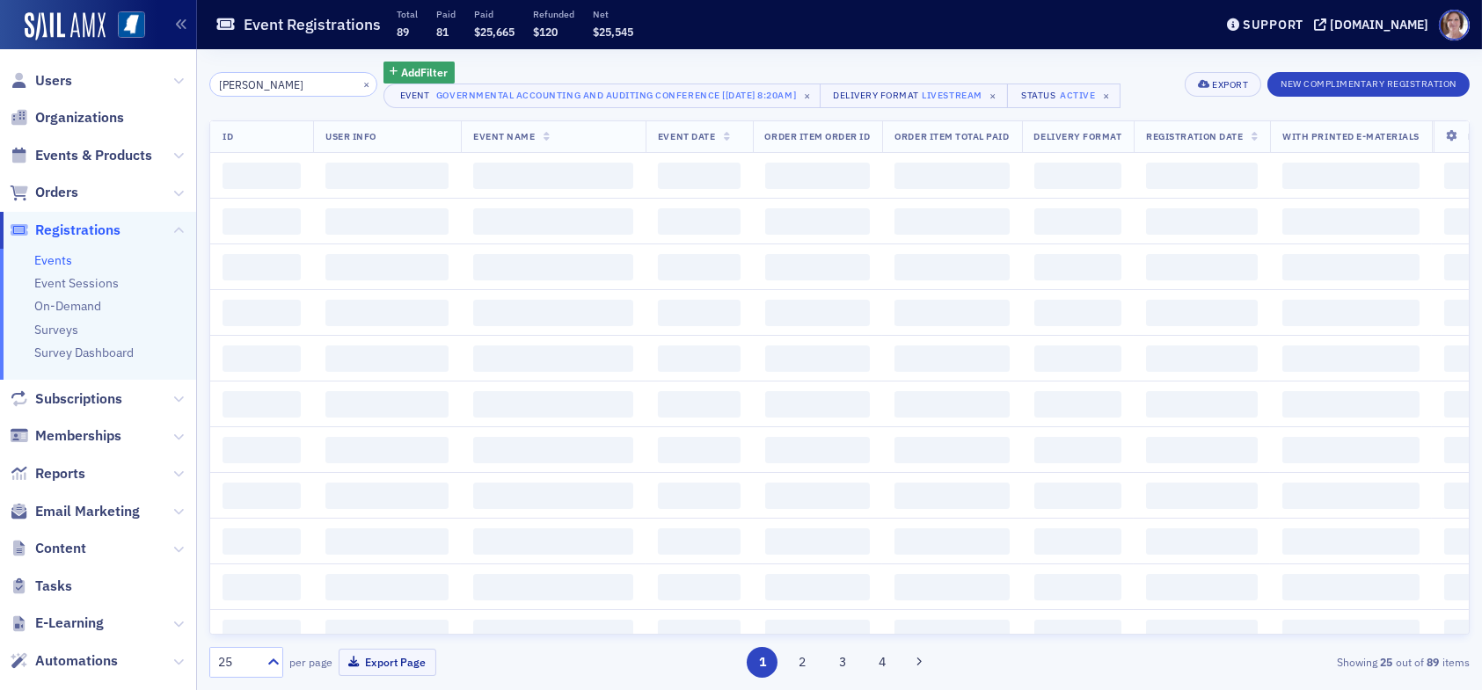
type input "steven dockens"
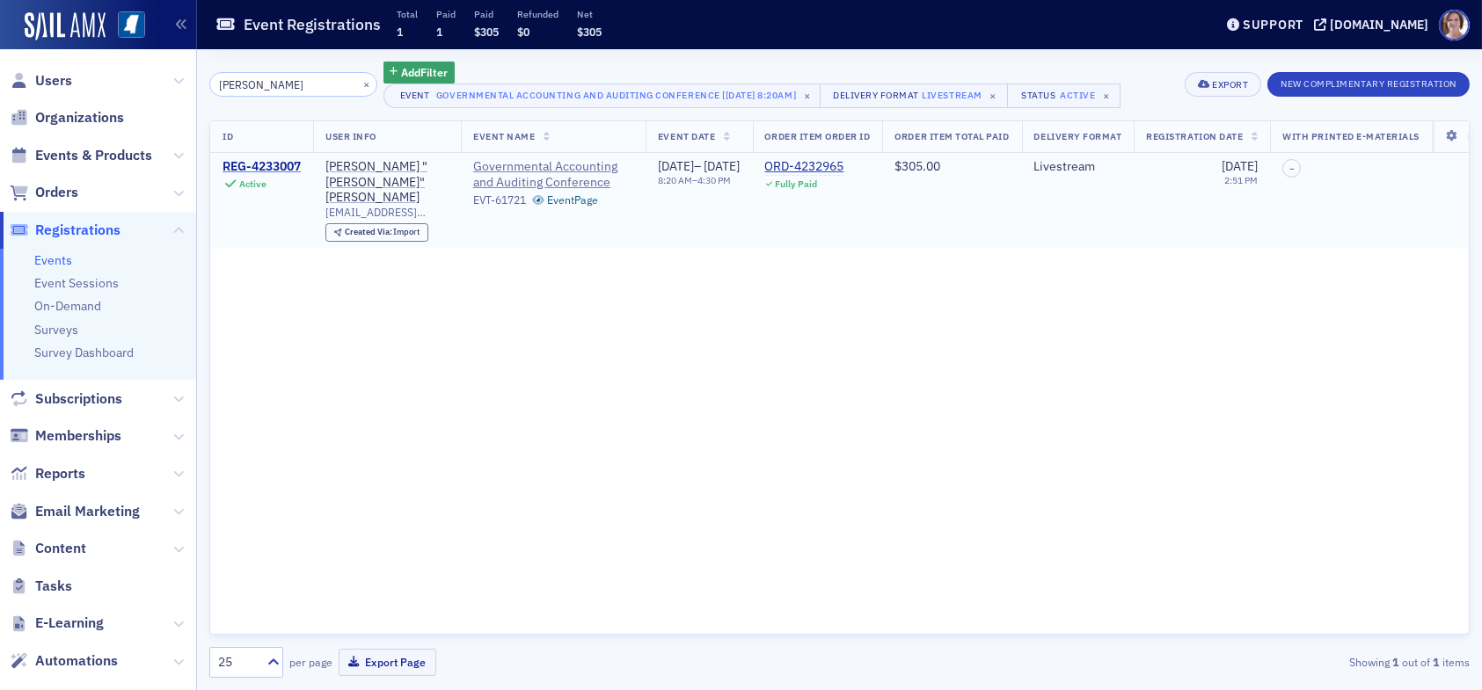
click at [276, 162] on div "REG-4233007" at bounding box center [262, 167] width 78 height 16
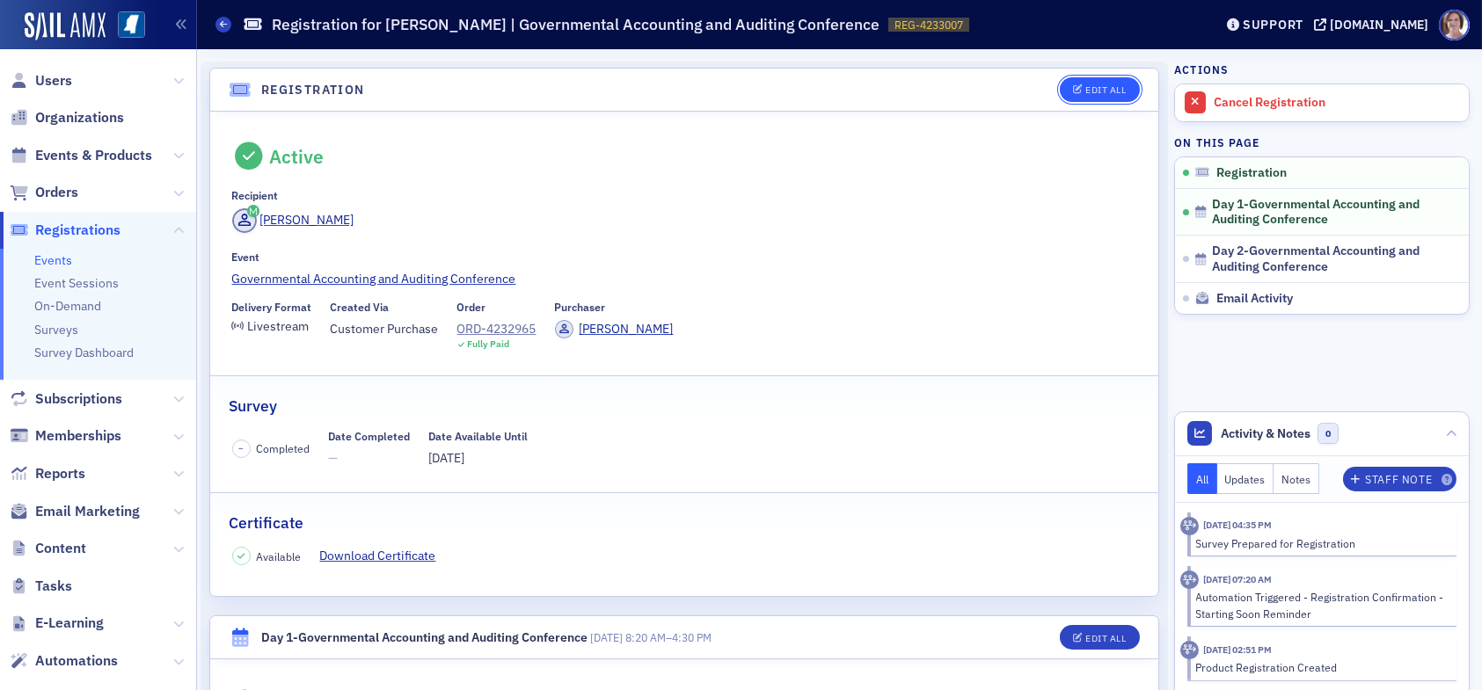
click at [1094, 85] on div "Edit All" at bounding box center [1105, 90] width 40 height 10
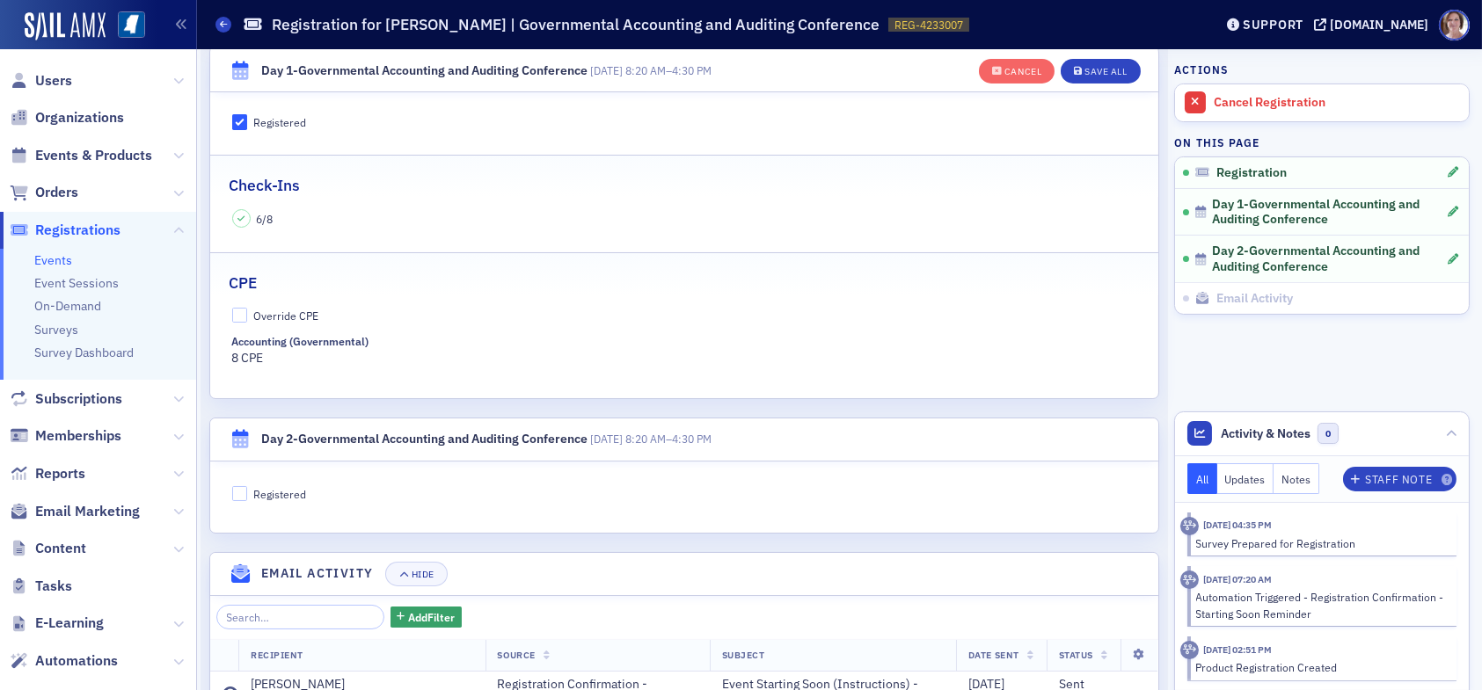
scroll to position [661, 0]
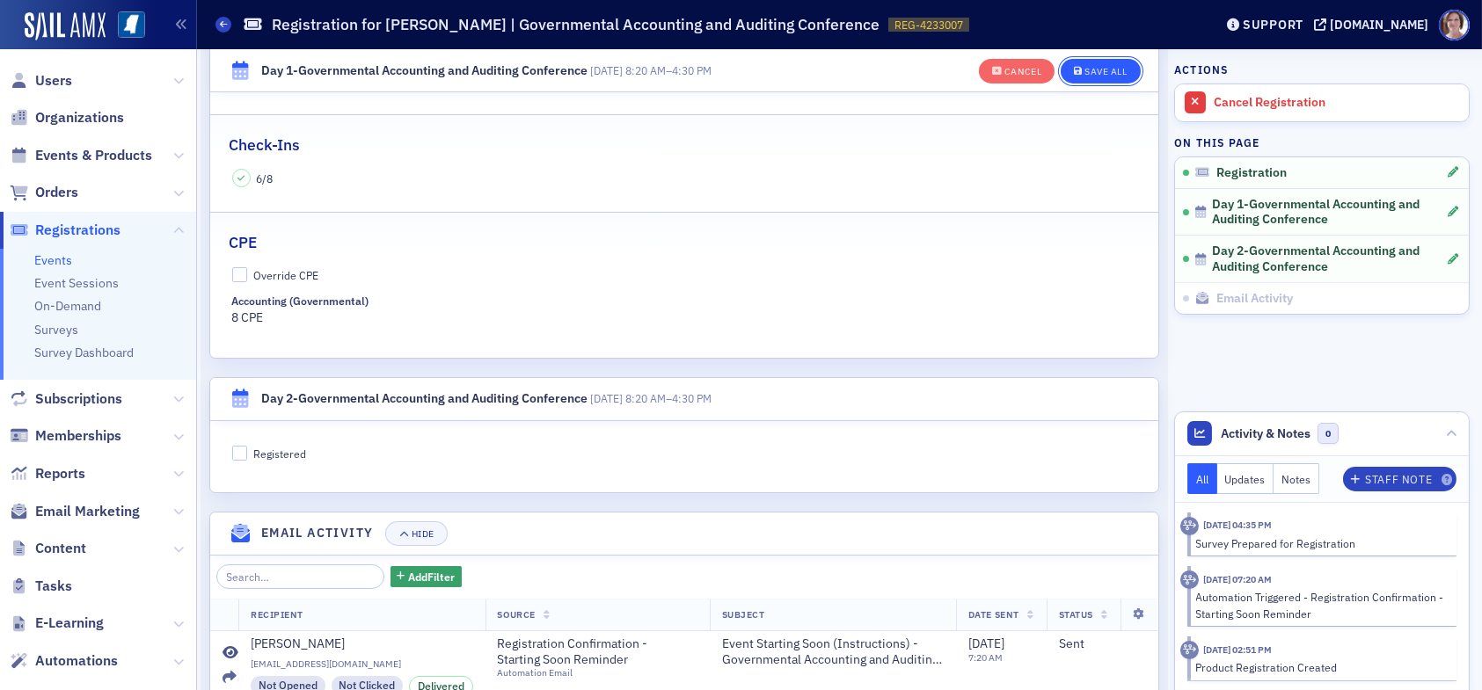
click at [1105, 75] on div "Save All" at bounding box center [1106, 72] width 42 height 10
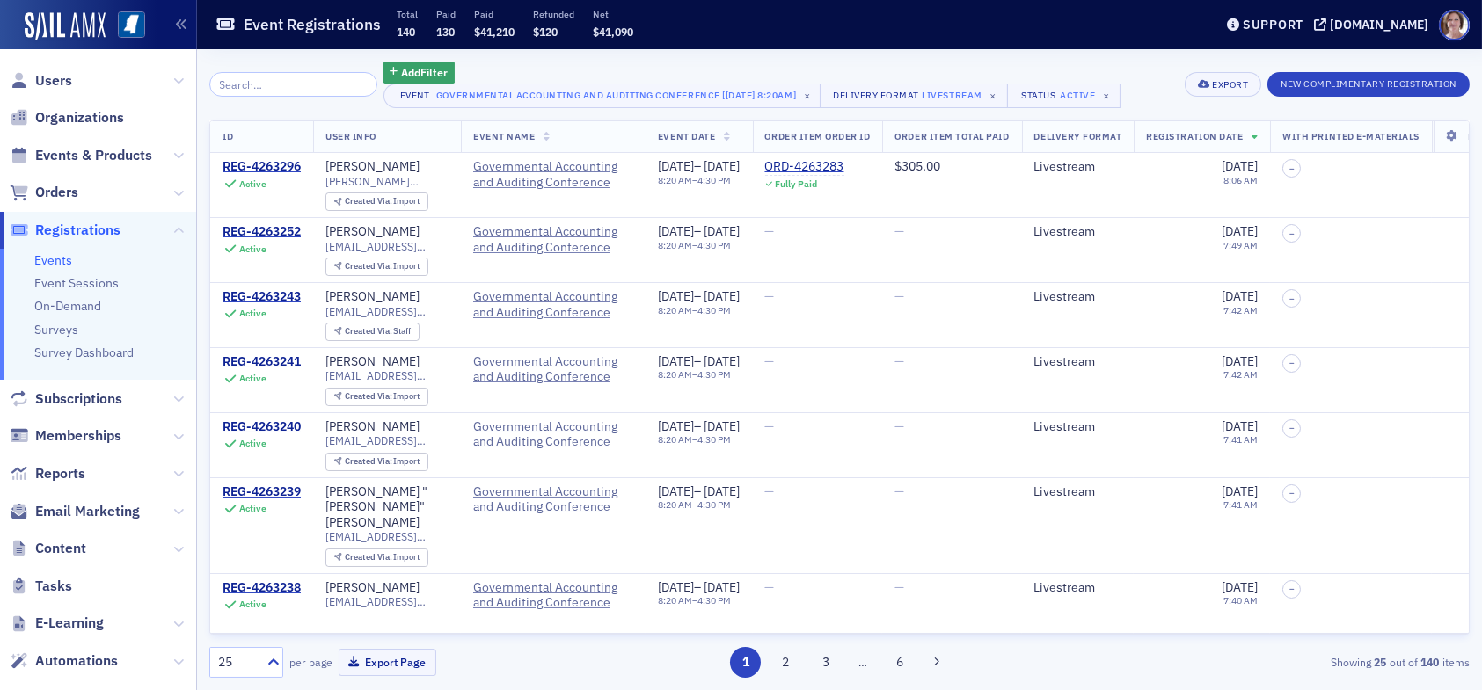
click at [316, 83] on input "search" at bounding box center [293, 84] width 168 height 25
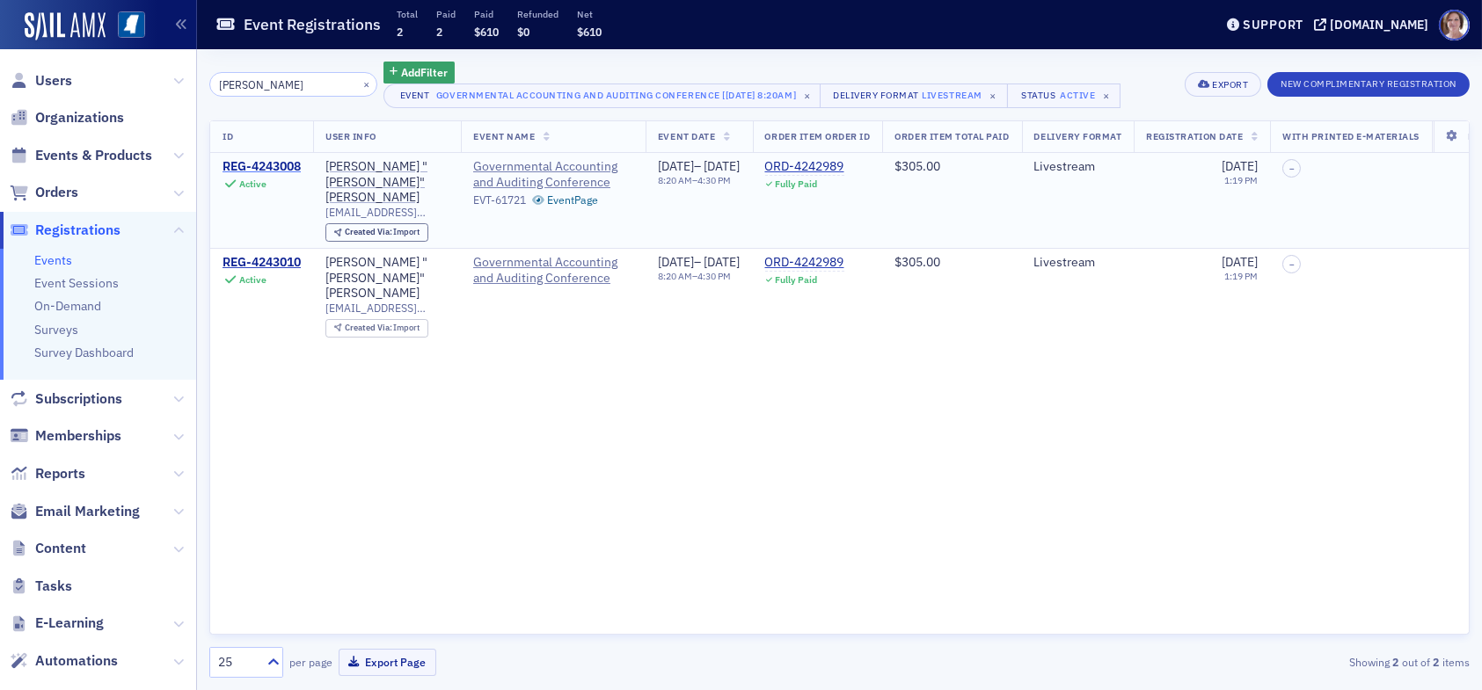
type input "tony wilemon"
click at [260, 162] on div "REG-4243008" at bounding box center [262, 167] width 78 height 16
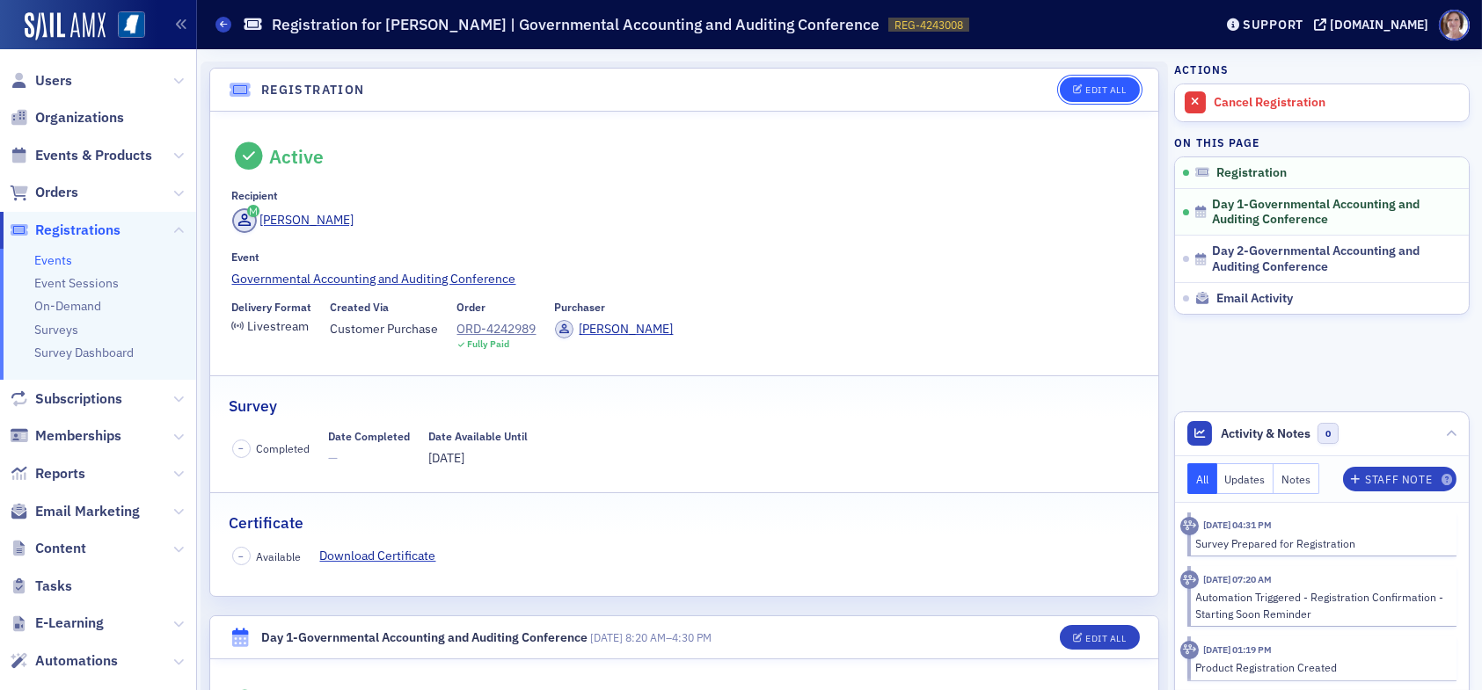
click at [1090, 88] on div "Edit All" at bounding box center [1105, 90] width 40 height 10
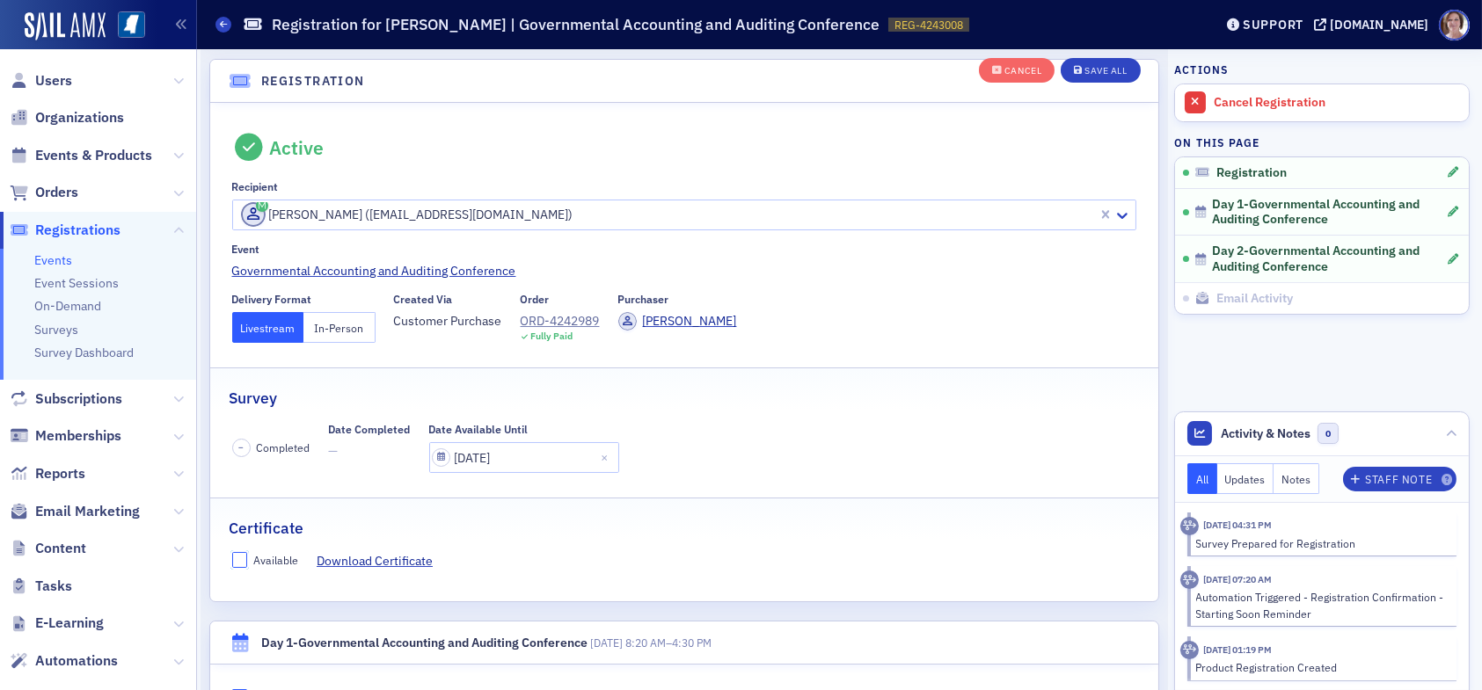
click at [240, 557] on input "Available" at bounding box center [240, 560] width 16 height 16
checkbox input "true"
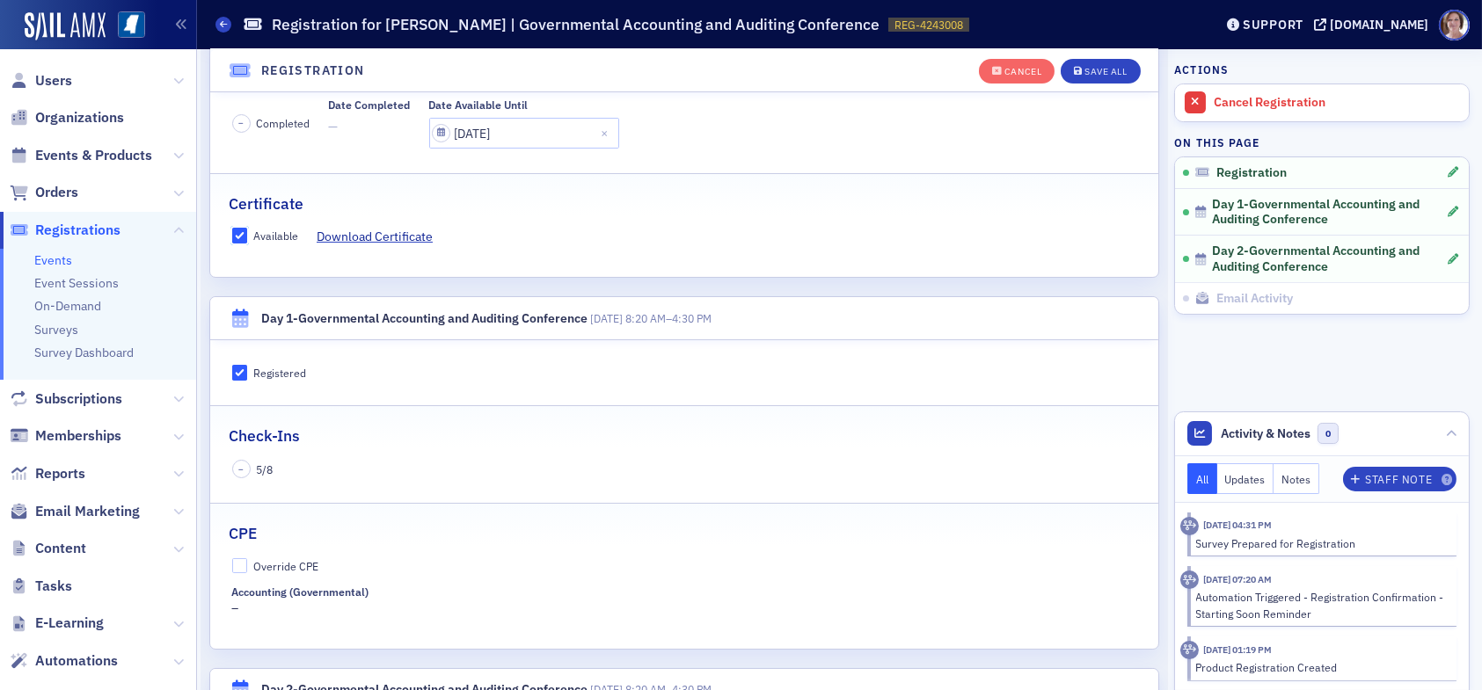
scroll to position [398, 0]
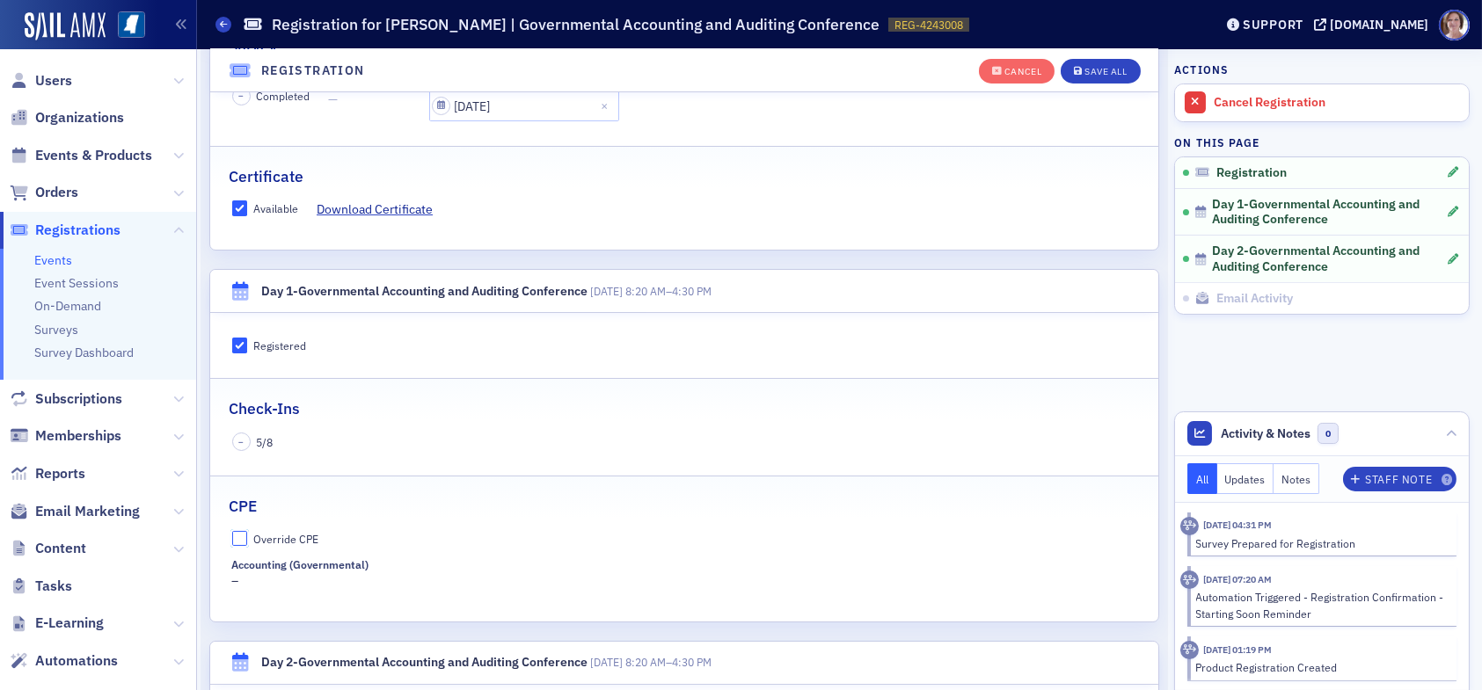
drag, startPoint x: 244, startPoint y: 534, endPoint x: 288, endPoint y: 550, distance: 47.6
click at [245, 534] on input "Override CPE" at bounding box center [240, 539] width 16 height 16
checkbox input "true"
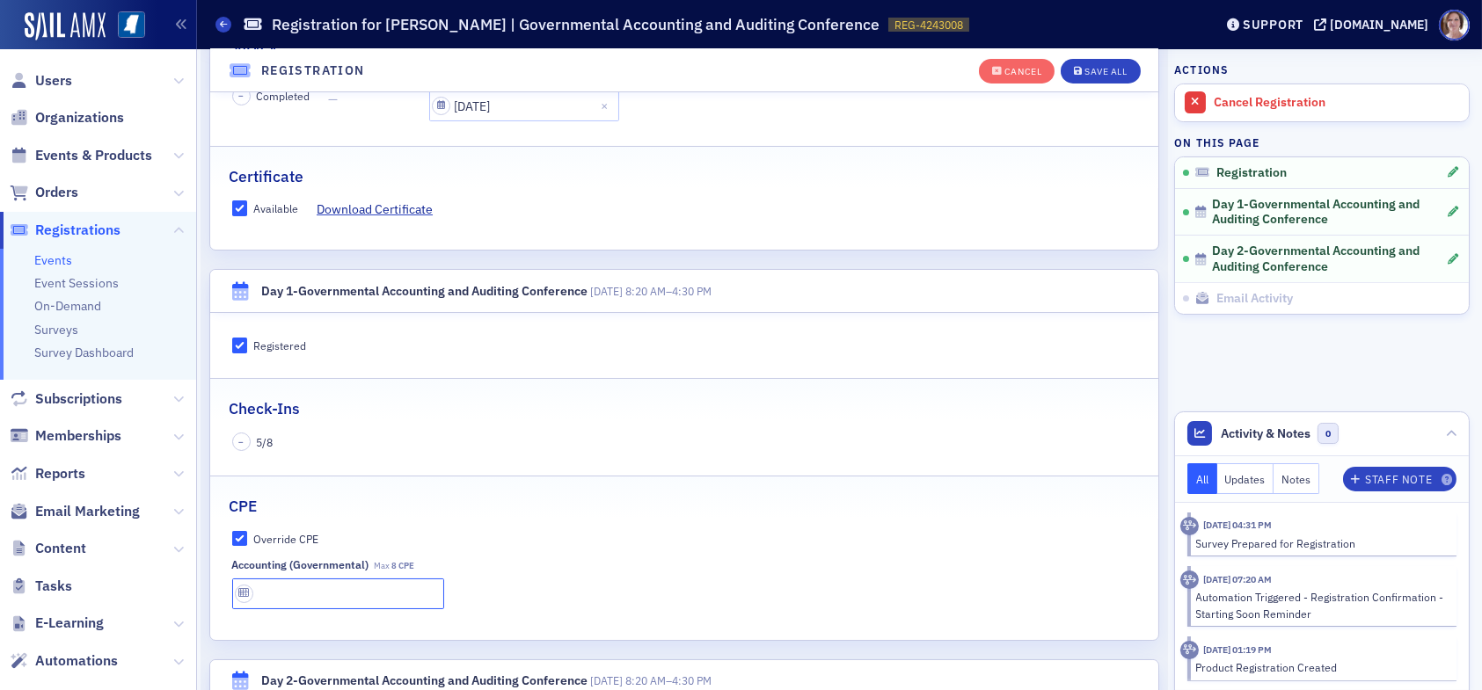
click at [320, 595] on input "text" at bounding box center [338, 594] width 212 height 31
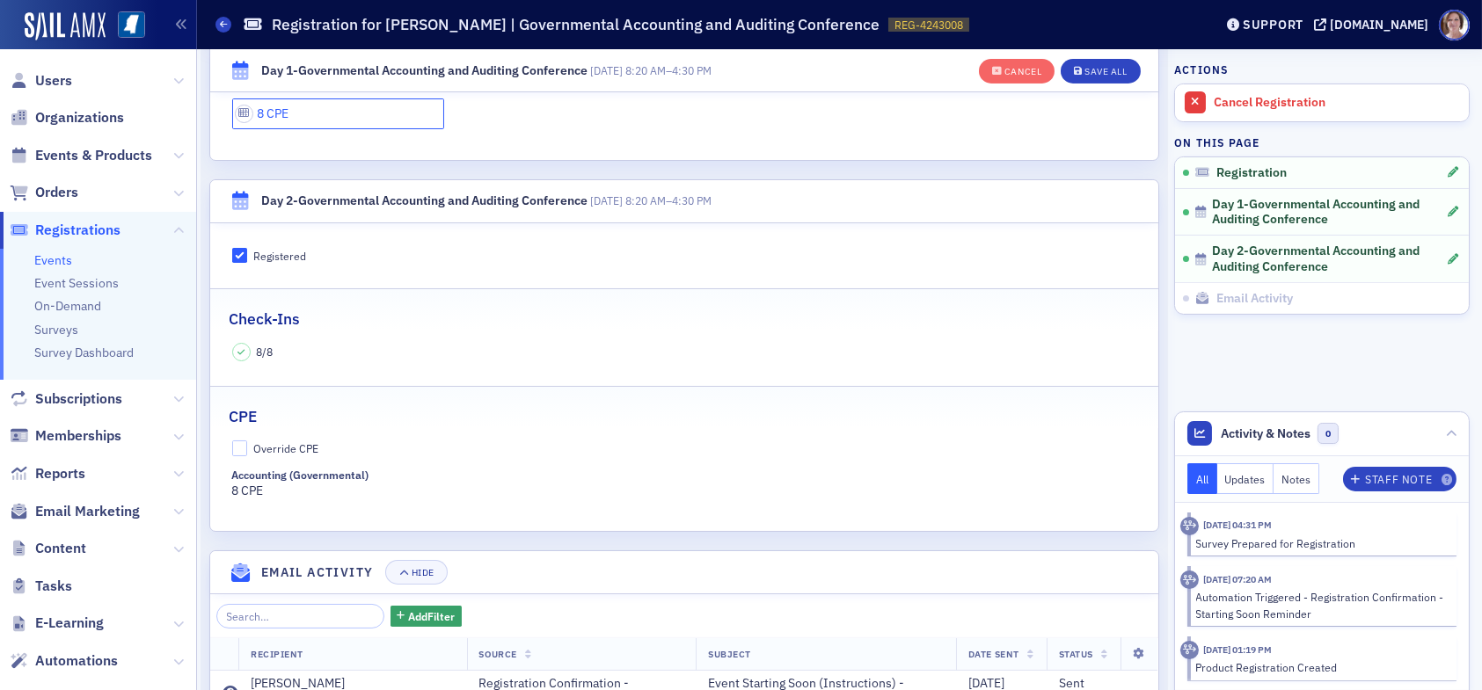
scroll to position [925, 0]
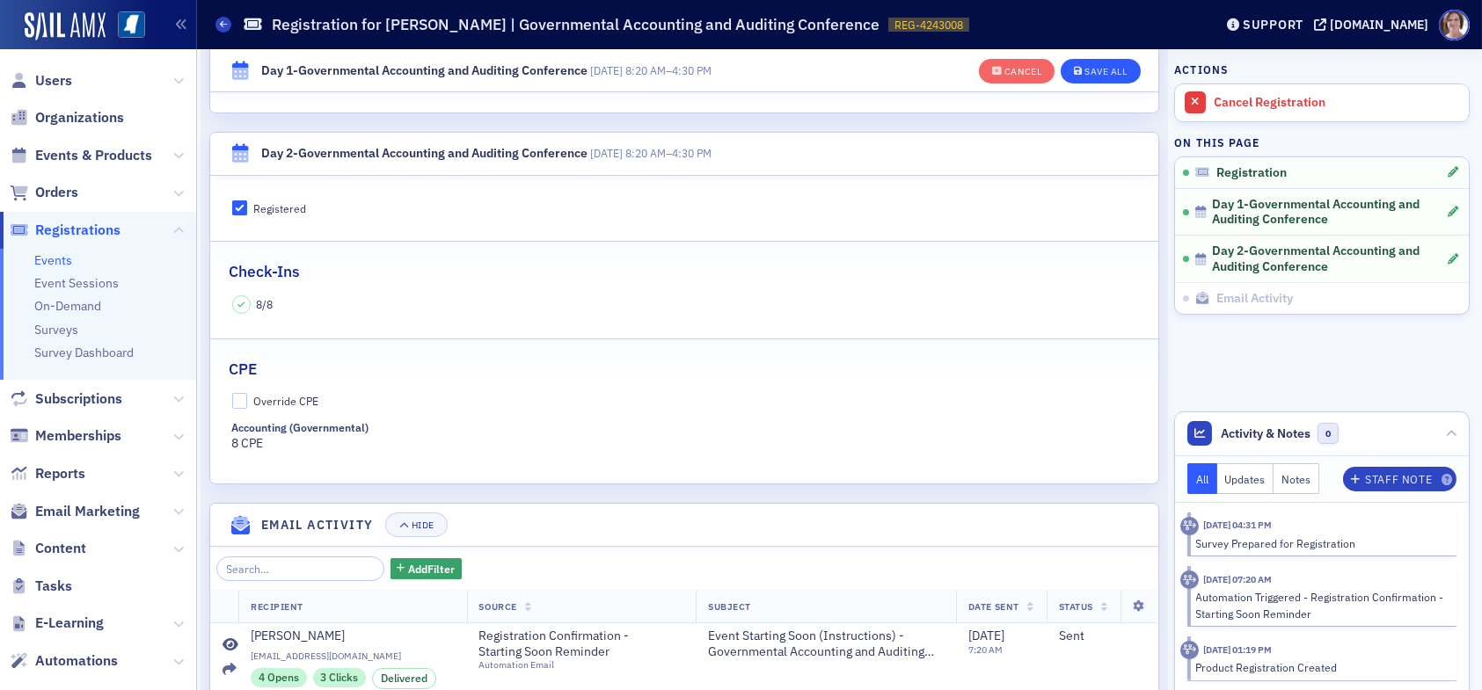
type input "8 CPE"
click at [1099, 72] on div "Save All" at bounding box center [1106, 72] width 42 height 10
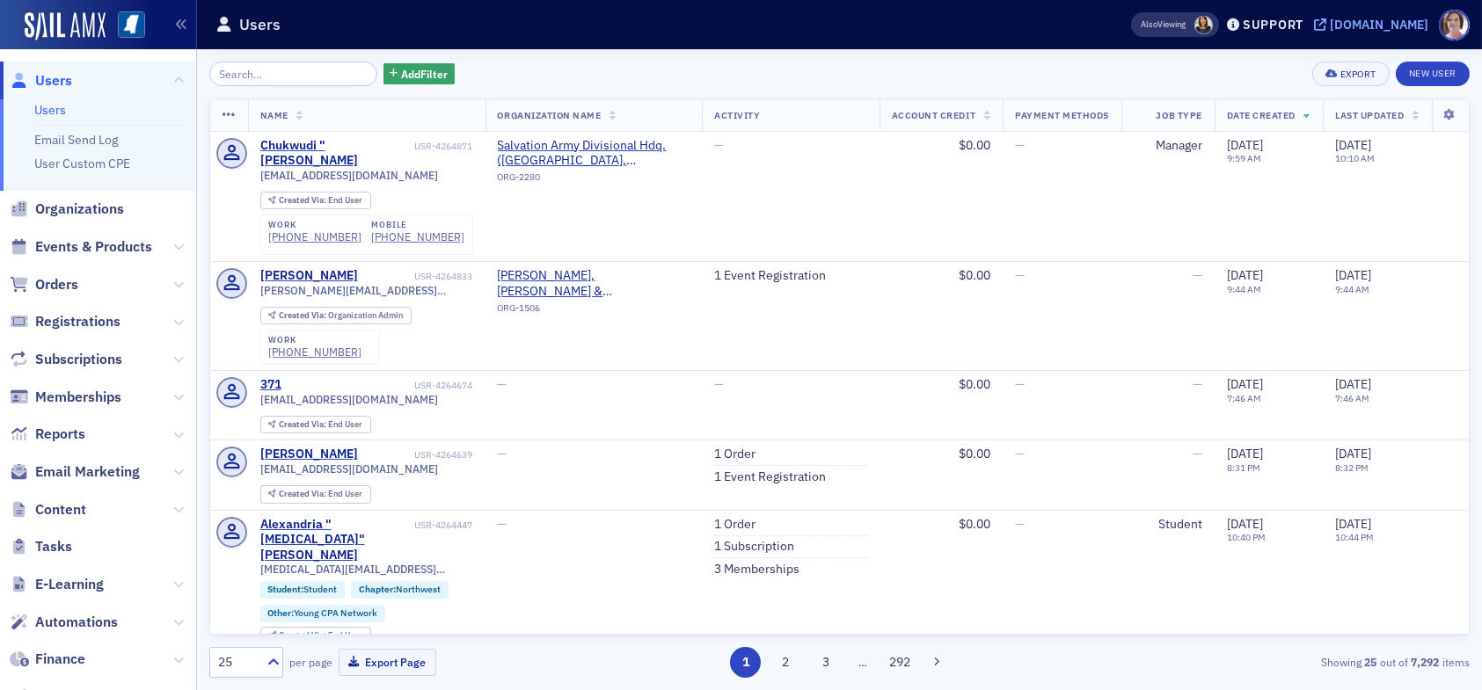
click at [1406, 23] on div "[DOMAIN_NAME]" at bounding box center [1379, 25] width 99 height 16
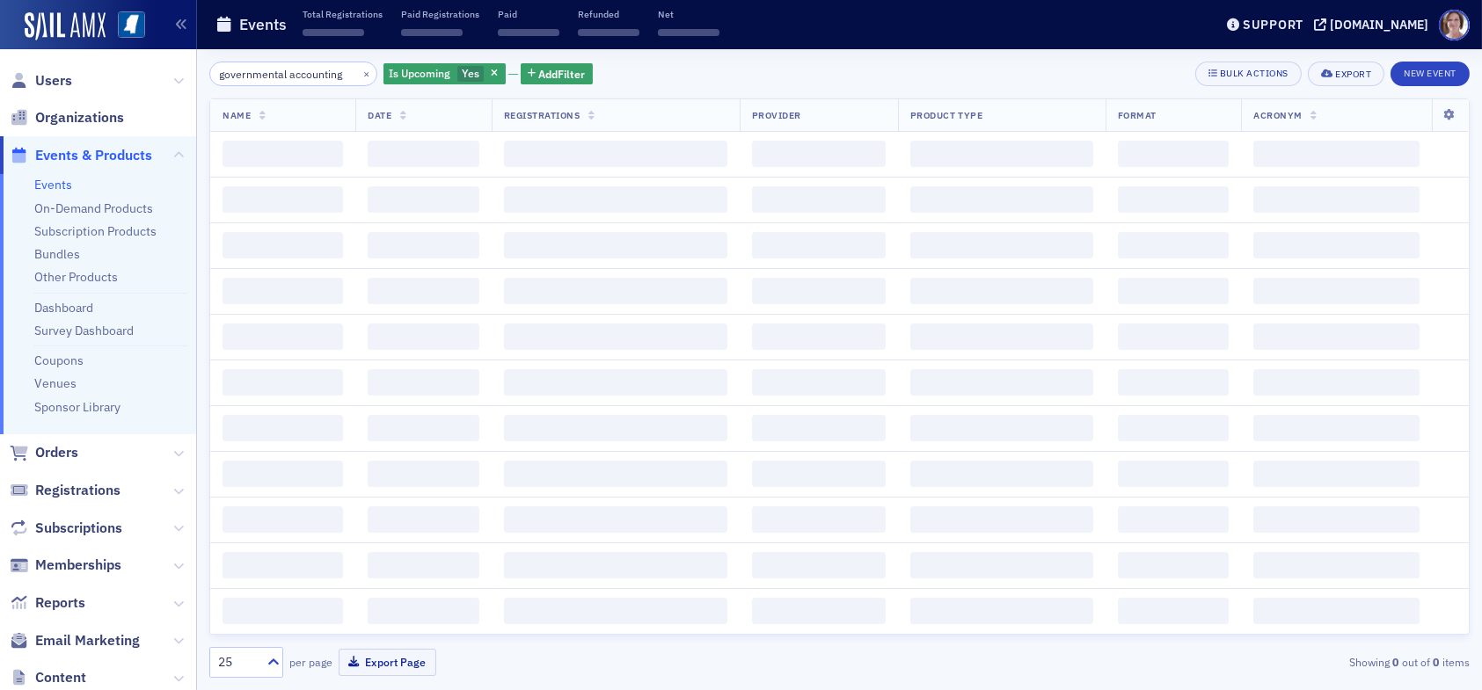
scroll to position [0, 2]
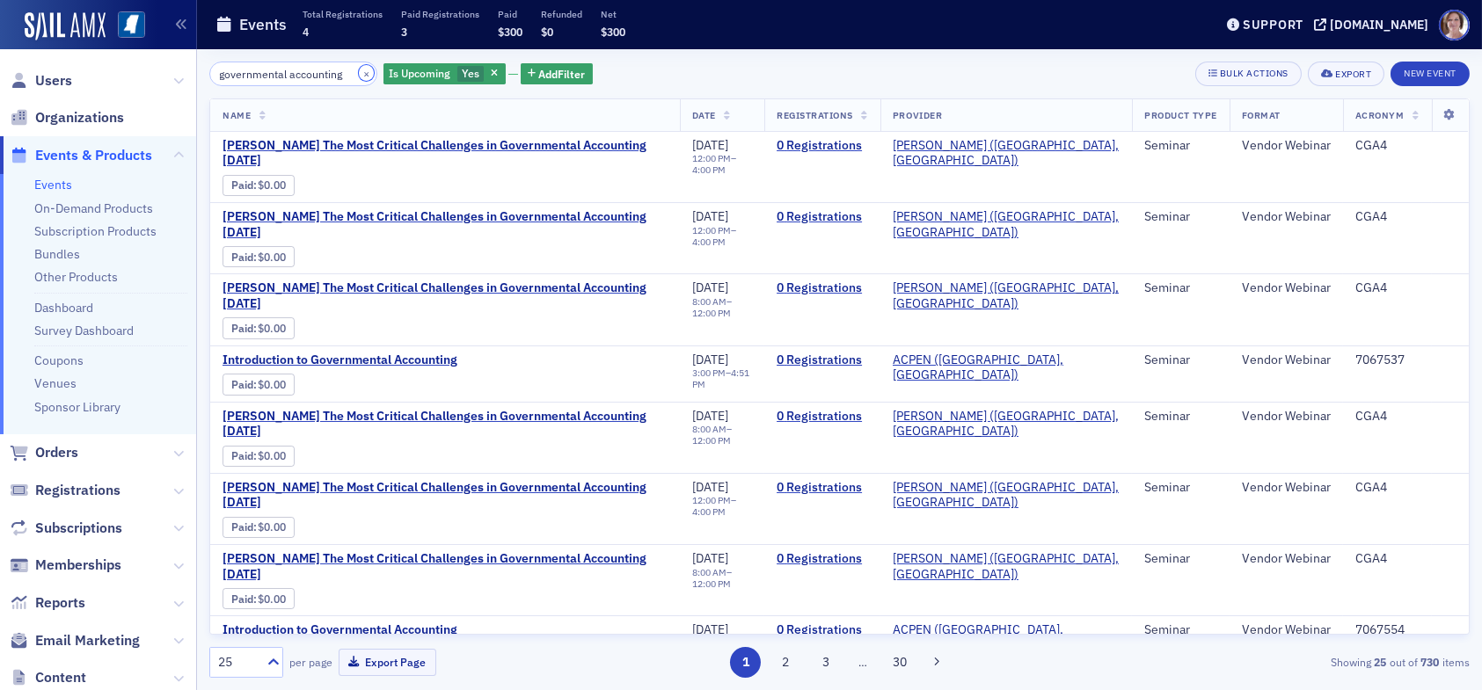
drag, startPoint x: 342, startPoint y: 69, endPoint x: 352, endPoint y: 71, distance: 9.8
click at [359, 69] on button "×" at bounding box center [367, 73] width 16 height 16
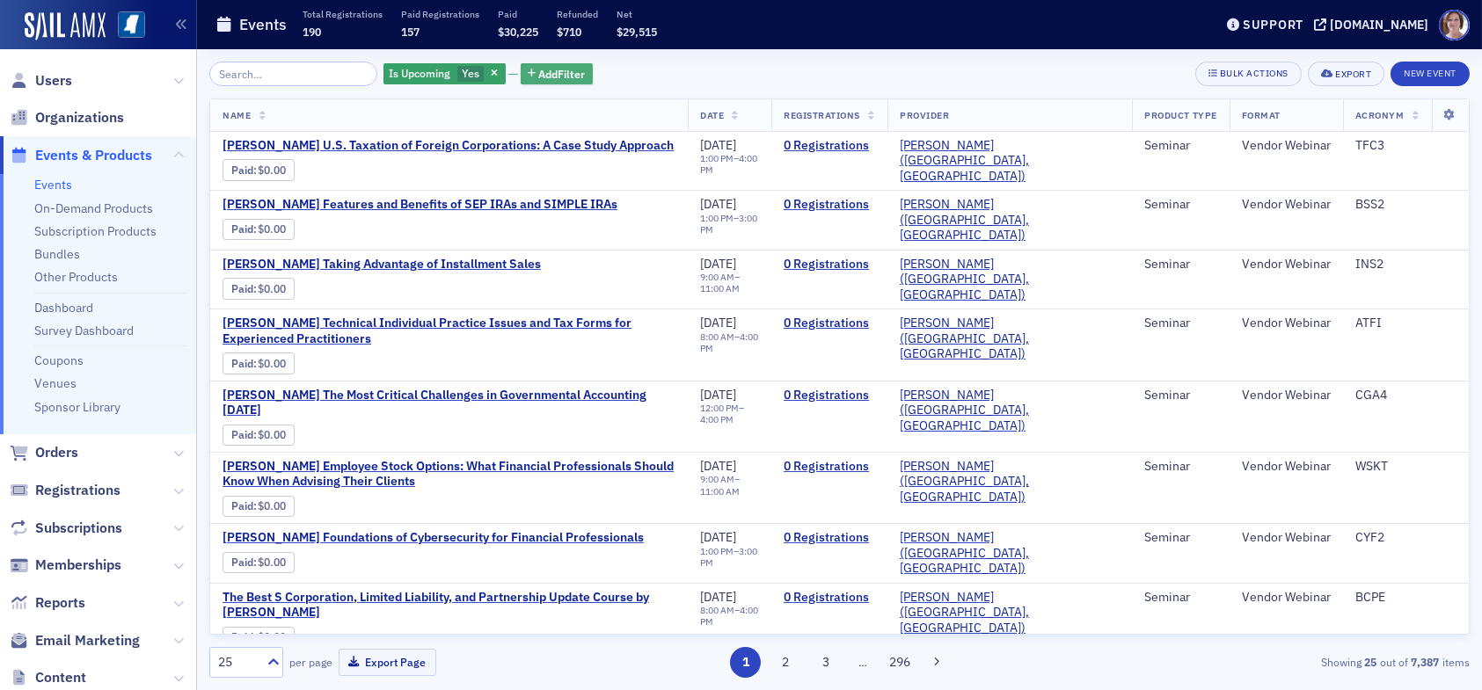
click at [539, 72] on span "Add Filter" at bounding box center [562, 74] width 47 height 16
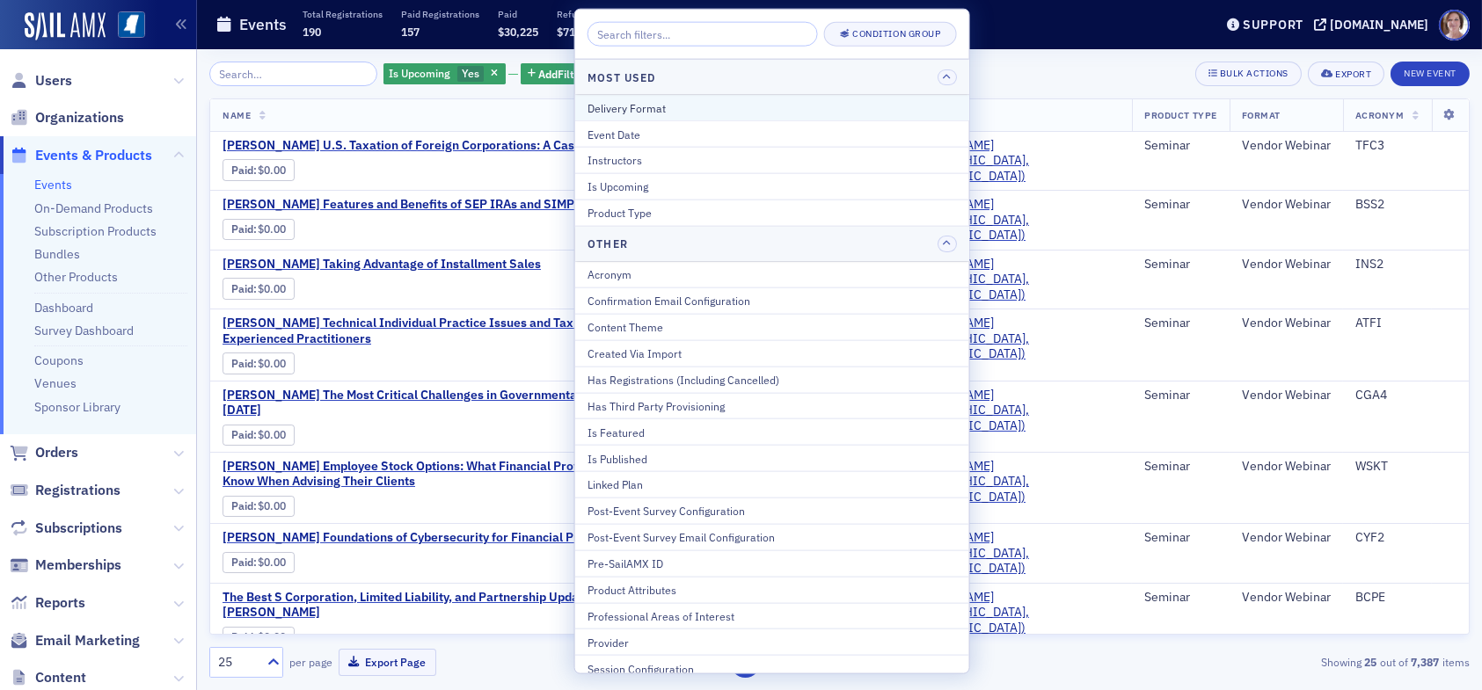
click at [687, 109] on div "Delivery Format" at bounding box center [772, 107] width 369 height 16
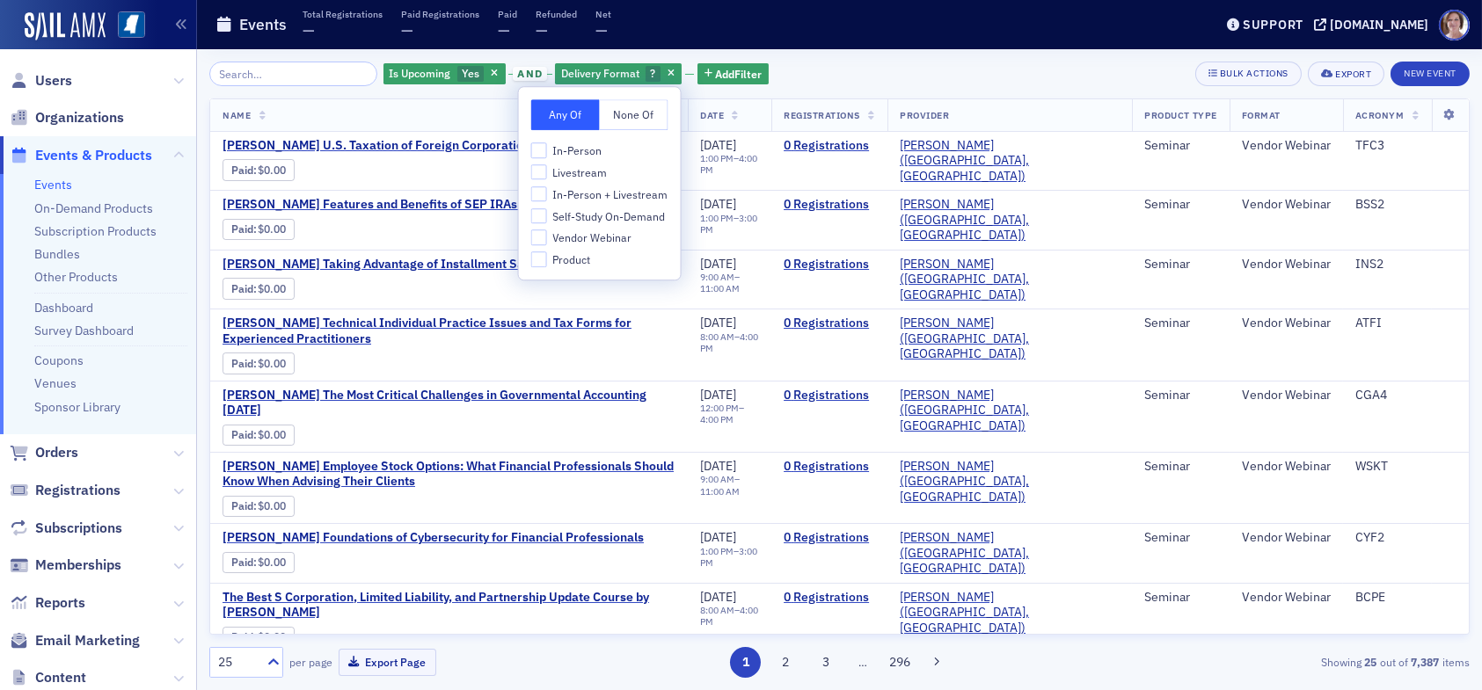
drag, startPoint x: 602, startPoint y: 151, endPoint x: 584, endPoint y: 186, distance: 38.6
click at [601, 151] on label "In-Person" at bounding box center [599, 150] width 137 height 16
click at [547, 151] on input "In-Person" at bounding box center [539, 150] width 16 height 16
checkbox input "true"
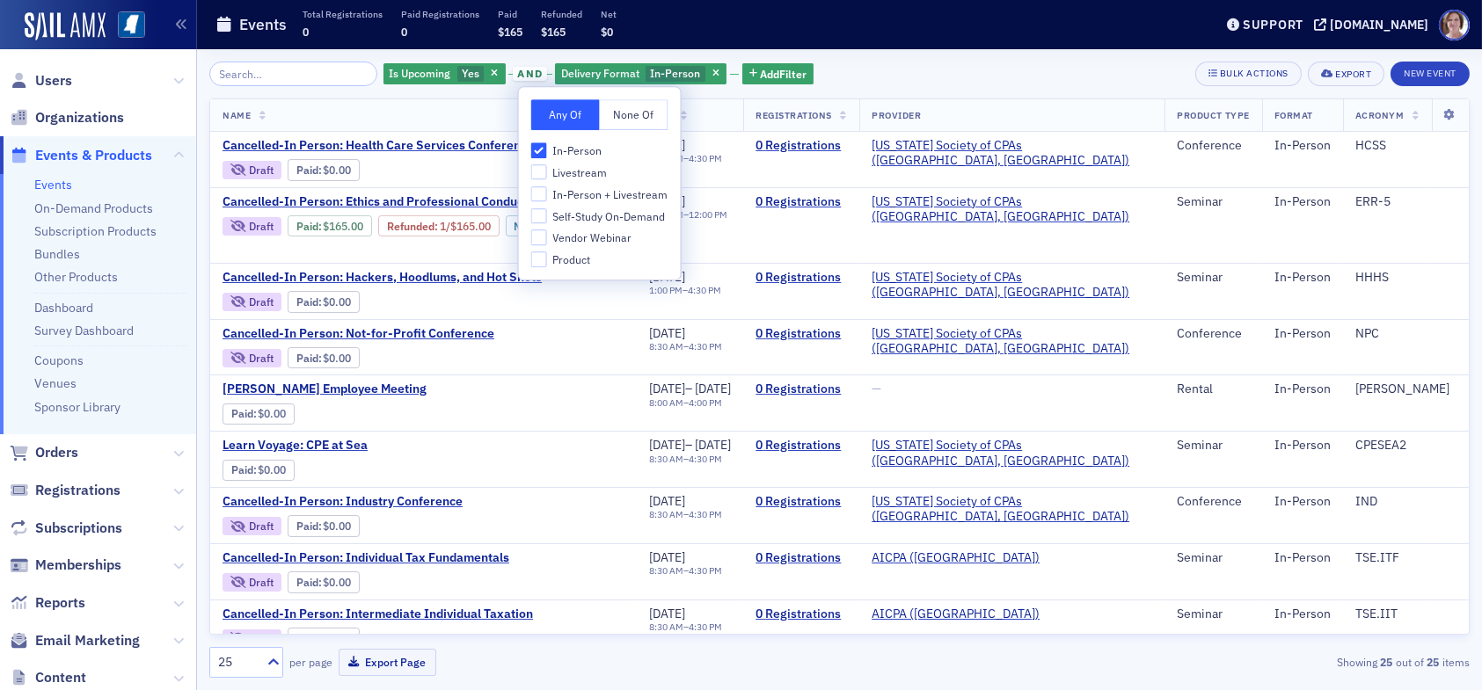
click at [582, 174] on span "Livestream" at bounding box center [579, 172] width 55 height 15
click at [547, 174] on input "Livestream" at bounding box center [539, 172] width 16 height 16
checkbox input "true"
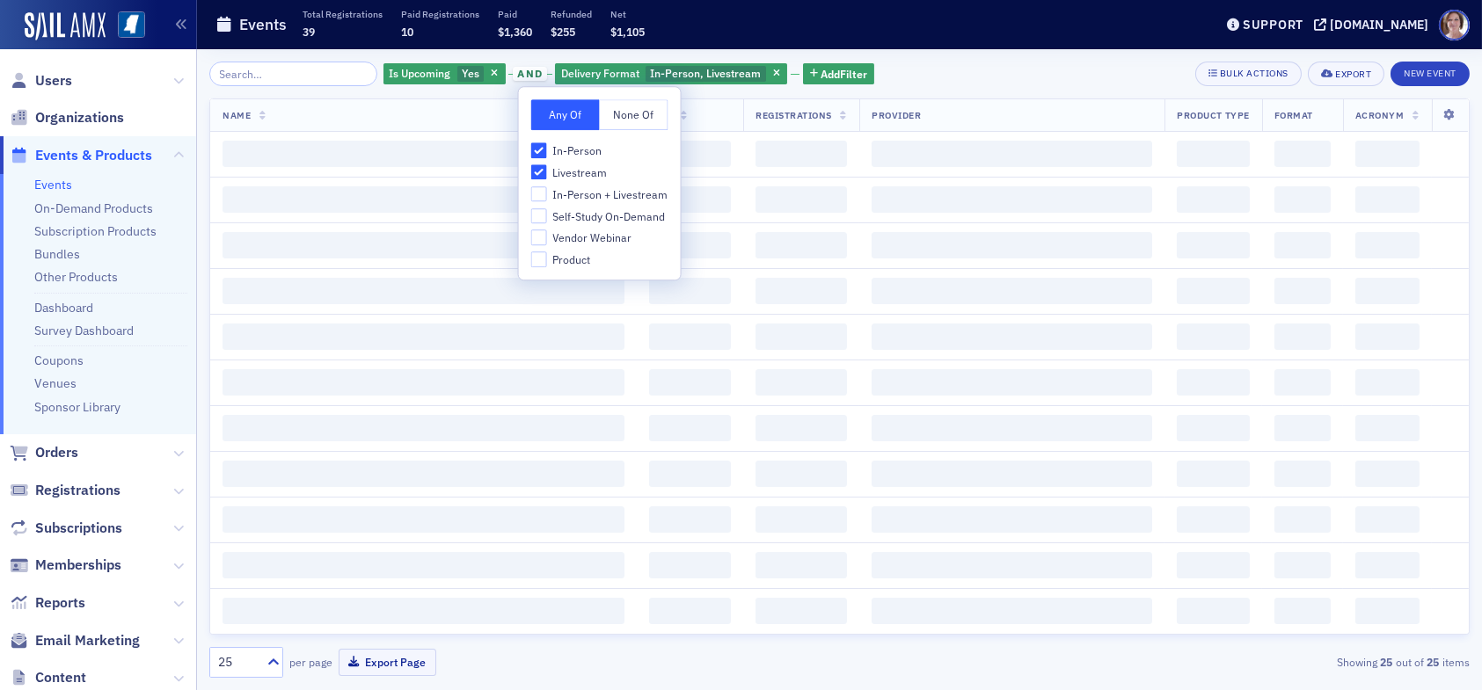
drag, startPoint x: 580, startPoint y: 191, endPoint x: 673, endPoint y: 151, distance: 101.3
click at [581, 189] on span "In-Person + Livestream" at bounding box center [609, 194] width 115 height 15
click at [547, 189] on input "In-Person + Livestream" at bounding box center [539, 194] width 16 height 16
checkbox input "true"
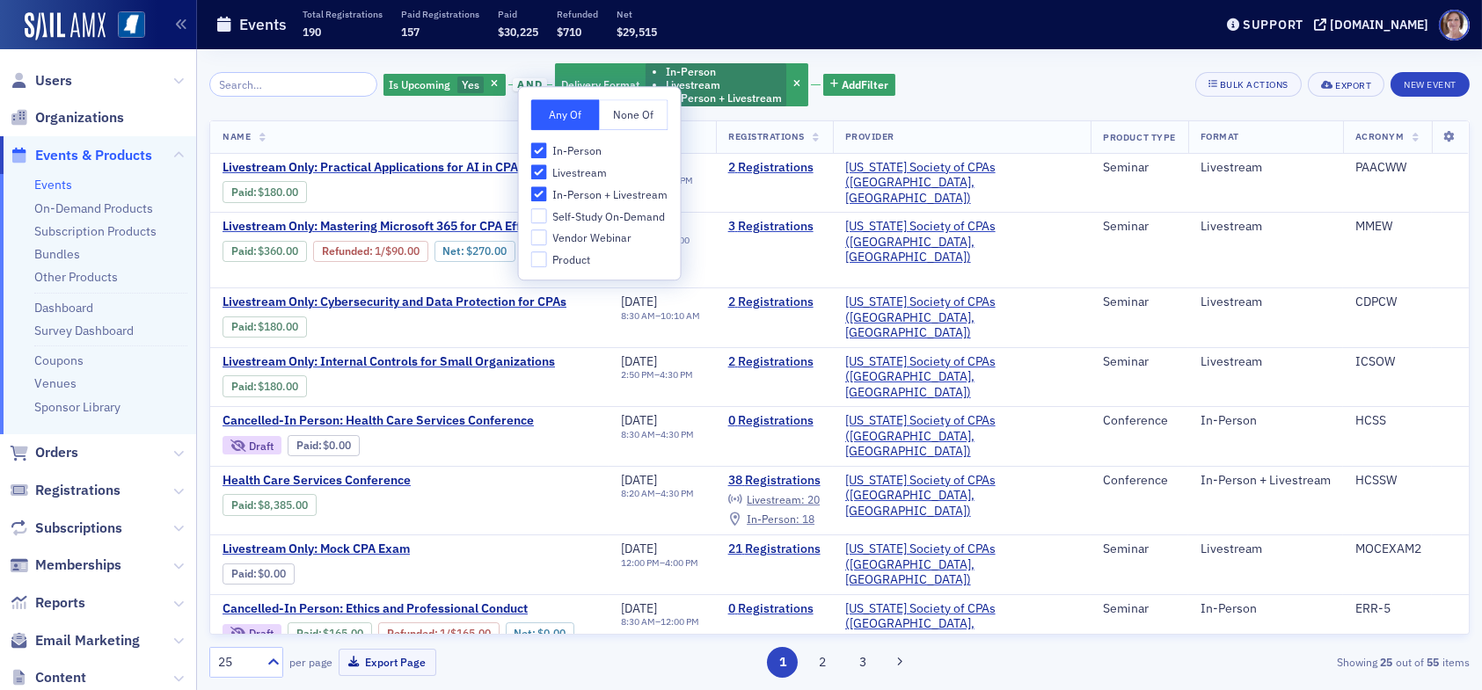
click at [954, 95] on div "Is Upcoming Yes and Delivery Format In-Person Livestream In-Person + Livestream…" at bounding box center [839, 85] width 1260 height 47
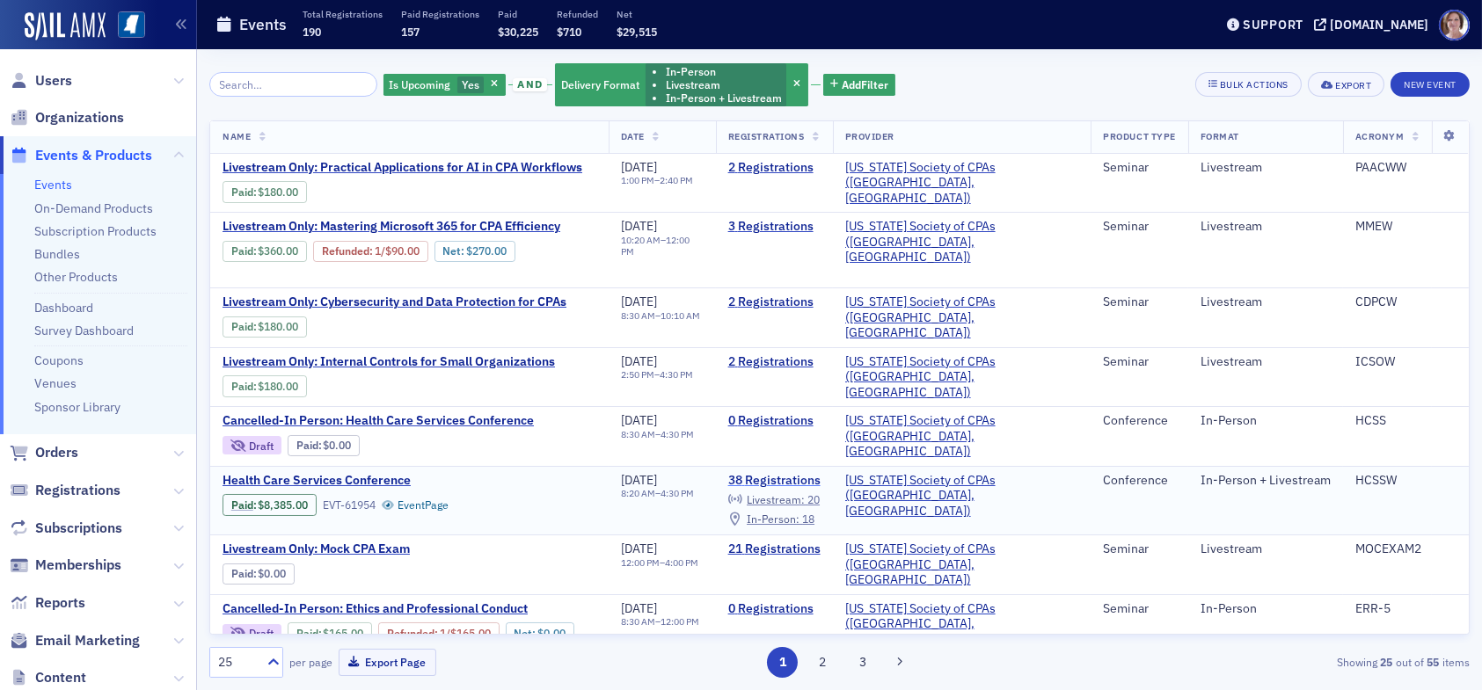
click at [821, 473] on link "38 Registrations" at bounding box center [774, 481] width 92 height 16
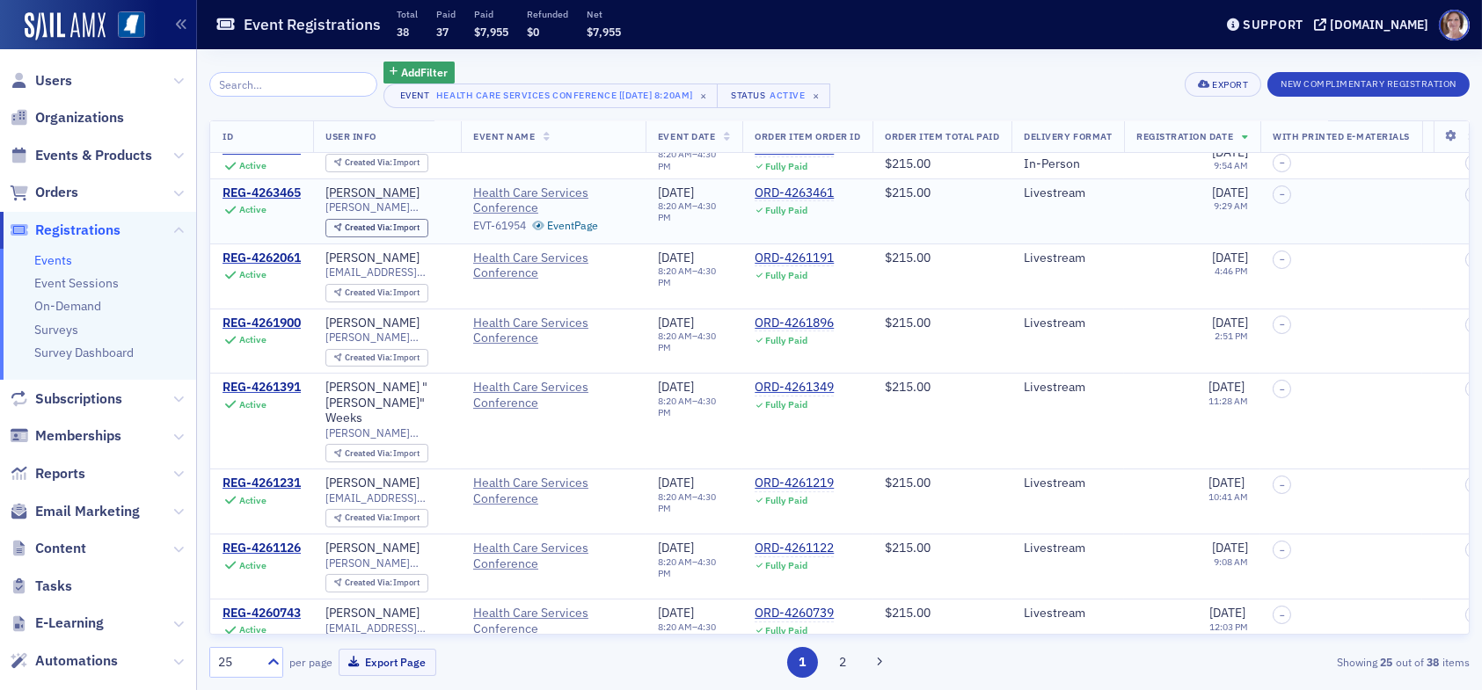
scroll to position [264, 0]
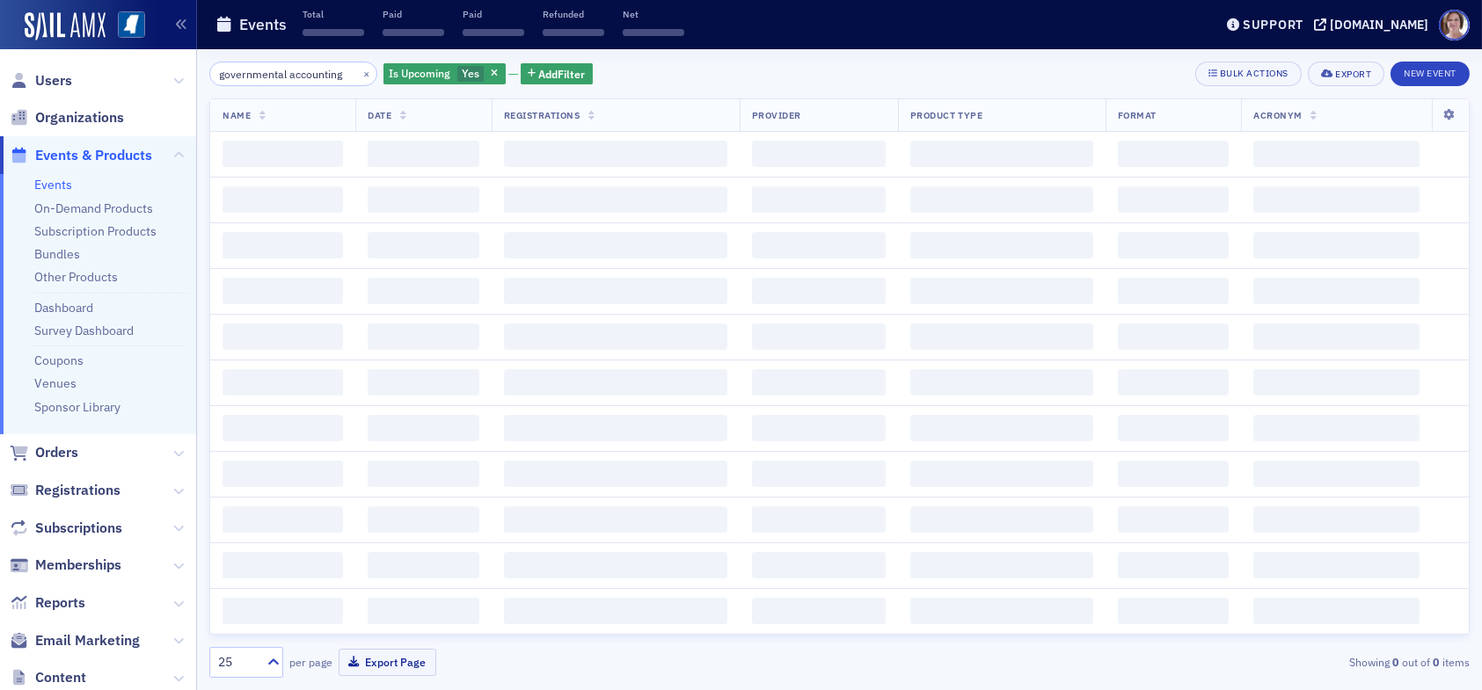
scroll to position [0, 7]
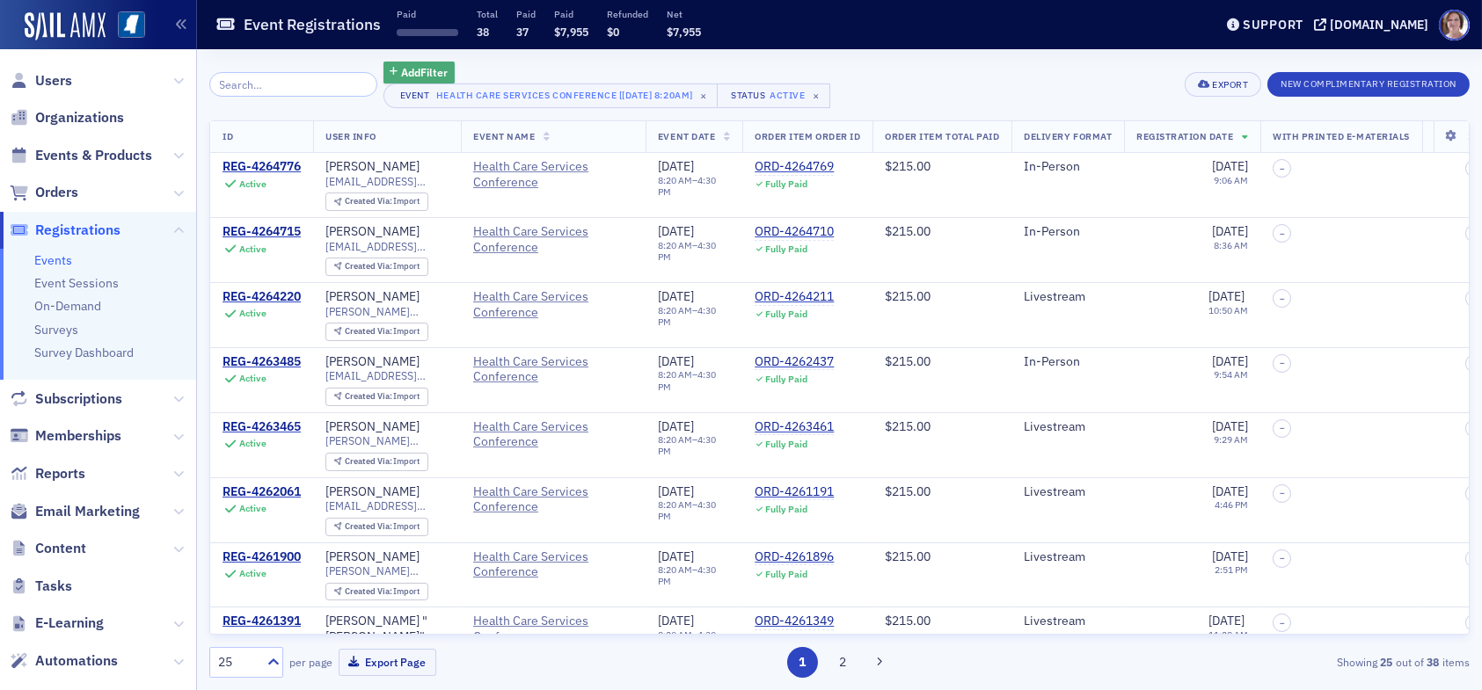
click at [401, 69] on span "Add Filter" at bounding box center [424, 72] width 47 height 16
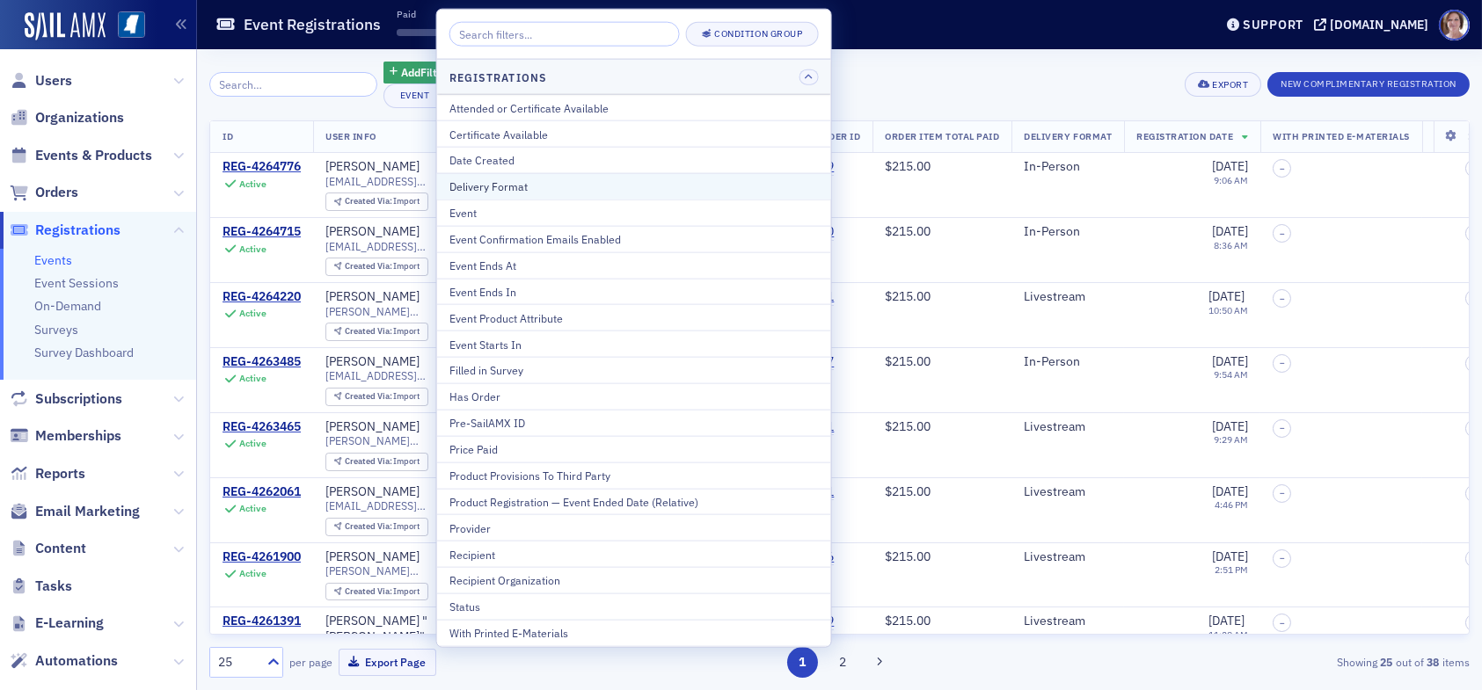
click at [550, 185] on div "Delivery Format" at bounding box center [633, 187] width 369 height 16
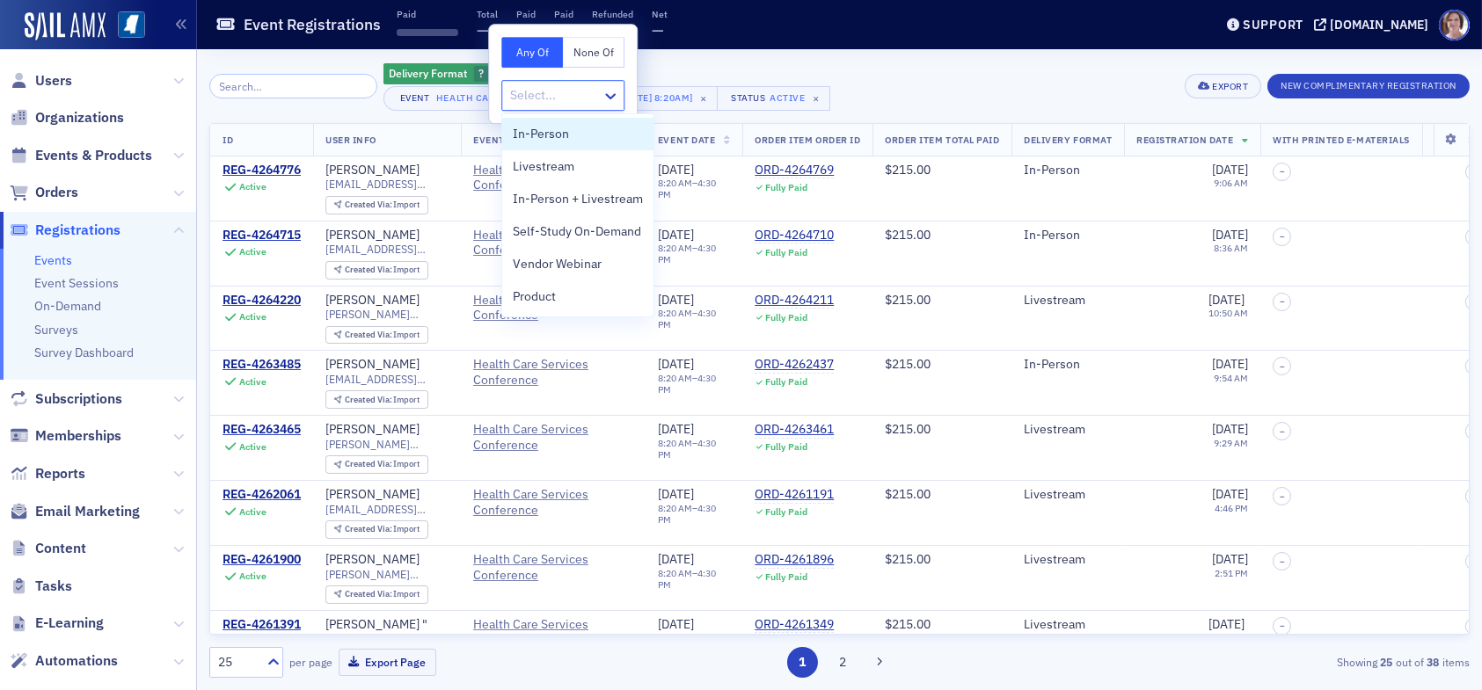
click at [572, 93] on div at bounding box center [553, 95] width 91 height 22
drag, startPoint x: 559, startPoint y: 132, endPoint x: 604, endPoint y: 131, distance: 45.7
click at [559, 132] on span "In-Person" at bounding box center [541, 134] width 56 height 18
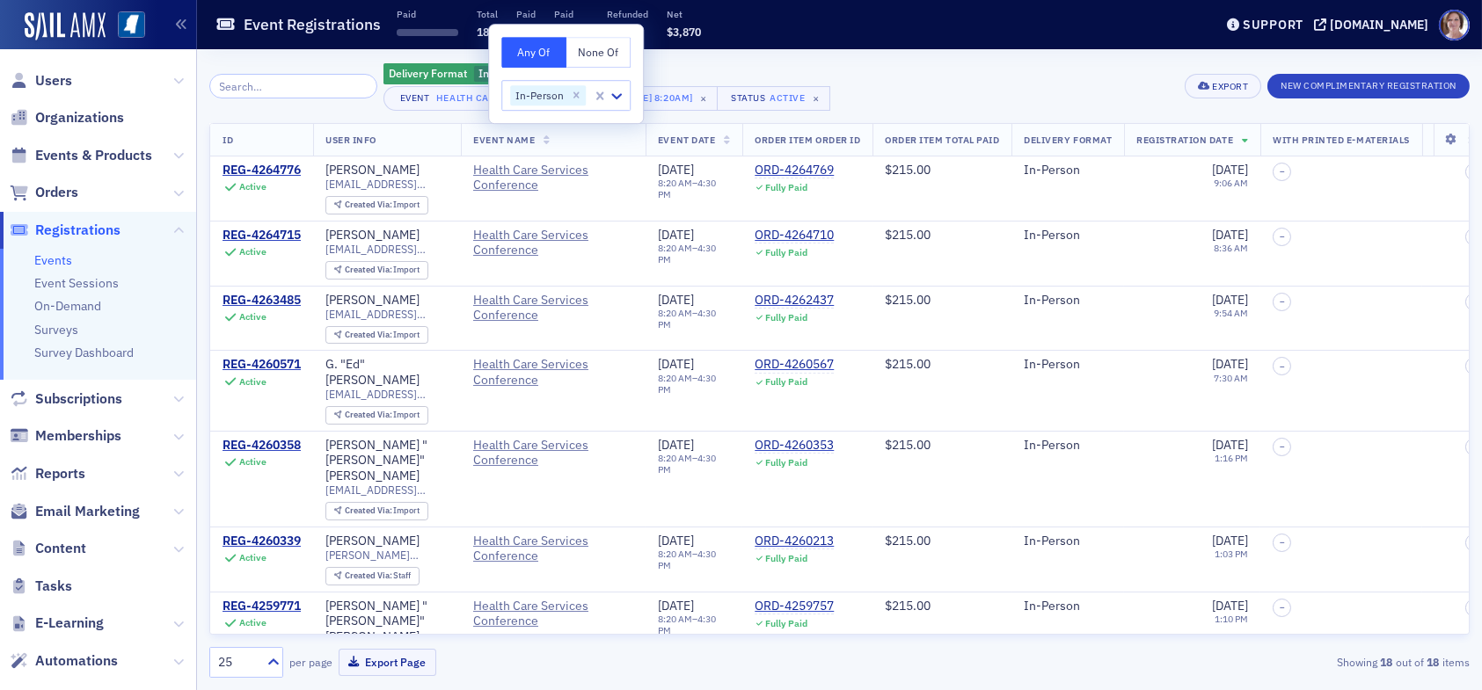
click at [865, 88] on div "Delivery Format In-Person Add Filter Event Health Care Services Conference [9/1…" at bounding box center [839, 86] width 1260 height 49
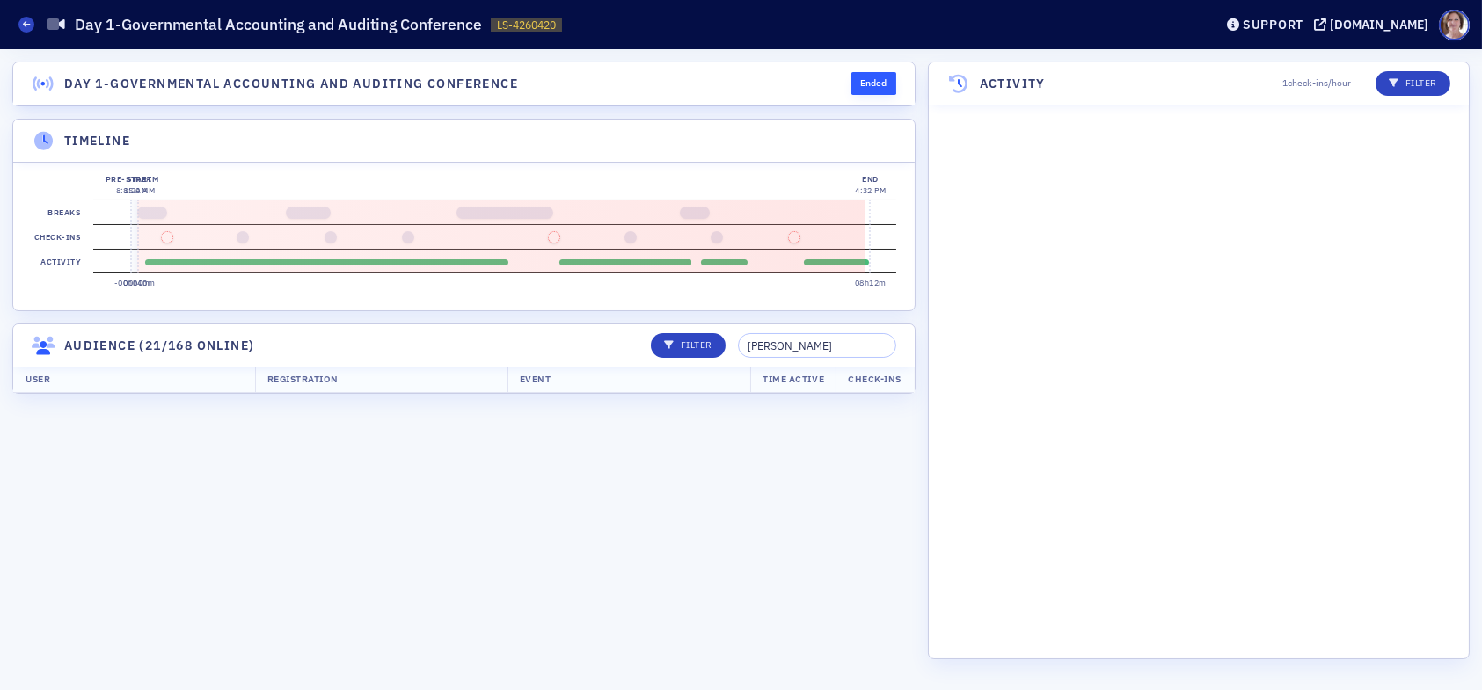
scroll to position [5495, 0]
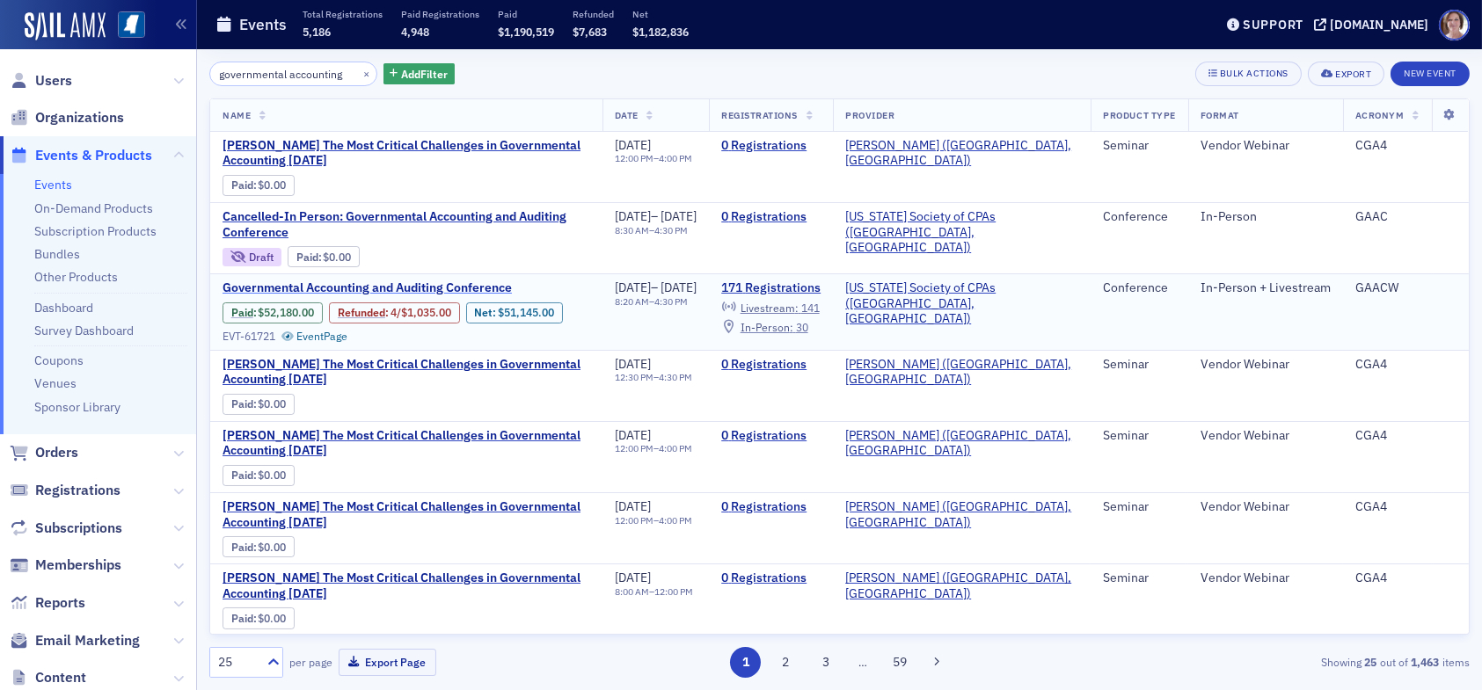
click at [480, 289] on span "Governmental Accounting and Auditing Conference" at bounding box center [371, 289] width 296 height 16
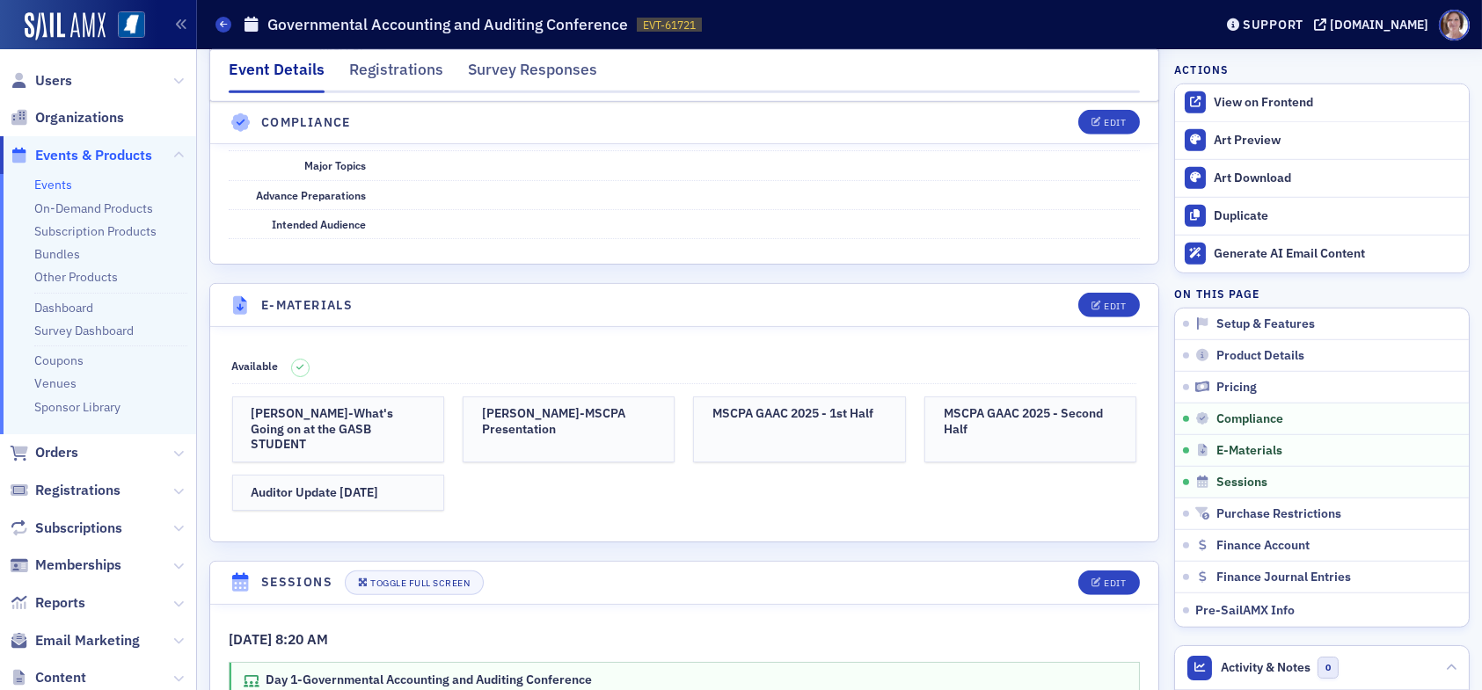
scroll to position [3342, 0]
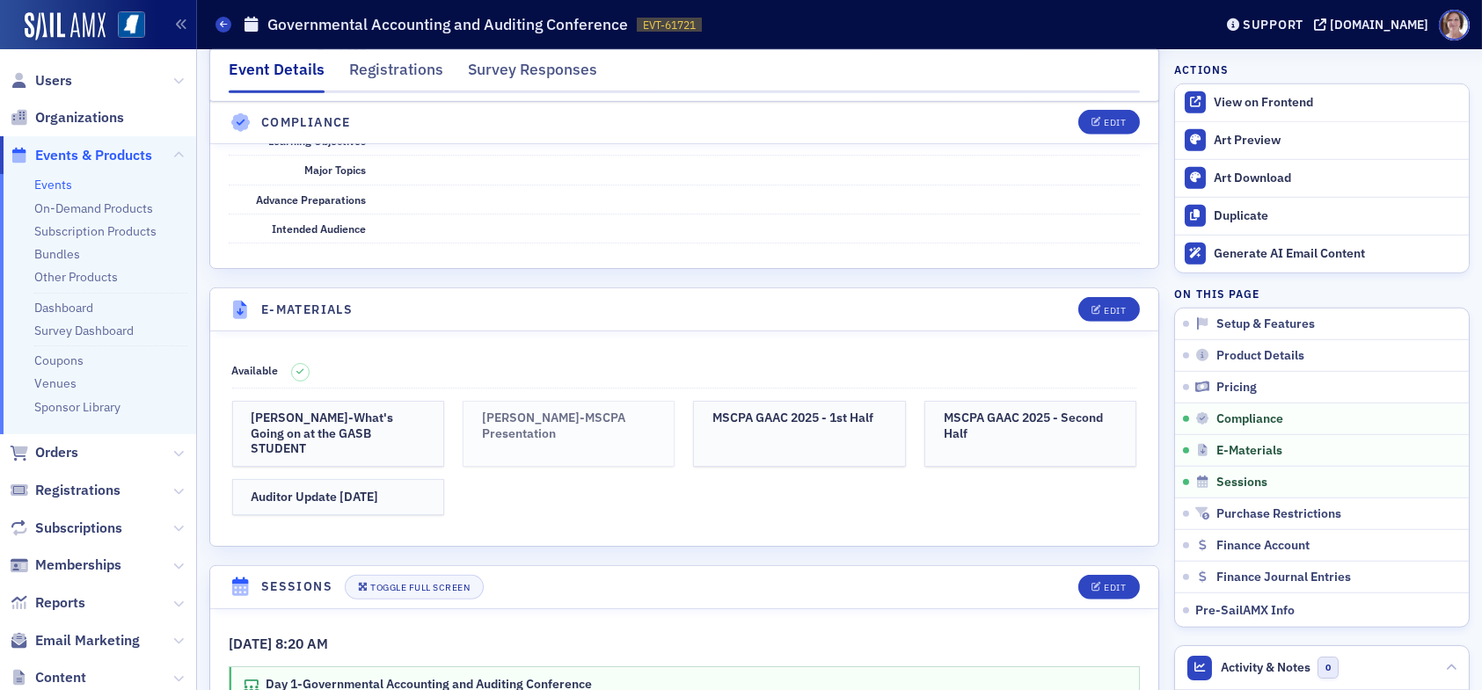
click at [603, 415] on link "[PERSON_NAME]-MSCPA Presentation" at bounding box center [569, 434] width 212 height 67
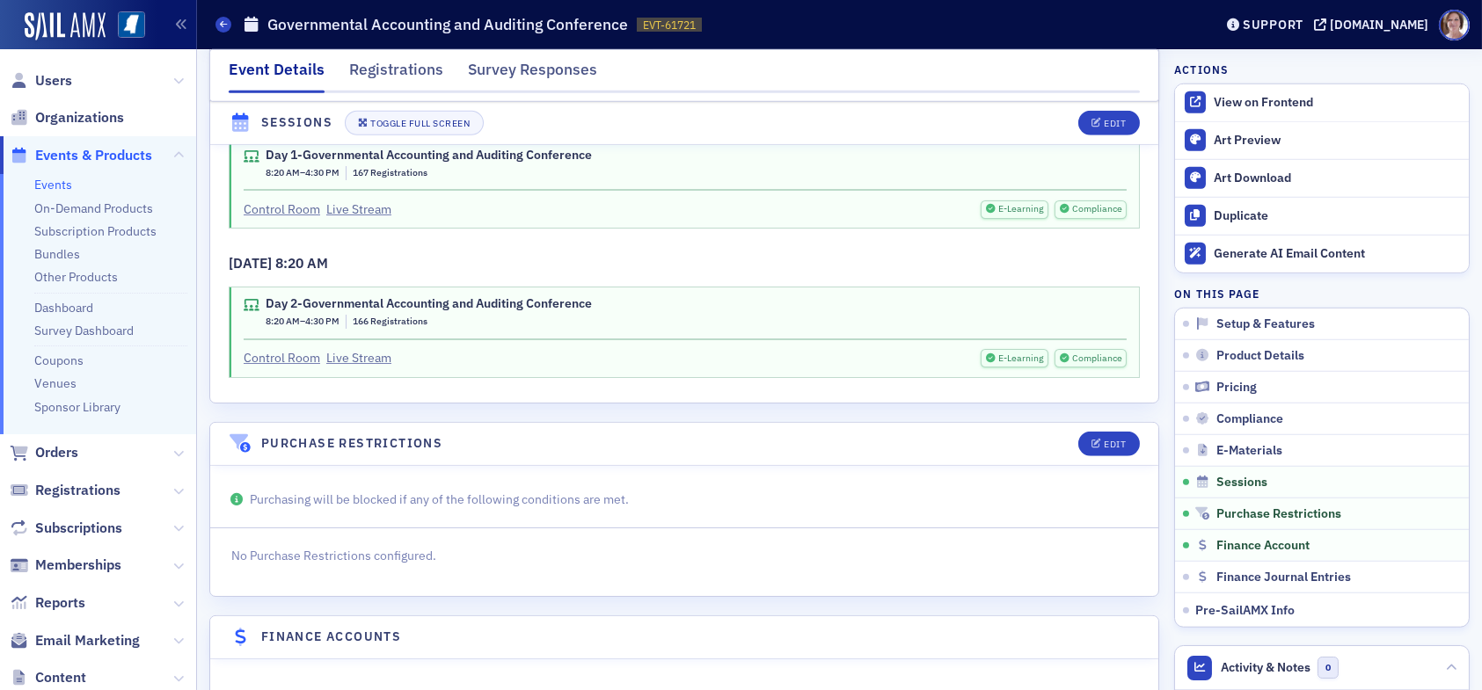
scroll to position [3784, 0]
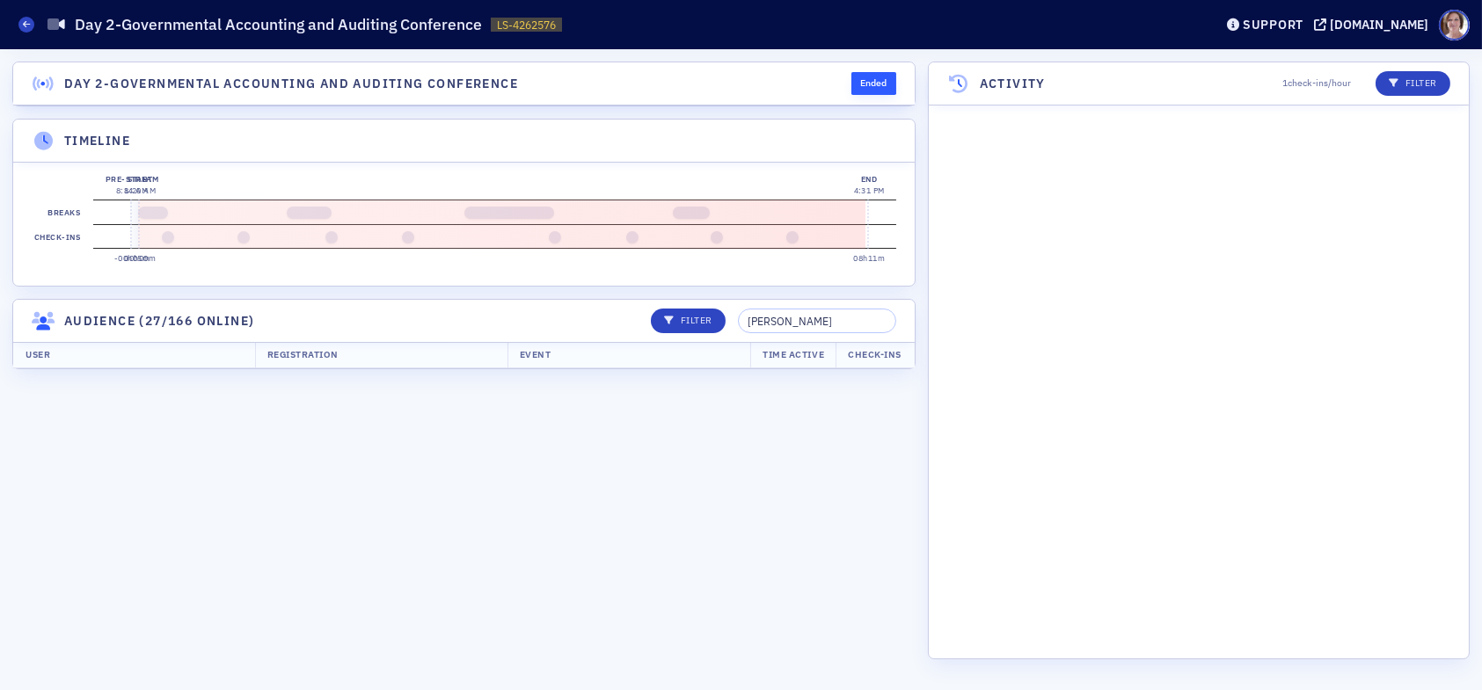
scroll to position [6438, 0]
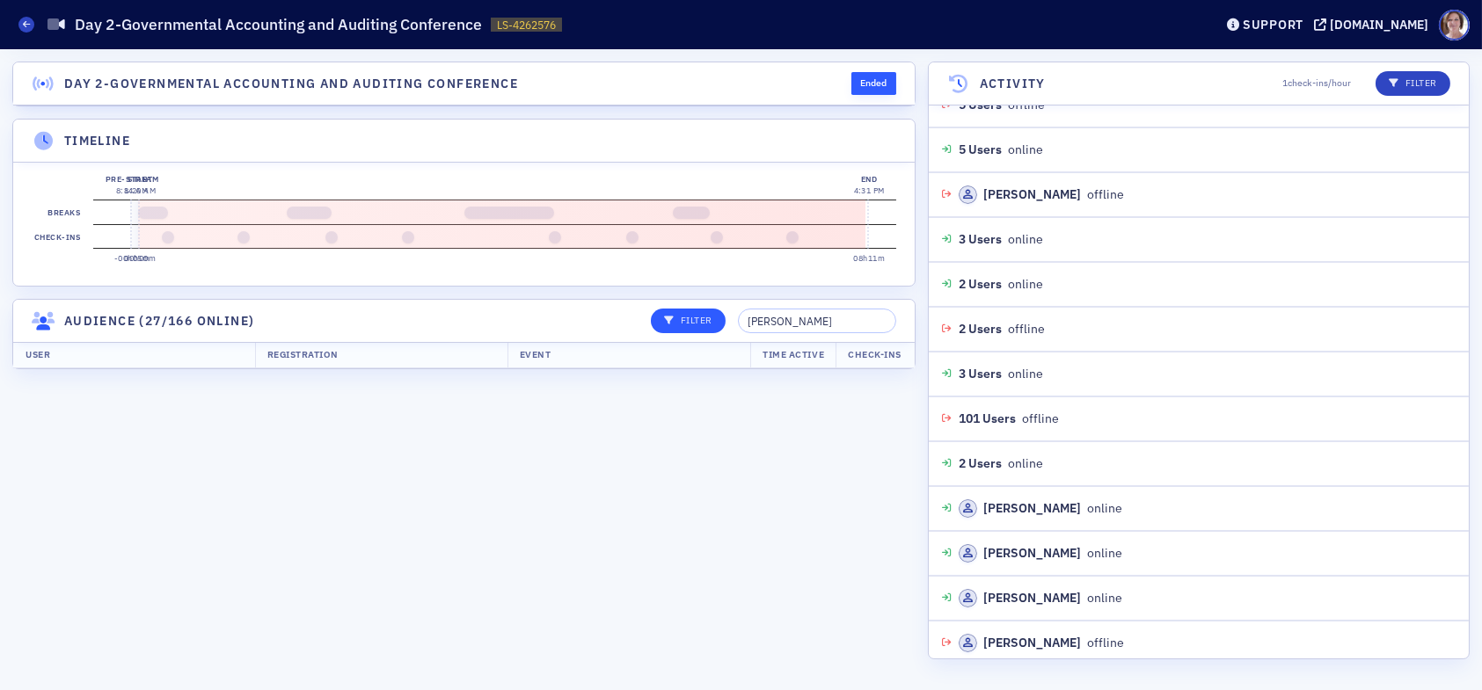
drag, startPoint x: 858, startPoint y: 325, endPoint x: 697, endPoint y: 334, distance: 162.1
click at [701, 333] on div "Filter [PERSON_NAME]" at bounding box center [768, 321] width 258 height 25
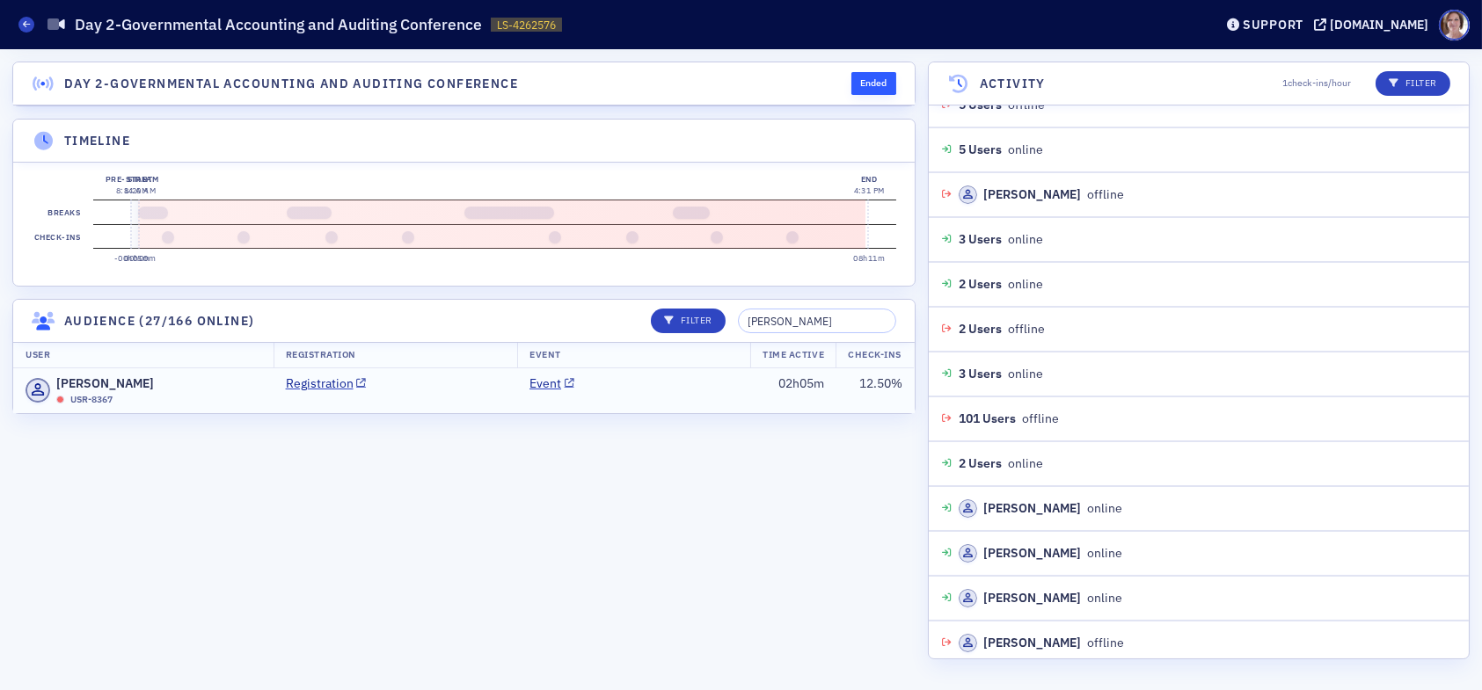
click at [696, 405] on td "Event" at bounding box center [633, 391] width 233 height 45
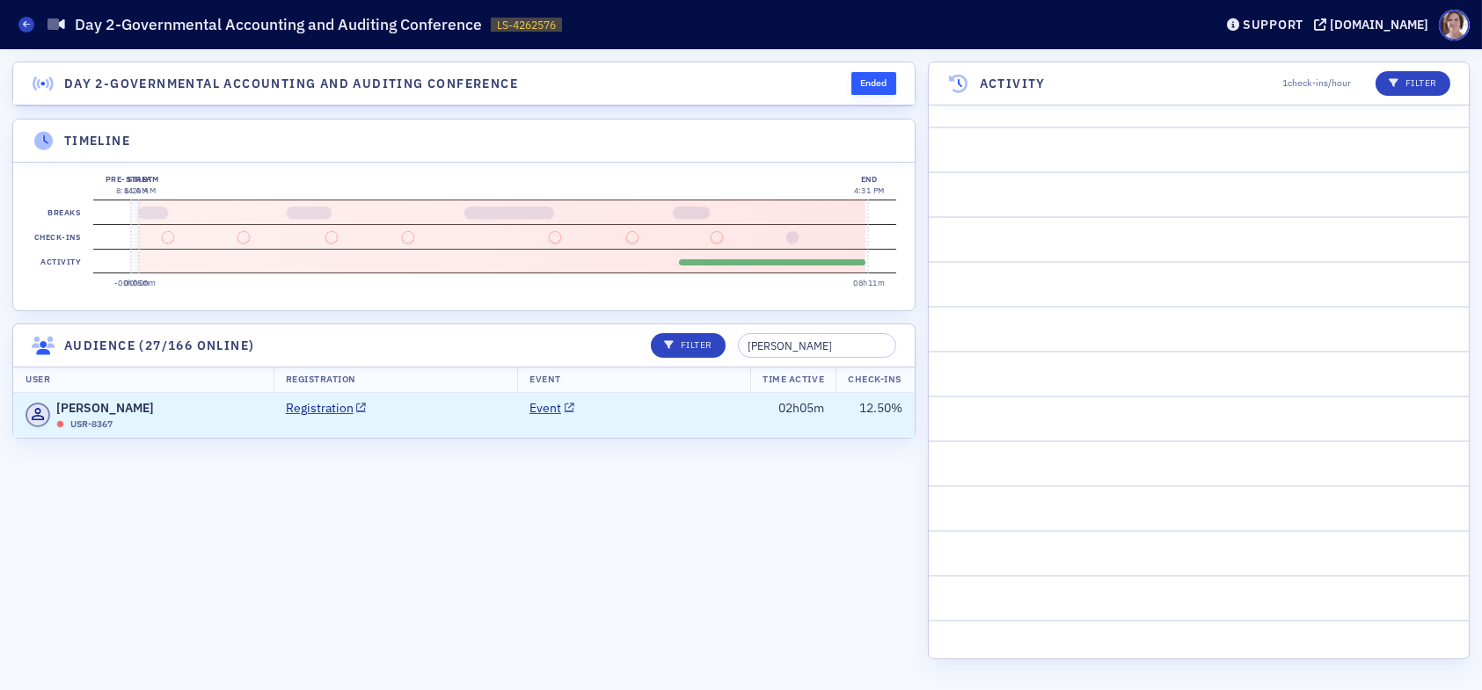
scroll to position [4867, 0]
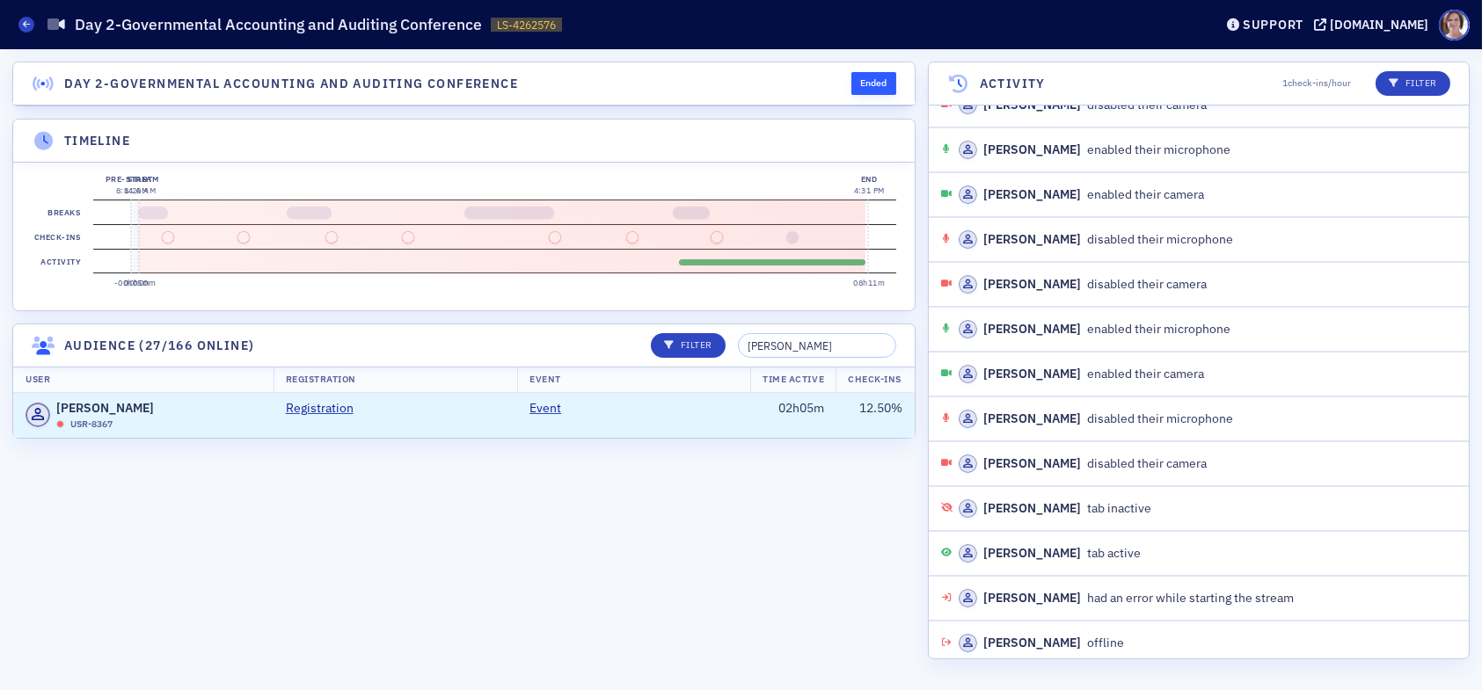
click at [678, 260] on section "Activity" at bounding box center [494, 261] width 803 height 25
drag, startPoint x: 683, startPoint y: 260, endPoint x: 701, endPoint y: 264, distance: 17.9
click at [699, 264] on section "Activity" at bounding box center [494, 261] width 803 height 25
drag, startPoint x: 833, startPoint y: 356, endPoint x: 690, endPoint y: 353, distance: 143.4
click at [690, 353] on div "Filter [PERSON_NAME]" at bounding box center [768, 345] width 258 height 25
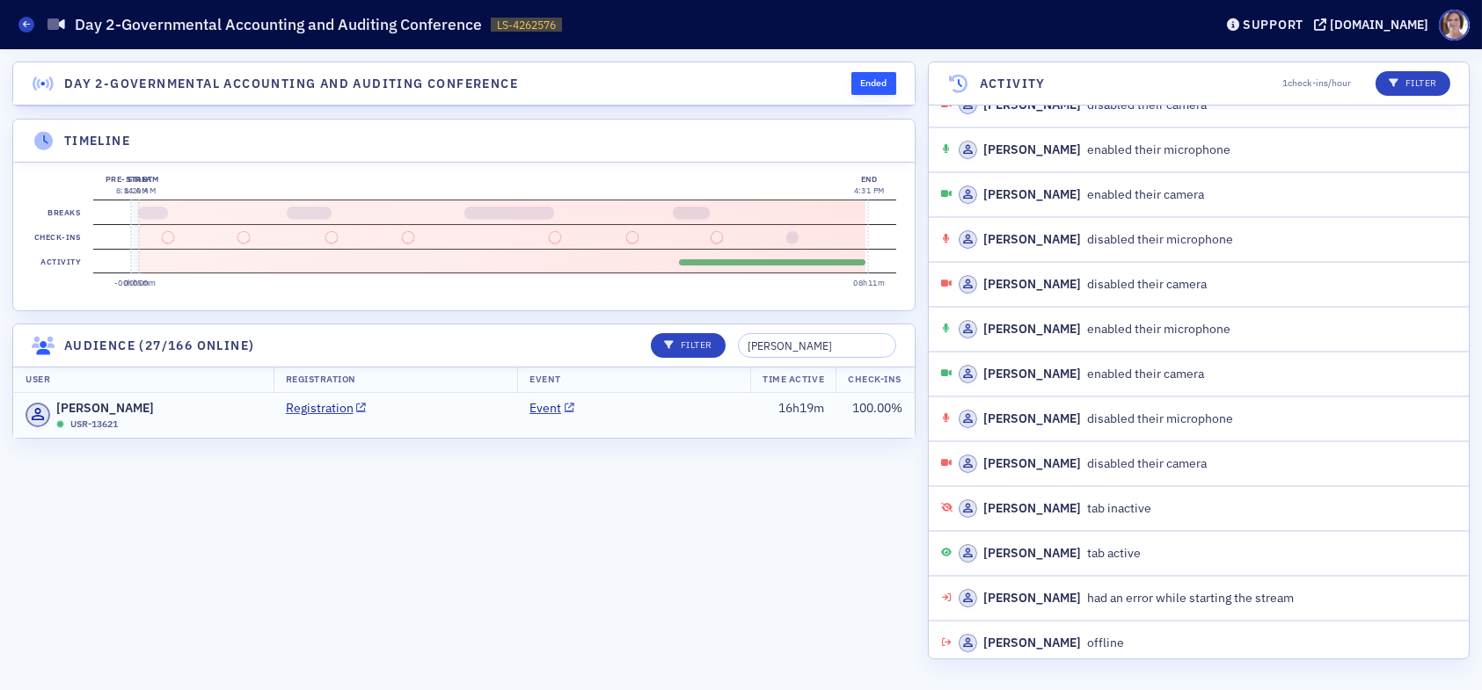
click at [719, 434] on td "Event" at bounding box center [633, 415] width 233 height 45
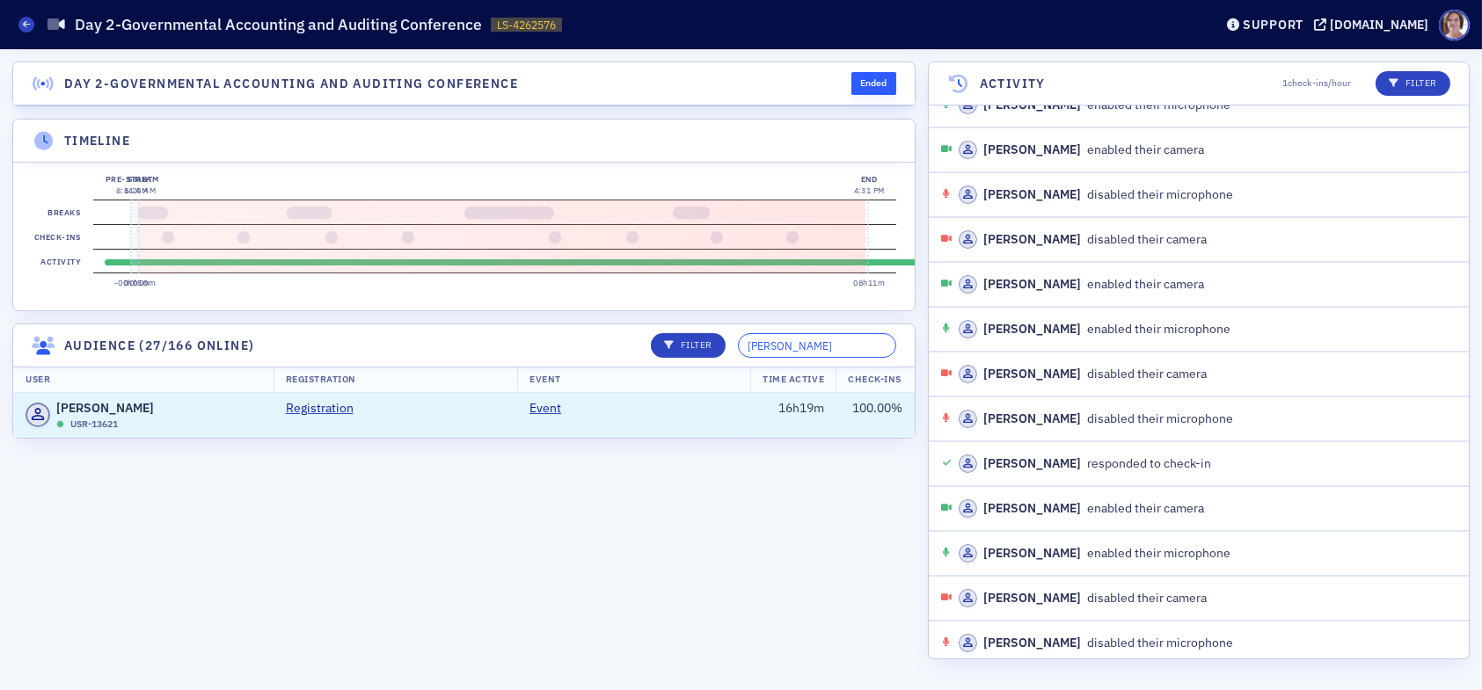
drag, startPoint x: 836, startPoint y: 361, endPoint x: 642, endPoint y: 356, distance: 194.4
click at [642, 357] on header "Audience (27/166 online) Filter whitaker" at bounding box center [464, 346] width 902 height 43
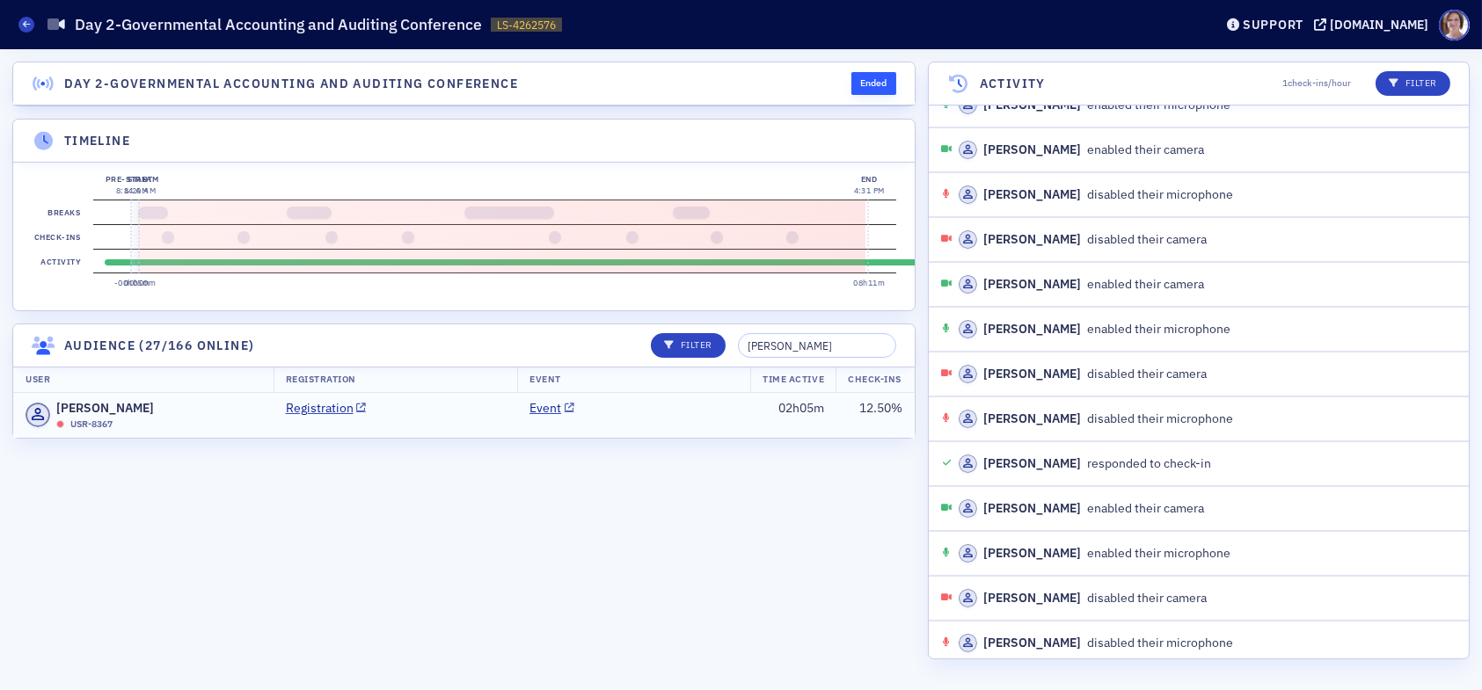
click at [676, 434] on td "Event" at bounding box center [633, 415] width 233 height 45
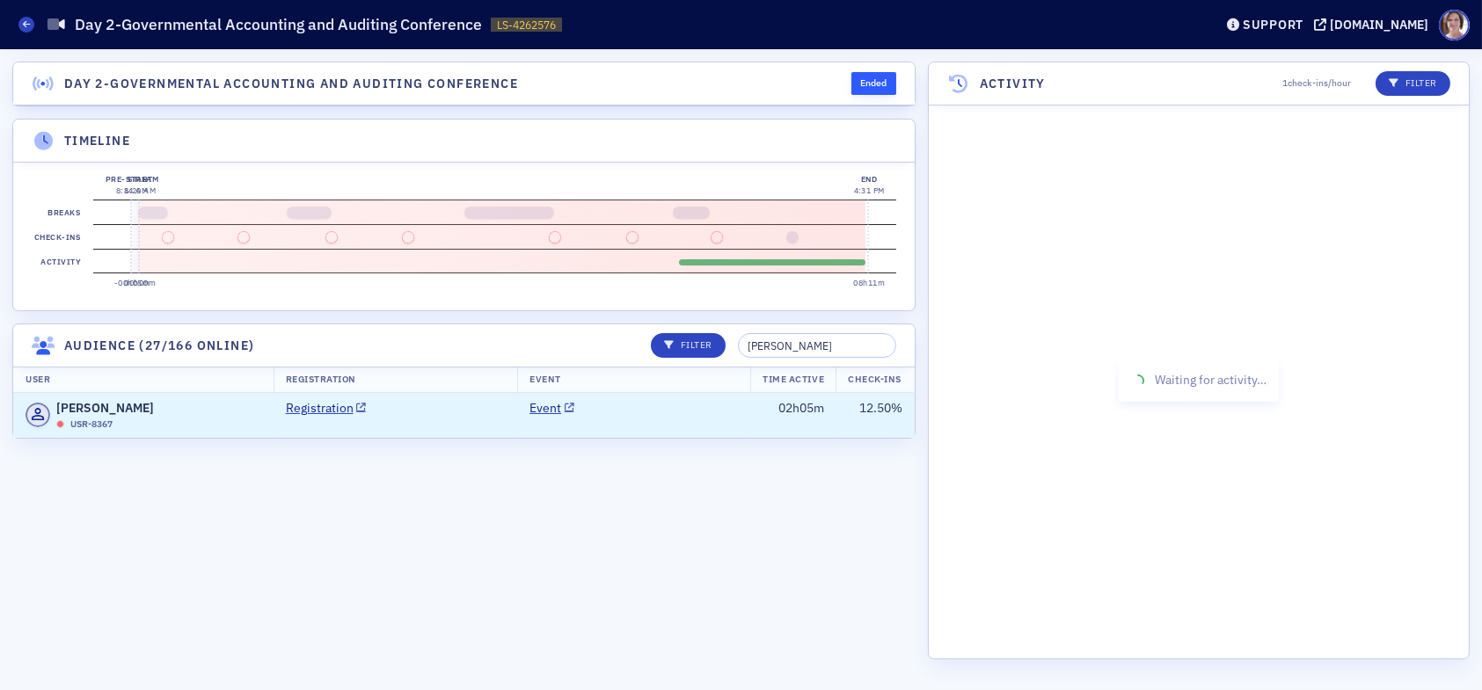
scroll to position [4867, 0]
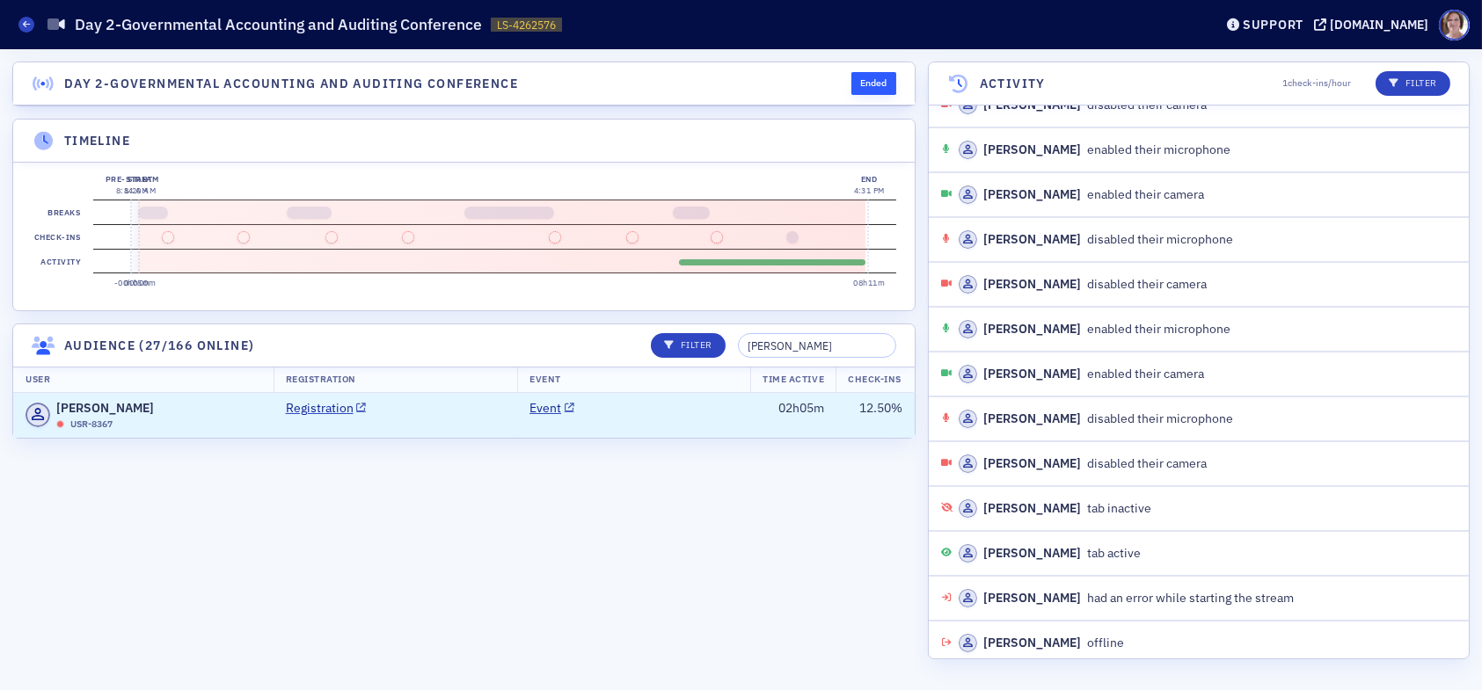
click at [700, 418] on td "Event" at bounding box center [633, 415] width 233 height 45
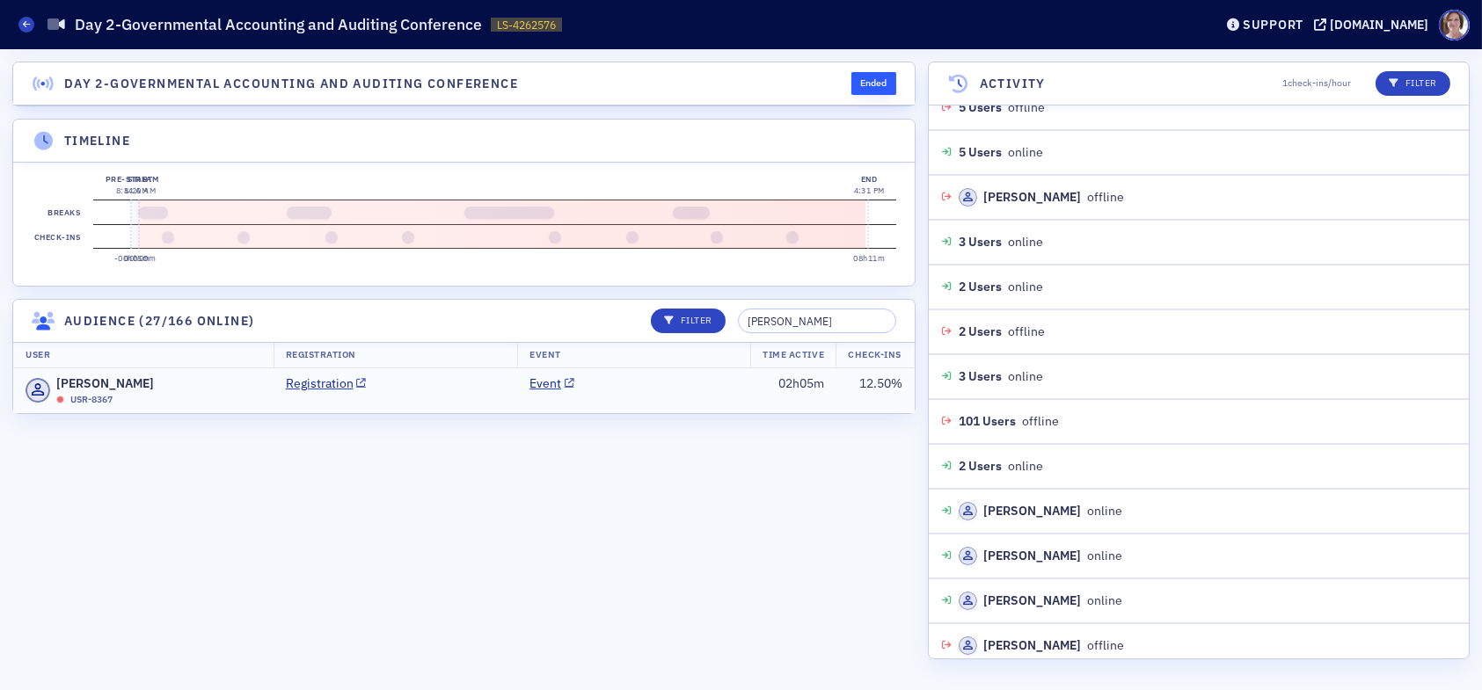
click at [688, 407] on td "Event" at bounding box center [633, 391] width 233 height 45
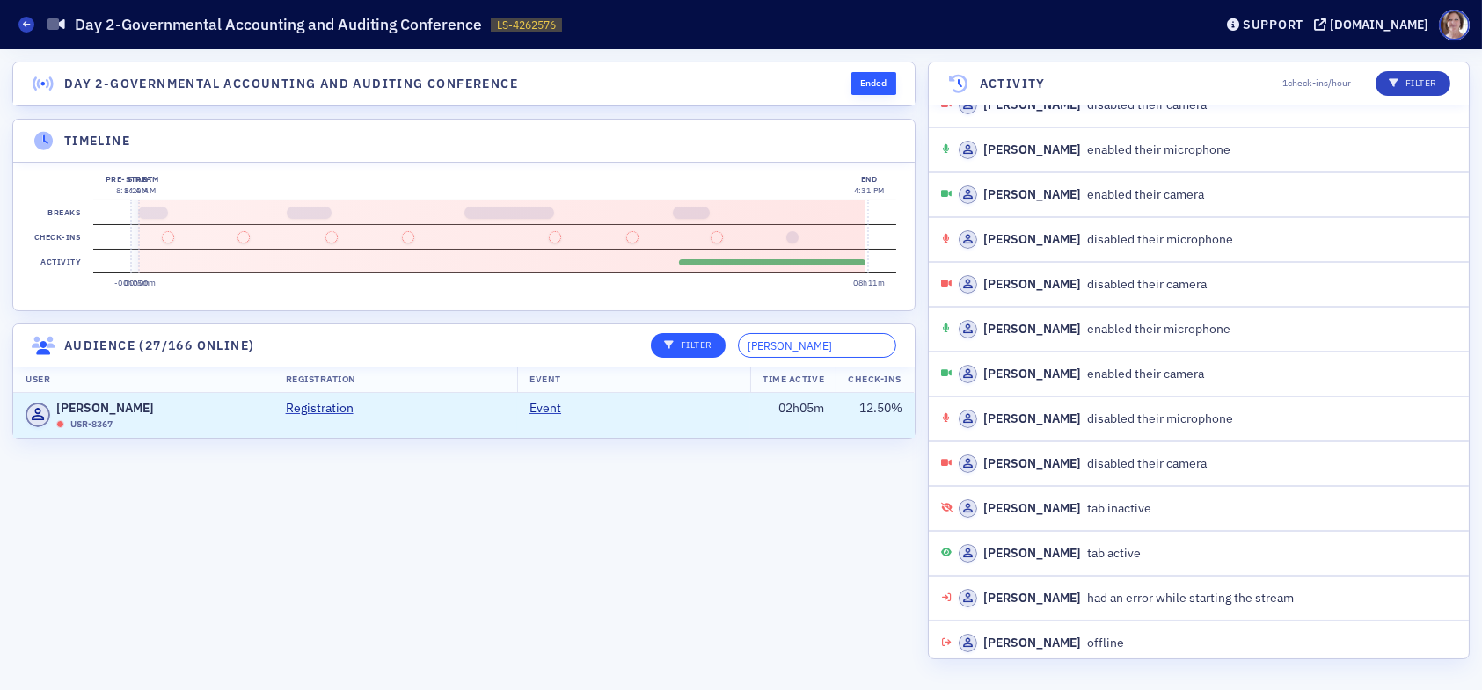
drag, startPoint x: 841, startPoint y: 361, endPoint x: 699, endPoint y: 358, distance: 141.6
click at [699, 358] on div "Filter [PERSON_NAME]" at bounding box center [768, 345] width 258 height 25
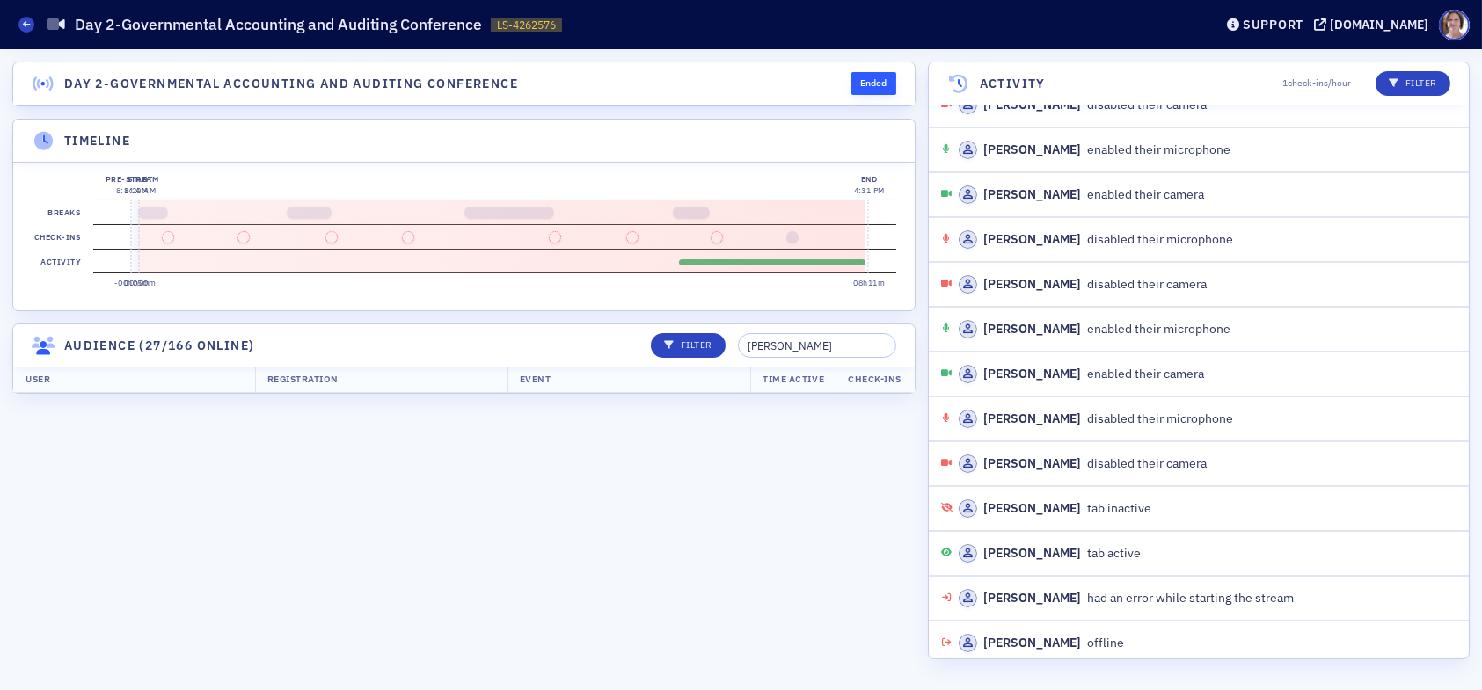
click at [446, 393] on th "Registration" at bounding box center [381, 380] width 252 height 26
click at [901, 351] on header "Audience (27/166 online) Filter steven dockens" at bounding box center [464, 346] width 902 height 43
click at [848, 358] on input "[PERSON_NAME]" at bounding box center [817, 345] width 158 height 25
click at [798, 358] on input "[PERSON_NAME]" at bounding box center [817, 345] width 158 height 25
click at [855, 358] on input "steve dockens" at bounding box center [817, 345] width 158 height 25
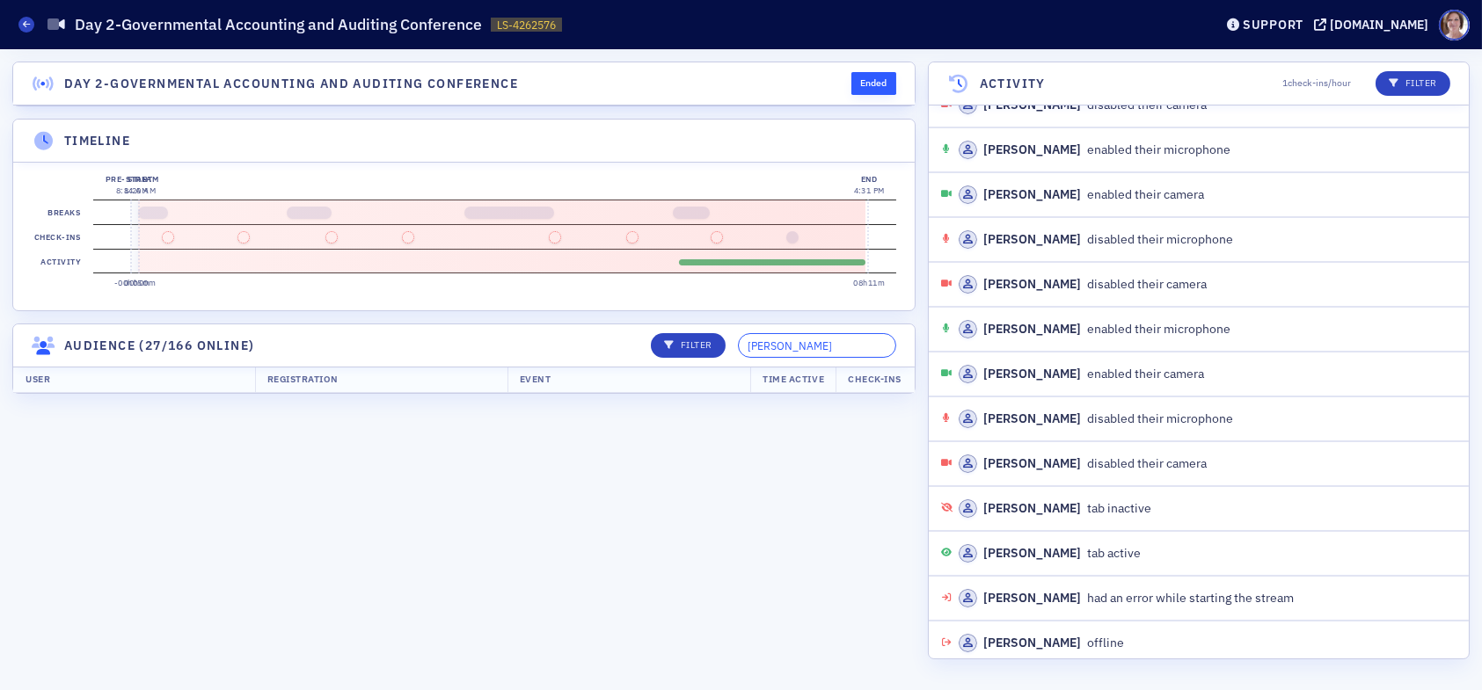
click at [796, 354] on input "steve dockens" at bounding box center [817, 345] width 158 height 25
type input "dockens"
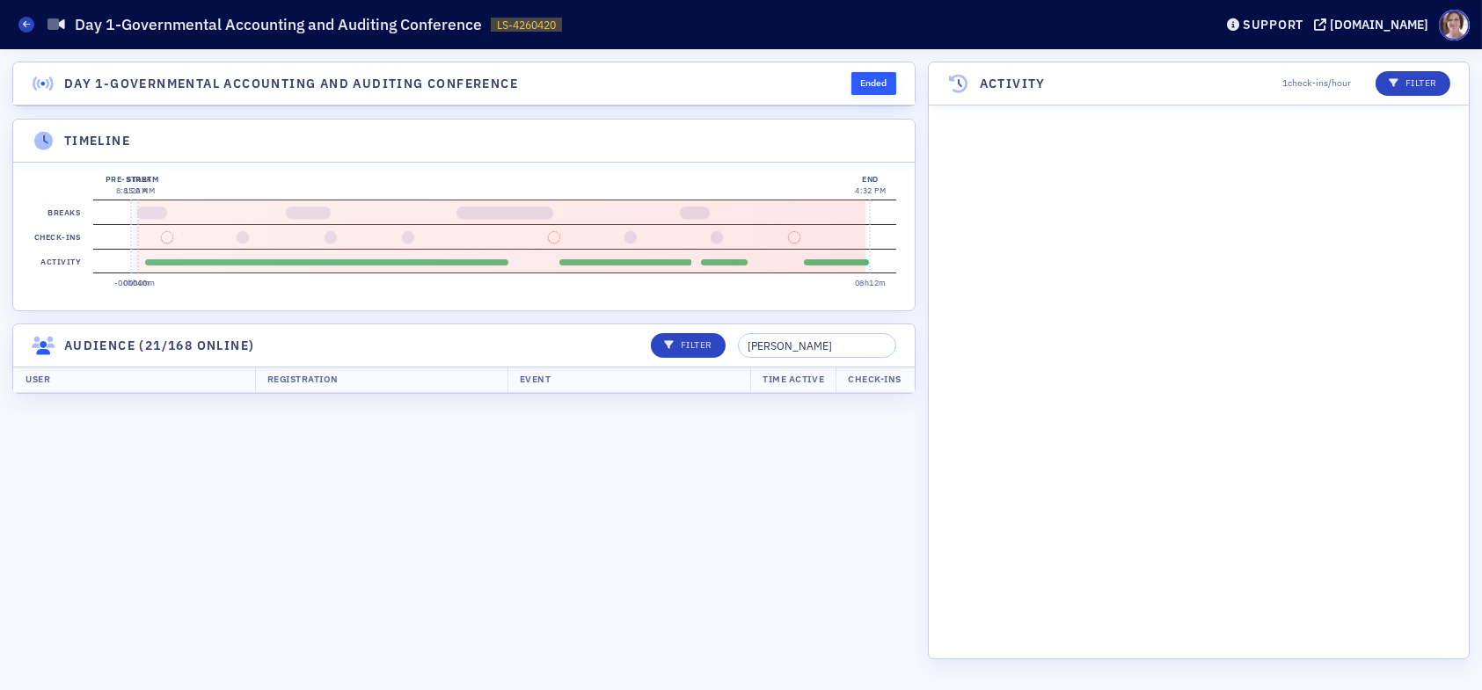
scroll to position [5495, 0]
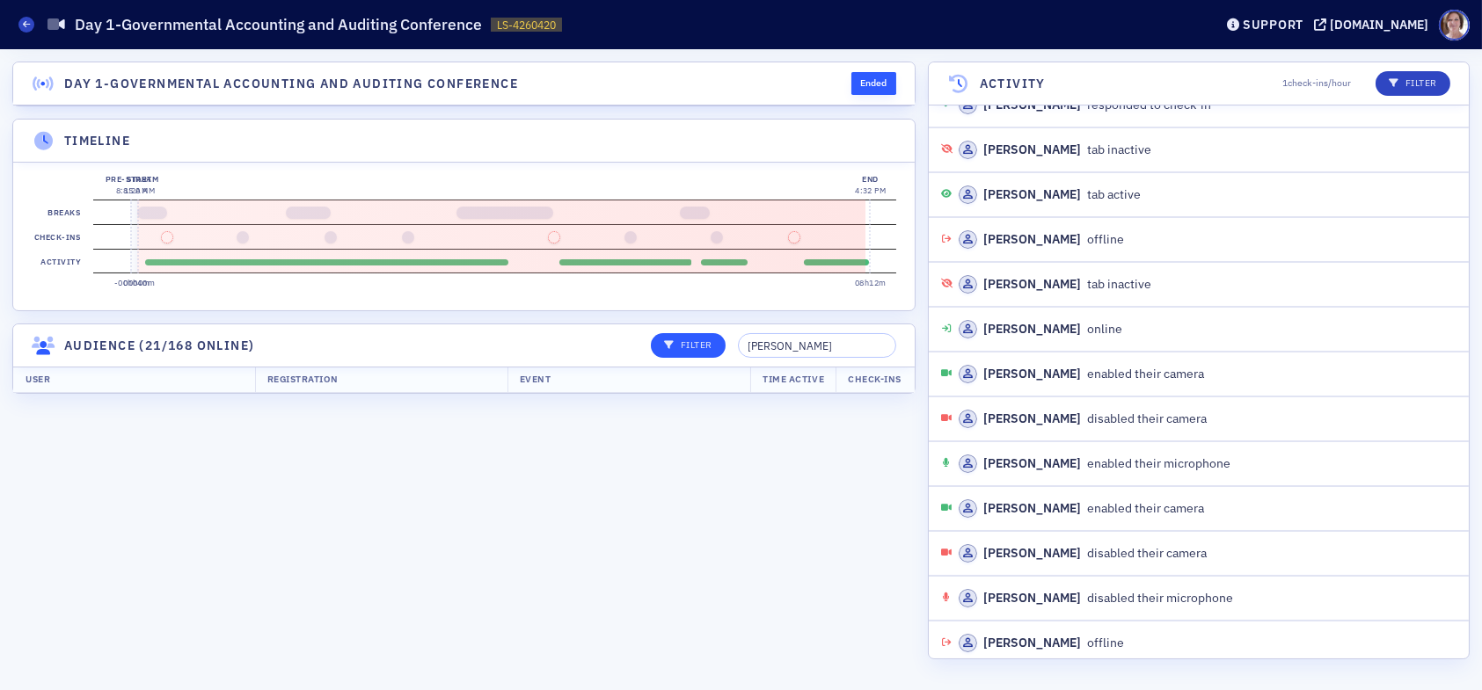
drag, startPoint x: 869, startPoint y: 358, endPoint x: 685, endPoint y: 355, distance: 183.8
click at [687, 354] on div "Filter steven dockens" at bounding box center [768, 345] width 258 height 25
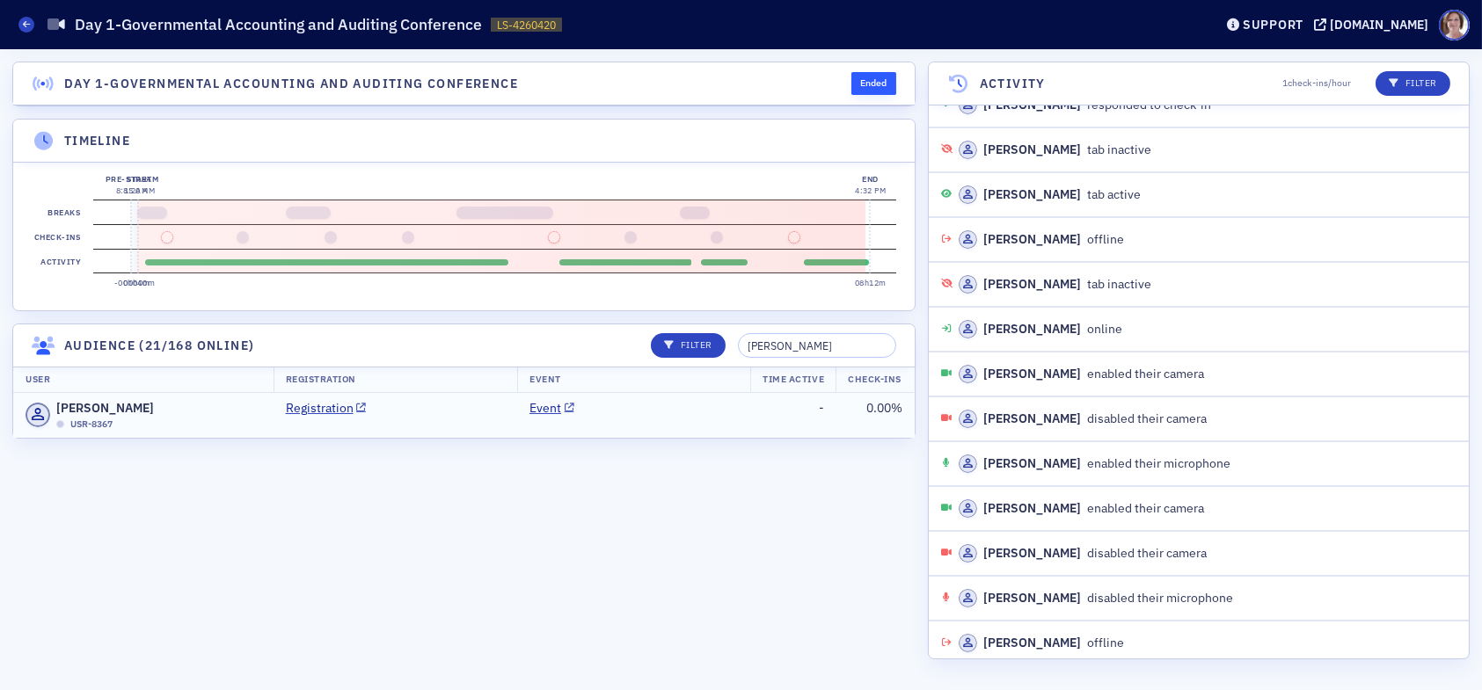
click at [727, 435] on td "Event" at bounding box center [633, 415] width 233 height 45
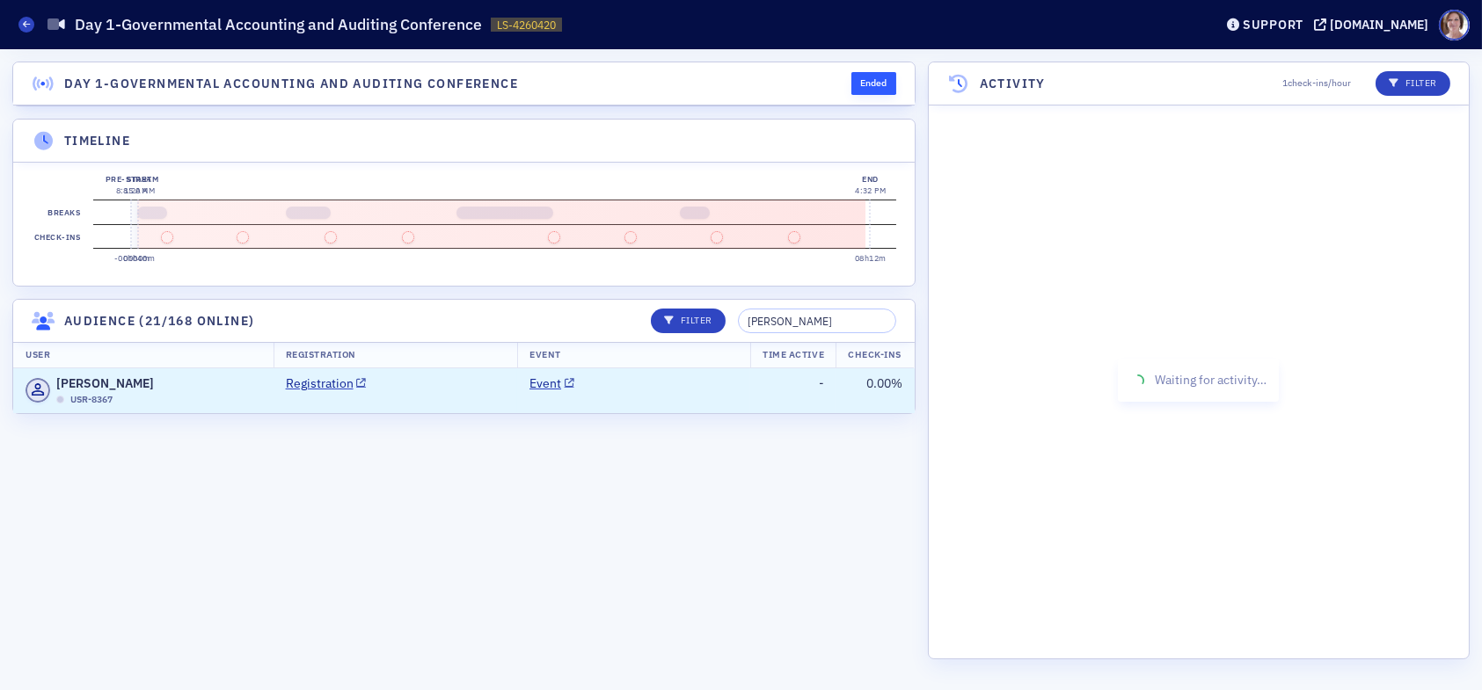
click at [464, 413] on td "Registration" at bounding box center [396, 391] width 245 height 45
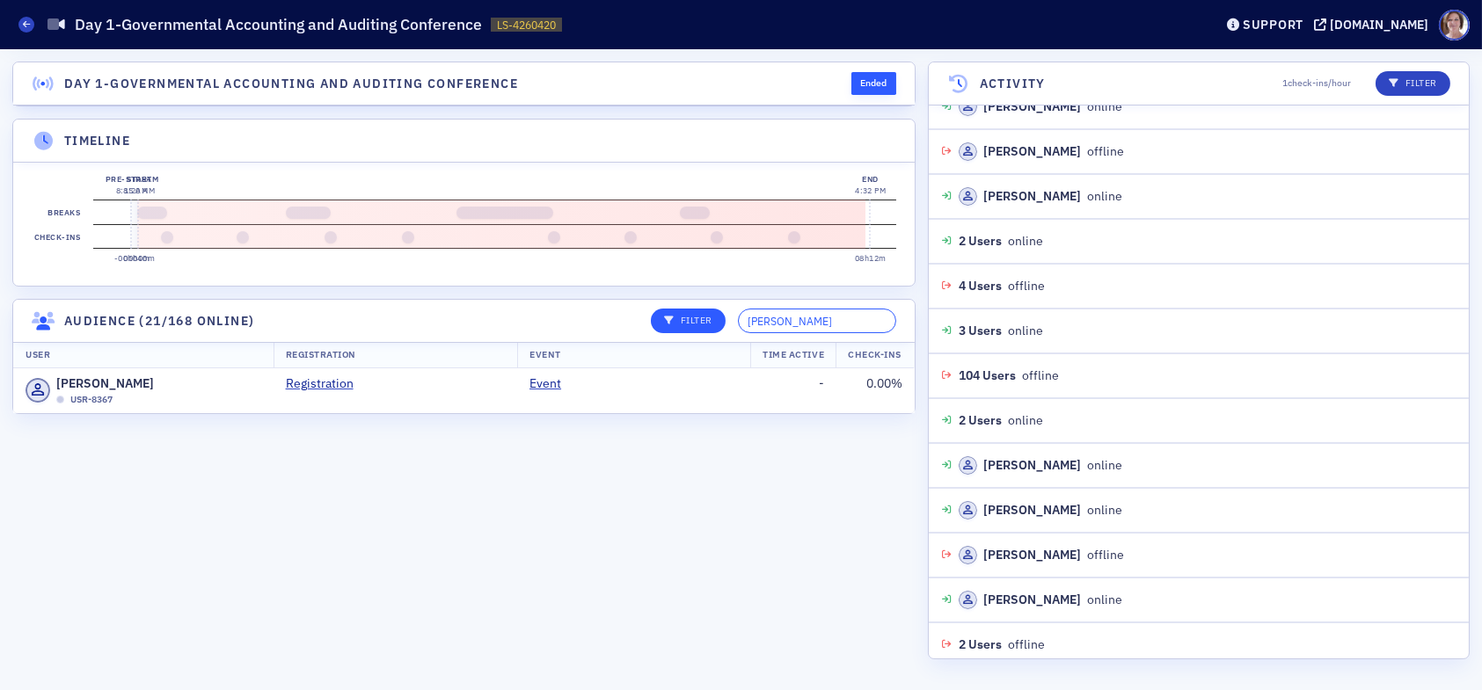
drag, startPoint x: 833, startPoint y: 333, endPoint x: 685, endPoint y: 333, distance: 147.8
click at [686, 333] on div "Filter mark ward" at bounding box center [768, 321] width 258 height 25
click at [624, 407] on td "Event" at bounding box center [633, 391] width 233 height 45
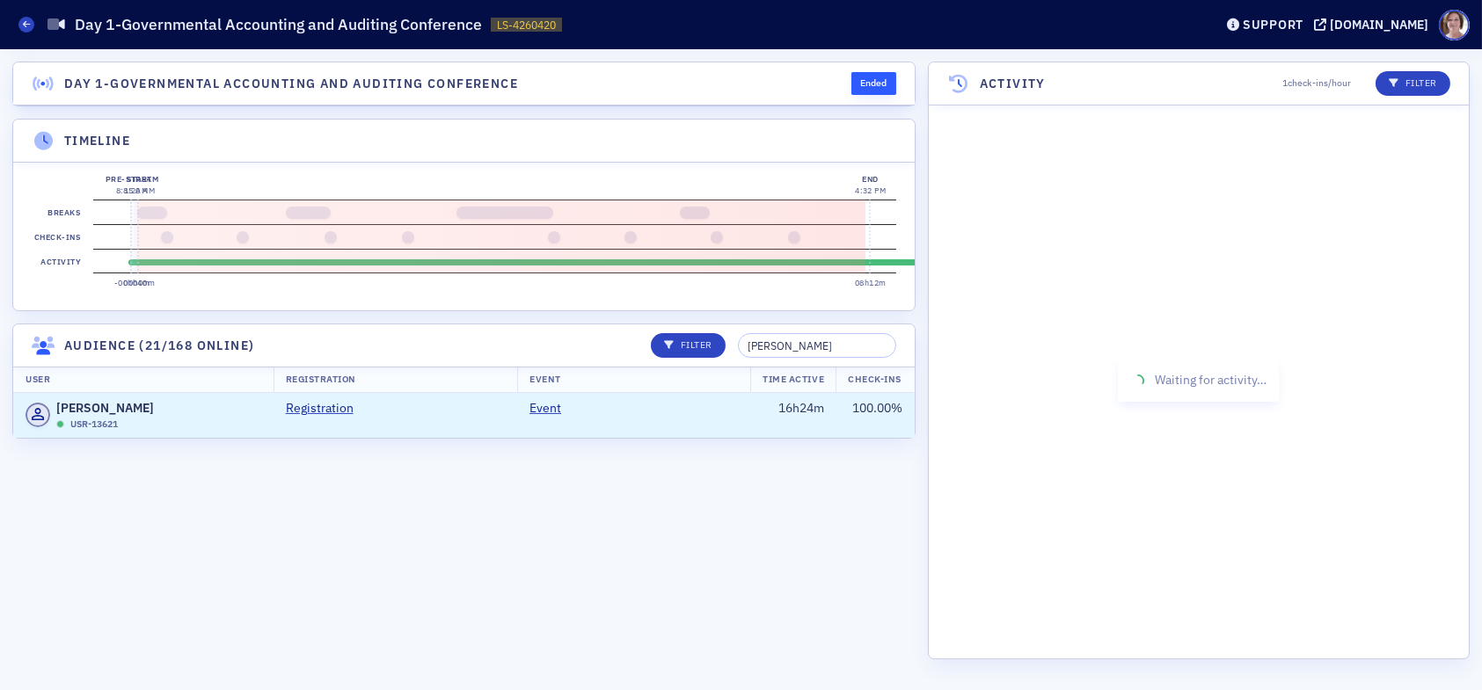
scroll to position [1771, 0]
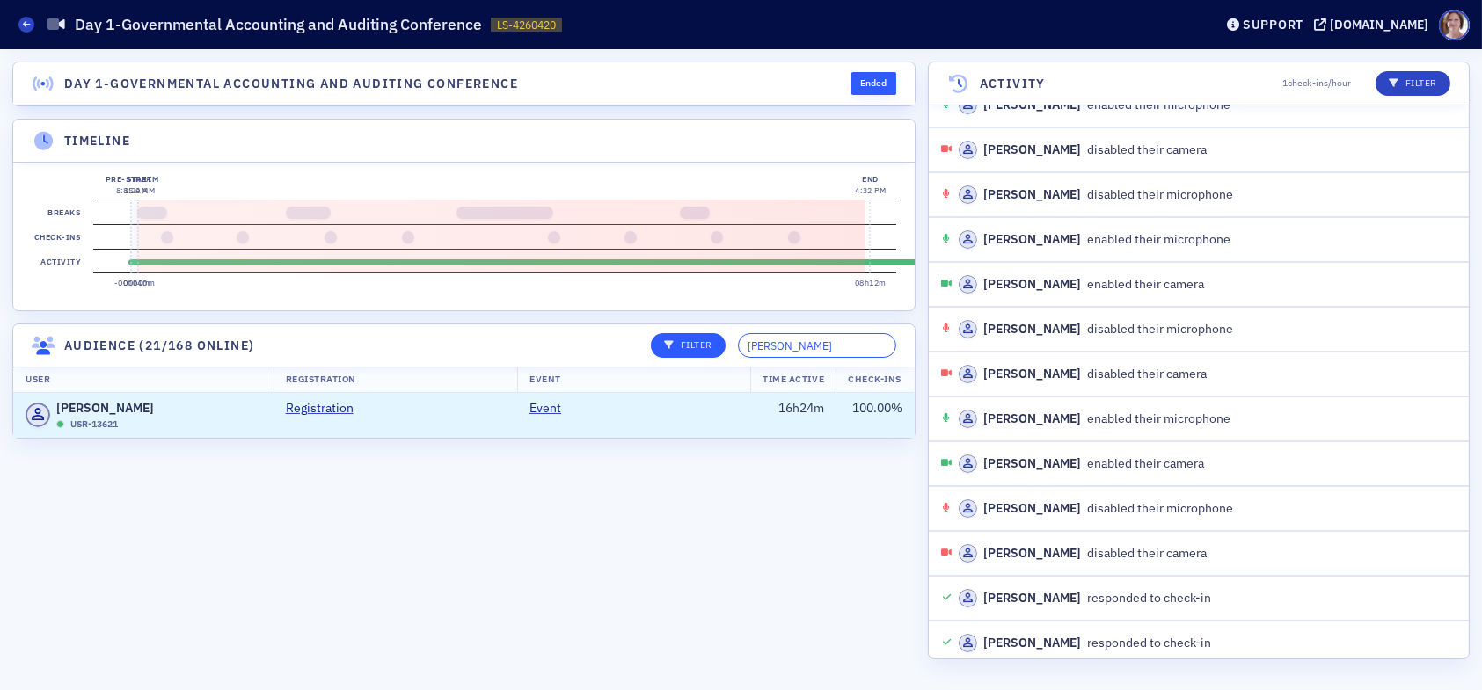
drag, startPoint x: 826, startPoint y: 356, endPoint x: 723, endPoint y: 351, distance: 103.0
click at [728, 355] on div "Filter whitaker" at bounding box center [768, 345] width 258 height 25
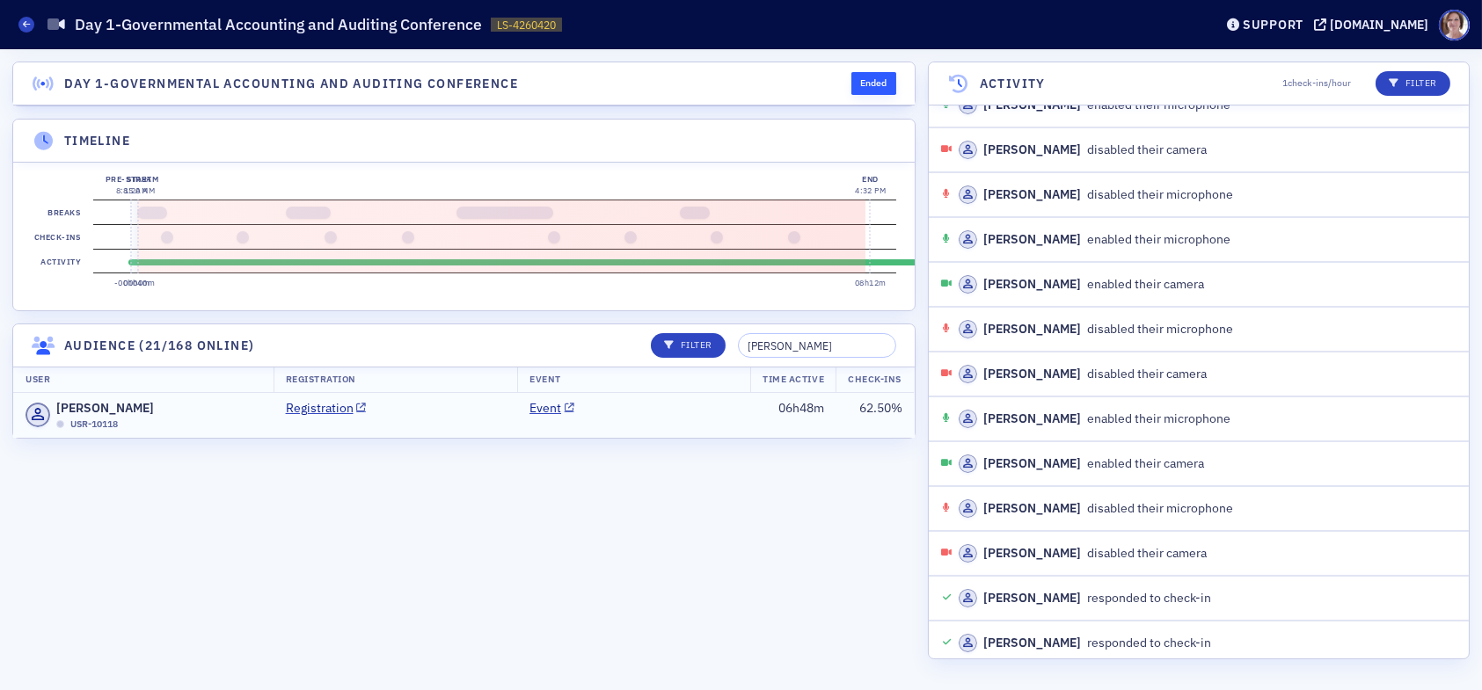
click at [680, 434] on td "Event" at bounding box center [633, 415] width 233 height 45
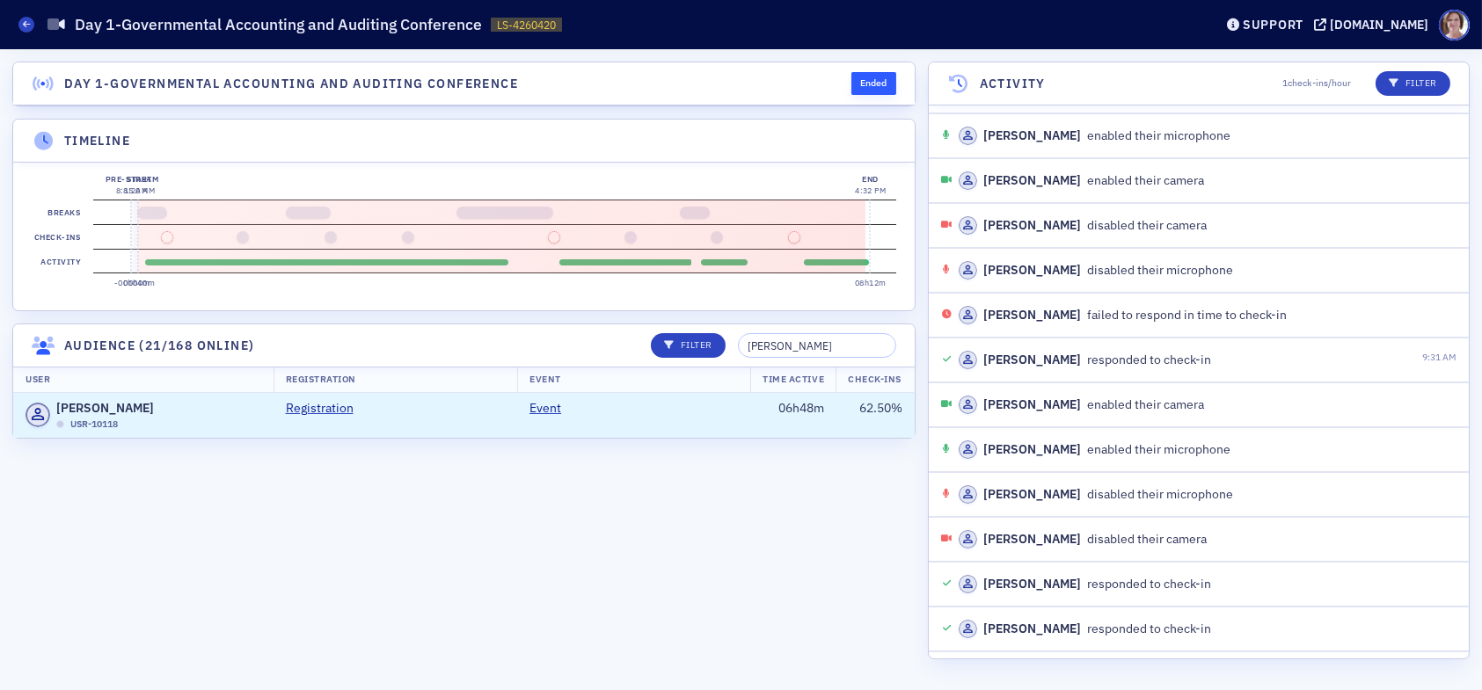
scroll to position [528, 0]
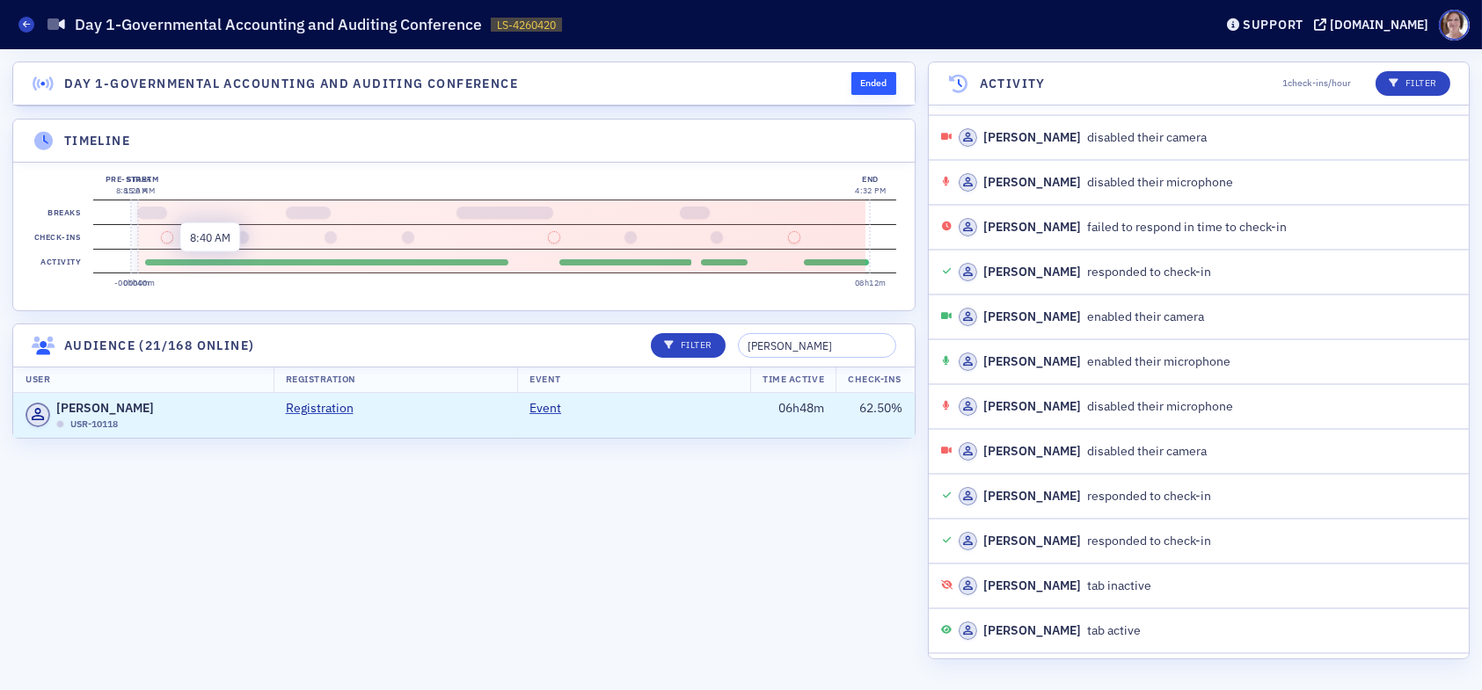
click at [167, 237] on button at bounding box center [167, 237] width 12 height 12
drag, startPoint x: 834, startPoint y: 358, endPoint x: 712, endPoint y: 369, distance: 122.8
click at [714, 358] on div "Filter joey hines" at bounding box center [768, 345] width 258 height 25
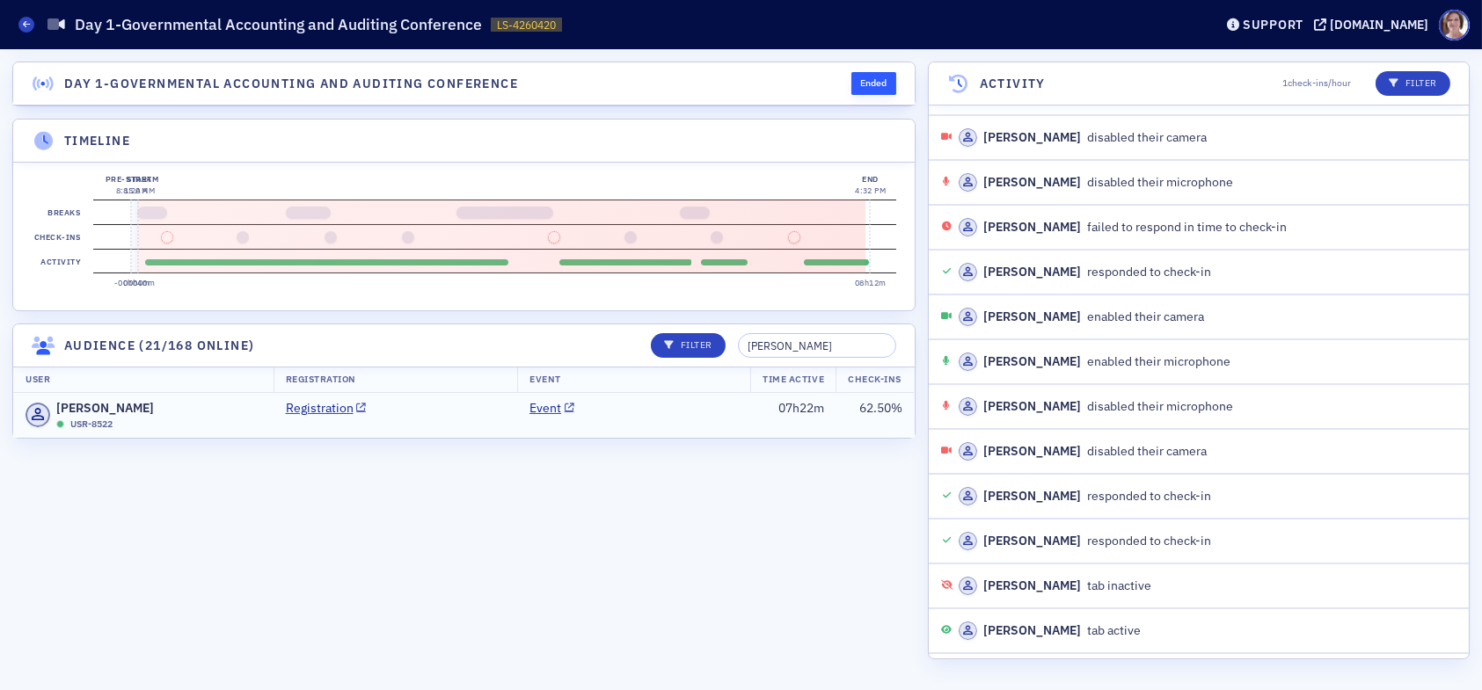
click at [750, 438] on td "07h22m" at bounding box center [793, 415] width 86 height 45
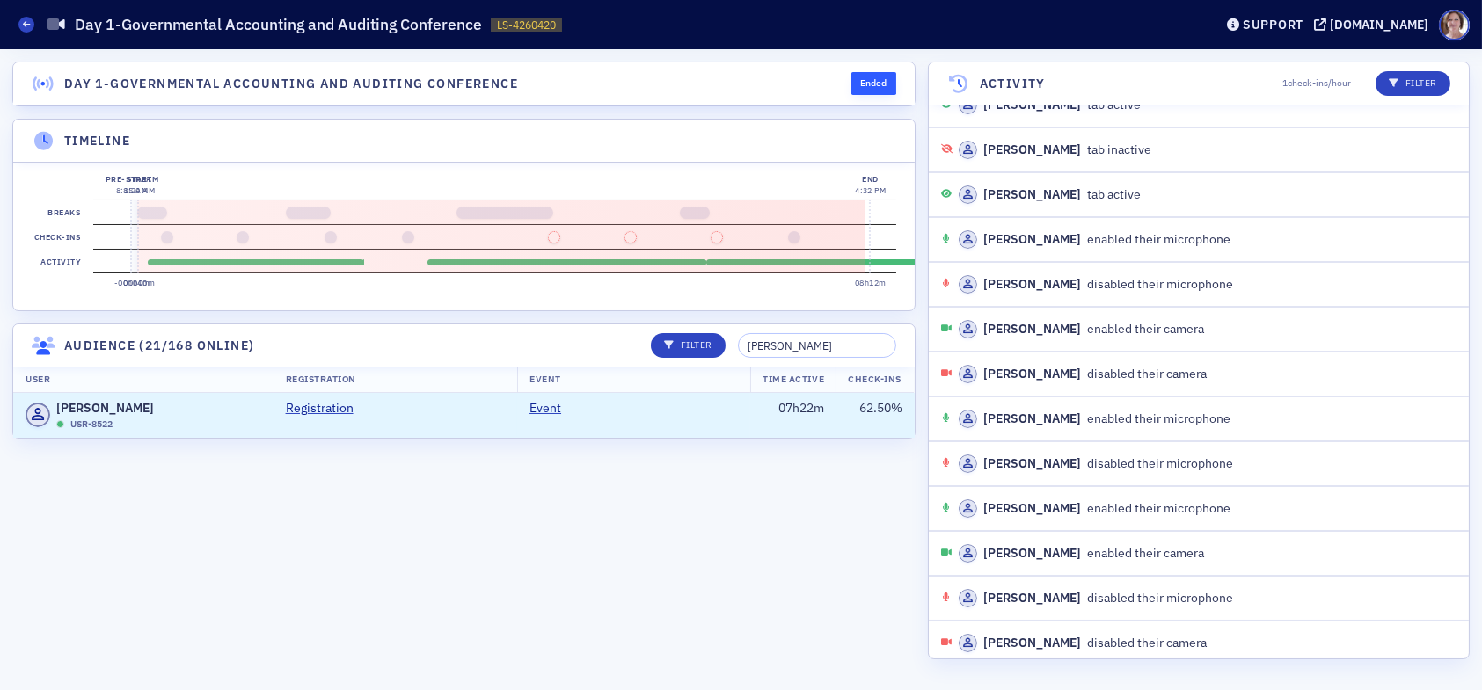
click at [845, 239] on section "Check-ins" at bounding box center [494, 236] width 803 height 25
drag, startPoint x: 829, startPoint y: 356, endPoint x: 647, endPoint y: 343, distance: 182.5
click at [648, 347] on header "Audience (21/168 online) Filter kim strong" at bounding box center [464, 346] width 902 height 43
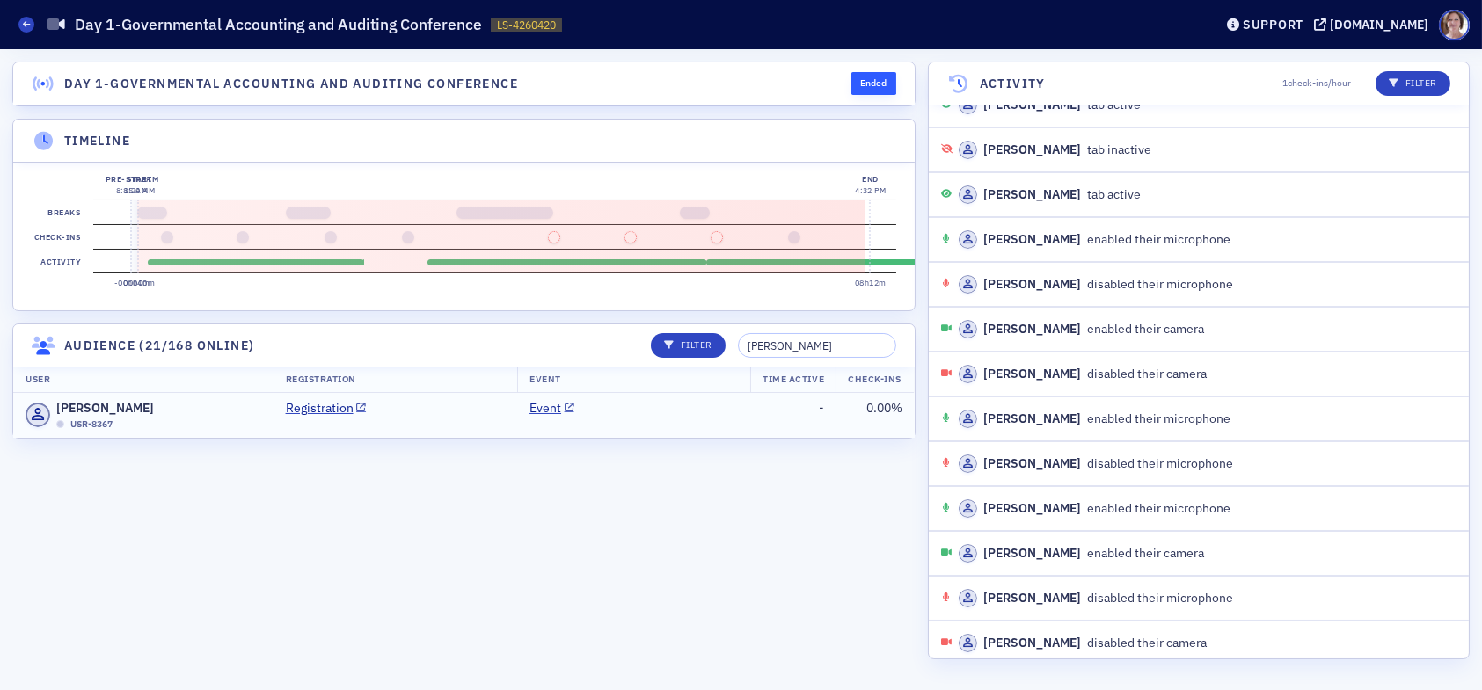
click at [690, 423] on td "Event" at bounding box center [633, 415] width 233 height 45
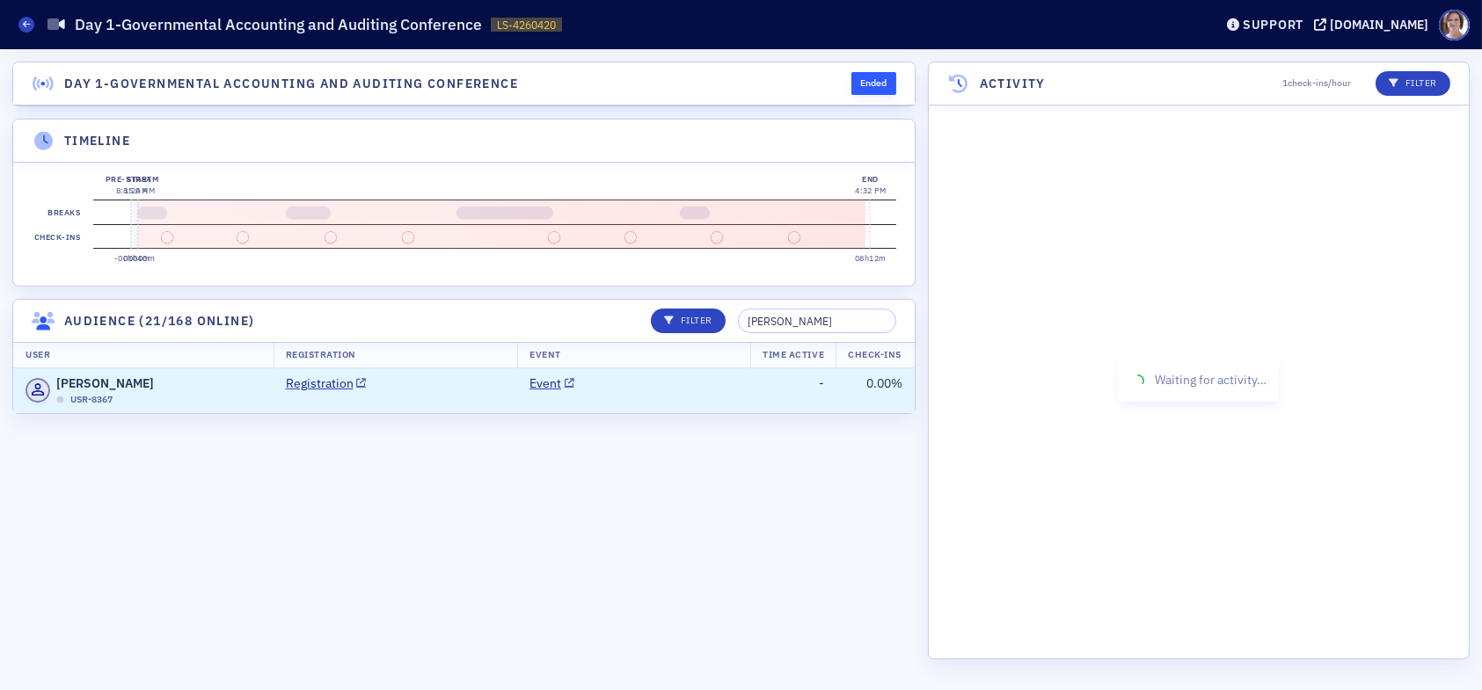
scroll to position [0, 0]
click at [702, 396] on td "Event" at bounding box center [633, 391] width 233 height 45
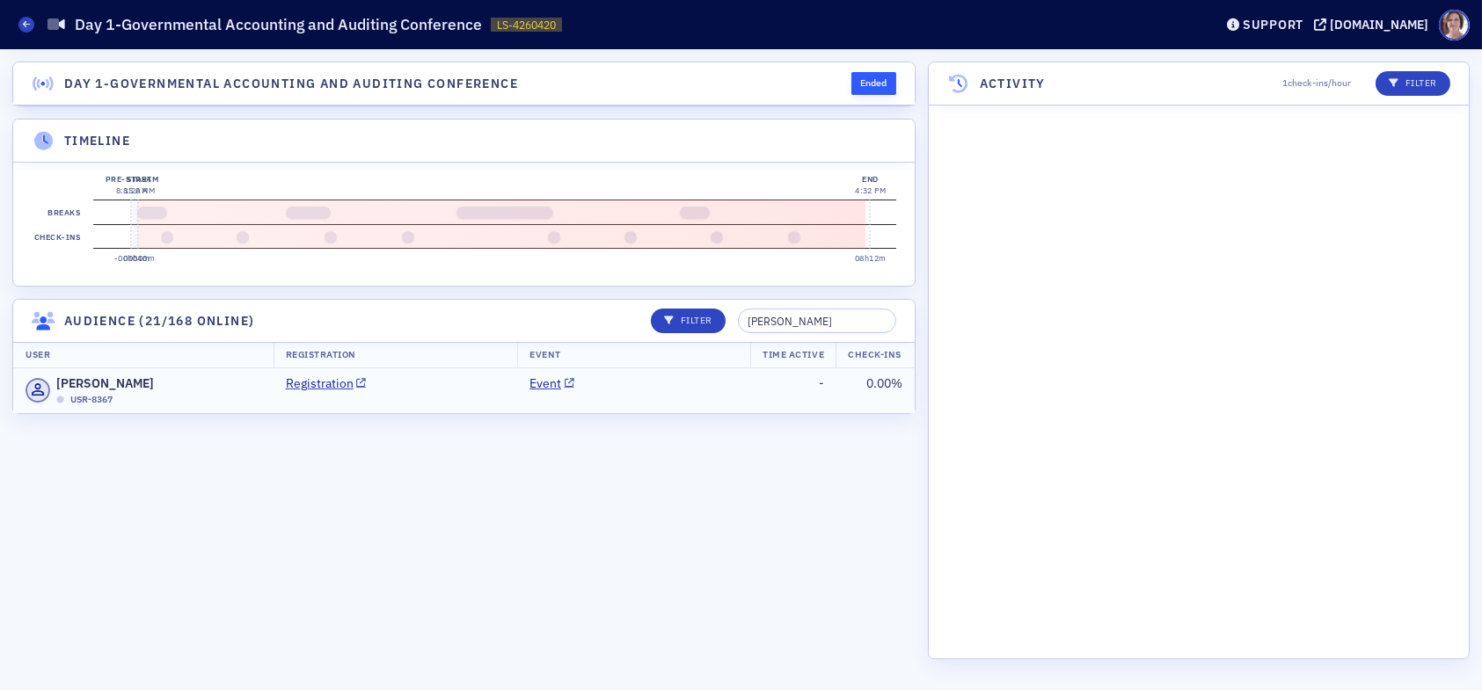
scroll to position [8500, 0]
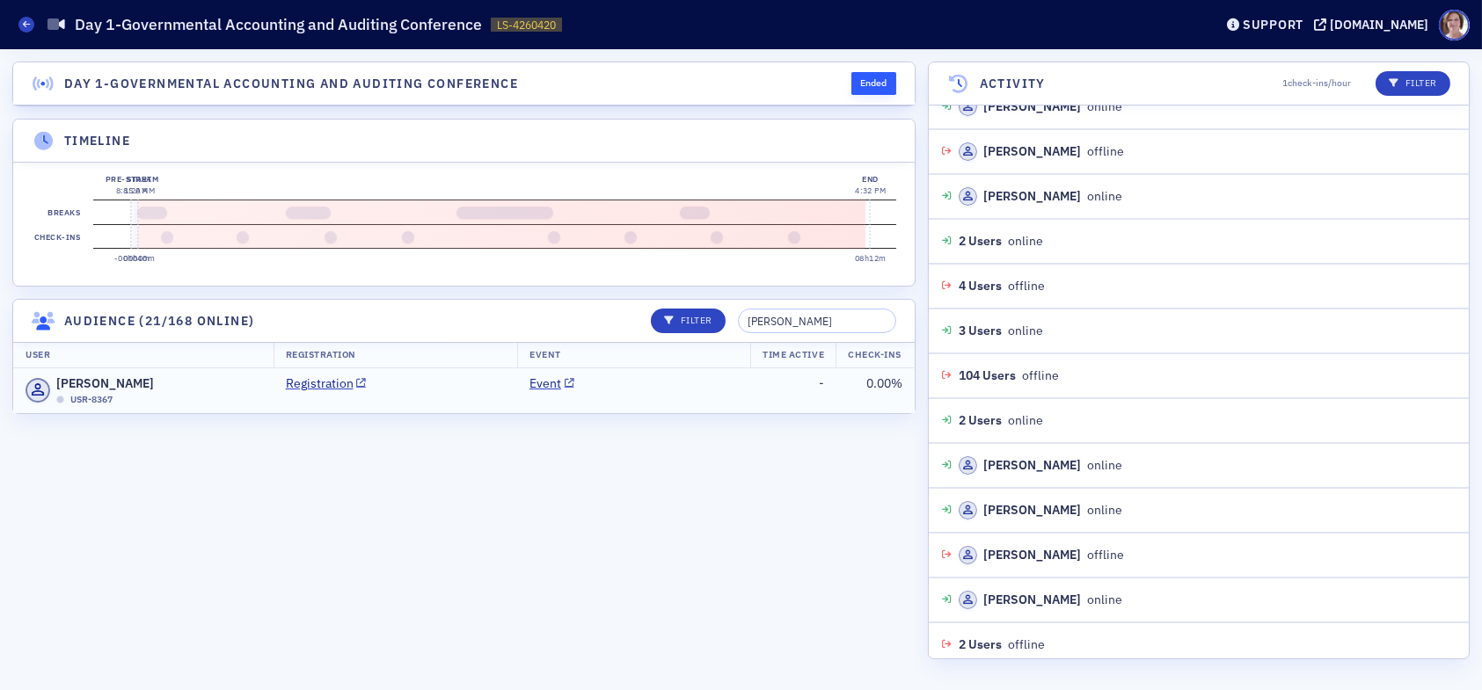
click at [617, 408] on td "Event" at bounding box center [633, 391] width 233 height 45
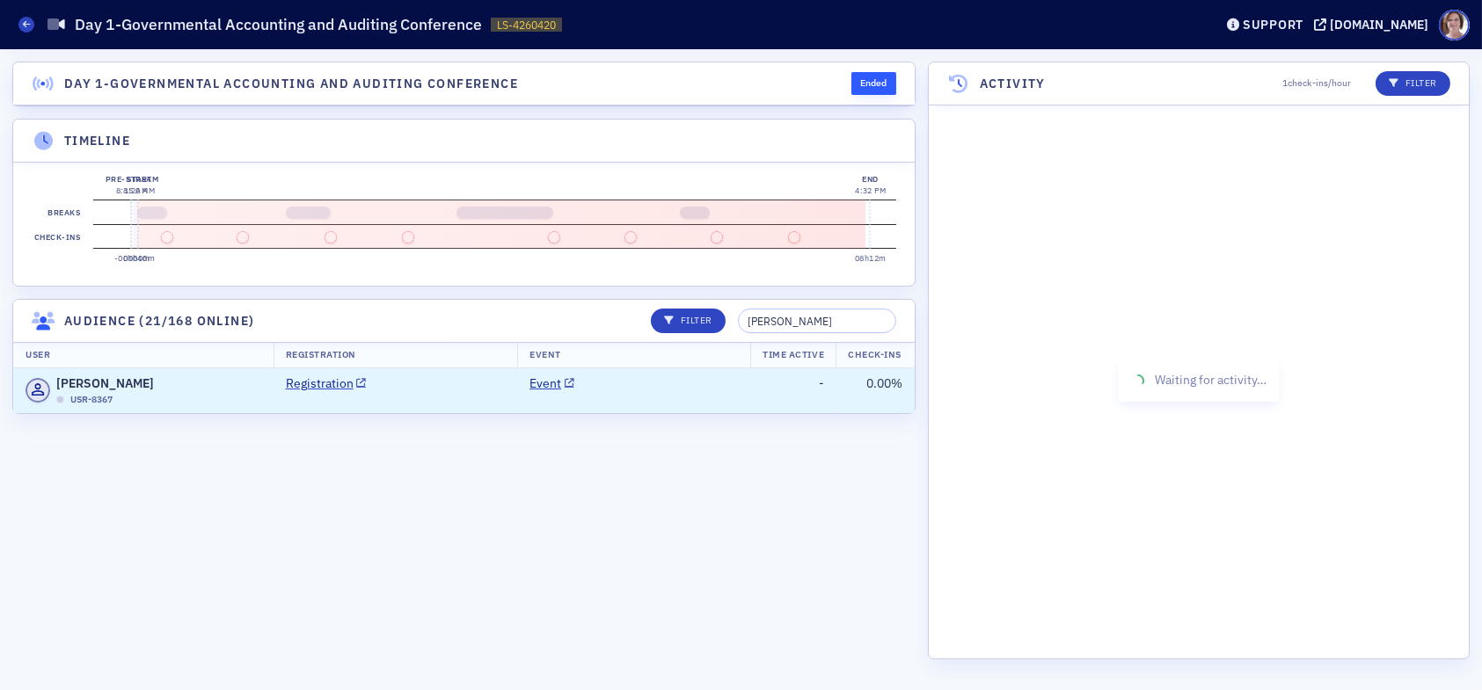
scroll to position [0, 0]
click at [449, 413] on td "Registration" at bounding box center [396, 391] width 245 height 45
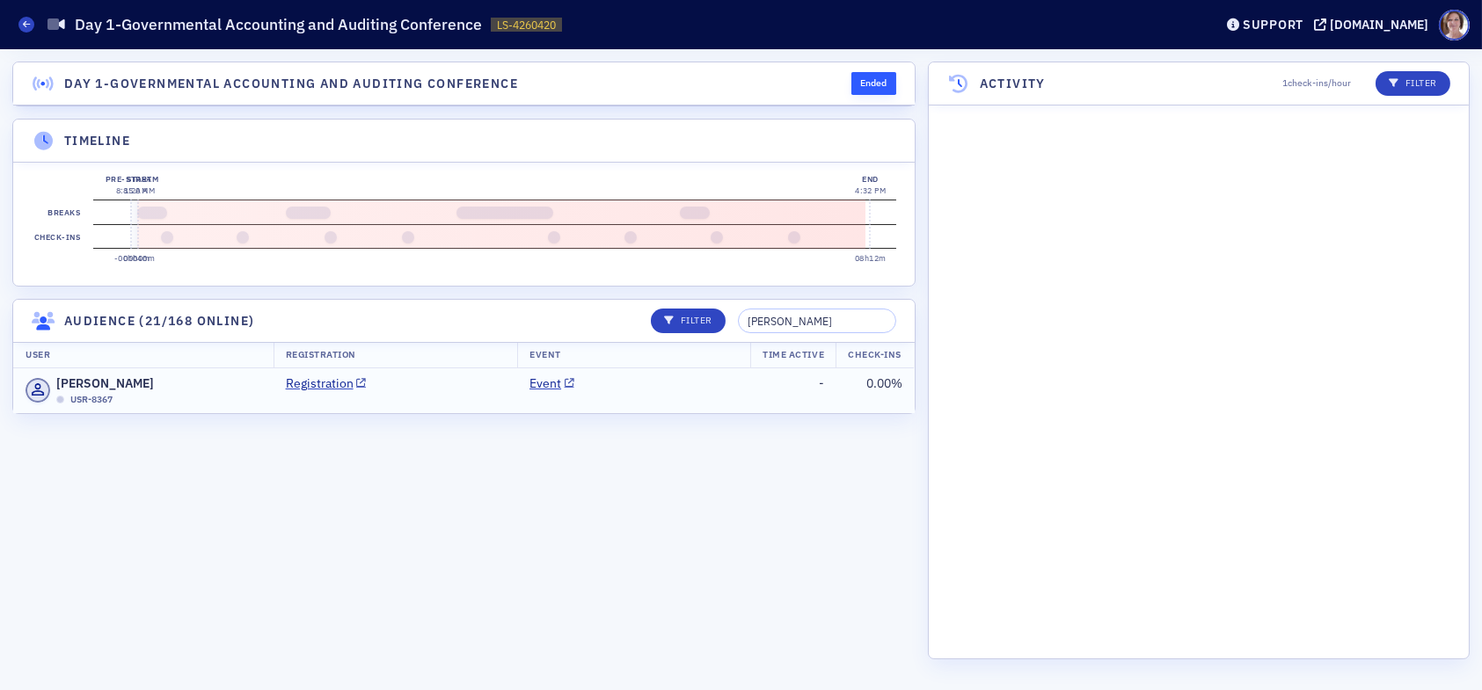
scroll to position [8500, 0]
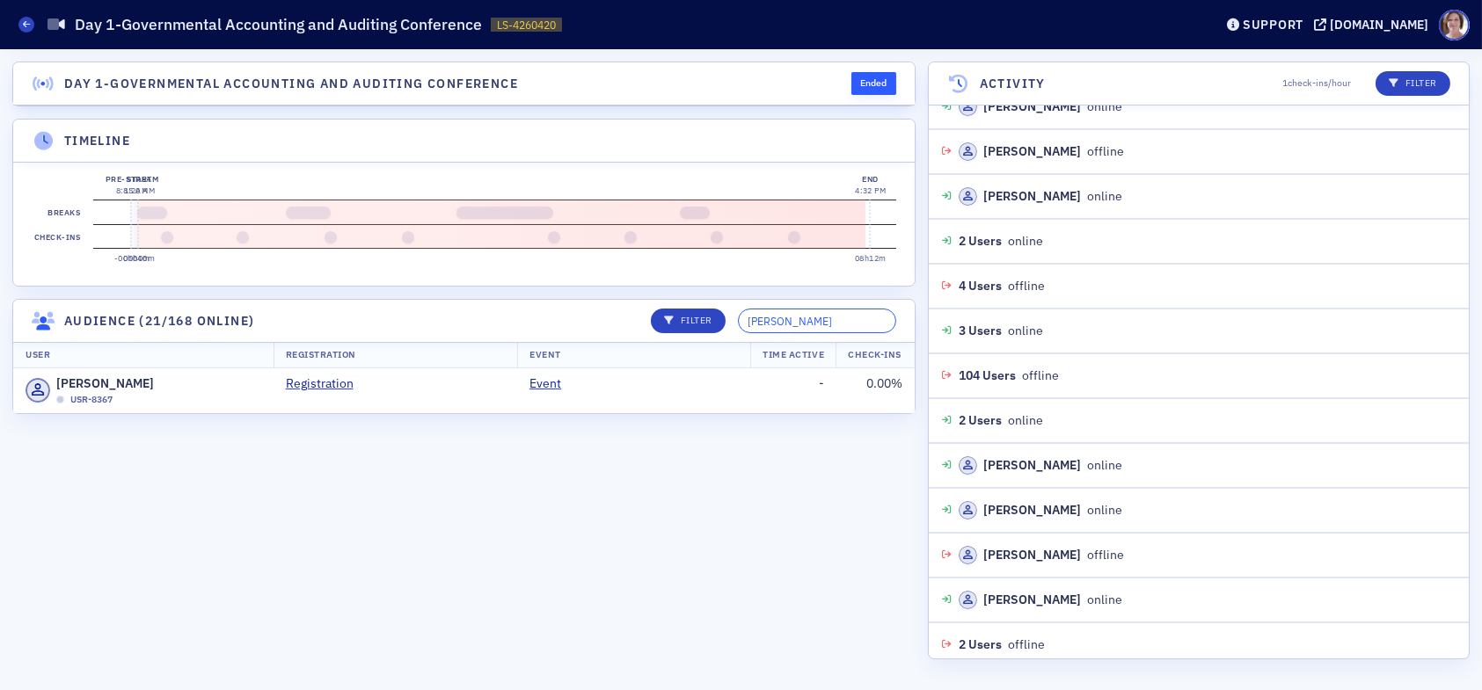
drag, startPoint x: 840, startPoint y: 333, endPoint x: 639, endPoint y: 340, distance: 201.5
click at [657, 339] on header "Audience (21/168 online) Filter mark ward" at bounding box center [464, 321] width 902 height 43
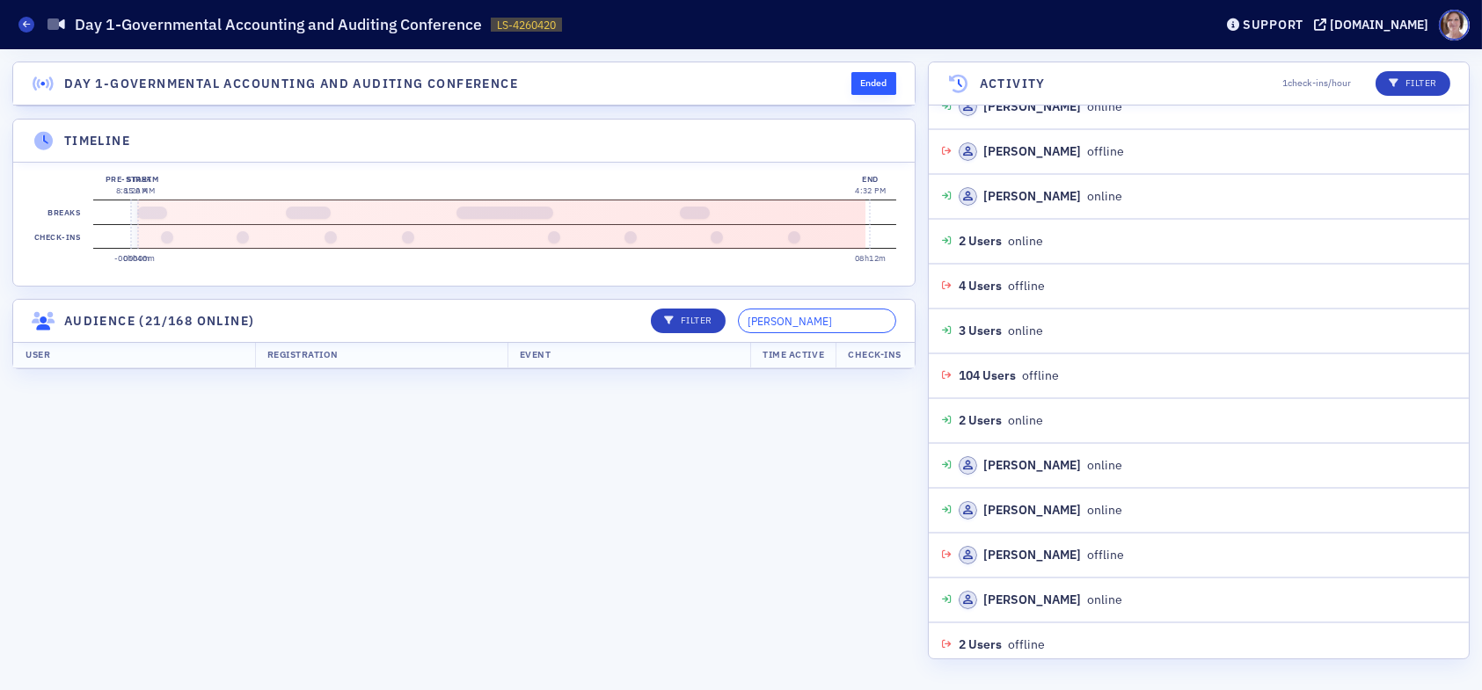
click at [863, 333] on input "steven dockens" at bounding box center [817, 321] width 158 height 25
drag, startPoint x: 851, startPoint y: 334, endPoint x: 679, endPoint y: 339, distance: 171.6
click at [684, 333] on div "Filter steven dockens" at bounding box center [768, 321] width 258 height 25
type input "kooney"
drag, startPoint x: 826, startPoint y: 334, endPoint x: 727, endPoint y: 327, distance: 99.6
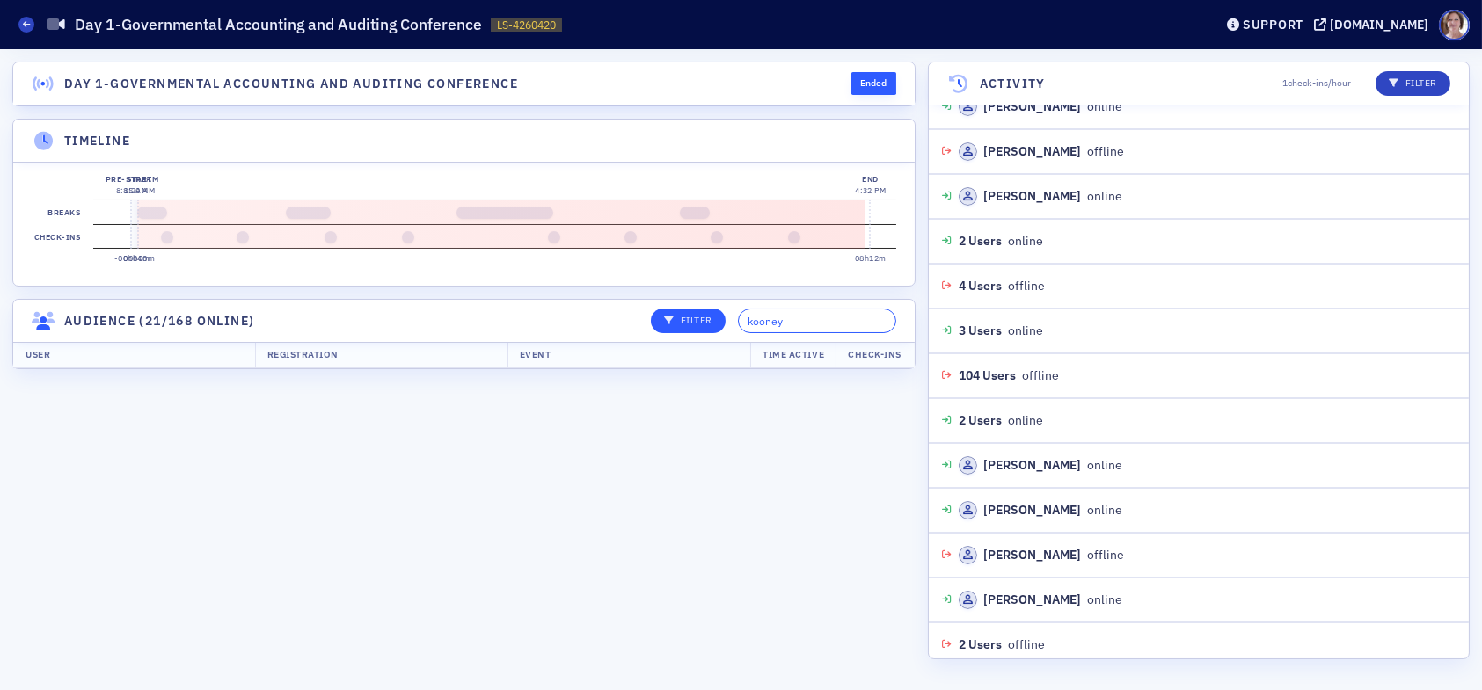
click at [727, 327] on div "Filter kooney" at bounding box center [768, 321] width 258 height 25
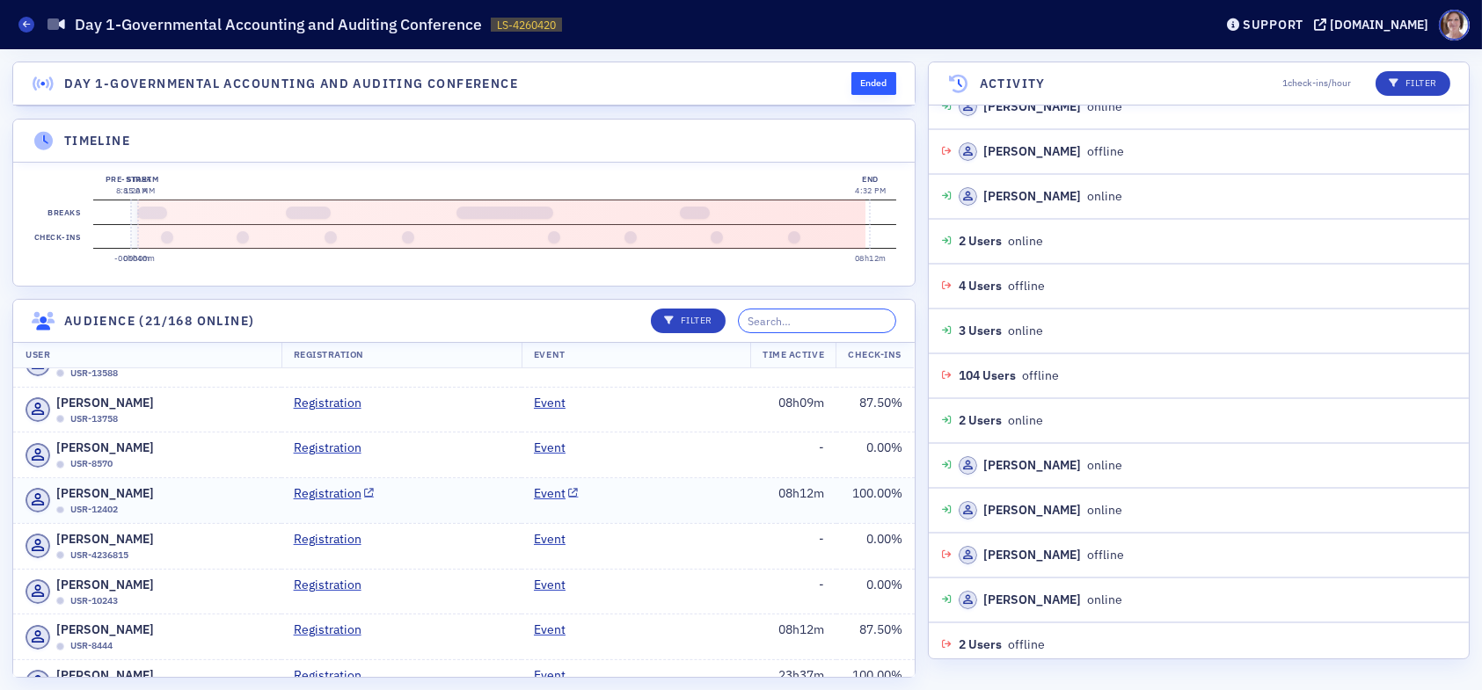
scroll to position [1231, 0]
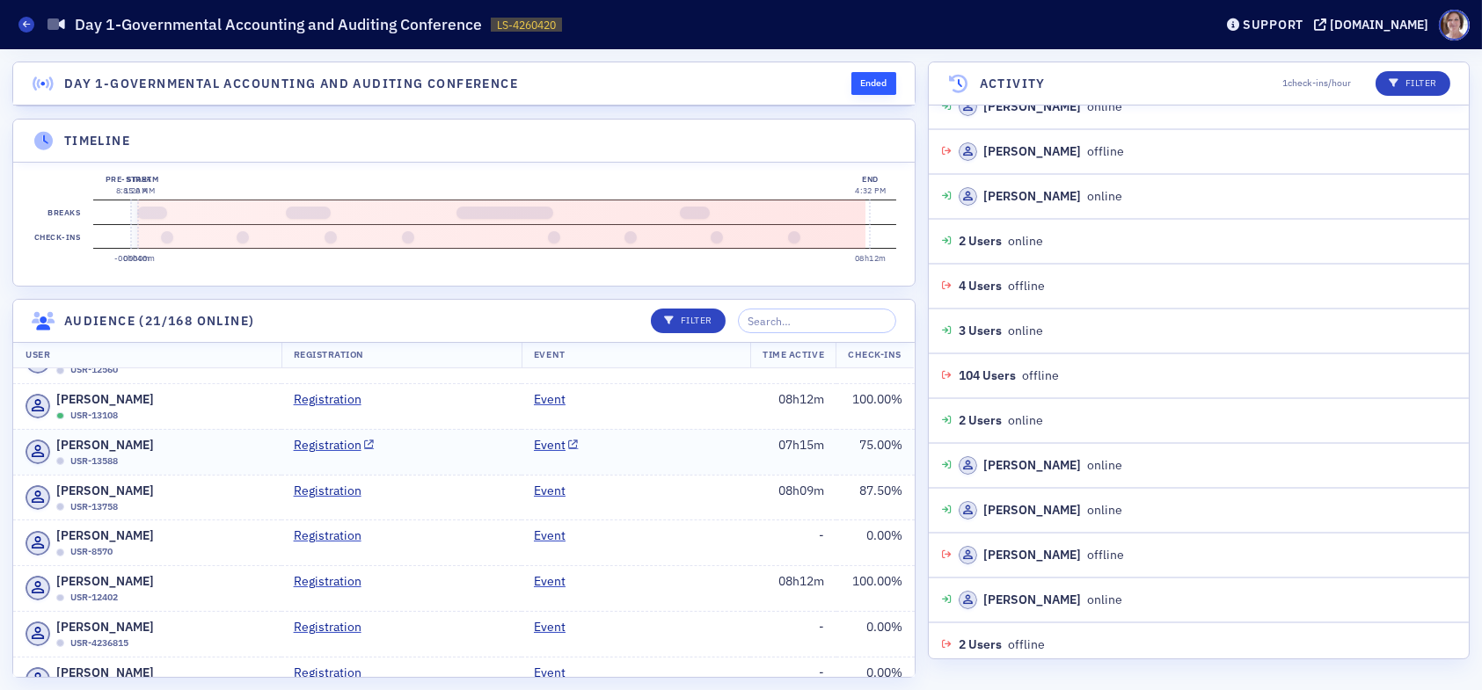
click at [439, 455] on td "Registration" at bounding box center [401, 452] width 240 height 46
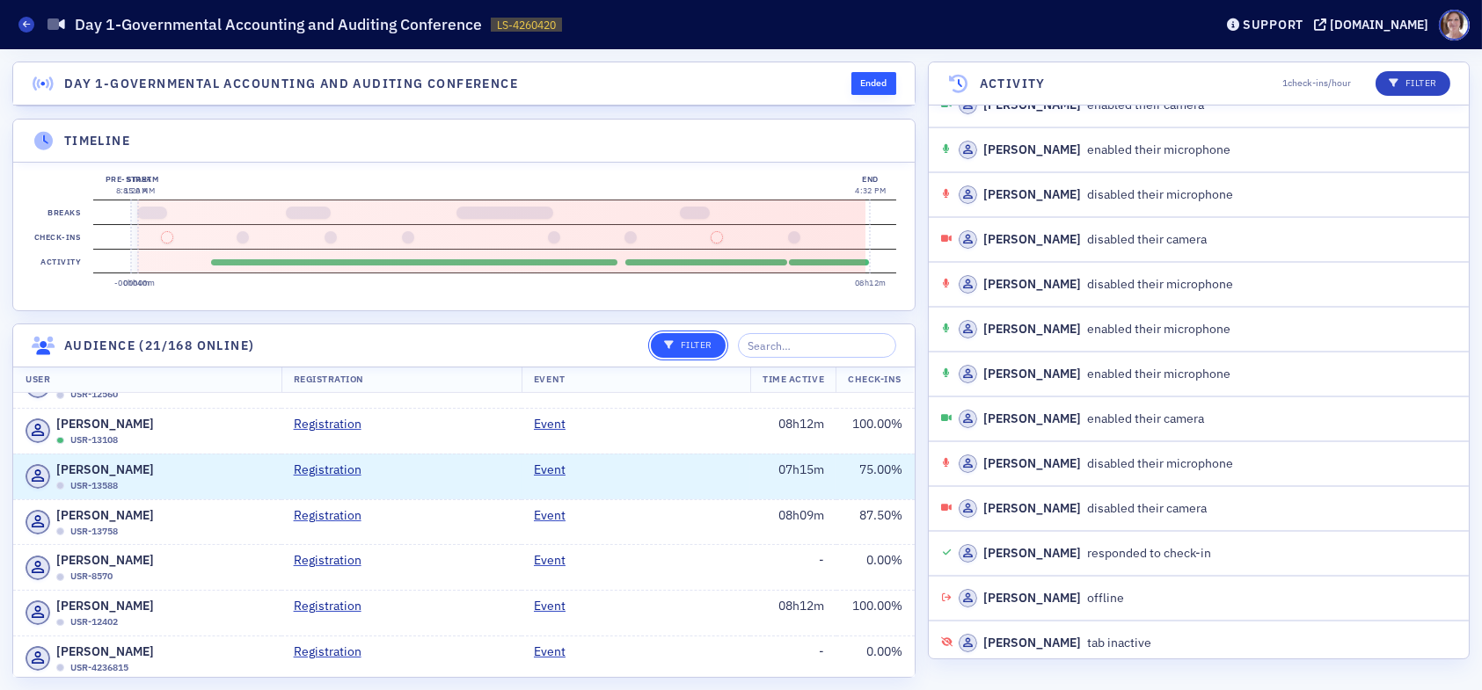
click at [710, 353] on p "Filter" at bounding box center [688, 346] width 48 height 14
click at [590, 352] on header "Audience (21/168 online) Filter" at bounding box center [464, 346] width 902 height 43
click at [148, 471] on div "Steve Dockens USR-13588" at bounding box center [148, 477] width 244 height 33
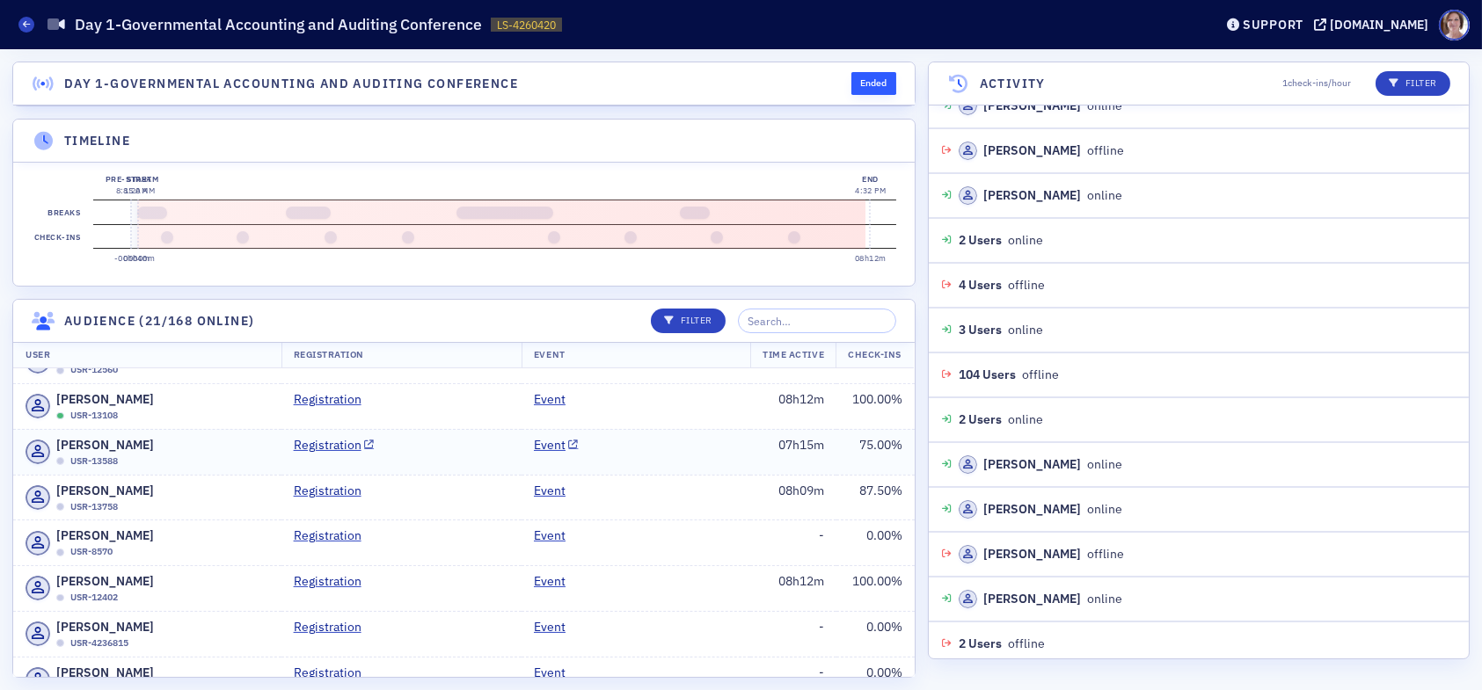
click at [214, 462] on td "Steve Dockens USR-13588" at bounding box center [147, 452] width 268 height 46
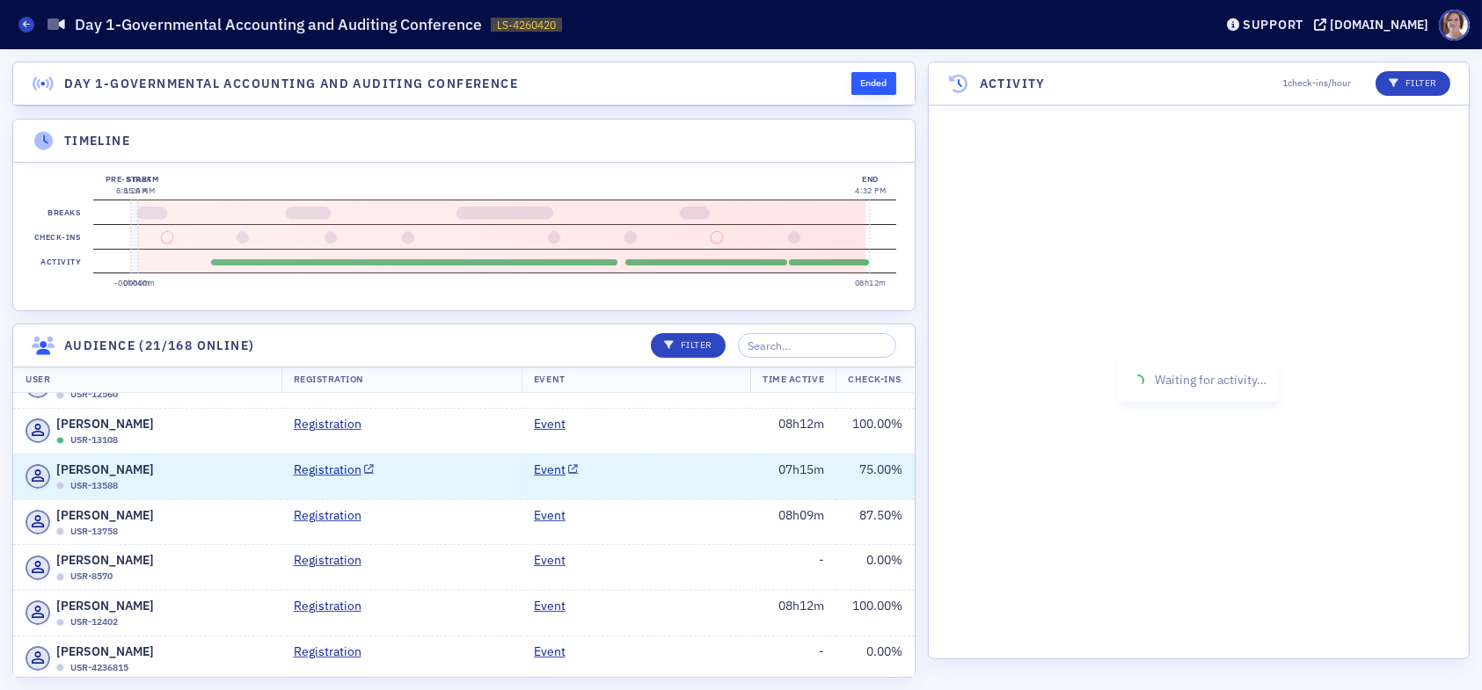
scroll to position [3745, 0]
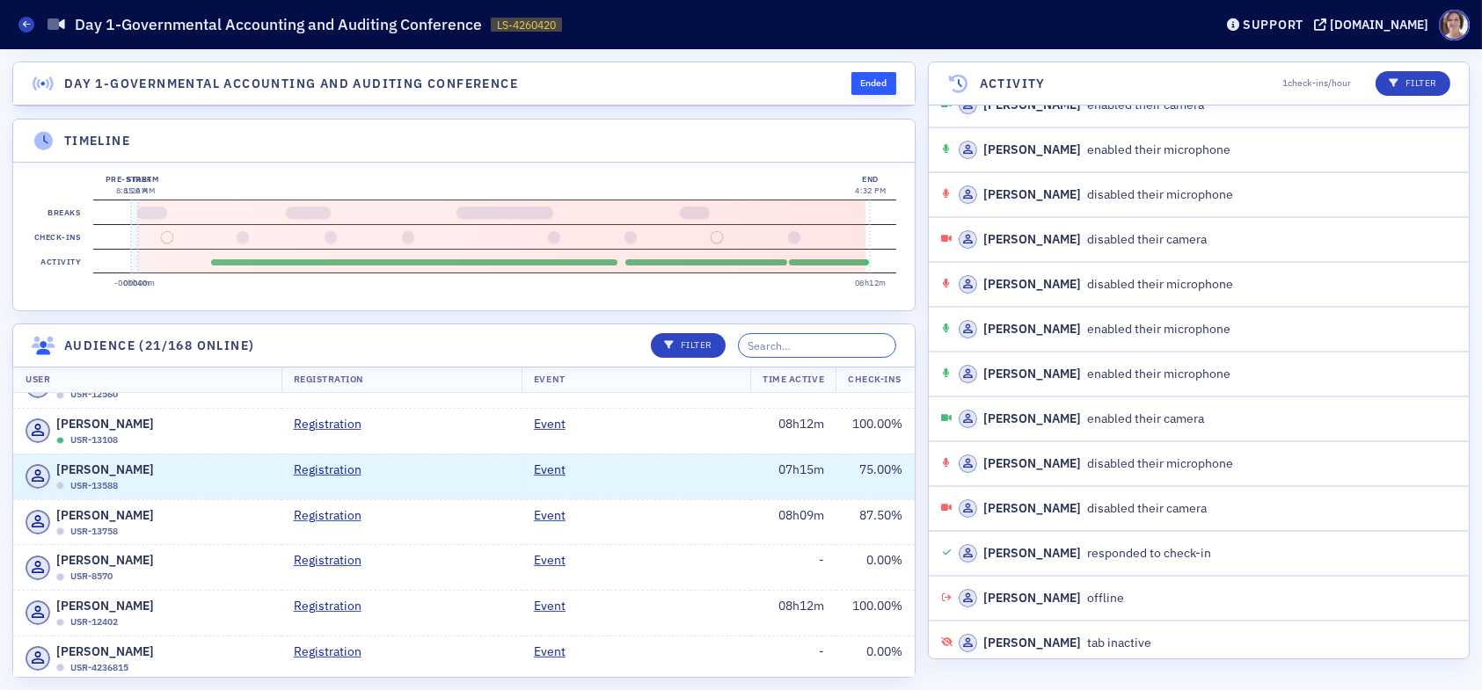
click at [817, 358] on input "search" at bounding box center [817, 345] width 158 height 25
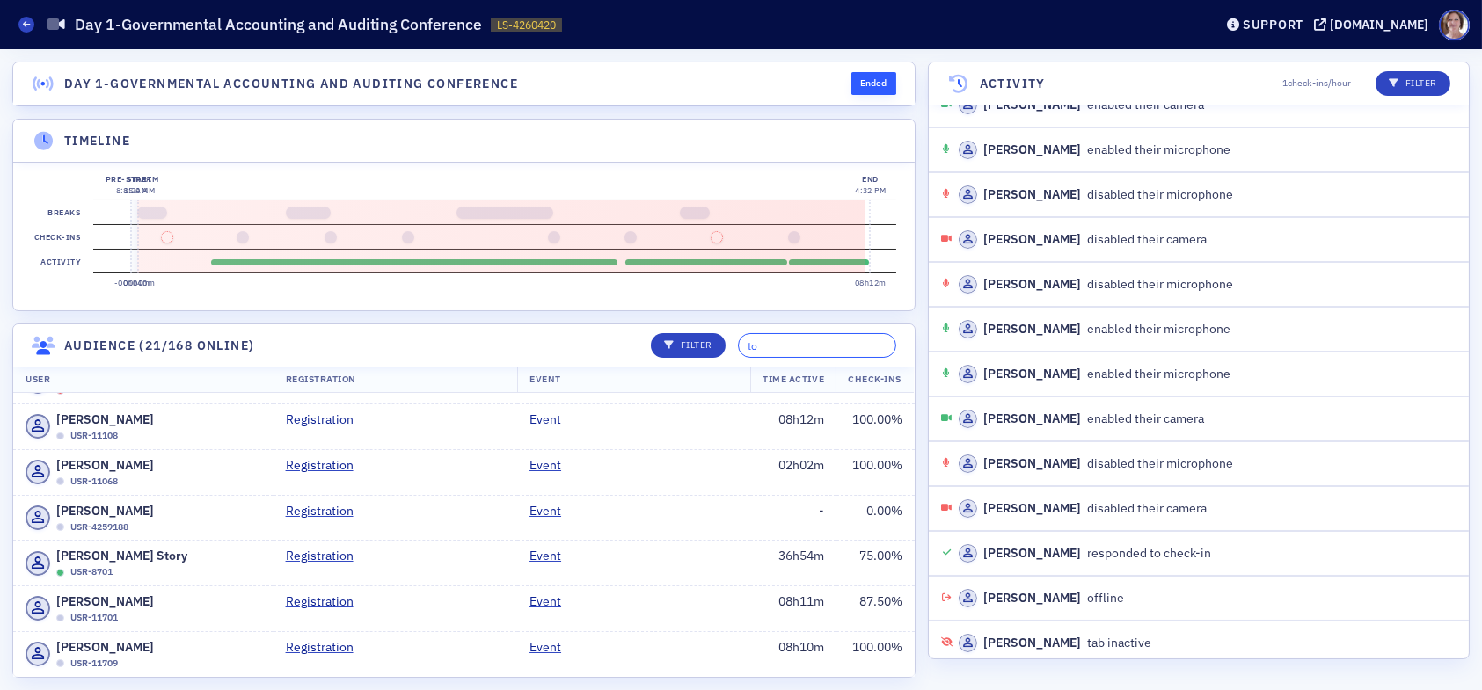
scroll to position [0, 0]
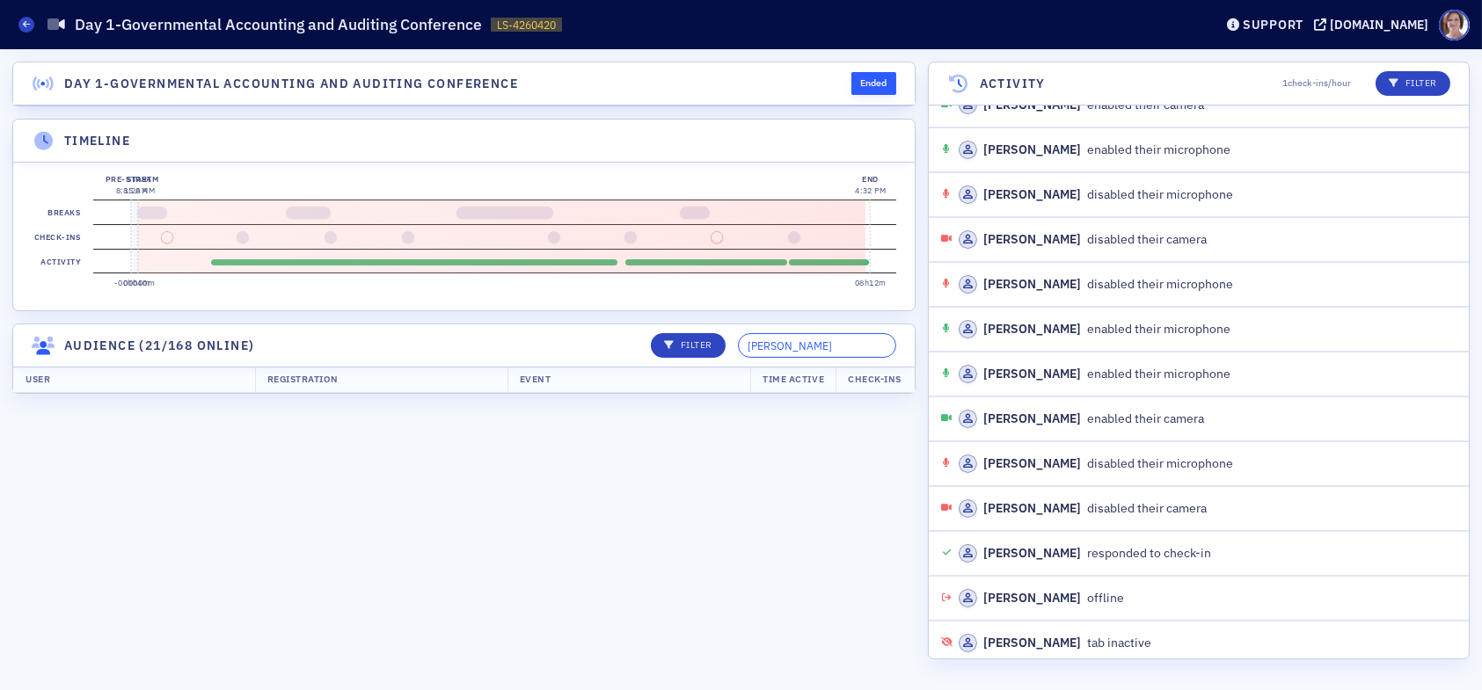
type input "tony wilemon"
click at [686, 453] on section "Day 1-Governmental Accounting and Auditing Conference Ended Timeline 99h51m Pre…" at bounding box center [463, 370] width 903 height 617
drag, startPoint x: 848, startPoint y: 360, endPoint x: 727, endPoint y: 362, distance: 121.4
click at [727, 358] on div "Filter tony wilemon" at bounding box center [768, 345] width 258 height 25
click at [464, 471] on section "Day 1-Governmental Accounting and Auditing Conference Ended Timeline 99h51m Pre…" at bounding box center [463, 370] width 903 height 617
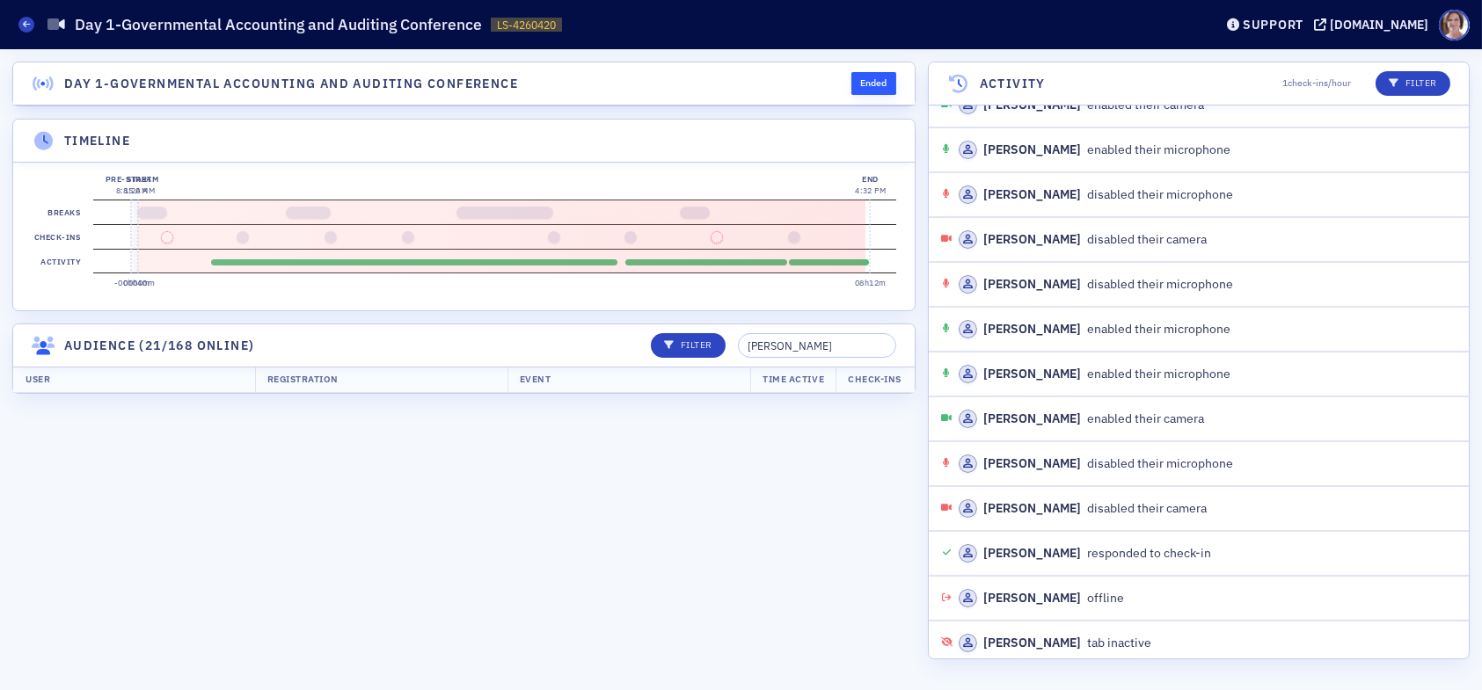
scroll to position [0, 788]
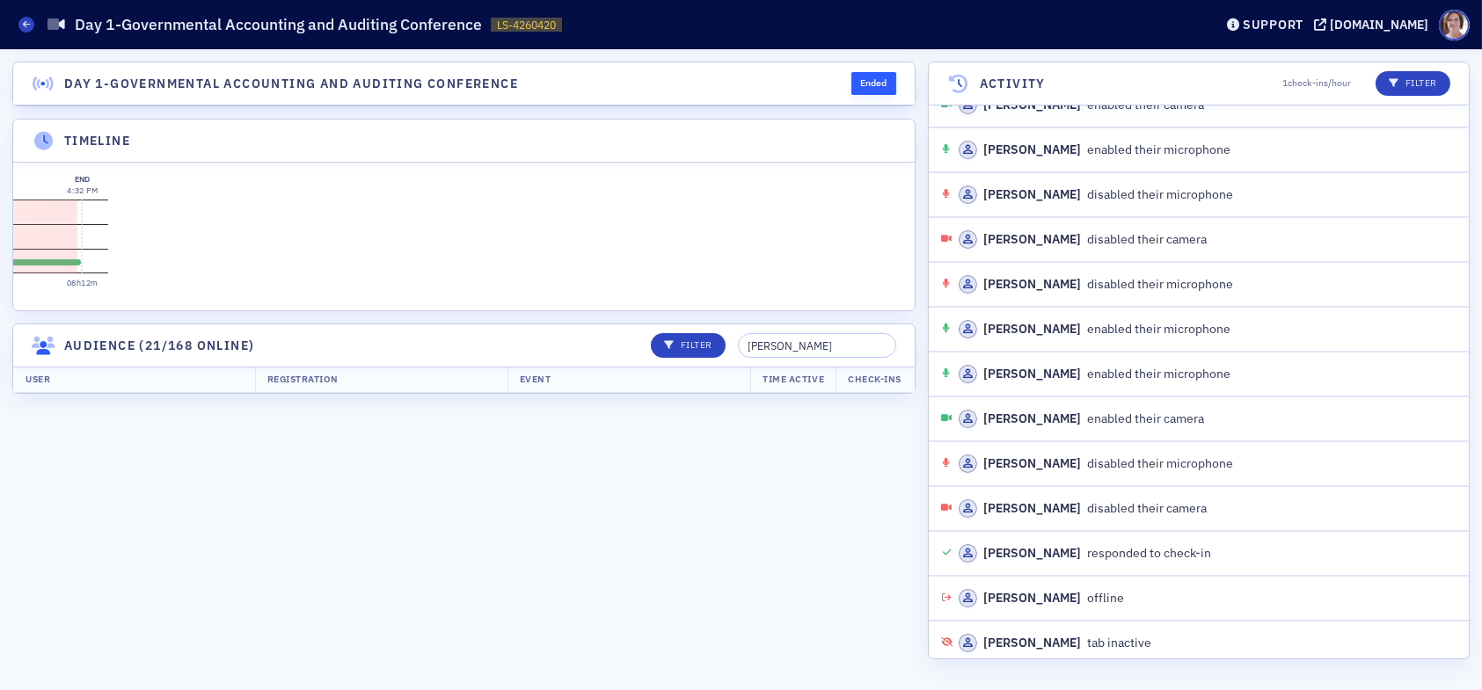
click at [581, 310] on div "99h51m Pre-stream 8:15 AM -00h04m Start 8:20 AM 00h00m End 4:32 PM 08h12m Break…" at bounding box center [464, 237] width 902 height 148
drag, startPoint x: 858, startPoint y: 355, endPoint x: 660, endPoint y: 357, distance: 198.8
click at [660, 357] on div "Filter tony wilemon" at bounding box center [768, 345] width 258 height 25
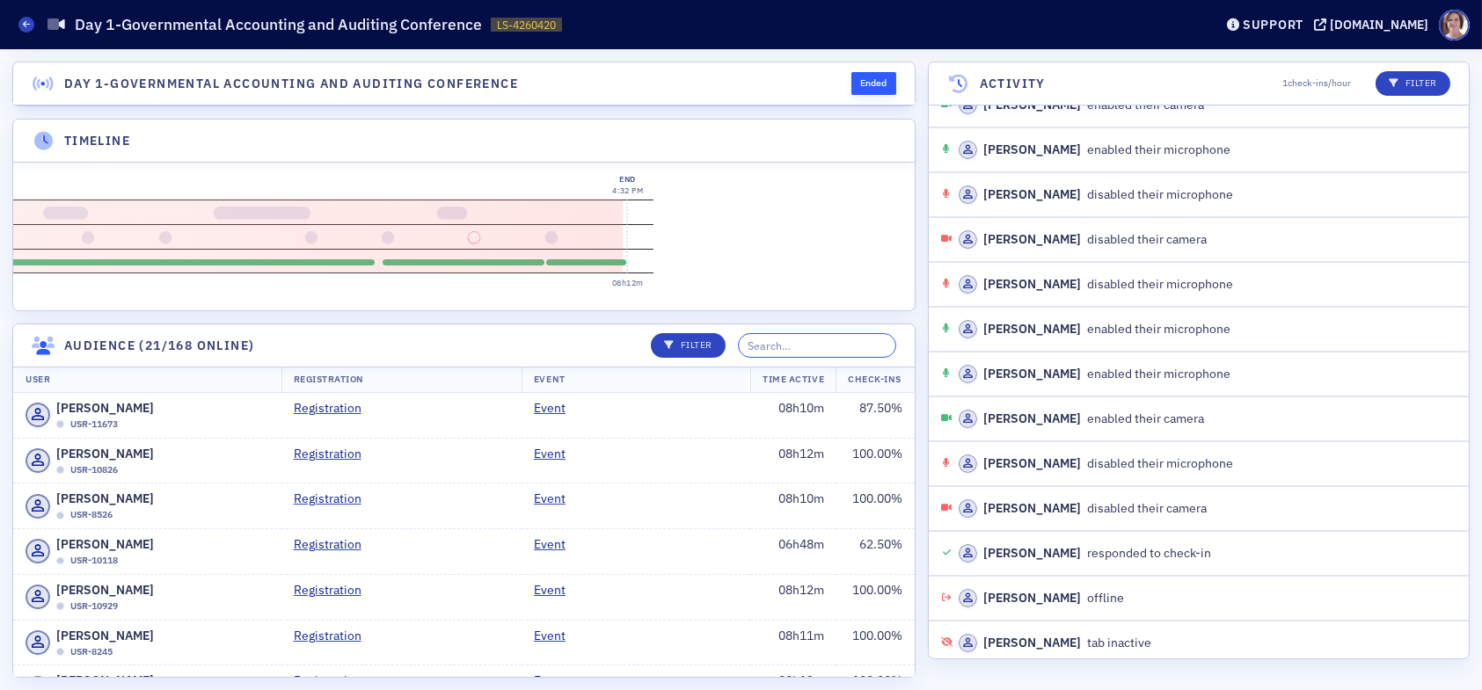
scroll to position [0, 0]
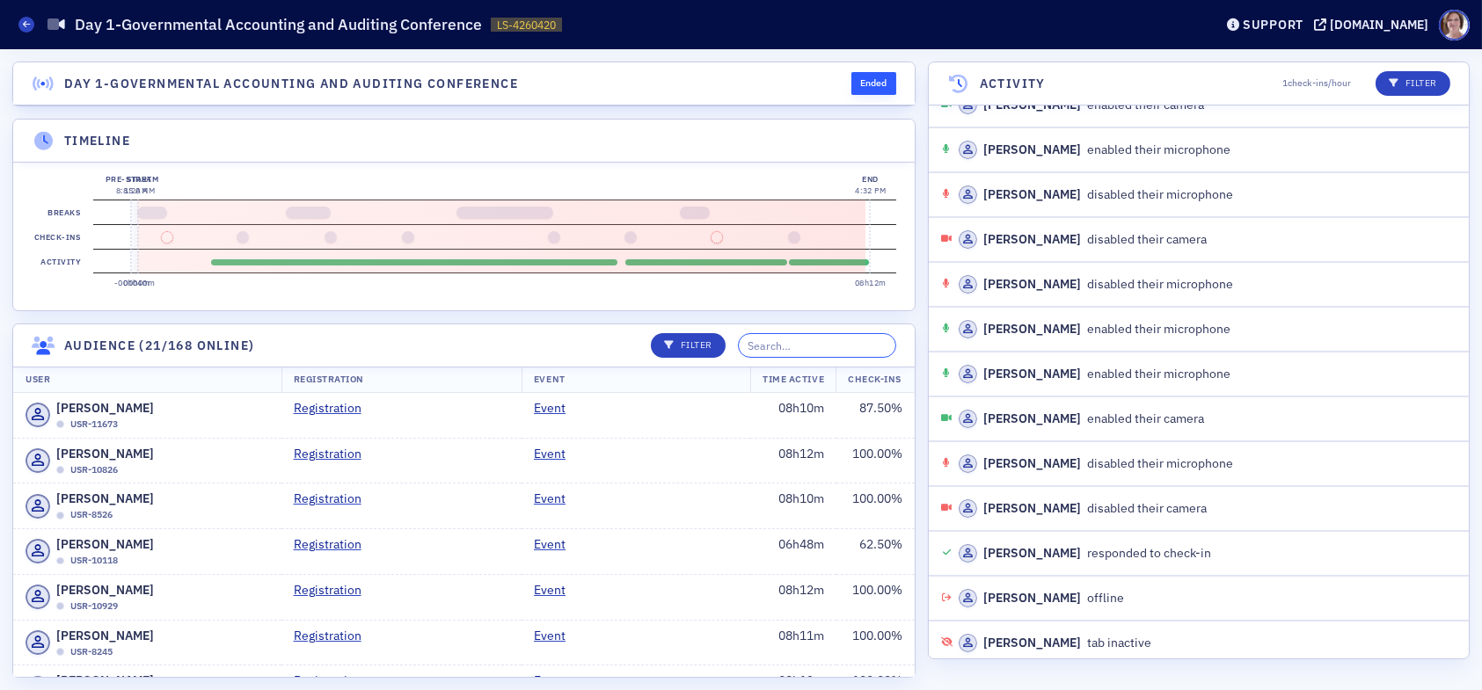
click at [786, 354] on input "search" at bounding box center [817, 345] width 158 height 25
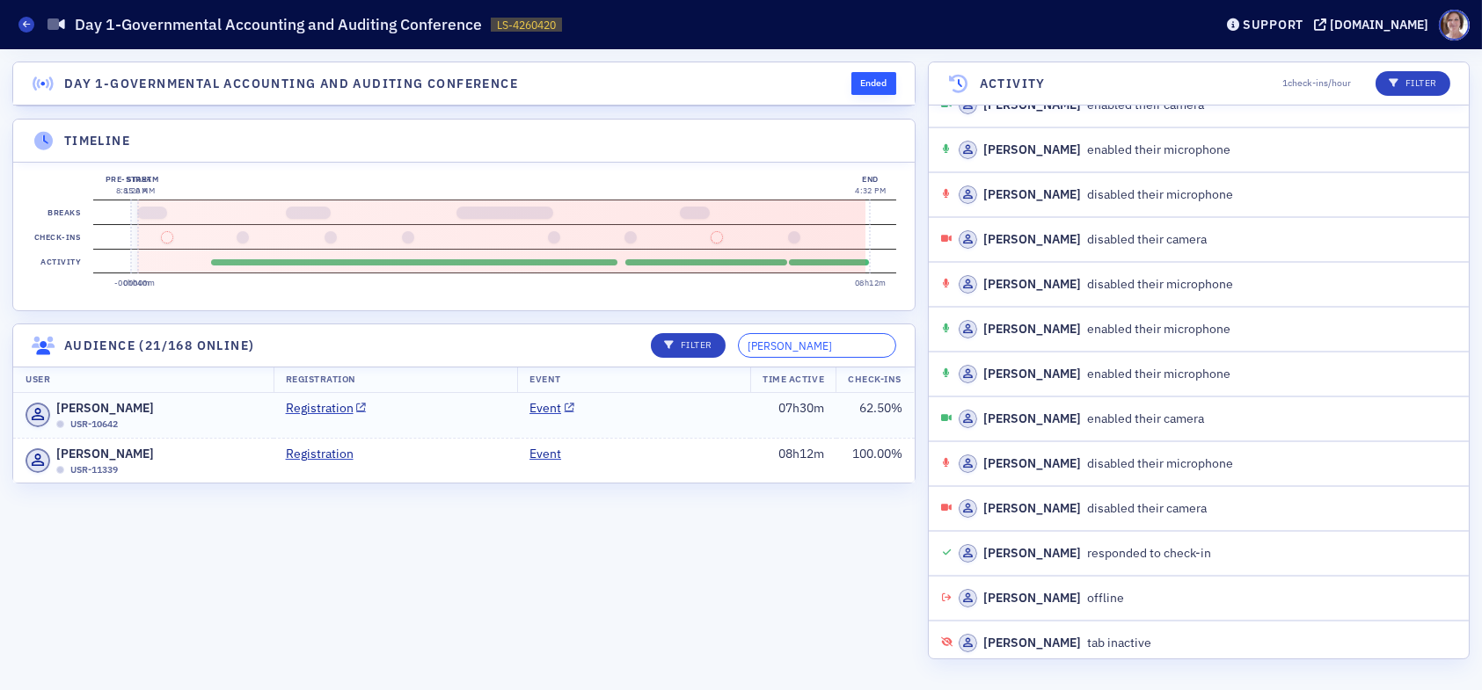
type input "wilemon"
click at [630, 427] on td "Event" at bounding box center [633, 415] width 233 height 45
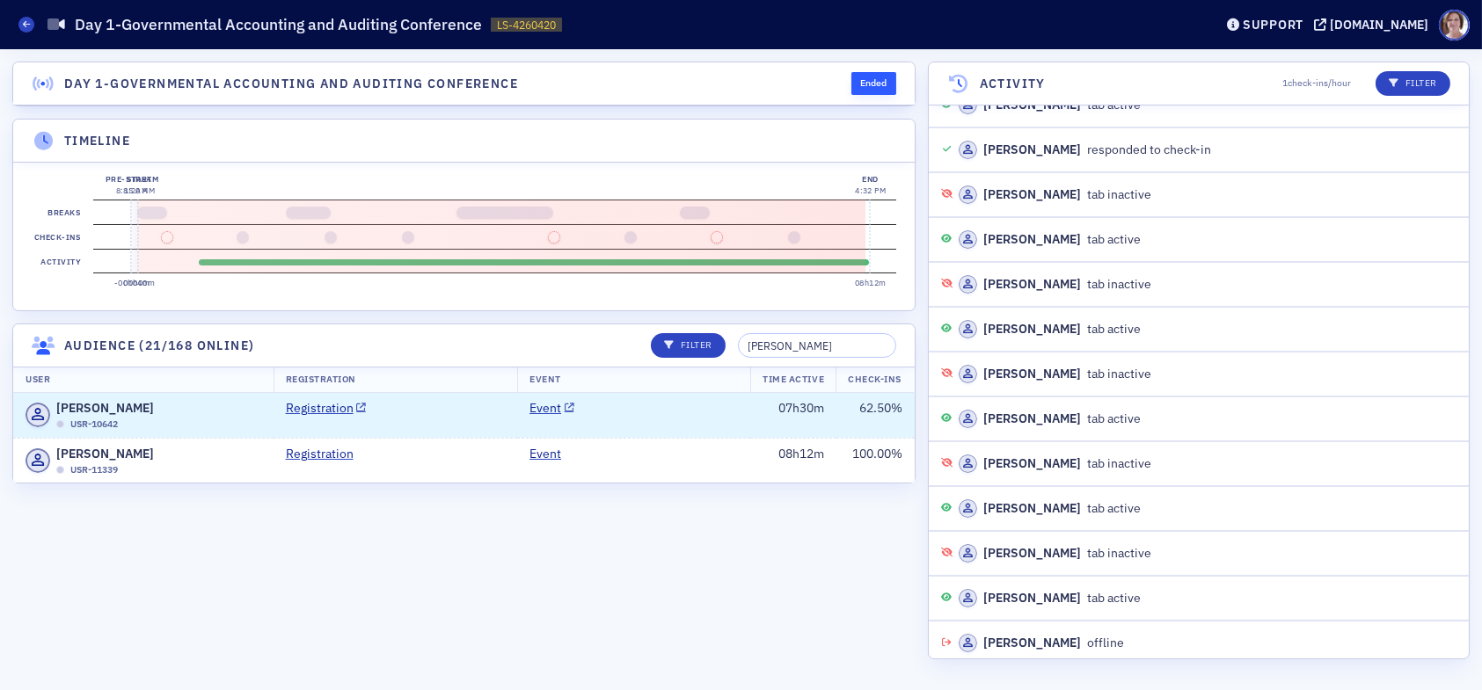
scroll to position [3072, 0]
click at [204, 258] on section "Activity" at bounding box center [494, 261] width 803 height 25
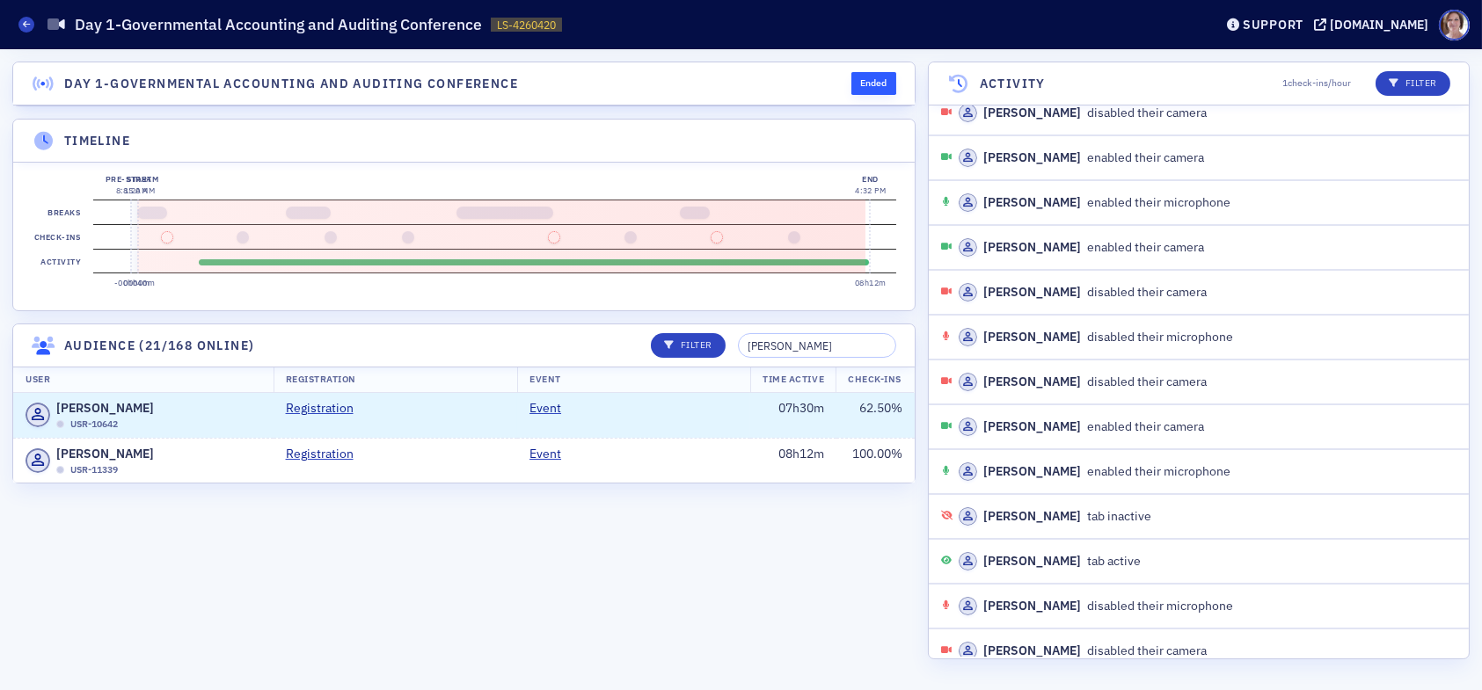
scroll to position [0, 0]
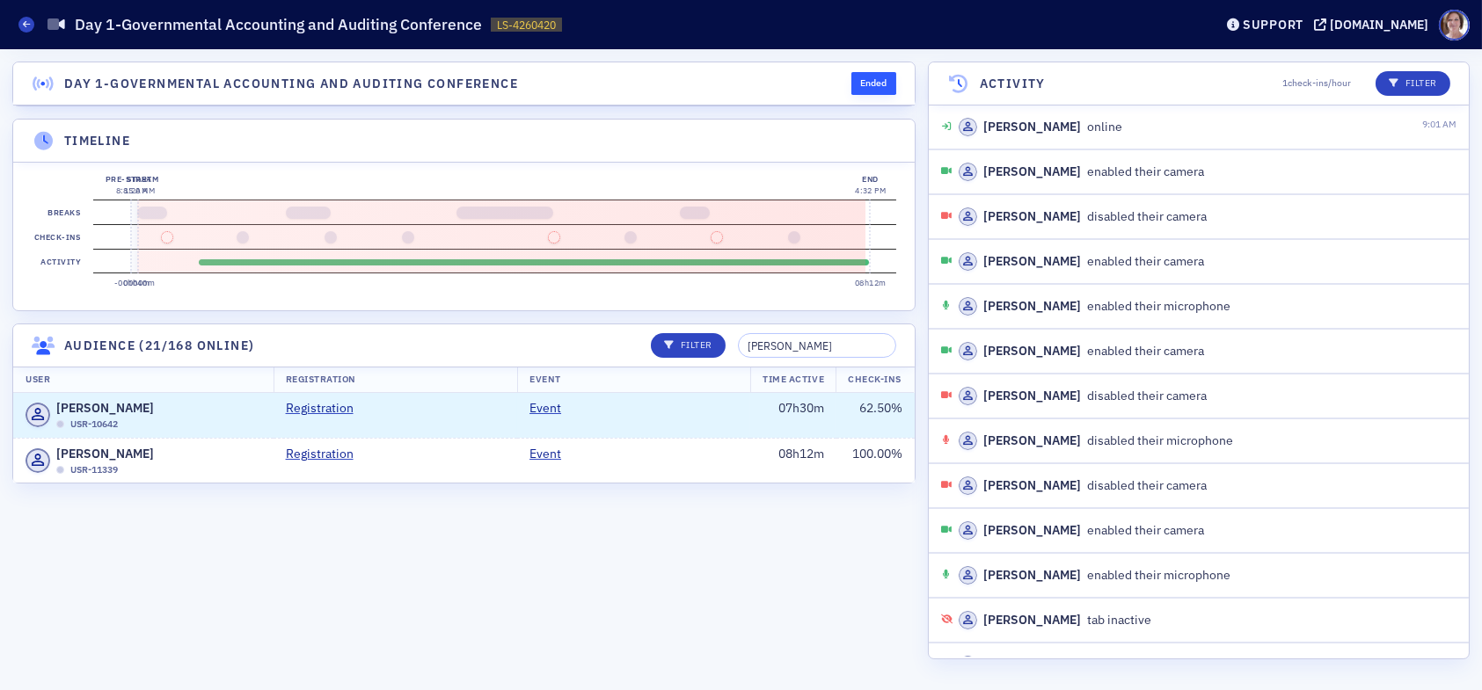
click at [1121, 131] on div "Bryon Wilemon online" at bounding box center [1178, 127] width 475 height 18
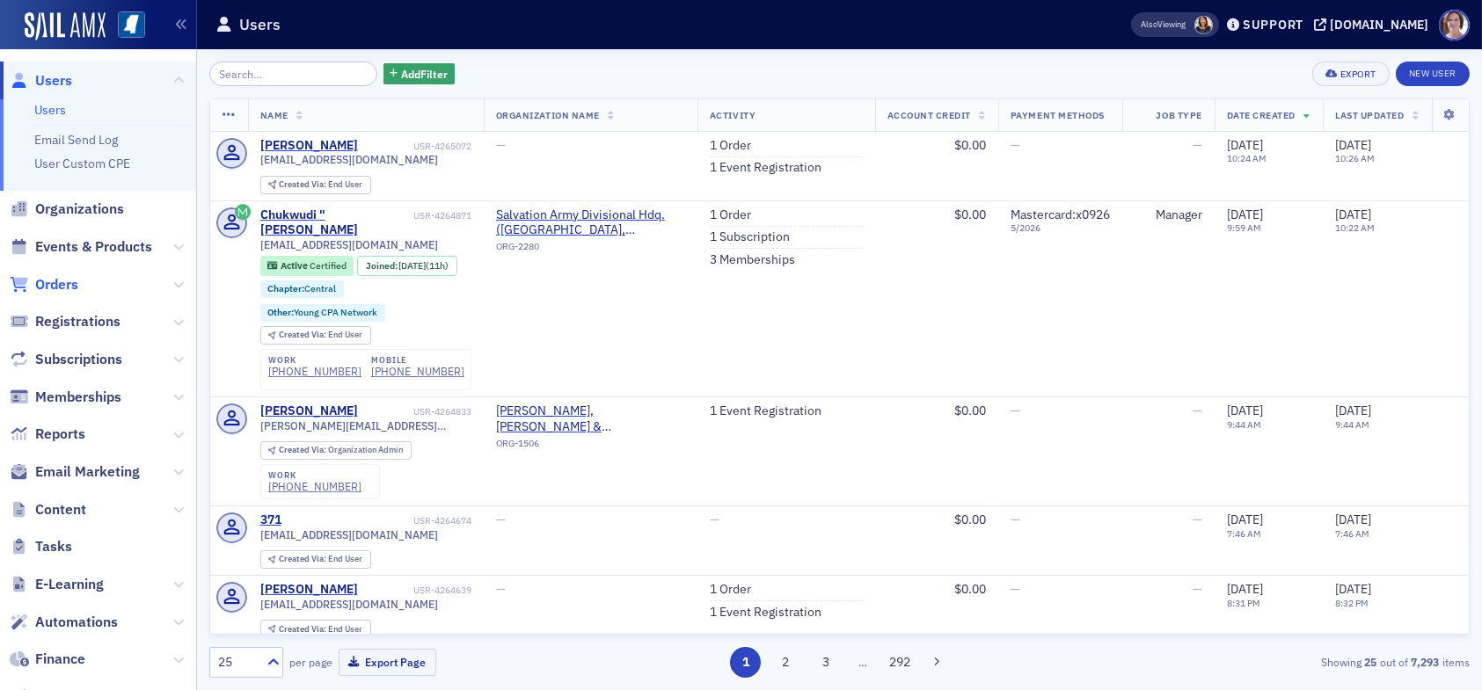
click at [64, 283] on span "Orders" at bounding box center [56, 284] width 43 height 19
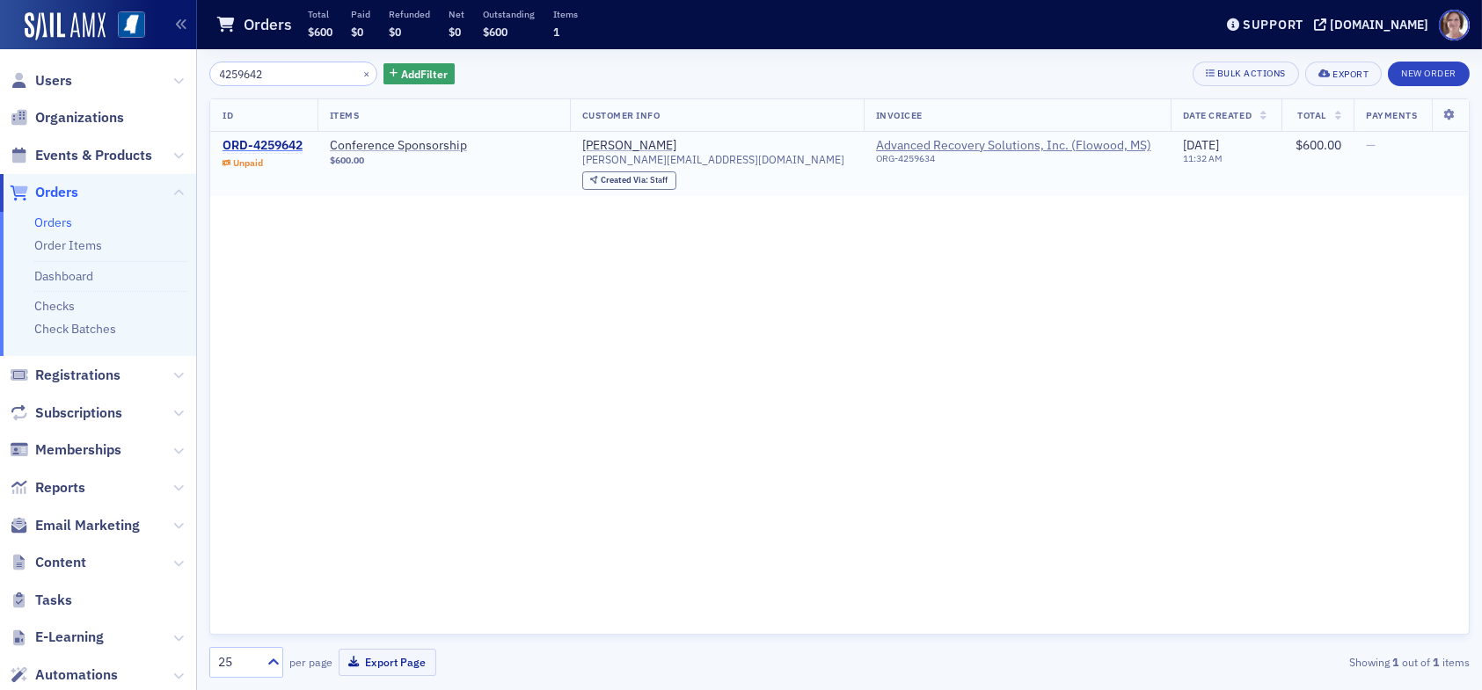
type input "4259642"
click at [281, 142] on div "ORD-4259642" at bounding box center [263, 146] width 80 height 16
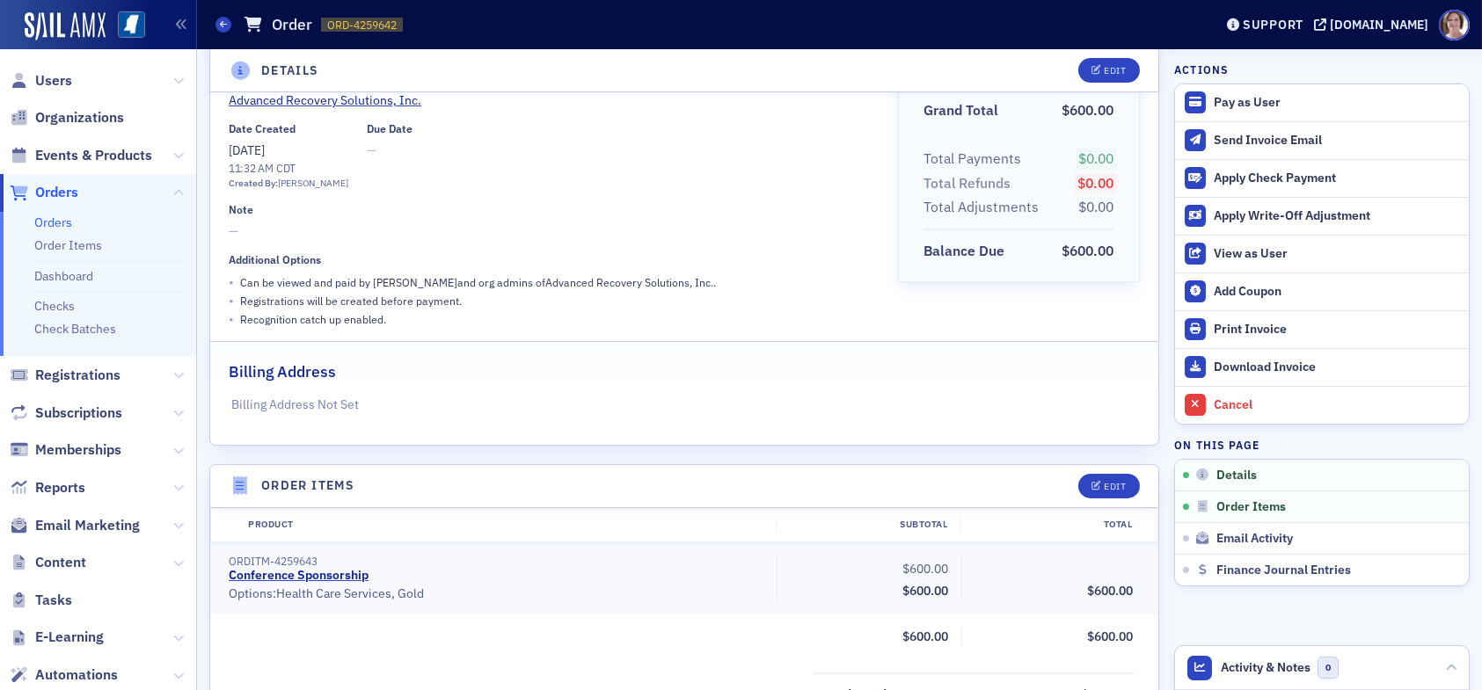
scroll to position [176, 0]
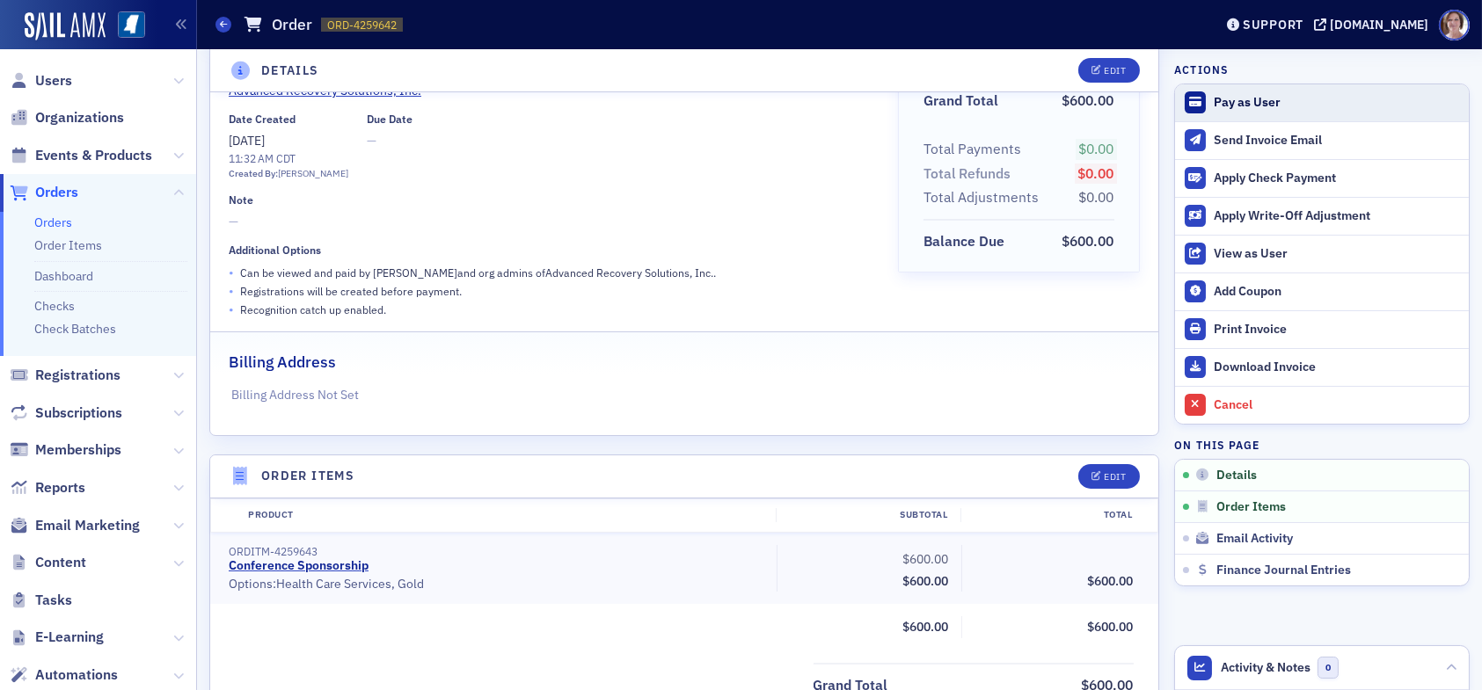
click at [1231, 101] on div "Pay as User" at bounding box center [1337, 103] width 246 height 16
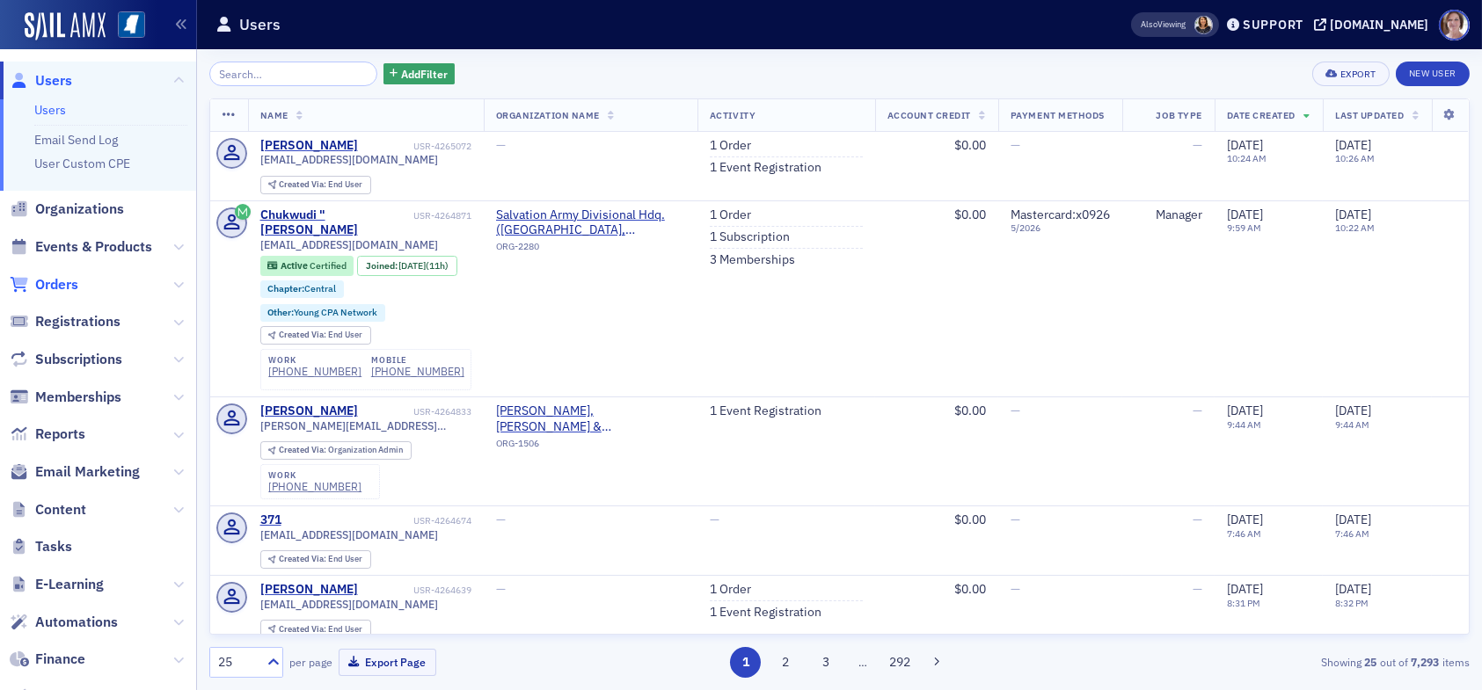
click at [55, 282] on span "Orders" at bounding box center [56, 284] width 43 height 19
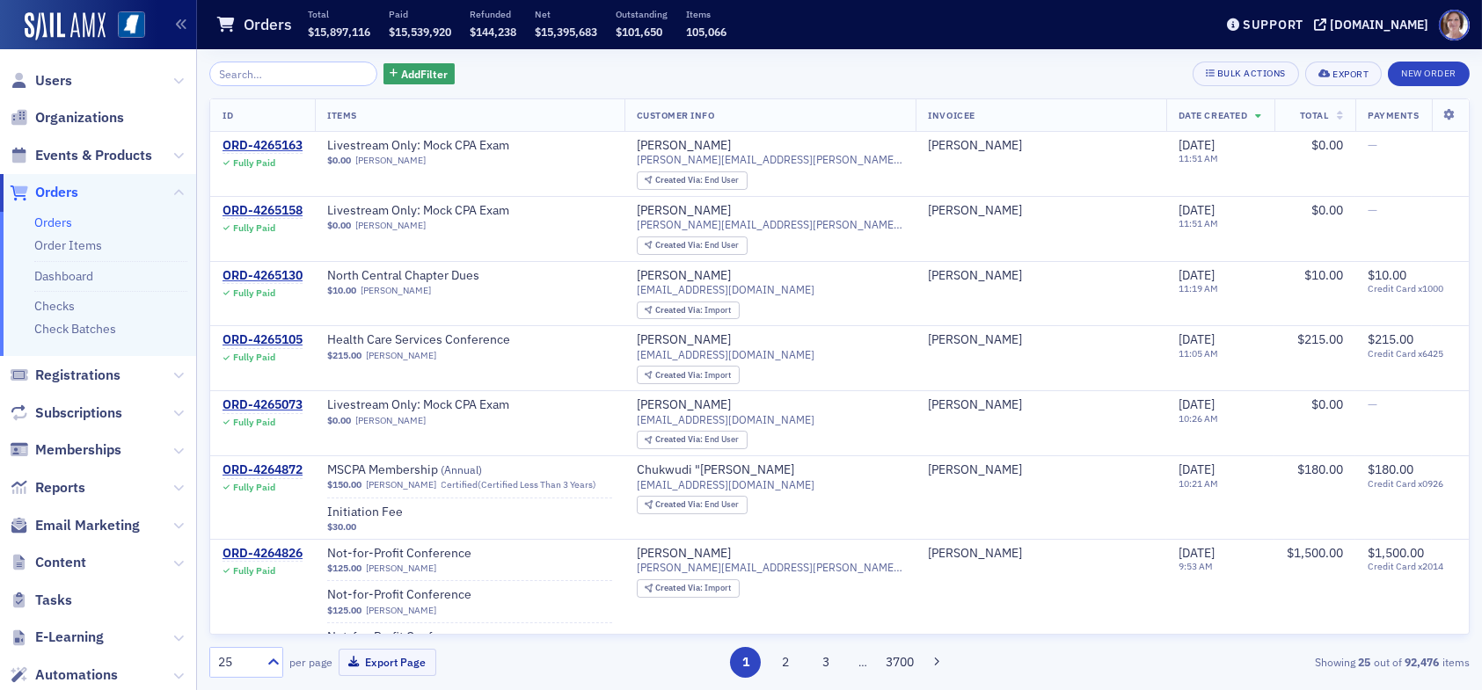
click at [282, 76] on input "search" at bounding box center [293, 74] width 168 height 25
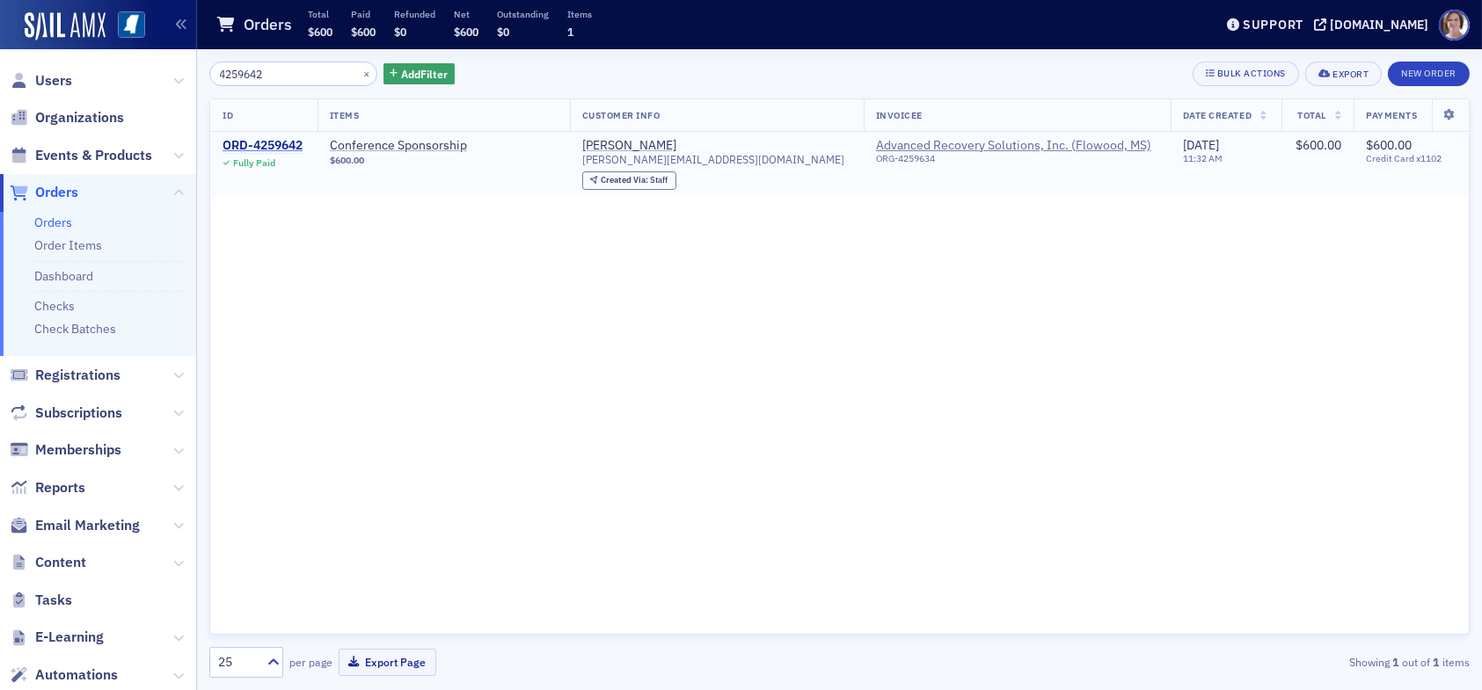
type input "4259642"
drag, startPoint x: 270, startPoint y: 144, endPoint x: 292, endPoint y: 166, distance: 31.1
click at [270, 144] on div "ORD-4259642" at bounding box center [263, 146] width 80 height 16
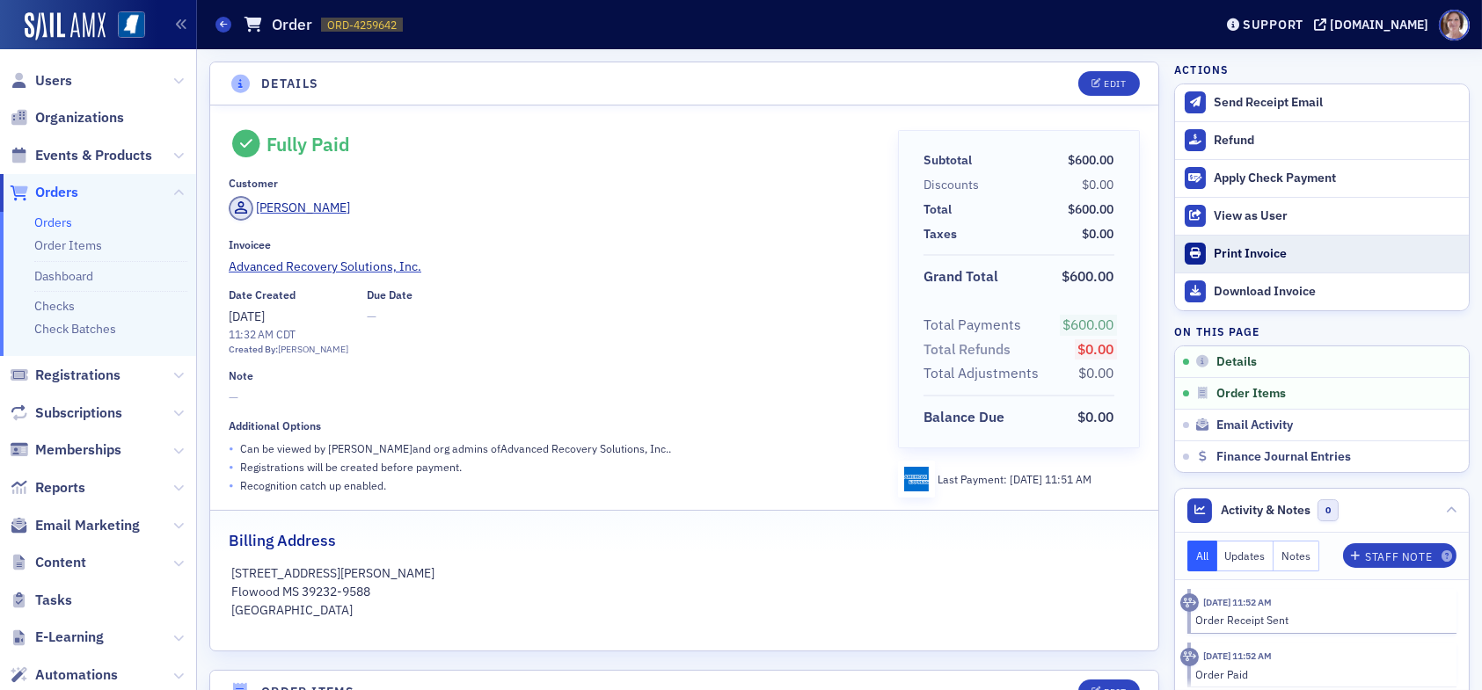
click at [1247, 255] on div "Print Invoice" at bounding box center [1337, 254] width 246 height 16
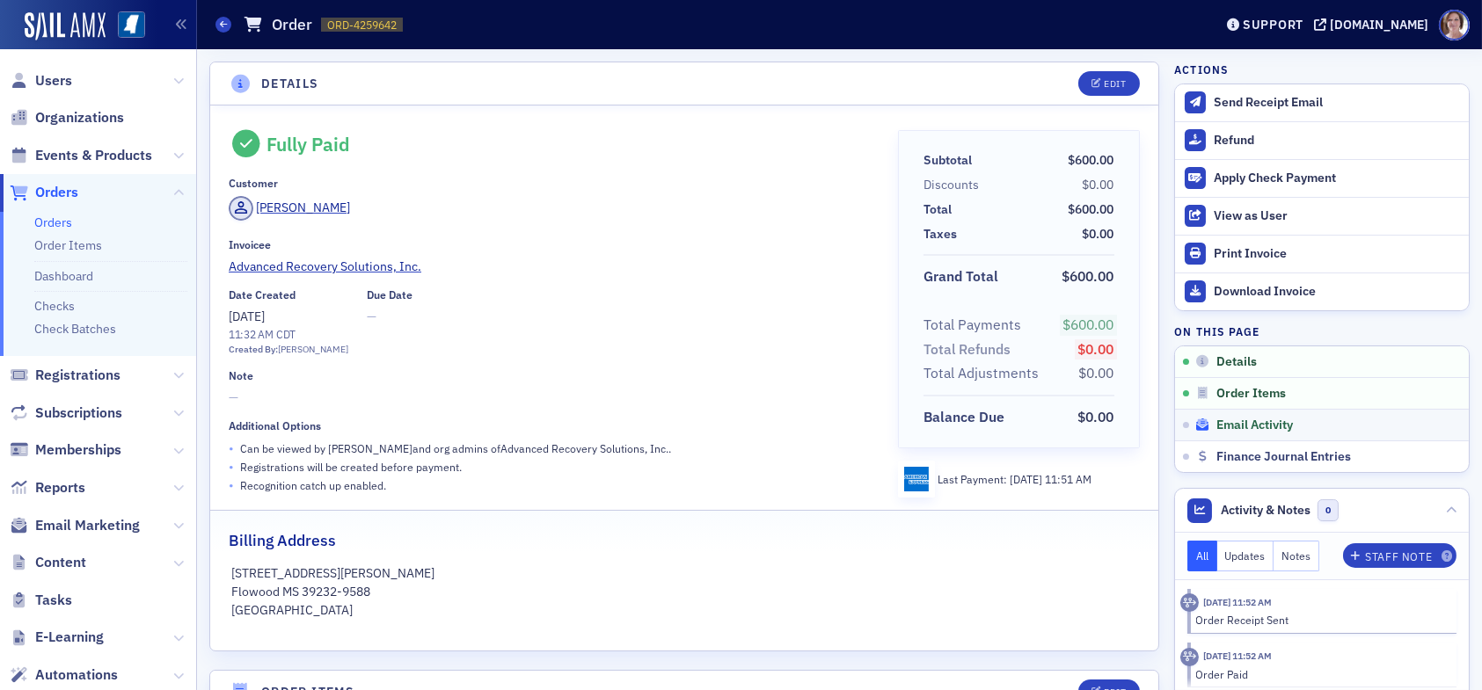
click at [1259, 427] on span "Email Activity" at bounding box center [1254, 426] width 77 height 16
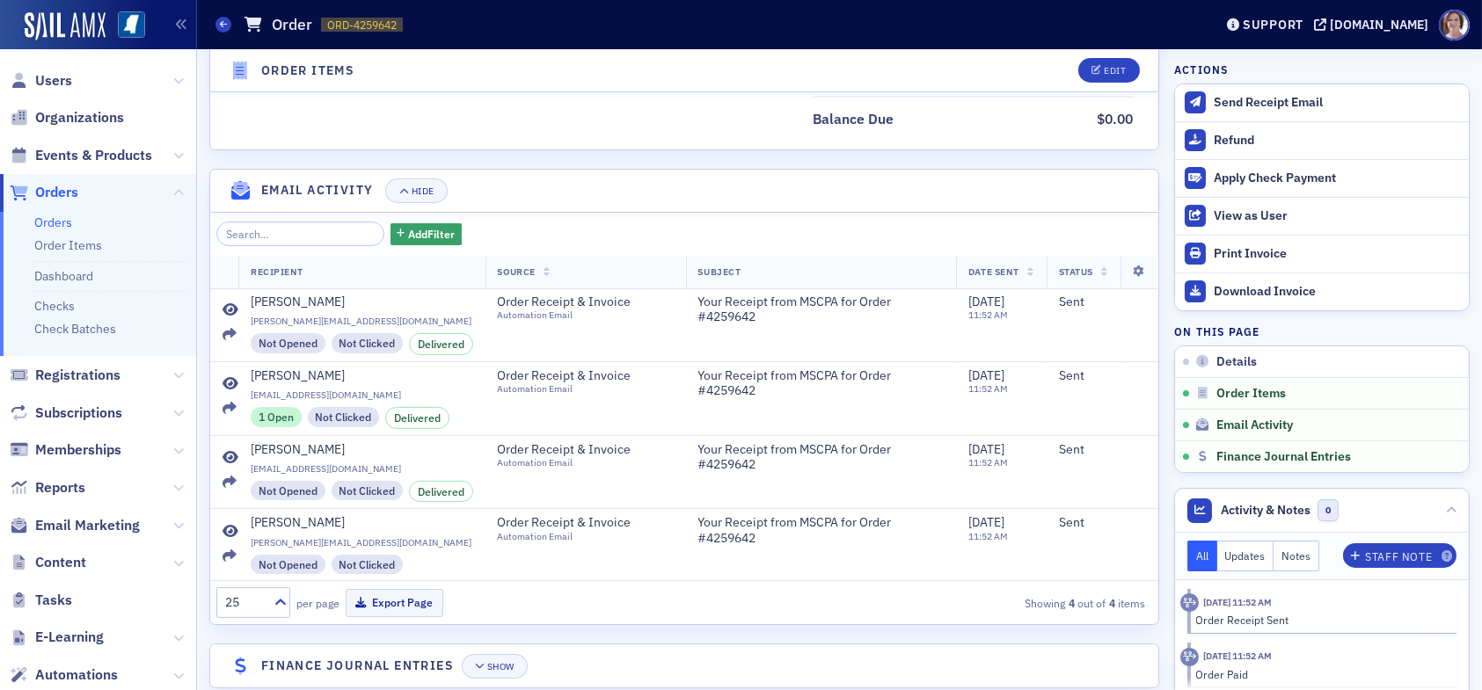
scroll to position [1052, 0]
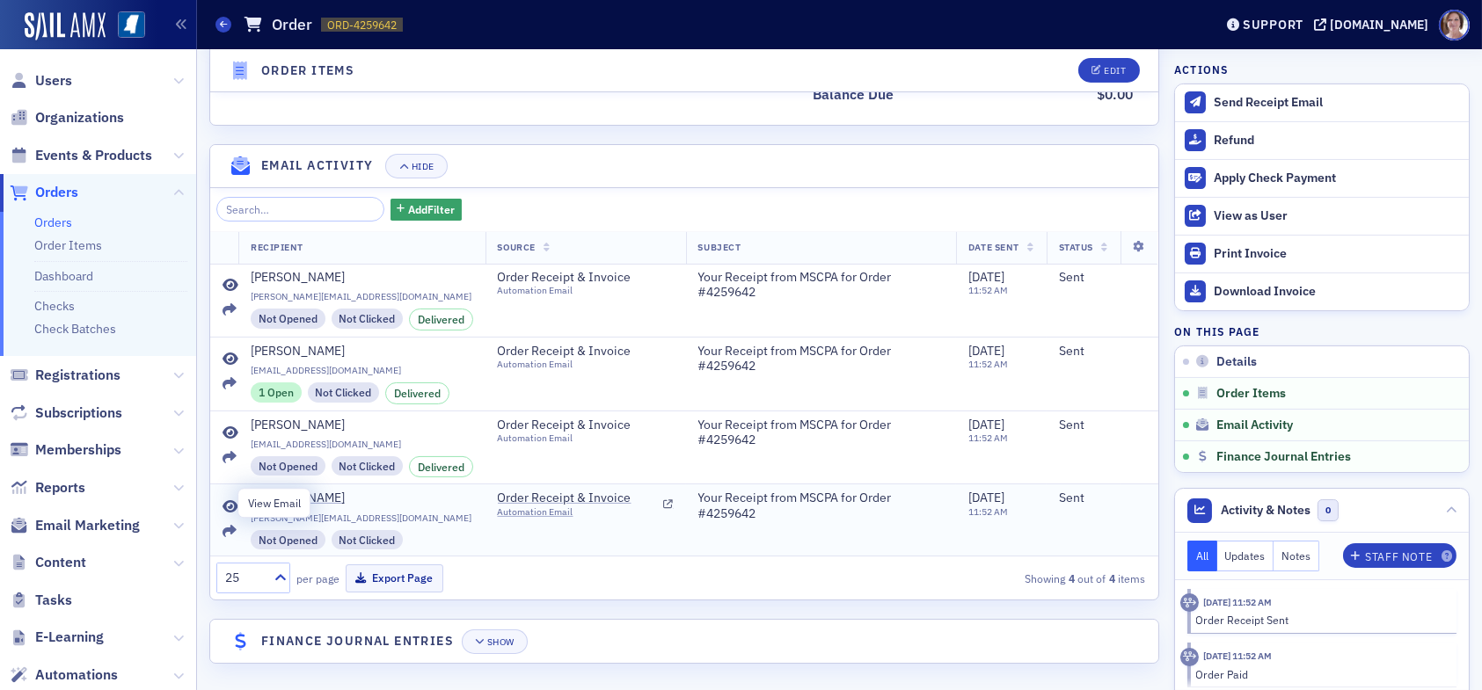
click at [228, 503] on icon at bounding box center [231, 507] width 16 height 14
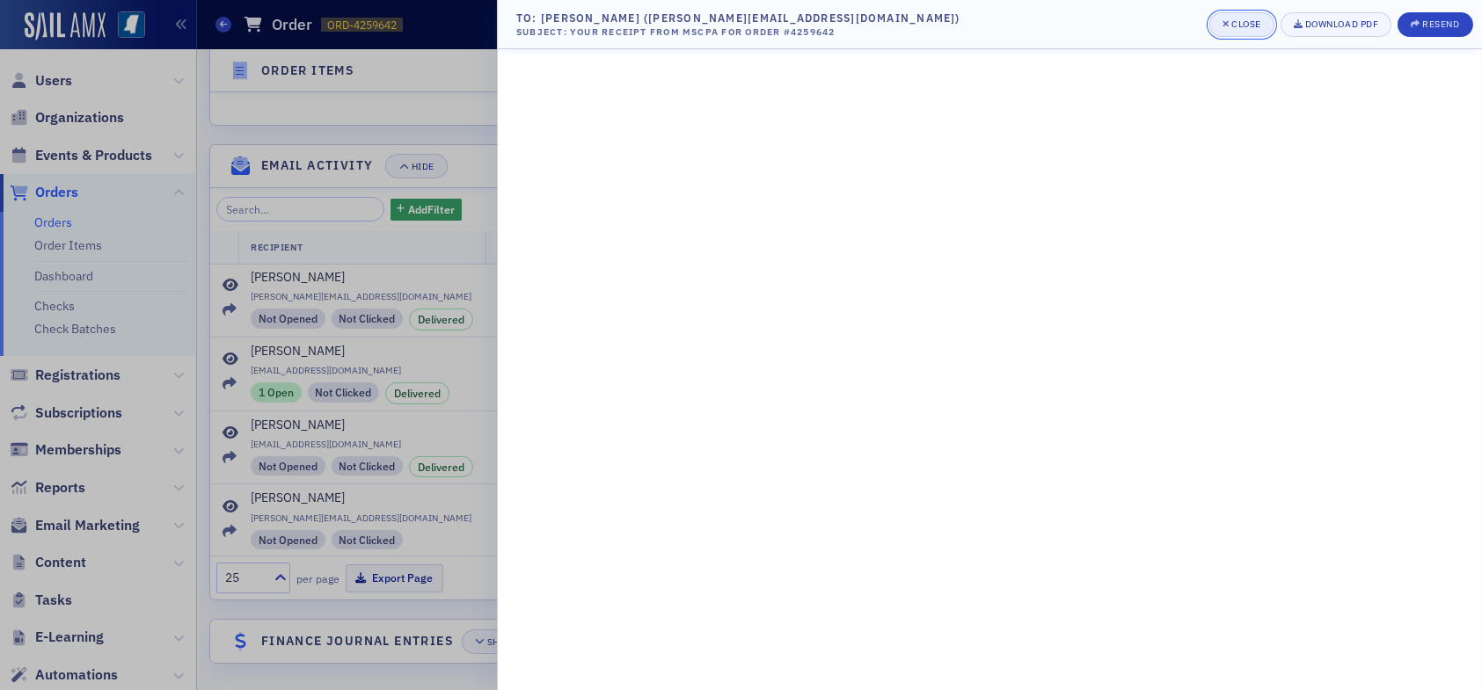
click at [1231, 21] on div "Close" at bounding box center [1246, 24] width 30 height 10
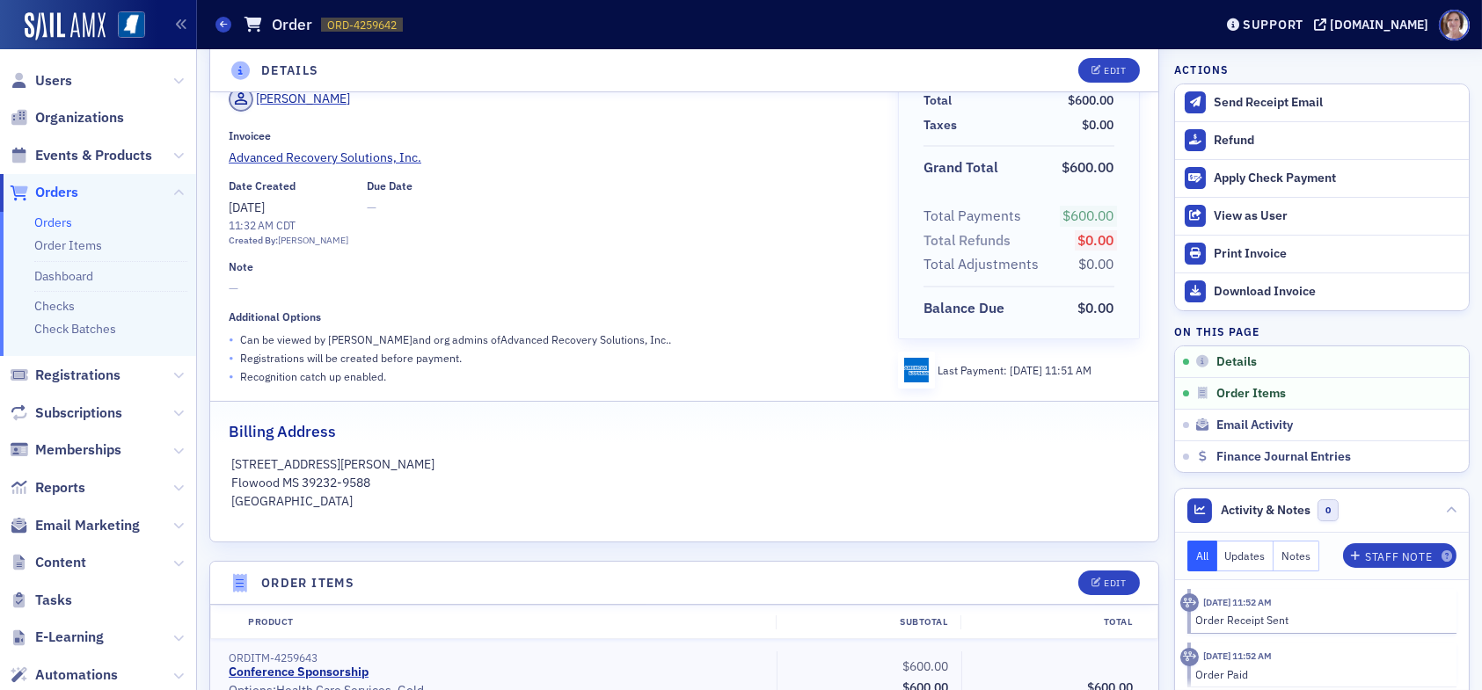
scroll to position [0, 0]
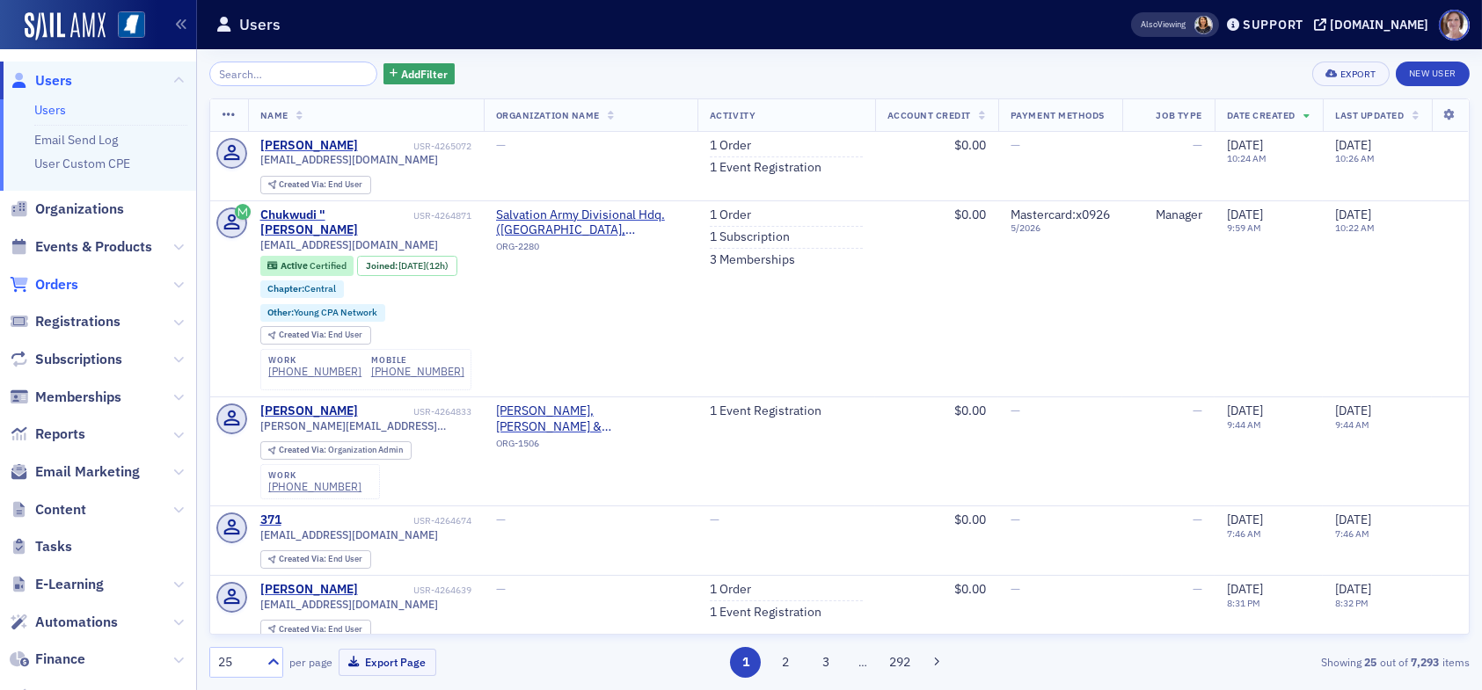
click at [66, 282] on span "Orders" at bounding box center [56, 284] width 43 height 19
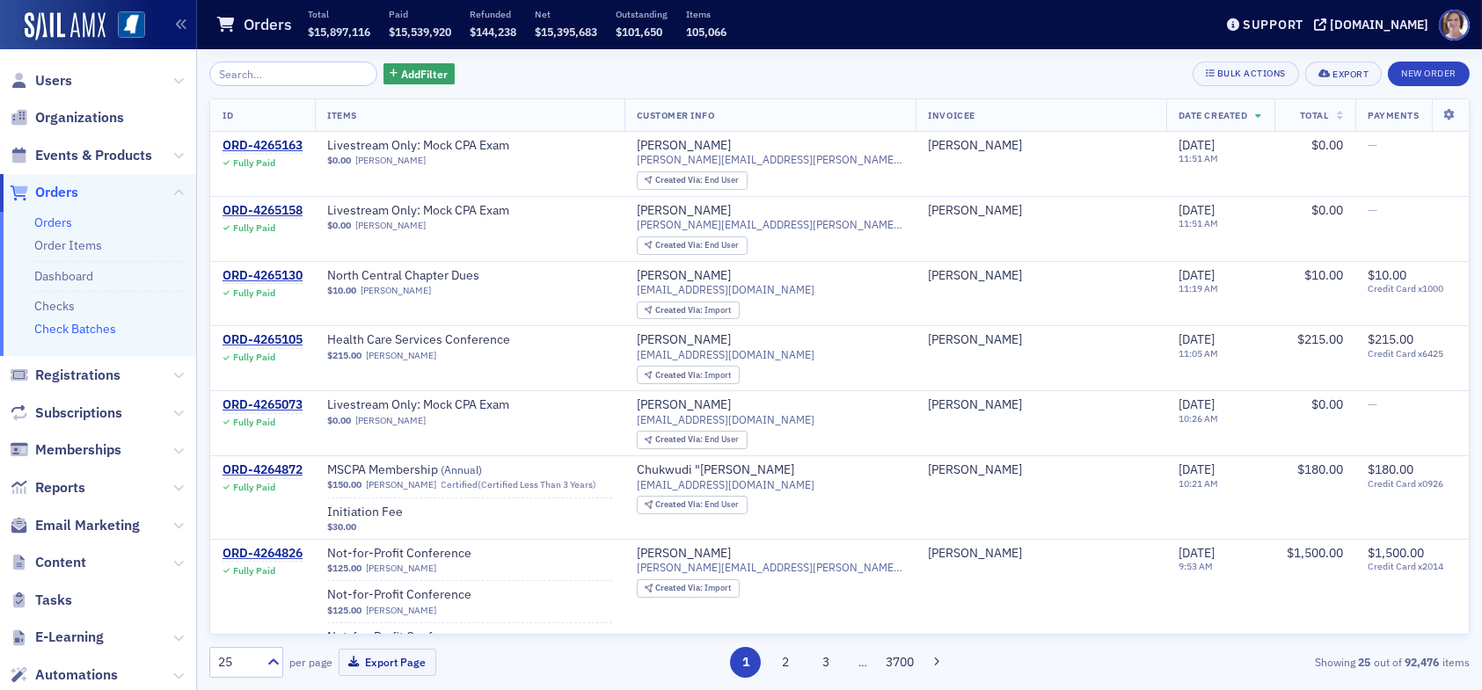
click at [94, 330] on link "Check Batches" at bounding box center [75, 329] width 82 height 16
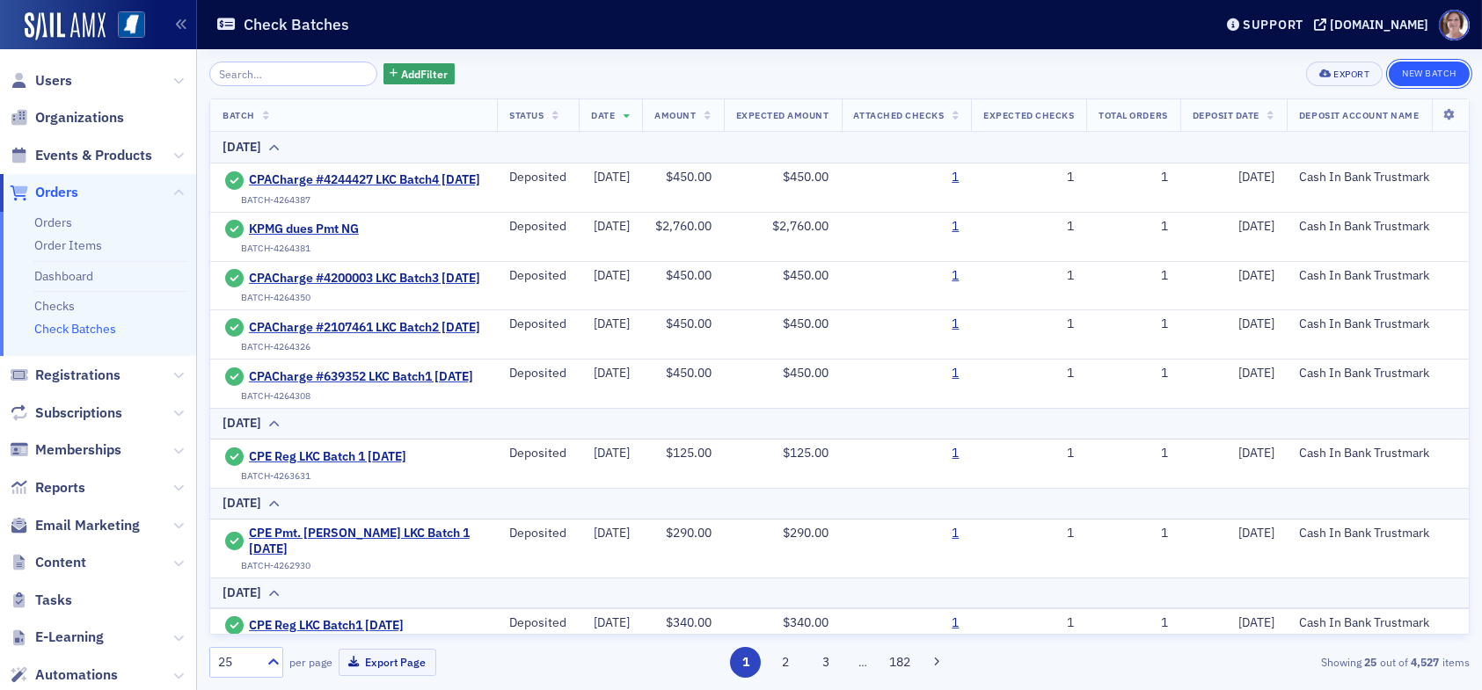
click at [1432, 72] on button "New Batch" at bounding box center [1429, 74] width 81 height 25
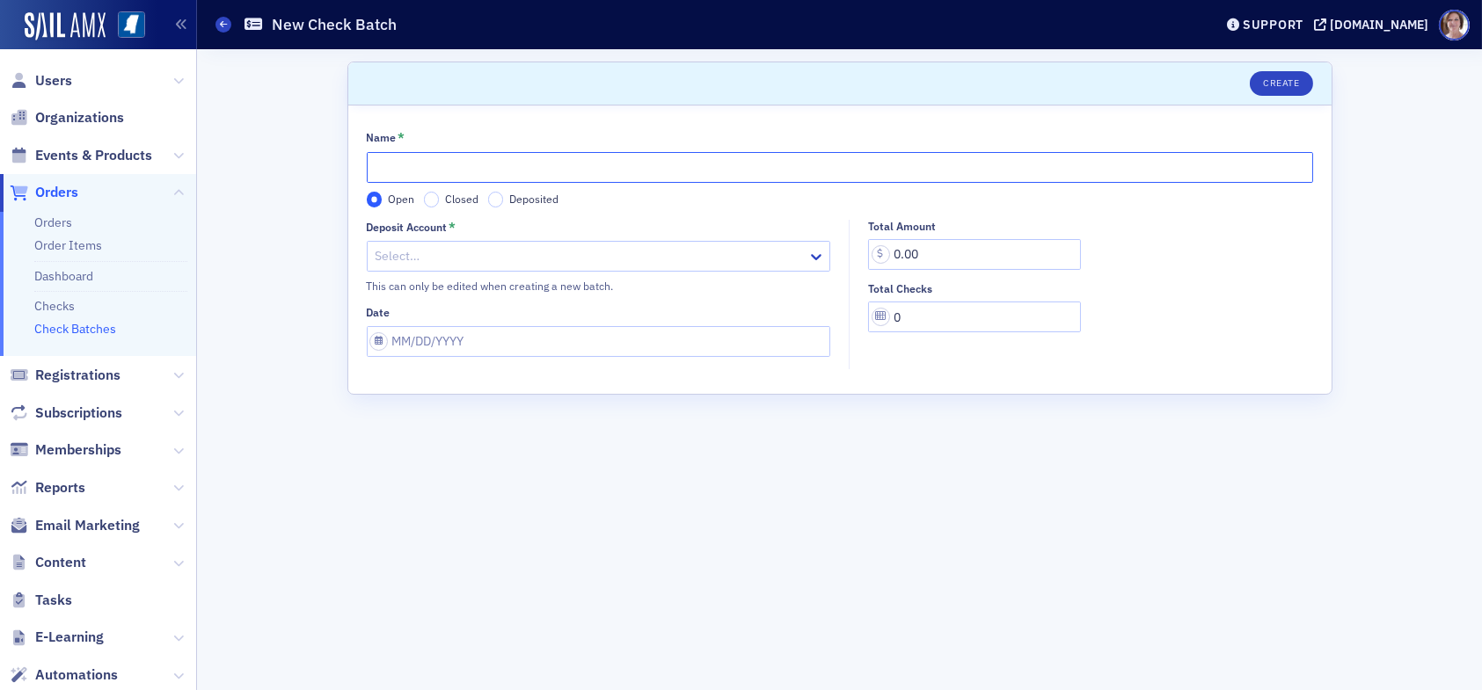
click at [555, 162] on input "Name *" at bounding box center [840, 167] width 946 height 31
type input "LKC Batch 1 [DATE]"
click at [523, 238] on div "Deposit Account * Select… This can only be edited when creating a new batch." at bounding box center [599, 257] width 464 height 75
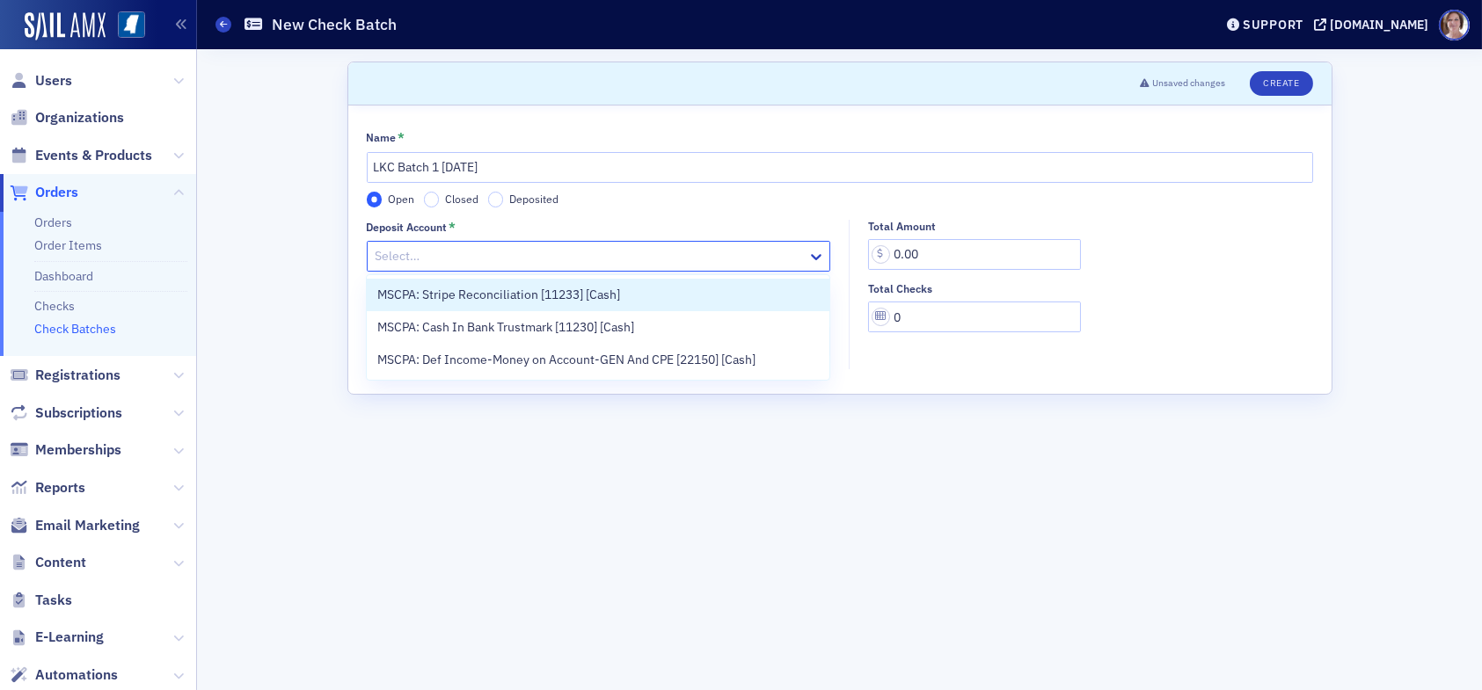
click at [521, 258] on div at bounding box center [590, 256] width 433 height 22
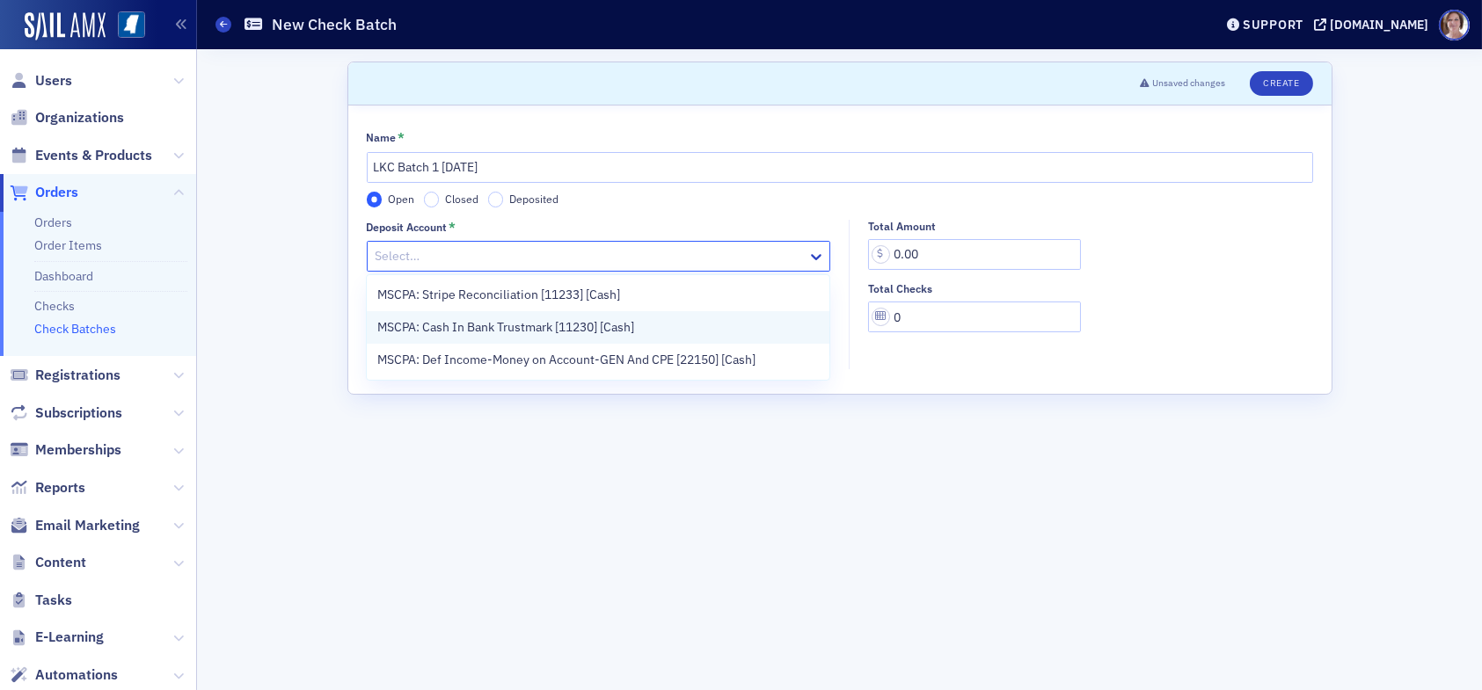
click at [496, 325] on span "MSCPA: Cash In Bank Trustmark [11230] [Cash]" at bounding box center [505, 327] width 257 height 18
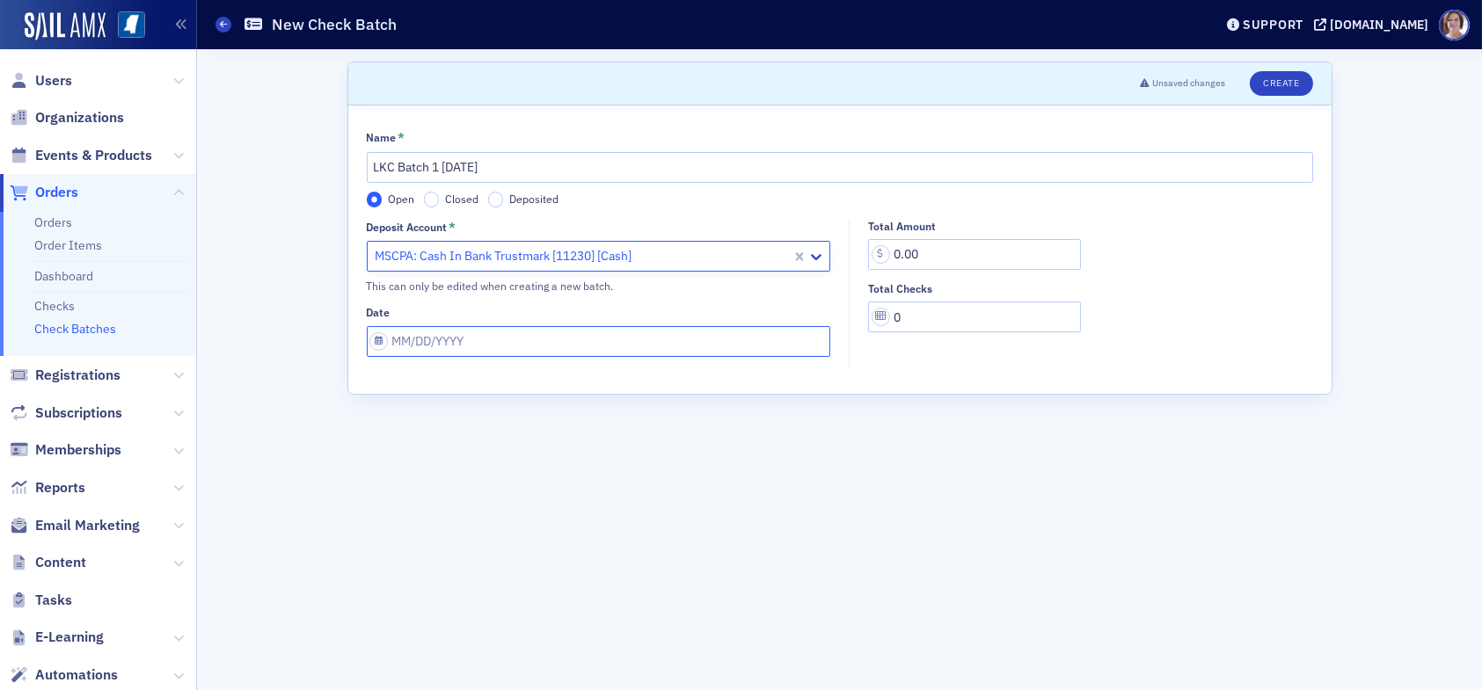
select select "8"
select select "2025"
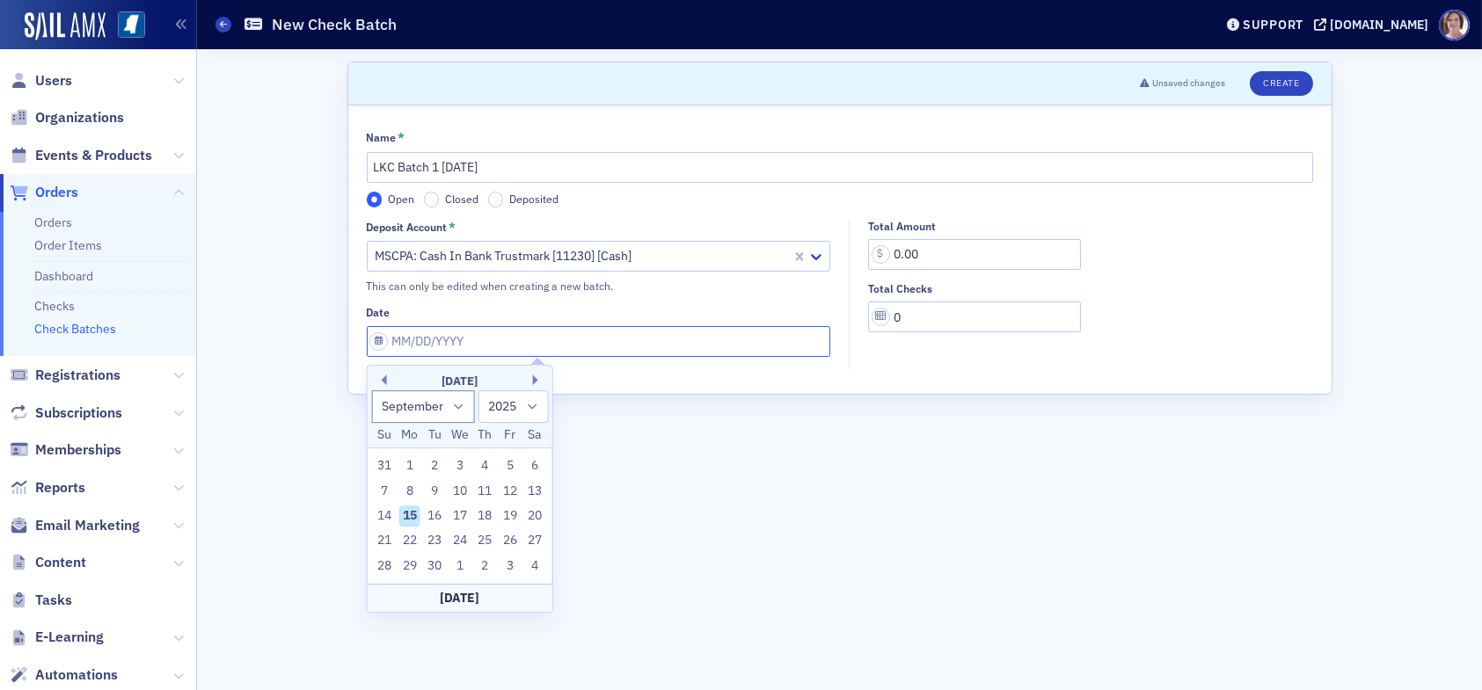
click at [490, 343] on input "Date" at bounding box center [599, 341] width 464 height 31
click at [414, 513] on div "15" at bounding box center [409, 516] width 21 height 21
type input "[DATE]"
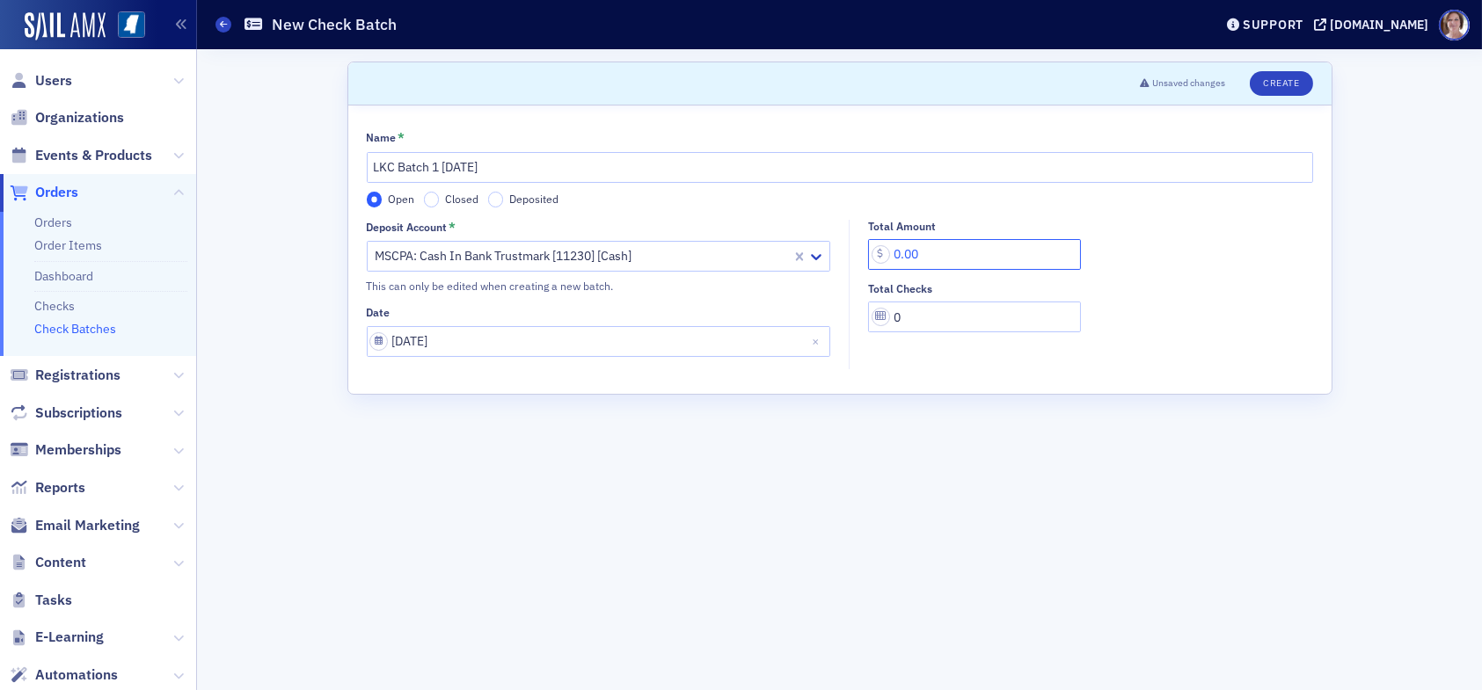
drag, startPoint x: 938, startPoint y: 256, endPoint x: 851, endPoint y: 267, distance: 87.0
click at [851, 267] on div "Total Amount 0.00 Total Checks 0" at bounding box center [1086, 276] width 472 height 113
type input "1,402.50"
drag, startPoint x: 914, startPoint y: 322, endPoint x: 864, endPoint y: 326, distance: 50.3
click at [864, 326] on div "Total Amount 1,402.50 Total Checks 0" at bounding box center [1086, 276] width 472 height 113
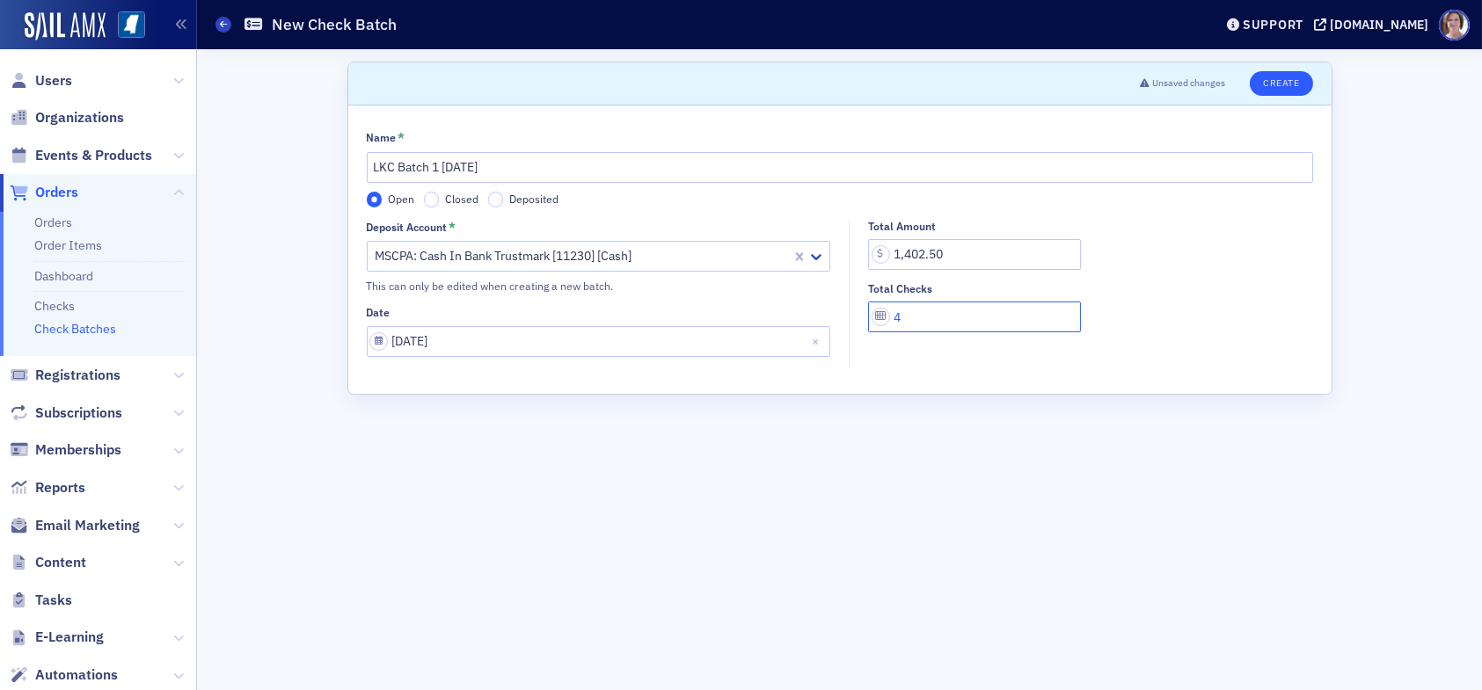
type input "4"
click at [1286, 82] on button "Create" at bounding box center [1281, 83] width 62 height 25
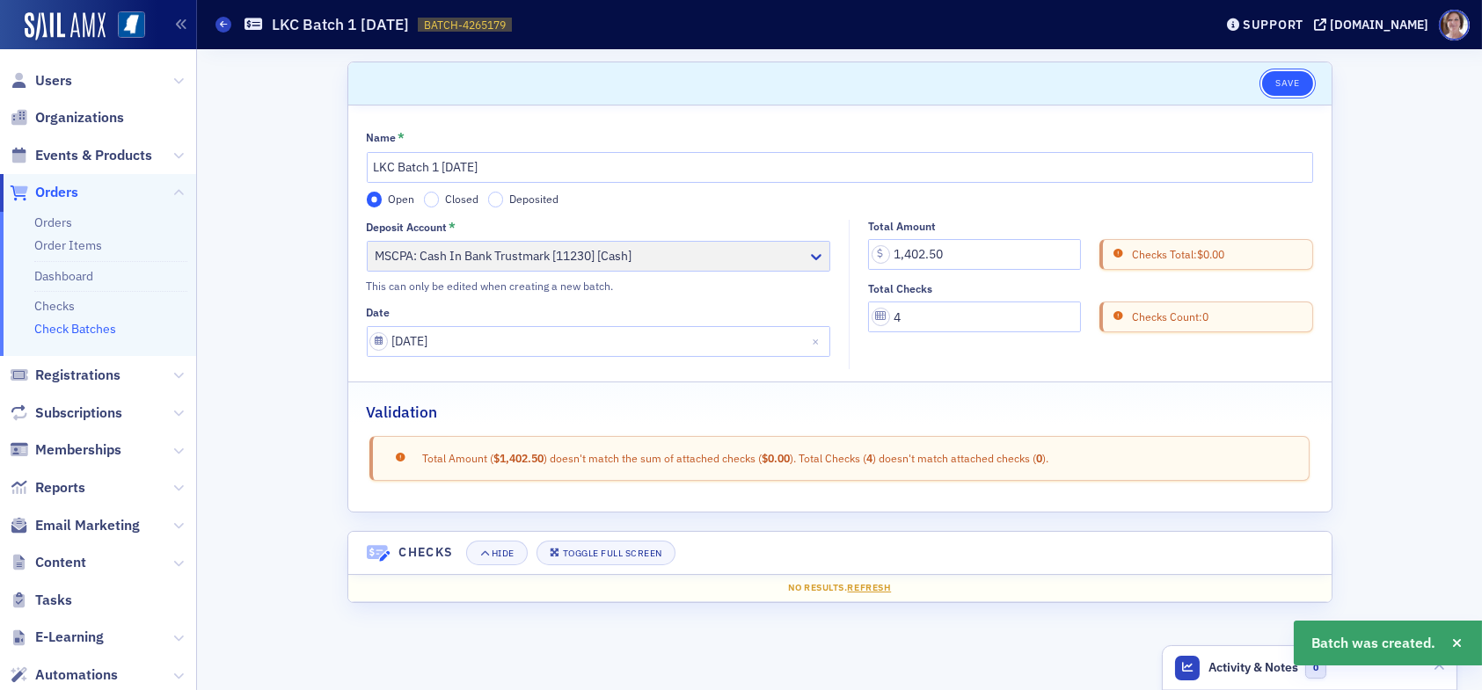
click at [1289, 84] on button "Save" at bounding box center [1287, 83] width 50 height 25
click at [65, 302] on link "Checks" at bounding box center [54, 306] width 40 height 16
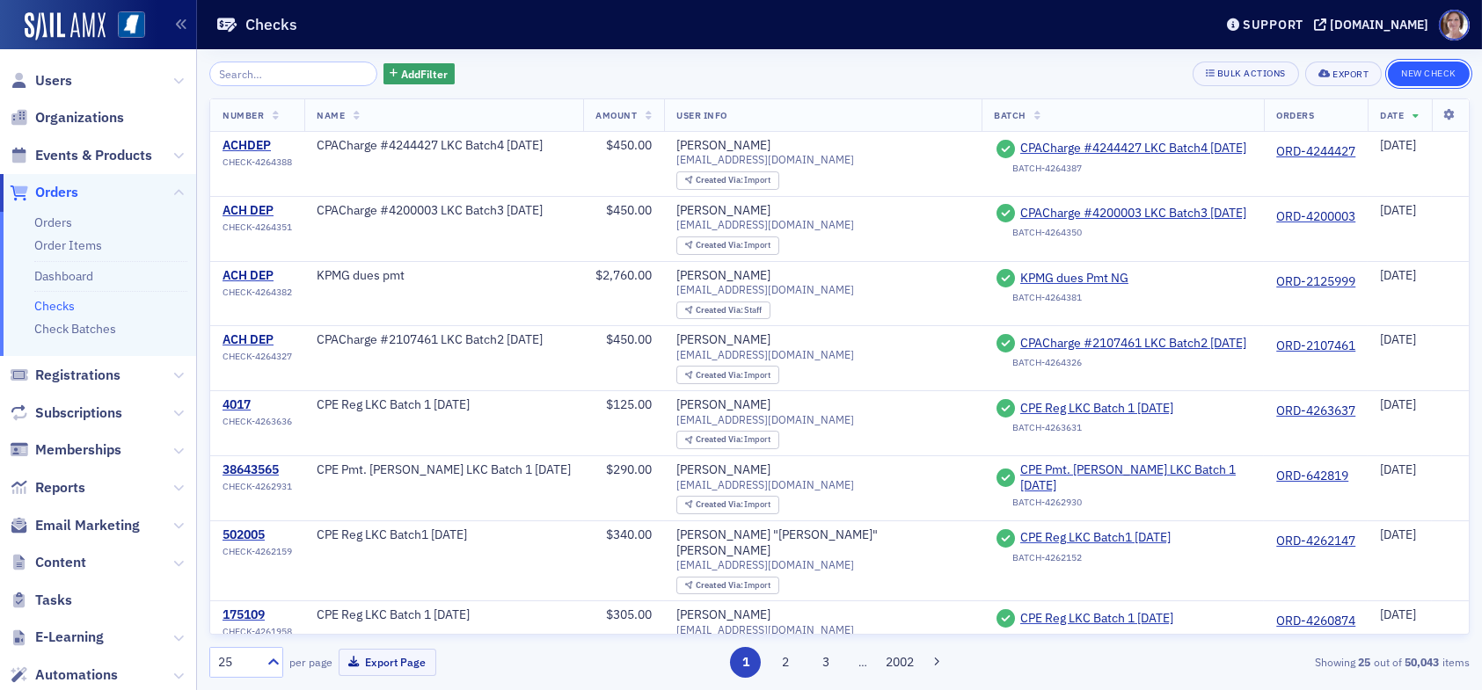
click at [1434, 76] on button "New Check" at bounding box center [1429, 74] width 82 height 25
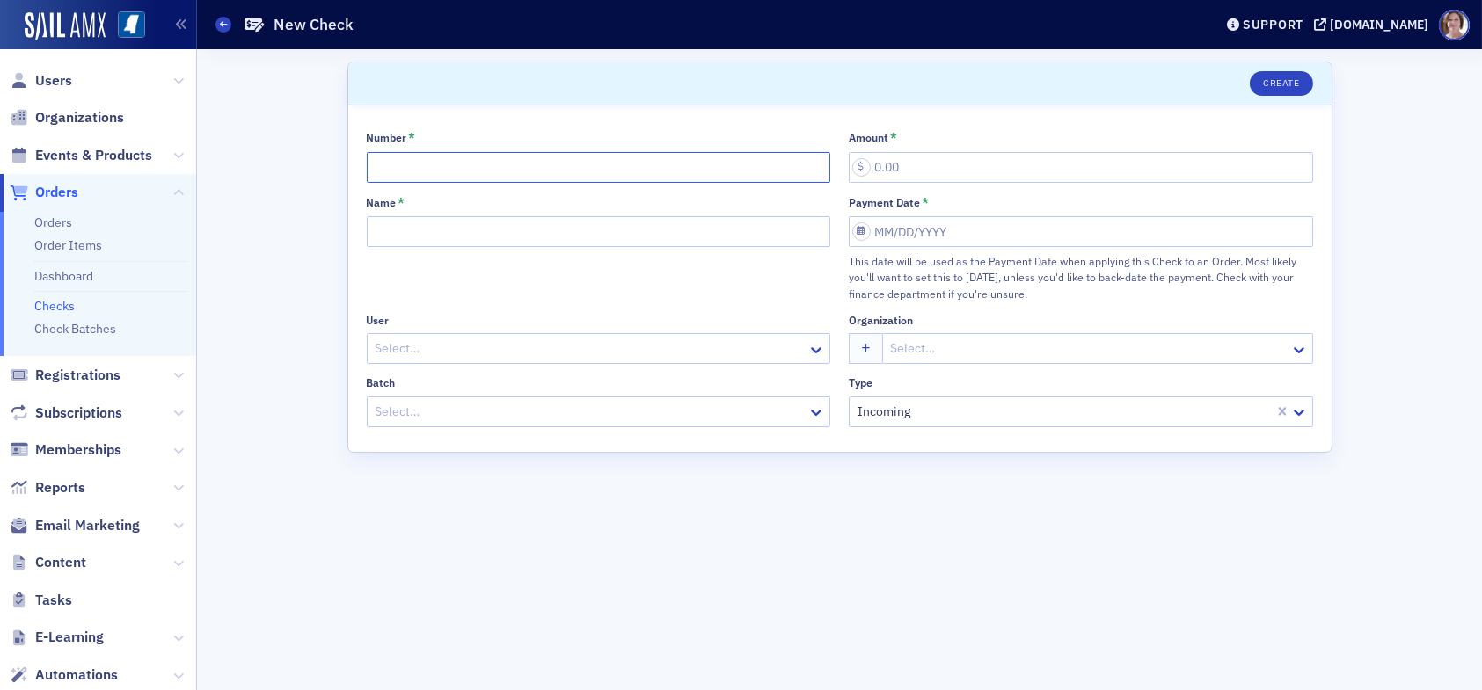
click at [468, 160] on input "Number *" at bounding box center [599, 167] width 464 height 31
type input "0037161"
type input "600.00"
click at [508, 347] on div at bounding box center [590, 349] width 433 height 22
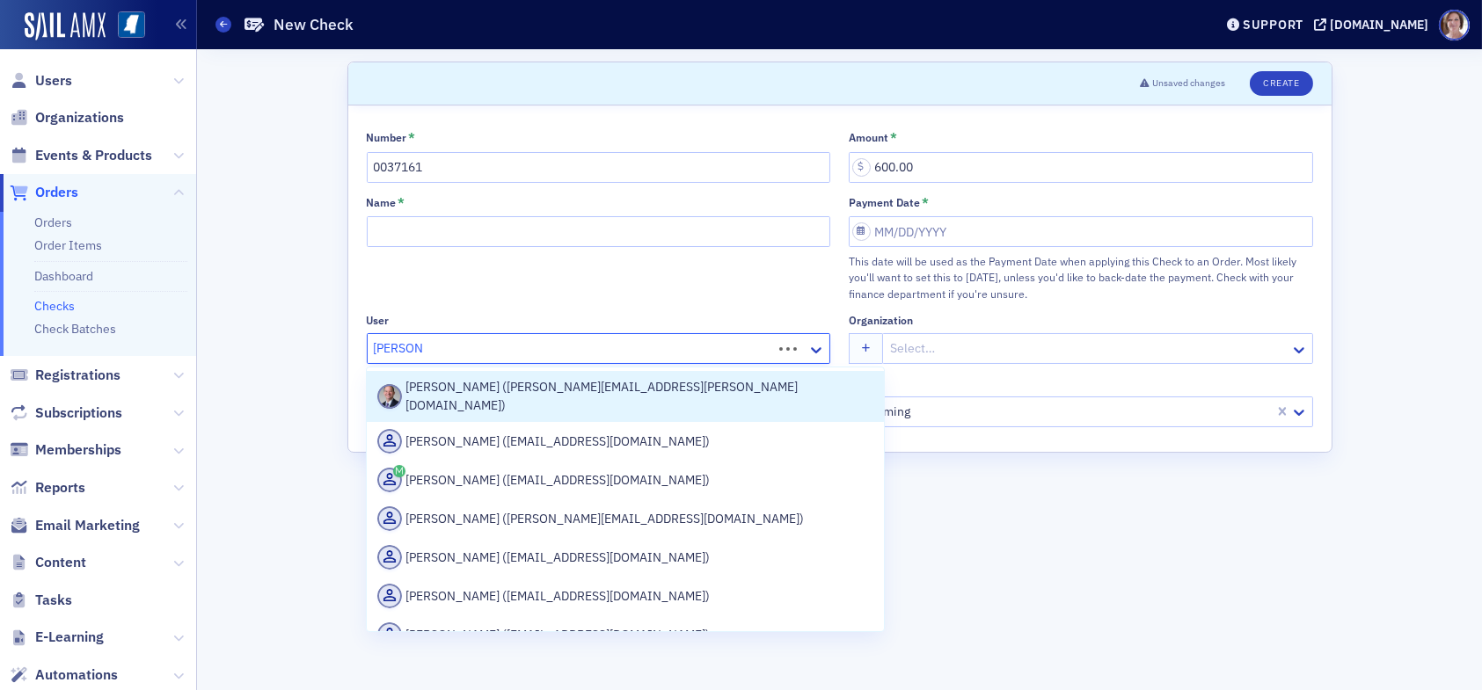
type input "greg taylor"
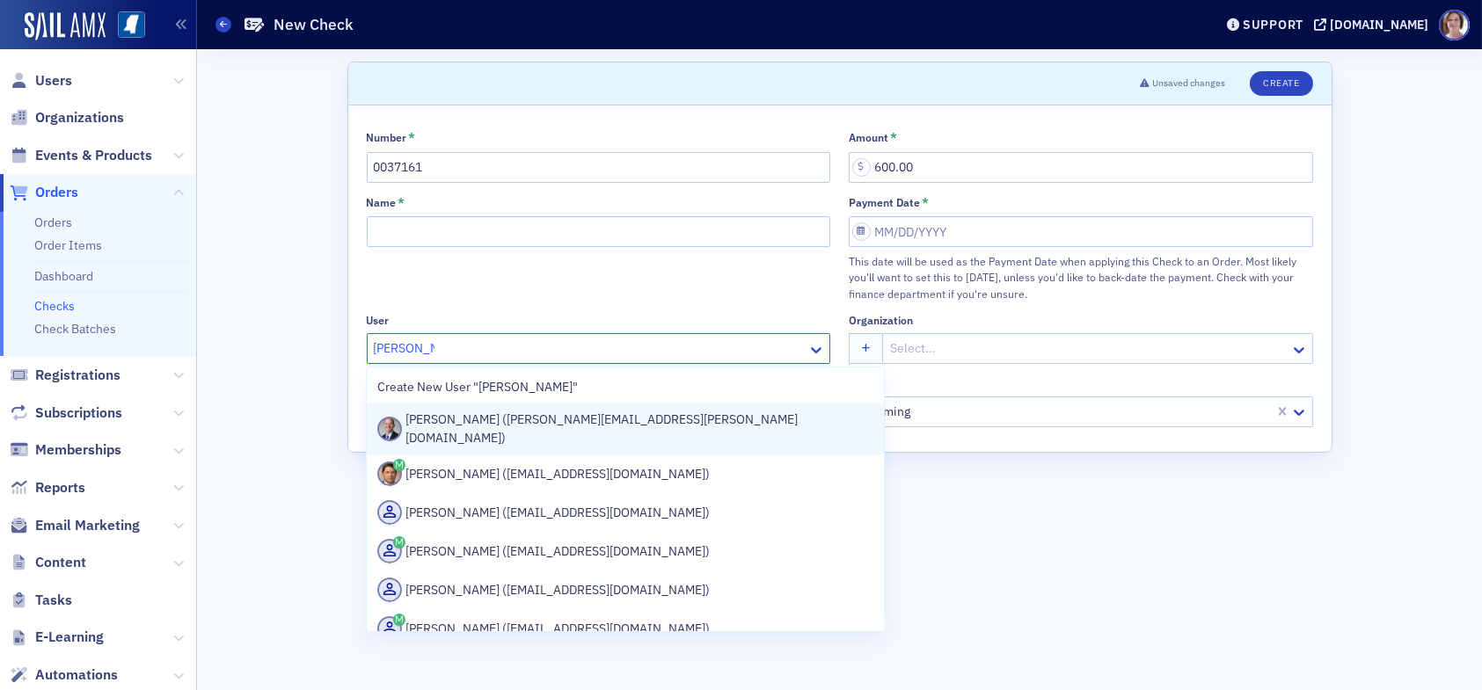
click at [544, 421] on div "Greg Taylor (greg.taylor@us.forvismazars.com)" at bounding box center [625, 429] width 496 height 37
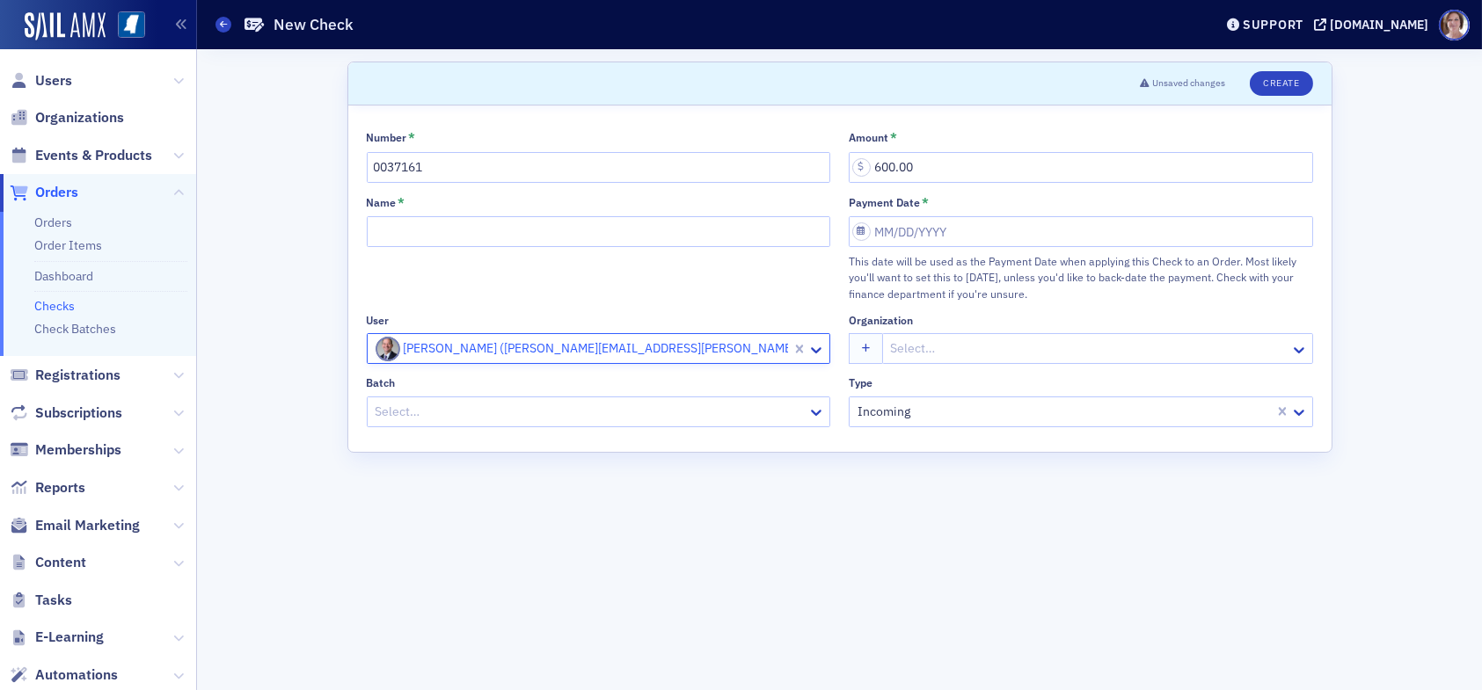
click at [953, 342] on div at bounding box center [1088, 349] width 399 height 22
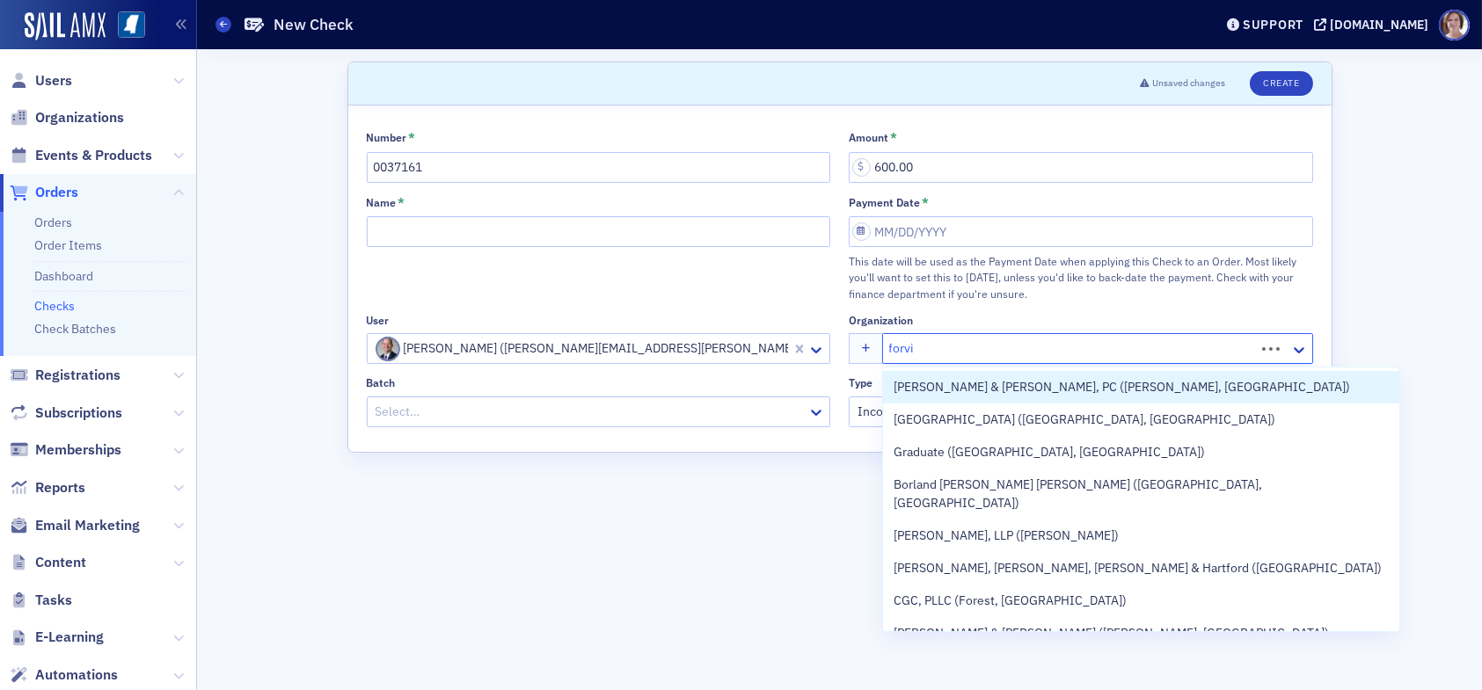
type input "forvis"
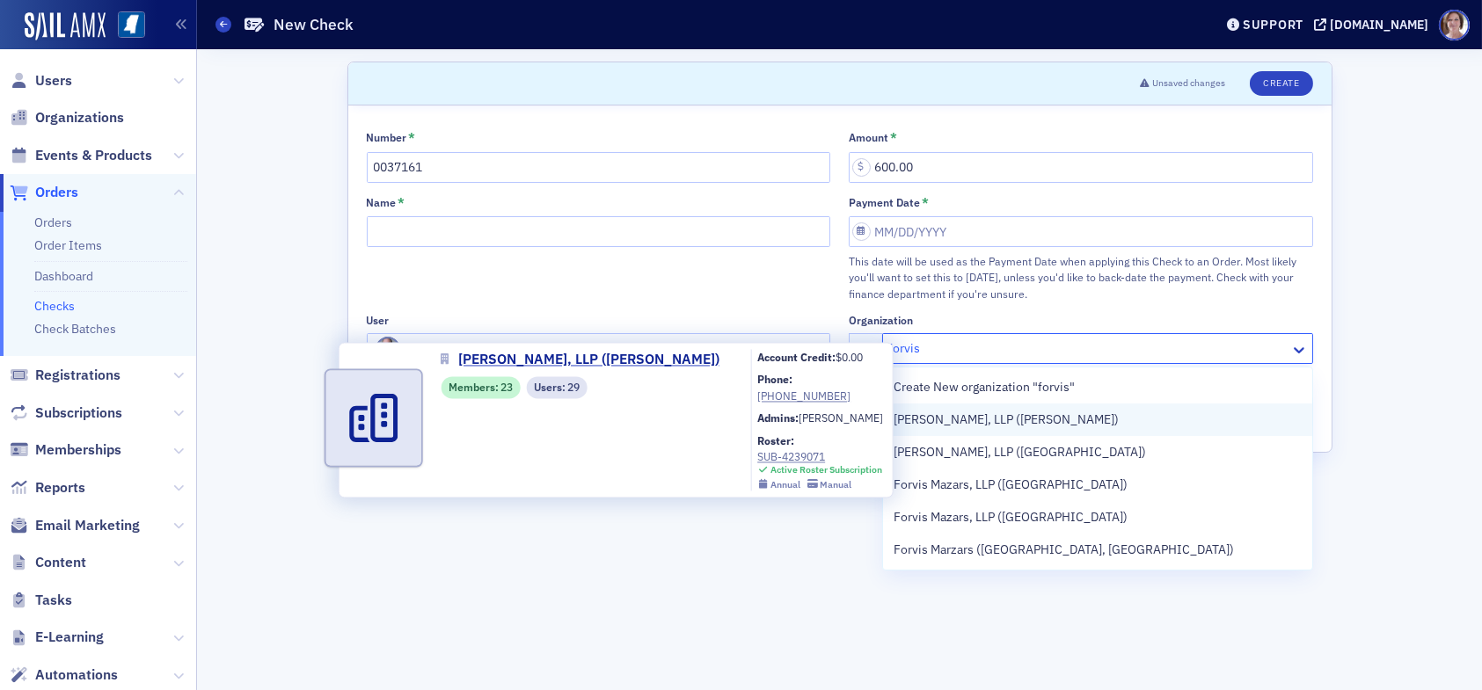
click at [977, 414] on span "Forvis Mazars, LLP (Jackson)" at bounding box center [1006, 420] width 225 height 18
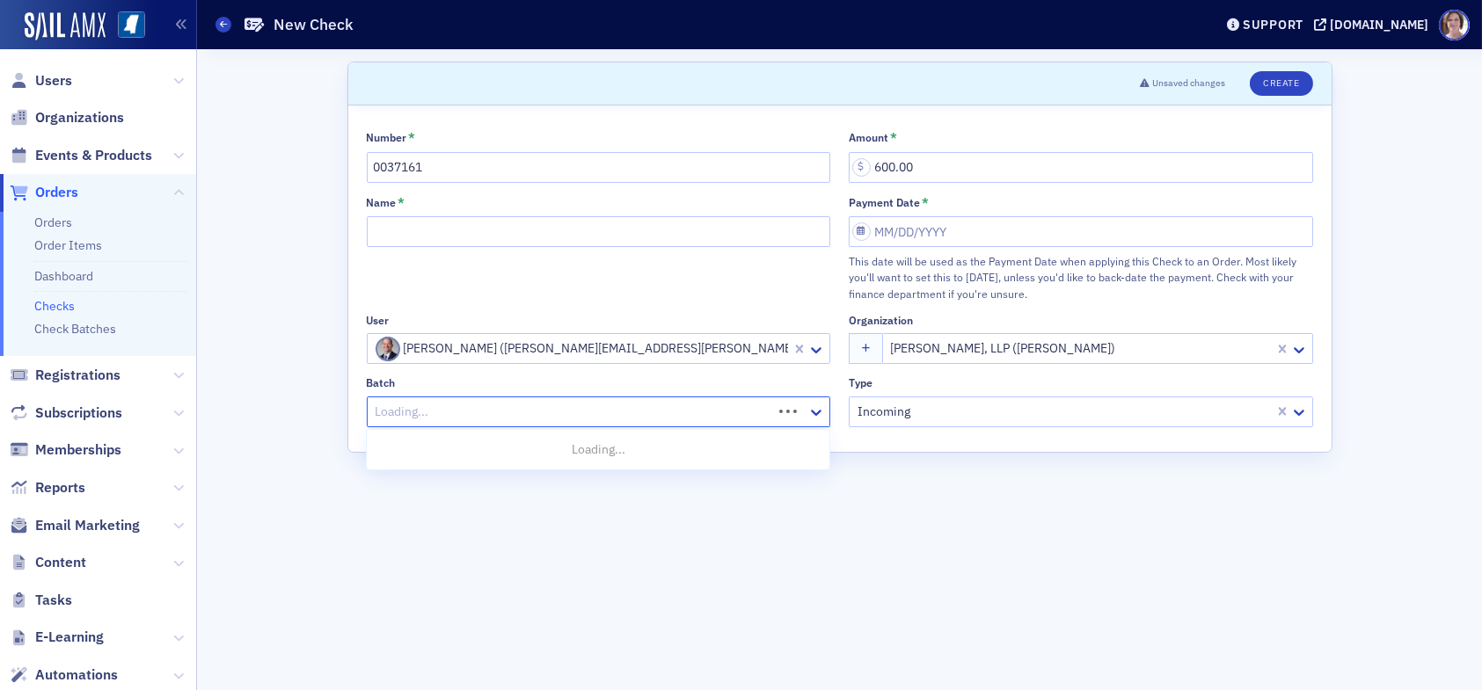
click at [694, 405] on div at bounding box center [573, 412] width 398 height 22
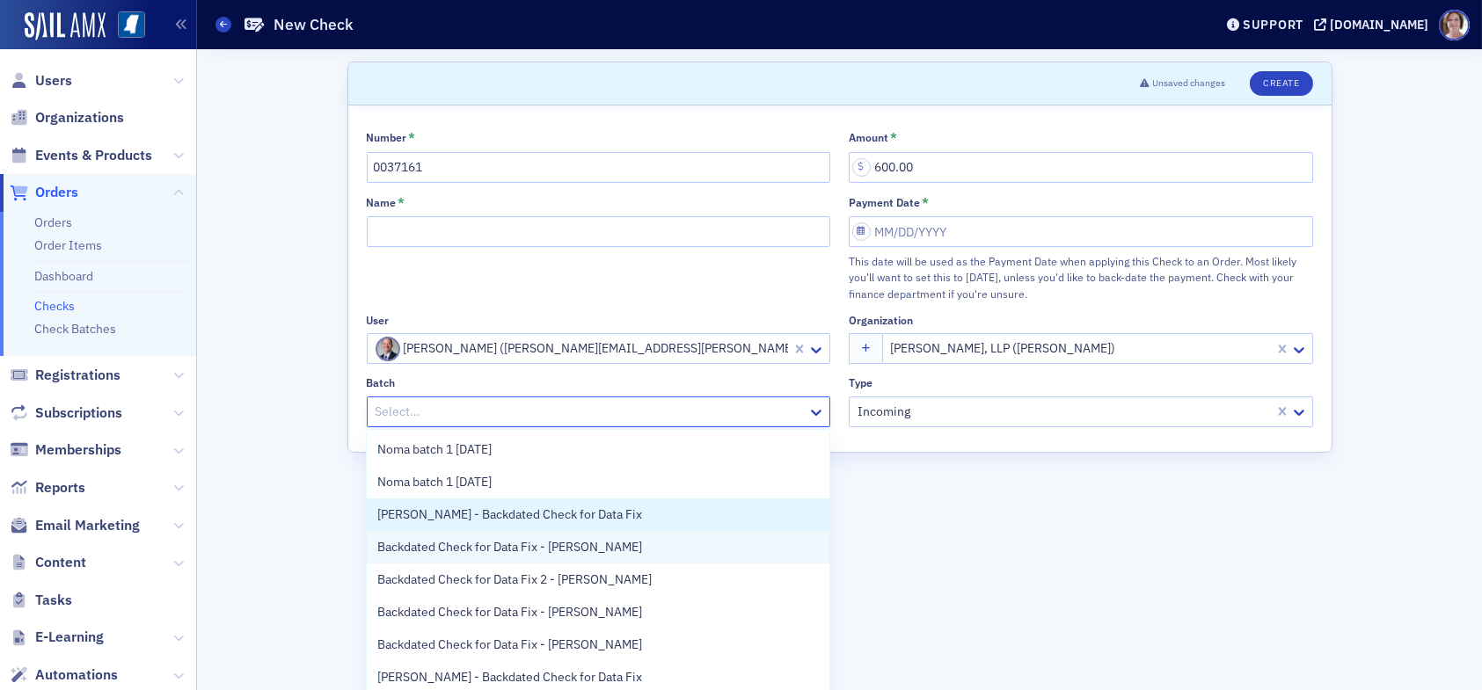
scroll to position [35, 0]
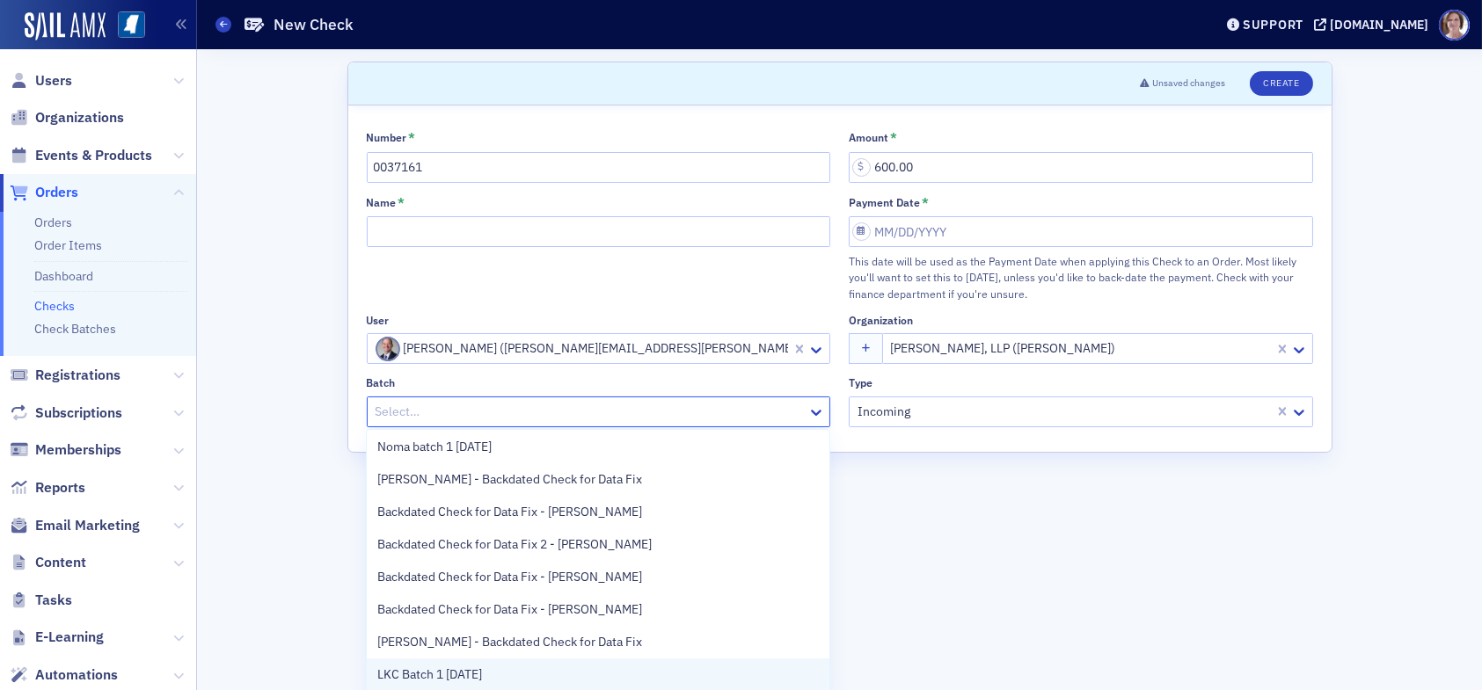
click at [445, 677] on span "LKC Batch 1 09.15.25" at bounding box center [429, 675] width 105 height 18
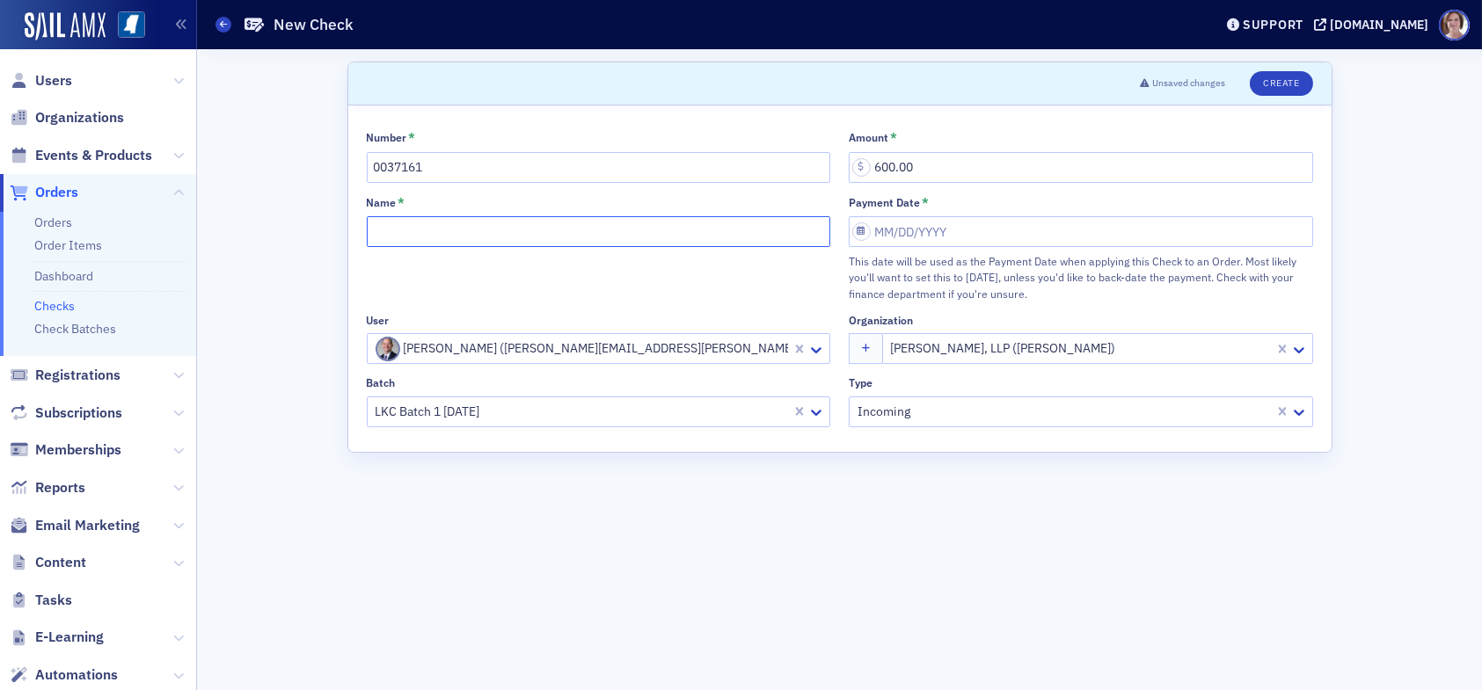
click at [478, 227] on input "Name *" at bounding box center [599, 231] width 464 height 31
click at [539, 235] on input "LKC Batch 1 09.15.25" at bounding box center [599, 231] width 464 height 31
drag, startPoint x: 528, startPoint y: 232, endPoint x: 312, endPoint y: 228, distance: 215.5
click at [312, 228] on div "Scroll to Unsaved changes Create Number * 0037161 Amount * 600.00 Name * LKC Ba…" at bounding box center [839, 369] width 1260 height 641
type input "HCSS Gold Sponsorship"
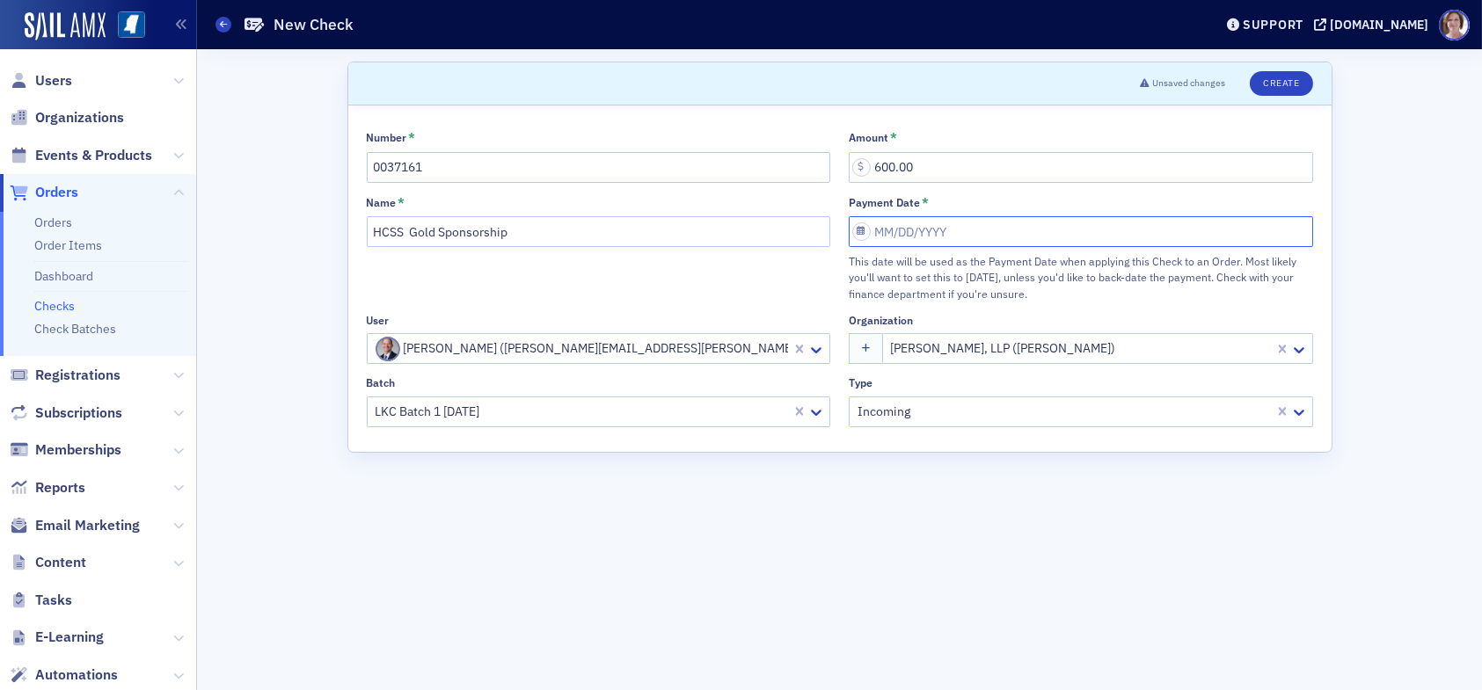
click at [931, 236] on input "Payment Date *" at bounding box center [1081, 231] width 464 height 31
select select "8"
select select "2025"
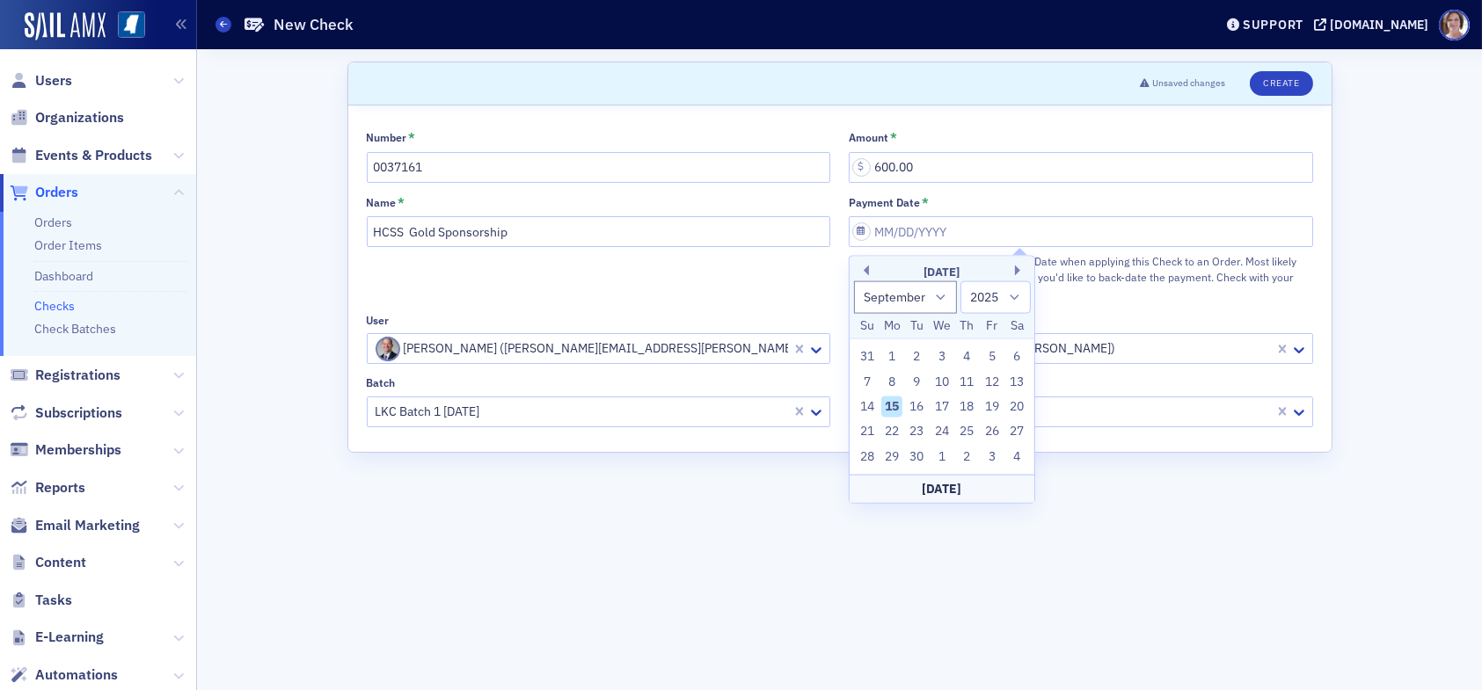
click at [886, 405] on div "15" at bounding box center [891, 407] width 21 height 21
type input "09/15/2025"
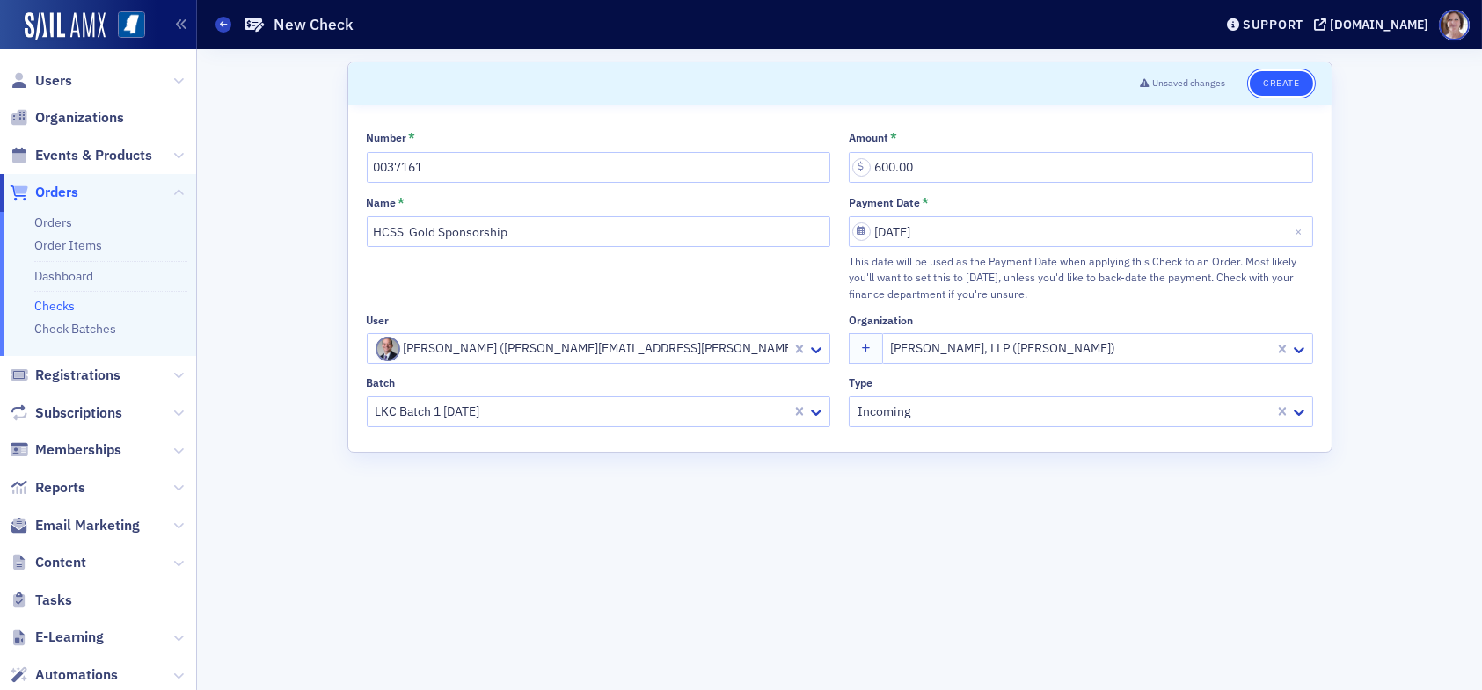
click at [1275, 77] on button "Create" at bounding box center [1281, 83] width 62 height 25
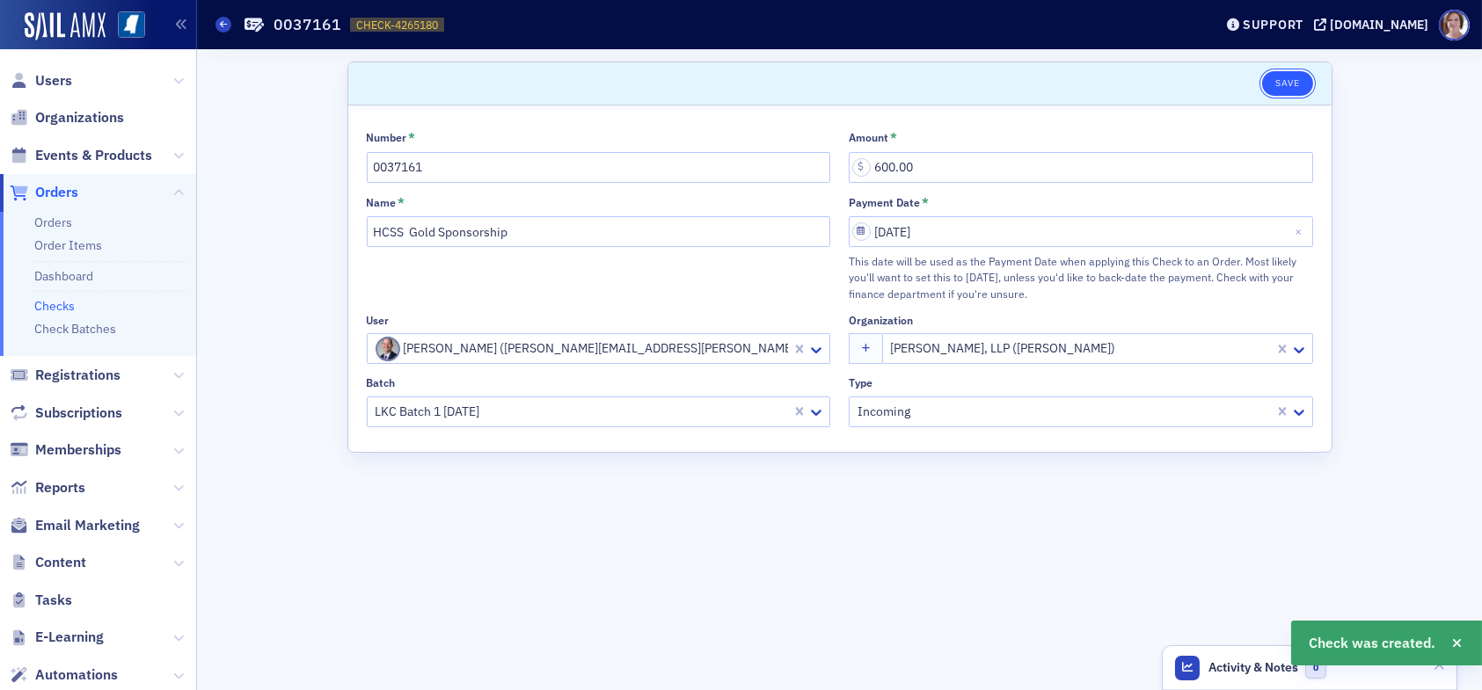
click at [1291, 86] on button "Save" at bounding box center [1287, 83] width 50 height 25
click at [61, 305] on link "Checks" at bounding box center [54, 306] width 40 height 16
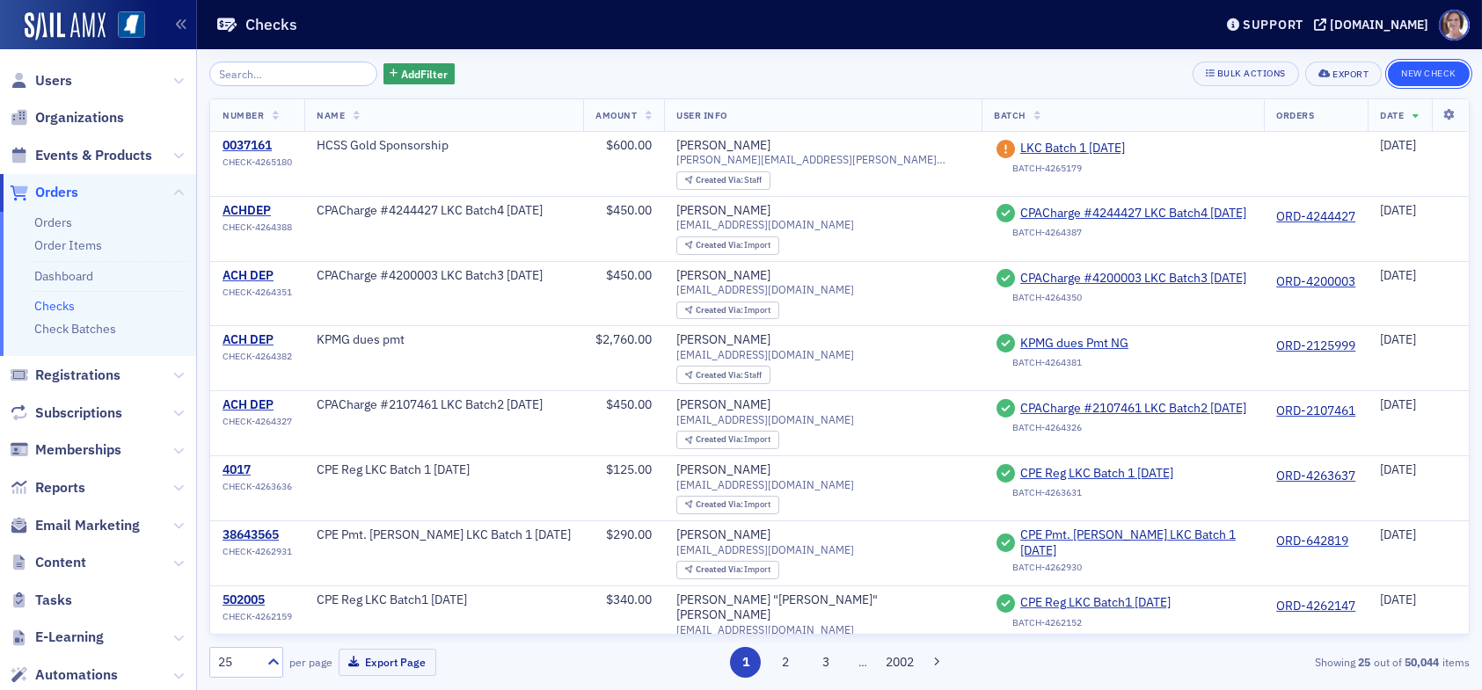
click at [1421, 70] on button "New Check" at bounding box center [1429, 74] width 82 height 25
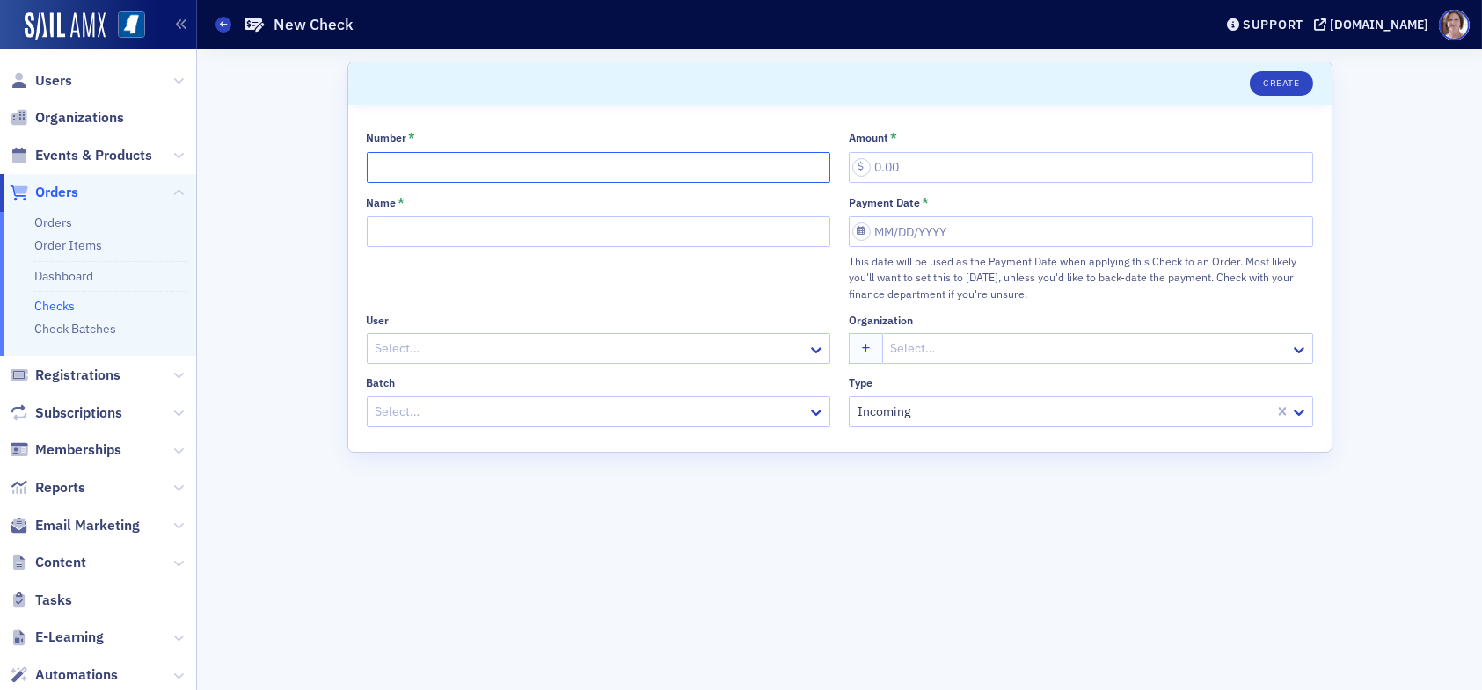
click at [696, 165] on input "Number *" at bounding box center [599, 167] width 464 height 31
type input "10165829"
type input "267.50"
type input "B & B Newsletter Ad"
click at [974, 232] on input "Payment Date *" at bounding box center [1081, 231] width 464 height 31
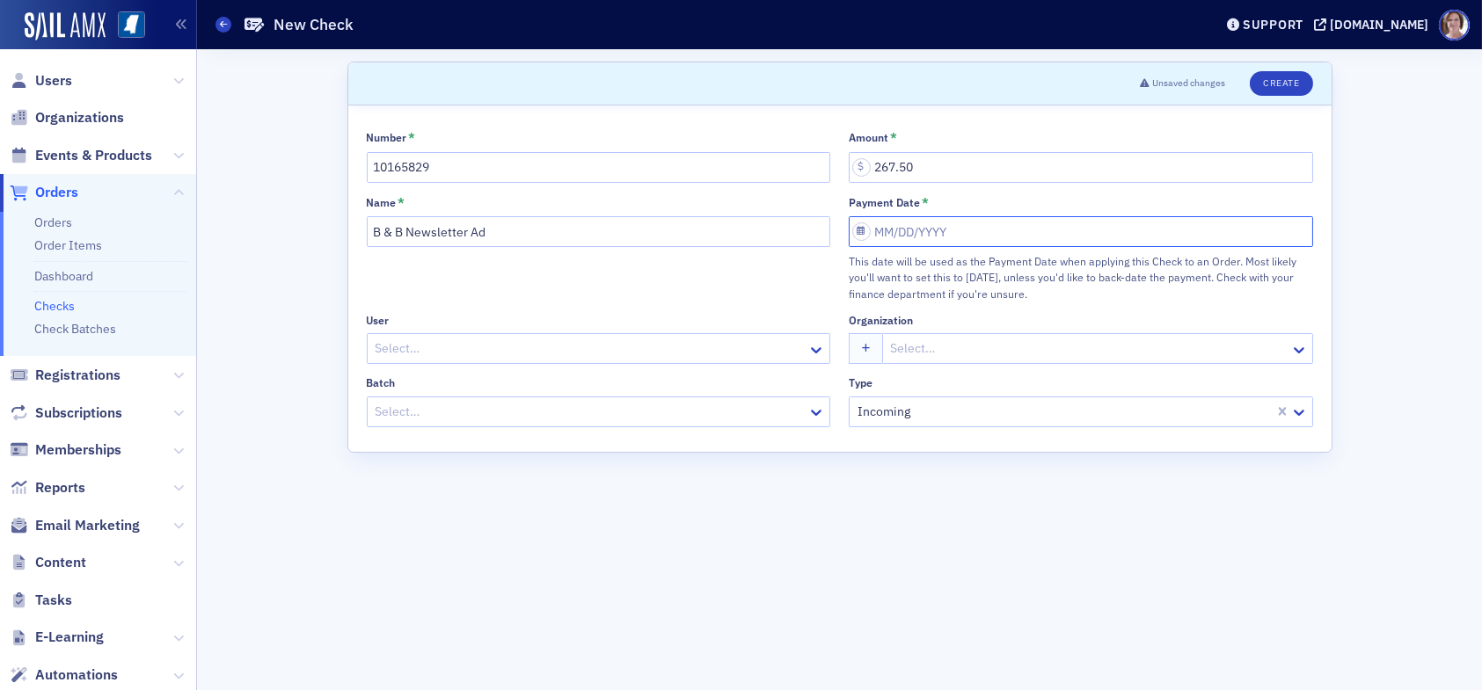
select select "8"
select select "2025"
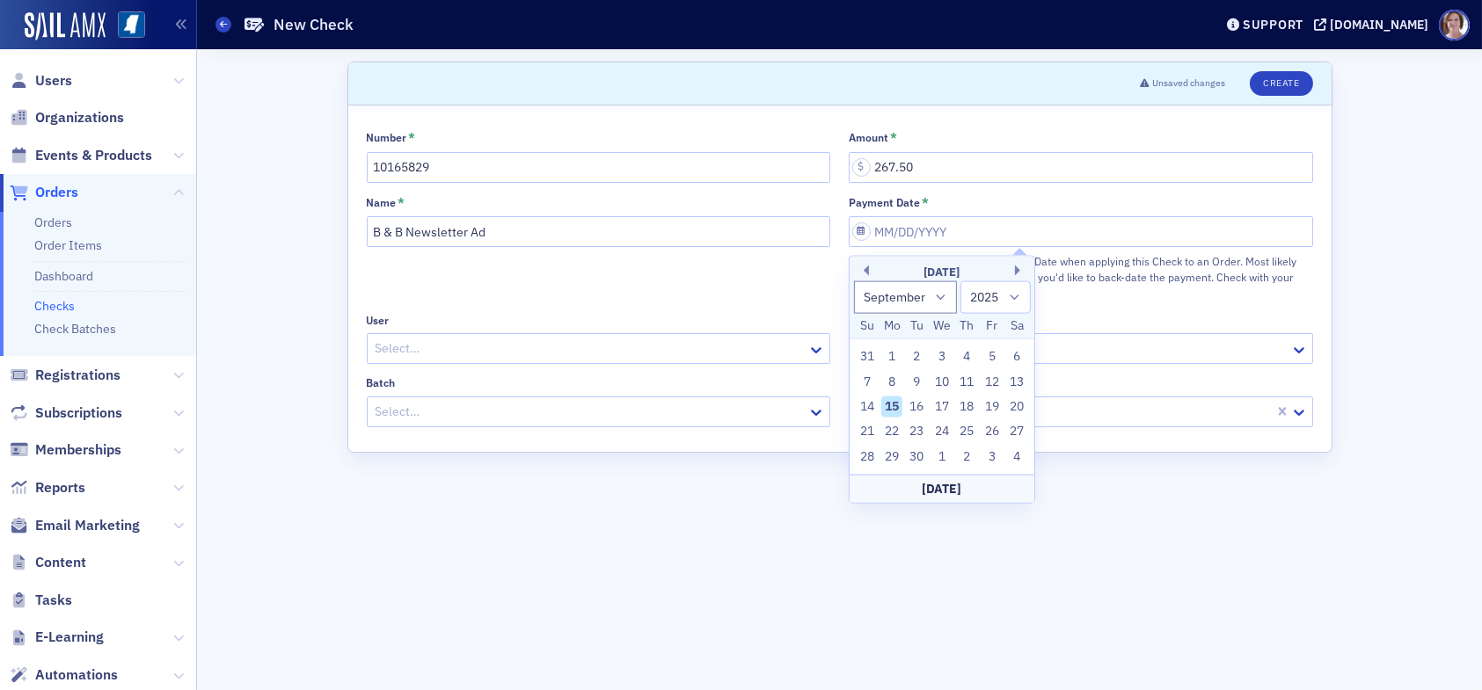
click at [895, 405] on div "15" at bounding box center [891, 407] width 21 height 21
type input "09/15/2025"
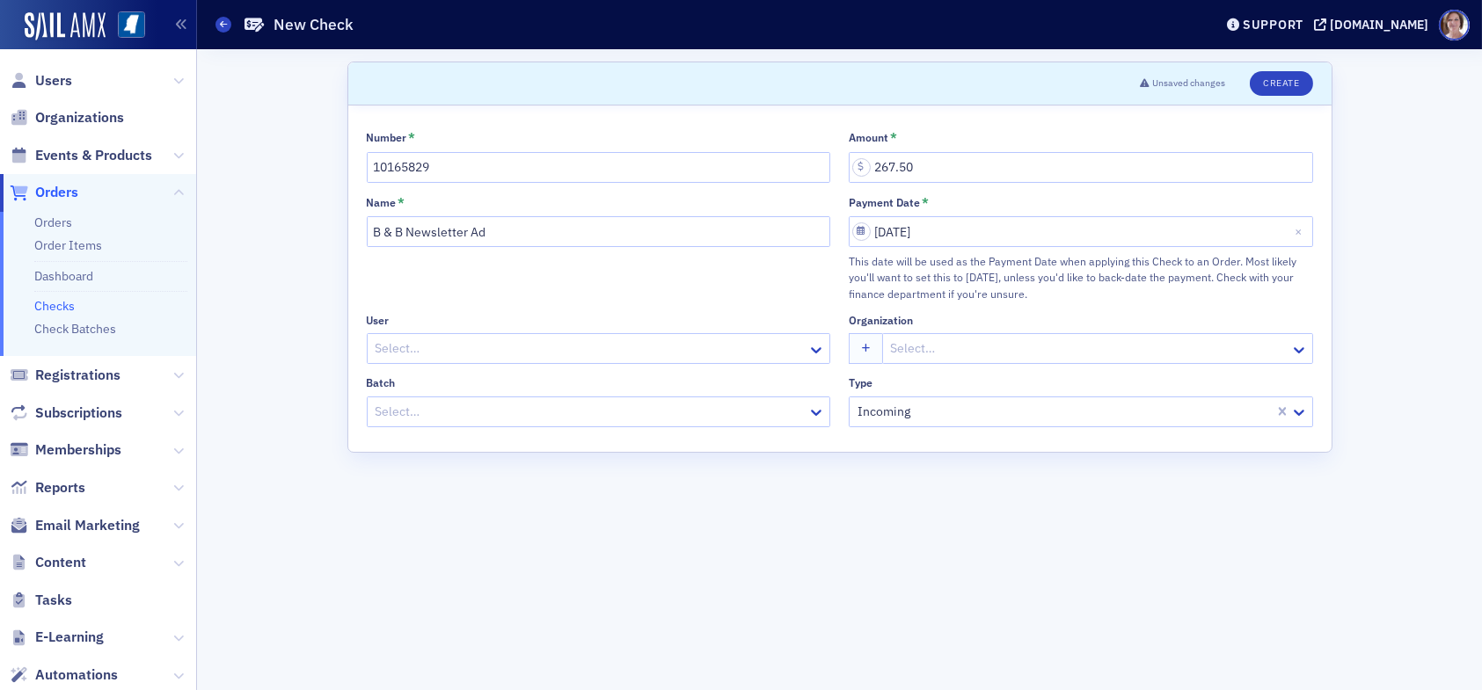
click at [485, 348] on div at bounding box center [590, 349] width 433 height 22
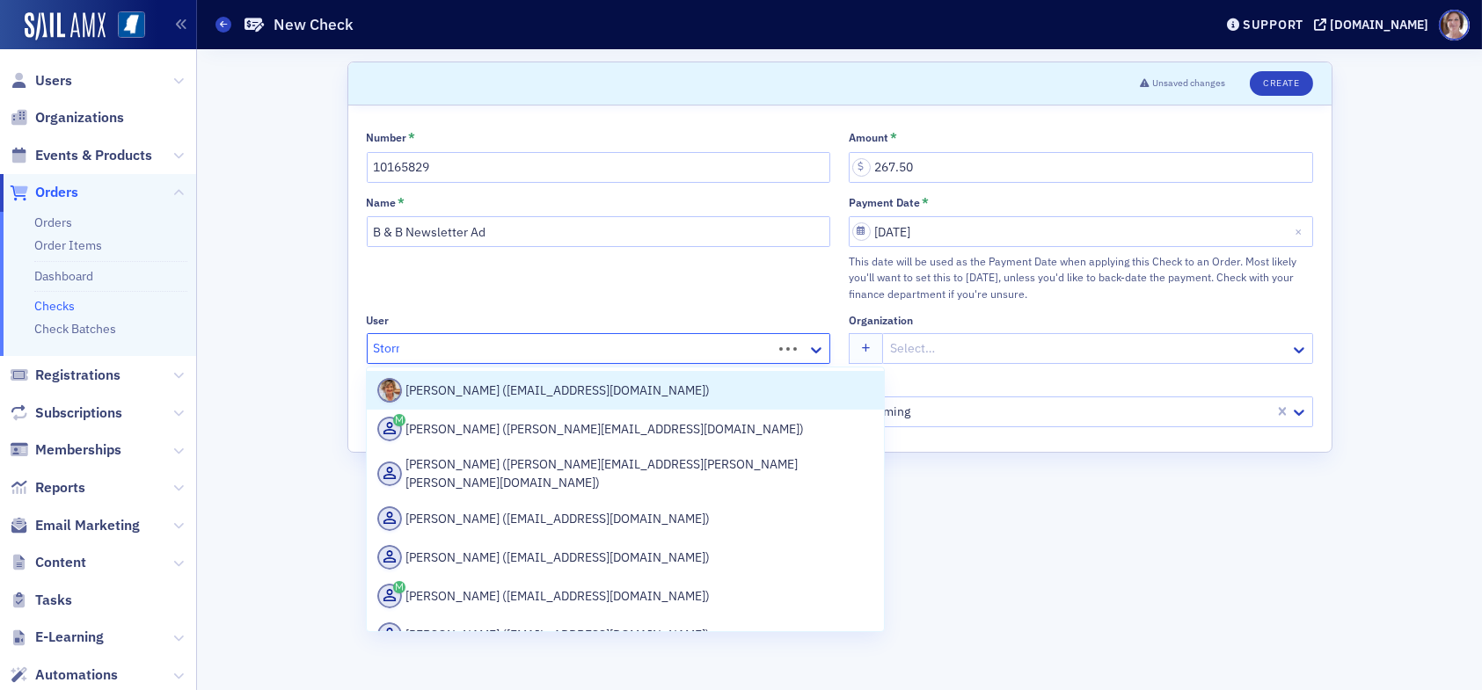
type input "Stormy"
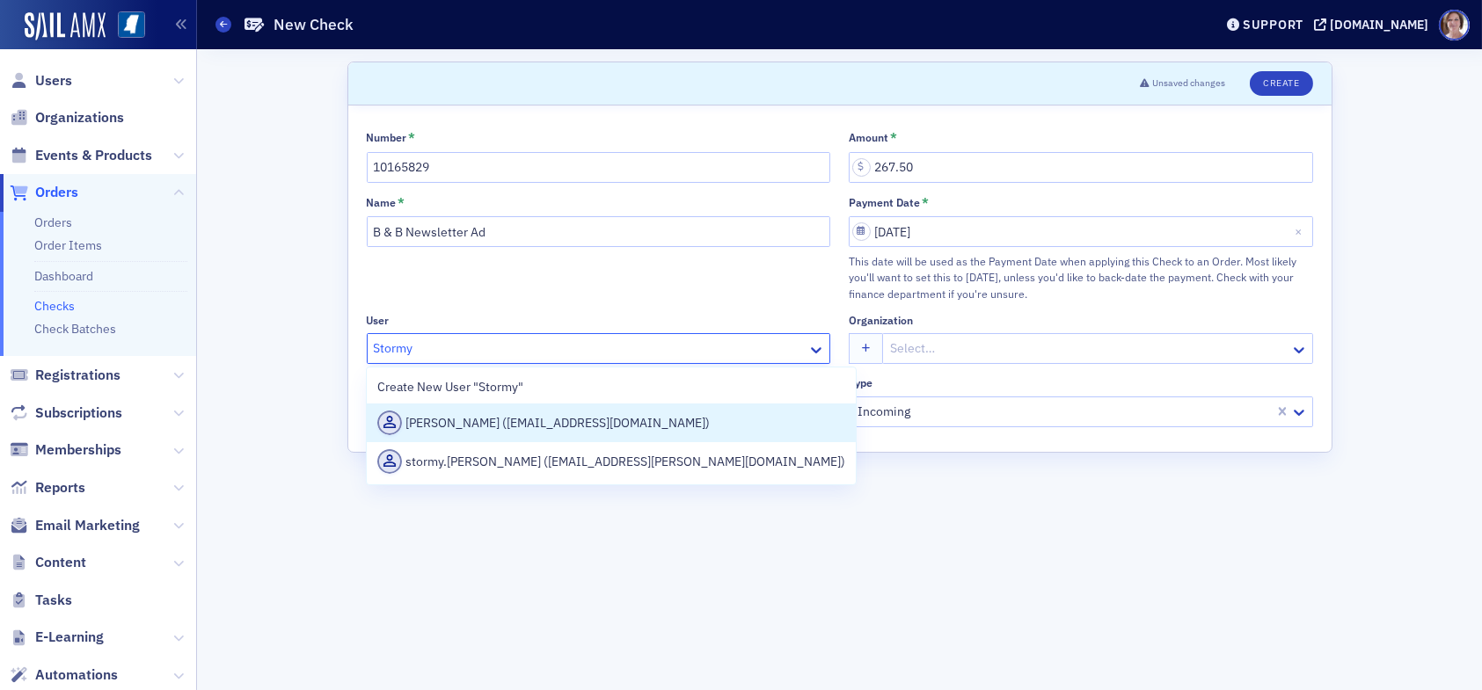
click at [587, 415] on div "Stormy Blair (sblair@bb-asp.com)" at bounding box center [611, 423] width 468 height 25
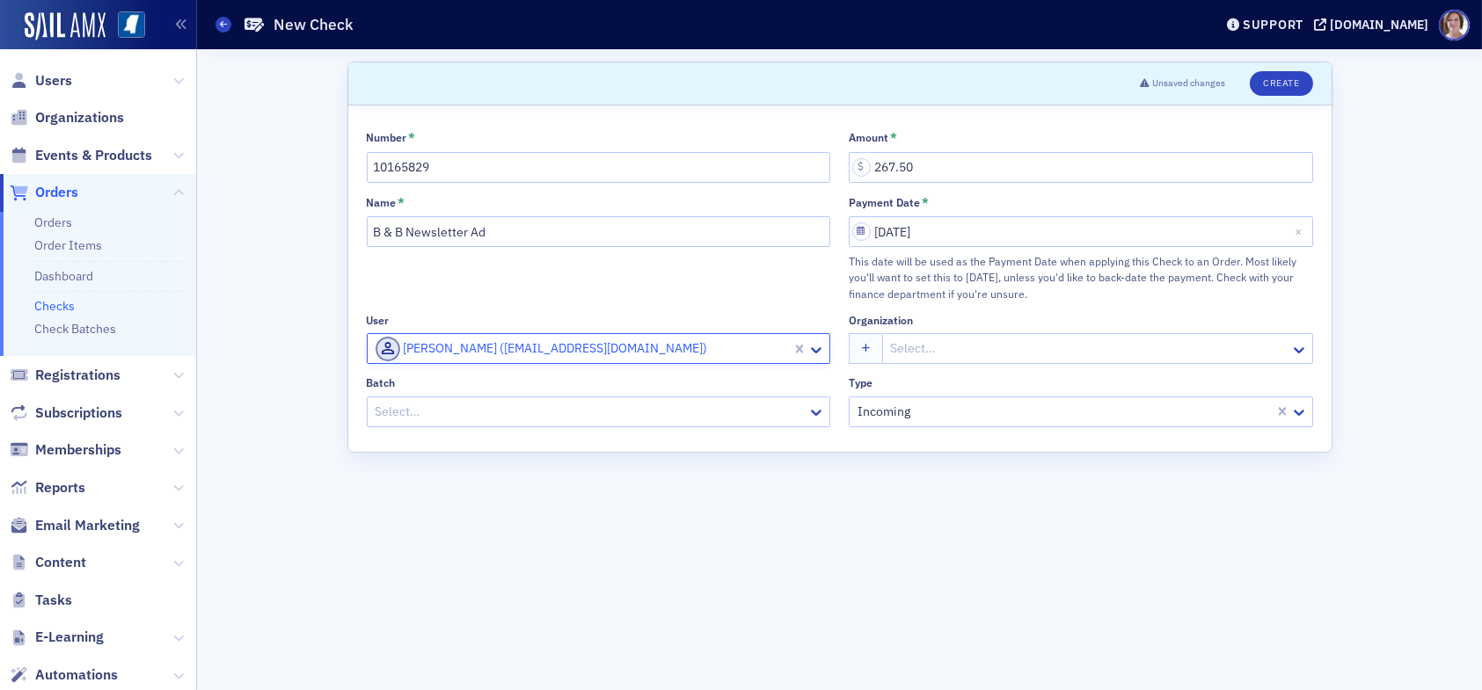
click at [568, 413] on div at bounding box center [590, 412] width 433 height 22
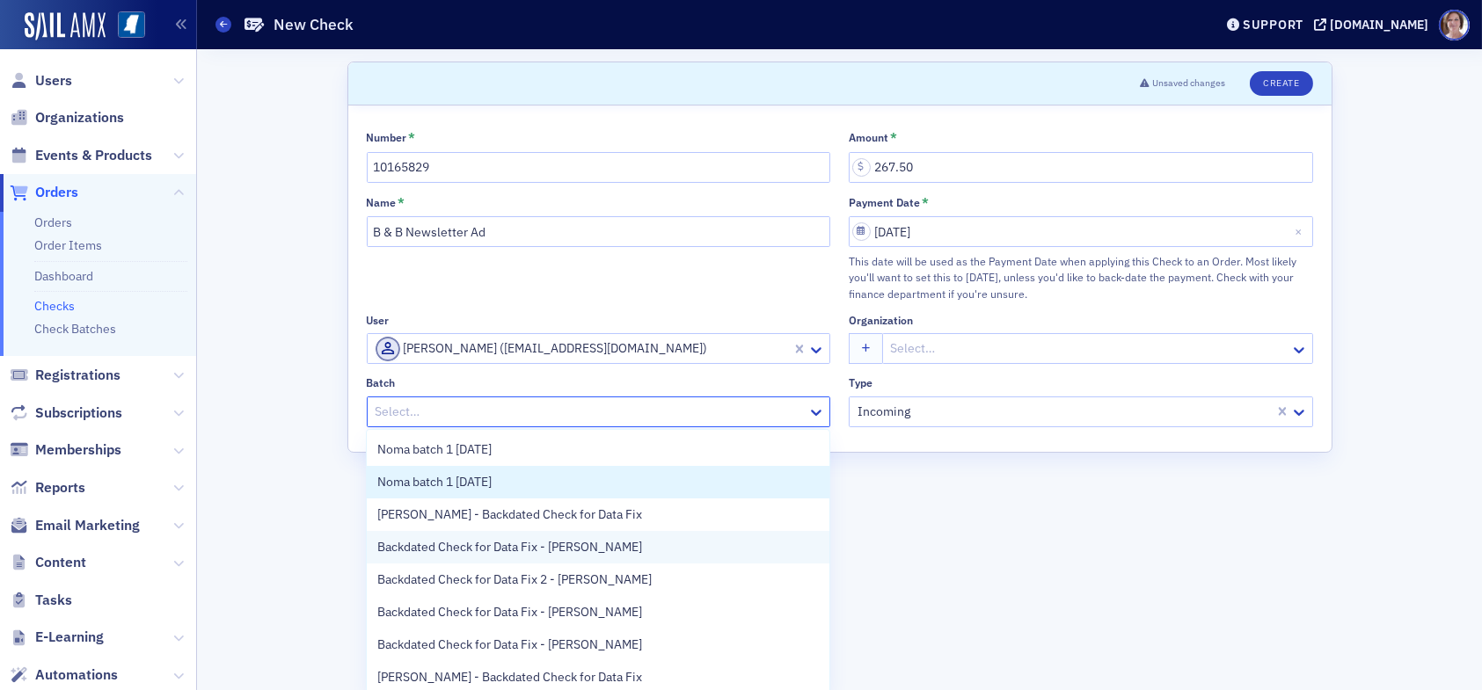
scroll to position [35, 0]
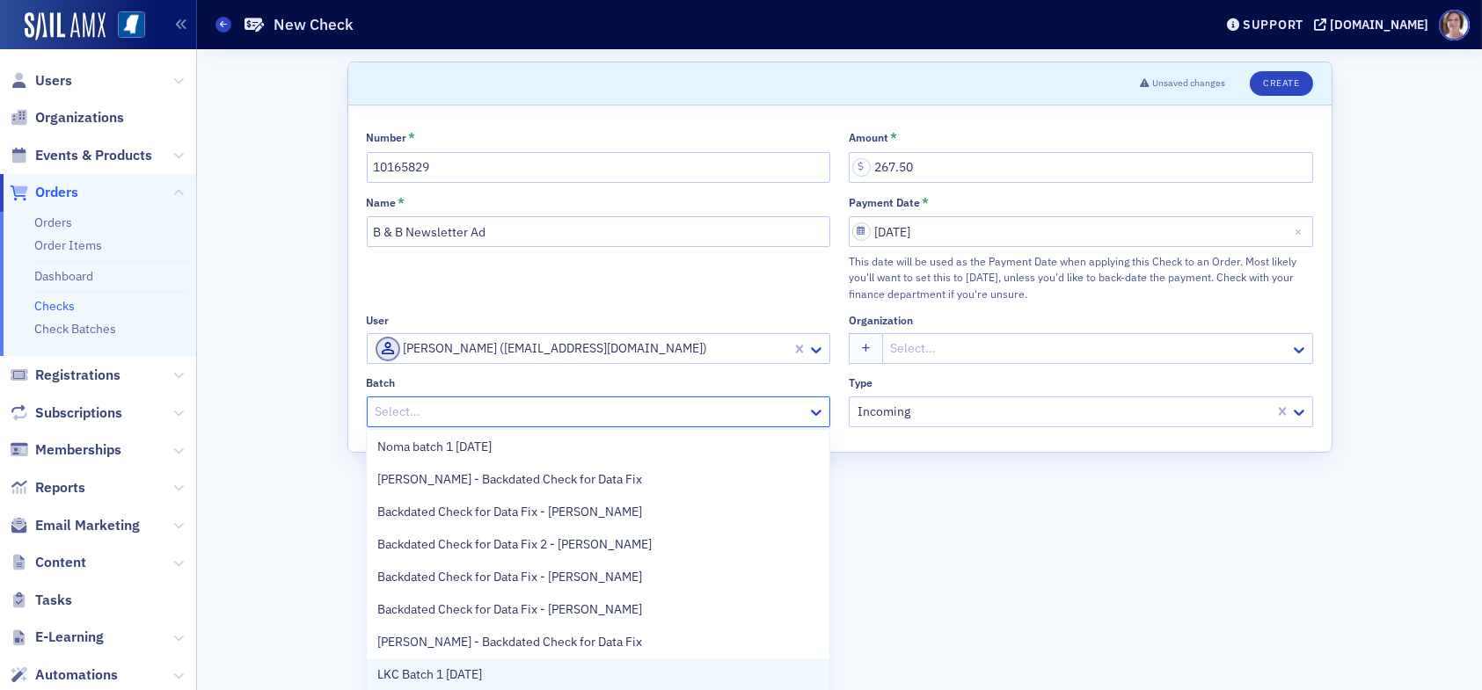
click at [434, 667] on span "LKC Batch 1 09.15.25" at bounding box center [429, 675] width 105 height 18
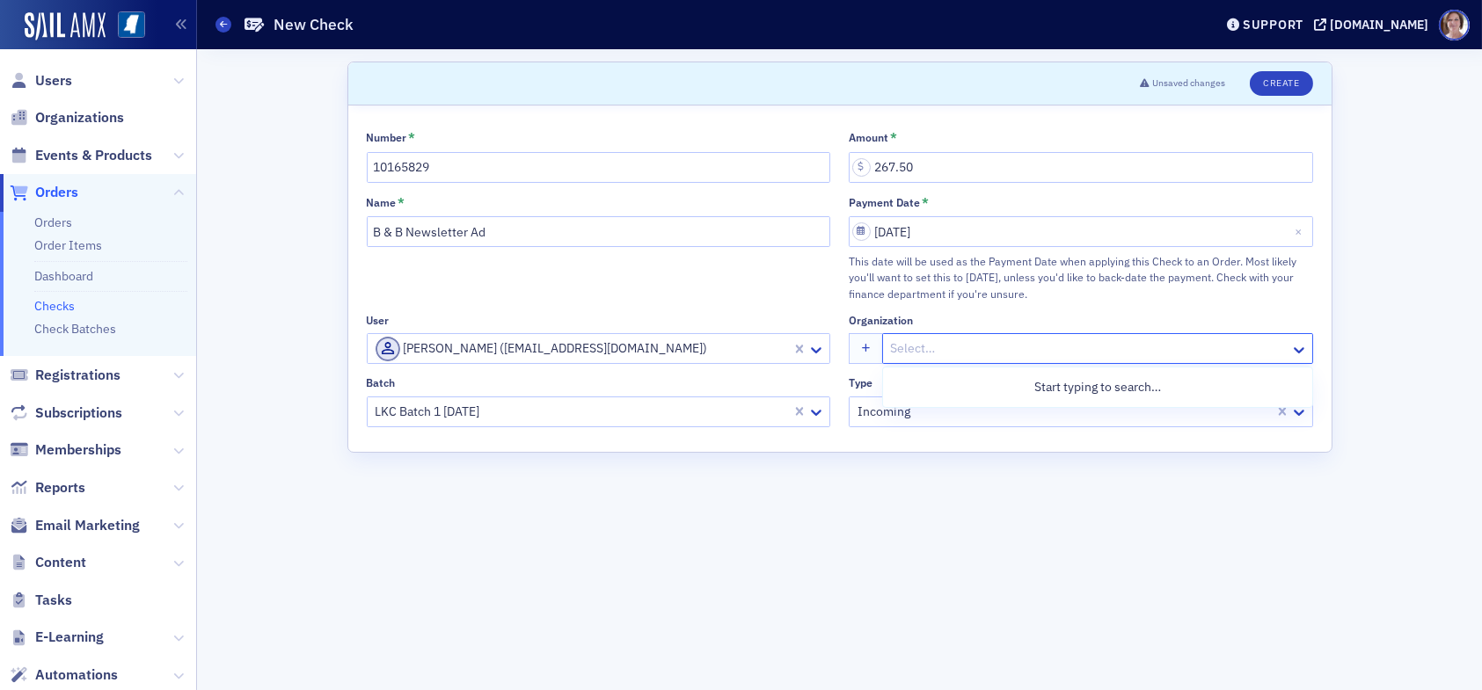
click at [961, 346] on div at bounding box center [1088, 349] width 399 height 22
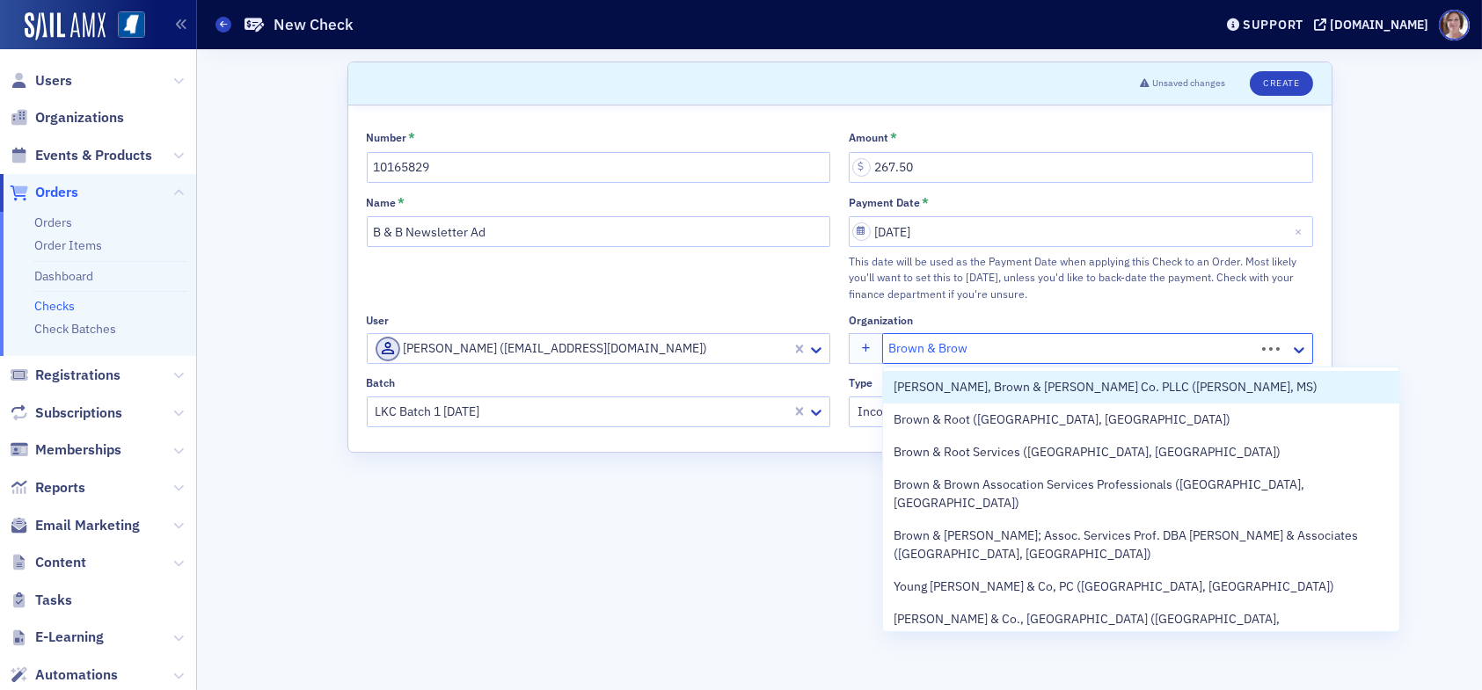
type input "Brown & Brown"
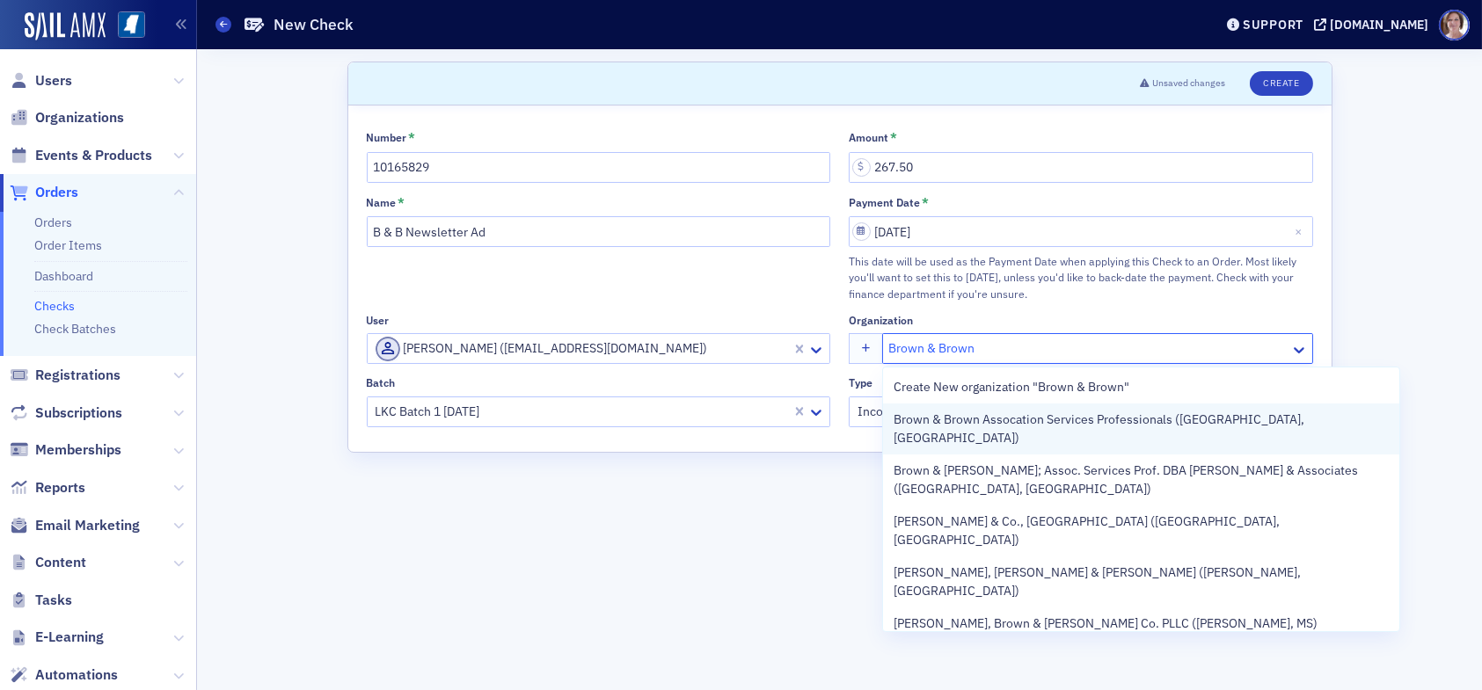
click at [1012, 419] on span "Brown & Brown Assocation Services Professionals (Mandeville, LA)" at bounding box center [1142, 429] width 496 height 37
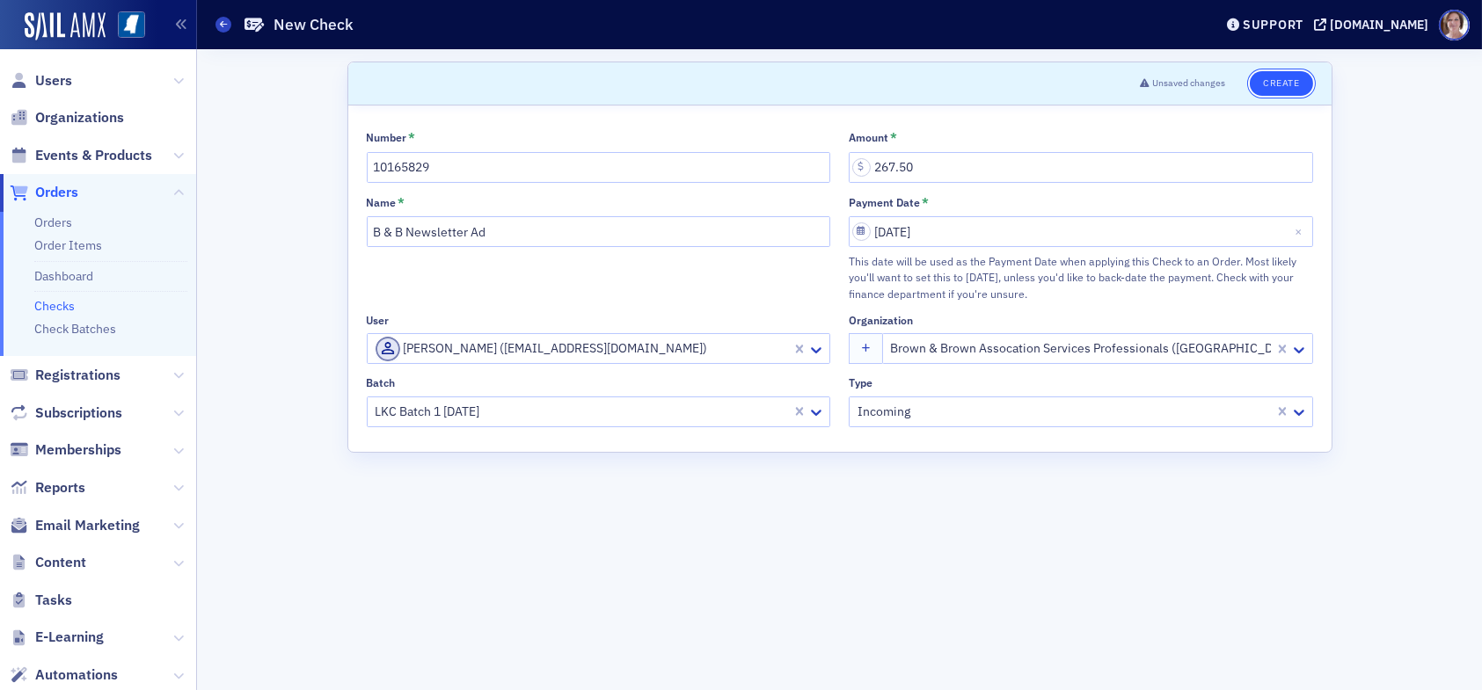
click at [1280, 82] on button "Create" at bounding box center [1281, 83] width 62 height 25
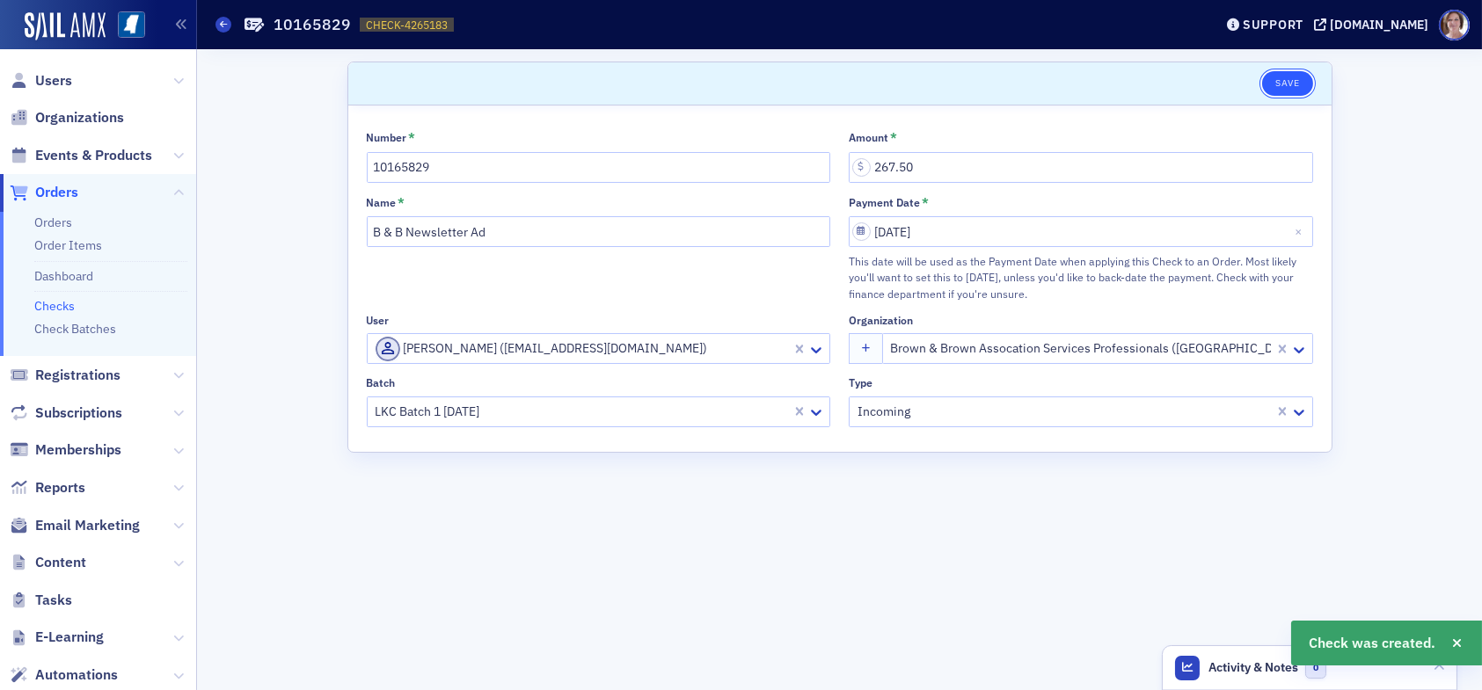
click at [1285, 82] on button "Save" at bounding box center [1287, 83] width 50 height 25
click at [61, 305] on link "Checks" at bounding box center [54, 306] width 40 height 16
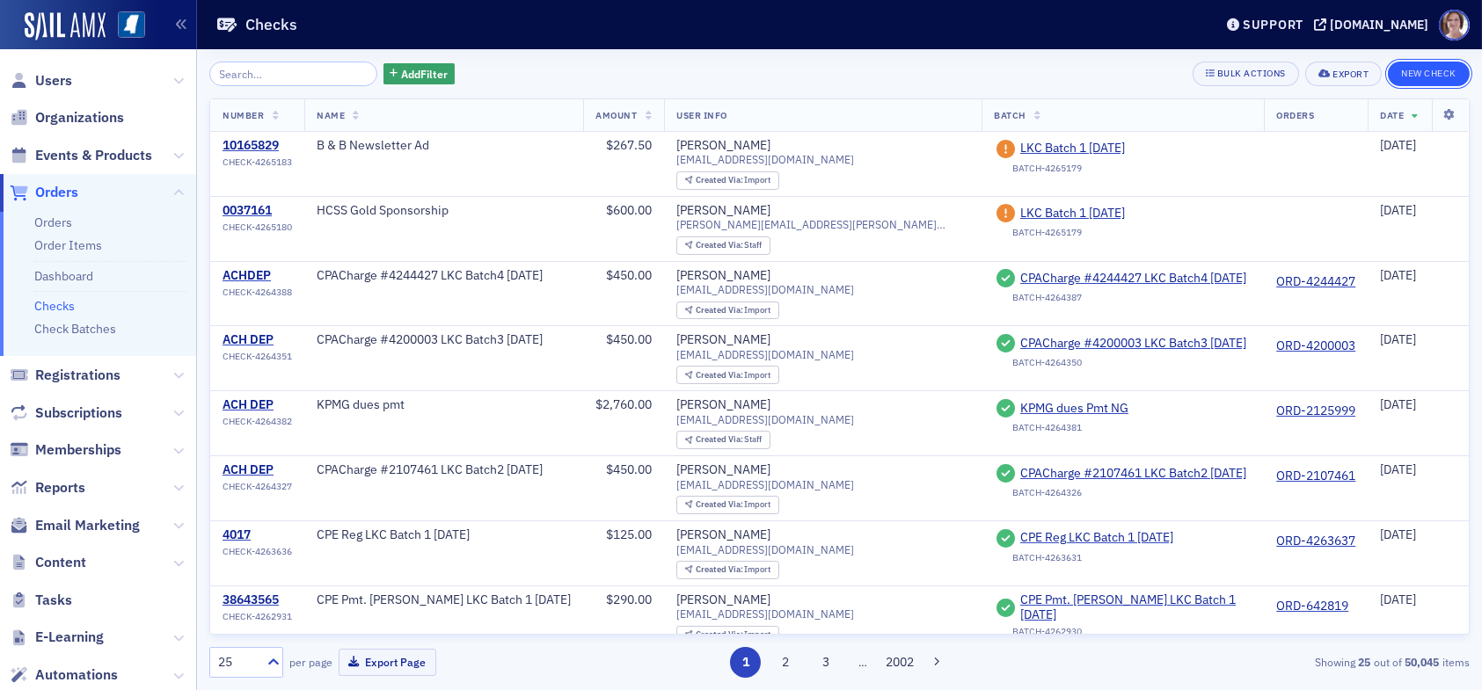
click at [1410, 76] on button "New Check" at bounding box center [1429, 74] width 82 height 25
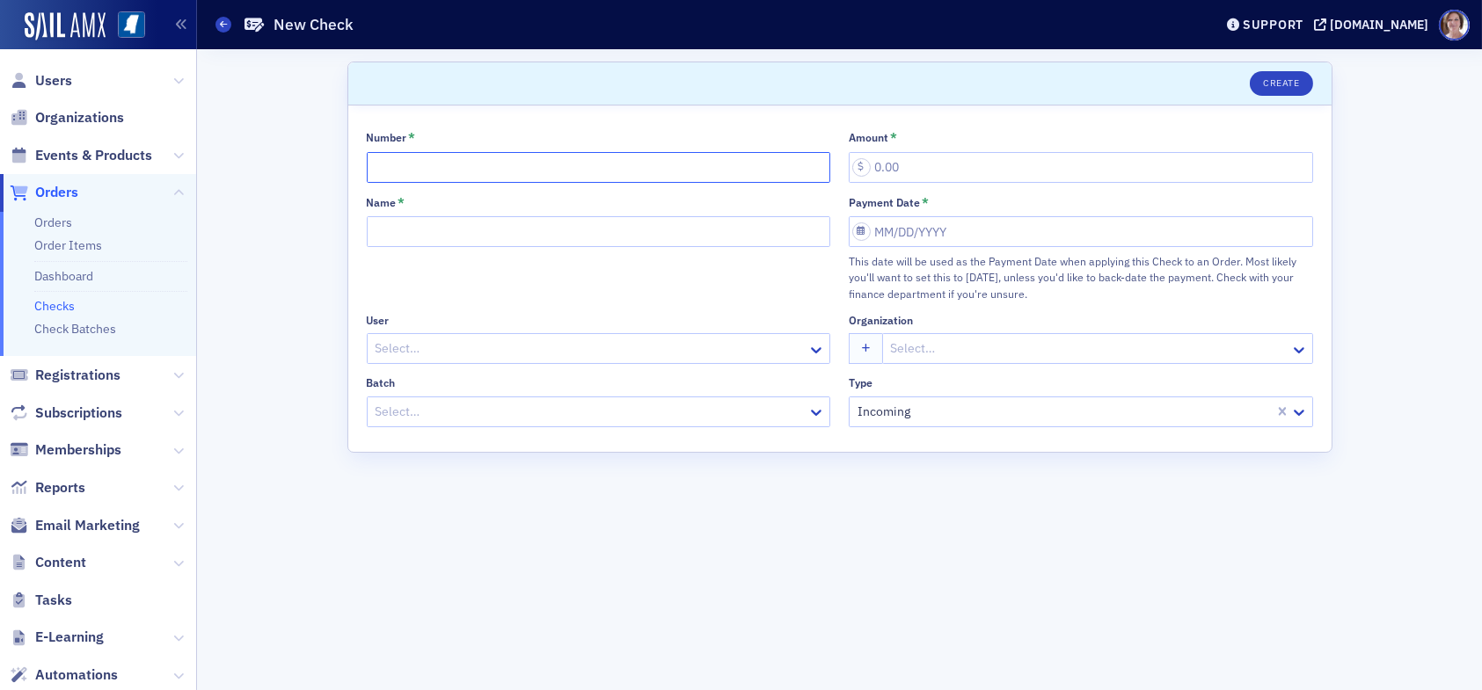
click at [522, 161] on input "Number *" at bounding box center [599, 167] width 464 height 31
type input "10164295"
type input "267.50"
click at [446, 232] on input "Name *" at bounding box center [599, 231] width 464 height 31
type input "B & B Newsletter Ad"
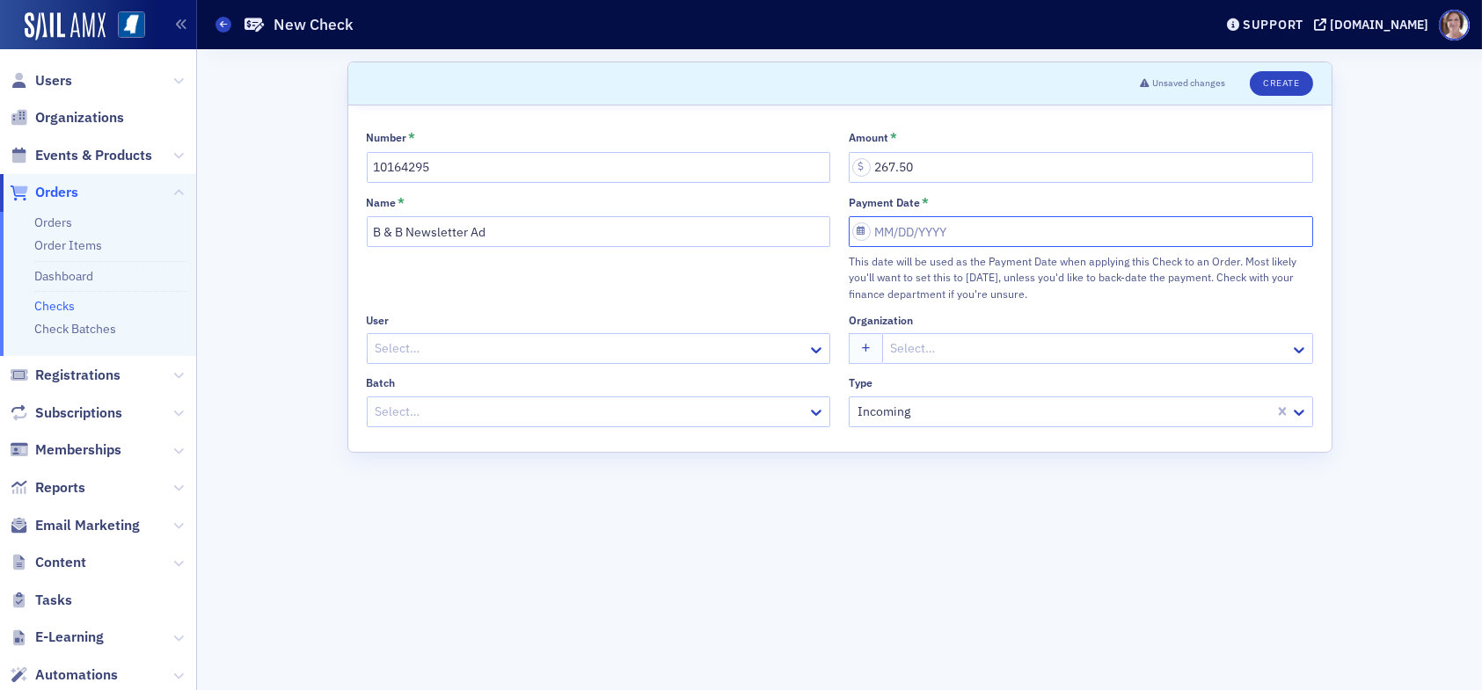
select select "8"
select select "2025"
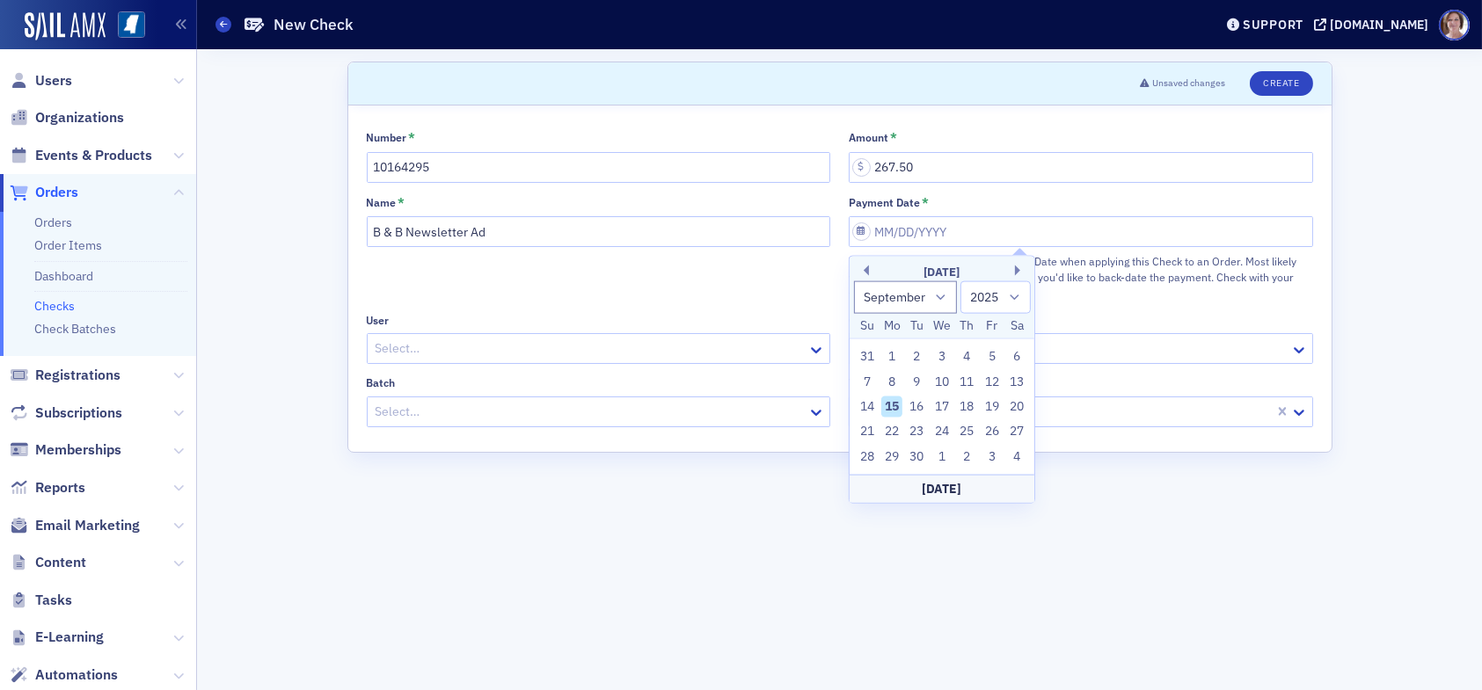
type input "09/15/2025"
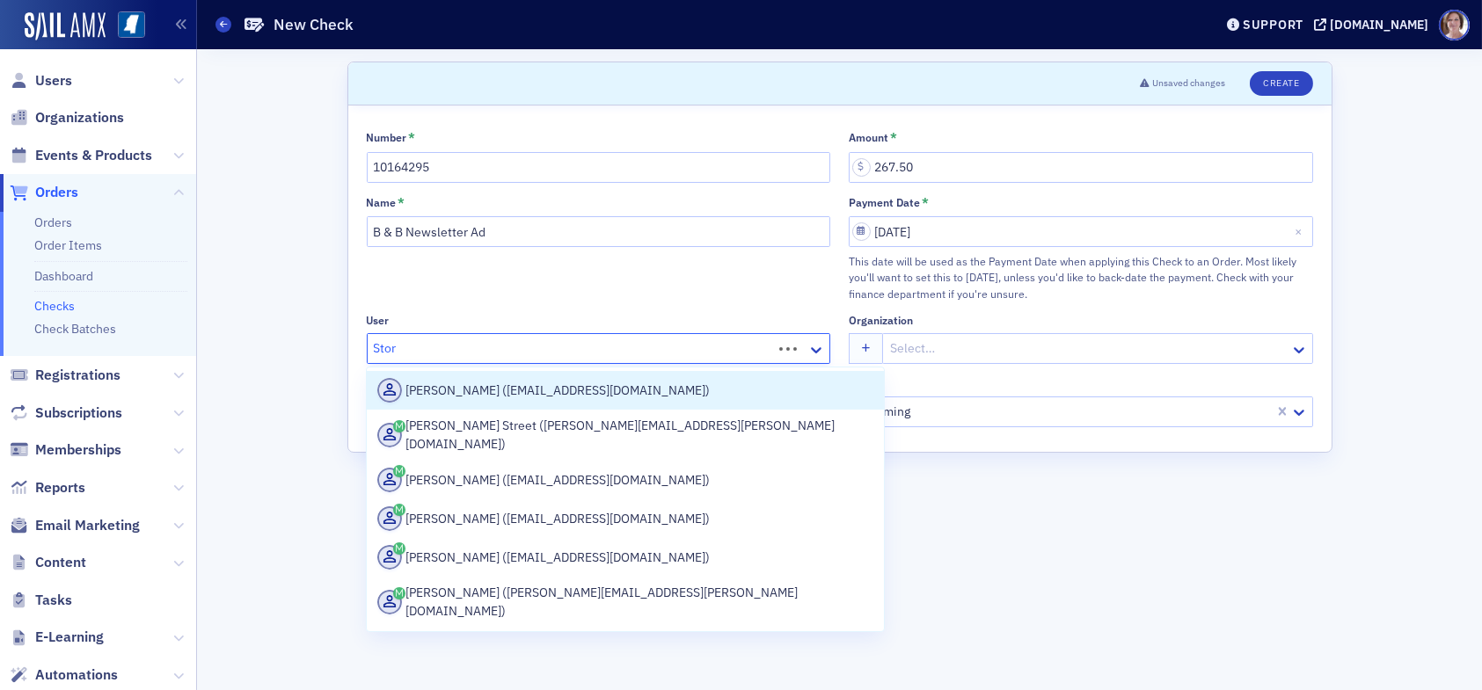
type input "Storm"
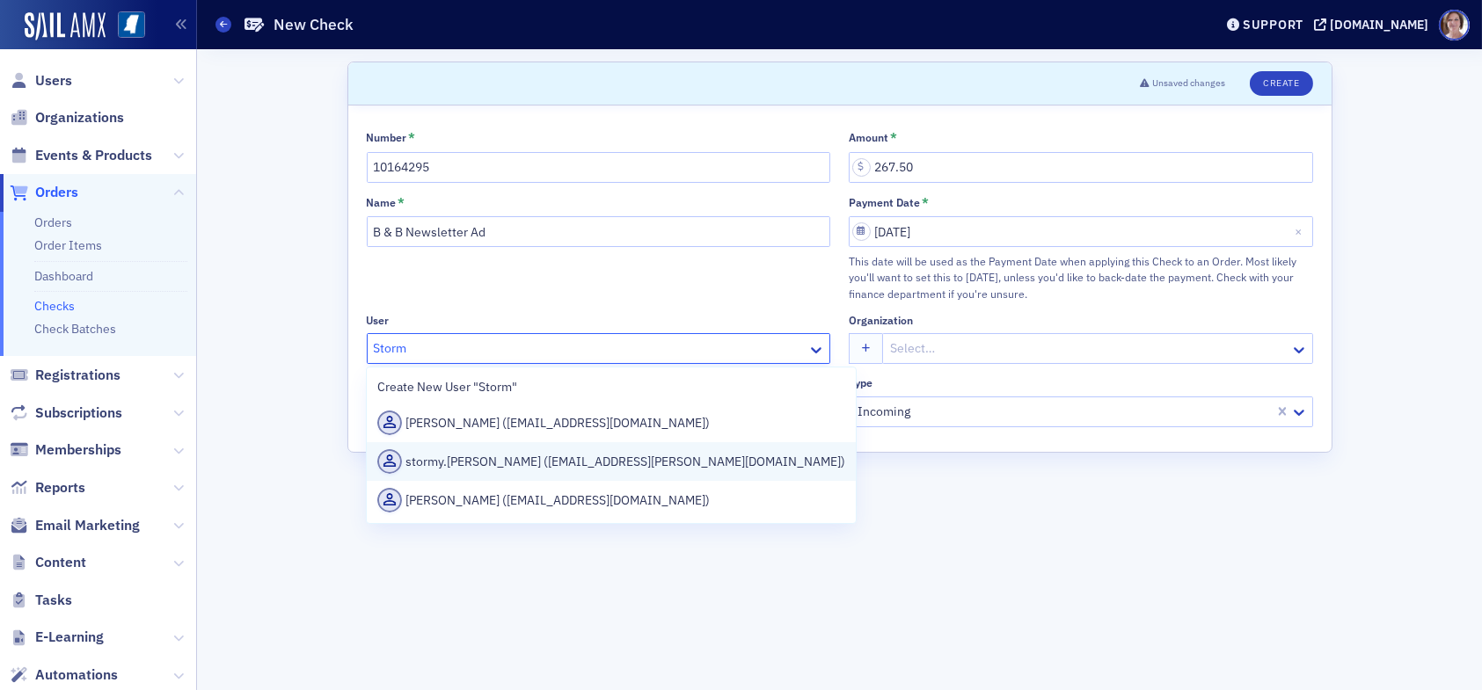
click at [444, 468] on div "stormy.blair (stormy.blair@bbrown.com)" at bounding box center [611, 461] width 468 height 25
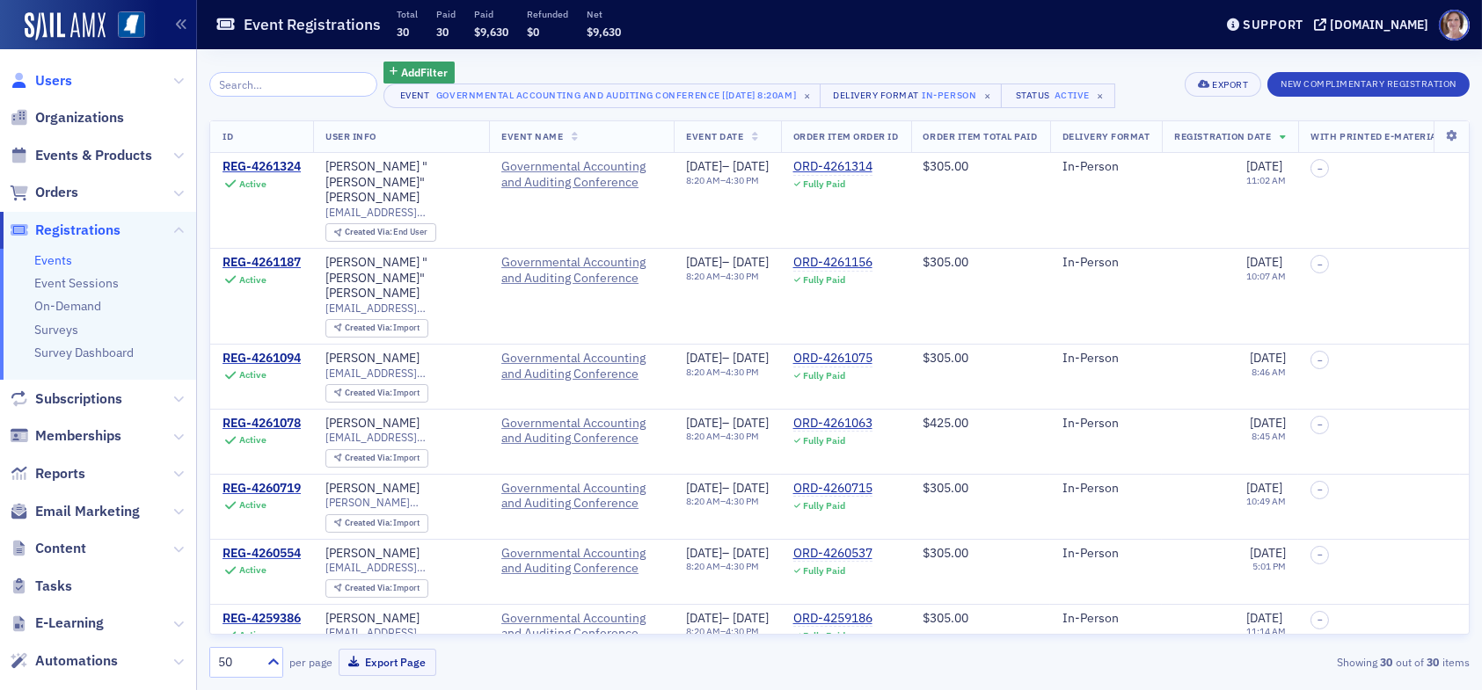
scroll to position [0, 516]
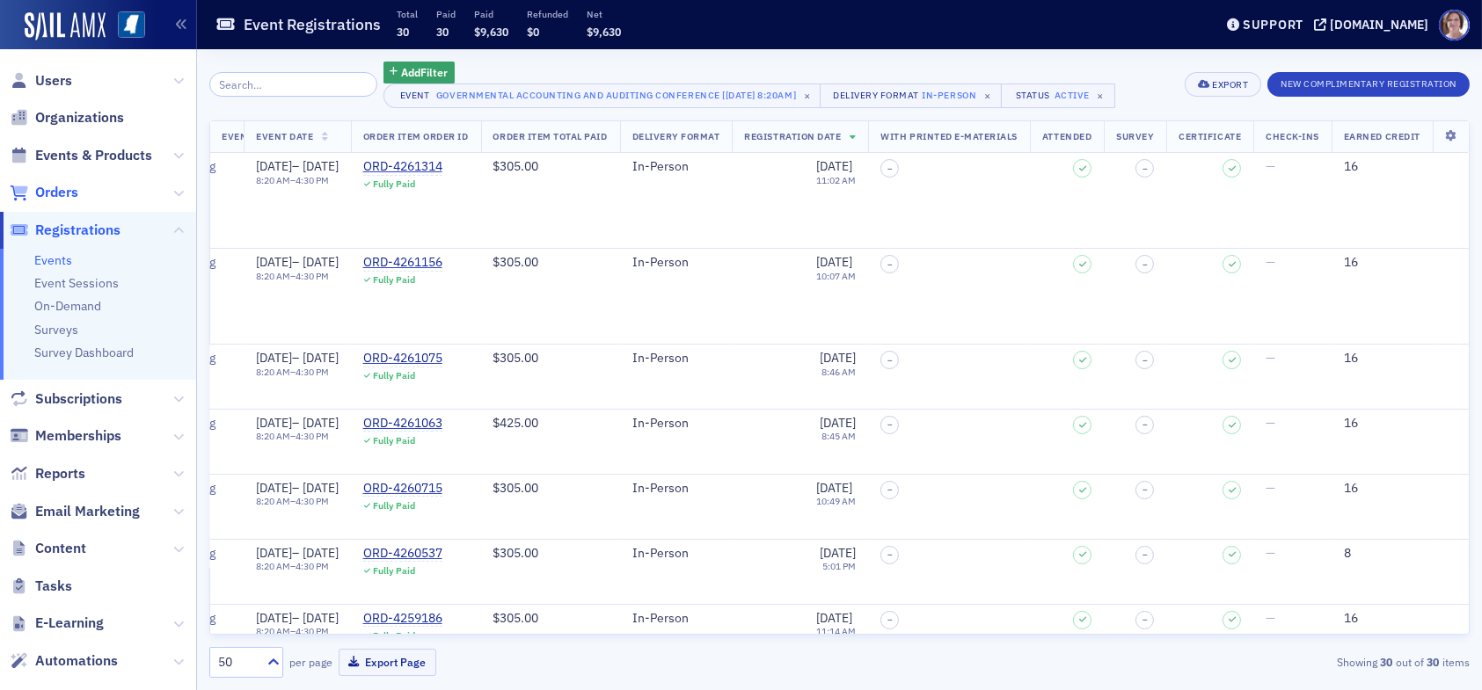
click at [70, 187] on span "Orders" at bounding box center [56, 192] width 43 height 19
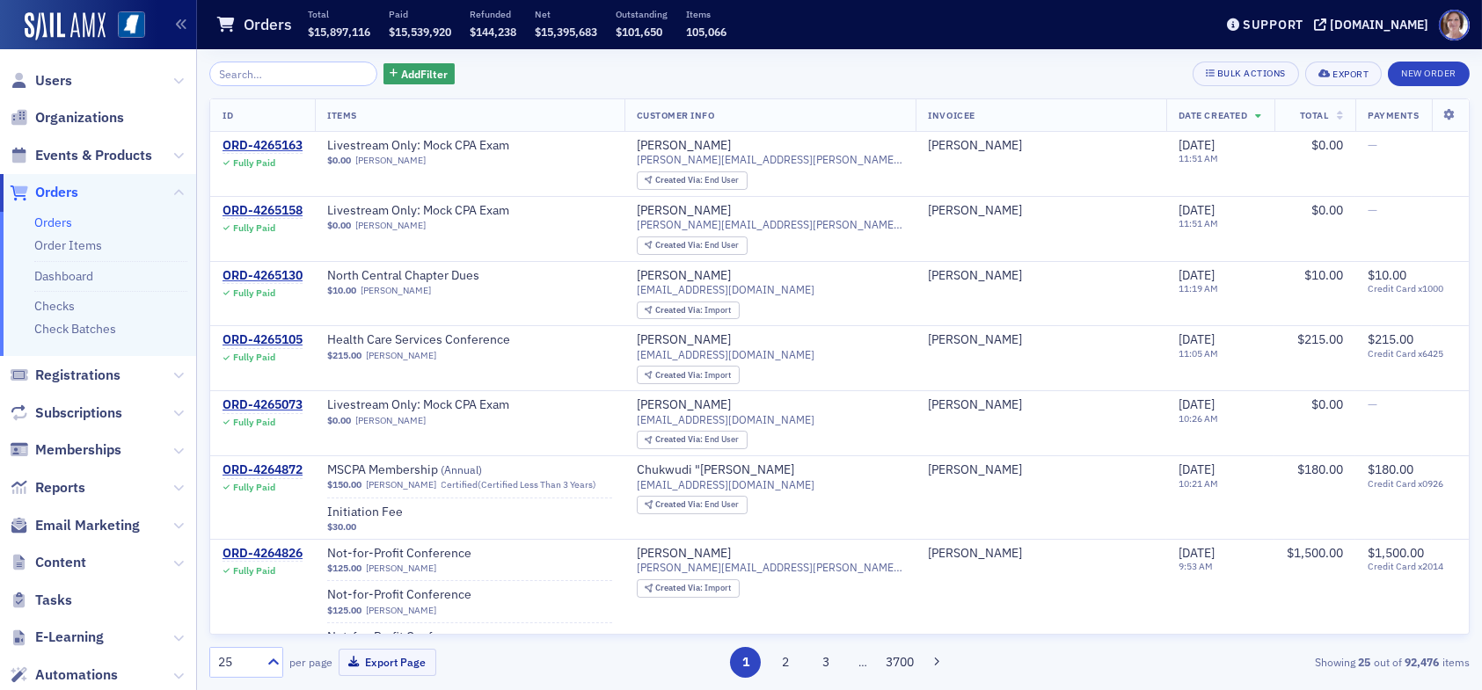
click at [260, 75] on input "search" at bounding box center [293, 74] width 168 height 25
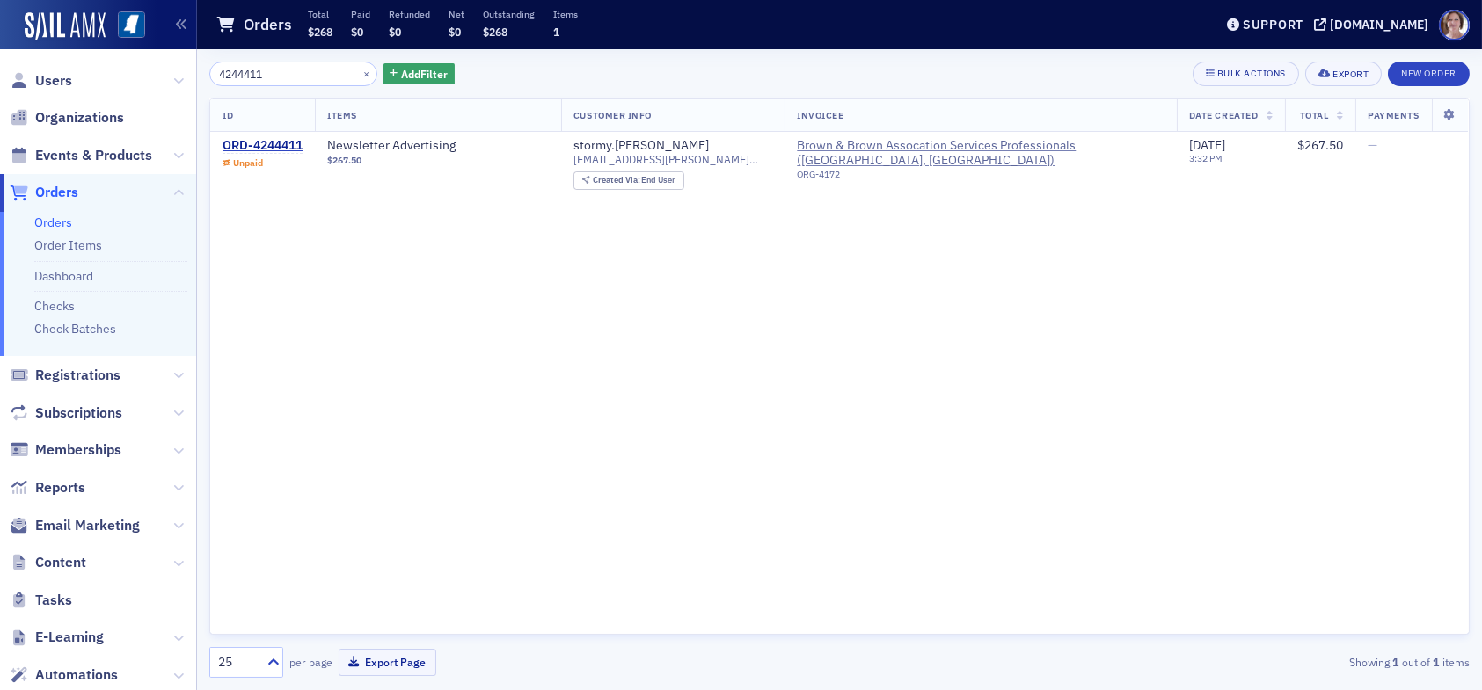
type input "4244411"
click at [90, 324] on link "Check Batches" at bounding box center [75, 329] width 82 height 16
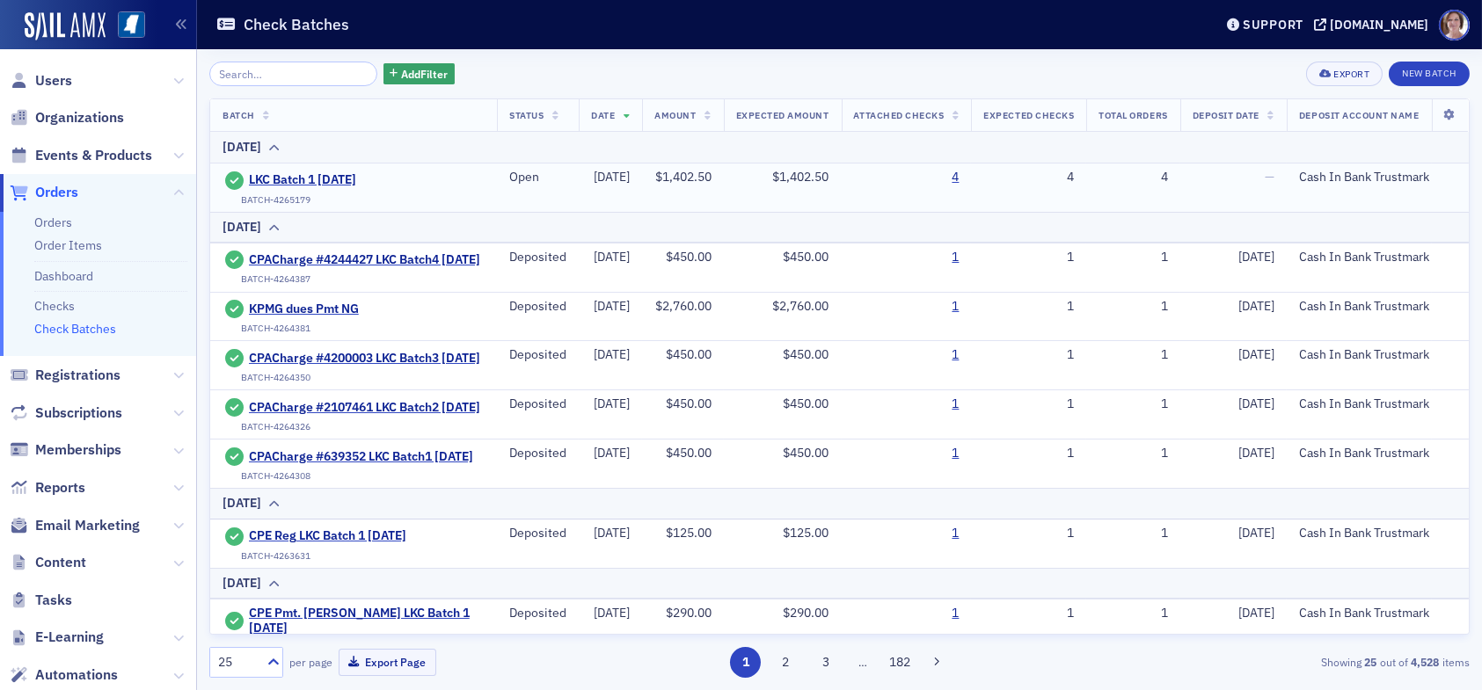
click at [332, 170] on div "LKC Batch 1 [DATE]" at bounding box center [316, 180] width 186 height 21
click at [303, 182] on span "LKC Batch 1 [DATE]" at bounding box center [329, 180] width 160 height 16
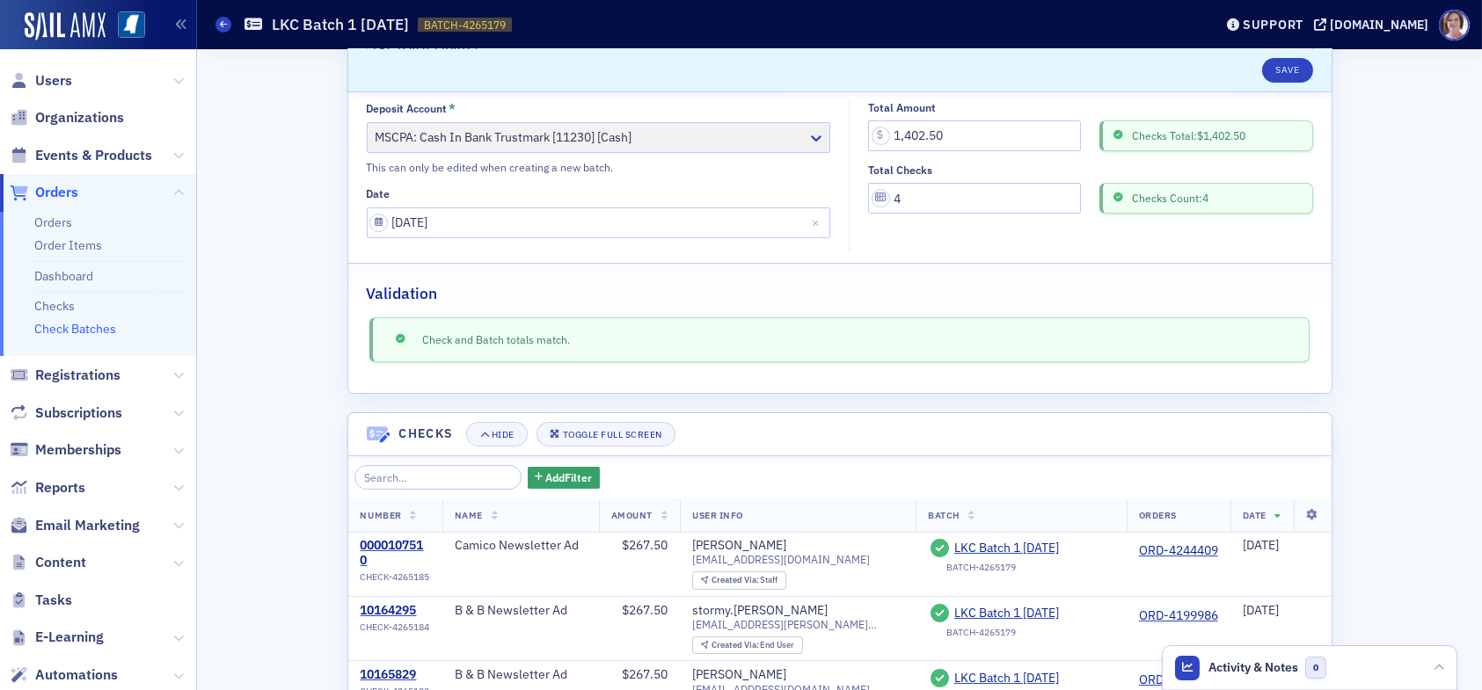
scroll to position [292, 0]
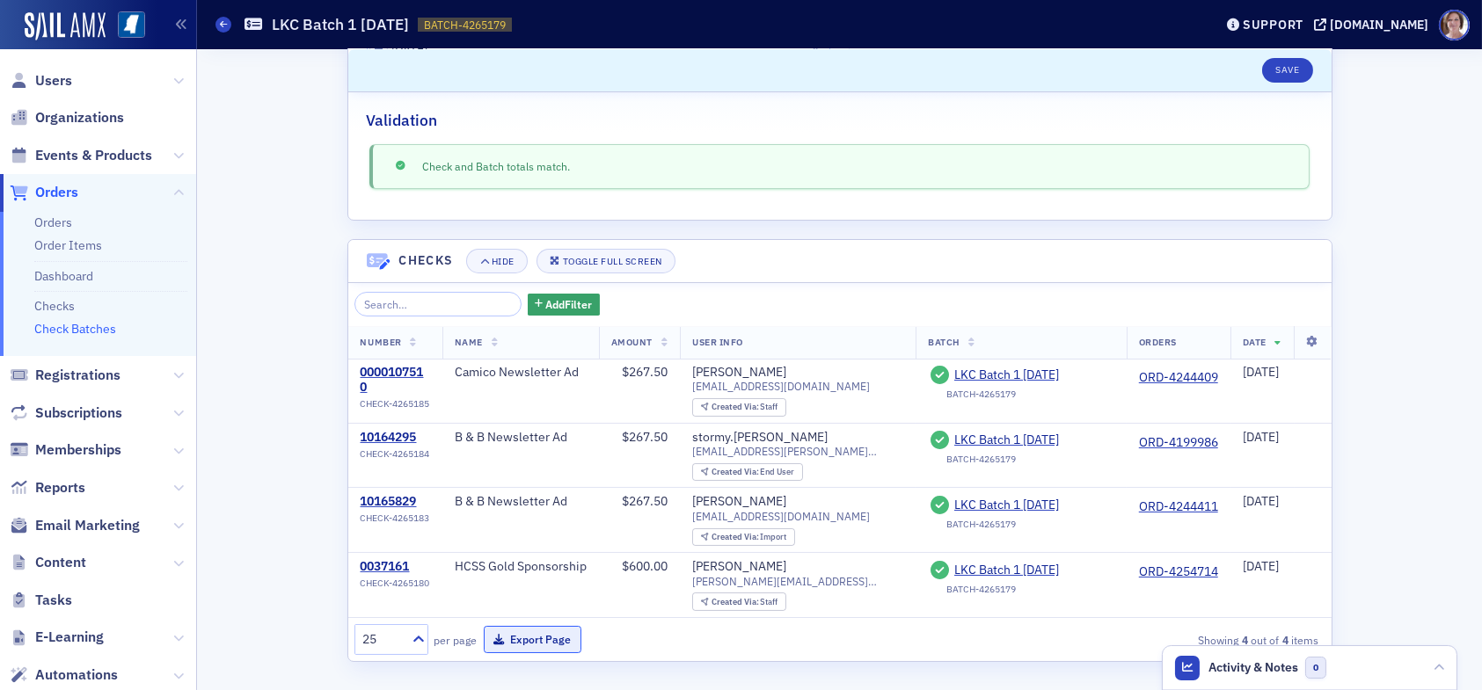
click at [521, 641] on button "Export Page" at bounding box center [533, 639] width 98 height 27
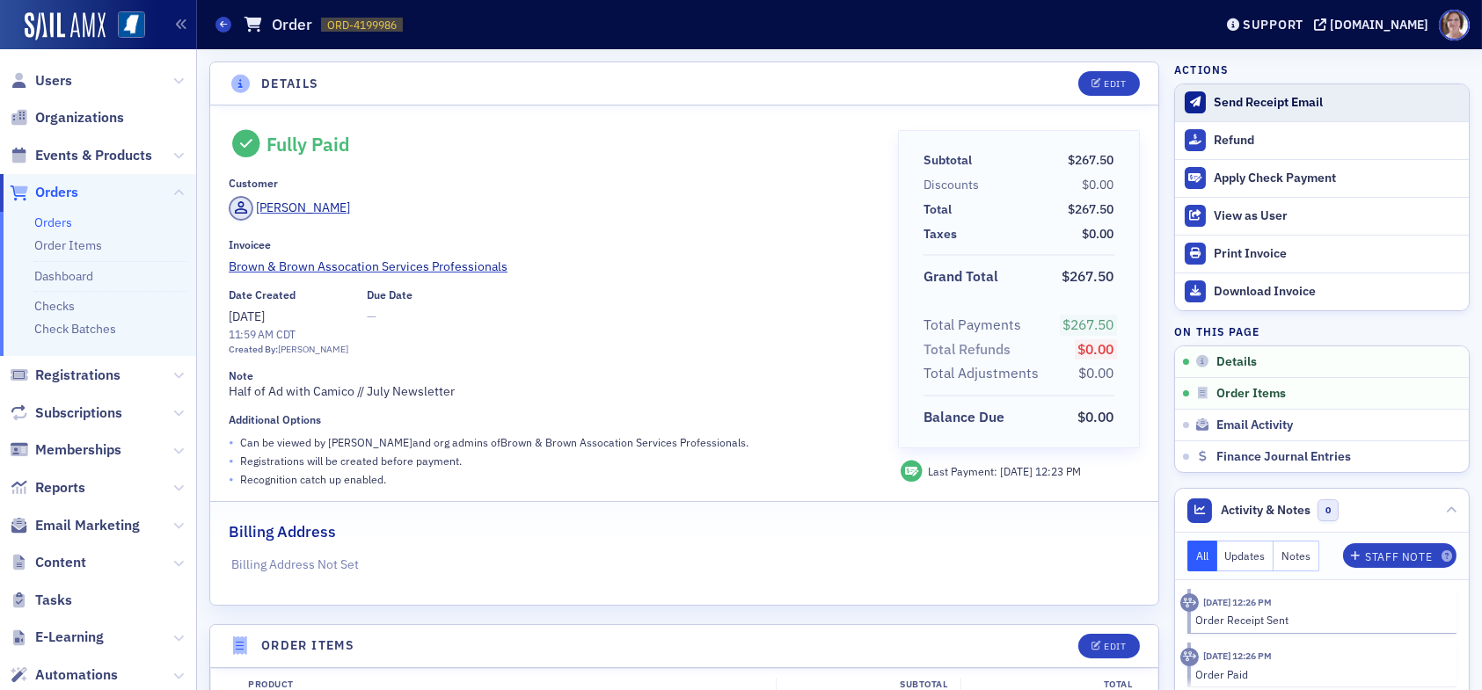
click at [1250, 100] on div "Send Receipt Email" at bounding box center [1337, 103] width 246 height 16
click at [66, 192] on span "Orders" at bounding box center [56, 192] width 43 height 19
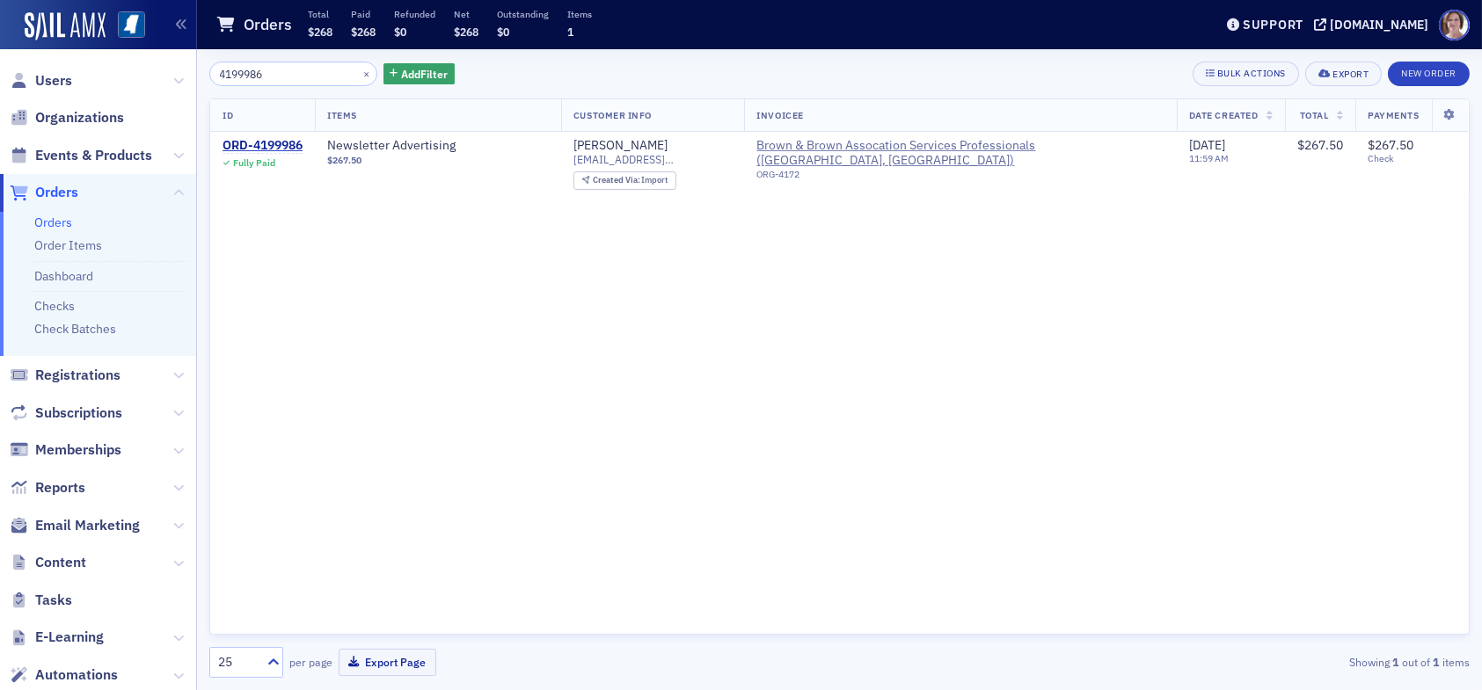
click at [62, 191] on span "Orders" at bounding box center [56, 192] width 43 height 19
drag, startPoint x: 282, startPoint y: 72, endPoint x: 161, endPoint y: 77, distance: 121.5
click at [161, 77] on div "Users Organizations Events & Products Orders Orders Order Items Dashboard Check…" at bounding box center [741, 345] width 1482 height 690
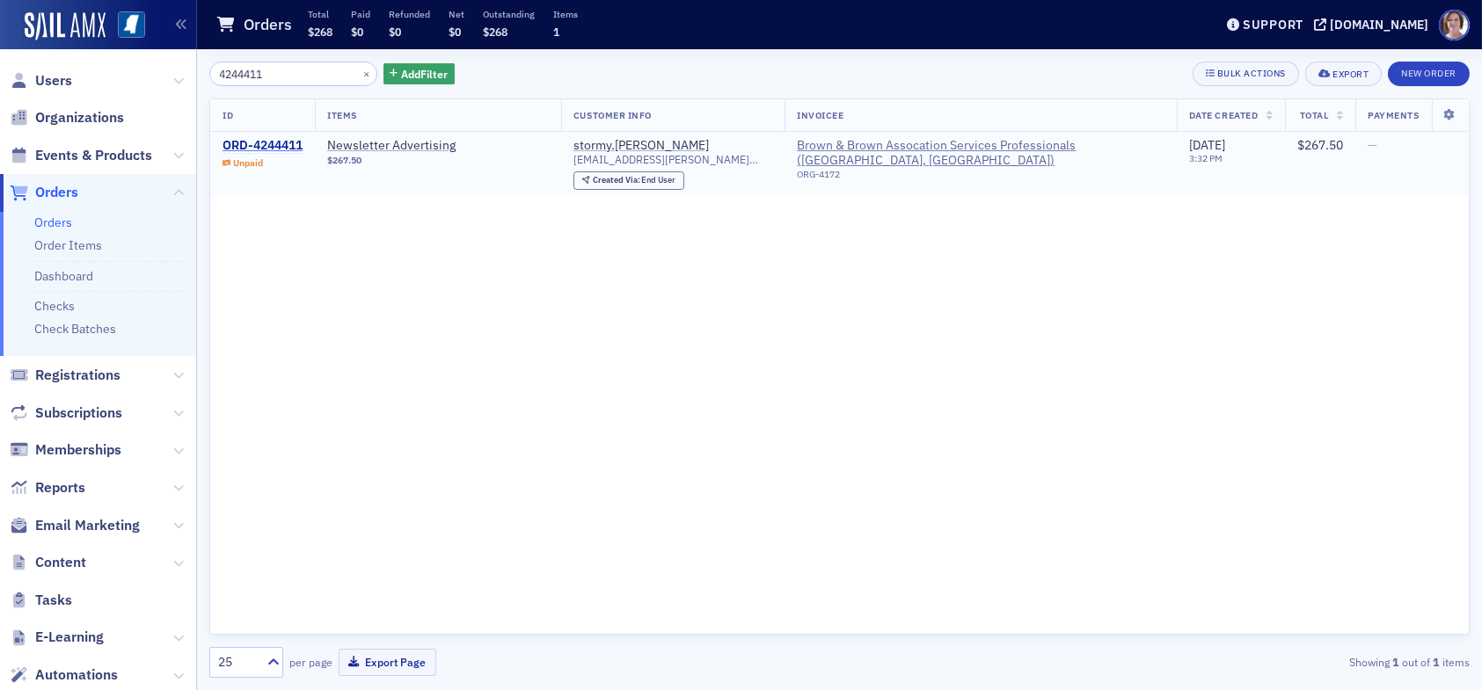
type input "4244411"
click at [270, 144] on div "ORD-4244411" at bounding box center [263, 146] width 80 height 16
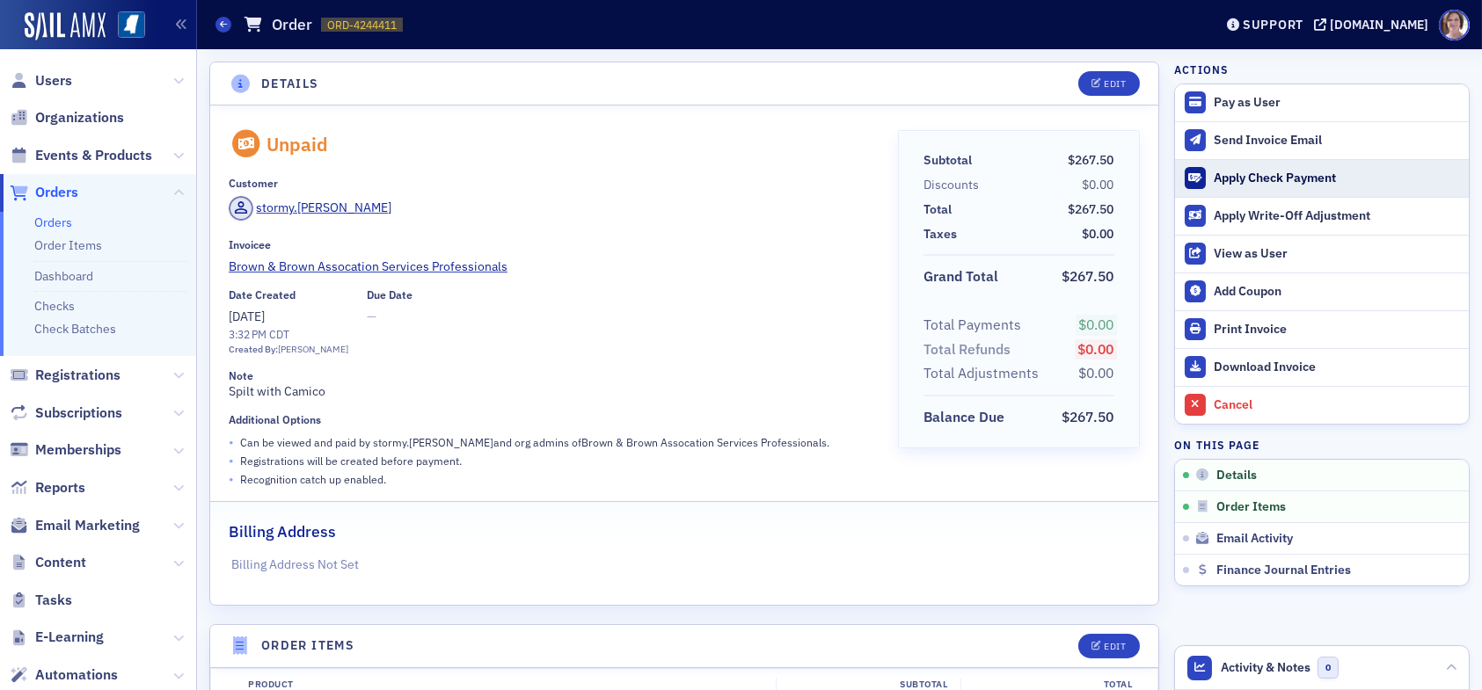
click at [1222, 177] on div "Apply Check Payment" at bounding box center [1337, 179] width 246 height 16
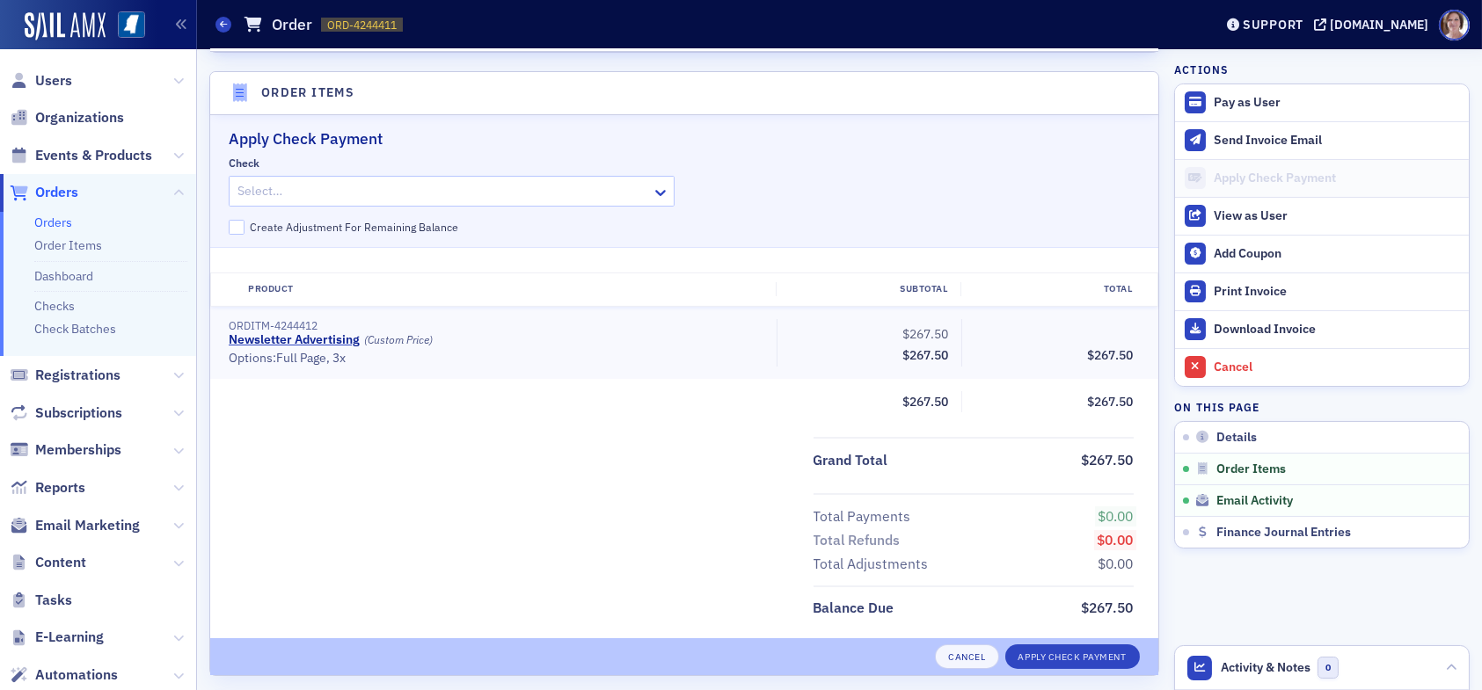
scroll to position [565, 0]
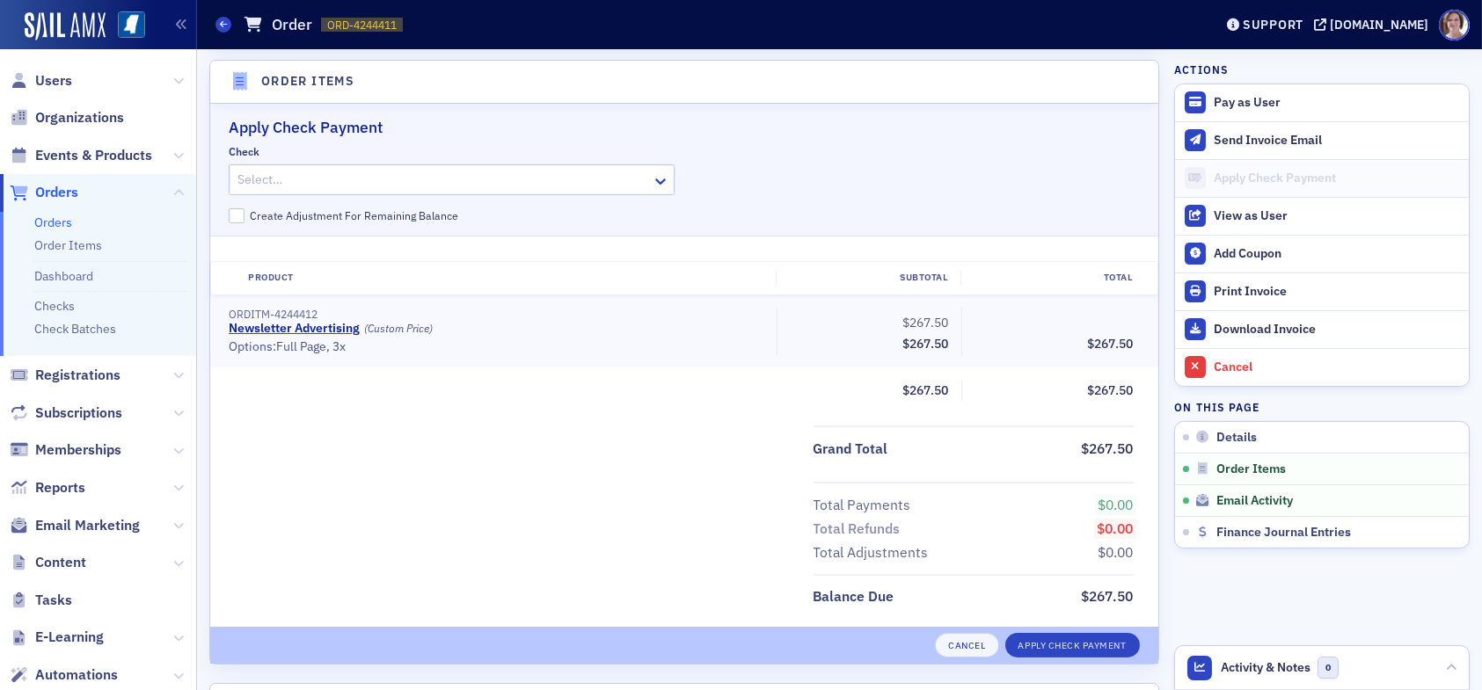
click at [521, 182] on div at bounding box center [443, 180] width 414 height 22
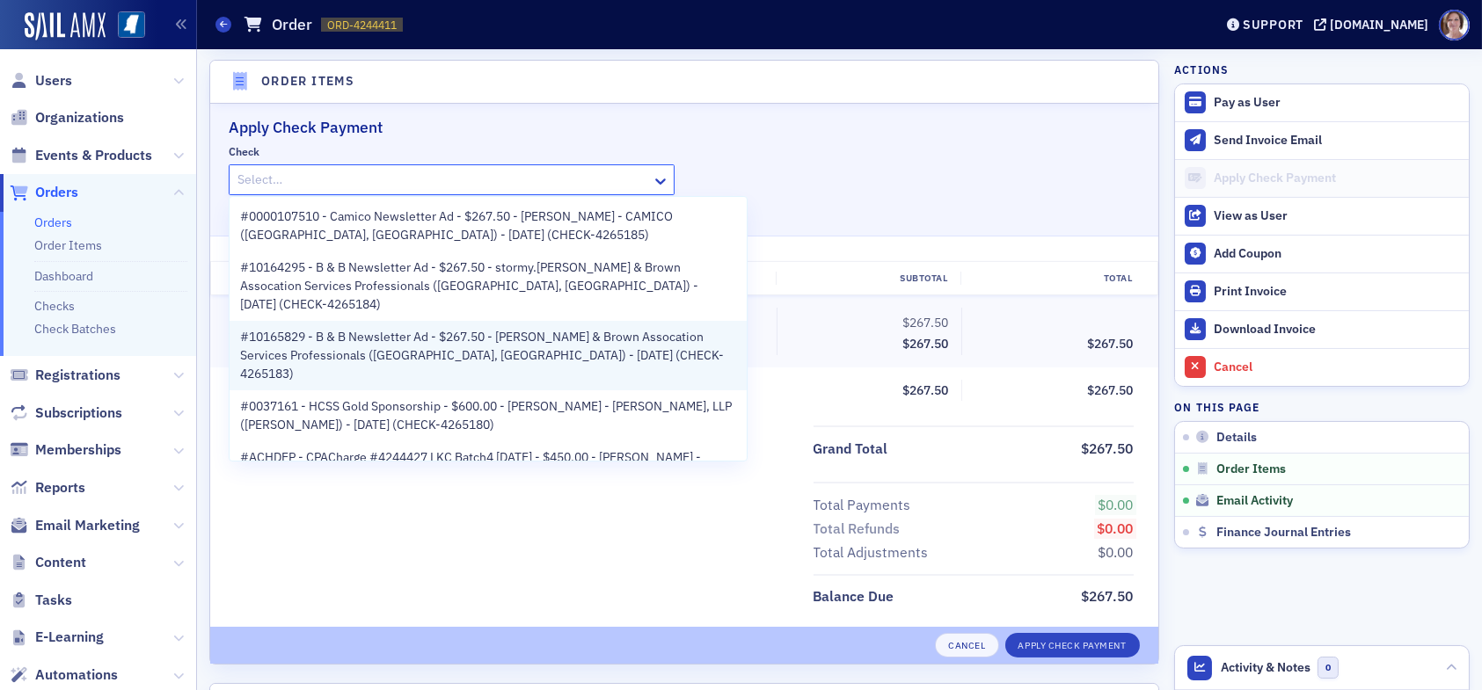
click at [383, 328] on span "#10165829 - B & B Newsletter Ad - $267.50 - [PERSON_NAME] & Brown Assocation Se…" at bounding box center [488, 355] width 496 height 55
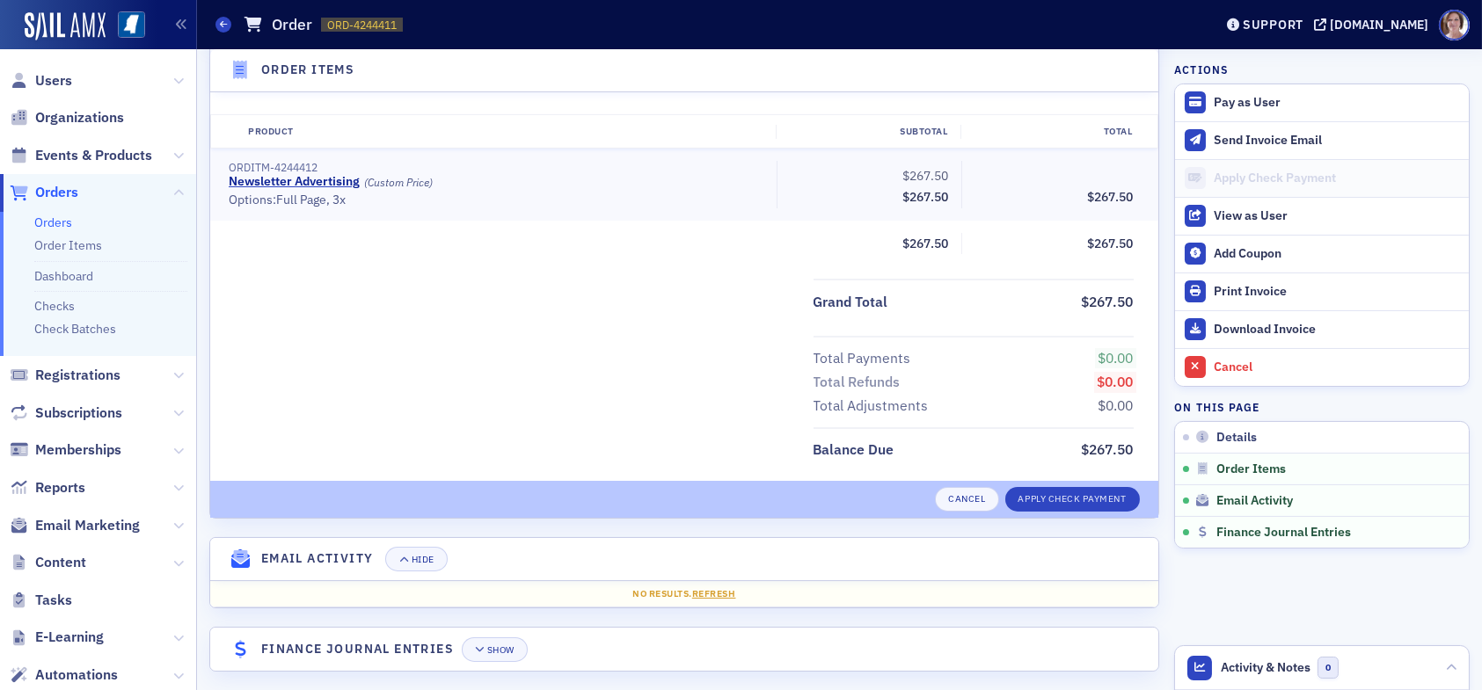
scroll to position [749, 0]
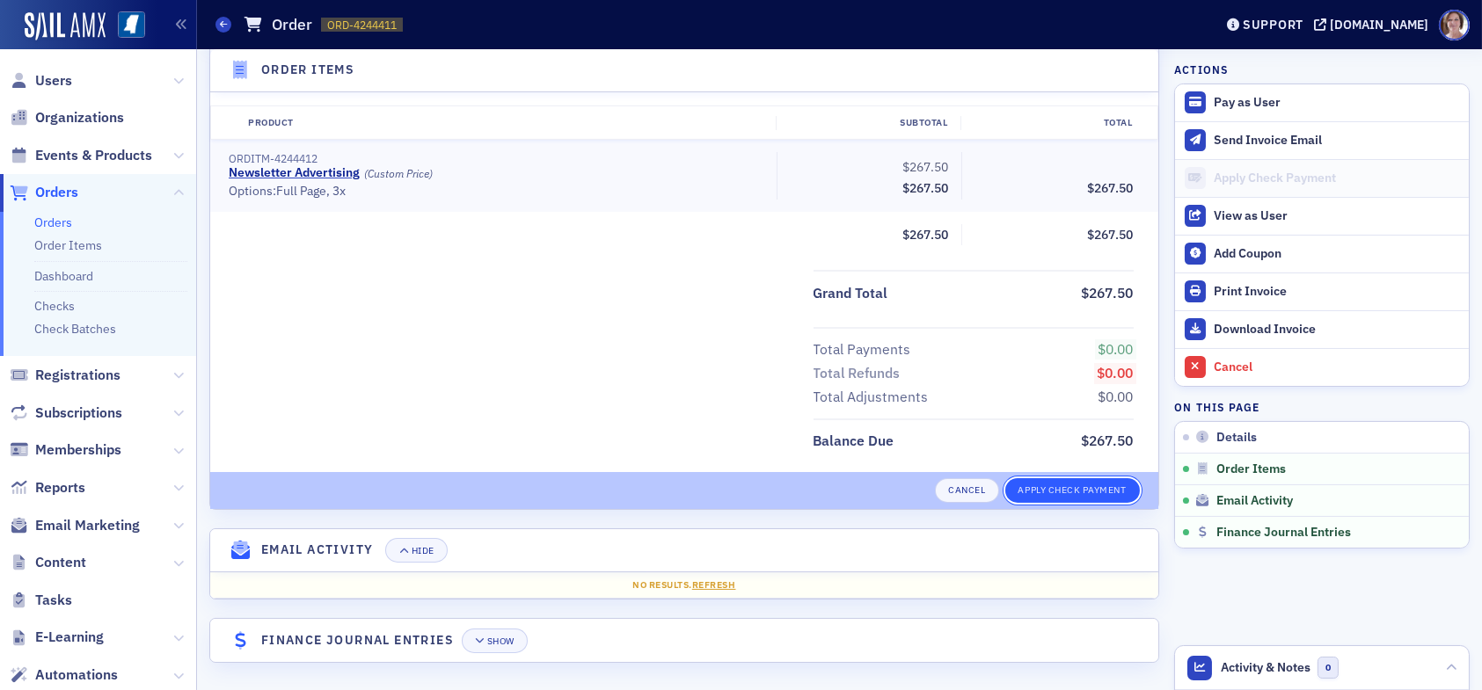
click at [1042, 486] on button "Apply Check Payment" at bounding box center [1072, 490] width 135 height 25
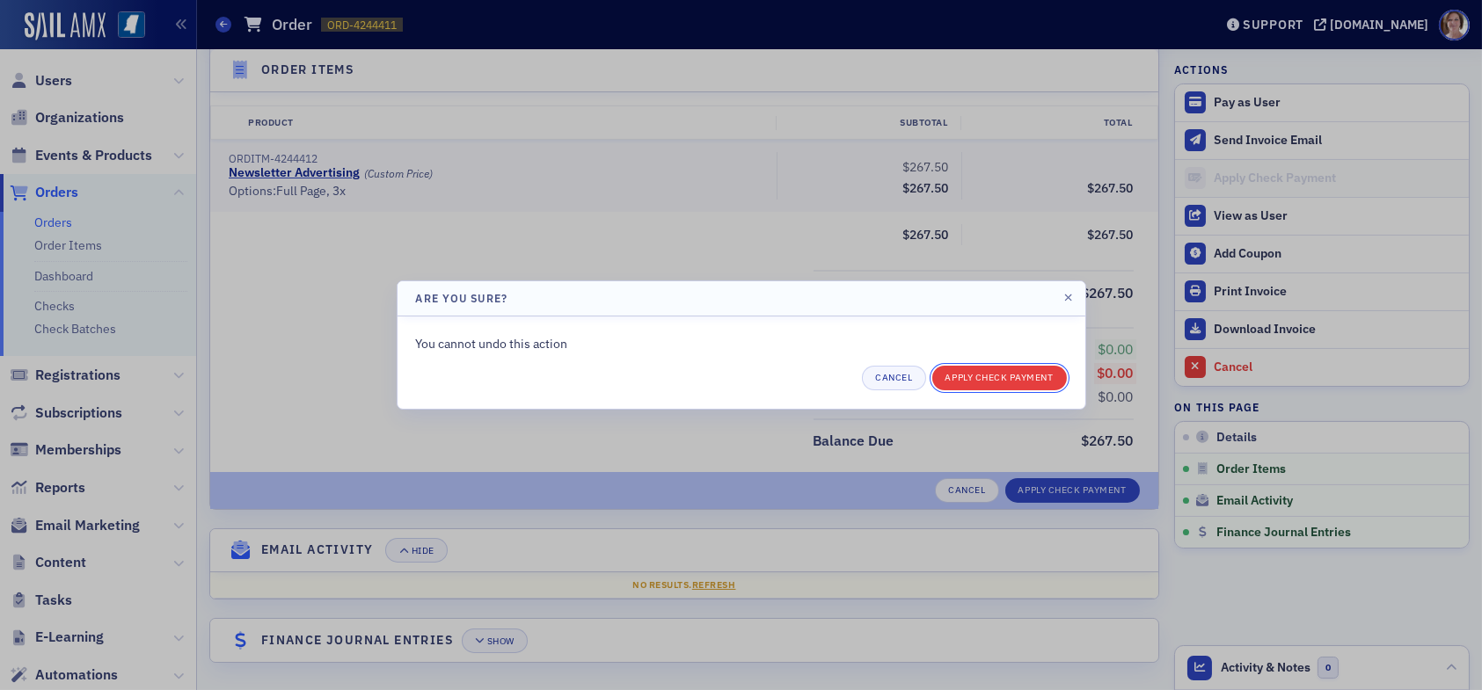
click at [1005, 373] on button "Apply Check Payment" at bounding box center [999, 378] width 135 height 25
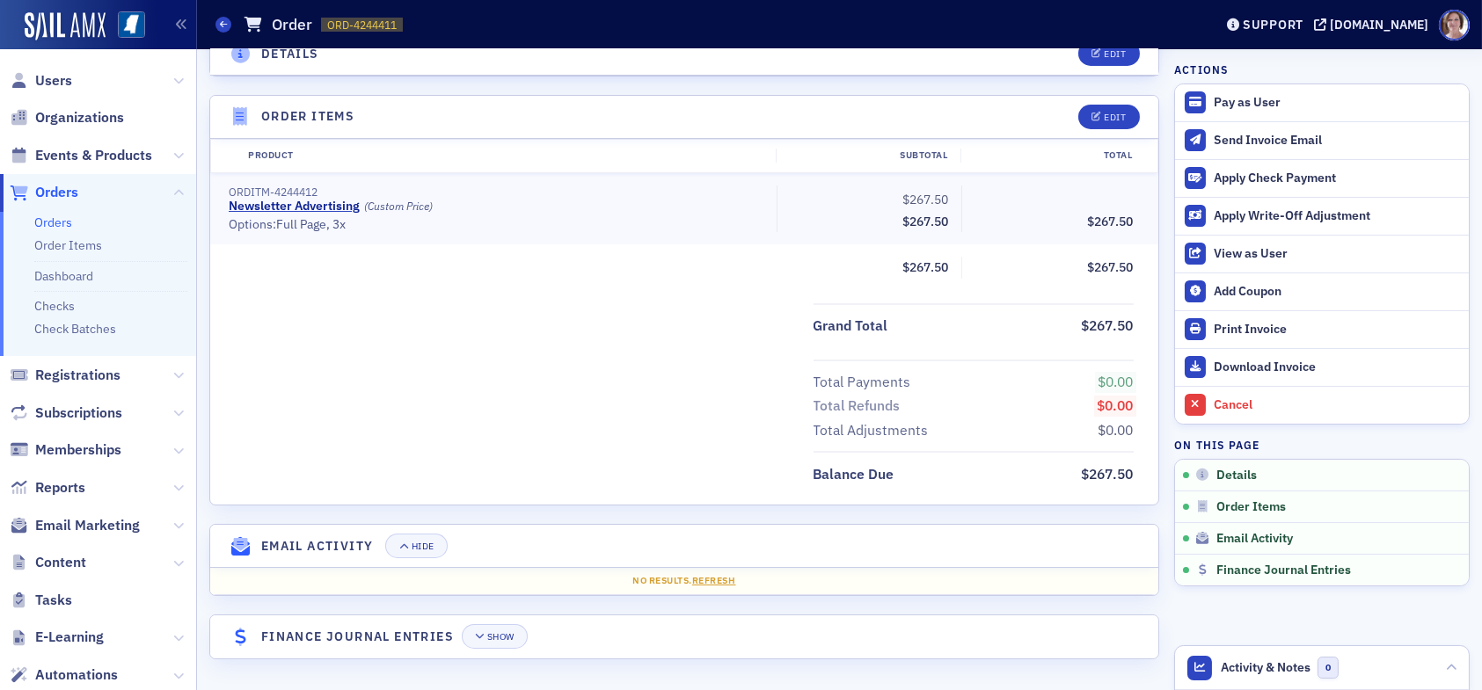
scroll to position [526, 0]
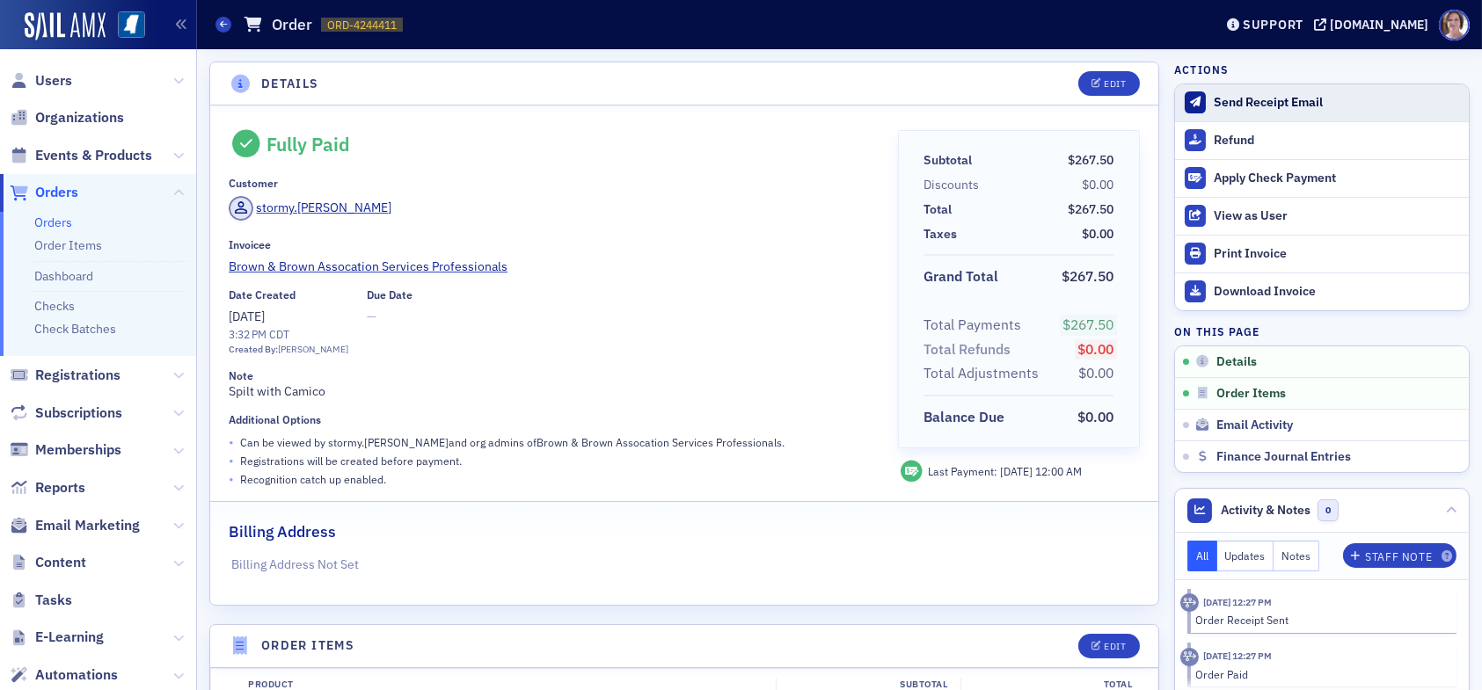
click at [1242, 100] on div "Send Receipt Email" at bounding box center [1337, 103] width 246 height 16
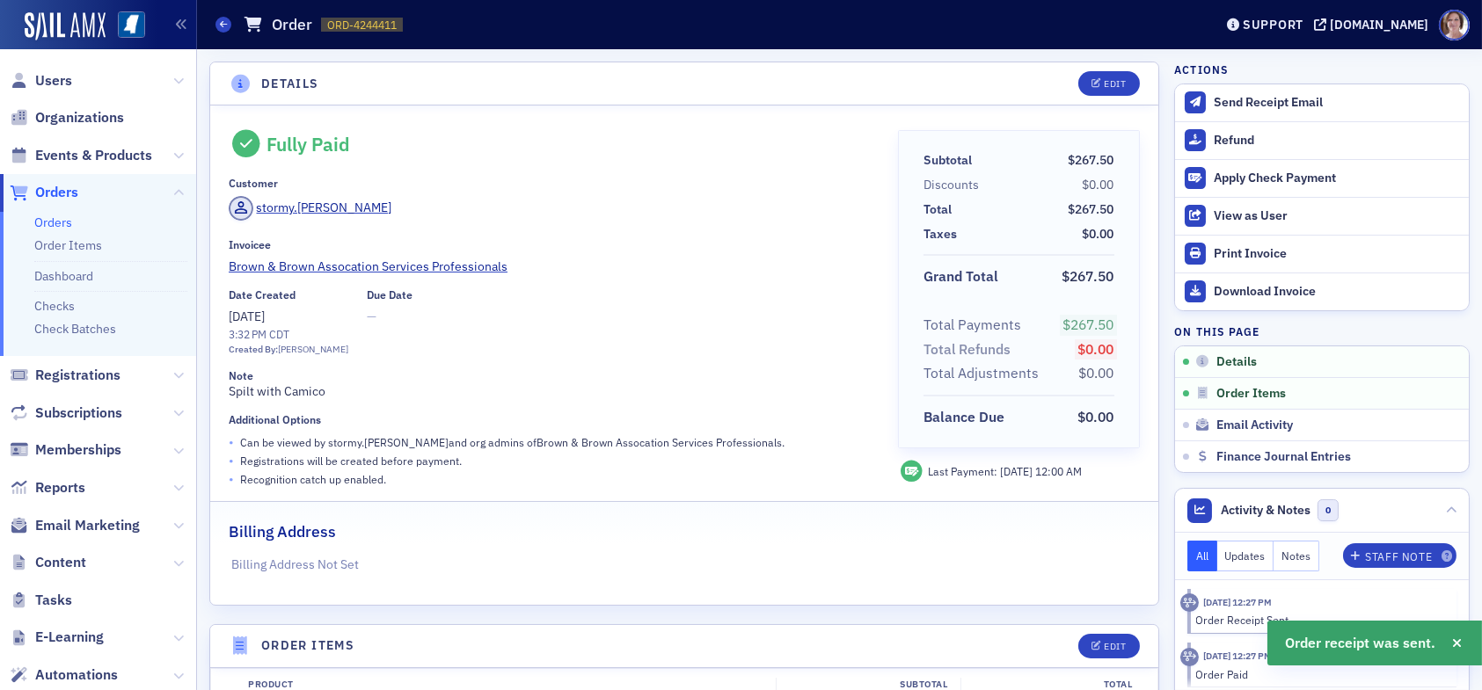
click at [62, 193] on span "Orders" at bounding box center [56, 192] width 43 height 19
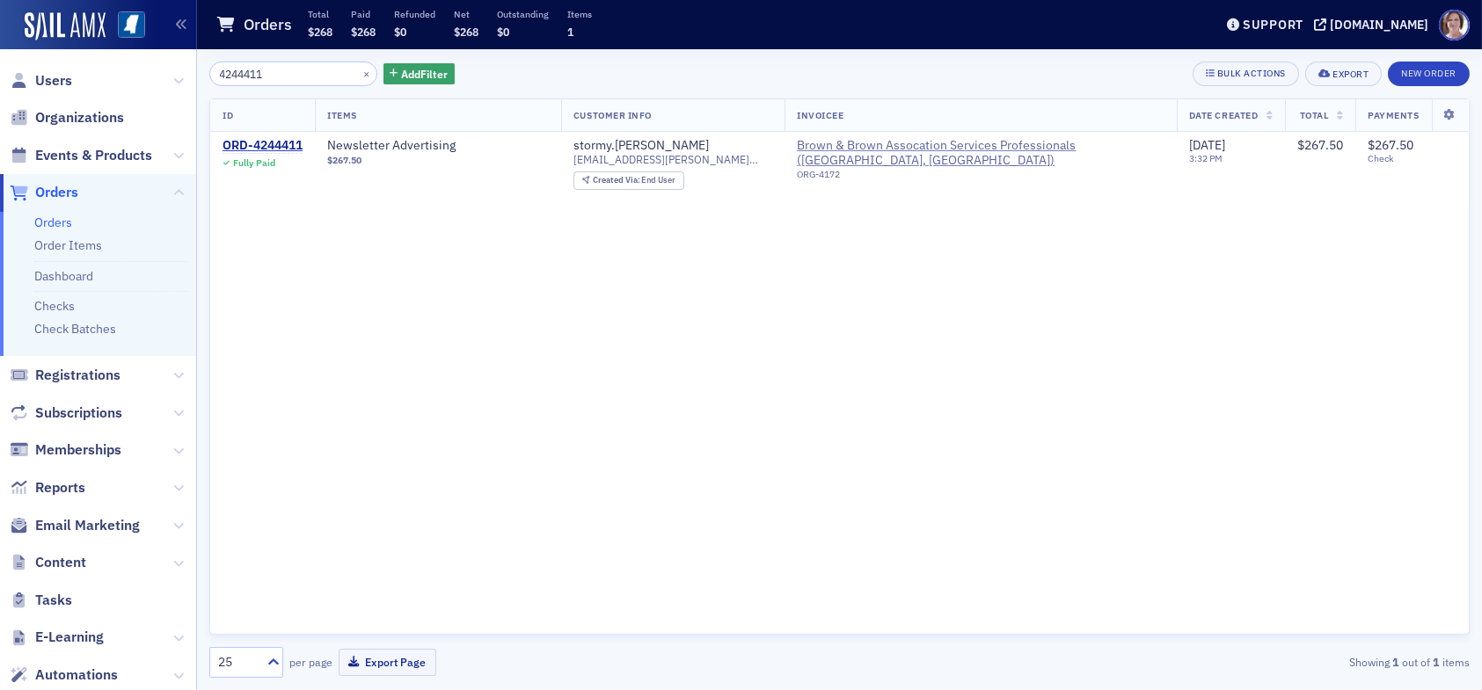
drag, startPoint x: 273, startPoint y: 77, endPoint x: 173, endPoint y: 69, distance: 99.6
click at [174, 69] on div "Users Organizations Events & Products Orders Orders Order Items Dashboard Check…" at bounding box center [741, 345] width 1482 height 690
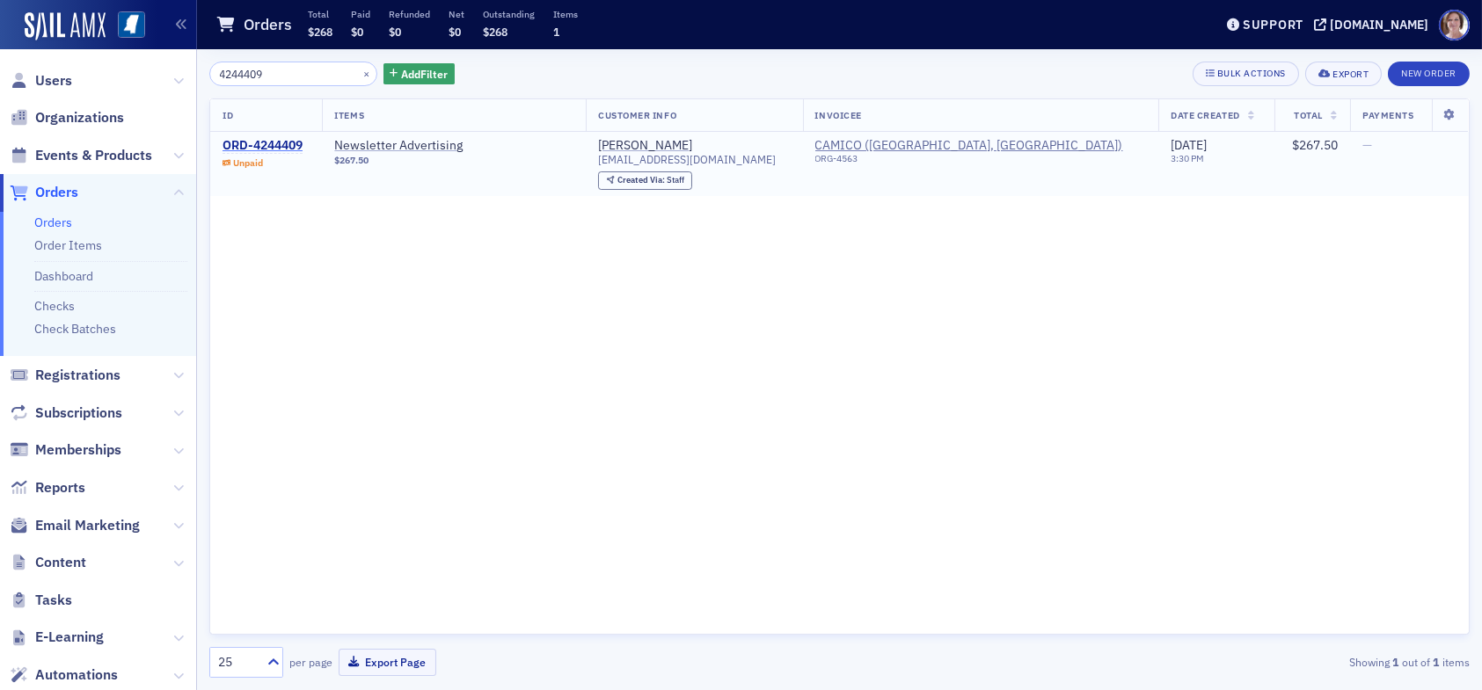
type input "4244409"
click at [293, 145] on div "ORD-4244409" at bounding box center [263, 146] width 80 height 16
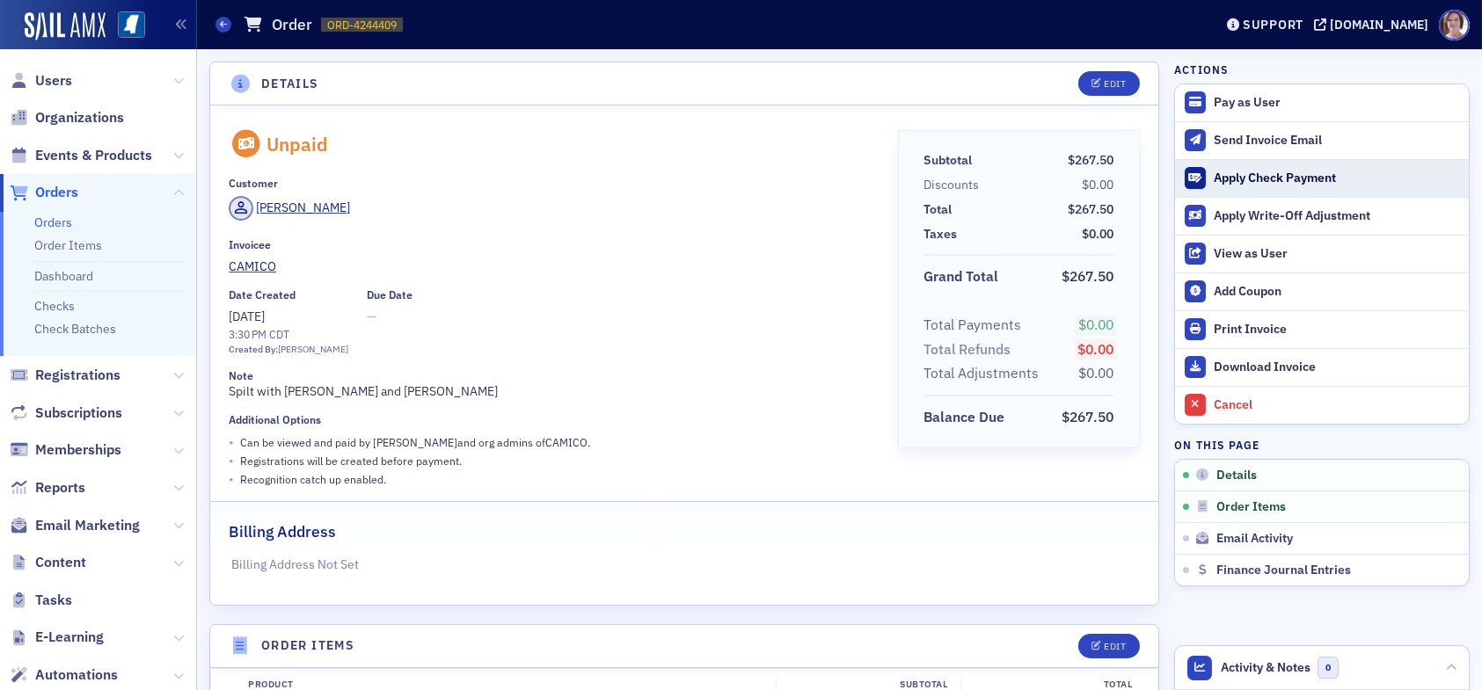
click at [1249, 181] on div "Apply Check Payment" at bounding box center [1337, 179] width 246 height 16
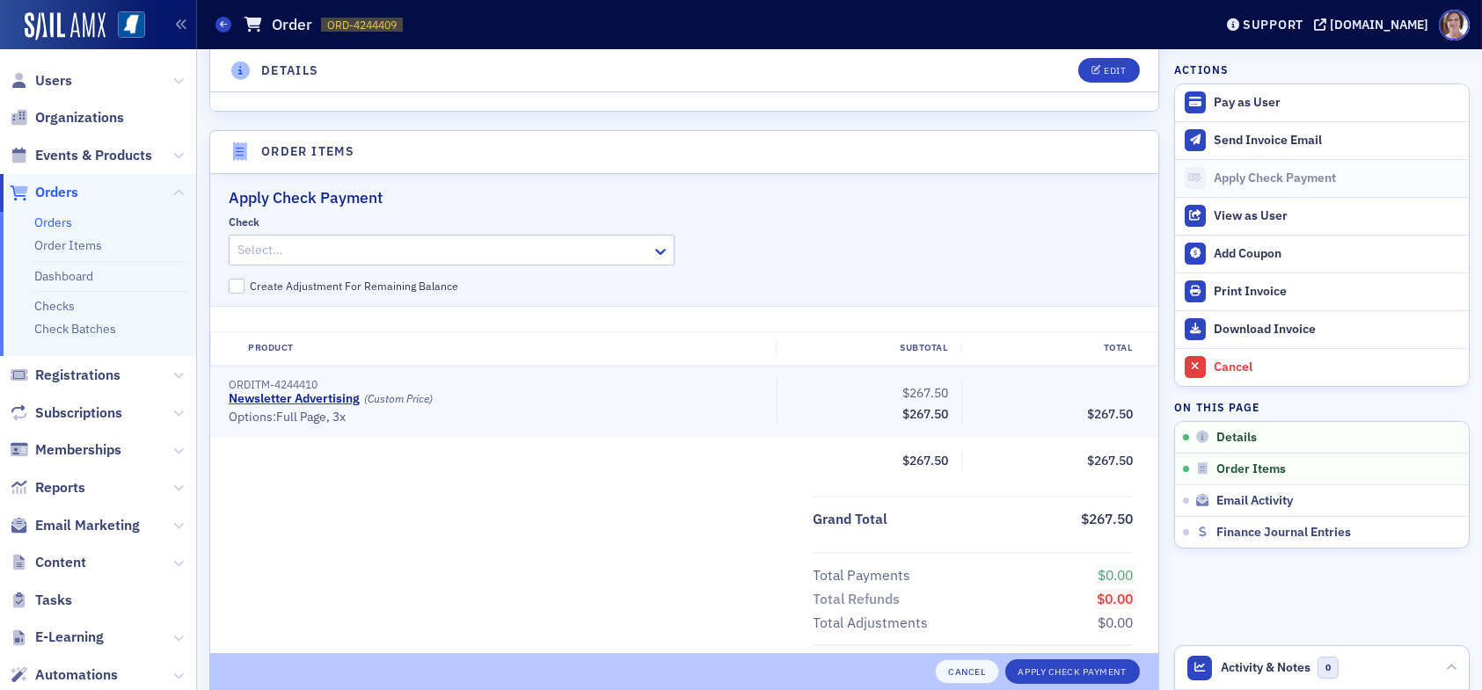
scroll to position [565, 0]
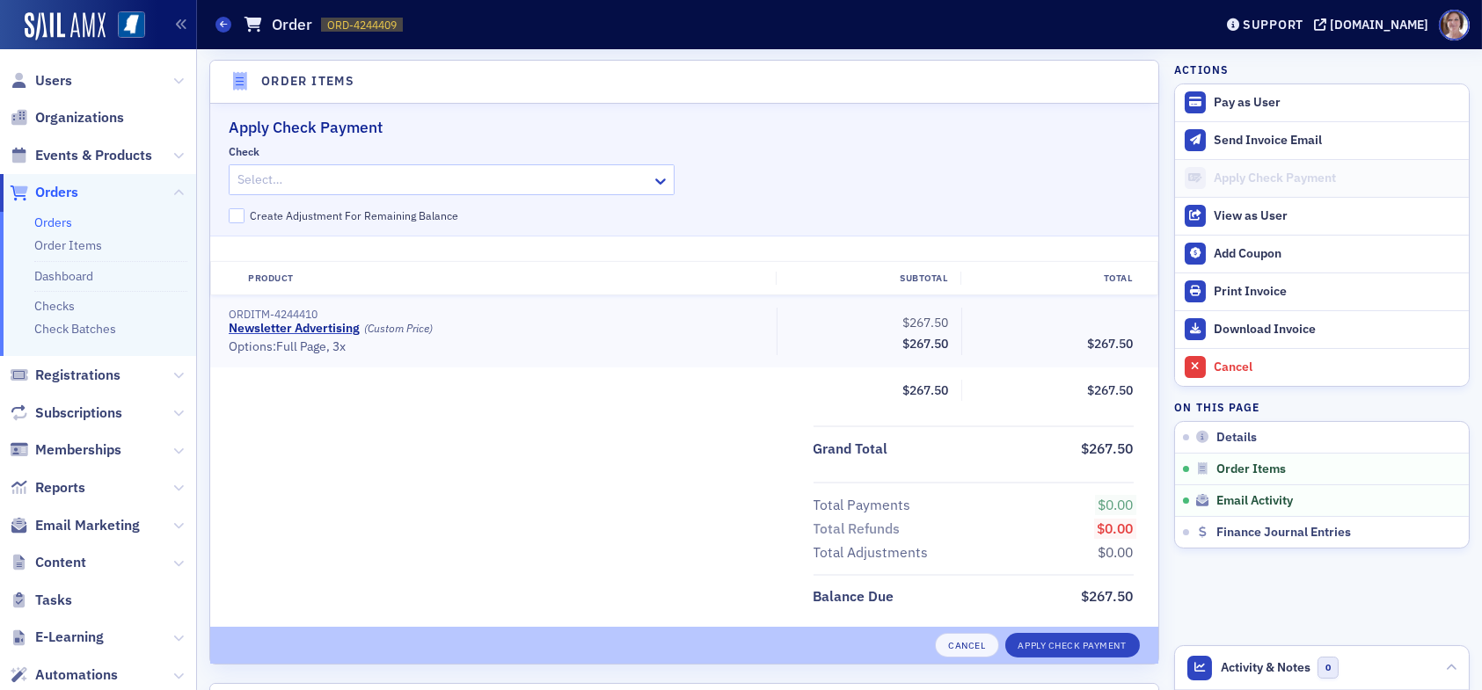
click at [500, 170] on div at bounding box center [443, 180] width 414 height 22
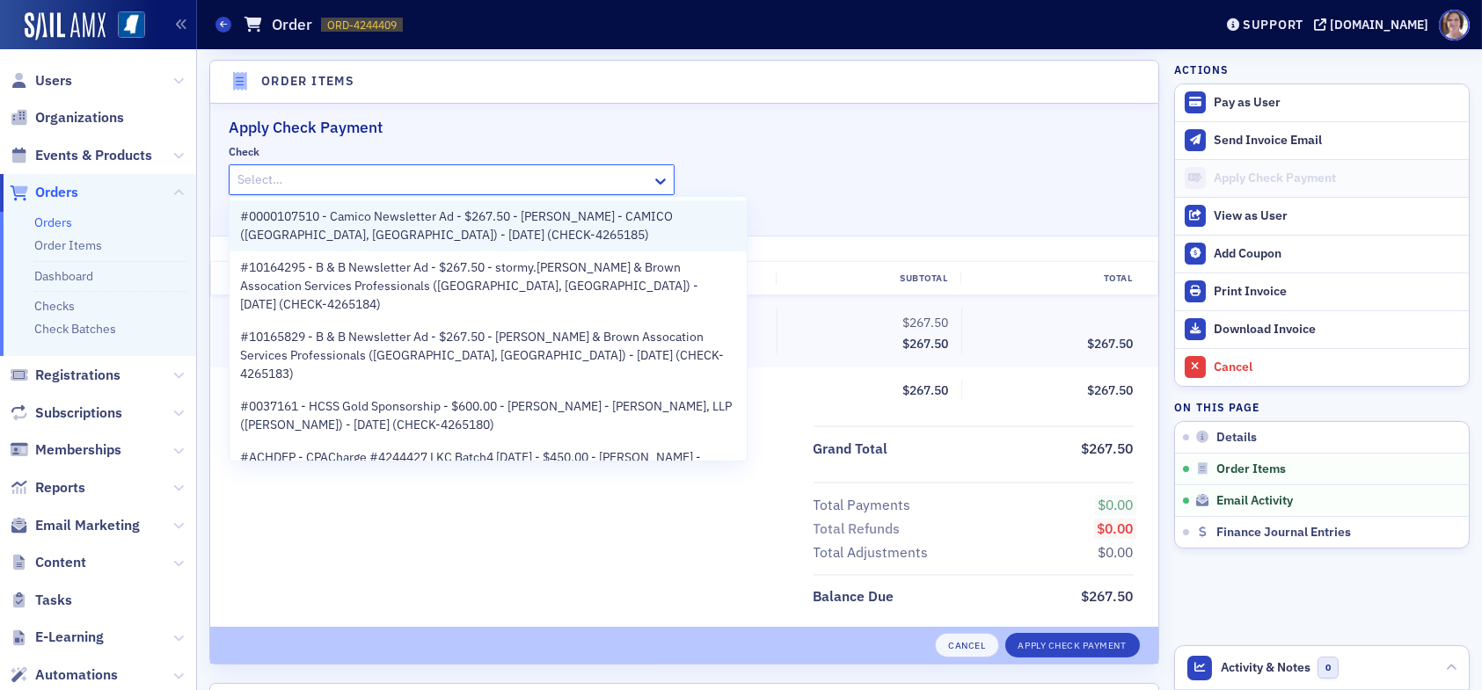
click at [473, 221] on span "#0000107510 - Camico Newsletter Ad - $267.50 - [PERSON_NAME] - CAMICO ([GEOGRAP…" at bounding box center [488, 226] width 496 height 37
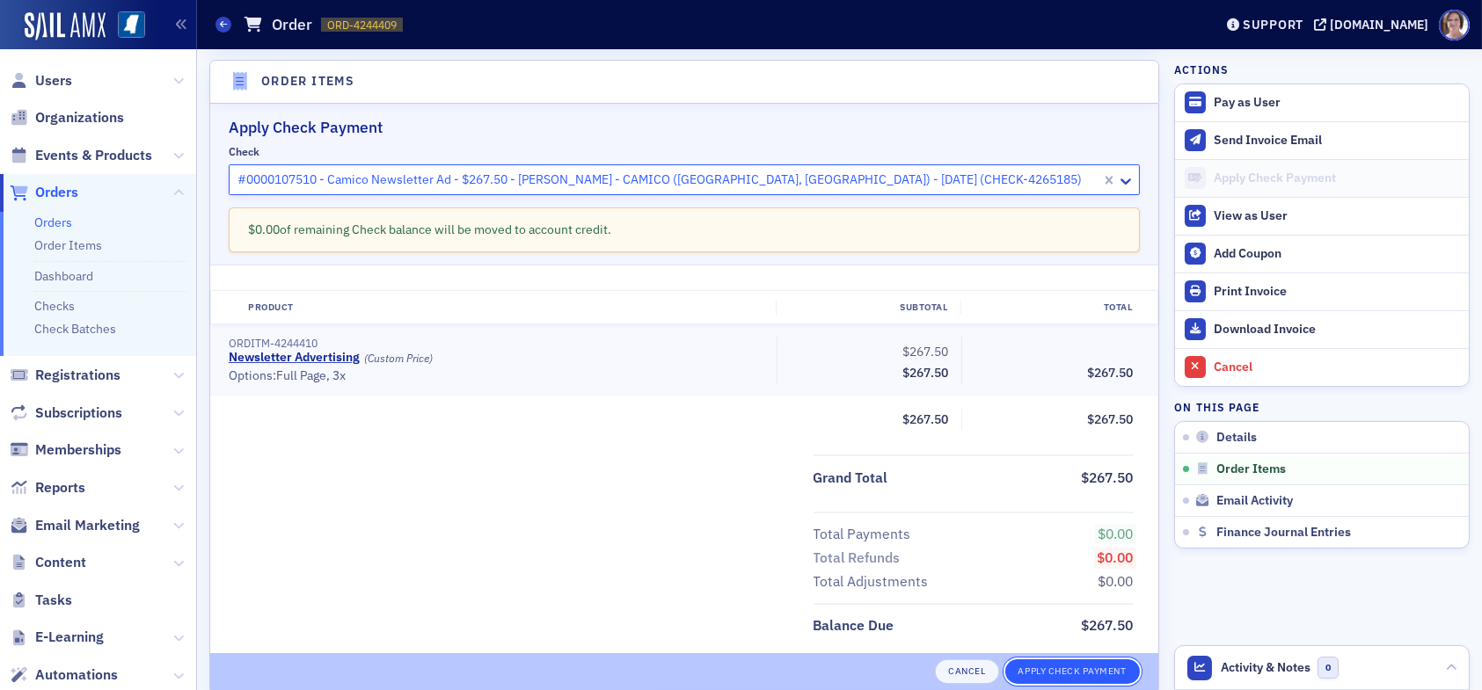
click at [1048, 671] on button "Apply Check Payment" at bounding box center [1072, 672] width 135 height 25
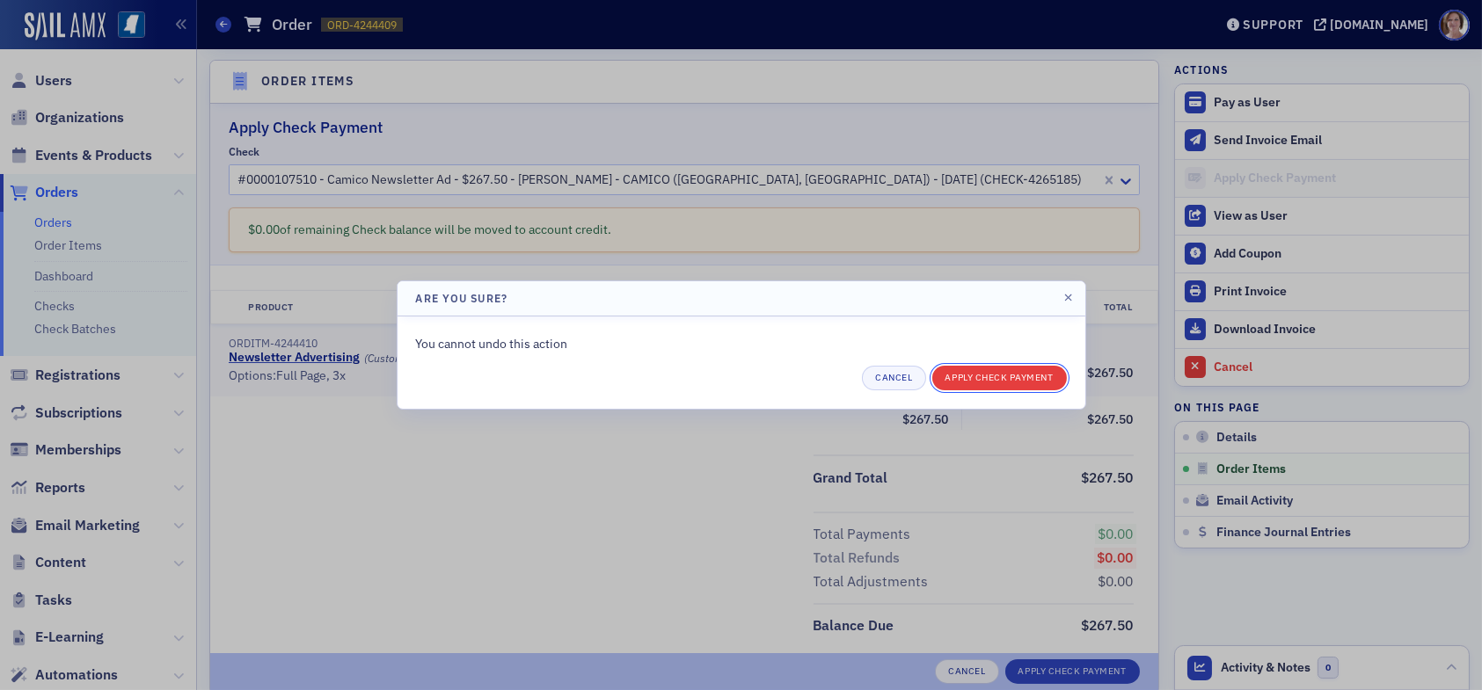
click at [1012, 370] on button "Apply Check Payment" at bounding box center [999, 378] width 135 height 25
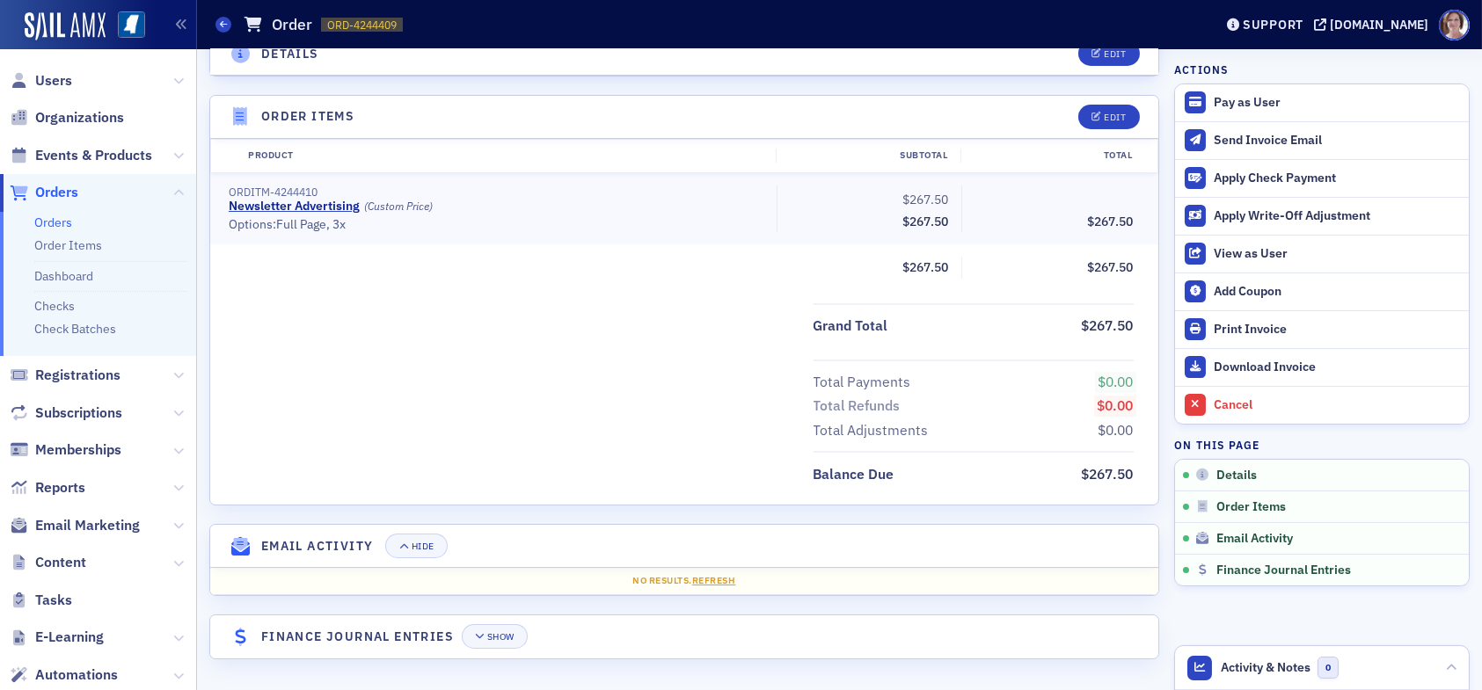
scroll to position [526, 0]
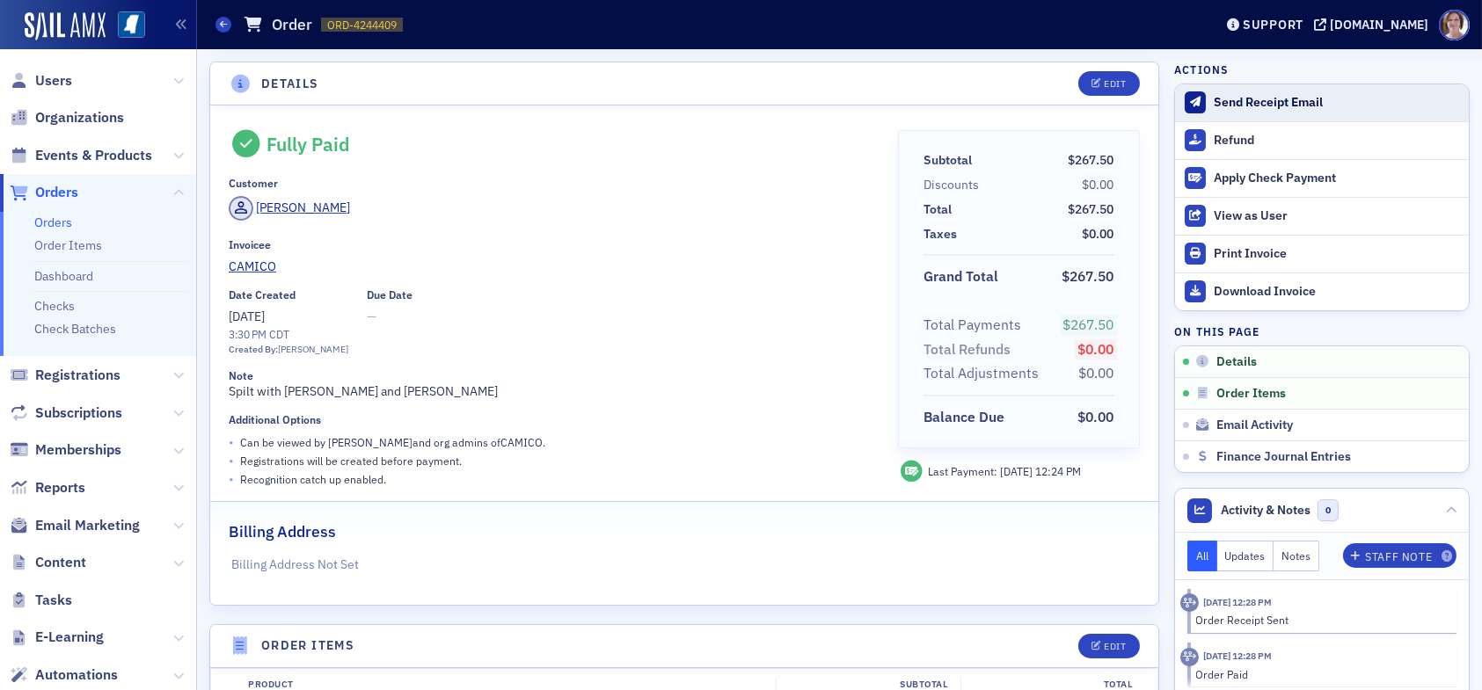
click at [1246, 102] on div "Send Receipt Email" at bounding box center [1337, 103] width 246 height 16
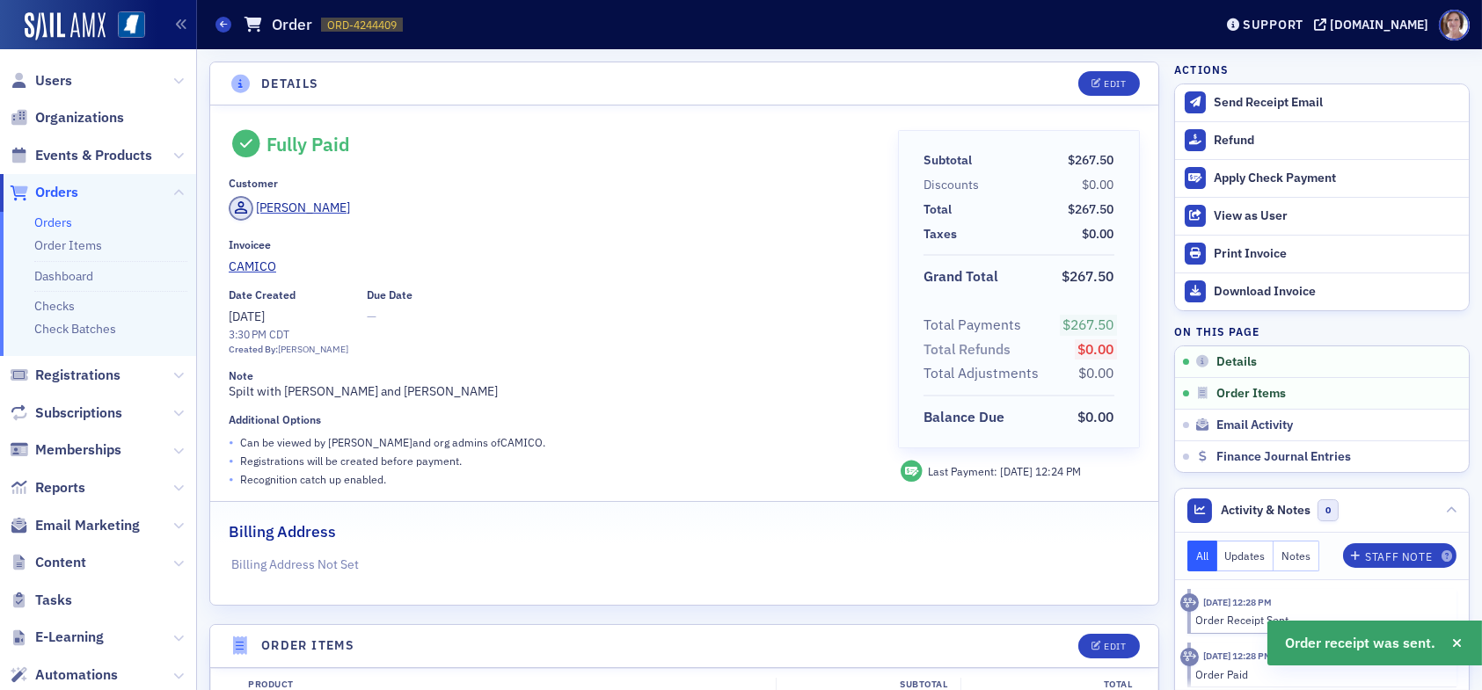
click at [60, 192] on span "Orders" at bounding box center [56, 192] width 43 height 19
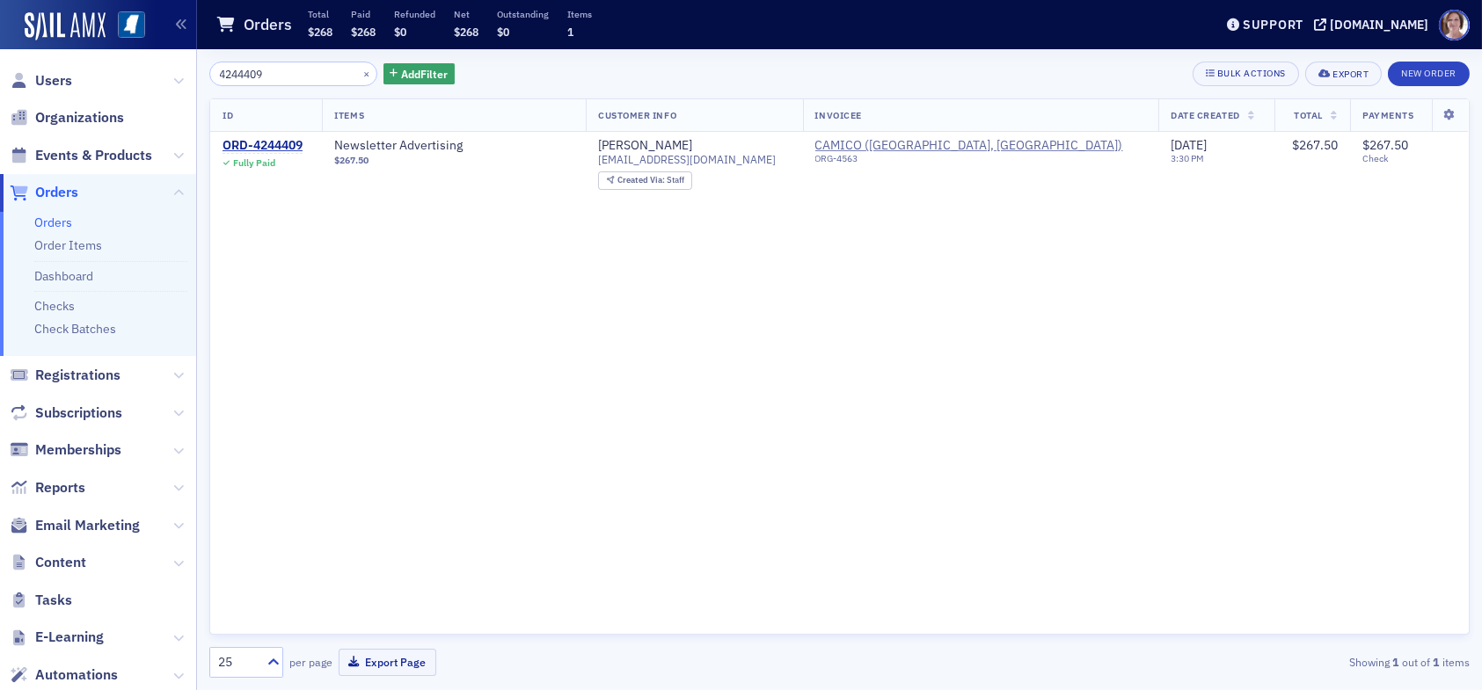
drag, startPoint x: 277, startPoint y: 71, endPoint x: 101, endPoint y: 71, distance: 175.9
click at [104, 72] on div "Users Organizations Events & Products Orders Orders Order Items Dashboard Check…" at bounding box center [741, 345] width 1482 height 690
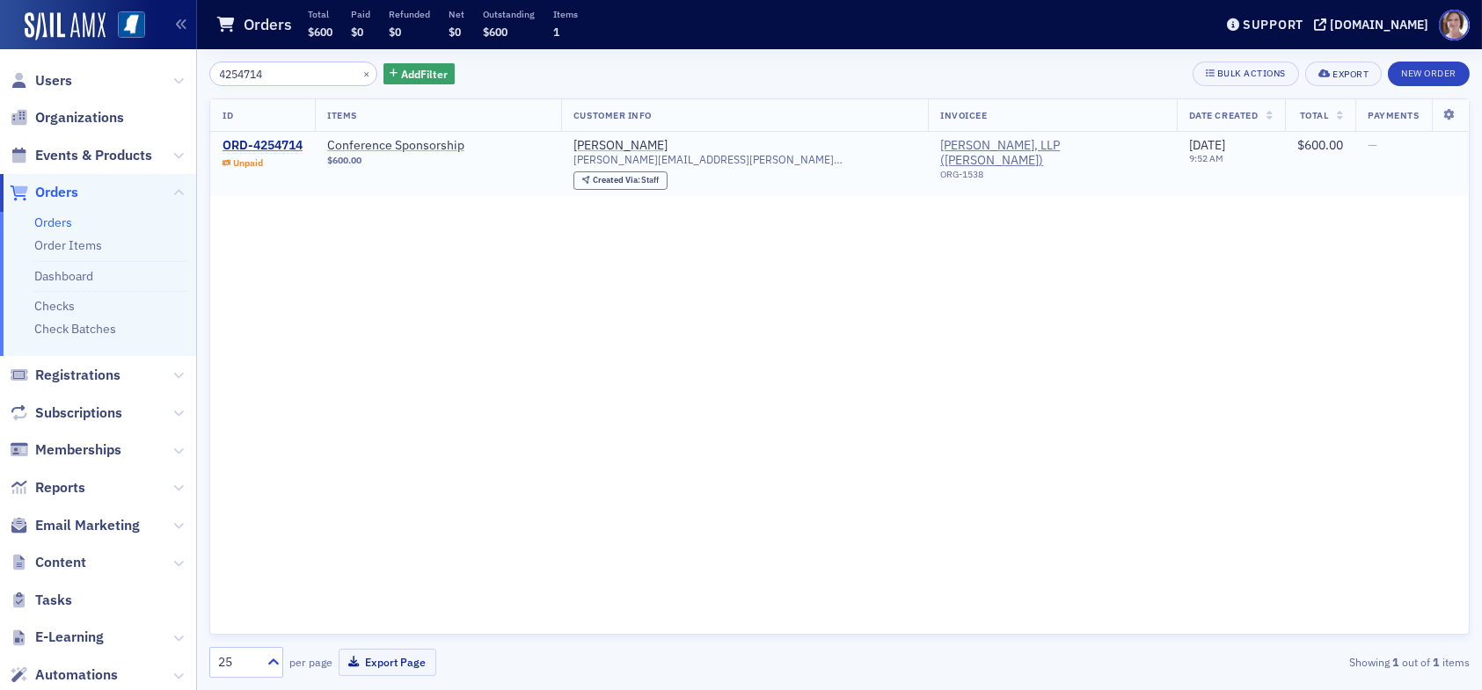
type input "4254714"
click at [281, 144] on div "ORD-4254714" at bounding box center [263, 146] width 80 height 16
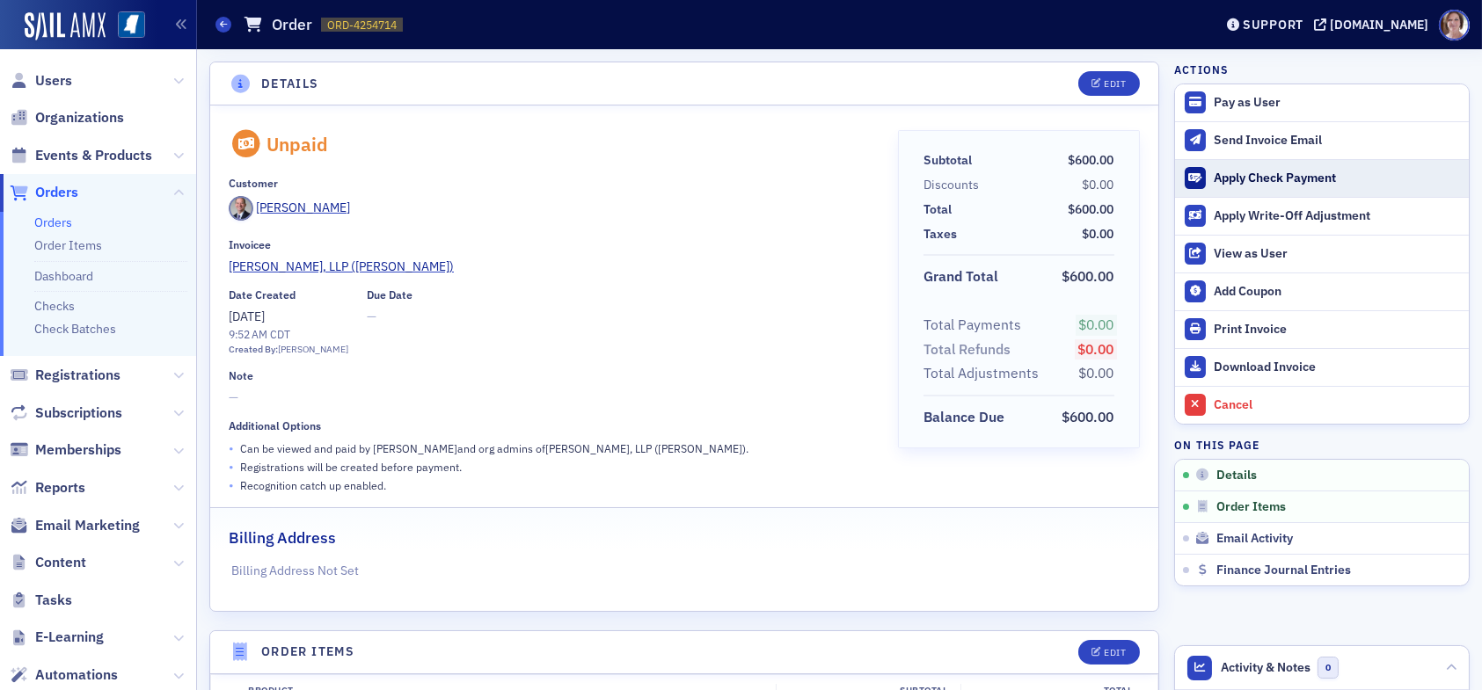
click at [1229, 176] on div "Apply Check Payment" at bounding box center [1337, 179] width 246 height 16
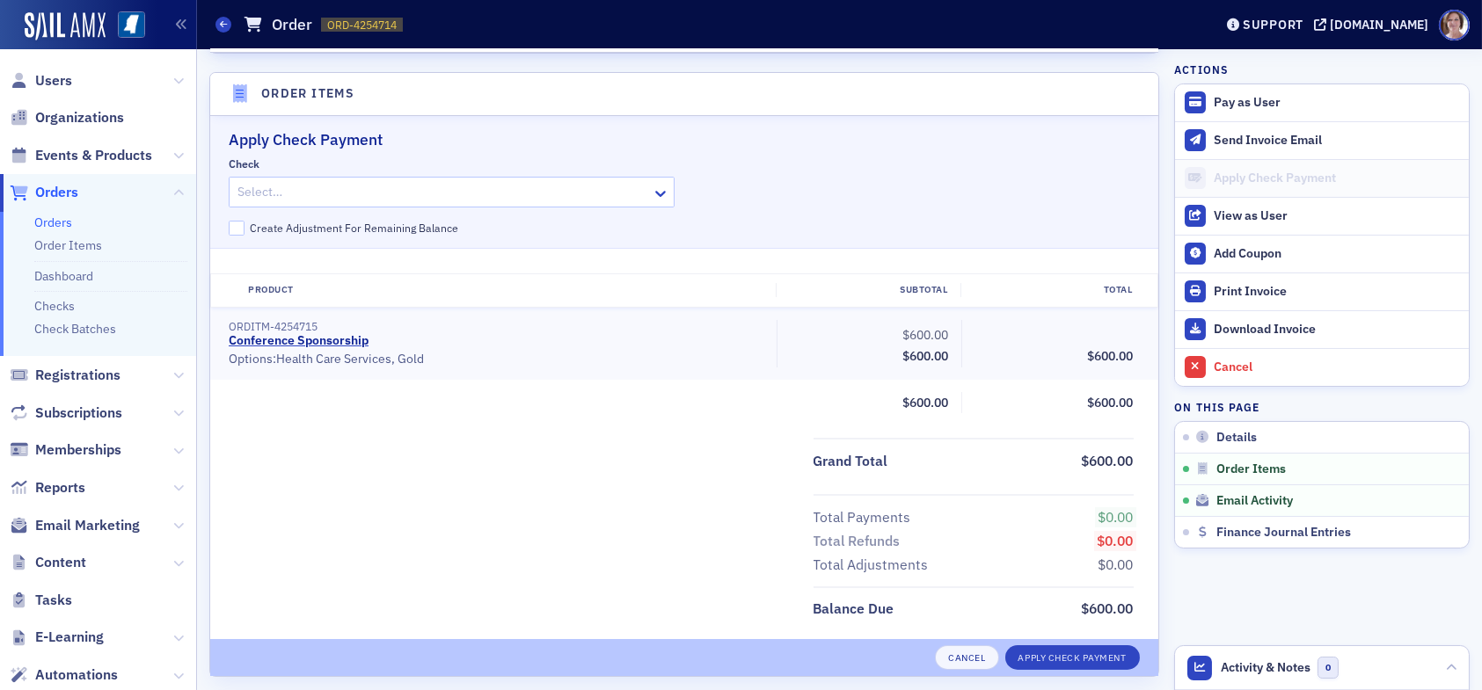
scroll to position [572, 0]
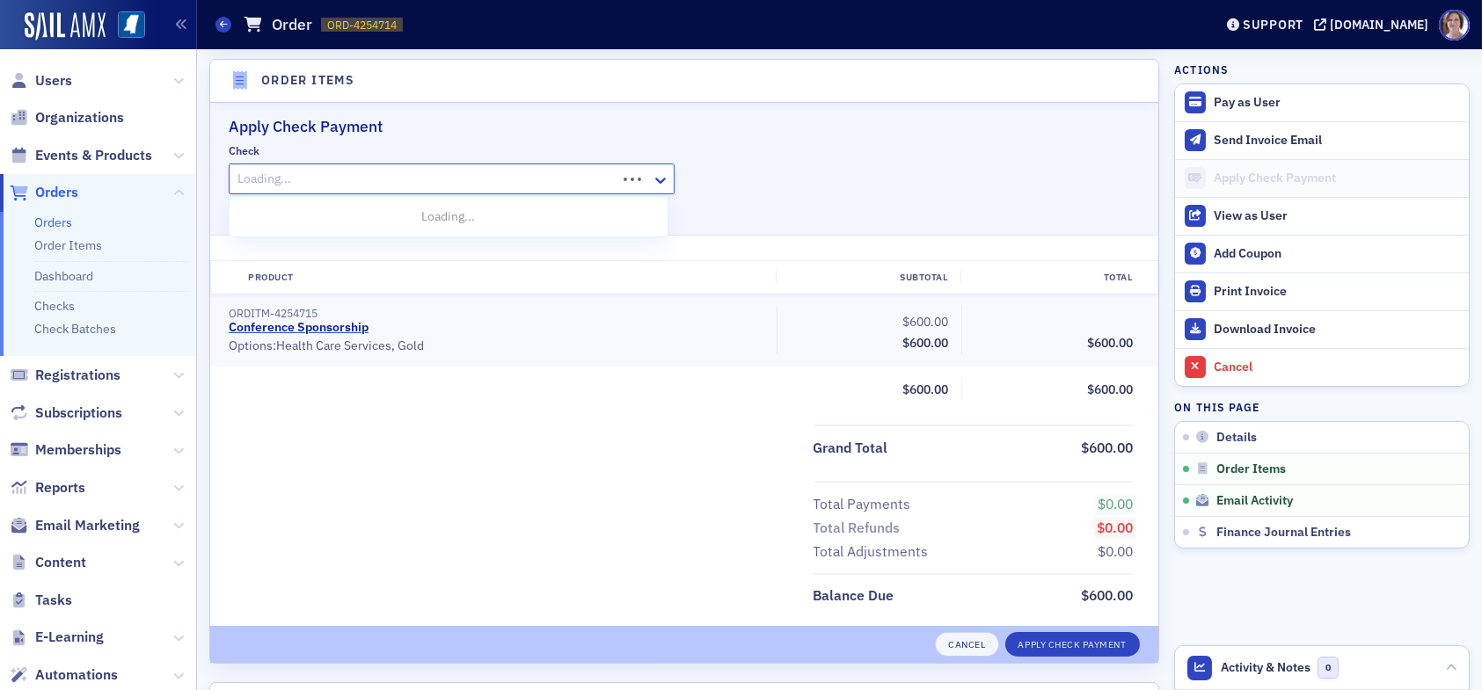
click at [407, 179] on div at bounding box center [425, 179] width 379 height 22
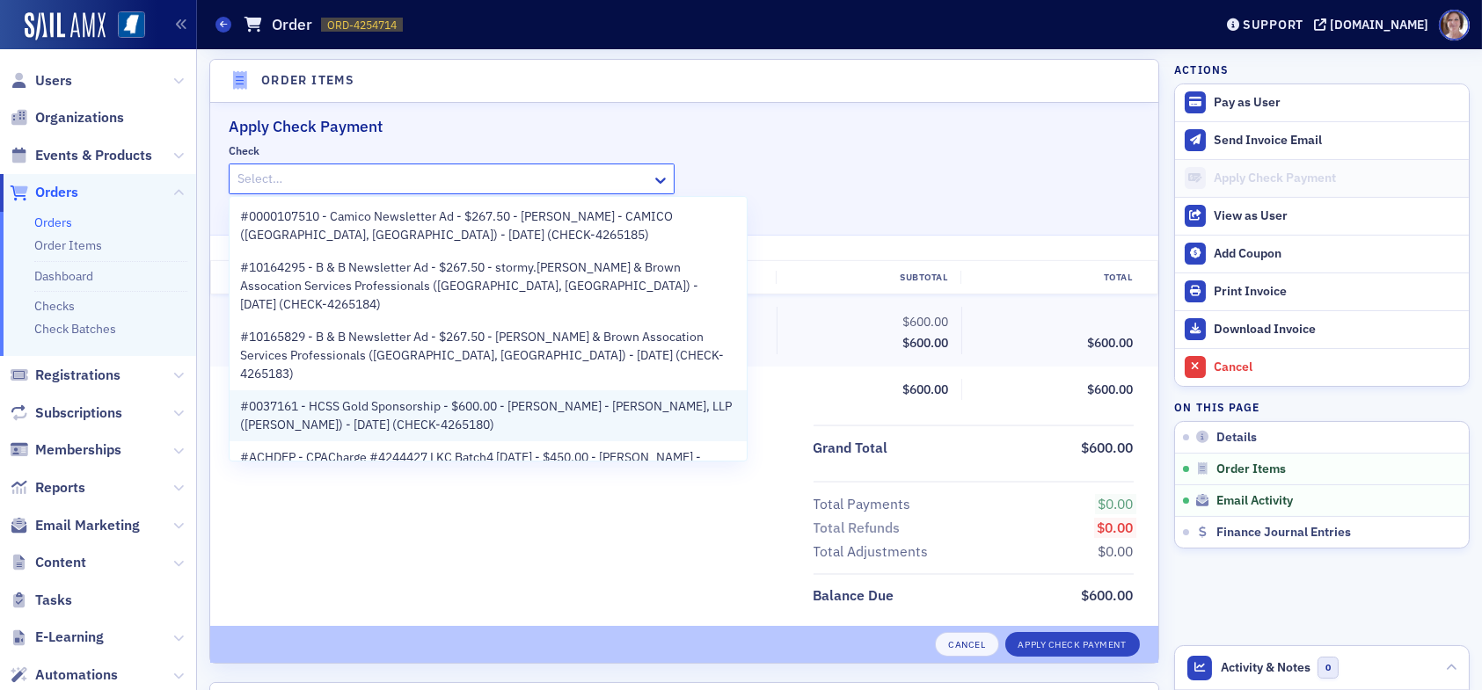
click at [415, 398] on span "#0037161 - HCSS Gold Sponsorship - $600.00 - [PERSON_NAME] - [PERSON_NAME], LLP…" at bounding box center [488, 416] width 496 height 37
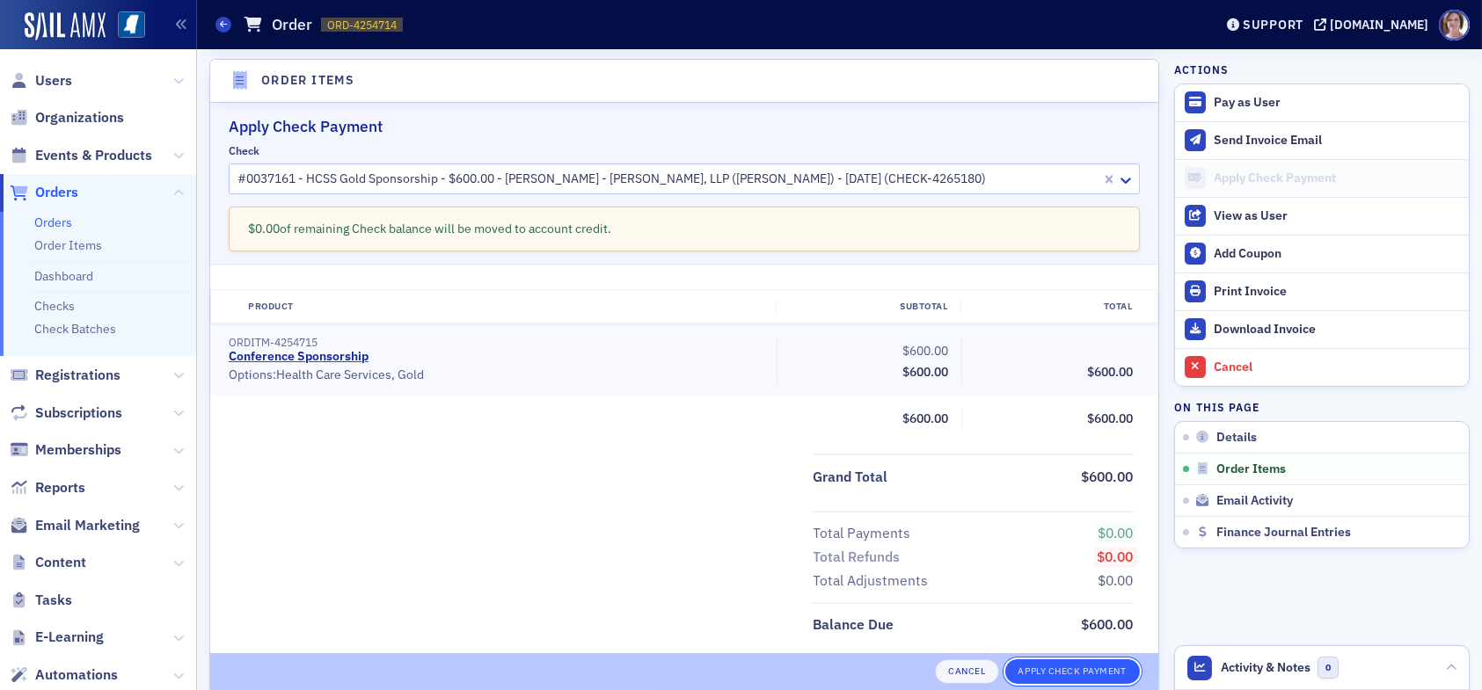
click at [1049, 666] on button "Apply Check Payment" at bounding box center [1072, 672] width 135 height 25
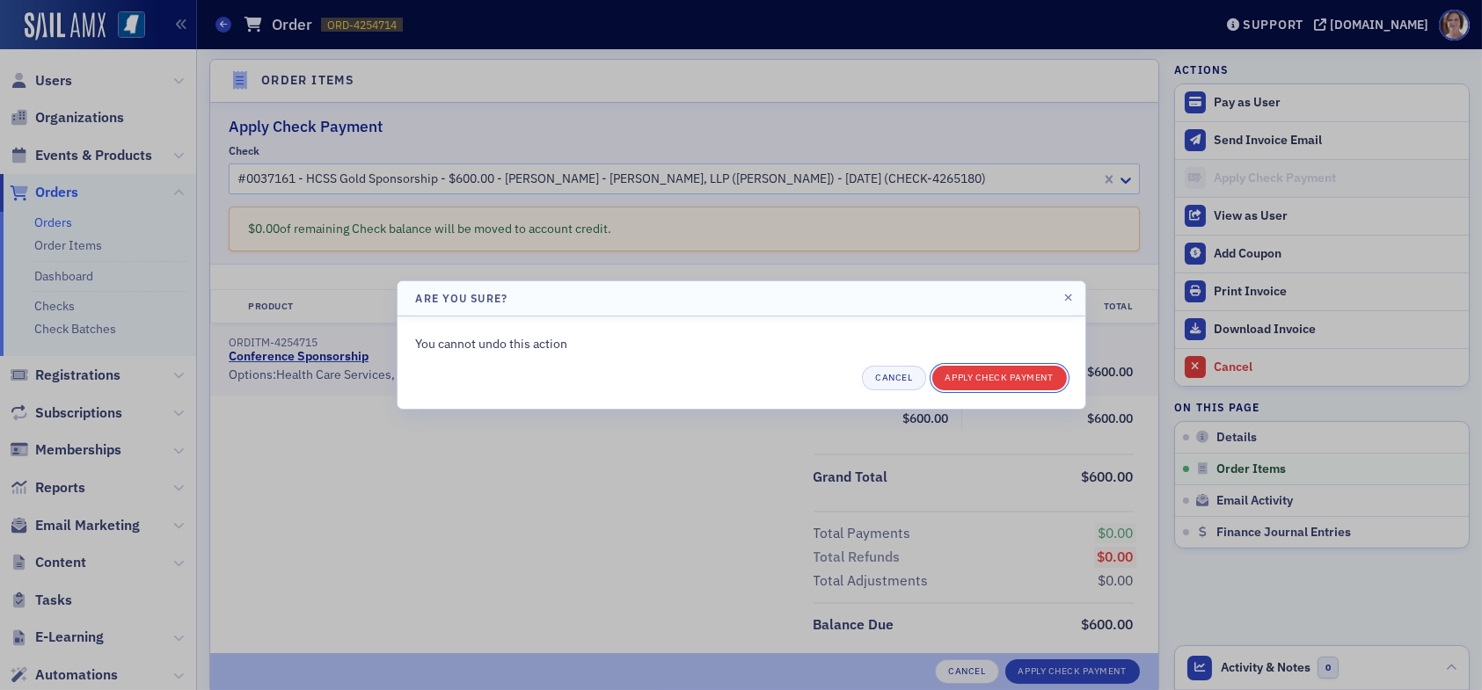
click at [1020, 376] on button "Apply Check Payment" at bounding box center [999, 378] width 135 height 25
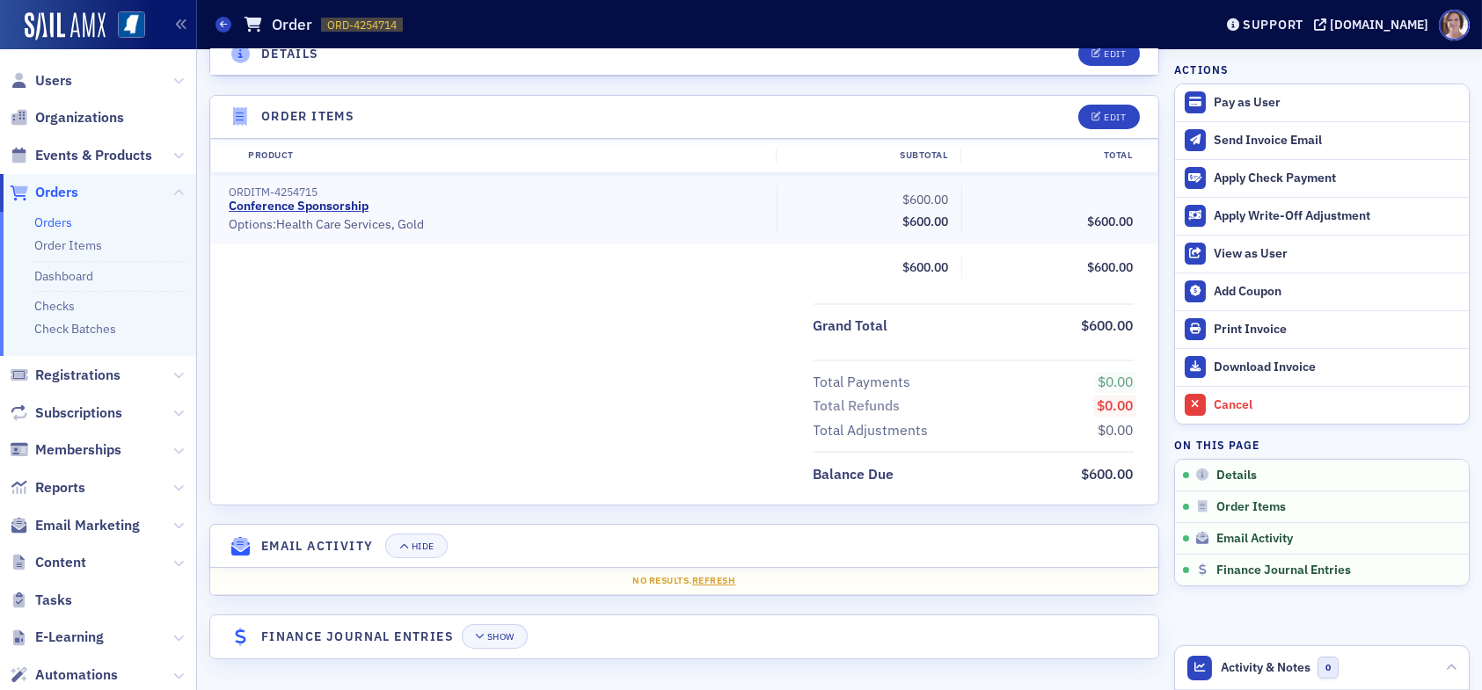
scroll to position [532, 0]
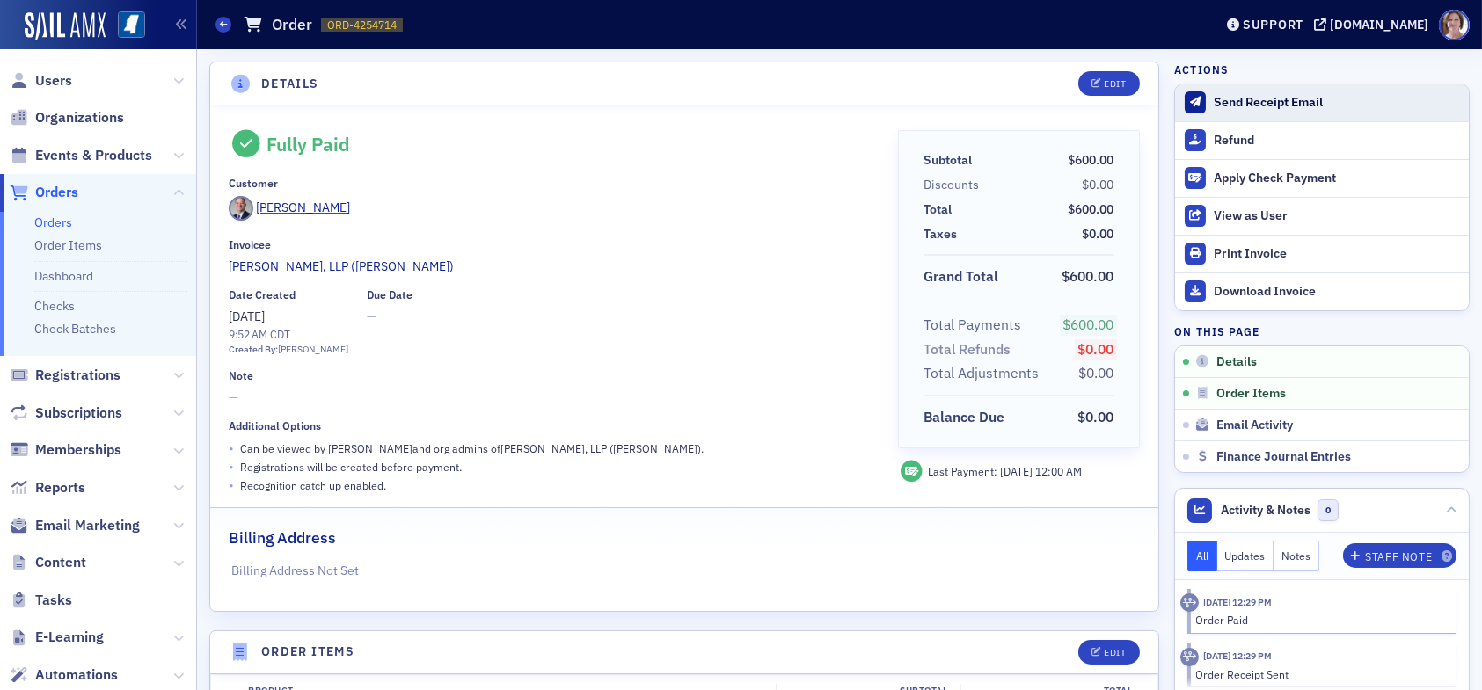
click at [1279, 106] on div "Send Receipt Email" at bounding box center [1337, 103] width 246 height 16
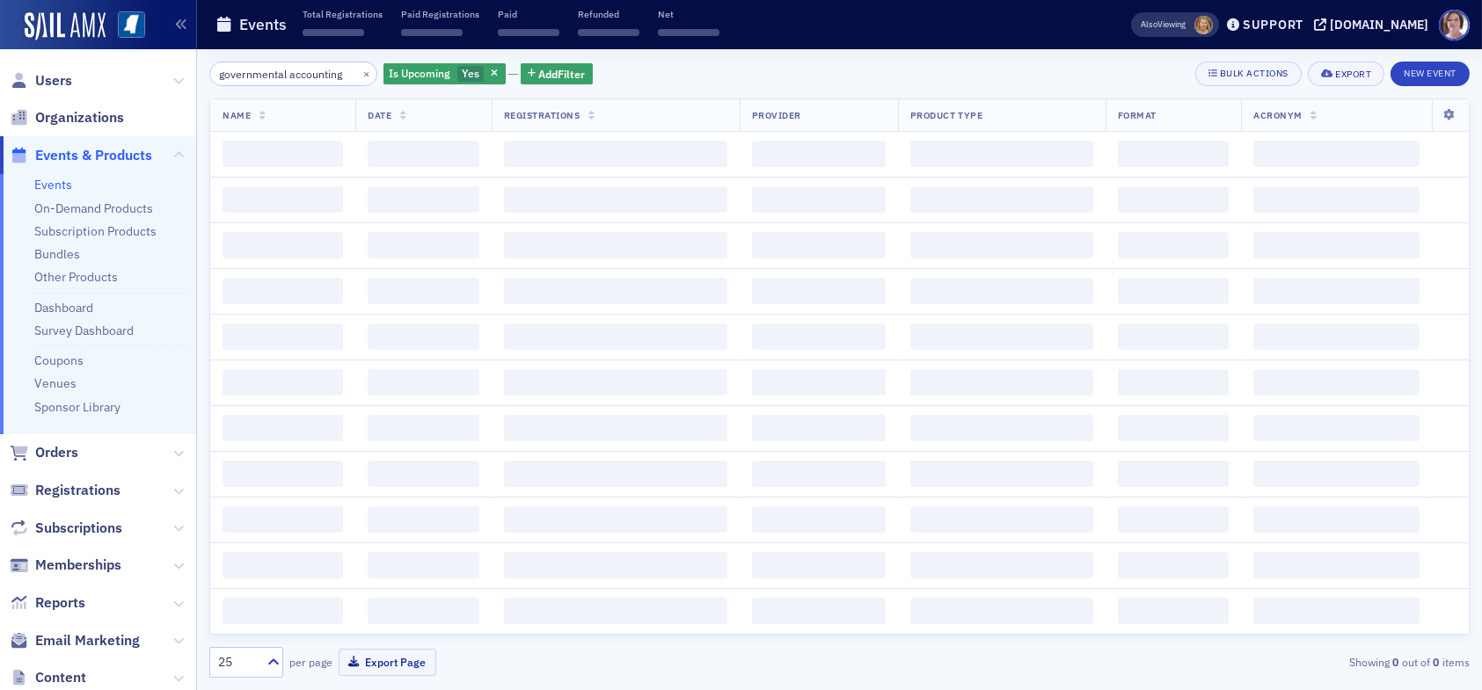
scroll to position [0, 2]
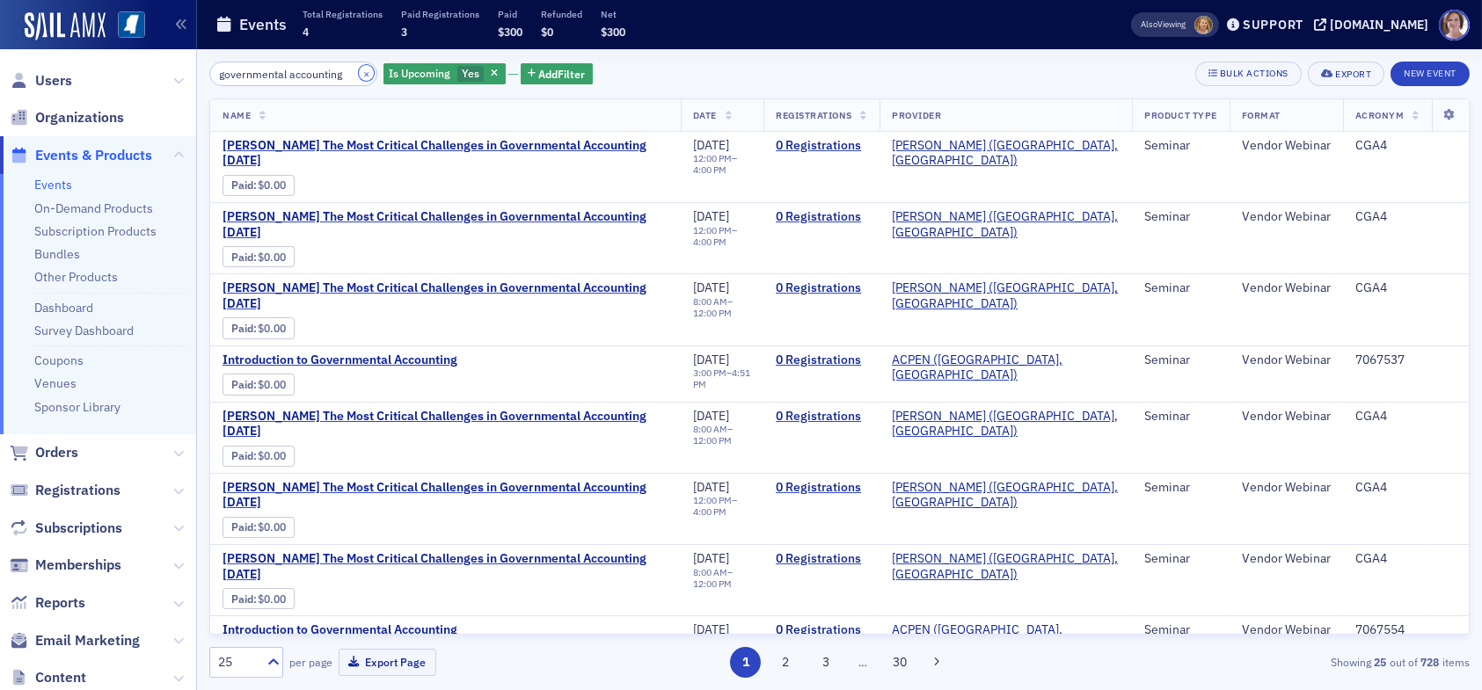
click at [359, 74] on button "×" at bounding box center [367, 73] width 16 height 16
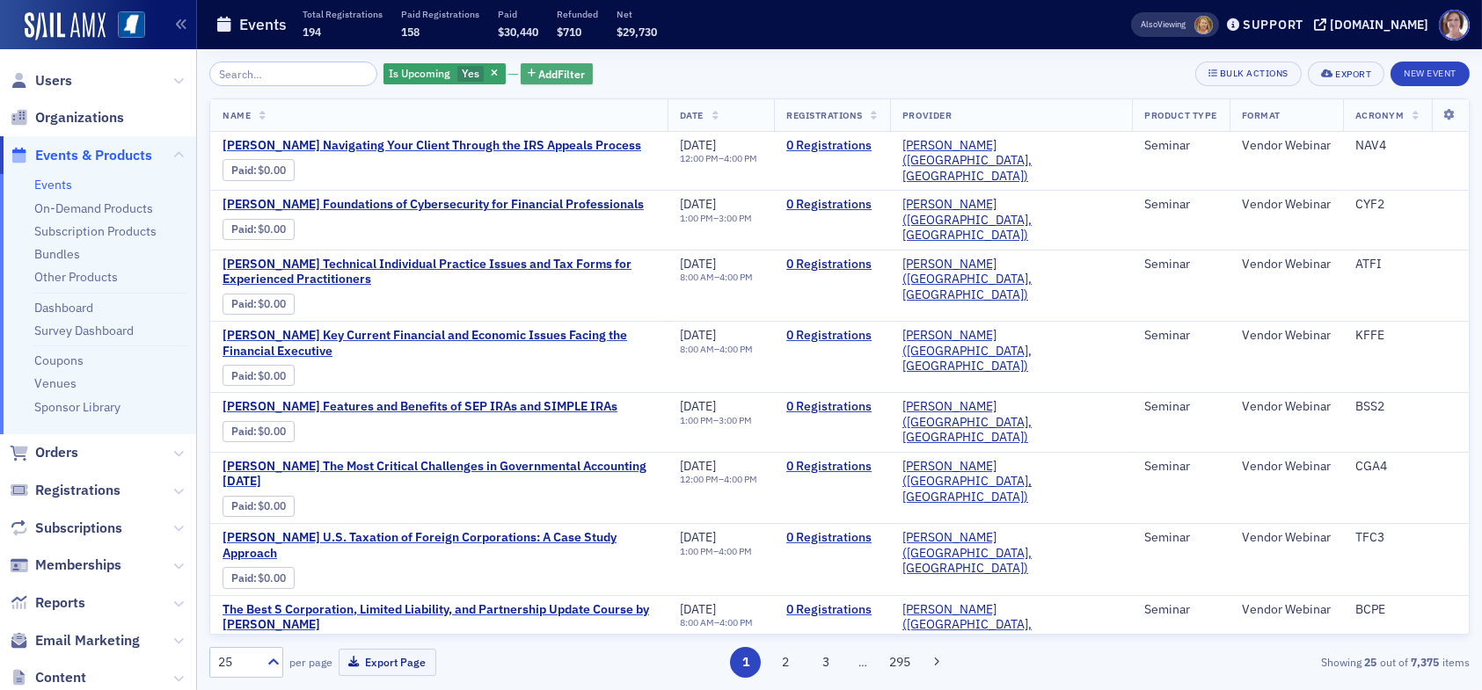
click at [539, 69] on span "Add Filter" at bounding box center [562, 74] width 47 height 16
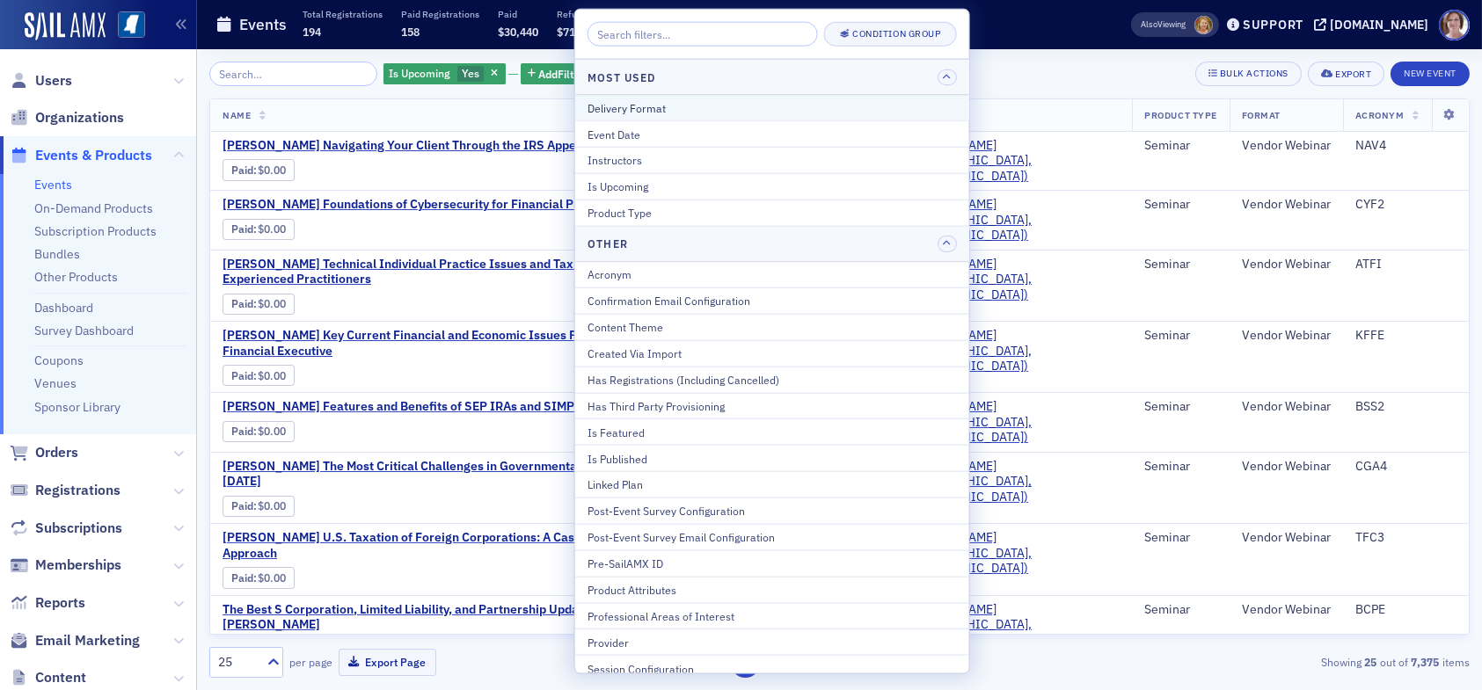
click at [650, 103] on div "Delivery Format" at bounding box center [772, 107] width 369 height 16
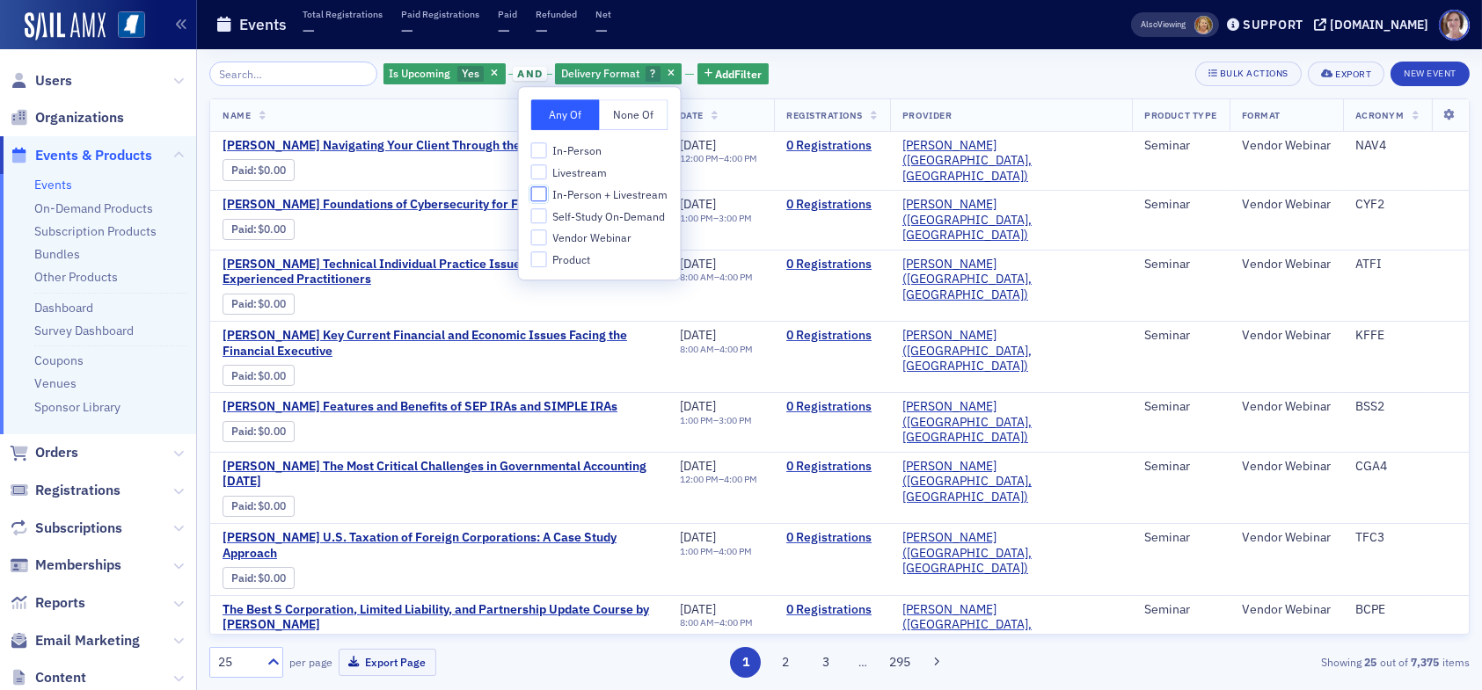
click at [542, 194] on input "In-Person + Livestream" at bounding box center [539, 194] width 16 height 16
checkbox input "true"
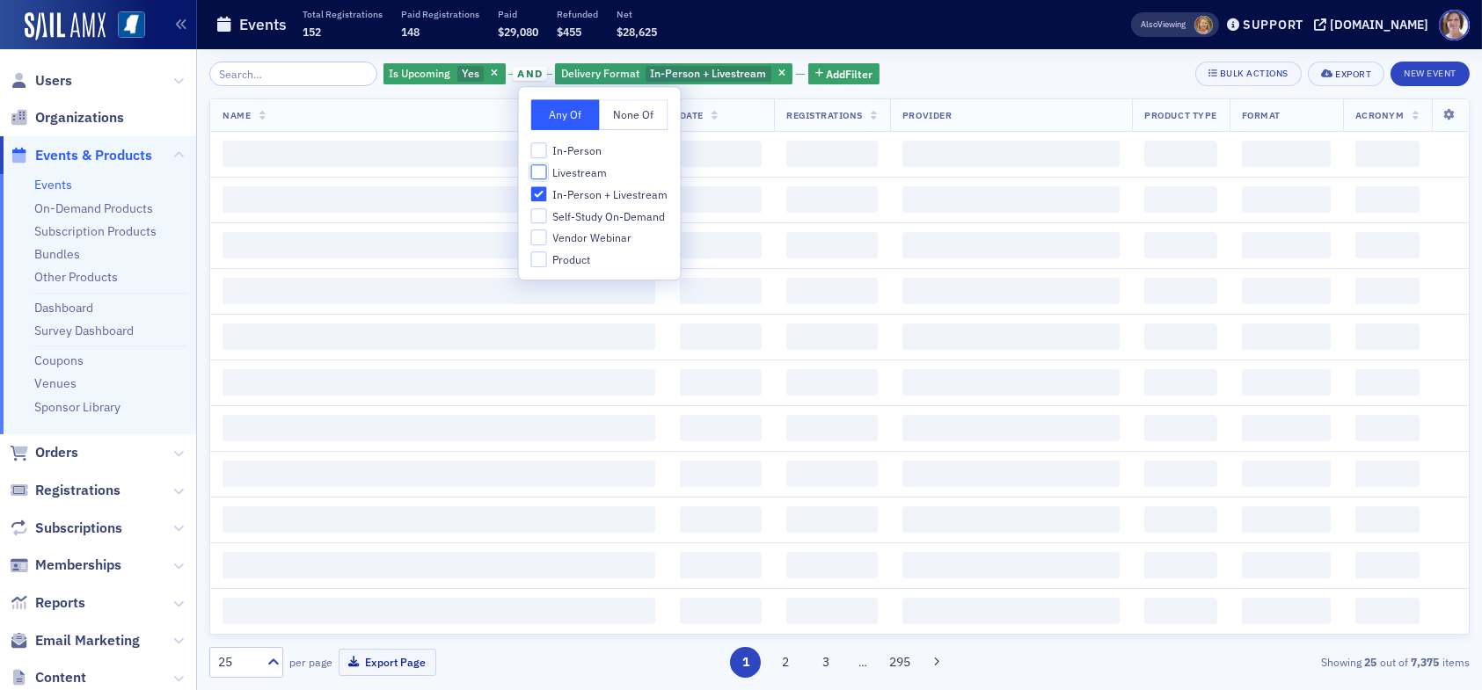
click at [543, 172] on input "Livestream" at bounding box center [539, 172] width 16 height 16
checkbox input "true"
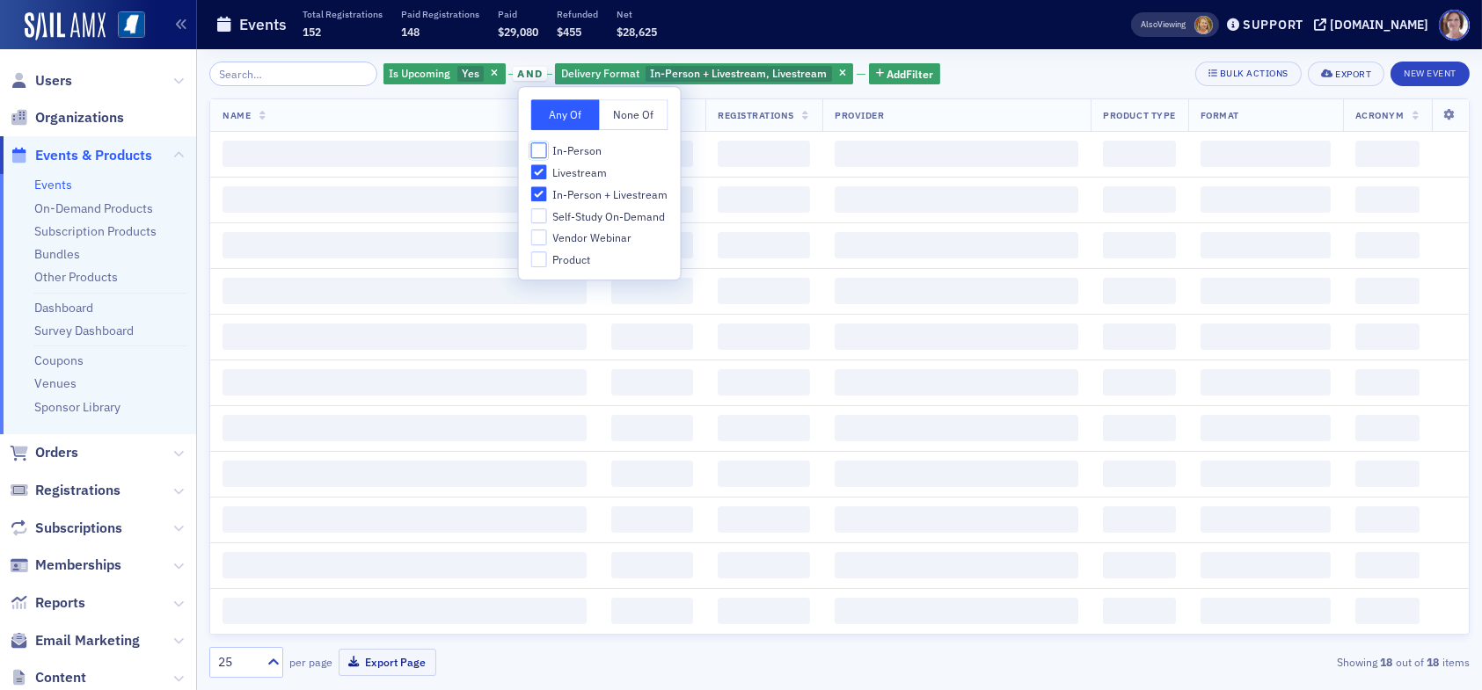
drag, startPoint x: 539, startPoint y: 149, endPoint x: 707, endPoint y: 127, distance: 169.4
click at [540, 149] on input "In-Person" at bounding box center [539, 150] width 16 height 16
checkbox input "true"
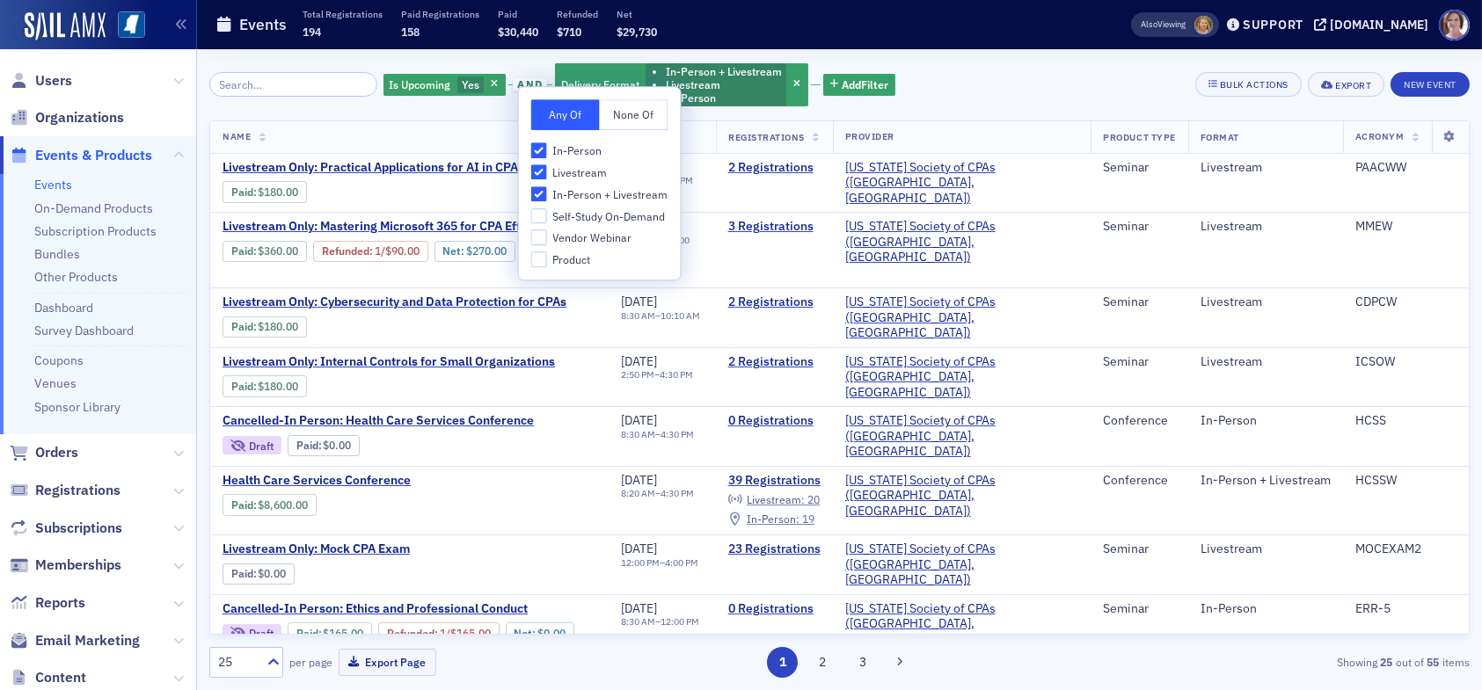
click at [990, 85] on div "Is Upcoming Yes and Delivery Format In-Person + Livestream Livestream In-Person…" at bounding box center [839, 85] width 1260 height 47
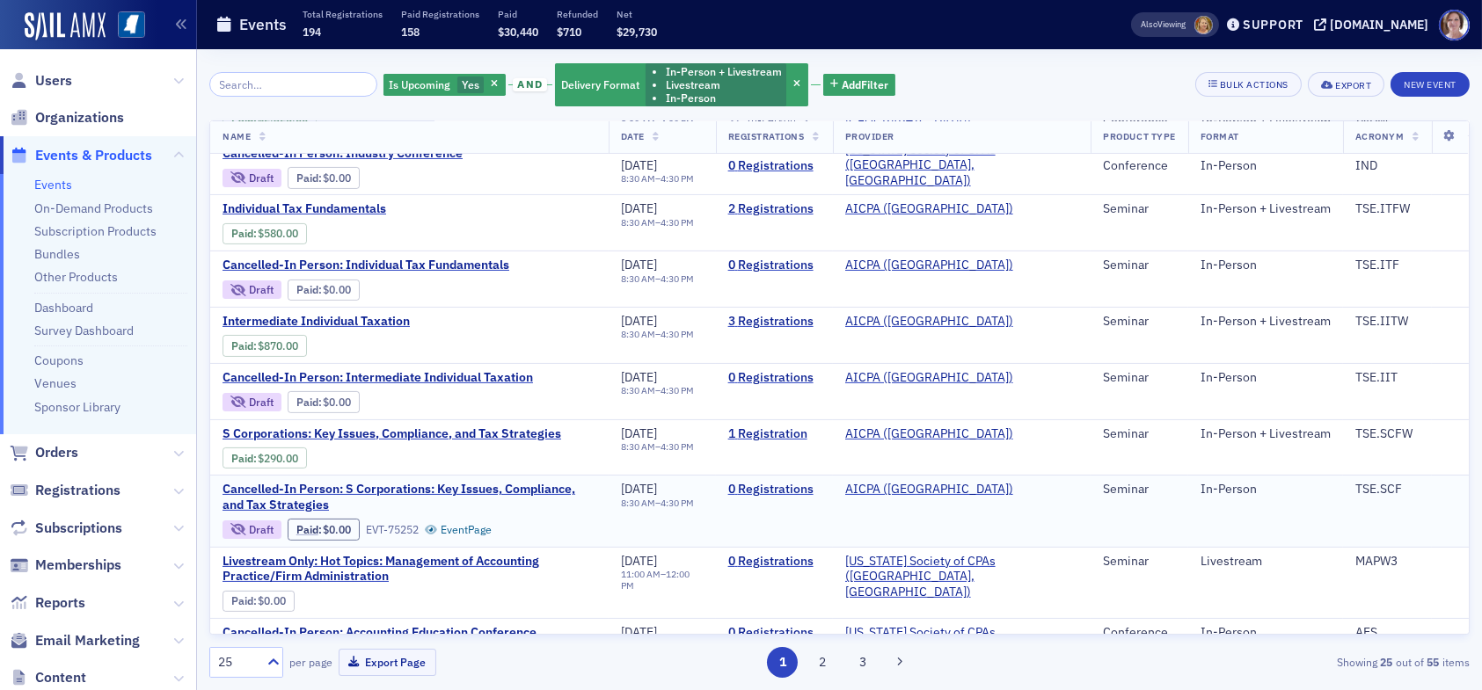
scroll to position [1059, 0]
click at [815, 661] on button "2" at bounding box center [822, 662] width 31 height 31
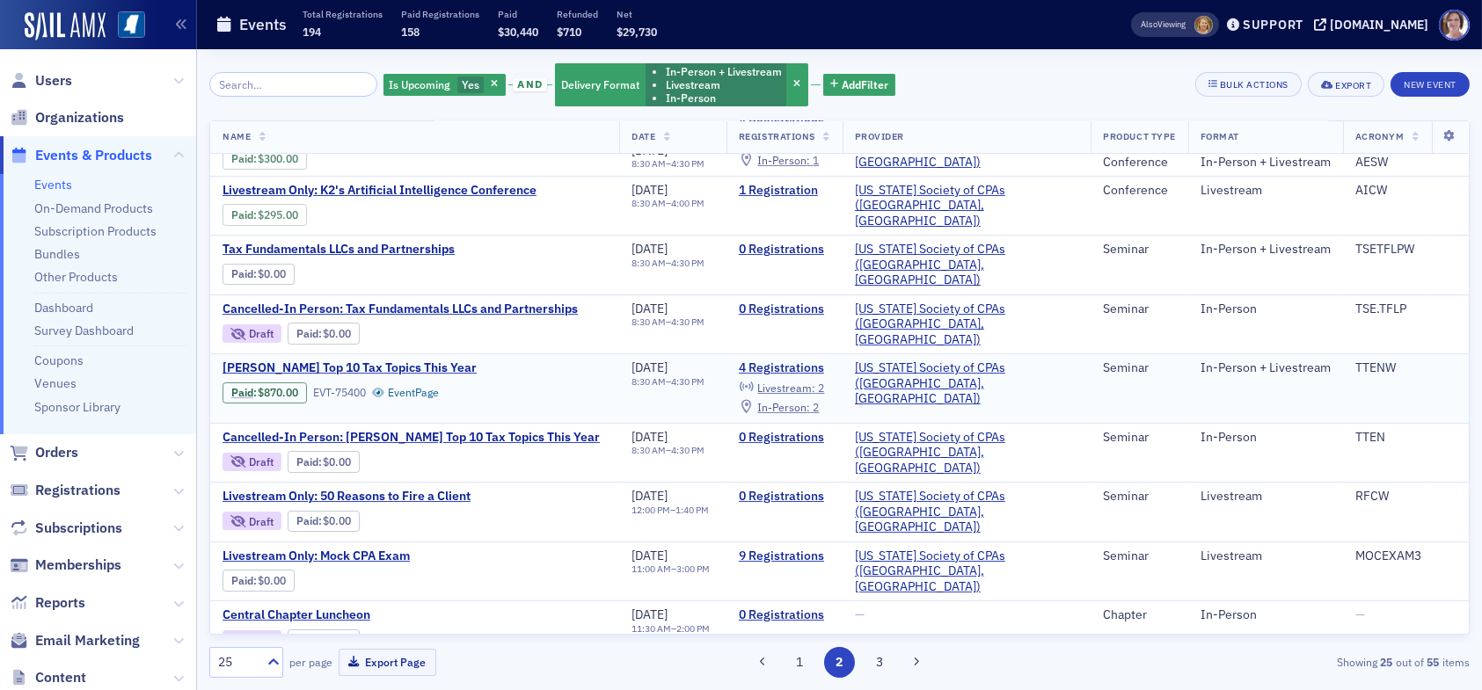
scroll to position [88, 0]
